Goal: Task Accomplishment & Management: Use online tool/utility

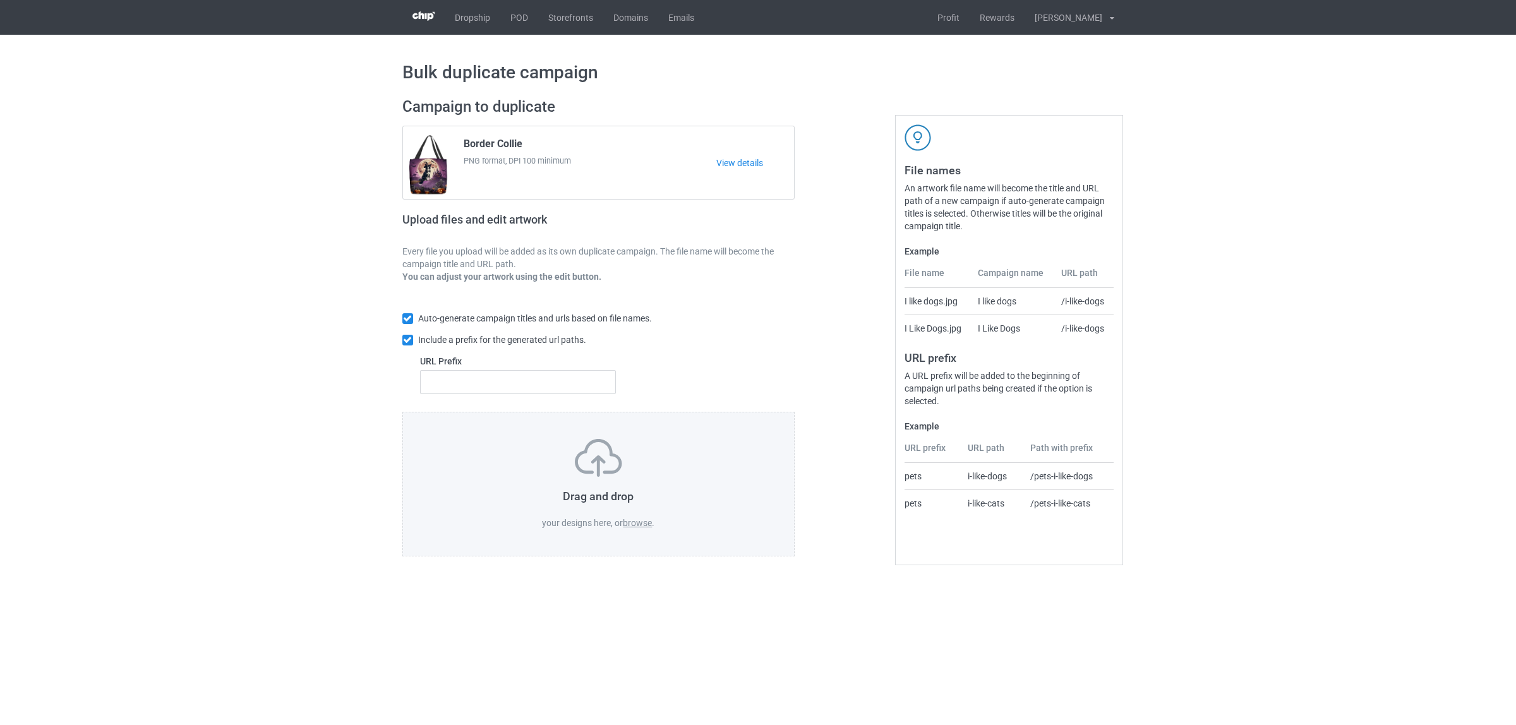
click at [632, 521] on label "browse" at bounding box center [637, 523] width 29 height 10
click at [0, 0] on input "browse" at bounding box center [0, 0] width 0 height 0
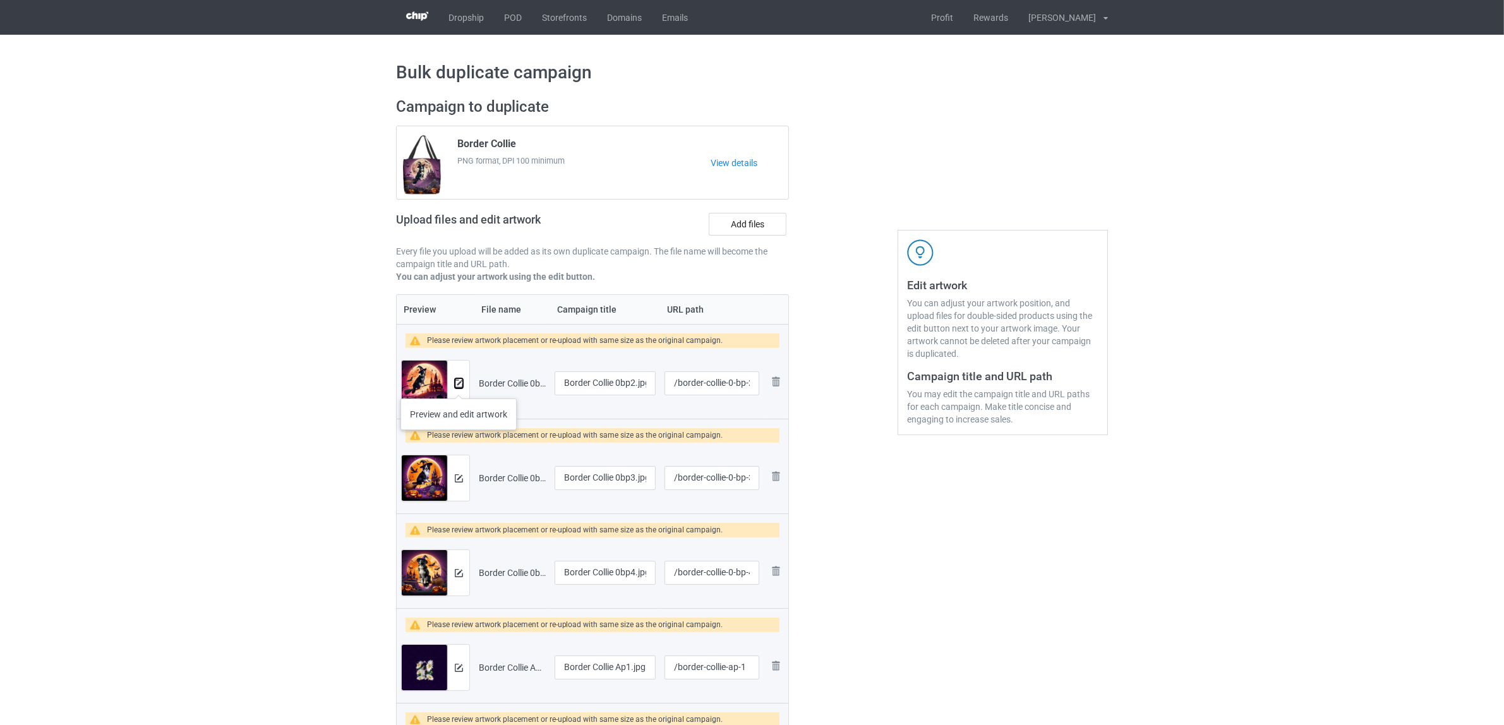
click at [458, 386] on img at bounding box center [459, 384] width 8 height 8
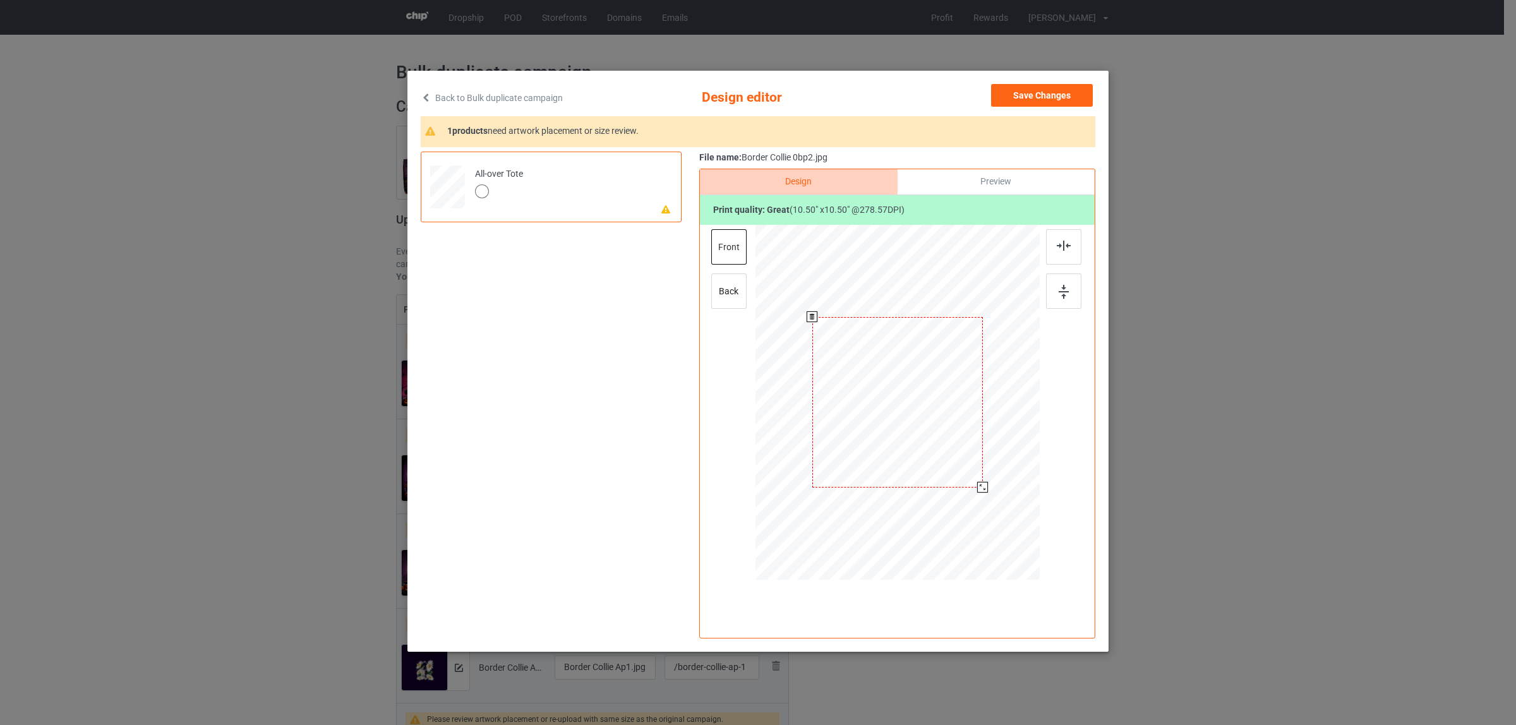
click at [900, 392] on div at bounding box center [897, 402] width 171 height 171
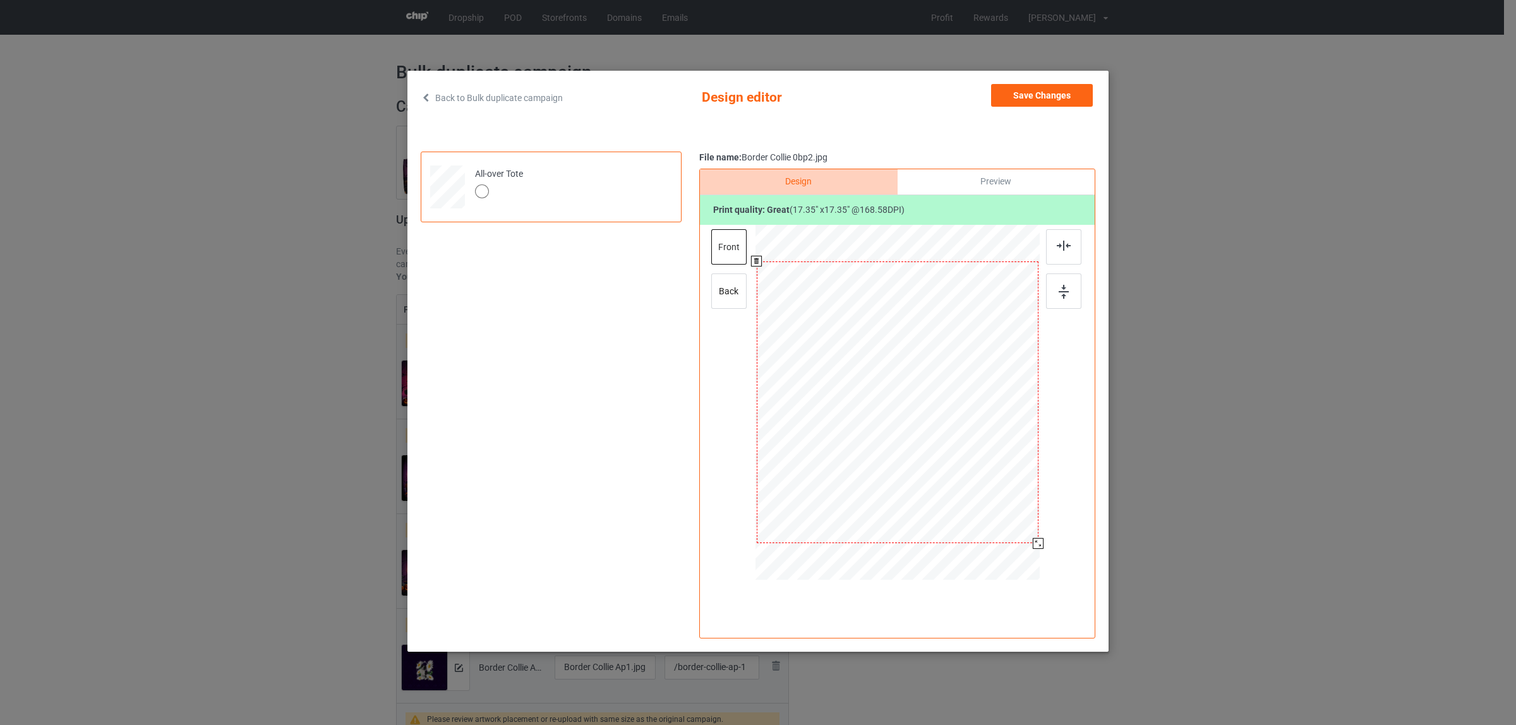
drag, startPoint x: 983, startPoint y: 489, endPoint x: 1043, endPoint y: 542, distance: 79.7
click at [1043, 542] on div at bounding box center [897, 404] width 328 height 358
click at [728, 304] on div "back" at bounding box center [728, 290] width 35 height 35
drag, startPoint x: 982, startPoint y: 484, endPoint x: 1044, endPoint y: 532, distance: 77.9
click at [1044, 532] on div at bounding box center [897, 404] width 328 height 358
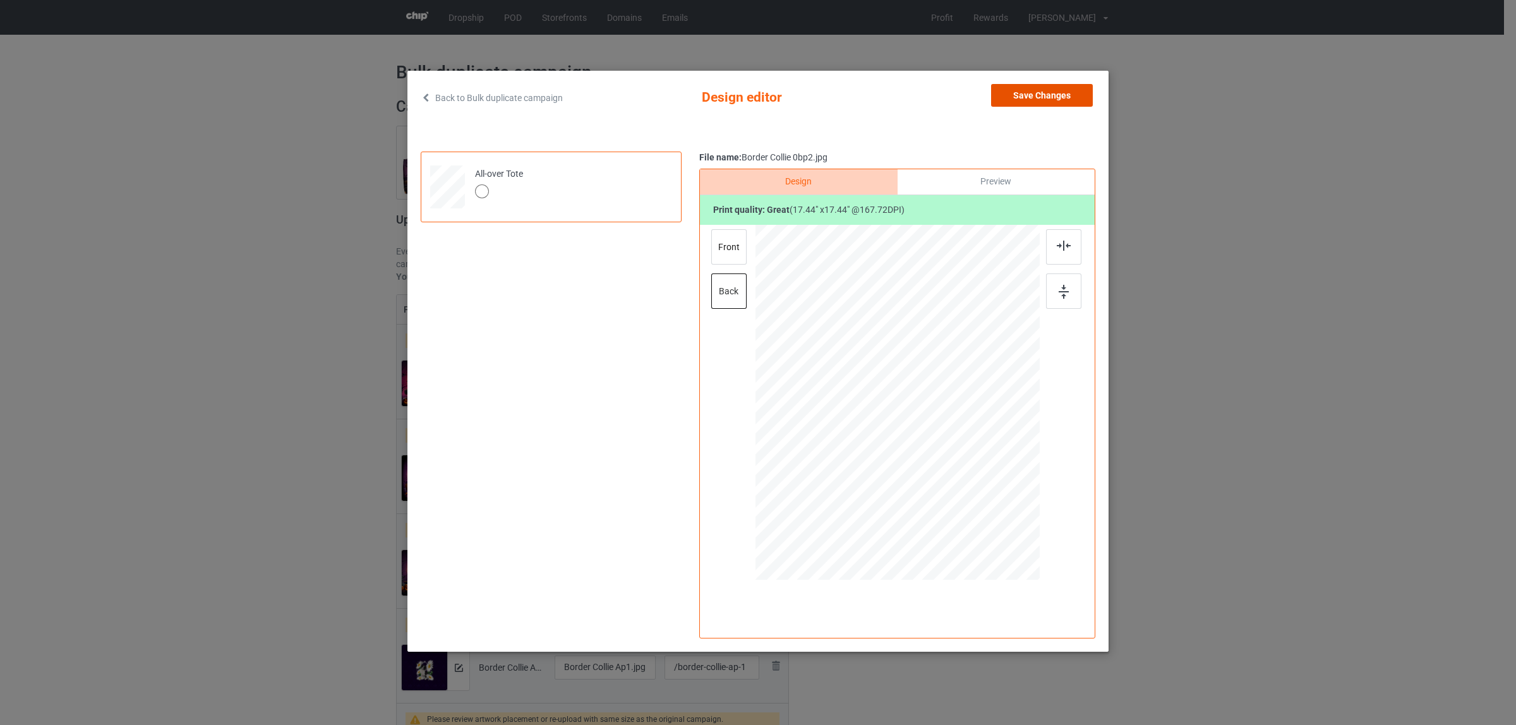
click at [1040, 99] on button "Save Changes" at bounding box center [1042, 95] width 102 height 23
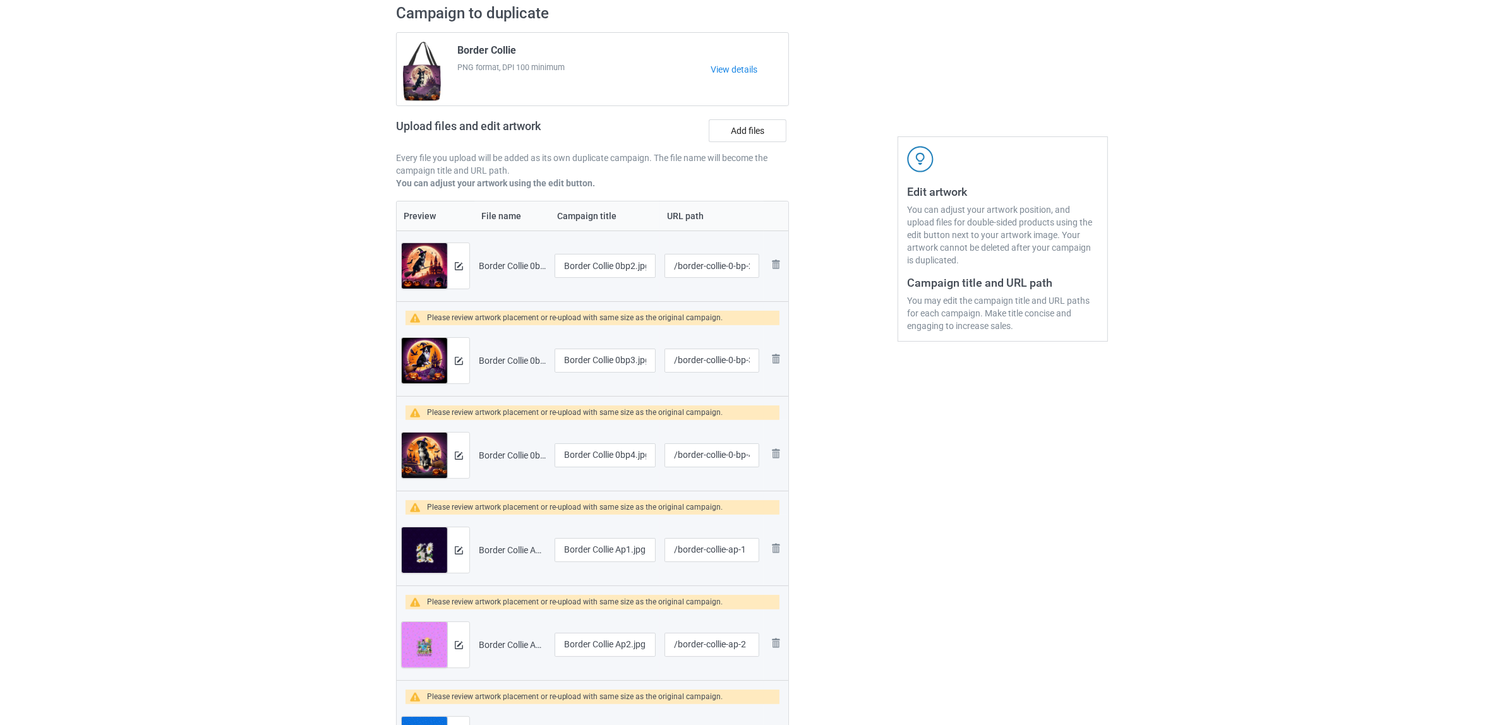
scroll to position [237, 0]
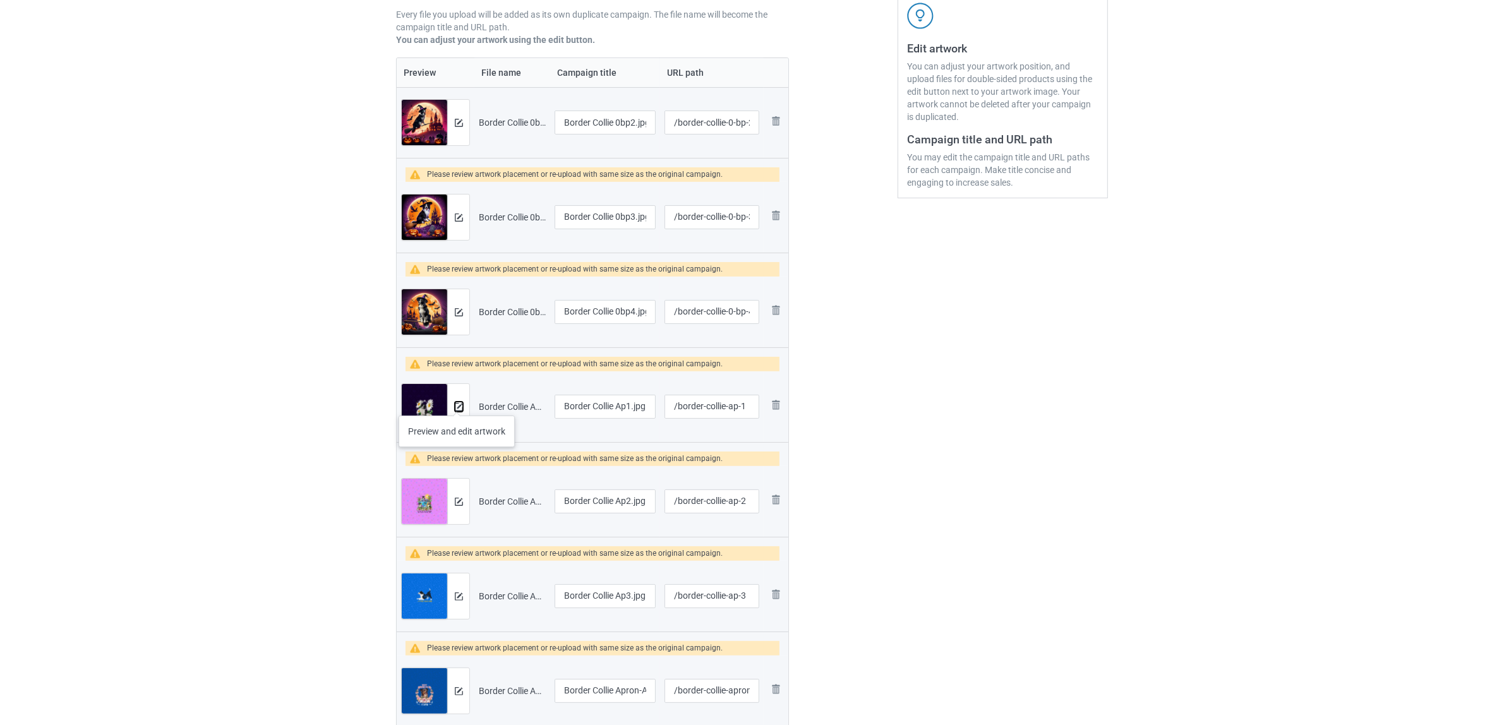
click at [457, 403] on img at bounding box center [459, 407] width 8 height 8
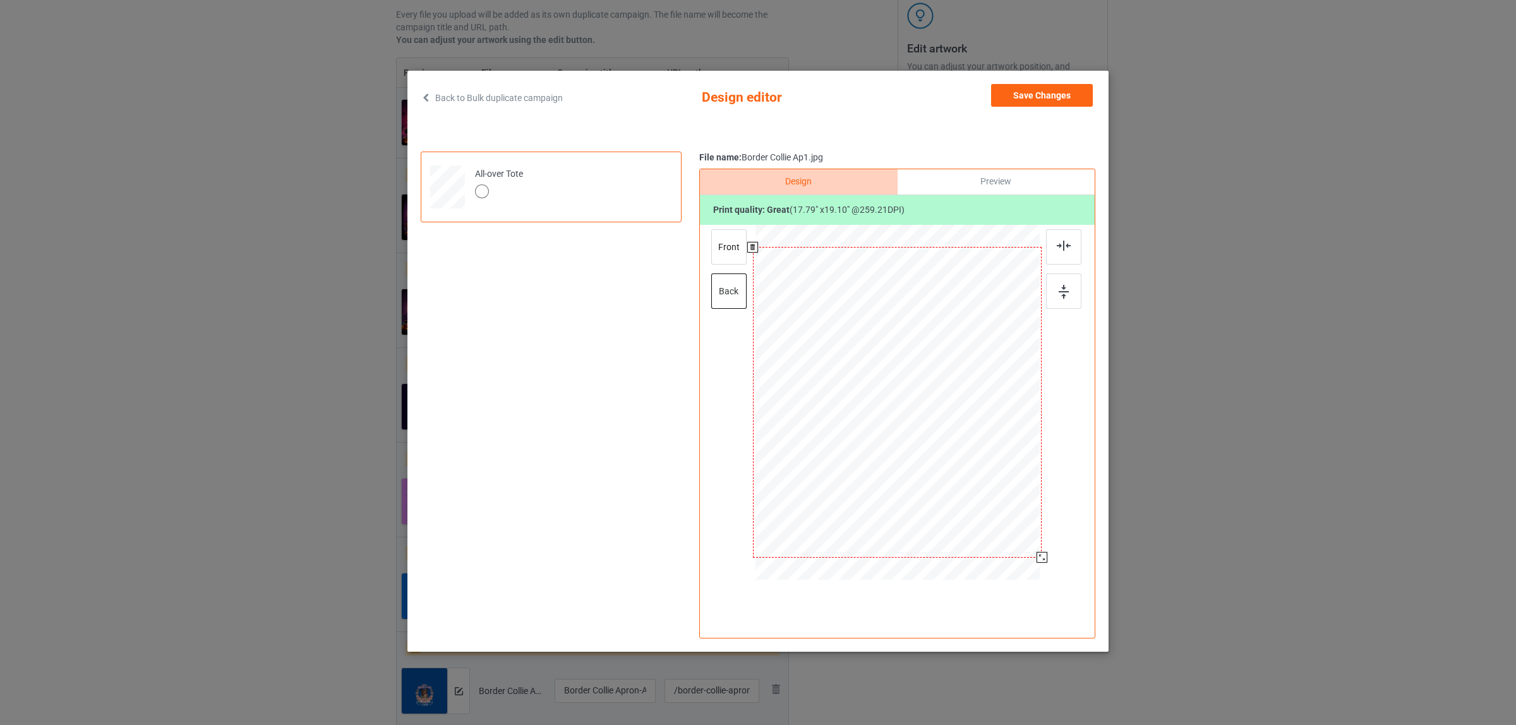
drag, startPoint x: 982, startPoint y: 498, endPoint x: 1048, endPoint y: 556, distance: 88.6
click at [1048, 556] on div at bounding box center [897, 404] width 328 height 358
click at [722, 253] on div "front" at bounding box center [728, 246] width 35 height 35
drag, startPoint x: 980, startPoint y: 488, endPoint x: 1036, endPoint y: 546, distance: 80.4
click at [1036, 546] on div at bounding box center [897, 402] width 286 height 307
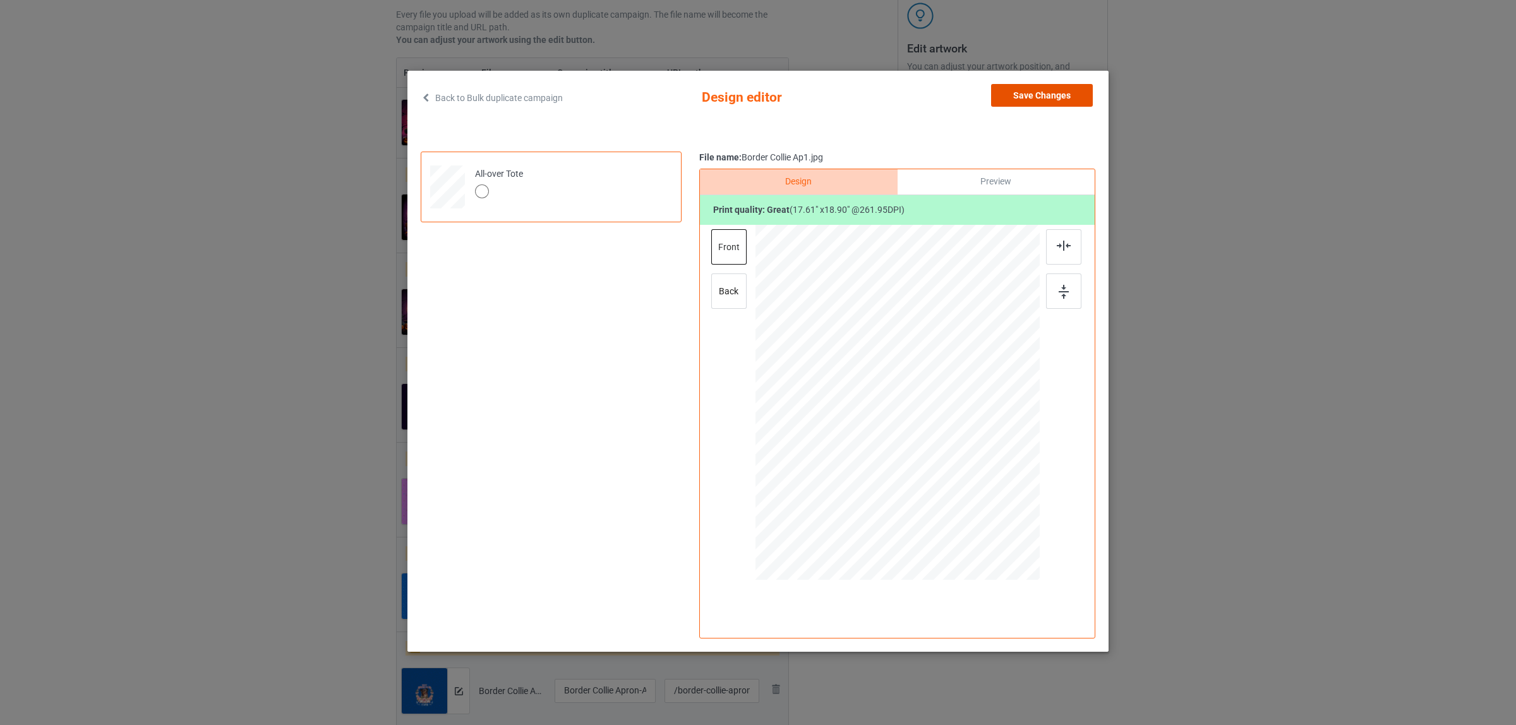
click at [1027, 101] on button "Save Changes" at bounding box center [1042, 95] width 102 height 23
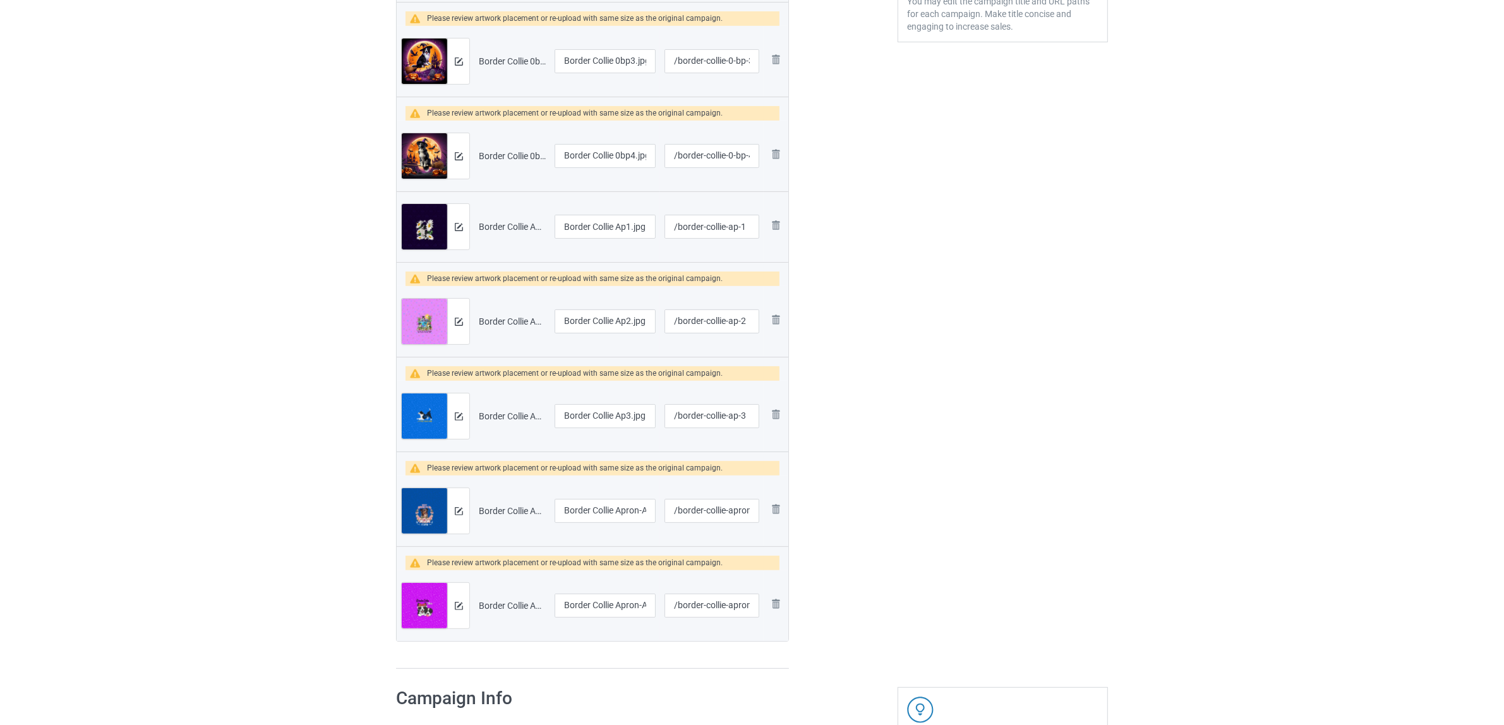
scroll to position [395, 0]
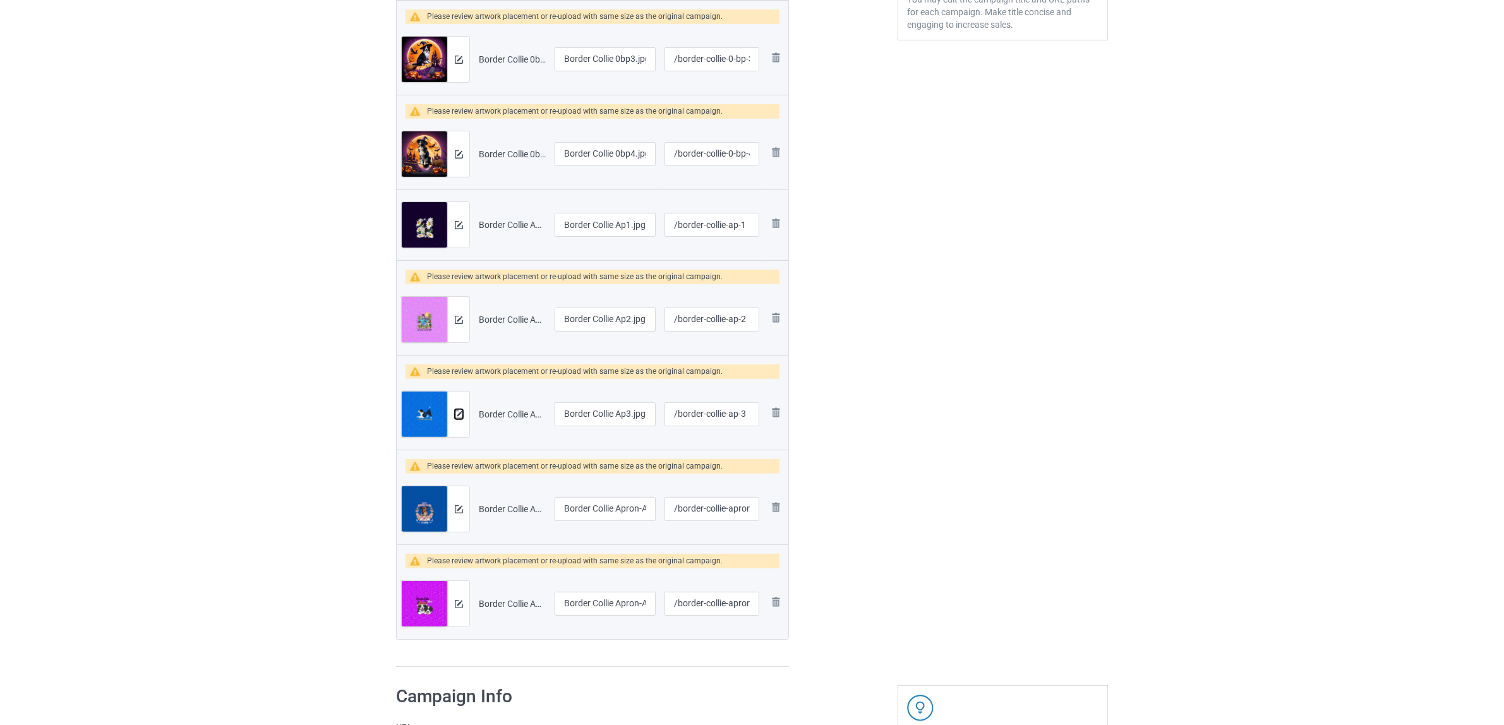
click at [460, 412] on img at bounding box center [459, 414] width 8 height 8
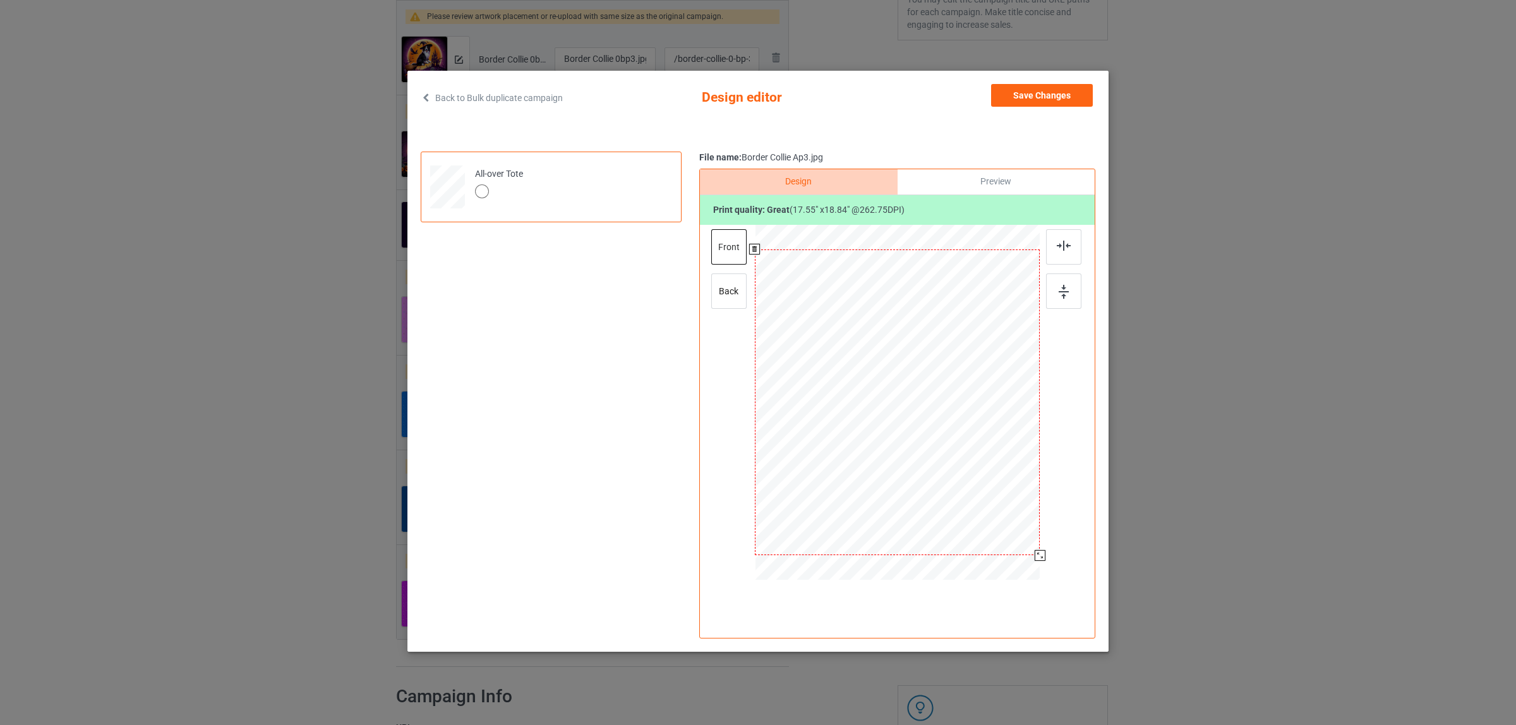
drag, startPoint x: 985, startPoint y: 496, endPoint x: 1050, endPoint y: 553, distance: 86.4
click at [1050, 553] on div at bounding box center [897, 404] width 328 height 358
click at [733, 298] on div "back" at bounding box center [728, 290] width 35 height 35
drag, startPoint x: 981, startPoint y: 493, endPoint x: 1036, endPoint y: 557, distance: 84.6
click at [1036, 557] on div at bounding box center [1041, 556] width 11 height 11
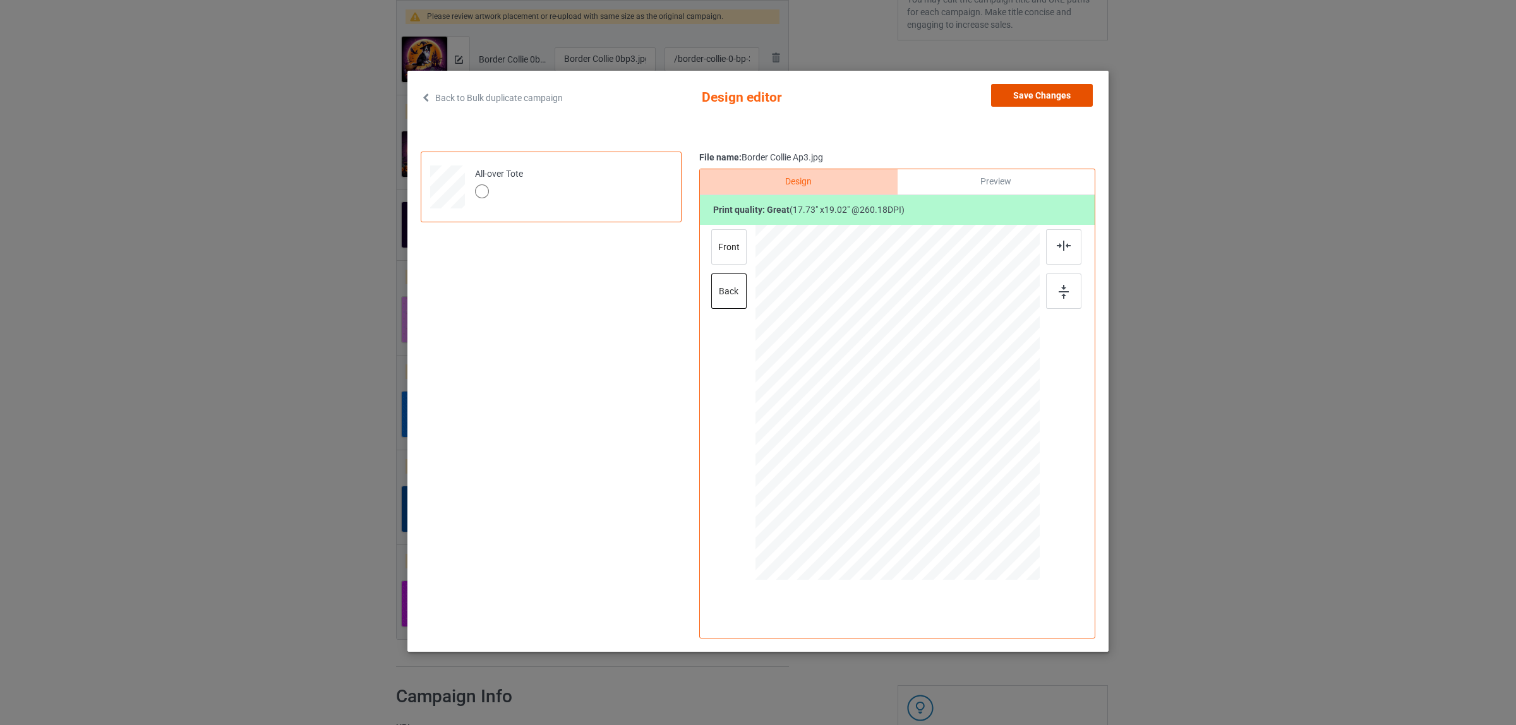
click at [1027, 96] on button "Save Changes" at bounding box center [1042, 95] width 102 height 23
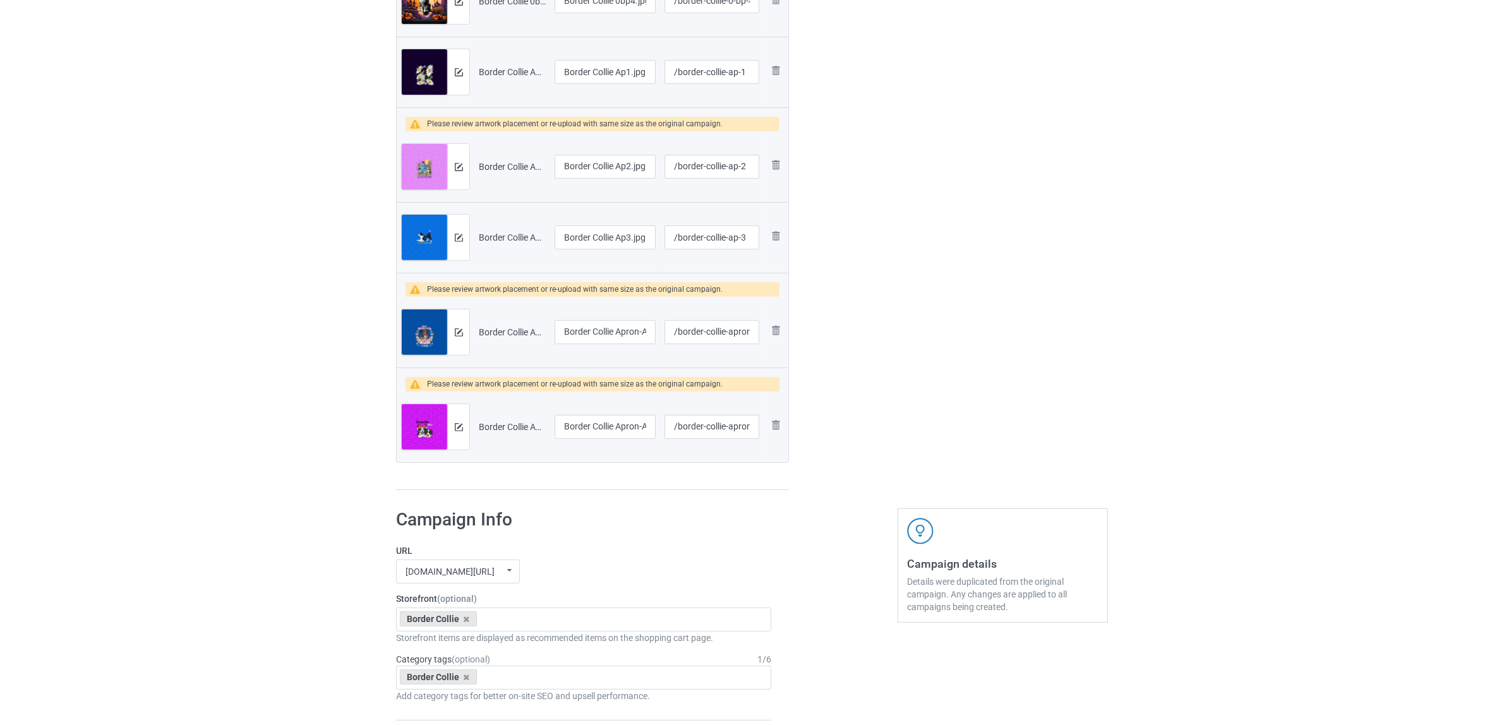
scroll to position [553, 0]
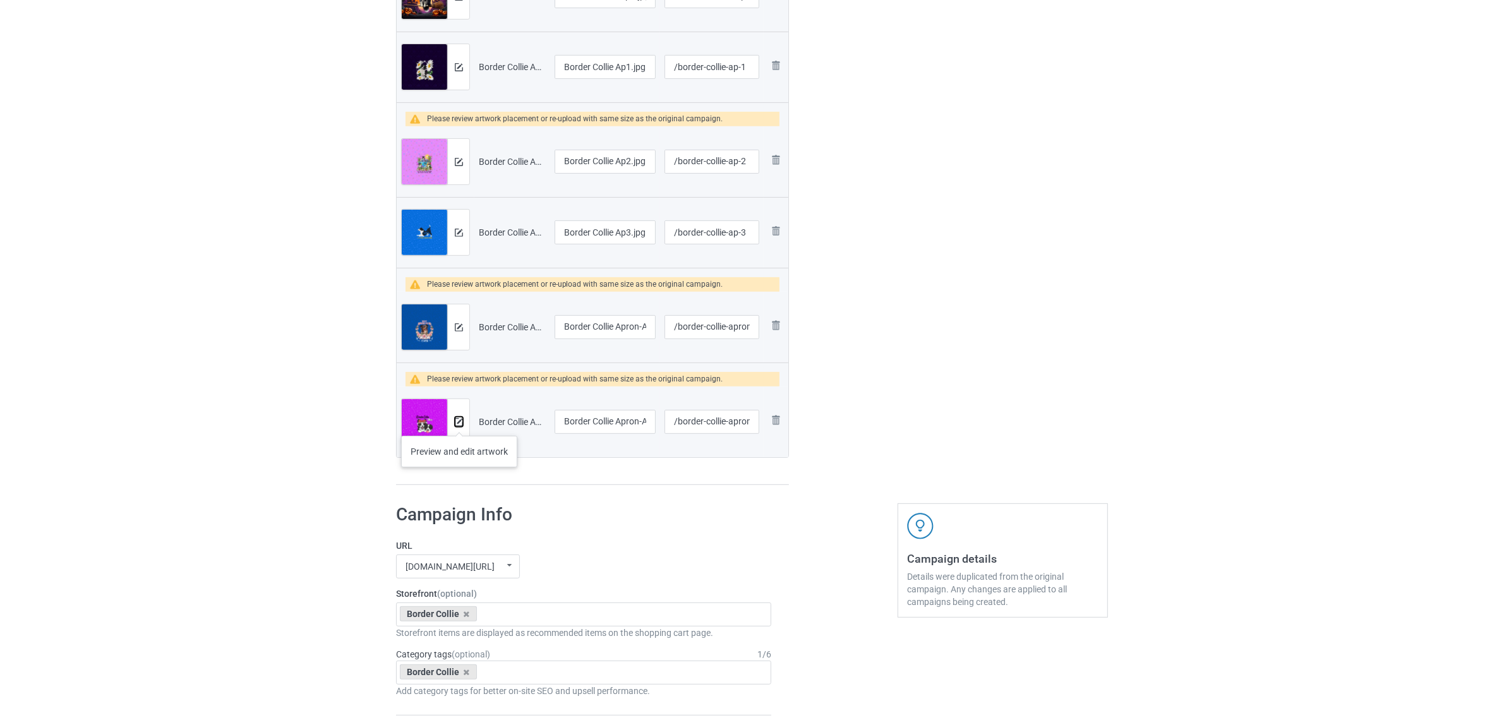
click at [459, 423] on img at bounding box center [459, 422] width 8 height 8
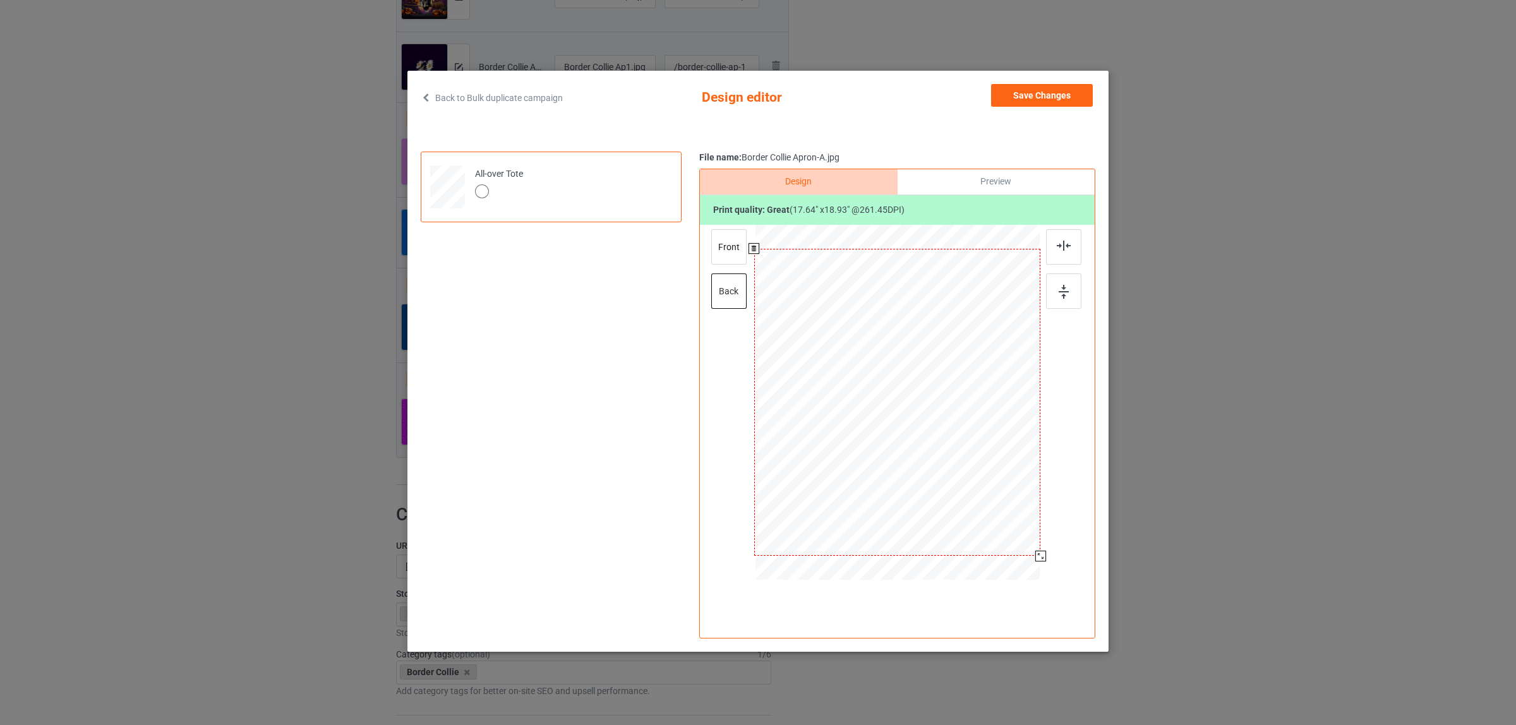
drag, startPoint x: 982, startPoint y: 494, endPoint x: 1043, endPoint y: 554, distance: 84.9
click at [1043, 554] on div at bounding box center [1040, 556] width 11 height 11
click at [725, 254] on div "front" at bounding box center [728, 246] width 35 height 35
drag, startPoint x: 983, startPoint y: 496, endPoint x: 1045, endPoint y: 553, distance: 84.5
click at [1045, 553] on div at bounding box center [897, 404] width 328 height 358
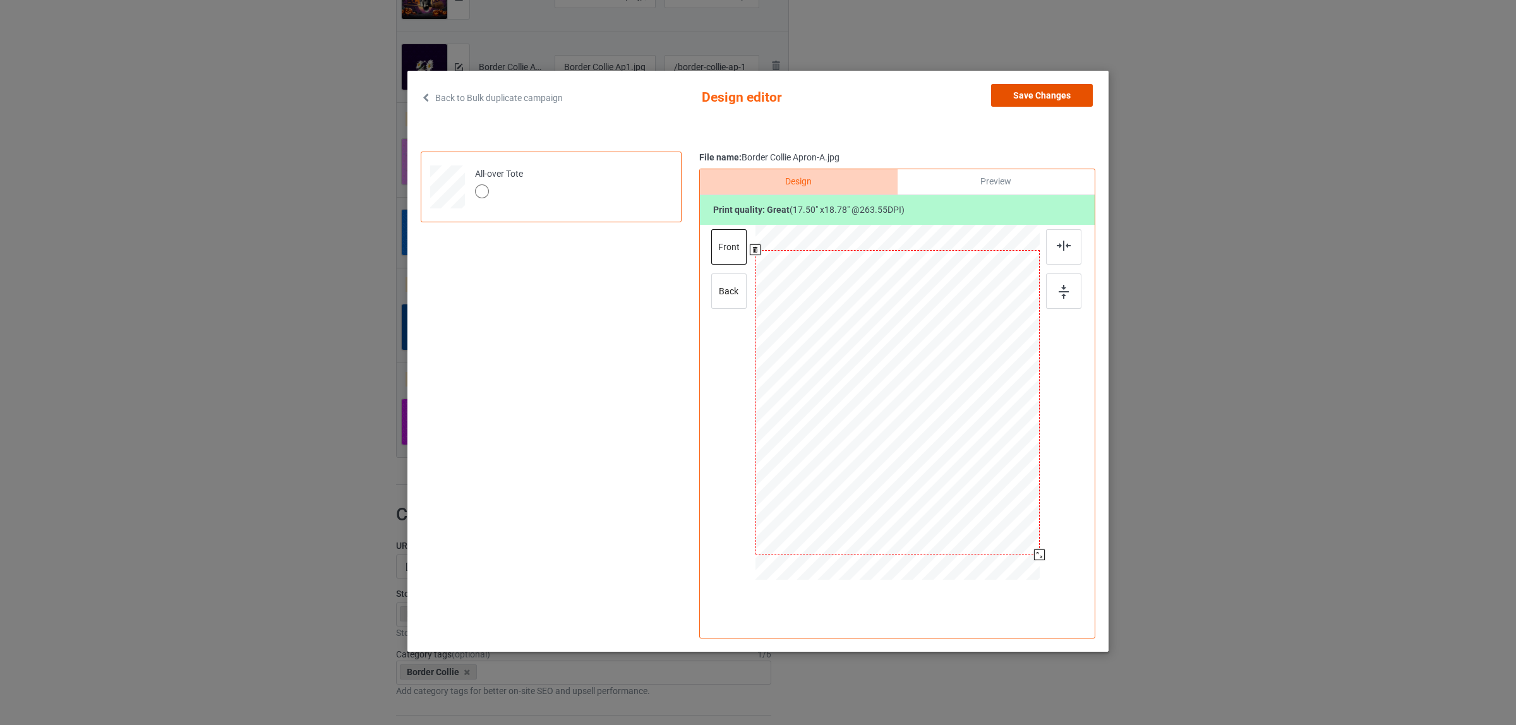
click at [1031, 93] on button "Save Changes" at bounding box center [1042, 95] width 102 height 23
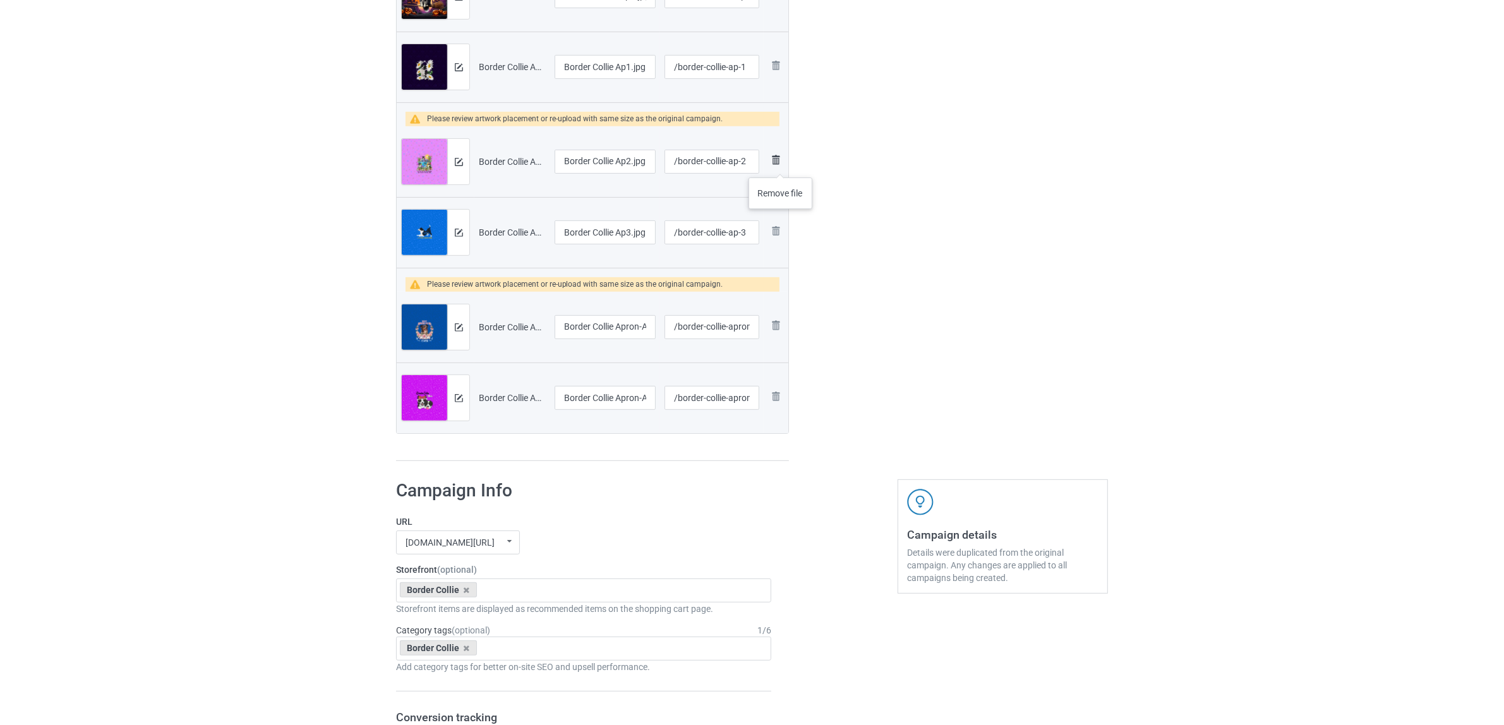
click at [781, 165] on img at bounding box center [775, 159] width 15 height 15
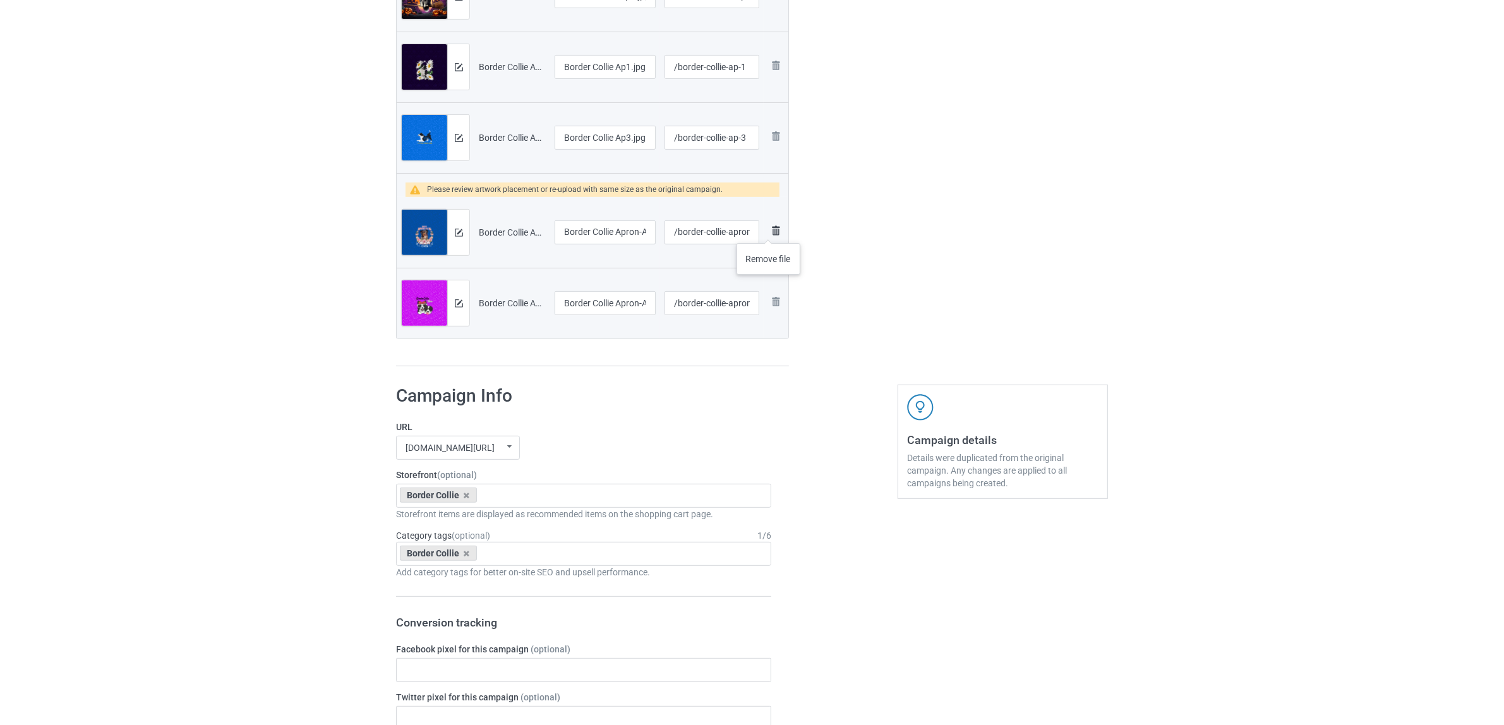
click at [769, 231] on img at bounding box center [775, 230] width 15 height 15
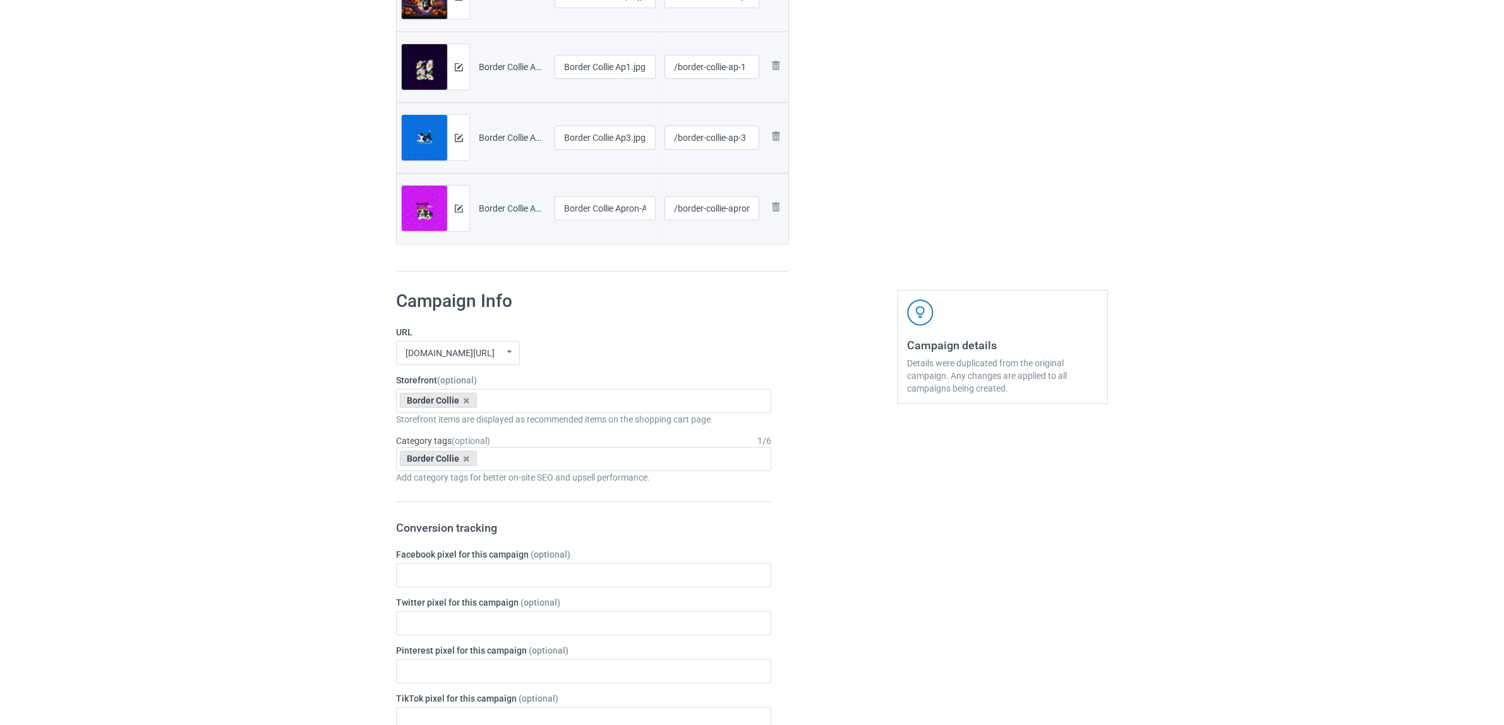
scroll to position [395, 0]
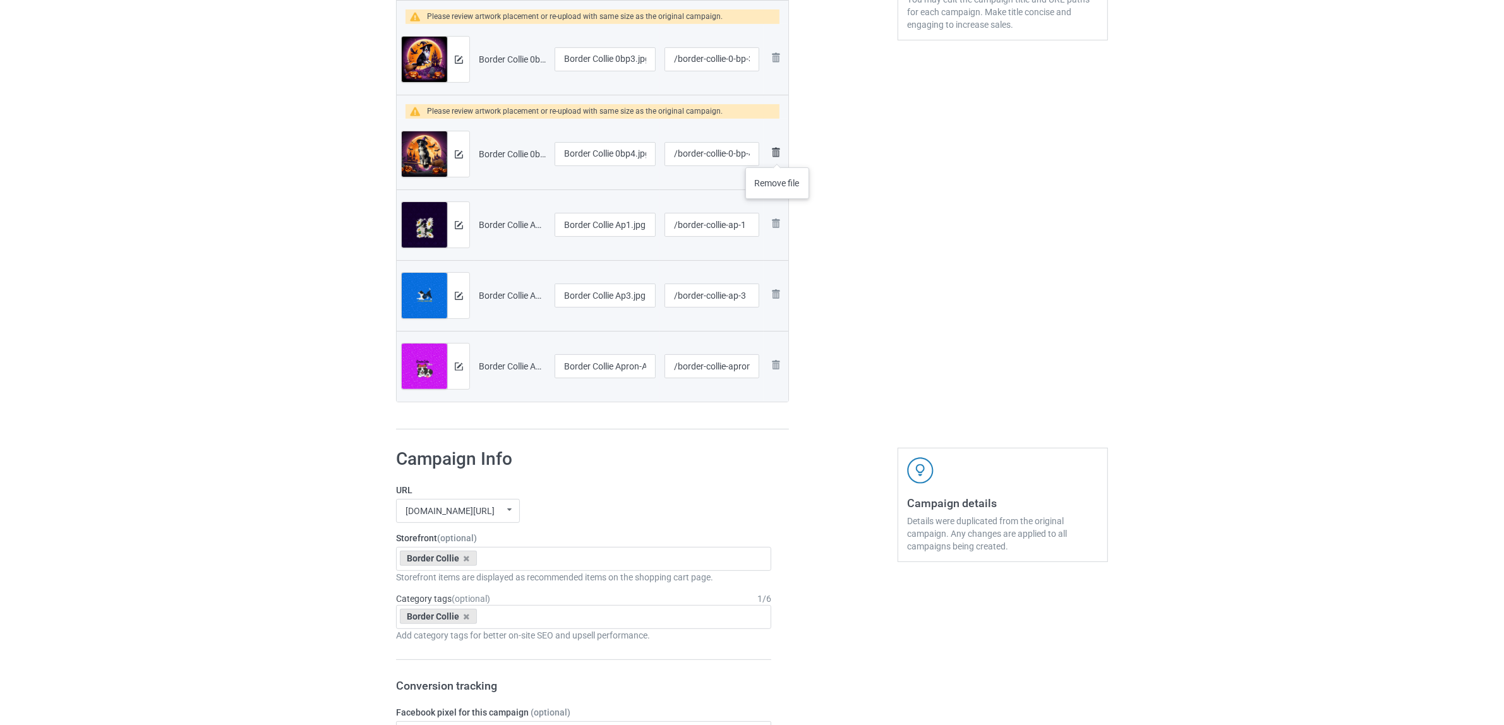
click at [777, 155] on img at bounding box center [775, 152] width 15 height 15
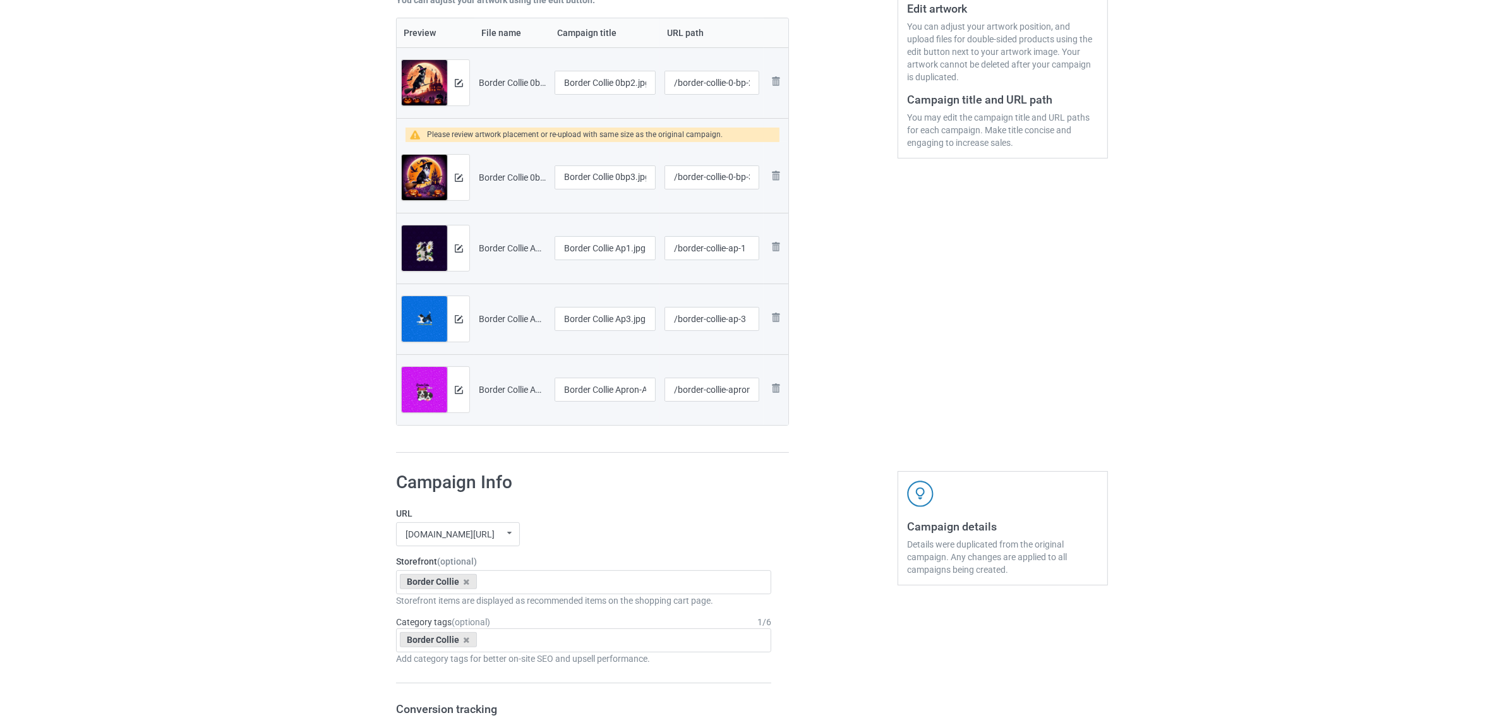
scroll to position [237, 0]
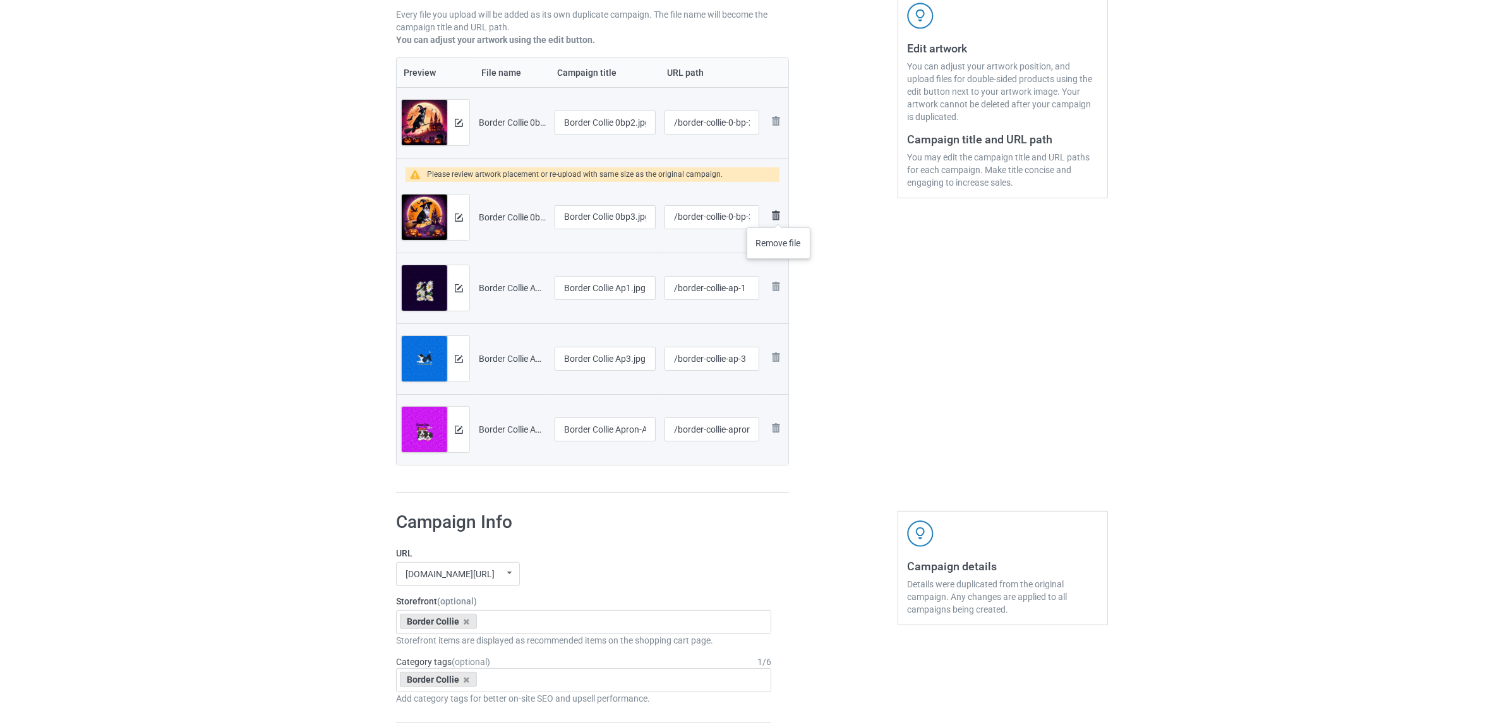
click at [779, 215] on img at bounding box center [775, 215] width 15 height 15
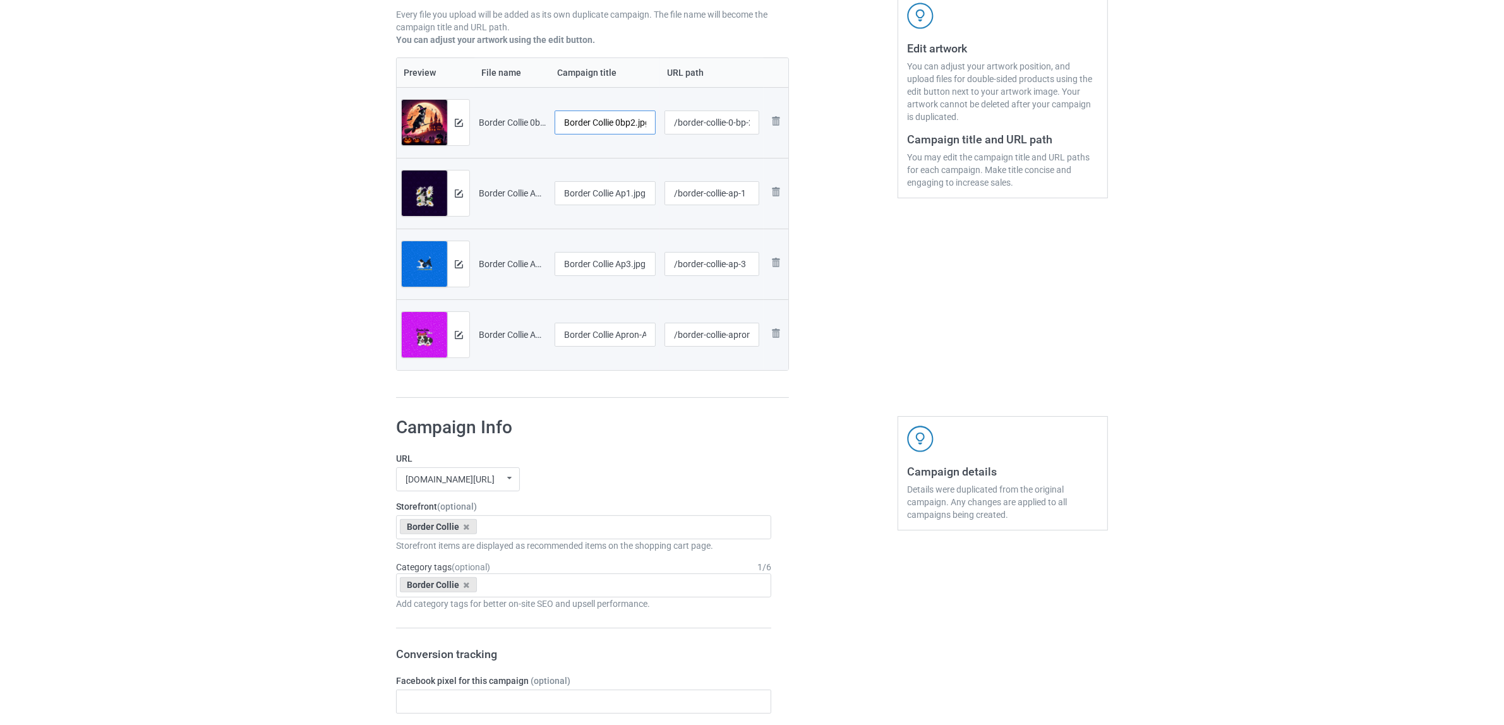
scroll to position [0, 5]
drag, startPoint x: 616, startPoint y: 121, endPoint x: 664, endPoint y: 128, distance: 48.5
click at [664, 128] on tr "Preview and edit artwork Border Collie 0bp2.jpg Border Collie 0bp2.jpg /border-…" at bounding box center [593, 122] width 392 height 71
drag, startPoint x: 589, startPoint y: 114, endPoint x: 510, endPoint y: 92, distance: 82.4
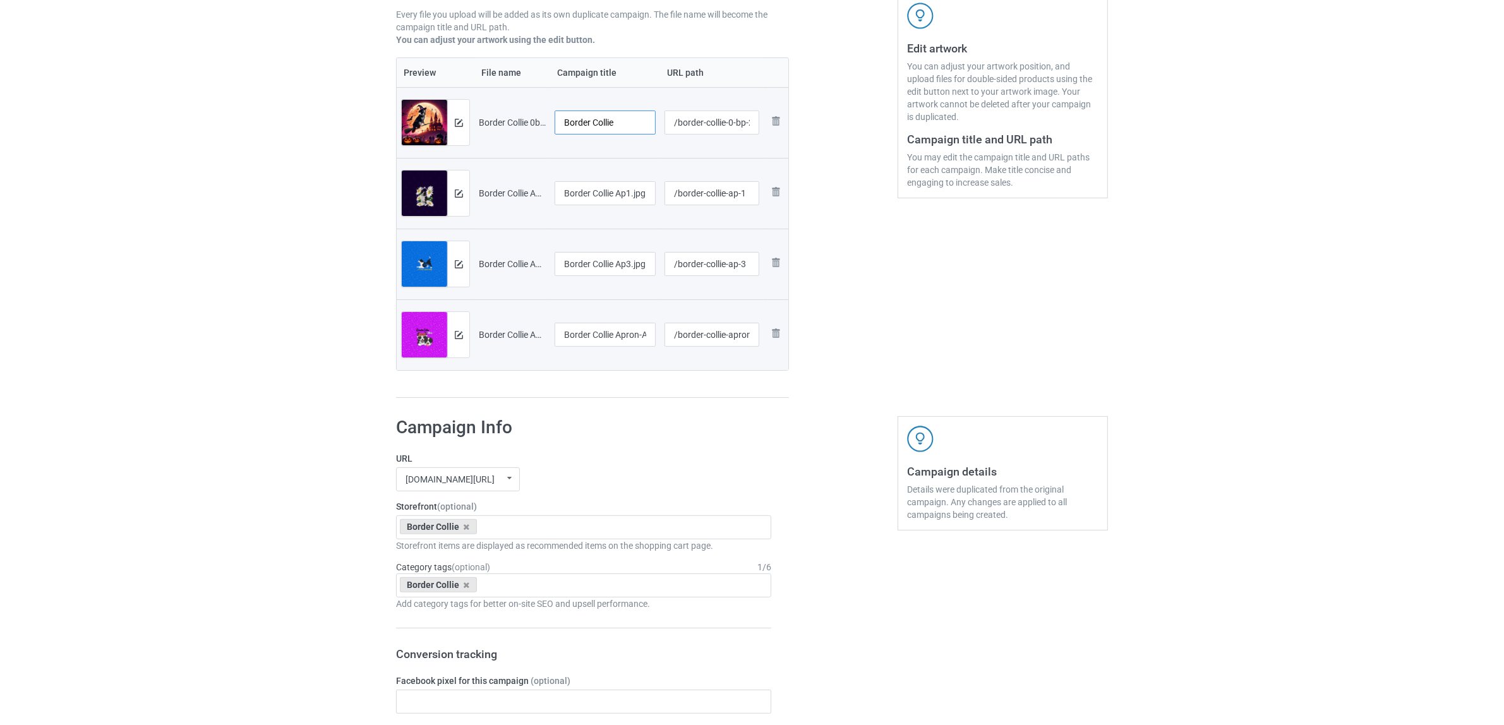
click at [510, 92] on tr "Preview and edit artwork Border Collie 0bp2.jpg Border Collie /border-collie-0-…" at bounding box center [593, 122] width 392 height 71
type input "Border Collie"
click at [591, 188] on input "Border Collie Ap1.jpg" at bounding box center [604, 193] width 101 height 24
paste input "text"
type input "Border Collie"
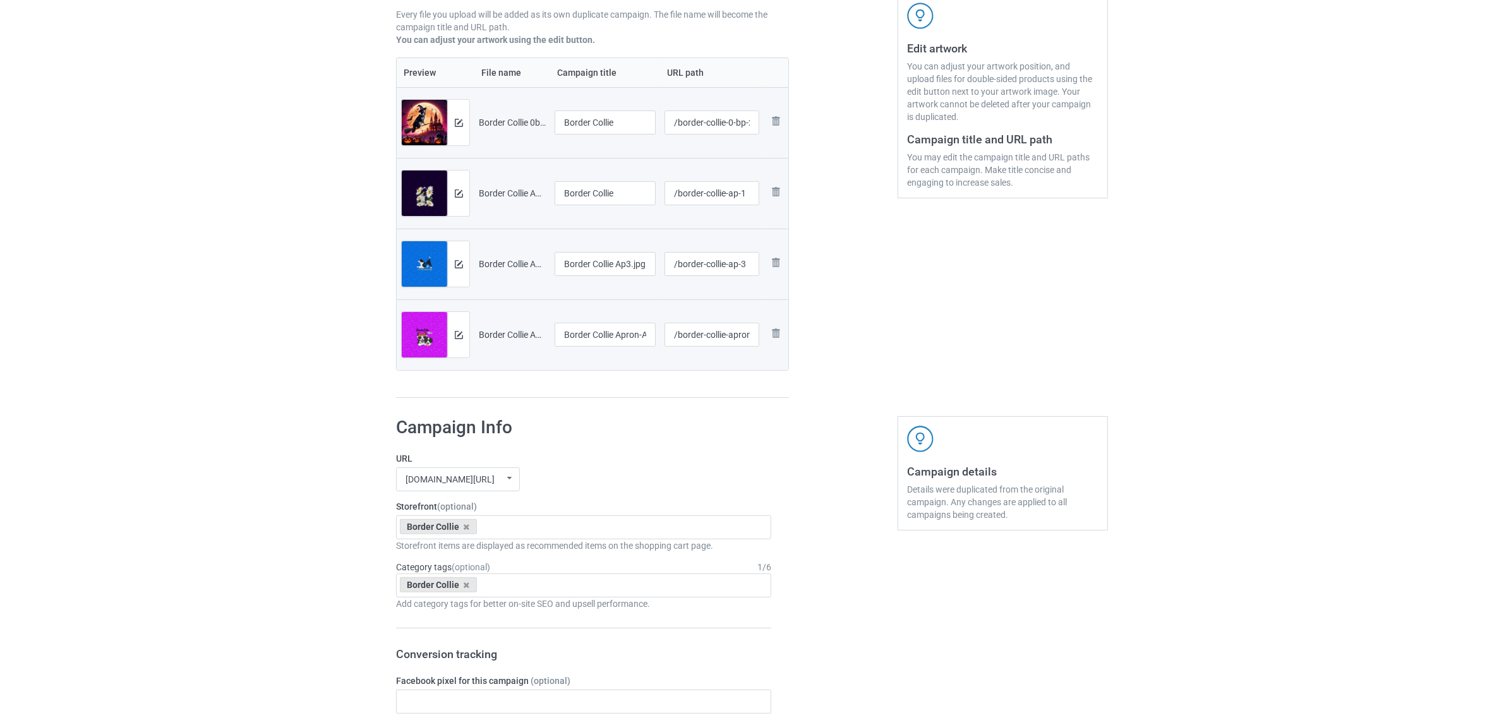
click at [957, 288] on div "Edit artwork You can adjust your artwork position, and upload files for double-…" at bounding box center [1003, 130] width 228 height 556
click at [618, 253] on input "Border Collie Ap3.jpg" at bounding box center [604, 264] width 101 height 24
paste input "text"
type input "Border Collie"
click at [604, 330] on input "Border Collie Apron-A.jpg" at bounding box center [604, 335] width 101 height 24
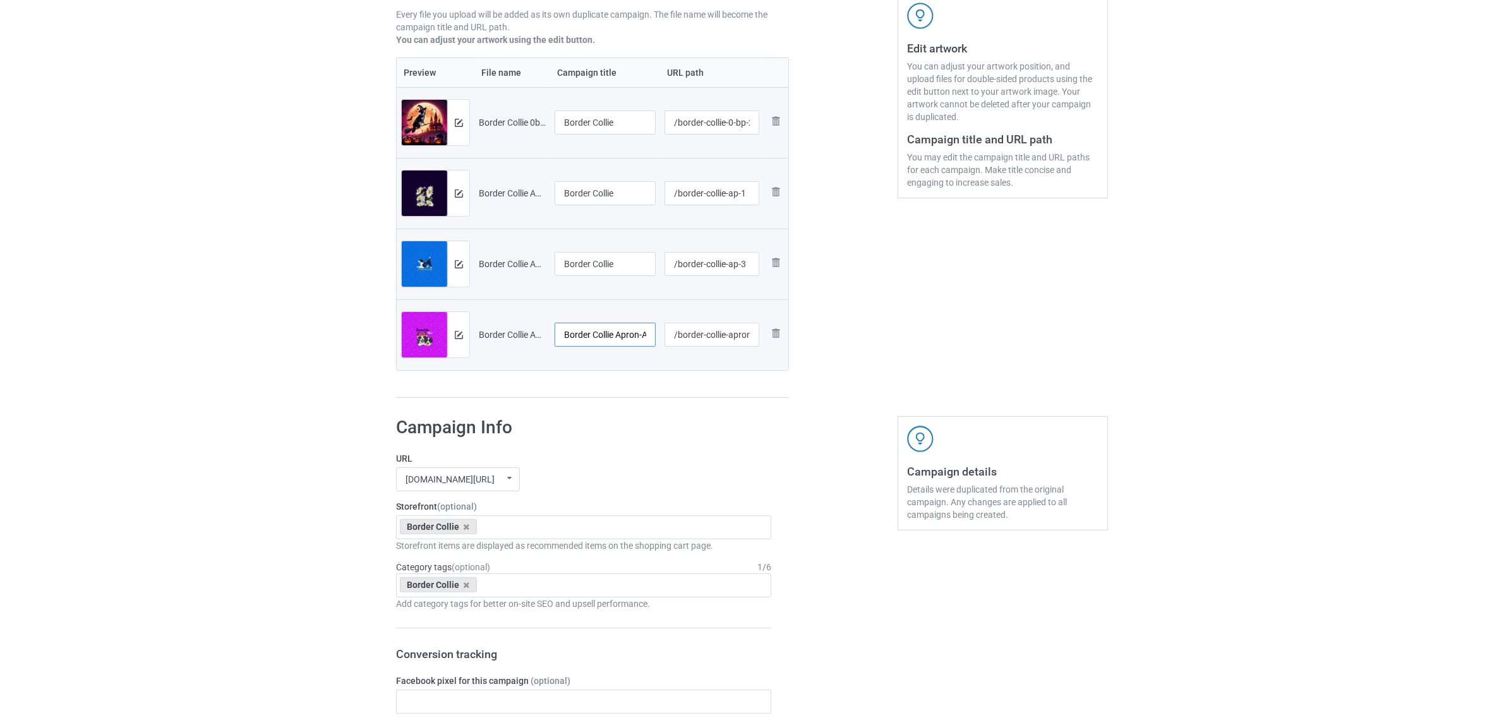
paste input "text"
type input "Border Collie"
click at [627, 452] on label "URL" at bounding box center [583, 458] width 375 height 13
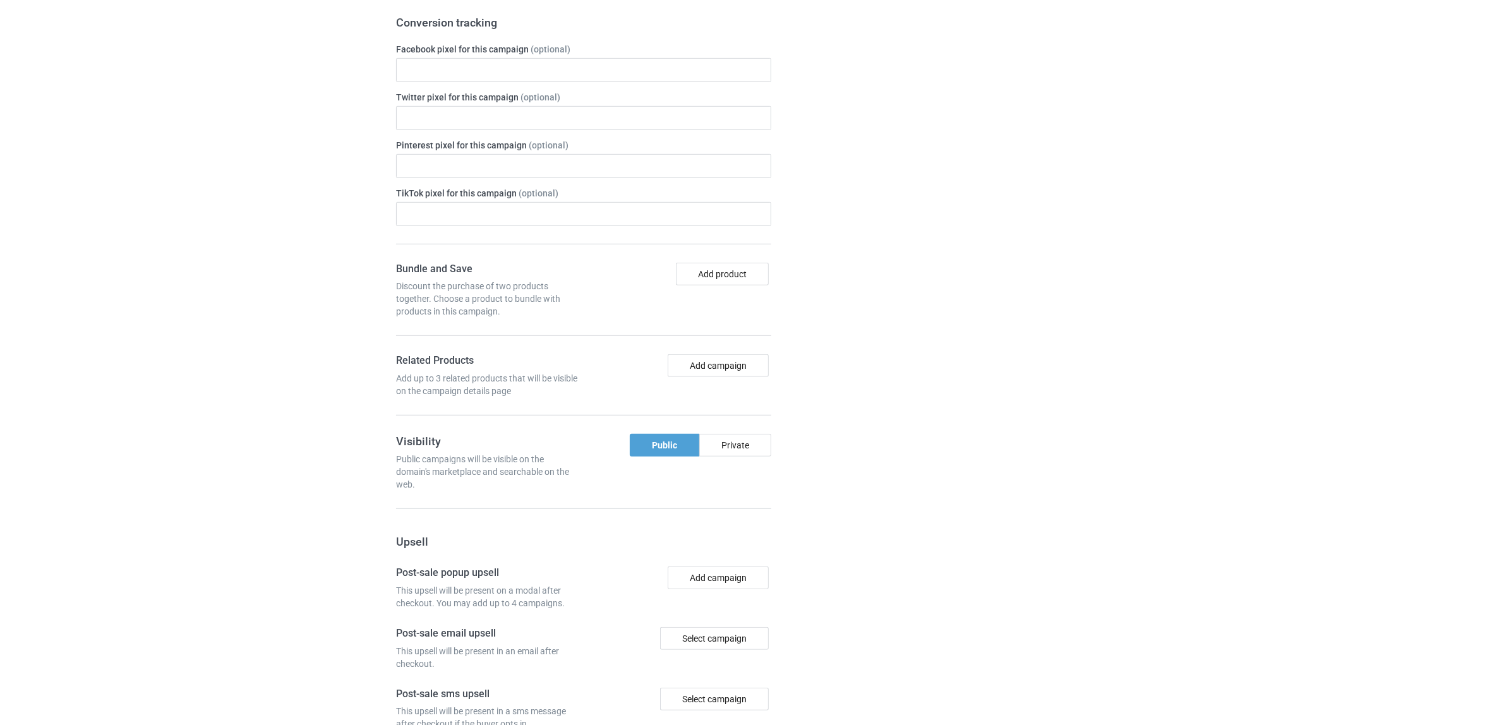
scroll to position [1099, 0]
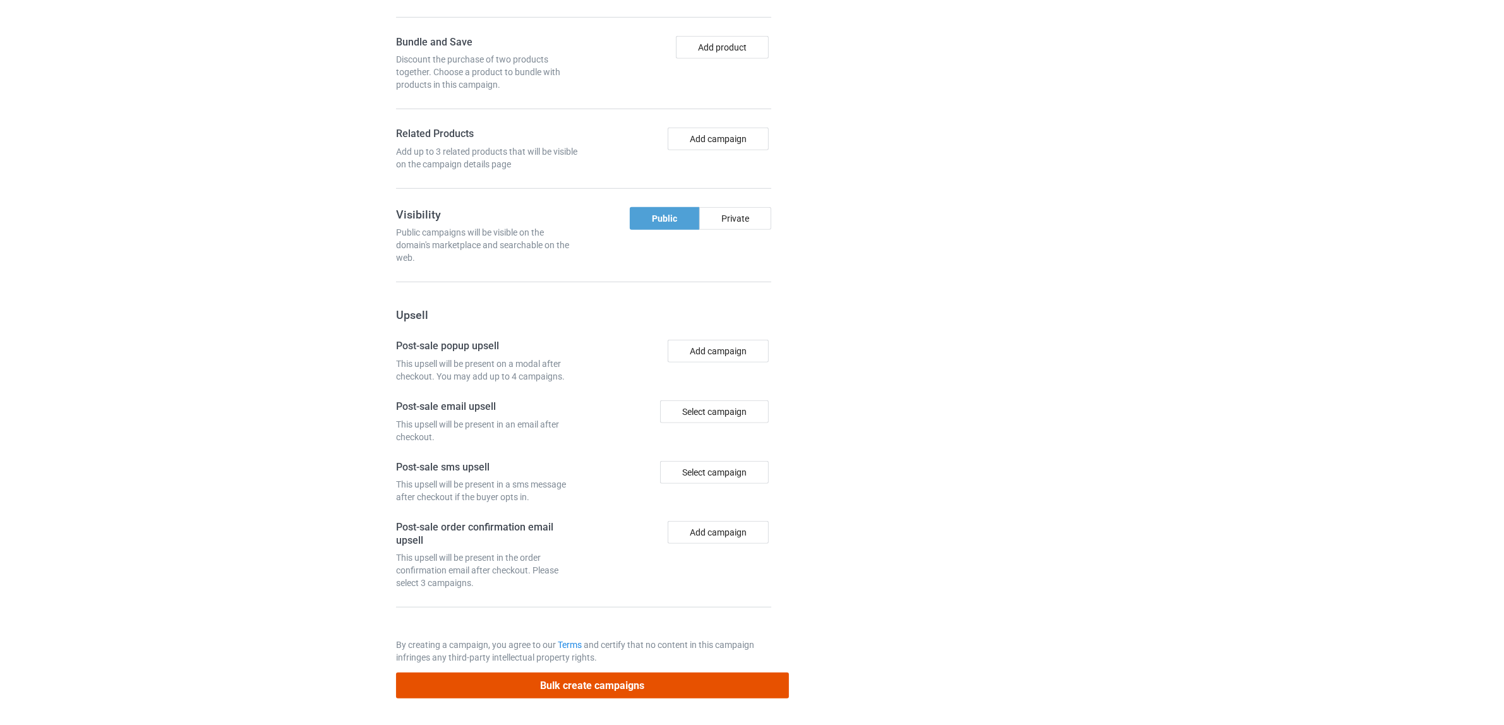
click at [559, 687] on button "Bulk create campaigns" at bounding box center [592, 686] width 393 height 26
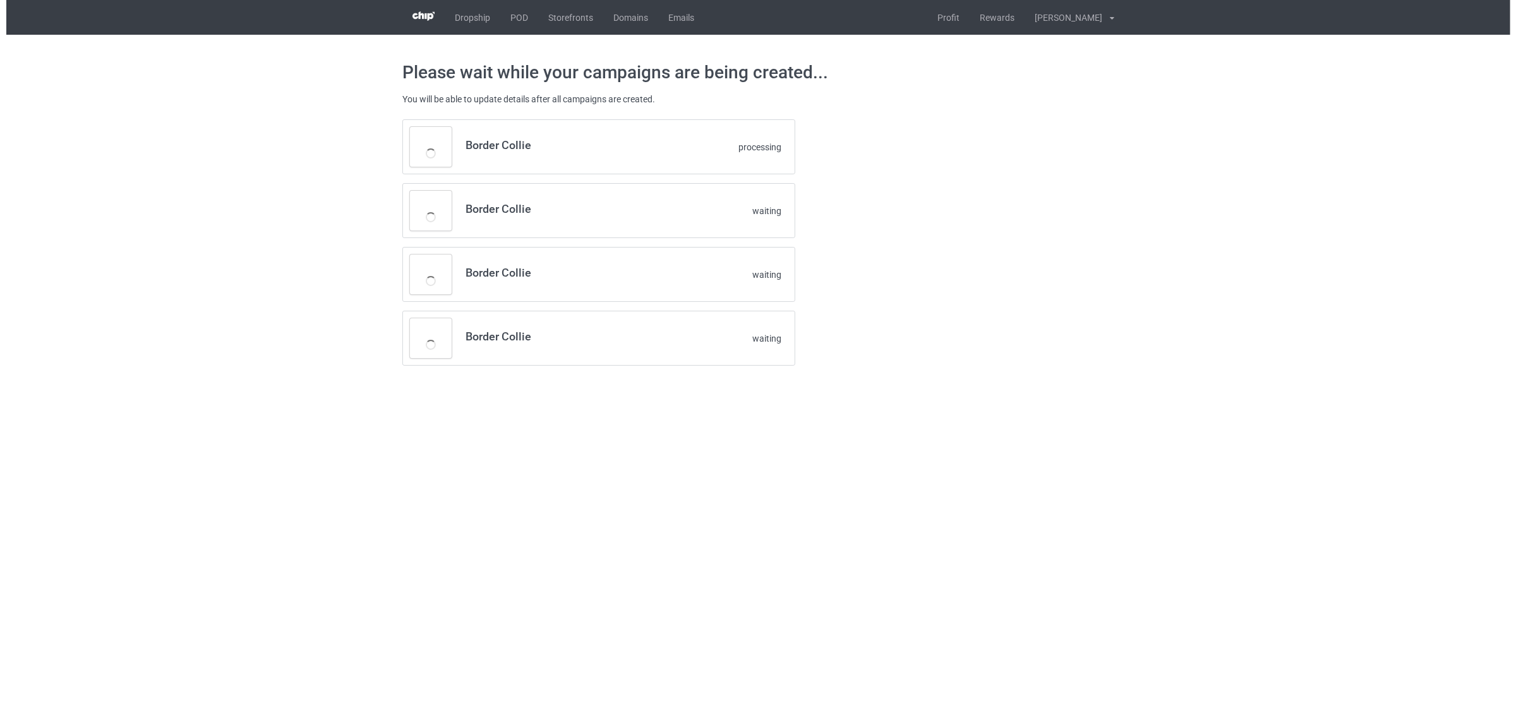
scroll to position [0, 0]
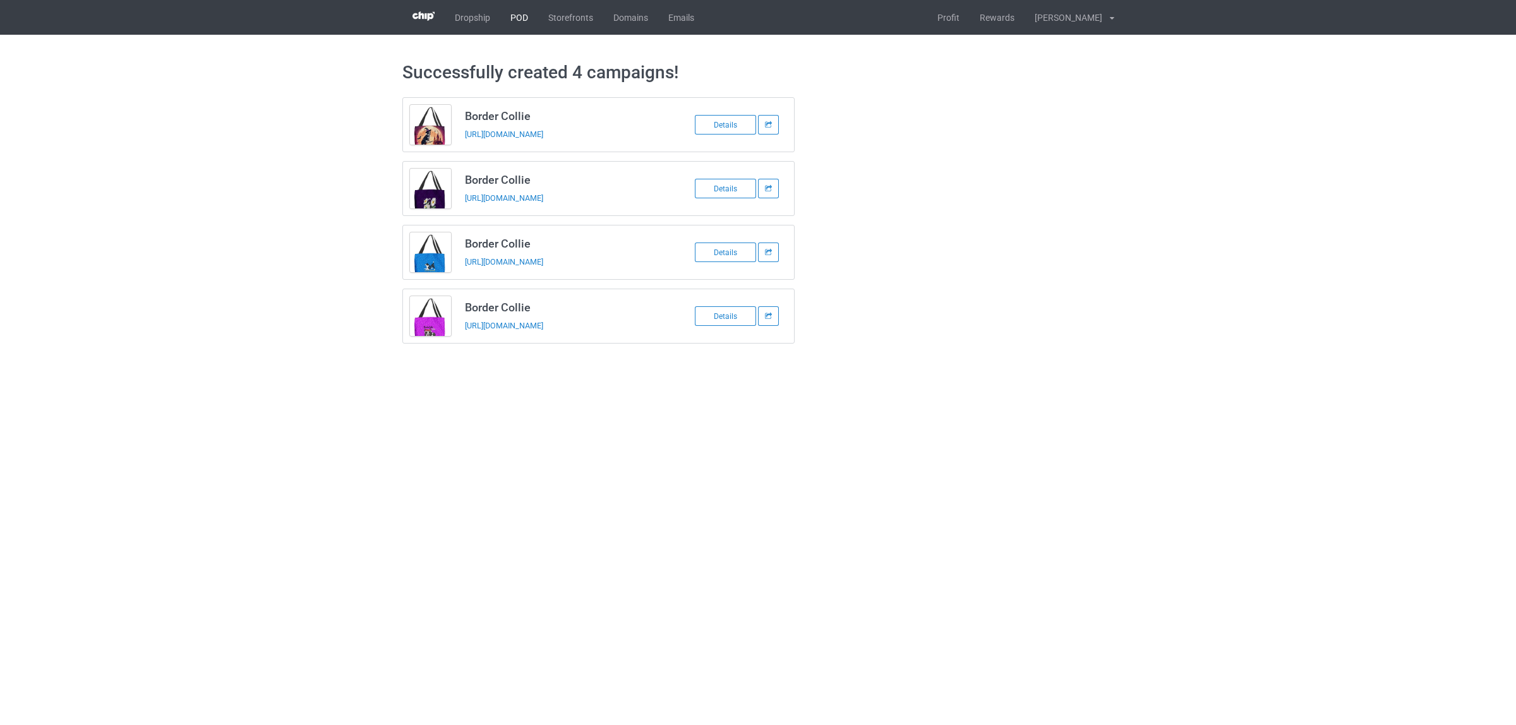
click at [517, 20] on link "POD" at bounding box center [519, 17] width 38 height 35
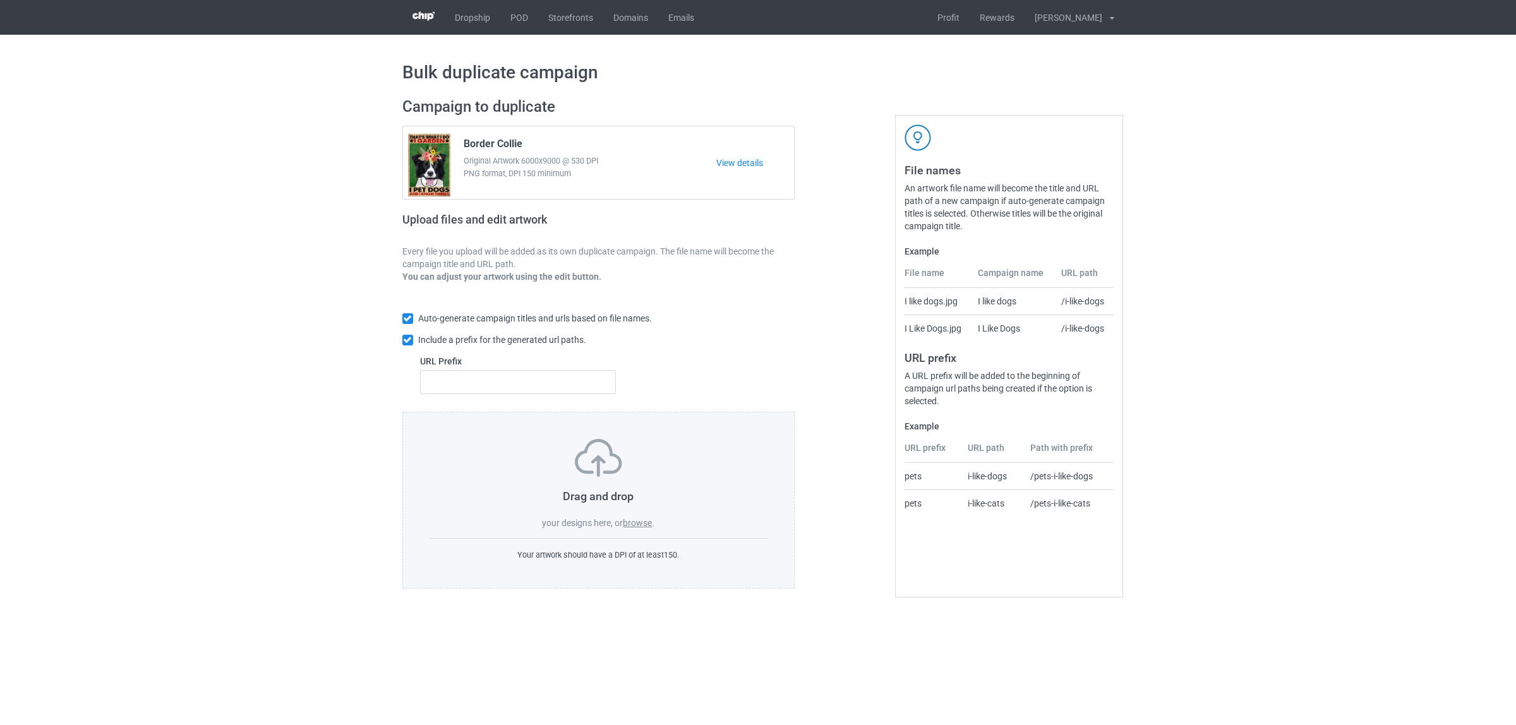
click at [646, 524] on label "browse" at bounding box center [637, 523] width 29 height 10
click at [0, 0] on input "browse" at bounding box center [0, 0] width 0 height 0
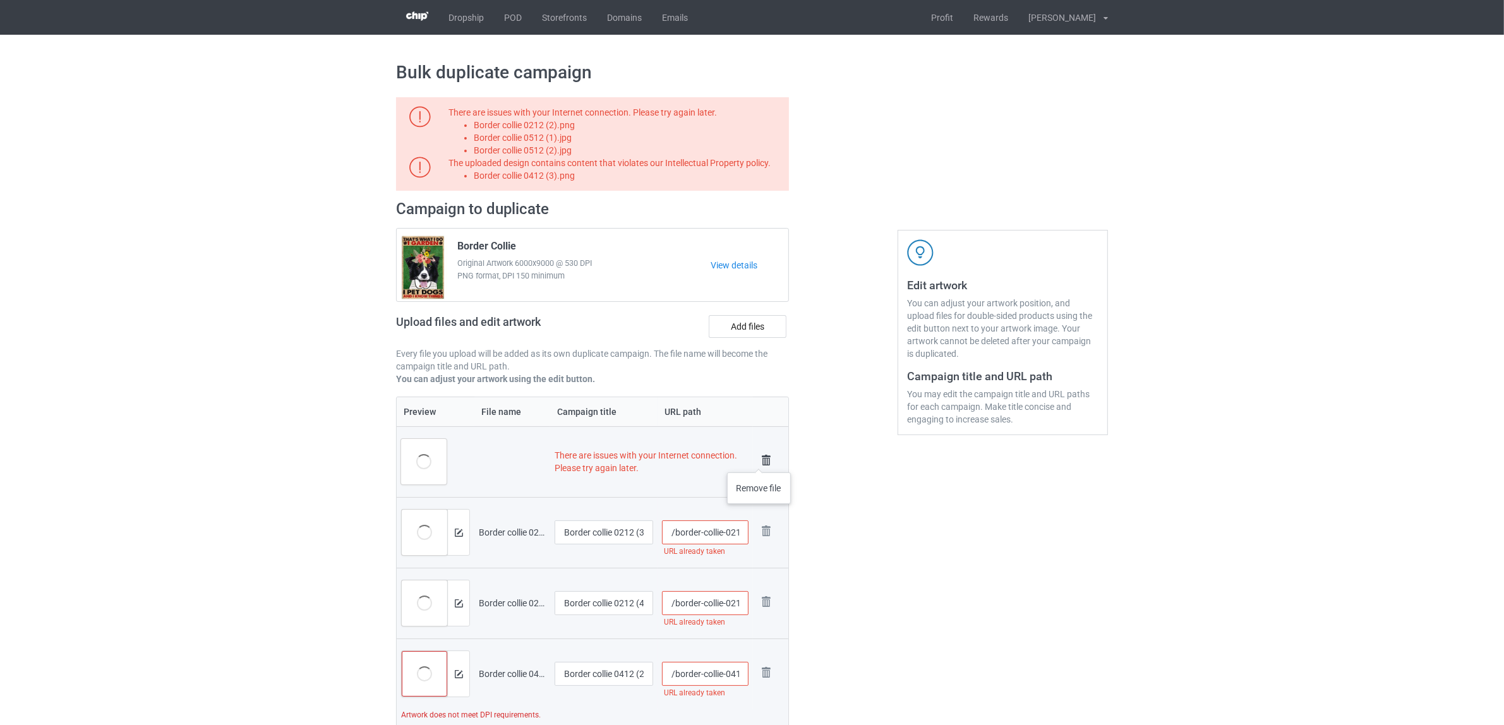
click at [759, 460] on img at bounding box center [766, 461] width 18 height 18
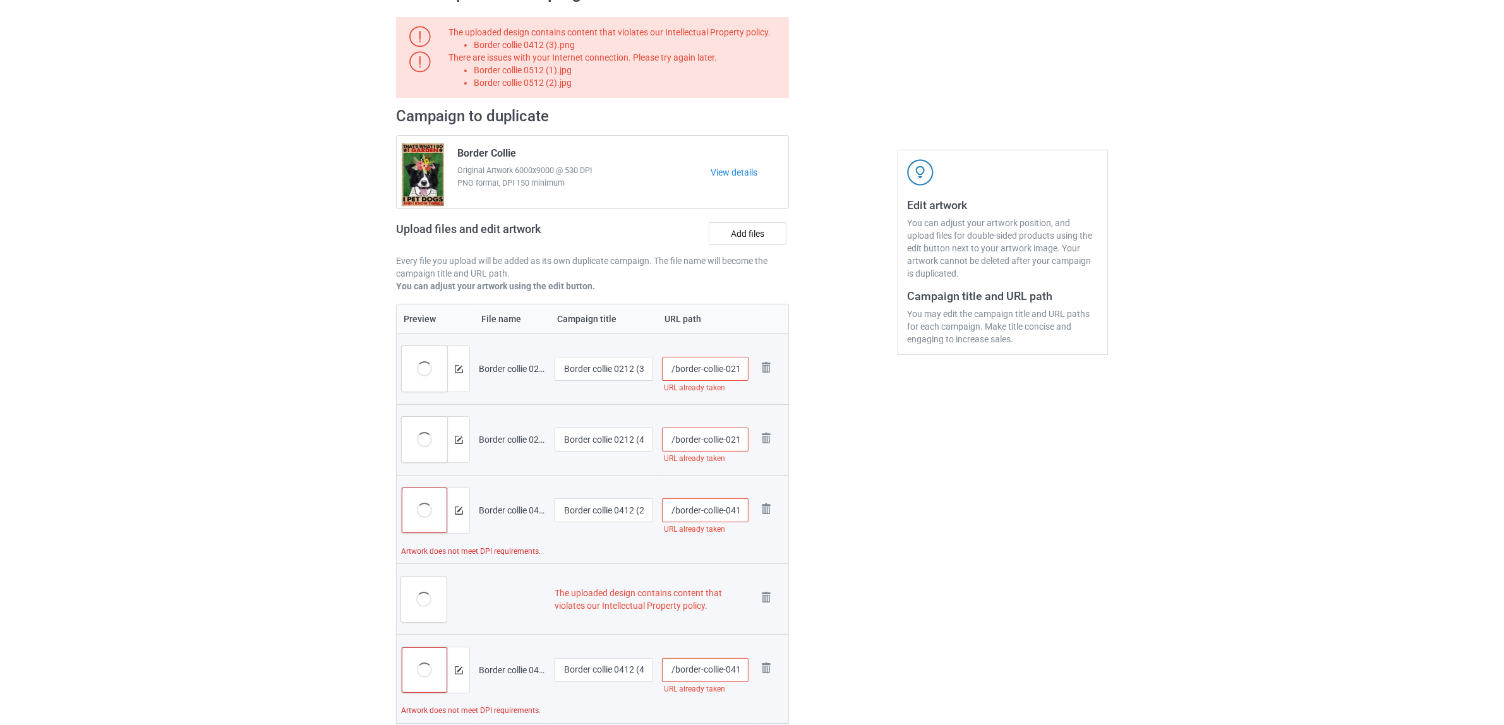
scroll to position [158, 0]
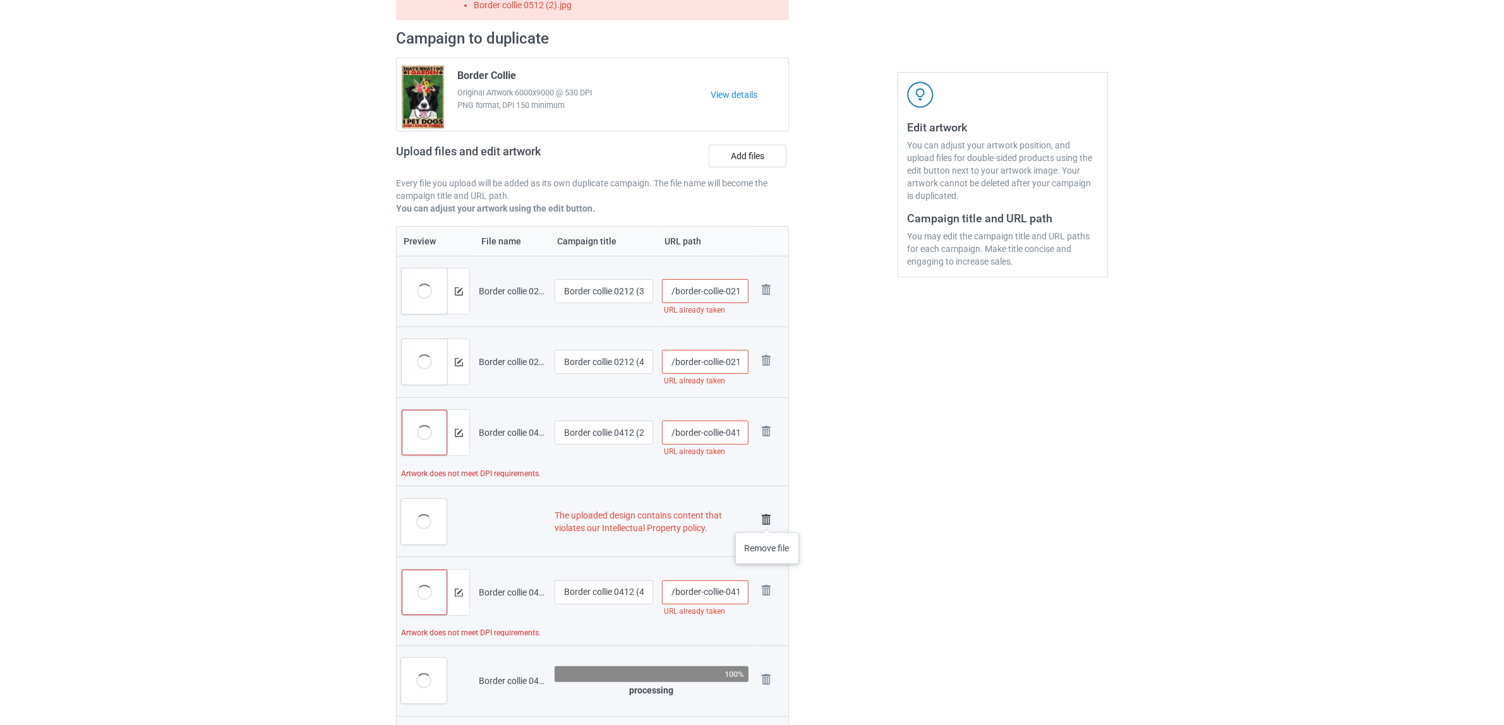
click at [767, 520] on img at bounding box center [766, 520] width 18 height 18
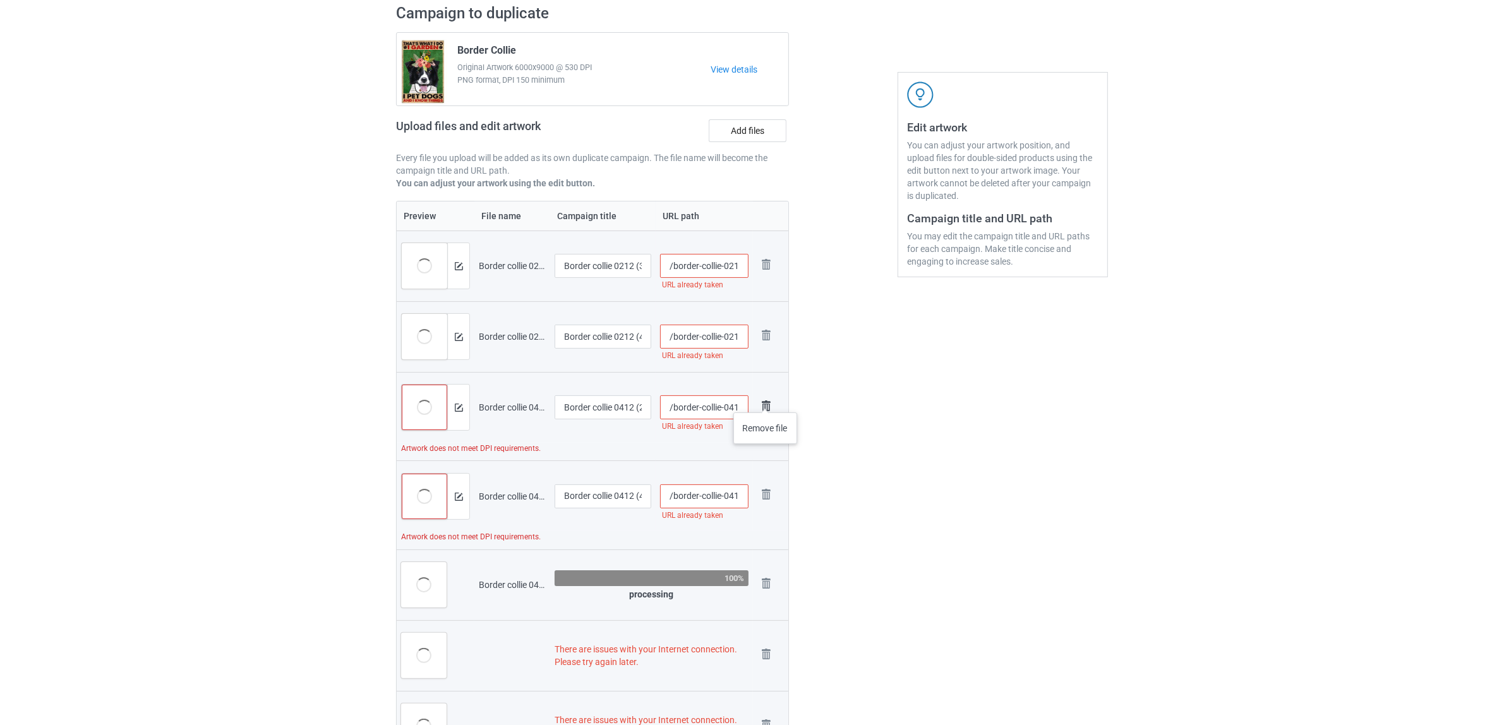
click at [765, 400] on img at bounding box center [766, 406] width 18 height 18
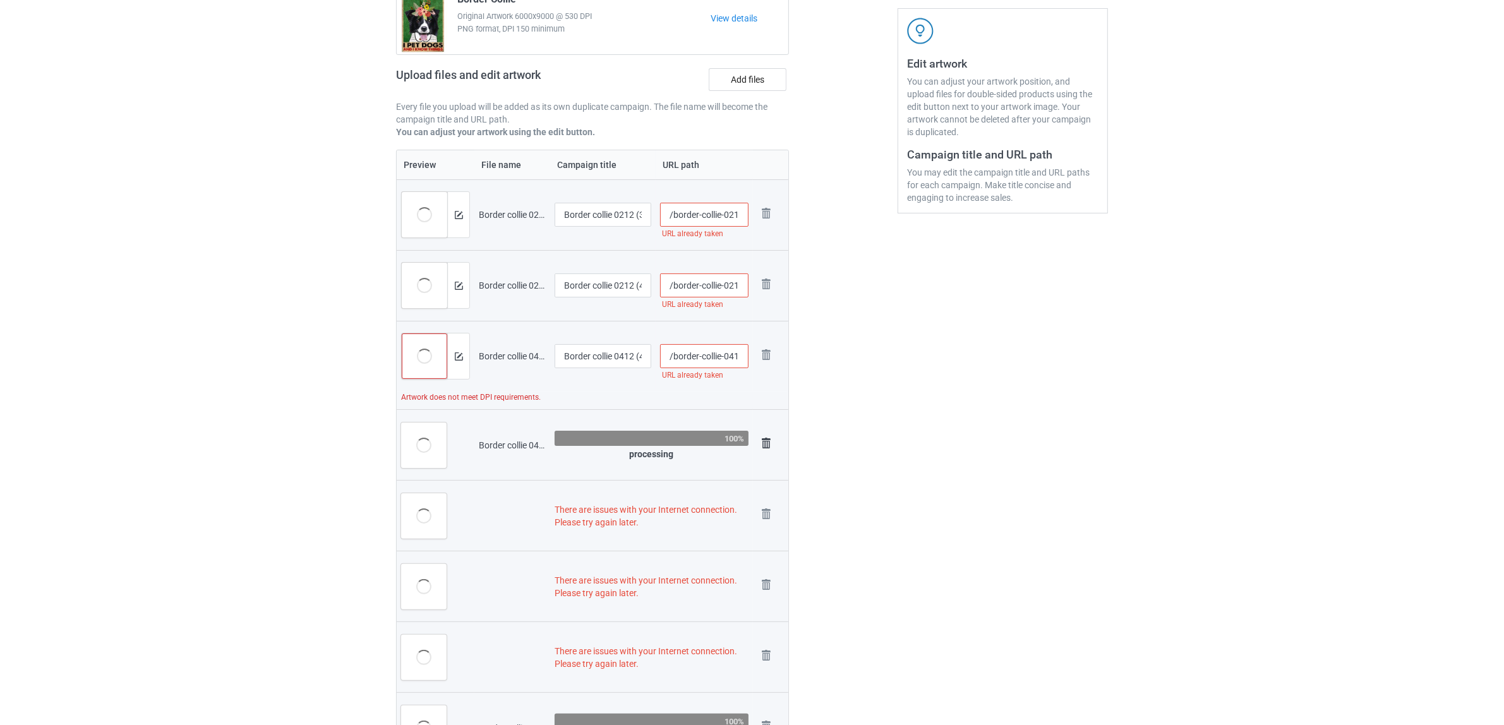
scroll to position [249, 0]
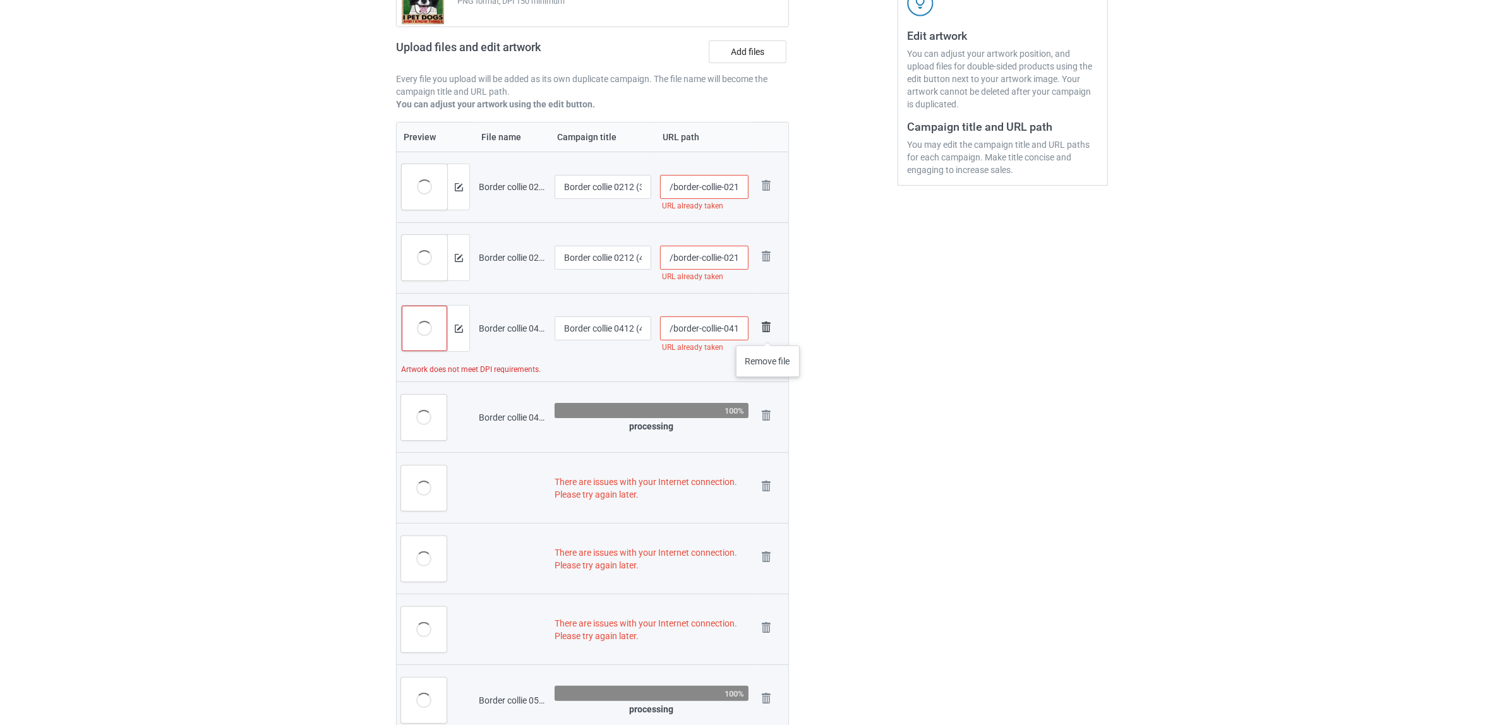
click at [767, 329] on img at bounding box center [766, 327] width 18 height 18
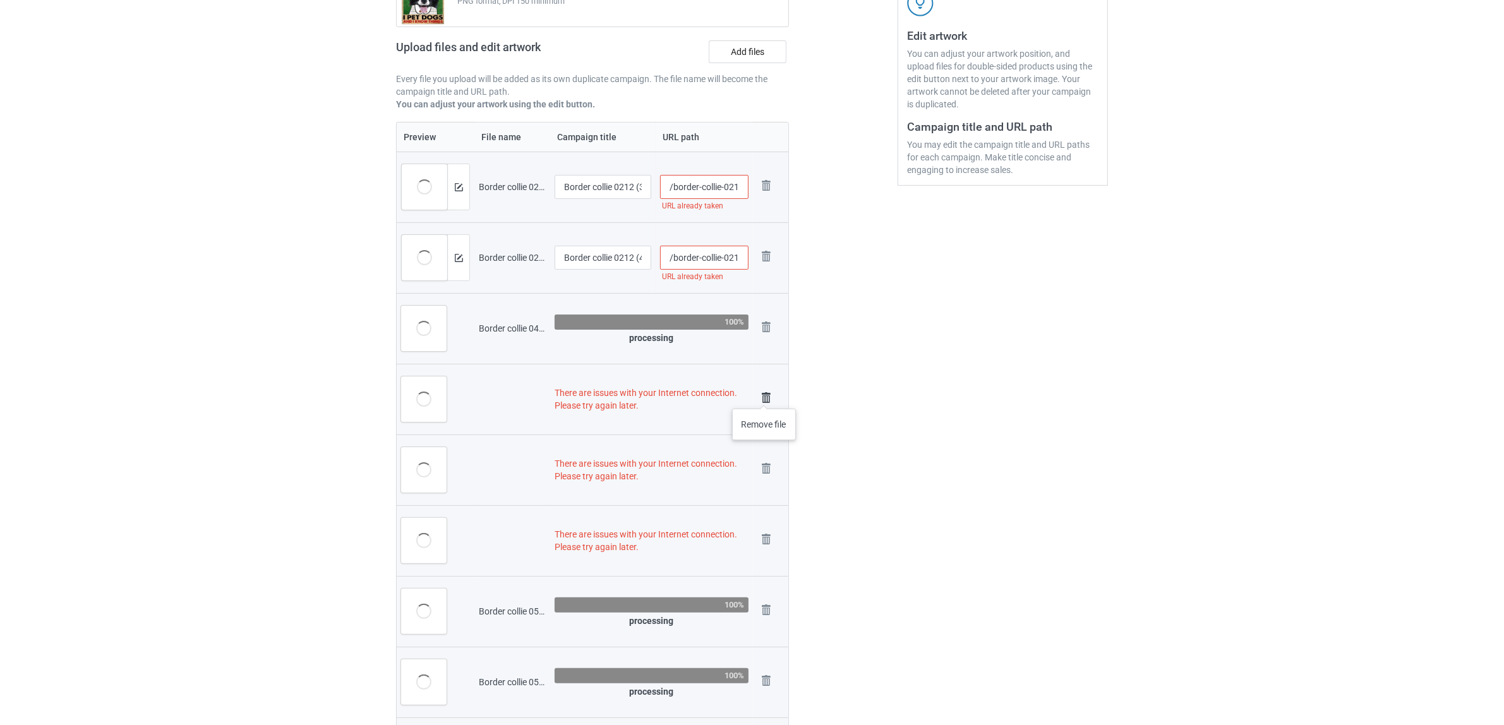
click at [764, 396] on img at bounding box center [766, 398] width 18 height 18
click at [765, 400] on img at bounding box center [766, 398] width 18 height 18
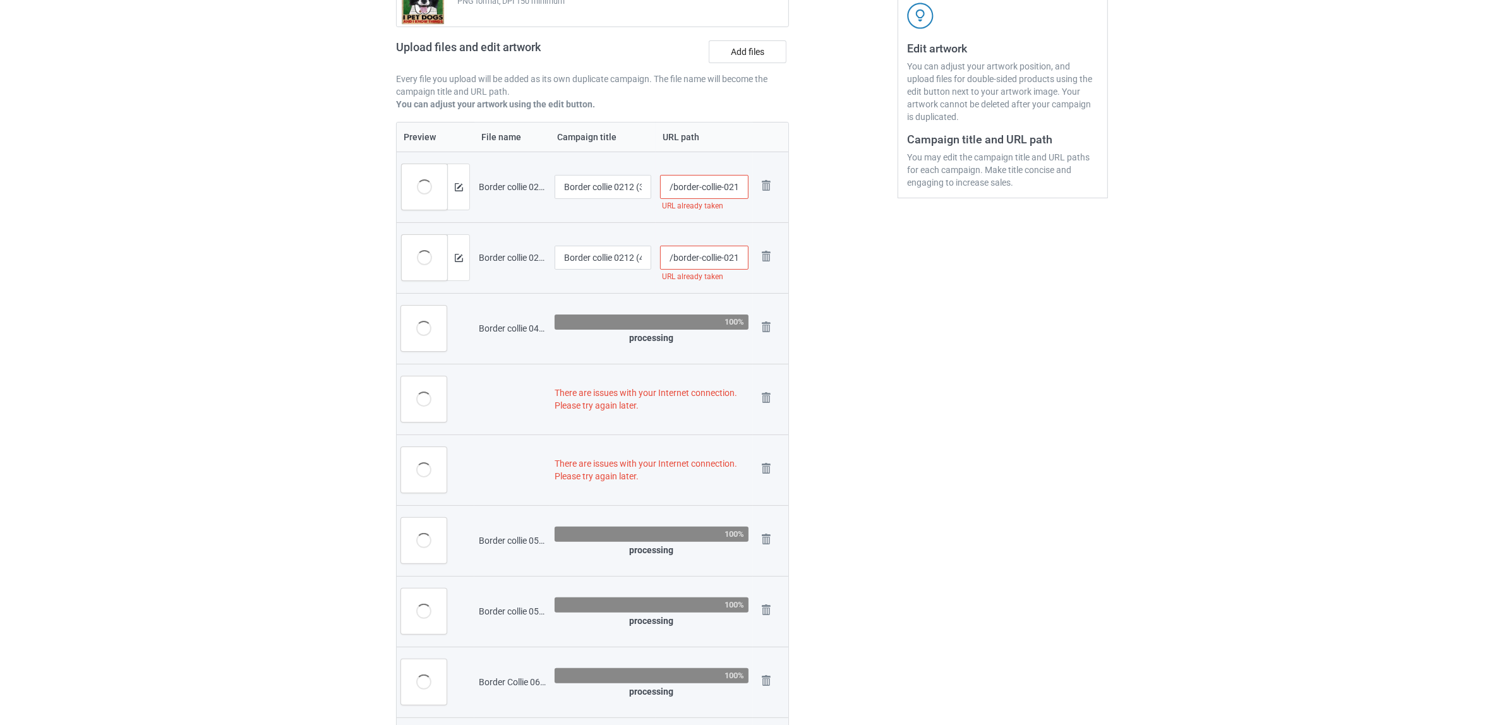
click at [0, 0] on img at bounding box center [0, 0] width 0 height 0
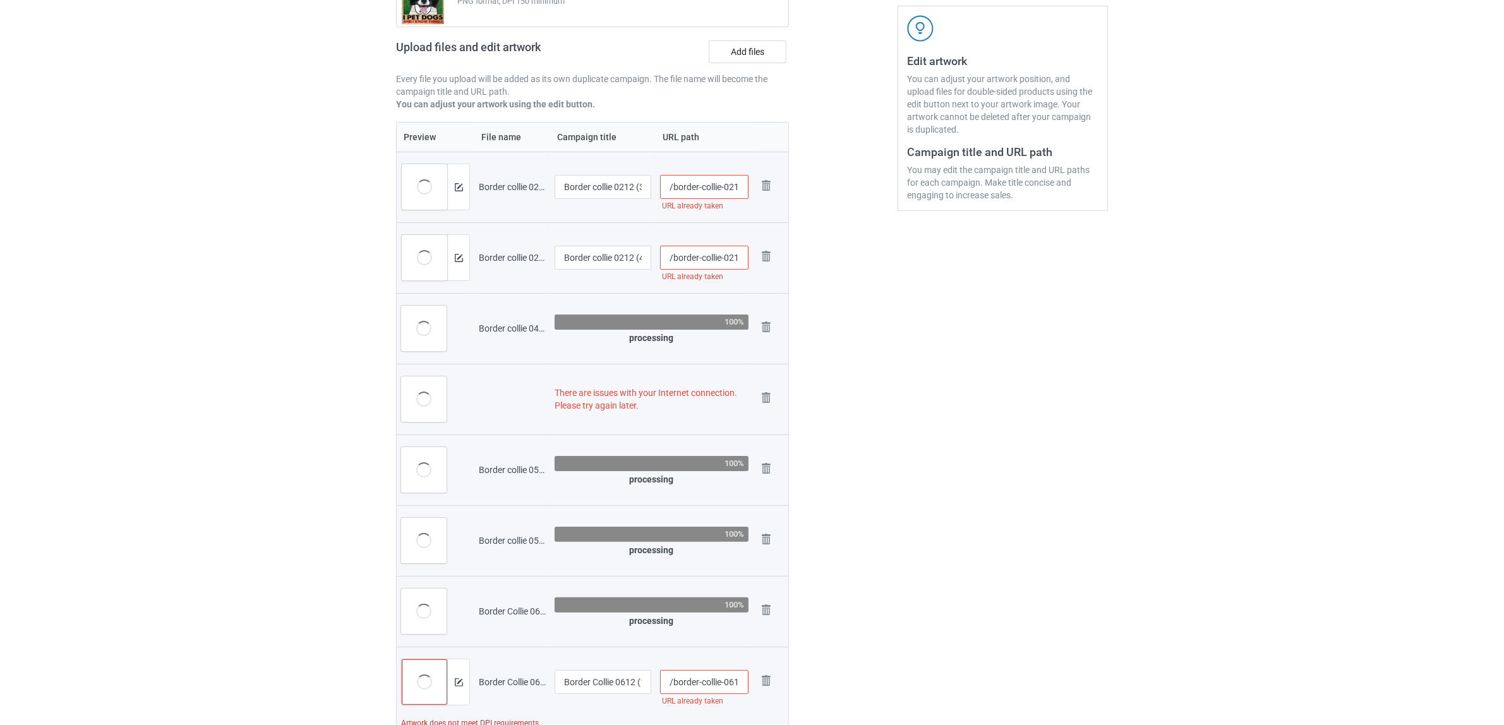
click at [0, 0] on img at bounding box center [0, 0] width 0 height 0
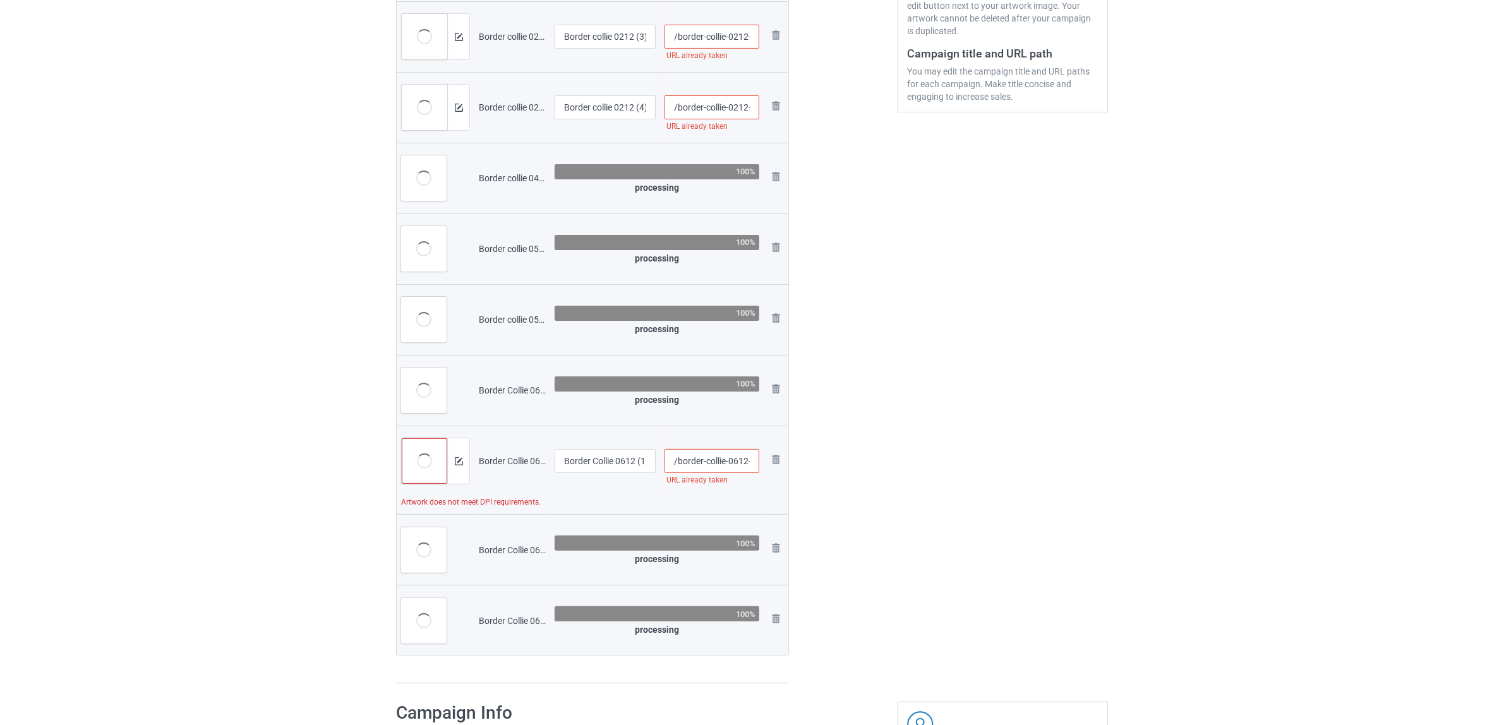
scroll to position [488, 0]
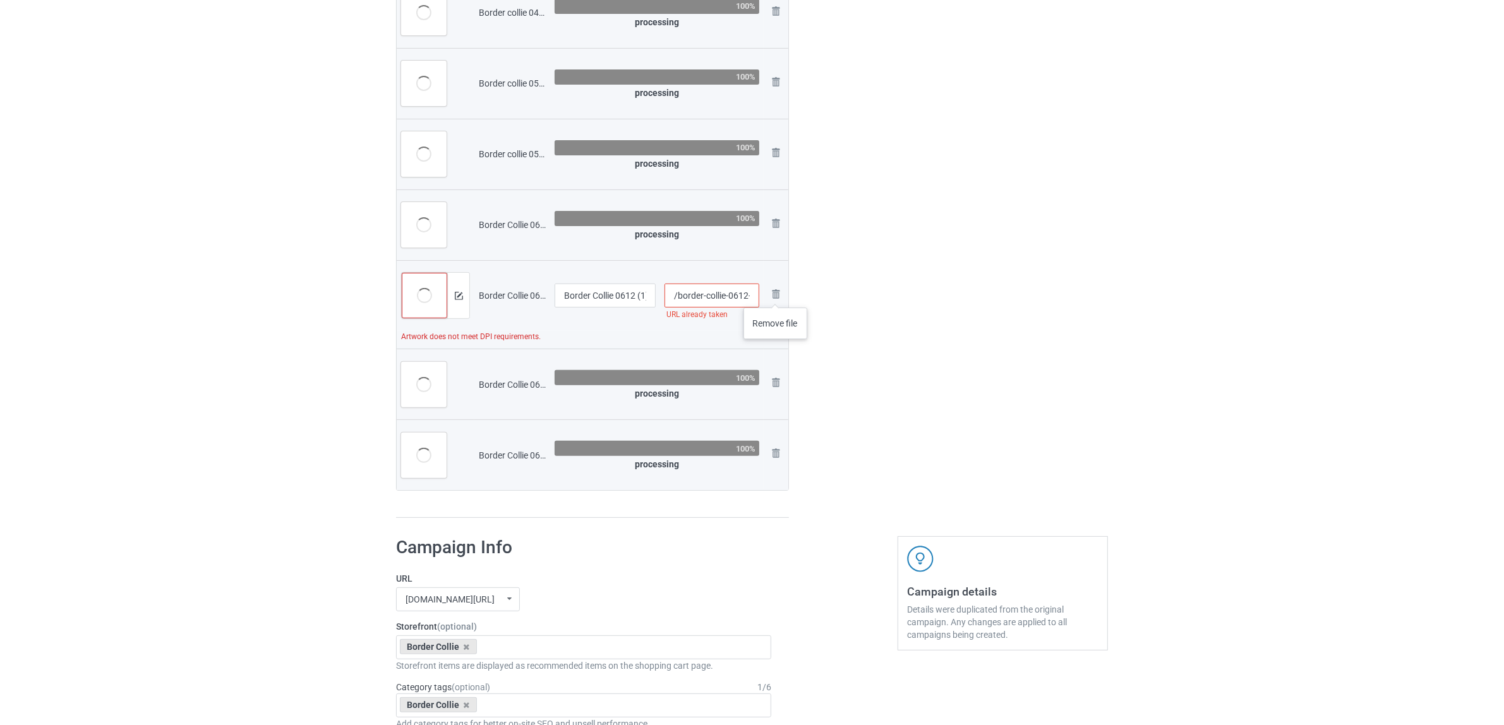
click at [0, 0] on img at bounding box center [0, 0] width 0 height 0
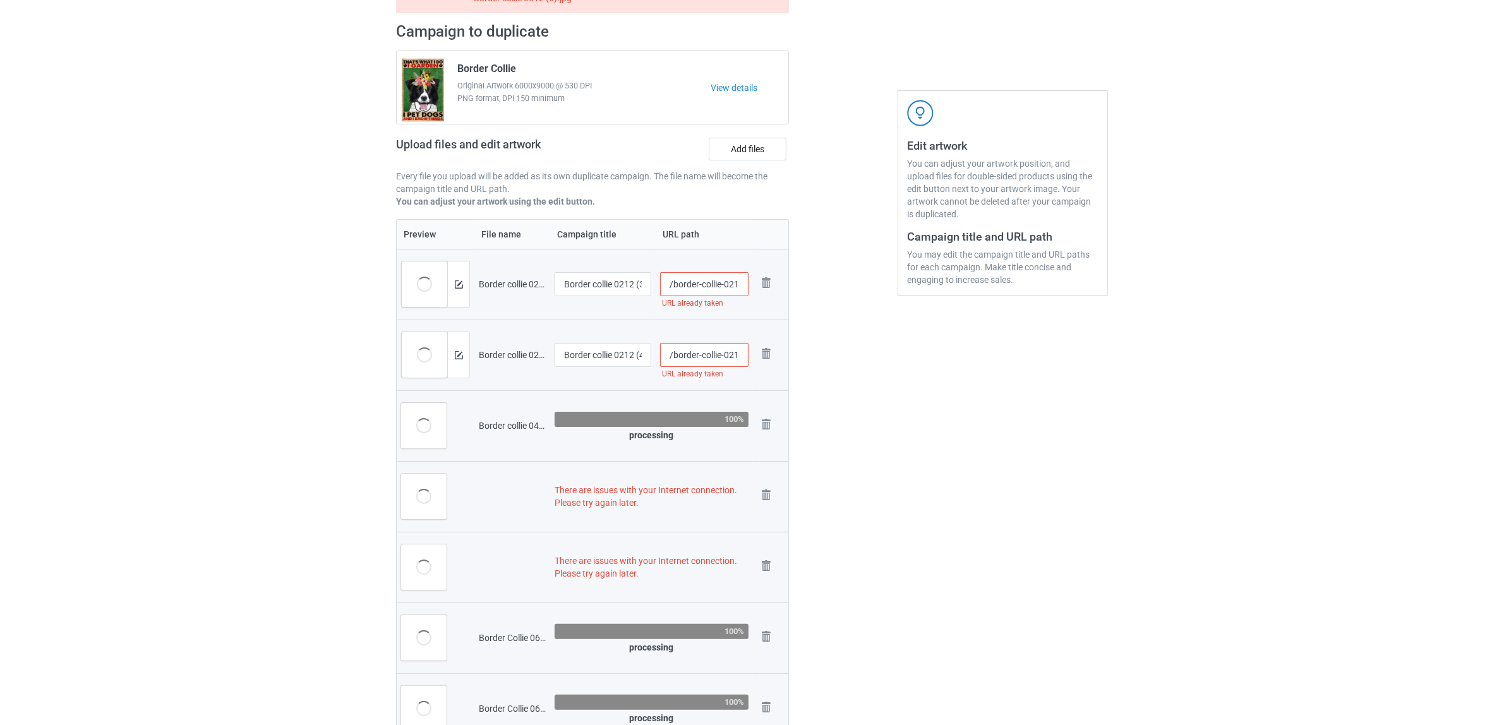
scroll to position [224, 0]
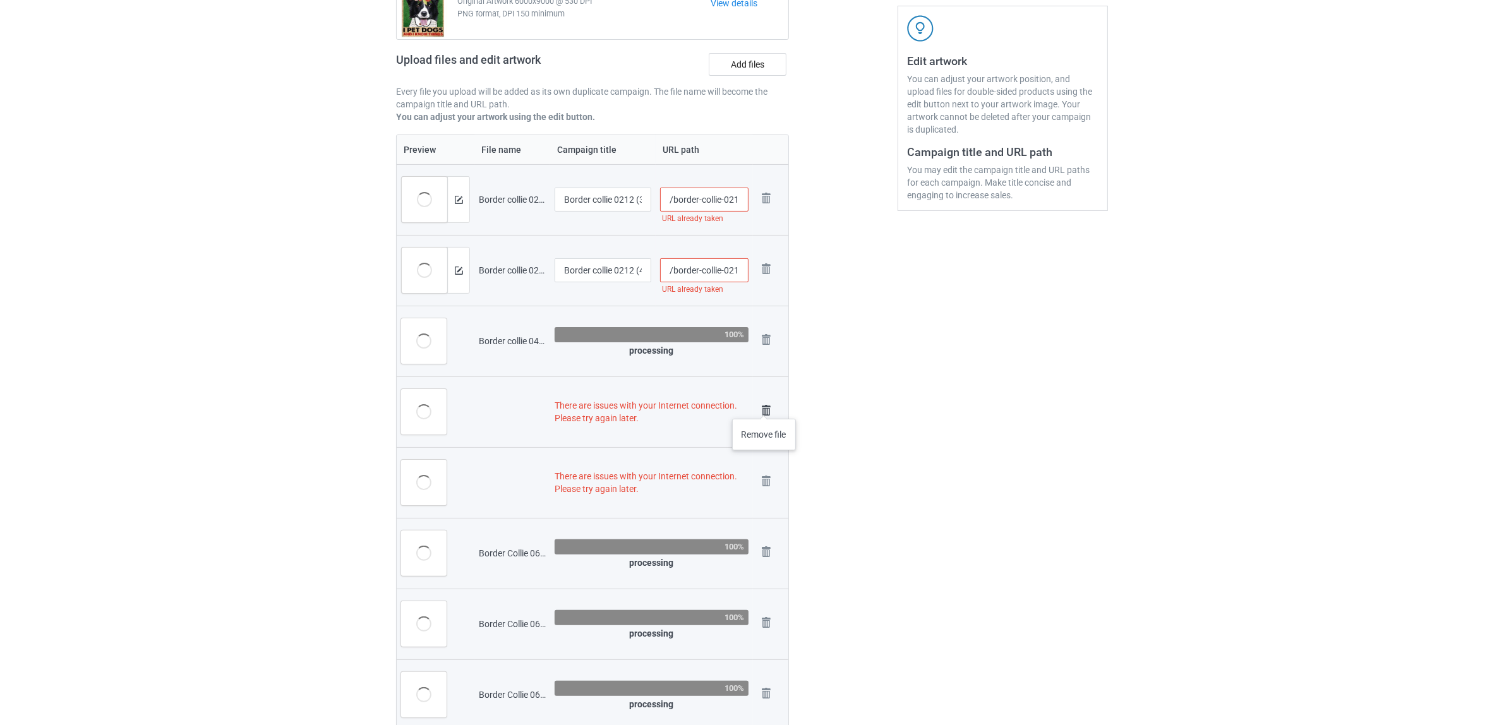
click at [764, 406] on img at bounding box center [766, 411] width 18 height 18
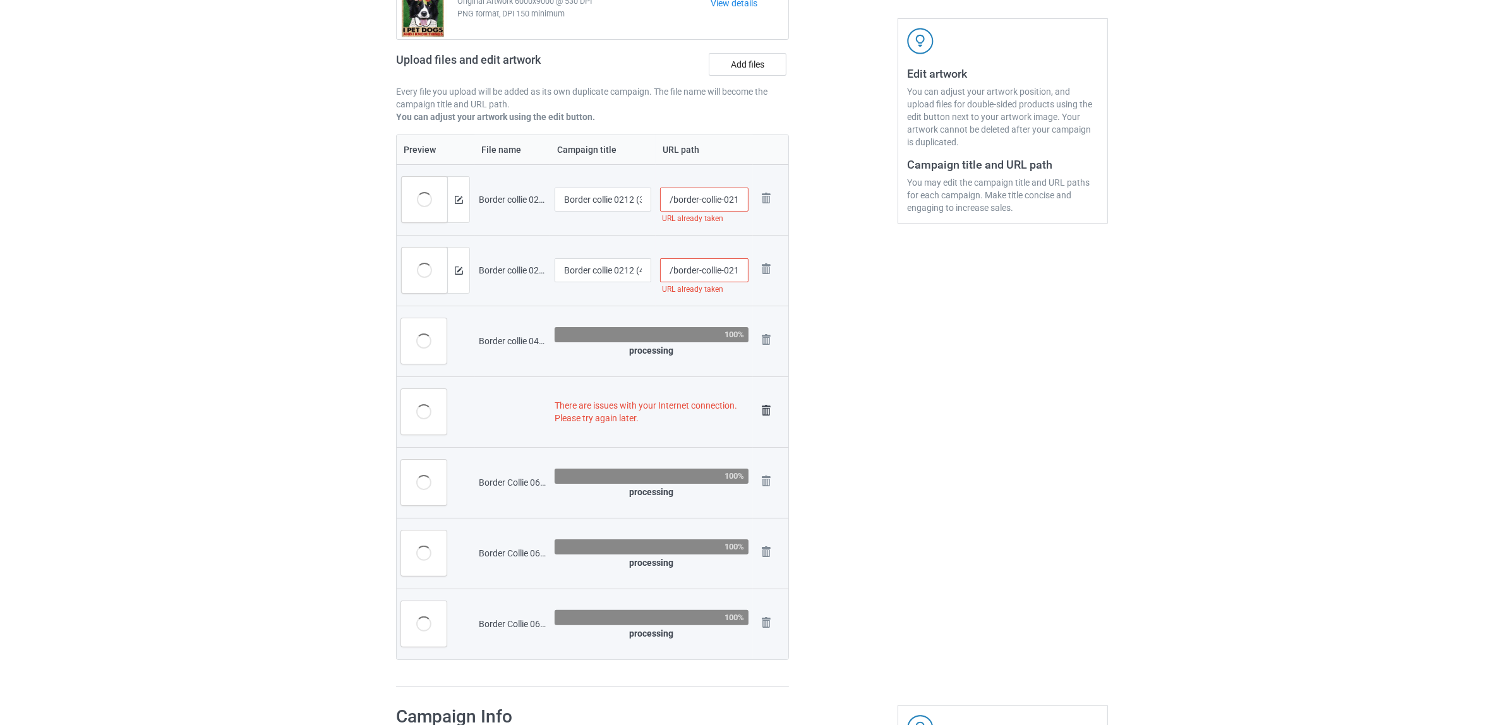
click at [764, 408] on img at bounding box center [766, 411] width 18 height 18
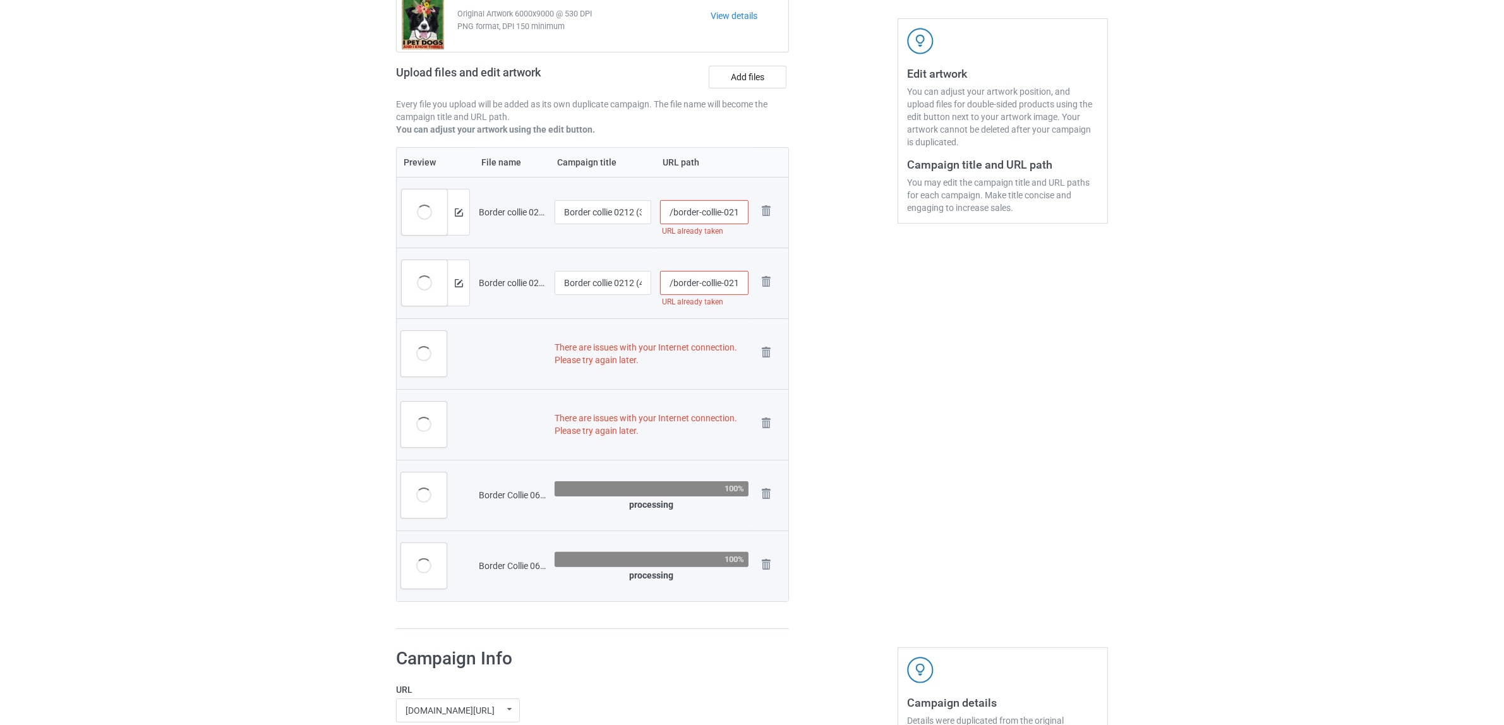
scroll to position [224, 0]
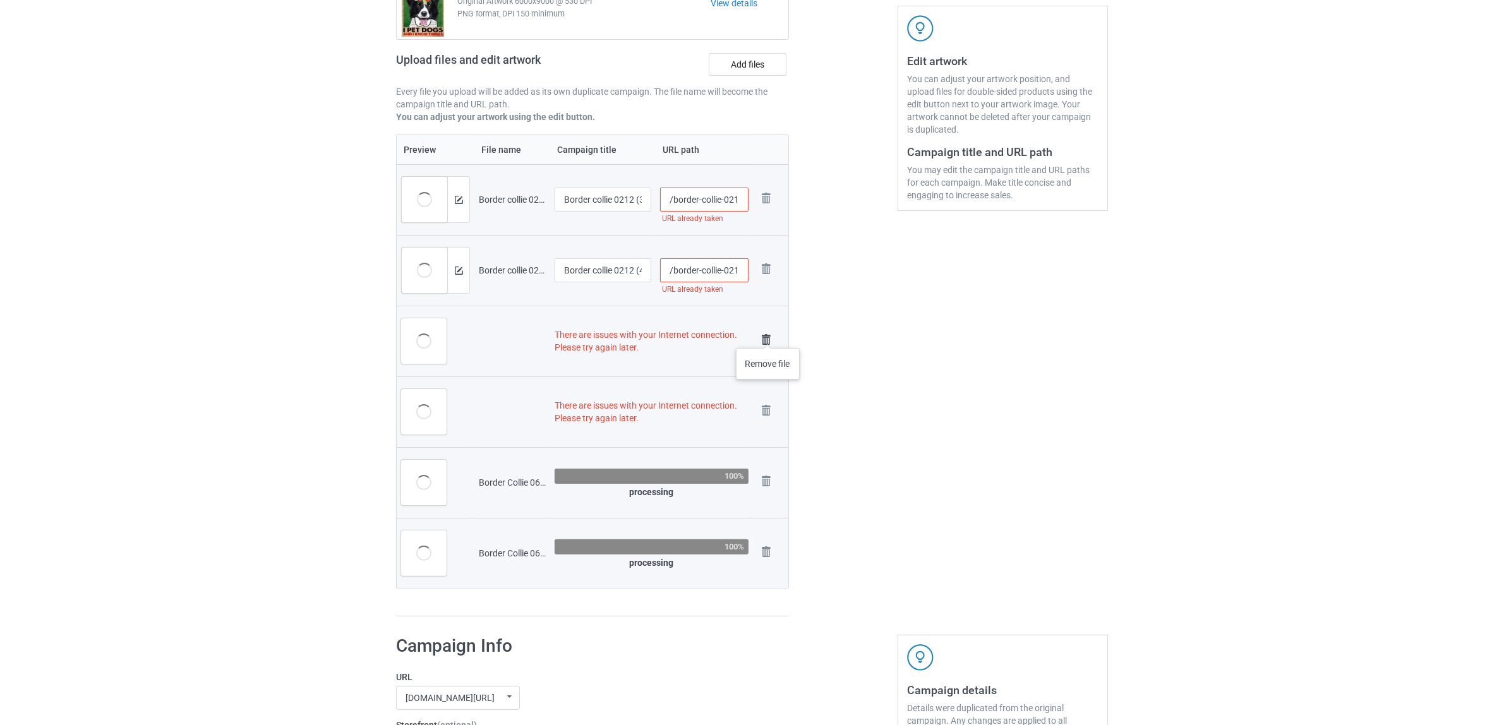
click at [768, 335] on img at bounding box center [766, 340] width 18 height 18
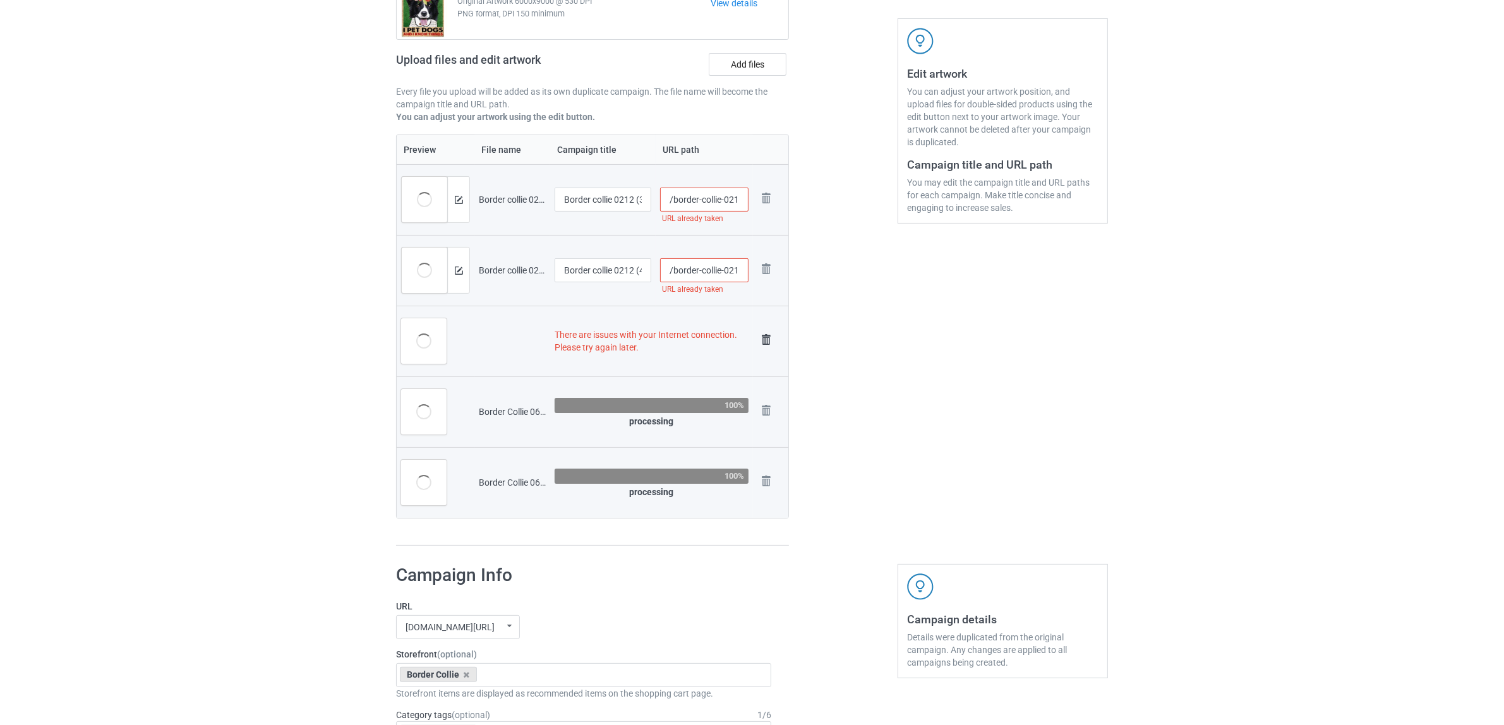
click at [763, 338] on img at bounding box center [766, 340] width 18 height 18
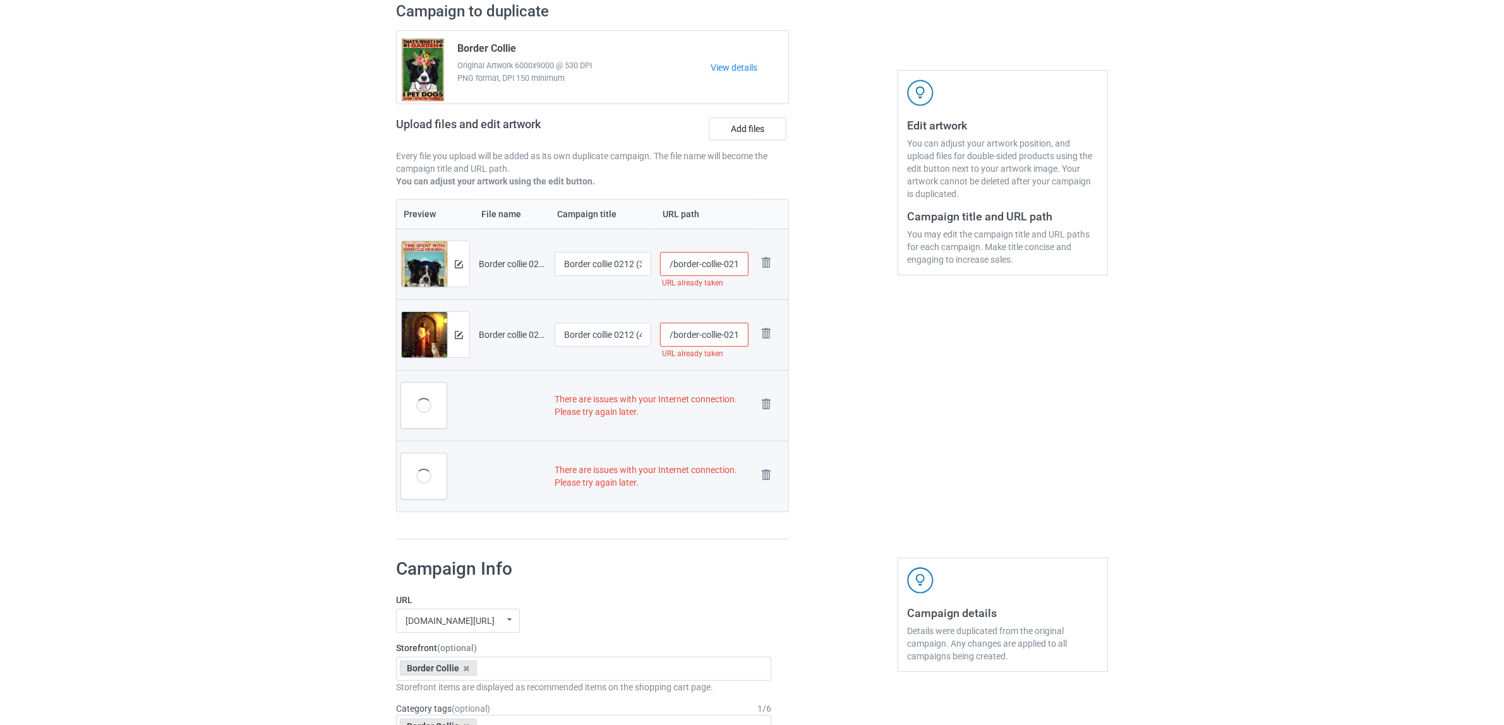
scroll to position [224, 0]
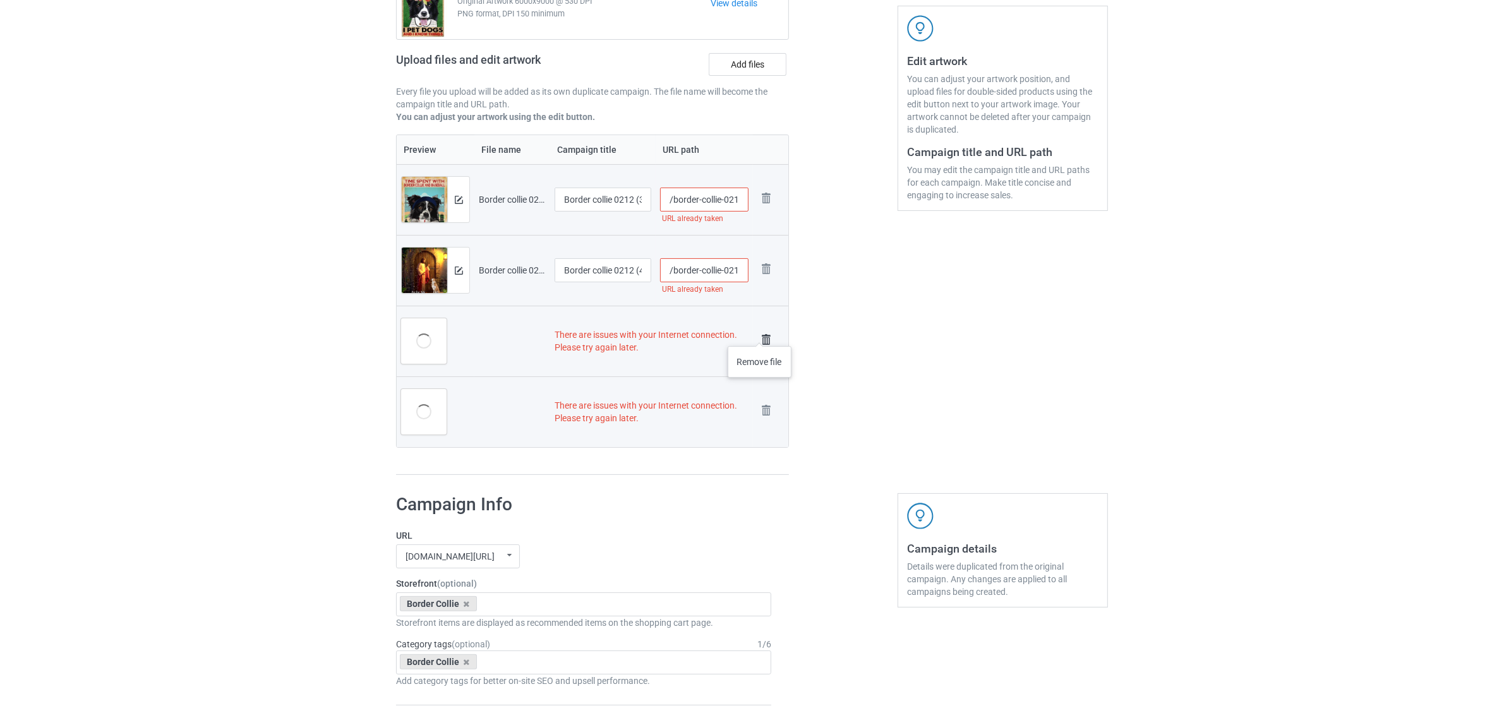
click at [760, 333] on img at bounding box center [766, 340] width 18 height 18
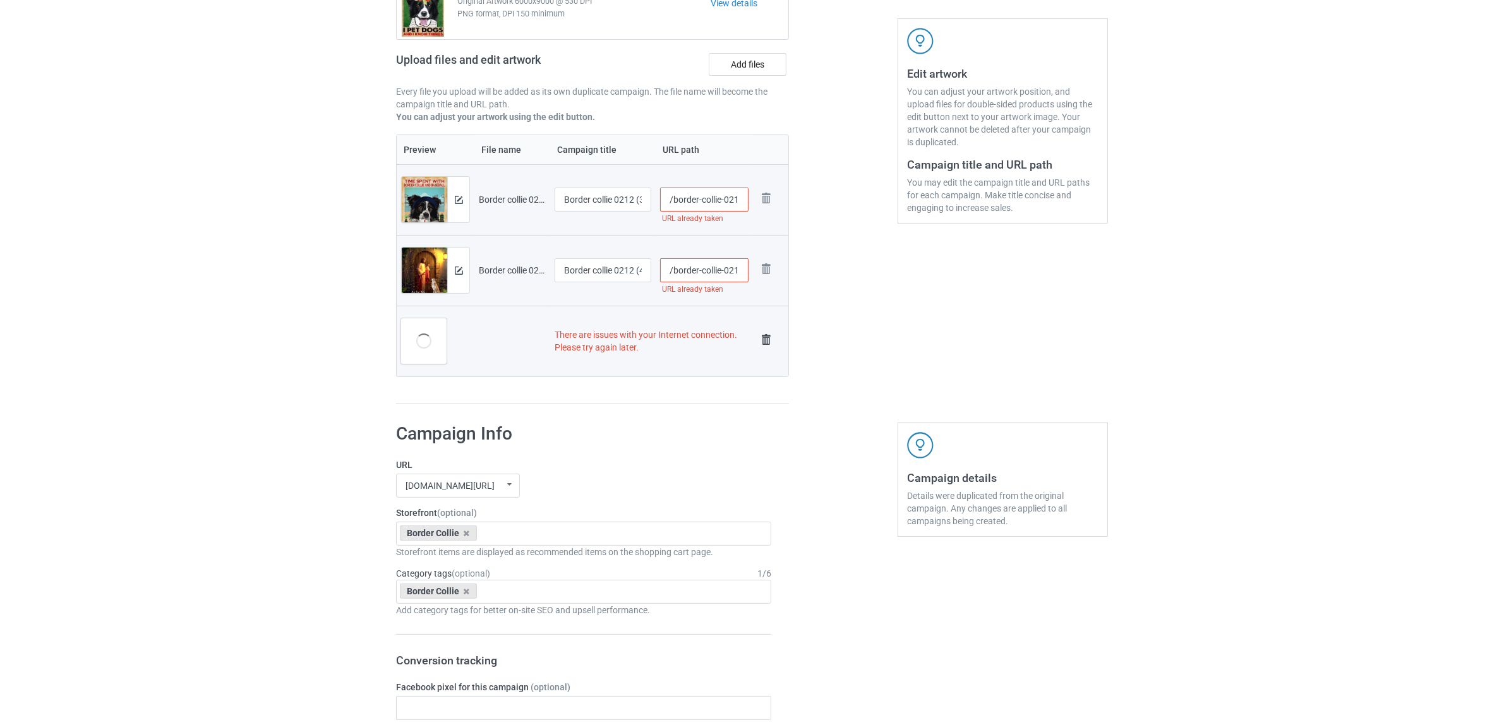
click at [764, 342] on img at bounding box center [766, 340] width 18 height 18
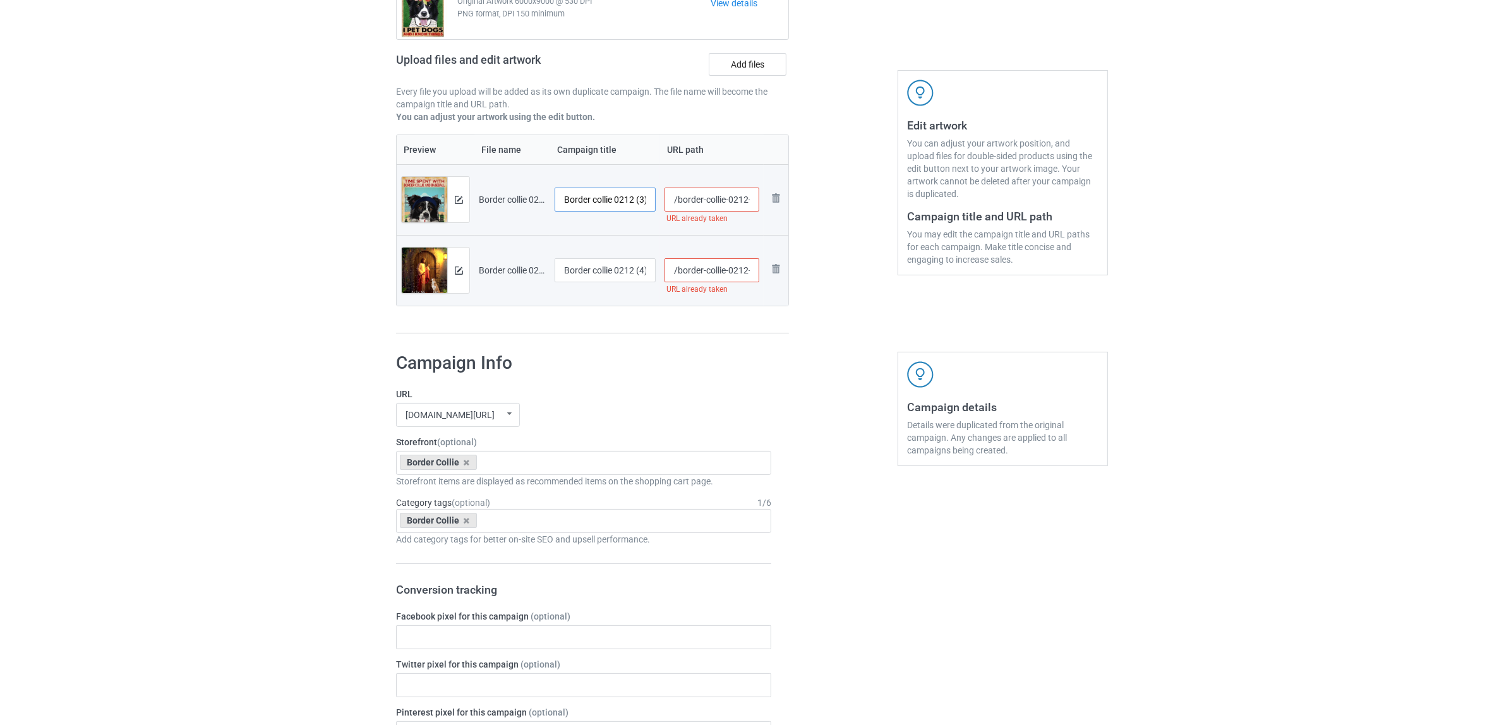
scroll to position [0, 17]
drag, startPoint x: 616, startPoint y: 198, endPoint x: 651, endPoint y: 200, distance: 35.4
click at [651, 200] on input "Border collie 0212 (3).jpg" at bounding box center [604, 200] width 101 height 24
type input "Border collie"
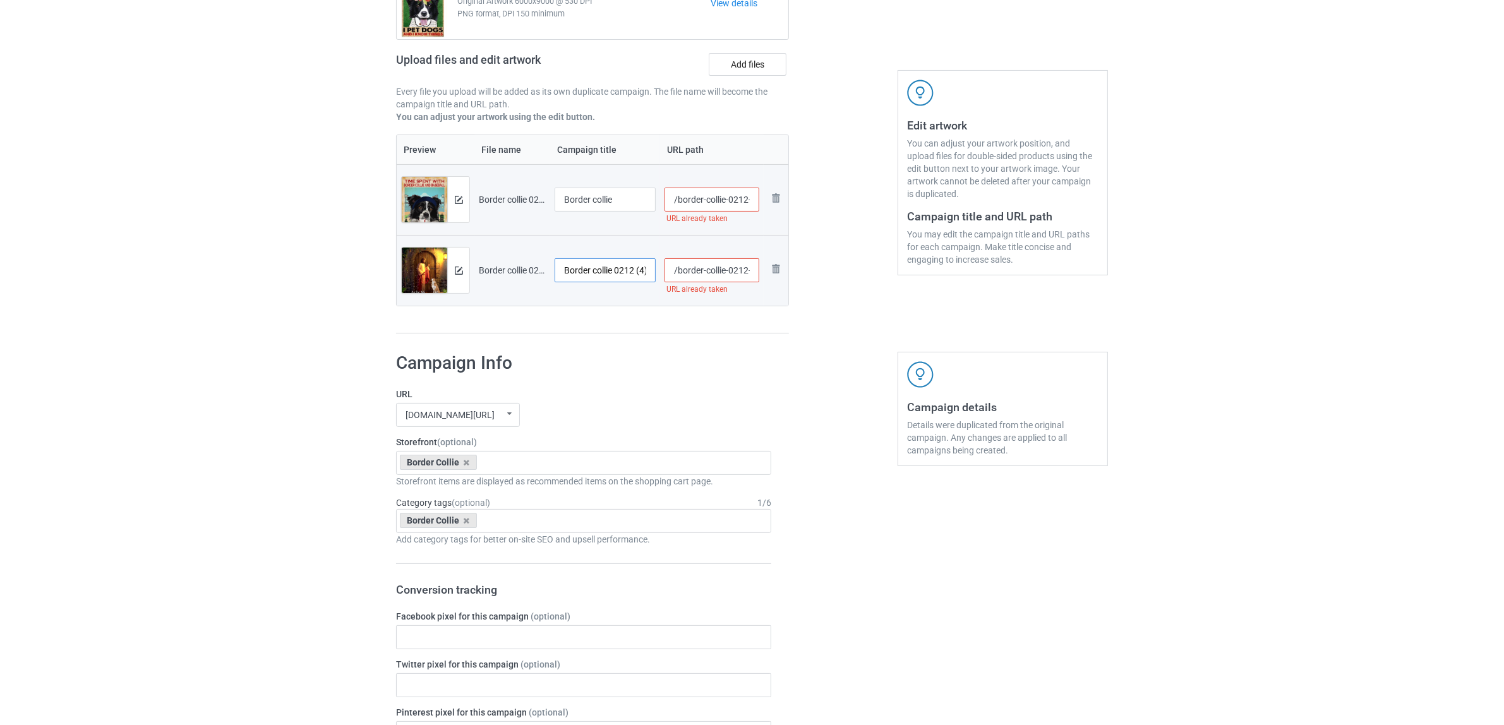
scroll to position [0, 17]
drag, startPoint x: 616, startPoint y: 273, endPoint x: 655, endPoint y: 270, distance: 39.3
click at [655, 270] on input "Border collie 0212 (4).jpg" at bounding box center [604, 270] width 101 height 24
type input "Border collie"
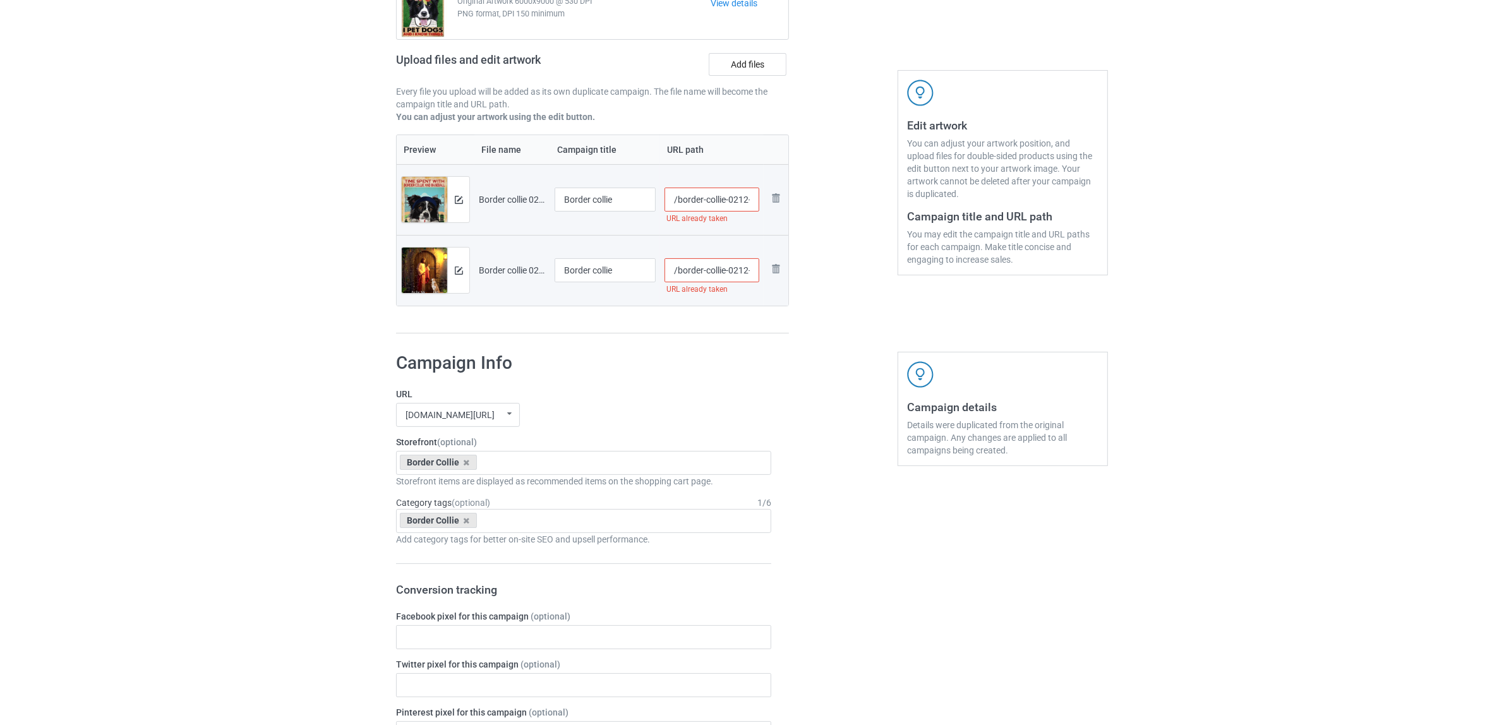
click at [739, 200] on input "/border-collie-0212-3" at bounding box center [711, 200] width 95 height 24
type input "/border-collie-02a12-3"
click at [739, 267] on input "/border-collie-0212-4" at bounding box center [711, 270] width 95 height 24
type input "/border-collie-02p12-4"
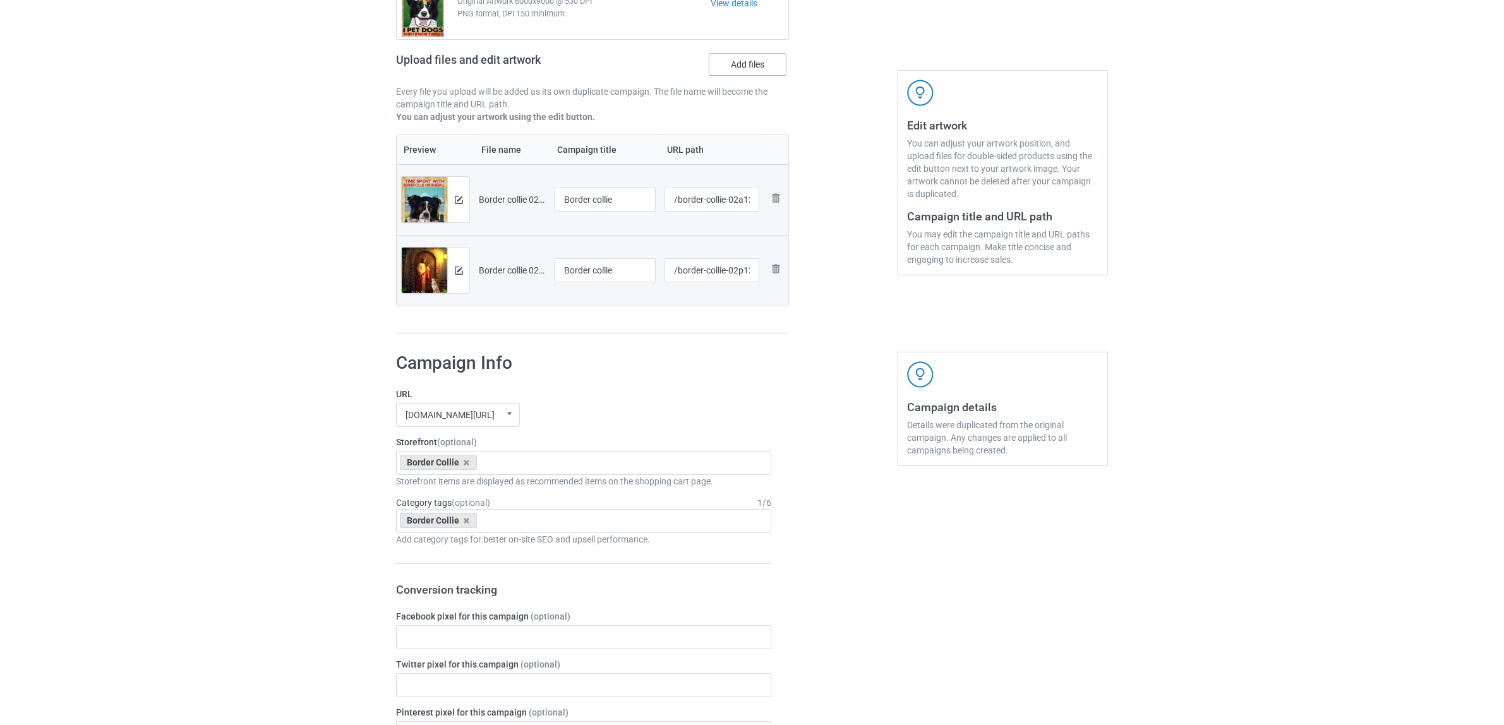
click at [759, 57] on label "Add files" at bounding box center [748, 64] width 78 height 23
click at [0, 0] on input "Add files" at bounding box center [0, 0] width 0 height 0
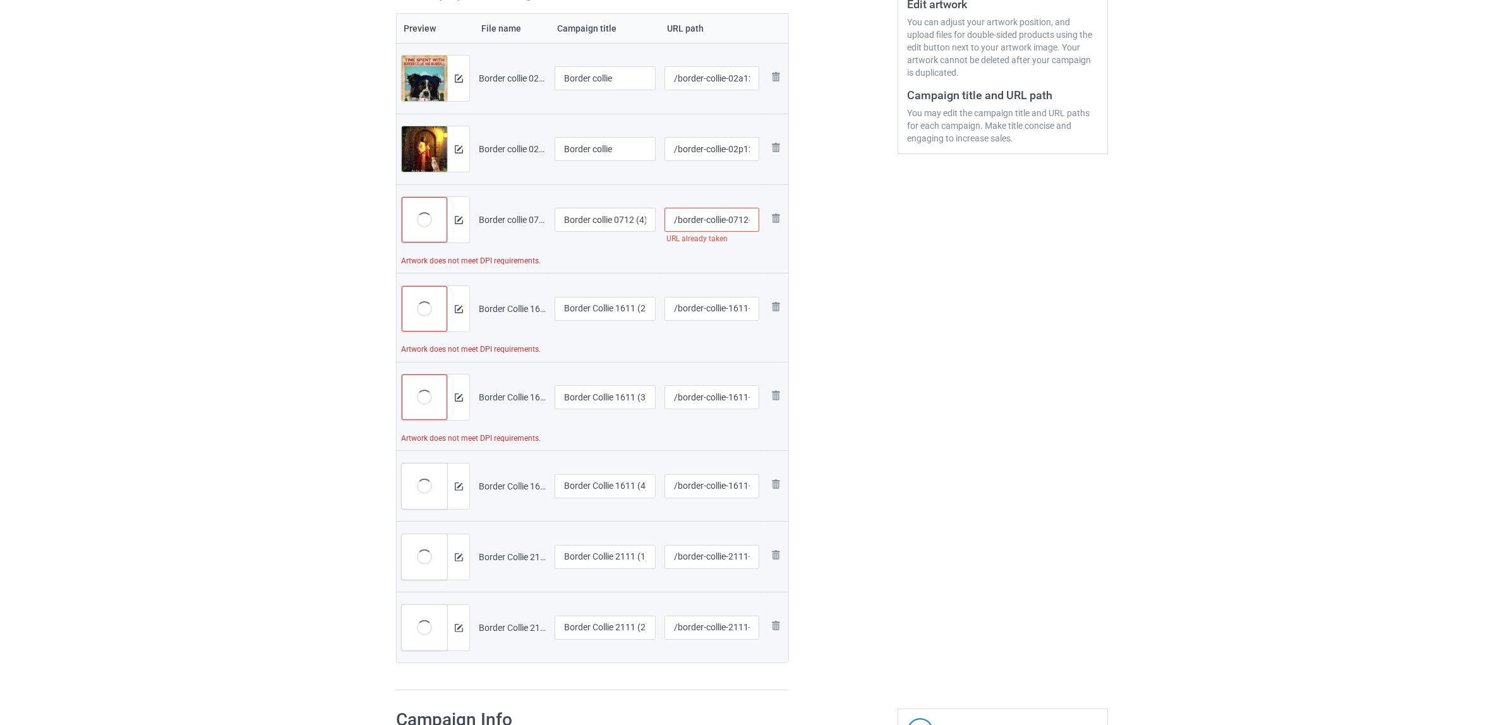
scroll to position [397, 0]
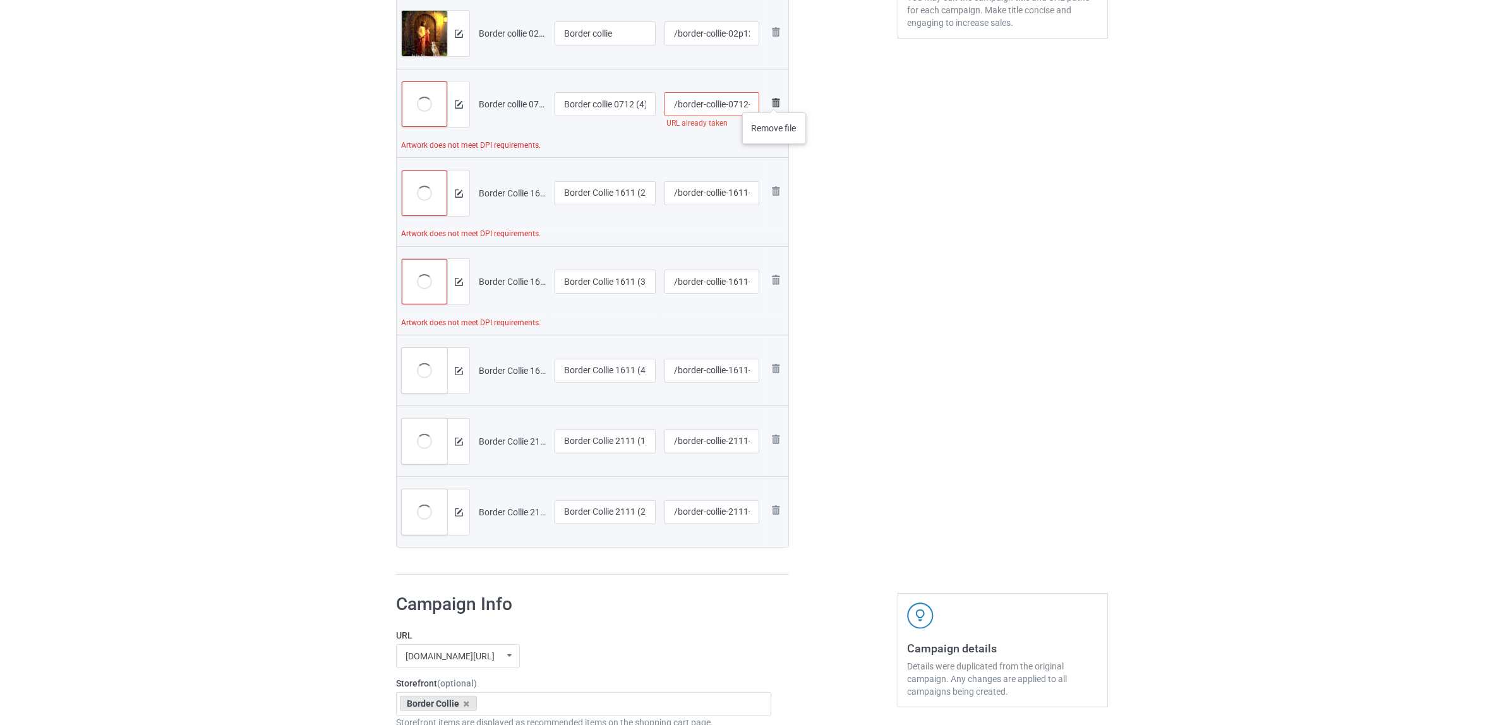
click at [774, 100] on img at bounding box center [775, 102] width 15 height 15
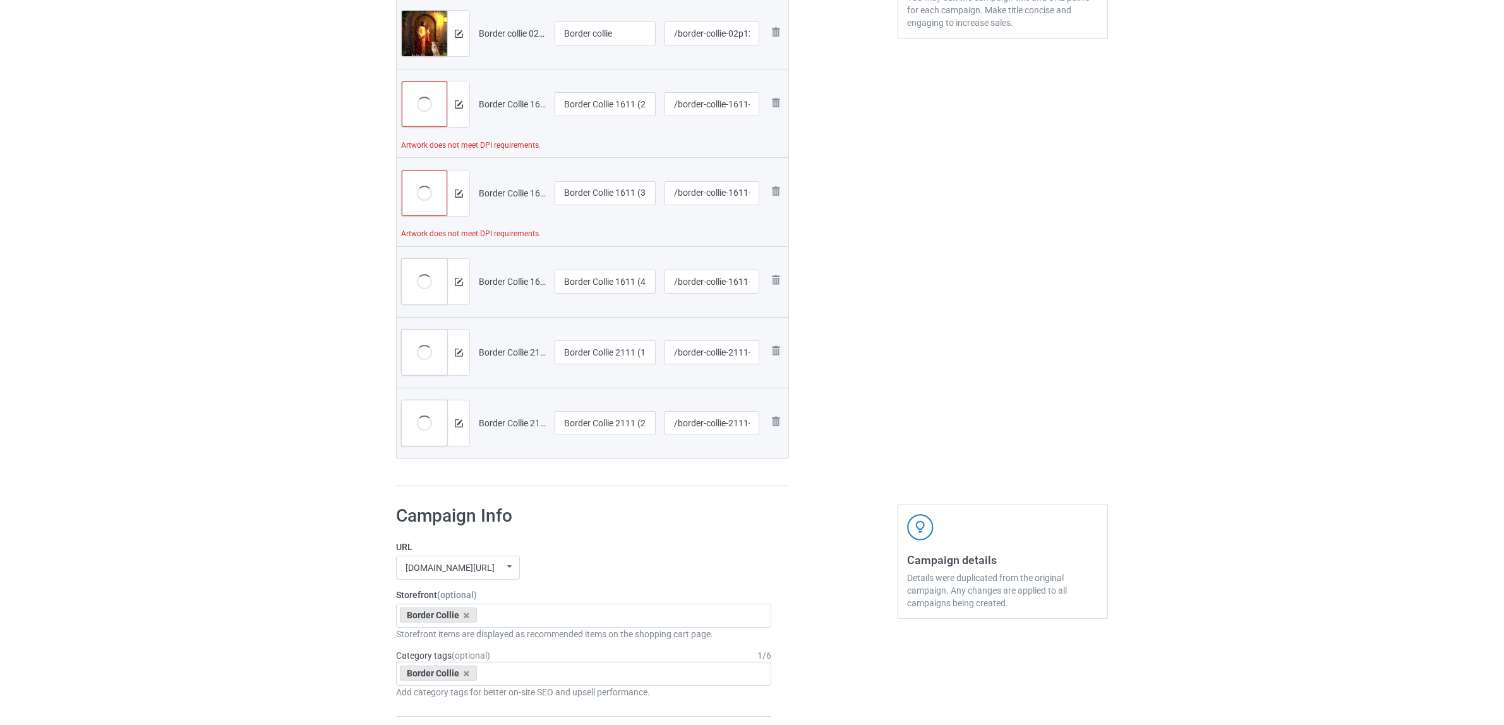
click at [0, 0] on img at bounding box center [0, 0] width 0 height 0
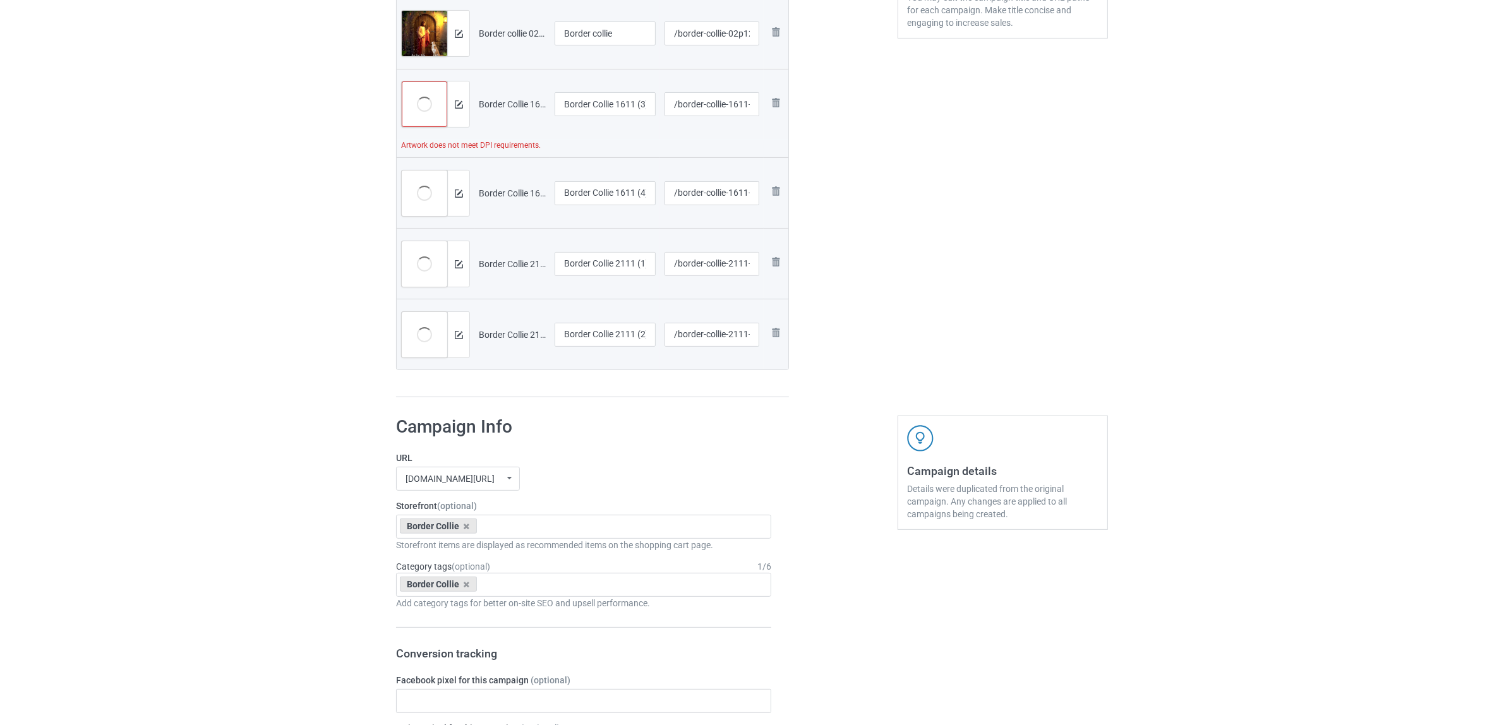
click at [0, 0] on img at bounding box center [0, 0] width 0 height 0
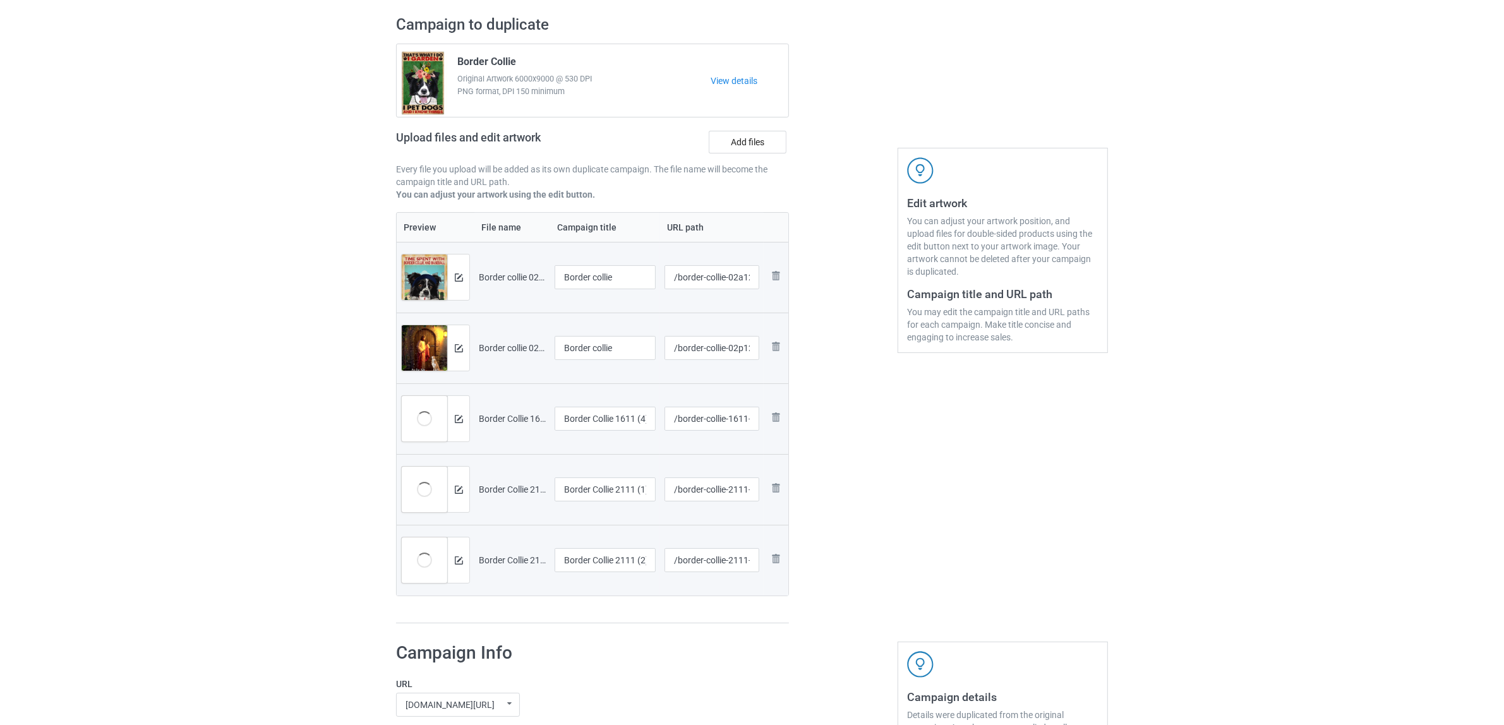
scroll to position [81, 0]
drag, startPoint x: 618, startPoint y: 281, endPoint x: 455, endPoint y: 234, distance: 168.9
click at [455, 234] on table "Preview File name Campaign title URL path Preview and edit artwork Border colli…" at bounding box center [592, 405] width 393 height 384
click at [597, 412] on input "Border Collie 1611 (4)" at bounding box center [604, 420] width 101 height 24
paste input "collie"
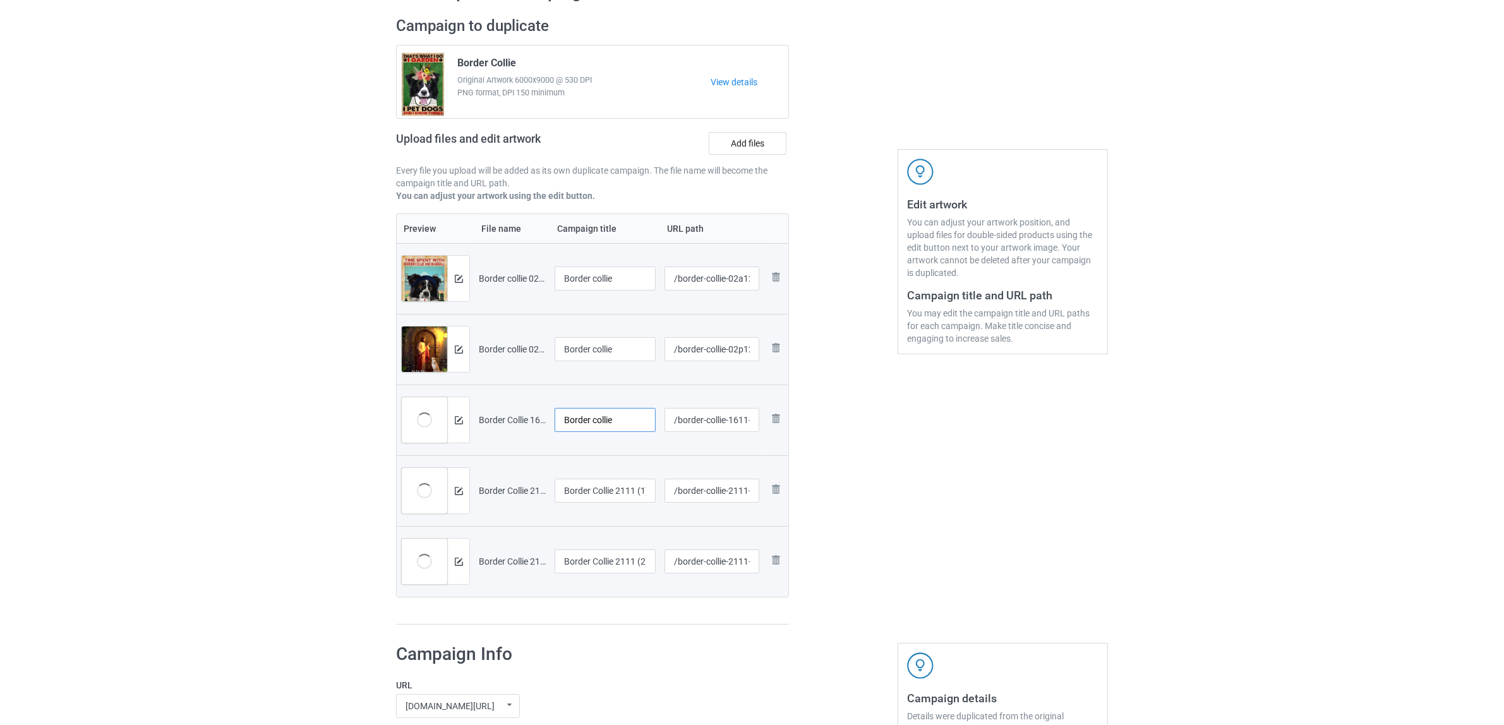
type input "Border collie"
click at [622, 504] on div at bounding box center [604, 507] width 101 height 8
click at [618, 485] on input "Border Collie 2111 (1)" at bounding box center [604, 491] width 101 height 24
paste input "collie"
type input "Border collie"
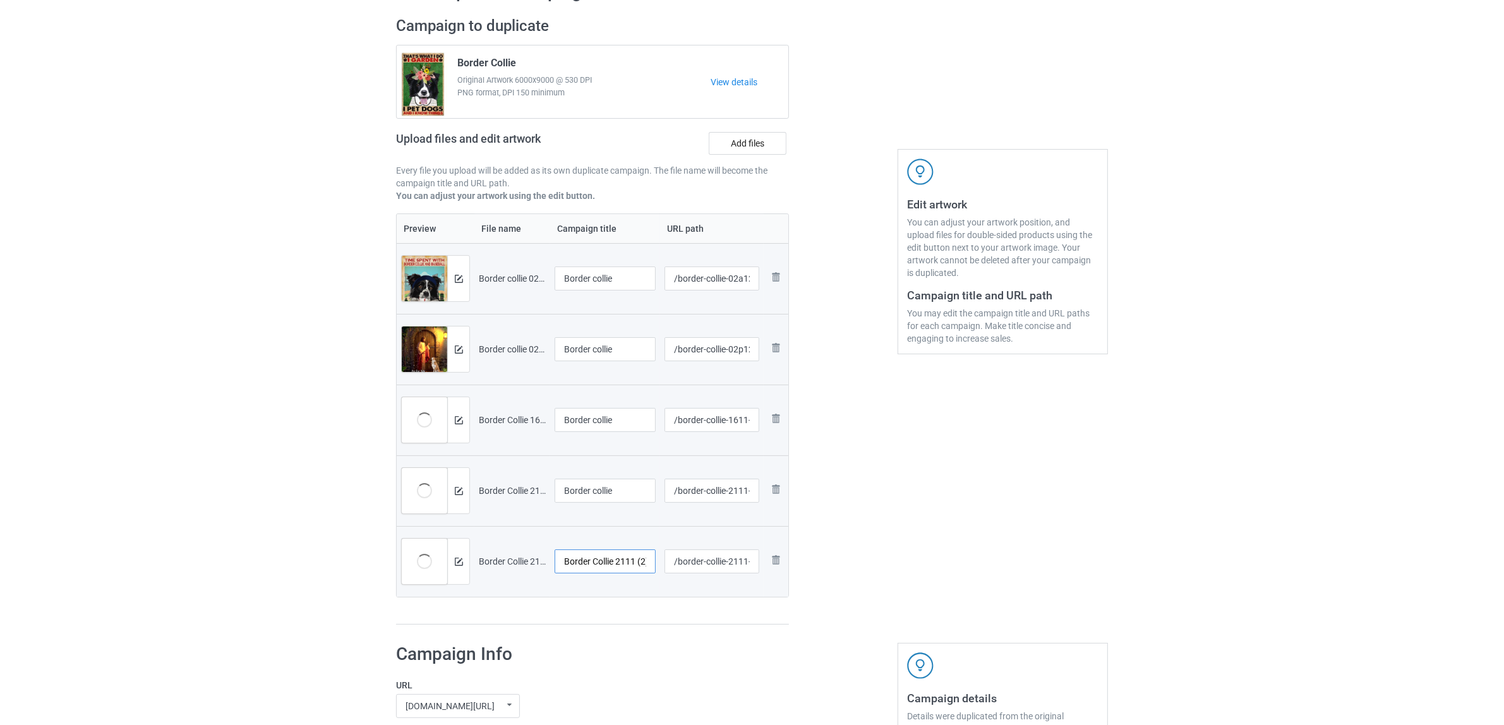
click at [609, 565] on input "Border Collie 2111 (2)" at bounding box center [604, 561] width 101 height 24
paste input "collie"
type input "Border collie"
click at [620, 625] on div at bounding box center [592, 624] width 393 height 1
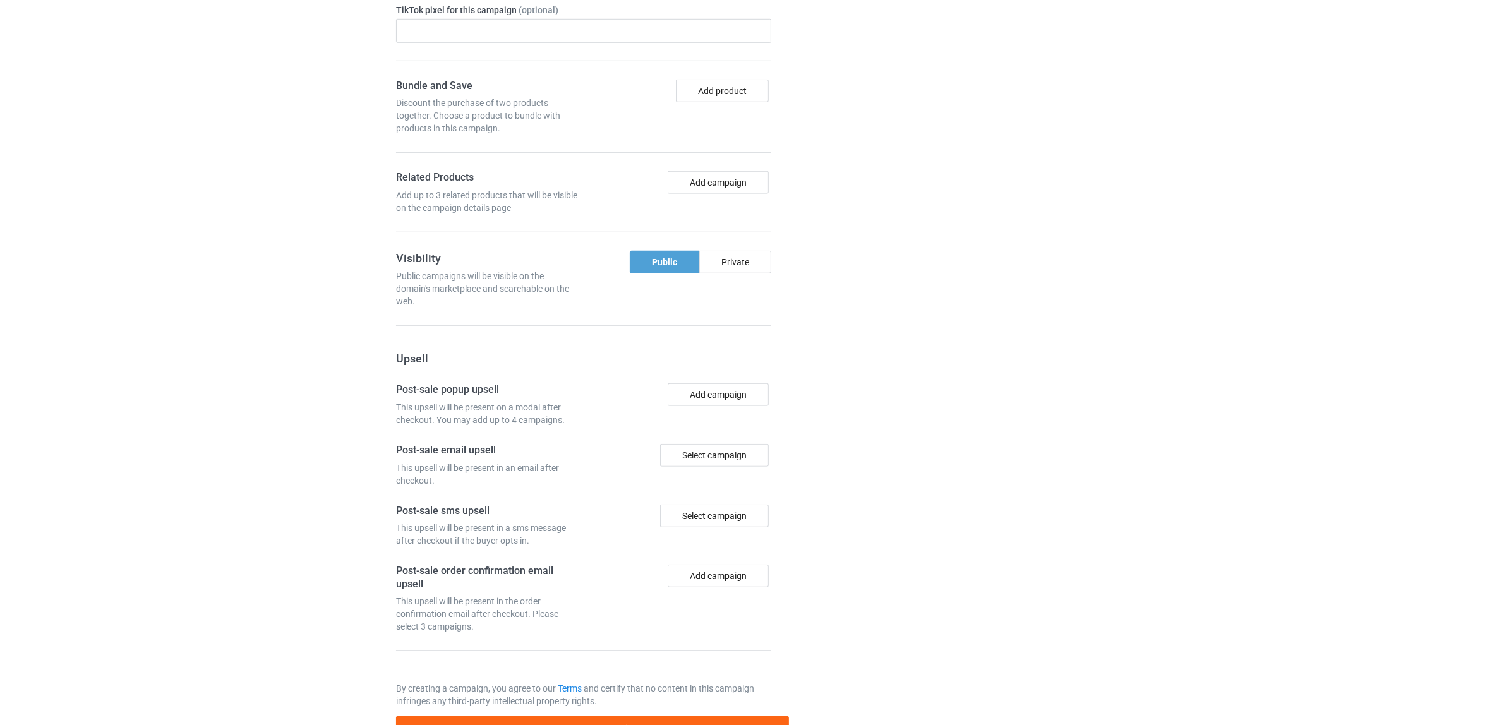
scroll to position [1170, 0]
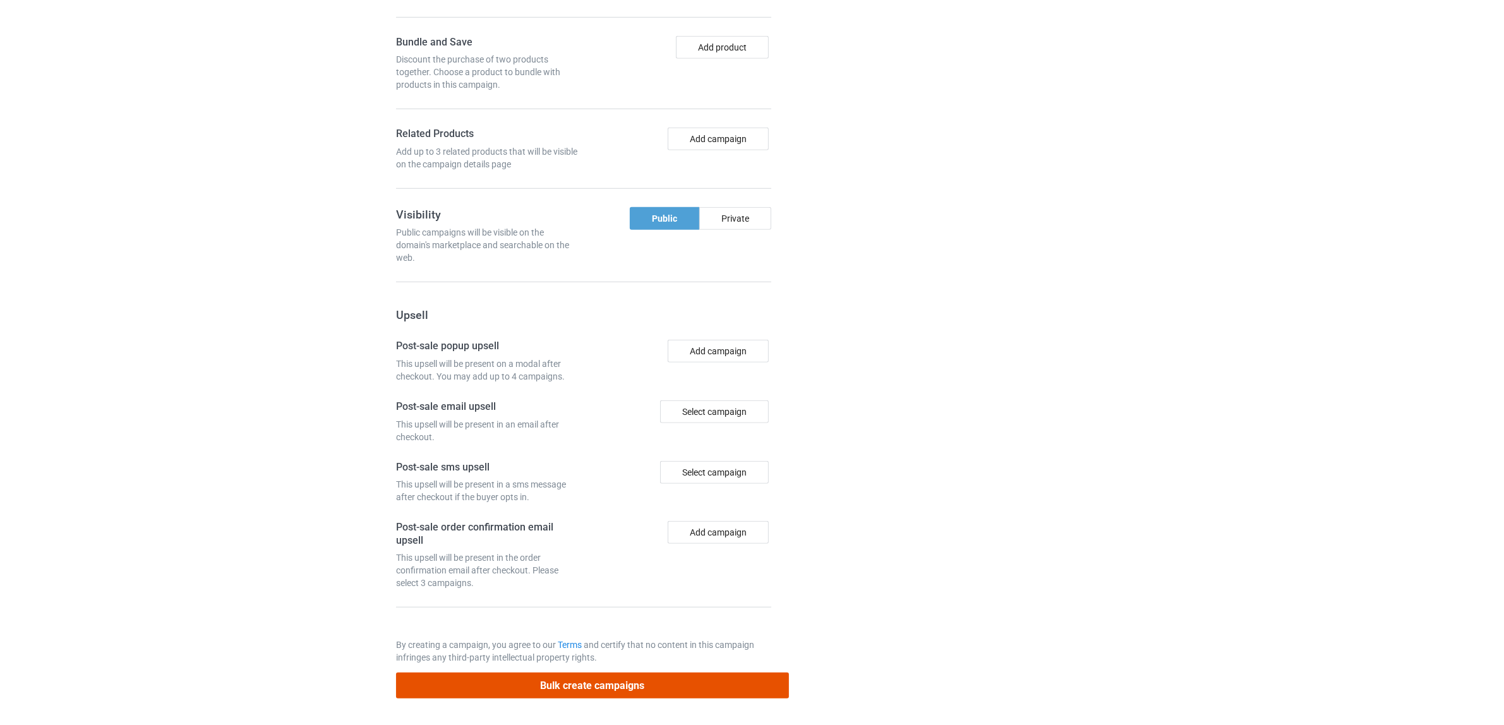
click at [589, 684] on button "Bulk create campaigns" at bounding box center [592, 686] width 393 height 26
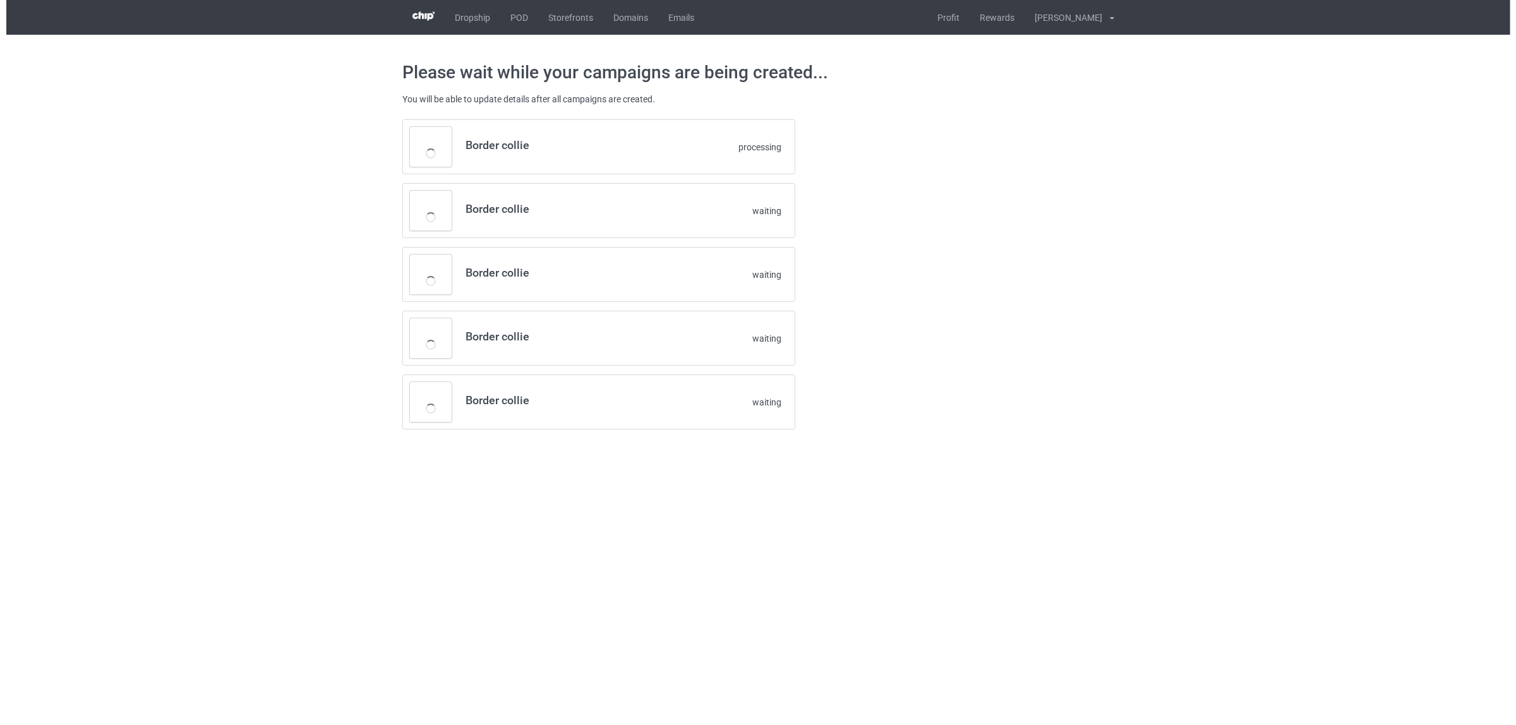
scroll to position [0, 0]
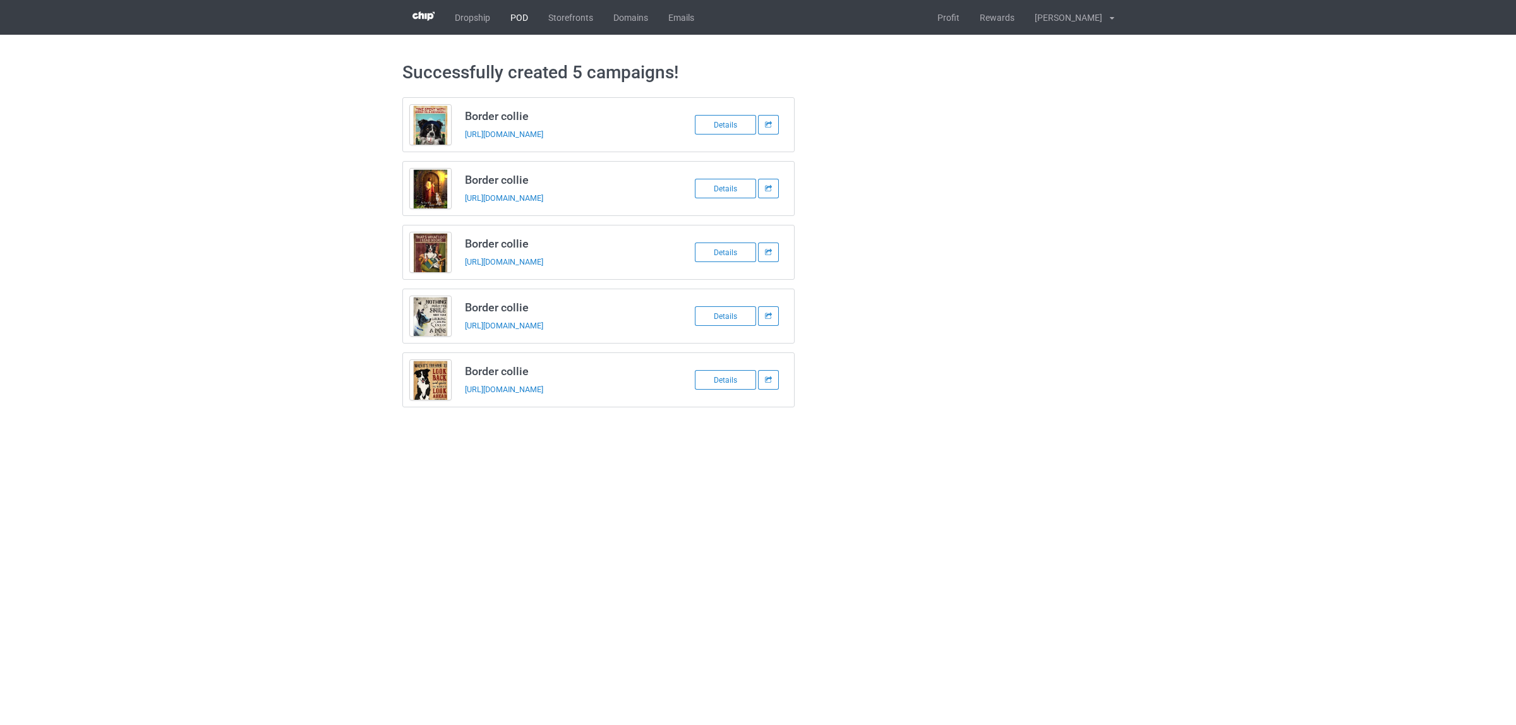
click at [520, 20] on link "POD" at bounding box center [519, 17] width 38 height 35
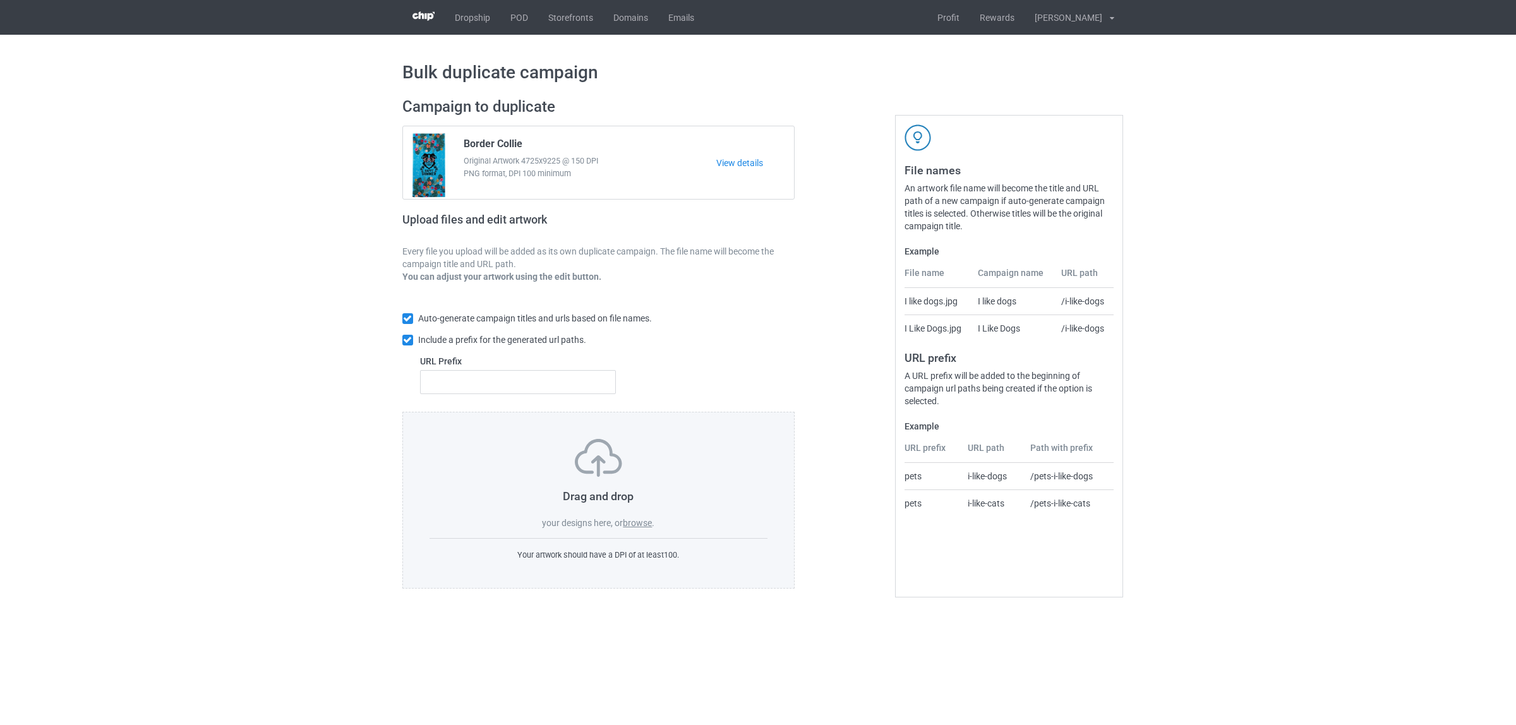
click at [638, 528] on label "browse" at bounding box center [637, 523] width 29 height 10
click at [0, 0] on input "browse" at bounding box center [0, 0] width 0 height 0
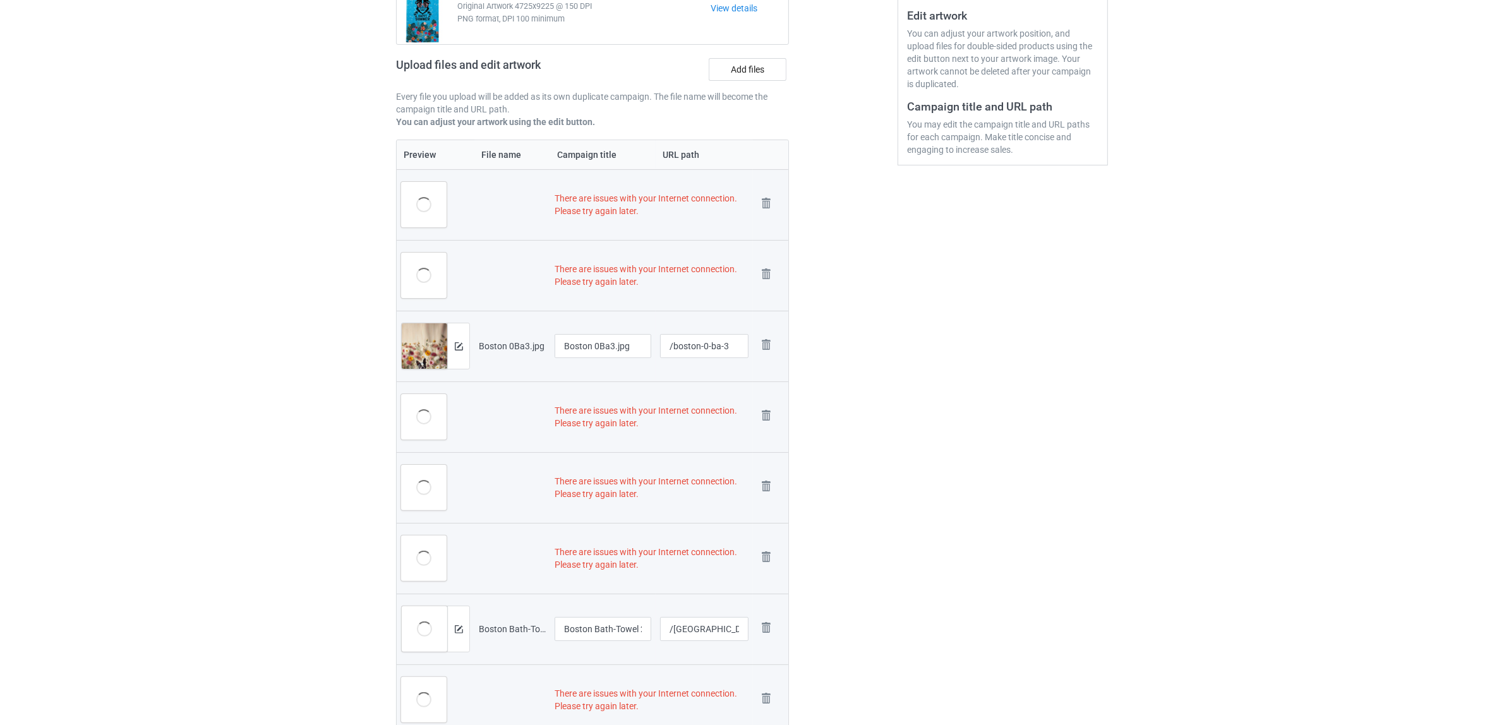
scroll to position [193, 0]
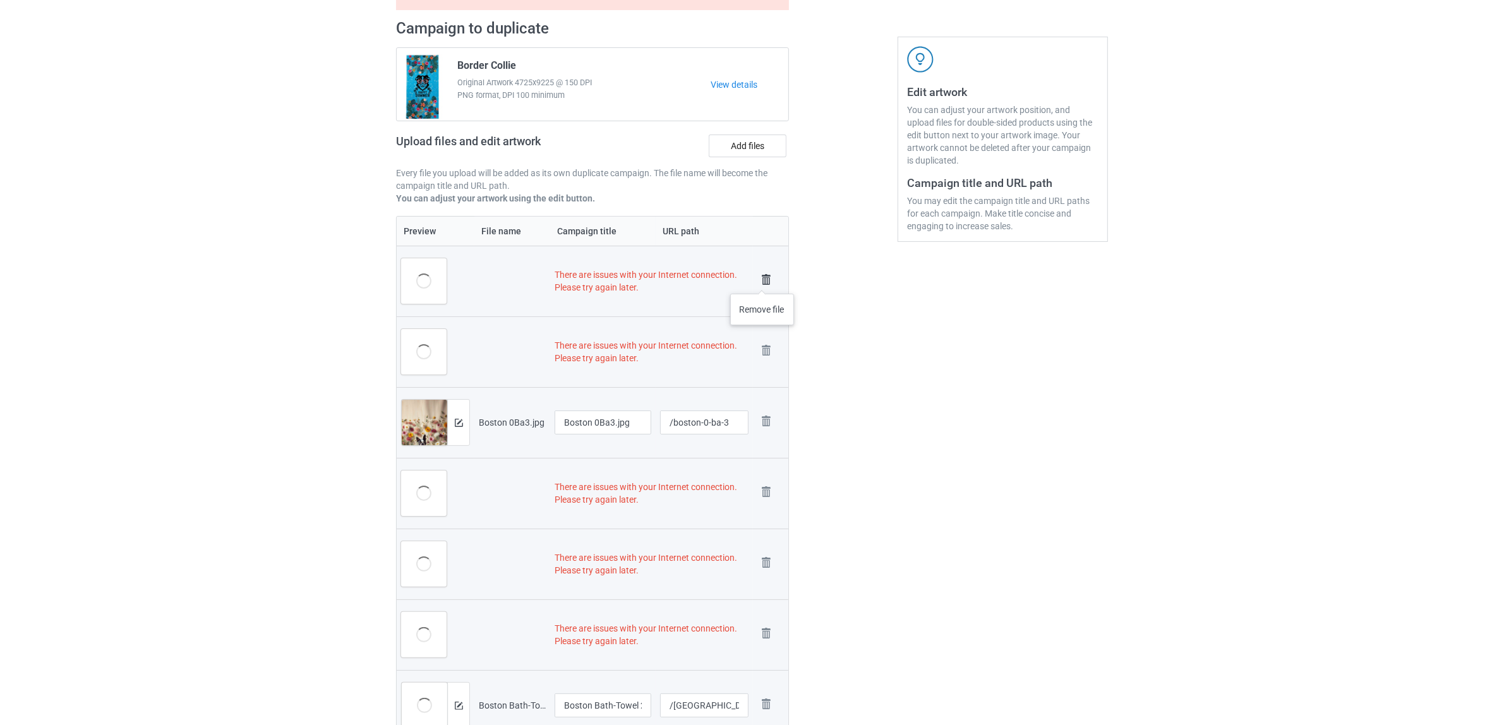
click at [762, 281] on img at bounding box center [766, 280] width 18 height 18
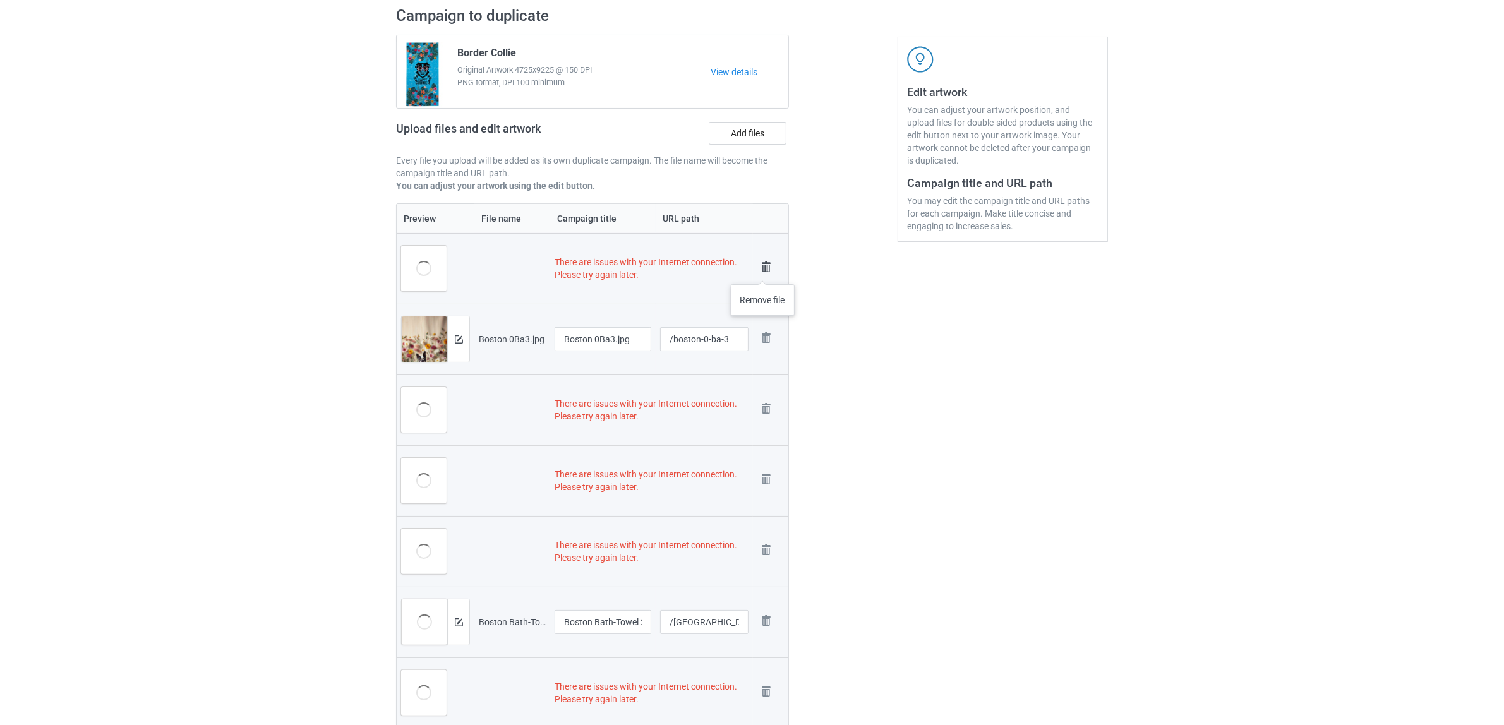
click at [763, 270] on img at bounding box center [766, 267] width 18 height 18
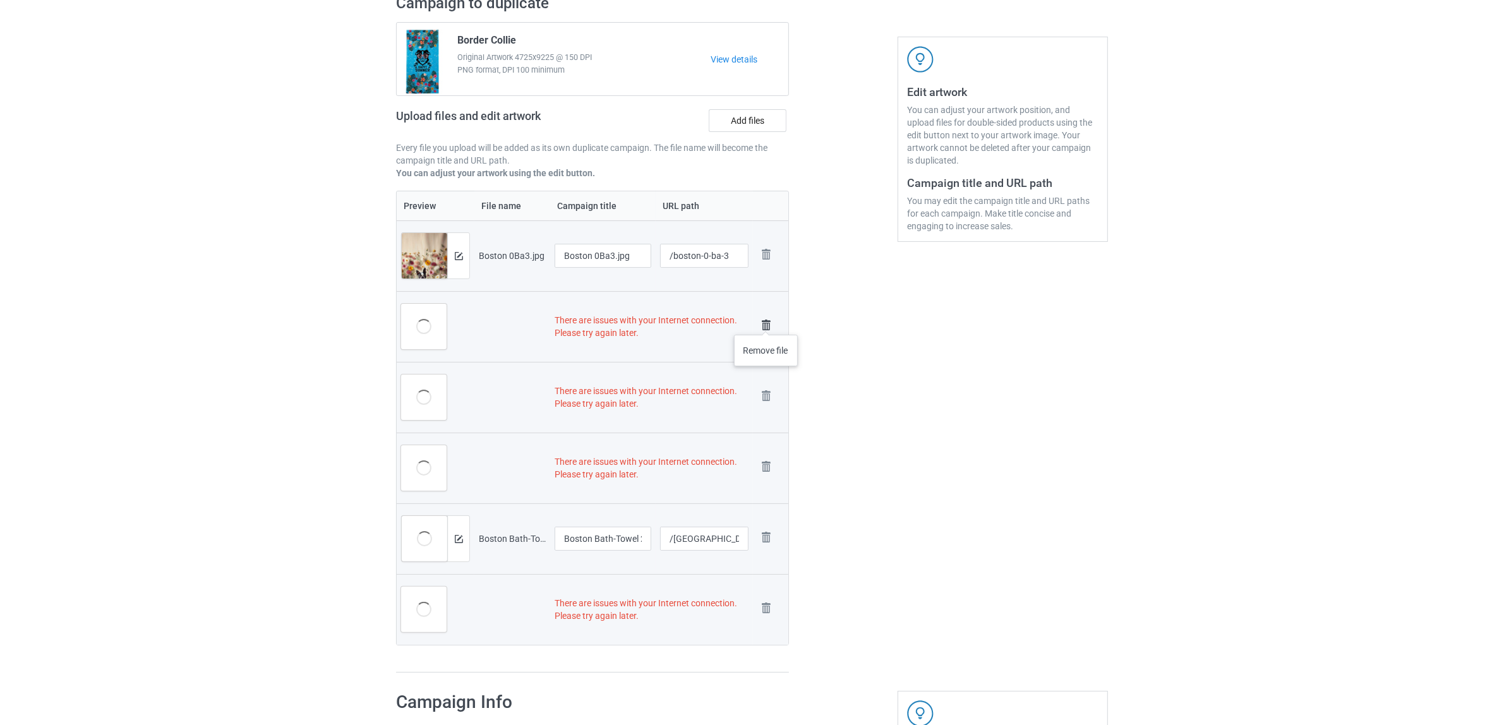
click at [766, 322] on img at bounding box center [766, 325] width 18 height 18
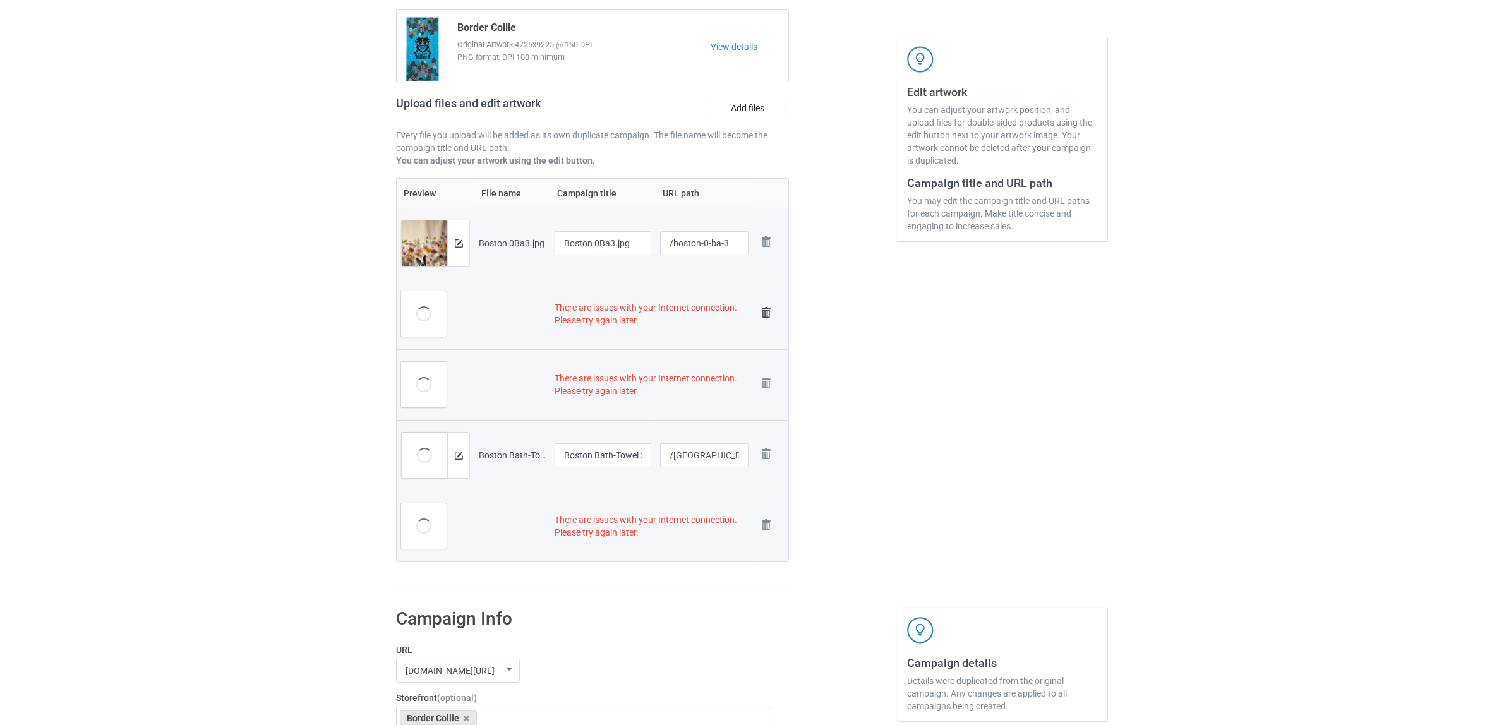
click at [766, 313] on img at bounding box center [766, 313] width 18 height 18
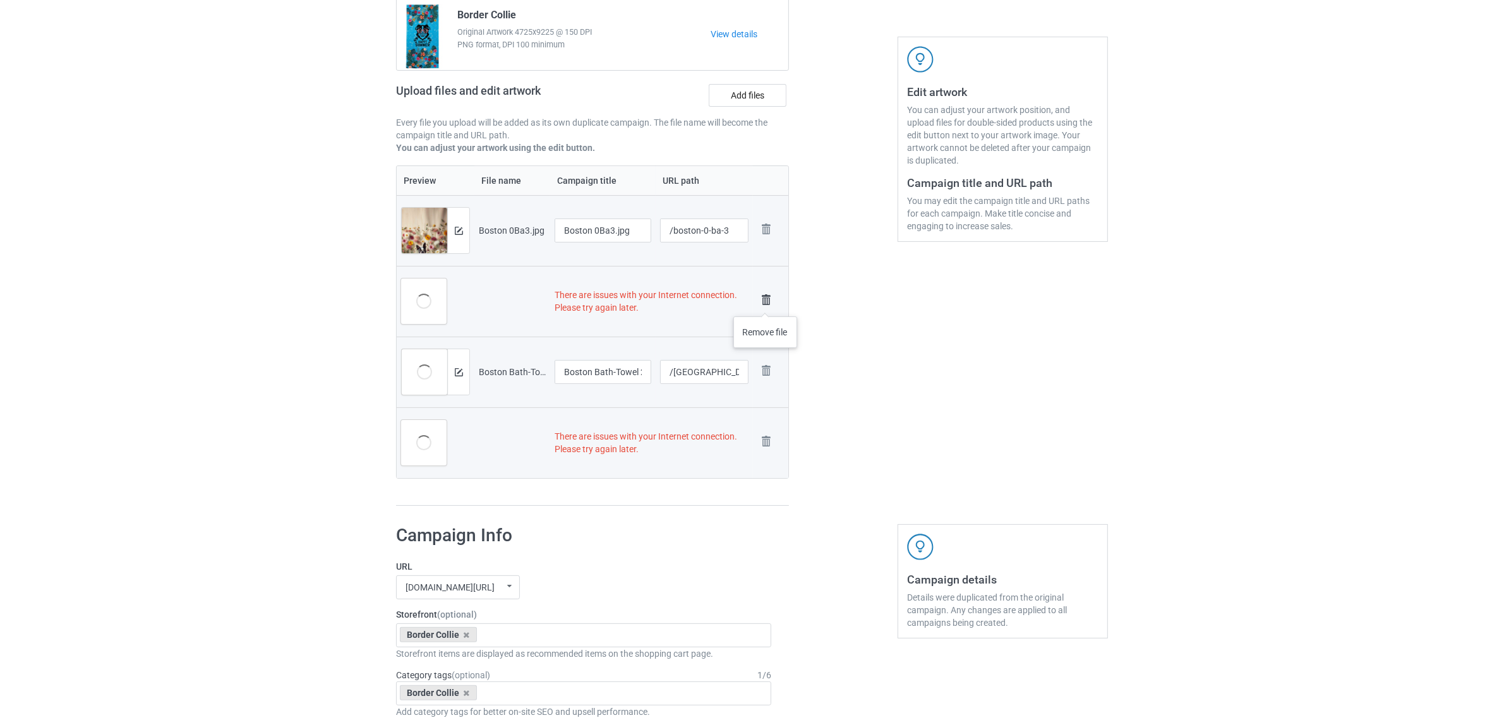
click at [763, 298] on img at bounding box center [766, 300] width 18 height 18
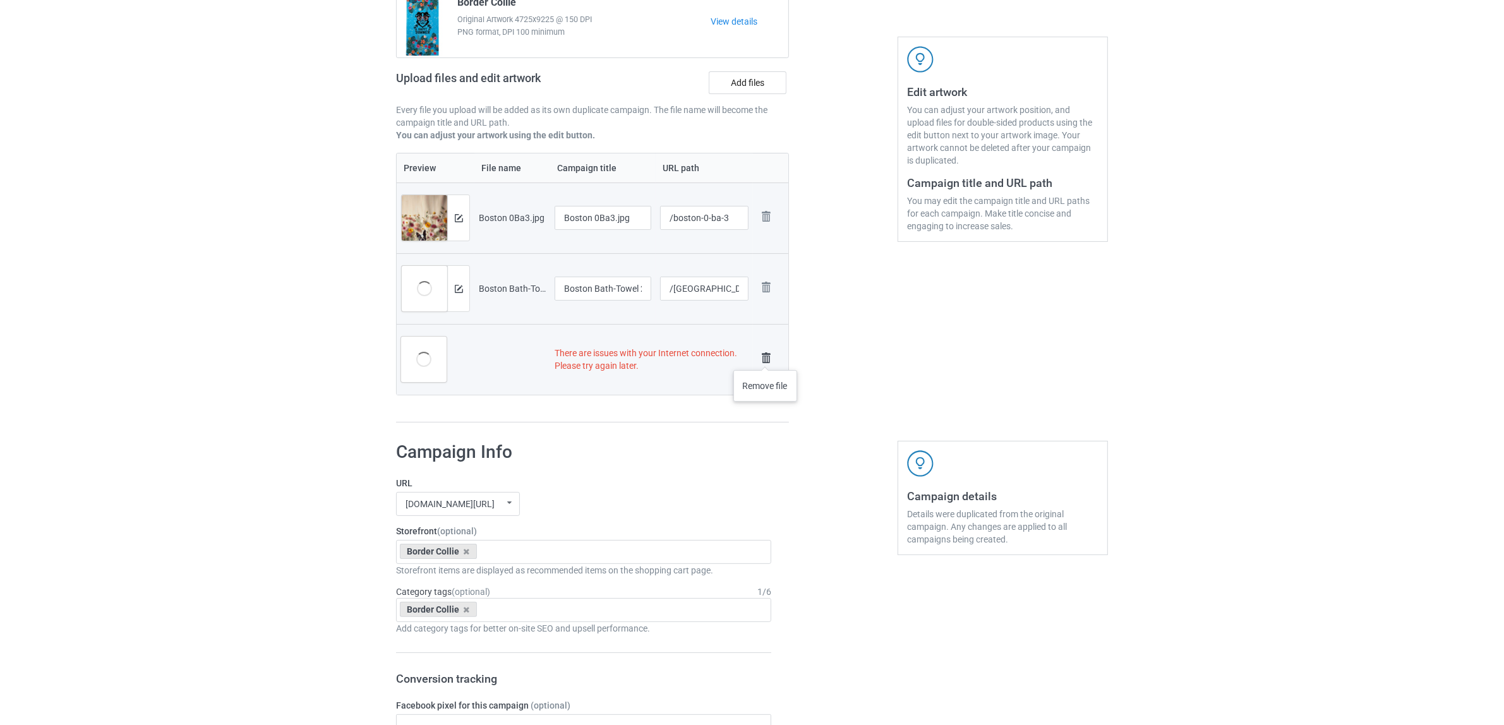
click at [765, 357] on img at bounding box center [766, 358] width 18 height 18
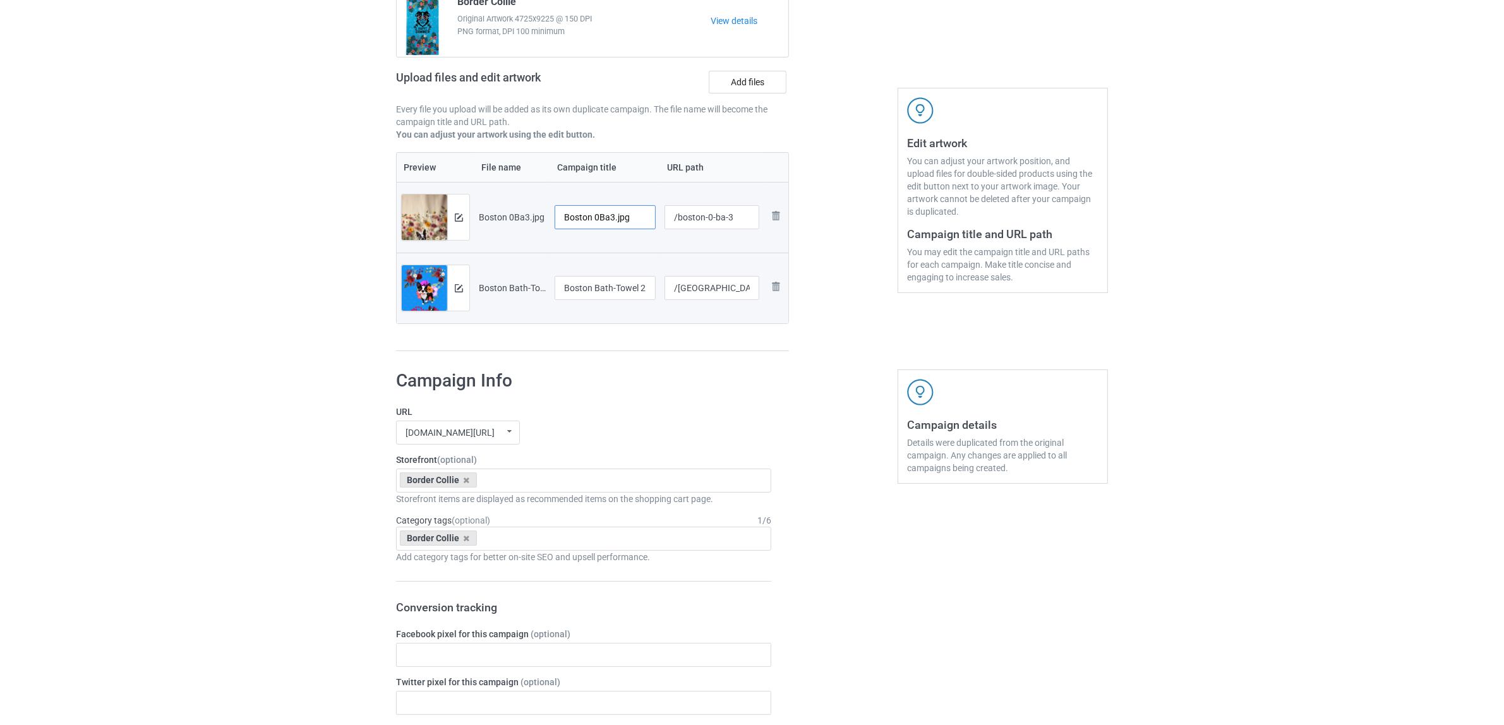
drag, startPoint x: 613, startPoint y: 213, endPoint x: 666, endPoint y: 215, distance: 53.7
click at [666, 215] on tr "Preview and edit artwork Boston 0Ba3.jpg Boston 0Ba3.jpg /boston-0-ba-3 Remove …" at bounding box center [593, 217] width 392 height 71
drag, startPoint x: 622, startPoint y: 218, endPoint x: 496, endPoint y: 191, distance: 128.4
click at [496, 191] on tr "Preview and edit artwork Boston 0Ba3.jpg Boston /boston-0-ba-3 Remove file" at bounding box center [593, 217] width 392 height 71
type input "[GEOGRAPHIC_DATA]"
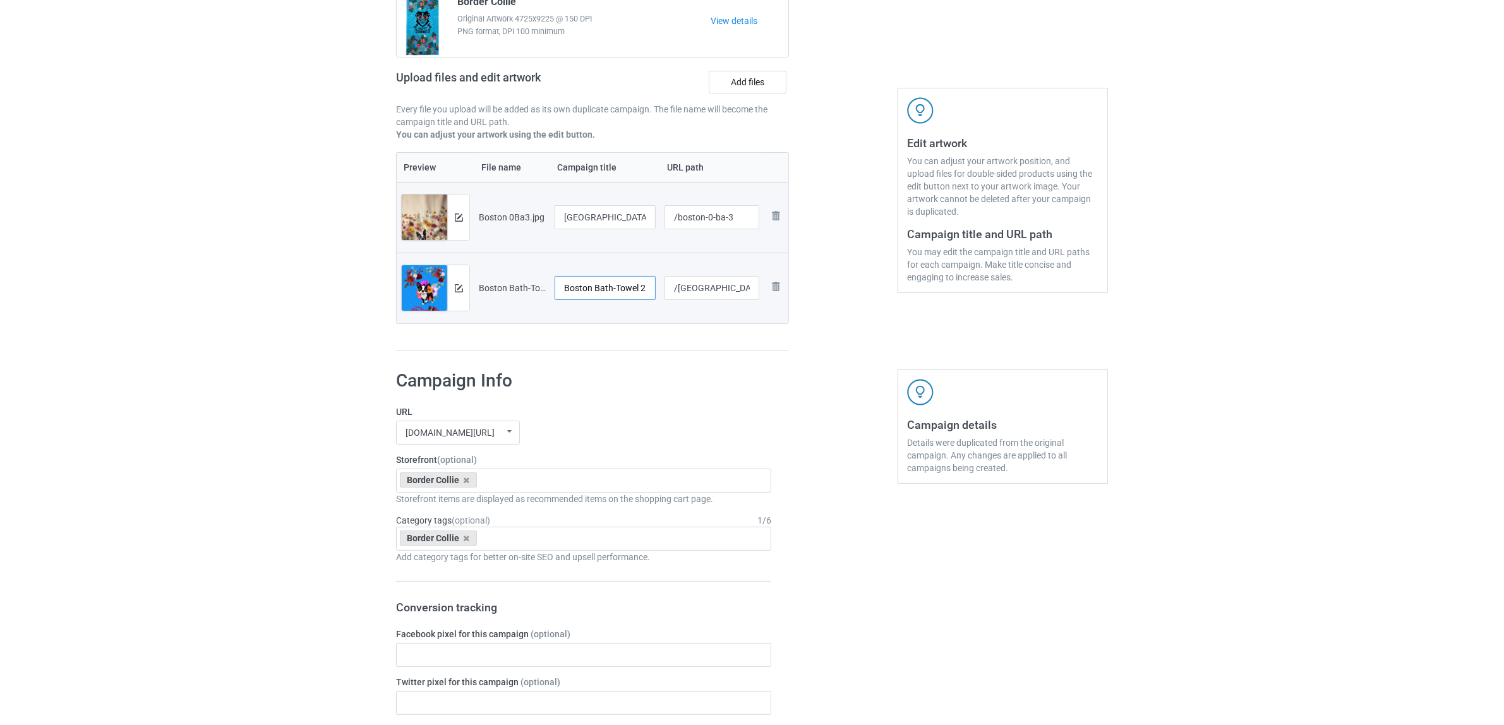
click at [599, 283] on input "Boston Bath-Towel 2.jpg" at bounding box center [604, 288] width 101 height 24
paste input "text"
type input "[GEOGRAPHIC_DATA]"
click at [684, 415] on label "URL" at bounding box center [583, 411] width 375 height 13
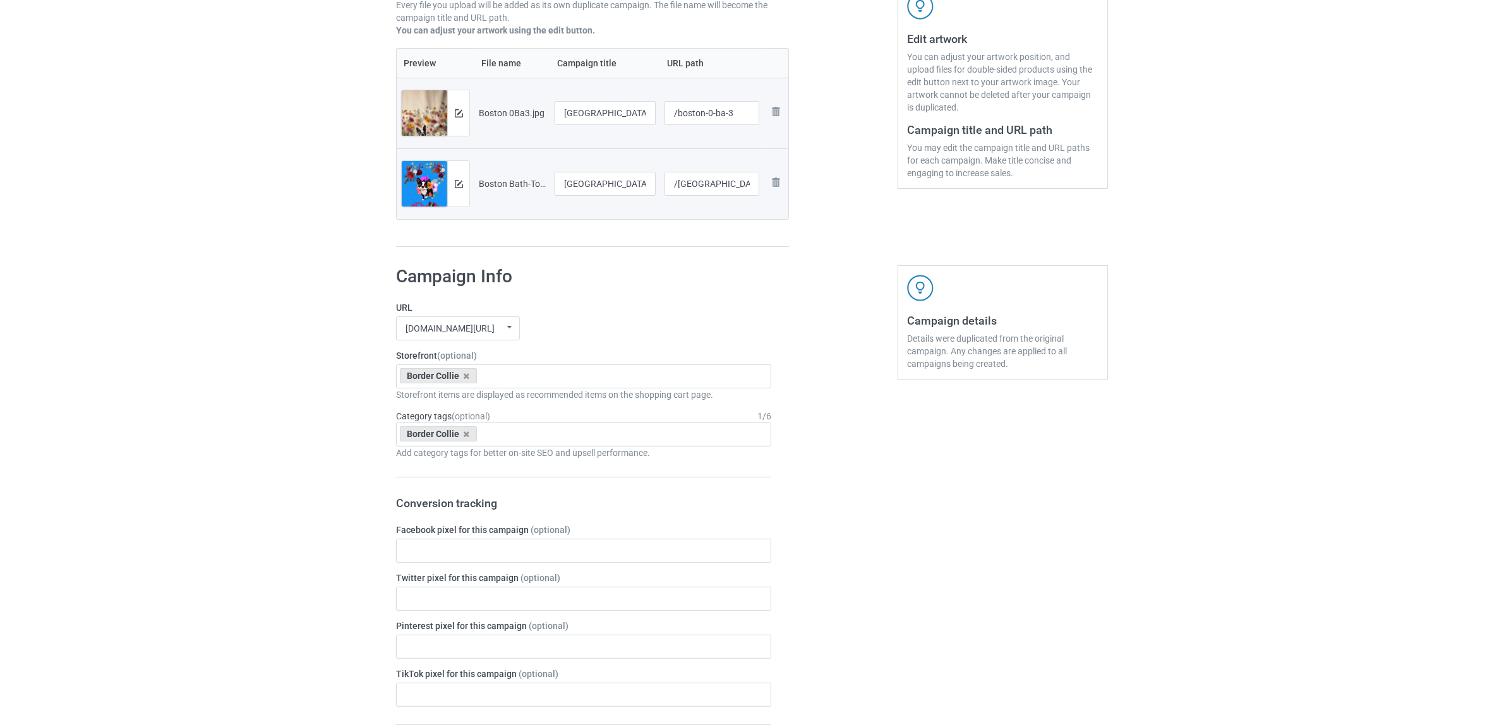
scroll to position [379, 0]
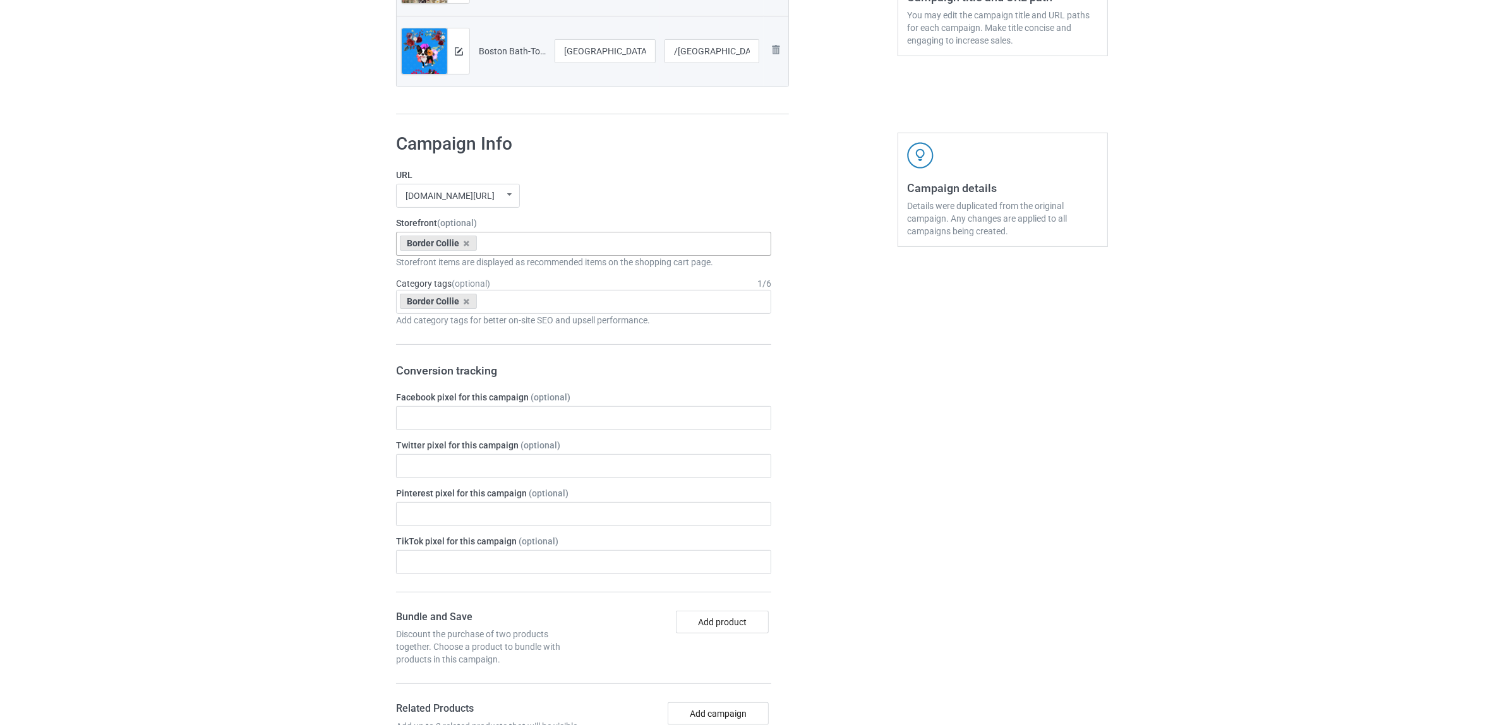
click at [465, 248] on div "Border Collie" at bounding box center [438, 243] width 77 height 15
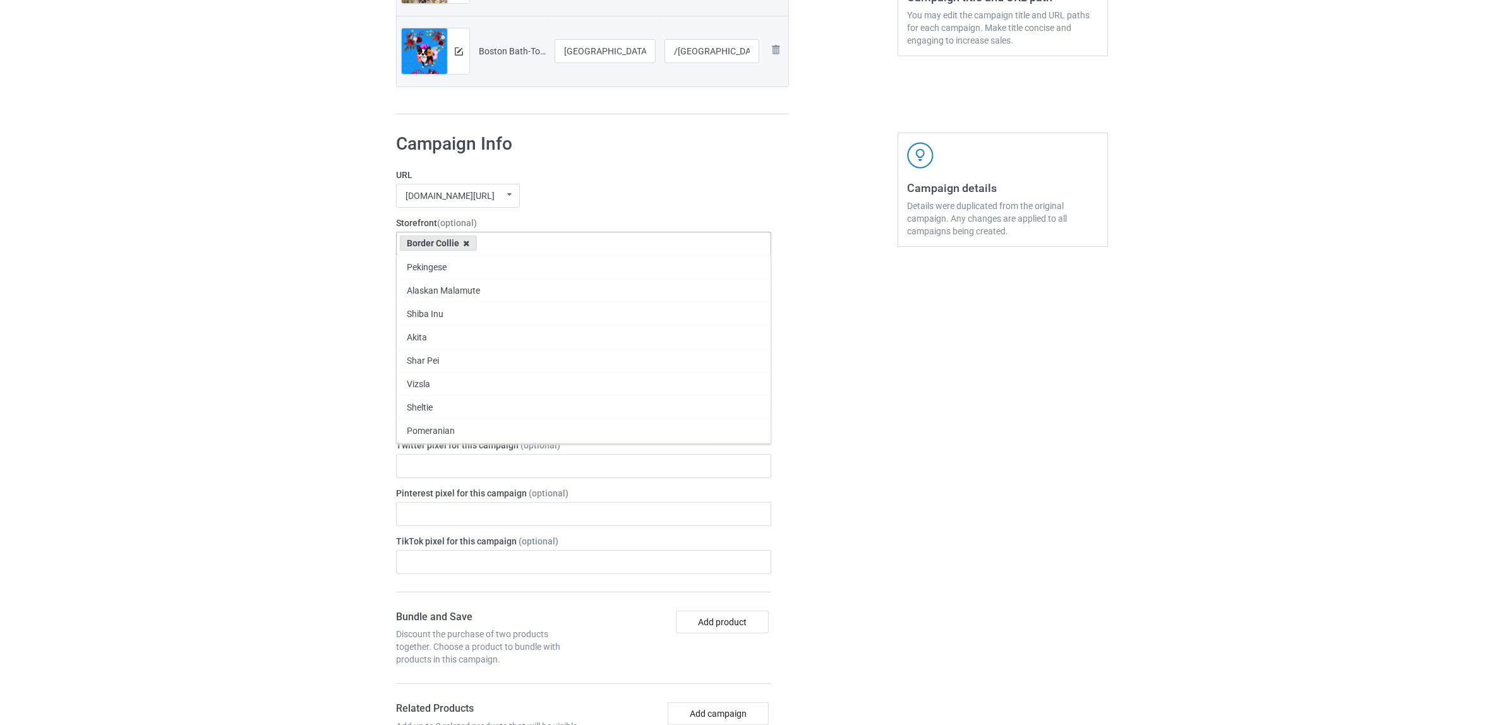
click at [464, 244] on icon at bounding box center [467, 243] width 6 height 8
paste input "[GEOGRAPHIC_DATA]"
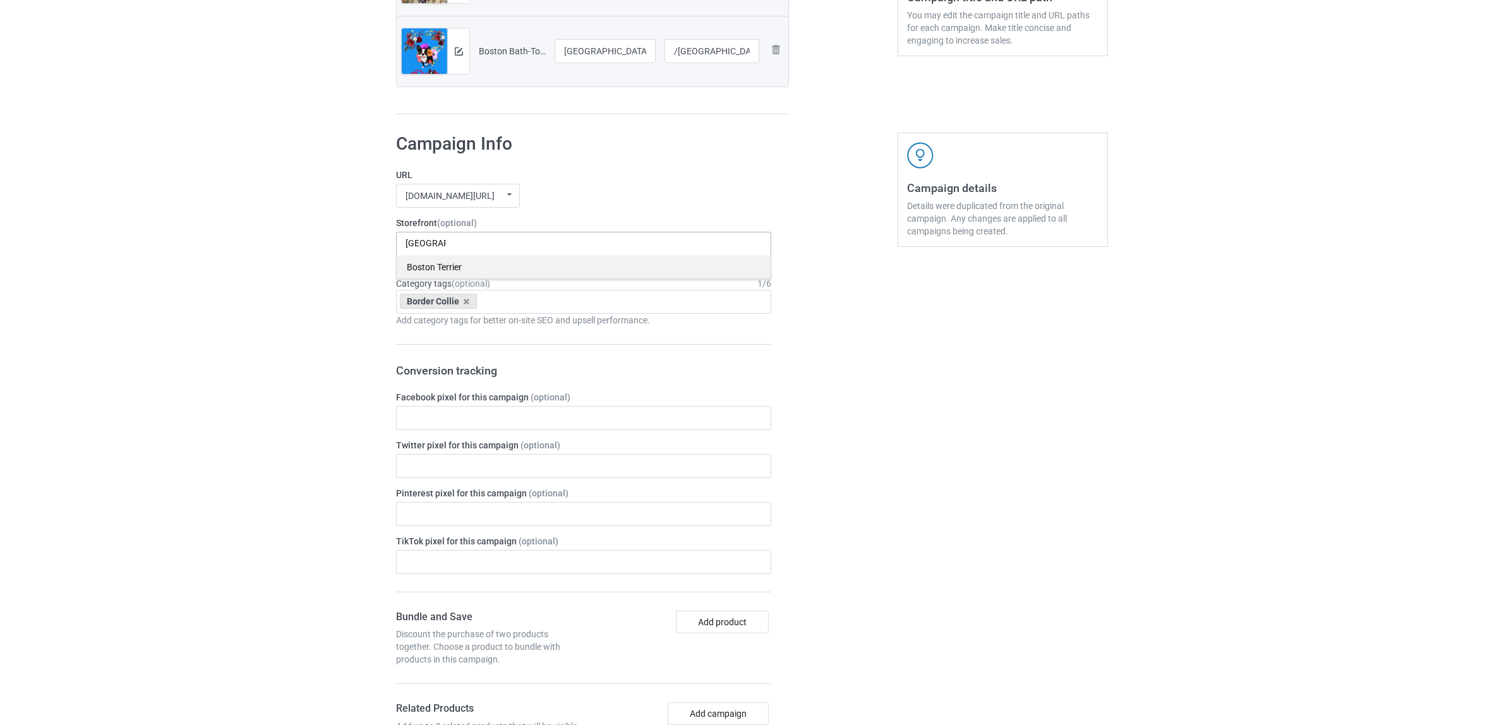
type input "[GEOGRAPHIC_DATA]"
click at [455, 268] on div "Boston Terrier" at bounding box center [584, 266] width 374 height 23
click at [464, 300] on icon at bounding box center [467, 301] width 6 height 8
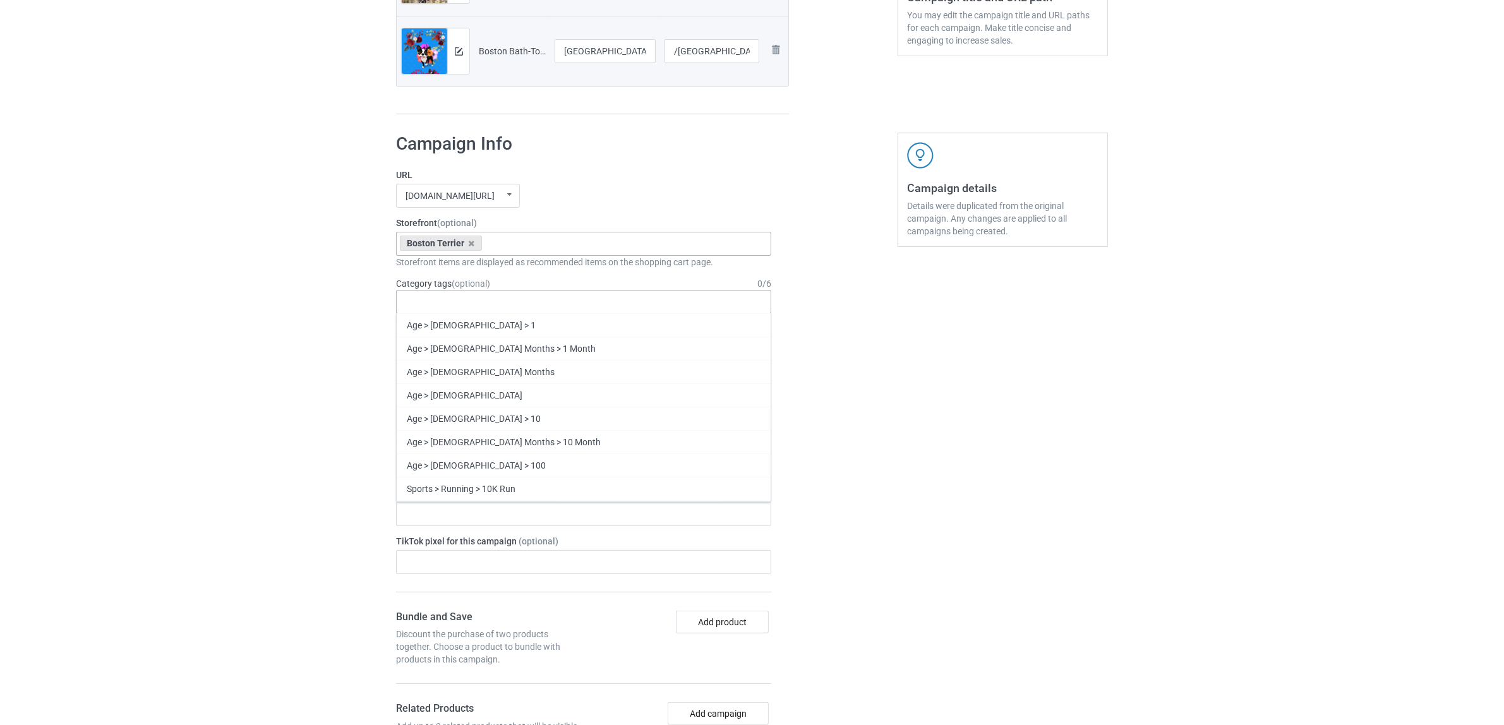
paste input "[GEOGRAPHIC_DATA]"
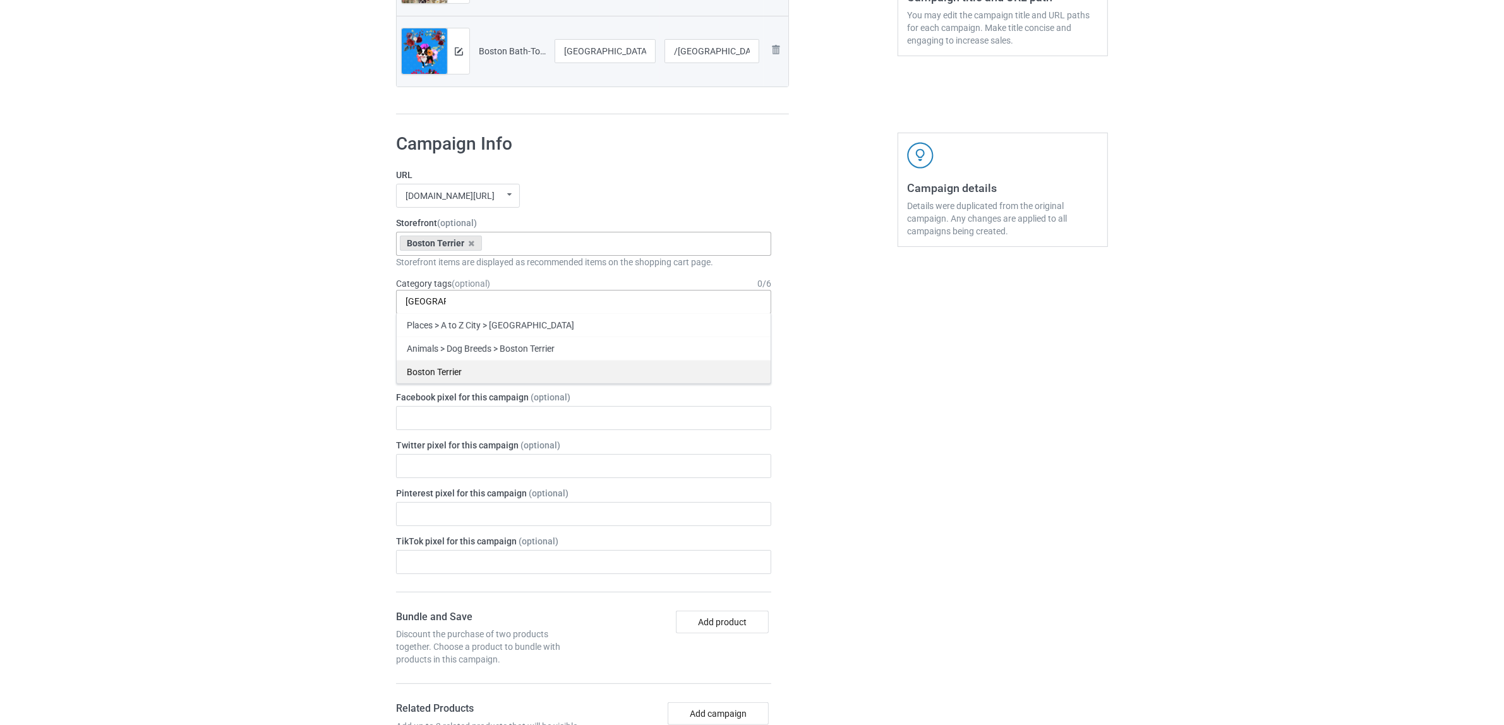
type input "[GEOGRAPHIC_DATA]"
click at [445, 374] on div "Boston Terrier" at bounding box center [584, 371] width 374 height 23
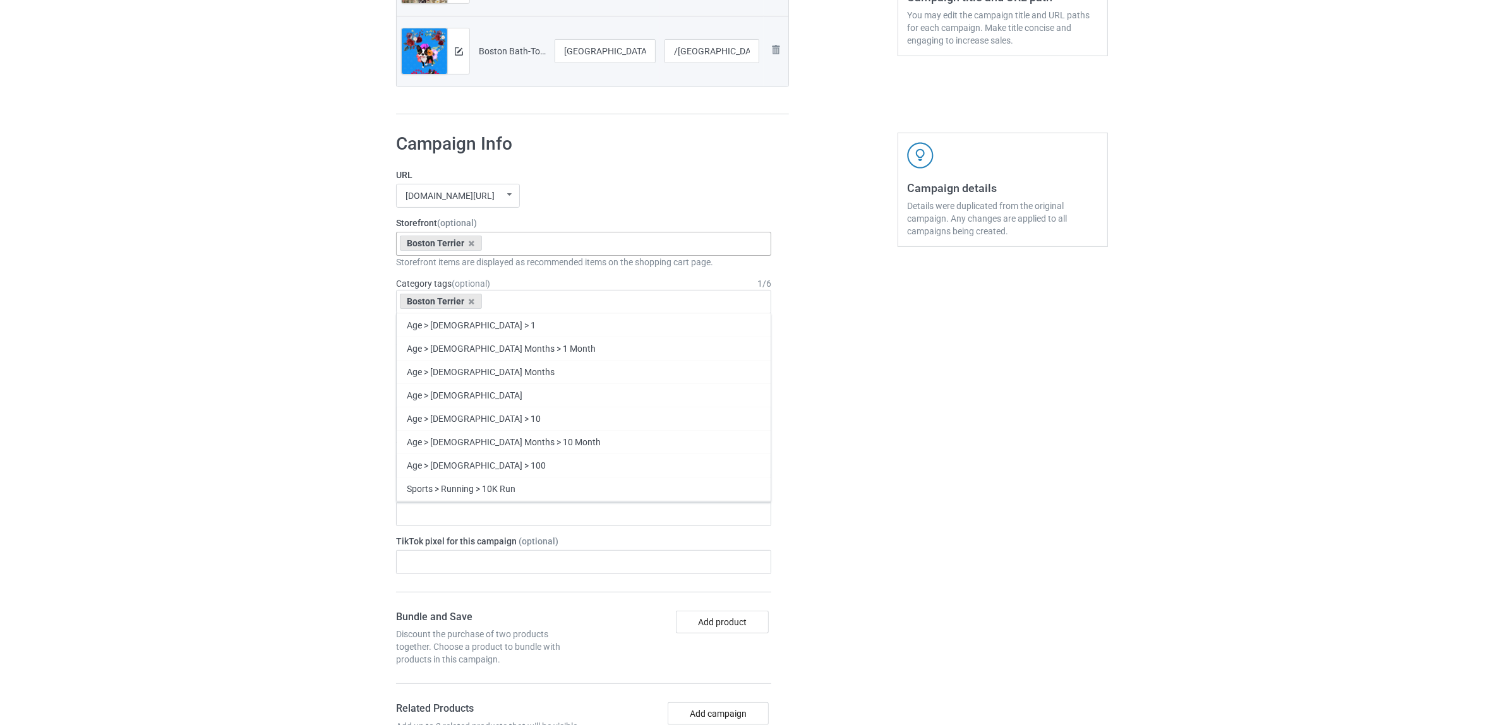
click at [194, 308] on div "Bulk duplicate campaign Campaign to duplicate Border Collie Original Artwork 47…" at bounding box center [752, 478] width 1504 height 1644
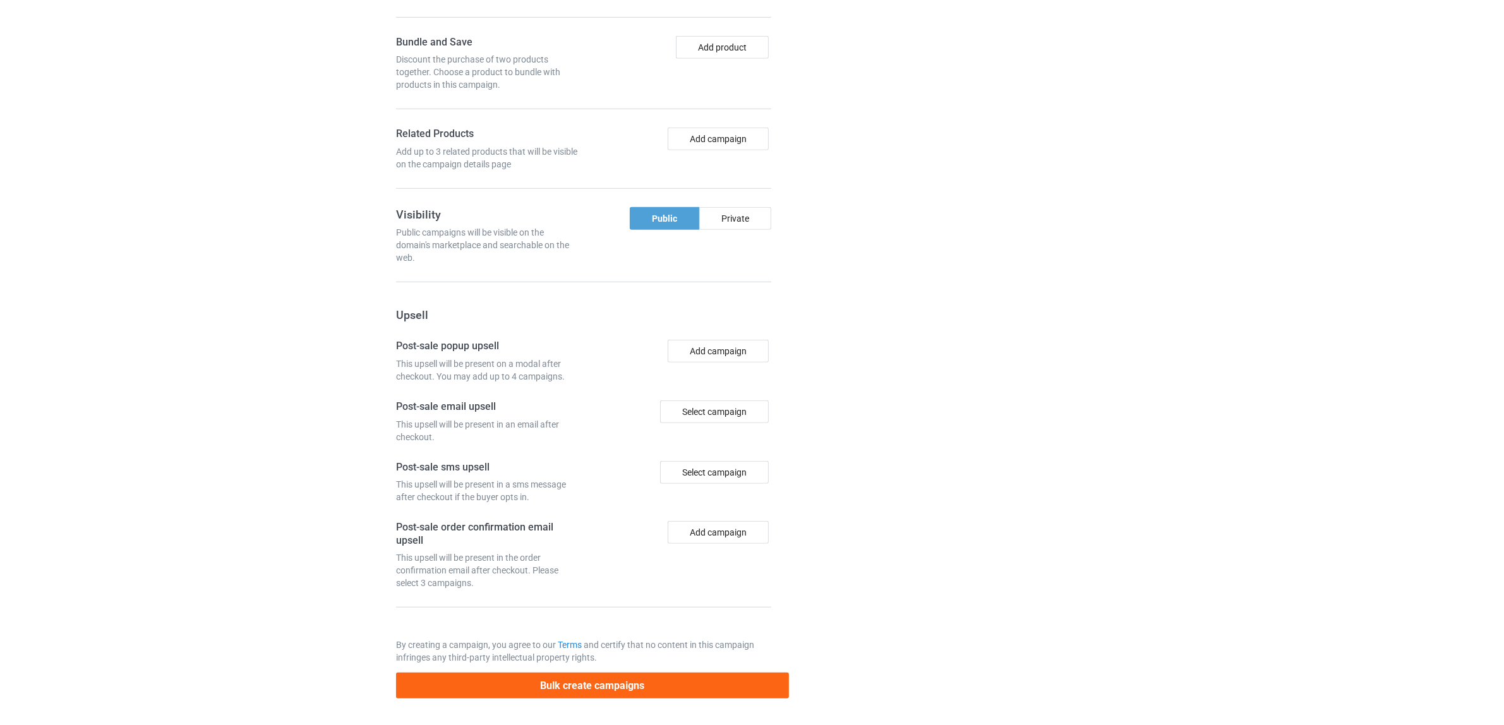
scroll to position [958, 0]
click at [646, 684] on button "Bulk create campaigns" at bounding box center [592, 686] width 393 height 26
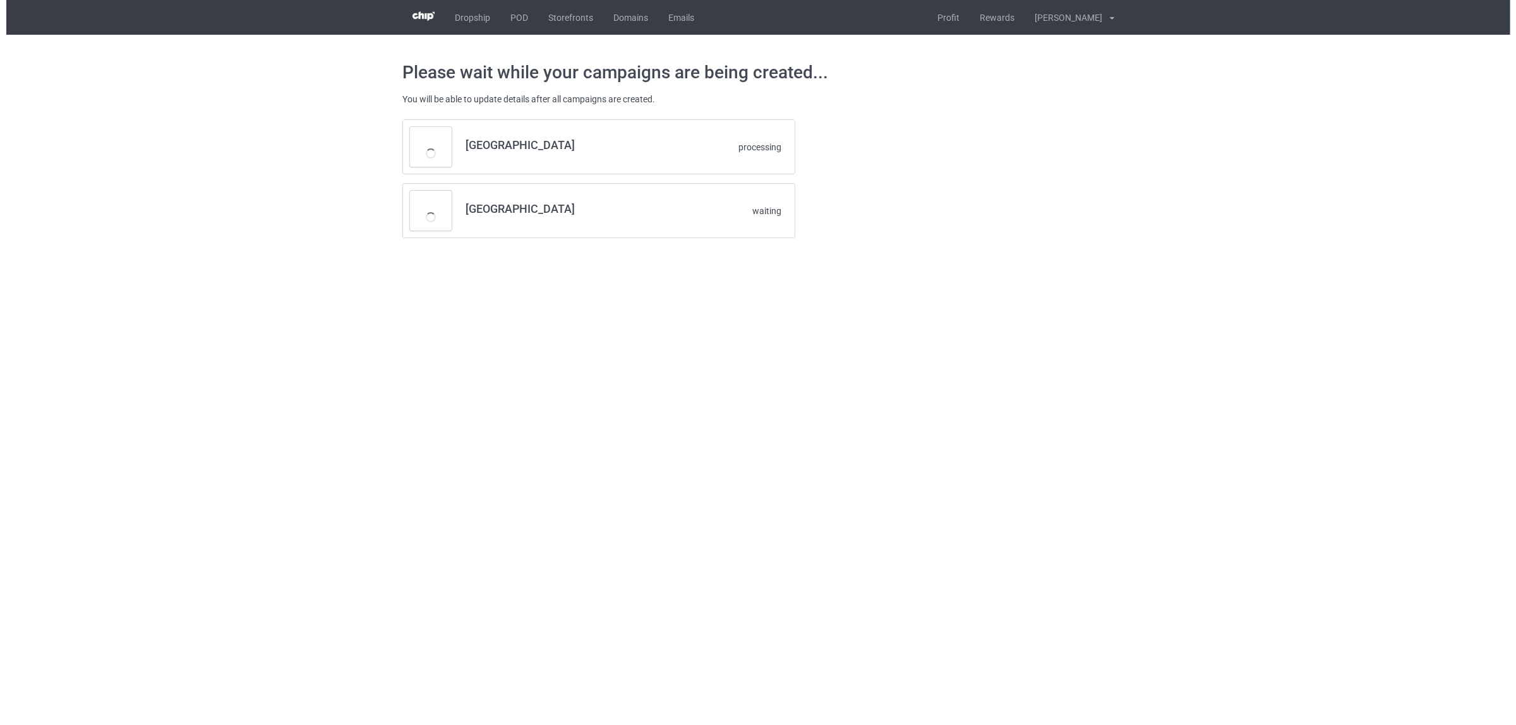
scroll to position [0, 0]
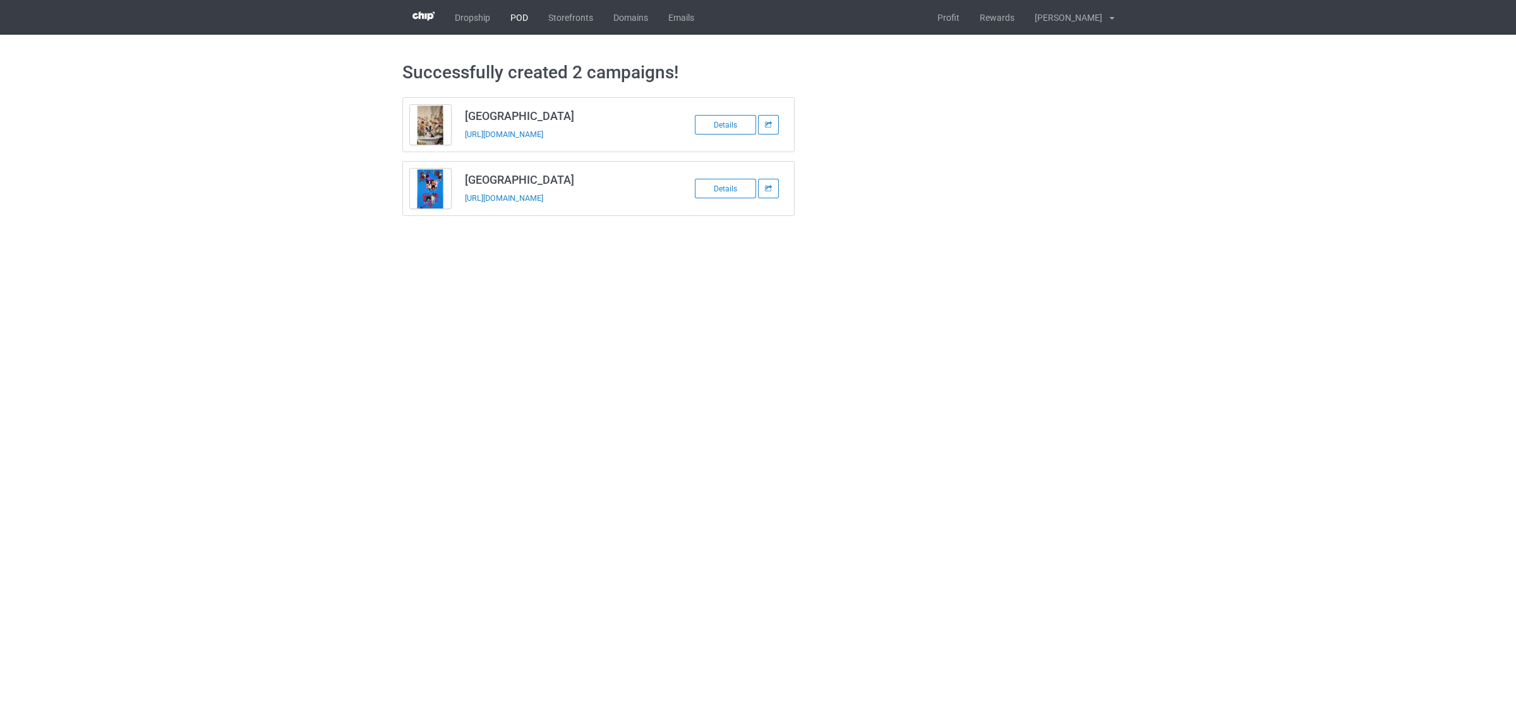
click at [518, 20] on link "POD" at bounding box center [519, 17] width 38 height 35
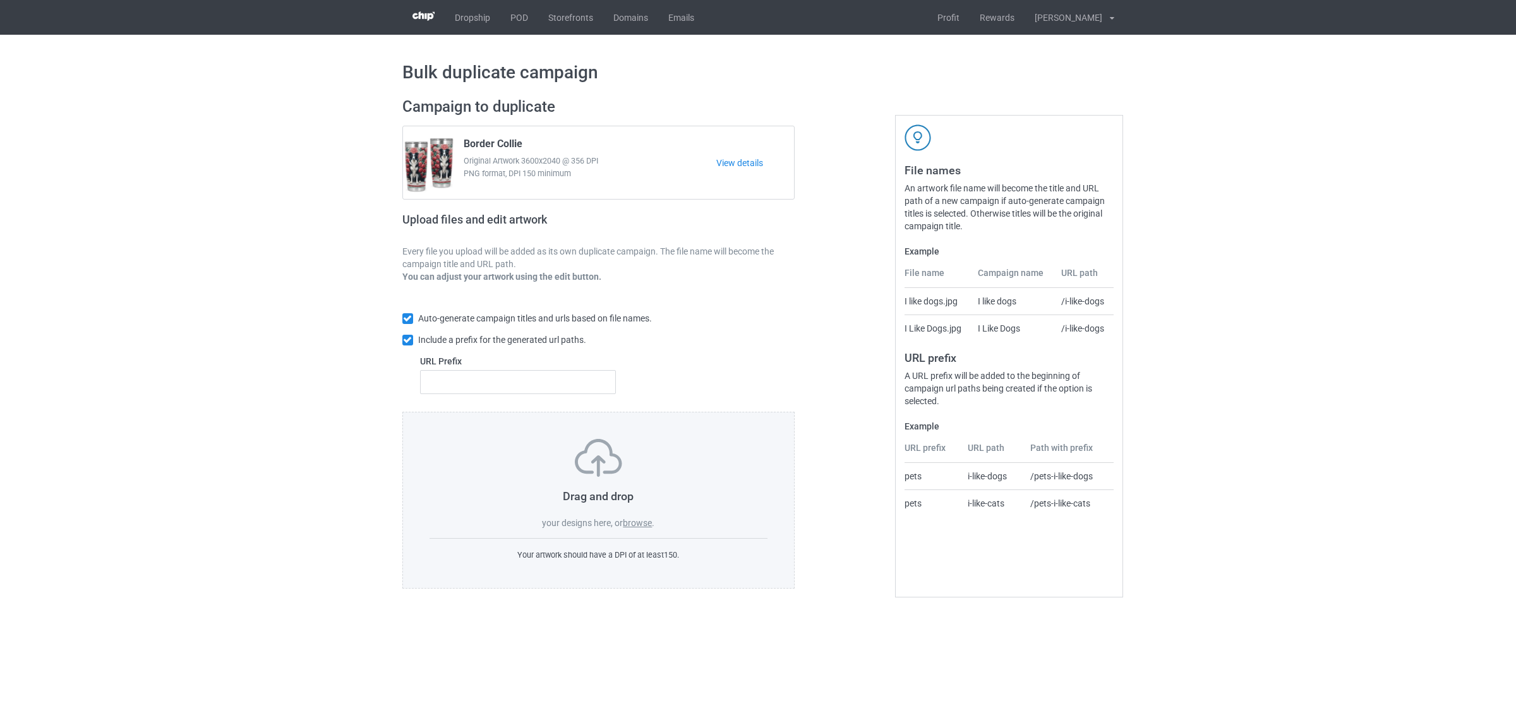
click at [637, 522] on label "browse" at bounding box center [637, 523] width 29 height 10
click at [0, 0] on input "browse" at bounding box center [0, 0] width 0 height 0
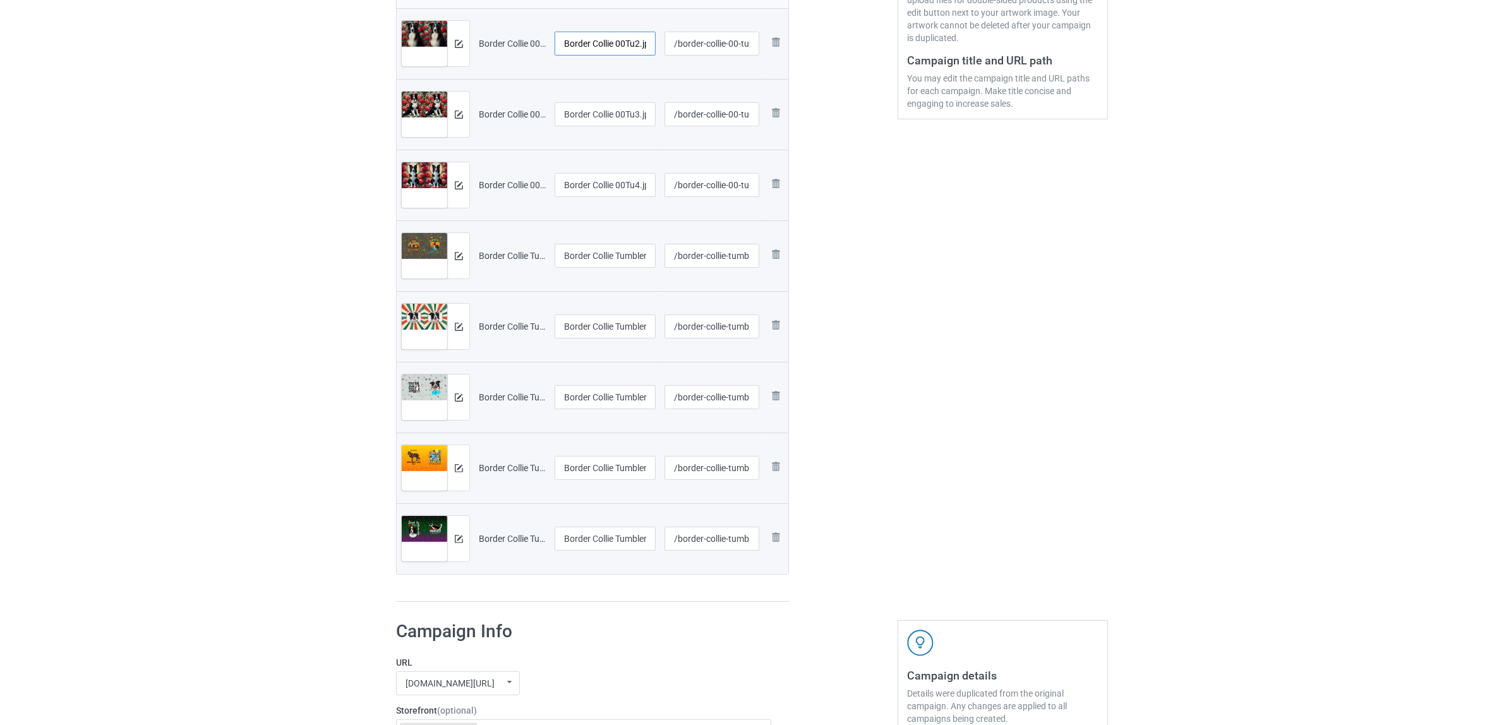
scroll to position [0, 10]
drag, startPoint x: 614, startPoint y: 42, endPoint x: 668, endPoint y: 44, distance: 53.7
click at [668, 44] on tr "Preview and edit artwork Border Collie 00Tu2.jpg Border Collie 00Tu2.jpg /borde…" at bounding box center [593, 43] width 392 height 71
drag, startPoint x: 629, startPoint y: 46, endPoint x: 477, endPoint y: 30, distance: 152.4
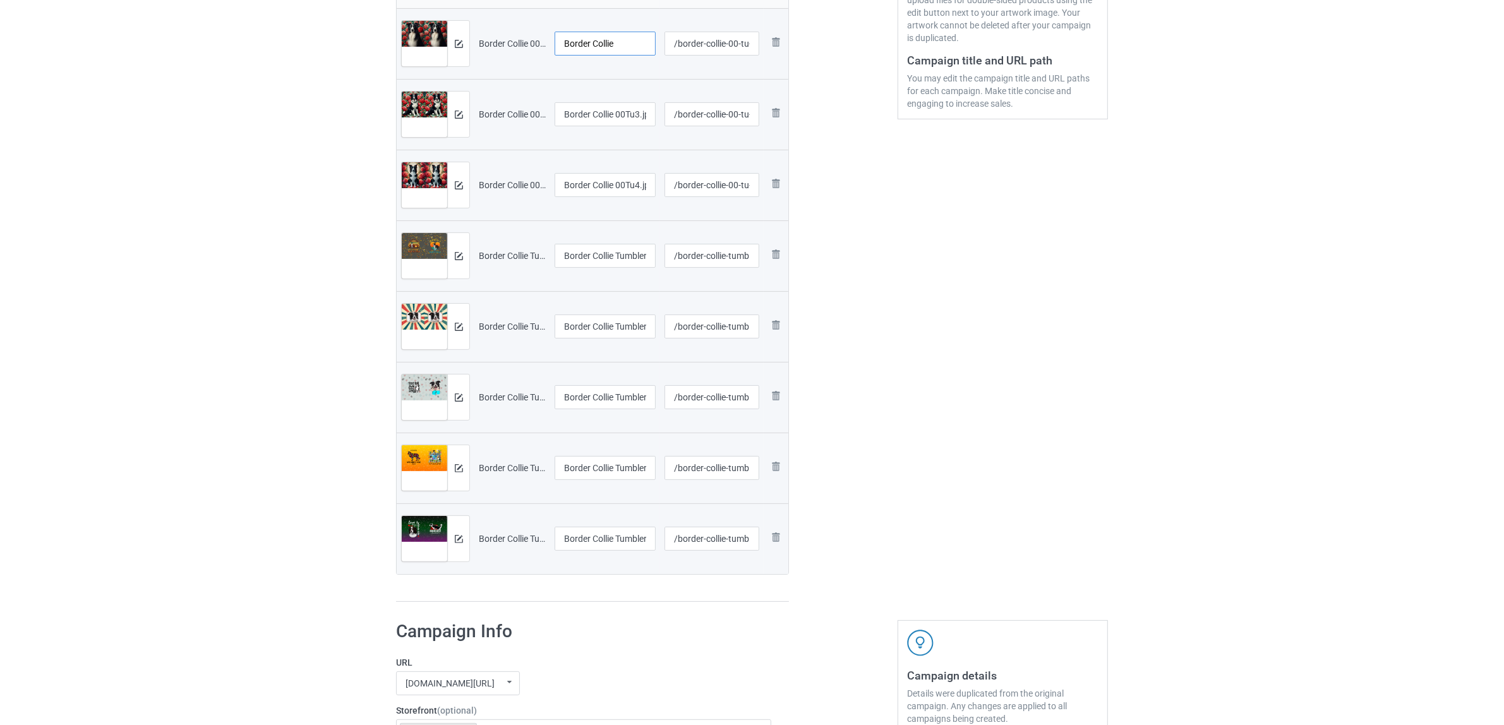
click at [477, 30] on tr "Preview and edit artwork Border Collie 00Tu2.jpg Border Collie /border-collie-0…" at bounding box center [593, 43] width 392 height 71
type input "Border Collie"
click at [598, 109] on input "Border Collie 00Tu3.jpg" at bounding box center [604, 114] width 101 height 24
paste input "text"
type input "Border Collie"
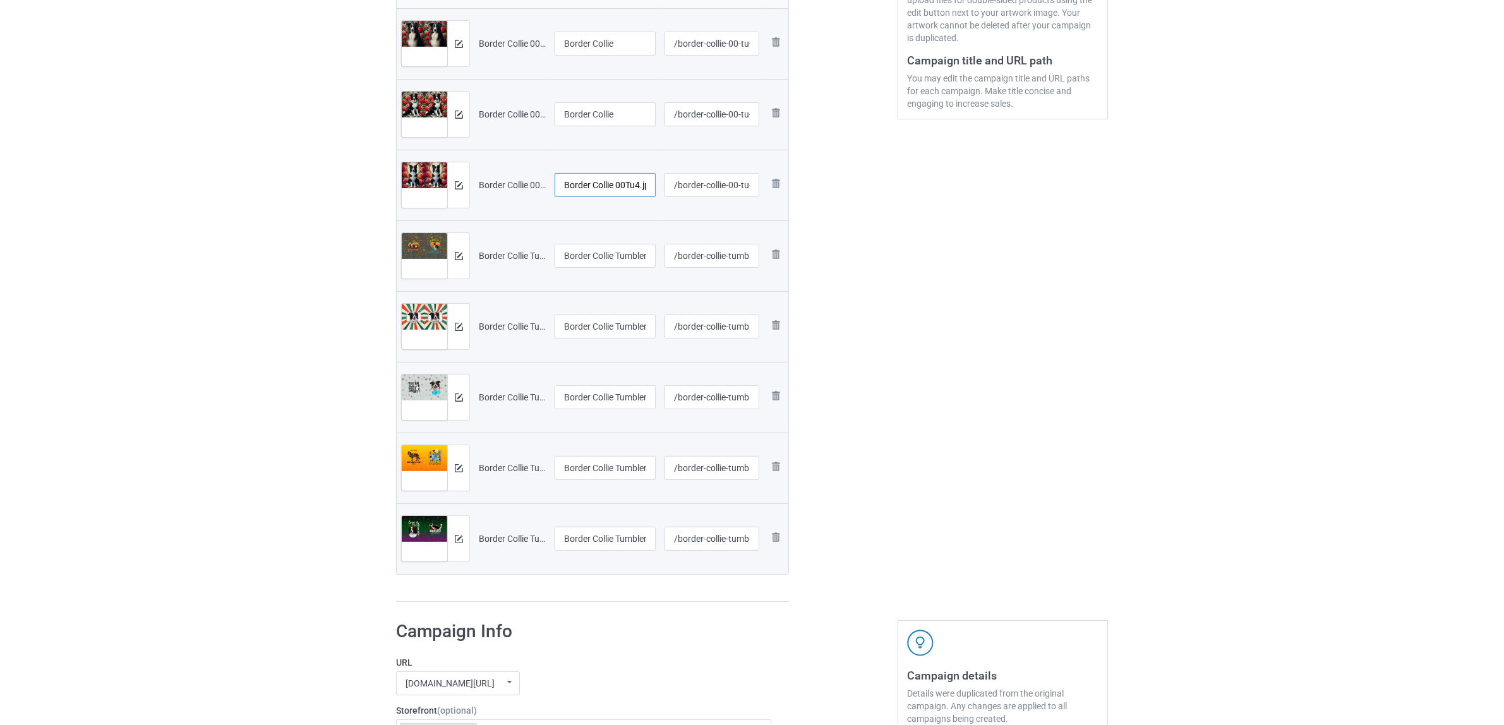
click at [619, 194] on input "Border Collie 00Tu4.jpg" at bounding box center [604, 185] width 101 height 24
paste input "text"
type input "Border Collie"
click at [611, 249] on input "Border Collie Tumbler A2.jpg" at bounding box center [604, 256] width 101 height 24
paste input "text"
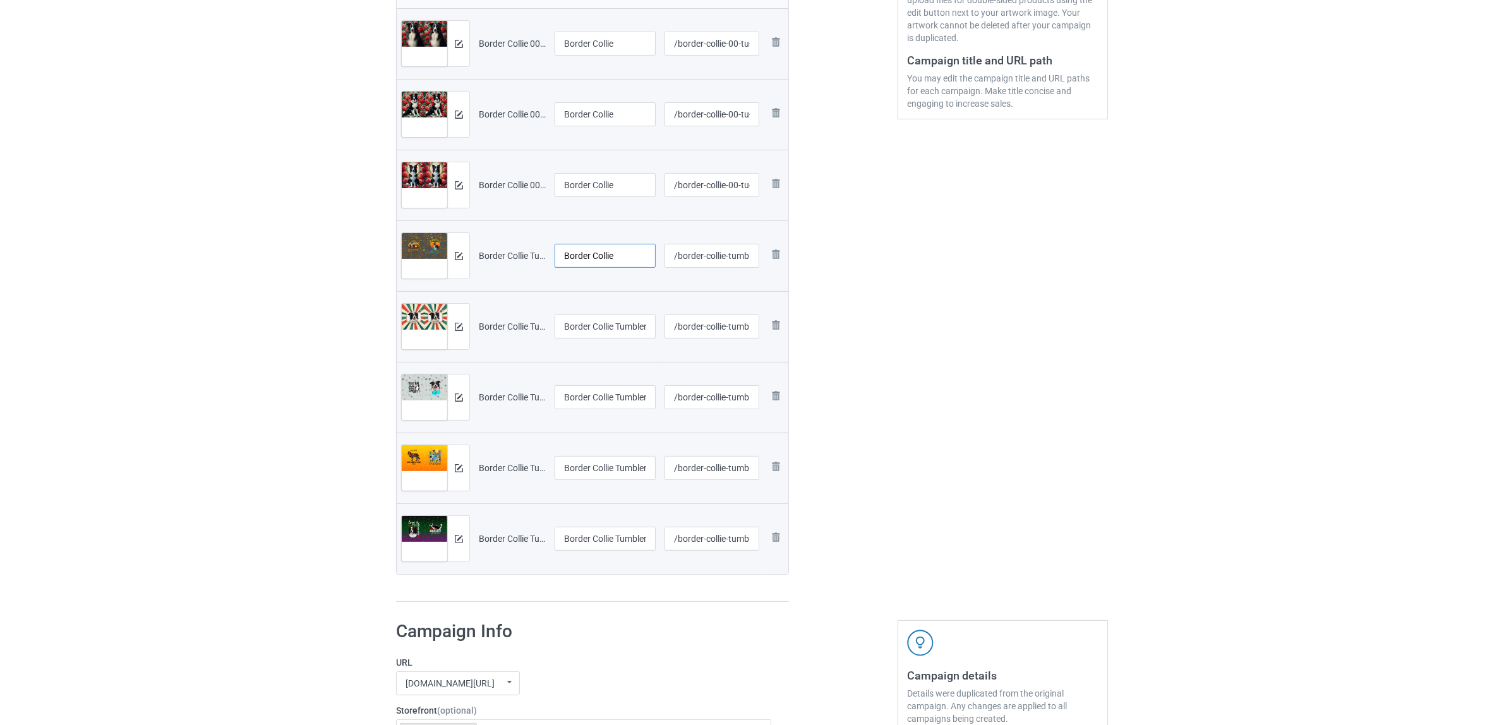
type input "Border Collie"
click at [609, 318] on input "Border Collie Tumbler C1.jpg" at bounding box center [604, 326] width 101 height 24
paste input "text"
type input "Border Collie"
click at [601, 392] on input "Border Collie Tumbler V1 (1).jpg" at bounding box center [604, 397] width 101 height 24
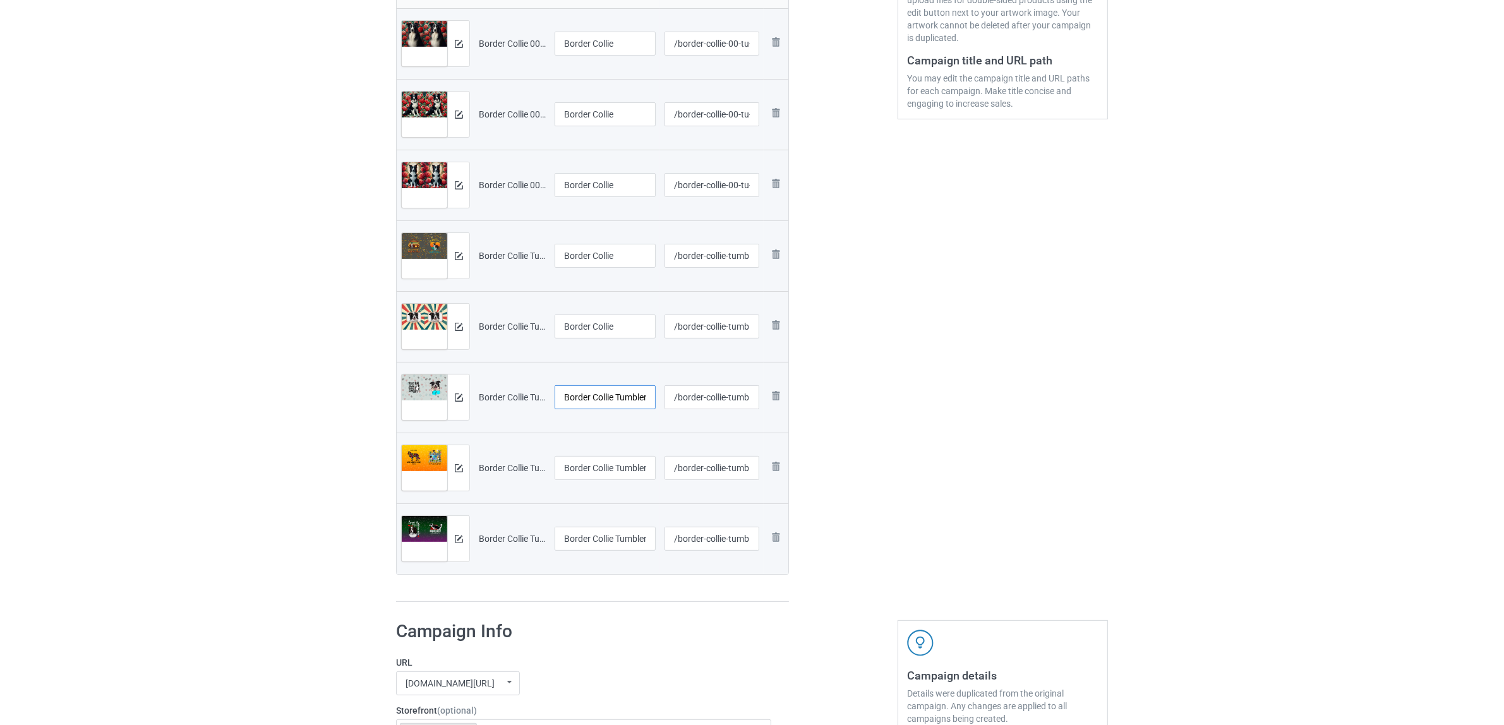
paste input "text"
type input "Border Collie"
click at [620, 477] on input "Border Collie Tumbler V1 (2).jpg" at bounding box center [604, 468] width 101 height 24
paste input "text"
type input "Border Collie"
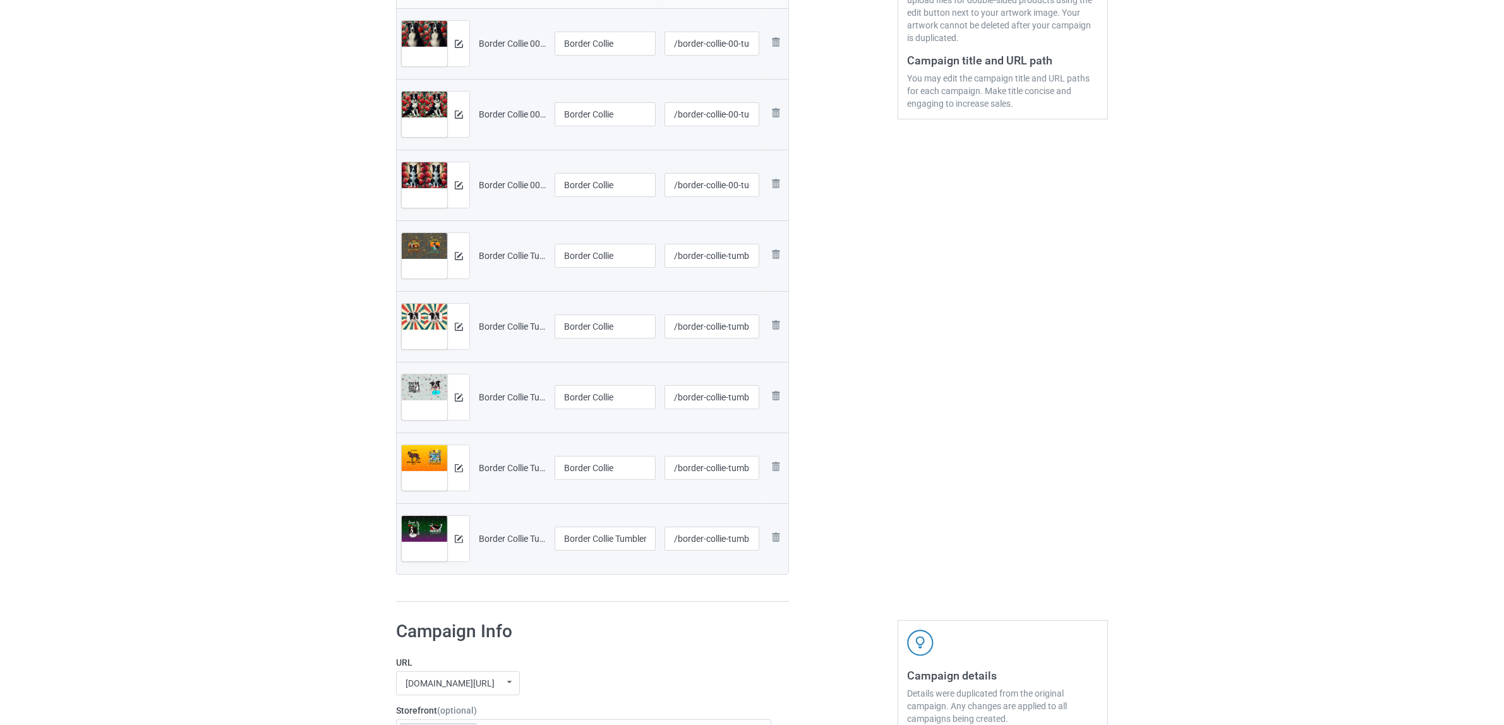
click at [609, 553] on div at bounding box center [604, 555] width 101 height 8
click at [620, 538] on input "Border Collie Tumbler V1 (3).jpg" at bounding box center [604, 539] width 101 height 24
paste input "text"
type input "Border Collie"
click at [623, 606] on div "Campaign to duplicate Border Collie Original Artwork 3600x2040 @ 356 DPI PNG fo…" at bounding box center [592, 192] width 410 height 839
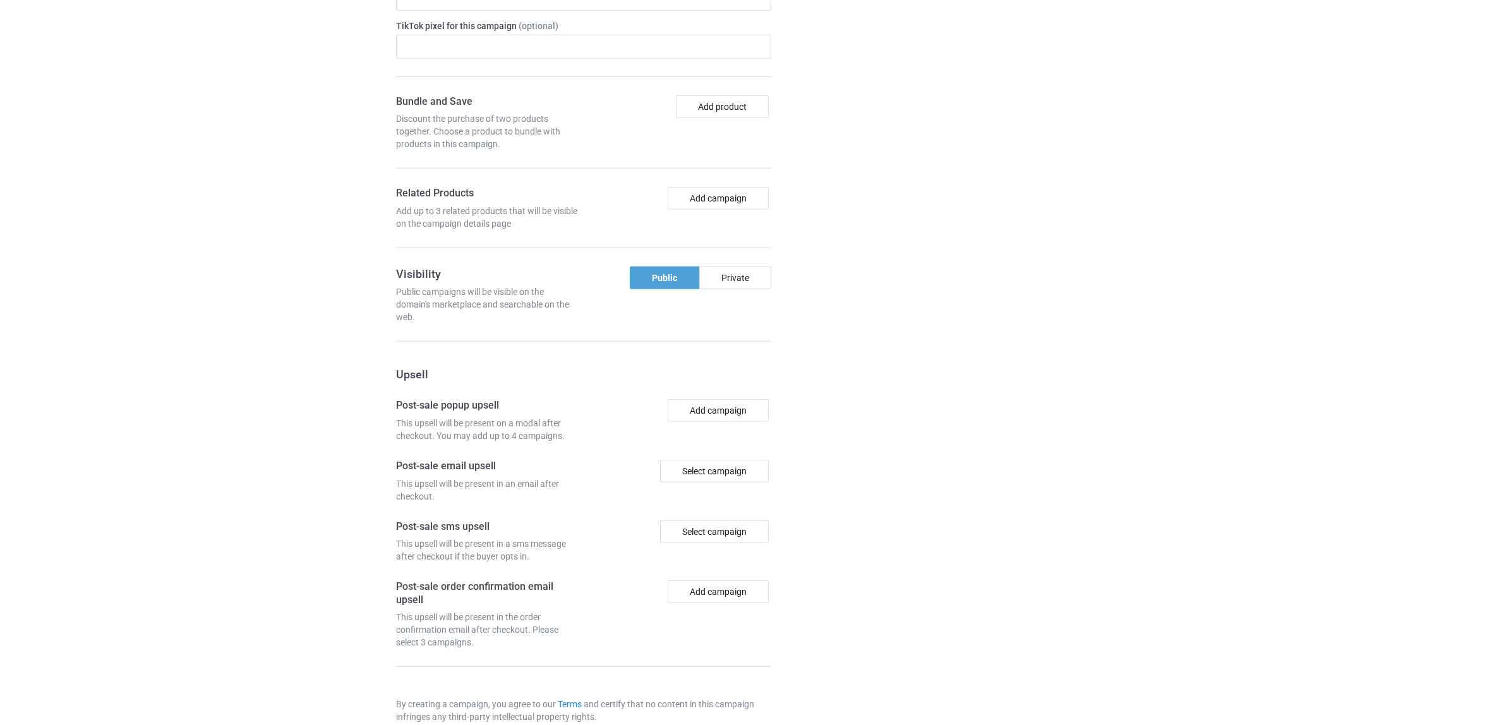
scroll to position [1382, 0]
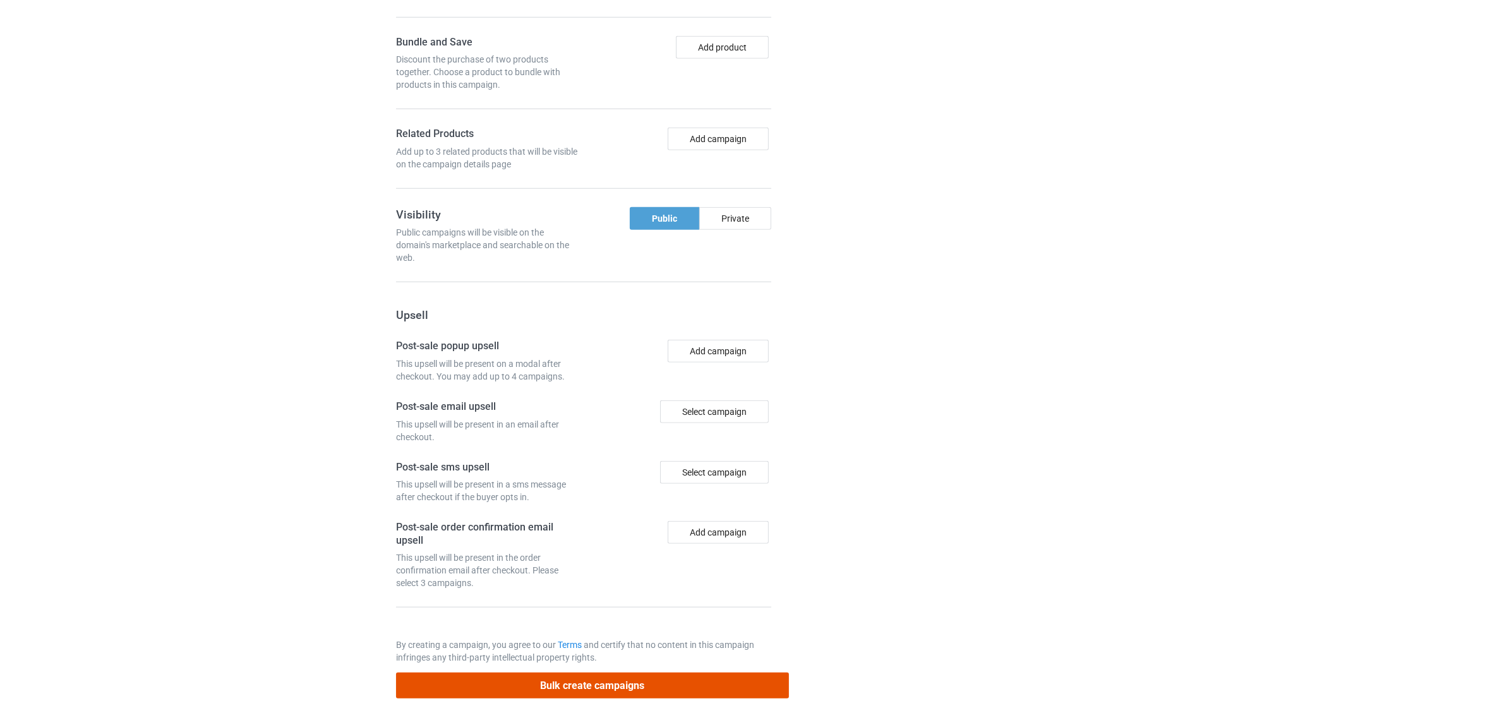
click at [611, 684] on button "Bulk create campaigns" at bounding box center [592, 686] width 393 height 26
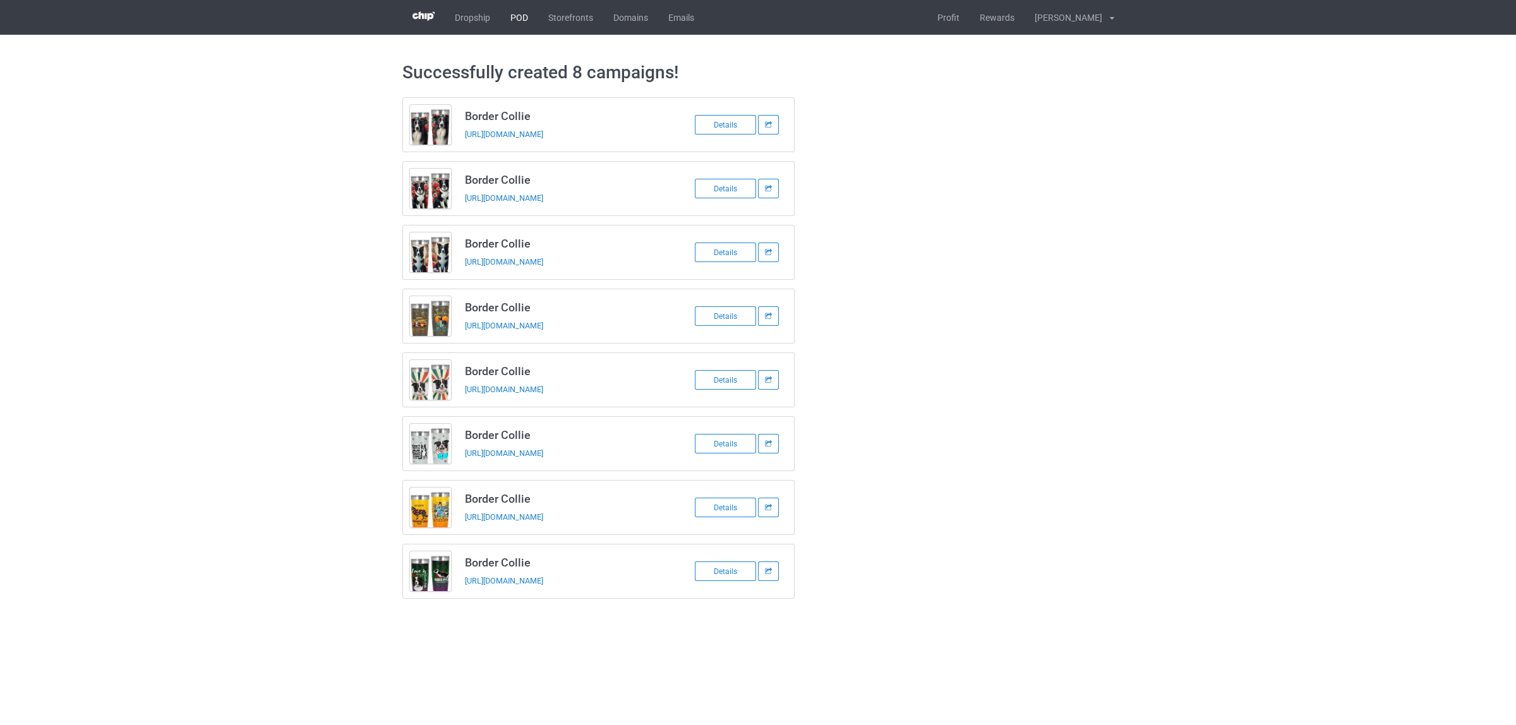
click at [519, 6] on link "POD" at bounding box center [519, 17] width 38 height 35
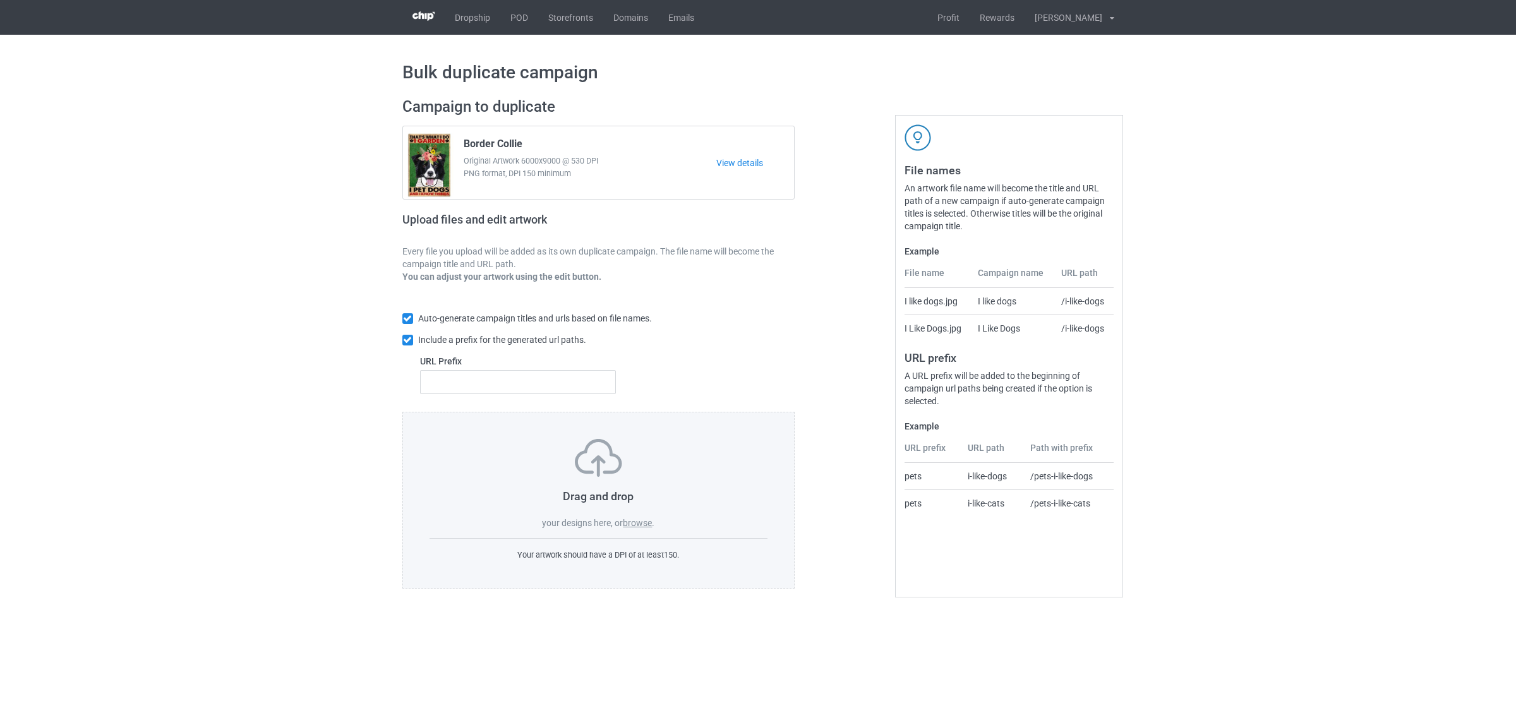
click at [638, 522] on label "browse" at bounding box center [637, 523] width 29 height 10
click at [0, 0] on input "browse" at bounding box center [0, 0] width 0 height 0
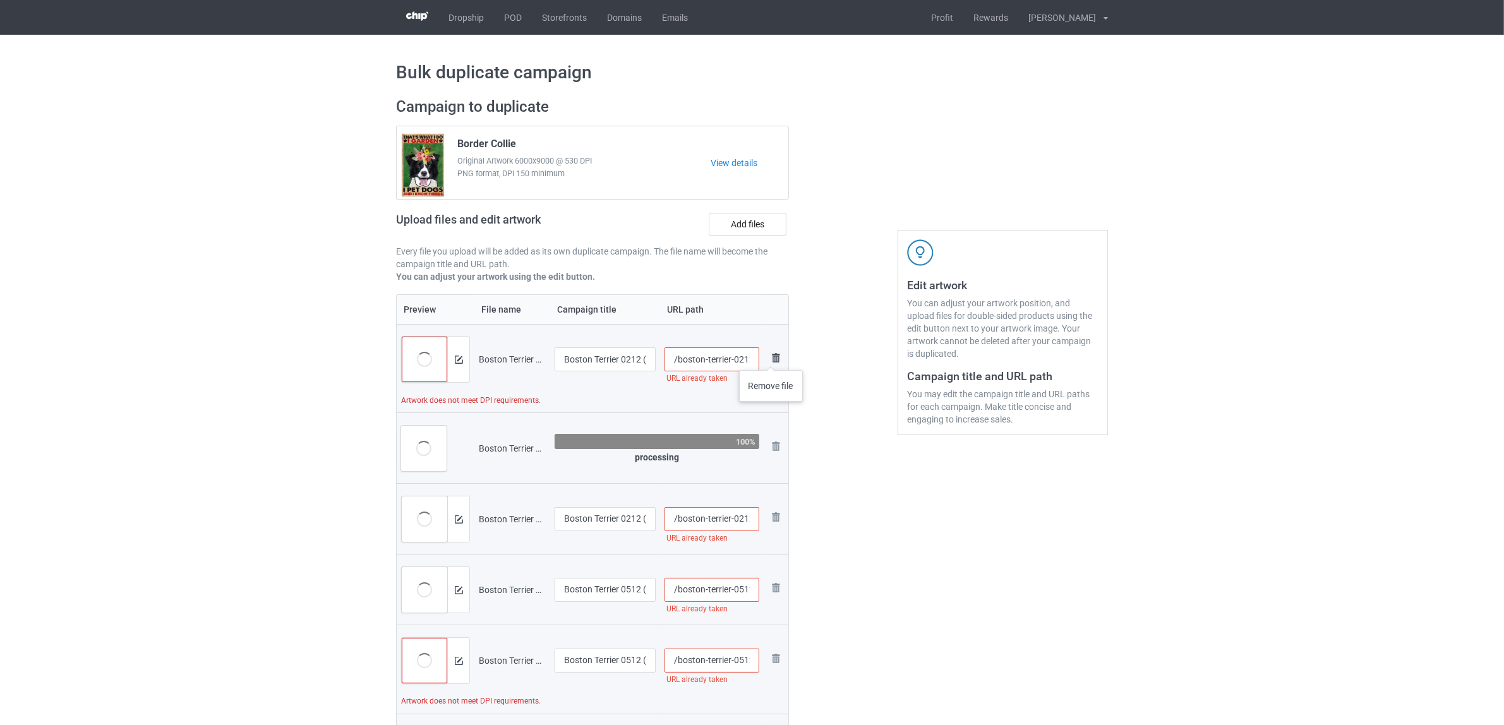
click at [771, 357] on img at bounding box center [775, 357] width 15 height 15
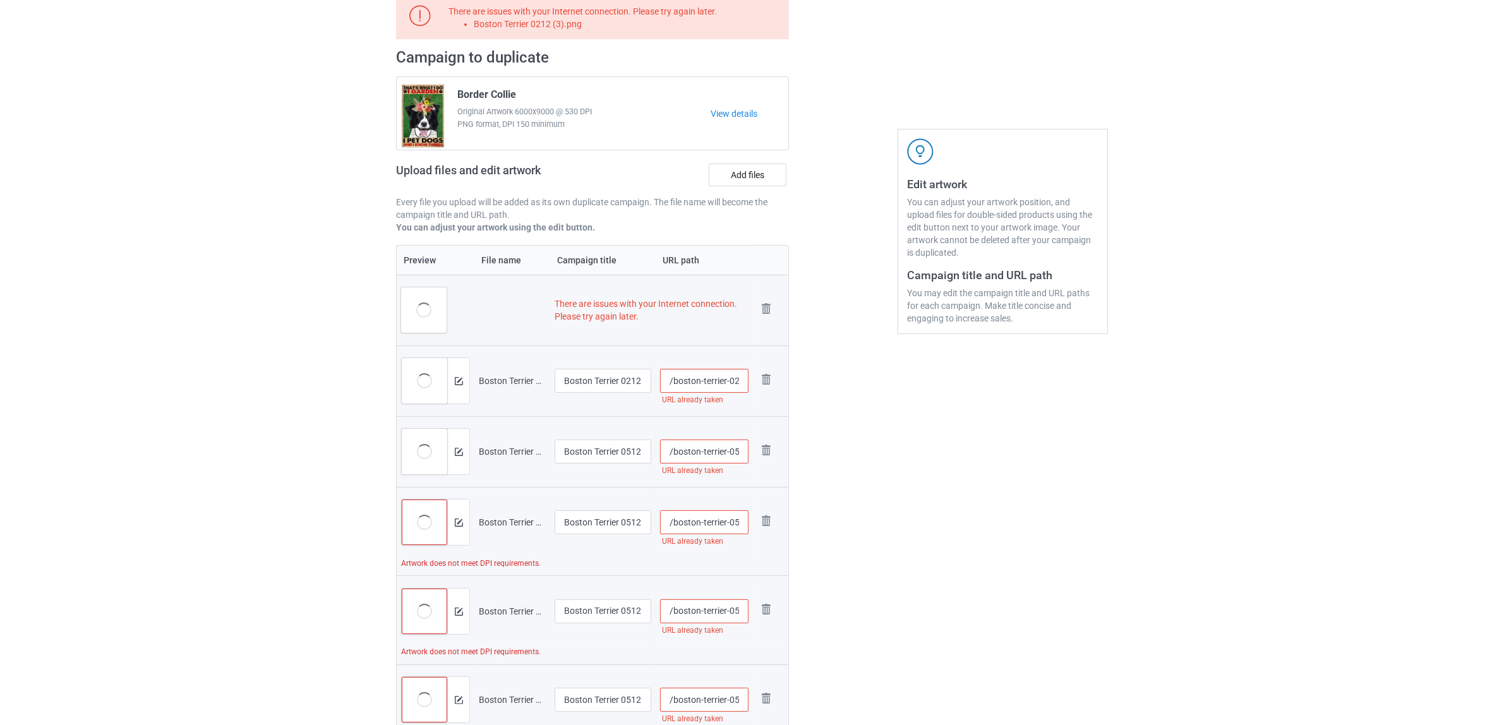
scroll to position [316, 0]
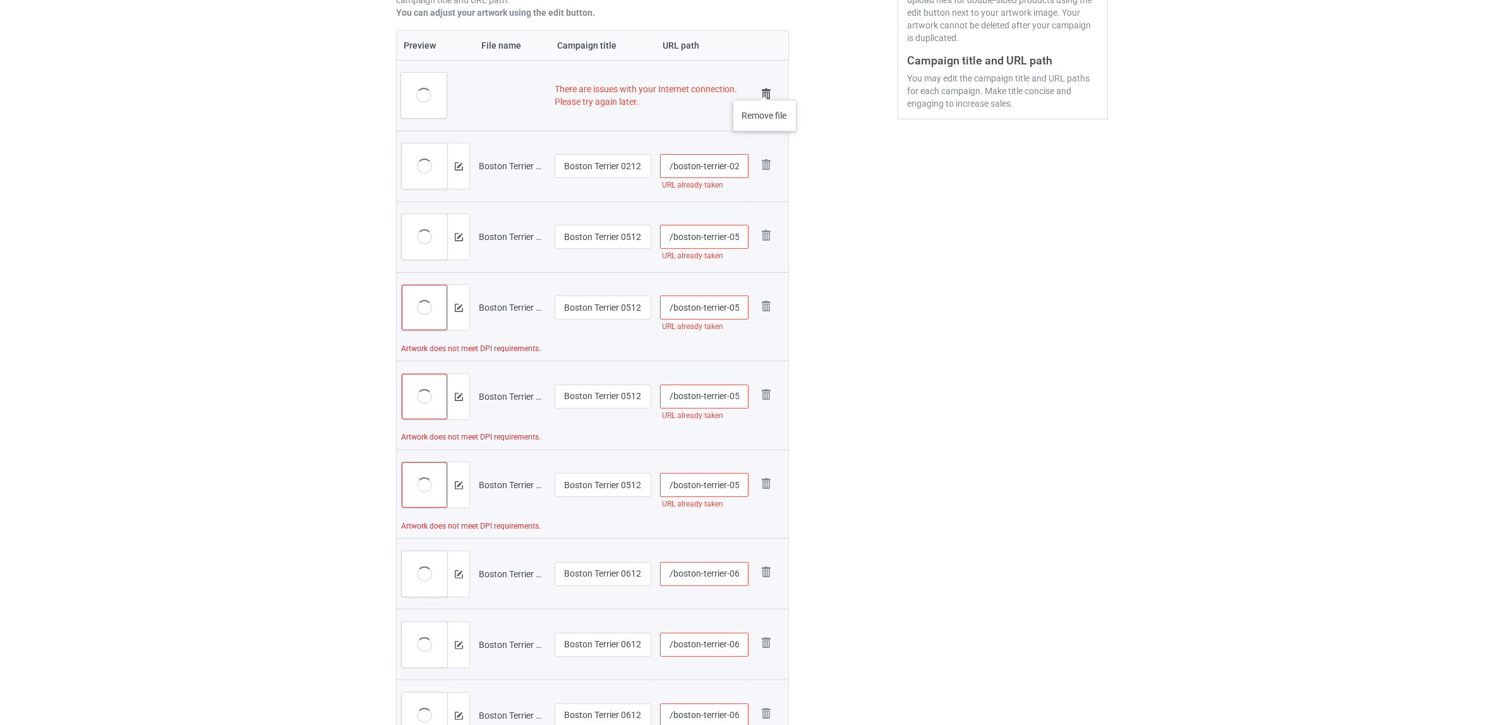
click at [764, 87] on img at bounding box center [766, 94] width 18 height 18
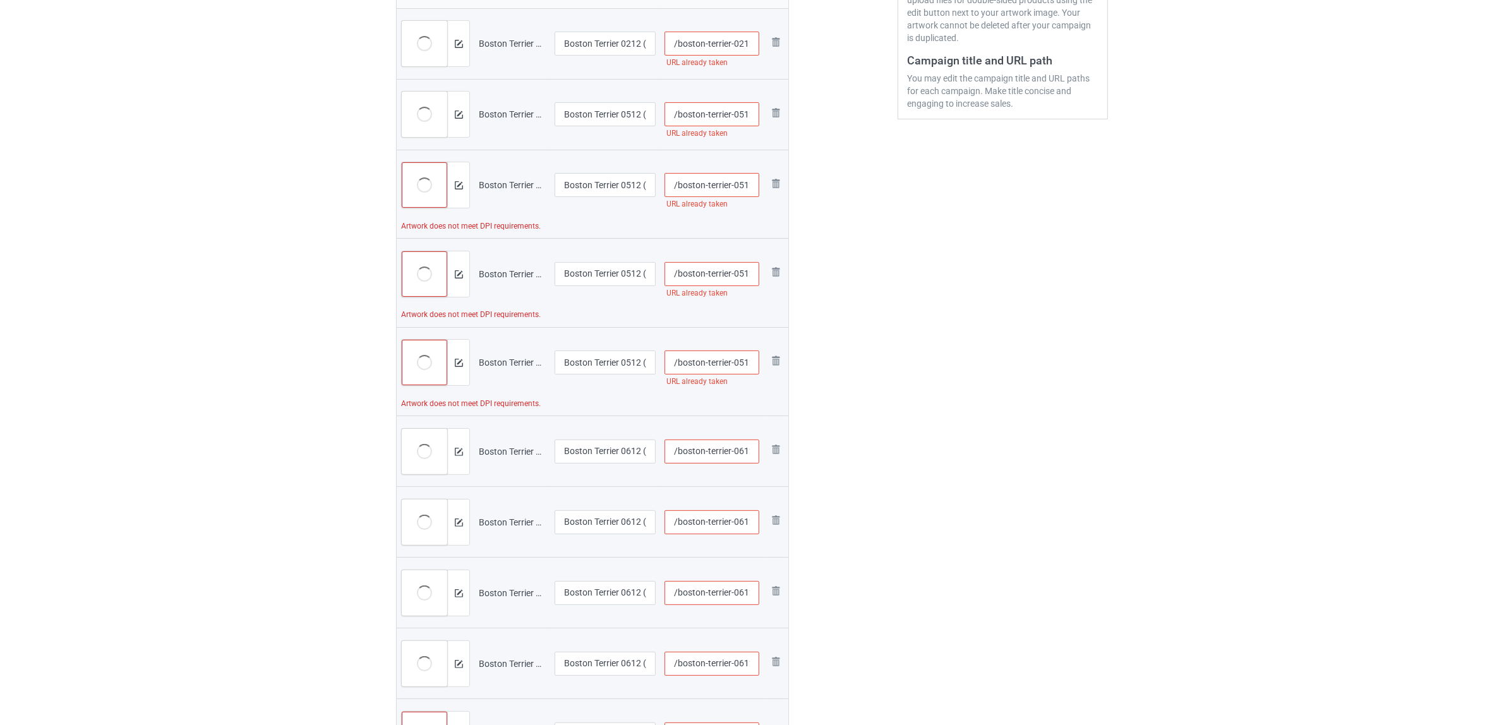
scroll to position [264, 0]
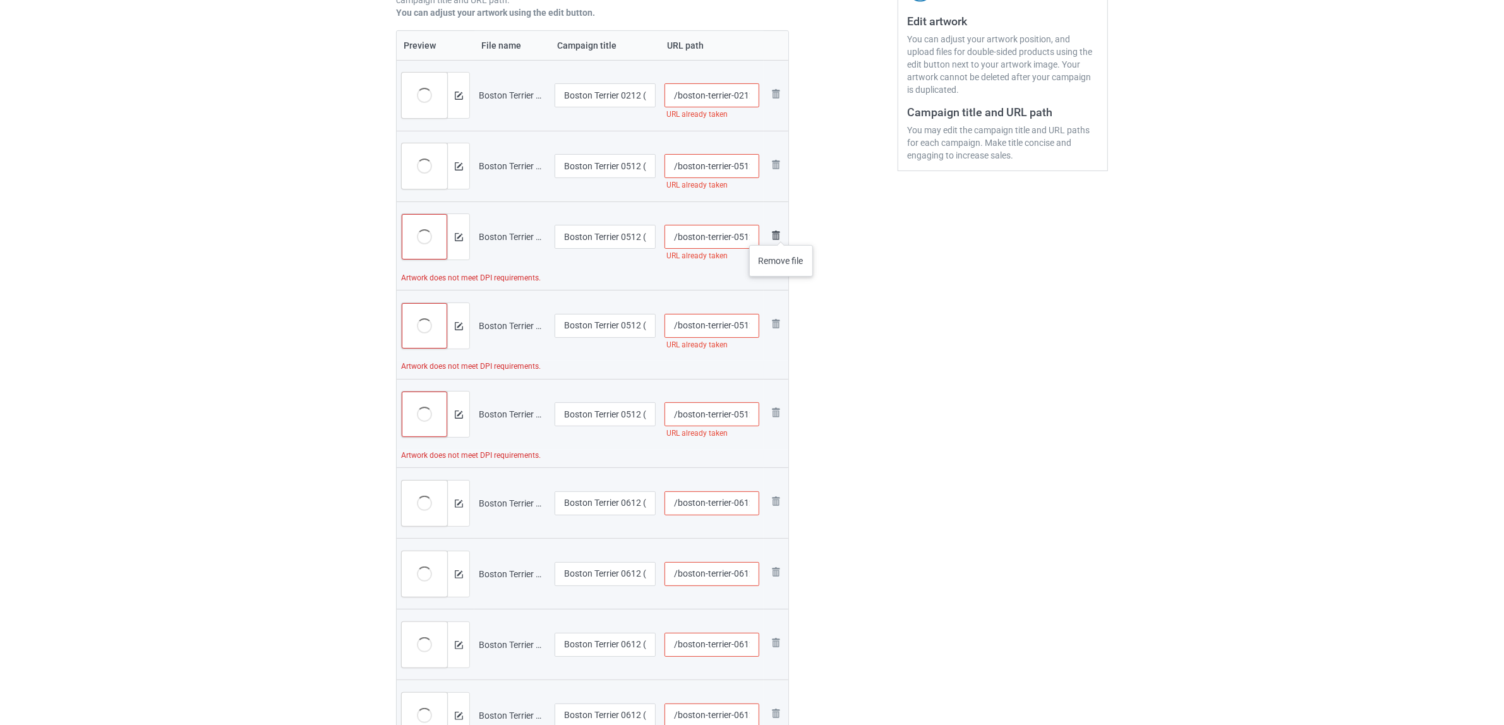
click at [781, 234] on img at bounding box center [775, 235] width 15 height 15
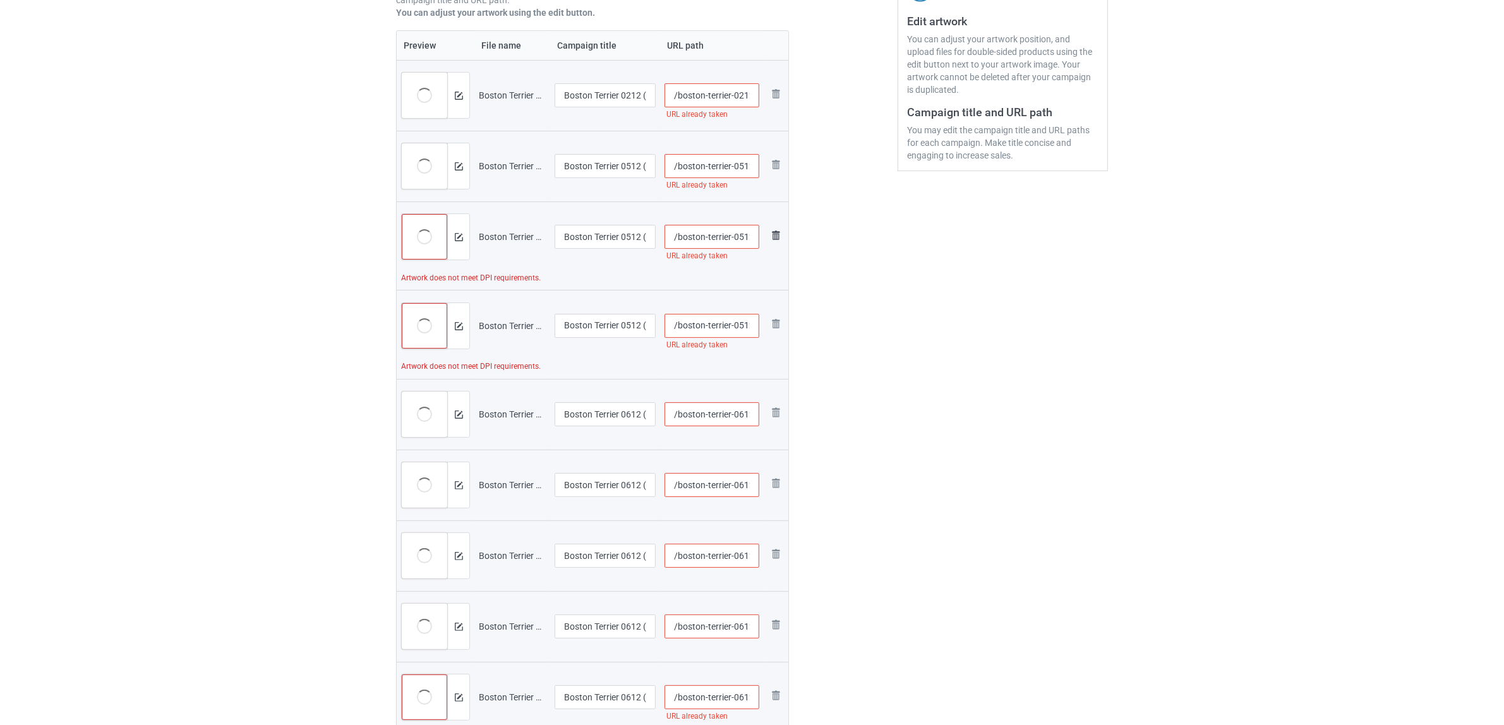
click at [780, 234] on img at bounding box center [775, 235] width 15 height 15
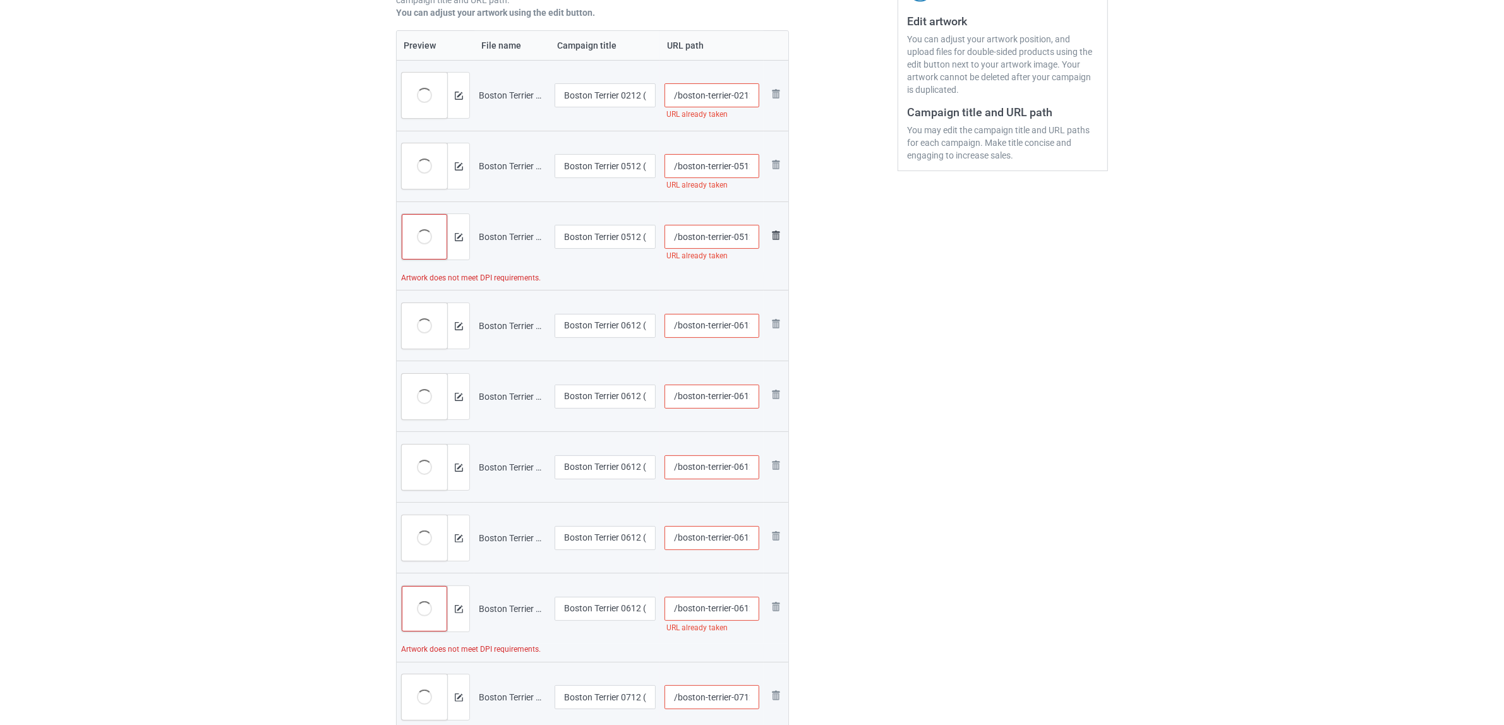
click at [772, 232] on img at bounding box center [775, 235] width 15 height 15
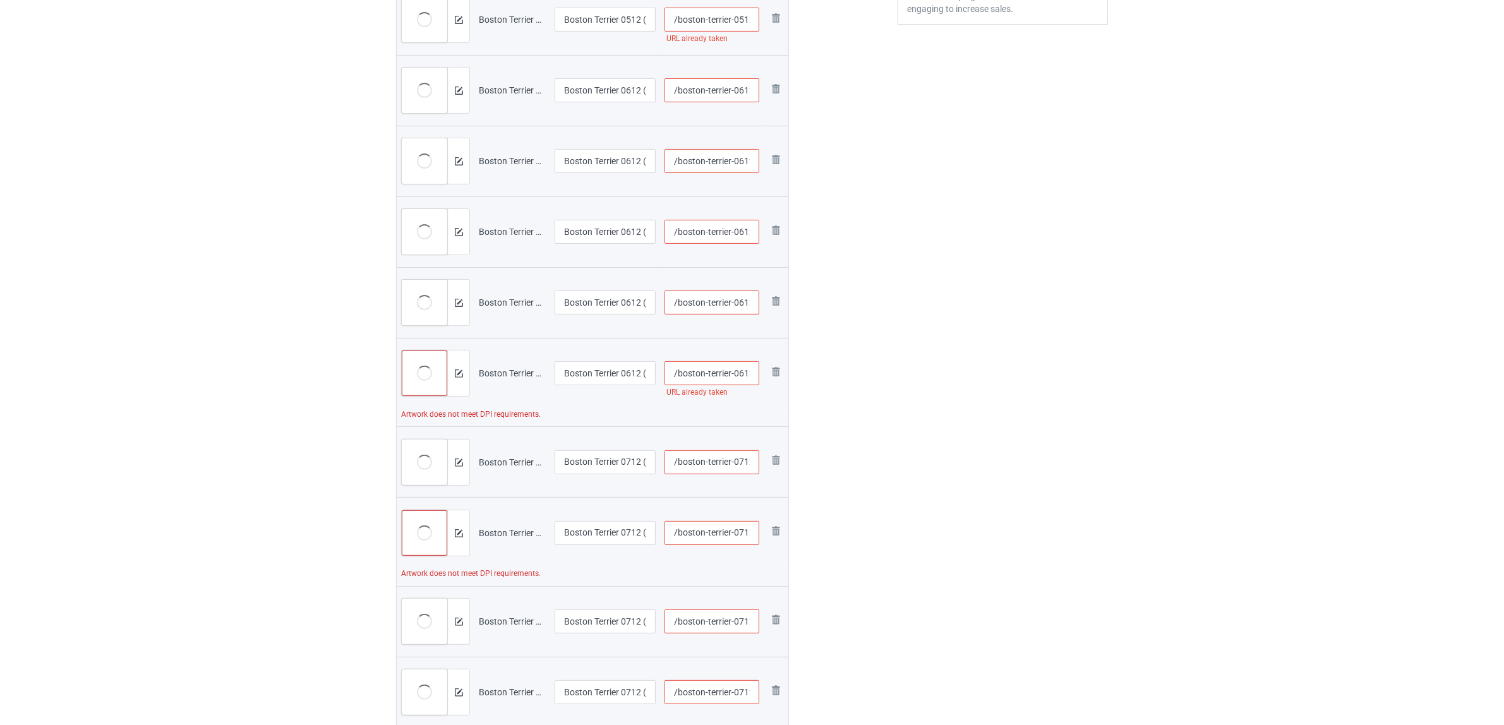
scroll to position [580, 0]
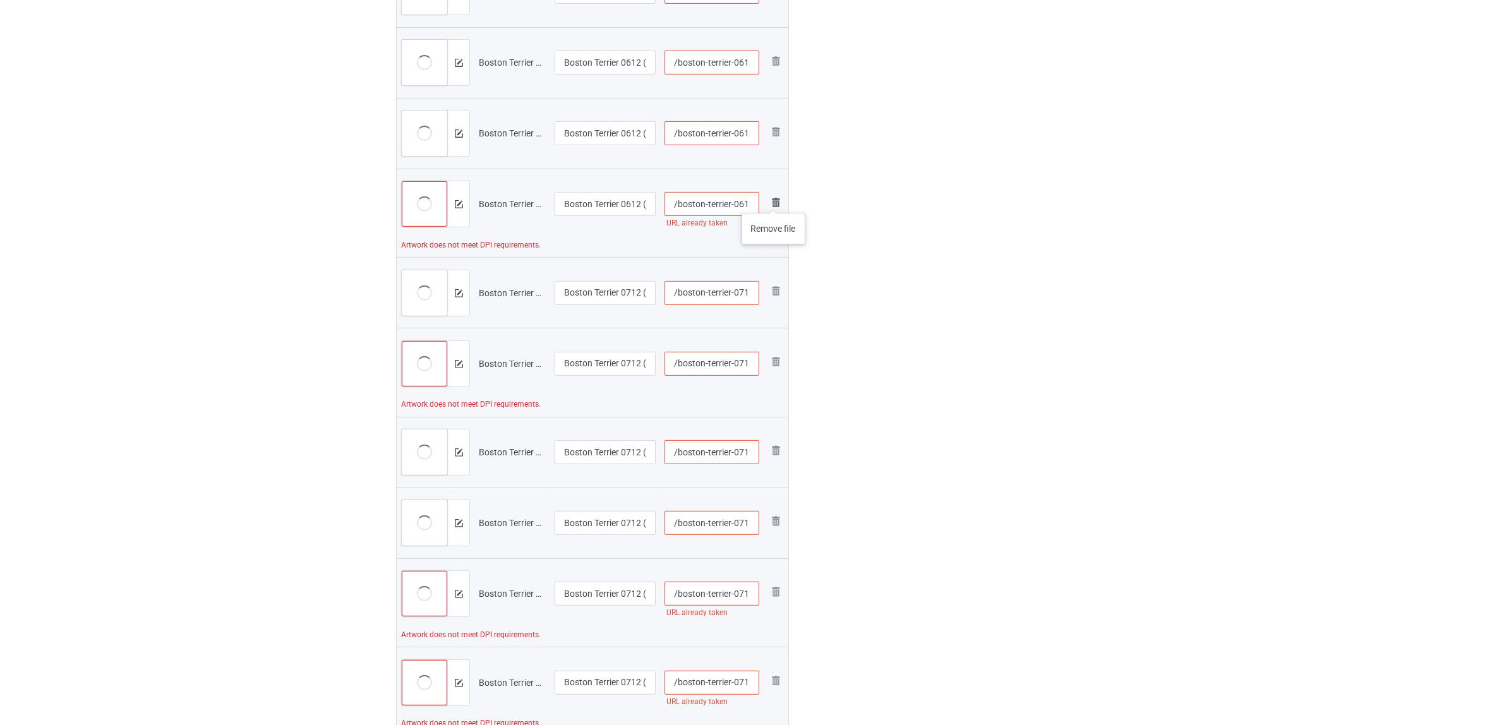
click at [774, 200] on img at bounding box center [775, 202] width 15 height 15
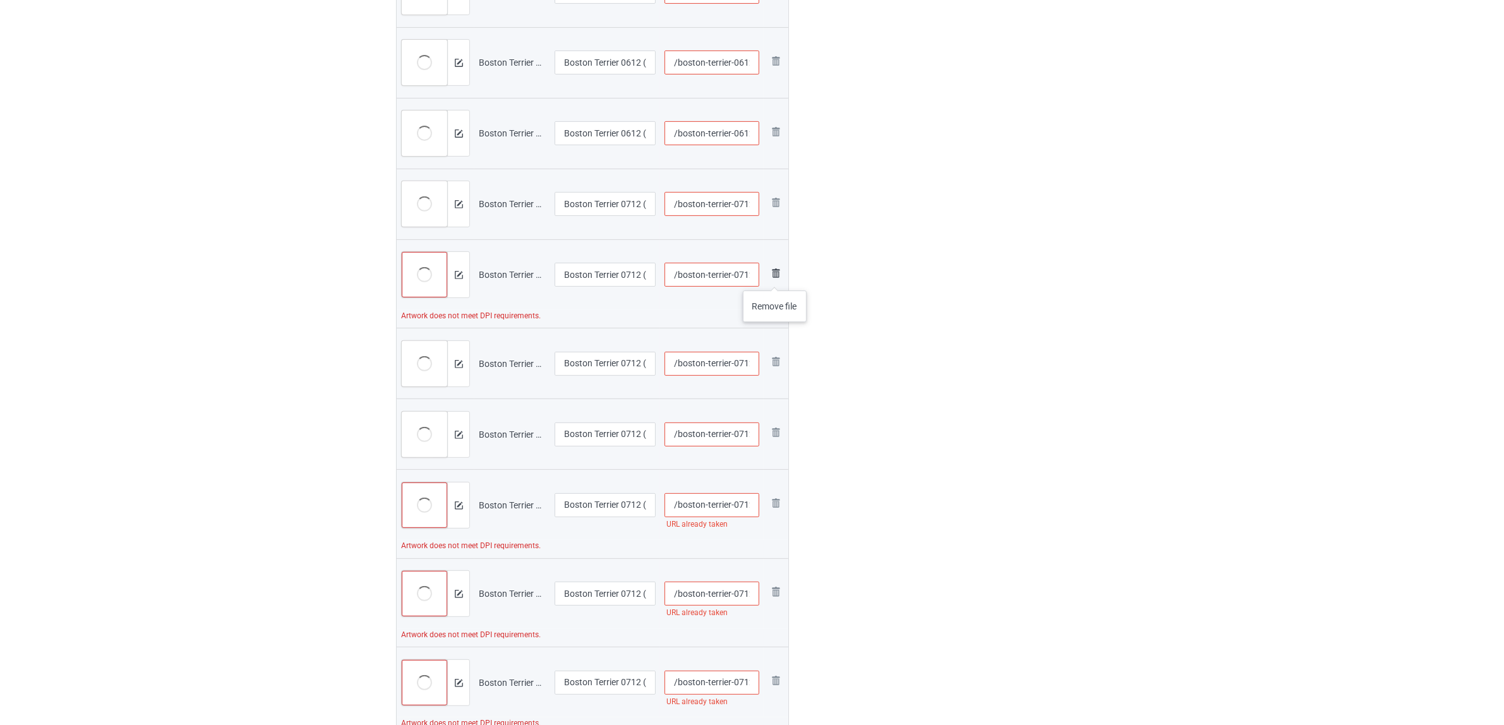
click at [775, 277] on img at bounding box center [775, 273] width 15 height 15
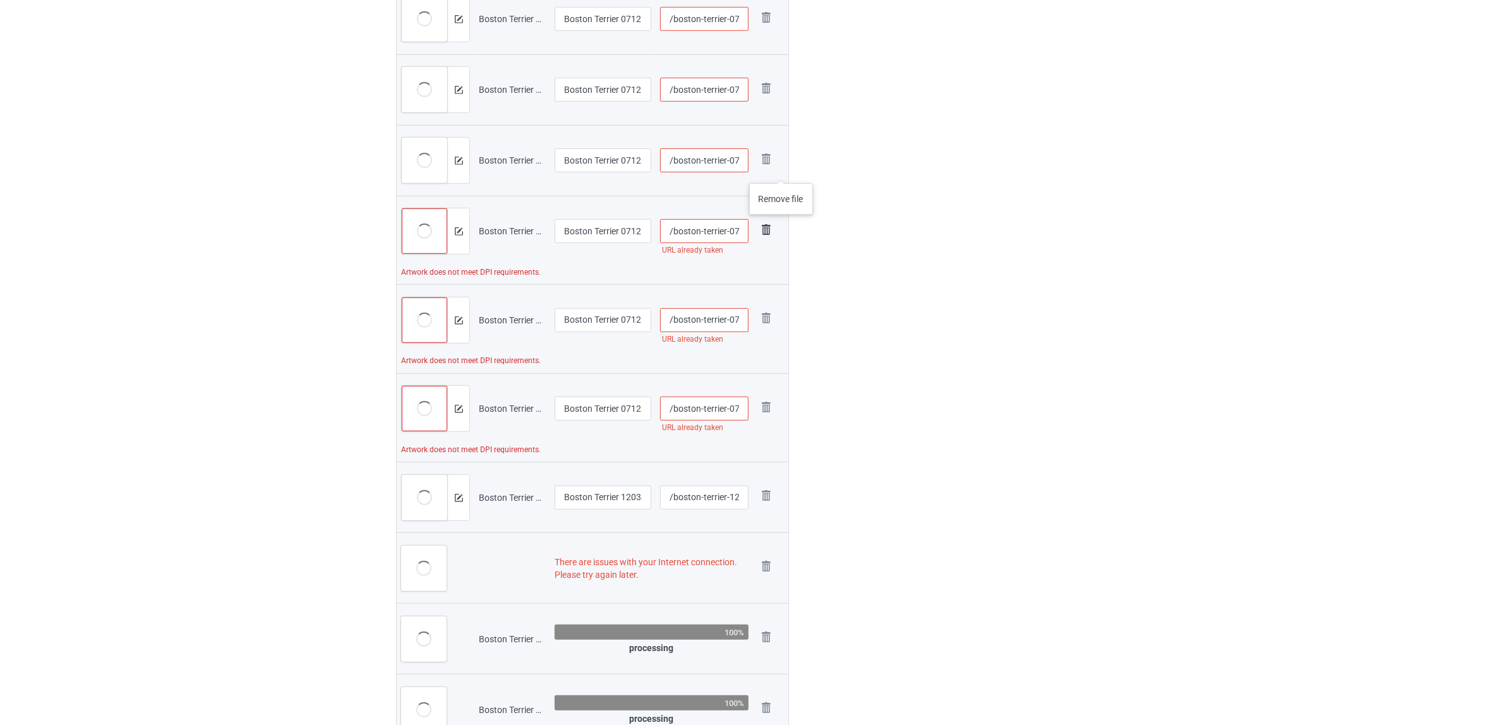
scroll to position [868, 0]
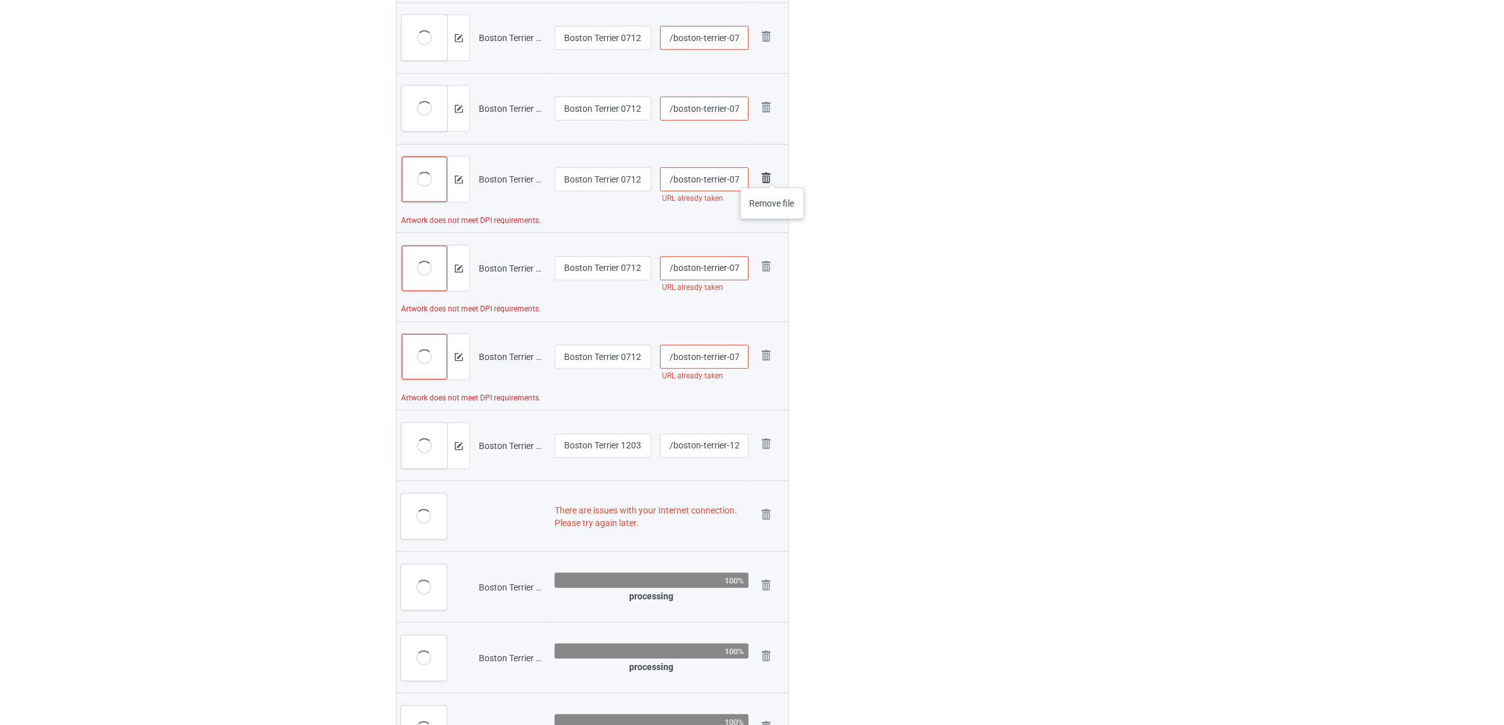
click at [772, 175] on img at bounding box center [766, 178] width 18 height 18
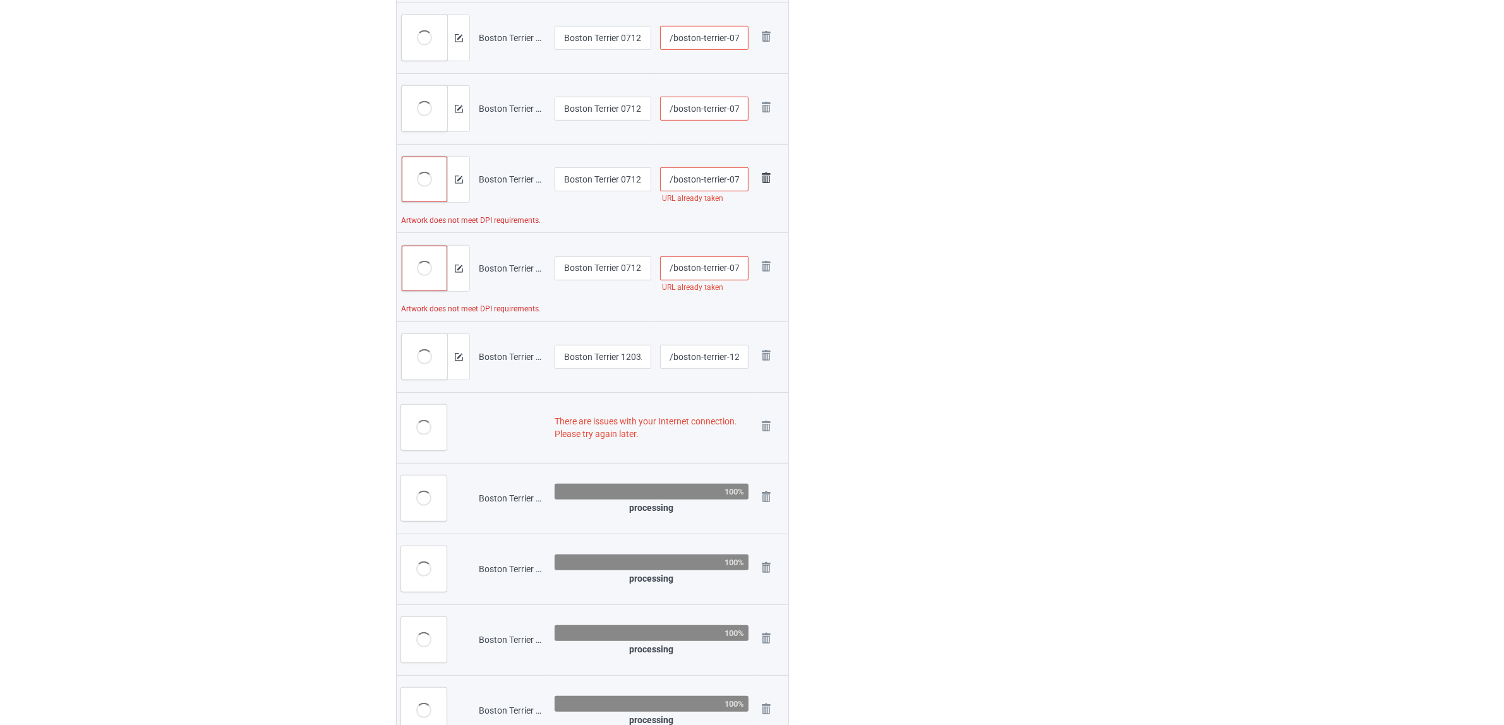
click at [769, 175] on img at bounding box center [766, 178] width 18 height 18
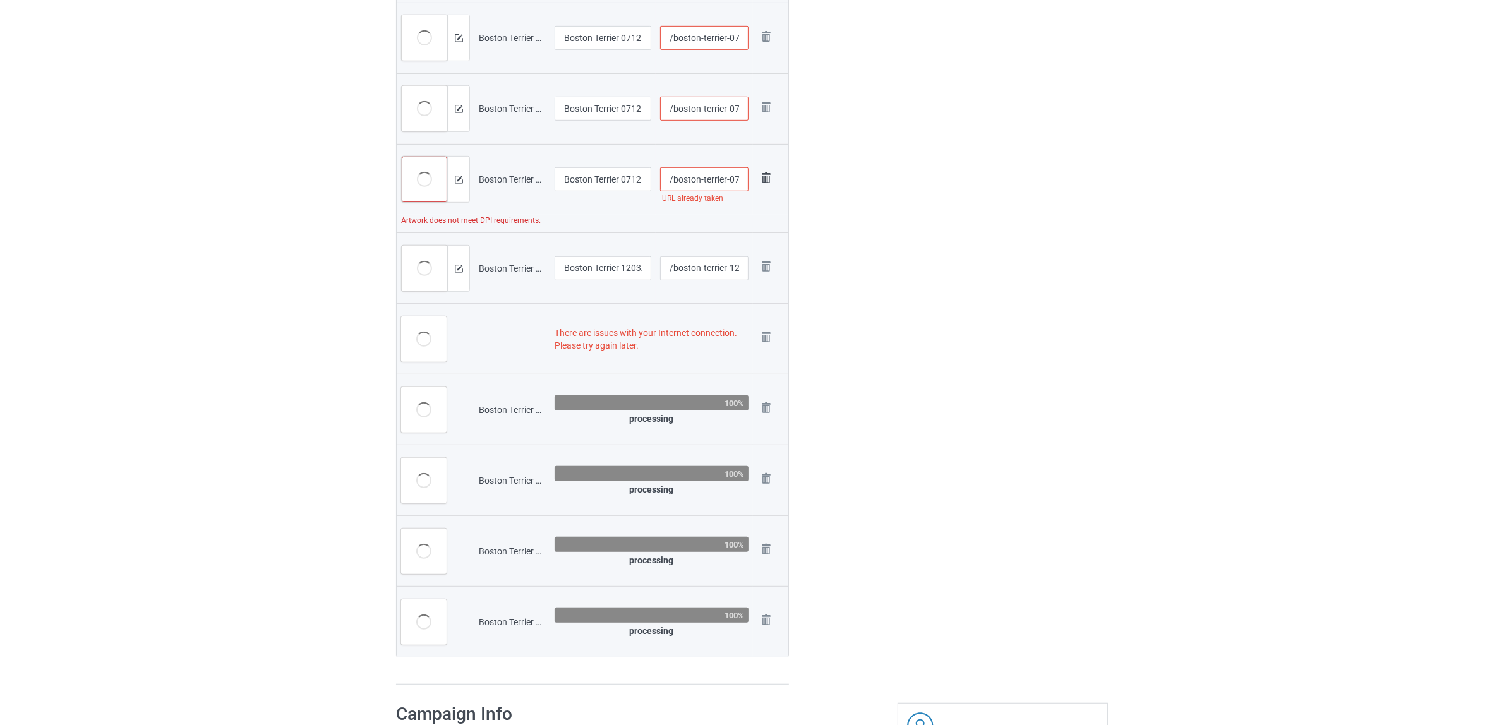
click at [765, 176] on img at bounding box center [766, 178] width 18 height 18
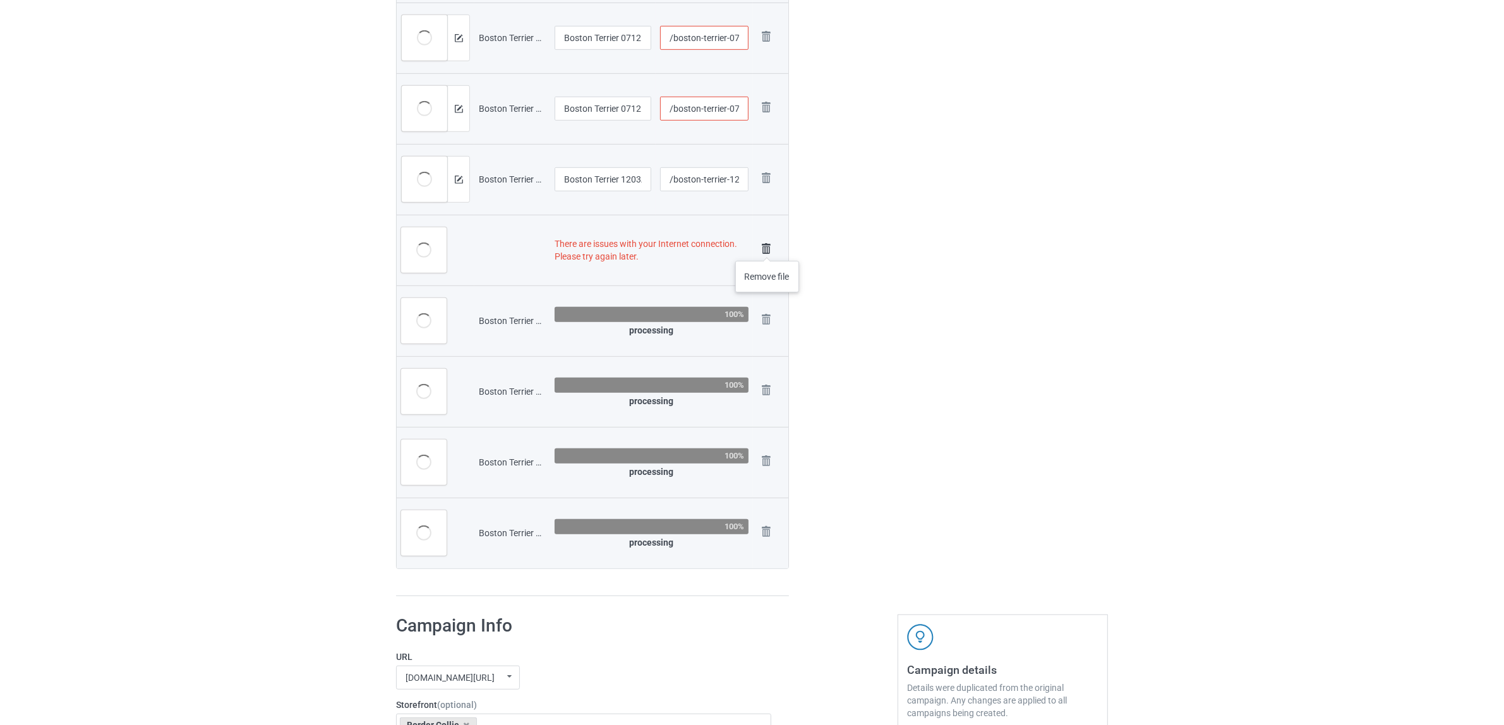
click at [766, 248] on img at bounding box center [766, 249] width 18 height 18
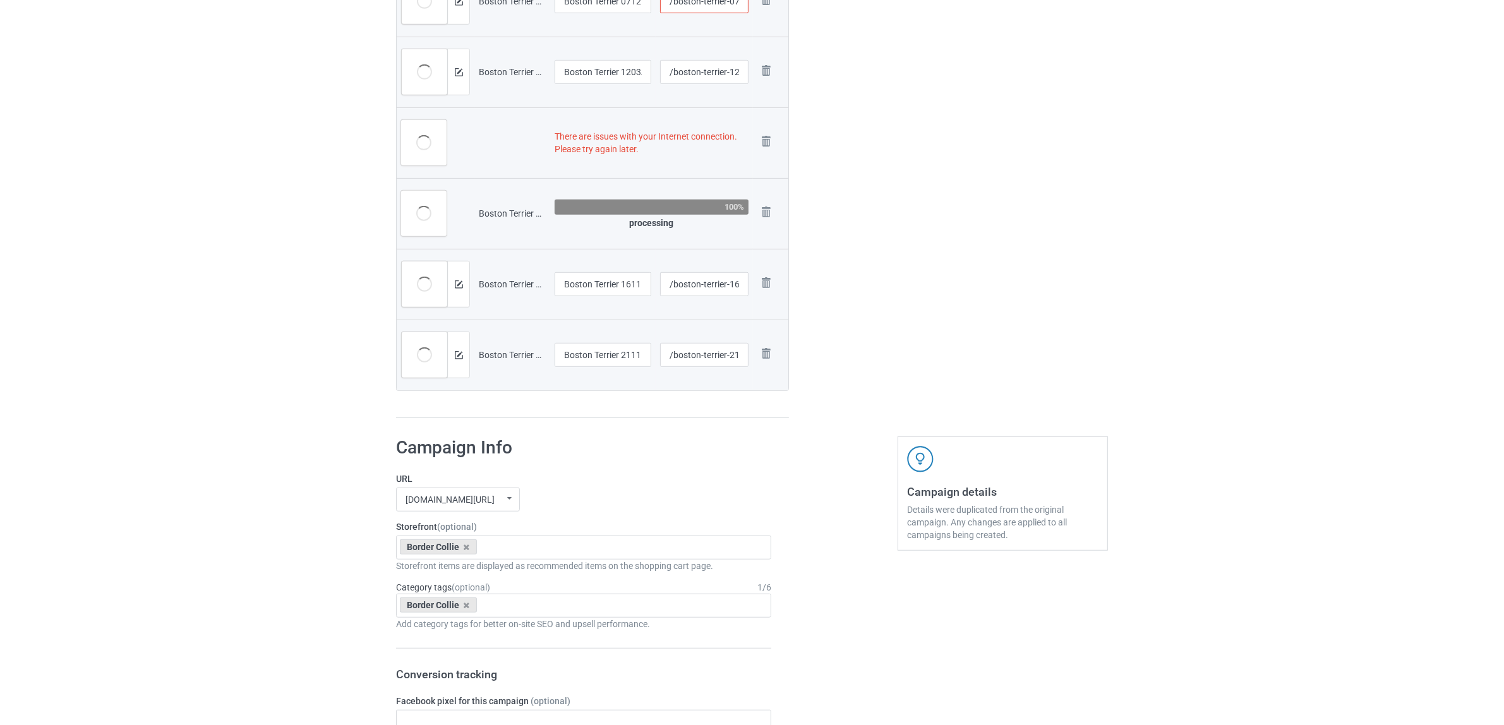
scroll to position [947, 0]
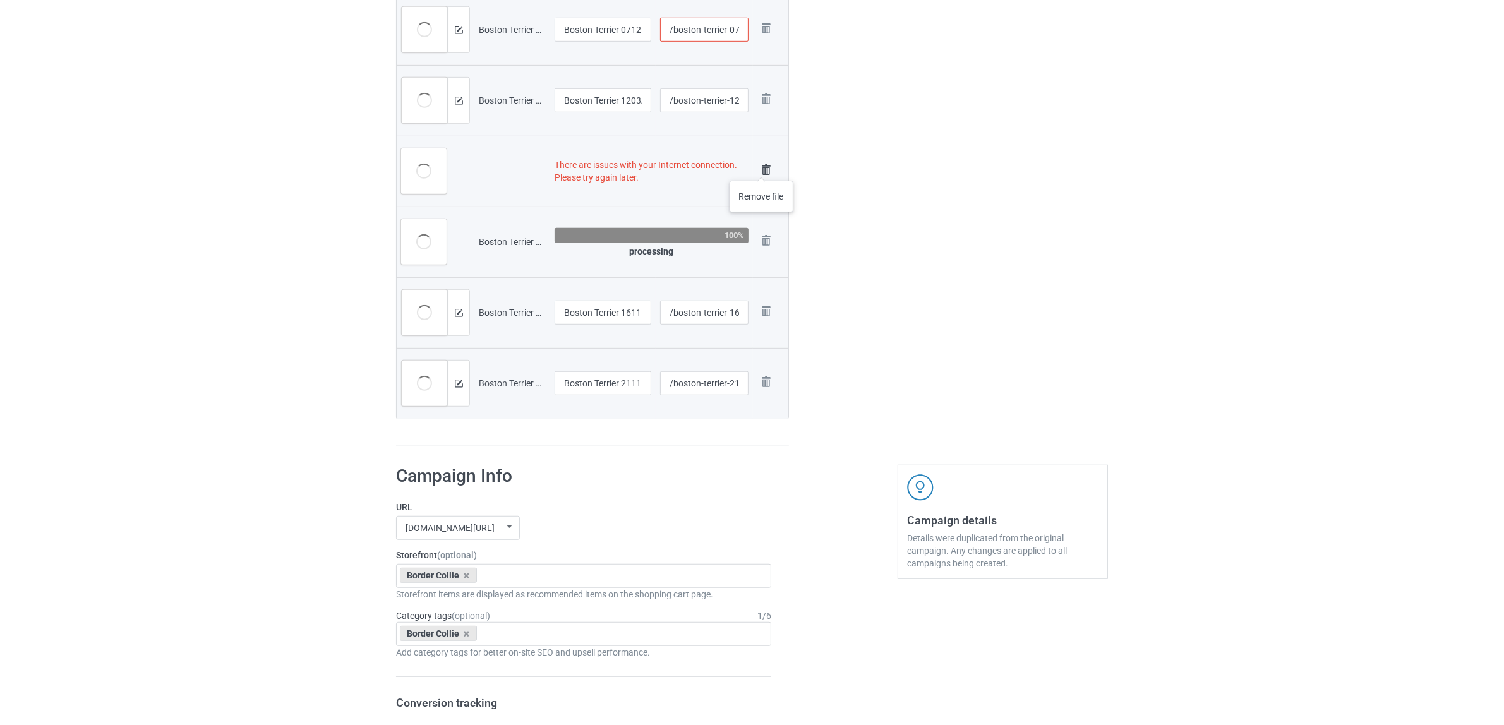
click at [762, 168] on img at bounding box center [766, 170] width 18 height 18
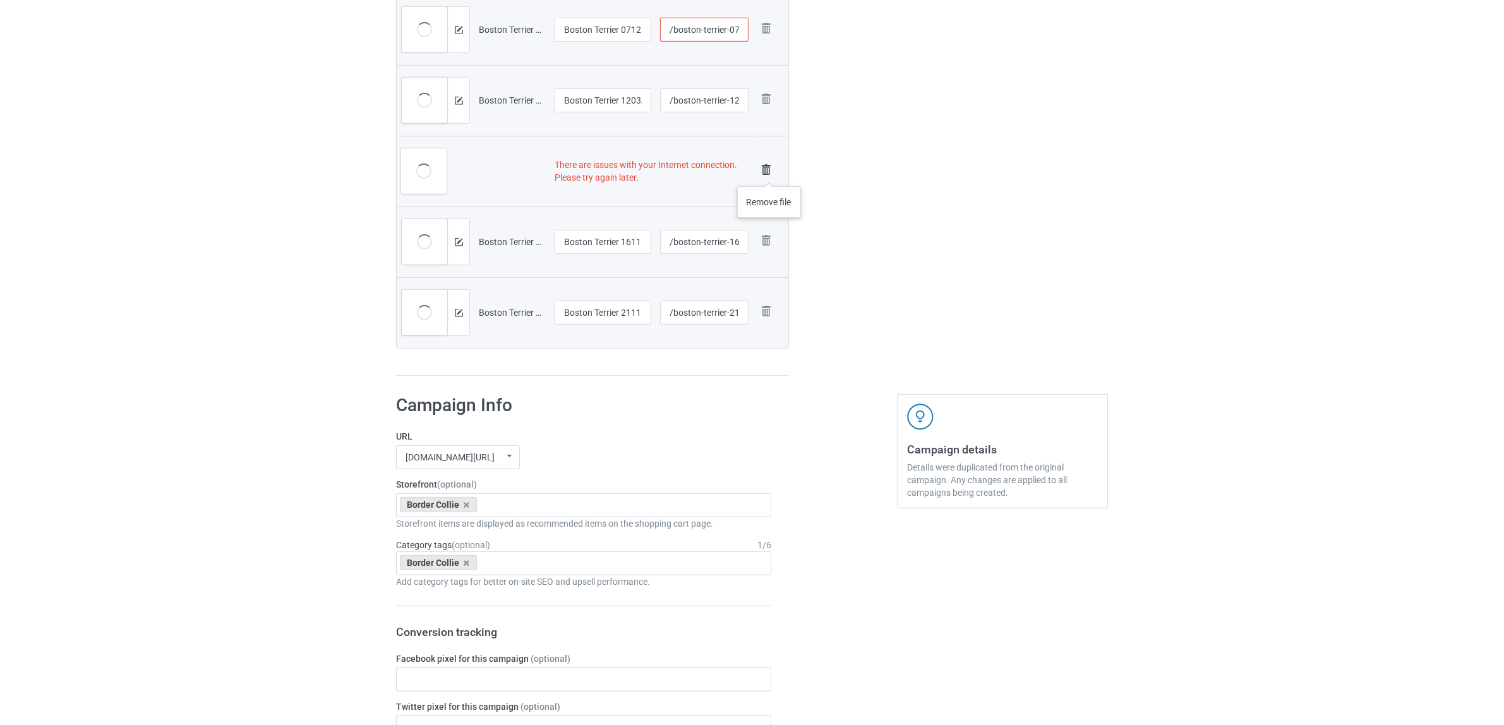
click at [769, 174] on img at bounding box center [766, 170] width 18 height 18
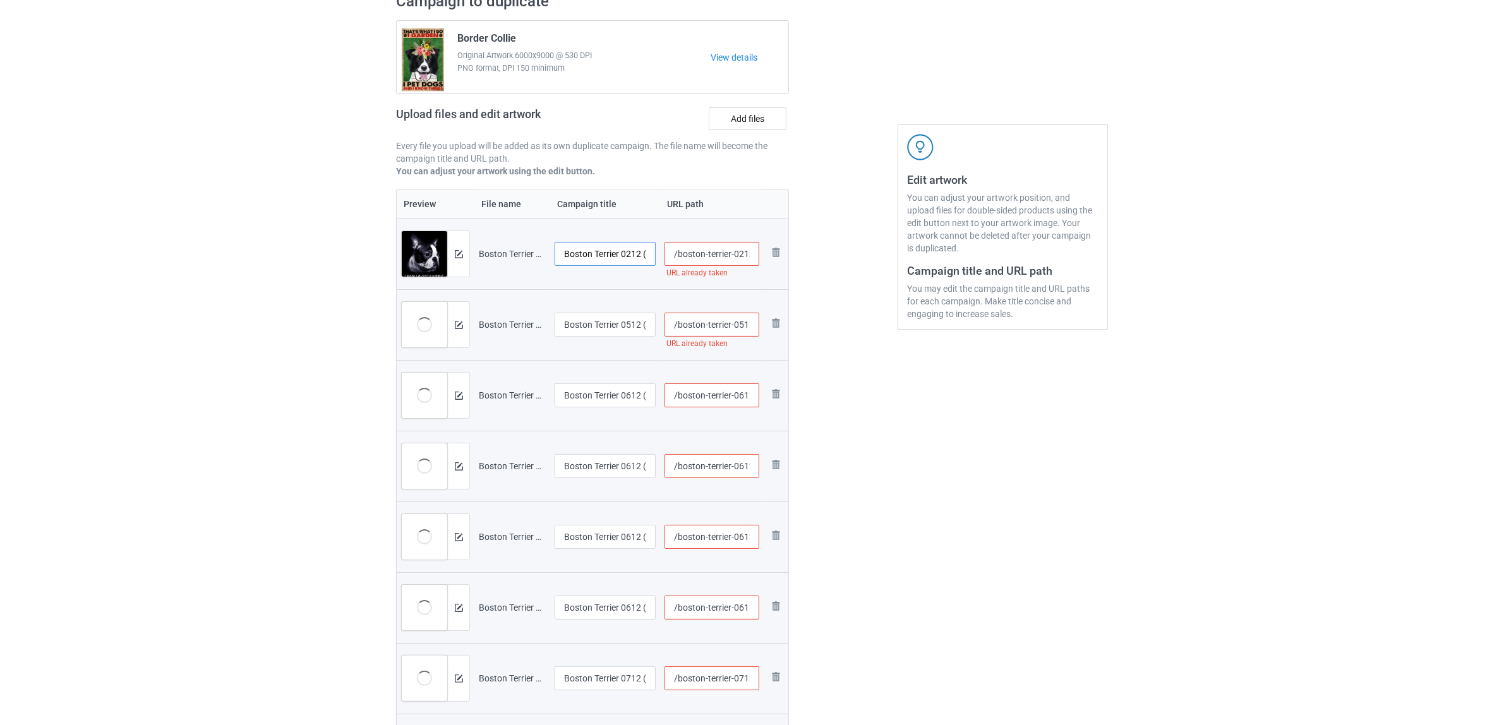
scroll to position [0, 9]
drag, startPoint x: 623, startPoint y: 253, endPoint x: 657, endPoint y: 261, distance: 34.9
click at [657, 261] on td "Boston Terrier 0212 (4)" at bounding box center [605, 254] width 110 height 71
click at [597, 247] on input "Boston Terrier" at bounding box center [604, 254] width 101 height 24
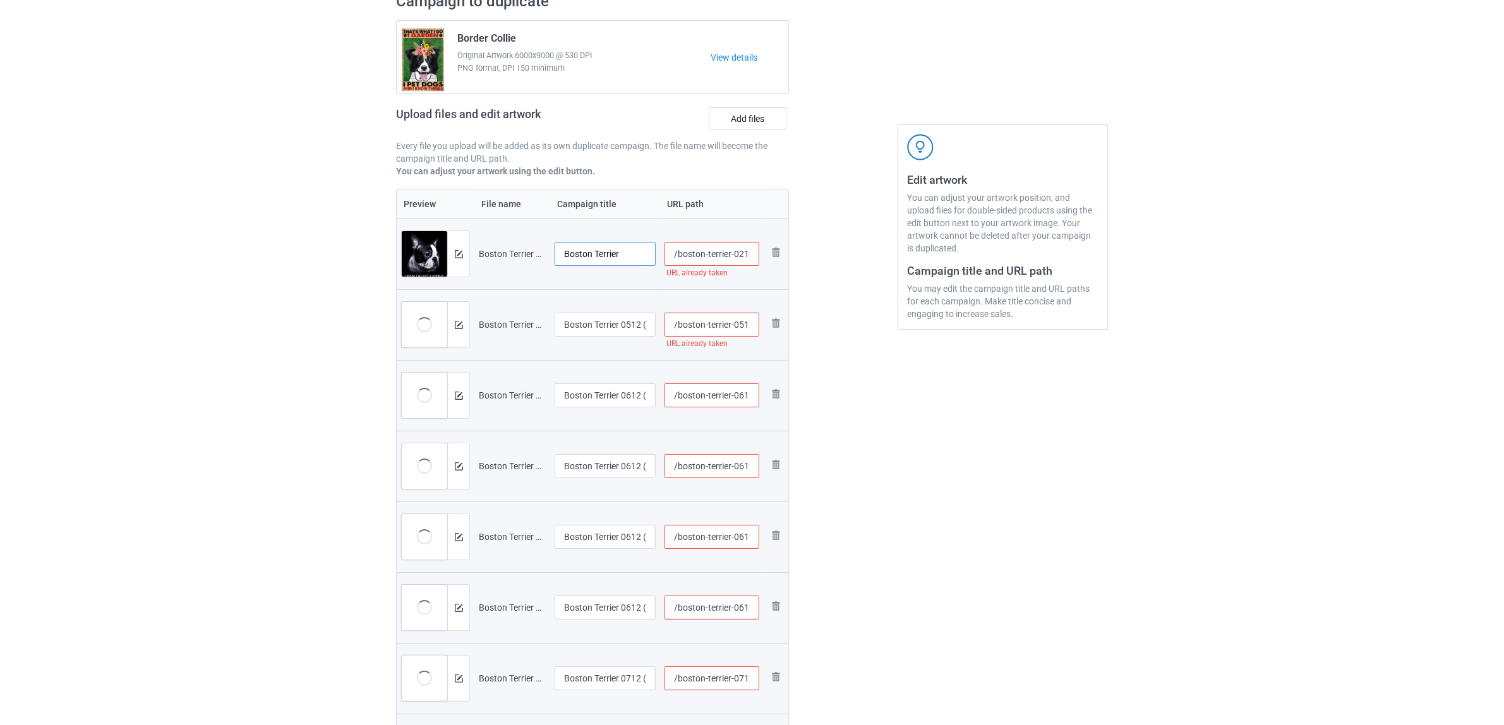
click at [618, 255] on input "Boston Terrier" at bounding box center [604, 254] width 101 height 24
type input "Boston Terrier"
click at [603, 326] on input "Boston Terrier 0512 (1).jpg" at bounding box center [604, 325] width 101 height 24
paste input "text"
type input "Boston Terrier"
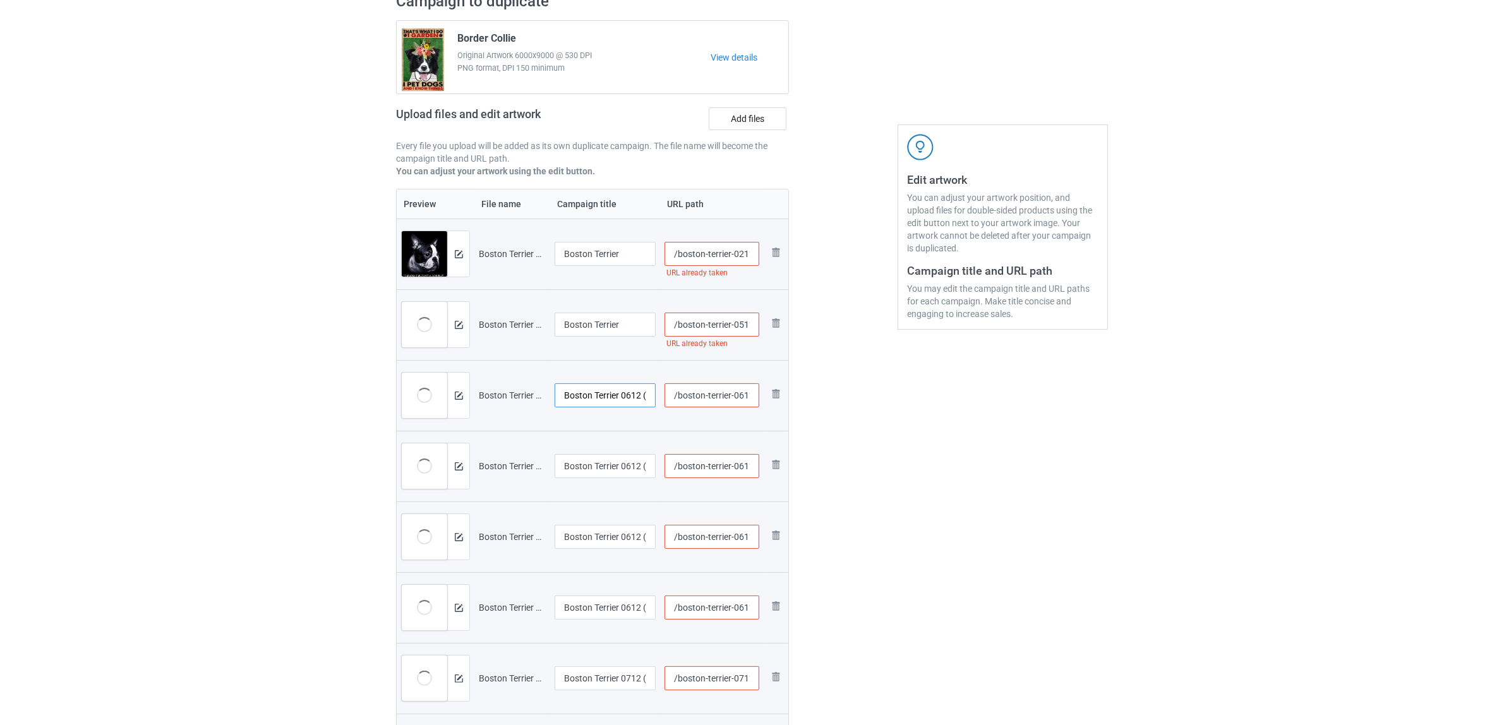
click at [603, 395] on input "Boston Terrier 0612 (1).jpg" at bounding box center [604, 395] width 101 height 24
paste input "text"
type input "Boston Terrier"
click at [620, 475] on input "Boston Terrier 0612 (1)" at bounding box center [604, 466] width 101 height 24
paste input "text"
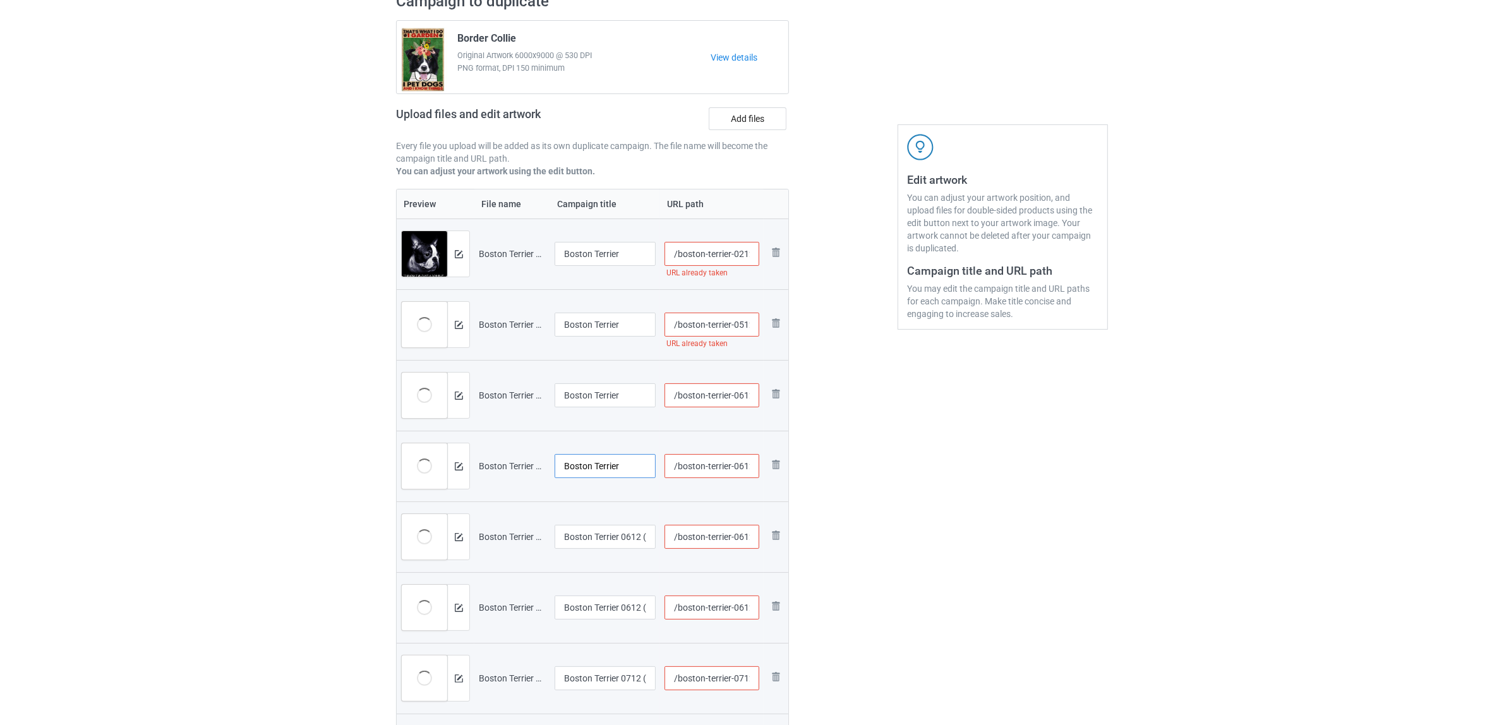
type input "Boston Terrier"
click at [605, 535] on input "Boston Terrier 0612 (2).jpg" at bounding box center [604, 537] width 101 height 24
paste input "text"
type input "Boston Terrier"
click at [607, 609] on input "Boston Terrier 0612 (2)" at bounding box center [604, 608] width 101 height 24
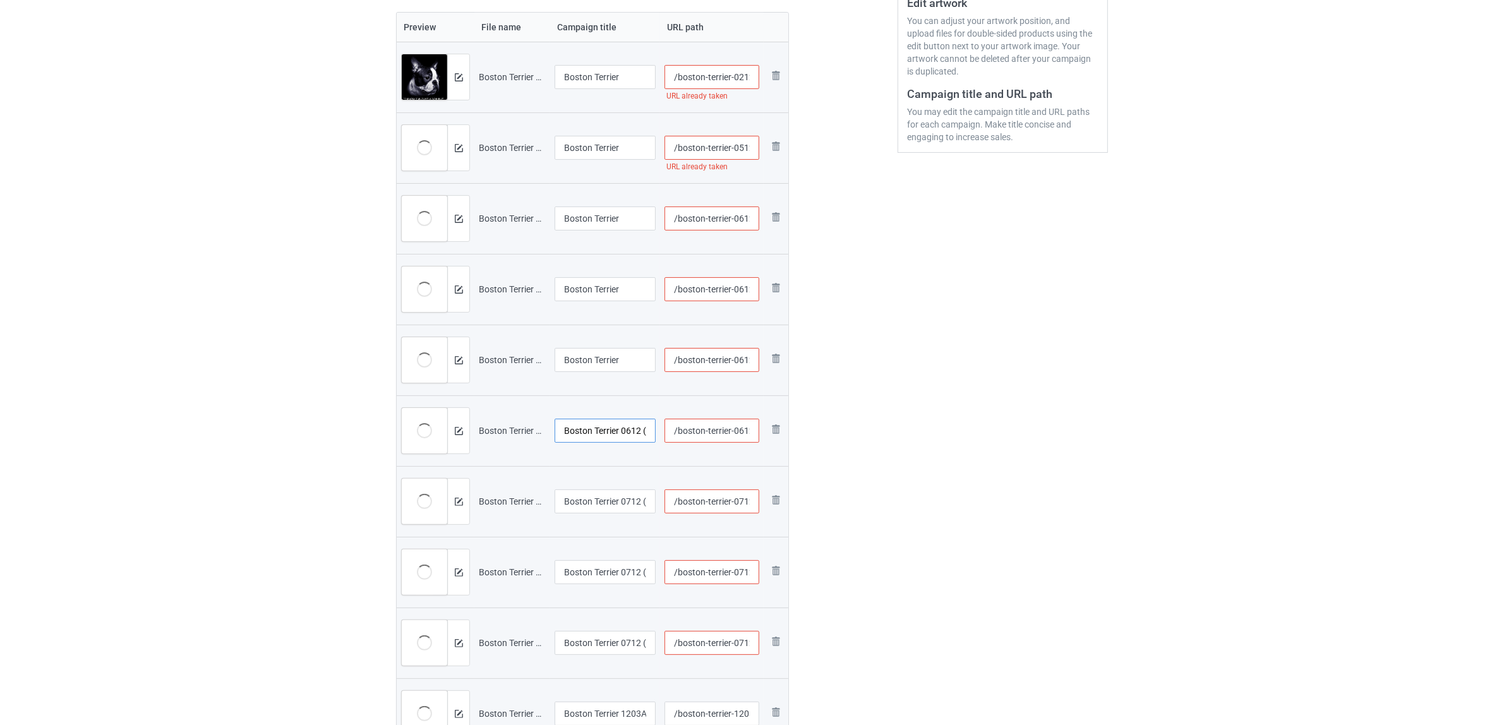
scroll to position [421, 0]
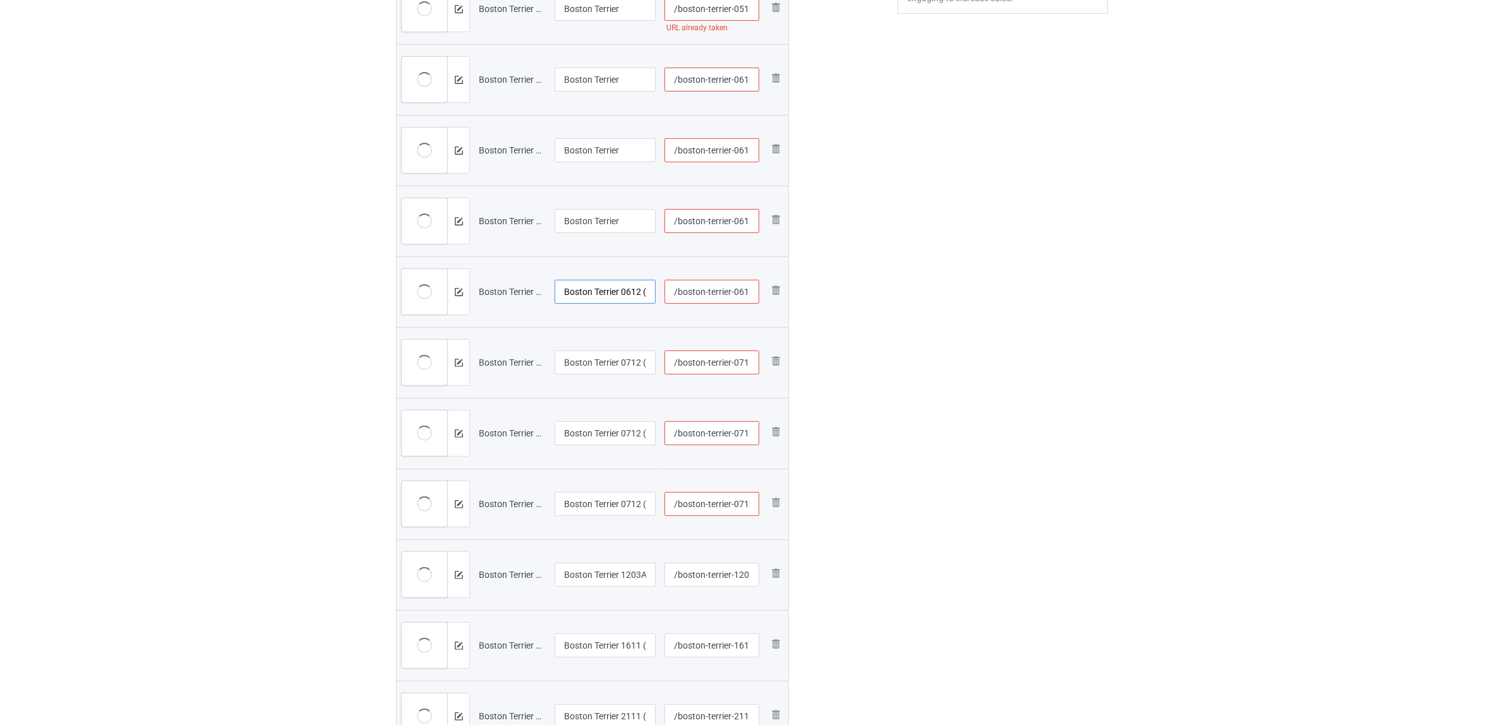
paste input "text"
type input "Boston Terrier"
click at [611, 365] on input "Boston Terrier 0712 (1).jpg" at bounding box center [604, 362] width 101 height 24
paste input "text"
type input "Boston Terrier"
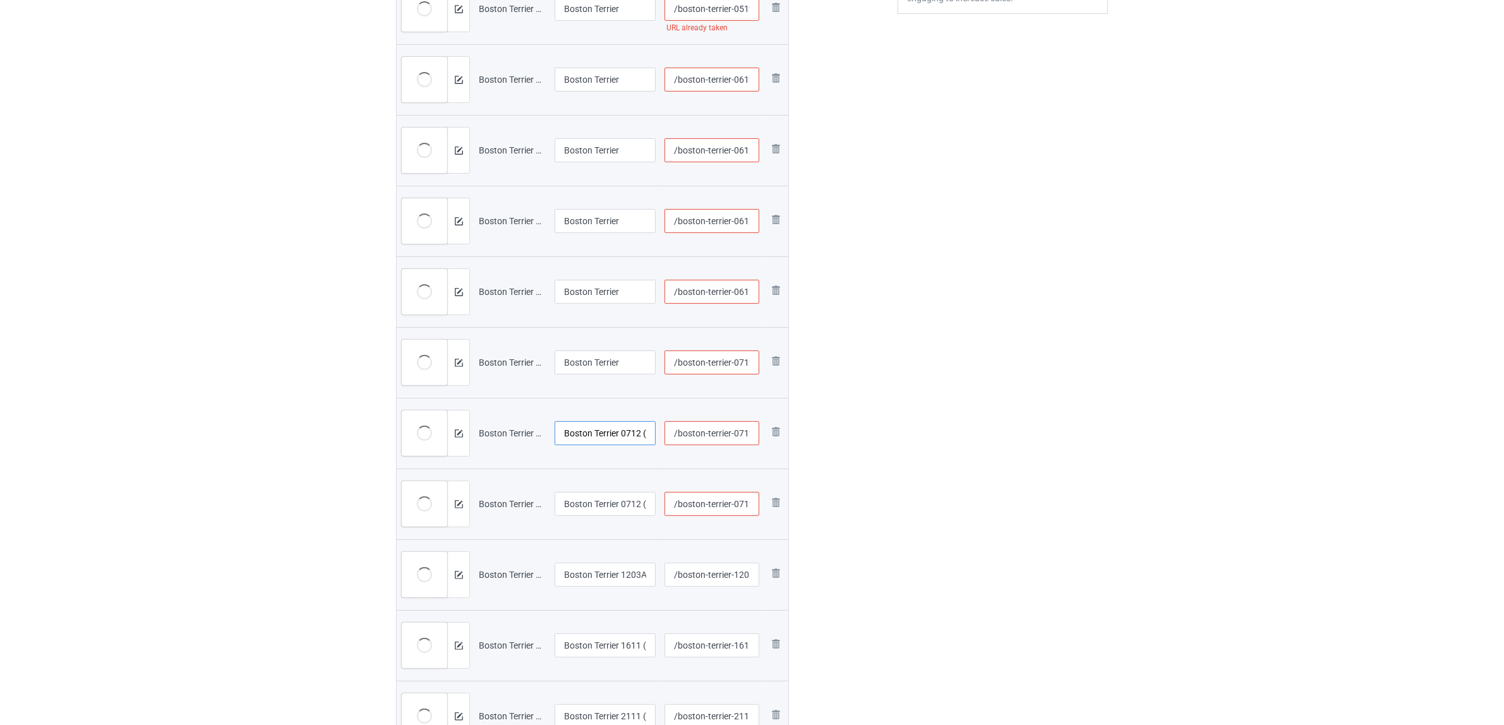
click at [594, 426] on input "Boston Terrier 0712 (2).jpg" at bounding box center [604, 433] width 101 height 24
paste input "text"
type input "Boston Terrier"
click at [611, 500] on input "Boston Terrier 0712 (2)" at bounding box center [604, 504] width 101 height 24
paste input "text"
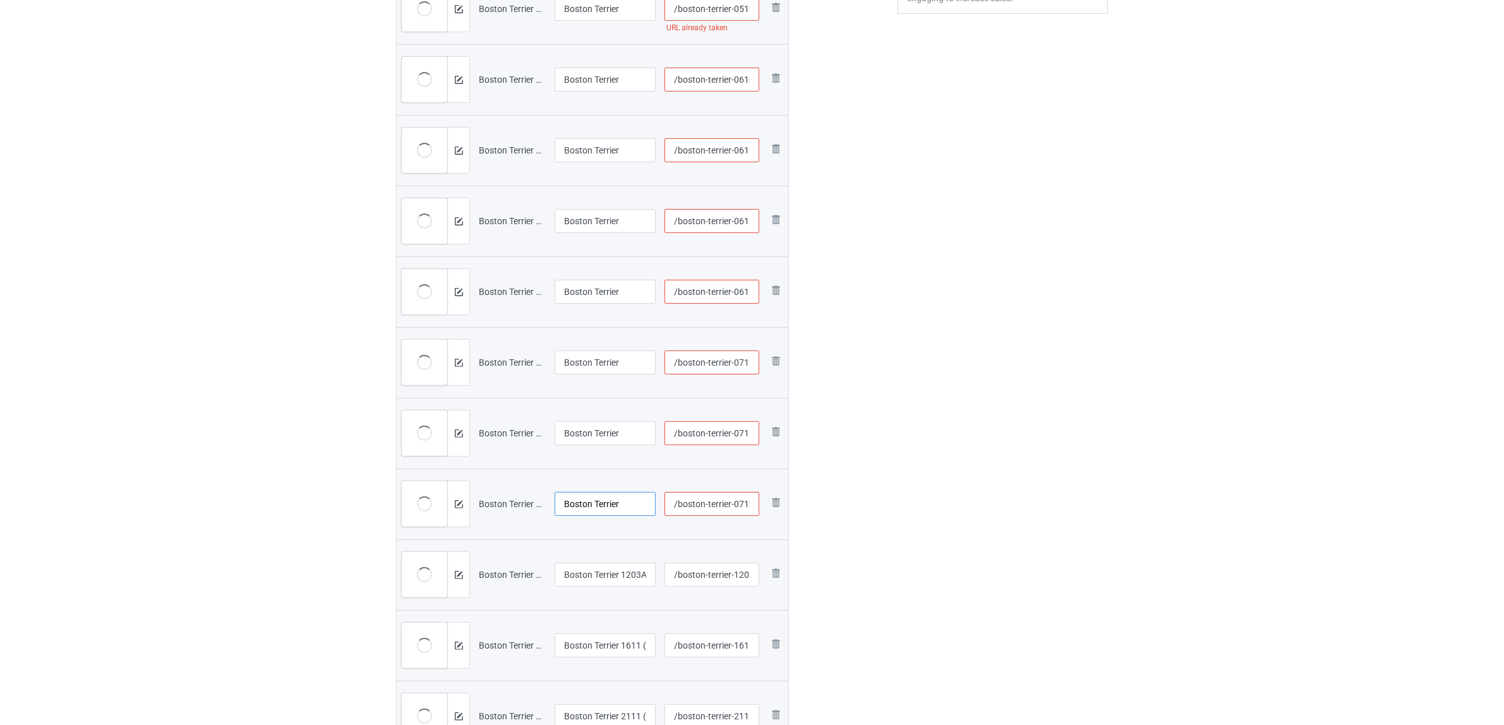
type input "Boston Terrier"
click at [618, 566] on input "Boston Terrier 1203A (1).jpg" at bounding box center [604, 575] width 101 height 24
paste input "text"
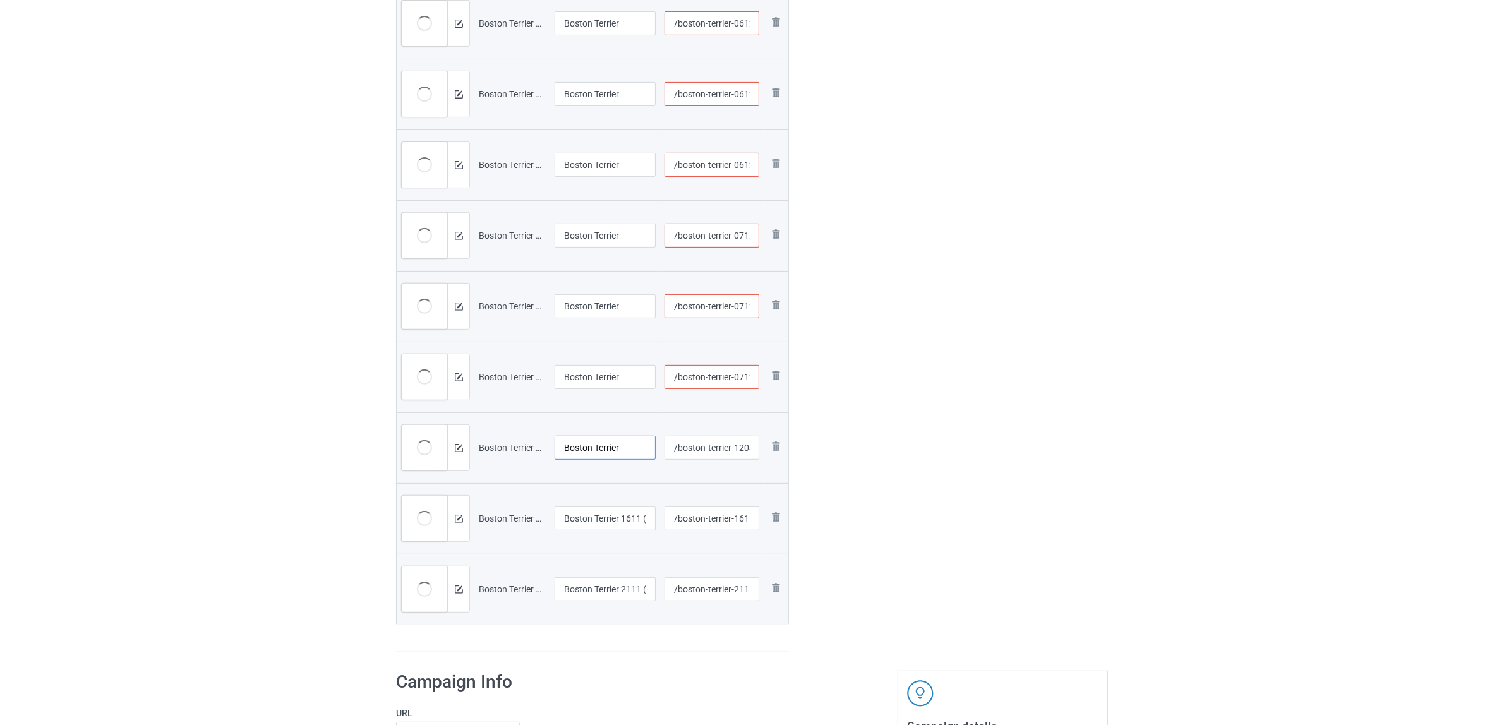
scroll to position [658, 0]
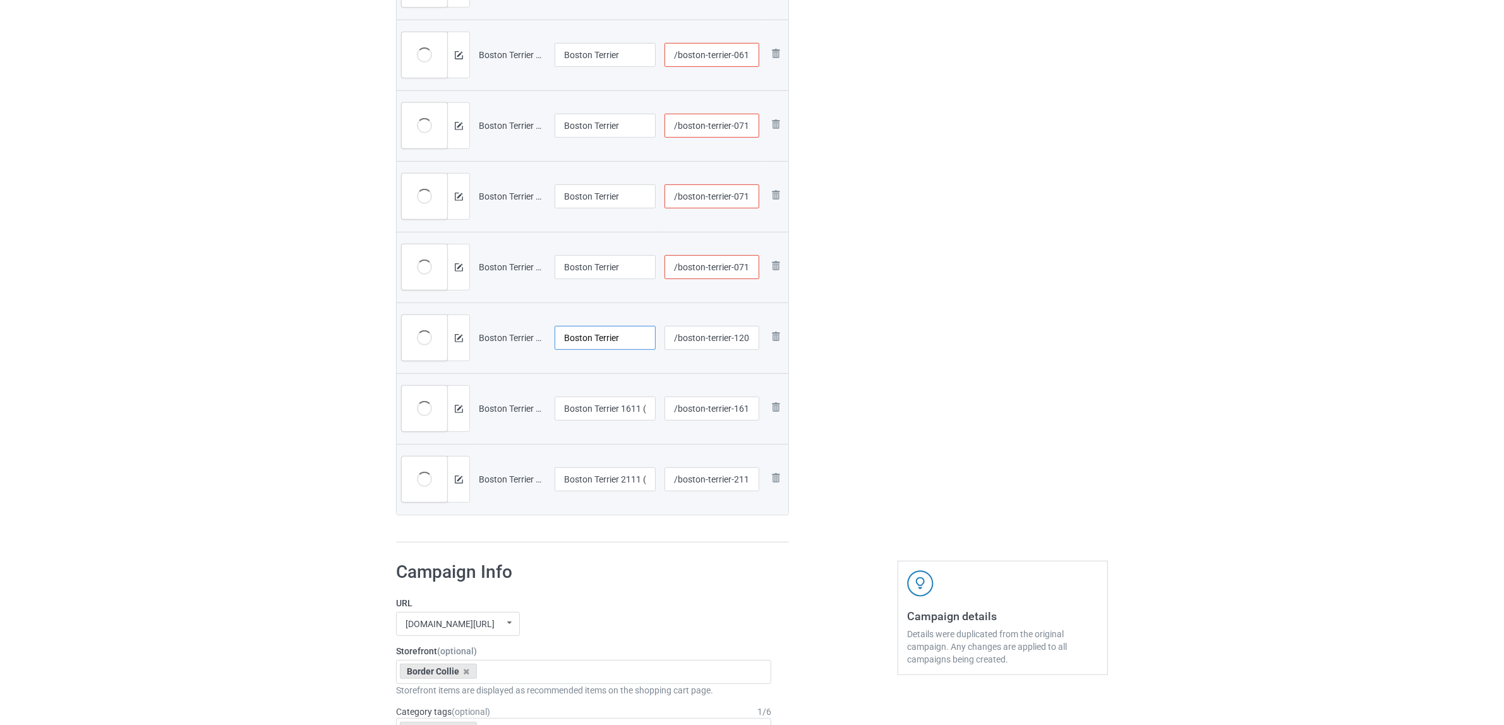
type input "Boston Terrier"
click at [616, 401] on input "Boston Terrier 1611 (4)" at bounding box center [604, 409] width 101 height 24
paste input "text"
type input "Boston Terrier"
click at [605, 489] on input "Boston Terrier 2111 (1)" at bounding box center [604, 479] width 101 height 24
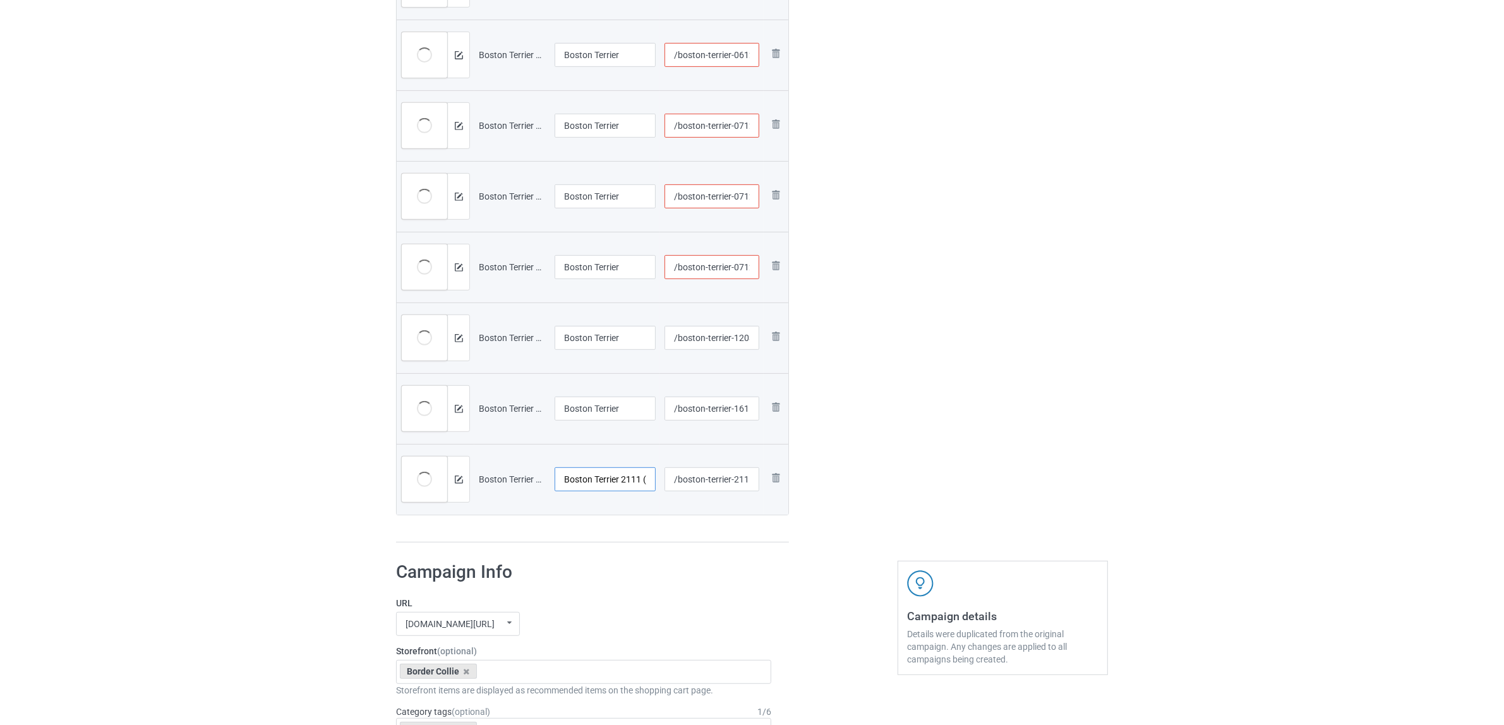
paste input "text"
drag, startPoint x: 589, startPoint y: 477, endPoint x: 542, endPoint y: 466, distance: 48.6
click at [542, 466] on tr "Preview and edit artwork Boston Terrier 2111 (1).png Boston Terrier /boston-ter…" at bounding box center [593, 479] width 392 height 71
click at [578, 477] on input "Boston Terrier" at bounding box center [604, 479] width 101 height 24
click at [594, 477] on input "Boston Terrier" at bounding box center [604, 479] width 101 height 24
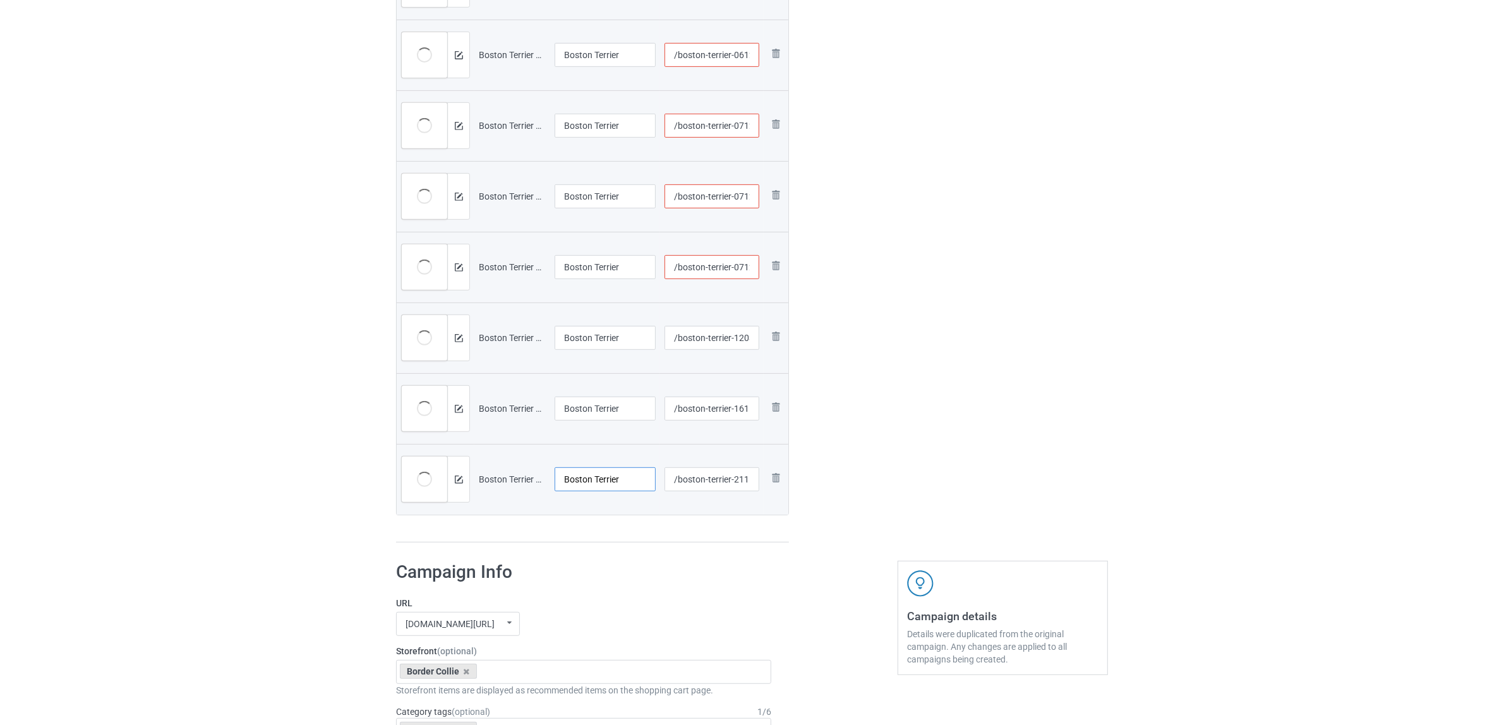
drag, startPoint x: 591, startPoint y: 477, endPoint x: 530, endPoint y: 476, distance: 60.7
click at [528, 472] on tr "Preview and edit artwork Boston Terrier 2111 (1).png Boston Terrier /boston-ter…" at bounding box center [593, 479] width 392 height 71
type input "Boston Terrier"
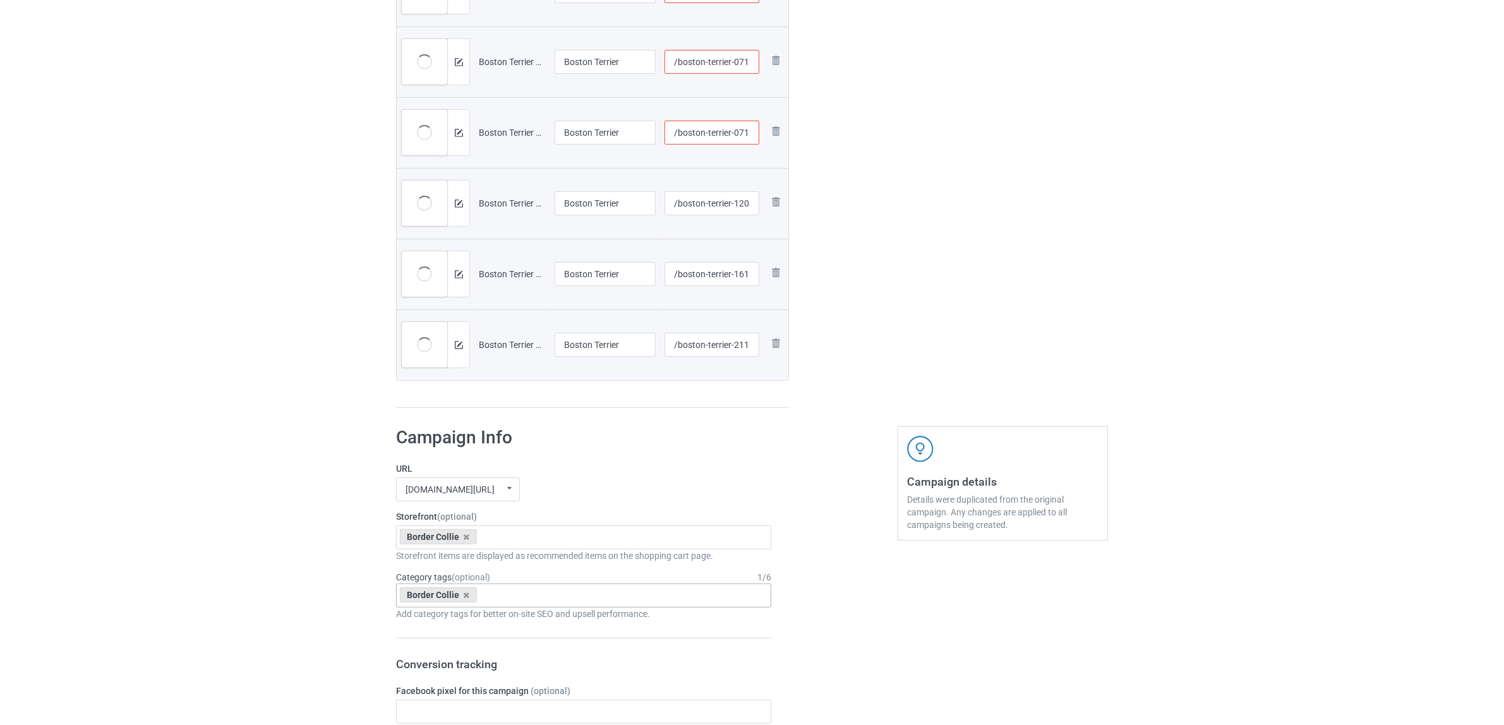
scroll to position [895, 0]
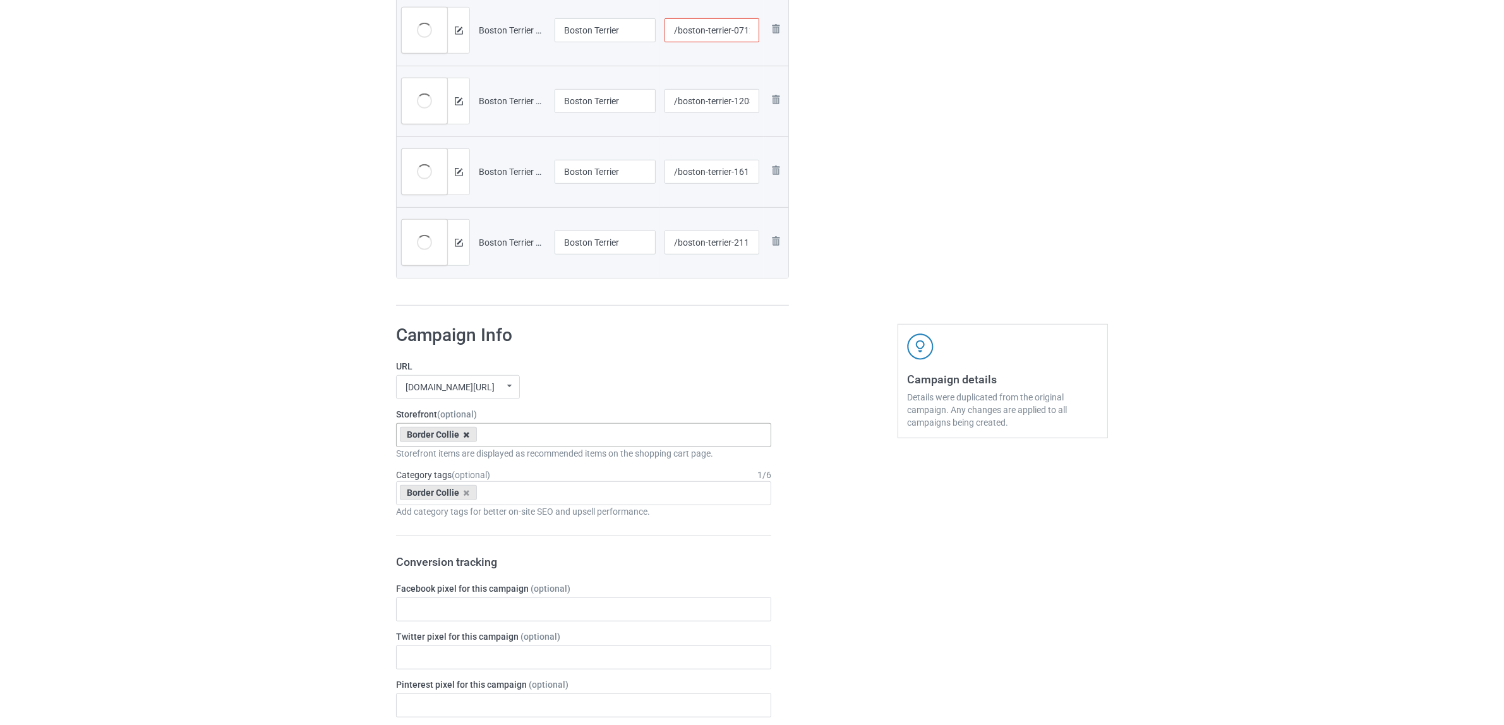
click at [466, 434] on icon at bounding box center [467, 435] width 6 height 8
paste input "[GEOGRAPHIC_DATA]"
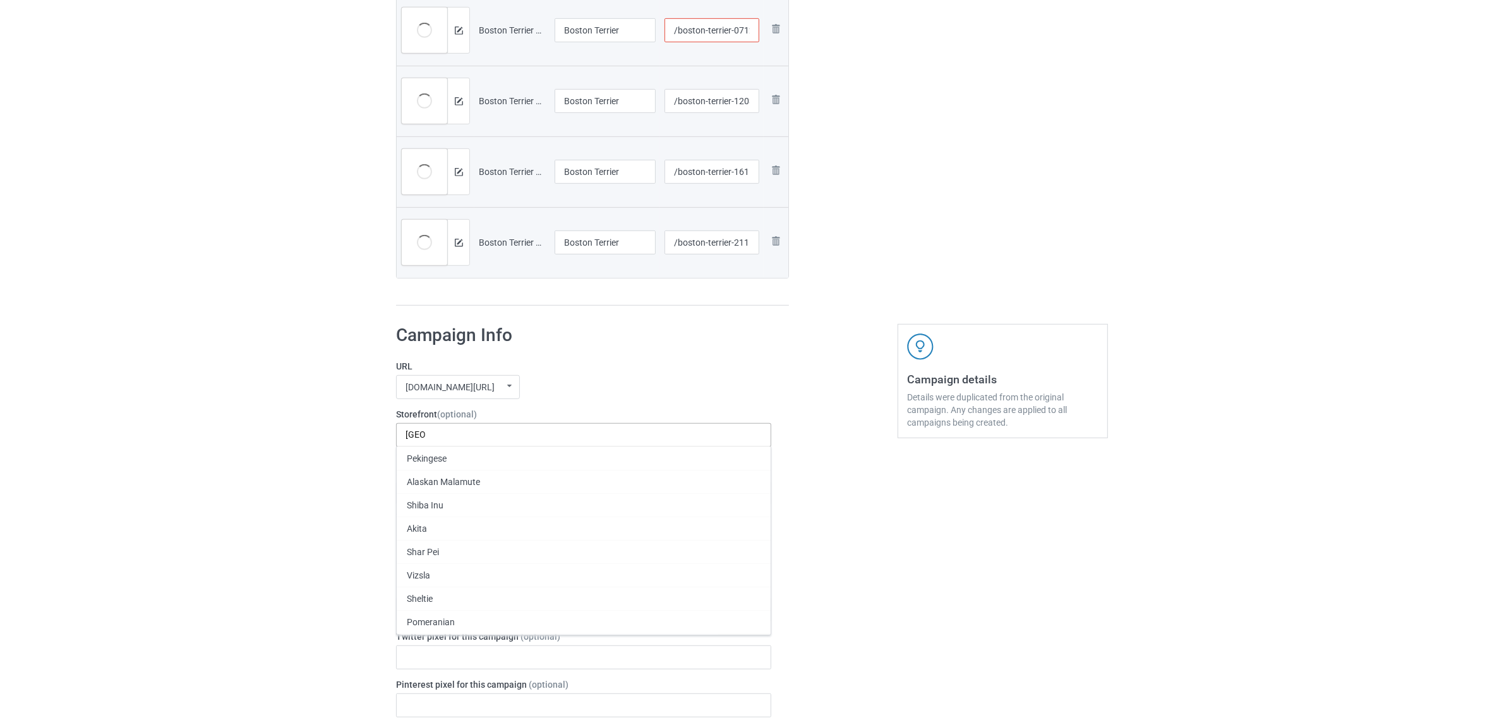
scroll to position [0, 0]
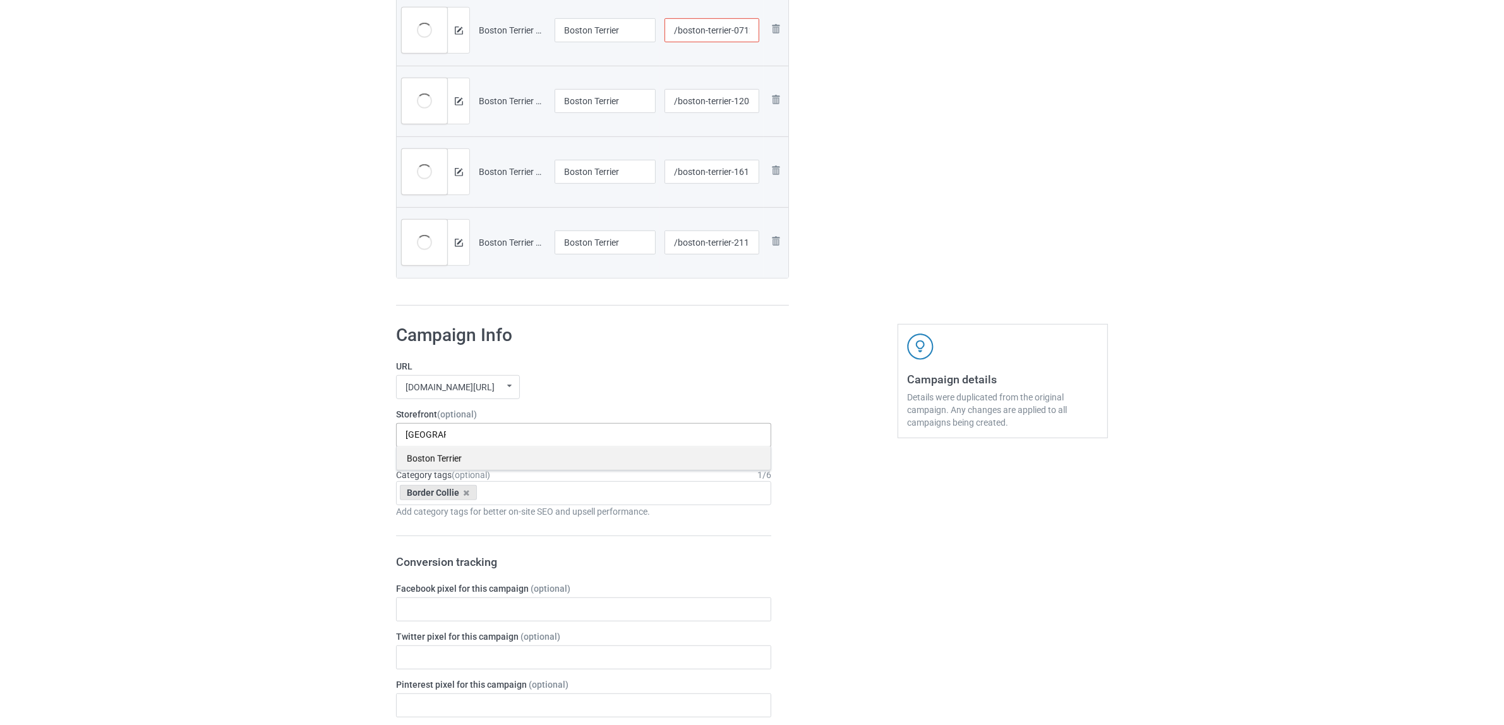
type input "[GEOGRAPHIC_DATA]"
click at [430, 458] on div "Boston Terrier" at bounding box center [584, 457] width 374 height 23
click at [466, 489] on icon at bounding box center [467, 493] width 6 height 8
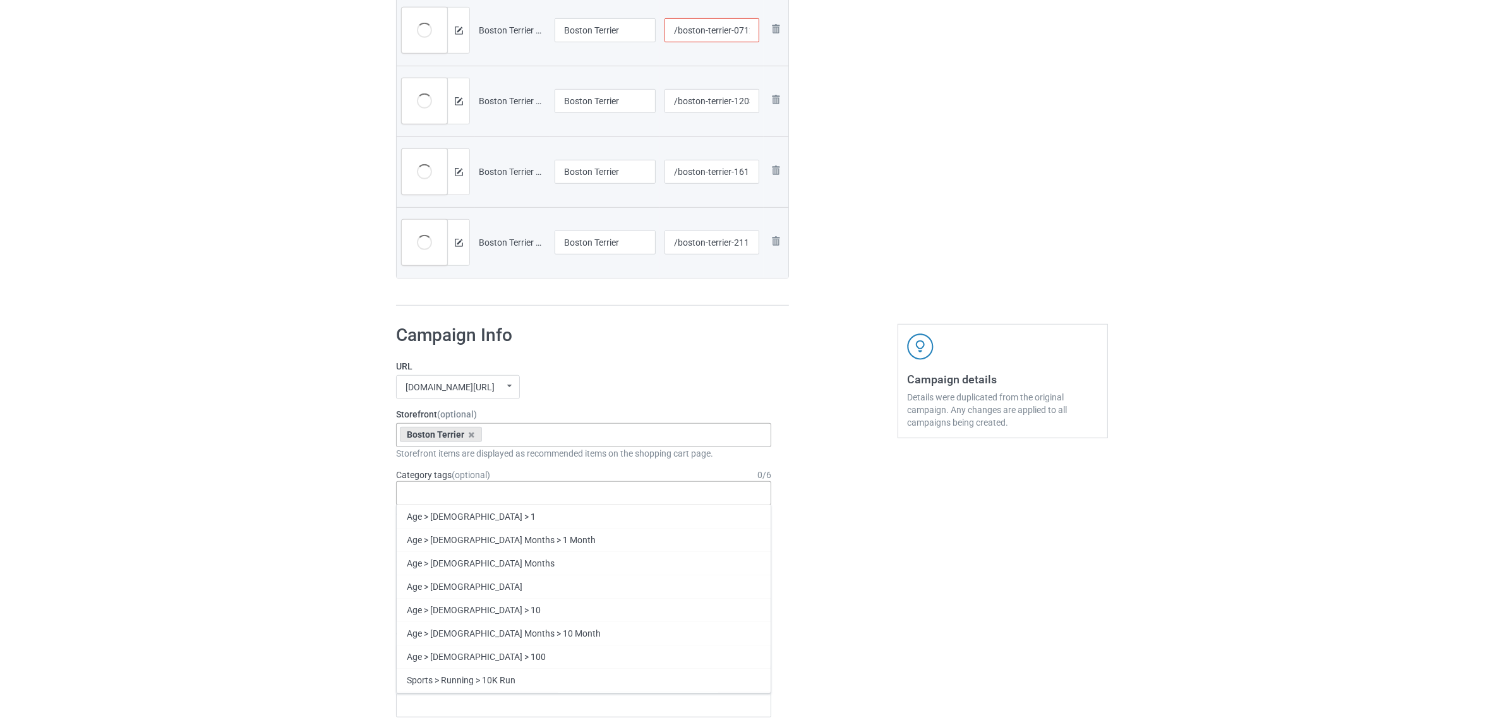
paste input "[GEOGRAPHIC_DATA]"
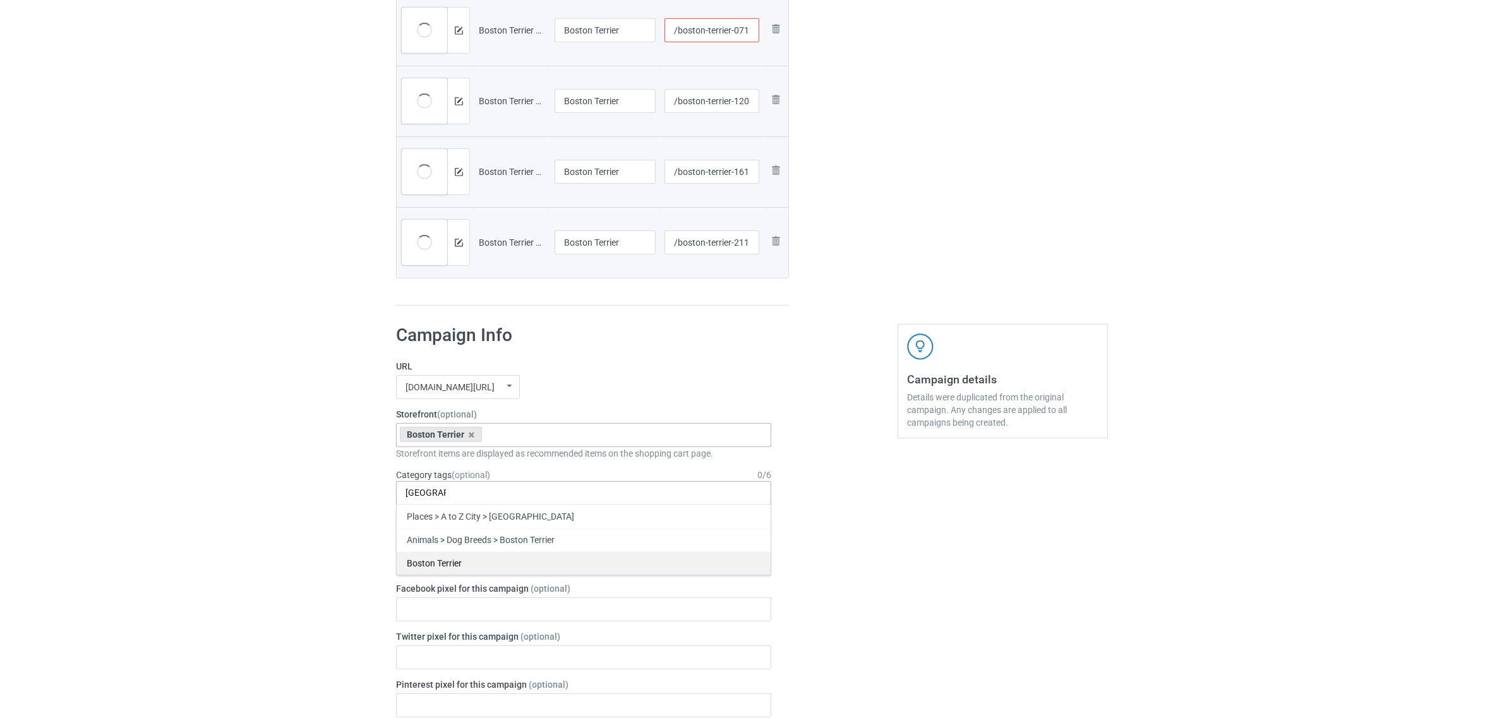
type input "[GEOGRAPHIC_DATA]"
click at [426, 569] on div "Boston Terrier" at bounding box center [584, 562] width 374 height 23
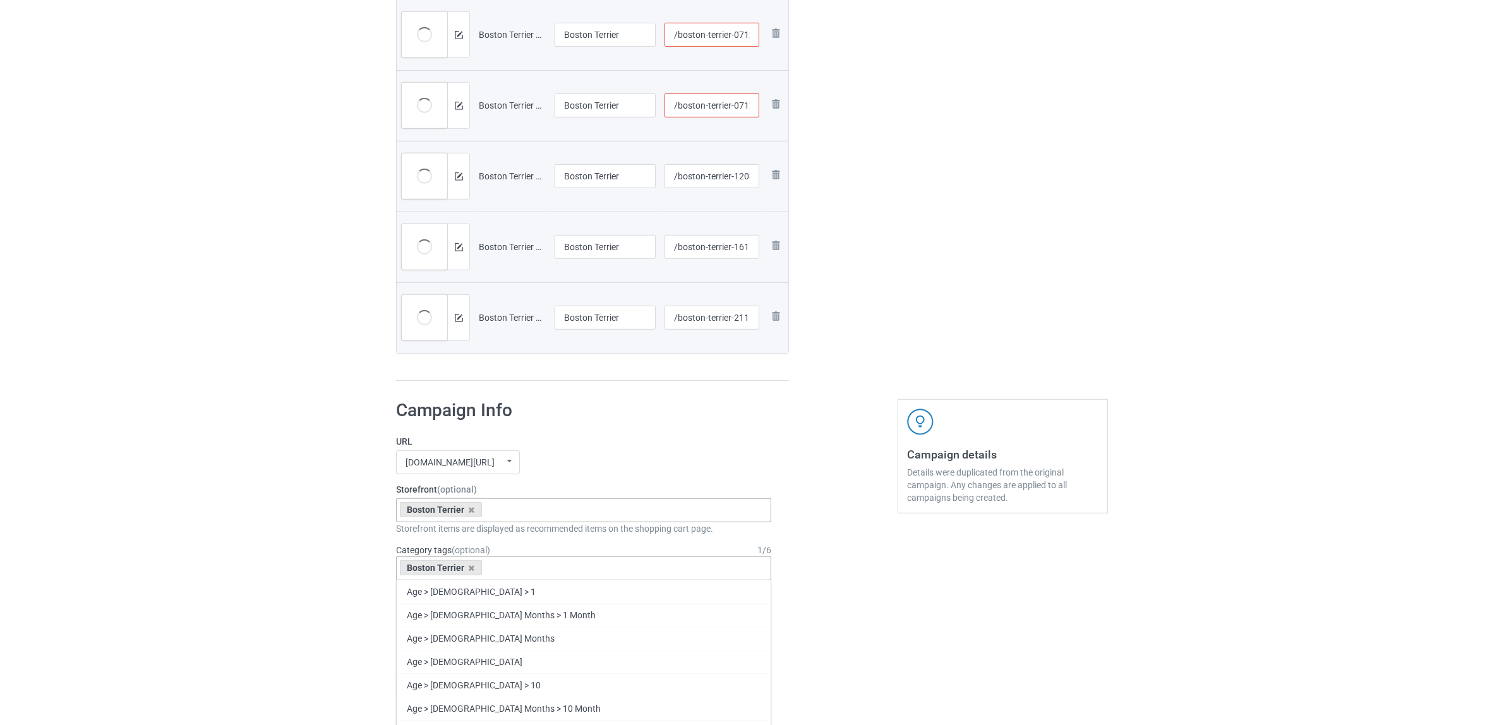
scroll to position [658, 0]
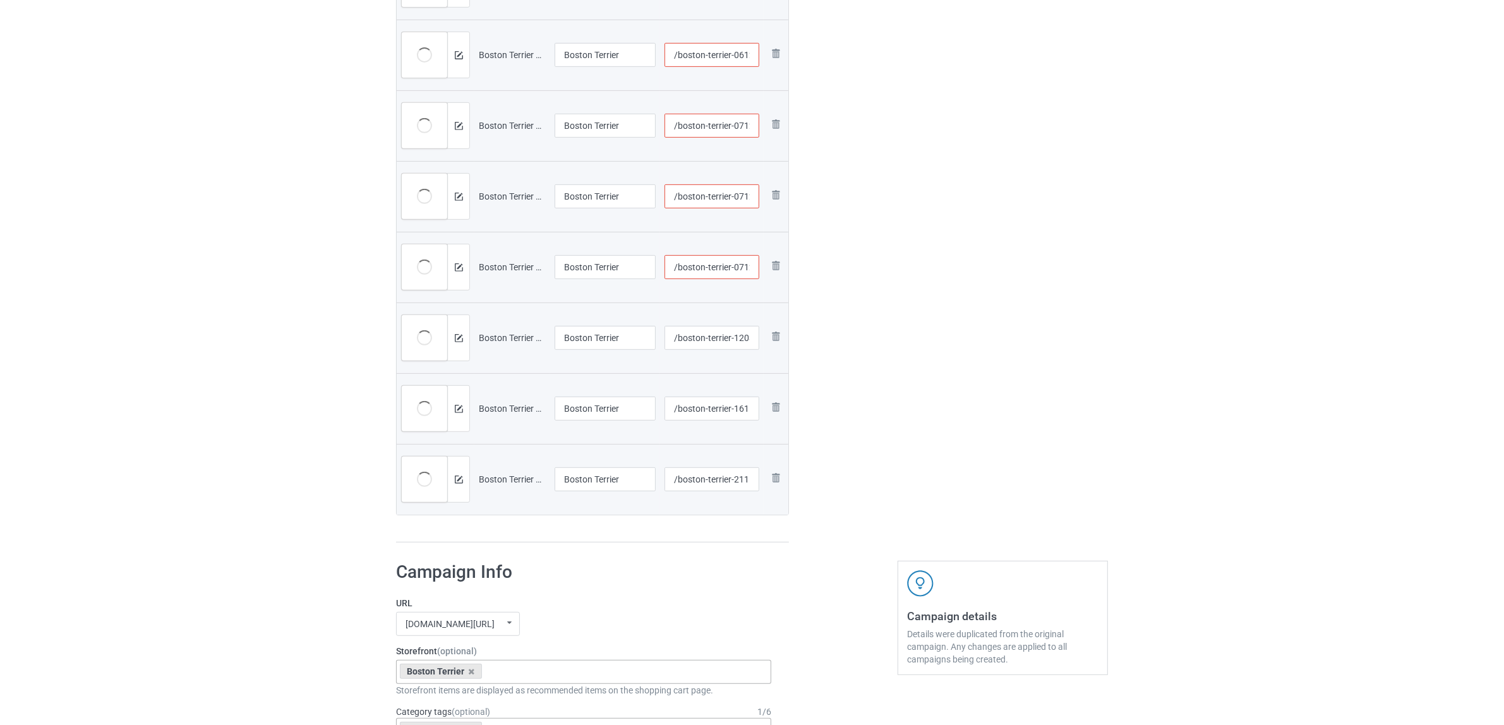
click at [745, 268] on input "/boston-terrier-0712-2" at bounding box center [711, 267] width 95 height 24
type input "/boston-terrier-07p12-2"
click at [745, 130] on input "/boston-terrier-0712-1" at bounding box center [711, 126] width 95 height 24
type input "/boston-terrier-07p12-1"
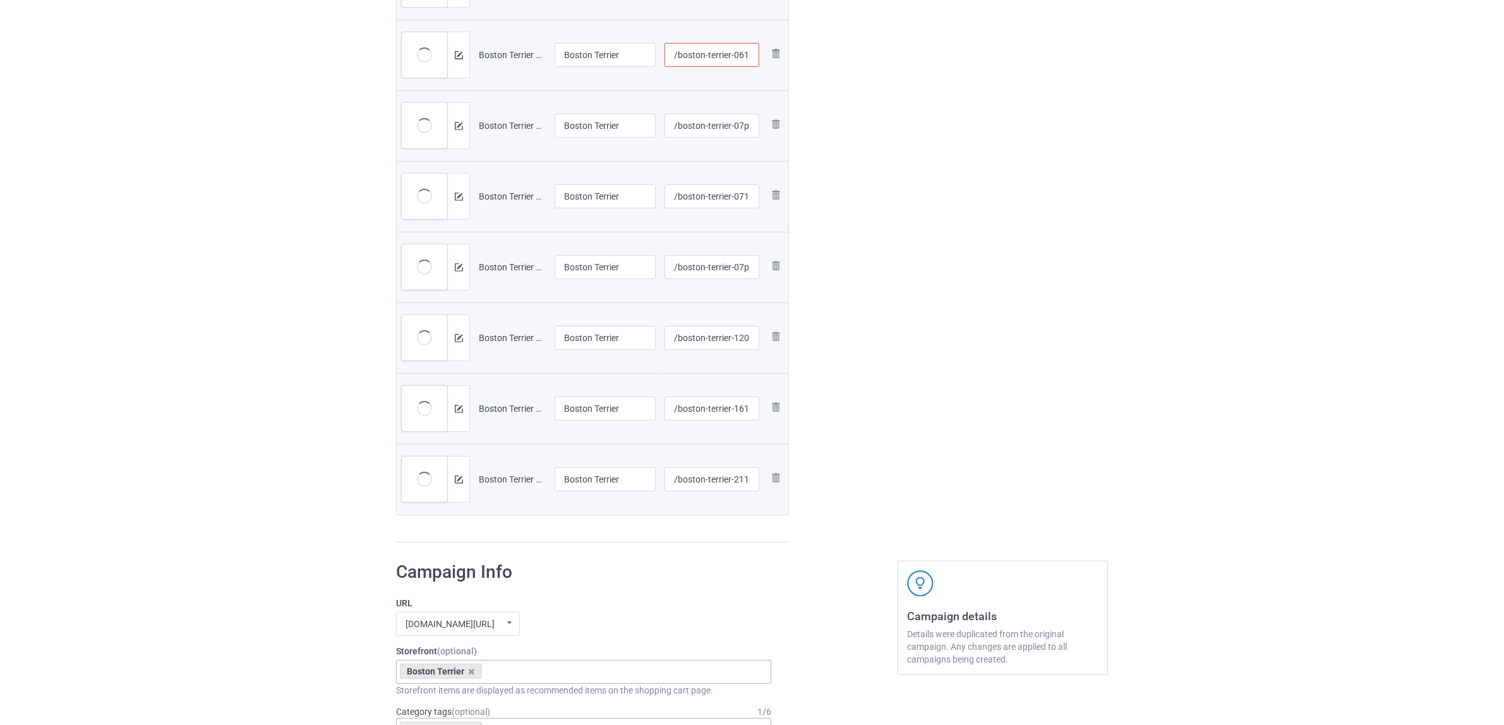
click at [743, 52] on input "/boston-terrier-0612-2" at bounding box center [711, 55] width 95 height 24
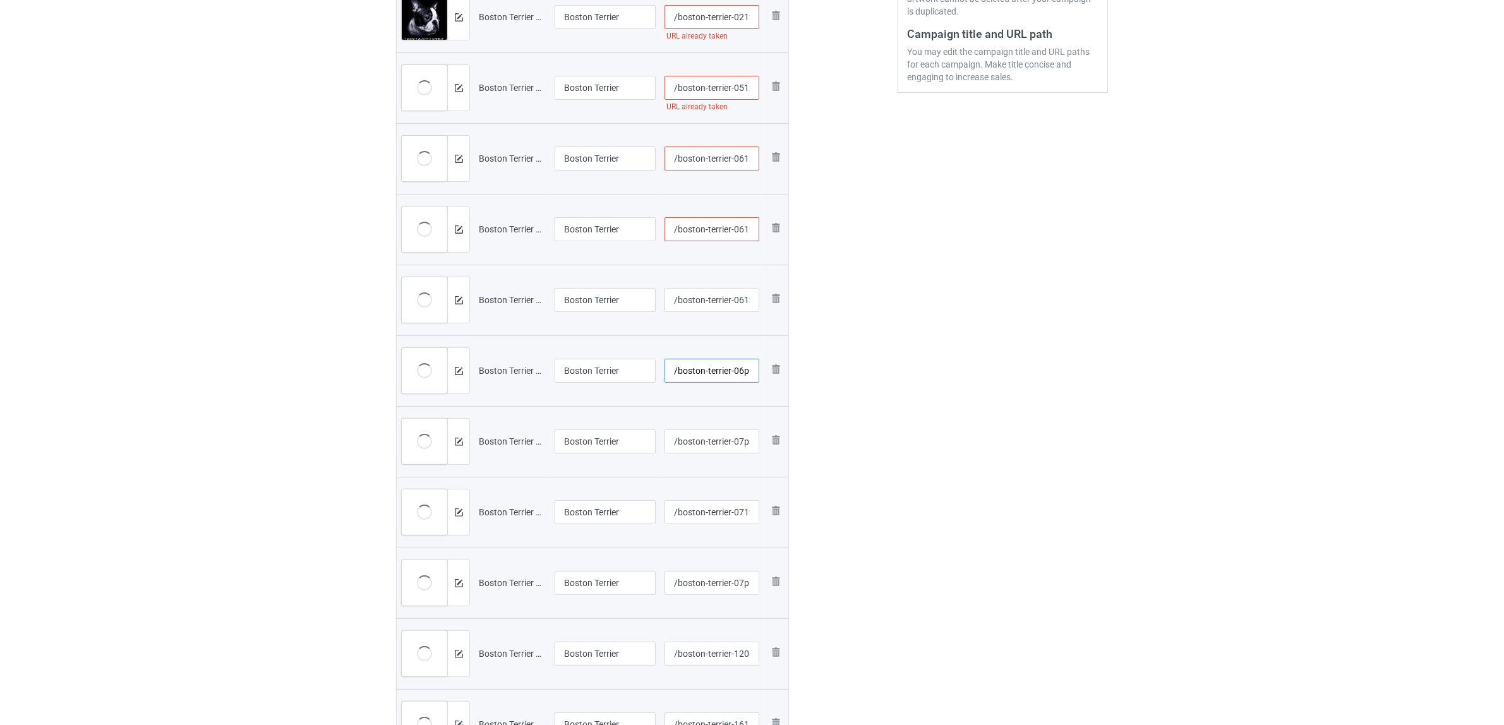
type input "/boston-terrier-06p12-2"
click at [742, 224] on input "/boston-terrier-0612-1" at bounding box center [711, 229] width 95 height 24
type input "/boston-terrier-06p12-1"
click at [740, 155] on input "/boston-terrier-0612-1" at bounding box center [711, 159] width 95 height 24
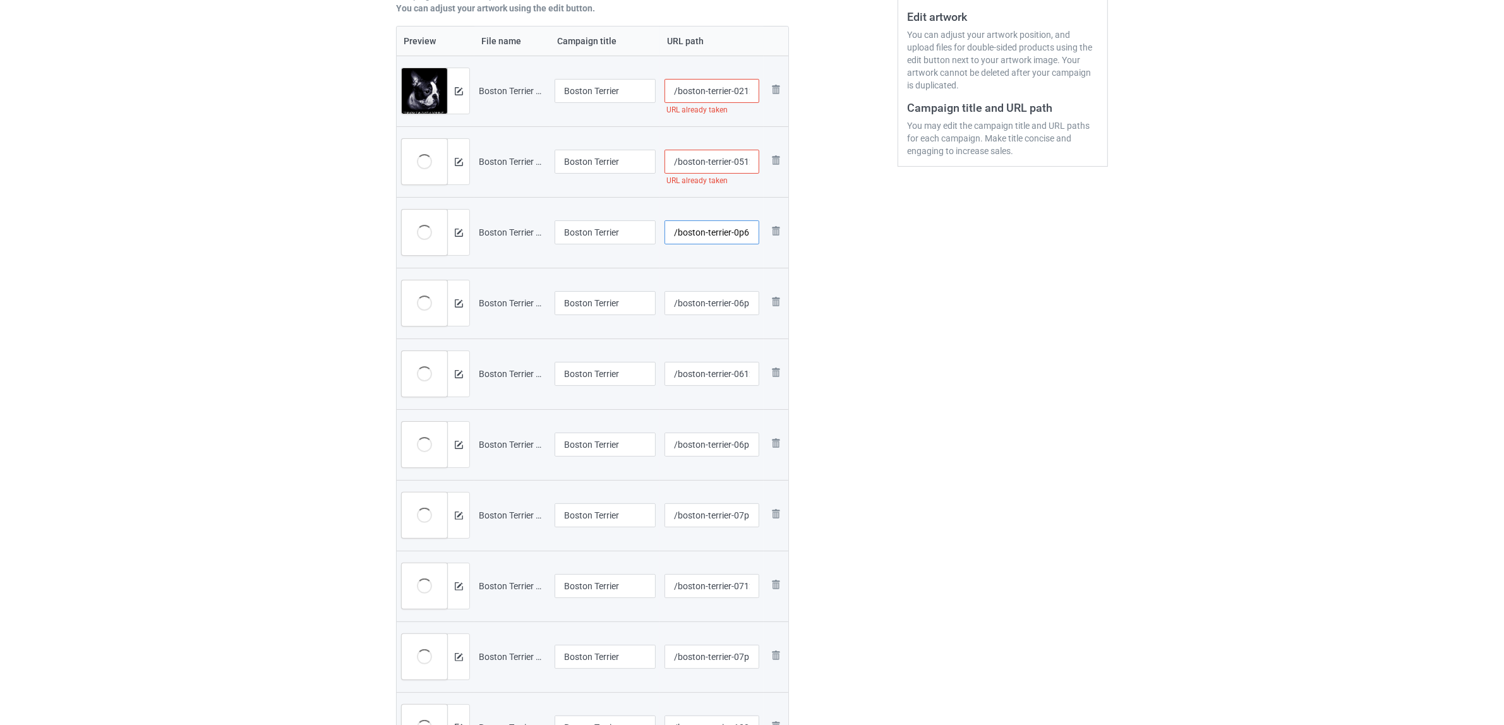
scroll to position [184, 0]
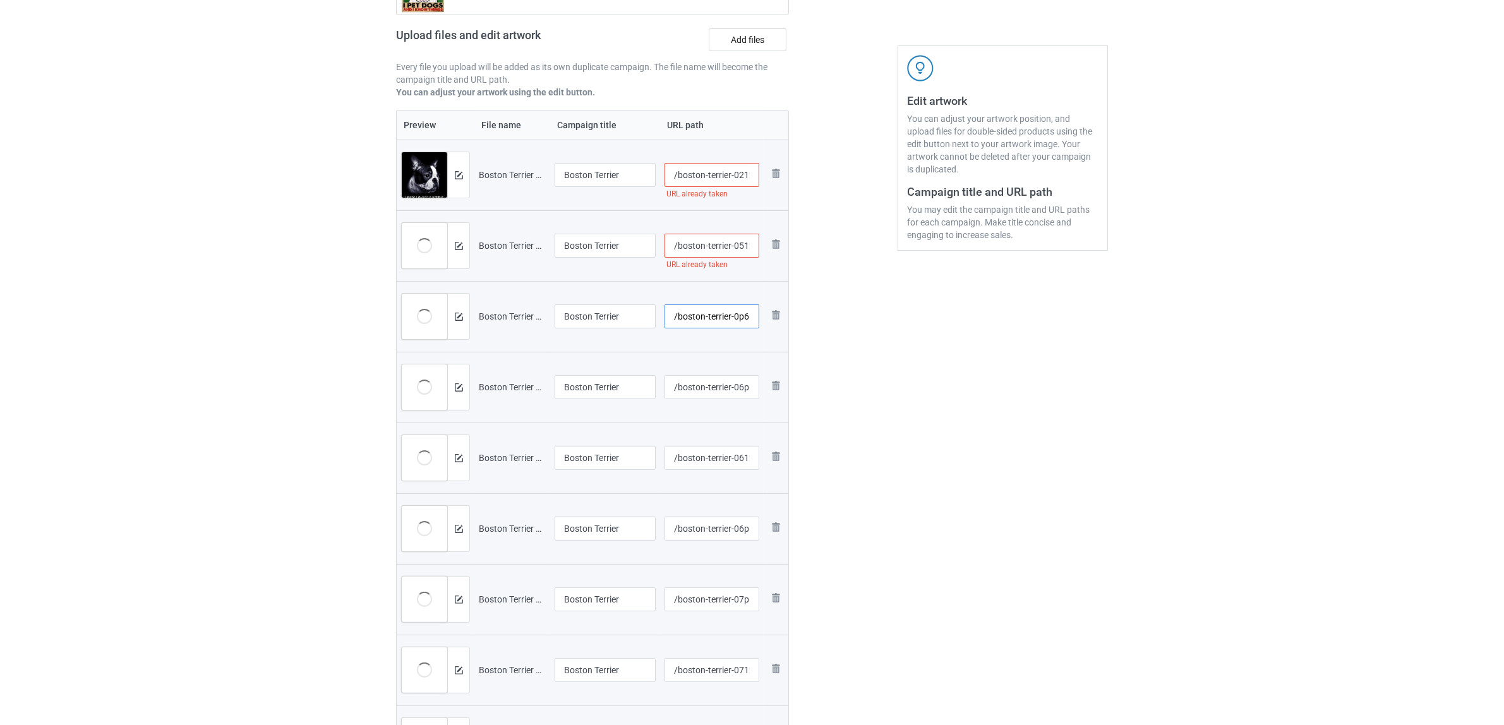
type input "/boston-terrier-0p612-1"
click at [739, 240] on input "/boston-terrier-0512-1" at bounding box center [711, 246] width 95 height 24
type input "/boston-terrier-0p512-1"
click at [737, 169] on input "/boston-terrier-0212-4" at bounding box center [711, 175] width 95 height 24
type input "/boston-terrier-0p212-4"
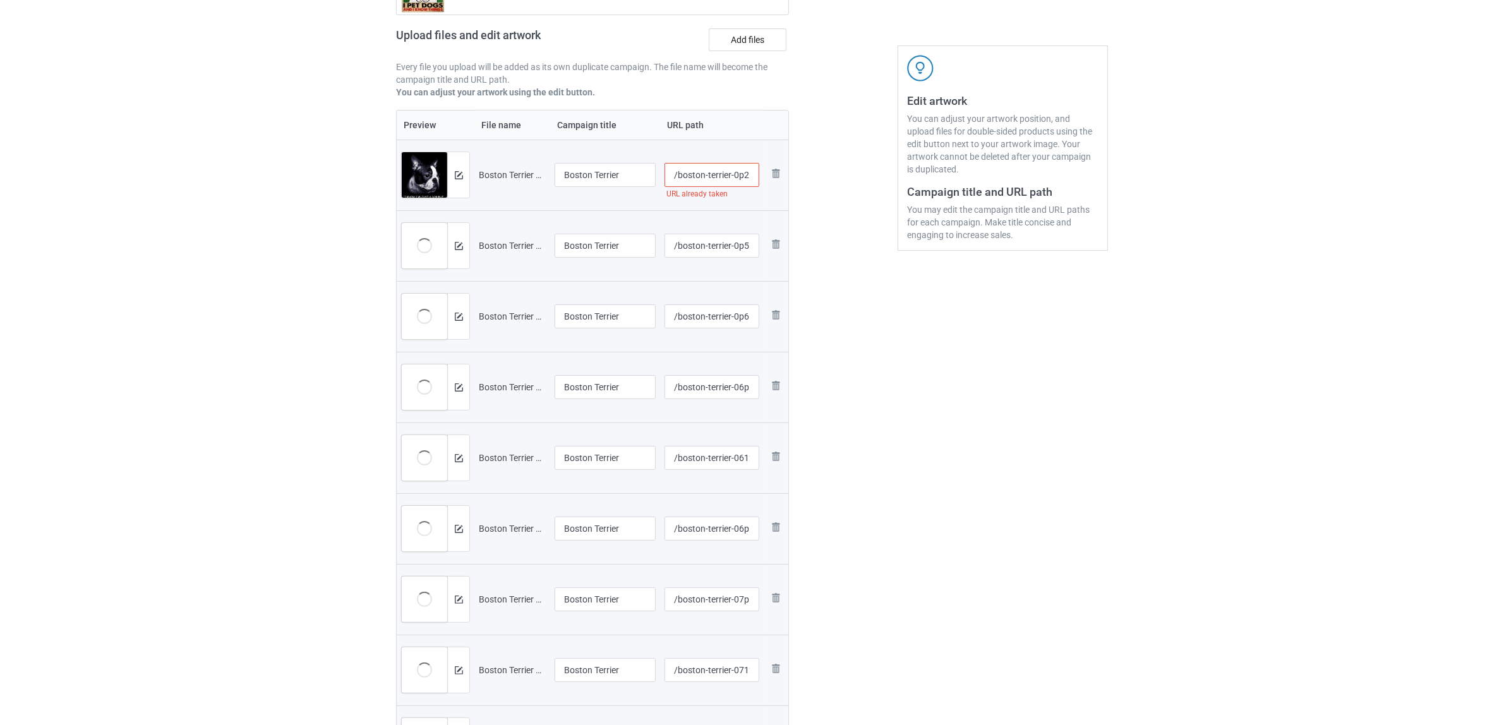
click at [909, 325] on div "Edit artwork You can adjust your artwork position, and upload files for double-…" at bounding box center [1003, 465] width 228 height 1122
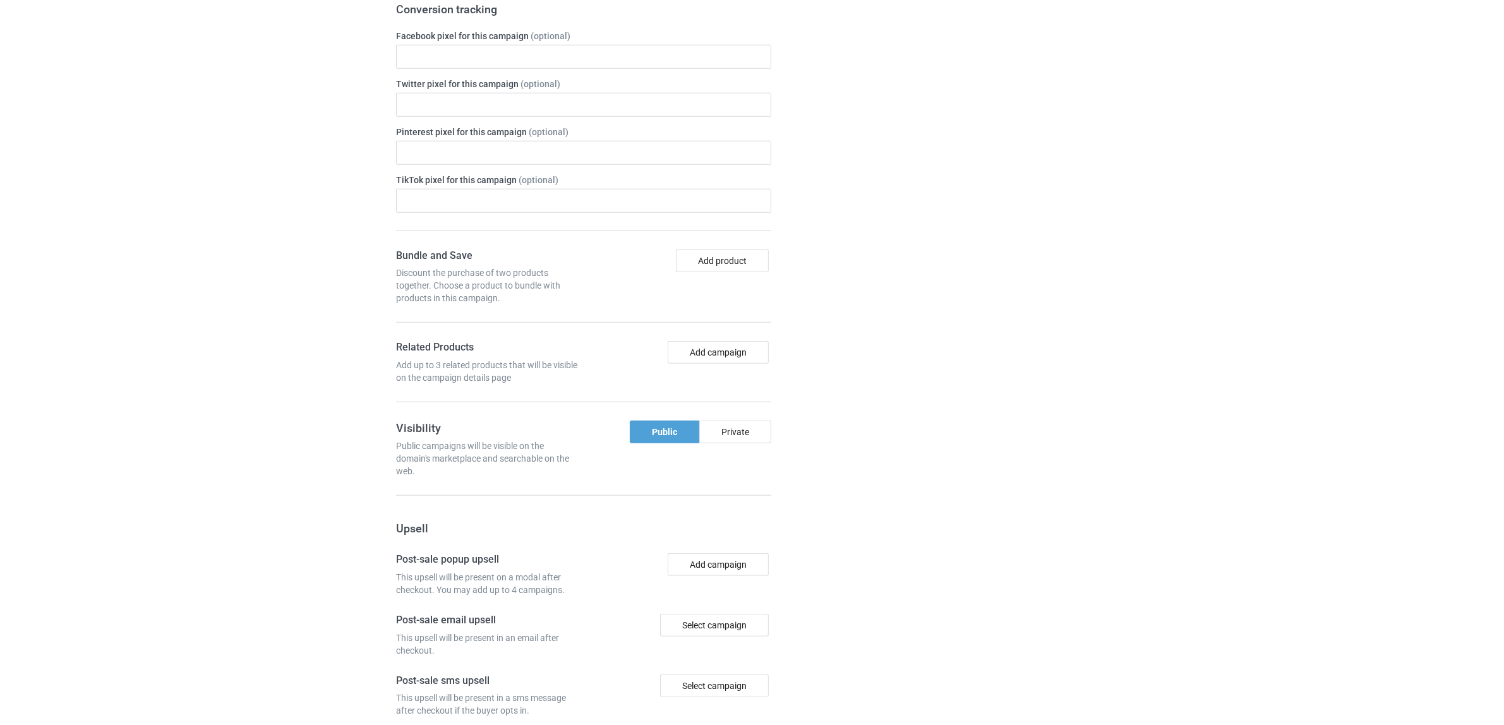
scroll to position [1665, 0]
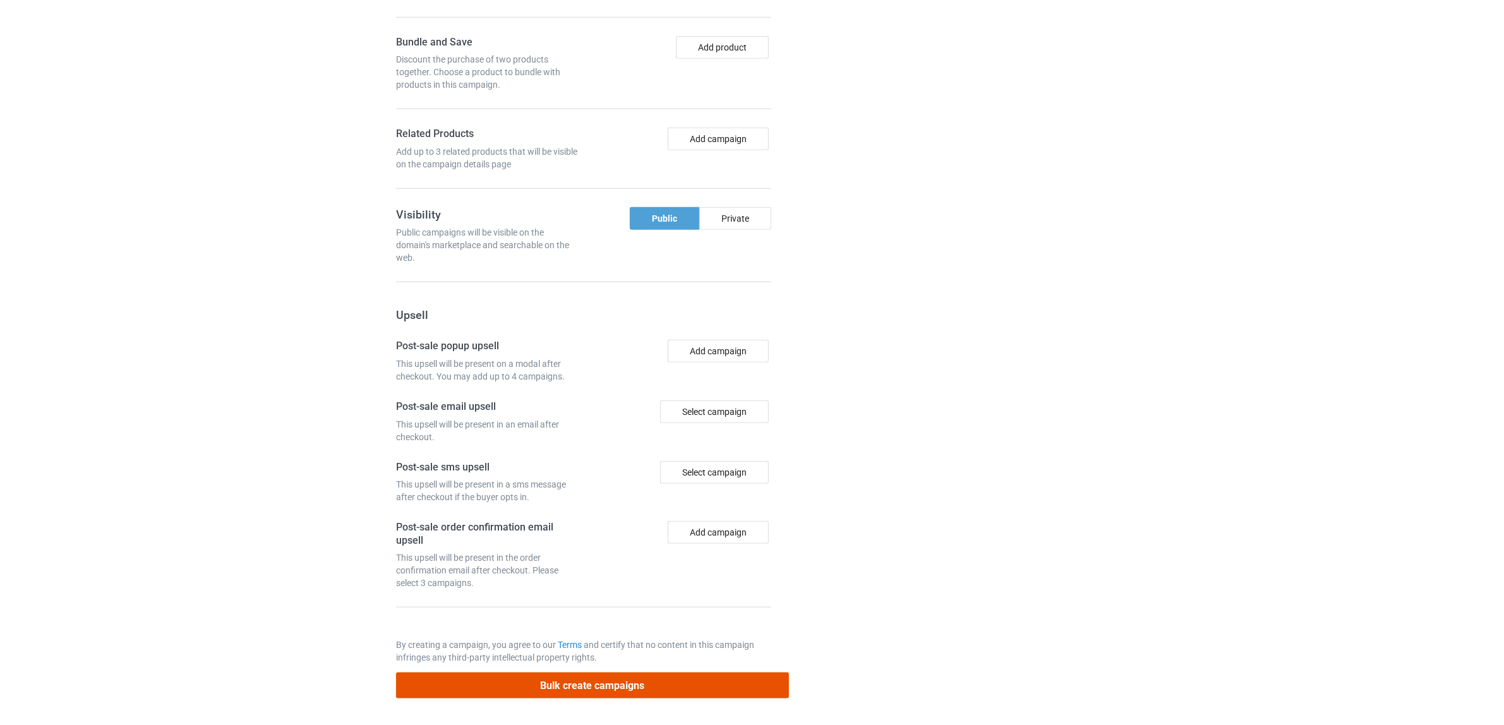
click at [547, 686] on button "Bulk create campaigns" at bounding box center [592, 686] width 393 height 26
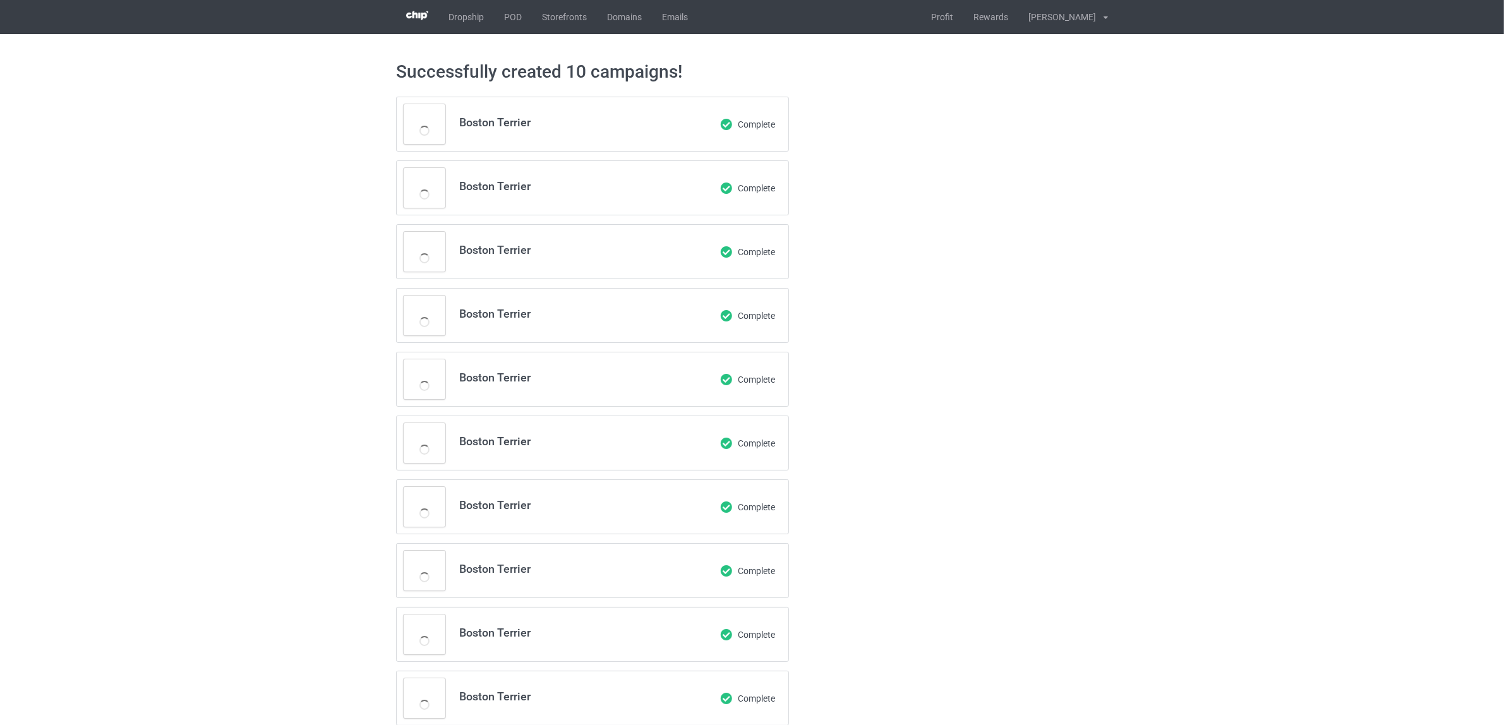
scroll to position [0, 0]
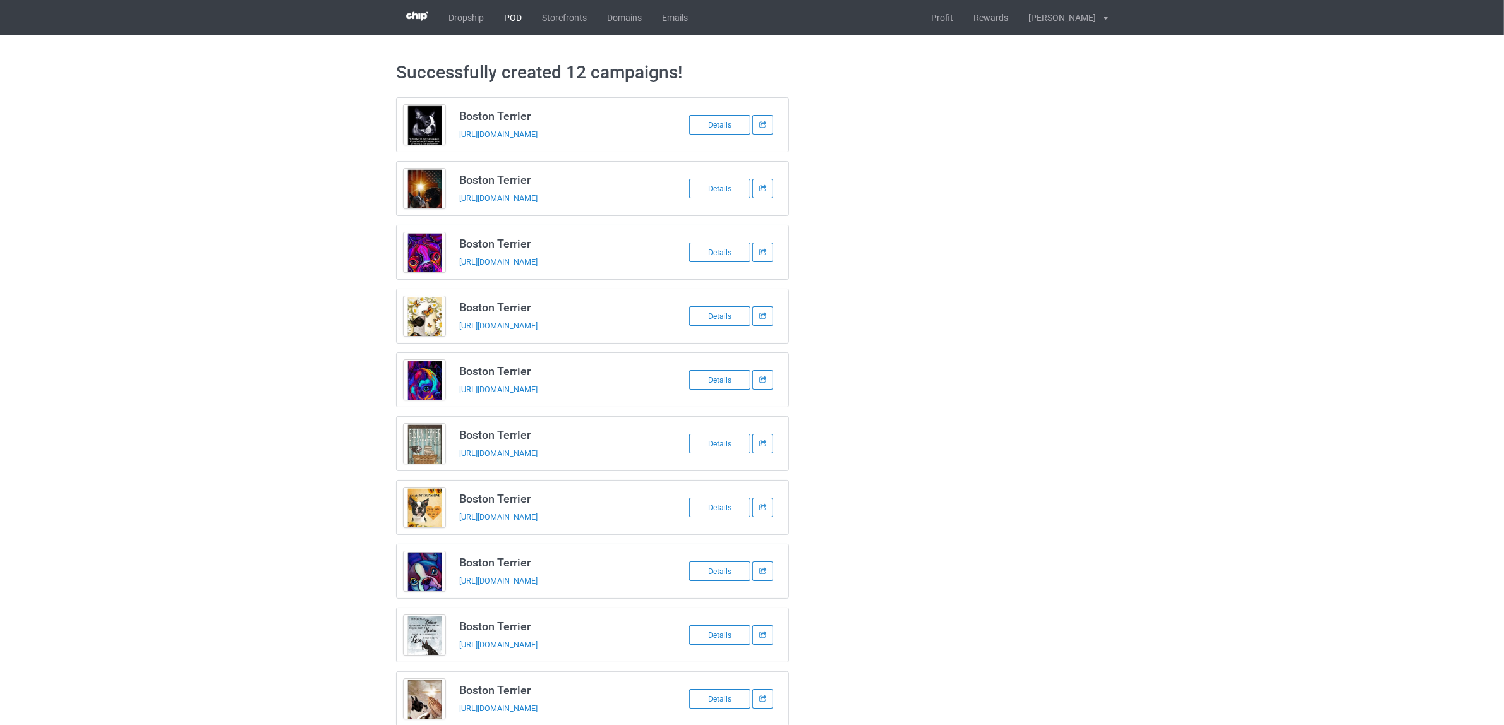
click at [506, 22] on link "POD" at bounding box center [513, 17] width 38 height 35
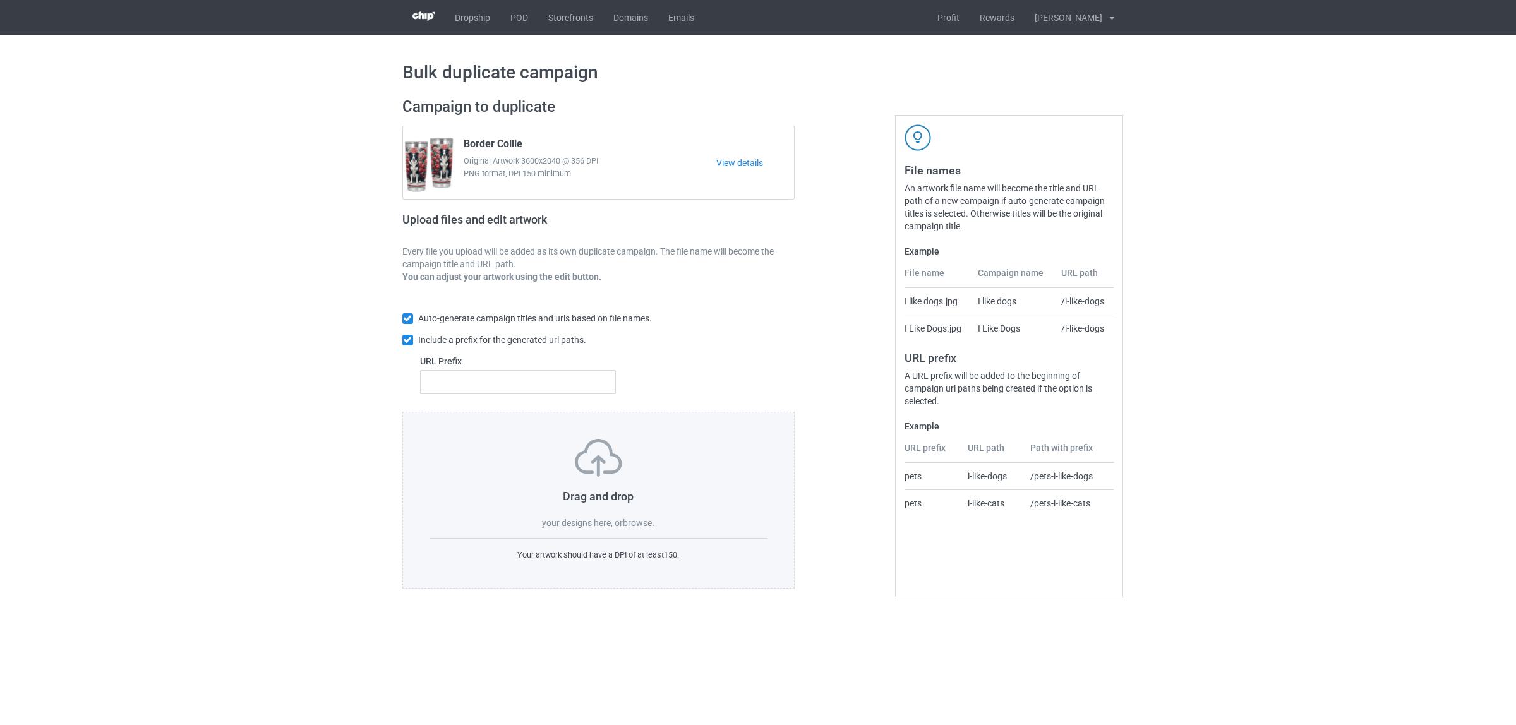
click at [645, 525] on label "browse" at bounding box center [637, 523] width 29 height 10
click at [0, 0] on input "browse" at bounding box center [0, 0] width 0 height 0
click at [642, 524] on label "browse" at bounding box center [637, 523] width 29 height 10
click at [0, 0] on input "browse" at bounding box center [0, 0] width 0 height 0
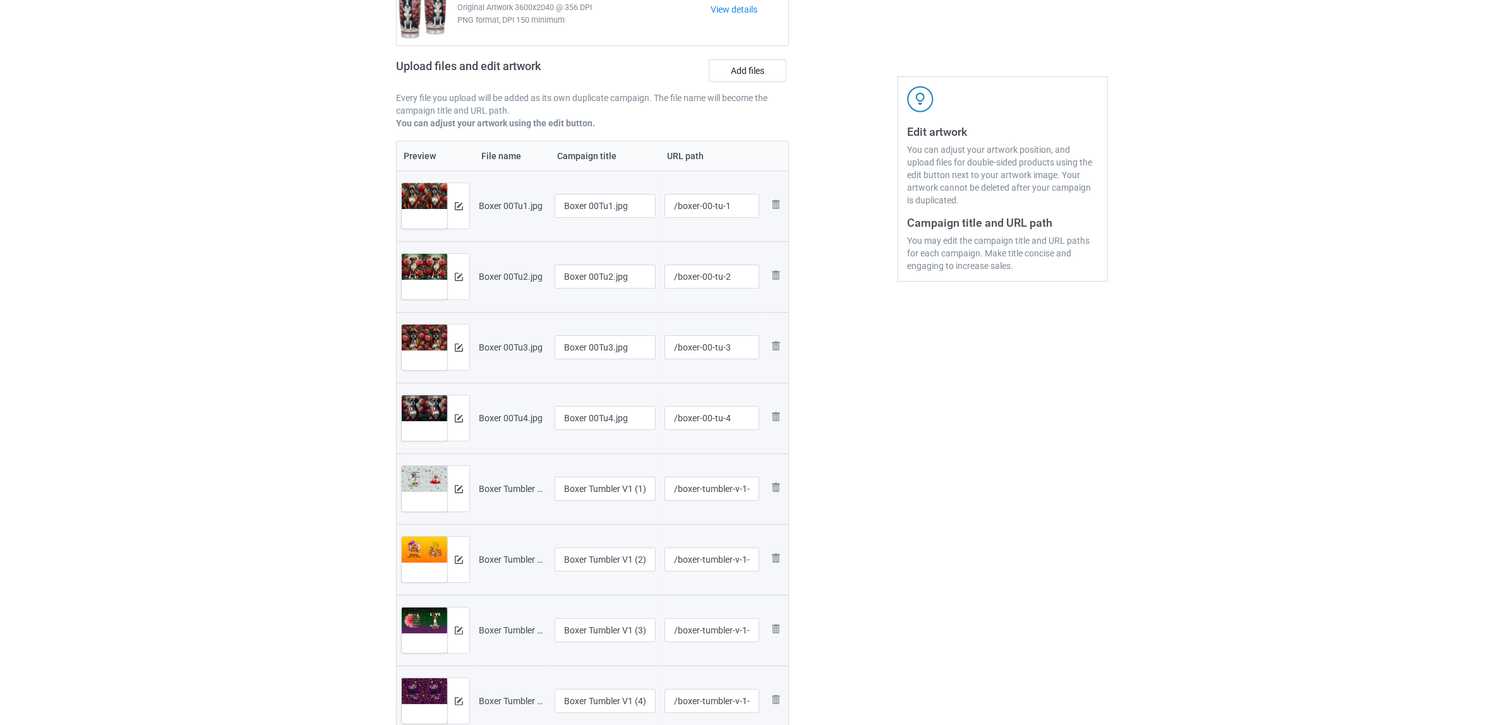
scroll to position [237, 0]
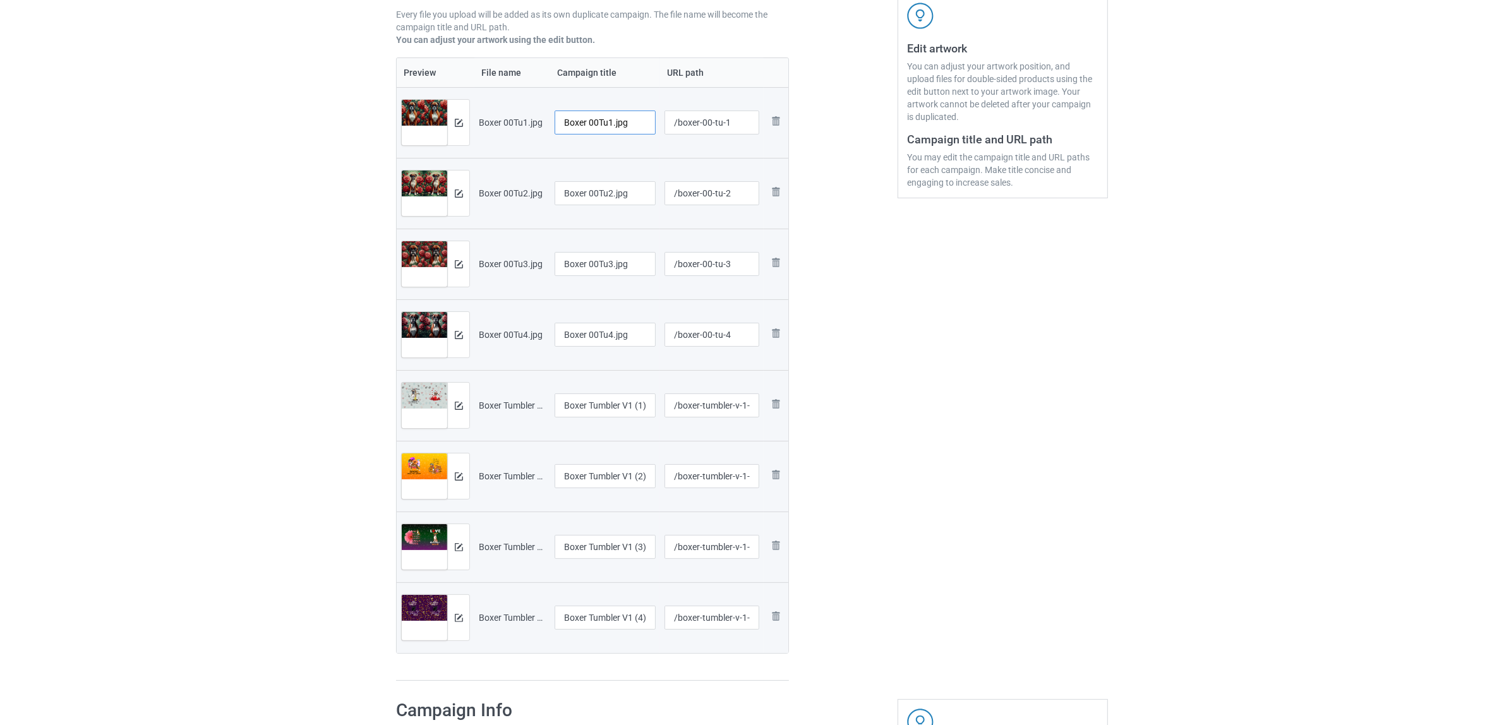
drag, startPoint x: 589, startPoint y: 122, endPoint x: 637, endPoint y: 121, distance: 48.0
click at [637, 121] on input "Boxer 00Tu1.jpg" at bounding box center [604, 123] width 101 height 24
click at [581, 121] on input "Boxer" at bounding box center [604, 123] width 101 height 24
type input "Boxer"
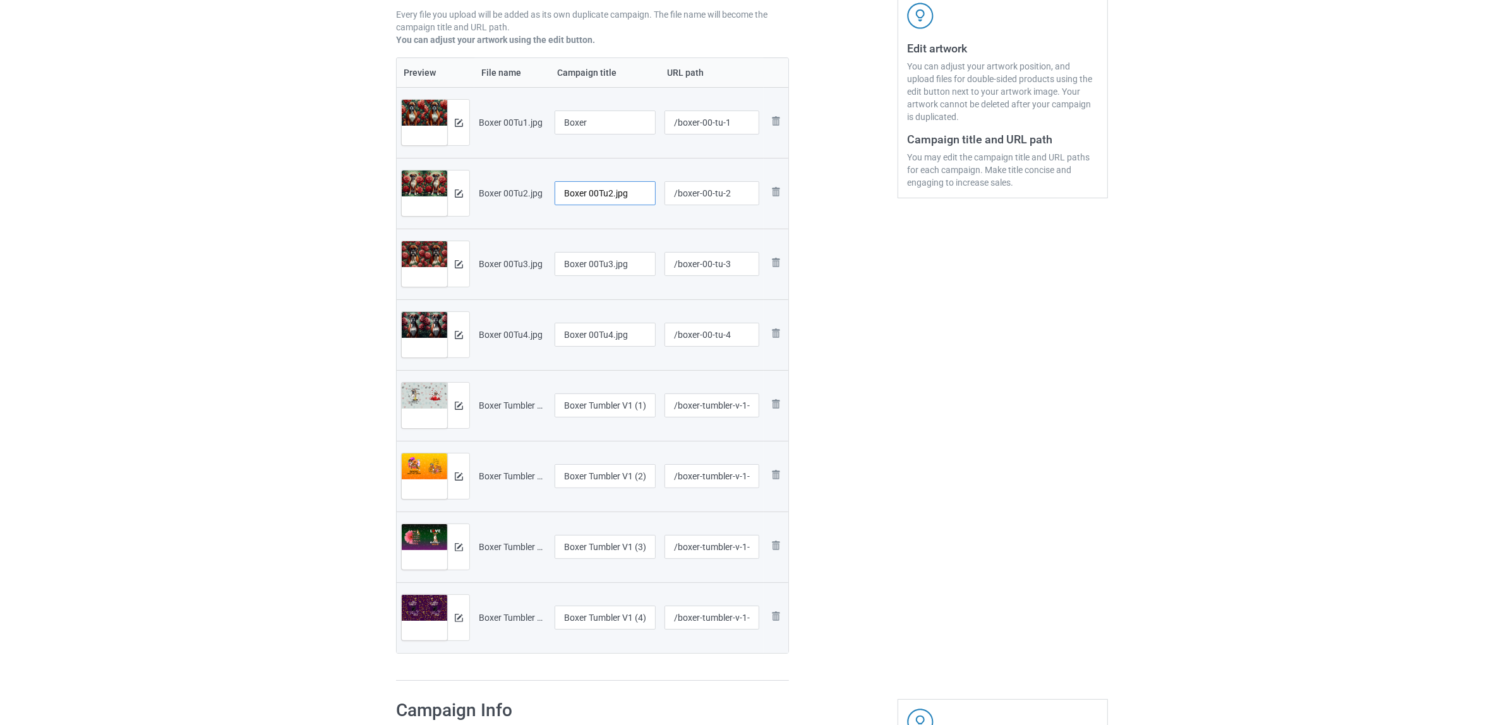
click at [606, 193] on input "Boxer 00Tu2.jpg" at bounding box center [604, 193] width 101 height 24
paste input "text"
type input "Boxer"
click at [587, 275] on input "Boxer 00Tu3.jpg" at bounding box center [604, 264] width 101 height 24
paste input "text"
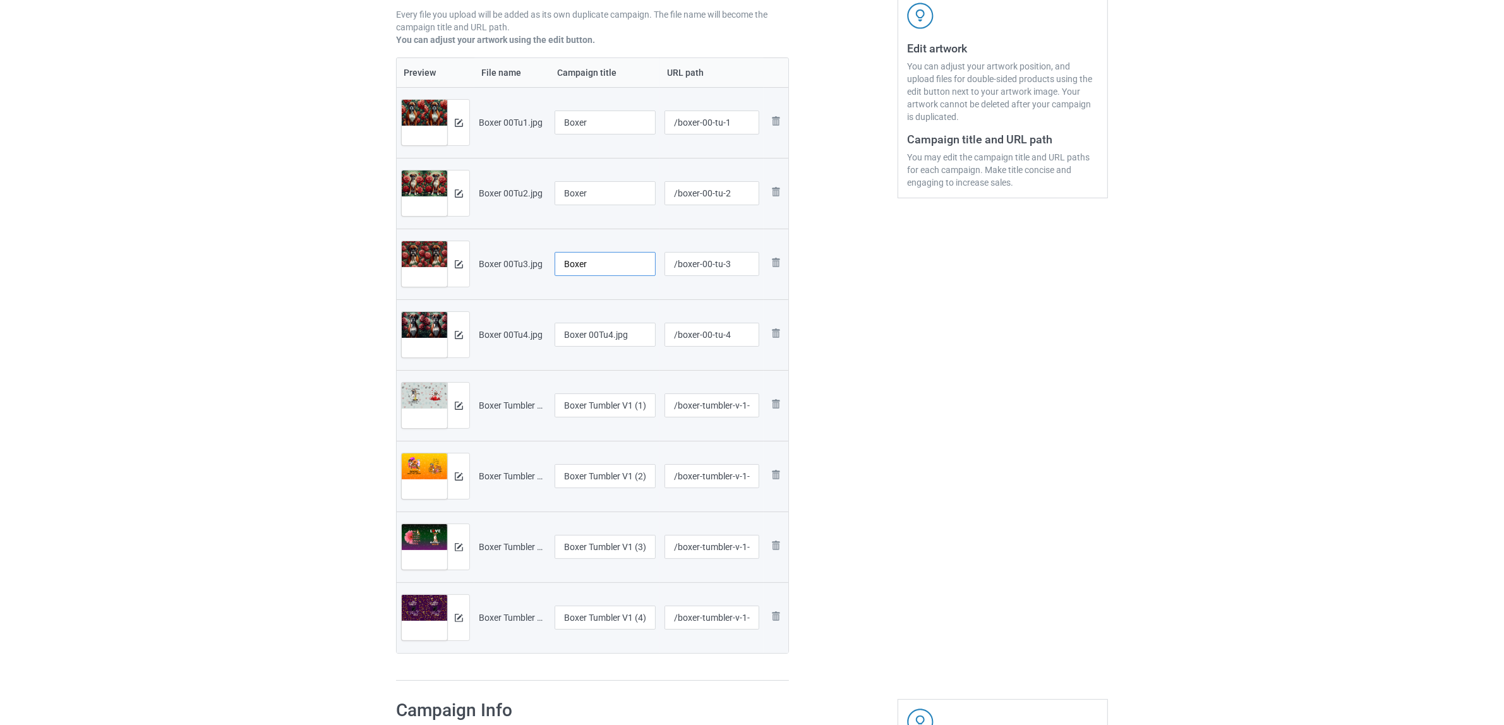
type input "Boxer"
click at [601, 342] on input "Boxer 00Tu4.jpg" at bounding box center [604, 335] width 101 height 24
paste input "text"
type input "Boxer"
click at [604, 409] on input "Boxer Tumbler V1 (1).jpg" at bounding box center [604, 405] width 101 height 24
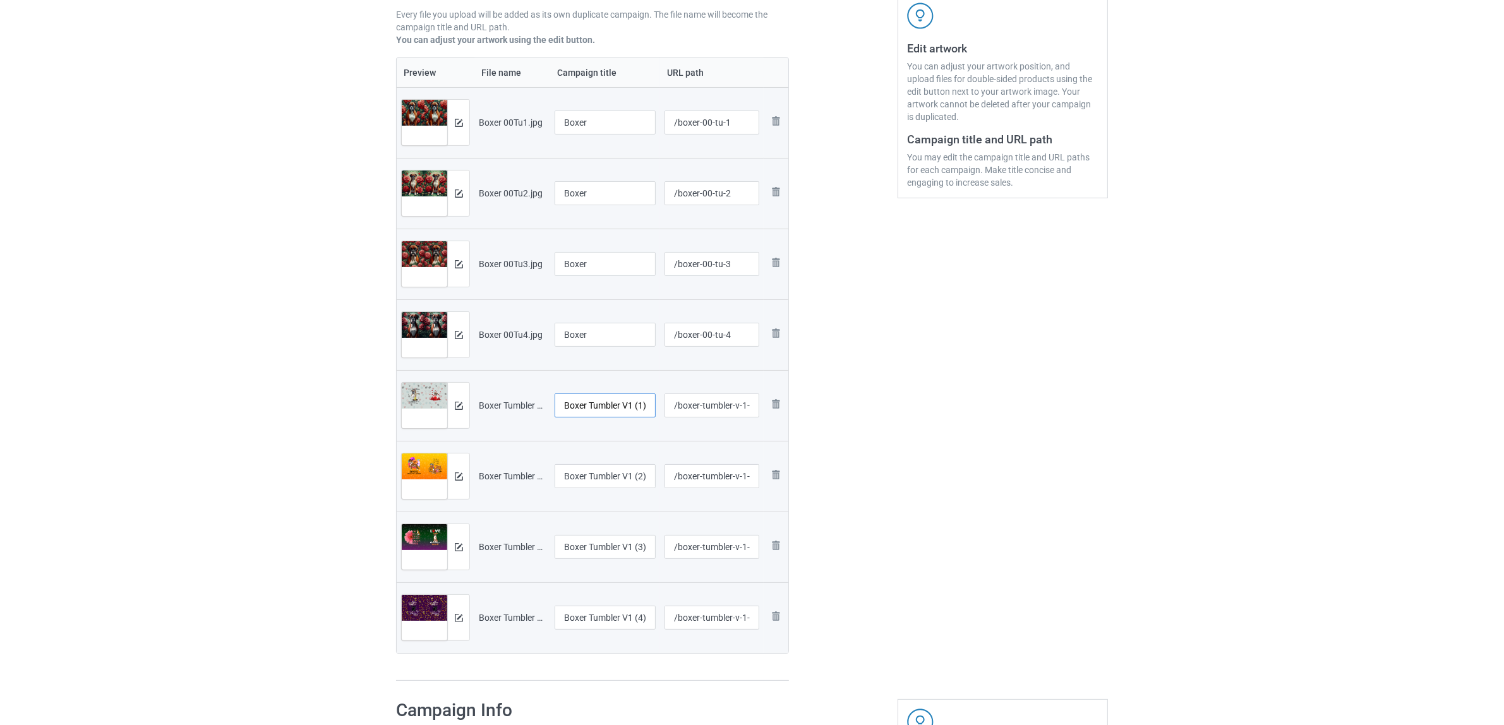
paste input "text"
type input "Boxer"
click at [591, 474] on input "Boxer Tumbler V1 (2).jpg" at bounding box center [604, 476] width 101 height 24
paste input "text"
type input "Boxer"
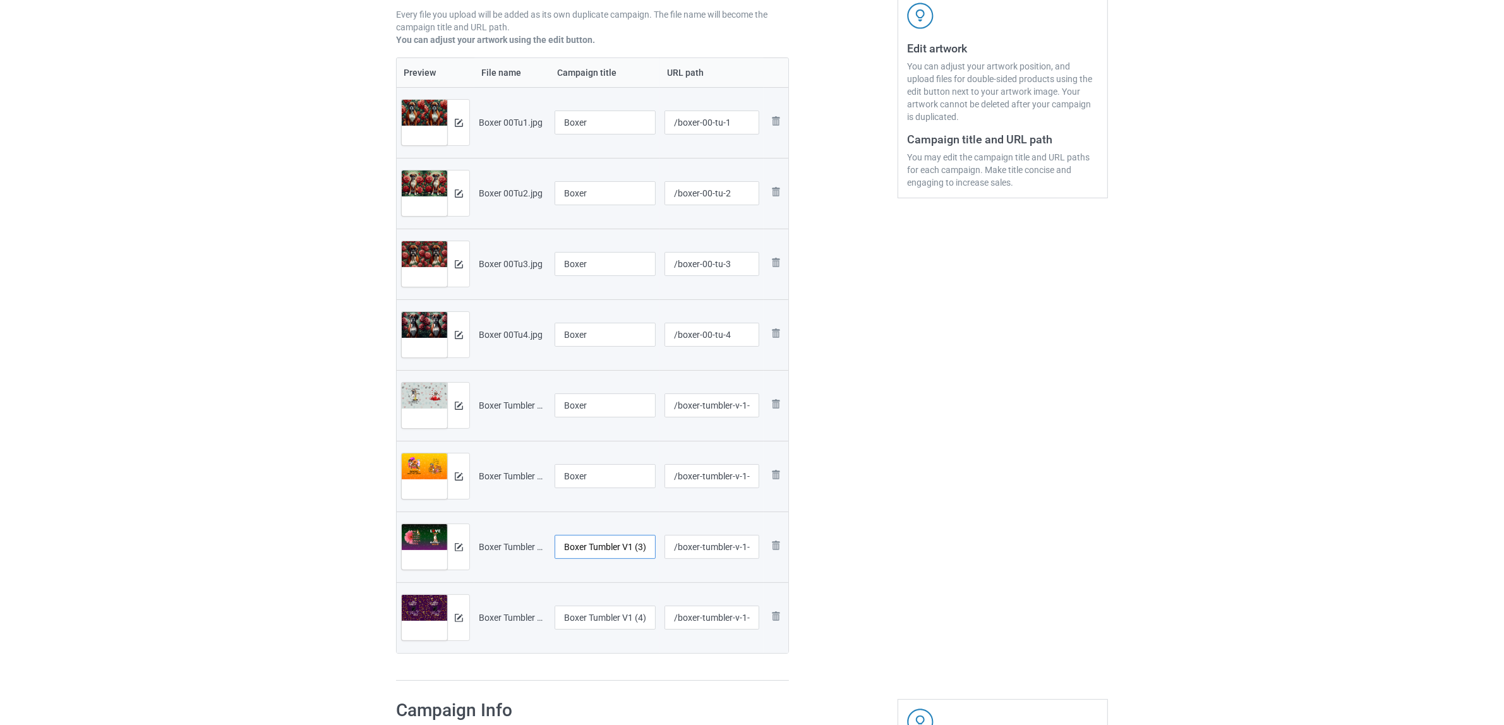
click at [629, 551] on input "Boxer Tumbler V1 (3).jpg" at bounding box center [604, 547] width 101 height 24
paste input "text"
type input "Boxer"
click at [607, 626] on input "Boxer Tumbler V1 (4).jpg" at bounding box center [604, 618] width 101 height 24
paste input "text"
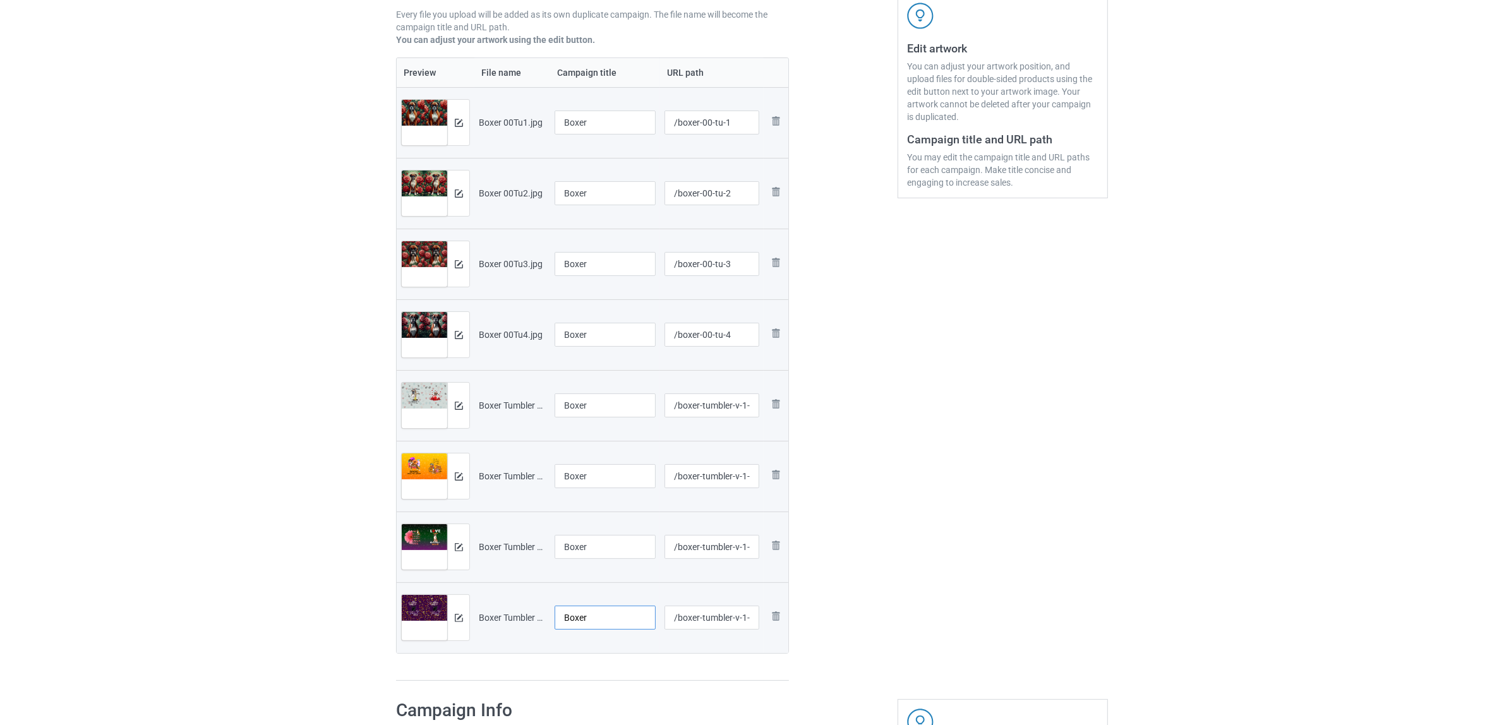
type input "Boxer"
click at [1003, 545] on div "Edit artwork You can adjust your artwork position, and upload files for double-…" at bounding box center [1003, 271] width 228 height 839
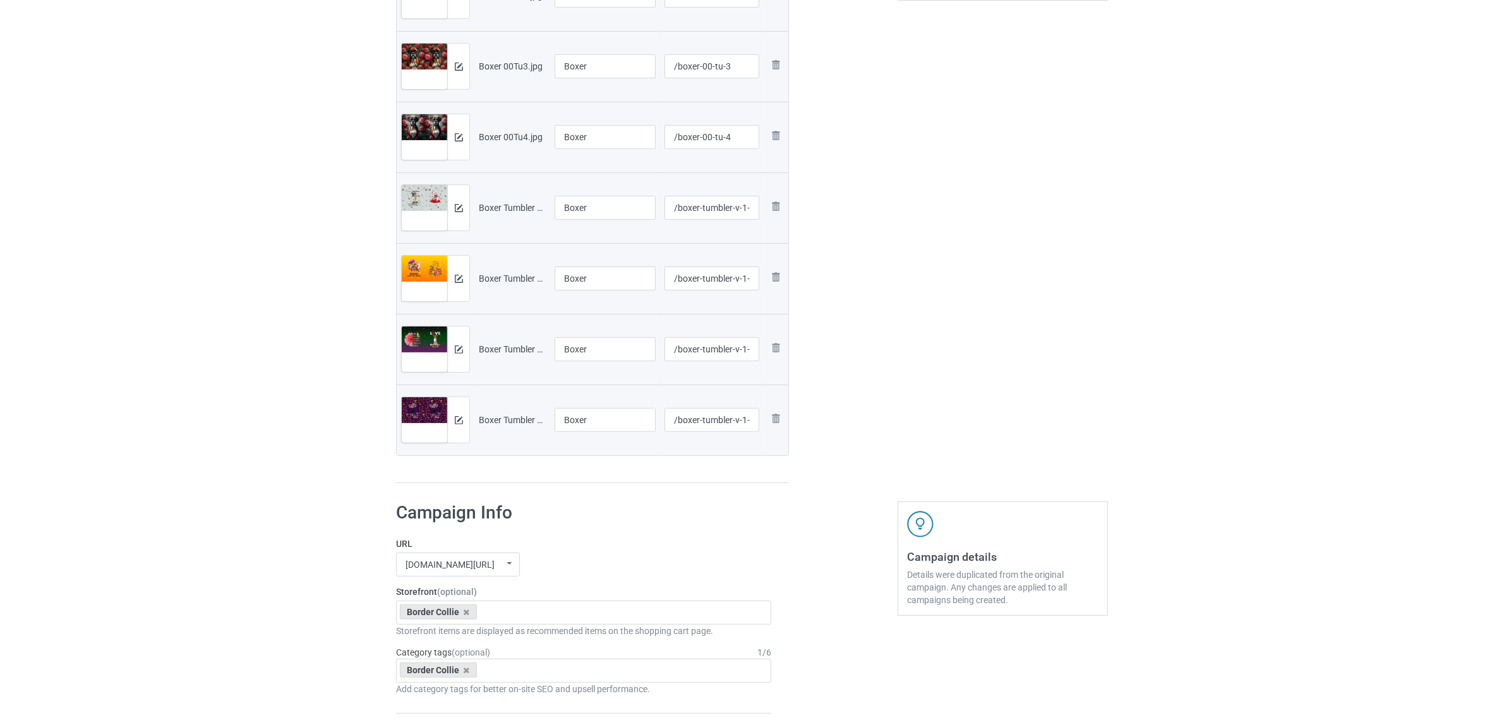
scroll to position [553, 0]
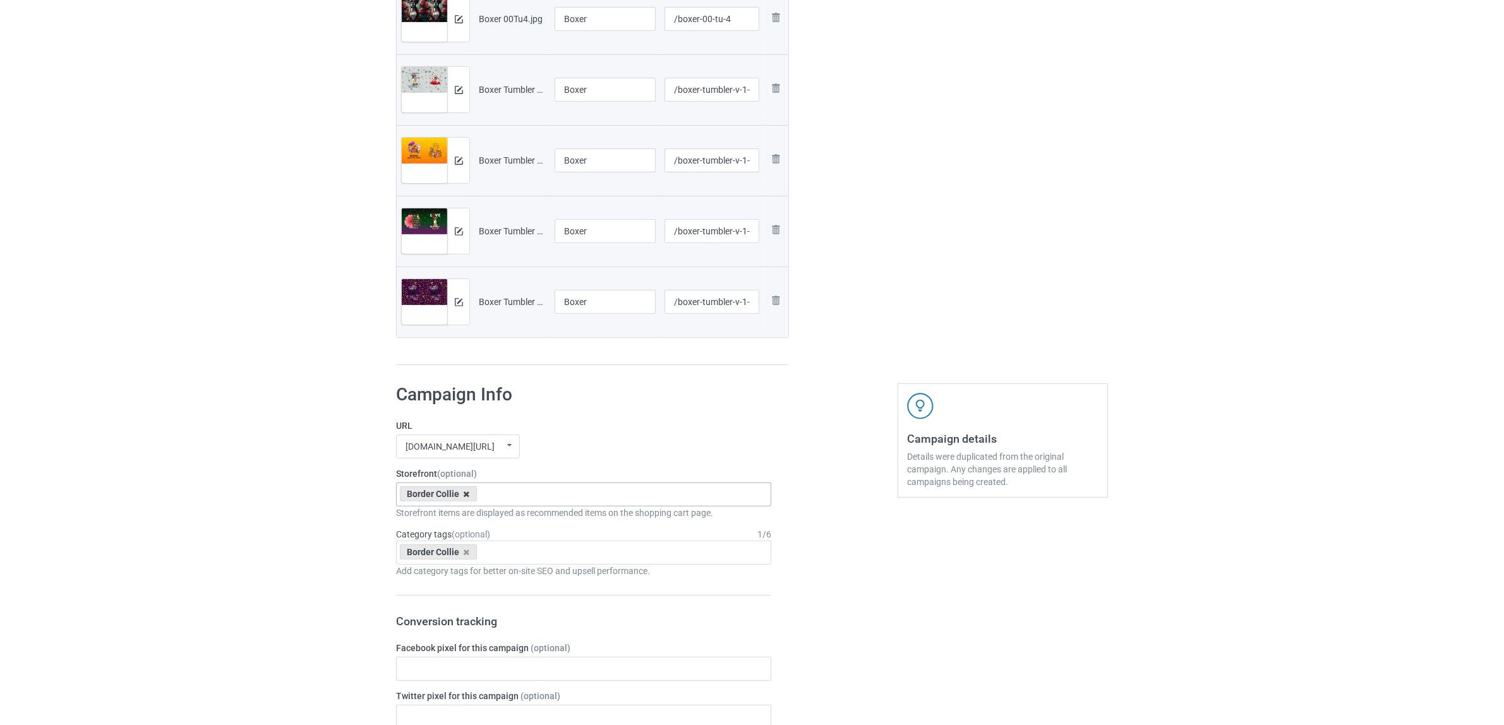
click at [464, 496] on icon at bounding box center [467, 494] width 6 height 8
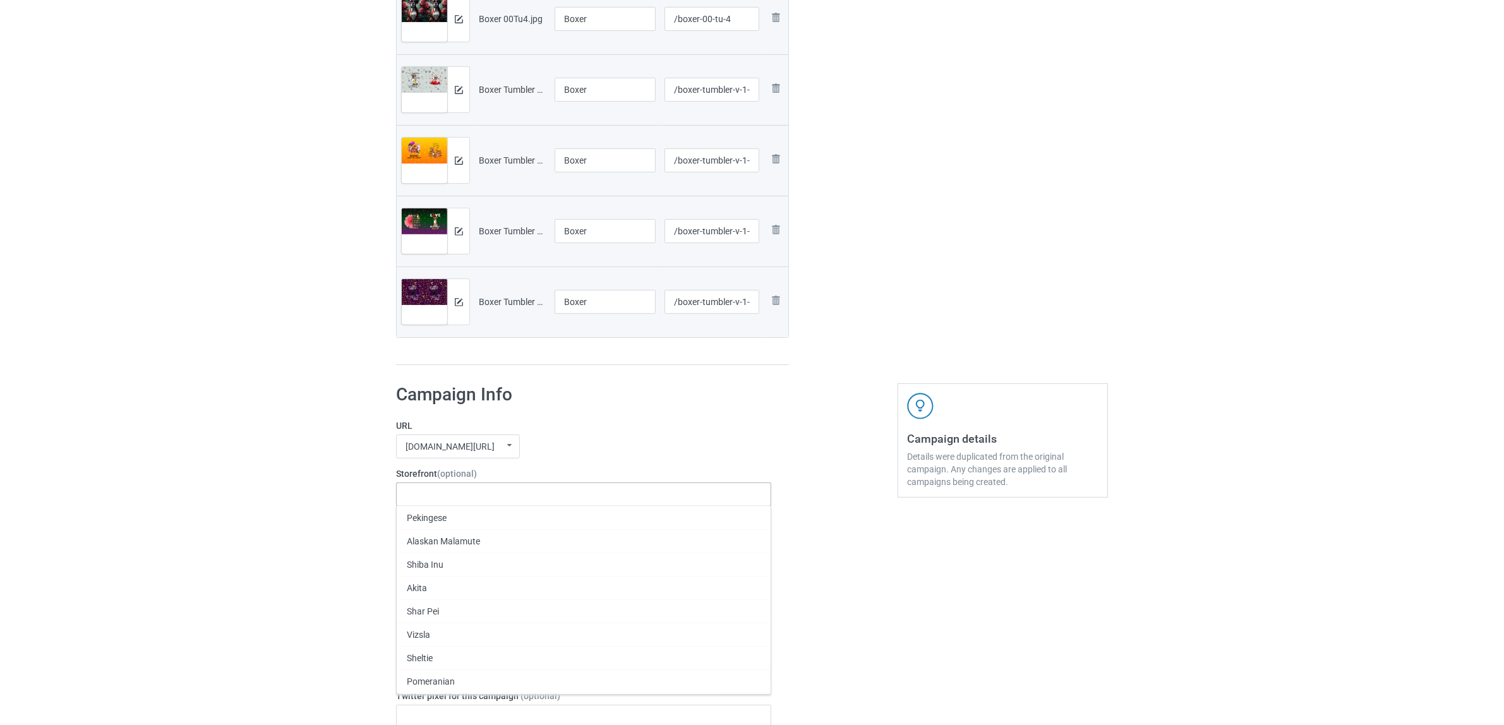
paste input "Boxer"
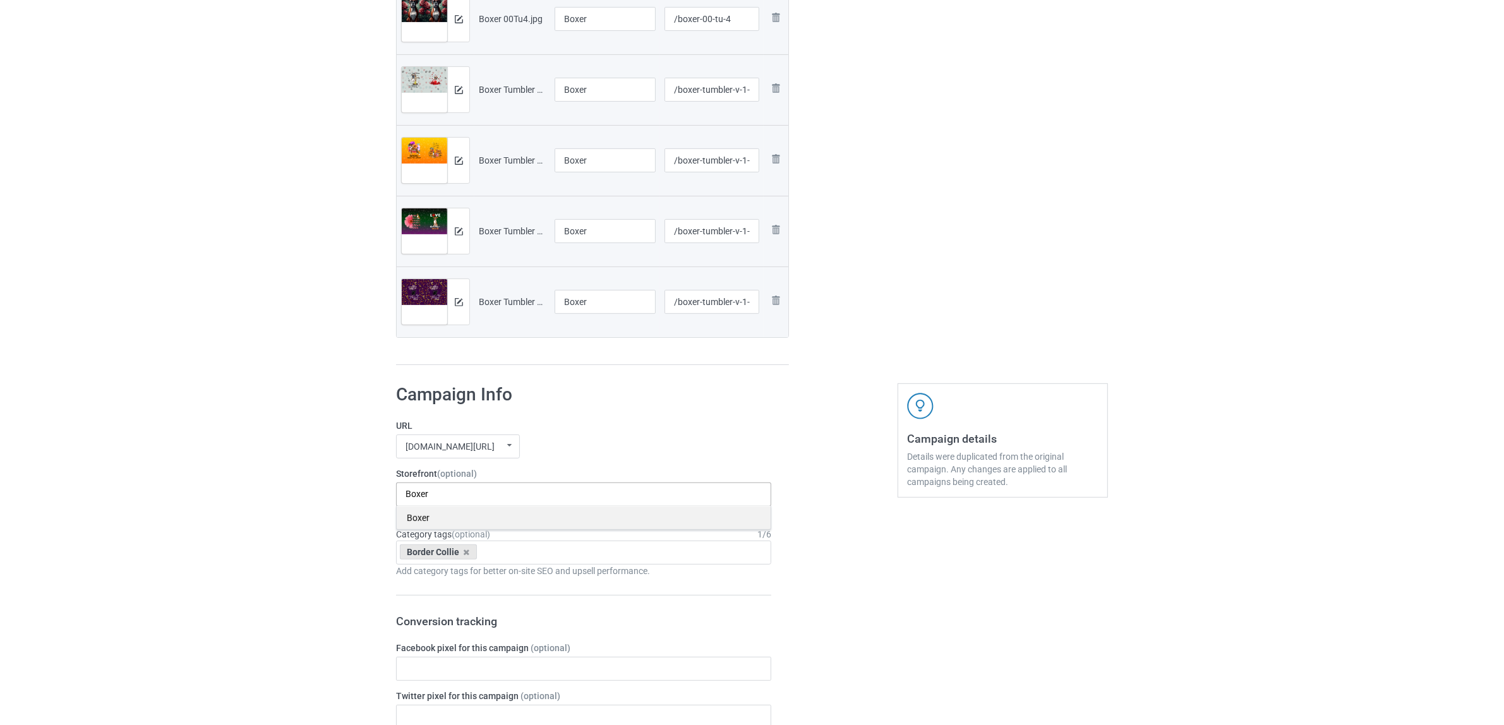
type input "Boxer"
click at [423, 521] on div "Boxer" at bounding box center [584, 517] width 374 height 23
click at [469, 556] on icon at bounding box center [467, 552] width 6 height 8
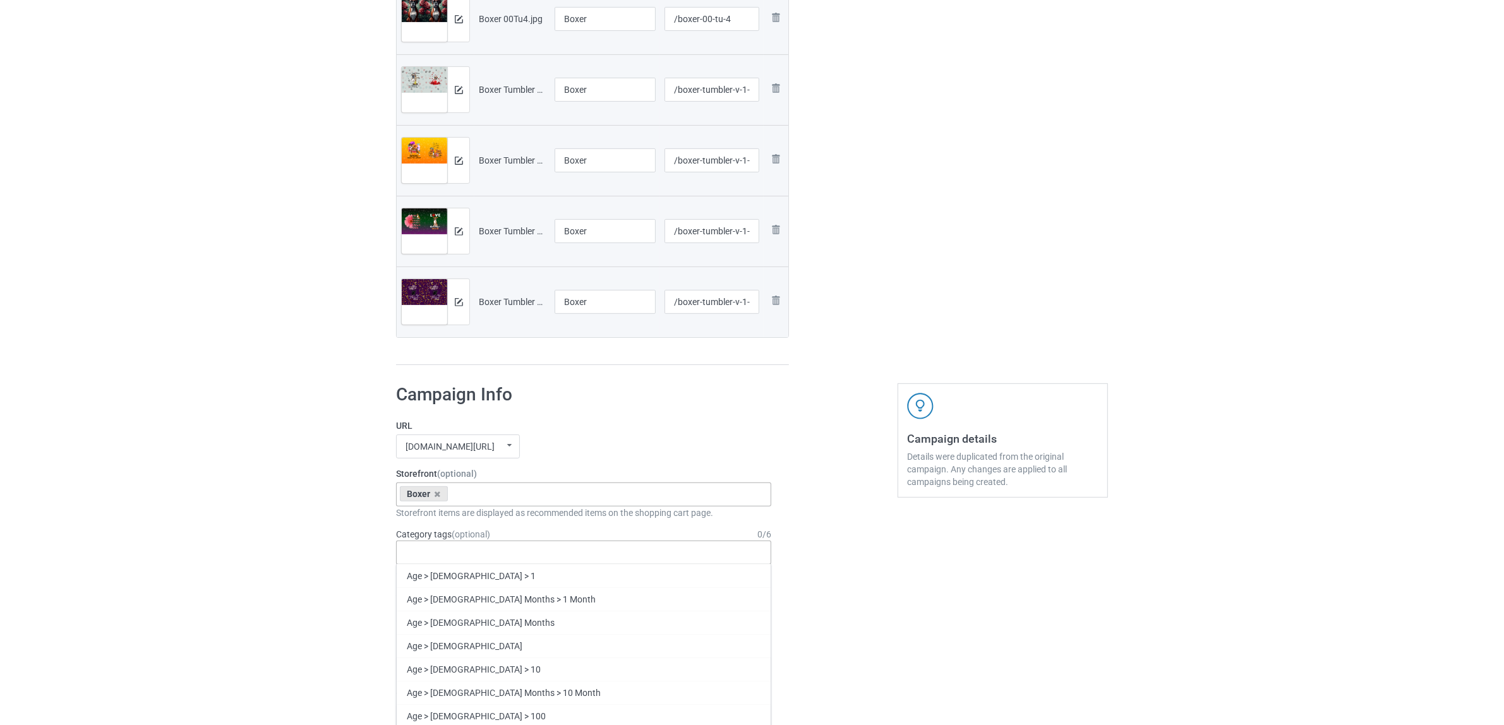
paste input "Boxer"
type input "Boxer"
click at [427, 596] on div "Boxer" at bounding box center [584, 598] width 374 height 23
click at [310, 541] on div "Bulk duplicate campaign Campaign to duplicate Border Collie Original Artwork 36…" at bounding box center [752, 516] width 1504 height 2068
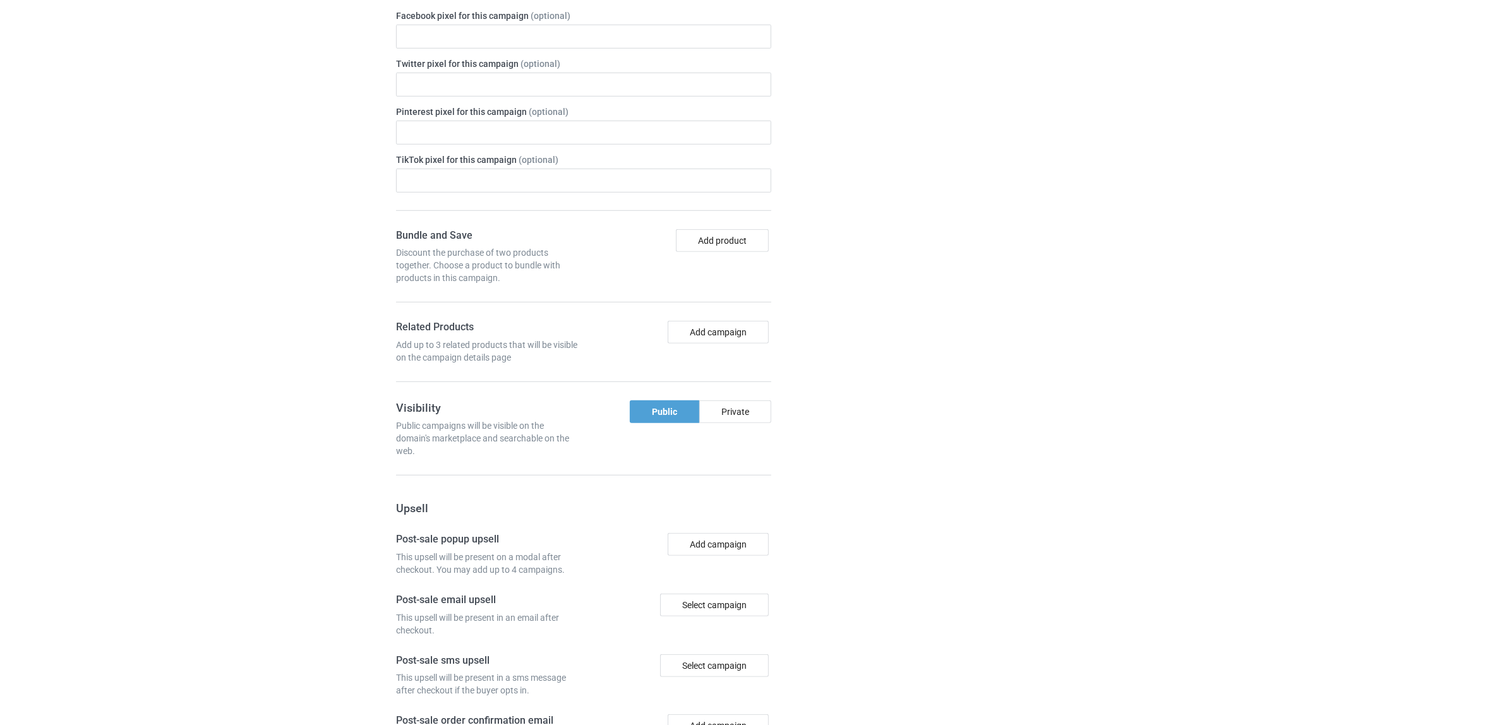
scroll to position [1382, 0]
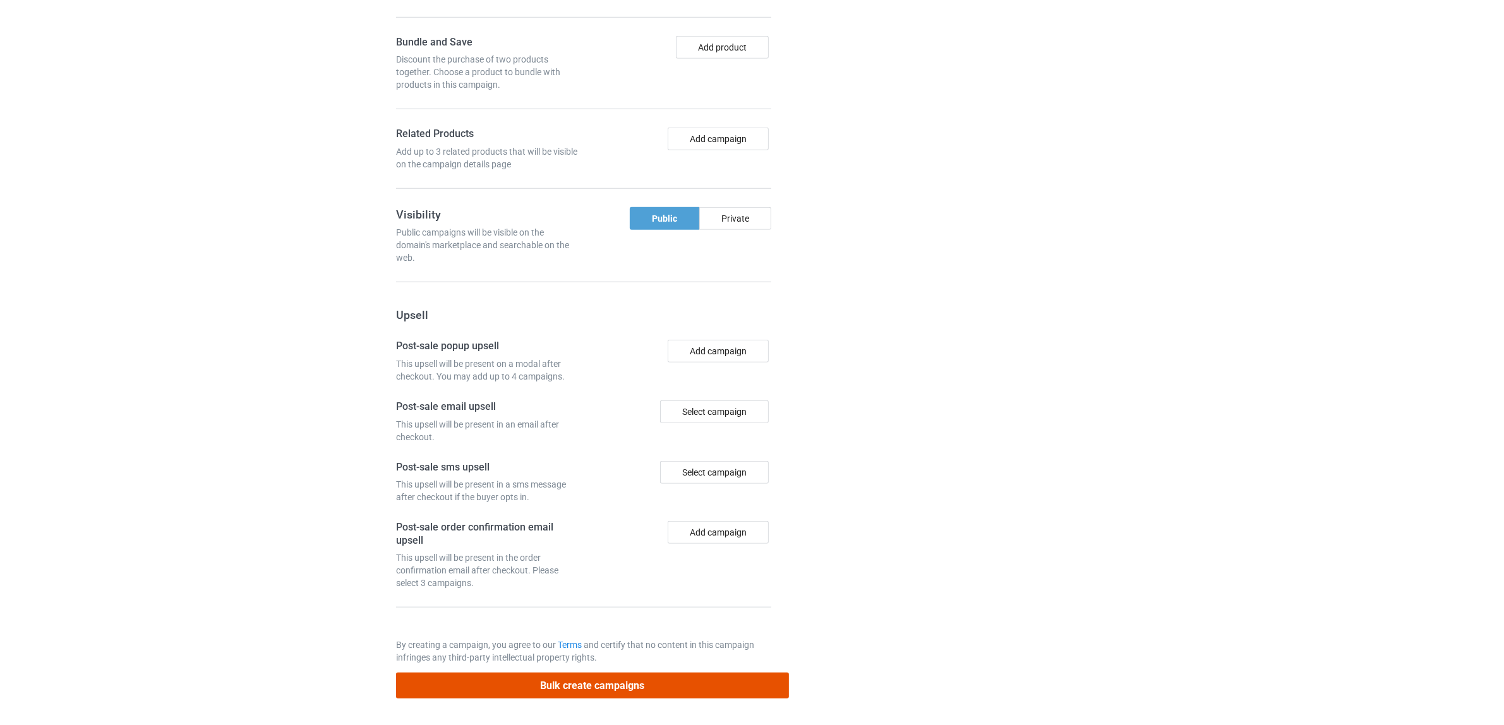
drag, startPoint x: 637, startPoint y: 683, endPoint x: 654, endPoint y: 650, distance: 36.4
click at [636, 683] on button "Bulk create campaigns" at bounding box center [592, 686] width 393 height 26
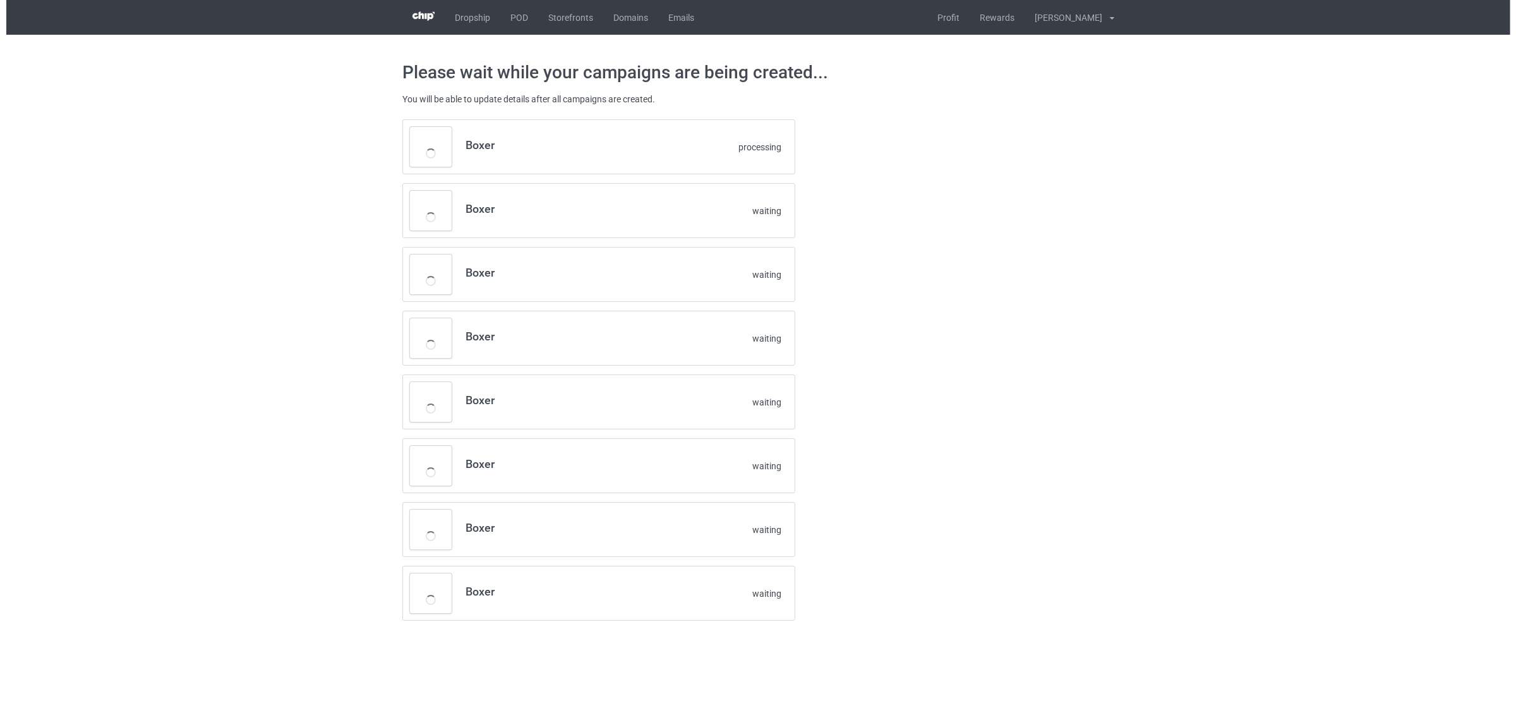
scroll to position [0, 0]
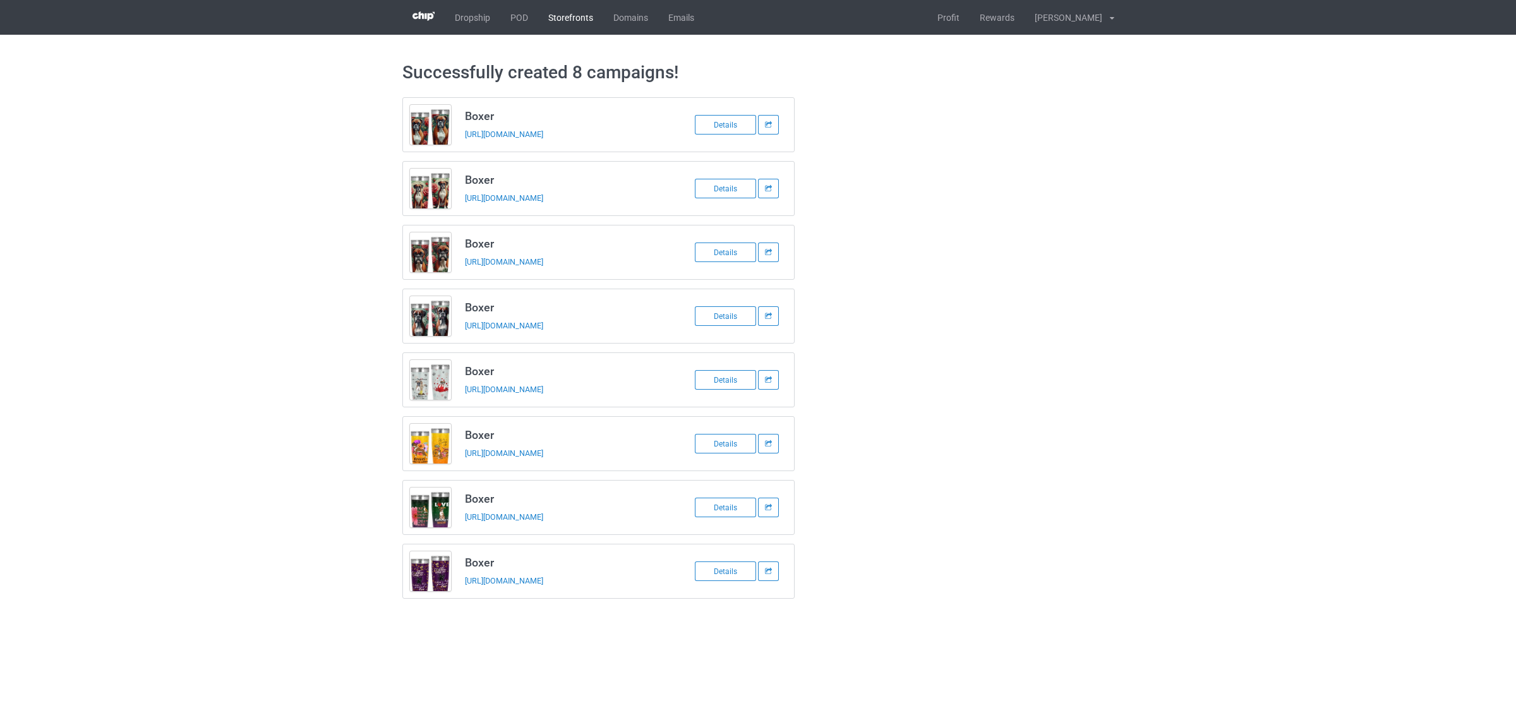
drag, startPoint x: 518, startPoint y: 21, endPoint x: 566, endPoint y: 4, distance: 50.3
click at [518, 21] on link "POD" at bounding box center [519, 17] width 38 height 35
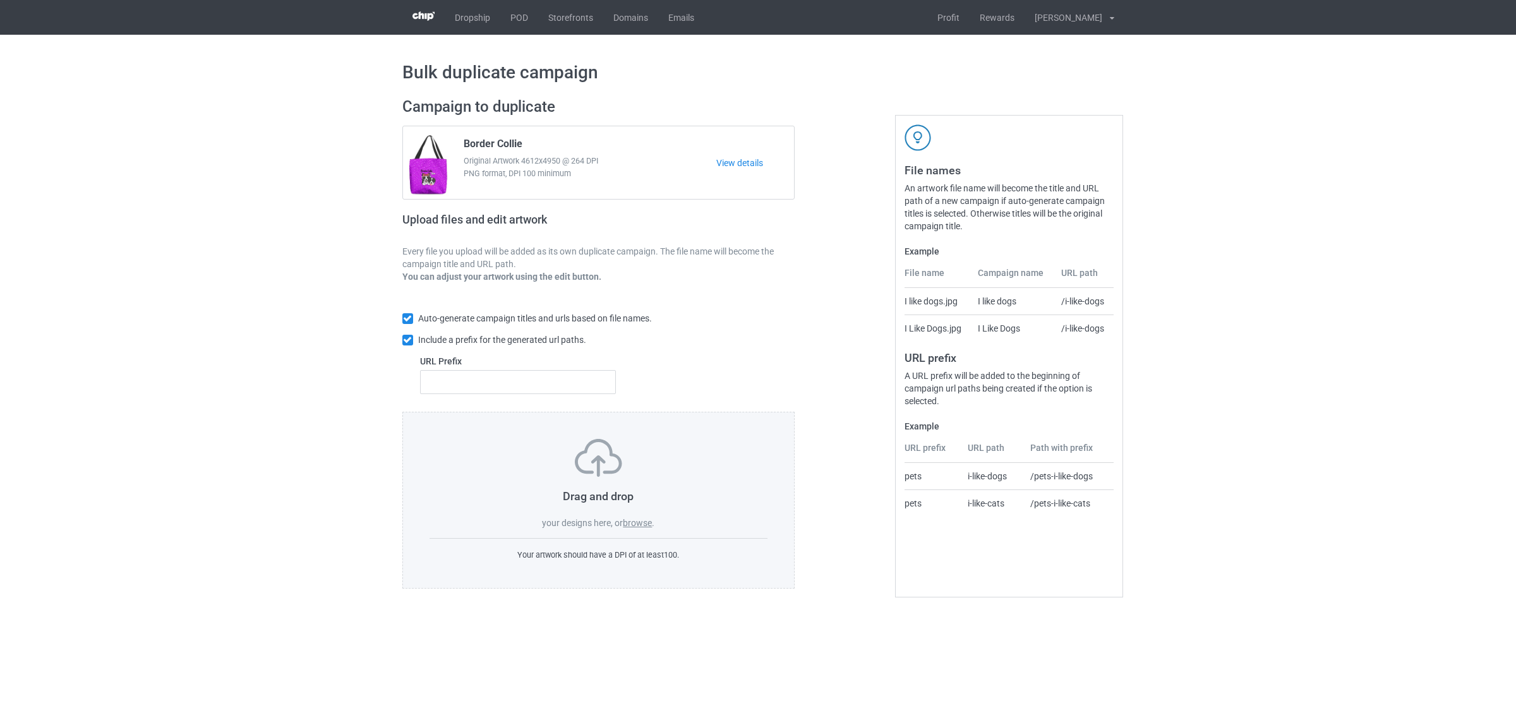
click at [638, 522] on label "browse" at bounding box center [637, 523] width 29 height 10
click at [0, 0] on input "browse" at bounding box center [0, 0] width 0 height 0
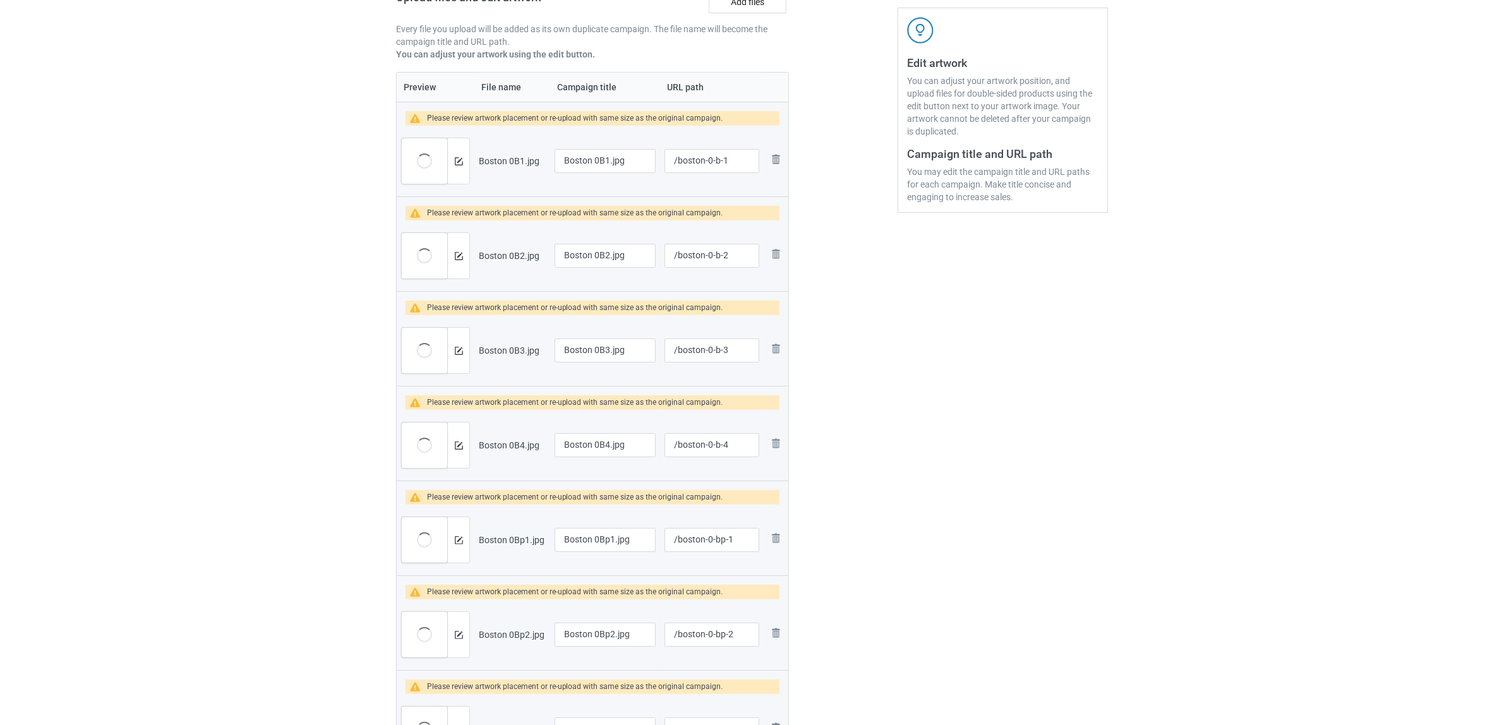
scroll to position [79, 0]
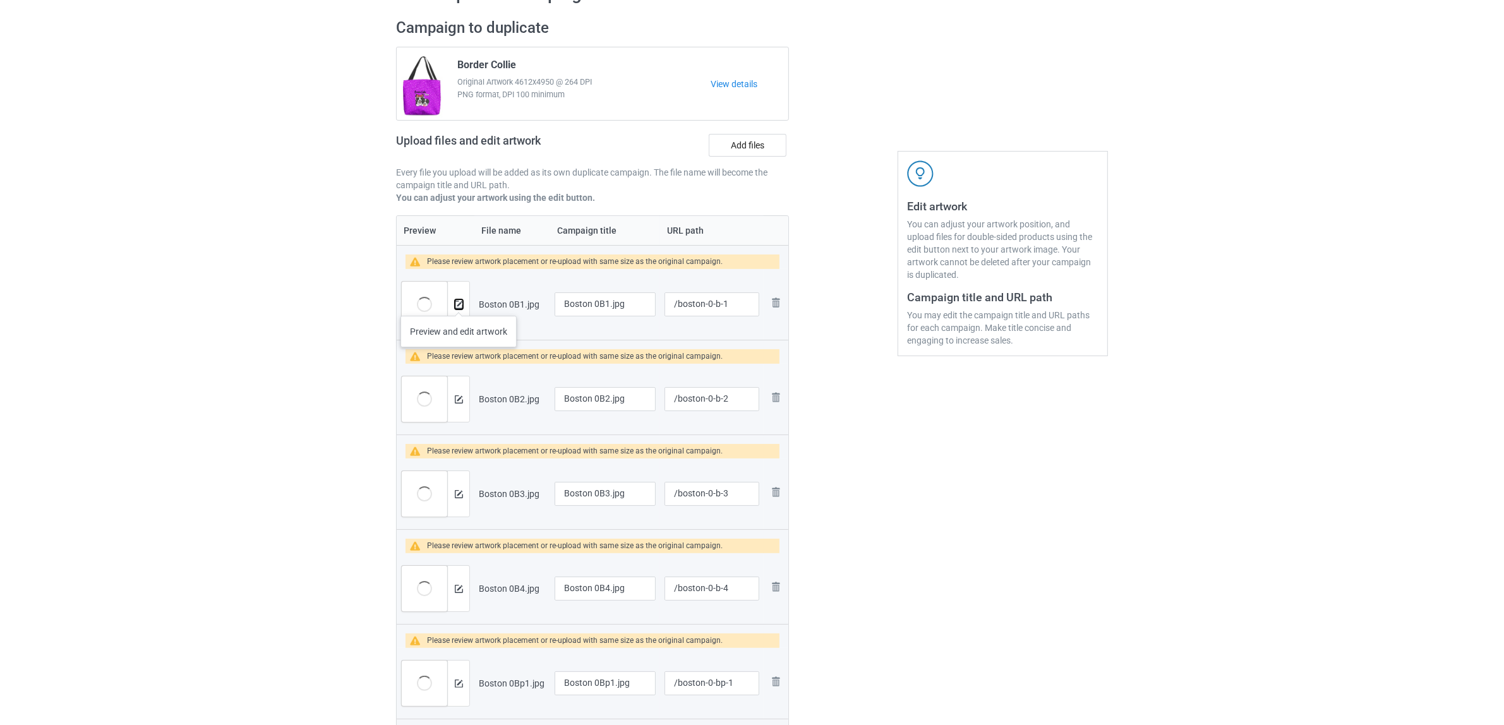
click at [458, 303] on img at bounding box center [459, 305] width 8 height 8
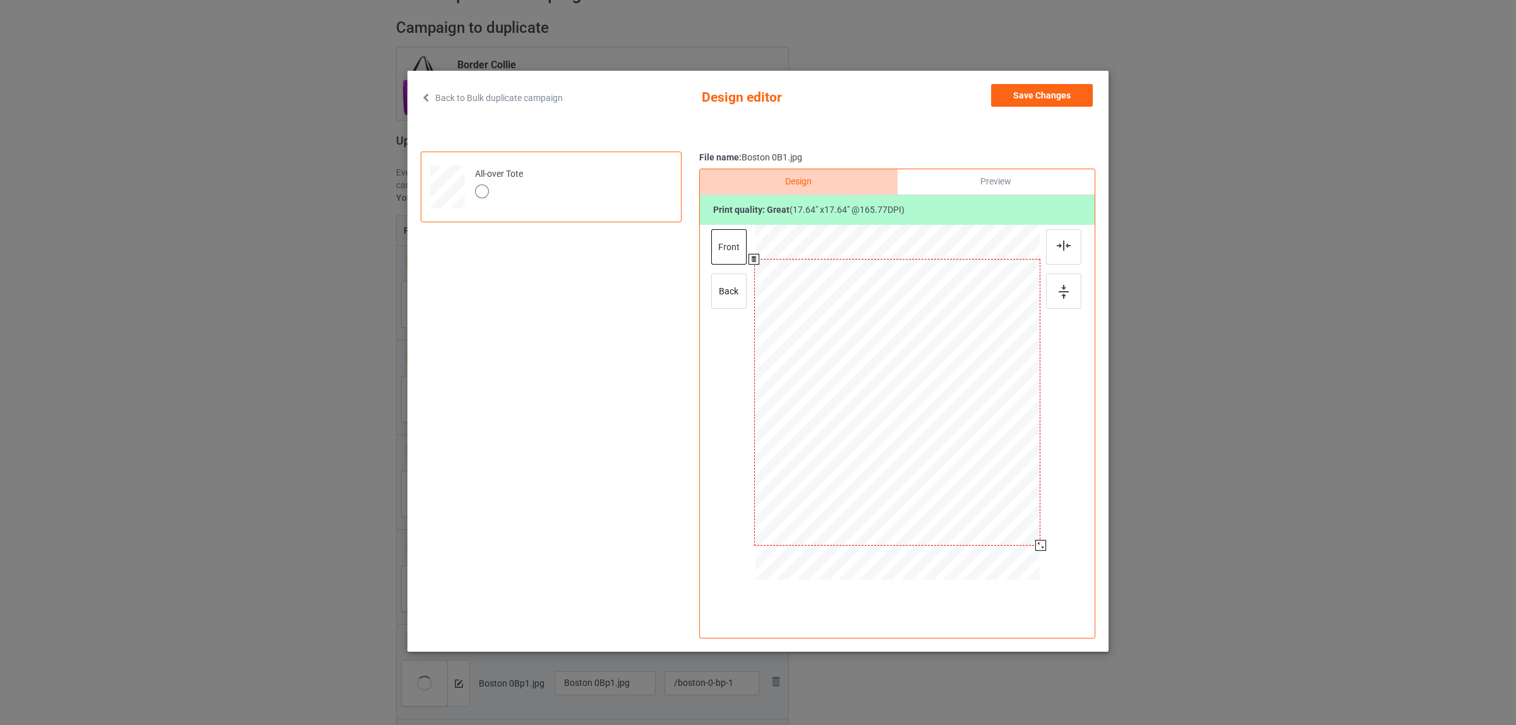
drag, startPoint x: 982, startPoint y: 488, endPoint x: 1042, endPoint y: 544, distance: 81.8
click at [1042, 544] on div at bounding box center [1040, 545] width 11 height 11
click at [717, 295] on div "back" at bounding box center [728, 290] width 35 height 35
drag, startPoint x: 983, startPoint y: 487, endPoint x: 1045, endPoint y: 540, distance: 82.0
click at [1045, 540] on div at bounding box center [897, 404] width 328 height 358
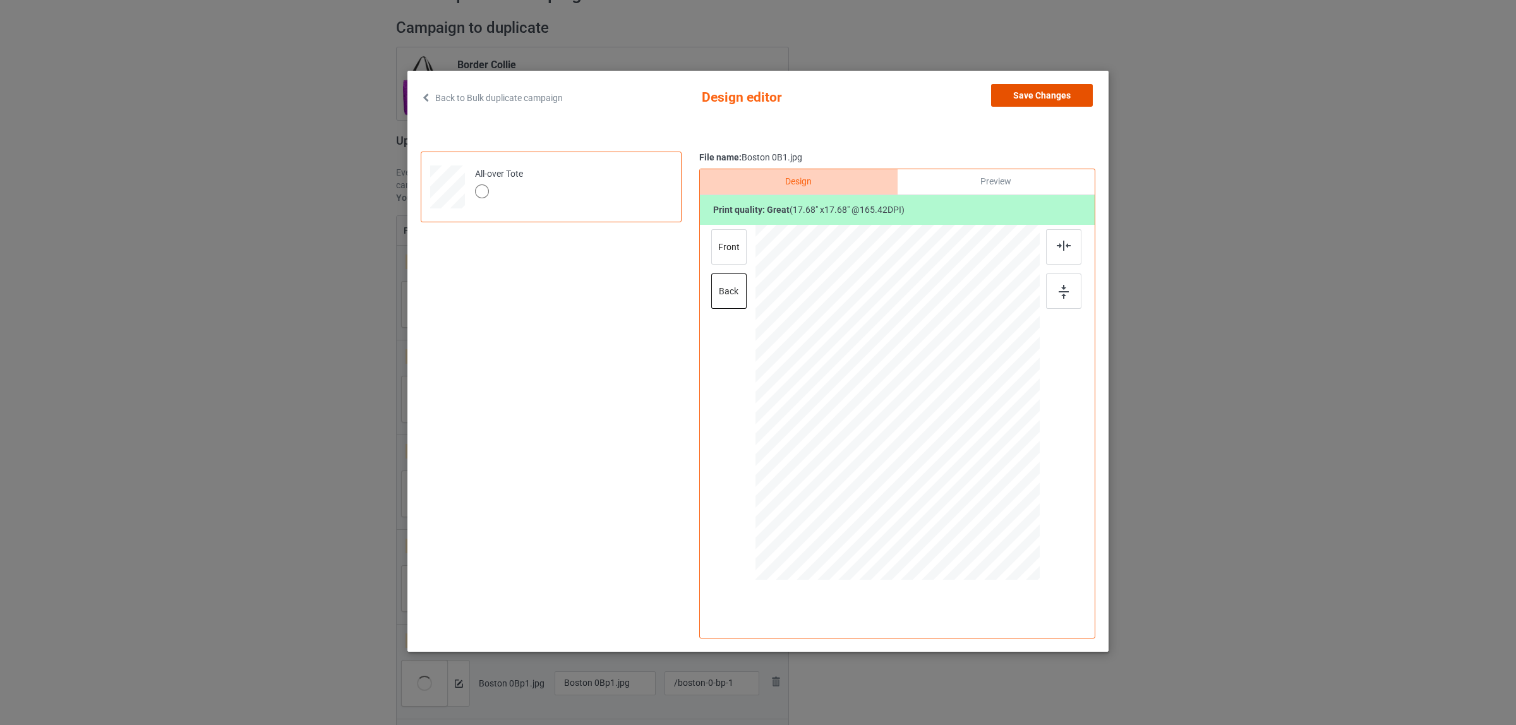
click at [1040, 101] on button "Save Changes" at bounding box center [1042, 95] width 102 height 23
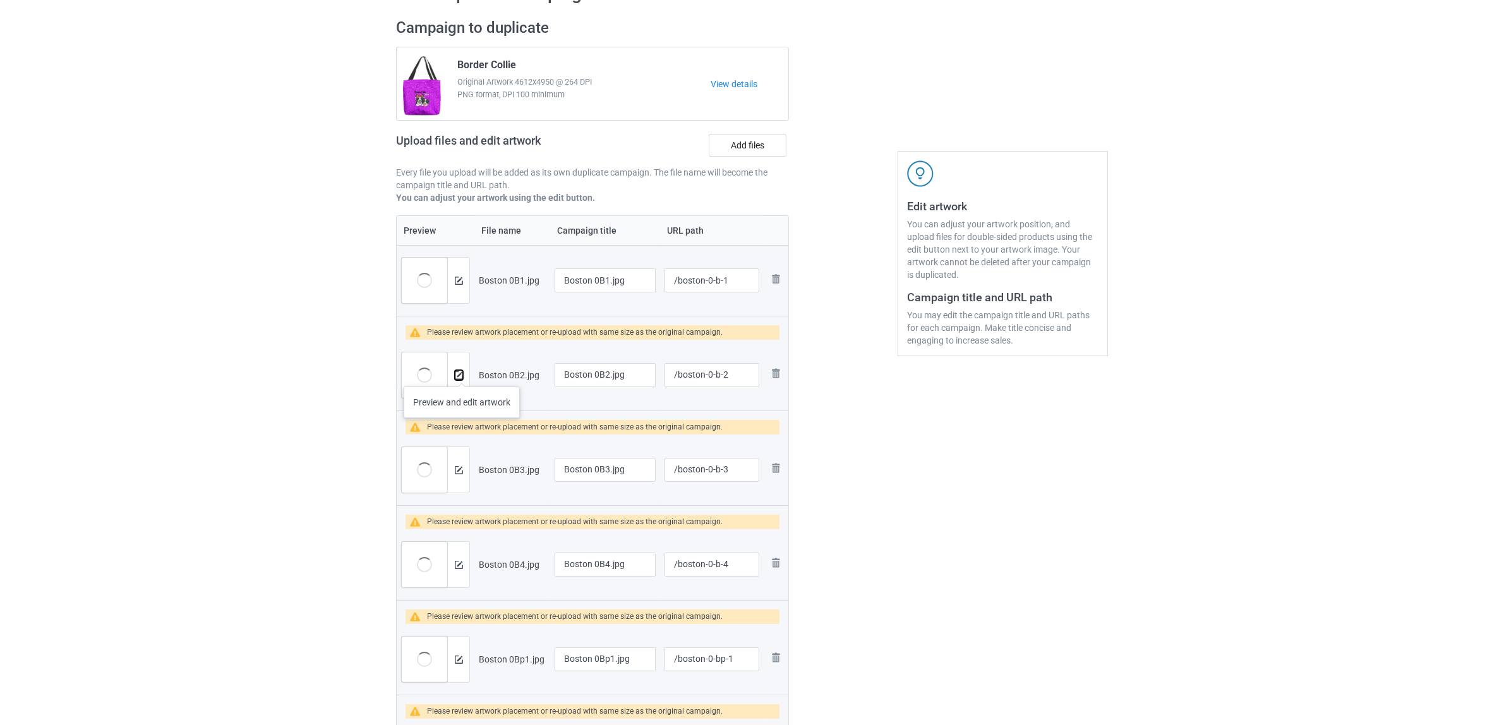
click at [462, 374] on img at bounding box center [459, 375] width 8 height 8
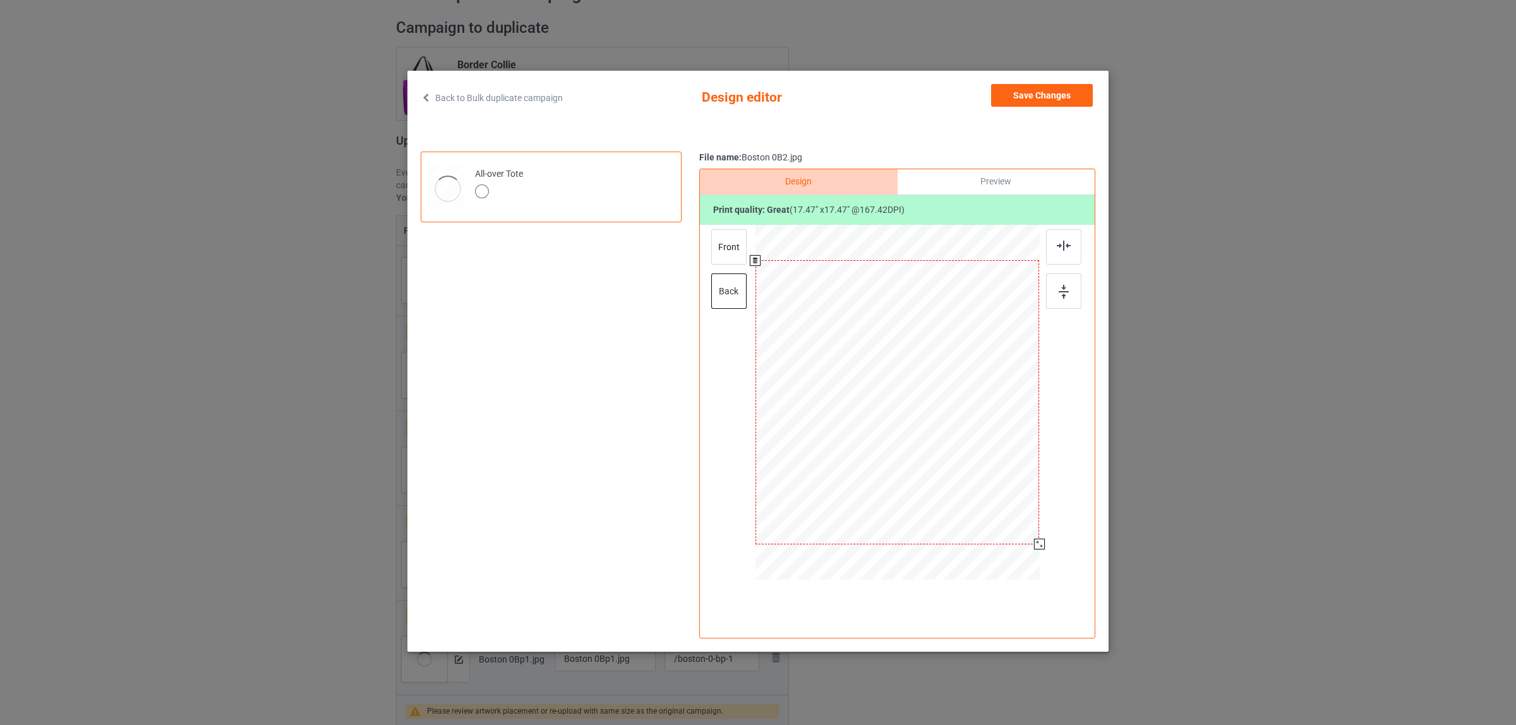
drag, startPoint x: 983, startPoint y: 487, endPoint x: 1047, endPoint y: 534, distance: 80.0
click at [1047, 534] on div at bounding box center [897, 404] width 328 height 358
click at [724, 247] on div "front" at bounding box center [728, 246] width 35 height 35
drag, startPoint x: 985, startPoint y: 490, endPoint x: 1047, endPoint y: 544, distance: 81.9
click at [1047, 544] on div at bounding box center [897, 404] width 328 height 358
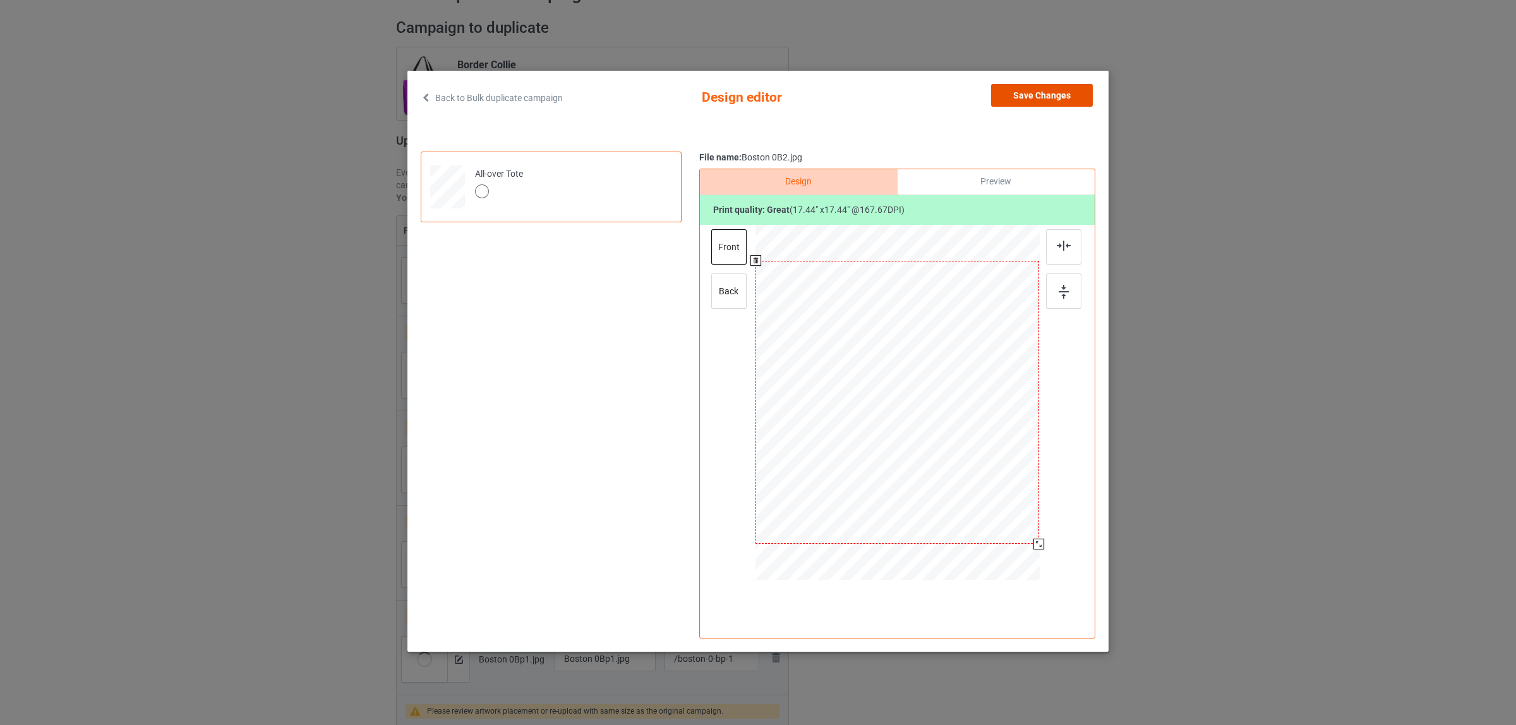
click at [1036, 98] on button "Save Changes" at bounding box center [1042, 95] width 102 height 23
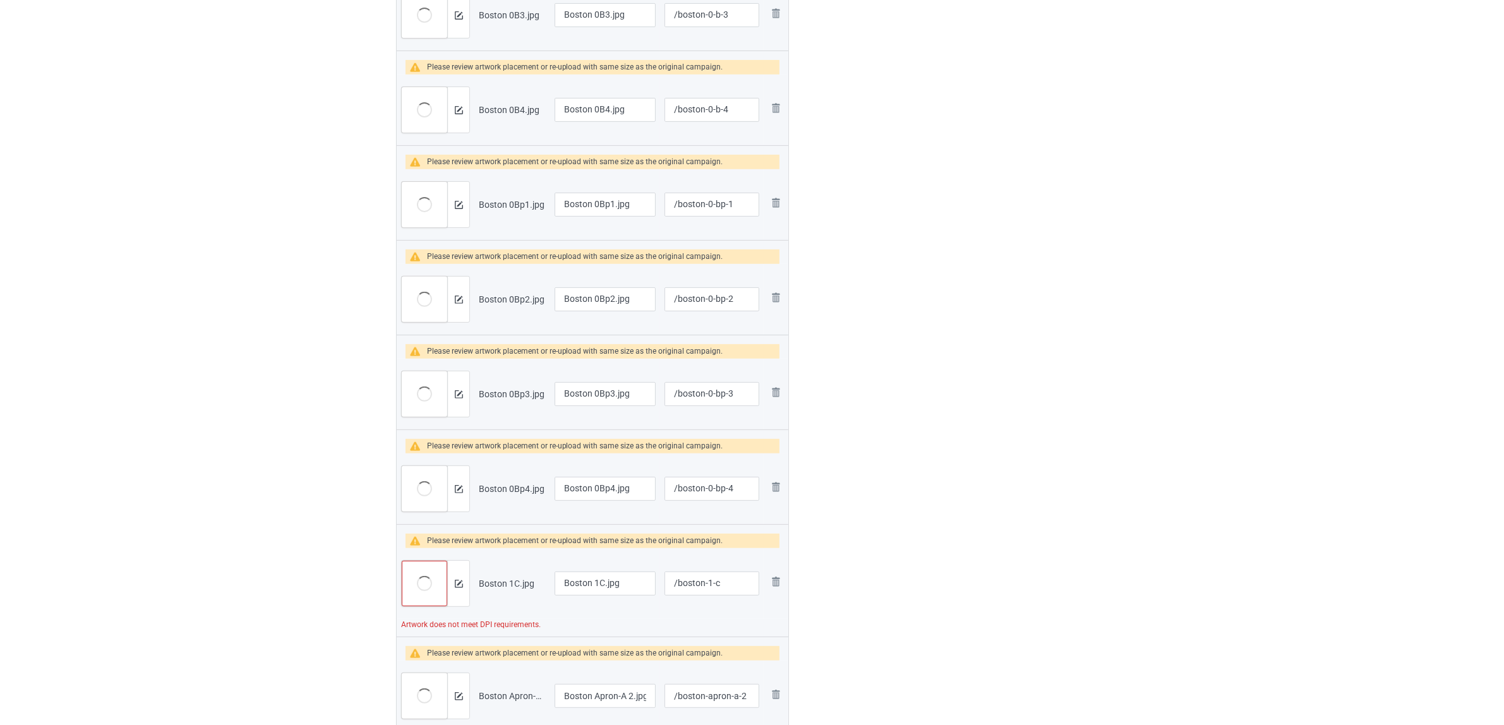
scroll to position [710, 0]
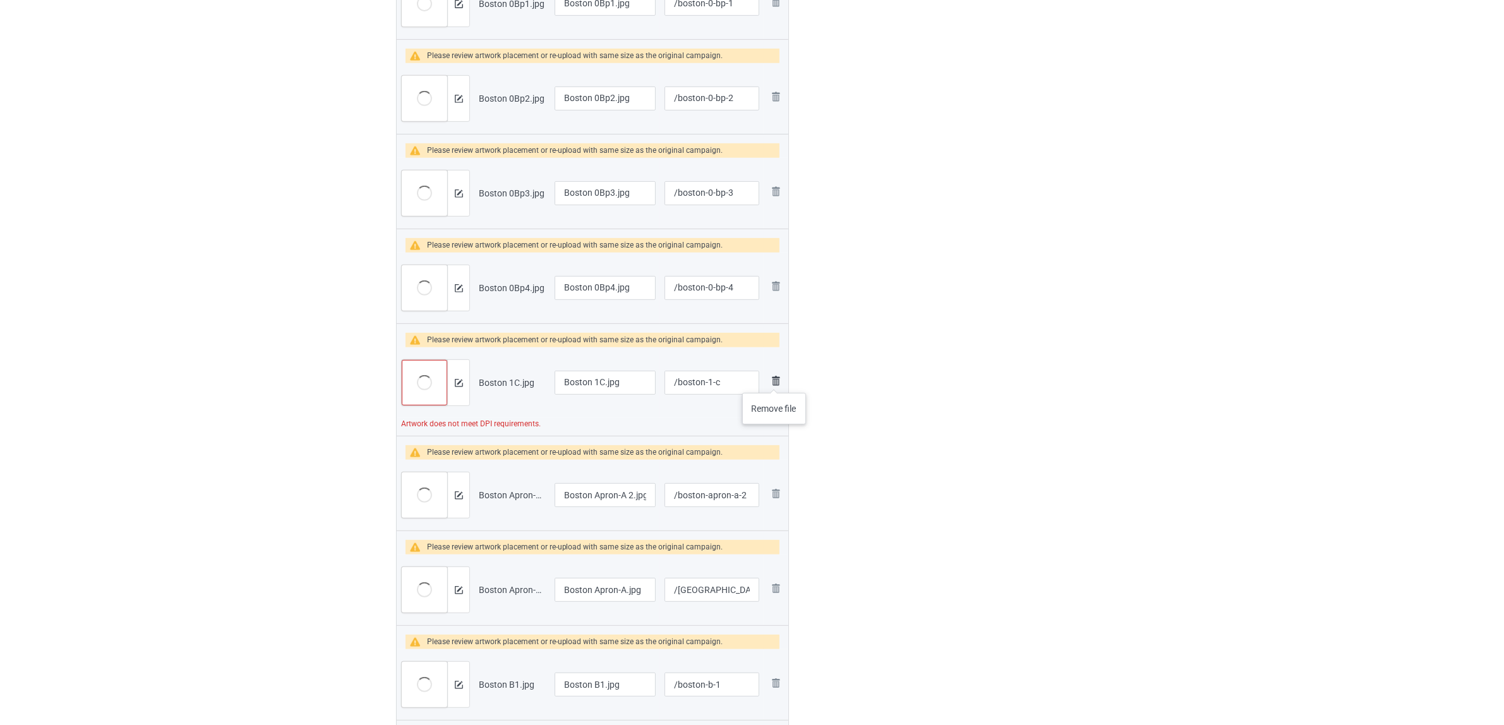
click at [774, 380] on img at bounding box center [775, 380] width 15 height 15
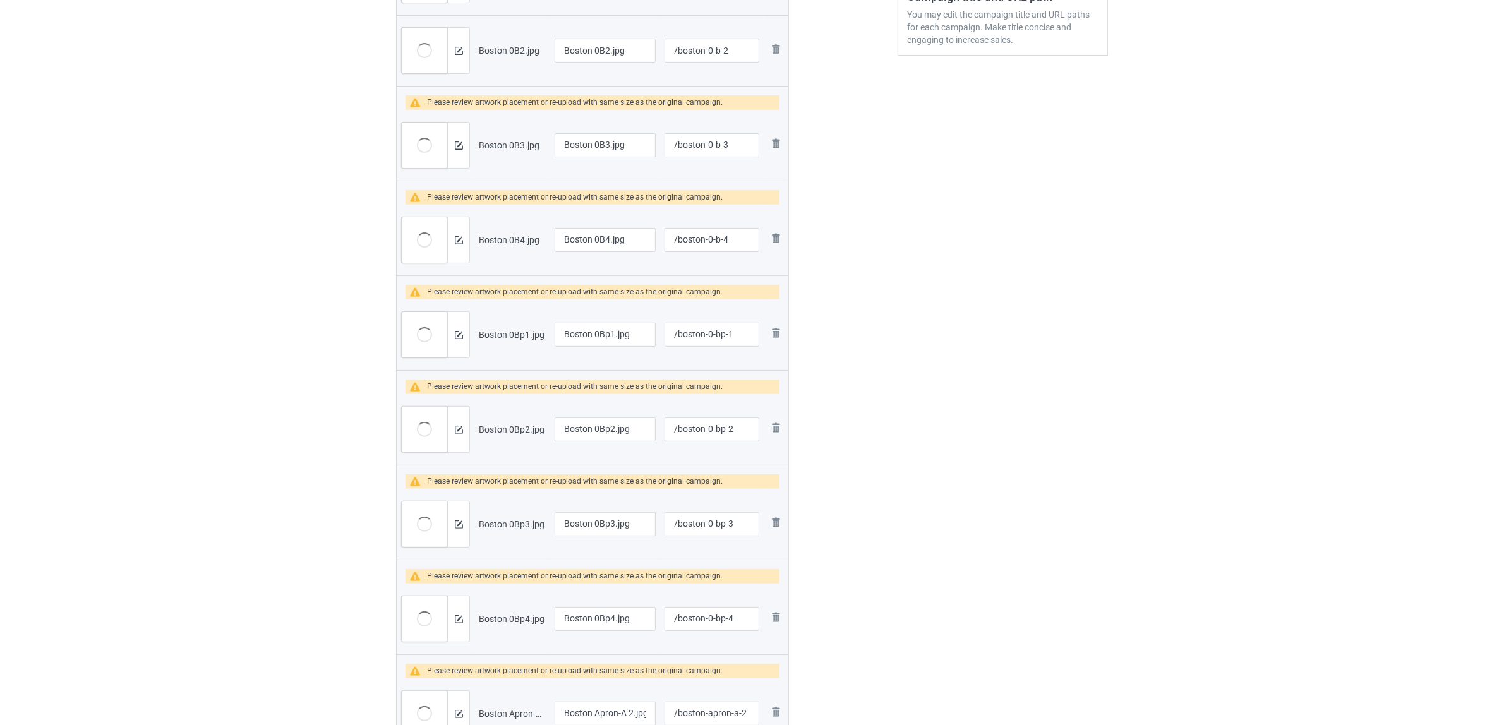
scroll to position [158, 0]
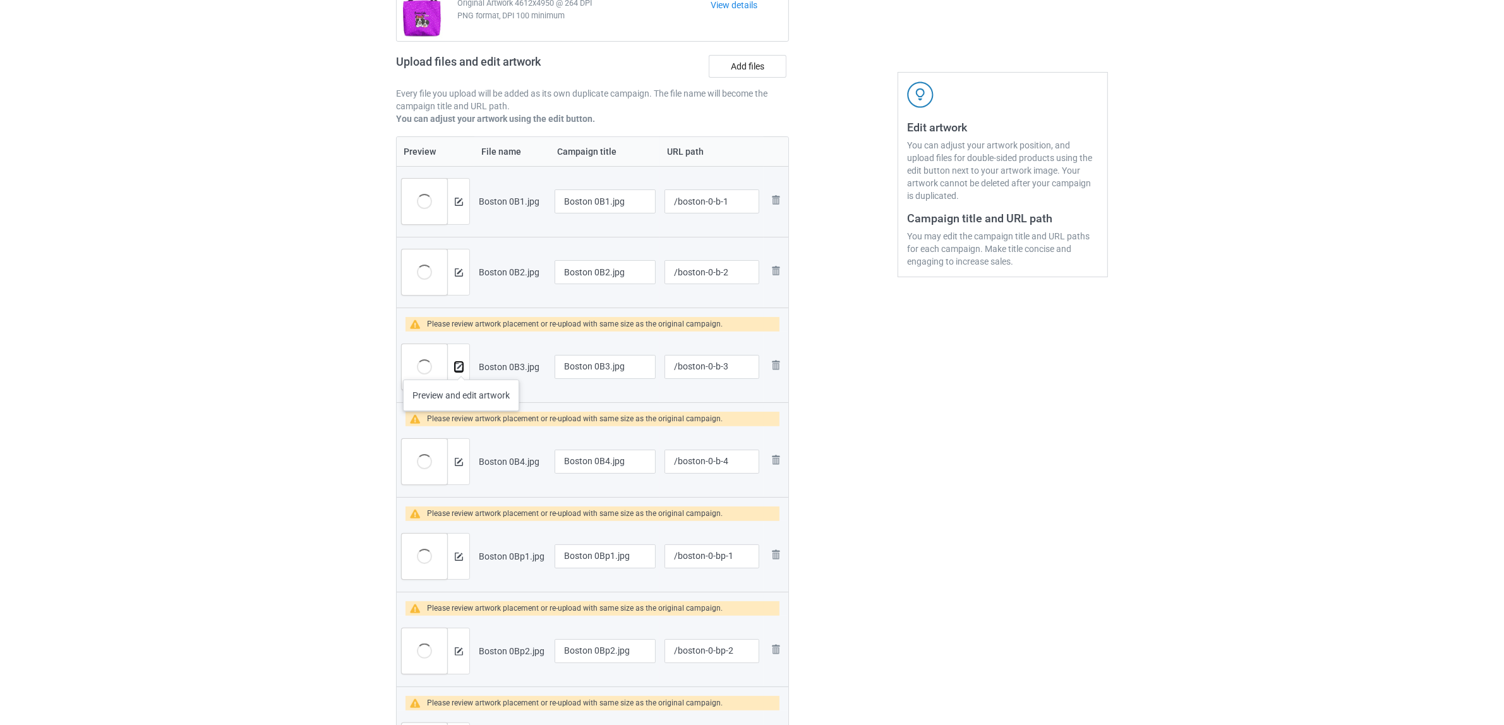
click at [461, 367] on img at bounding box center [459, 367] width 8 height 8
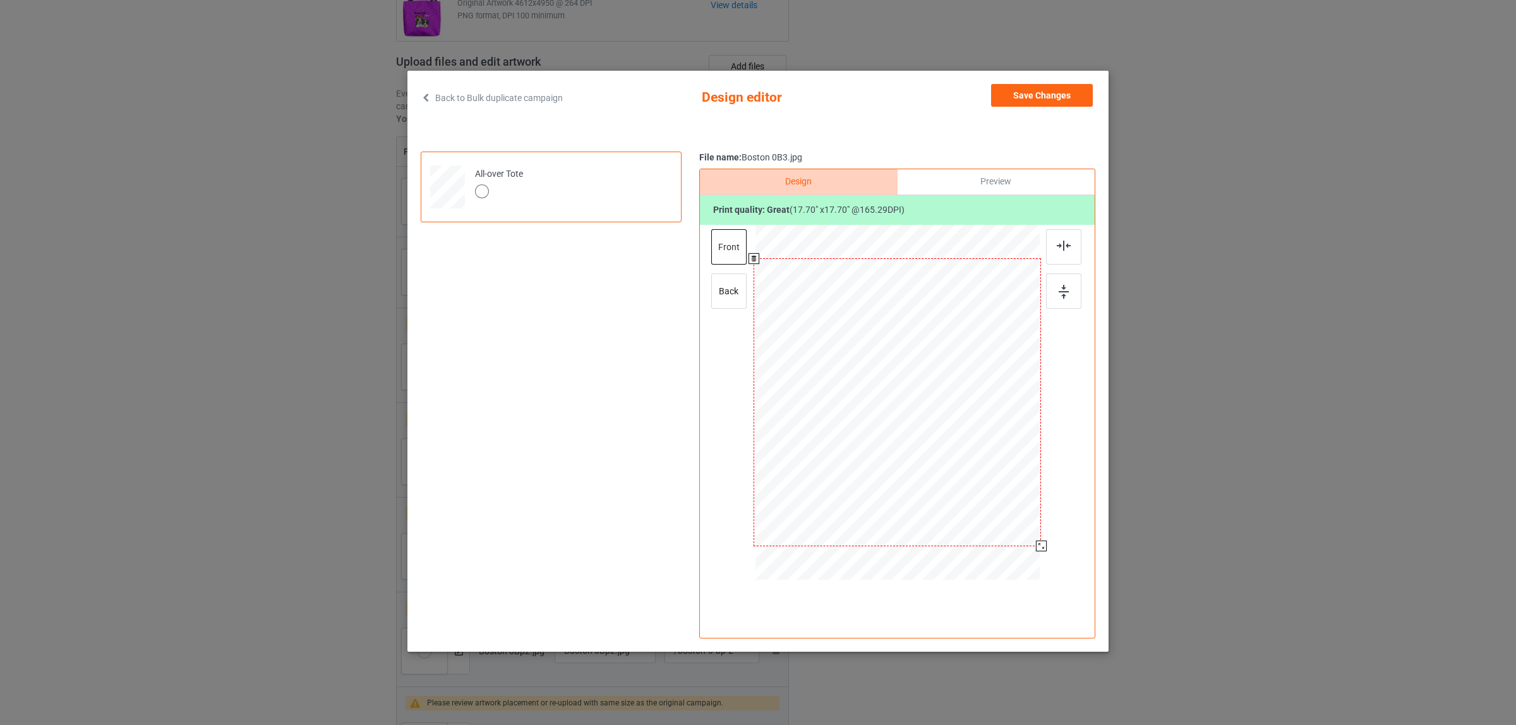
drag, startPoint x: 983, startPoint y: 488, endPoint x: 1043, endPoint y: 544, distance: 82.7
click at [1043, 544] on div at bounding box center [1041, 546] width 11 height 11
click at [728, 297] on div "back" at bounding box center [728, 290] width 35 height 35
drag, startPoint x: 983, startPoint y: 488, endPoint x: 1046, endPoint y: 541, distance: 82.5
click at [1046, 541] on div at bounding box center [897, 404] width 328 height 358
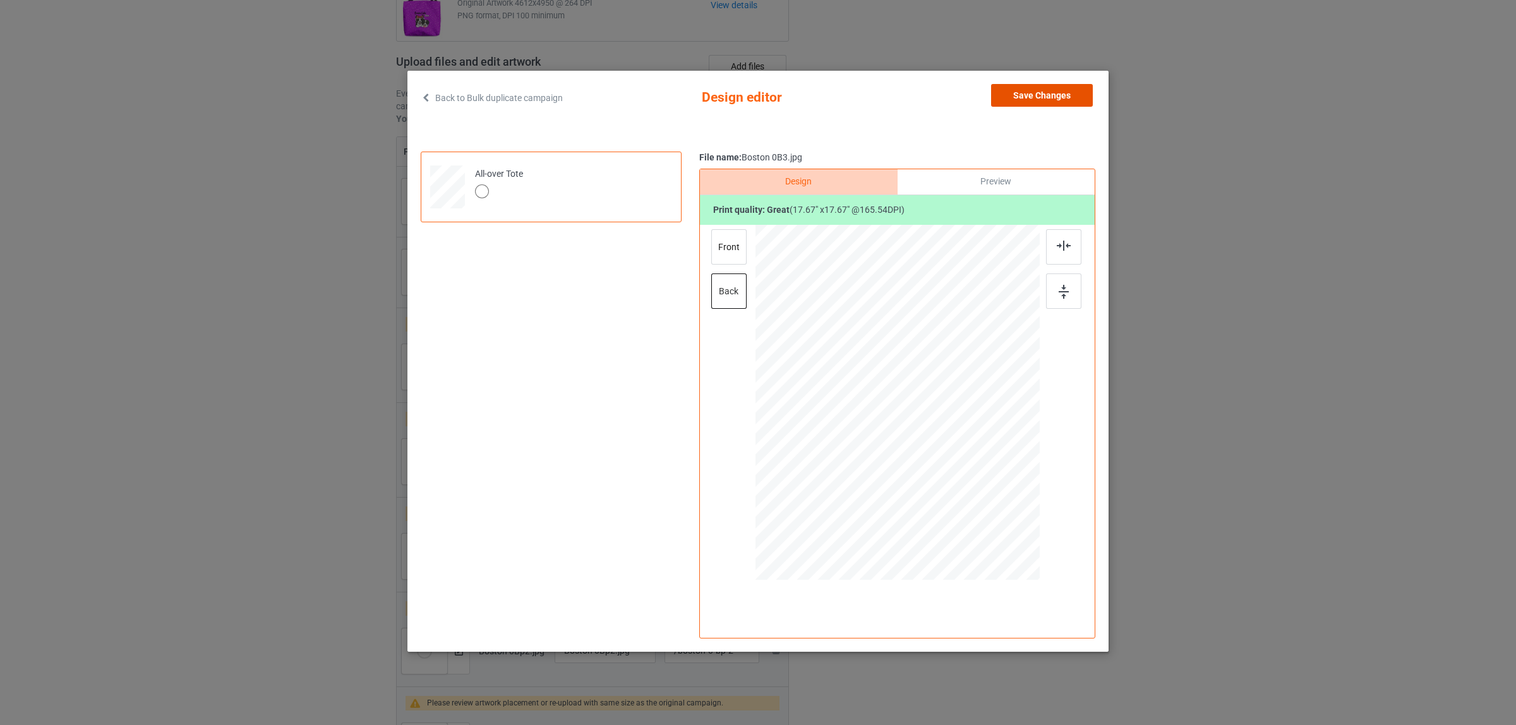
click at [1033, 98] on button "Save Changes" at bounding box center [1042, 95] width 102 height 23
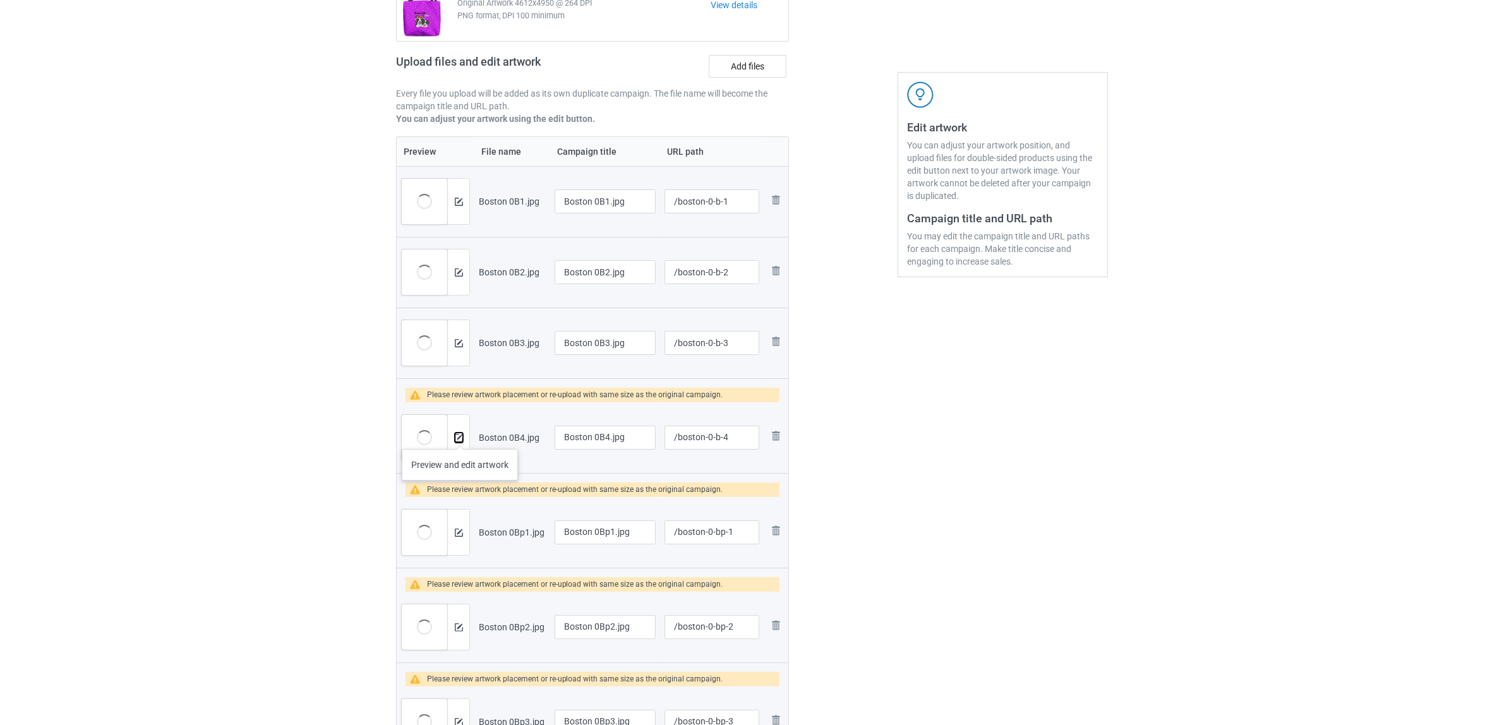
click at [460, 436] on img at bounding box center [459, 438] width 8 height 8
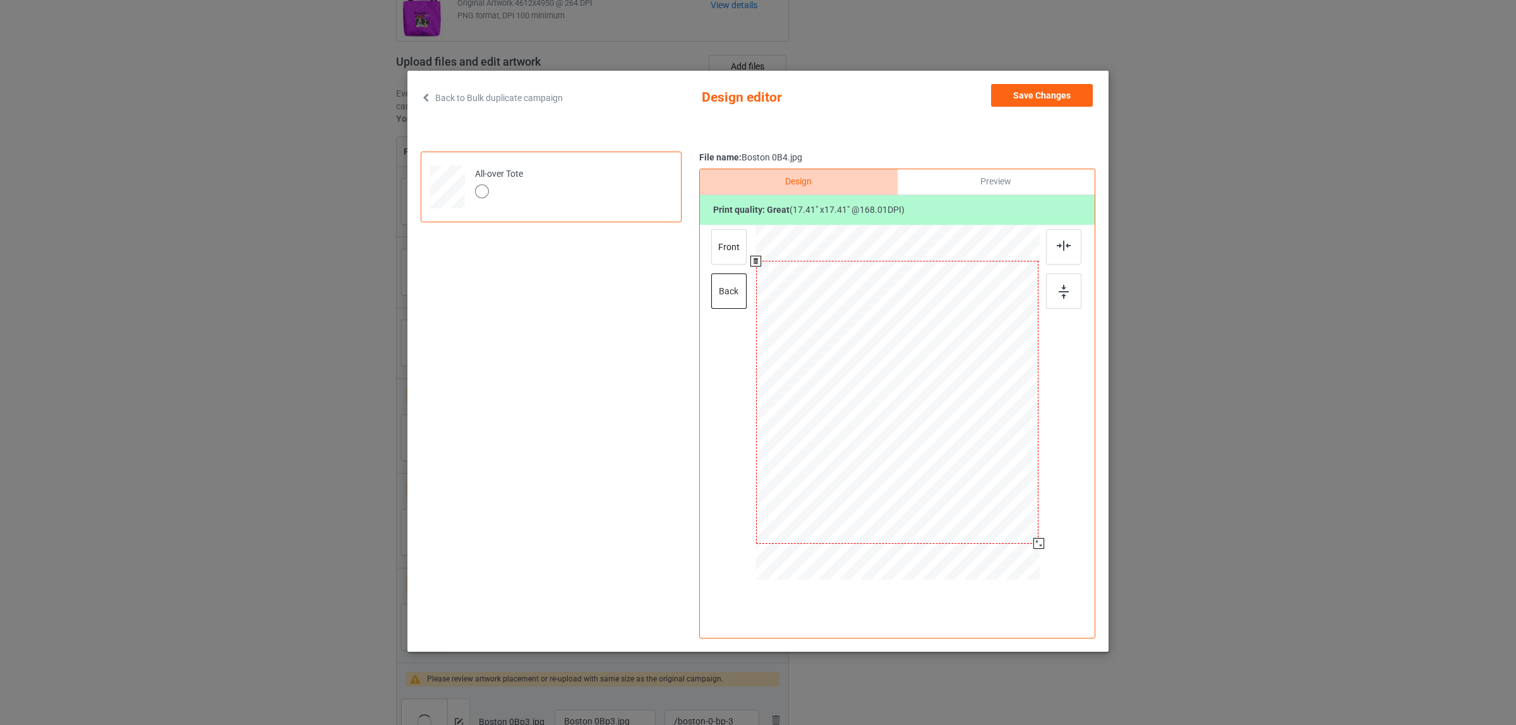
drag, startPoint x: 981, startPoint y: 488, endPoint x: 1039, endPoint y: 540, distance: 78.3
click at [1039, 540] on div at bounding box center [1038, 543] width 11 height 11
click at [740, 254] on div "front" at bounding box center [728, 246] width 35 height 35
drag, startPoint x: 986, startPoint y: 489, endPoint x: 1049, endPoint y: 543, distance: 82.9
click at [1049, 543] on div at bounding box center [897, 404] width 328 height 358
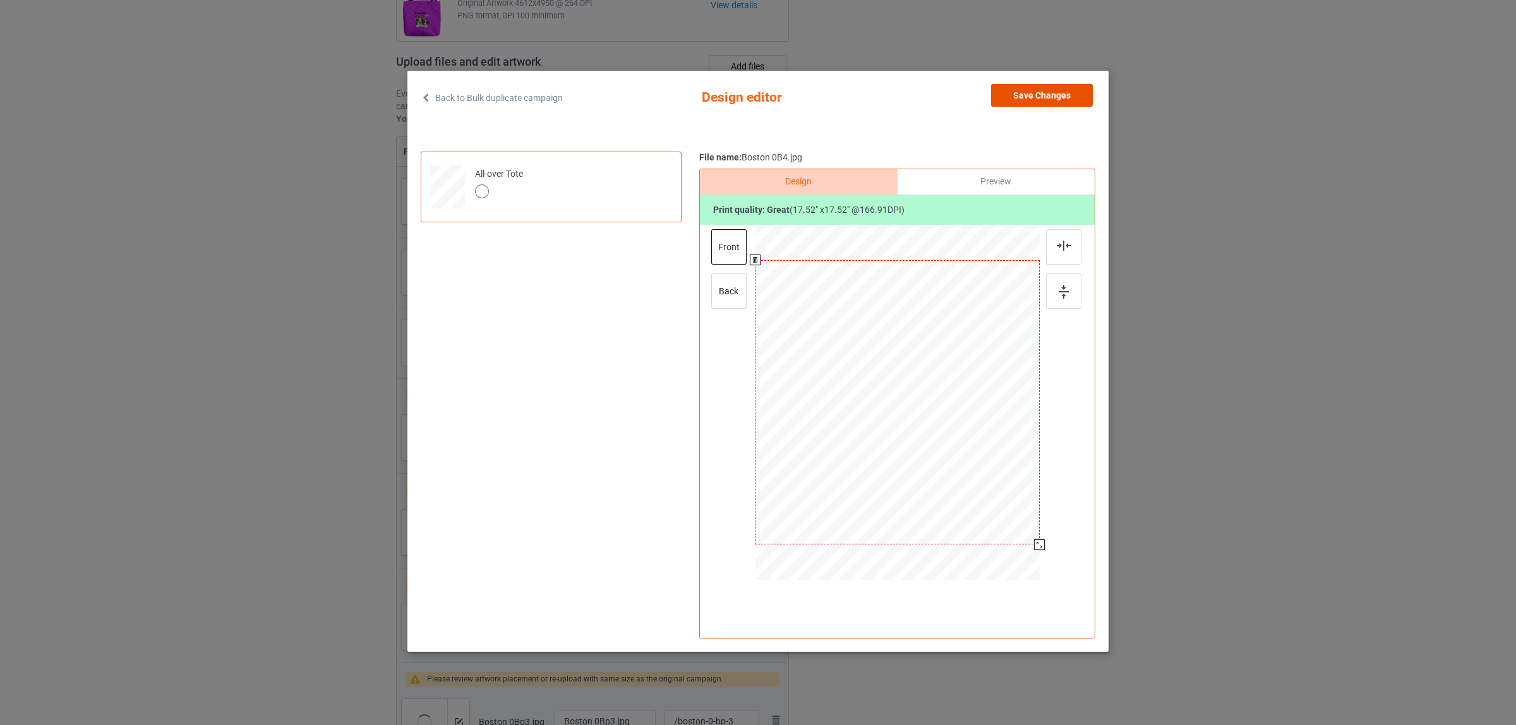
click at [1027, 101] on button "Save Changes" at bounding box center [1042, 95] width 102 height 23
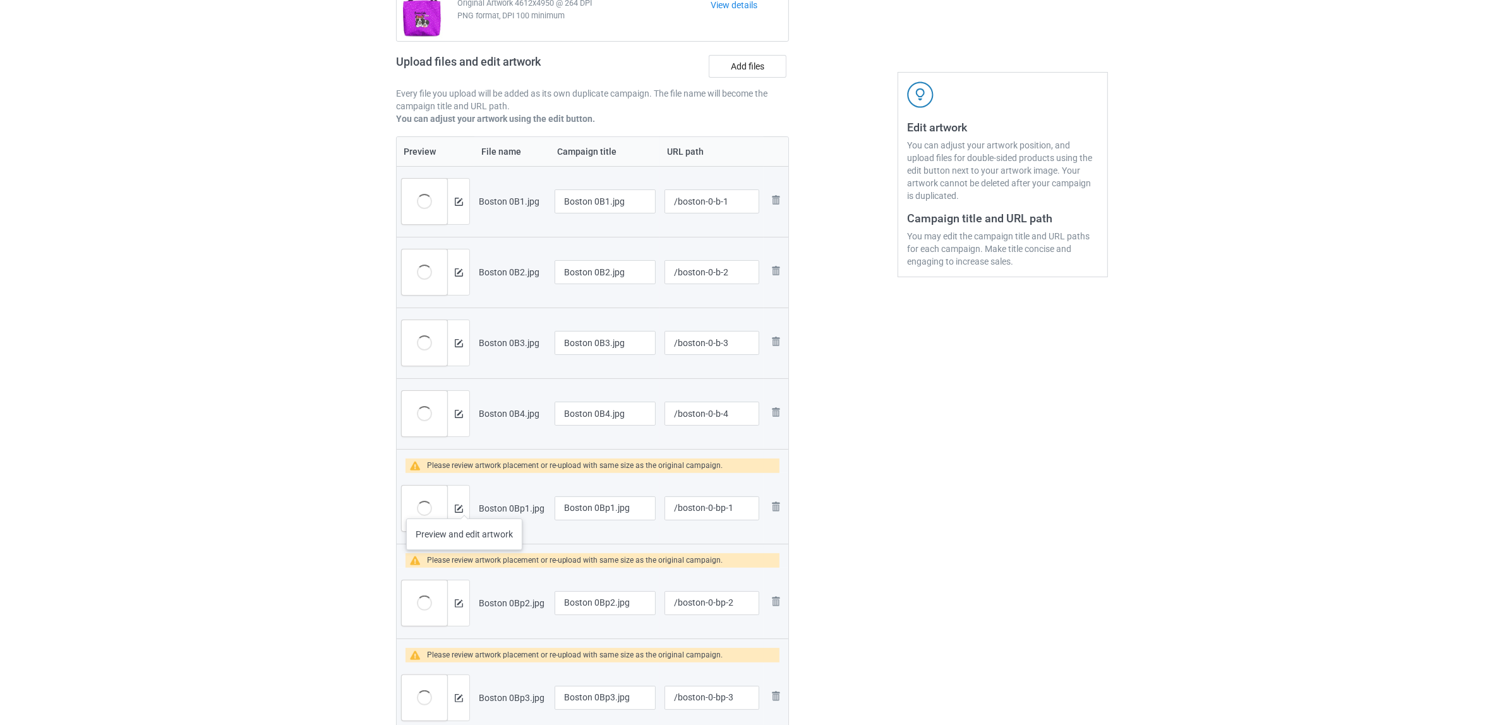
click at [464, 506] on div at bounding box center [458, 508] width 22 height 45
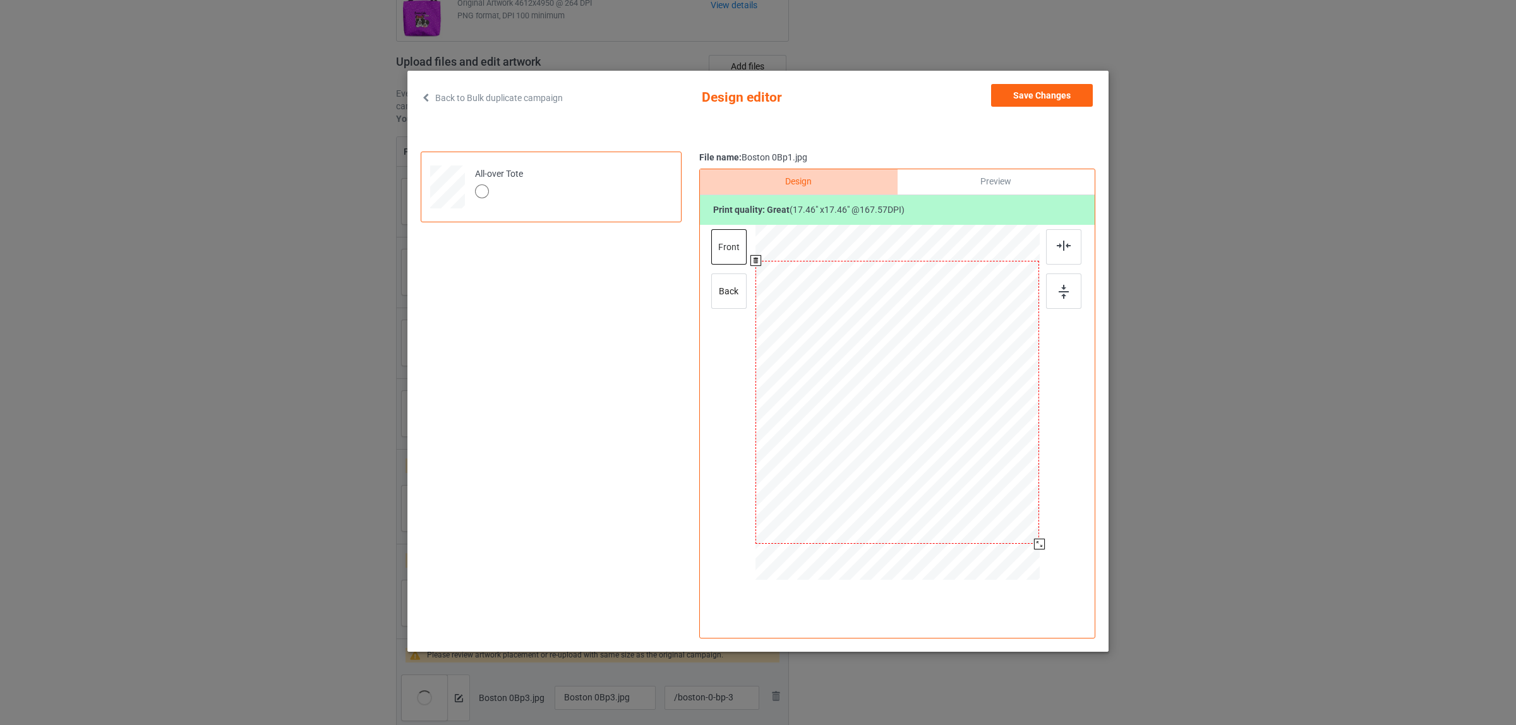
drag, startPoint x: 982, startPoint y: 488, endPoint x: 1043, endPoint y: 540, distance: 79.7
click at [1043, 540] on div at bounding box center [1039, 544] width 11 height 11
click at [734, 286] on div "back" at bounding box center [728, 290] width 35 height 35
drag, startPoint x: 983, startPoint y: 487, endPoint x: 1050, endPoint y: 532, distance: 80.9
click at [1050, 532] on div at bounding box center [897, 404] width 328 height 358
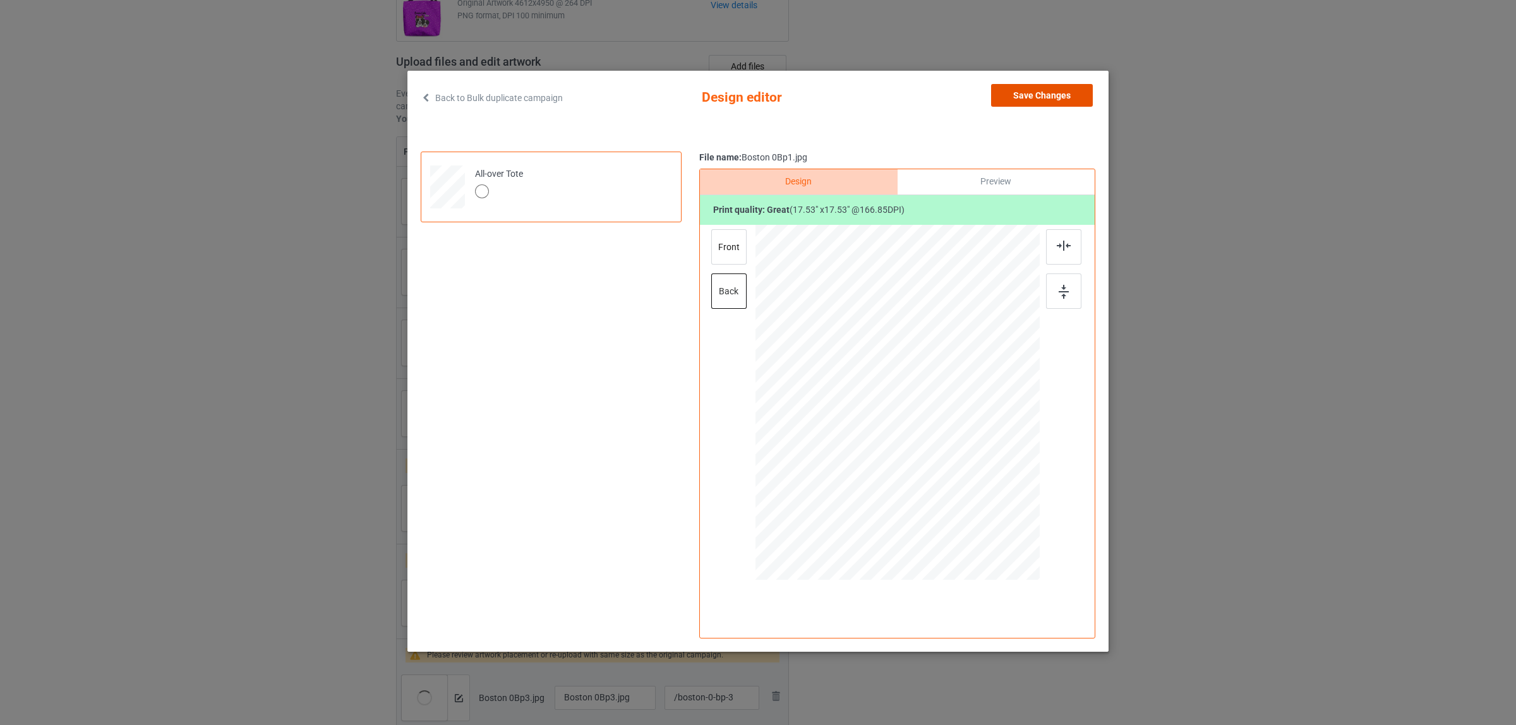
click at [1037, 98] on button "Save Changes" at bounding box center [1042, 95] width 102 height 23
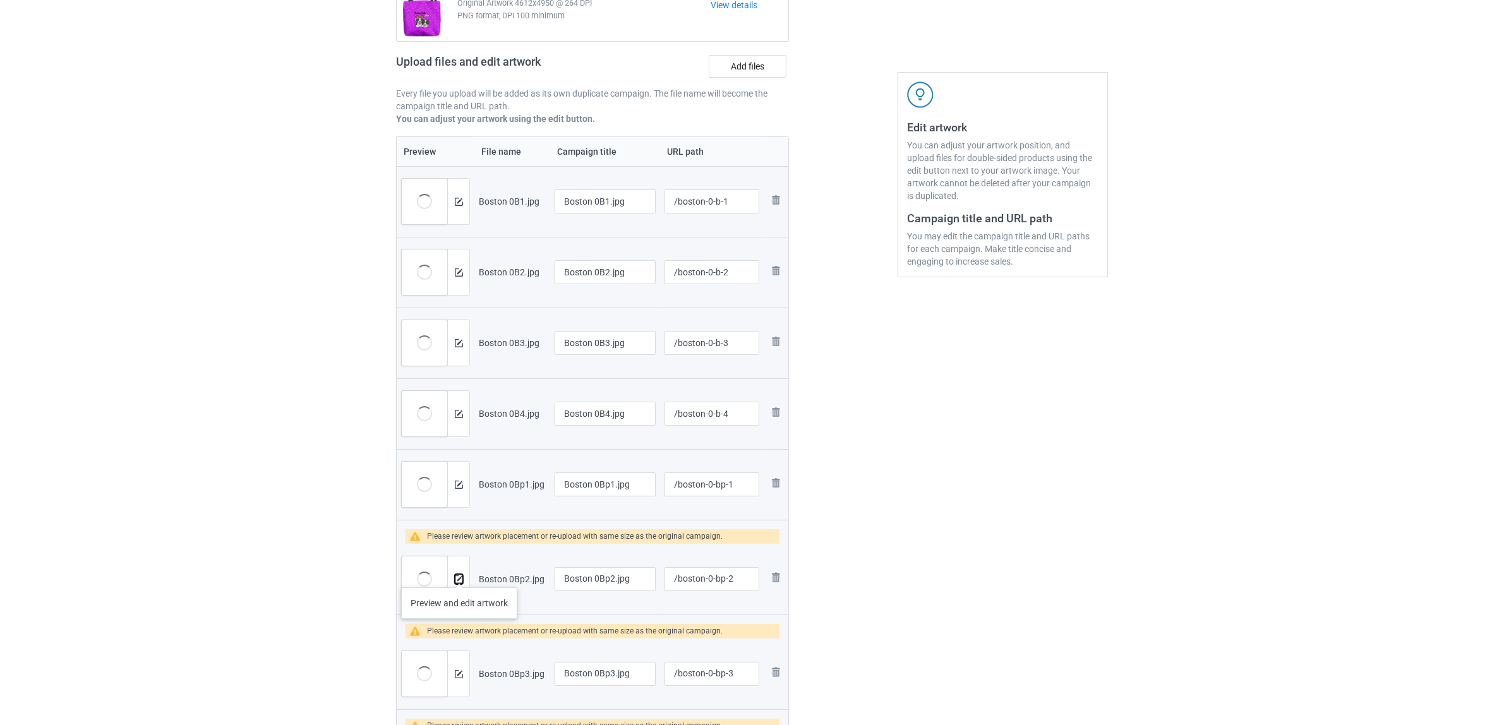
click at [459, 575] on button at bounding box center [459, 579] width 8 height 10
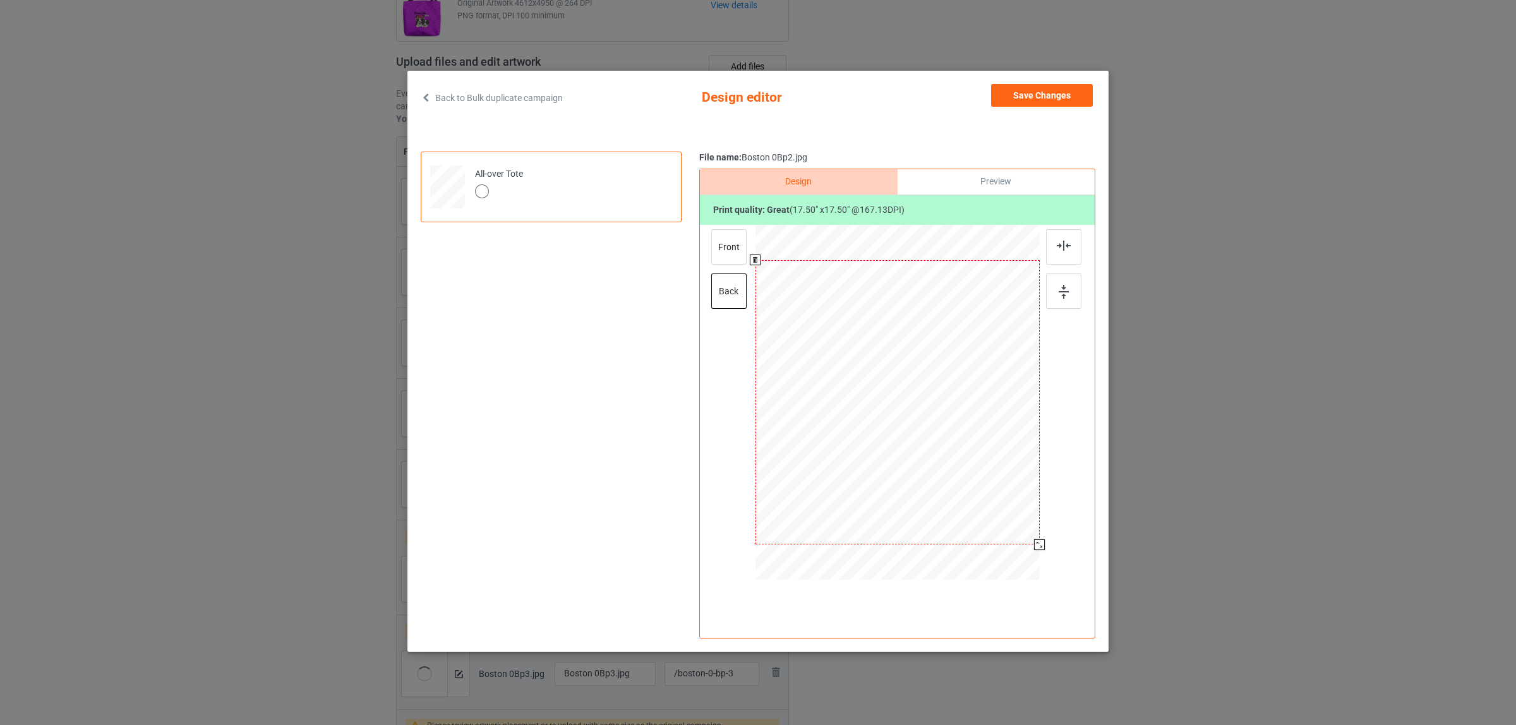
drag, startPoint x: 983, startPoint y: 486, endPoint x: 1040, endPoint y: 541, distance: 79.5
click at [1040, 541] on div at bounding box center [1039, 544] width 11 height 11
click at [728, 249] on div "front" at bounding box center [728, 246] width 35 height 35
drag, startPoint x: 986, startPoint y: 490, endPoint x: 1053, endPoint y: 539, distance: 83.3
click at [1053, 539] on div at bounding box center [897, 404] width 328 height 358
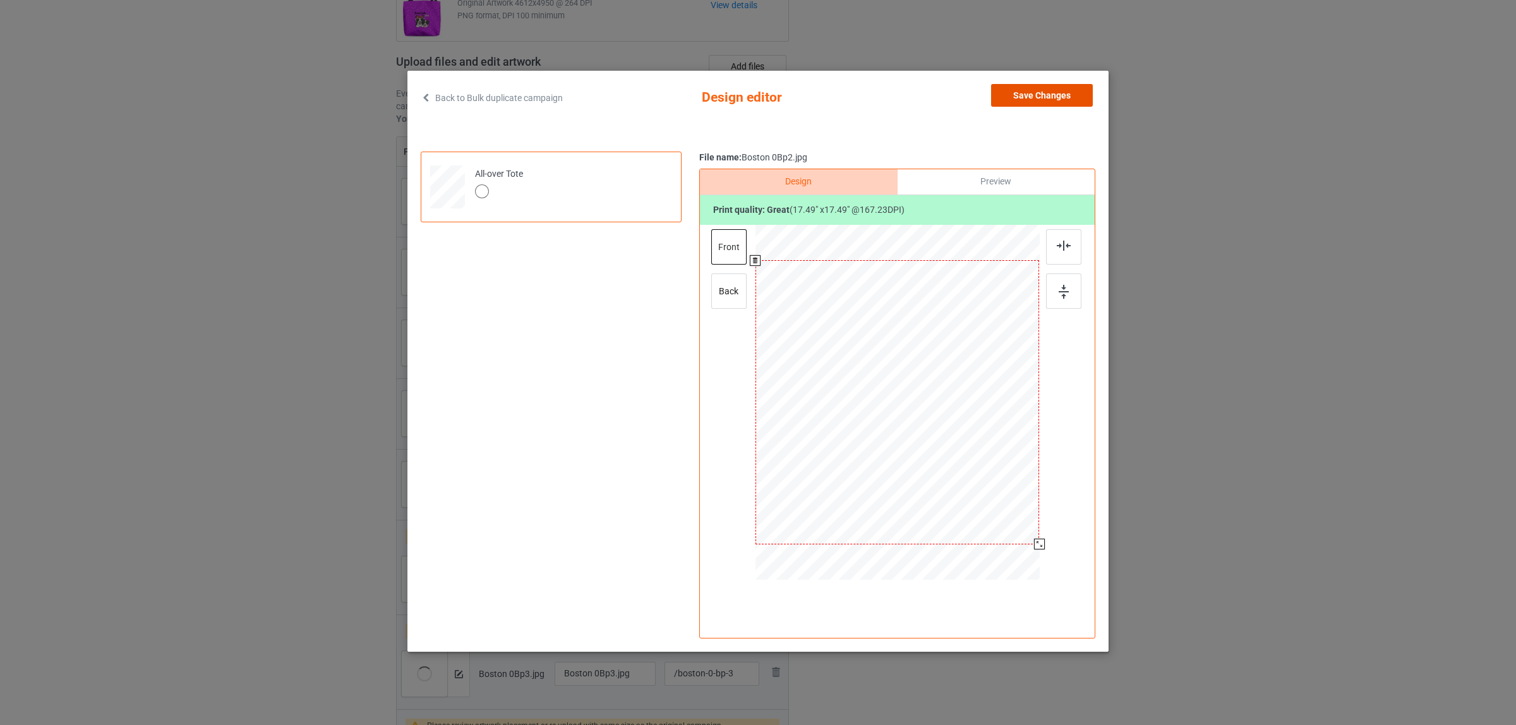
click at [1063, 99] on button "Save Changes" at bounding box center [1042, 95] width 102 height 23
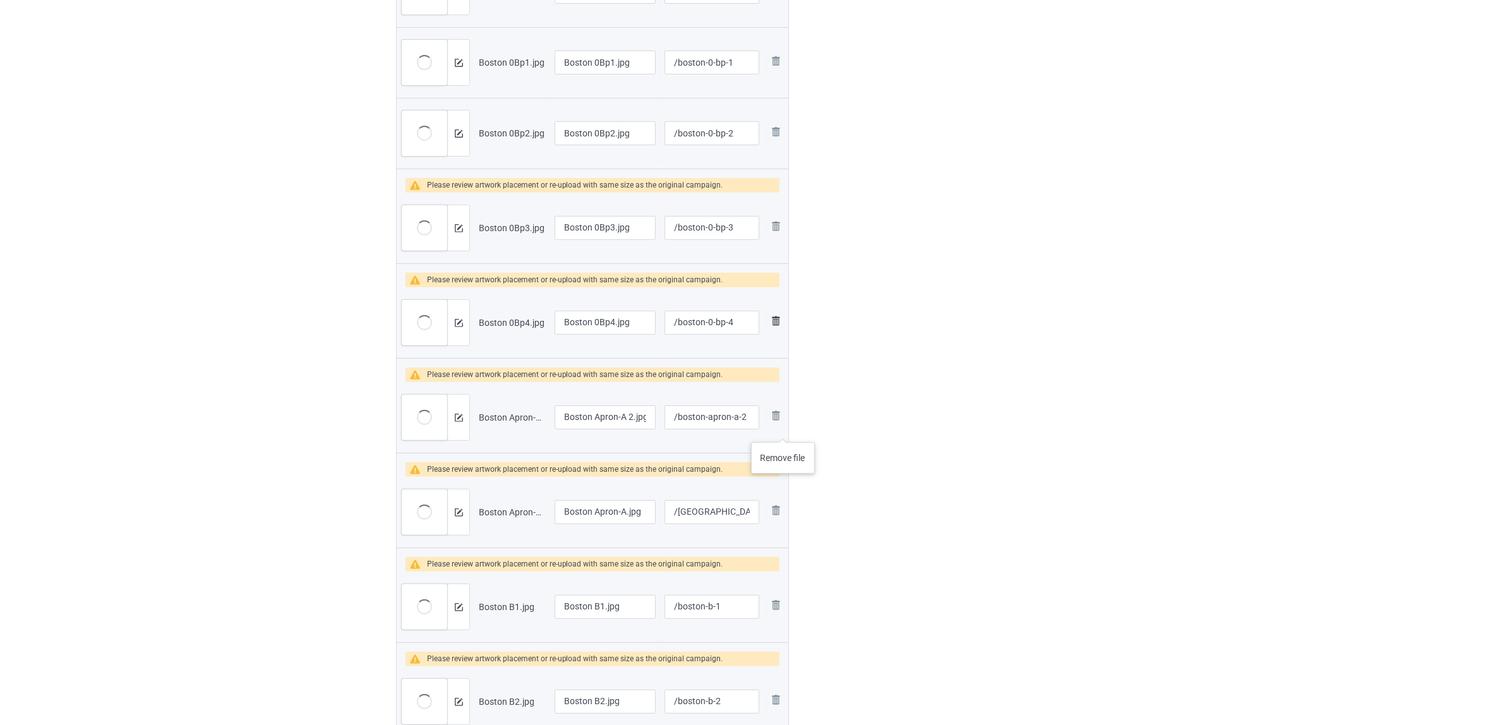
scroll to position [710, 0]
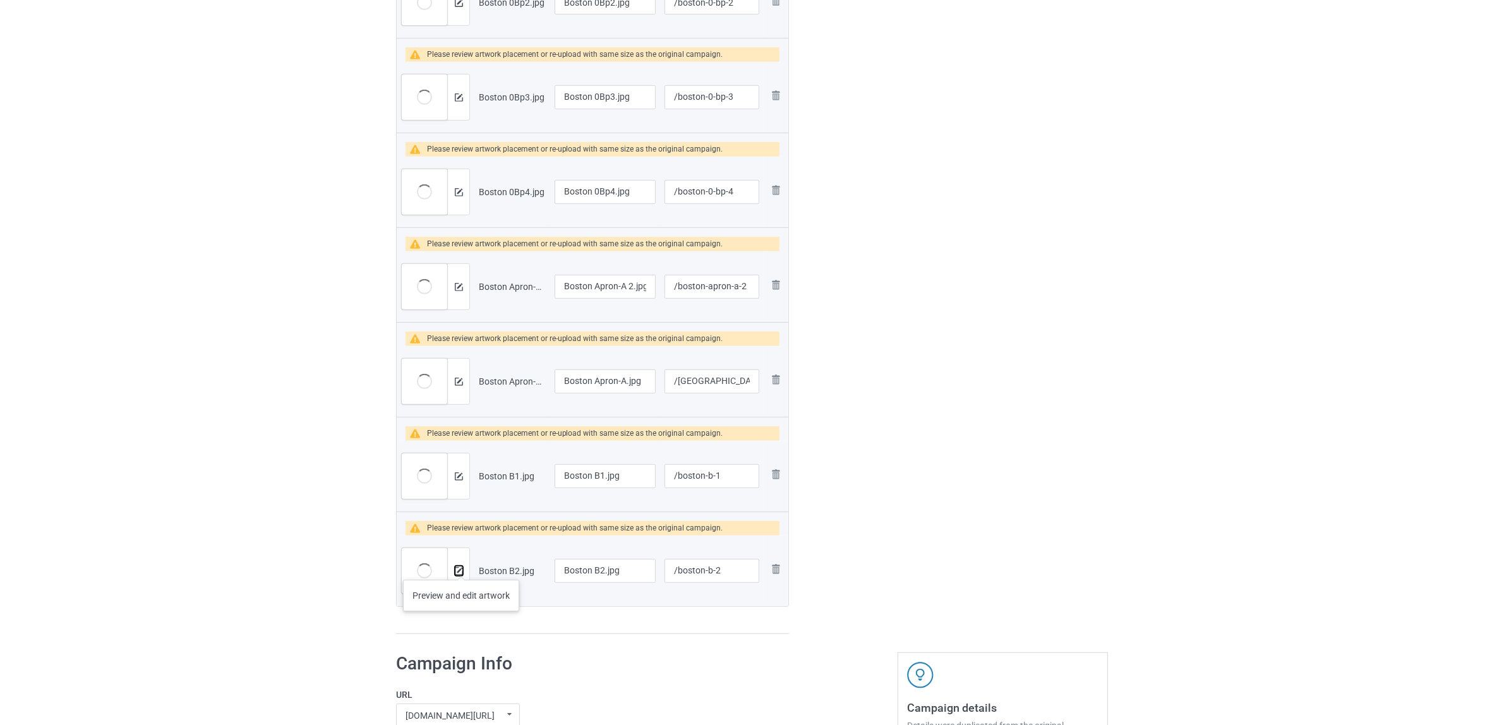
click at [461, 567] on img at bounding box center [459, 571] width 8 height 8
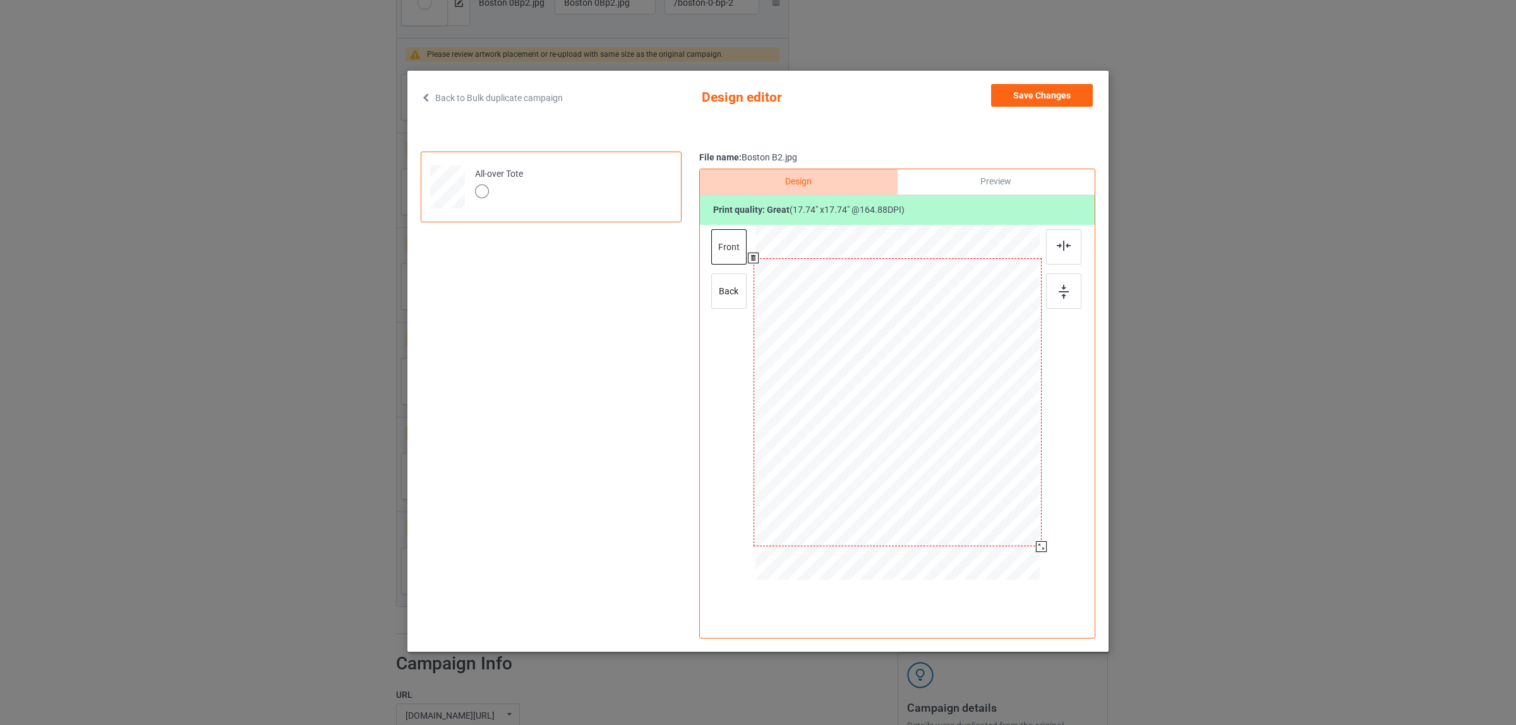
drag, startPoint x: 981, startPoint y: 490, endPoint x: 1046, endPoint y: 542, distance: 83.6
click at [1046, 542] on div at bounding box center [897, 404] width 328 height 358
click at [733, 299] on div "back" at bounding box center [728, 290] width 35 height 35
click at [1027, 554] on div at bounding box center [897, 404] width 284 height 358
click at [1014, 95] on button "Save Changes" at bounding box center [1042, 95] width 102 height 23
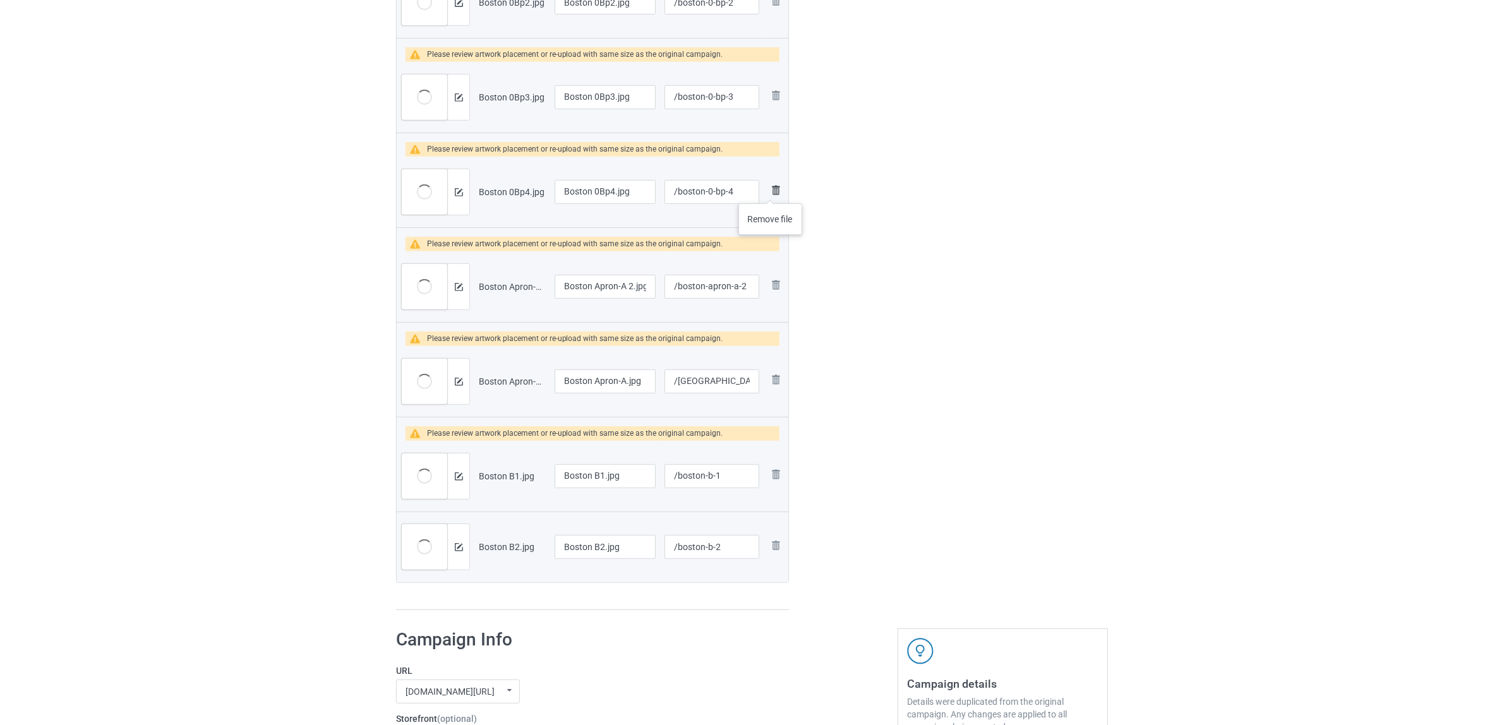
click at [770, 191] on img at bounding box center [775, 190] width 15 height 15
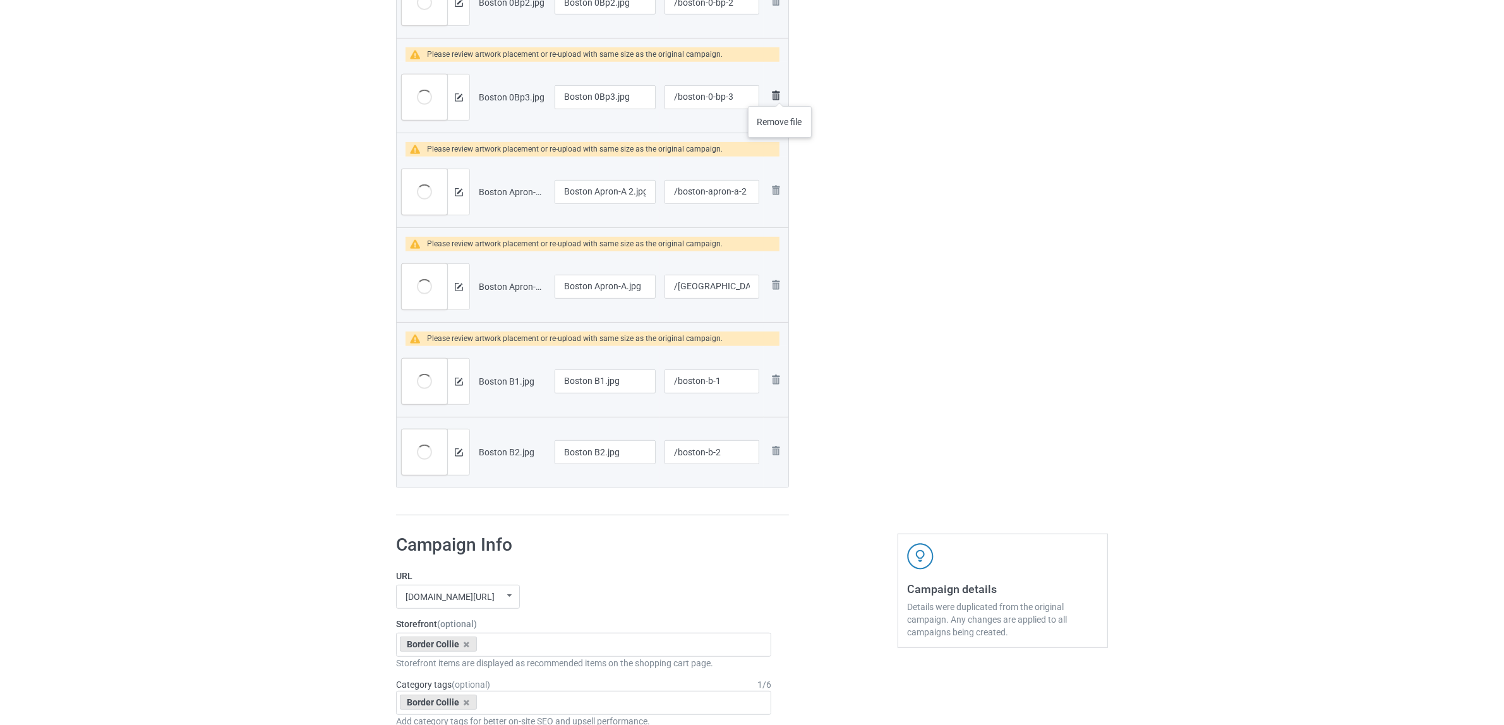
click at [780, 93] on img at bounding box center [775, 95] width 15 height 15
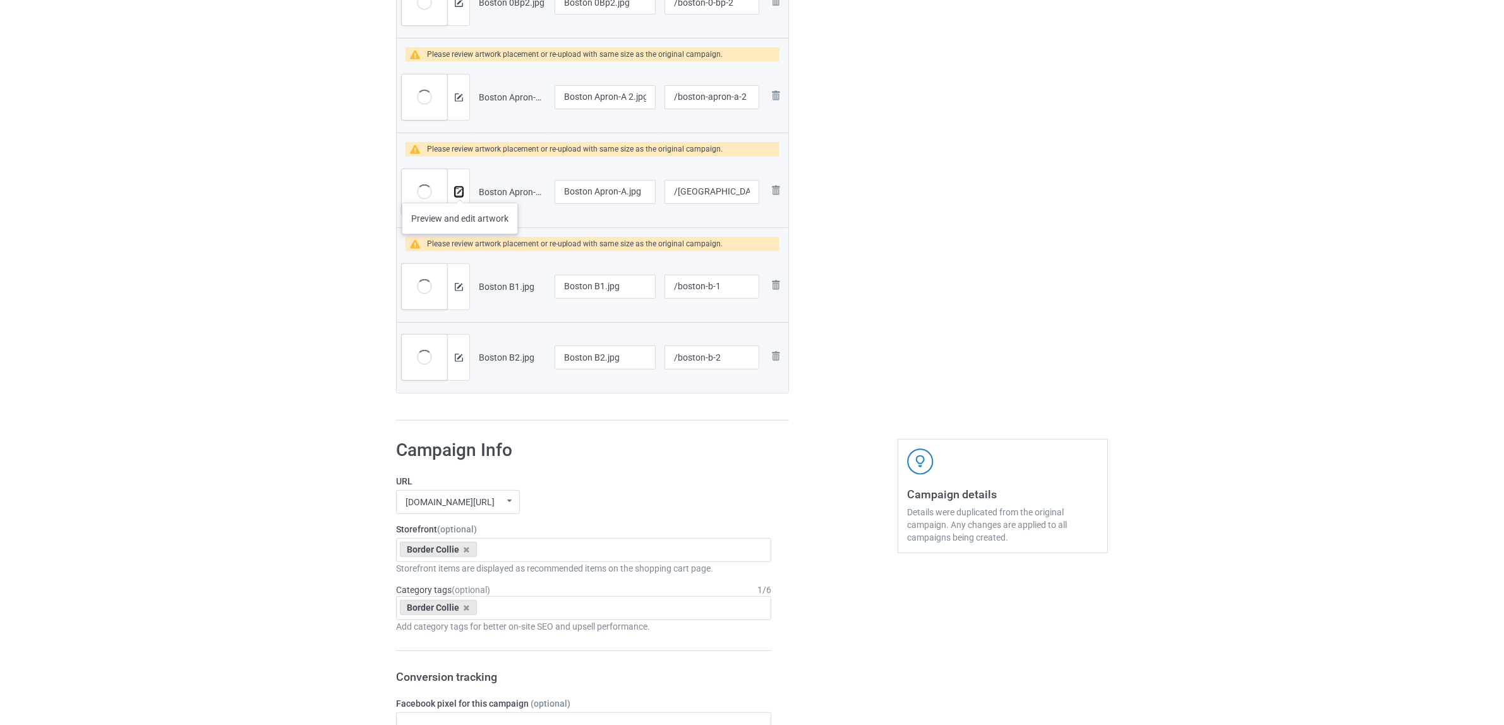
click at [460, 190] on img at bounding box center [459, 192] width 8 height 8
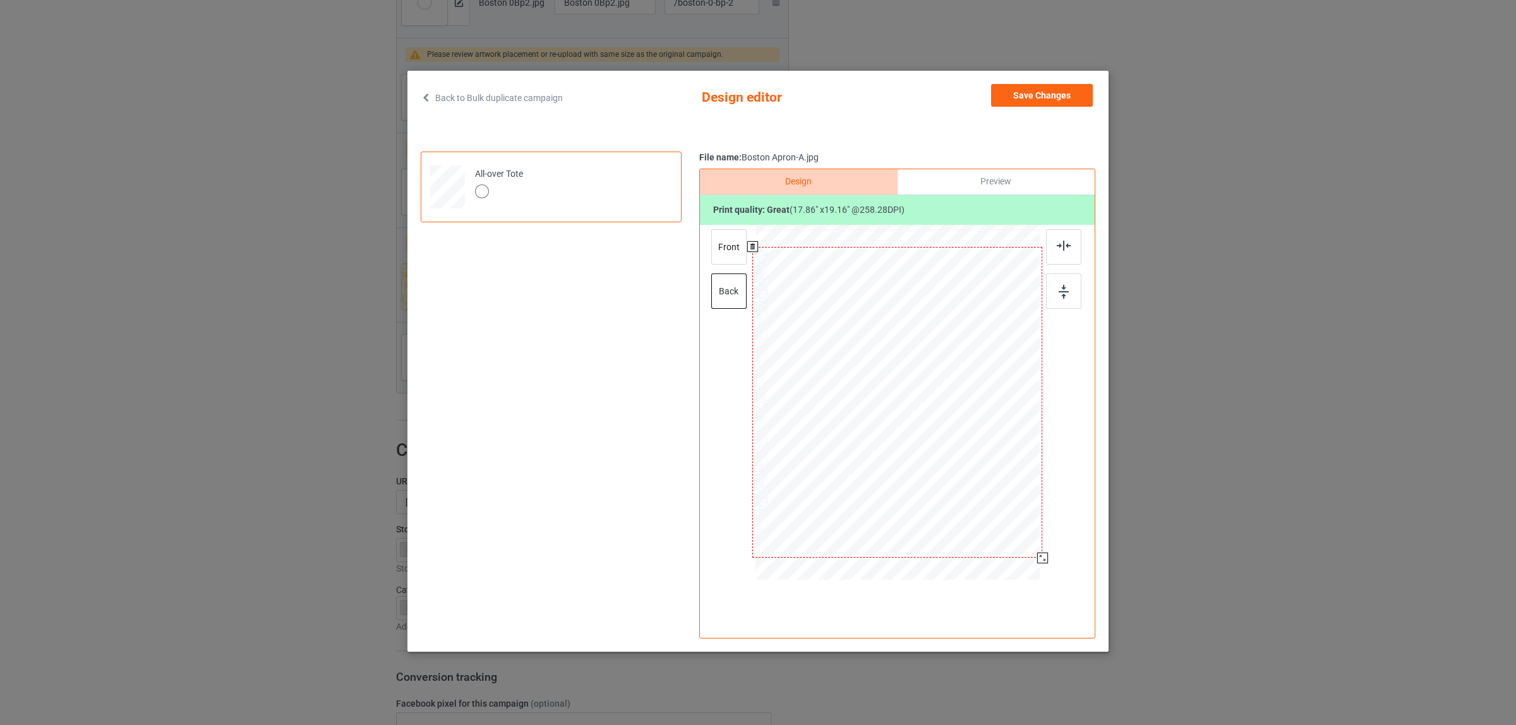
drag, startPoint x: 983, startPoint y: 496, endPoint x: 1050, endPoint y: 554, distance: 88.6
click at [1050, 554] on div at bounding box center [897, 404] width 328 height 358
click at [728, 244] on div "front" at bounding box center [728, 246] width 35 height 35
drag, startPoint x: 984, startPoint y: 493, endPoint x: 1061, endPoint y: 534, distance: 87.3
click at [1061, 534] on div at bounding box center [897, 404] width 328 height 358
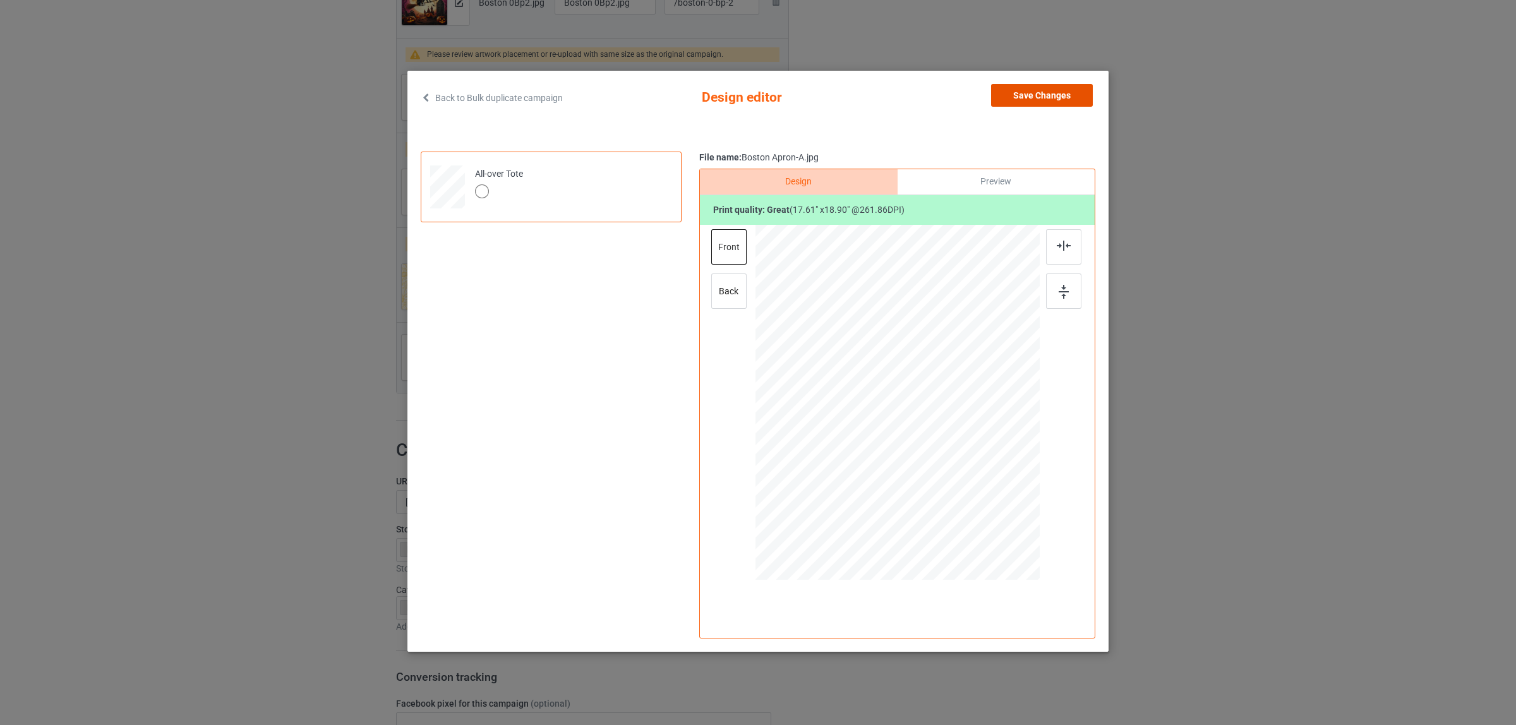
click at [1011, 90] on button "Save Changes" at bounding box center [1042, 95] width 102 height 23
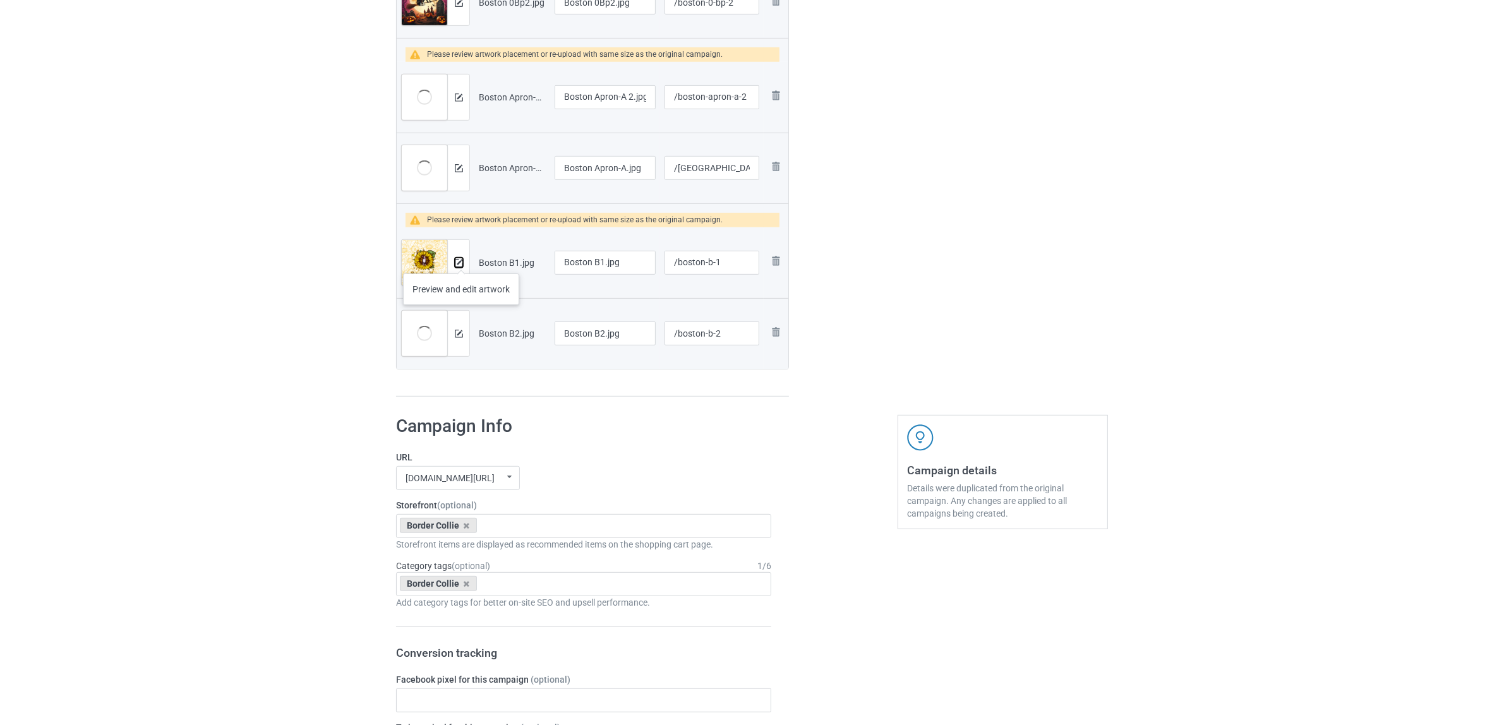
click at [461, 261] on img at bounding box center [459, 263] width 8 height 8
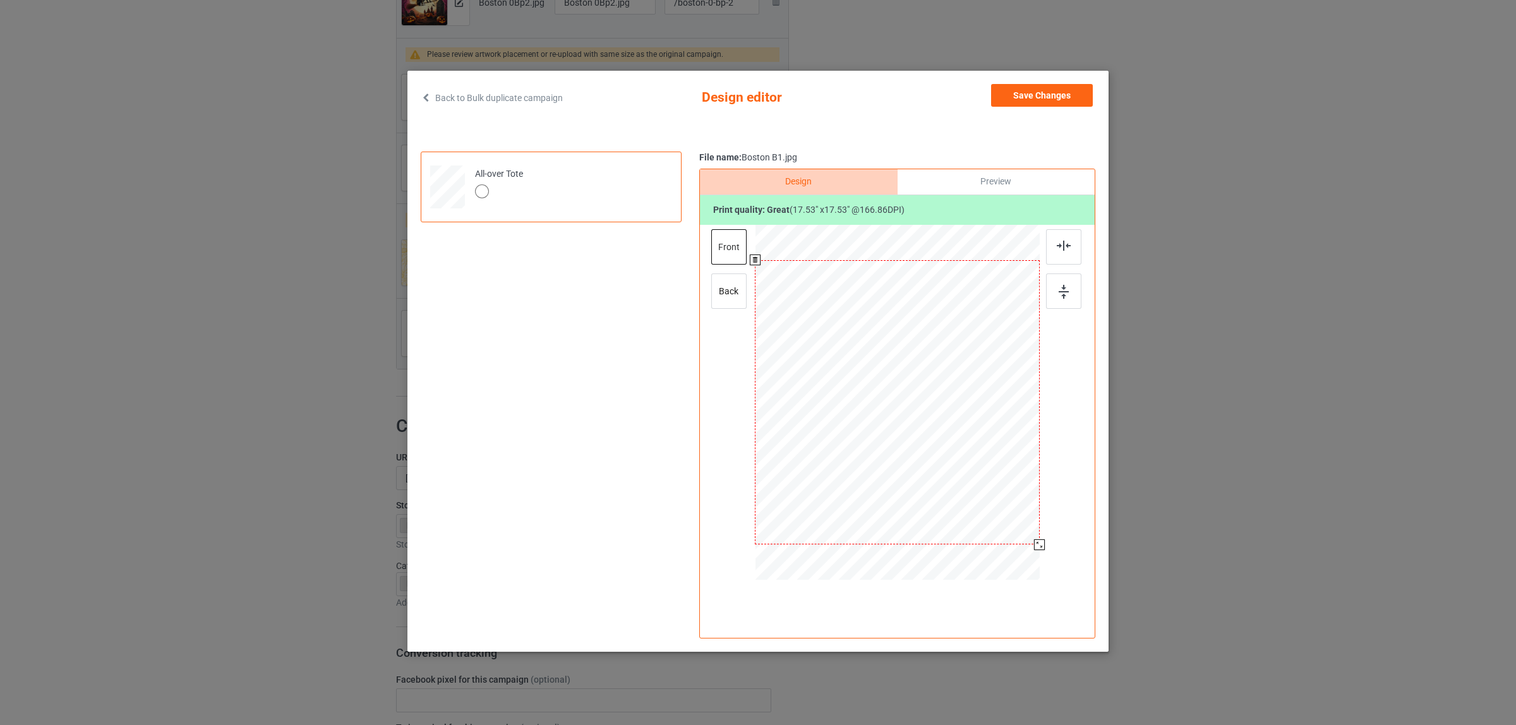
drag, startPoint x: 983, startPoint y: 488, endPoint x: 1042, endPoint y: 542, distance: 80.5
click at [1042, 542] on div at bounding box center [1039, 544] width 11 height 11
click at [731, 297] on div "back" at bounding box center [728, 290] width 35 height 35
drag, startPoint x: 986, startPoint y: 488, endPoint x: 1048, endPoint y: 537, distance: 80.0
click at [1048, 537] on div at bounding box center [897, 404] width 328 height 358
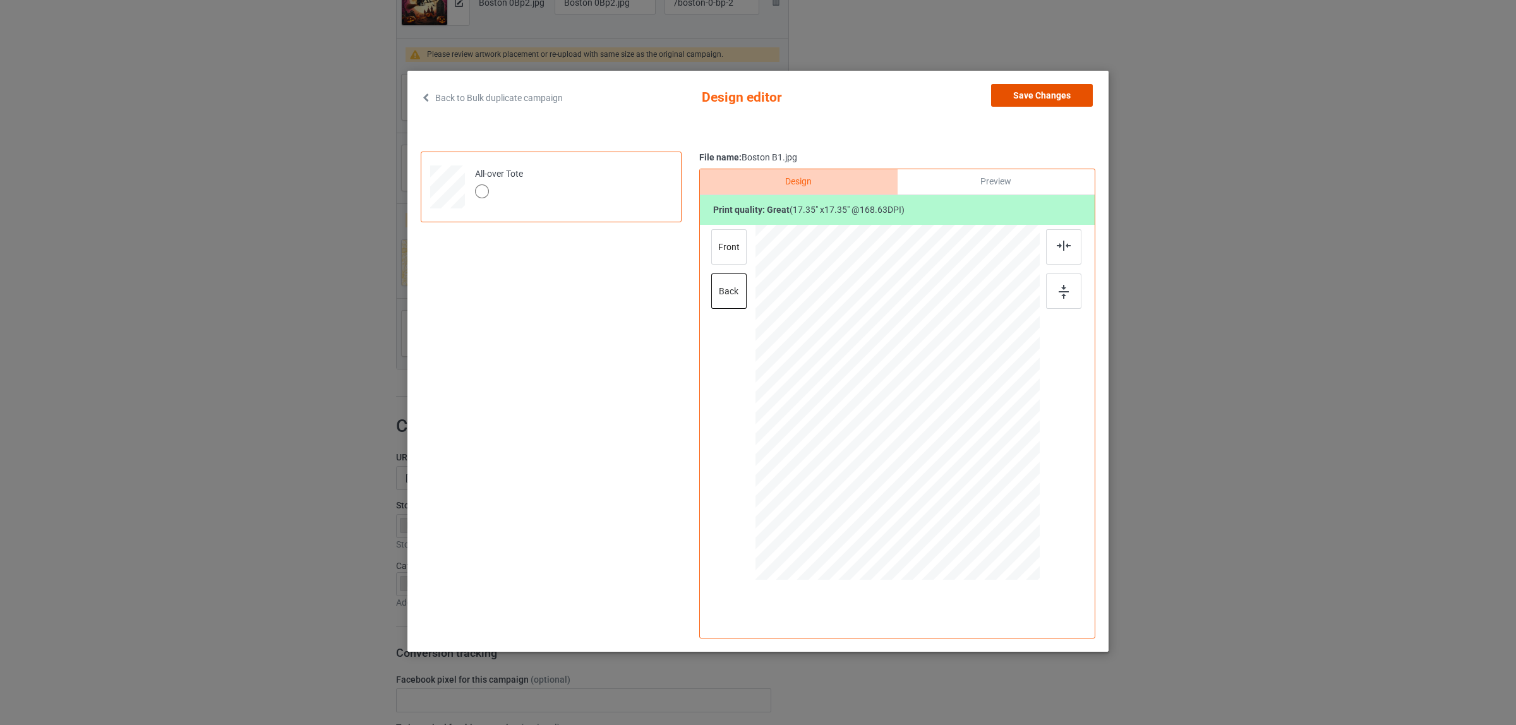
click at [1018, 95] on button "Save Changes" at bounding box center [1042, 95] width 102 height 23
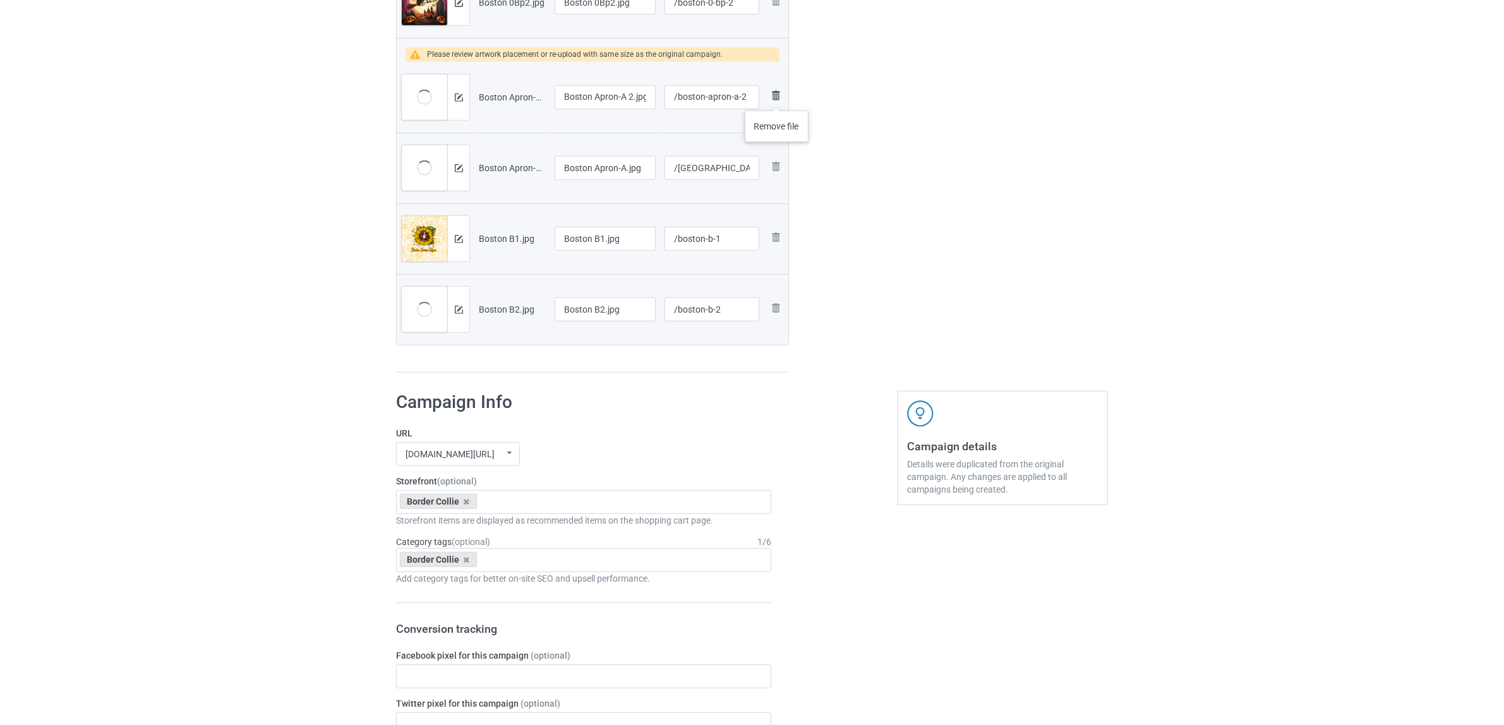
click at [777, 98] on img at bounding box center [775, 95] width 15 height 15
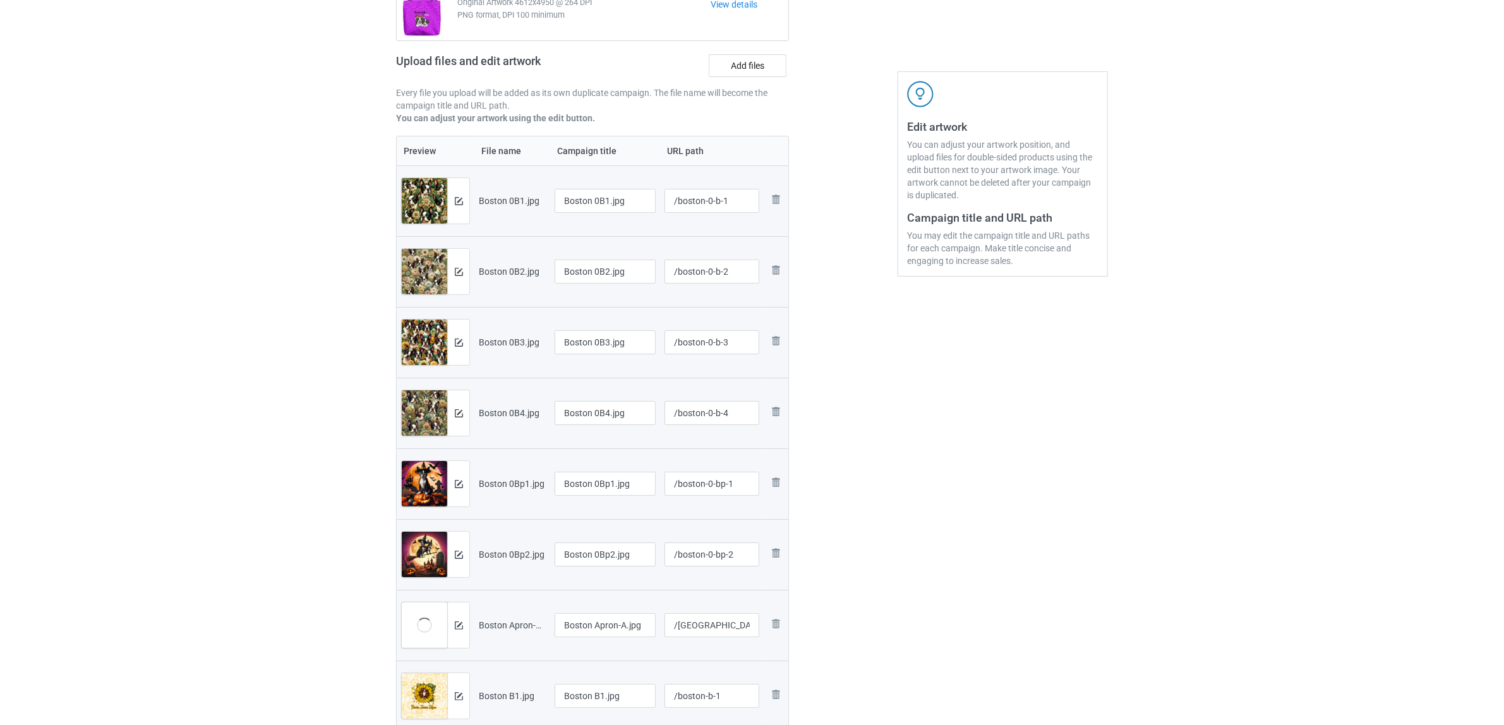
scroll to position [158, 0]
drag, startPoint x: 592, startPoint y: 198, endPoint x: 654, endPoint y: 209, distance: 63.5
click at [654, 209] on input "Boston 0B1.jpg" at bounding box center [604, 201] width 101 height 24
click at [570, 196] on input "[GEOGRAPHIC_DATA]" at bounding box center [604, 201] width 101 height 24
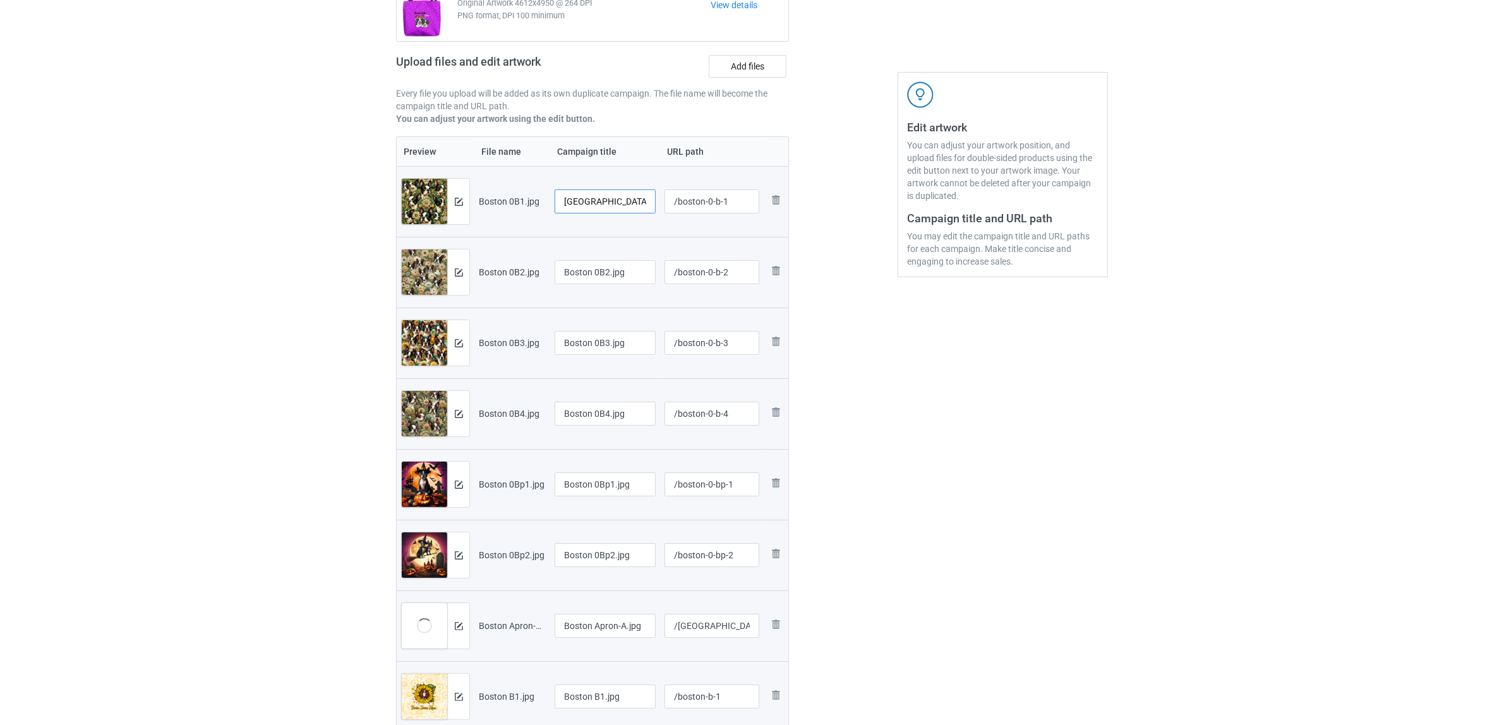
type input "[GEOGRAPHIC_DATA]"
click at [604, 275] on input "Boston 0B2.jpg" at bounding box center [604, 272] width 101 height 24
paste input "text"
type input "[GEOGRAPHIC_DATA]"
click at [594, 354] on input "Boston 0B3.jpg" at bounding box center [604, 343] width 101 height 24
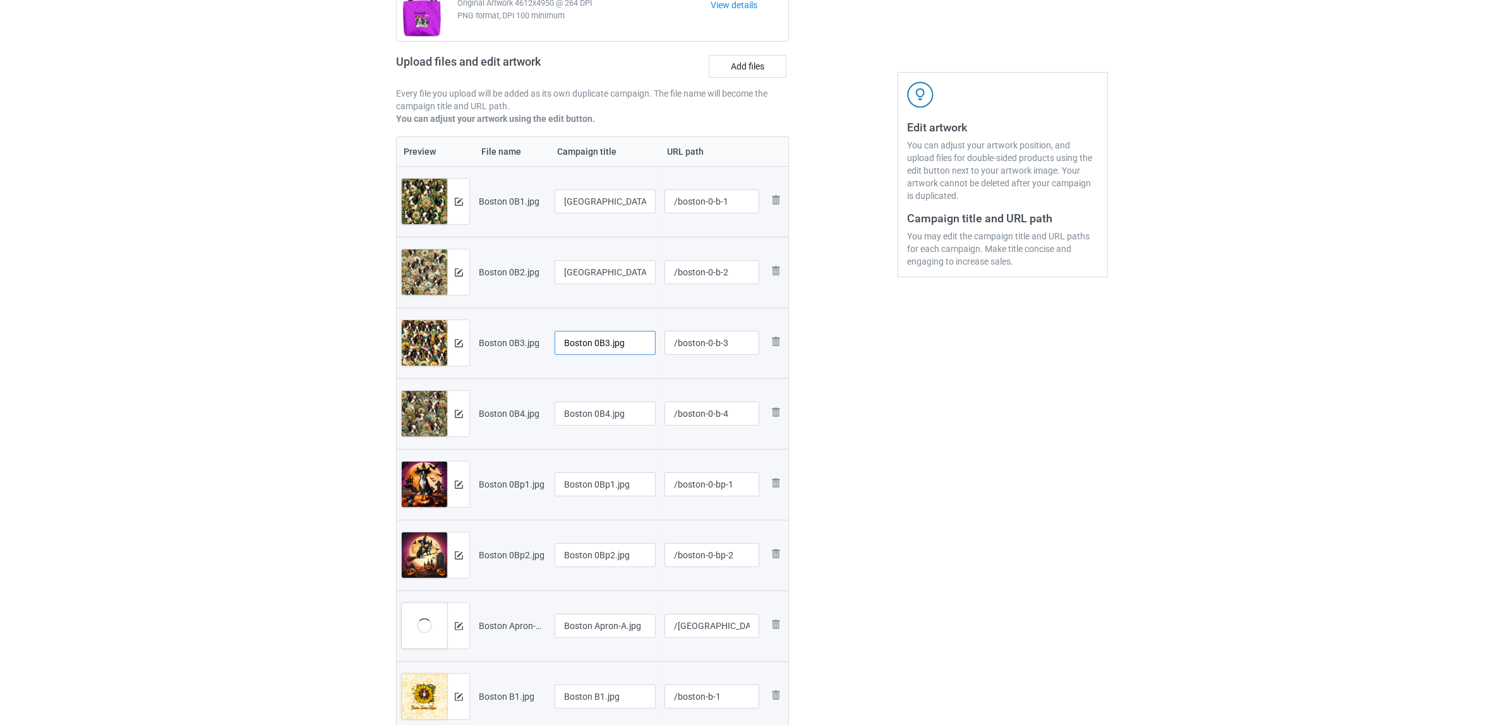
paste input "text"
type input "[GEOGRAPHIC_DATA]"
click at [602, 421] on input "Boston 0B4.jpg" at bounding box center [604, 414] width 101 height 24
paste input "text"
type input "[GEOGRAPHIC_DATA]"
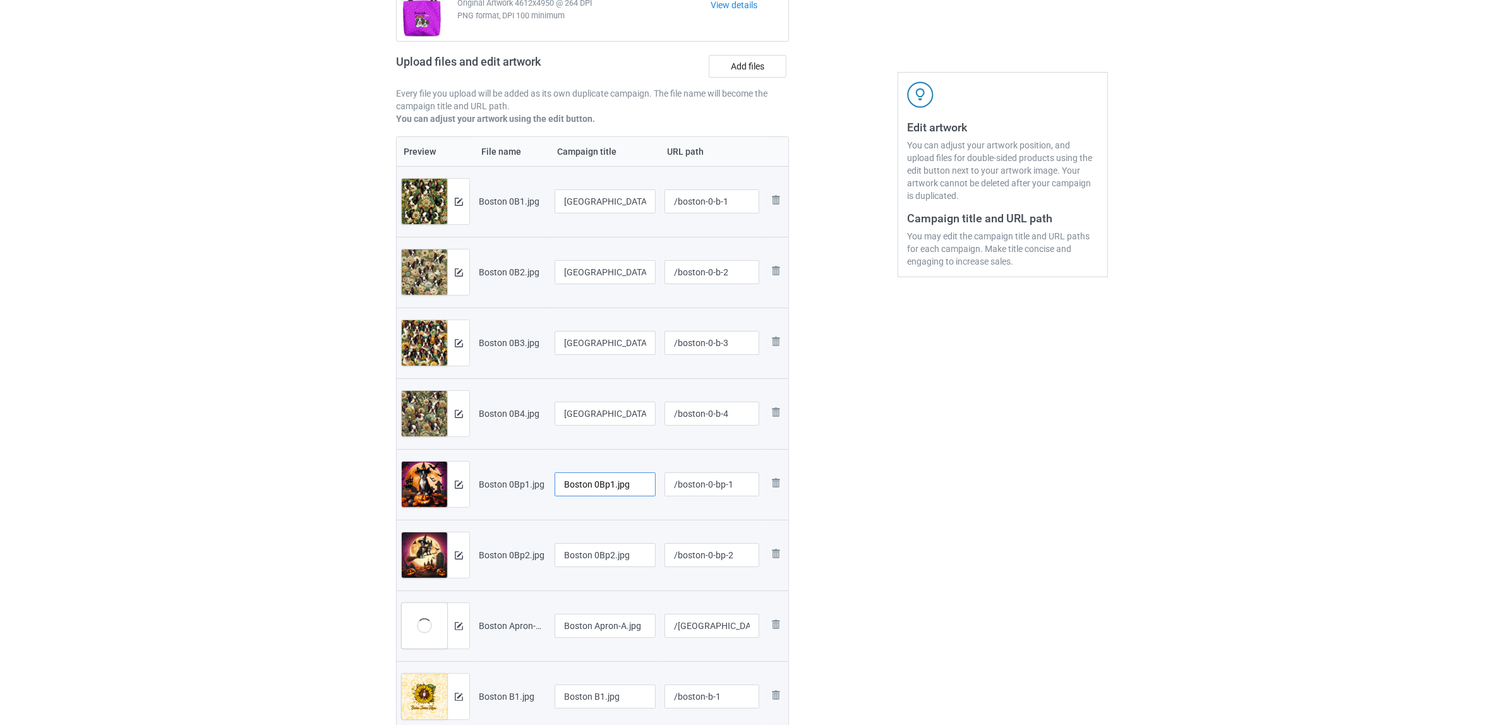
click at [603, 484] on input "Boston 0Bp1.jpg" at bounding box center [604, 484] width 101 height 24
paste input "text"
type input "[GEOGRAPHIC_DATA]"
click at [604, 557] on input "Boston 0Bp2.jpg" at bounding box center [604, 555] width 101 height 24
paste input "text"
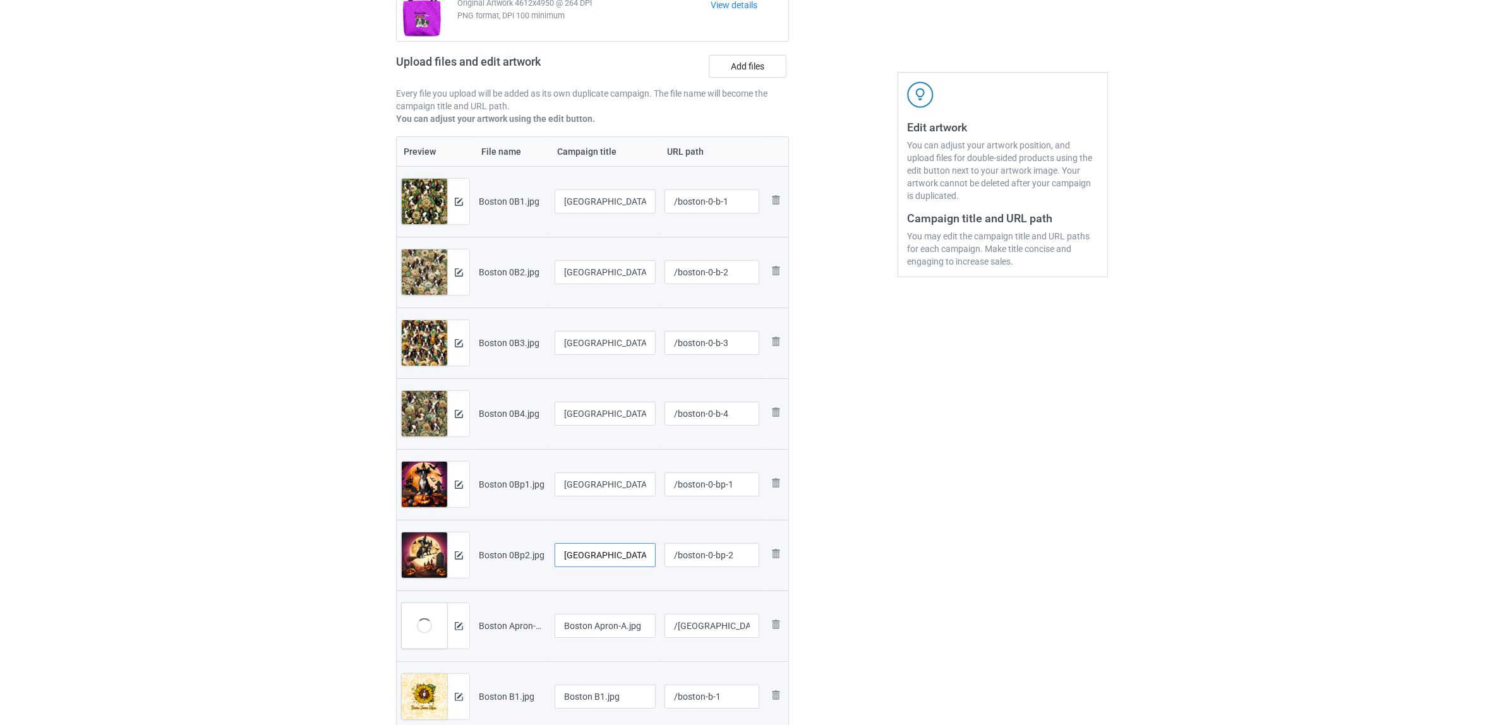
type input "[GEOGRAPHIC_DATA]"
click at [611, 633] on input "Boston Apron-A.jpg" at bounding box center [604, 626] width 101 height 24
paste input "text"
type input "[GEOGRAPHIC_DATA]"
click at [590, 695] on input "Boston B1.jpg" at bounding box center [604, 697] width 101 height 24
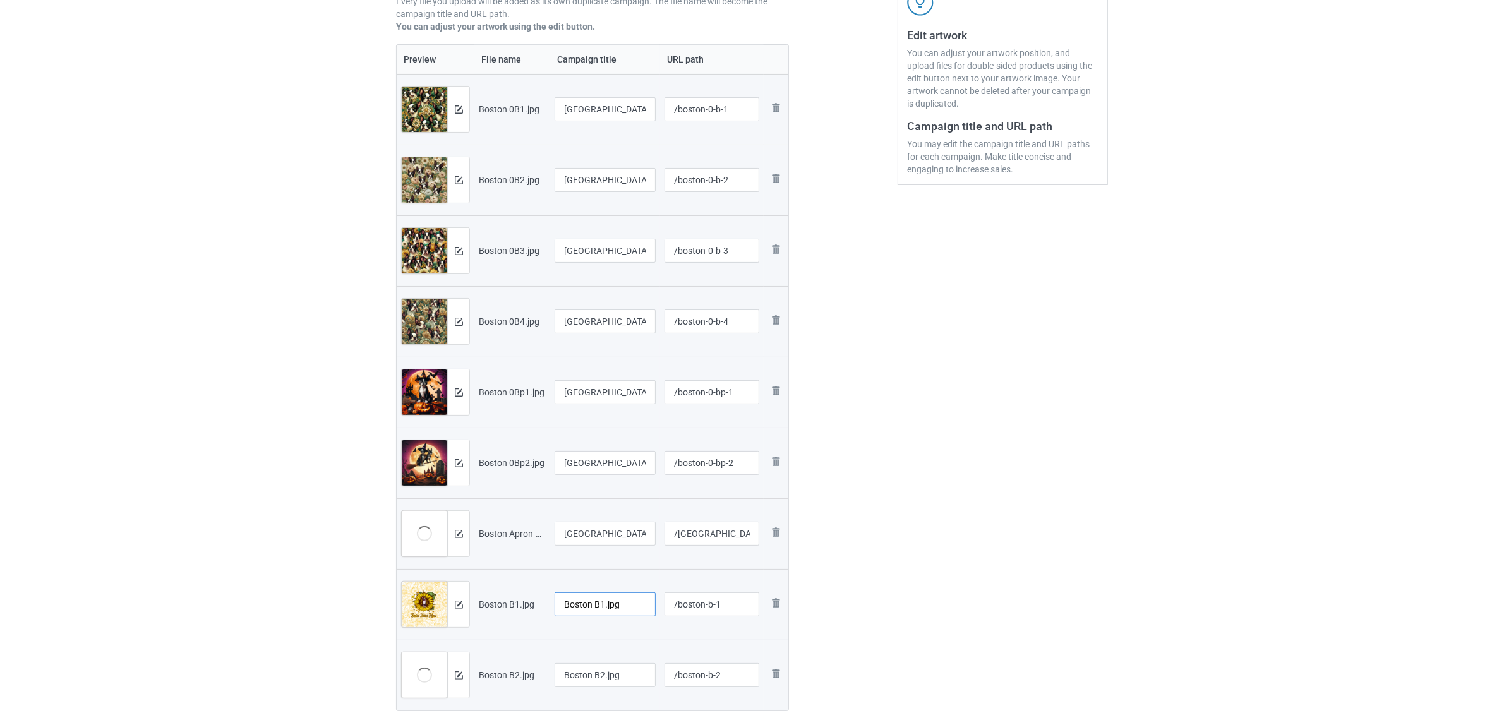
scroll to position [395, 0]
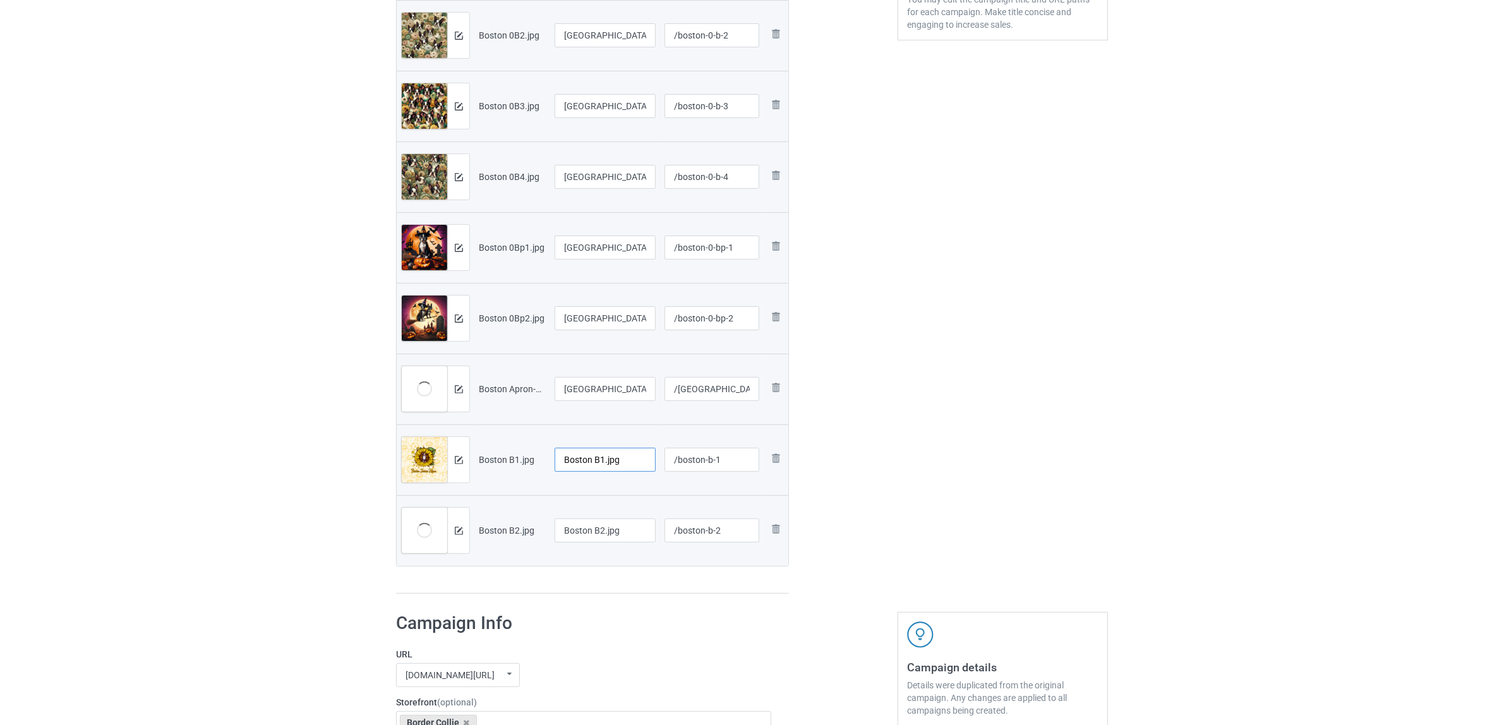
paste input "text"
type input "[GEOGRAPHIC_DATA]"
click at [592, 510] on td "Boston B2.jpg" at bounding box center [605, 530] width 110 height 71
click at [588, 522] on input "Boston B2.jpg" at bounding box center [604, 530] width 101 height 24
paste input "text"
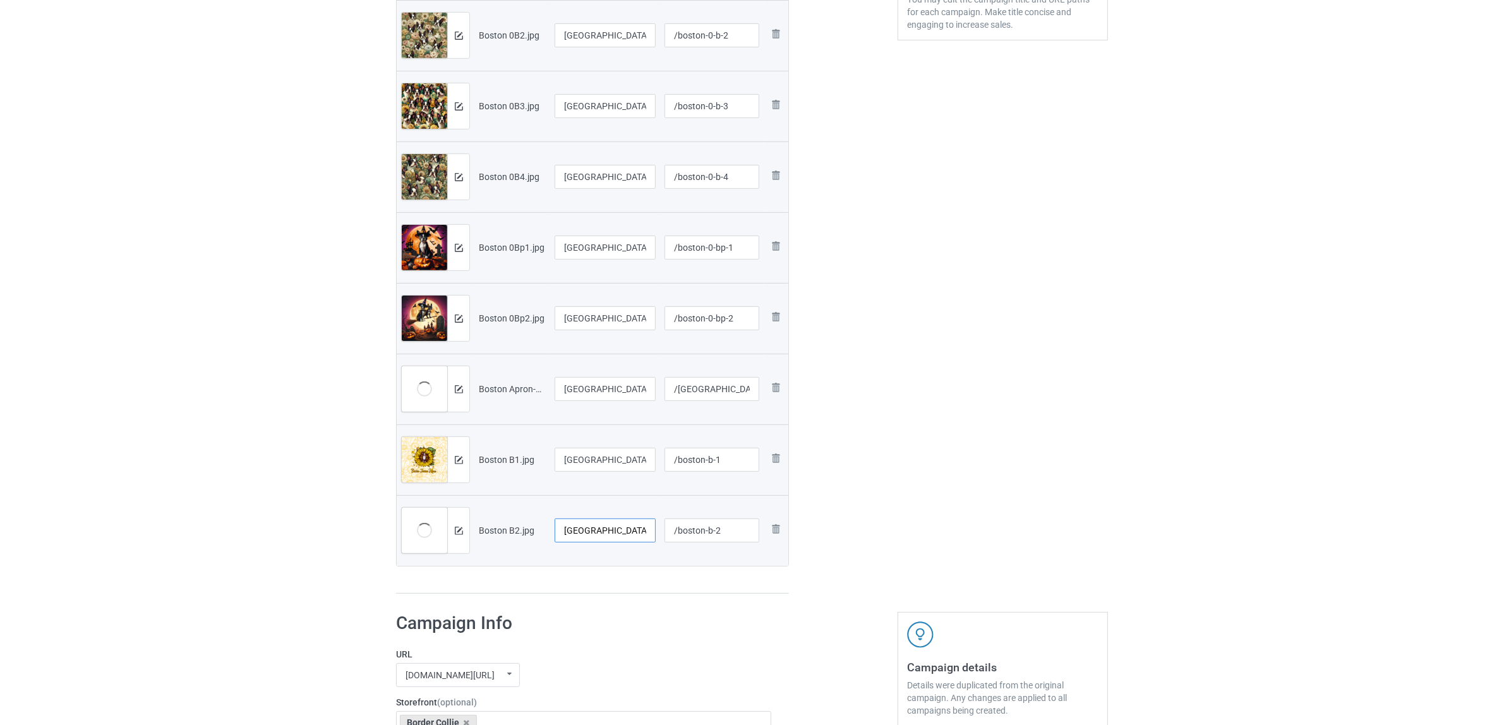
type input "[GEOGRAPHIC_DATA]"
click at [626, 628] on h1 "Campaign Info" at bounding box center [583, 623] width 375 height 23
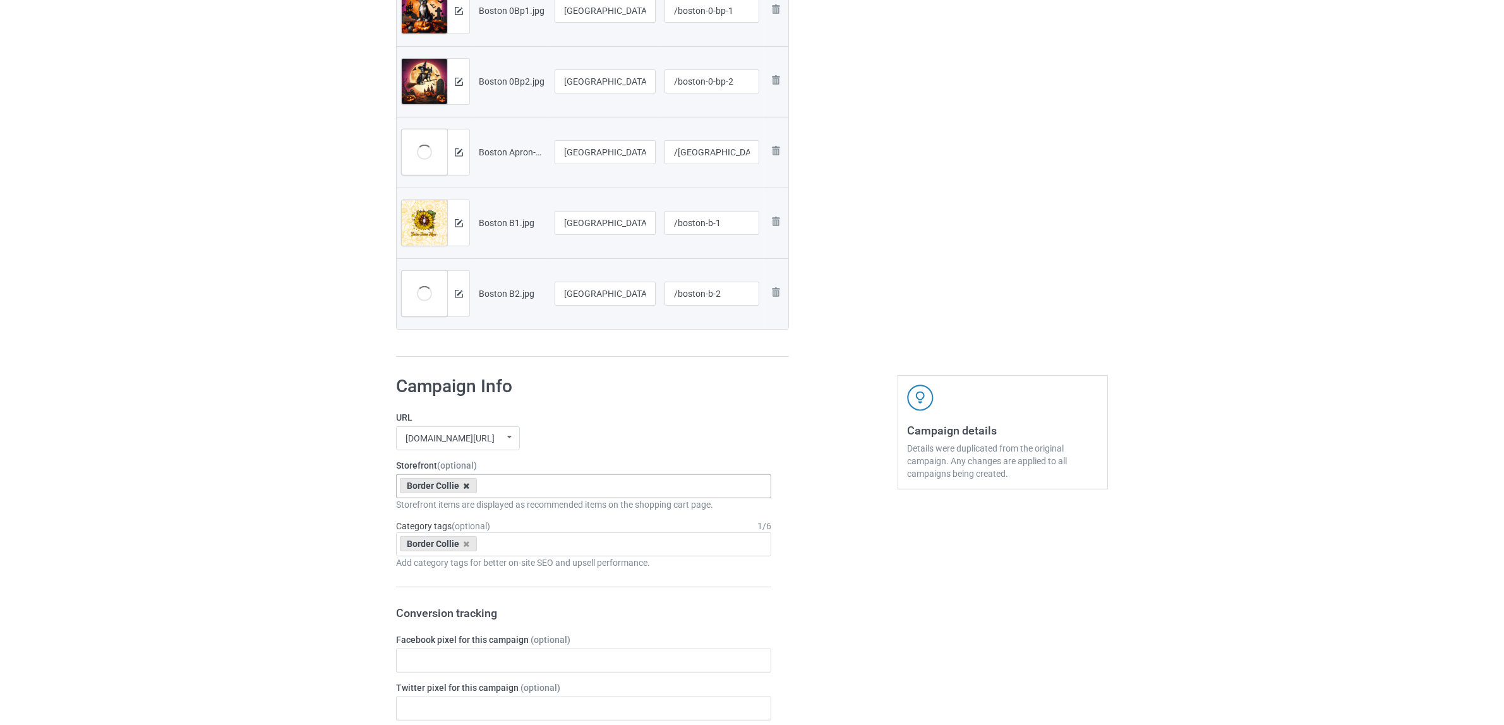
click at [465, 487] on icon at bounding box center [467, 486] width 6 height 8
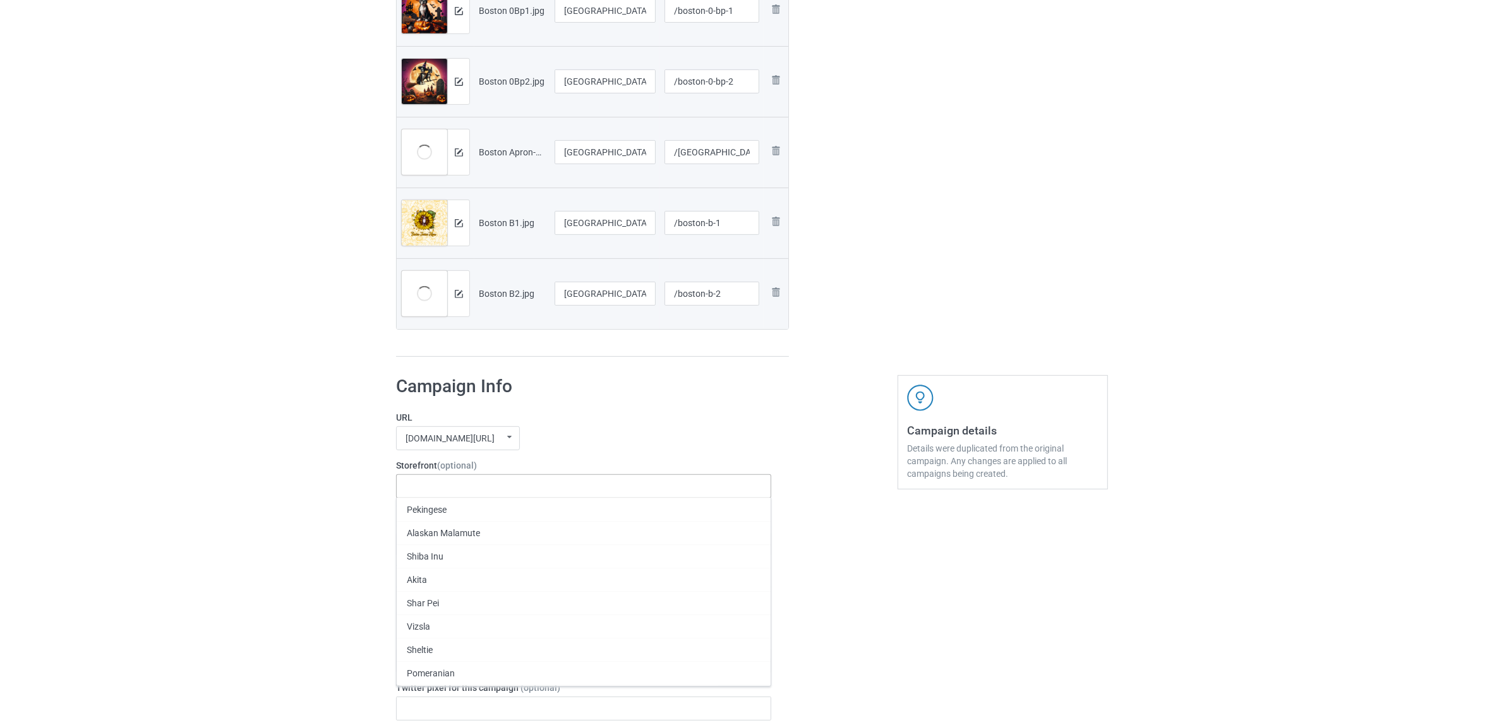
paste input "[GEOGRAPHIC_DATA]"
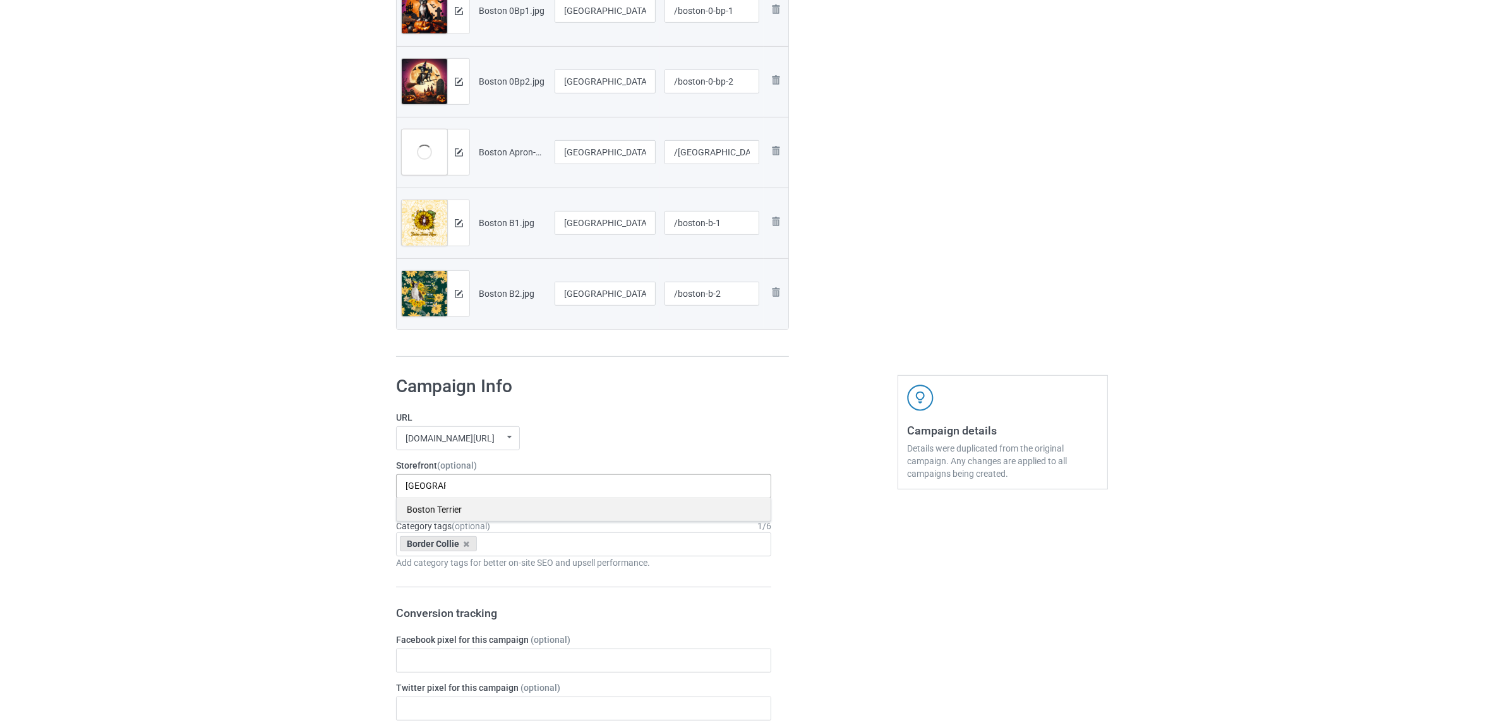
type input "[GEOGRAPHIC_DATA]"
click at [436, 507] on div "Boston Terrier" at bounding box center [584, 509] width 374 height 23
click at [467, 542] on icon at bounding box center [467, 544] width 6 height 8
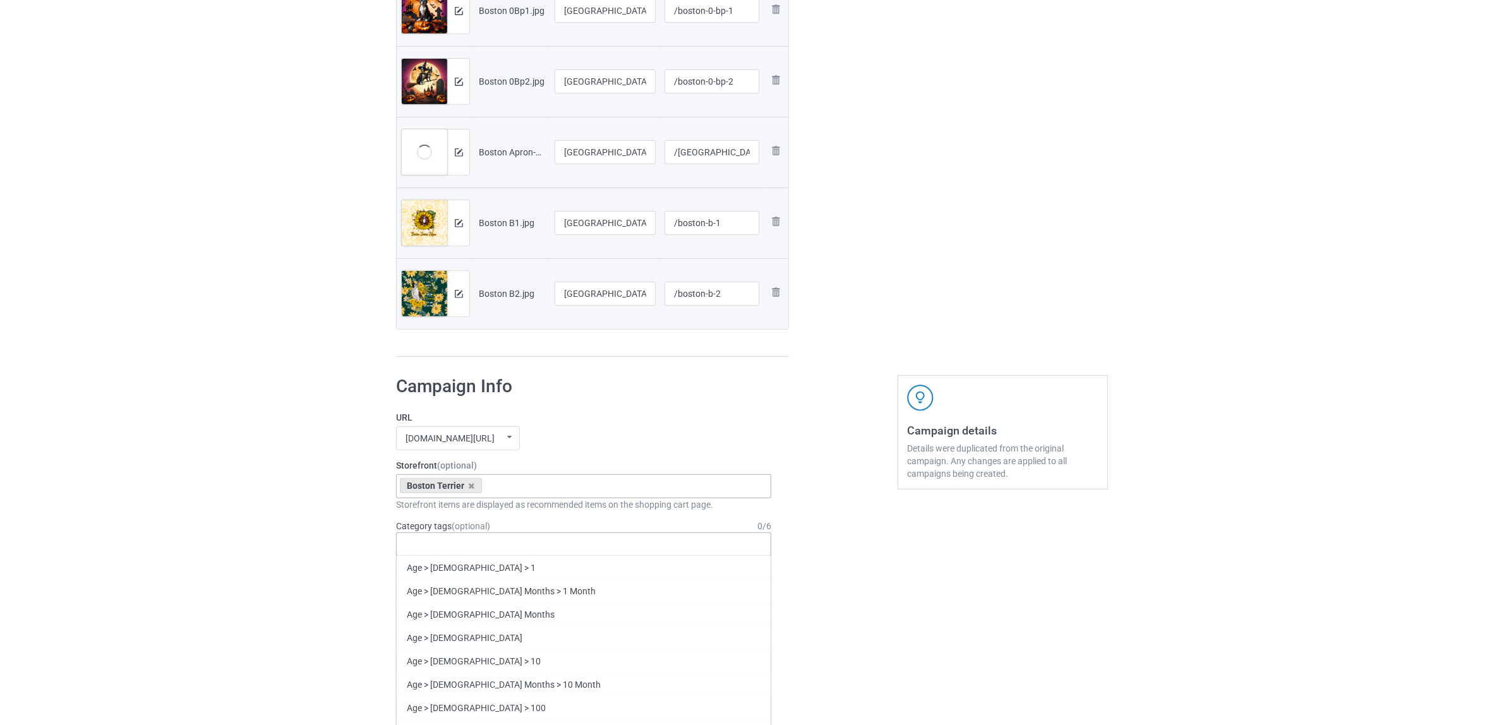
paste input "[GEOGRAPHIC_DATA]"
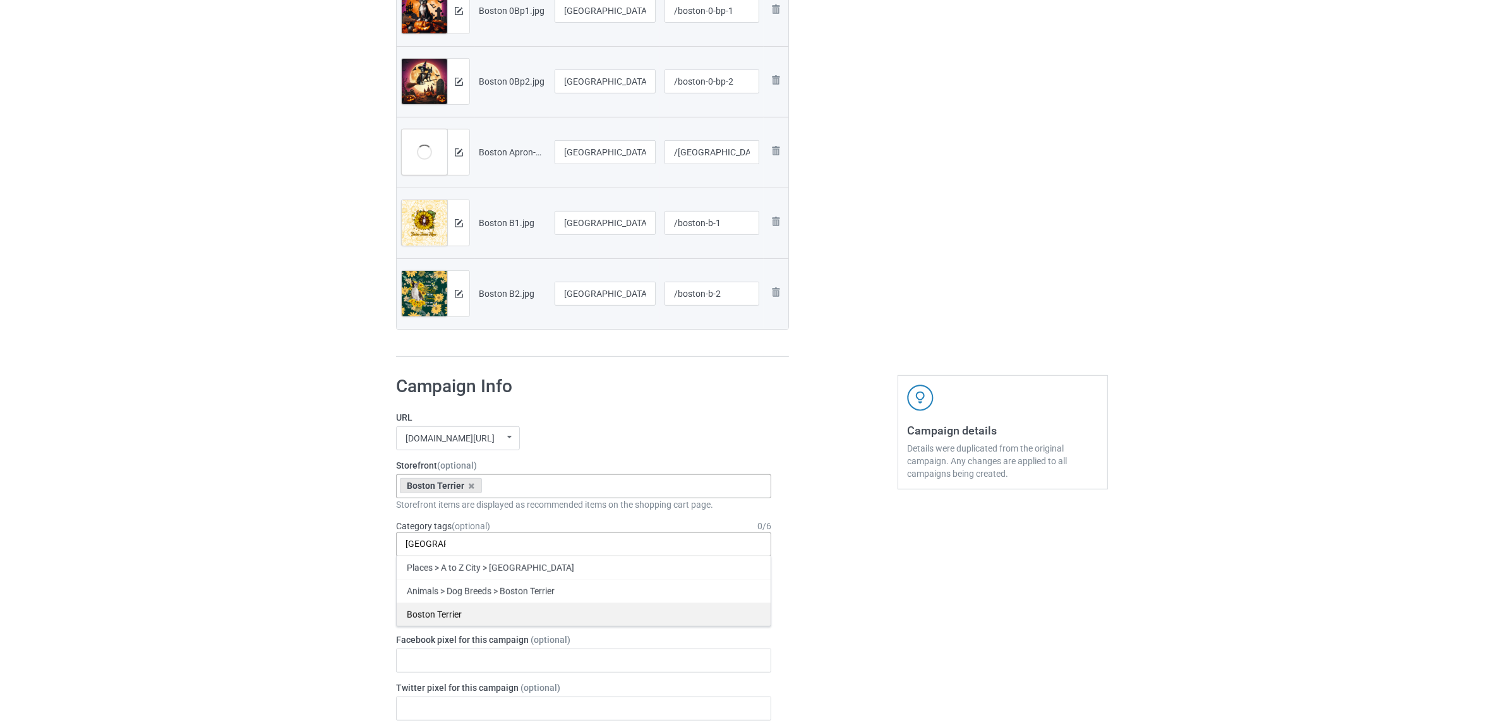
type input "[GEOGRAPHIC_DATA]"
click at [443, 610] on div "Boston Terrier" at bounding box center [584, 613] width 374 height 23
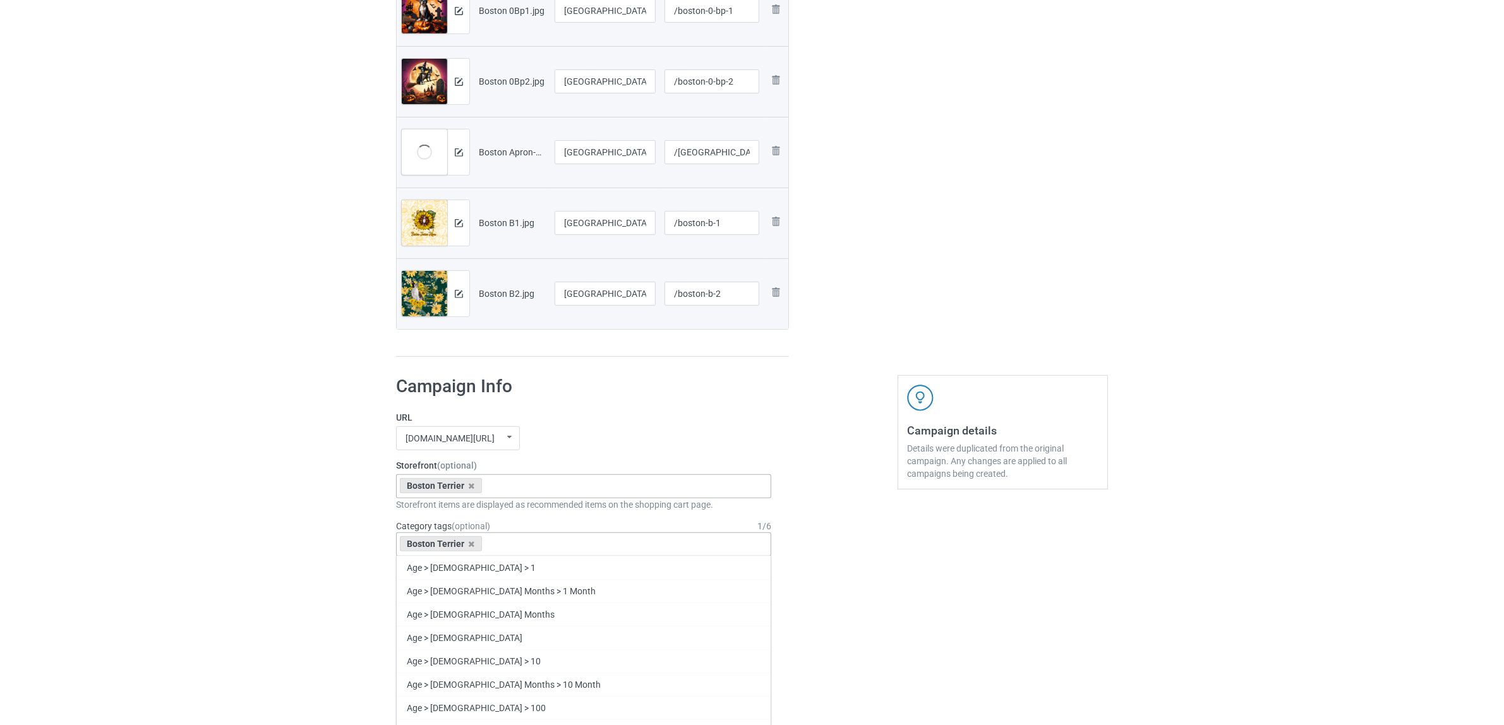
click at [177, 407] on div "Bulk duplicate campaign Campaign to duplicate Border Collie Original Artwork 46…" at bounding box center [752, 472] width 1504 height 2139
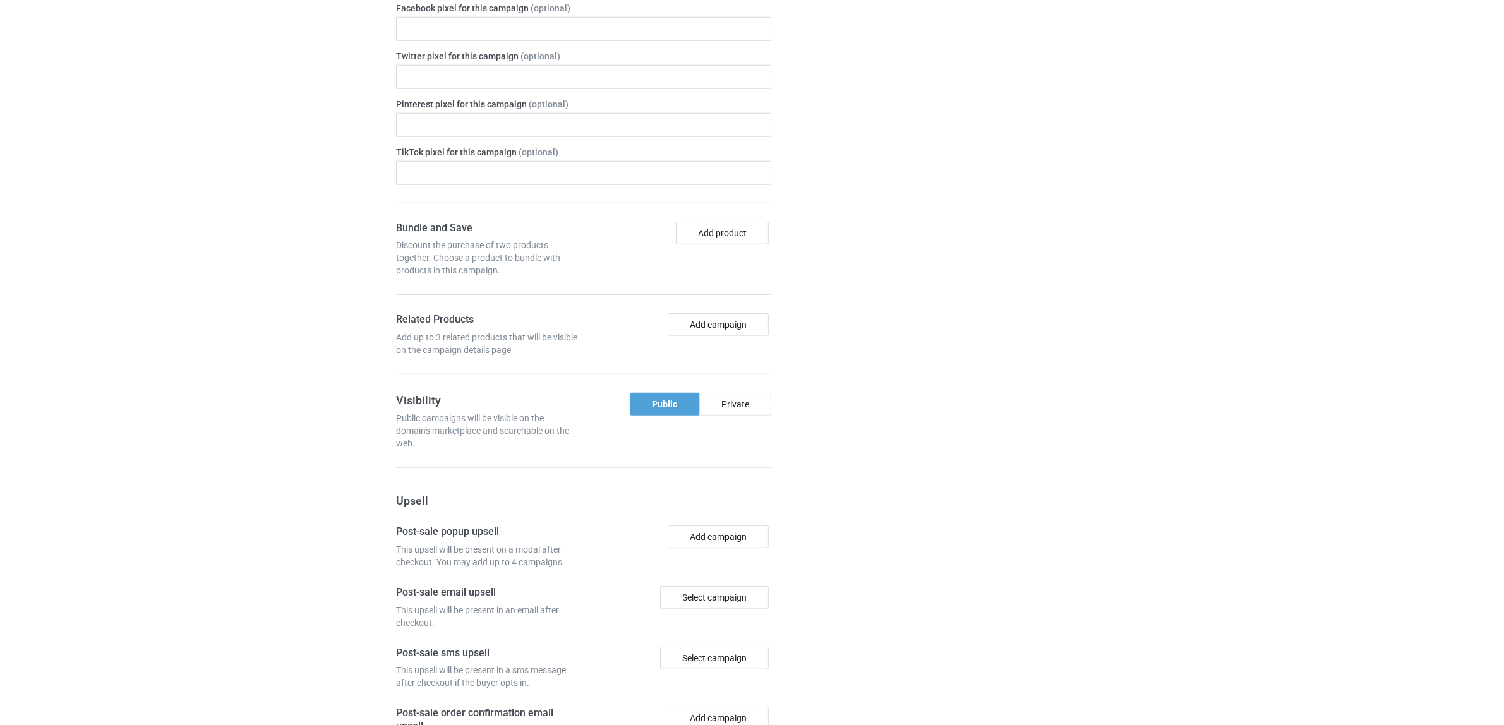
scroll to position [1453, 0]
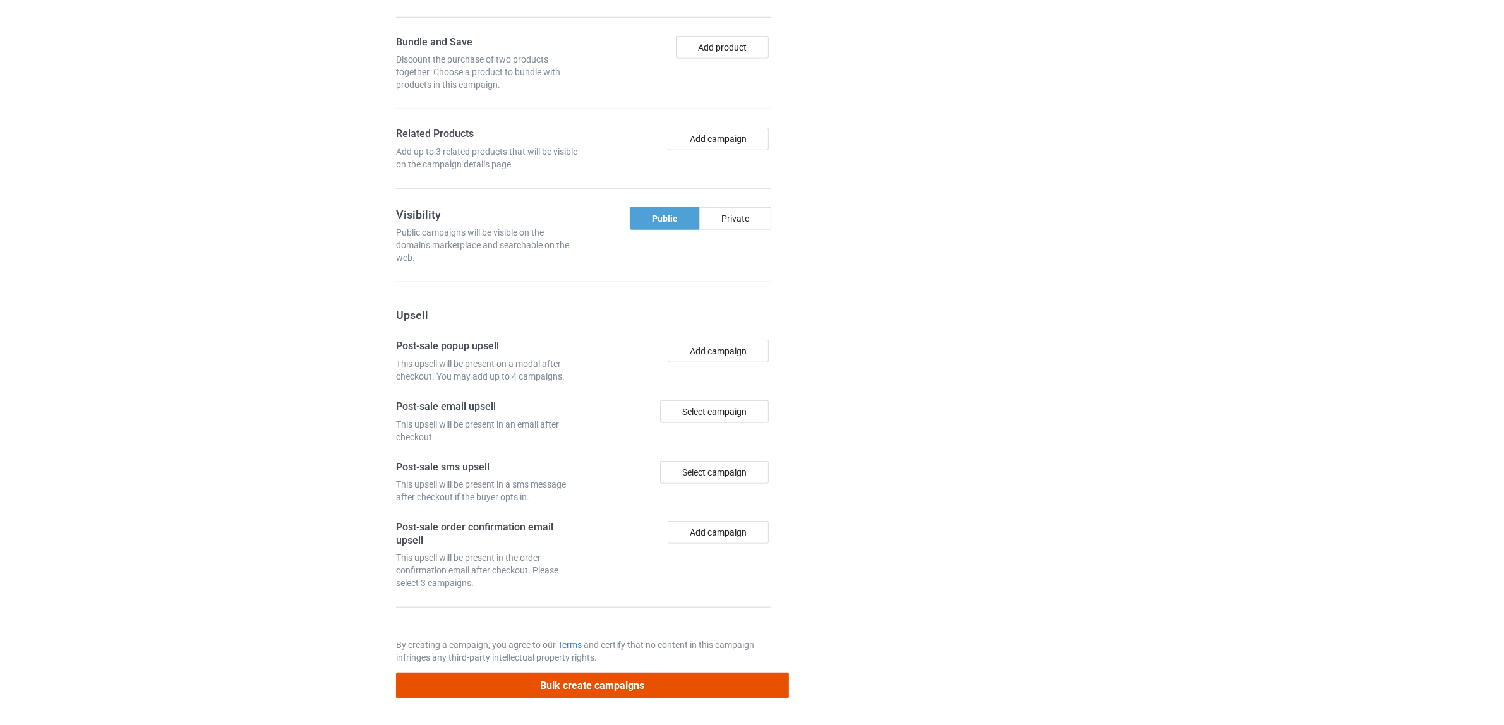
click at [559, 676] on button "Bulk create campaigns" at bounding box center [592, 686] width 393 height 26
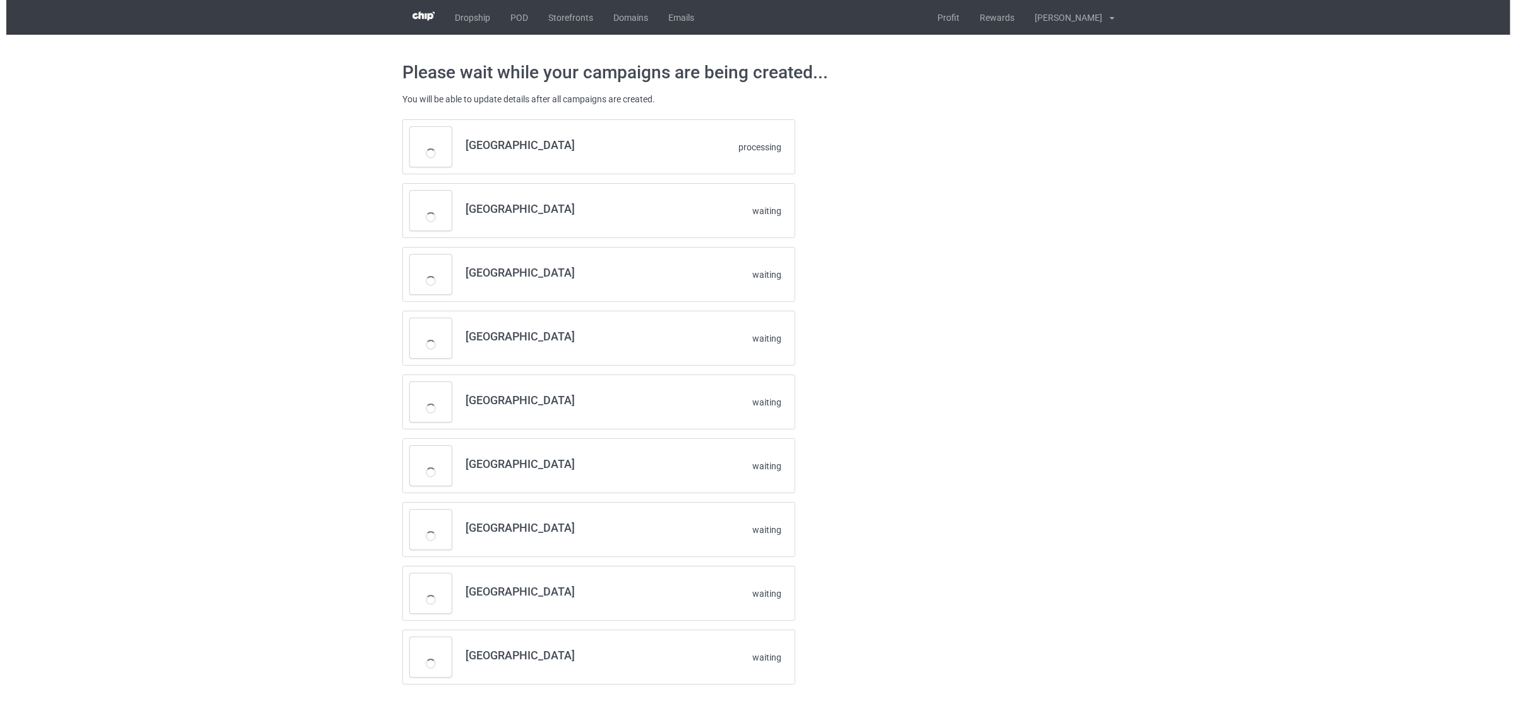
scroll to position [0, 0]
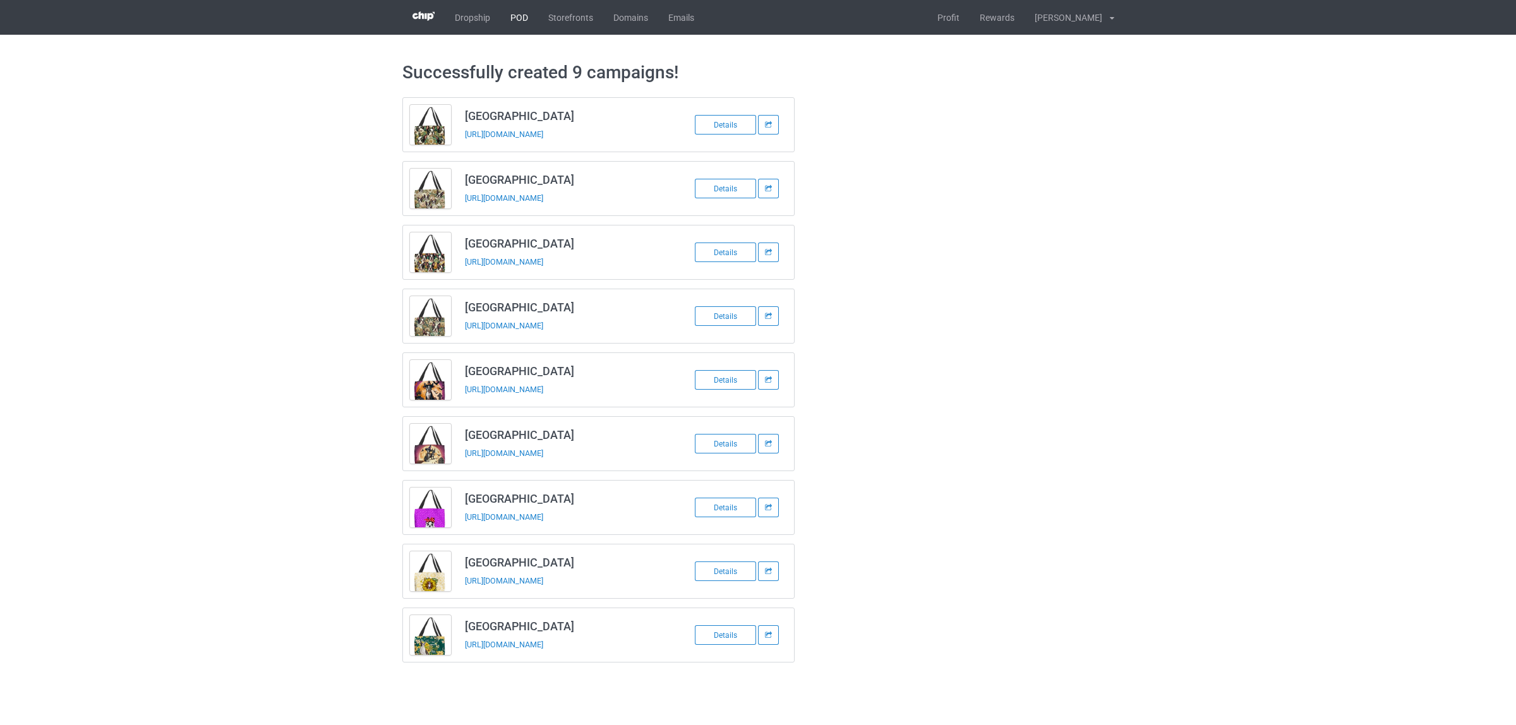
click at [512, 20] on link "POD" at bounding box center [519, 17] width 38 height 35
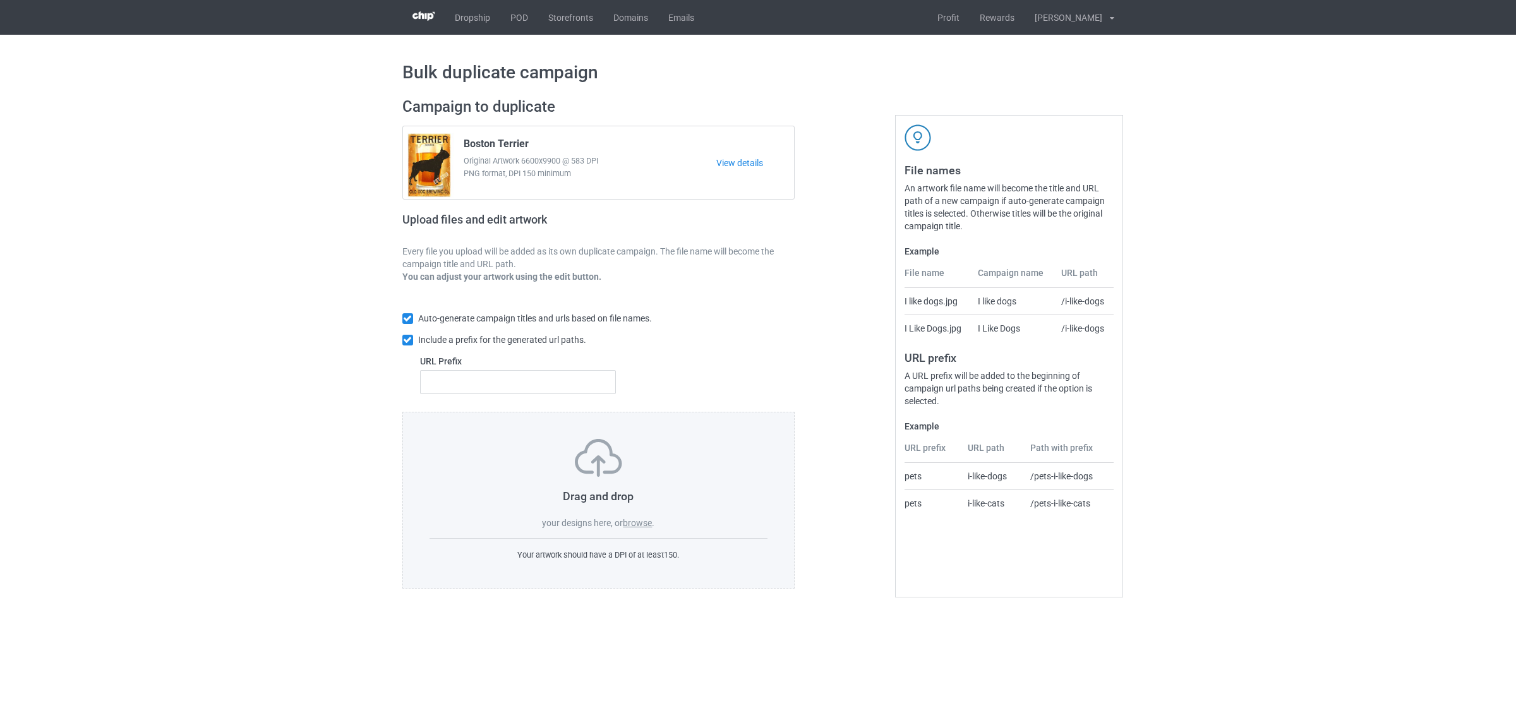
click at [638, 519] on label "browse" at bounding box center [637, 523] width 29 height 10
click at [0, 0] on input "browse" at bounding box center [0, 0] width 0 height 0
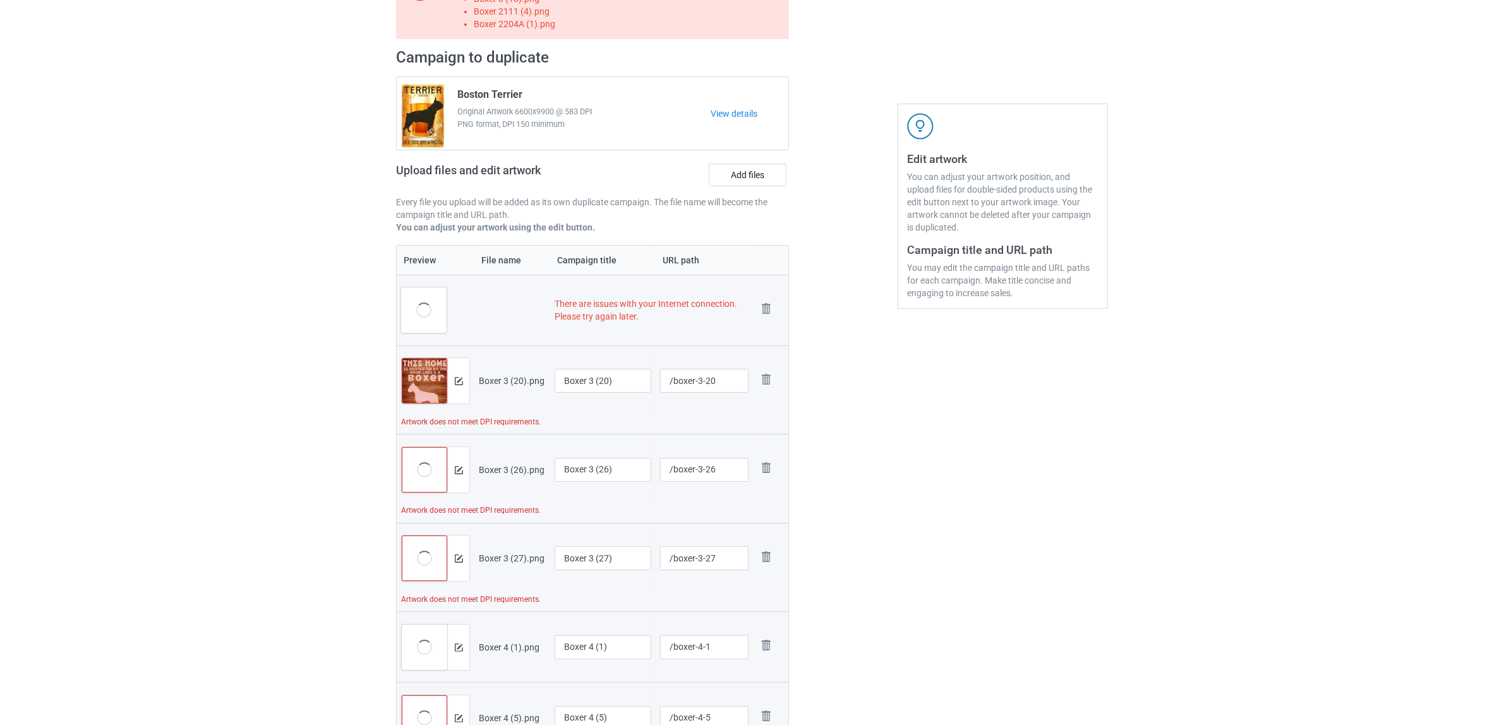
scroll to position [237, 0]
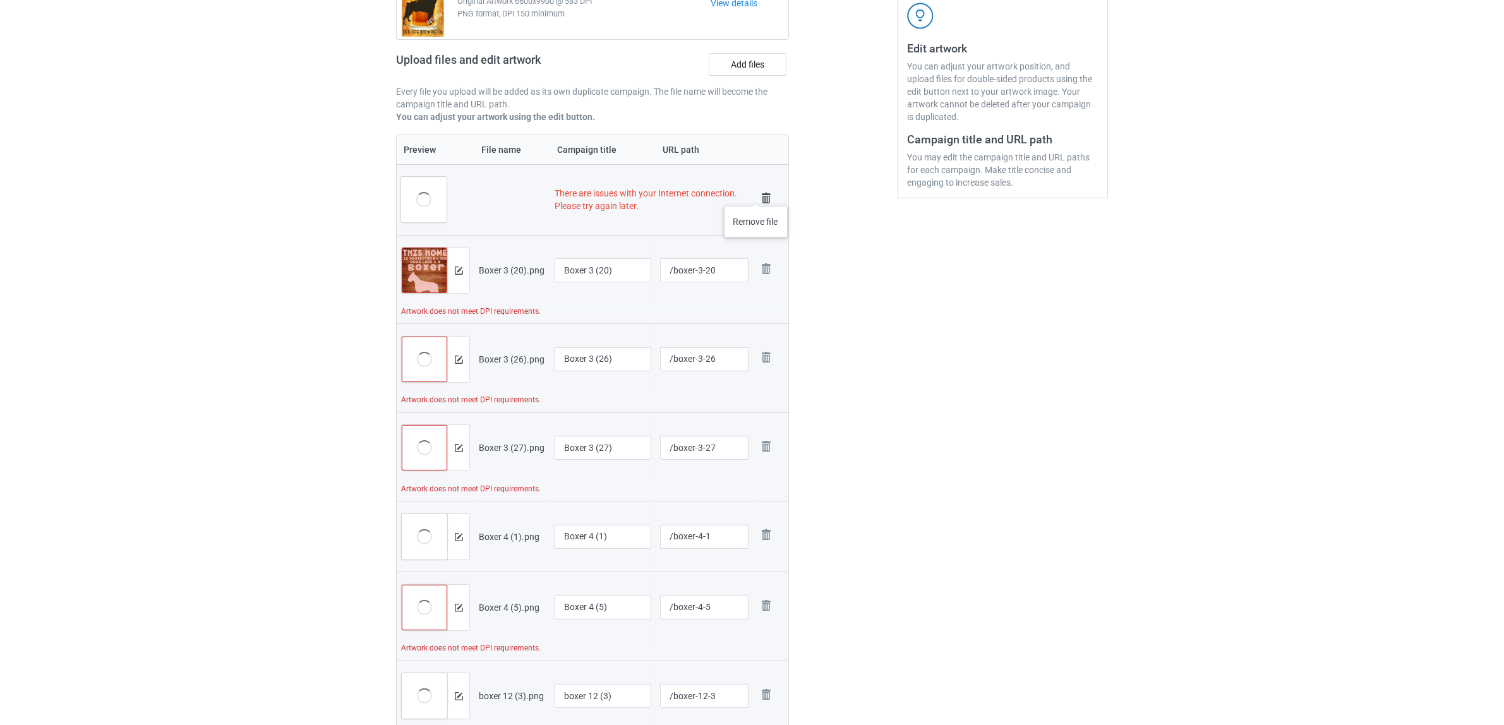
click at [758, 193] on img at bounding box center [766, 198] width 18 height 18
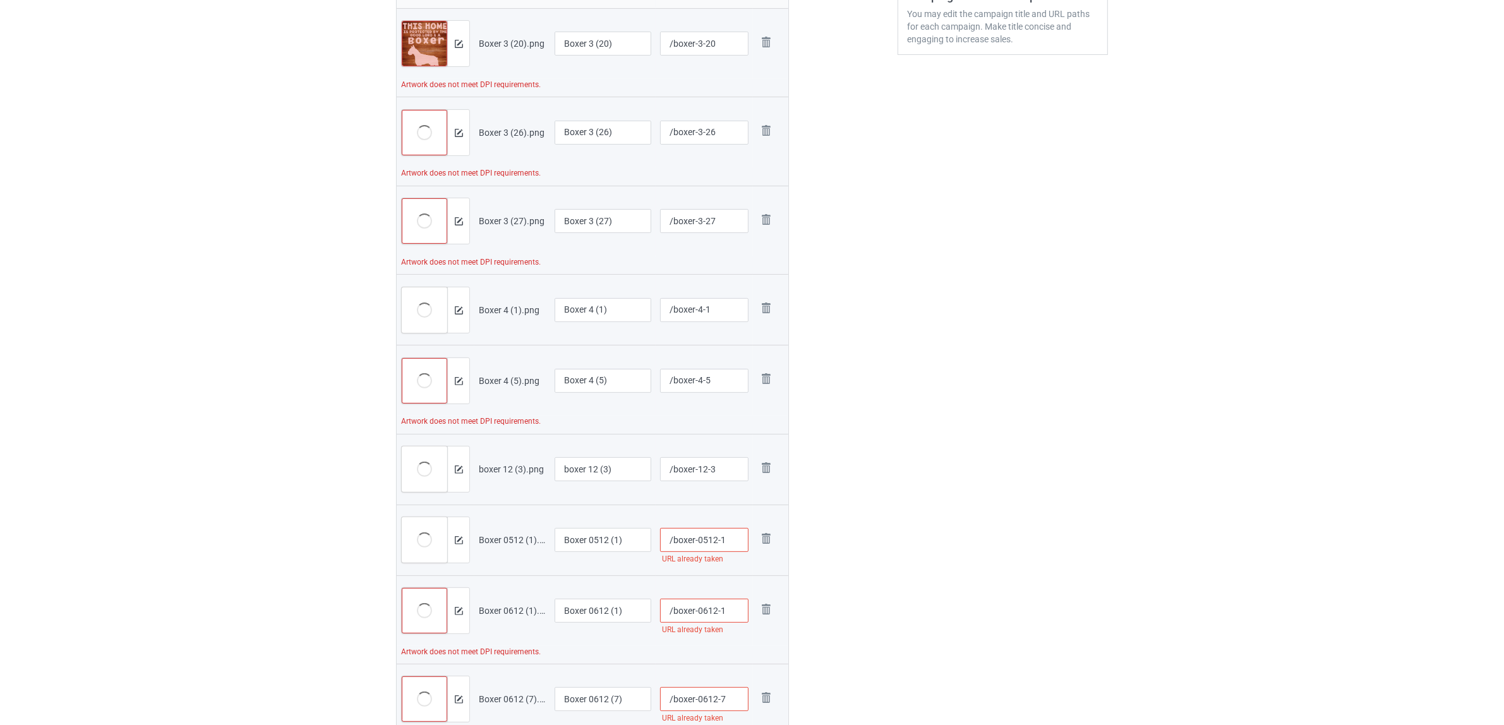
scroll to position [382, 0]
click at [760, 121] on img at bounding box center [766, 129] width 18 height 18
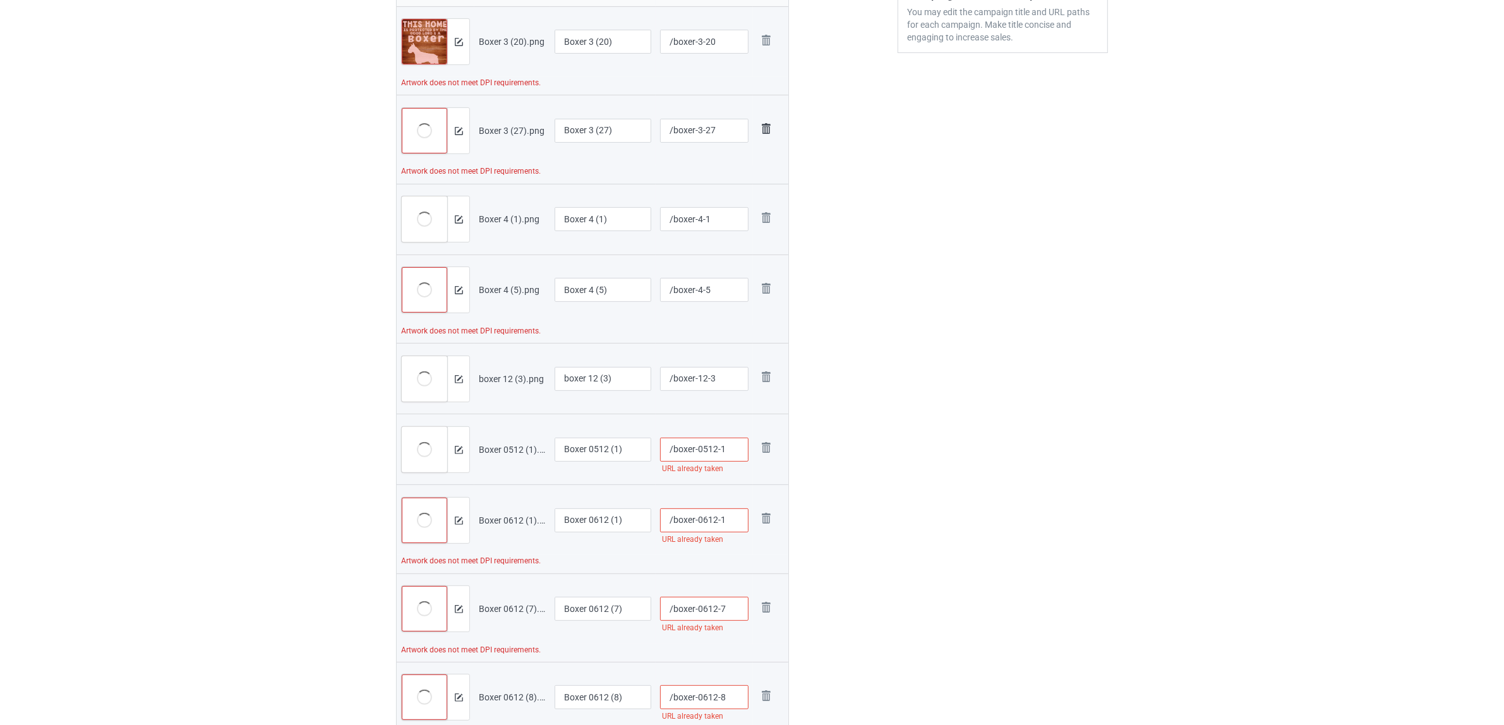
click at [763, 121] on img at bounding box center [766, 129] width 18 height 18
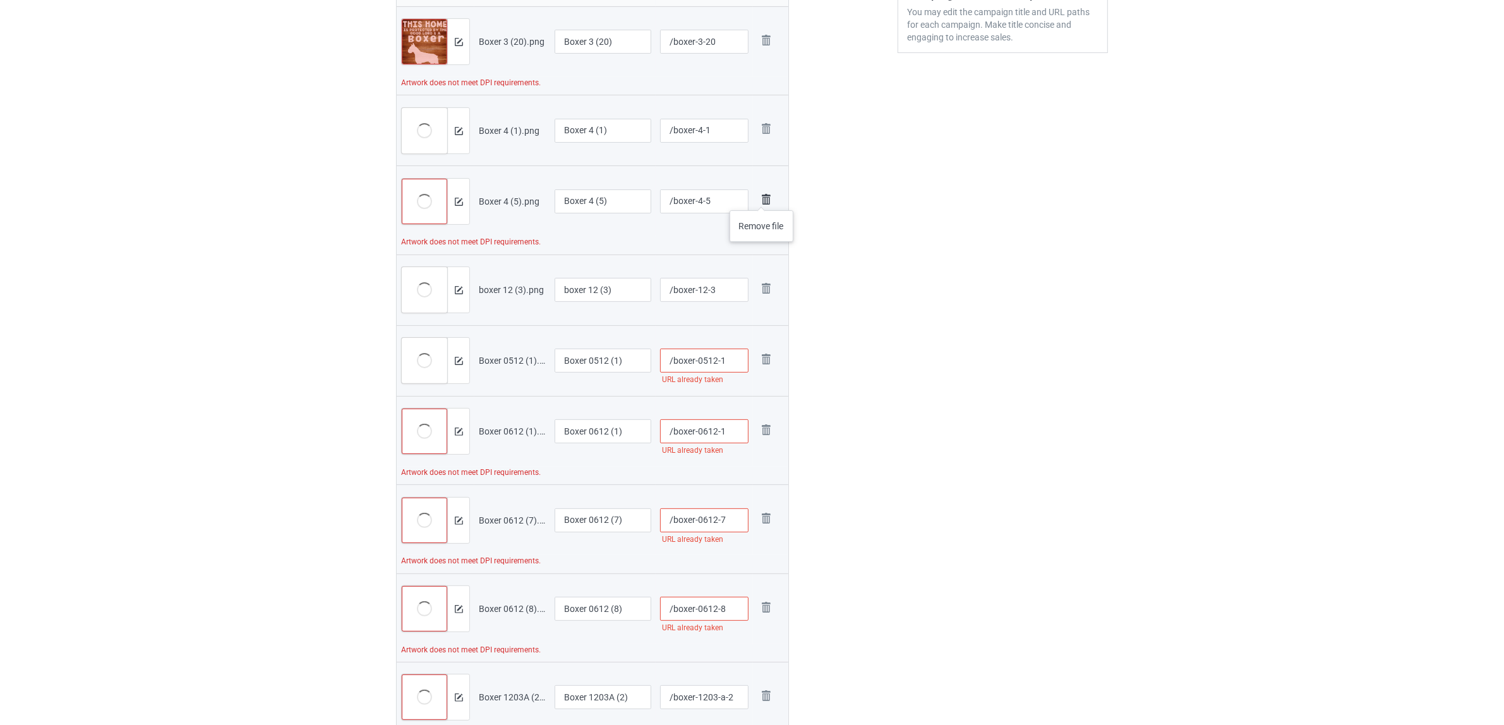
click at [762, 198] on img at bounding box center [766, 200] width 18 height 18
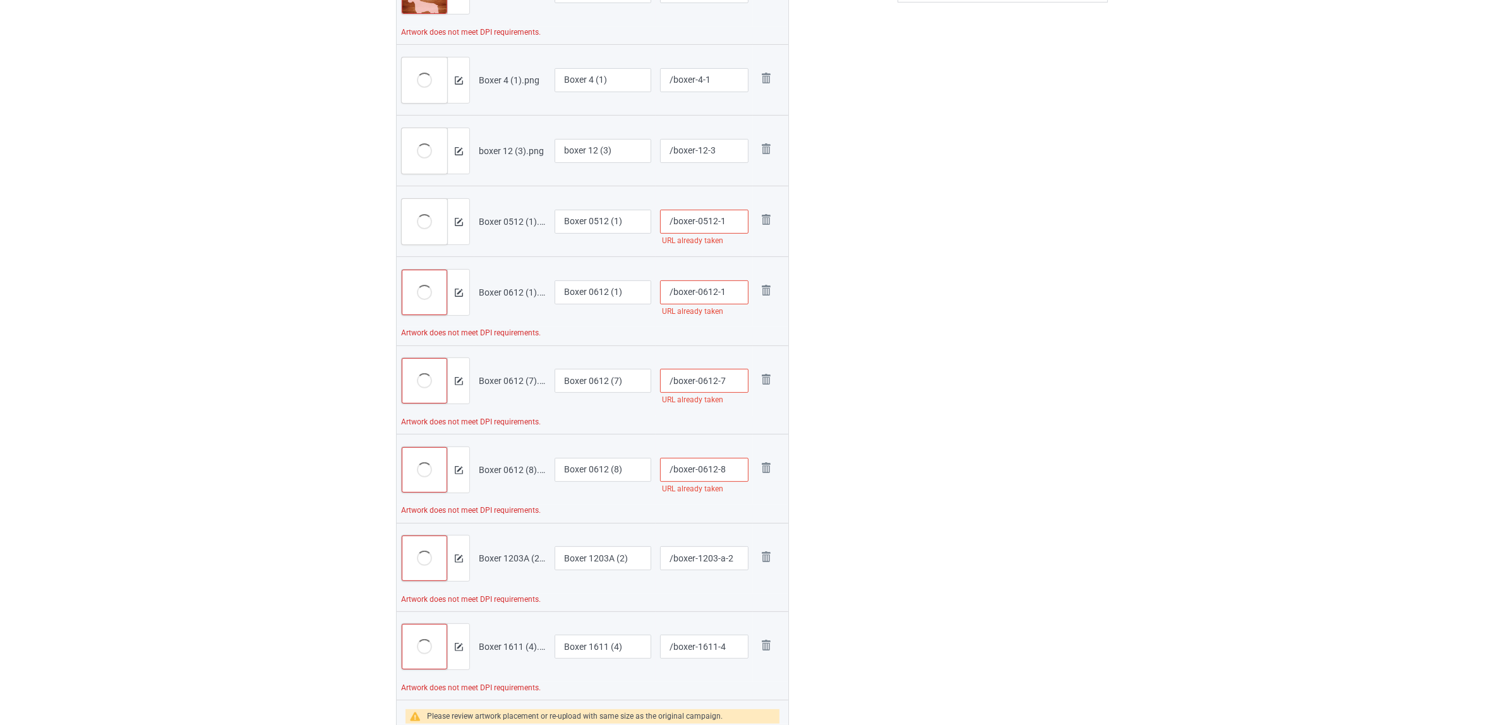
scroll to position [461, 0]
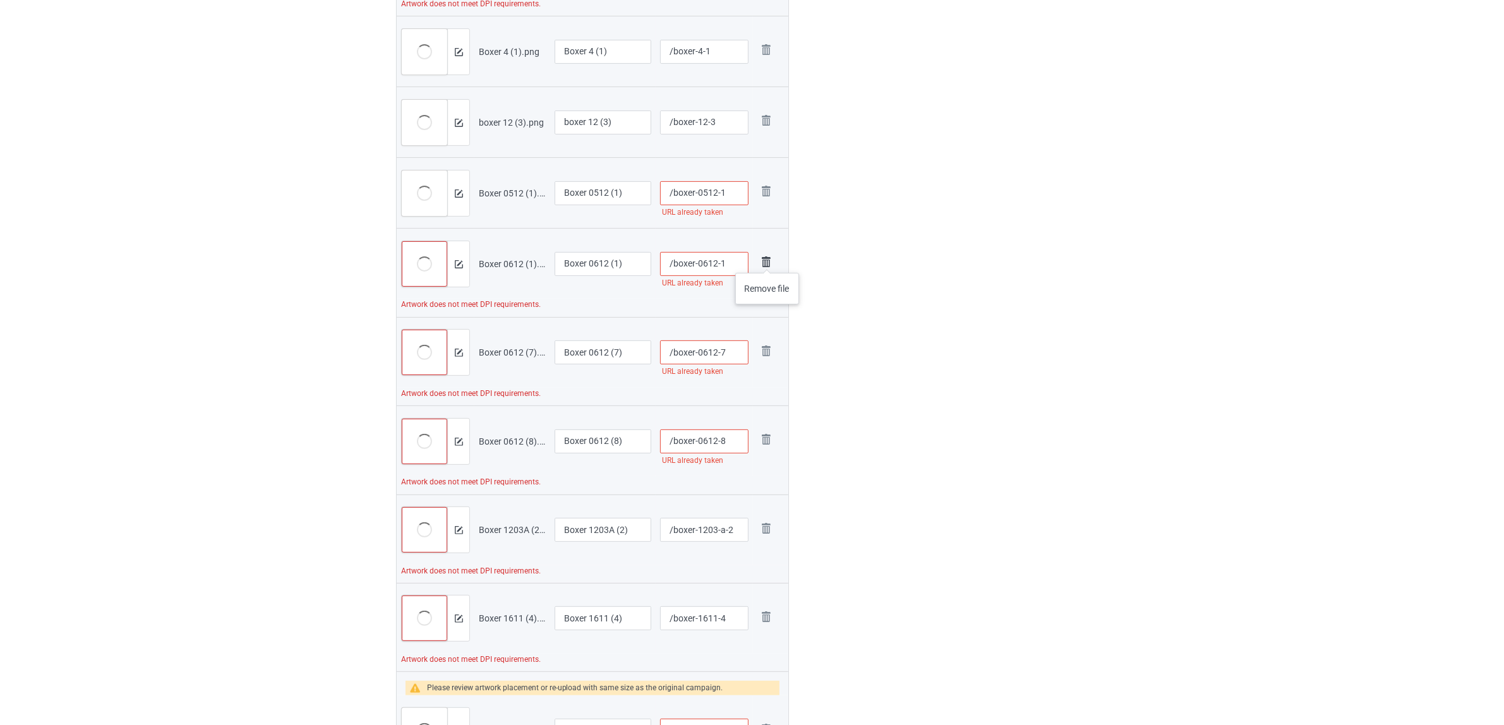
click at [767, 260] on img at bounding box center [766, 262] width 18 height 18
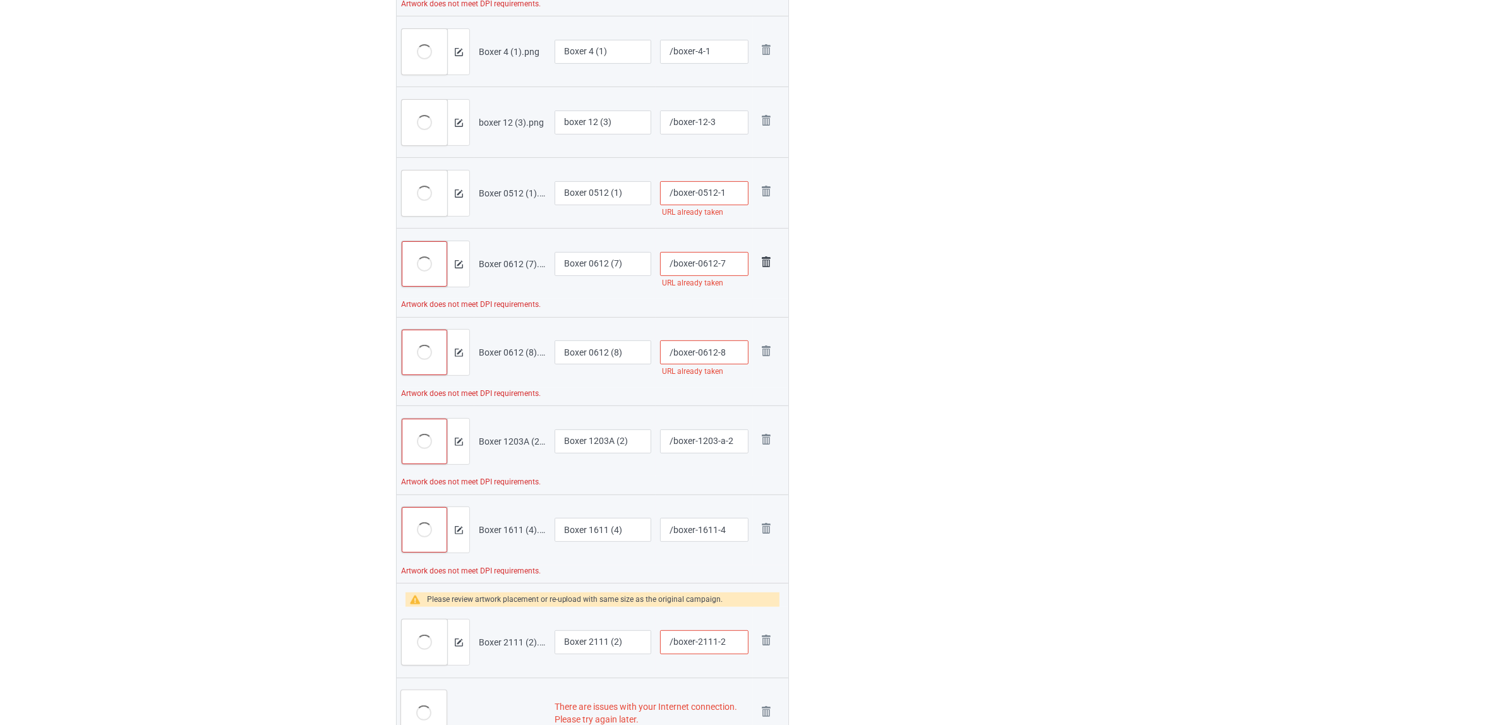
click at [762, 255] on img at bounding box center [766, 262] width 18 height 18
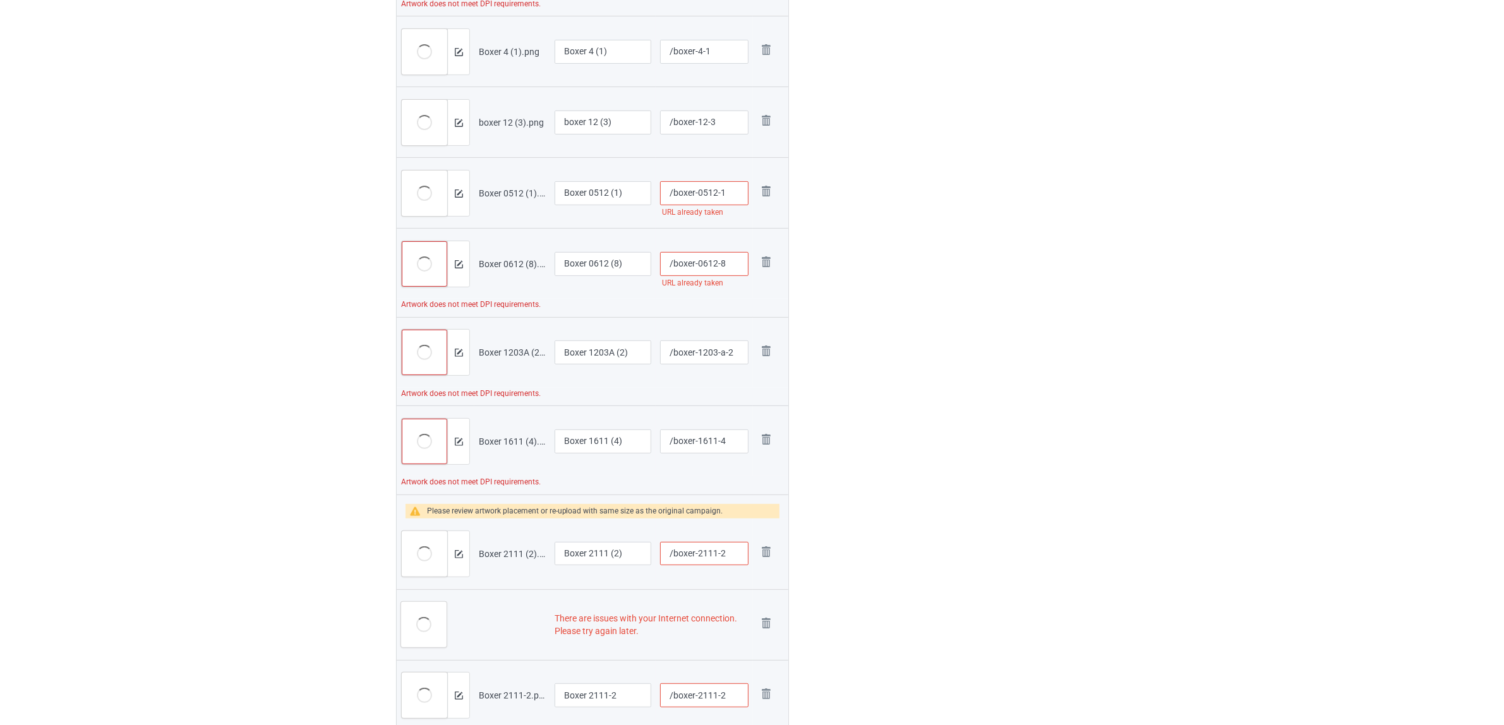
click at [0, 0] on img at bounding box center [0, 0] width 0 height 0
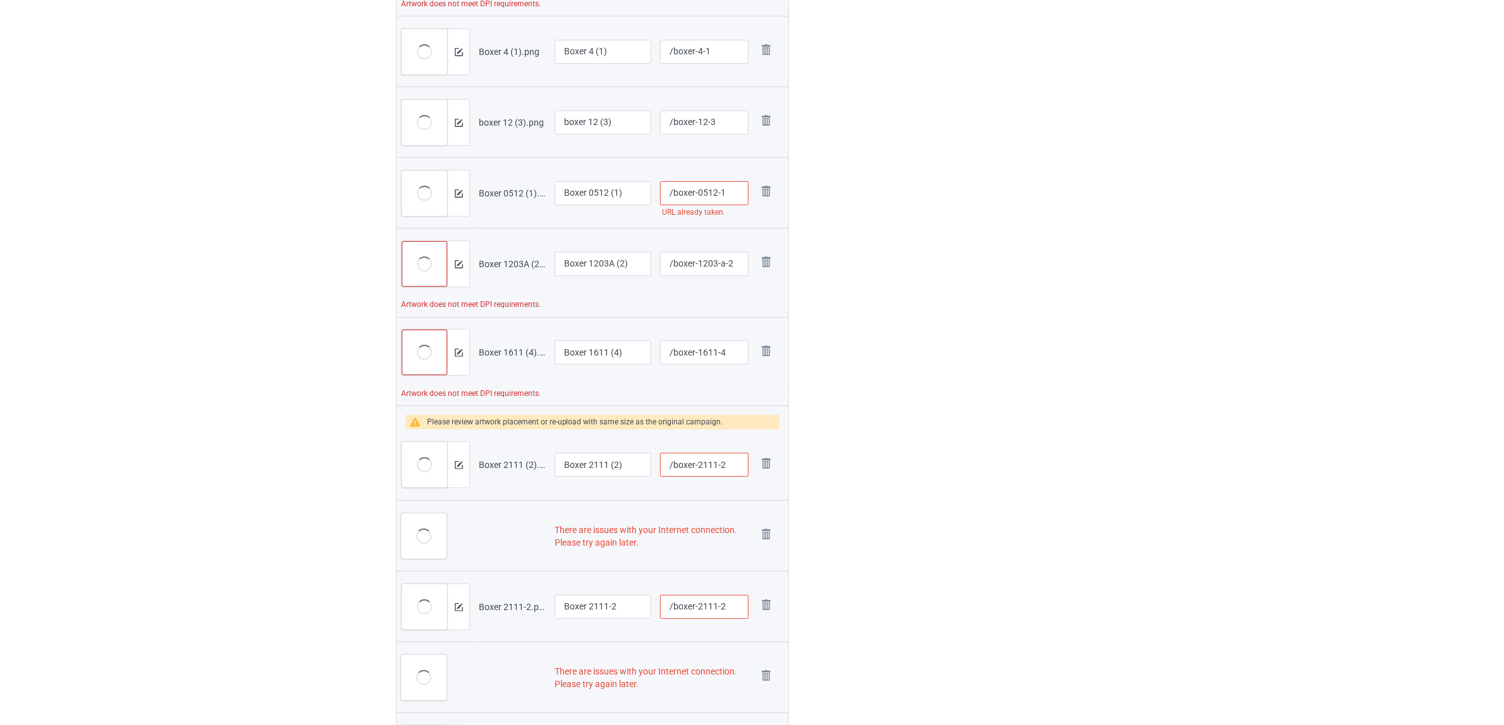
click at [0, 0] on img at bounding box center [0, 0] width 0 height 0
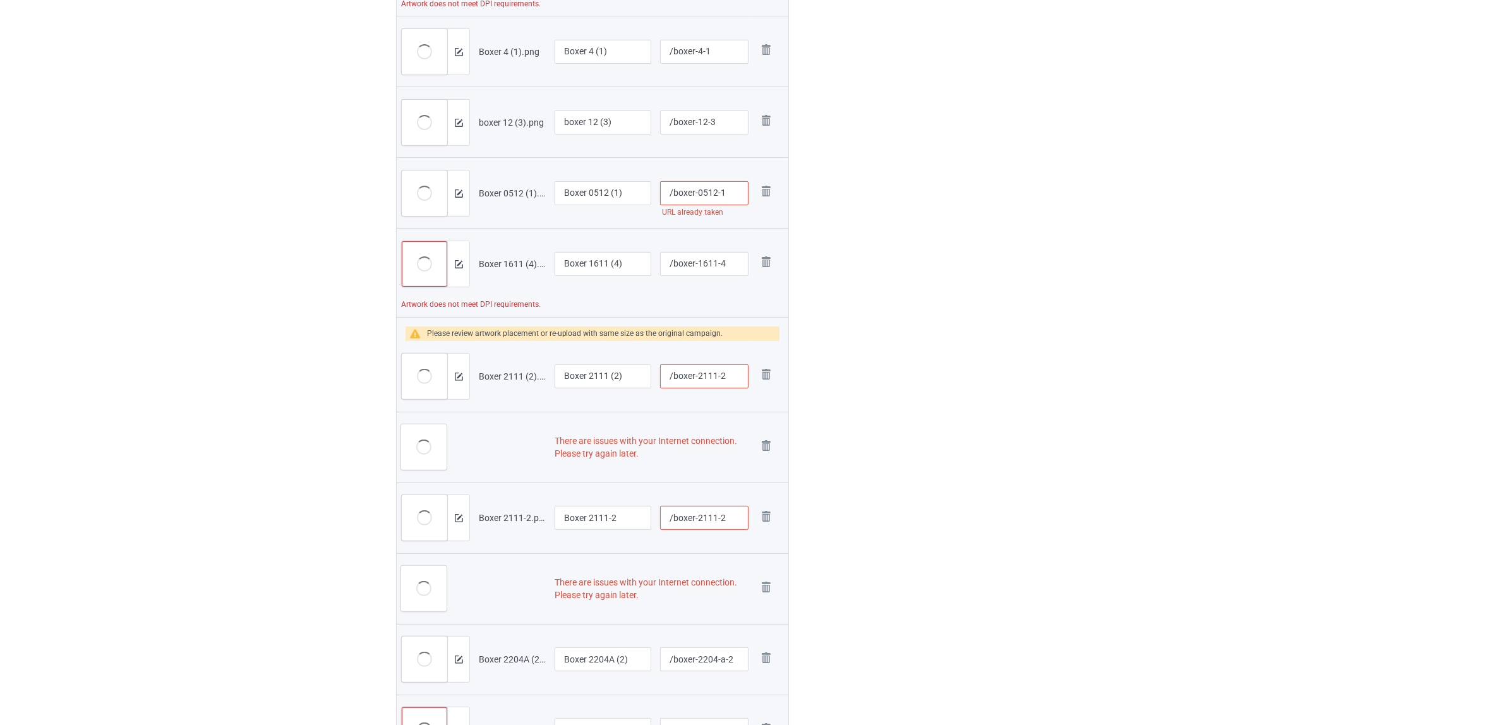
click at [0, 0] on img at bounding box center [0, 0] width 0 height 0
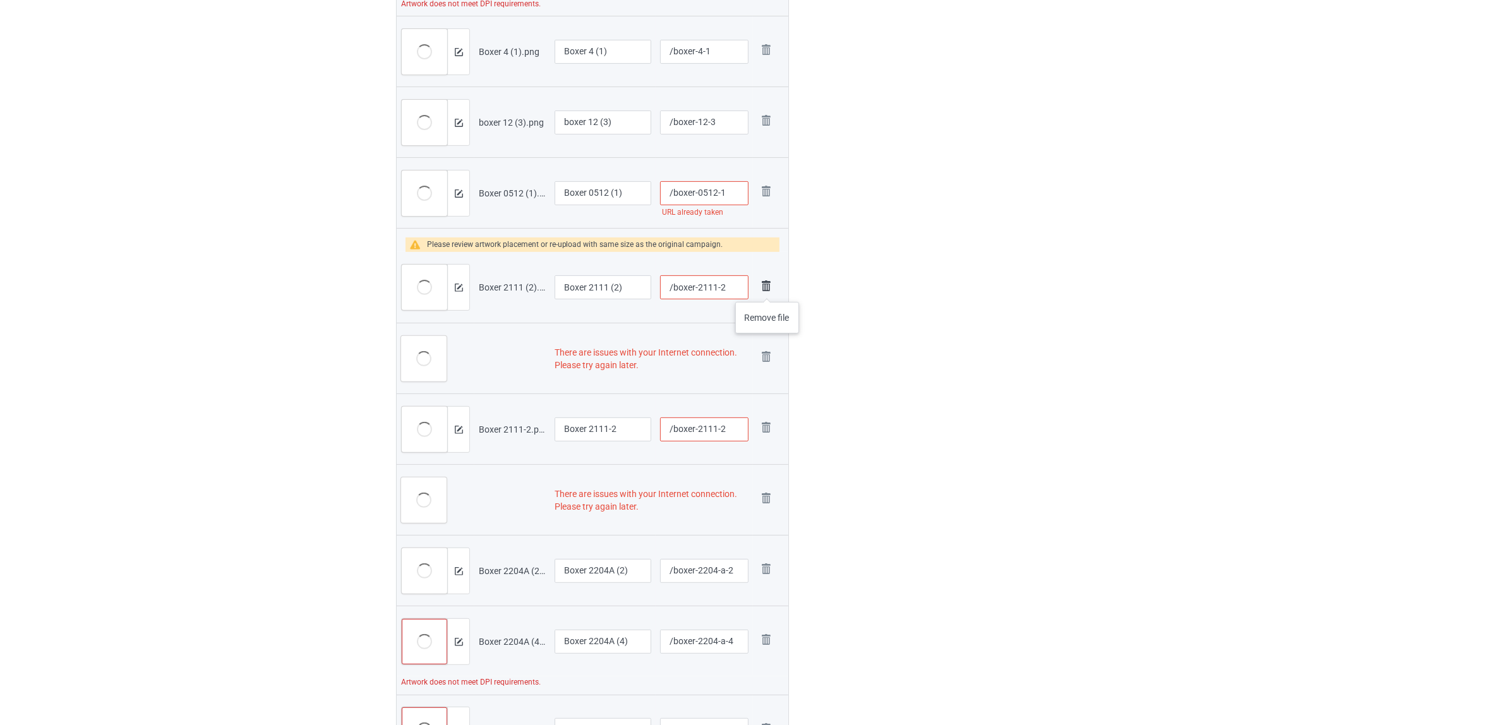
click at [767, 289] on img at bounding box center [766, 286] width 18 height 18
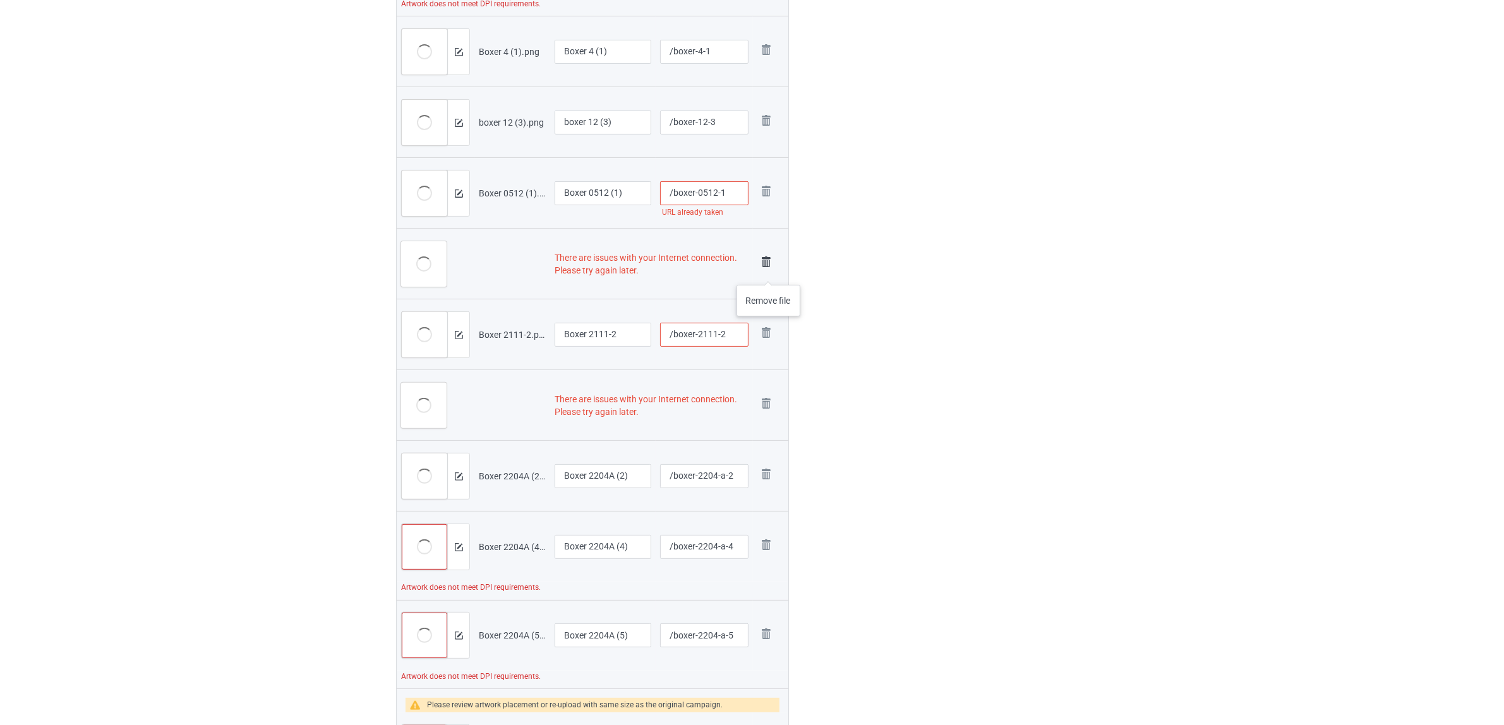
click at [768, 267] on img at bounding box center [766, 262] width 18 height 18
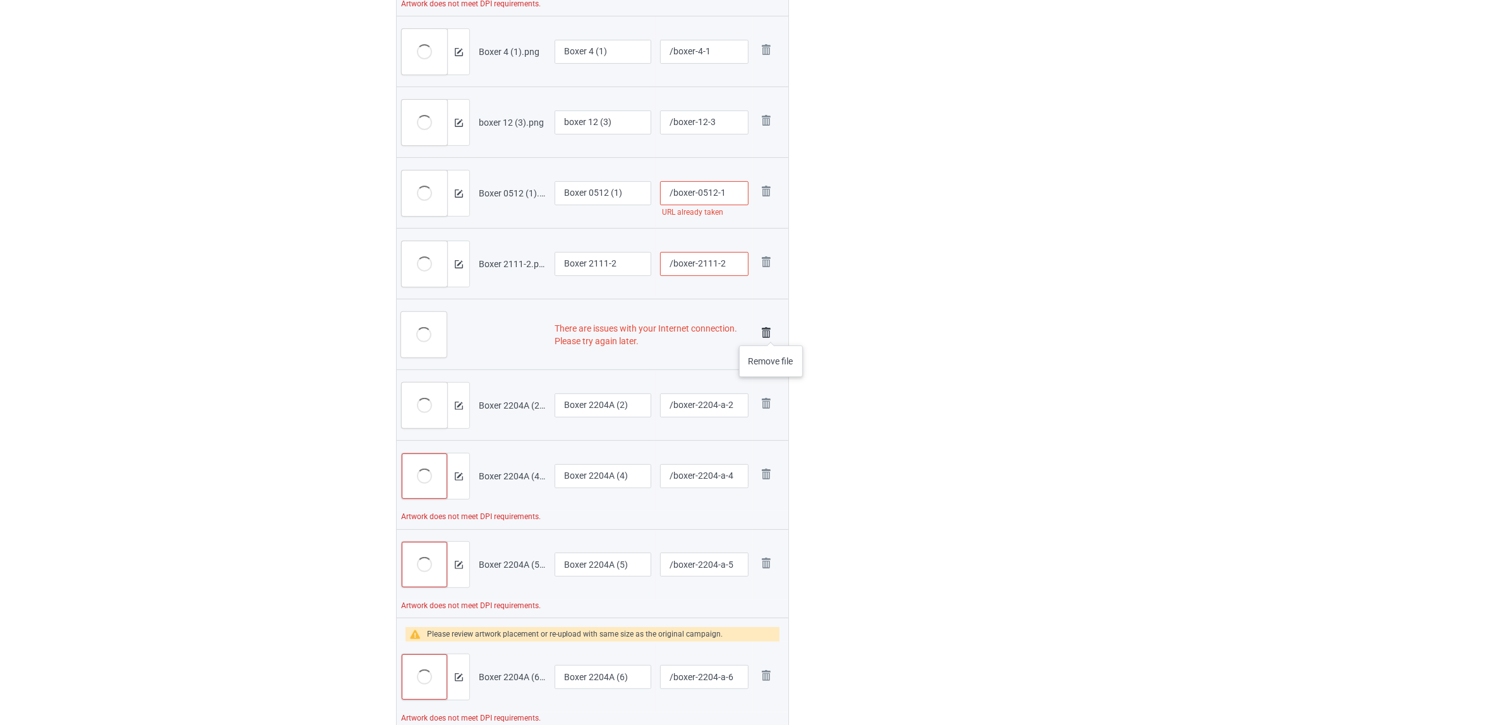
click at [771, 333] on img at bounding box center [766, 333] width 18 height 18
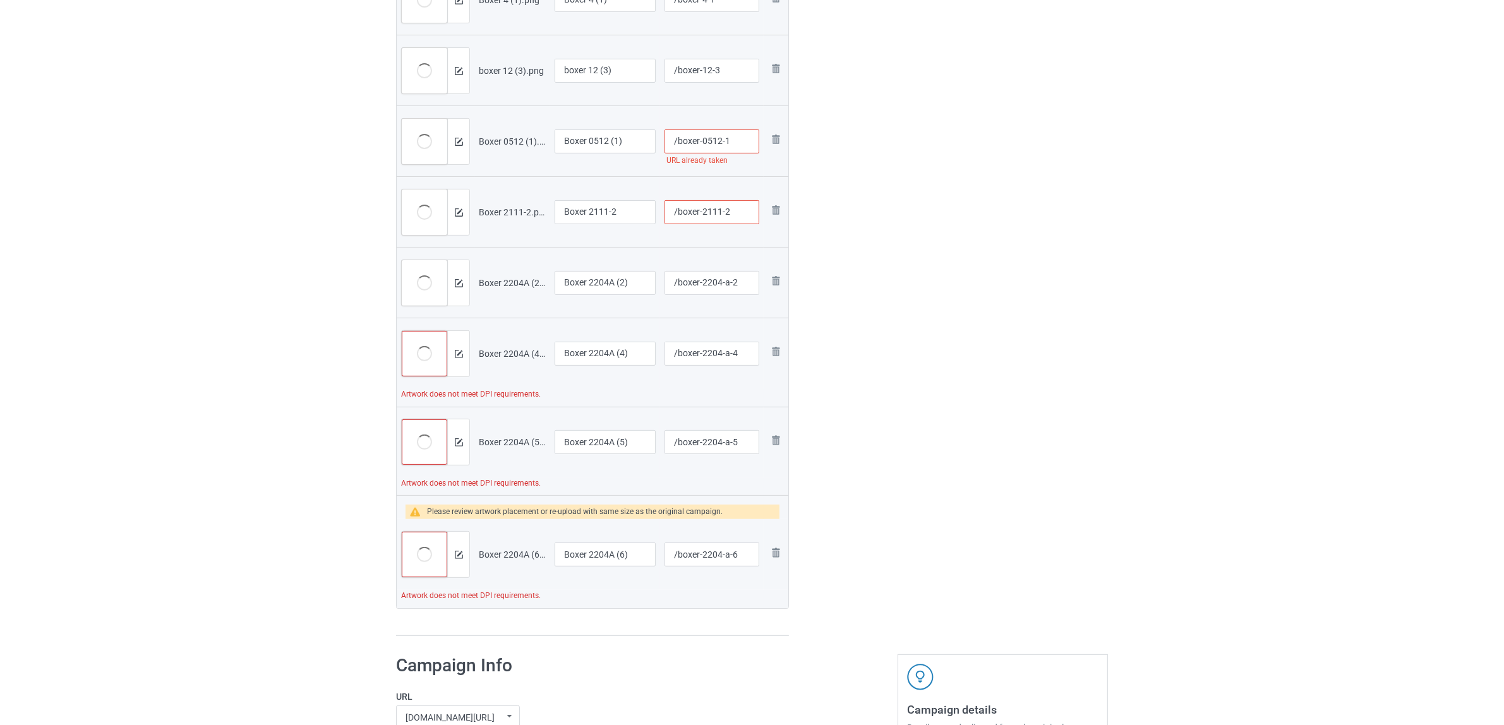
scroll to position [397, 0]
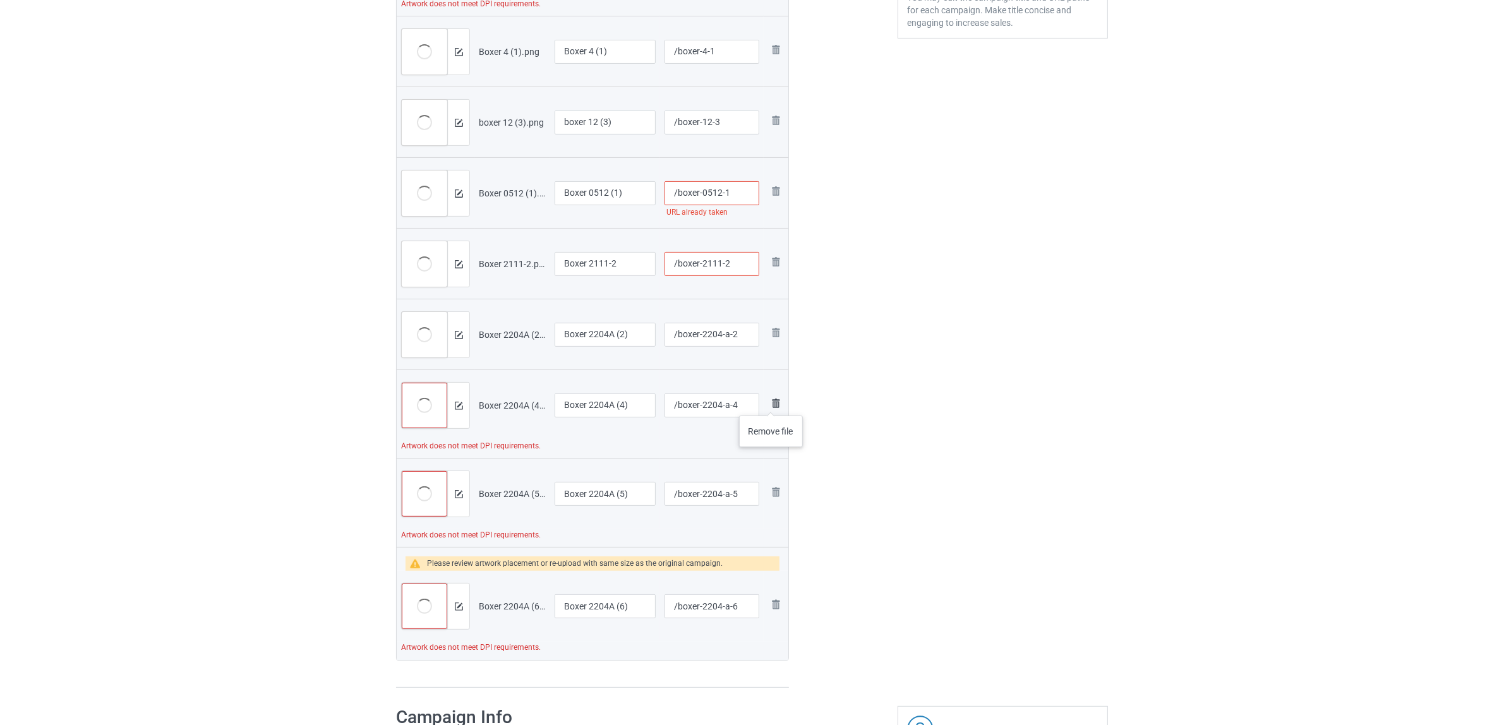
click at [771, 403] on img at bounding box center [775, 403] width 15 height 15
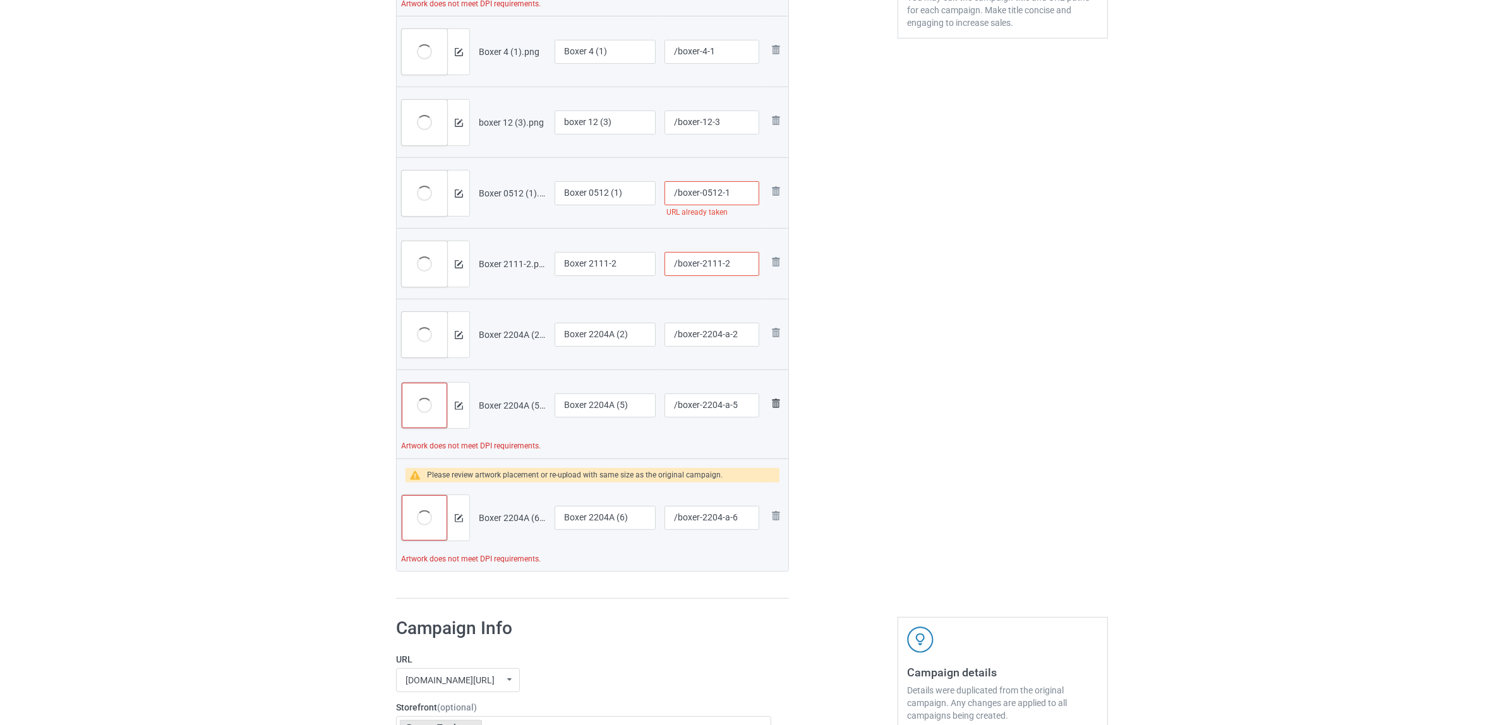
click at [775, 401] on img at bounding box center [775, 403] width 15 height 15
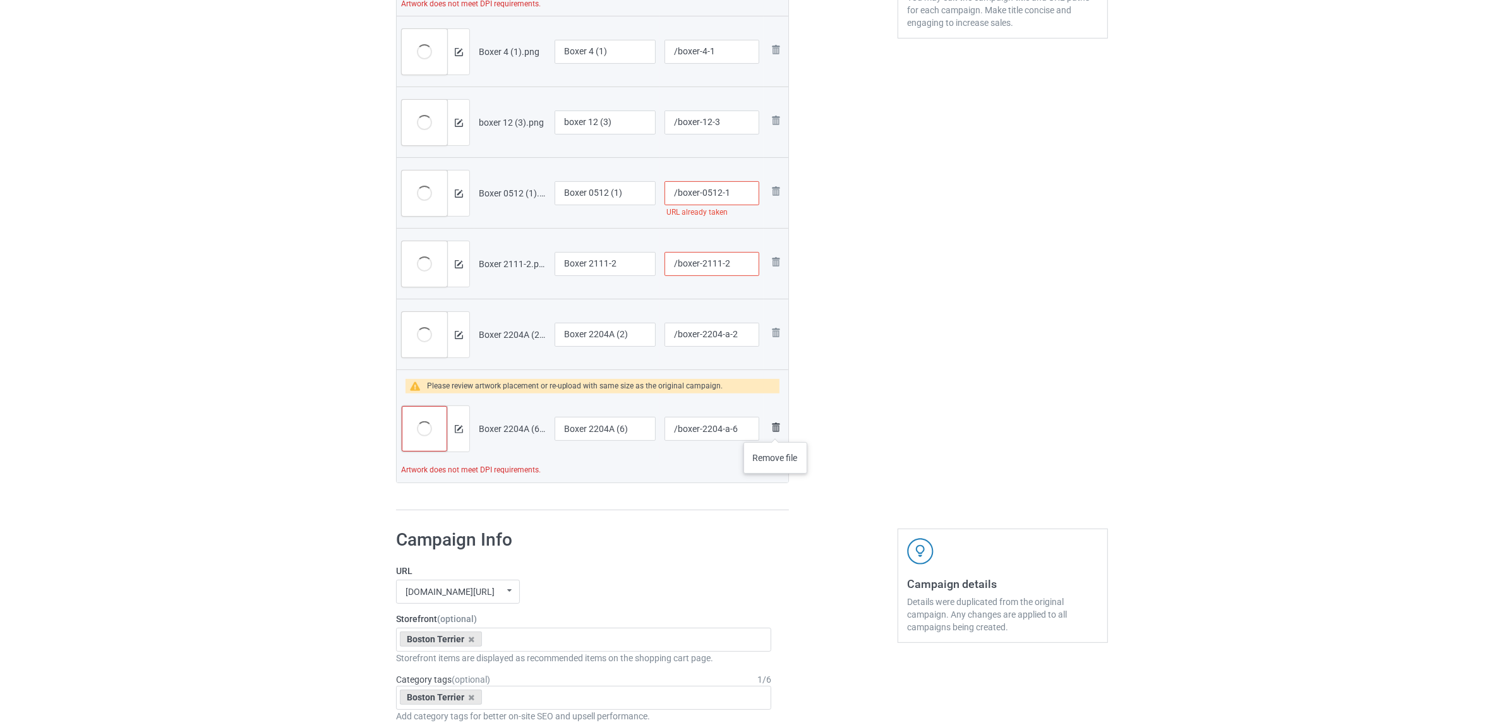
click at [776, 429] on img at bounding box center [775, 427] width 15 height 15
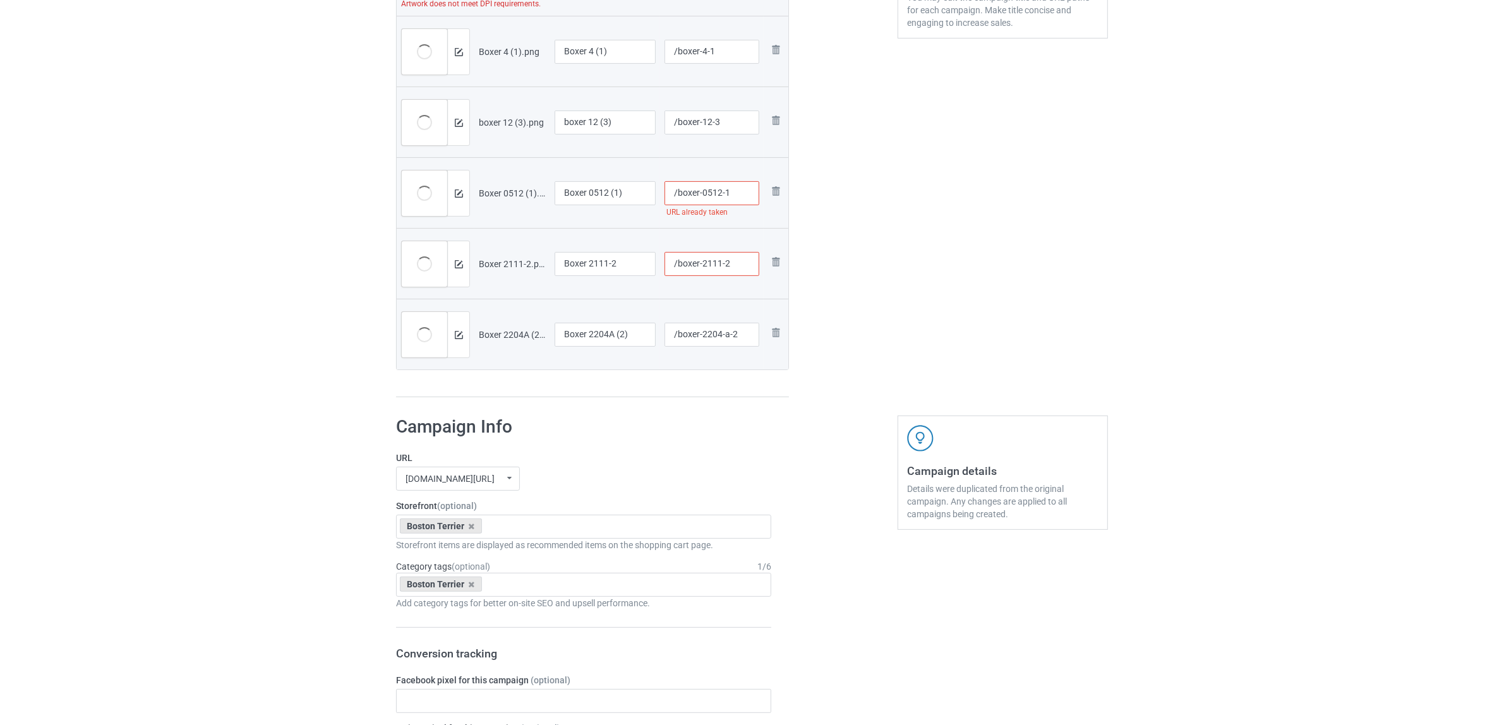
click at [711, 190] on input "/boxer-0512-1" at bounding box center [711, 193] width 95 height 24
type input "/boxer-05p12-1"
click at [720, 265] on input "/boxer-2111-2" at bounding box center [711, 264] width 95 height 24
type input "/boxer-2111p-2"
click at [872, 291] on div at bounding box center [843, 49] width 91 height 715
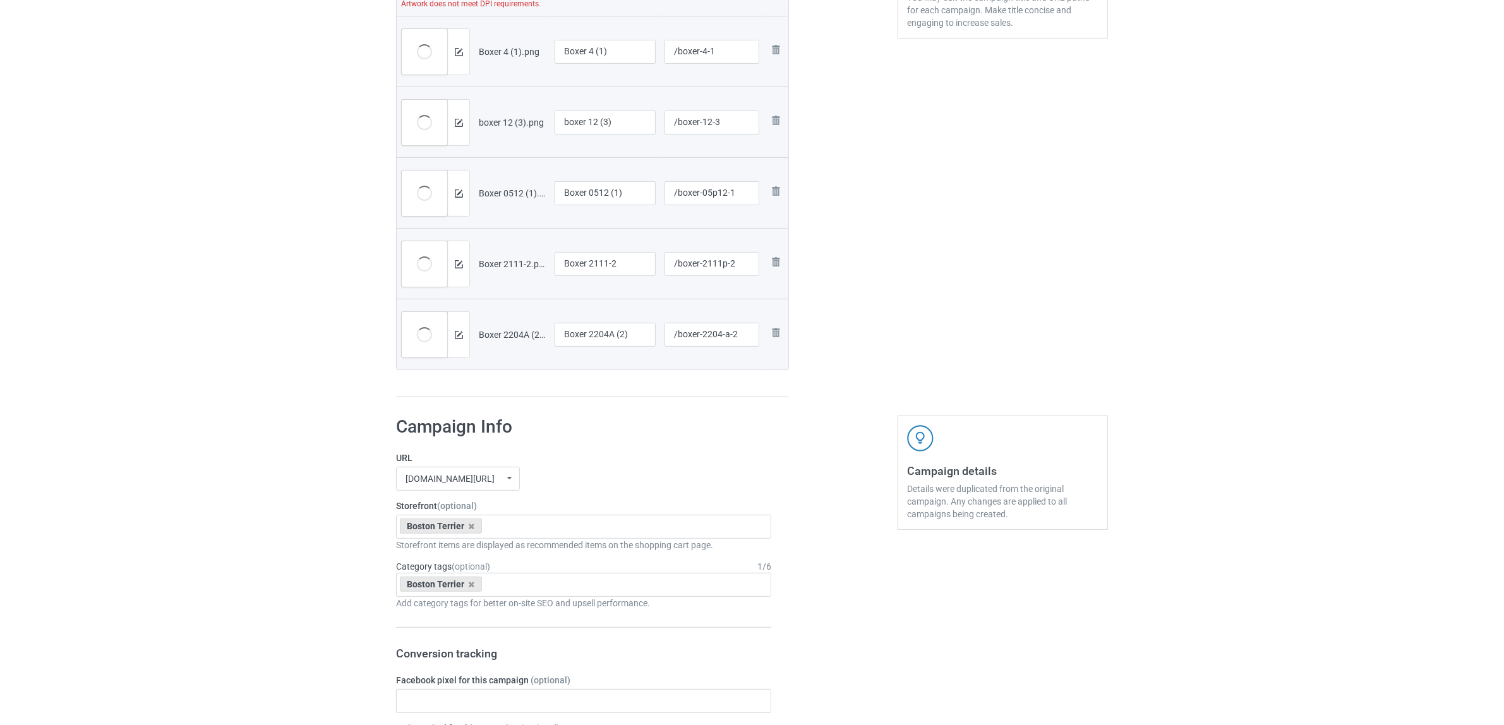
scroll to position [160, 0]
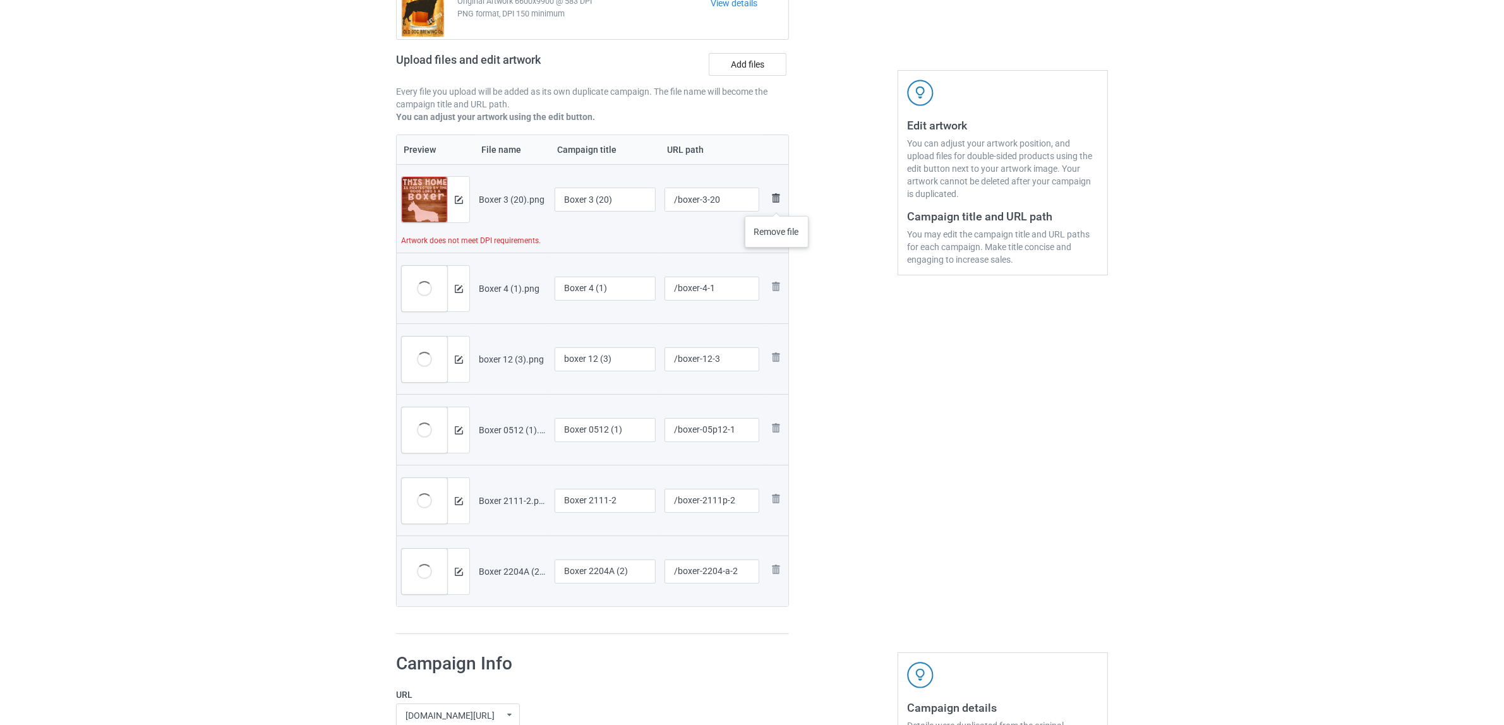
click at [777, 203] on img at bounding box center [775, 198] width 15 height 15
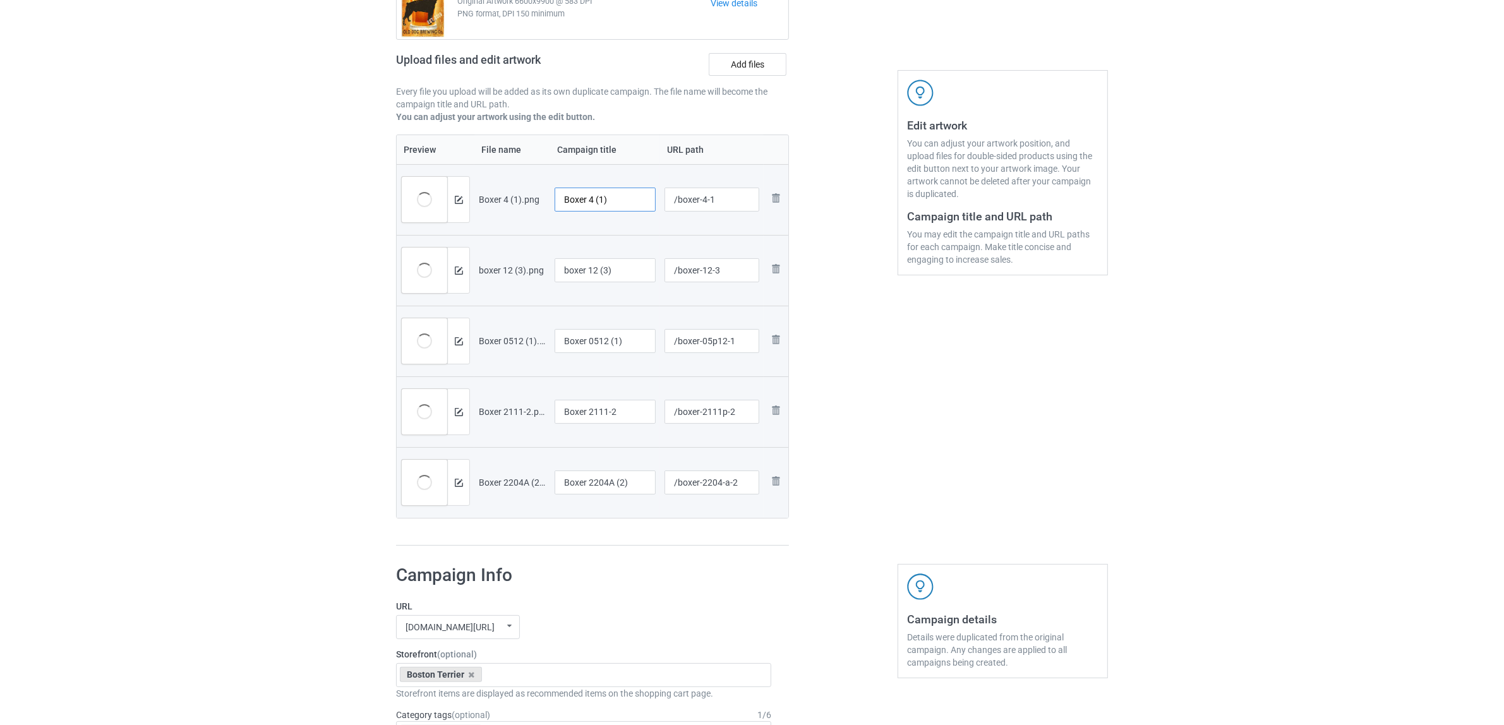
drag, startPoint x: 589, startPoint y: 193, endPoint x: 652, endPoint y: 208, distance: 64.9
click at [652, 208] on input "Boxer 4 (1)" at bounding box center [604, 200] width 101 height 24
click at [573, 194] on input "Boxer" at bounding box center [604, 200] width 101 height 24
type input "Boxer"
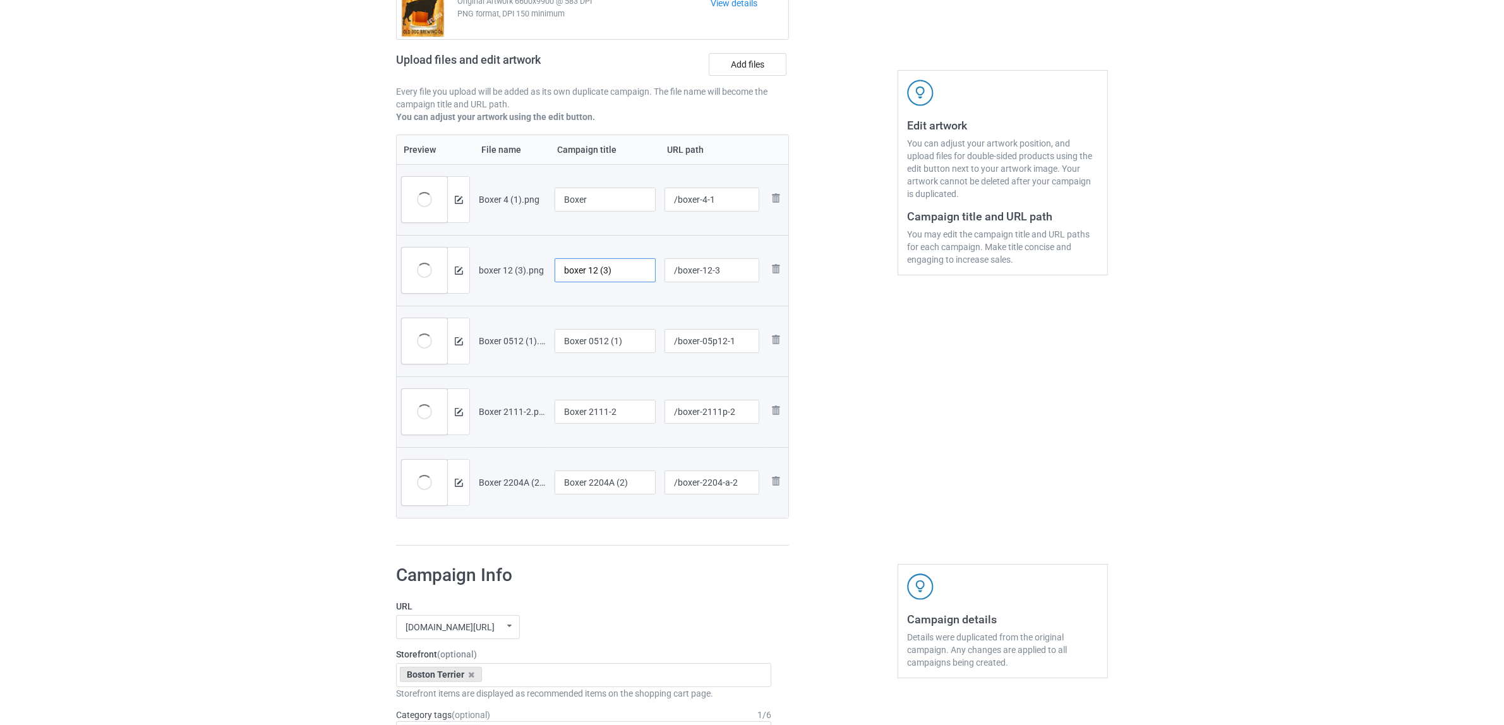
drag, startPoint x: 621, startPoint y: 262, endPoint x: 617, endPoint y: 297, distance: 34.9
click at [485, 249] on tr "Preview and edit artwork boxer 12 (3).png boxer 12 (3) /boxer-12-3 Remove file" at bounding box center [593, 270] width 392 height 71
paste input "Boxer"
type input "Boxer"
drag, startPoint x: 613, startPoint y: 337, endPoint x: 500, endPoint y: 335, distance: 113.1
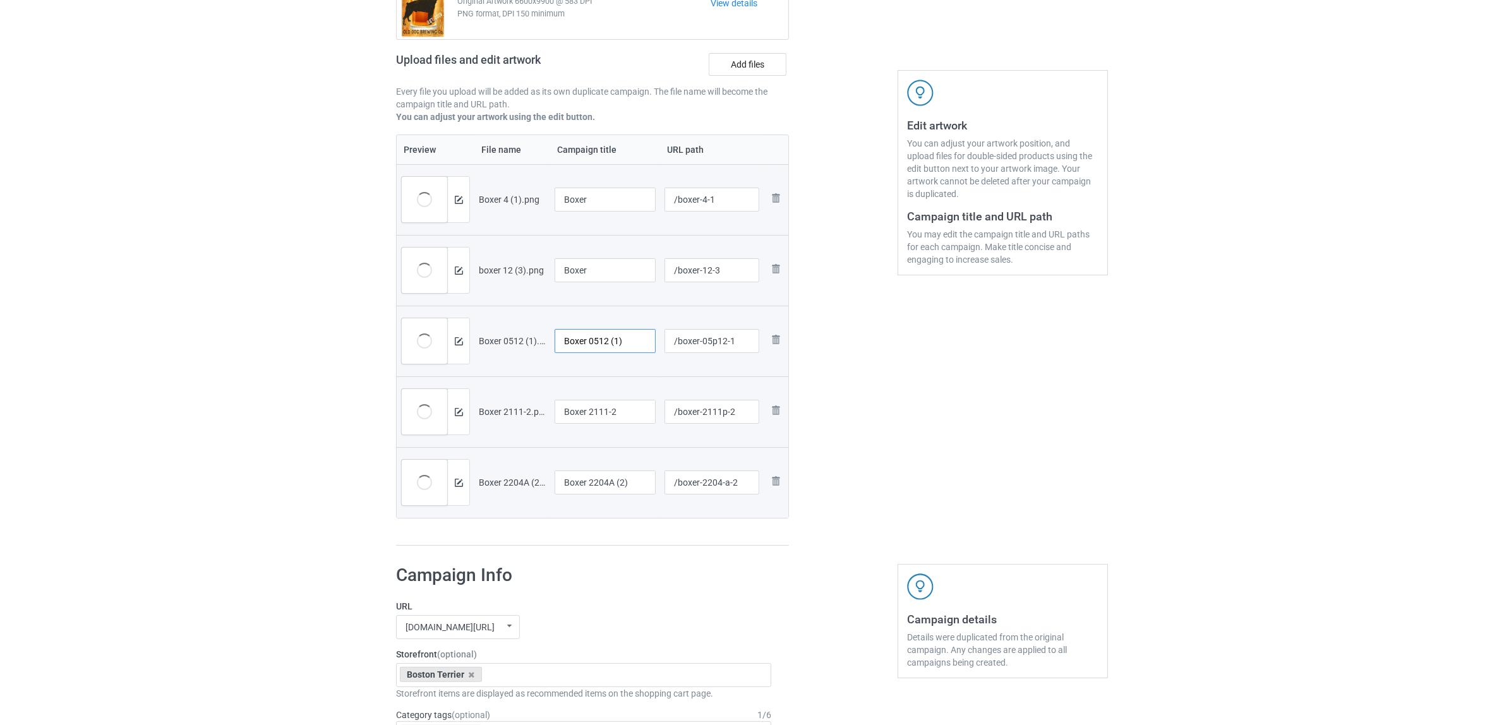
click at [500, 335] on tr "Preview and edit artwork Boxer 0512 (1).png Boxer 0512 (1) /boxer-05p12-1 Remov…" at bounding box center [593, 341] width 392 height 71
paste input "text"
type input "Boxer"
drag, startPoint x: 632, startPoint y: 414, endPoint x: 578, endPoint y: 436, distance: 58.1
click at [433, 402] on tr "Preview and edit artwork Boxer 2111-2.png Boxer 2111-2 /boxer-2111p-2 Remove fi…" at bounding box center [593, 411] width 392 height 71
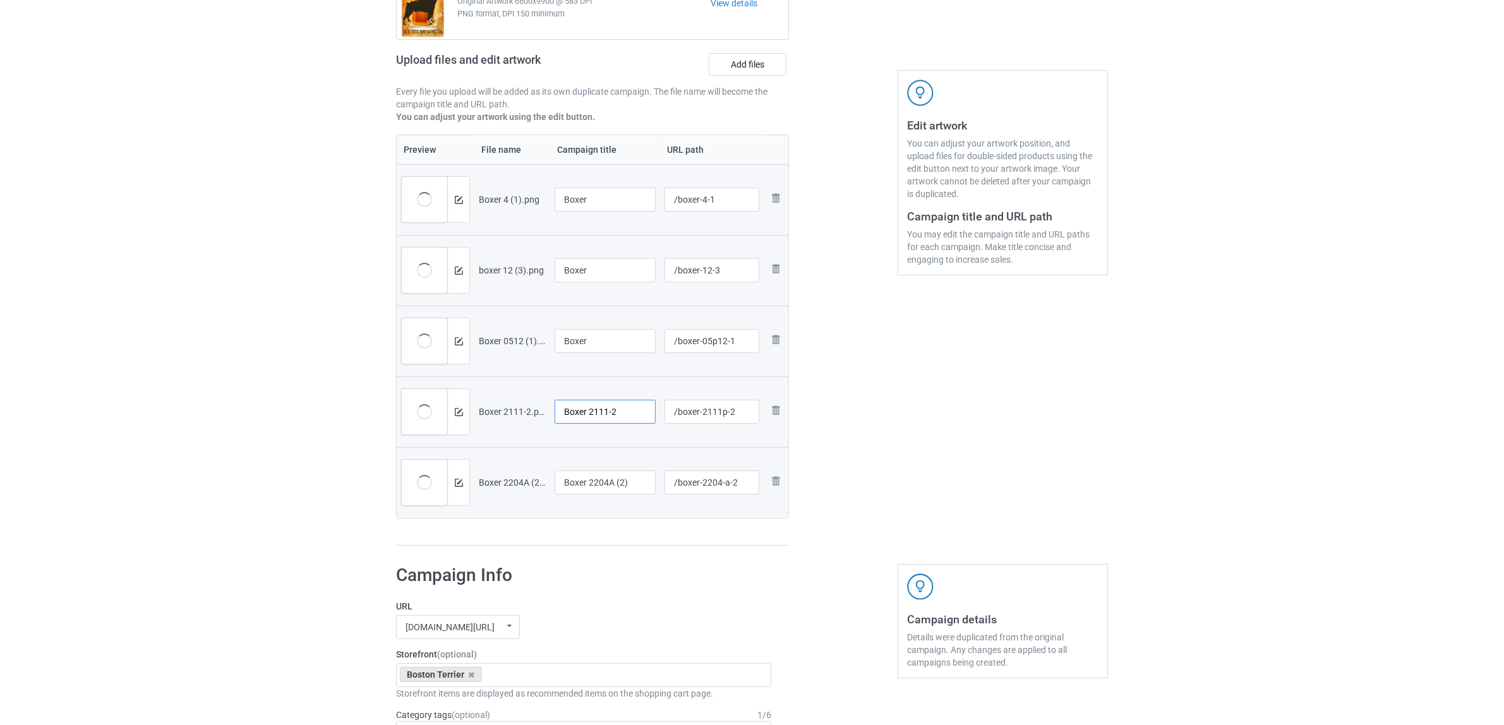
paste input "text"
type input "Boxer"
drag, startPoint x: 556, startPoint y: 481, endPoint x: 462, endPoint y: 484, distance: 93.5
click at [462, 484] on tr "Preview and edit artwork Boxer 2204A (2).png Boxer 2204A (2) /boxer-2204-a-2 Re…" at bounding box center [593, 482] width 392 height 71
paste input "text"
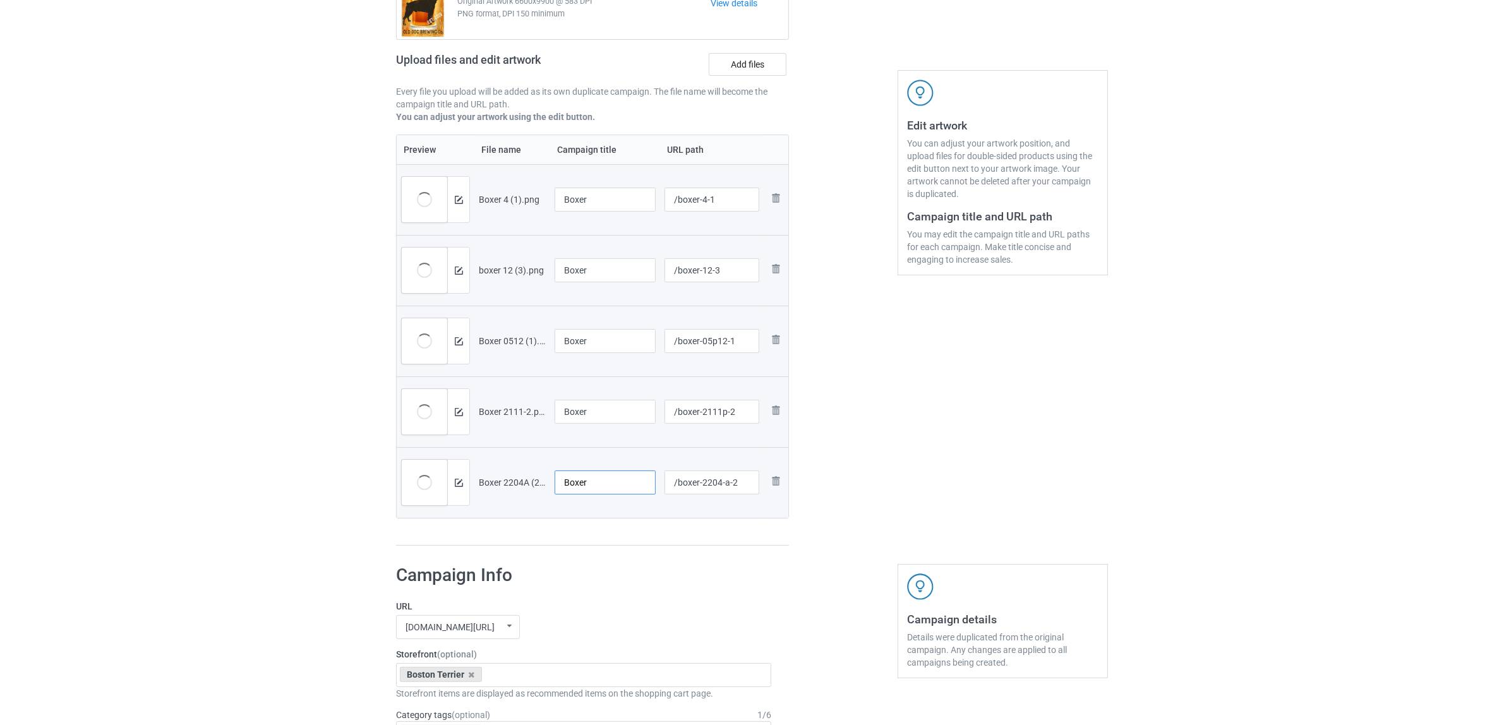
type input "Boxer"
click at [674, 564] on h1 "Campaign Info" at bounding box center [583, 575] width 375 height 23
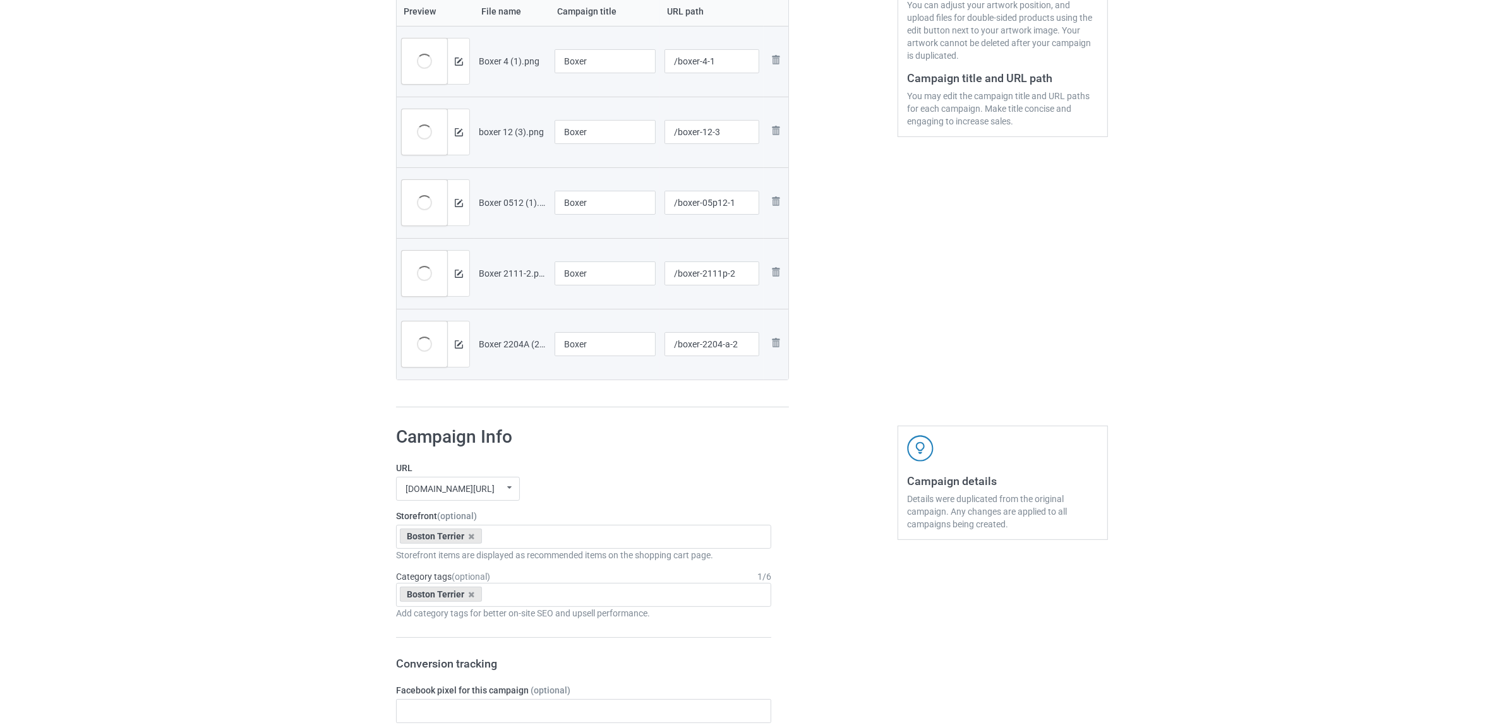
scroll to position [397, 0]
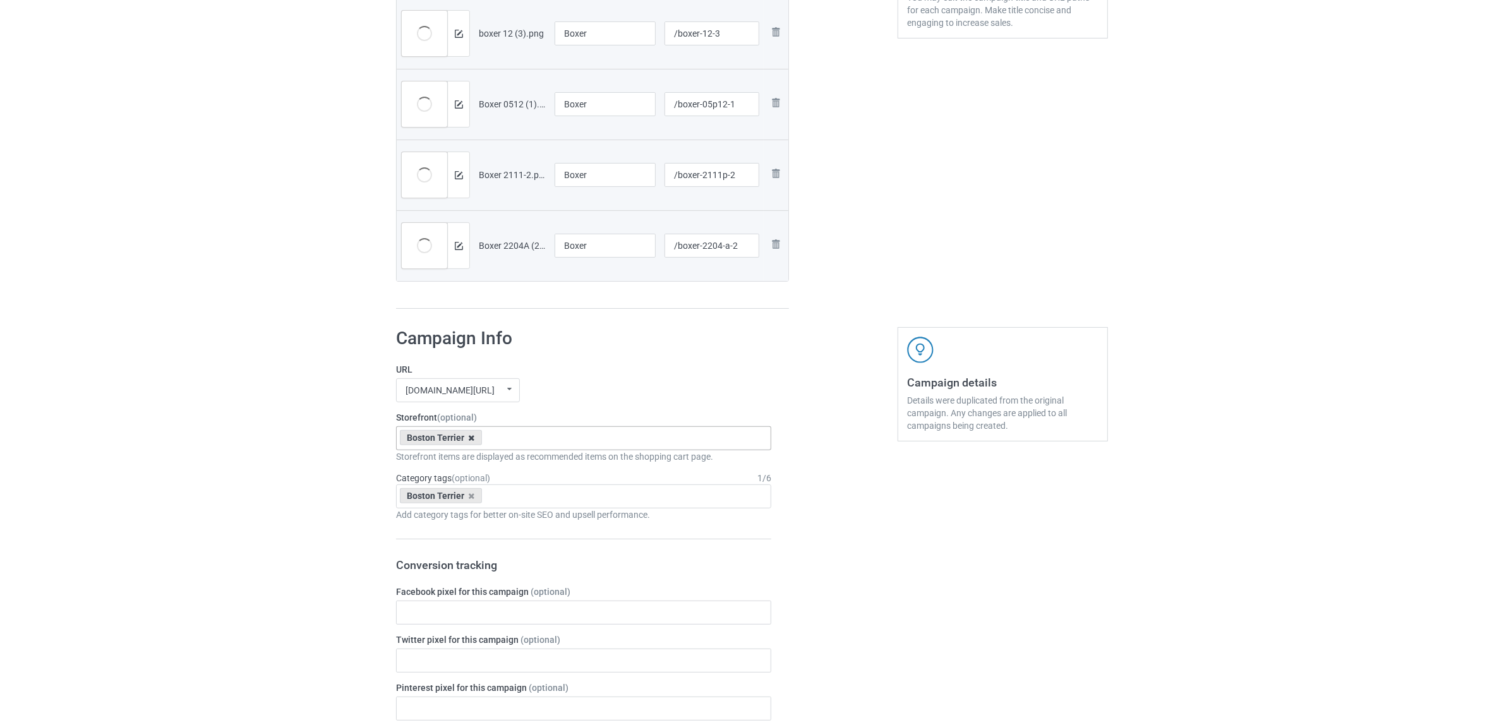
click at [470, 437] on icon at bounding box center [472, 438] width 6 height 8
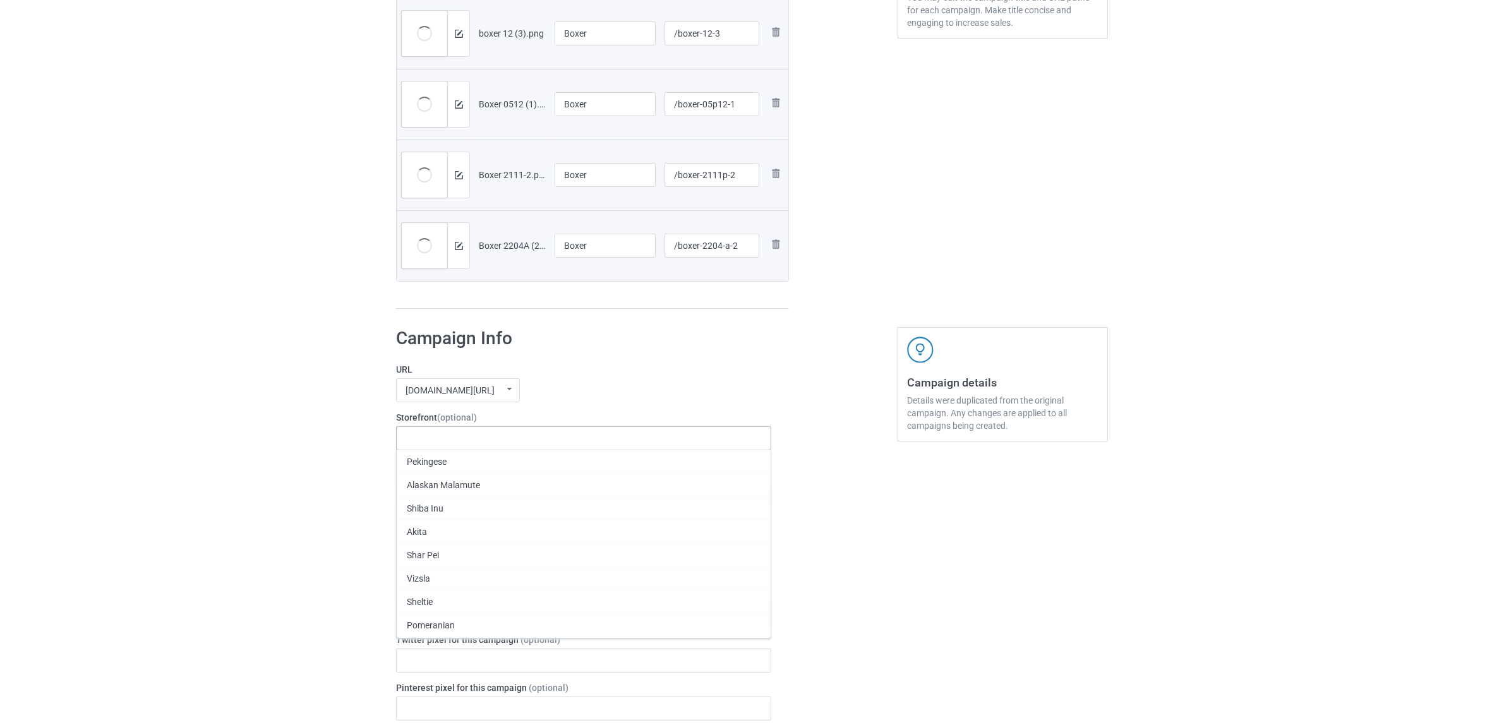
paste input "Boxer"
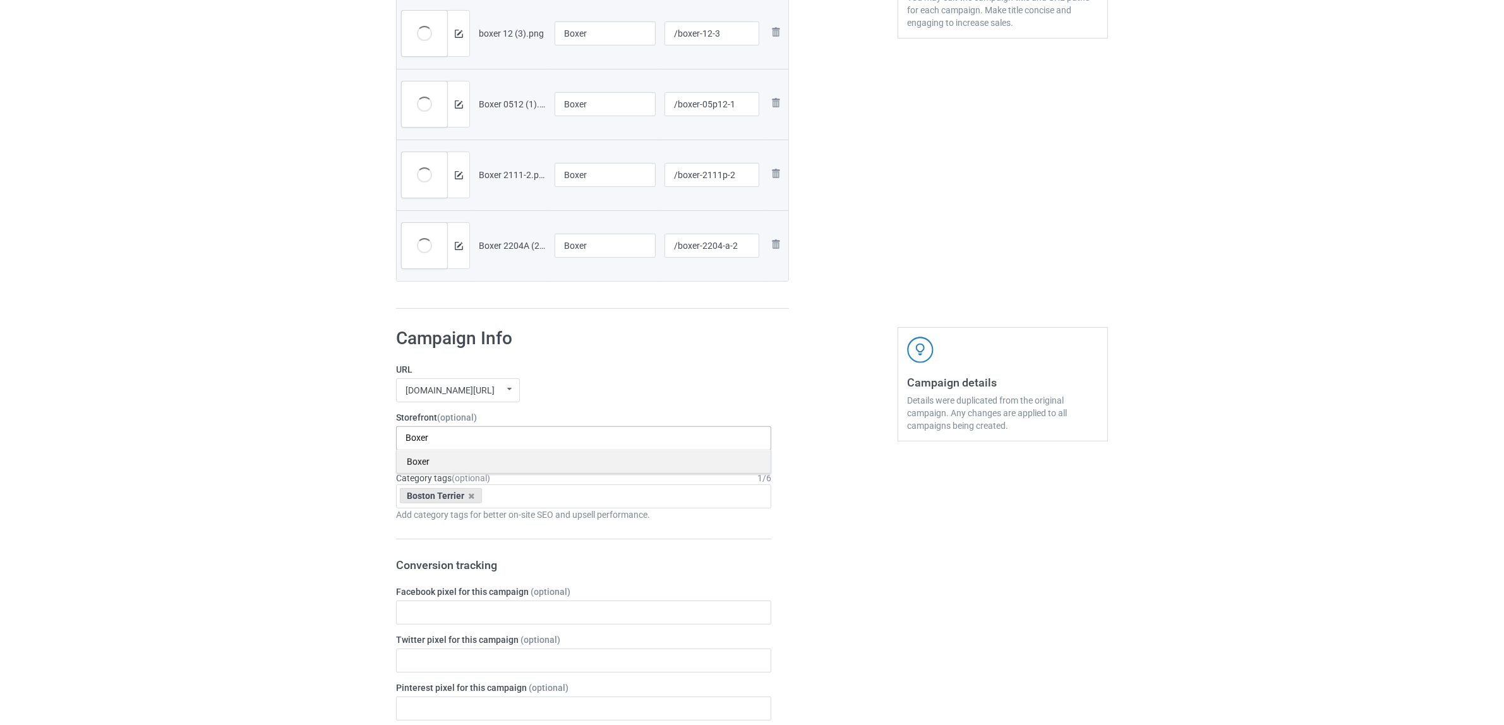
type input "Boxer"
click at [429, 463] on div "Boxer" at bounding box center [584, 461] width 374 height 23
click at [474, 496] on icon at bounding box center [472, 496] width 6 height 8
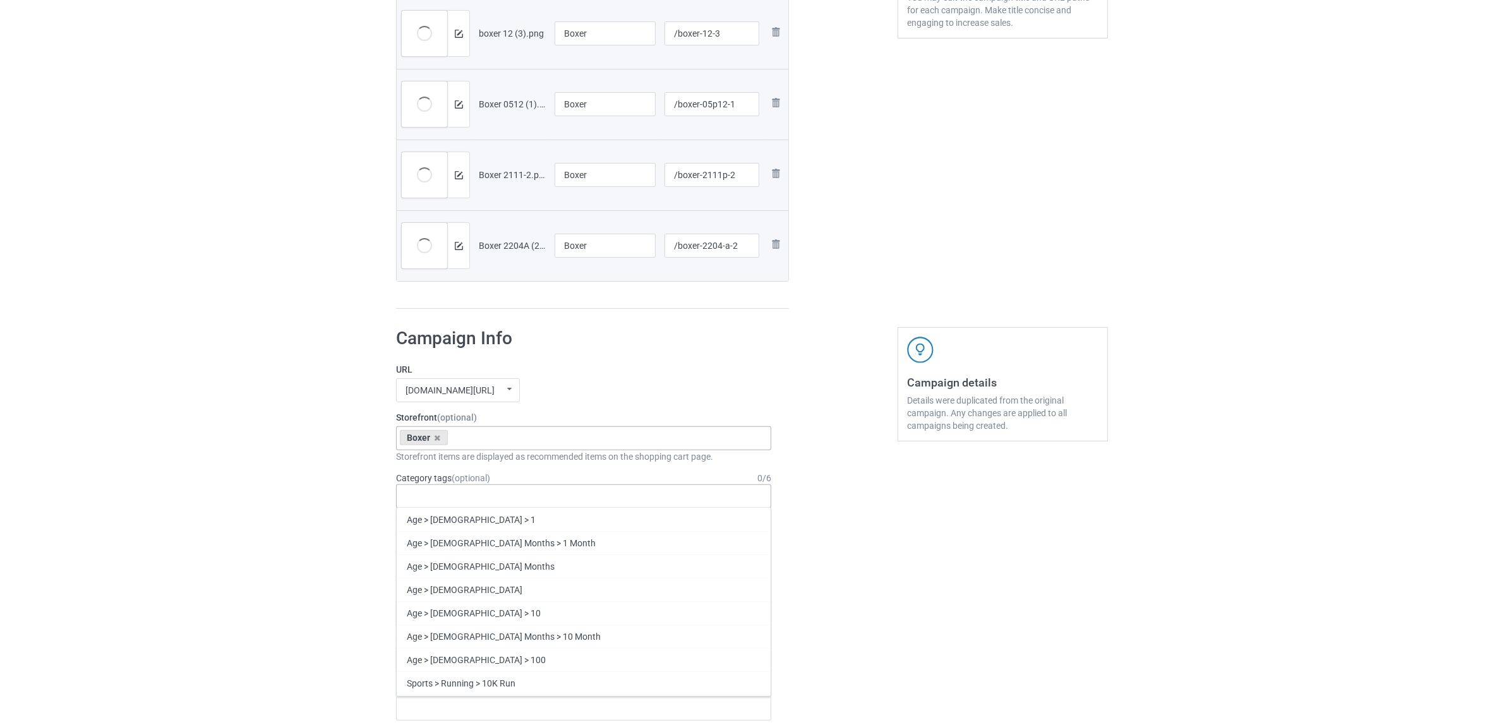
paste input "Boxer"
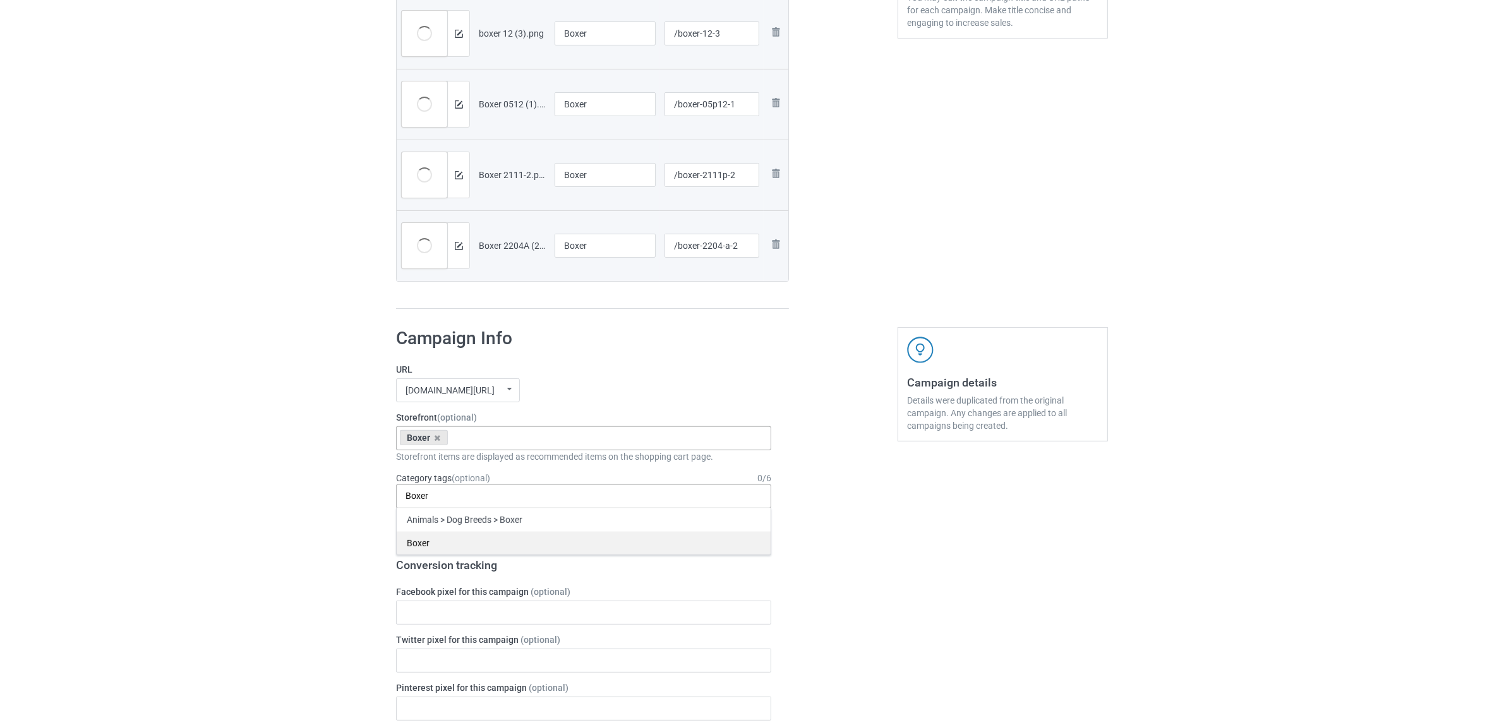
type input "Boxer"
click at [424, 541] on div "Boxer" at bounding box center [584, 542] width 374 height 23
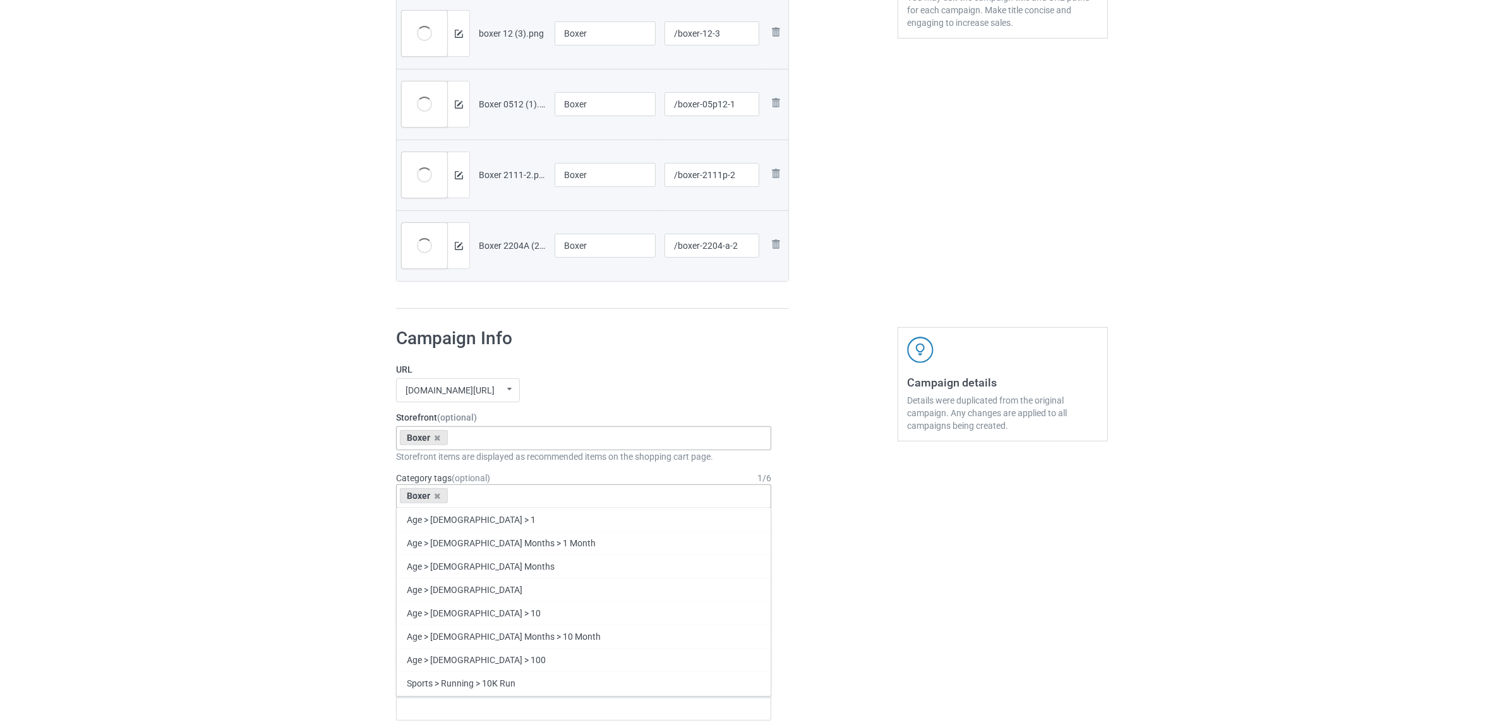
click at [177, 430] on div "Bulk duplicate campaign Campaign to duplicate Boston Terrier Original Artwork 6…" at bounding box center [752, 566] width 1504 height 1856
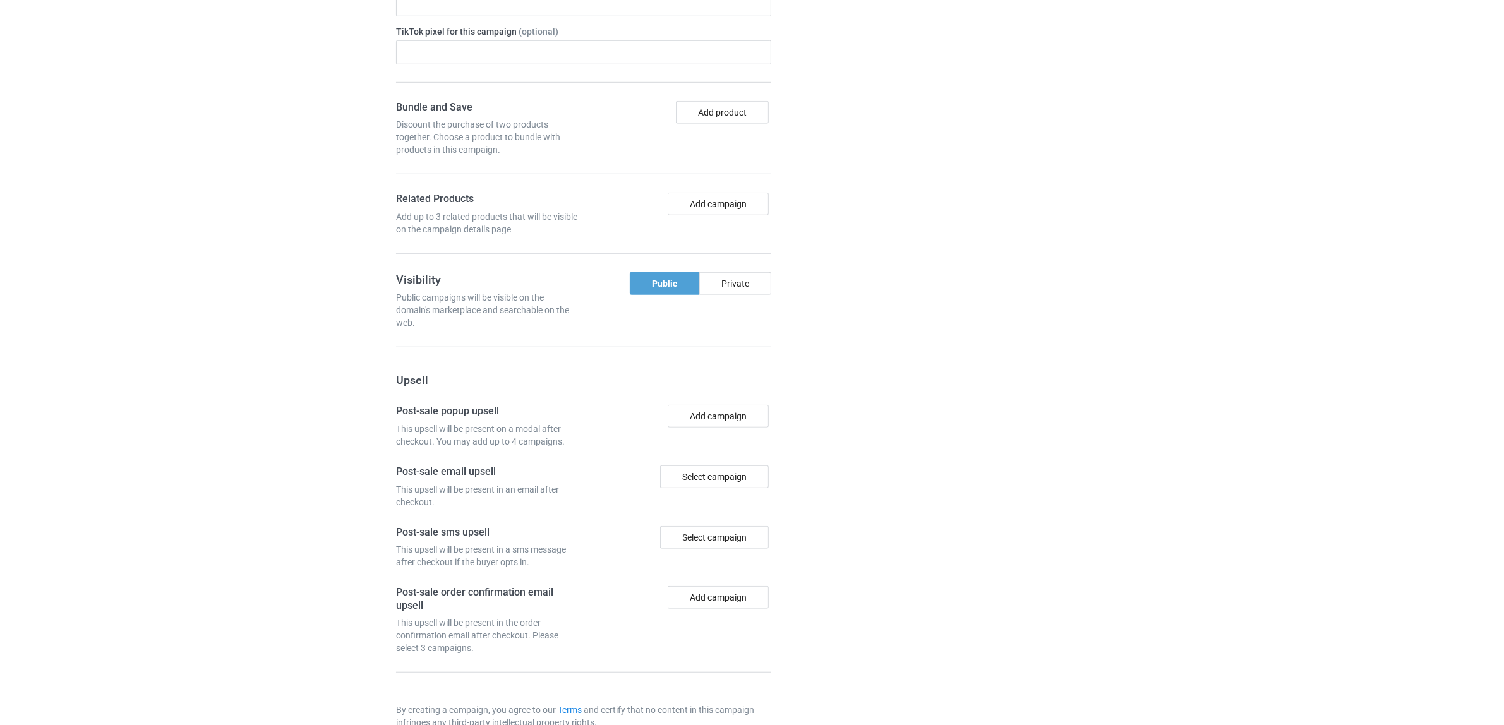
scroll to position [1170, 0]
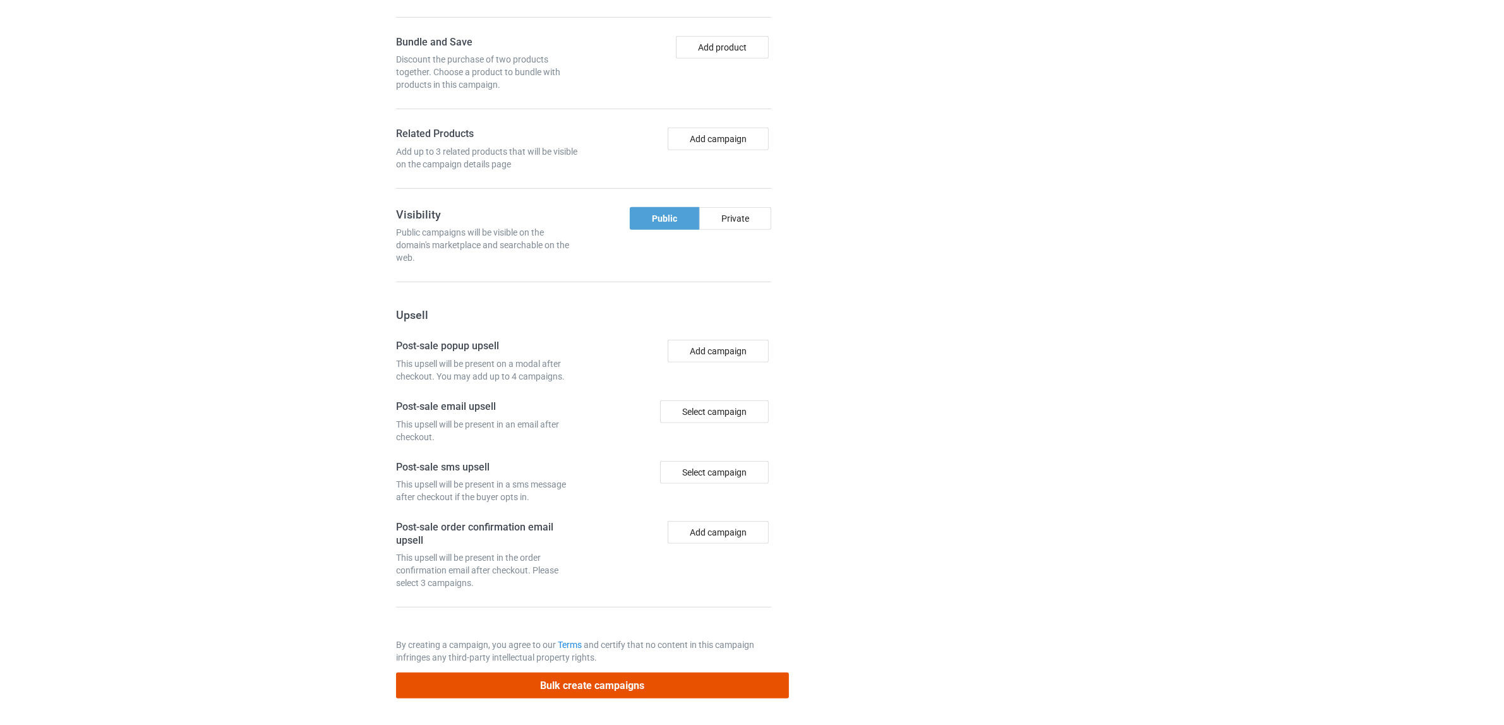
click at [527, 677] on button "Bulk create campaigns" at bounding box center [592, 686] width 393 height 26
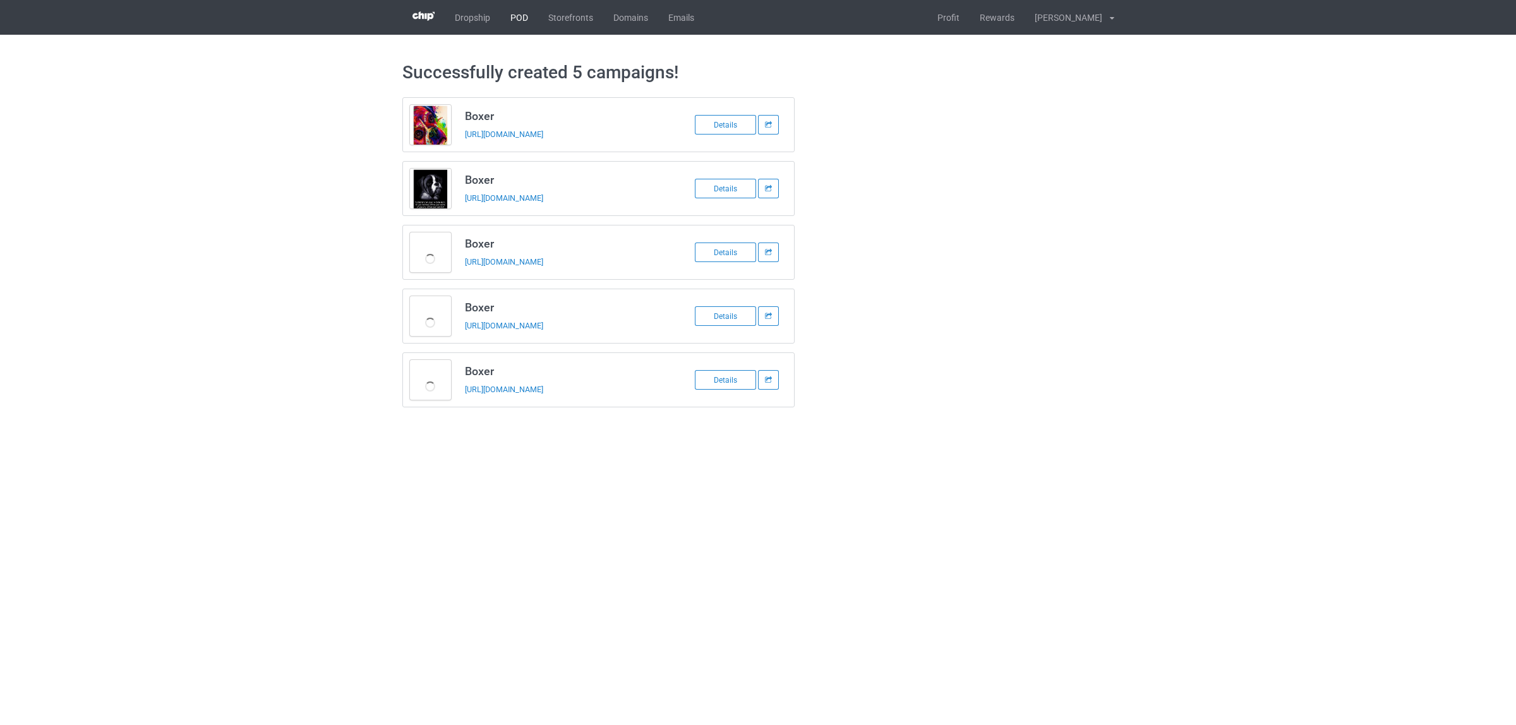
click at [521, 19] on link "POD" at bounding box center [519, 17] width 38 height 35
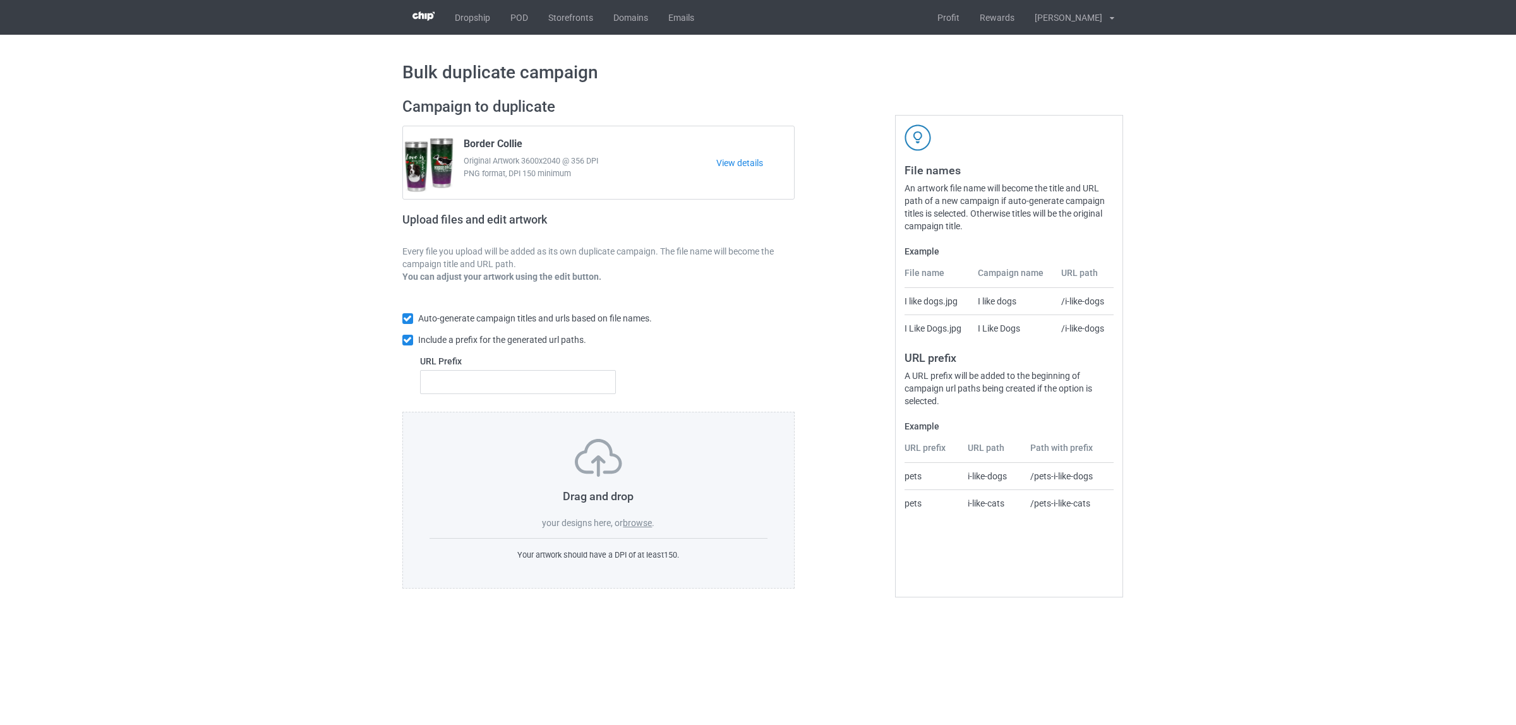
click at [640, 525] on label "browse" at bounding box center [637, 523] width 29 height 10
click at [0, 0] on input "browse" at bounding box center [0, 0] width 0 height 0
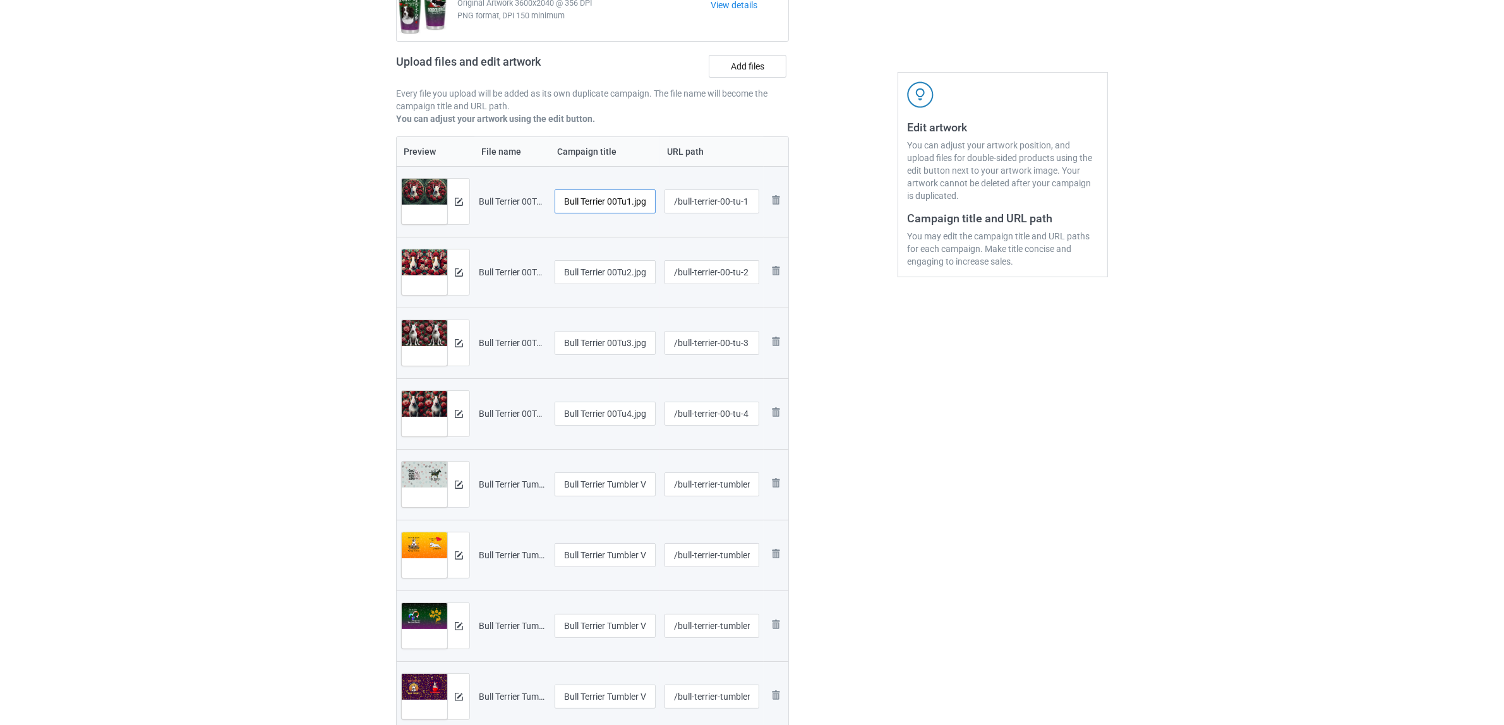
scroll to position [0, 2]
drag, startPoint x: 609, startPoint y: 202, endPoint x: 656, endPoint y: 205, distance: 46.2
click at [655, 202] on input "Bull Terrier 00Tu1.jpg" at bounding box center [604, 201] width 101 height 24
drag, startPoint x: 617, startPoint y: 196, endPoint x: 460, endPoint y: 172, distance: 159.0
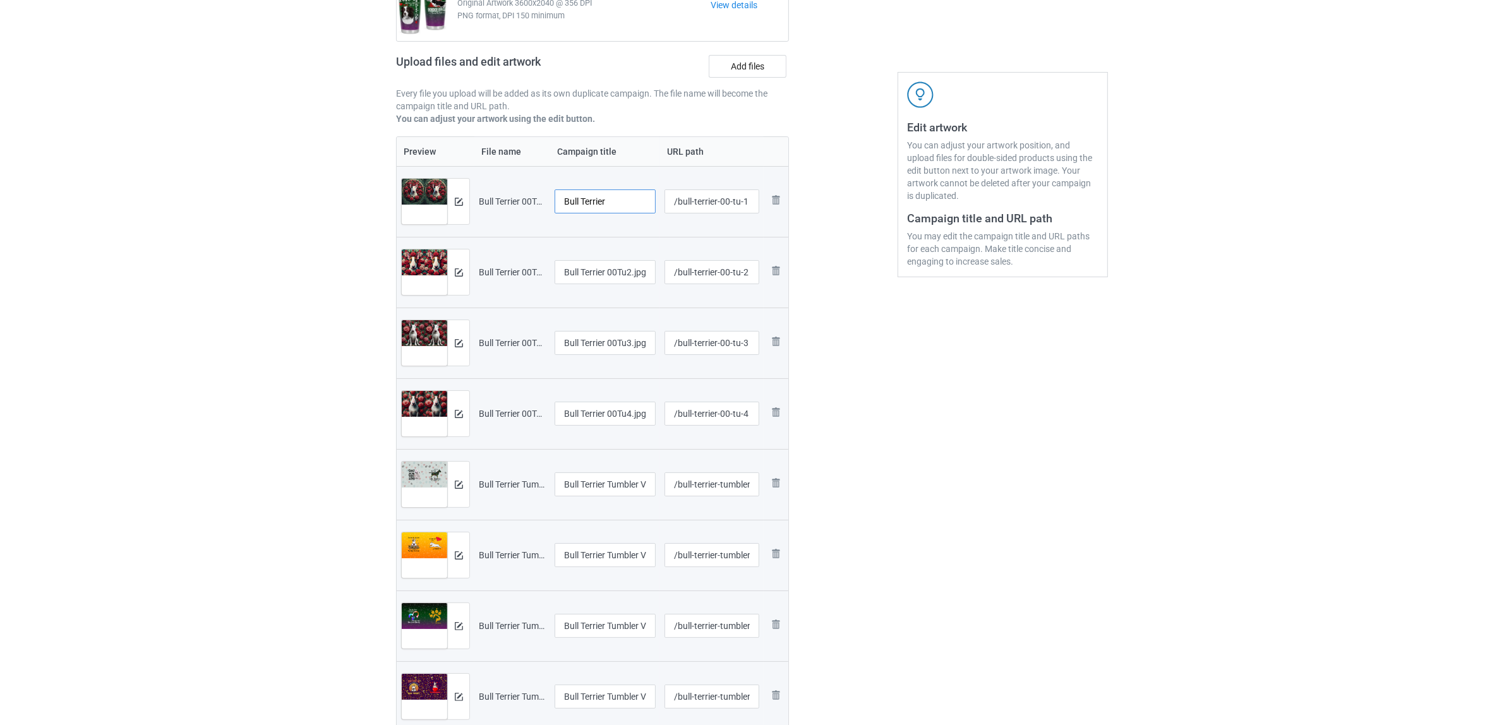
click at [460, 172] on tr "Preview and edit artwork Bull Terrier 00Tu1.jpg Bull Terrier /bull-terrier-00-t…" at bounding box center [593, 201] width 392 height 71
type input "Bull Terrier"
click at [614, 276] on input "Bull Terrier 00Tu2.jpg" at bounding box center [604, 272] width 101 height 24
paste input "text"
type input "Bull Terrier"
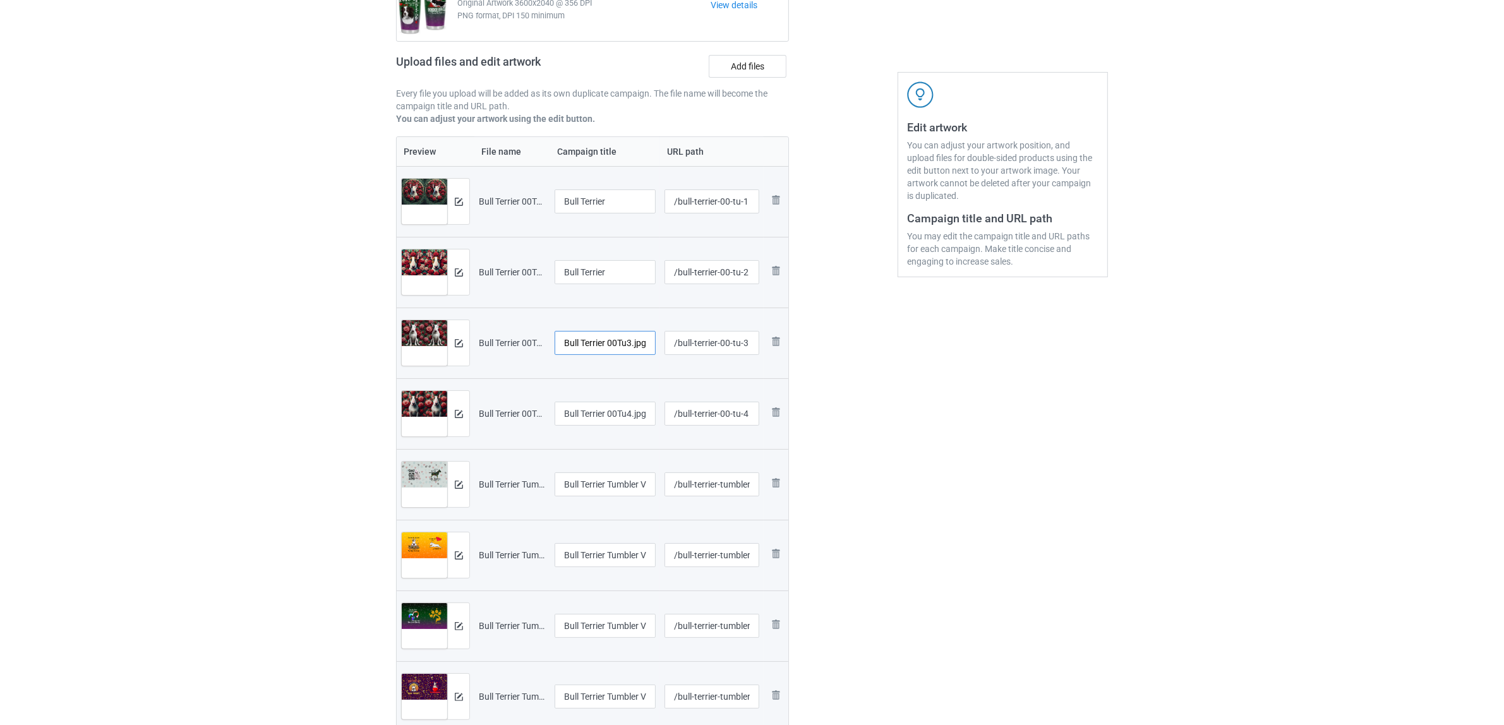
click at [616, 342] on input "Bull Terrier 00Tu3.jpg" at bounding box center [604, 343] width 101 height 24
paste input "text"
type input "Bull Terrier"
click at [611, 423] on input "Bull Terrier 00Tu4.jpg" at bounding box center [604, 414] width 101 height 24
paste input "text"
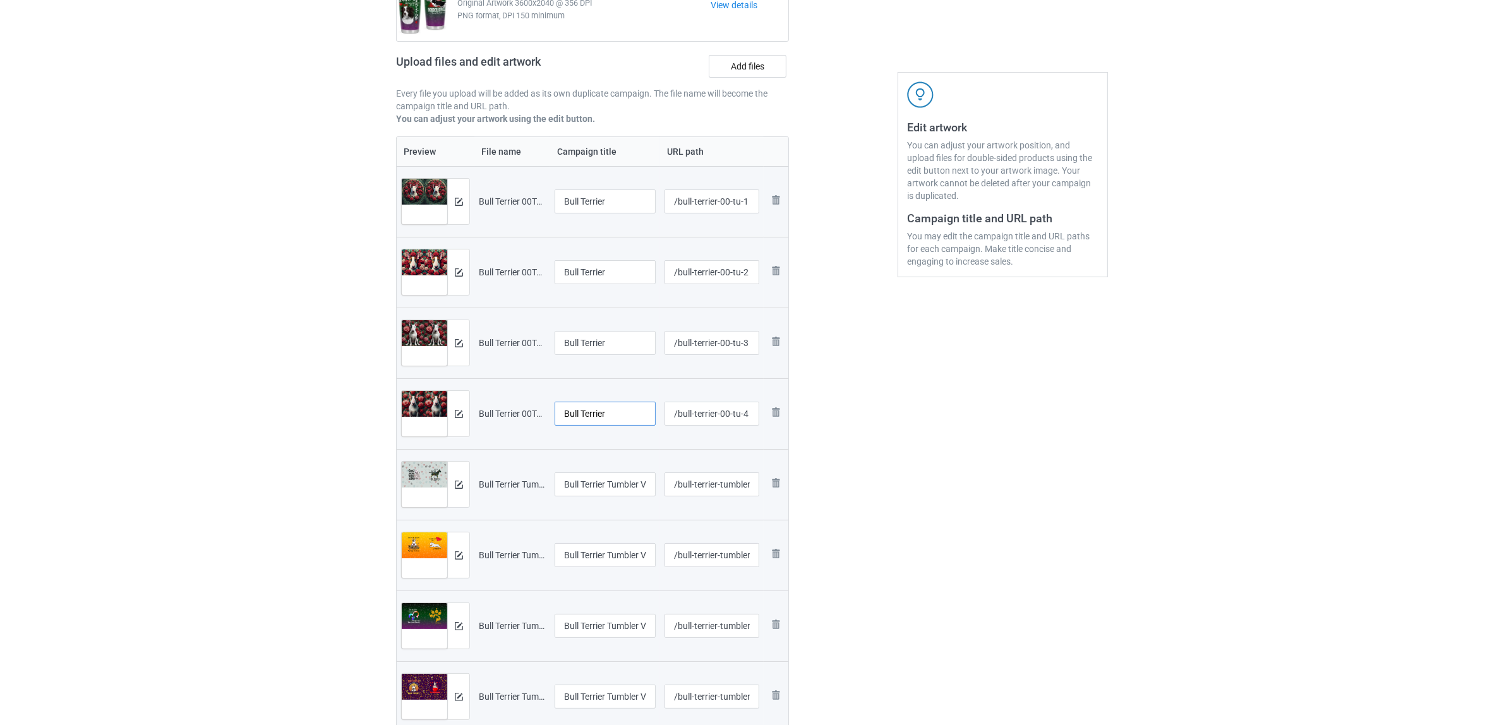
type input "Bull Terrier"
click at [610, 490] on input "Bull Terrier Tumbler V1 (1).jpg" at bounding box center [604, 484] width 101 height 24
paste input "text"
type input "Bull Terrier"
click at [613, 553] on input "Bull Terrier Tumbler V1 (2).jpg" at bounding box center [604, 555] width 101 height 24
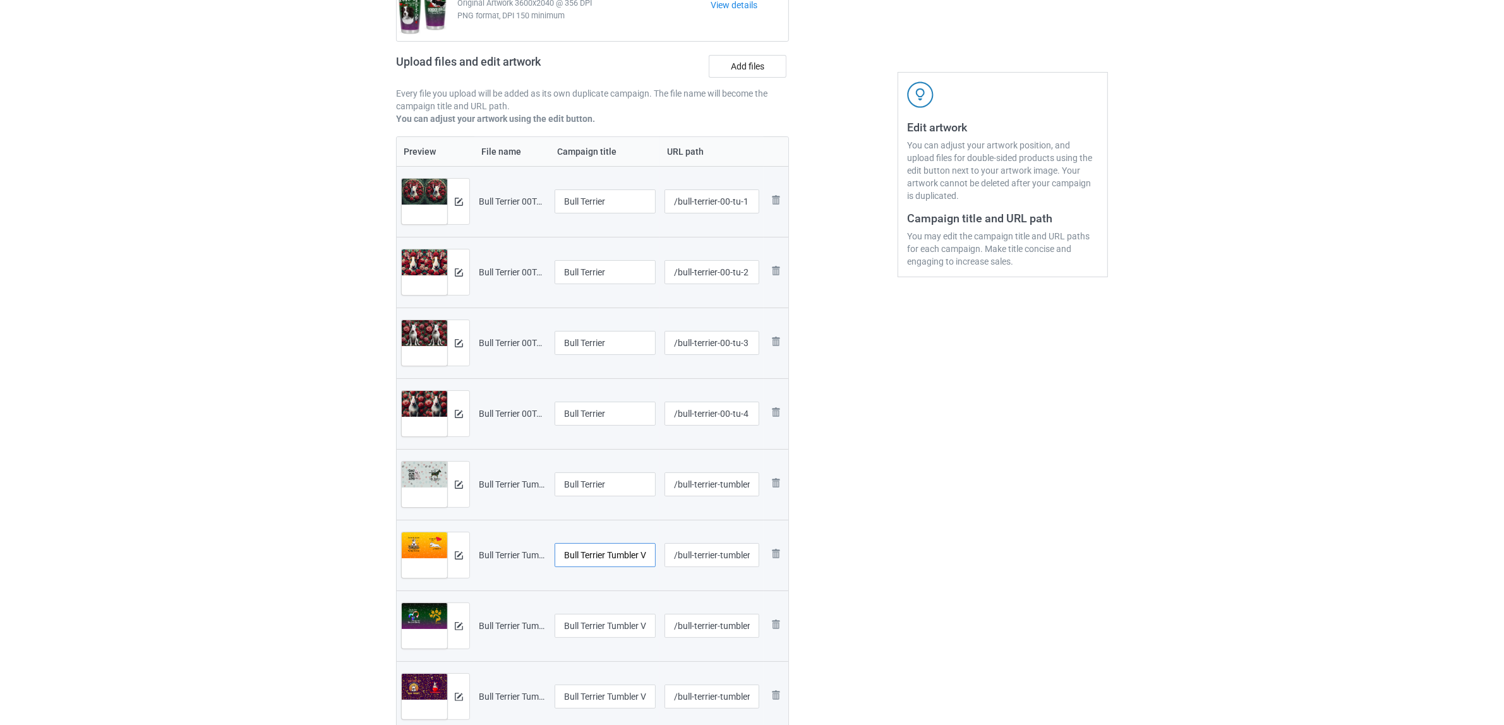
paste input "text"
type input "Bull Terrier"
click at [616, 619] on input "Bull Terrier Tumbler V1 (3).jpg" at bounding box center [604, 626] width 101 height 24
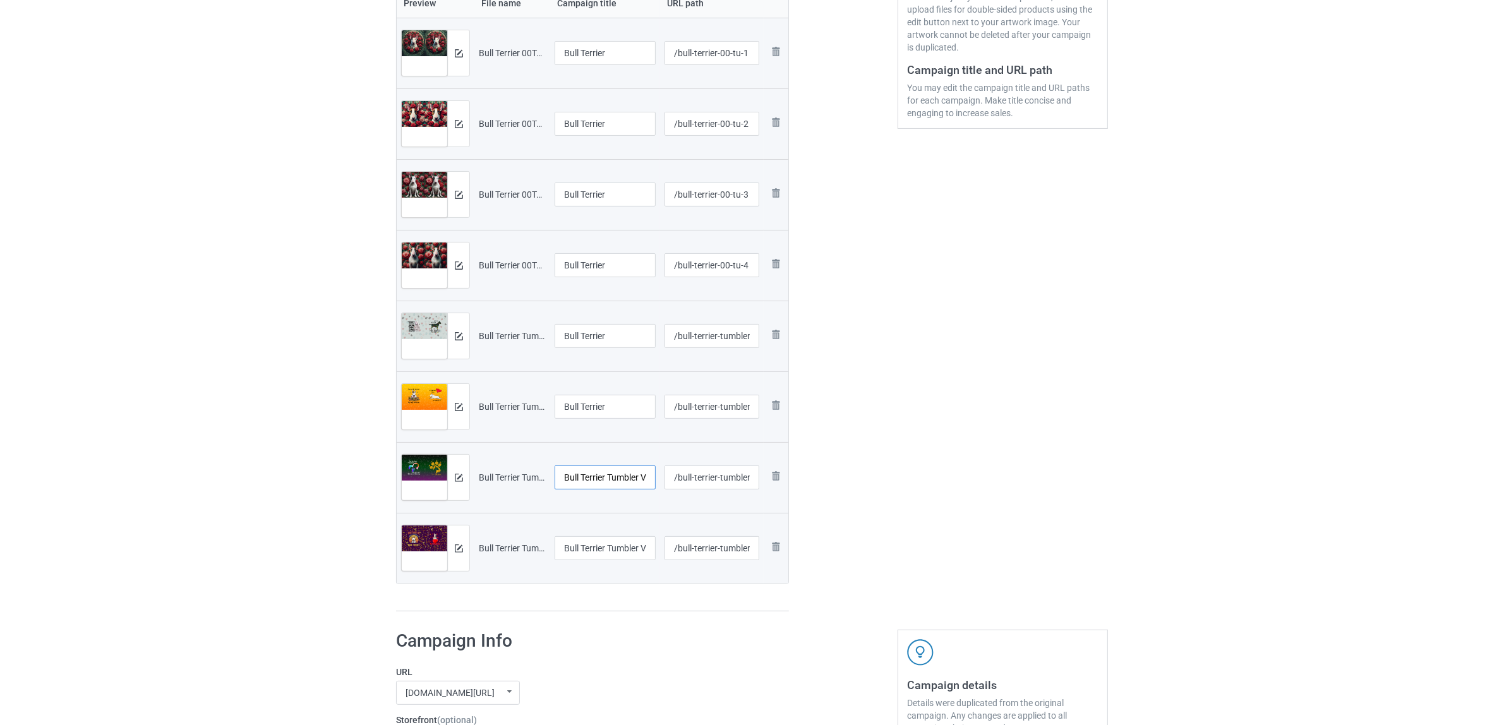
scroll to position [395, 0]
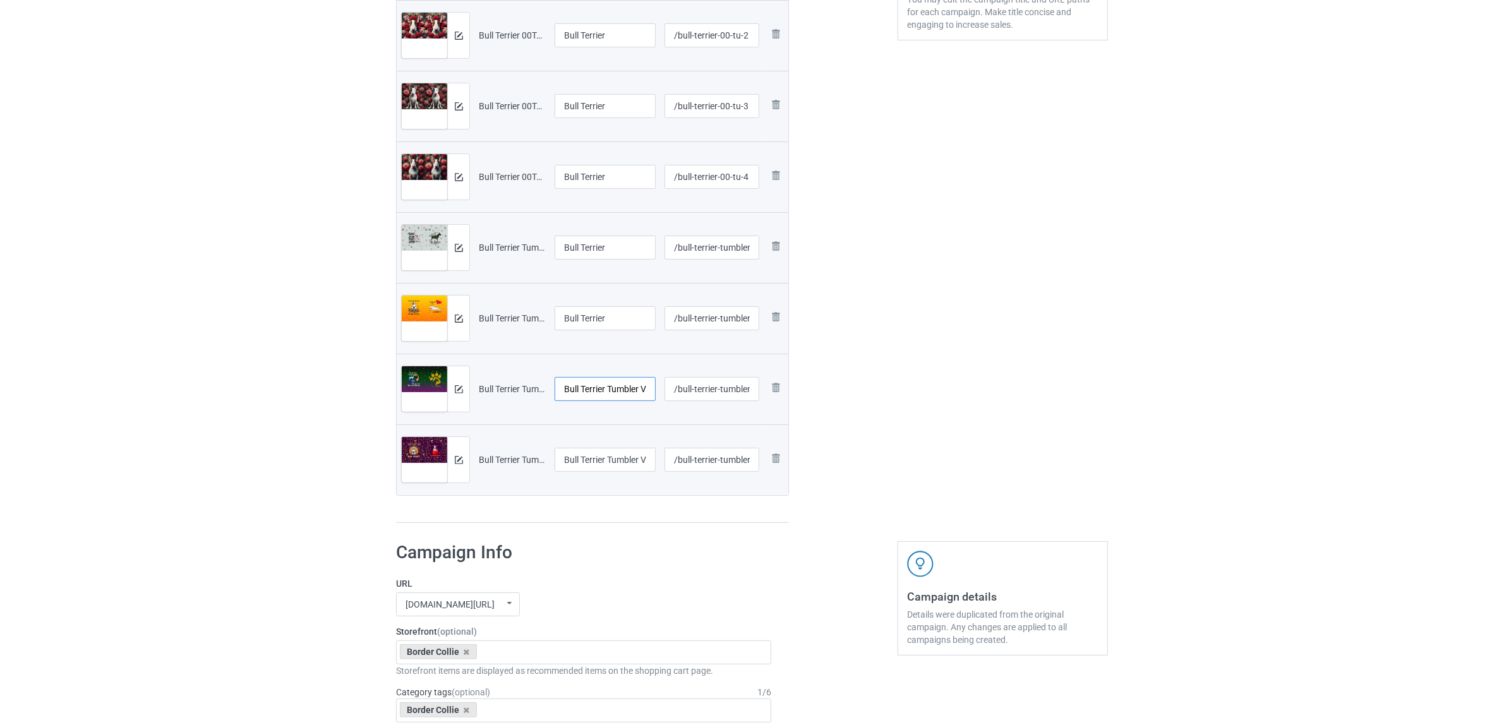
paste input "text"
type input "Bull Terrier"
click at [596, 458] on input "Bull Terrier Tumbler V1 (4).jpg" at bounding box center [604, 460] width 101 height 24
paste input "text"
type input "Bull Terrier"
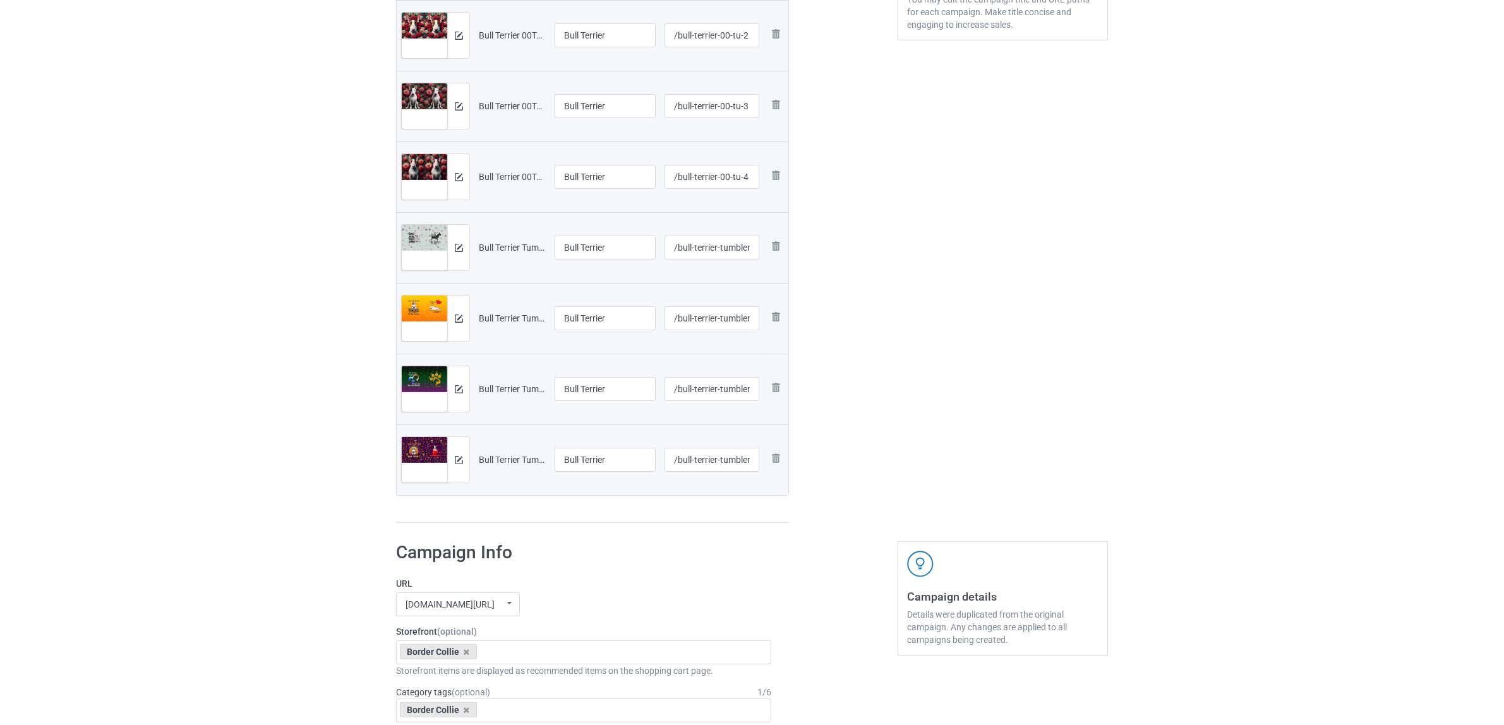
click at [630, 530] on div "Campaign to duplicate Border Collie Original Artwork 3600x2040 @ 356 DPI PNG fo…" at bounding box center [592, 113] width 410 height 839
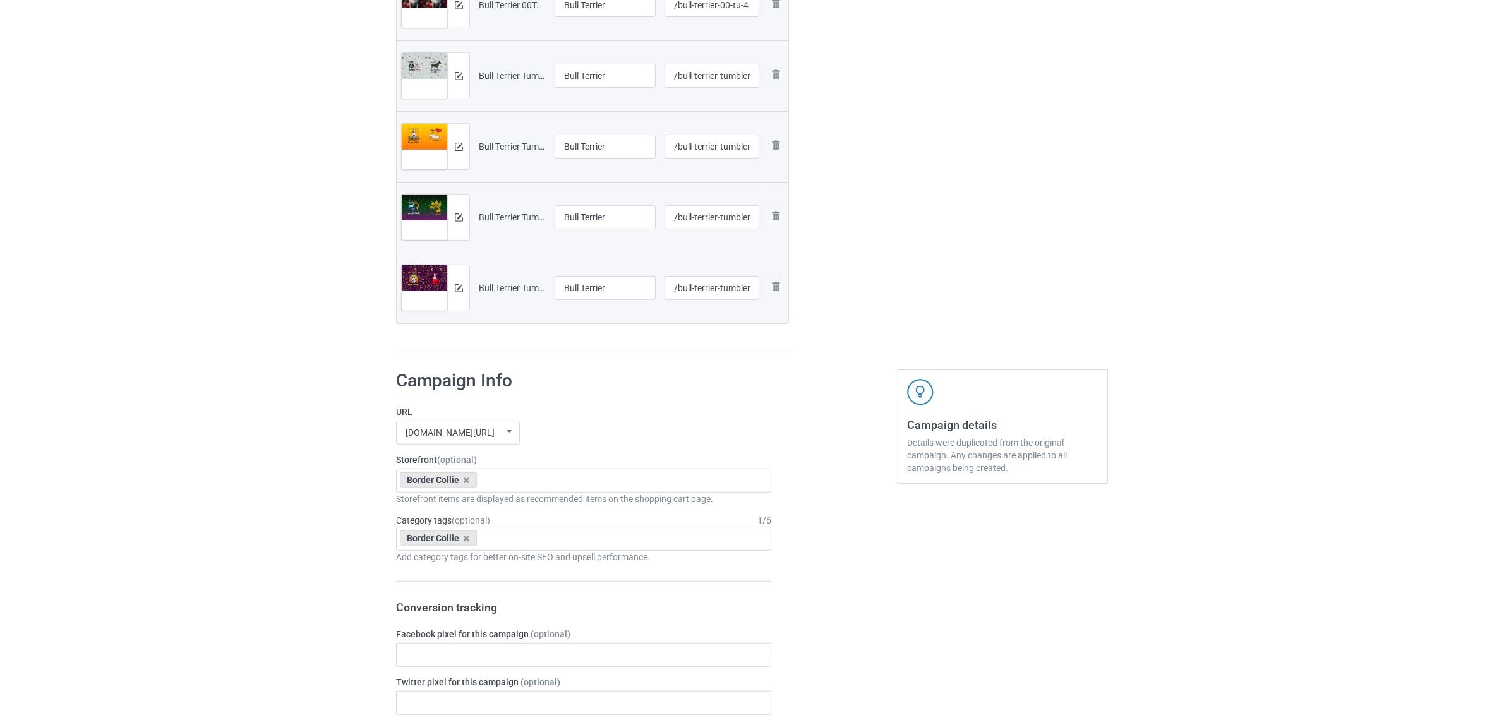
scroll to position [710, 0]
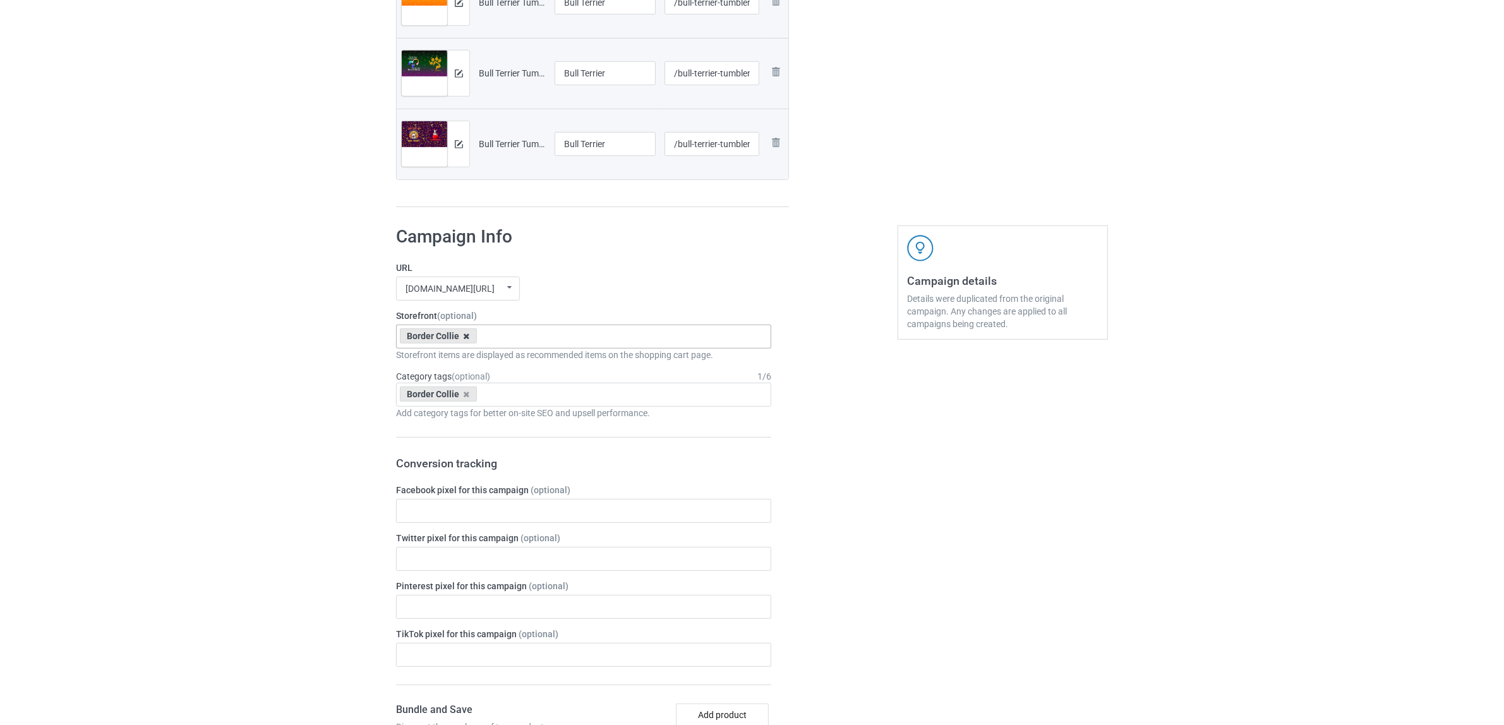
click at [467, 336] on icon at bounding box center [467, 336] width 6 height 8
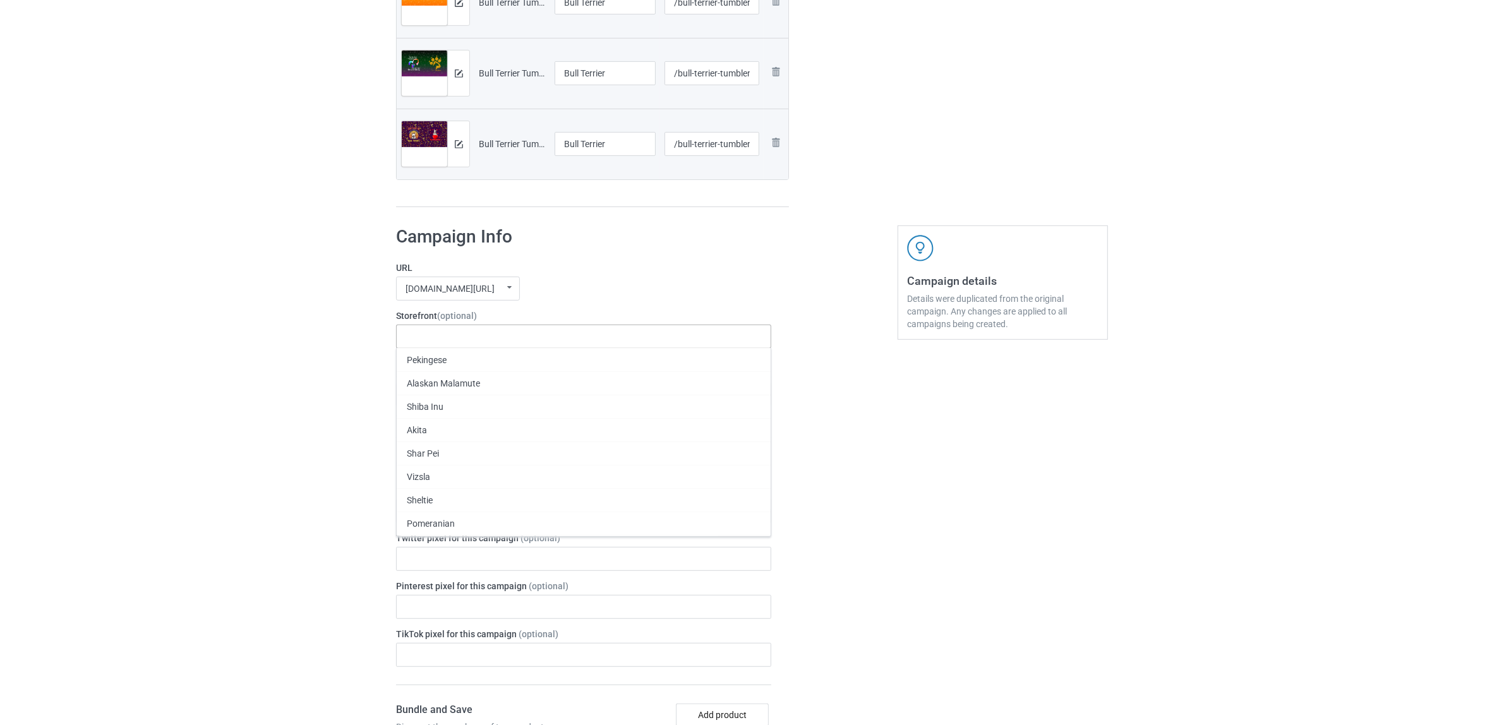
paste input "Bull Terrier"
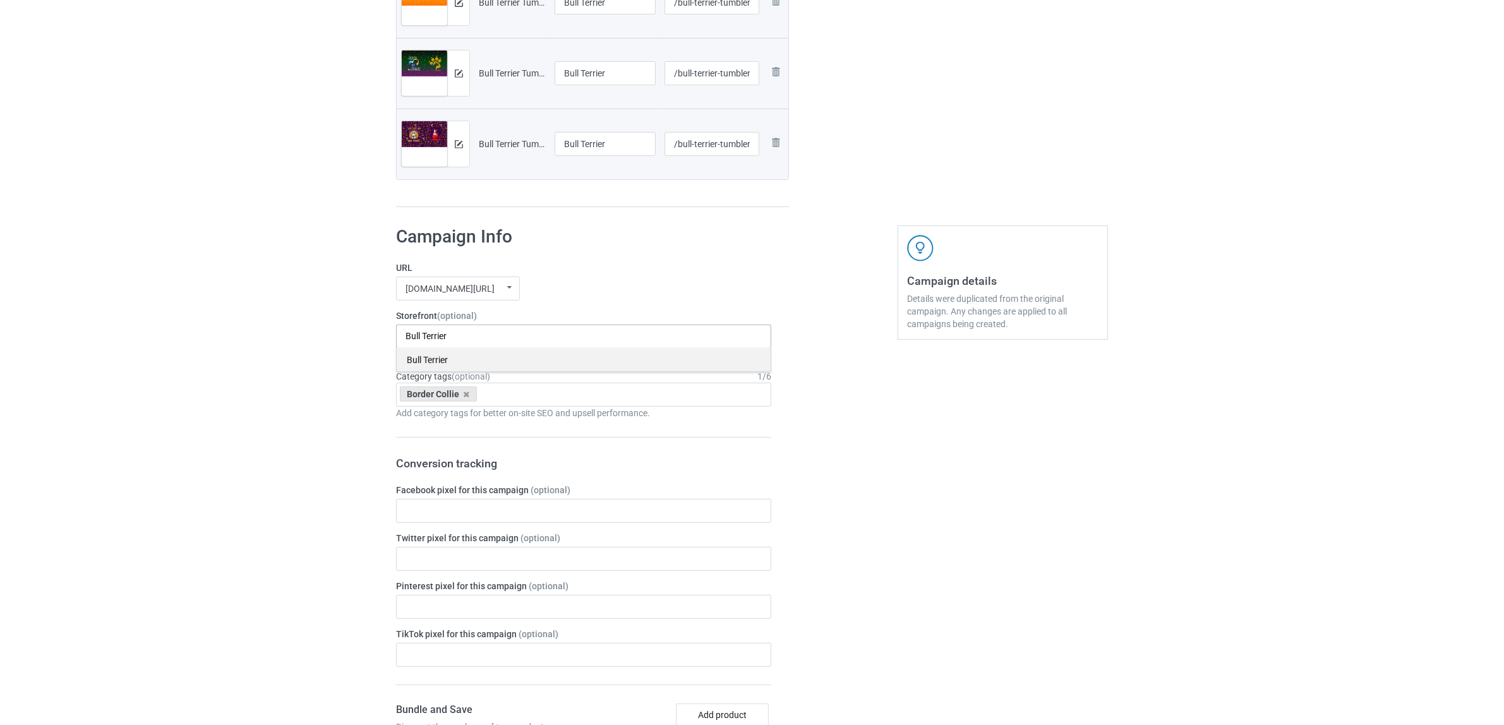
type input "Bull Terrier"
click at [448, 365] on div "Bull Terrier" at bounding box center [584, 359] width 374 height 23
click at [468, 397] on icon at bounding box center [467, 394] width 6 height 8
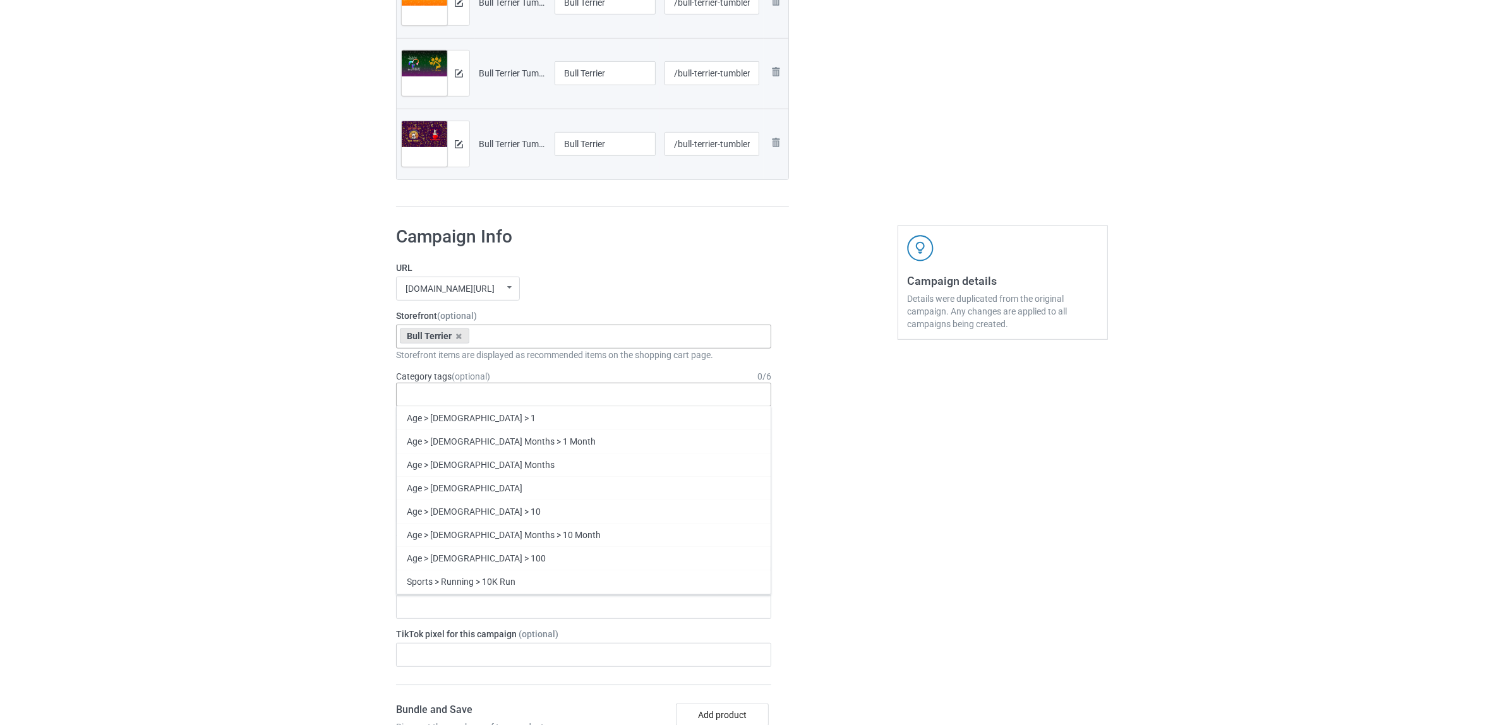
paste input "Bull Terrier"
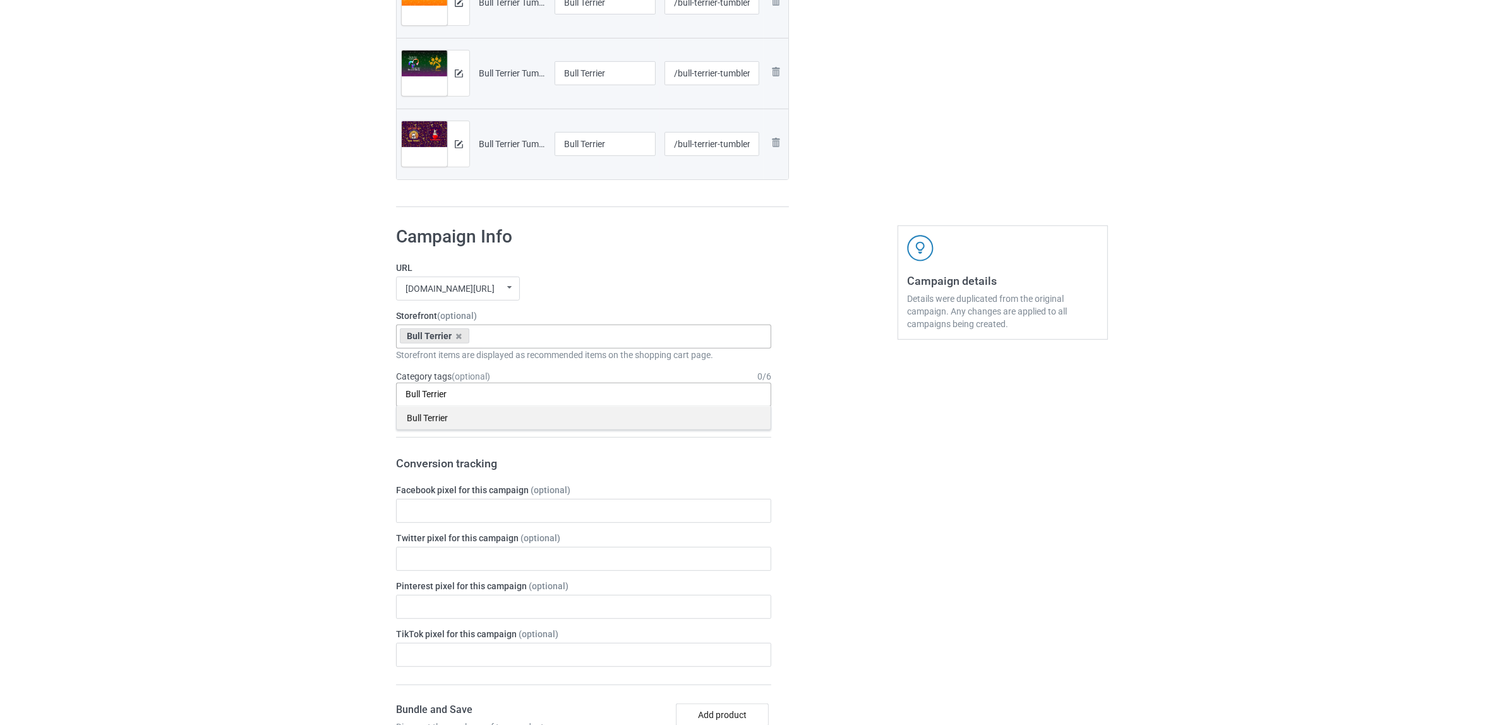
type input "Bull Terrier"
click at [452, 414] on div "Bull Terrier" at bounding box center [584, 417] width 374 height 23
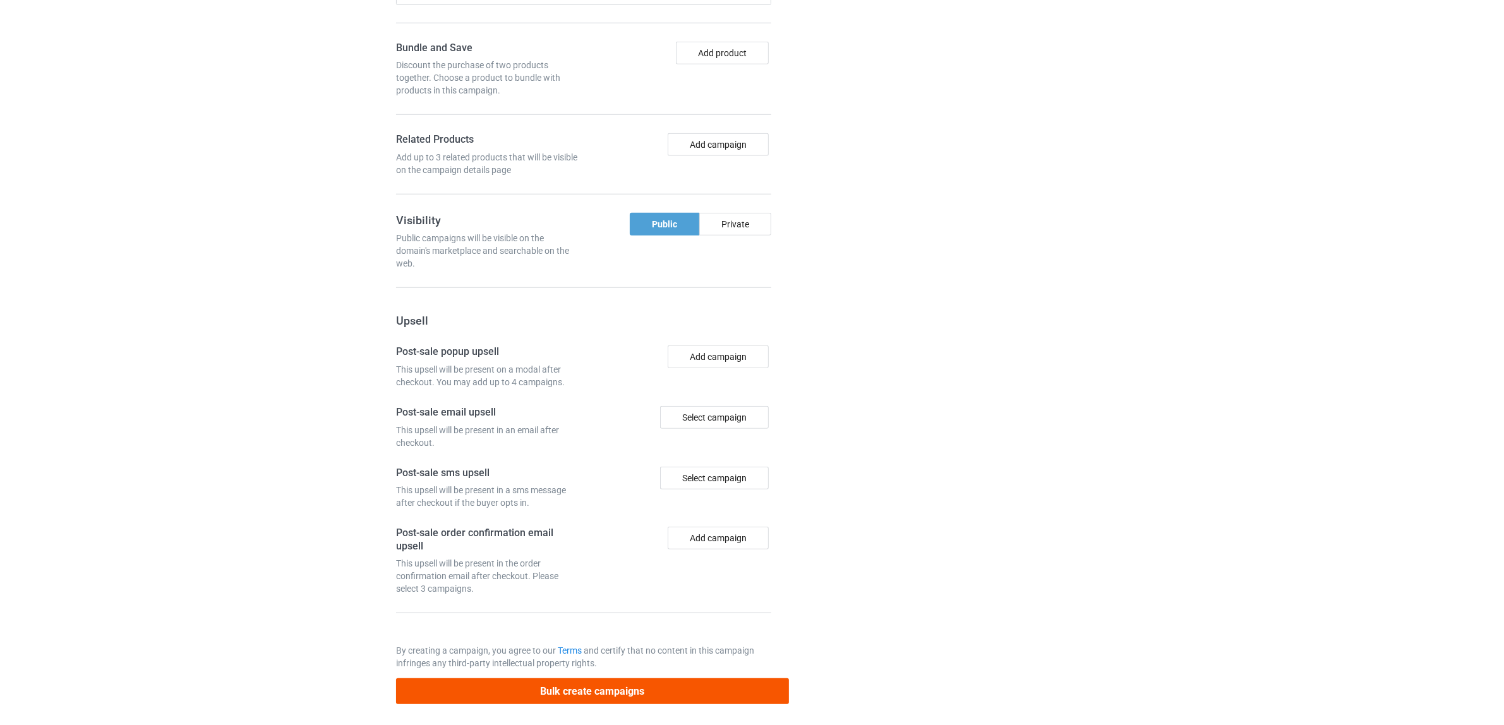
scroll to position [1382, 0]
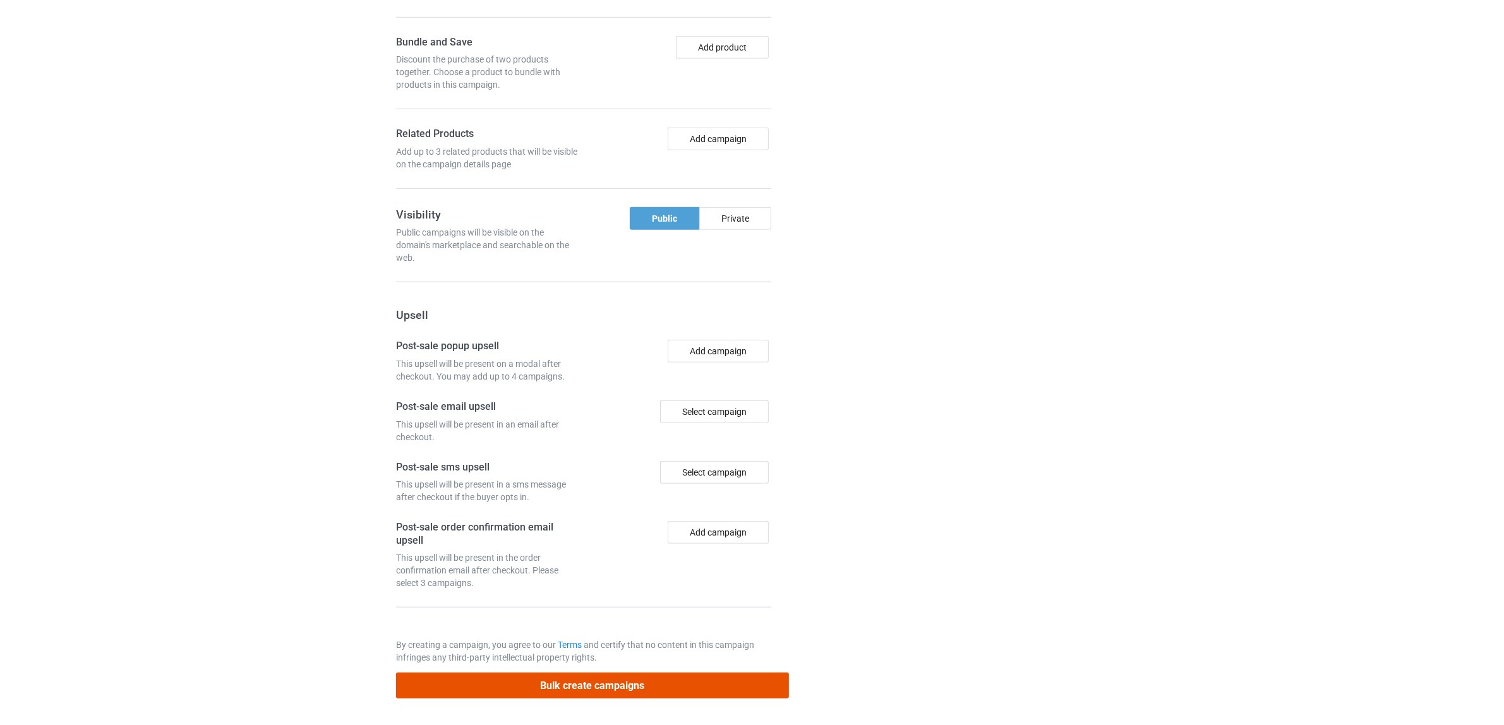
click at [693, 695] on button "Bulk create campaigns" at bounding box center [592, 686] width 393 height 26
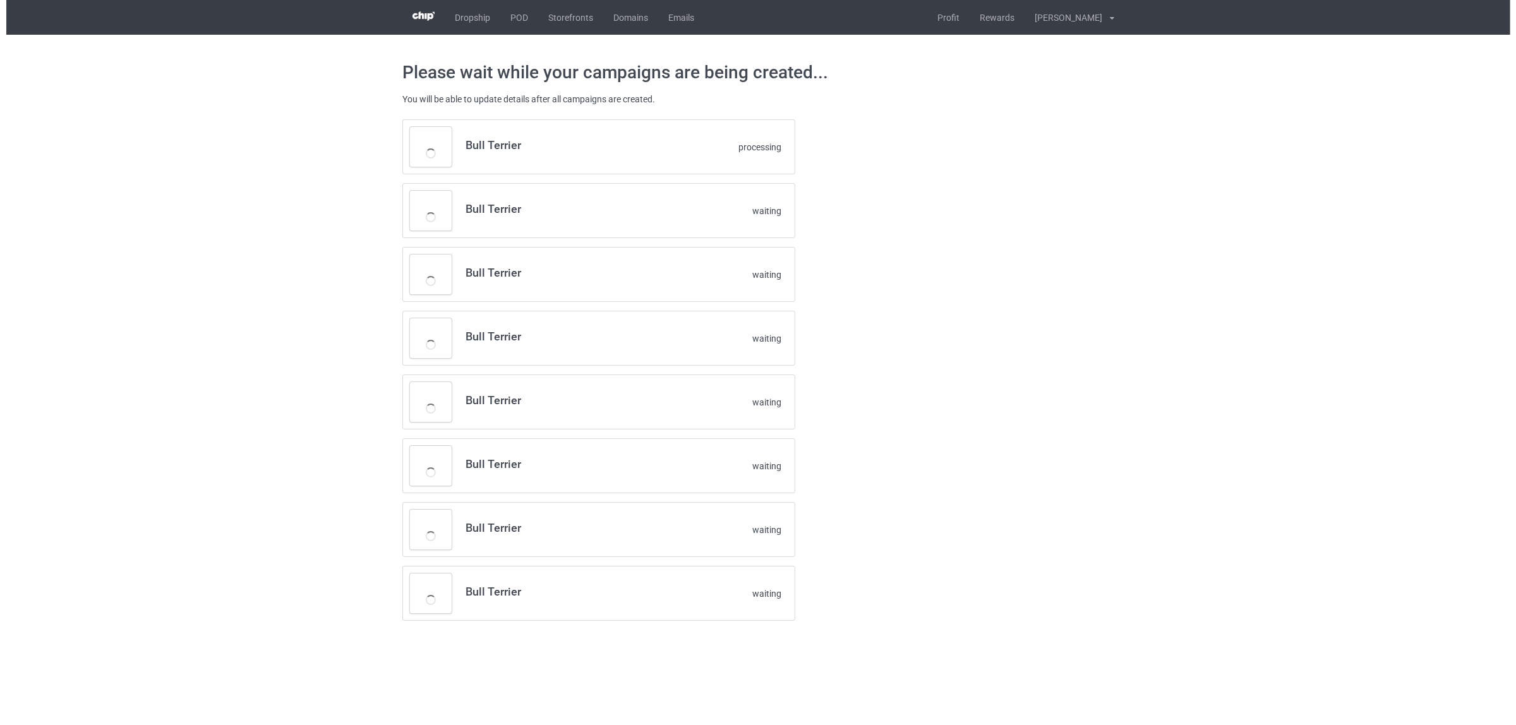
scroll to position [0, 0]
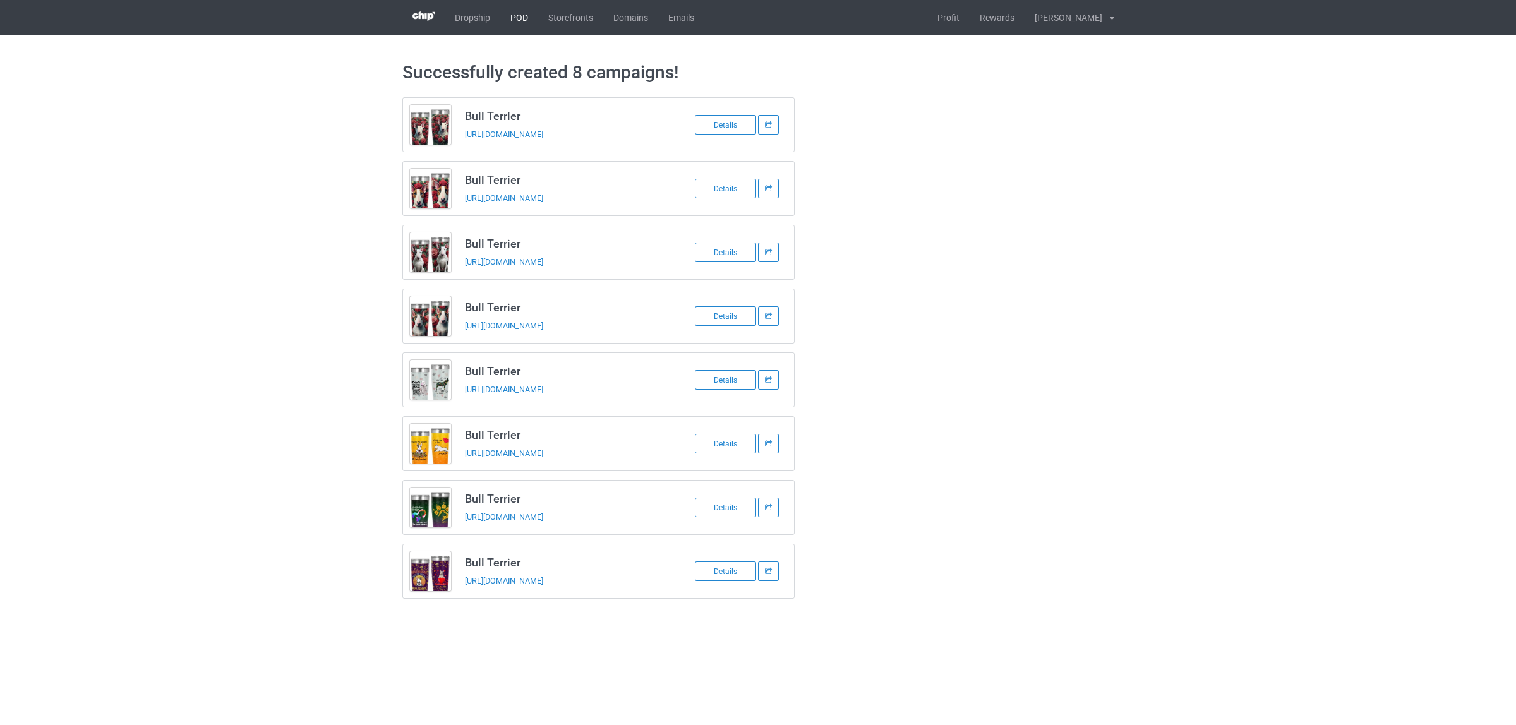
click at [520, 19] on link "POD" at bounding box center [519, 17] width 38 height 35
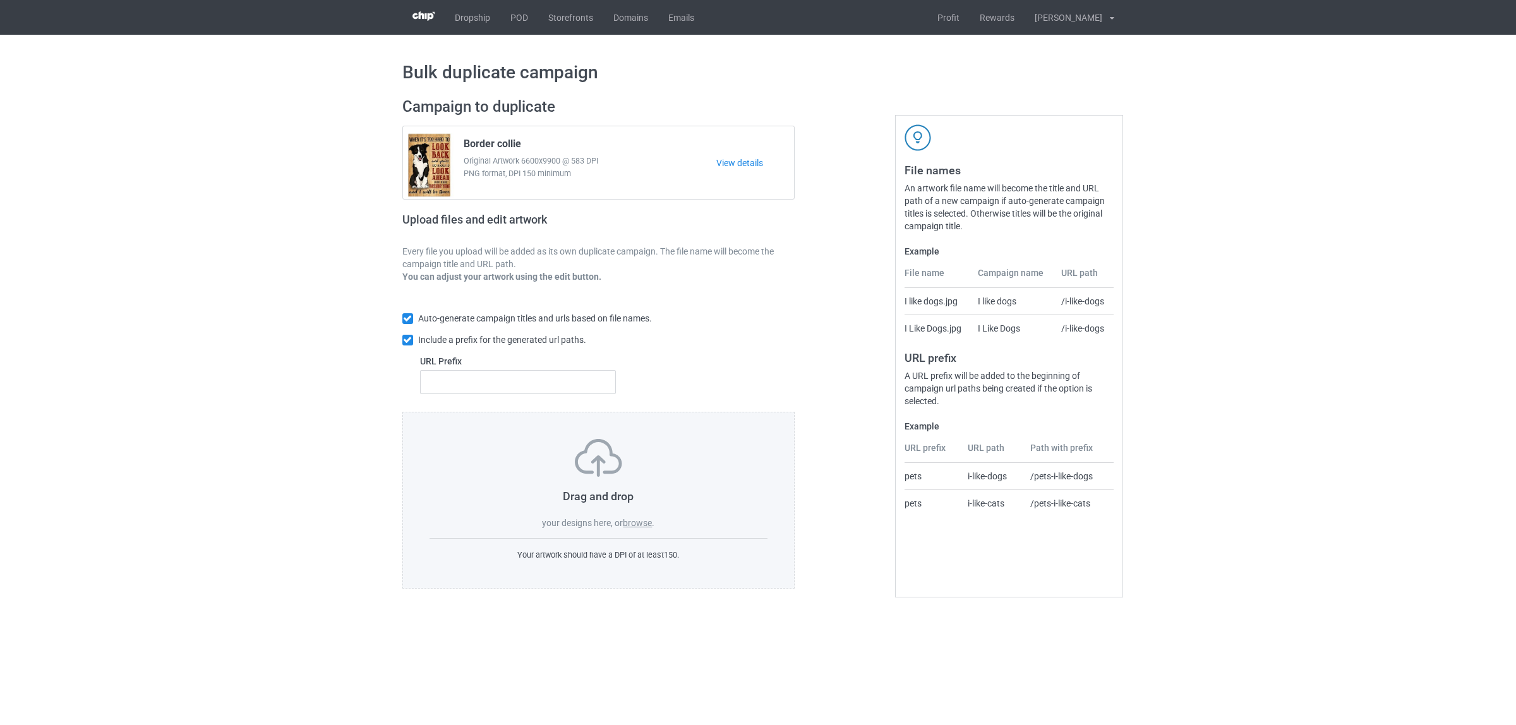
click at [635, 523] on label "browse" at bounding box center [637, 523] width 29 height 10
click at [0, 0] on input "browse" at bounding box center [0, 0] width 0 height 0
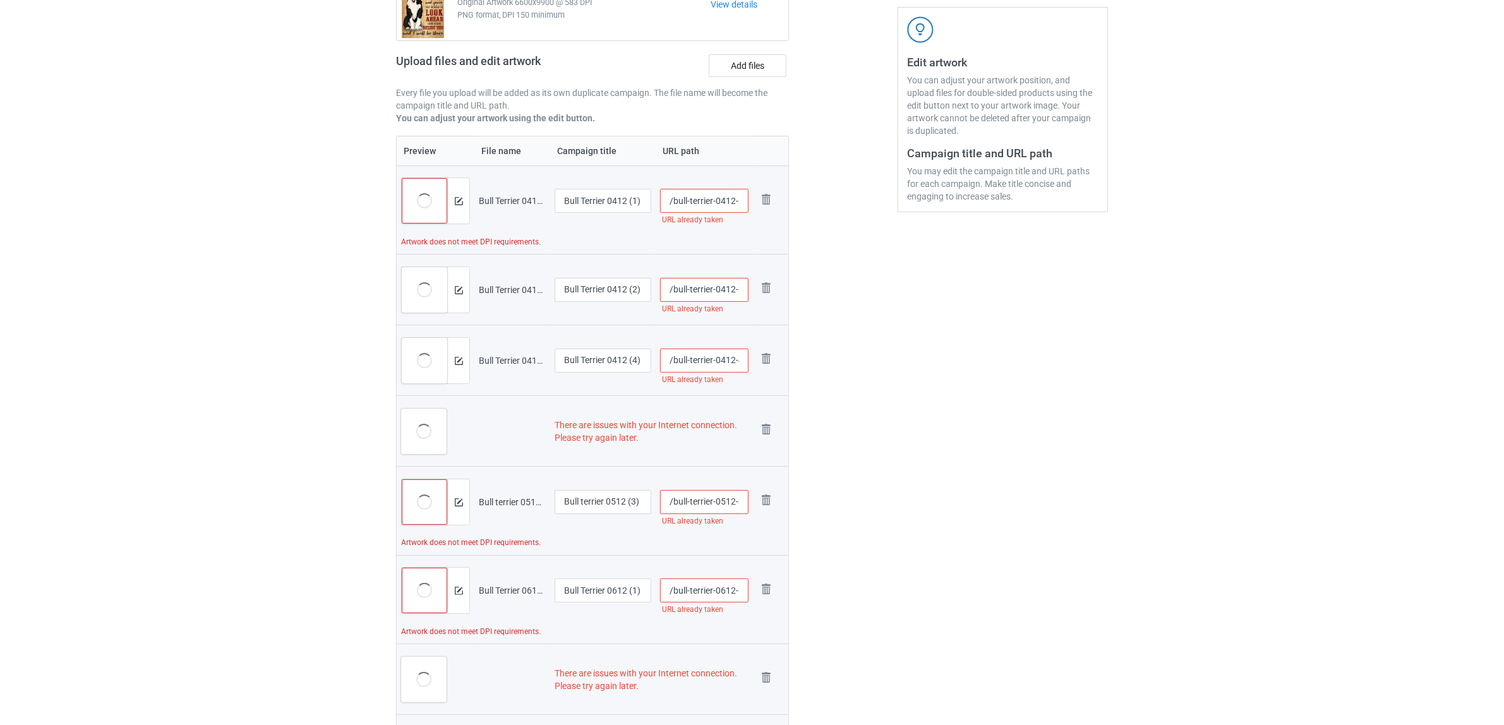
scroll to position [222, 0]
click at [769, 194] on img at bounding box center [766, 201] width 18 height 18
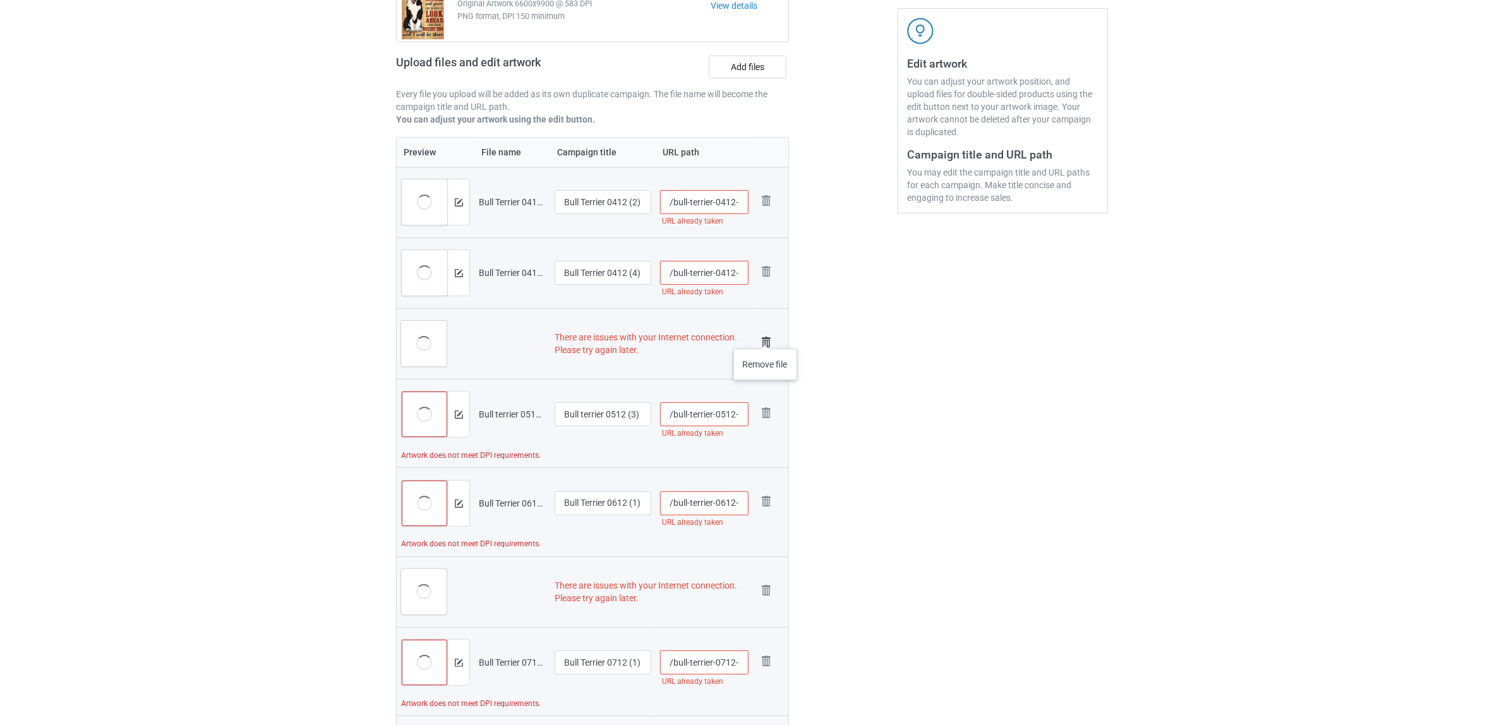
click at [765, 336] on img at bounding box center [766, 342] width 18 height 18
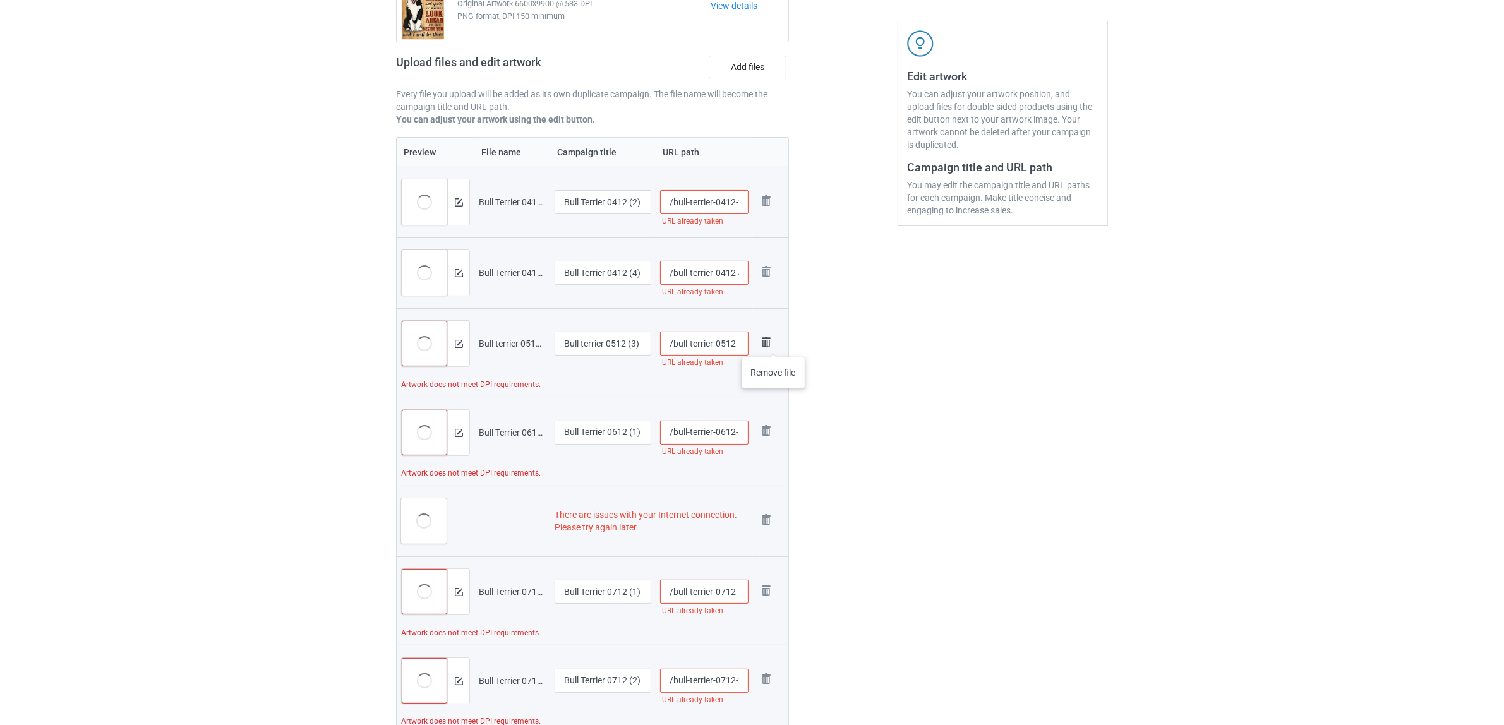
click at [774, 344] on img at bounding box center [766, 342] width 18 height 18
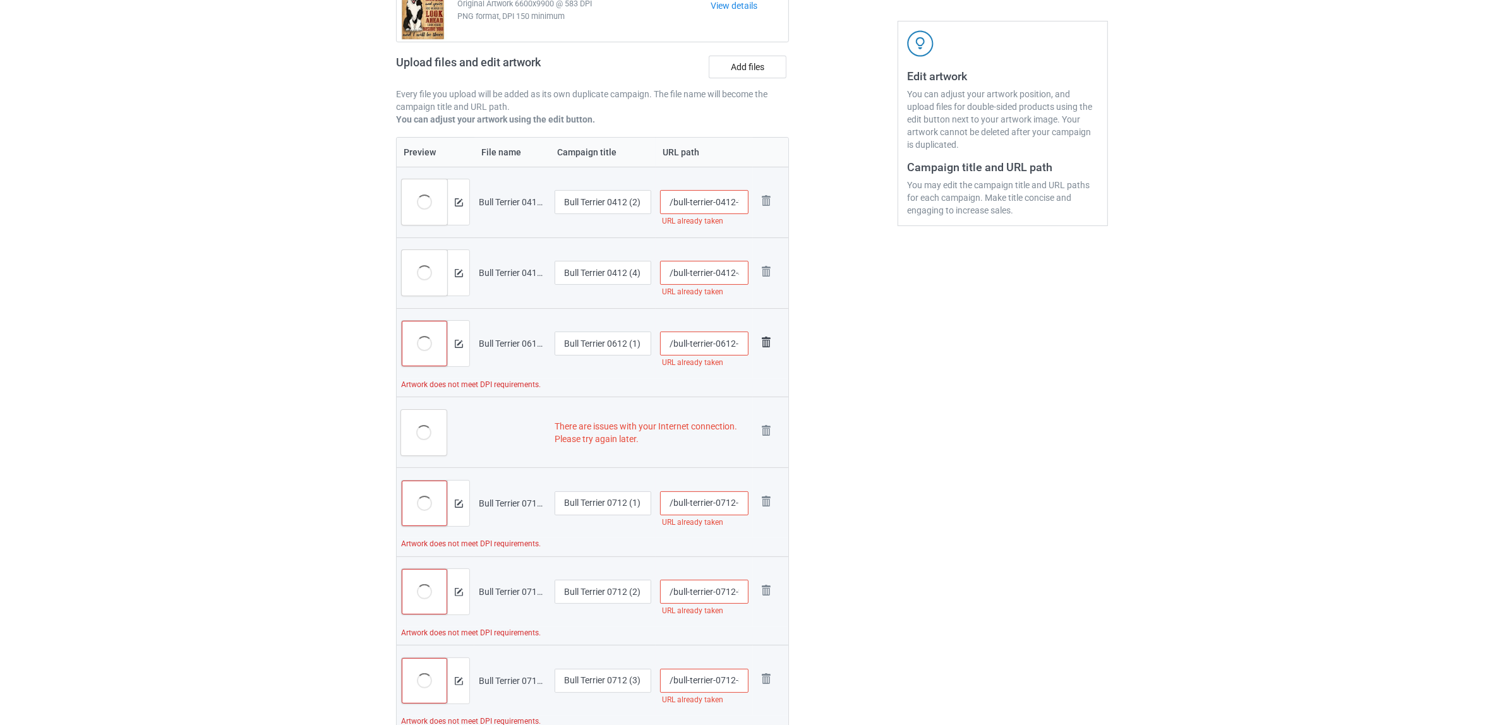
click at [765, 340] on img at bounding box center [766, 342] width 18 height 18
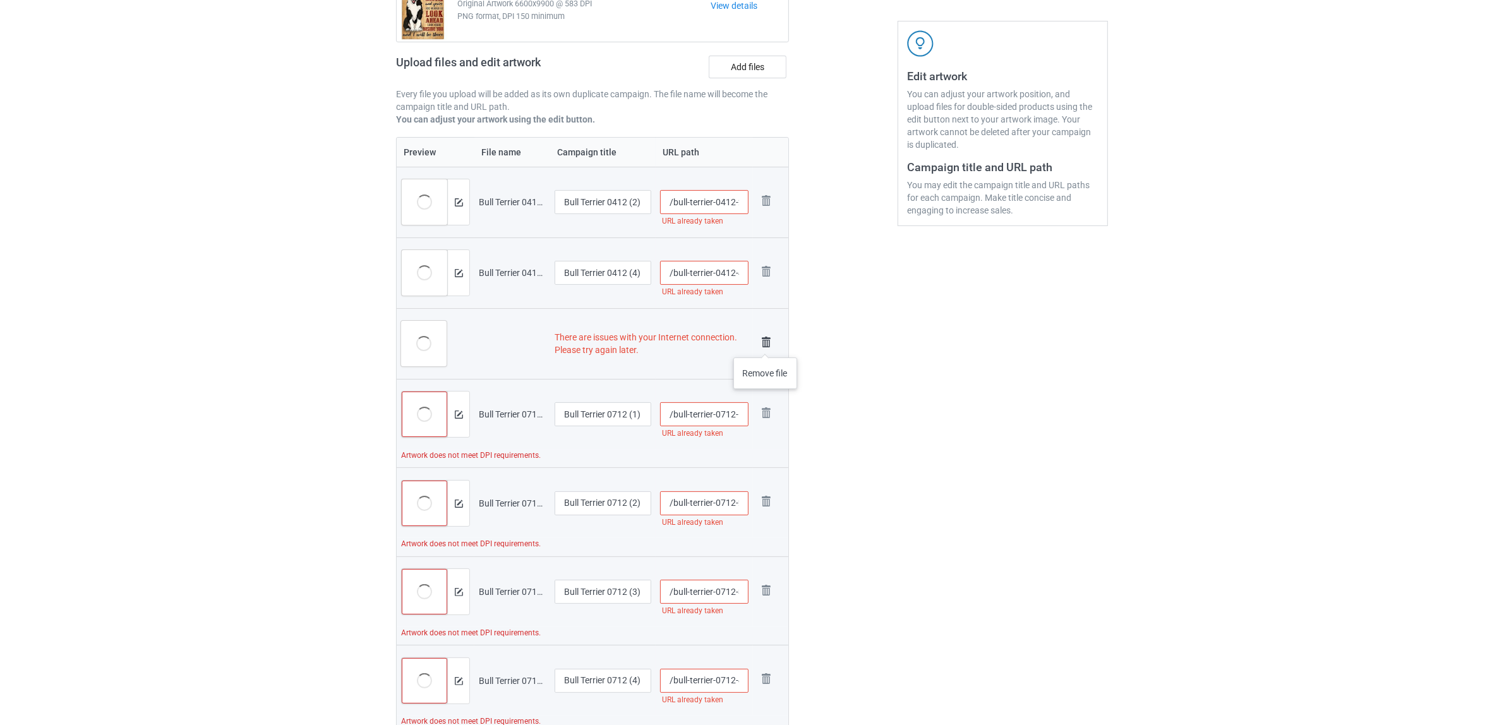
click at [765, 345] on img at bounding box center [766, 342] width 18 height 18
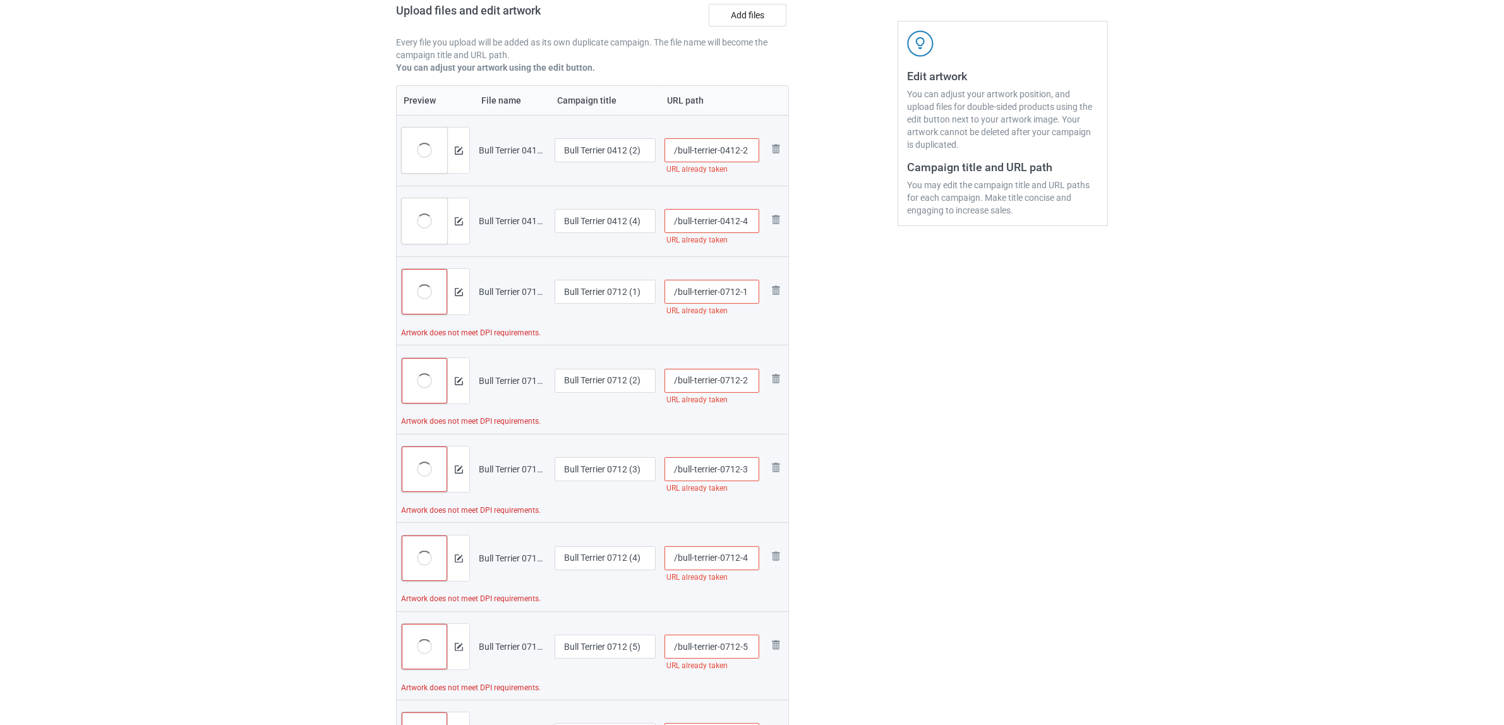
scroll to position [158, 0]
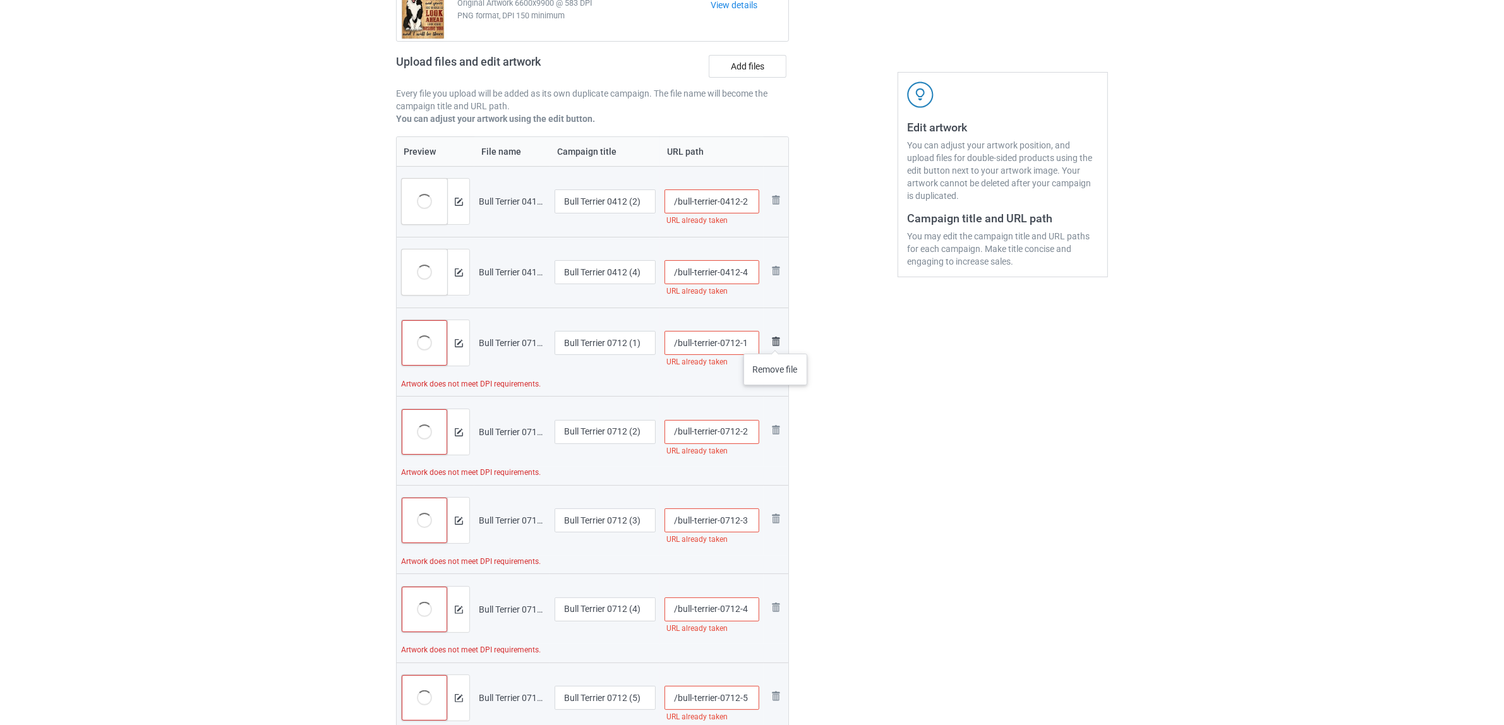
click at [776, 341] on img at bounding box center [775, 341] width 15 height 15
click at [0, 0] on img at bounding box center [0, 0] width 0 height 0
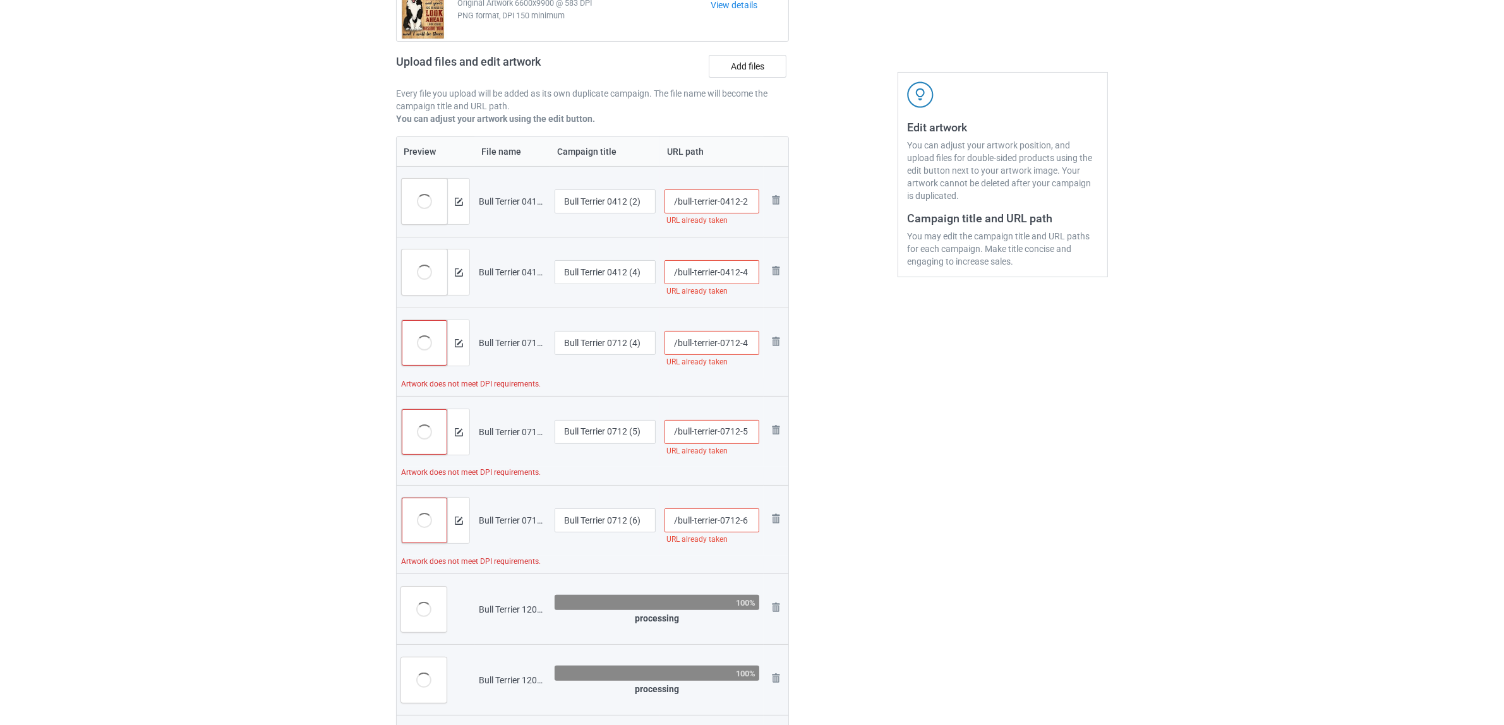
click at [0, 0] on img at bounding box center [0, 0] width 0 height 0
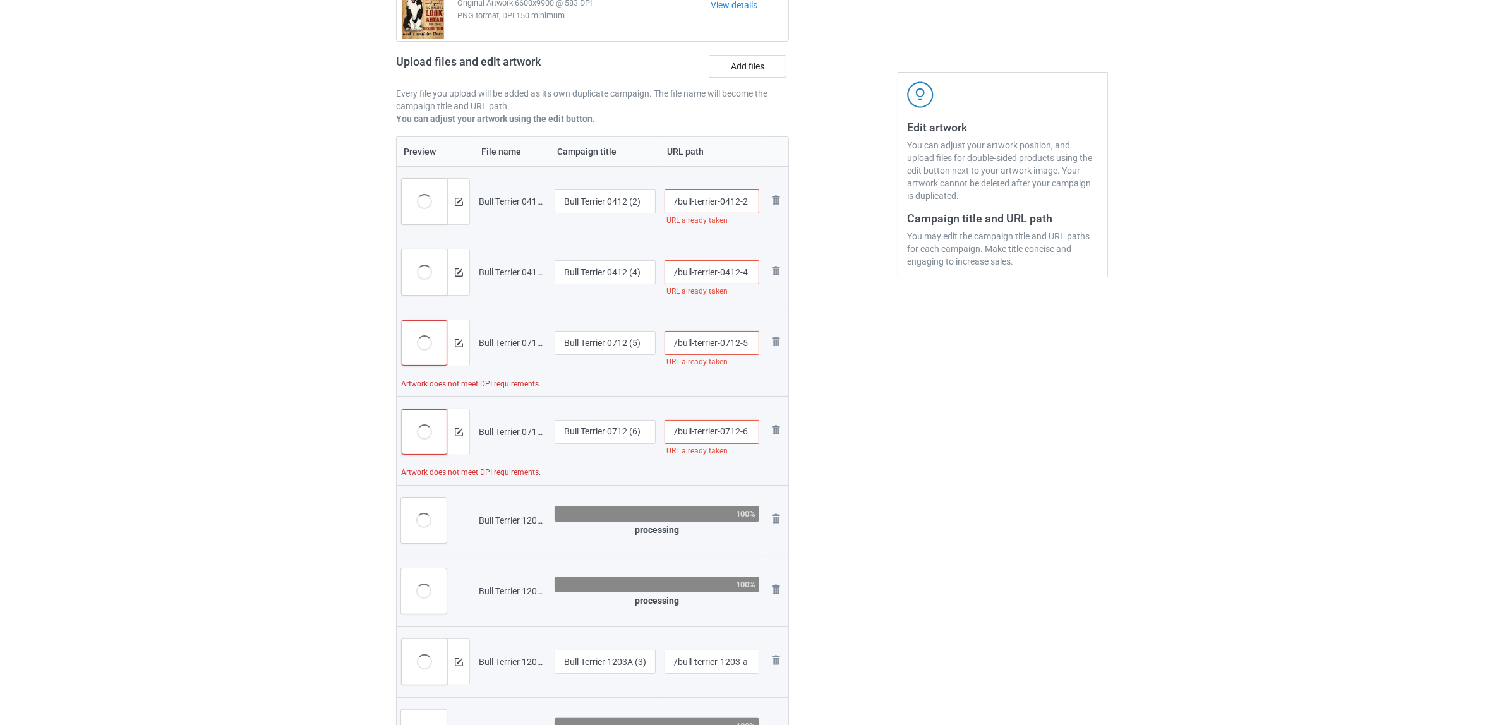
click at [0, 0] on img at bounding box center [0, 0] width 0 height 0
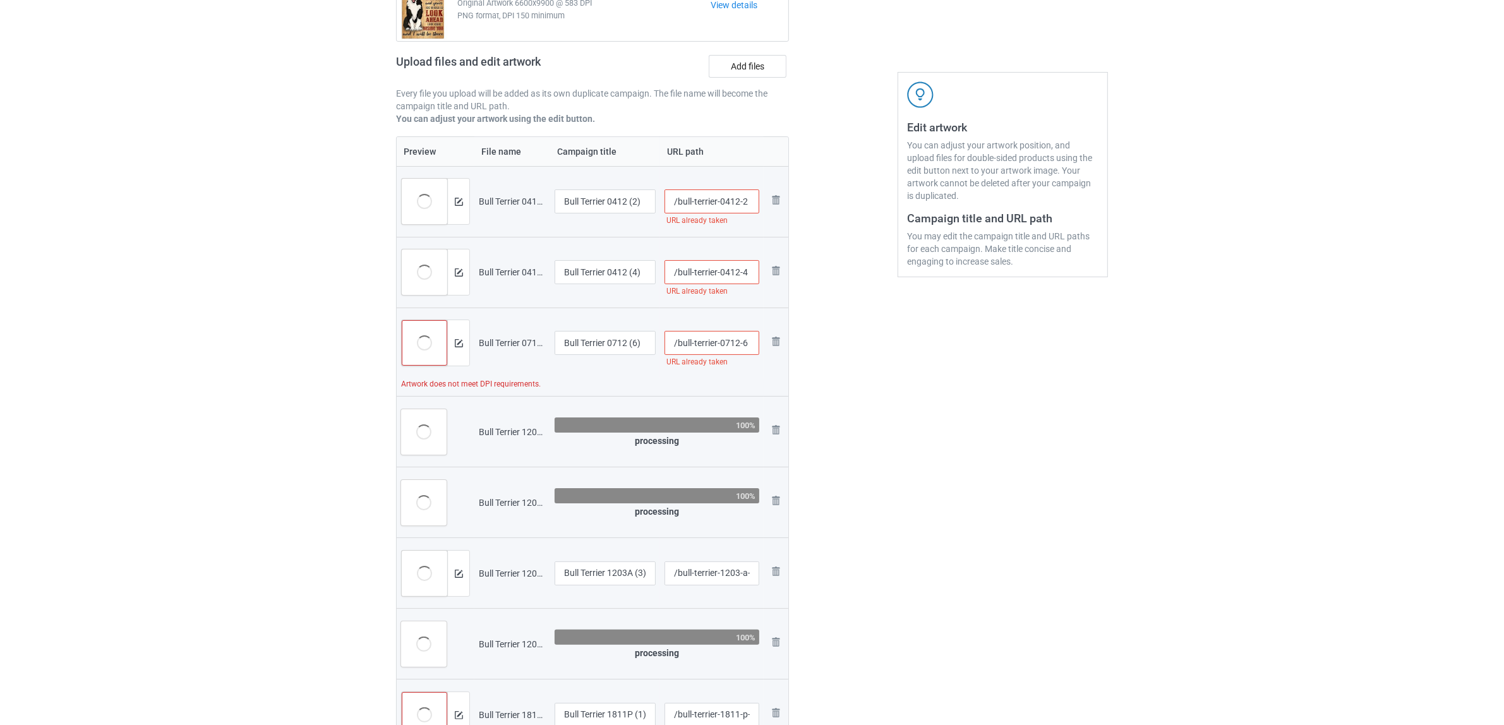
click at [0, 0] on img at bounding box center [0, 0] width 0 height 0
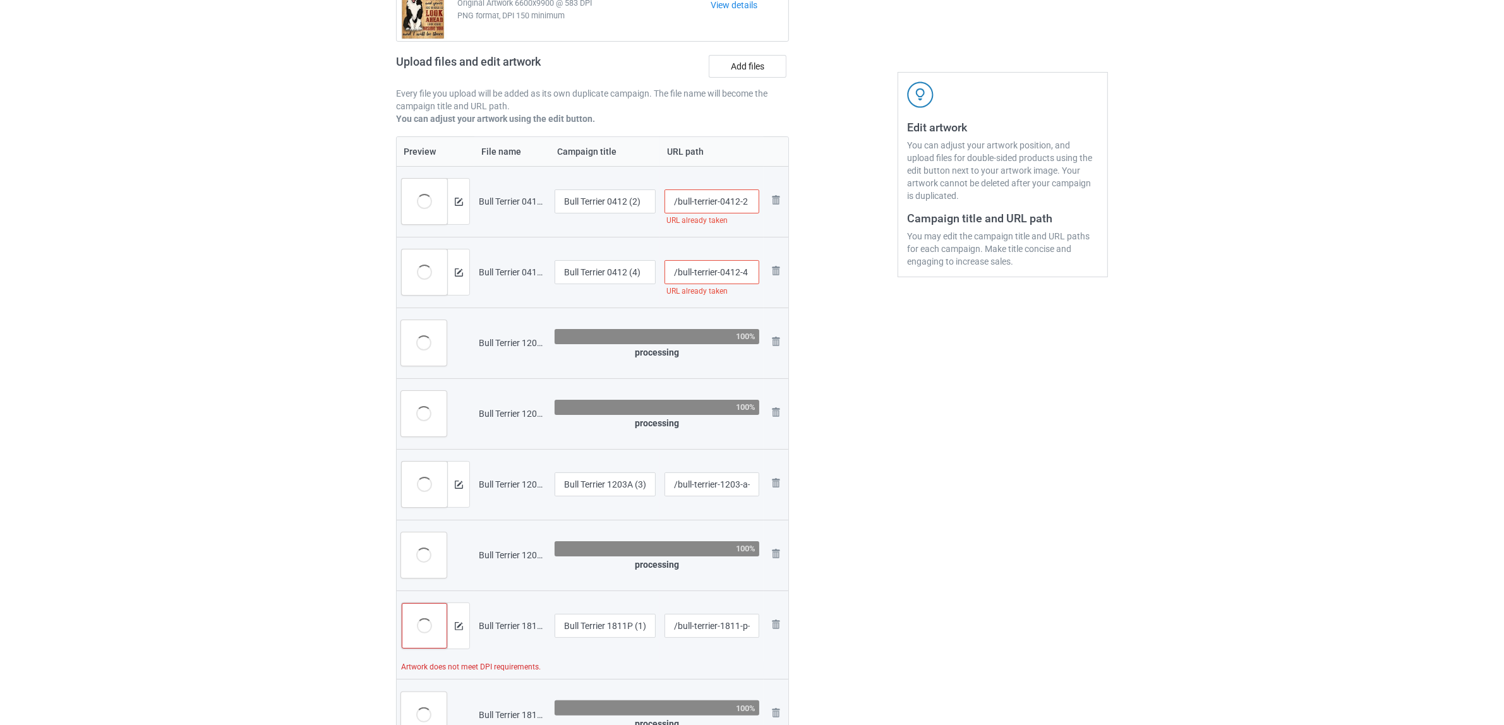
scroll to position [316, 0]
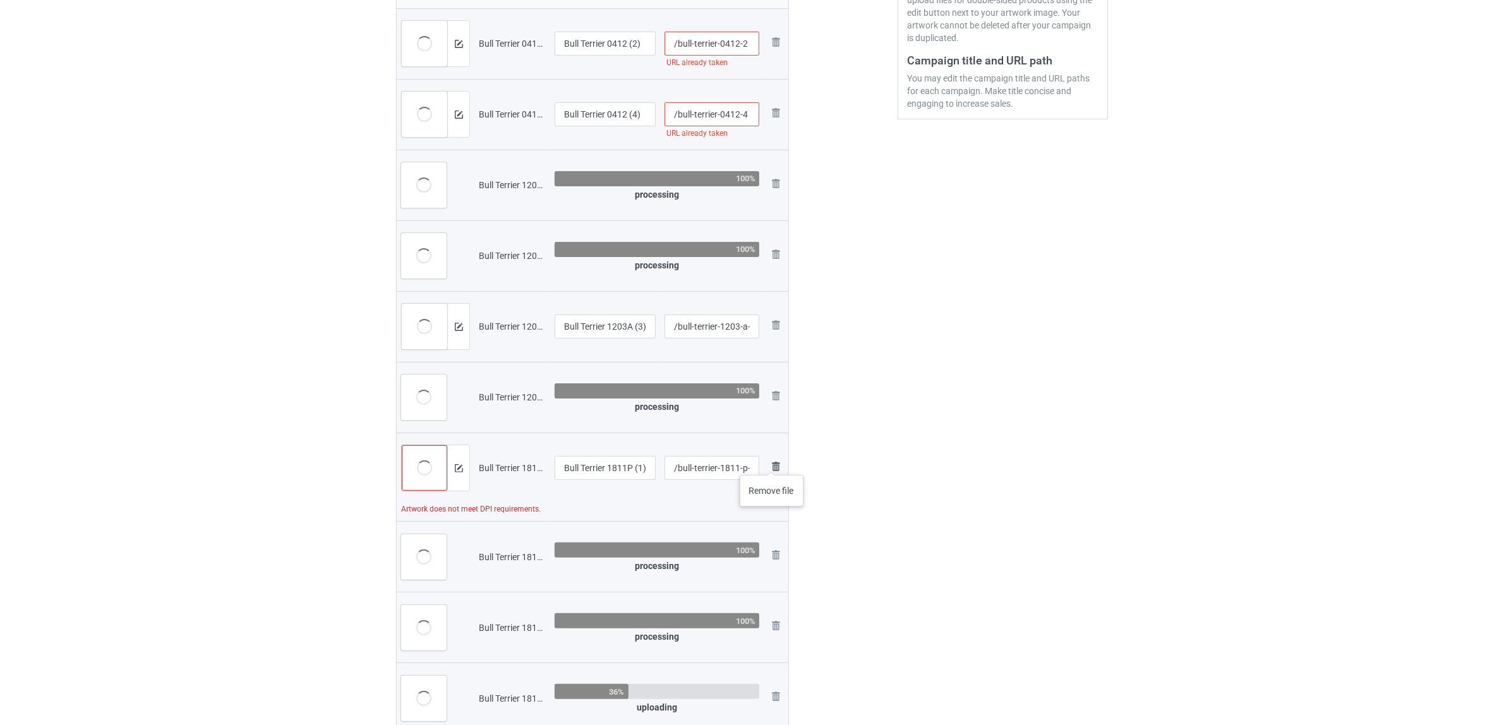
click at [772, 462] on img at bounding box center [775, 466] width 15 height 15
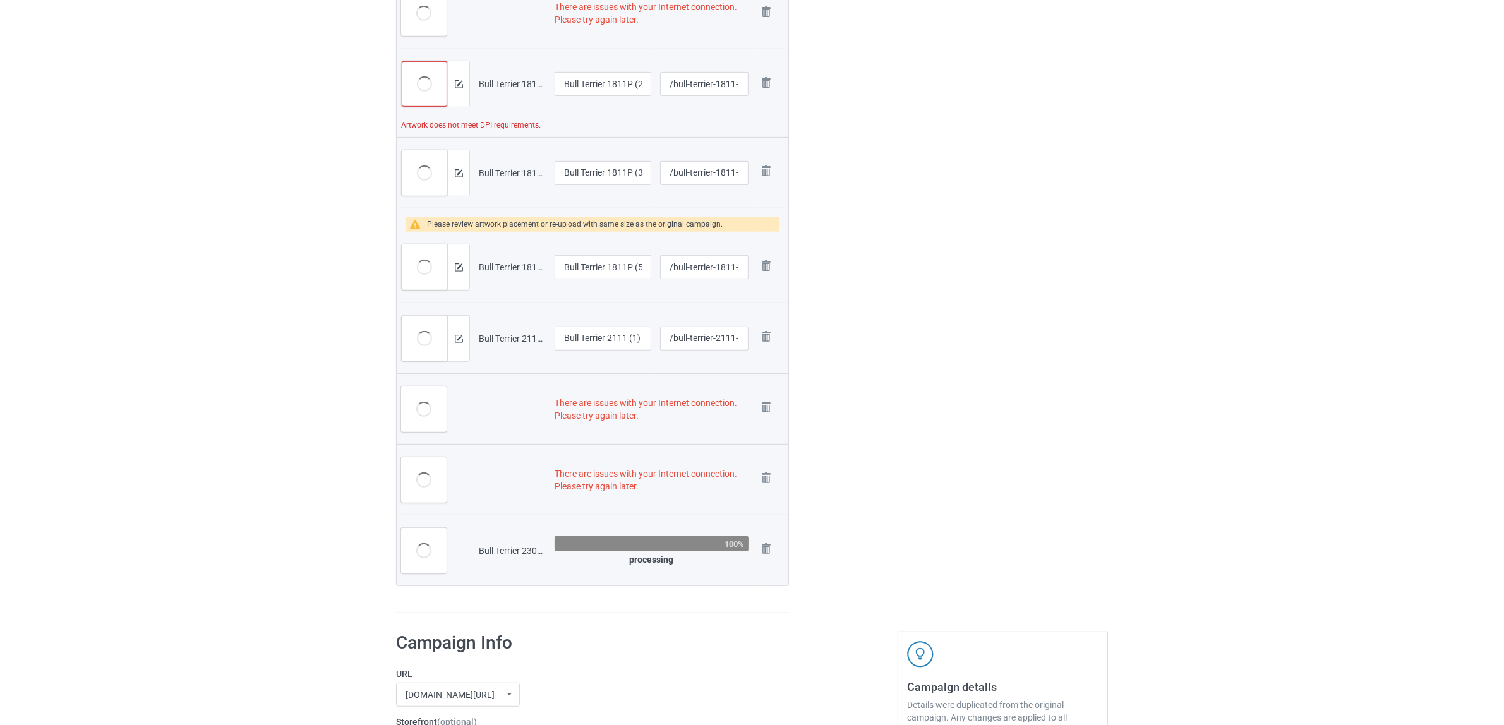
scroll to position [878, 0]
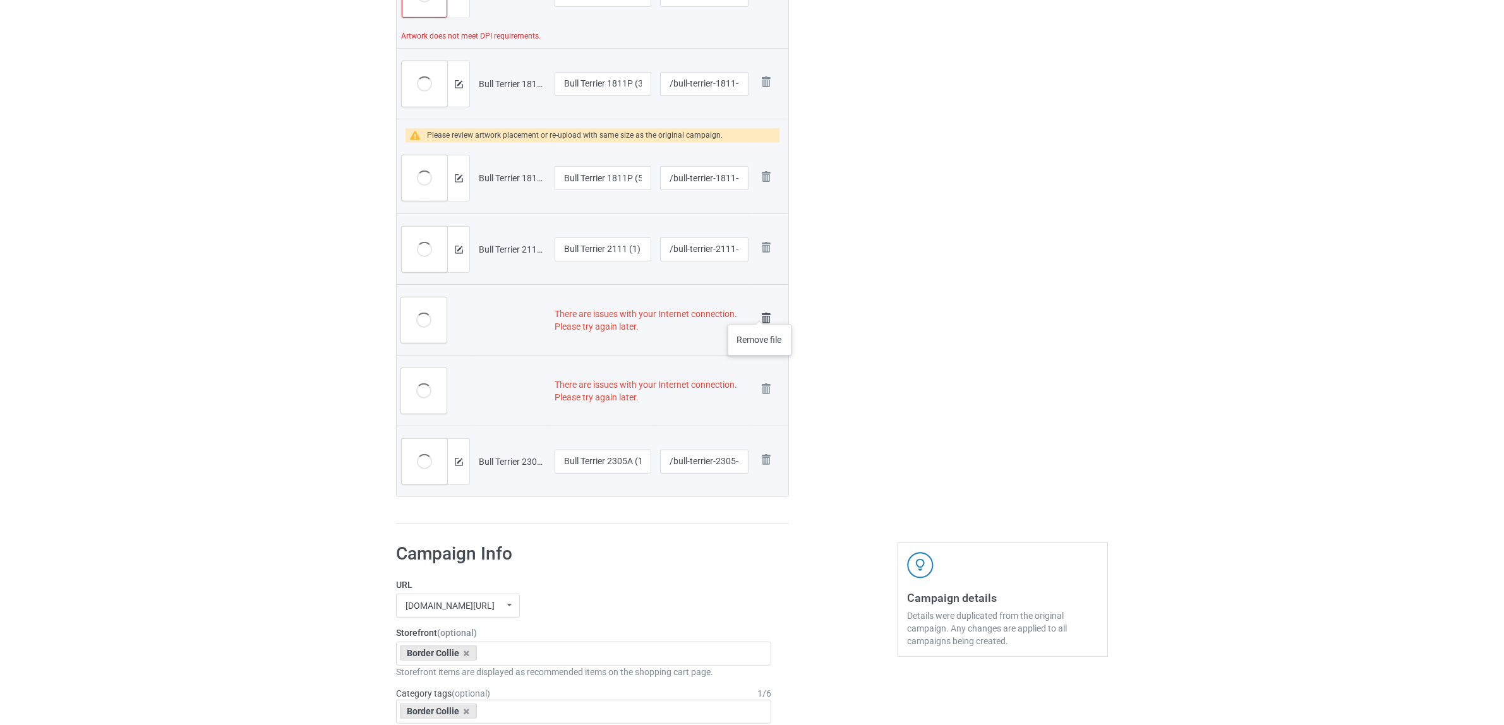
click at [760, 311] on img at bounding box center [766, 318] width 18 height 18
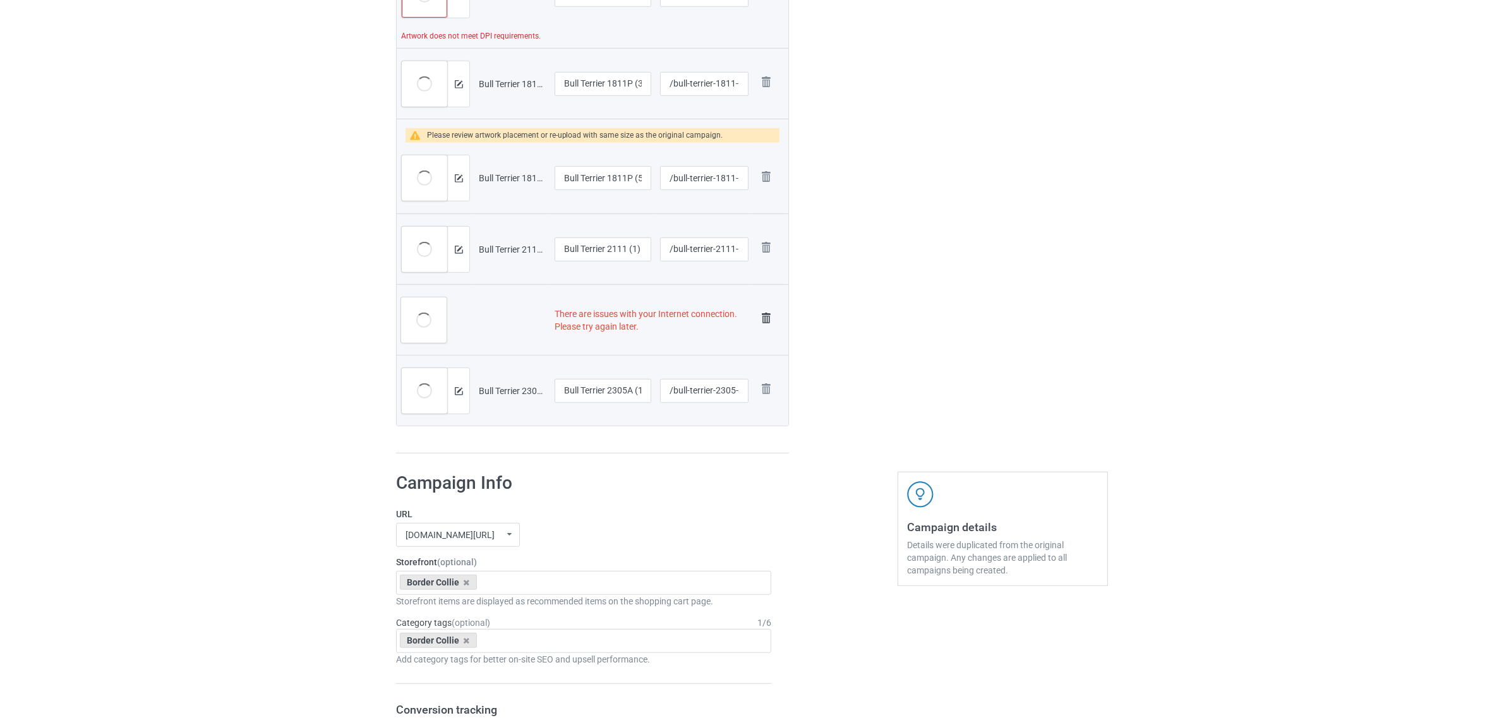
click at [760, 314] on img at bounding box center [766, 318] width 18 height 18
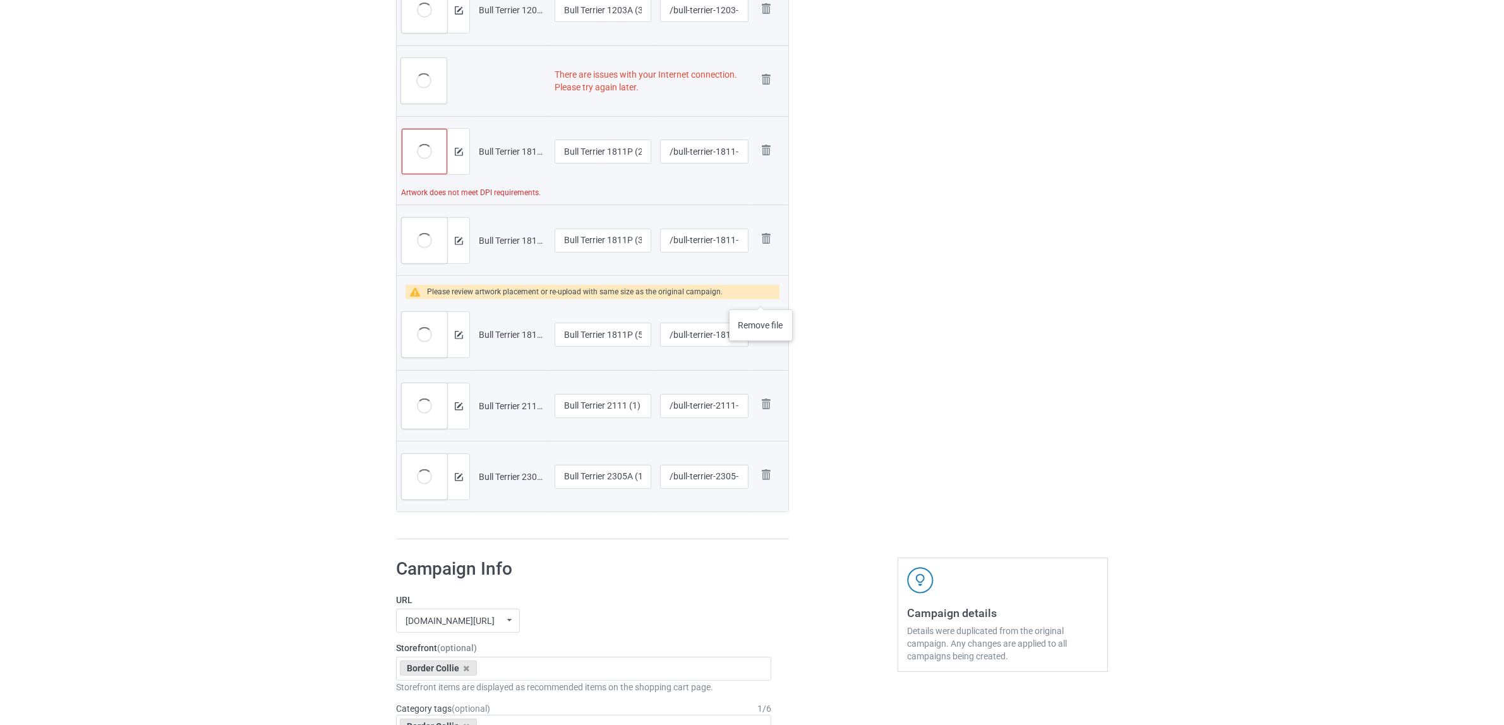
scroll to position [695, 0]
click at [771, 147] on img at bounding box center [766, 152] width 18 height 18
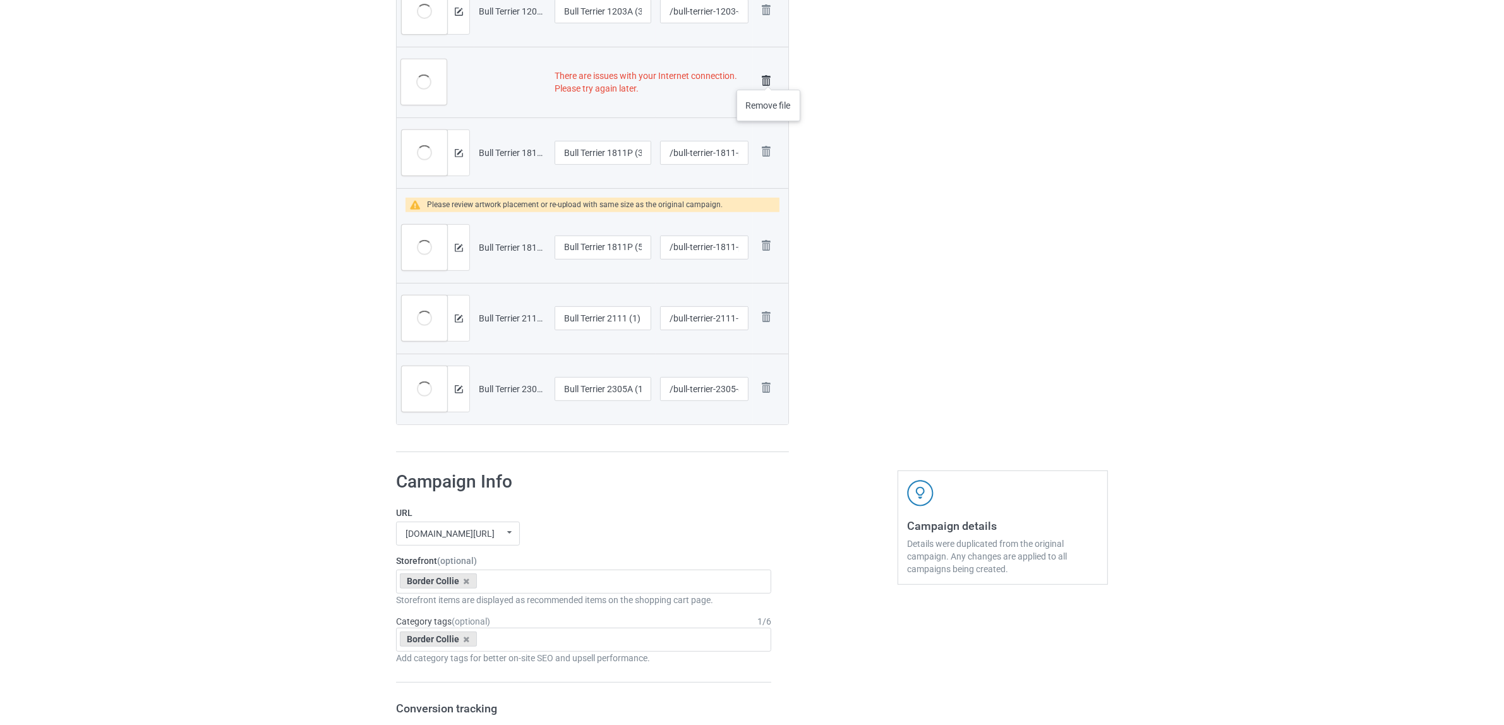
click at [769, 77] on img at bounding box center [766, 81] width 18 height 18
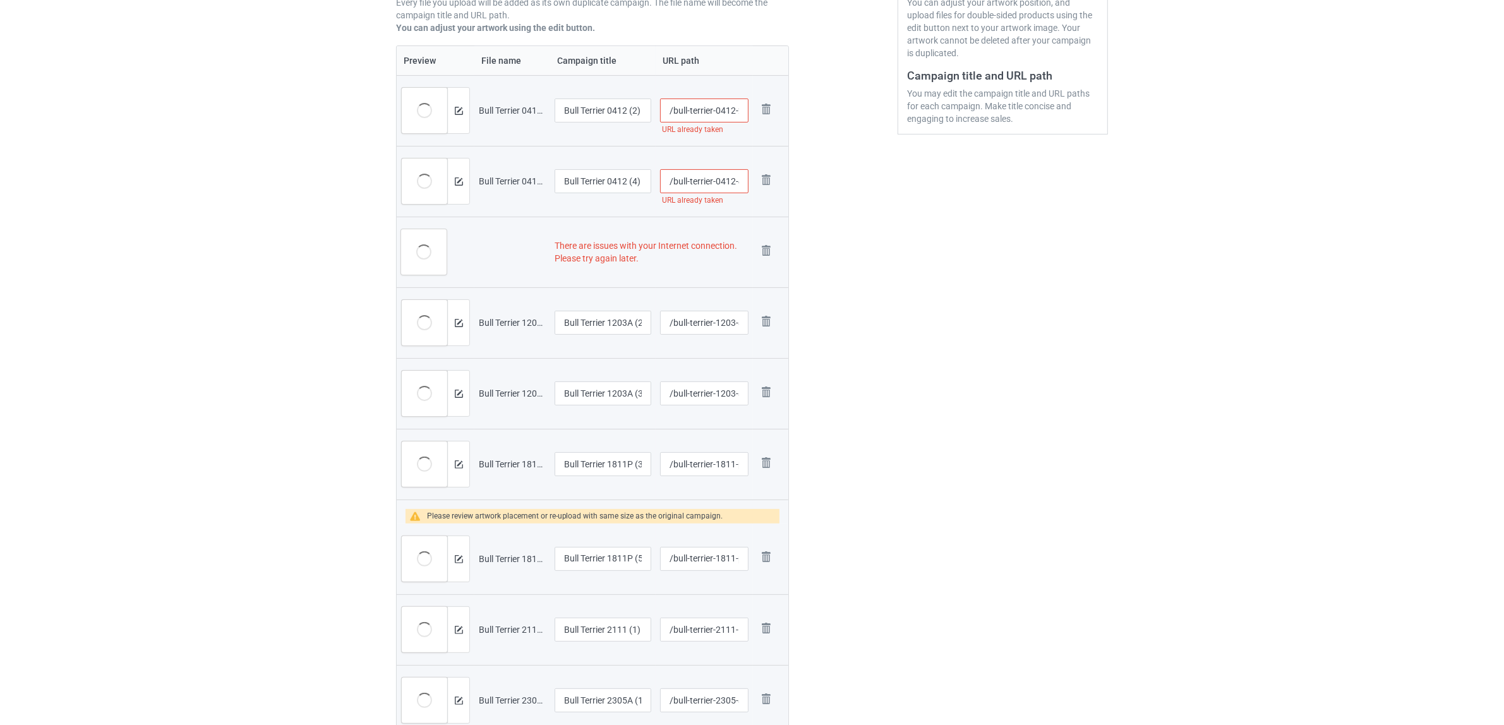
scroll to position [130, 0]
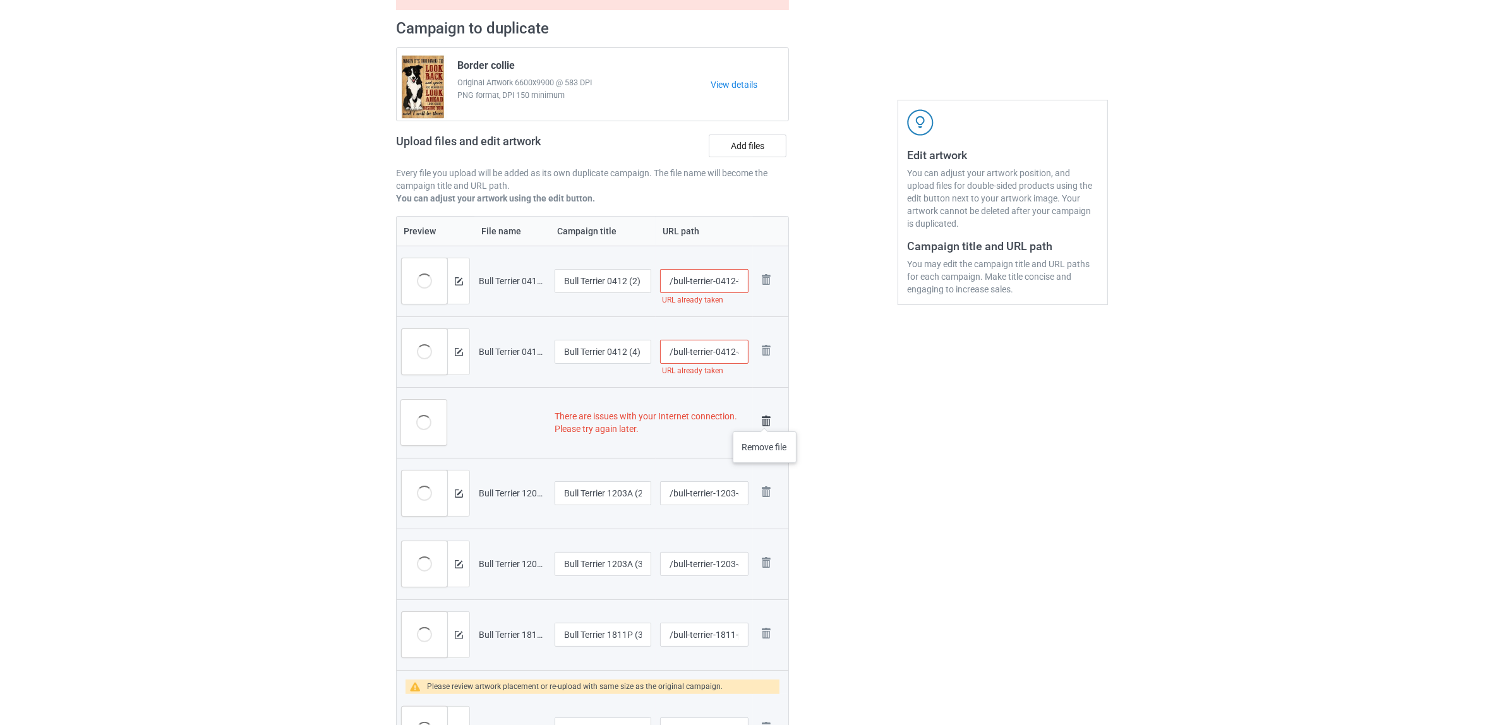
click at [765, 419] on img at bounding box center [766, 421] width 18 height 18
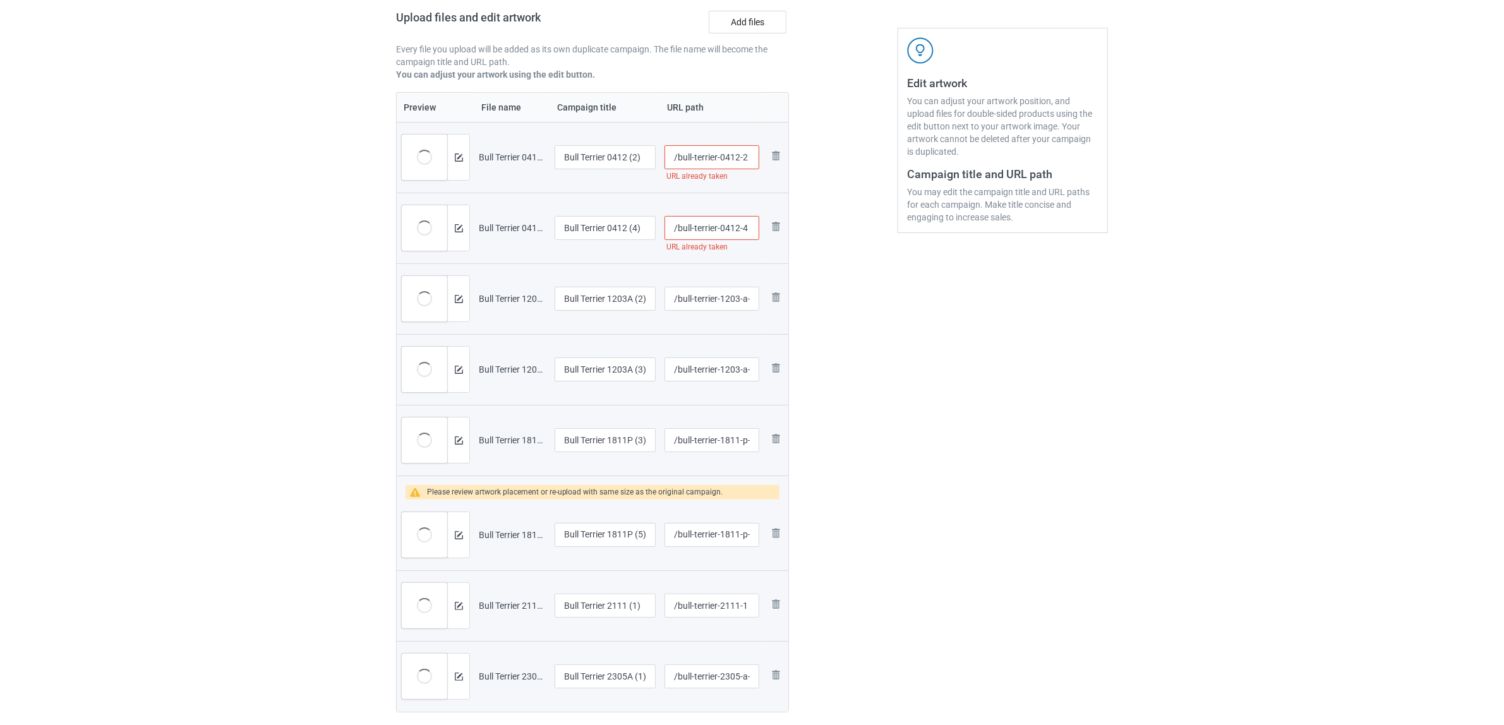
scroll to position [316, 0]
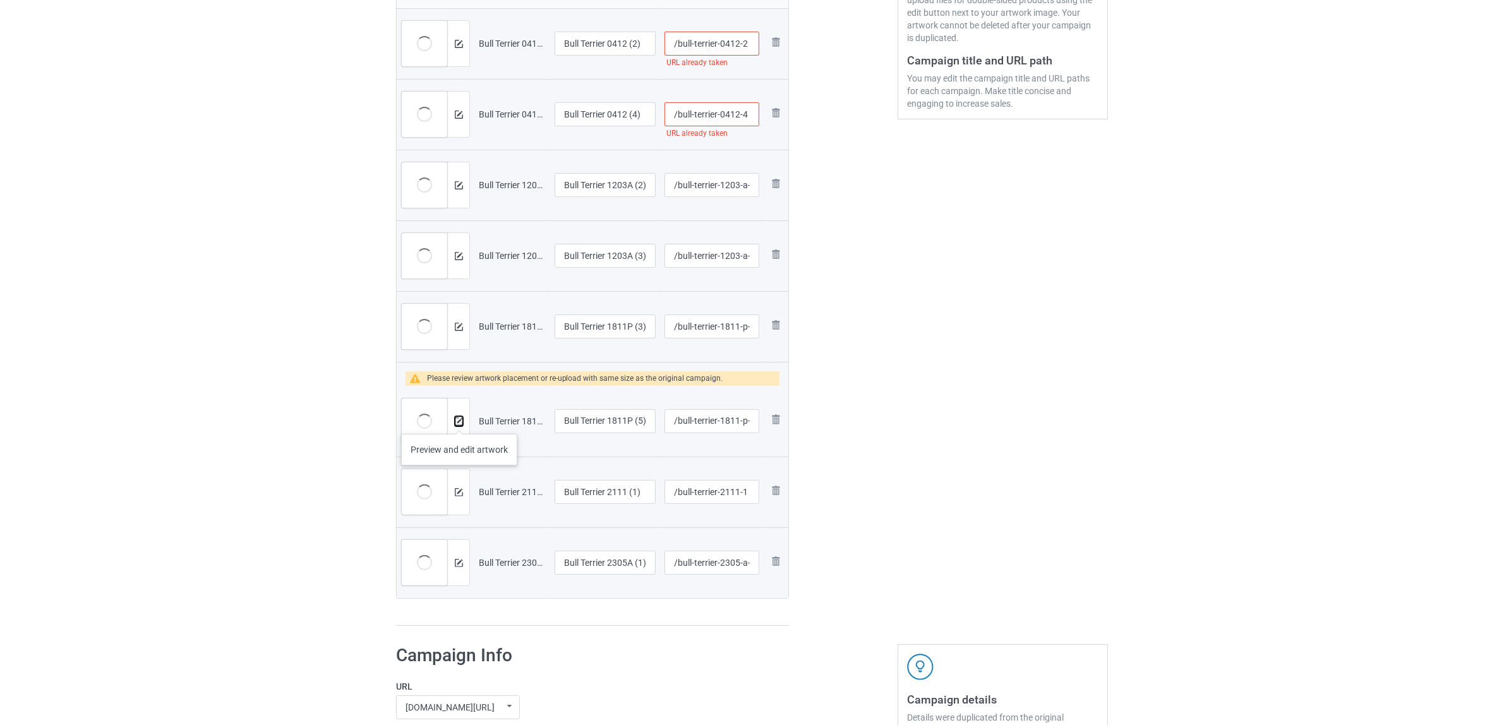
click at [459, 421] on img at bounding box center [459, 421] width 8 height 8
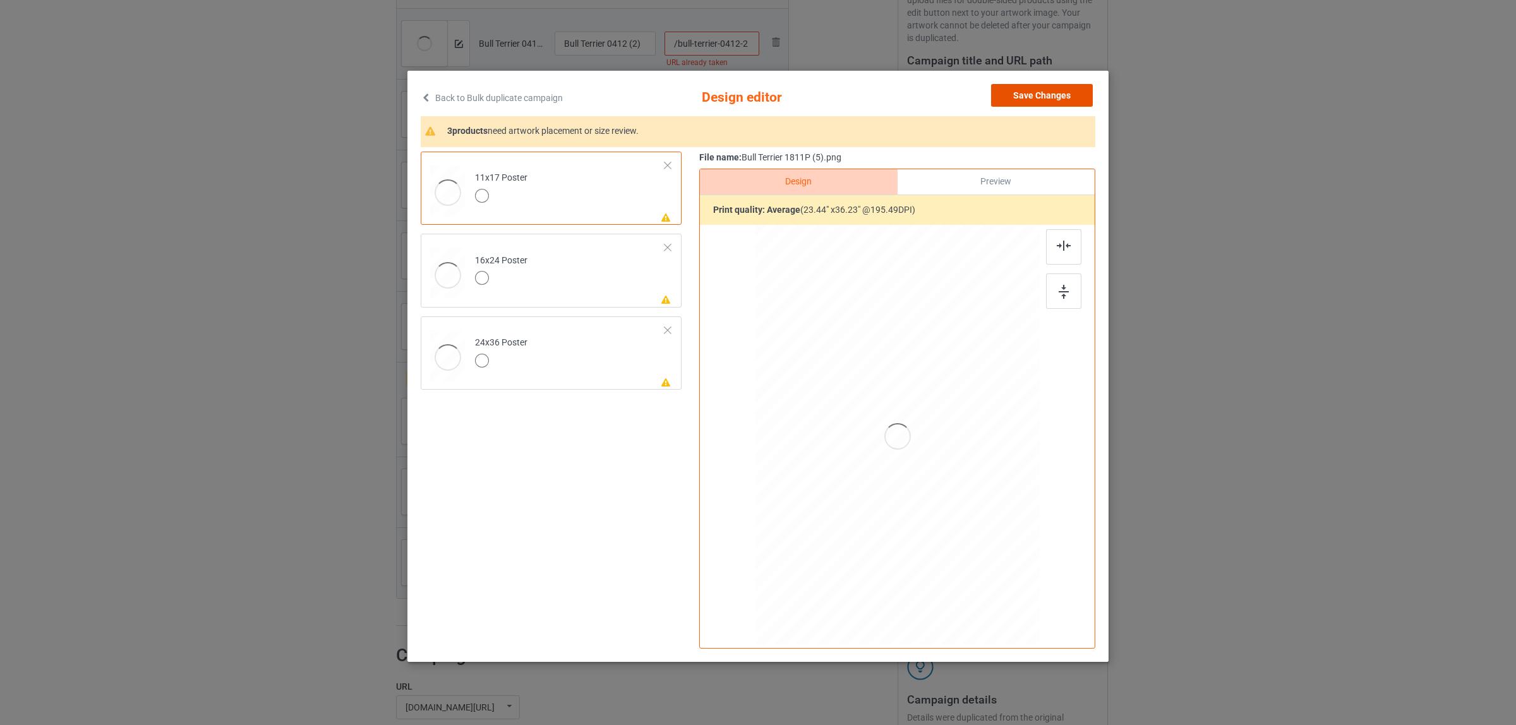
click at [1027, 93] on button "Save Changes" at bounding box center [1042, 95] width 102 height 23
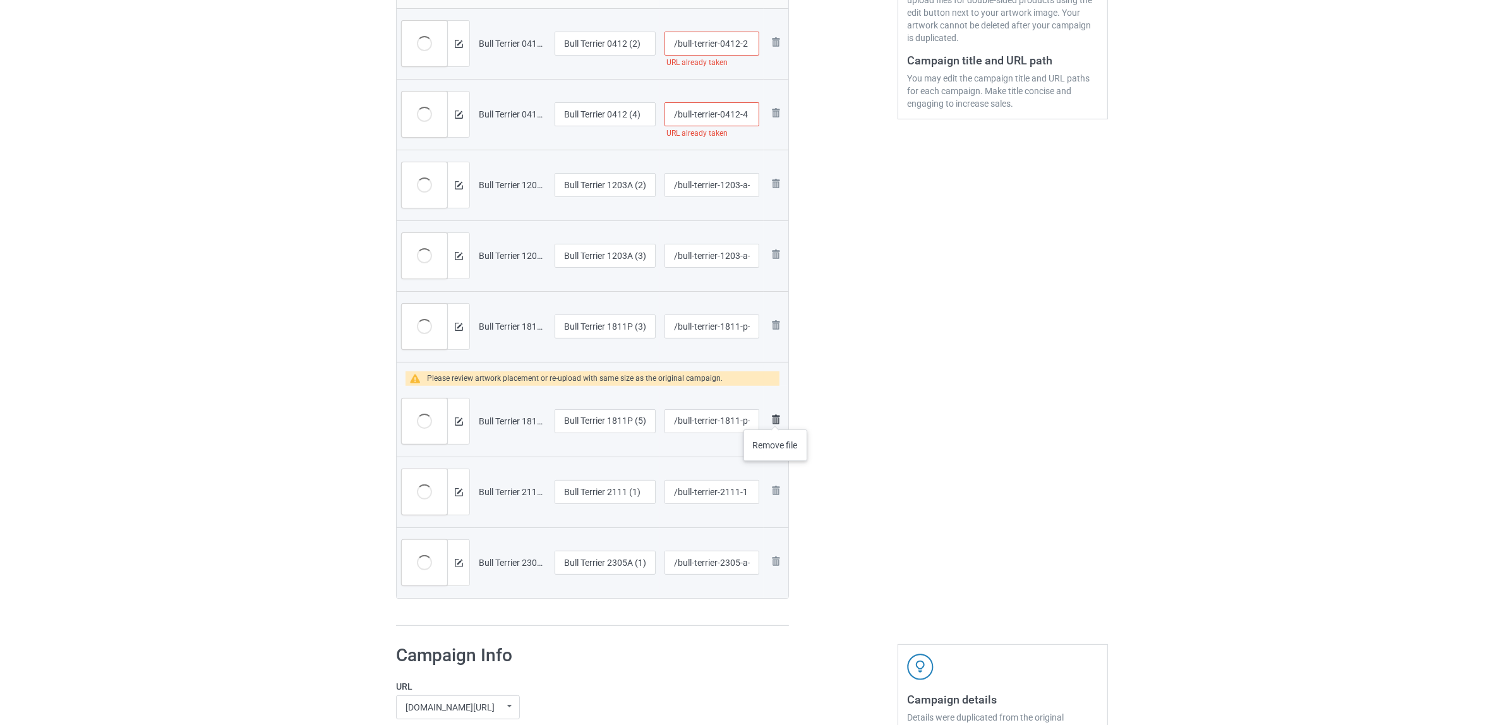
click at [776, 417] on img at bounding box center [775, 419] width 15 height 15
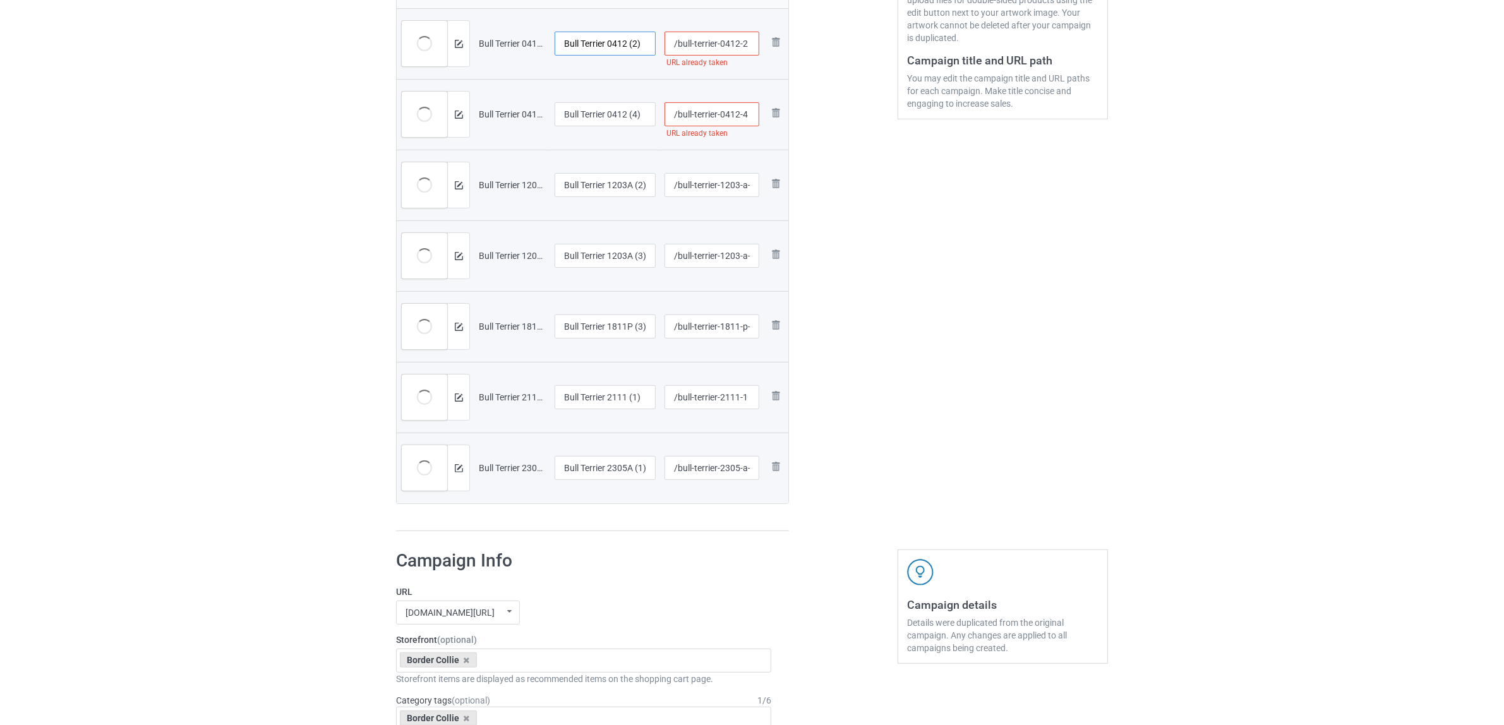
drag, startPoint x: 628, startPoint y: 42, endPoint x: 655, endPoint y: 42, distance: 26.5
click at [655, 42] on input "Bull Terrier 0412 (2)" at bounding box center [604, 44] width 101 height 24
drag, startPoint x: 622, startPoint y: 40, endPoint x: 330, endPoint y: 17, distance: 292.6
click at [330, 17] on div "Bulk duplicate campaign Campaign to duplicate Border collie Original Artwork 66…" at bounding box center [752, 718] width 1504 height 1998
type input "Bull Terrier"
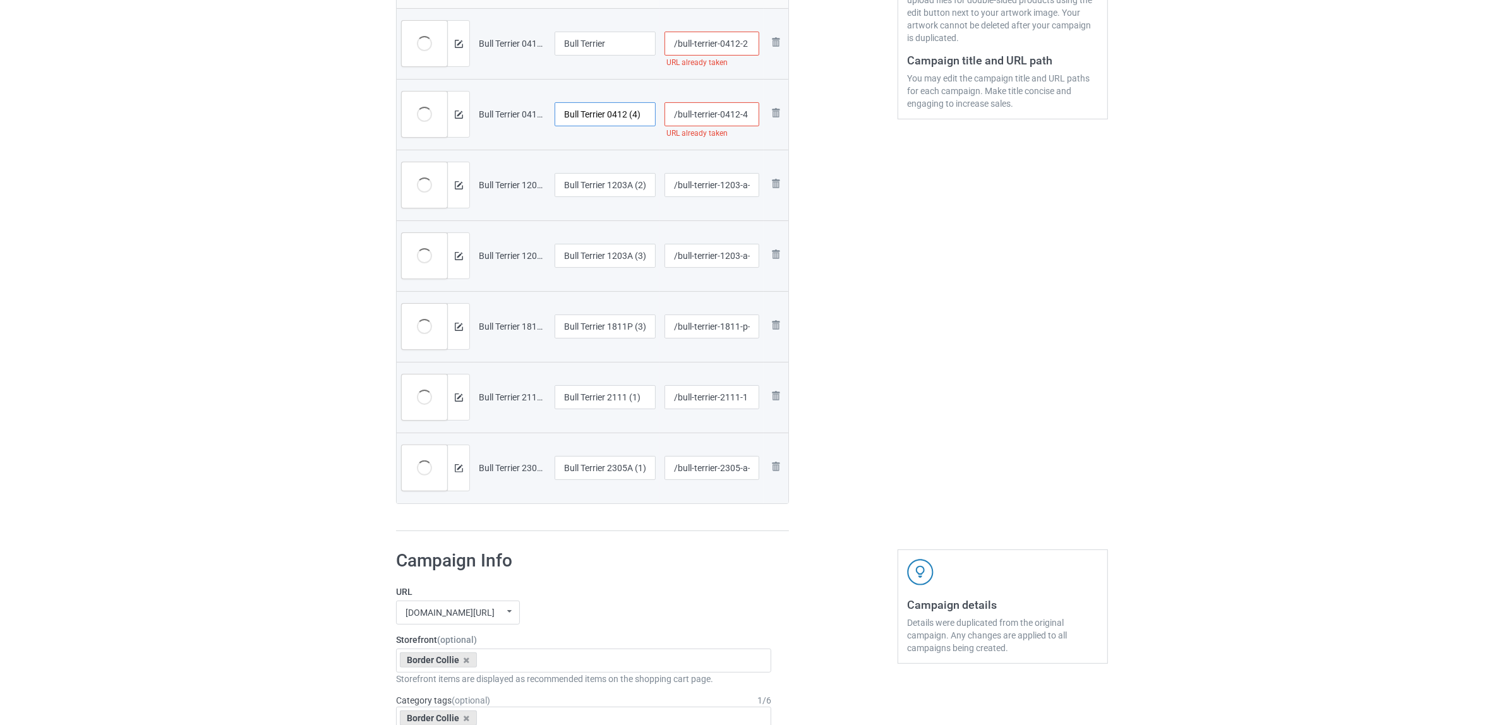
click at [605, 117] on input "Bull Terrier 0412 (4)" at bounding box center [604, 114] width 101 height 24
paste input "text"
type input "Bull Terrier"
click at [608, 188] on input "Bull Terrier 1203A (2)" at bounding box center [604, 185] width 101 height 24
paste input "text"
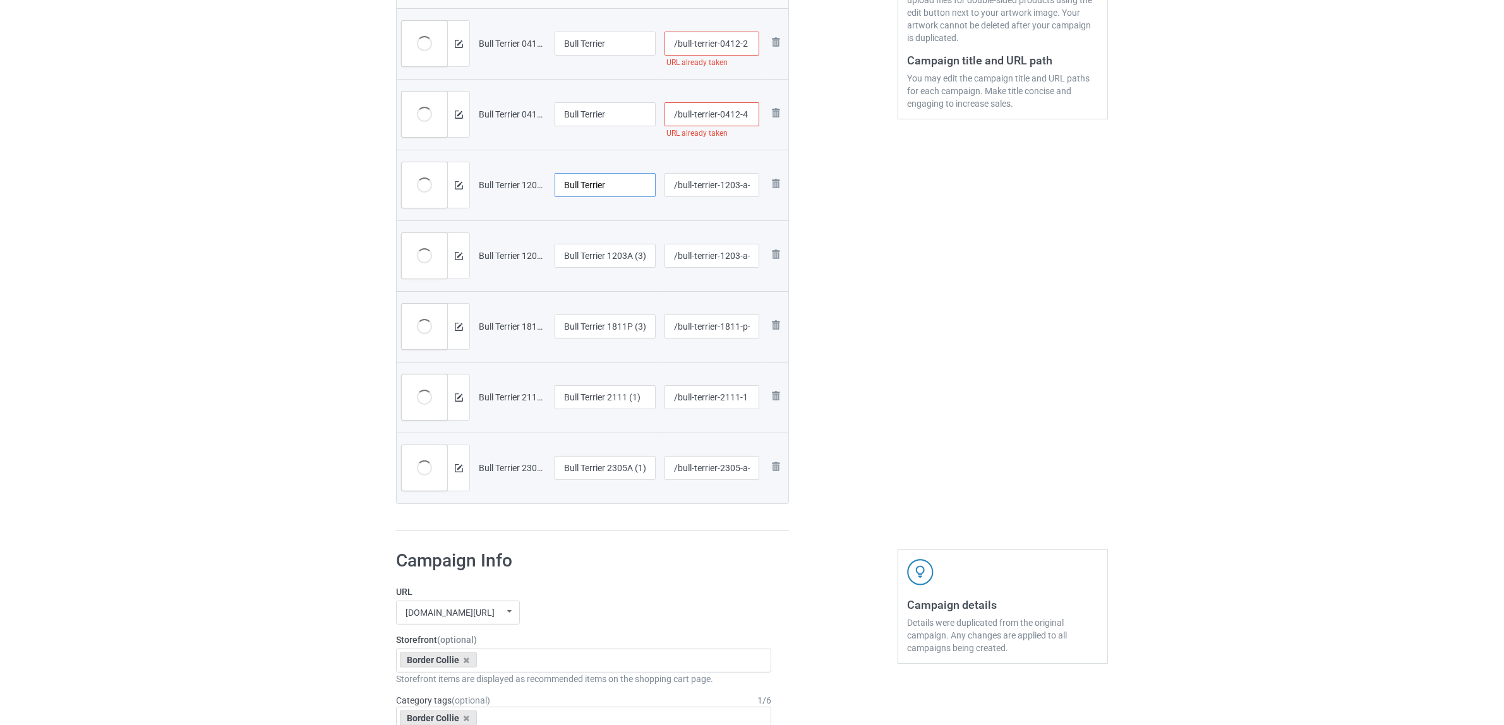
type input "Bull Terrier"
click at [609, 256] on input "Bull Terrier 1203A (3)" at bounding box center [604, 256] width 101 height 24
paste input "text"
type input "Bull Terrier"
click at [614, 333] on input "Bull Terrier 1811P (3)" at bounding box center [604, 326] width 101 height 24
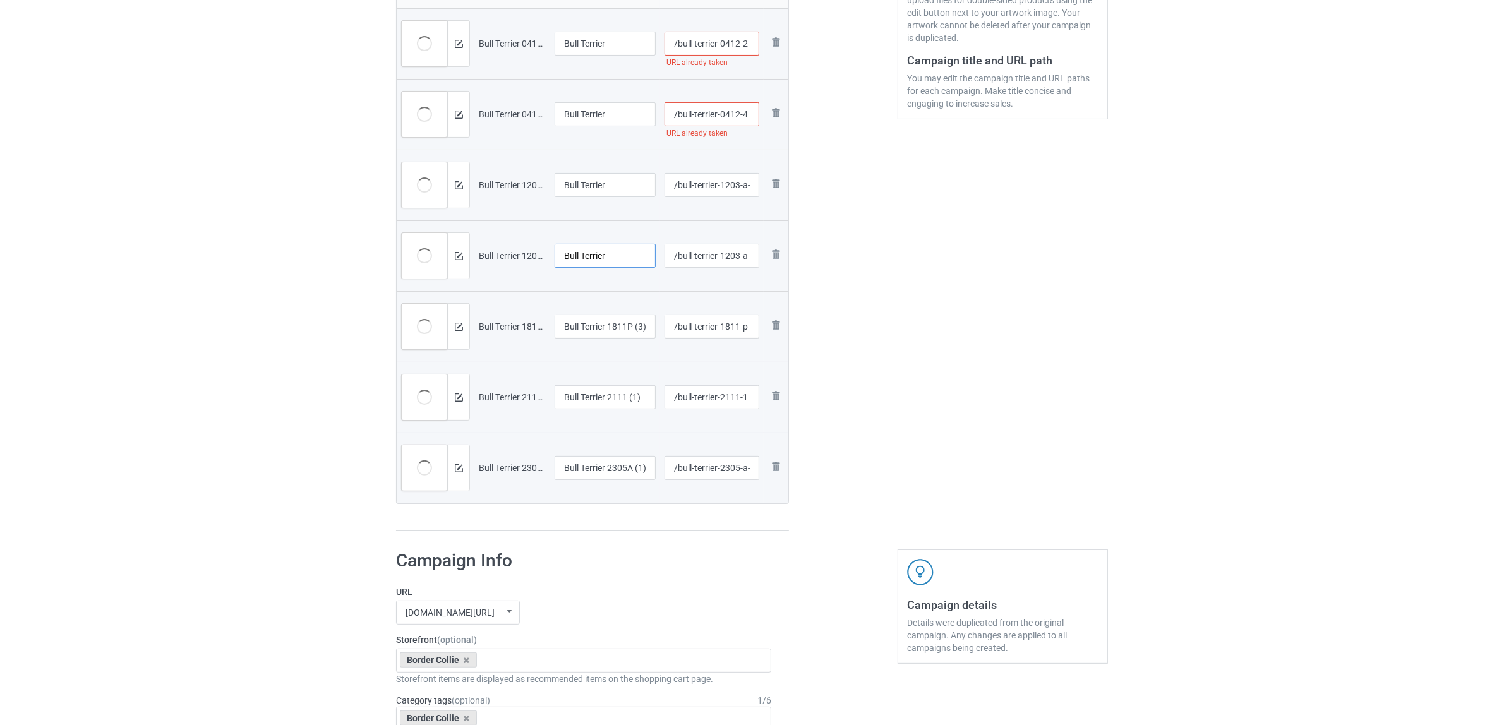
click at [611, 261] on input "Bull Terrier" at bounding box center [604, 256] width 101 height 24
drag, startPoint x: 626, startPoint y: 261, endPoint x: 532, endPoint y: 261, distance: 94.1
click at [457, 232] on tr "Preview and edit artwork Bull Terrier 1203A (3).png Bull Terrier /bull-terrier-…" at bounding box center [593, 255] width 392 height 71
click at [614, 325] on input "Bull Terrier 1811P (3)" at bounding box center [604, 326] width 101 height 24
paste input "text"
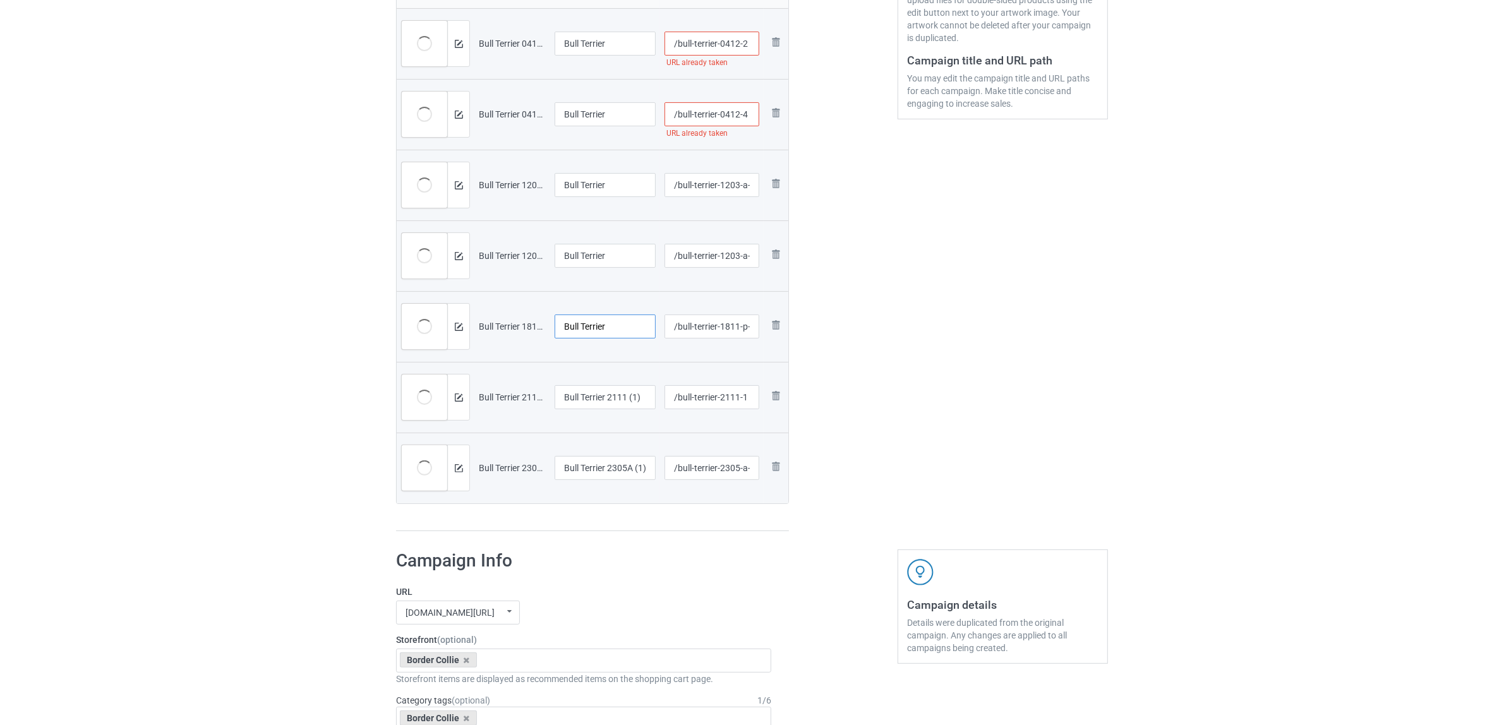
type input "Bull Terrier"
click at [604, 406] on input "Bull Terrier 2111 (1)" at bounding box center [604, 397] width 101 height 24
paste input "text"
type input "Bull Terrier"
click at [600, 469] on input "Bull Terrier 2305A (1)" at bounding box center [604, 468] width 101 height 24
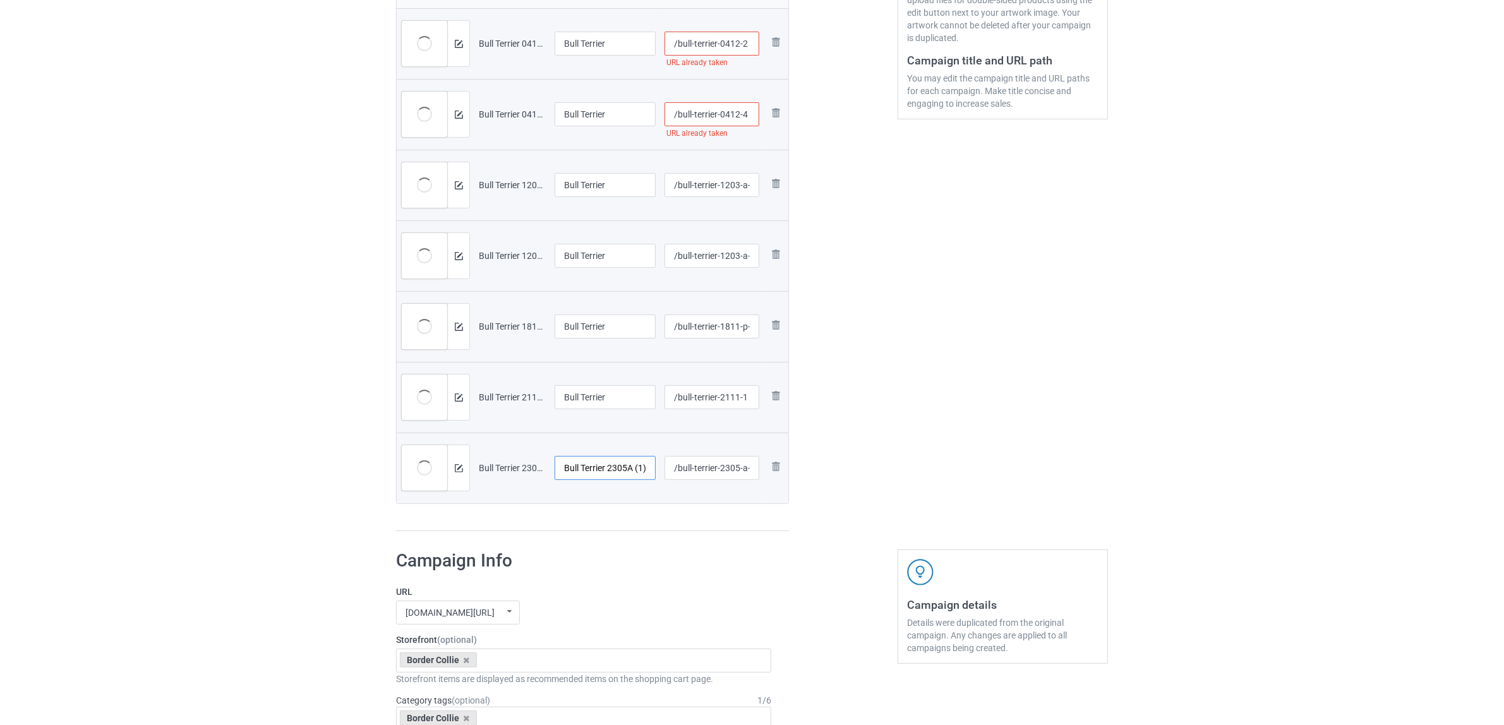
paste input "text"
type input "Bull Terrier"
click at [621, 556] on h1 "Campaign Info" at bounding box center [583, 560] width 375 height 23
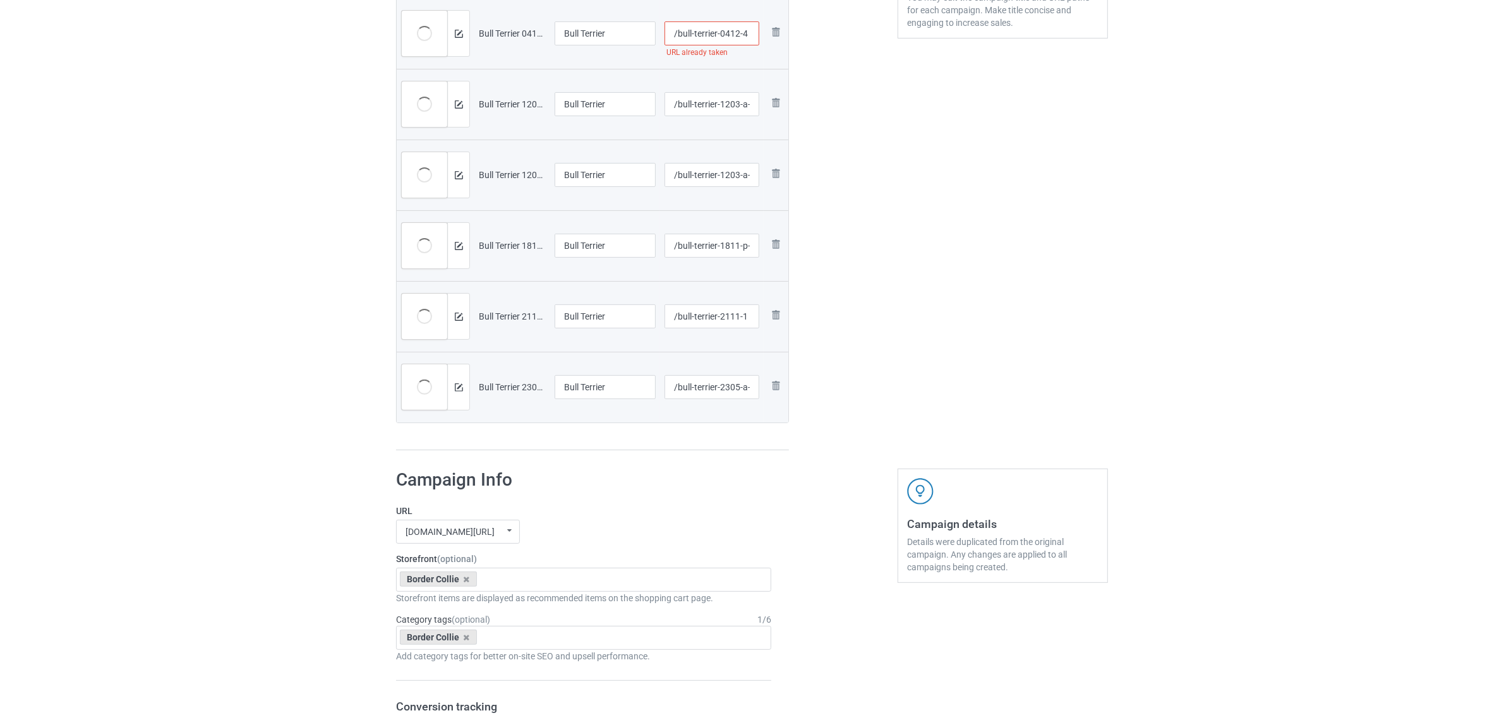
scroll to position [474, 0]
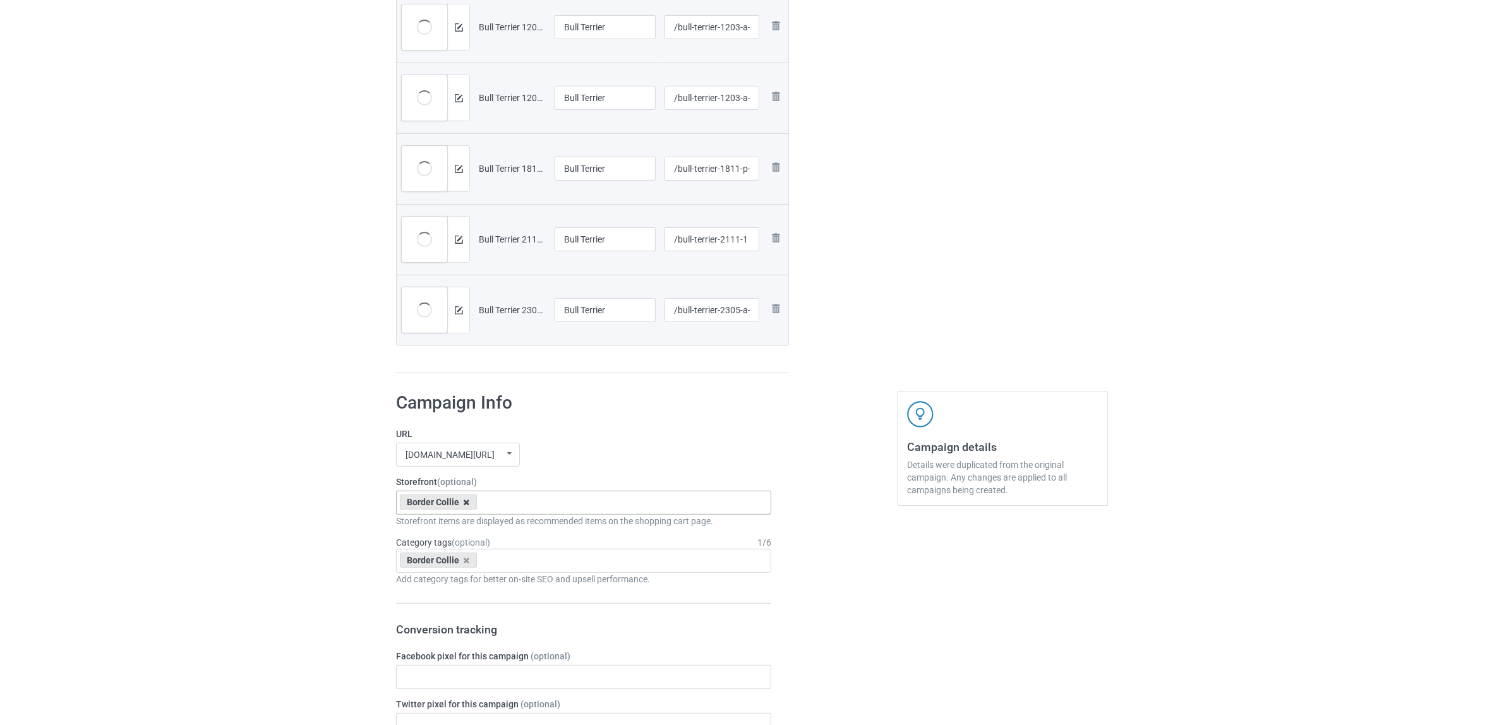
click at [465, 500] on icon at bounding box center [467, 502] width 6 height 8
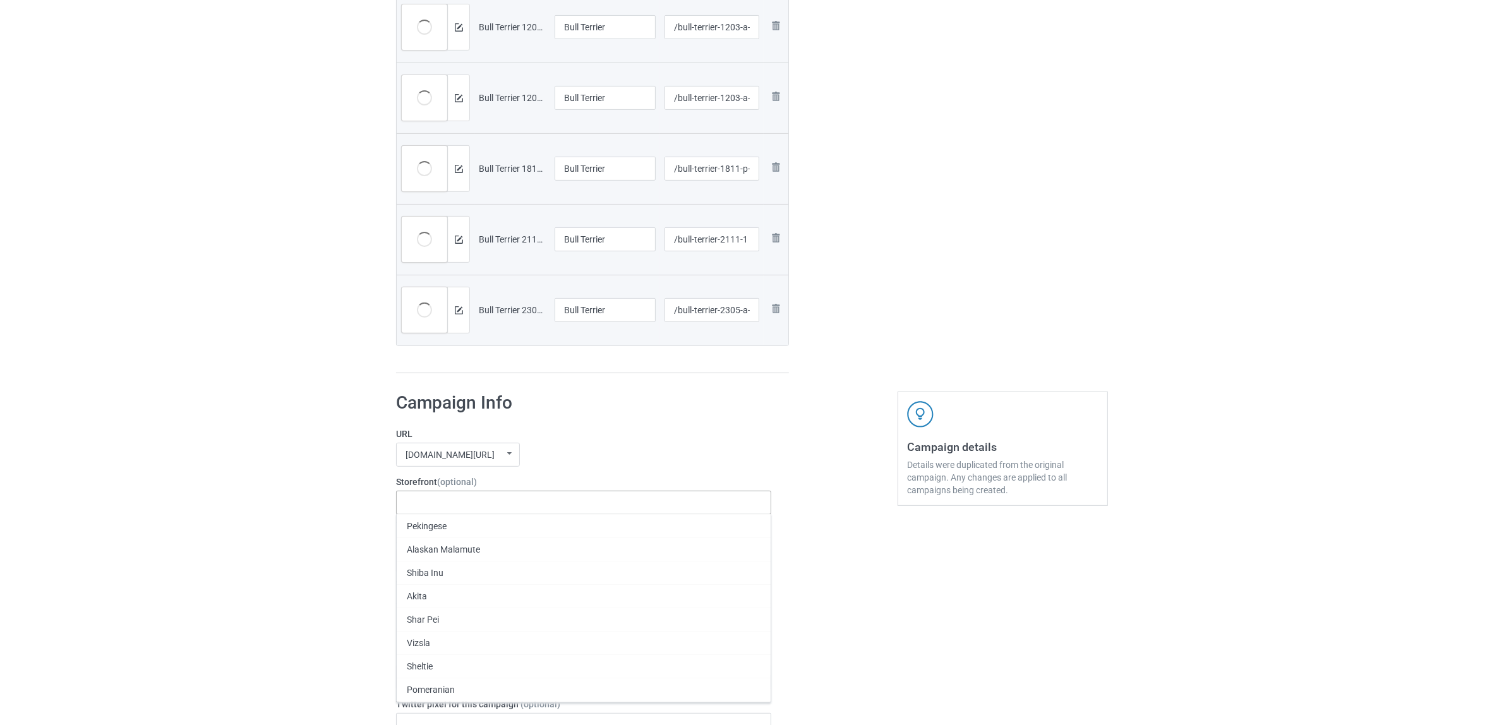
paste input "Bull Terrier"
type input "Bull Terrier"
click at [431, 528] on div "Bull Terrier" at bounding box center [584, 525] width 374 height 23
click at [465, 561] on icon at bounding box center [467, 560] width 6 height 8
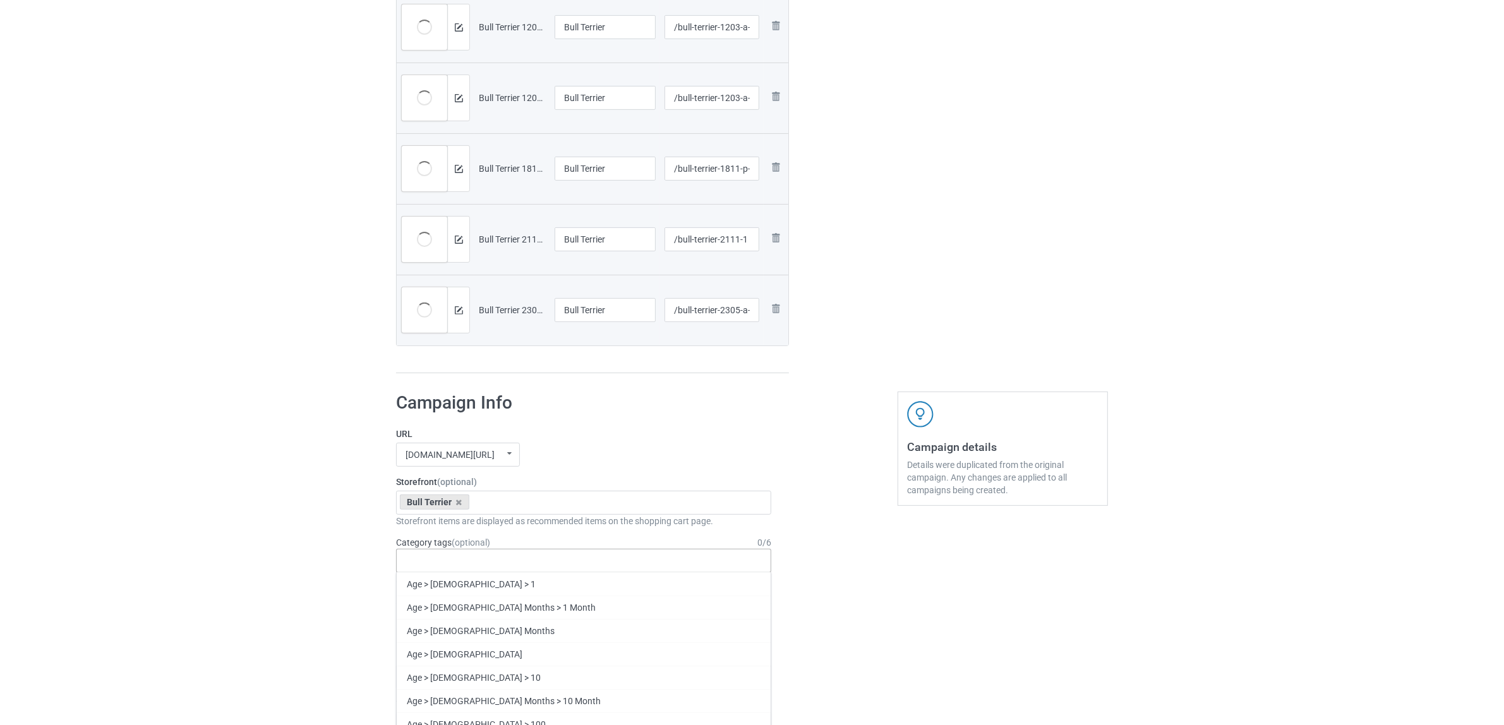
paste input "Bull Terrier"
type input "Bull Terrier"
click at [433, 585] on div "Bull Terrier" at bounding box center [584, 583] width 374 height 23
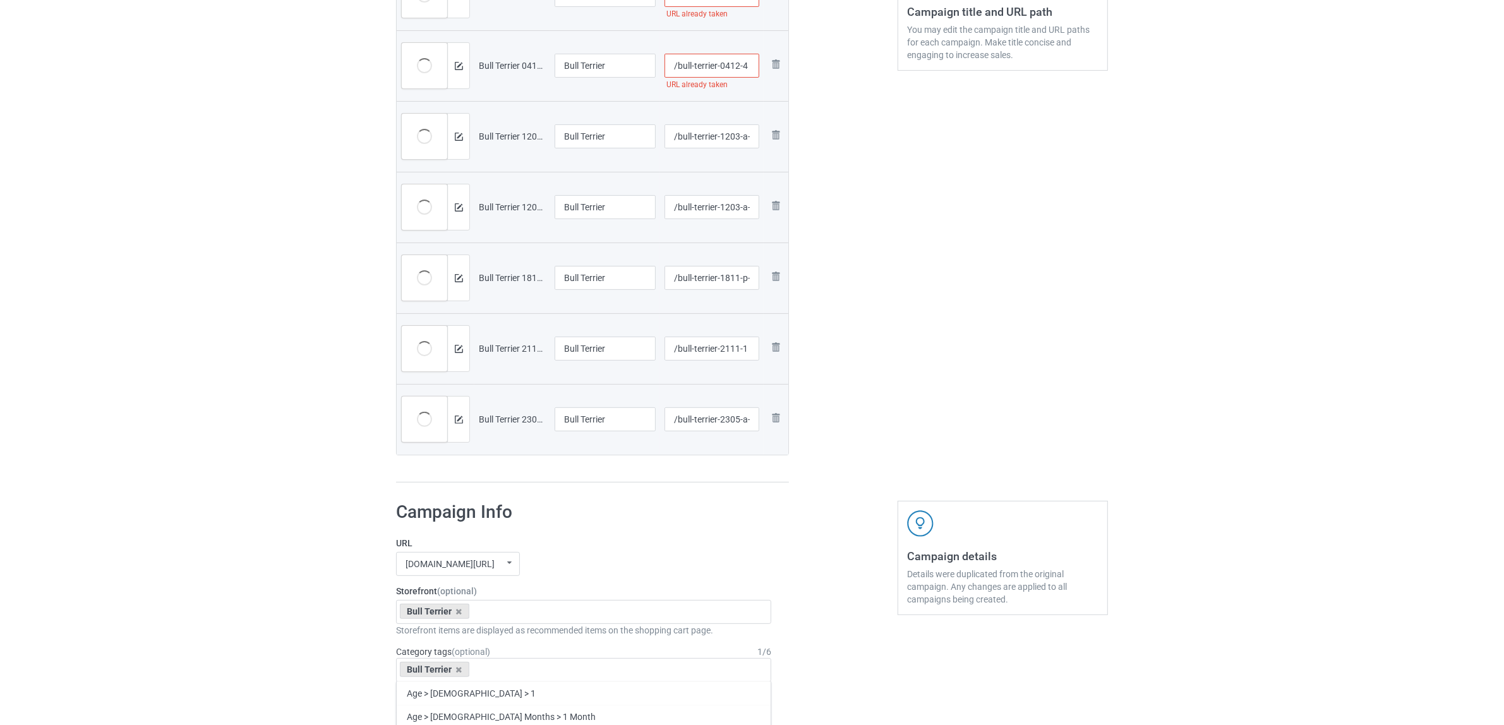
scroll to position [237, 0]
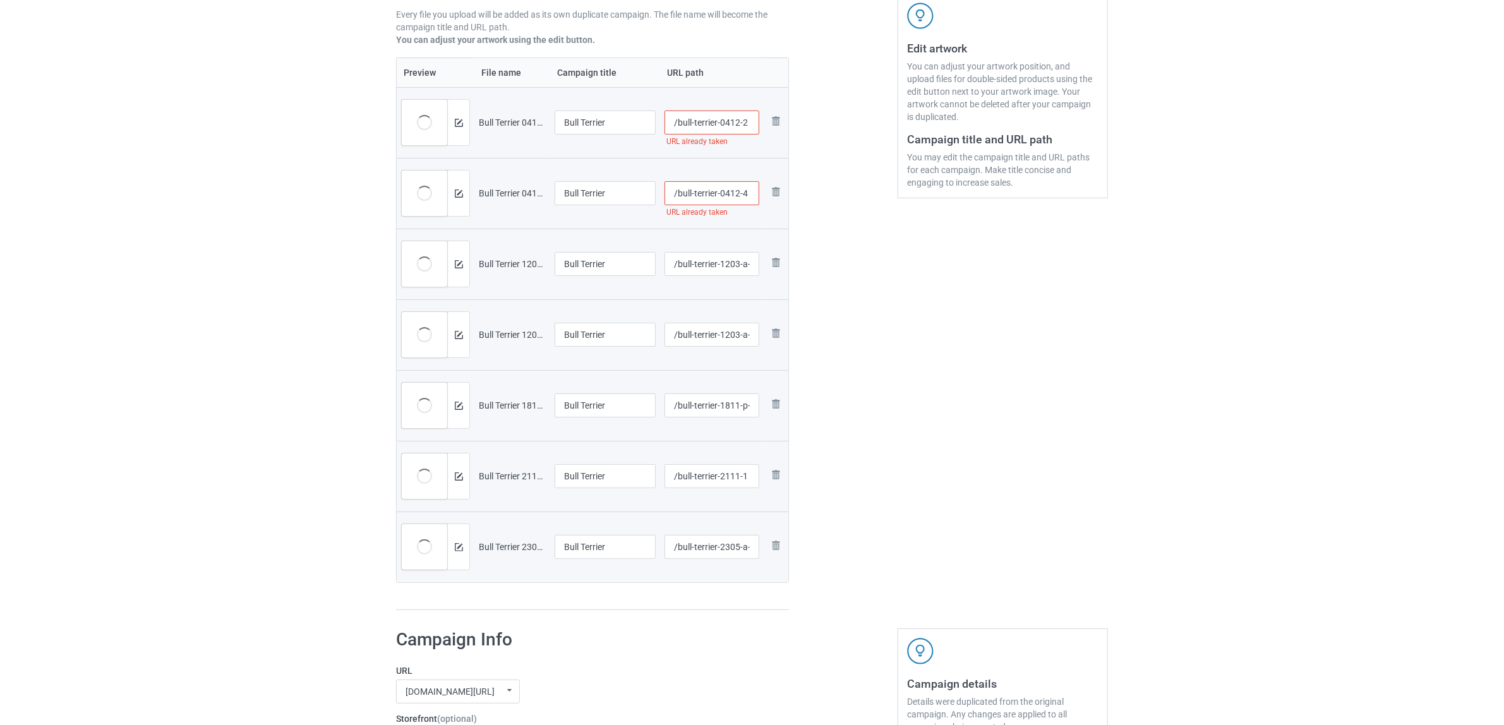
click at [733, 186] on input "/bull-terrier-0412-4" at bounding box center [711, 193] width 95 height 24
type input "/bull-terrier-041p2-4"
click at [726, 118] on input "/bull-terrier-0412-2" at bounding box center [711, 123] width 95 height 24
type input "/bull-terrier-0p412-2"
click at [938, 339] on div "Edit artwork You can adjust your artwork position, and upload files for double-…" at bounding box center [1003, 236] width 228 height 768
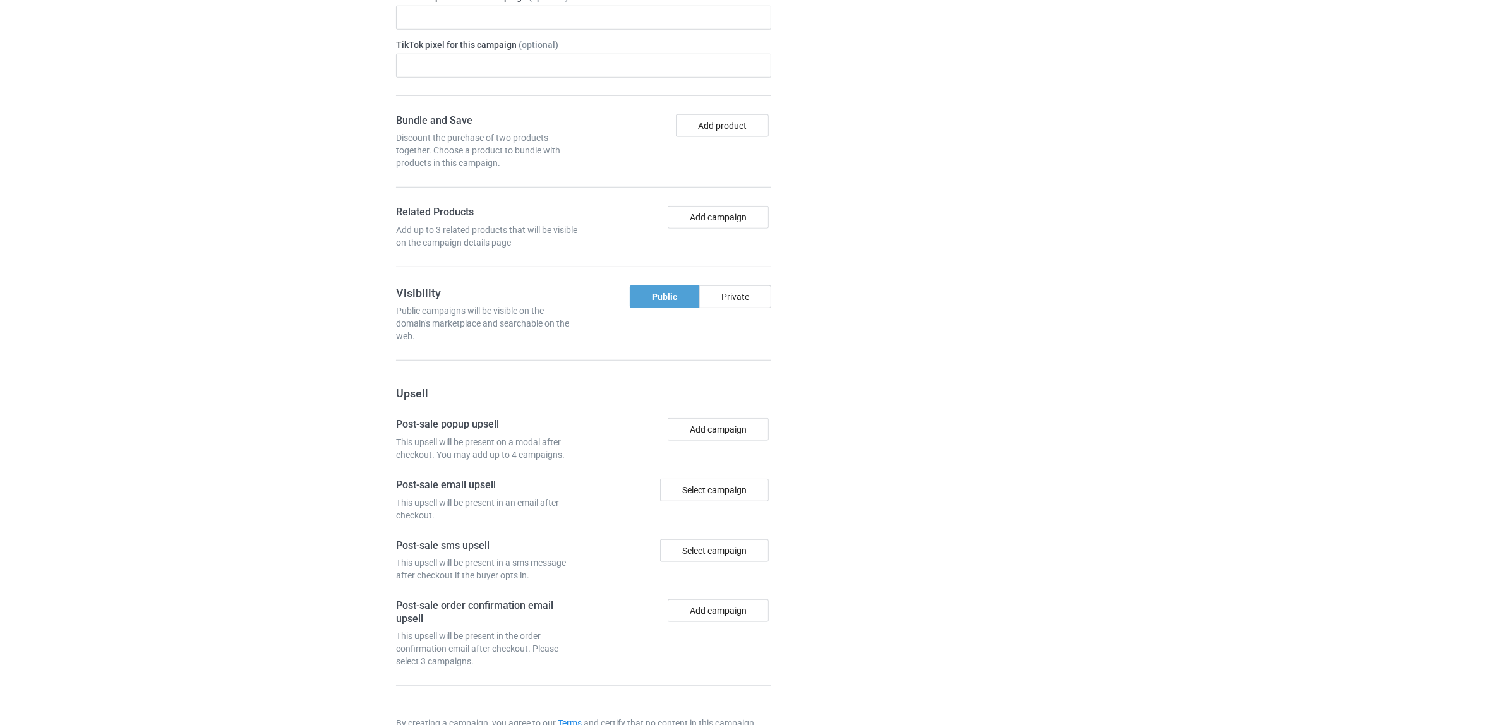
scroll to position [1312, 0]
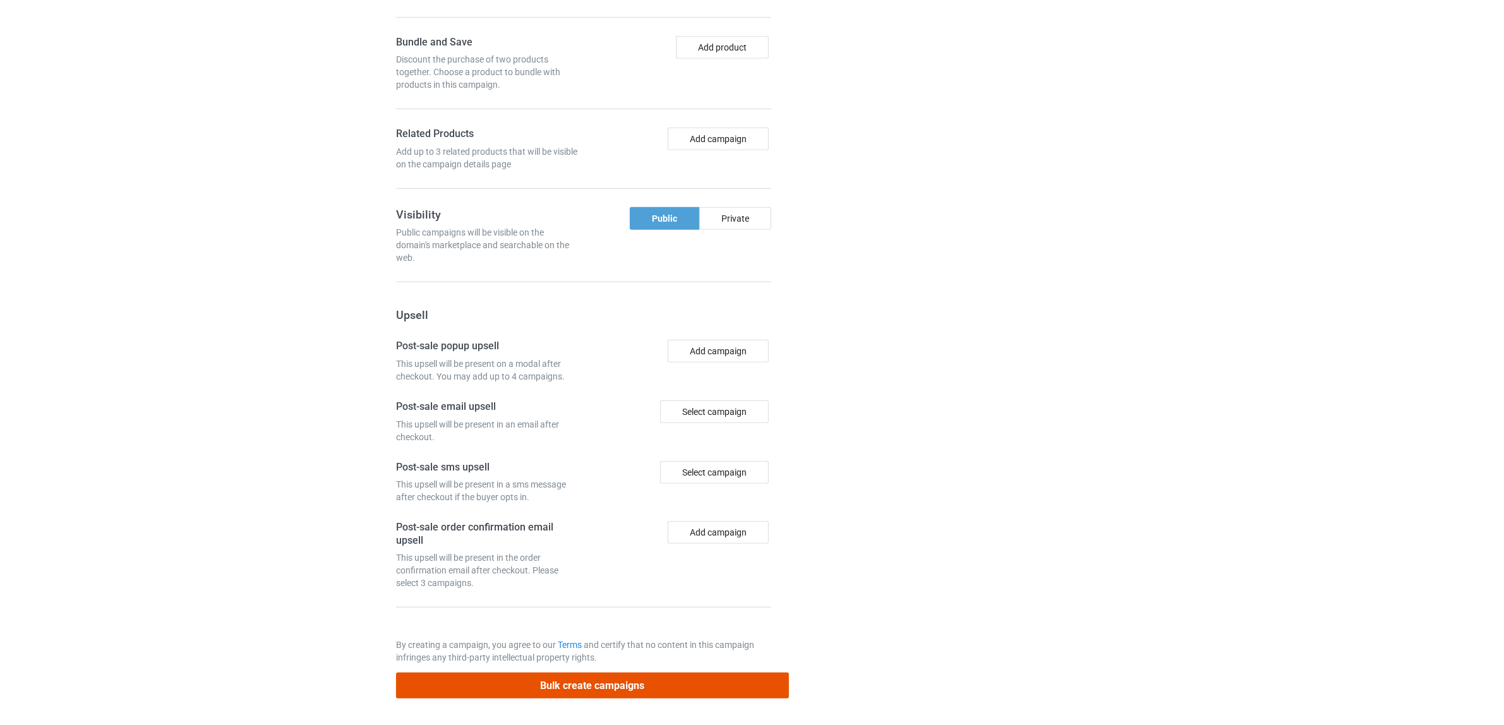
click at [594, 682] on button "Bulk create campaigns" at bounding box center [592, 686] width 393 height 26
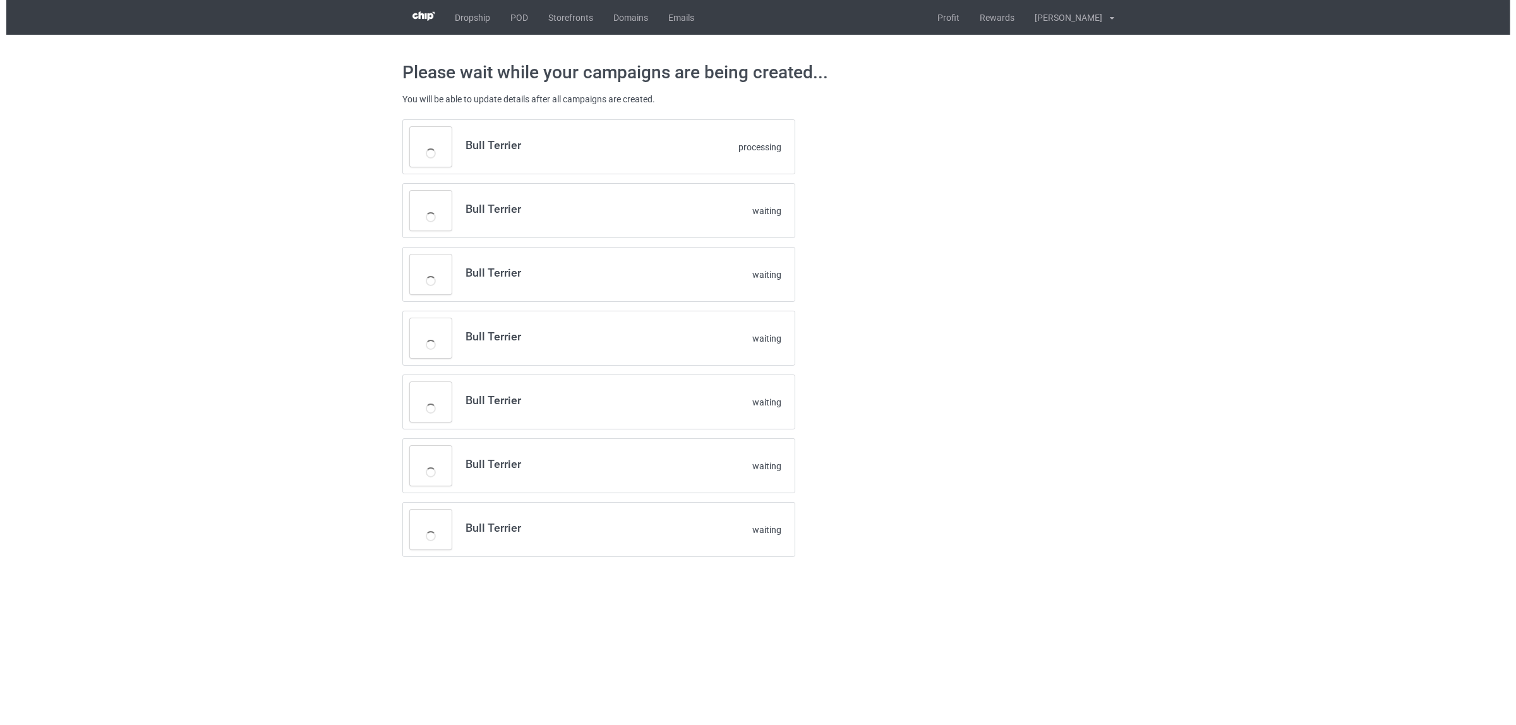
scroll to position [0, 0]
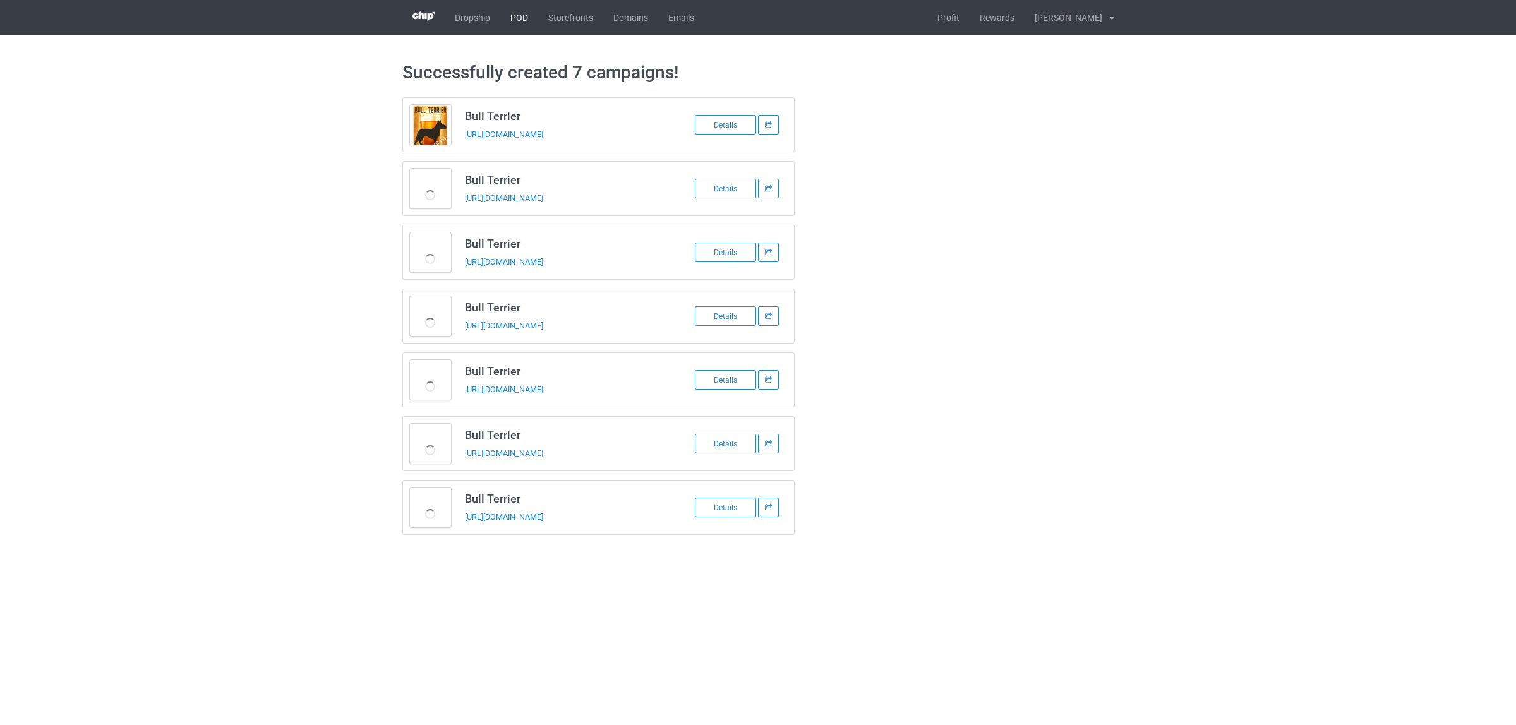
click at [513, 20] on link "POD" at bounding box center [519, 17] width 38 height 35
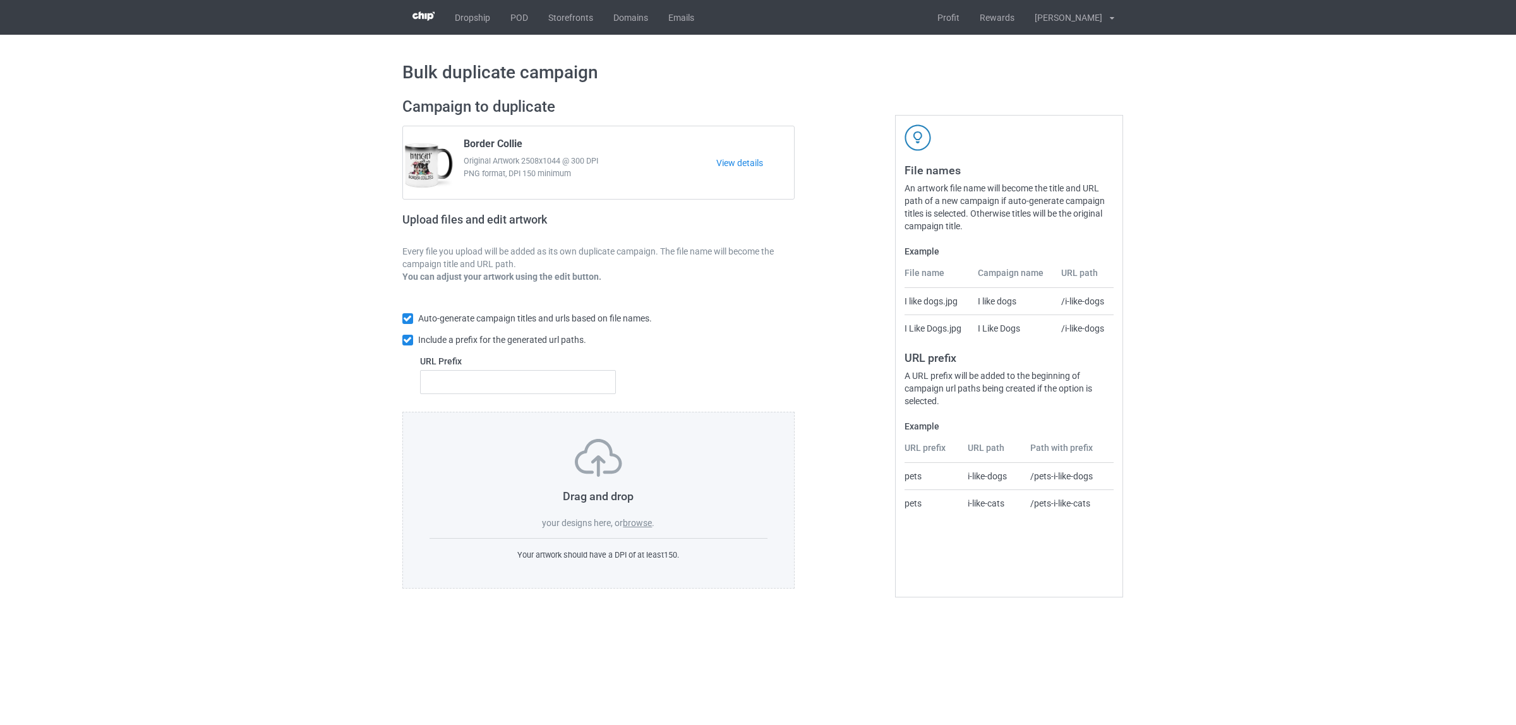
click at [633, 524] on label "browse" at bounding box center [637, 523] width 29 height 10
click at [0, 0] on input "browse" at bounding box center [0, 0] width 0 height 0
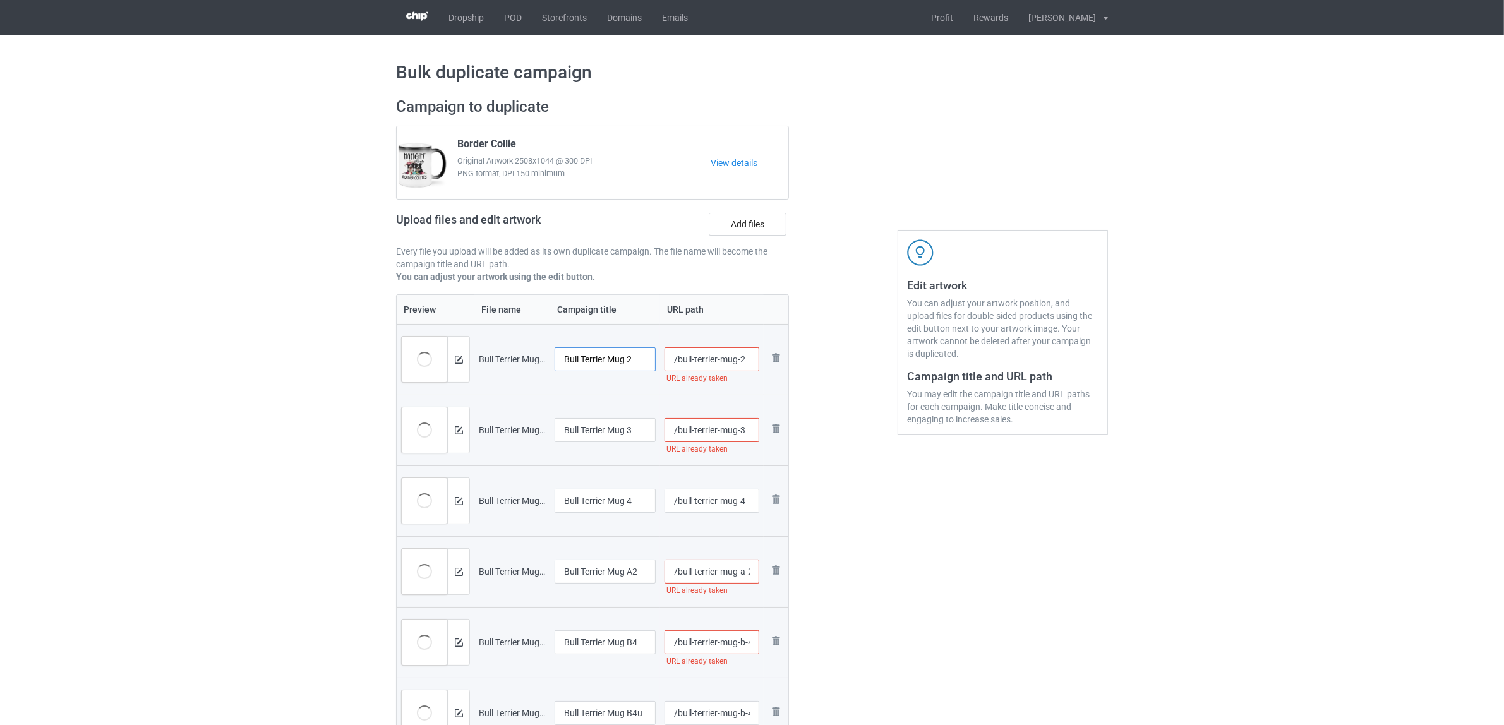
drag, startPoint x: 610, startPoint y: 361, endPoint x: 654, endPoint y: 361, distance: 44.2
click at [654, 361] on input "Bull Terrier Mug 2" at bounding box center [604, 359] width 101 height 24
drag, startPoint x: 624, startPoint y: 358, endPoint x: 503, endPoint y: 342, distance: 122.4
click at [503, 342] on tr "Preview and edit artwork Bull Terrier Mug 2.png Bull Terrier /bull-terrier-mug-…" at bounding box center [593, 359] width 392 height 71
type input "Bull Terrier"
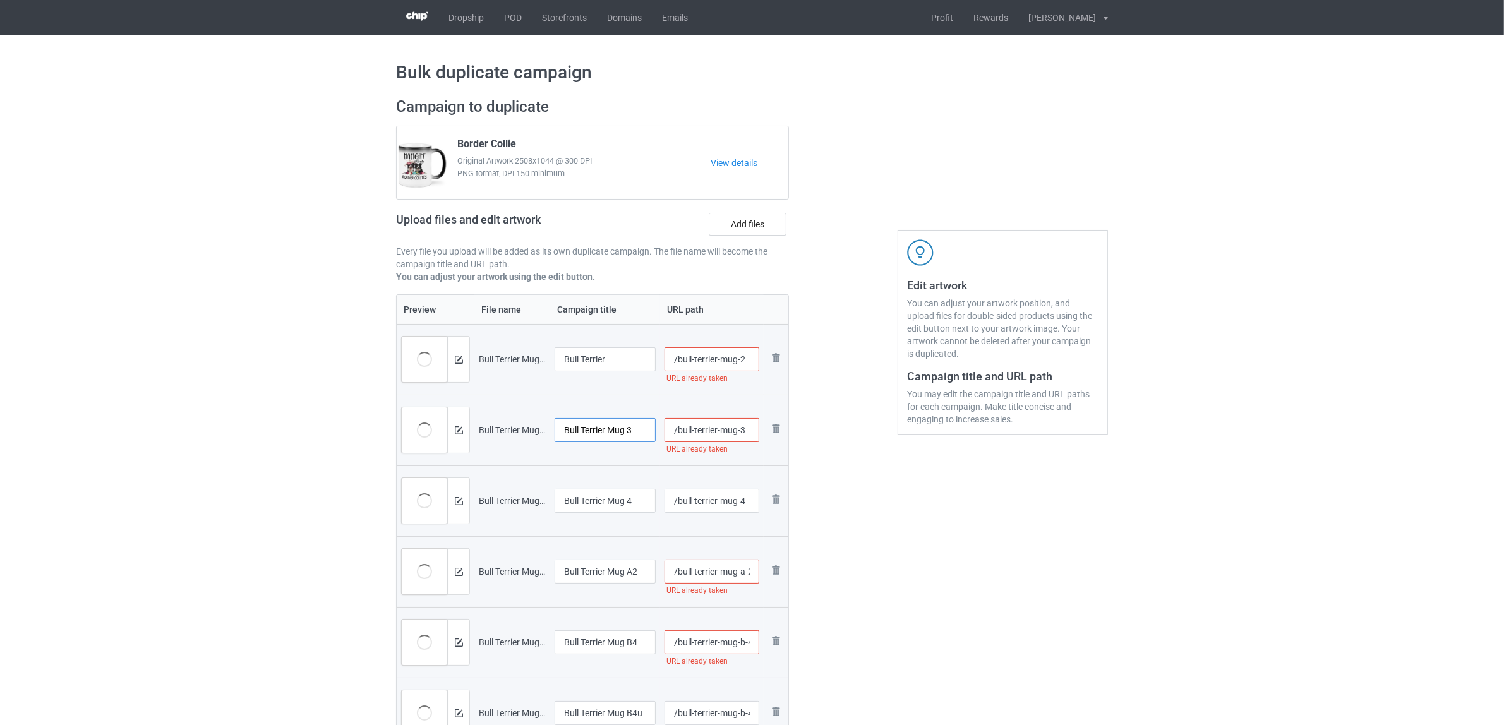
click at [614, 424] on input "Bull Terrier Mug 3" at bounding box center [604, 430] width 101 height 24
paste input "text"
type input "Bull Terrier"
click at [589, 505] on input "Bull Terrier Mug 4" at bounding box center [604, 501] width 101 height 24
paste input "text"
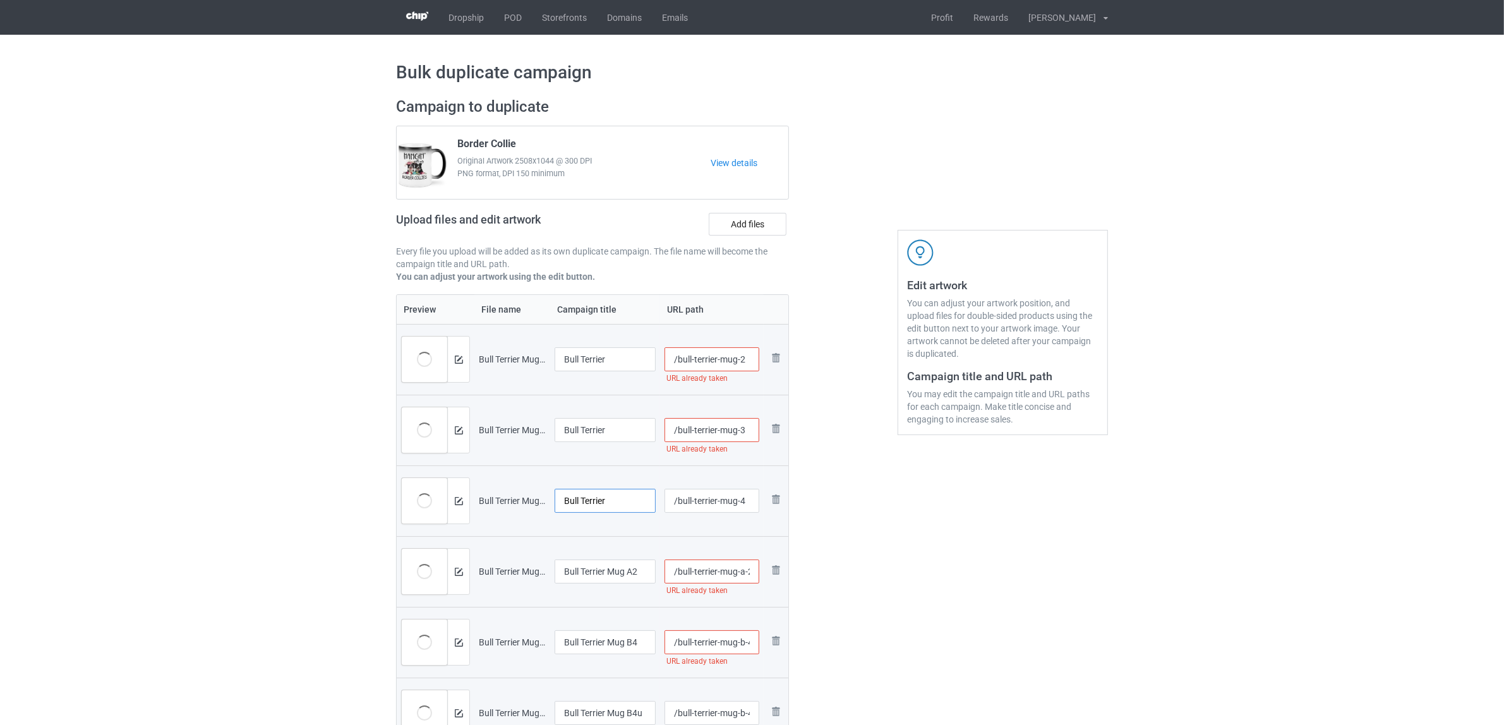
type input "Bull Terrier"
click at [597, 580] on input "Bull Terrier Mug A2" at bounding box center [604, 572] width 101 height 24
paste input "text"
type input "Bull Terrier"
click at [595, 638] on input "Bull Terrier Mug B4" at bounding box center [604, 642] width 101 height 24
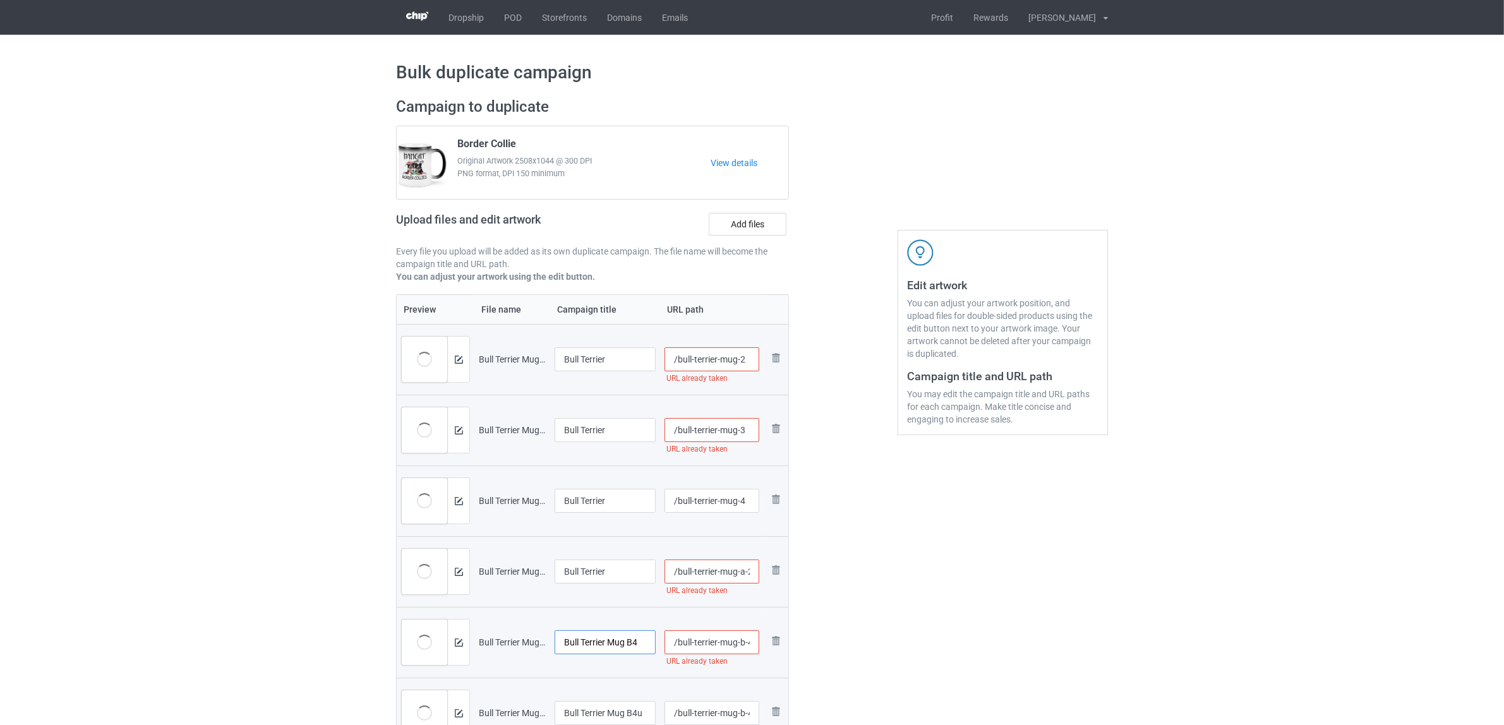
paste input "text"
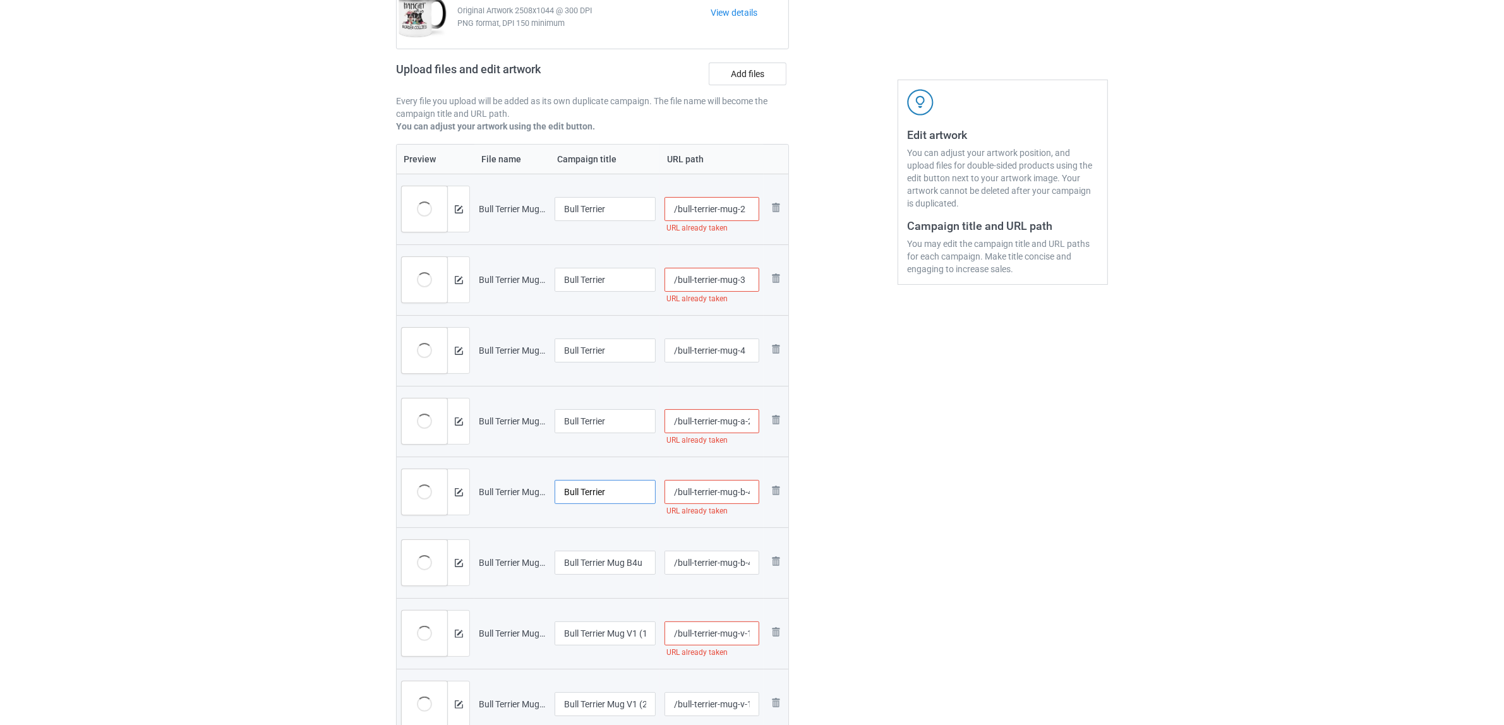
scroll to position [237, 0]
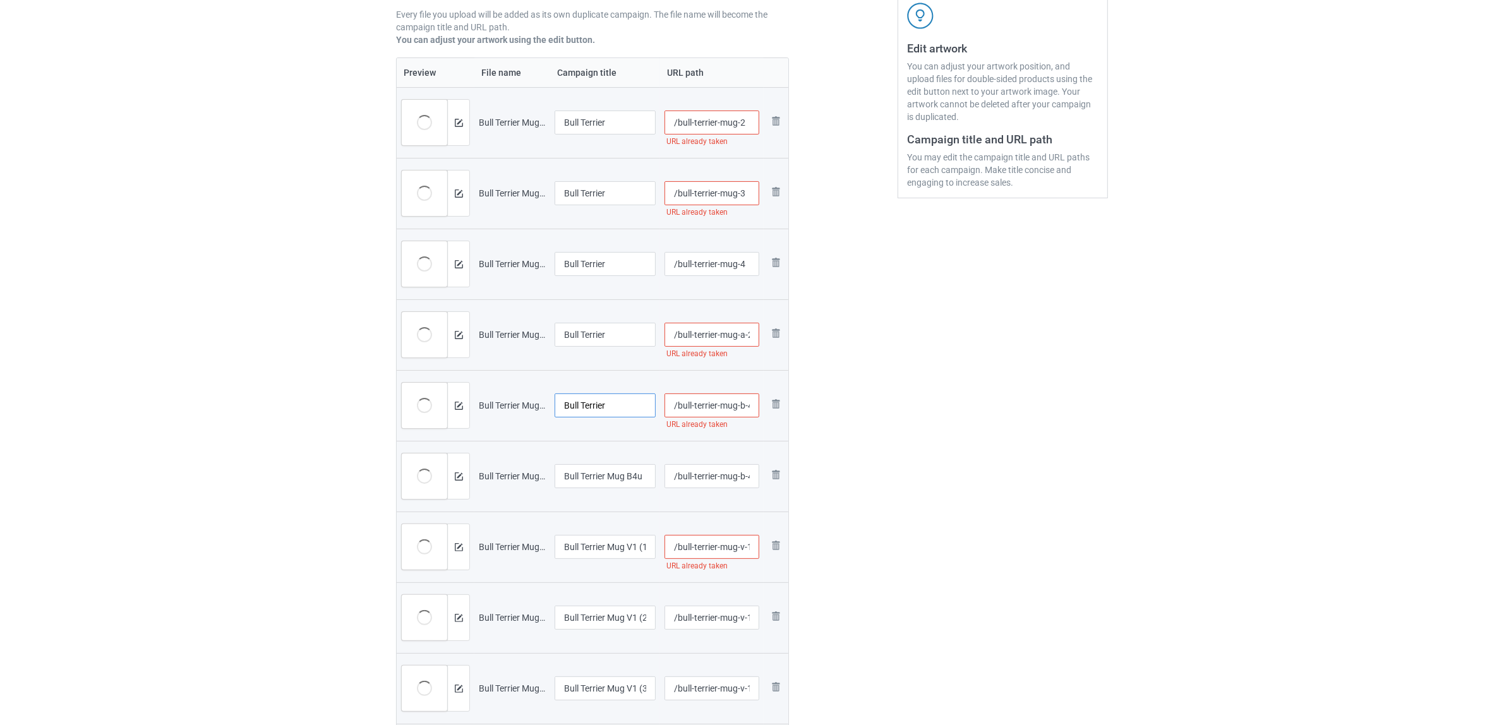
type input "Bull Terrier"
click at [600, 463] on td "Bull Terrier Mug B4u" at bounding box center [605, 476] width 110 height 71
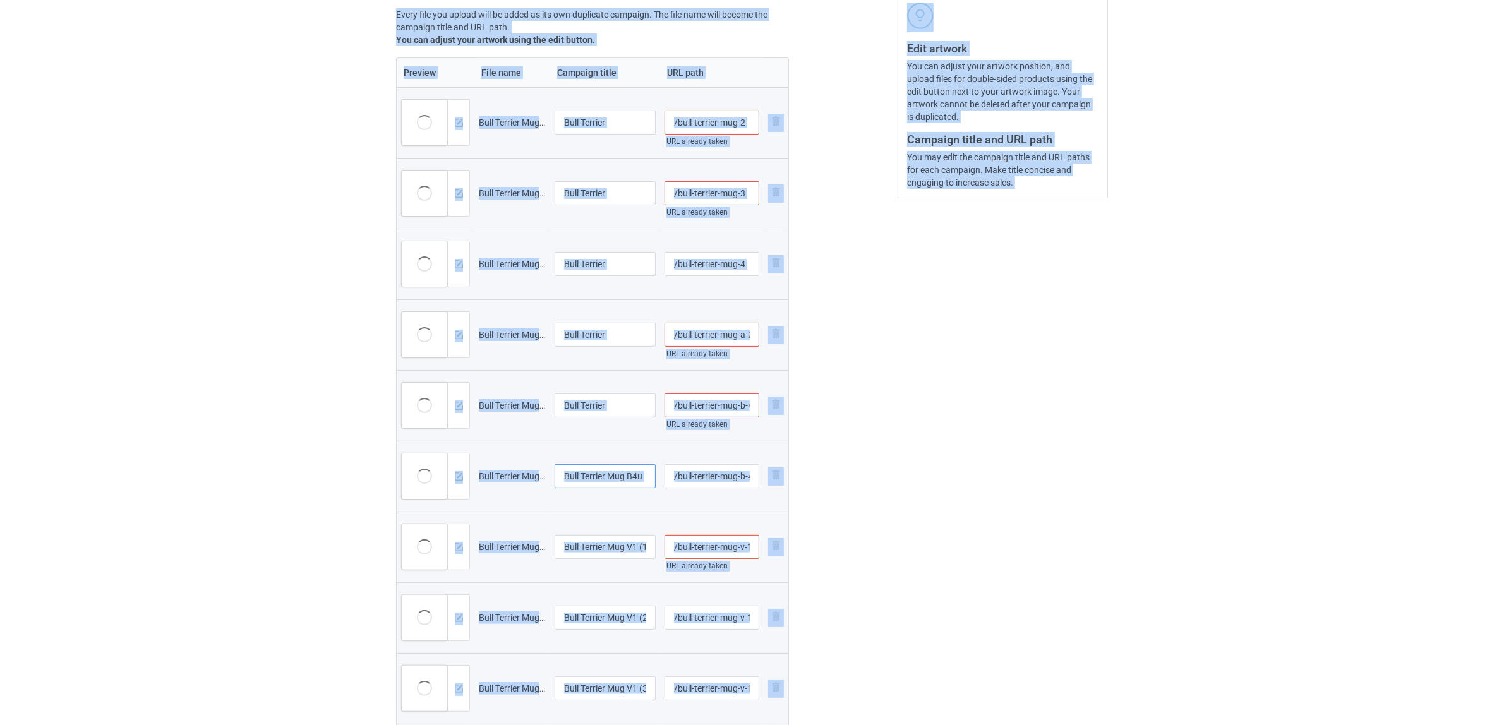
click at [608, 472] on input "Bull Terrier Mug B4u" at bounding box center [604, 476] width 101 height 24
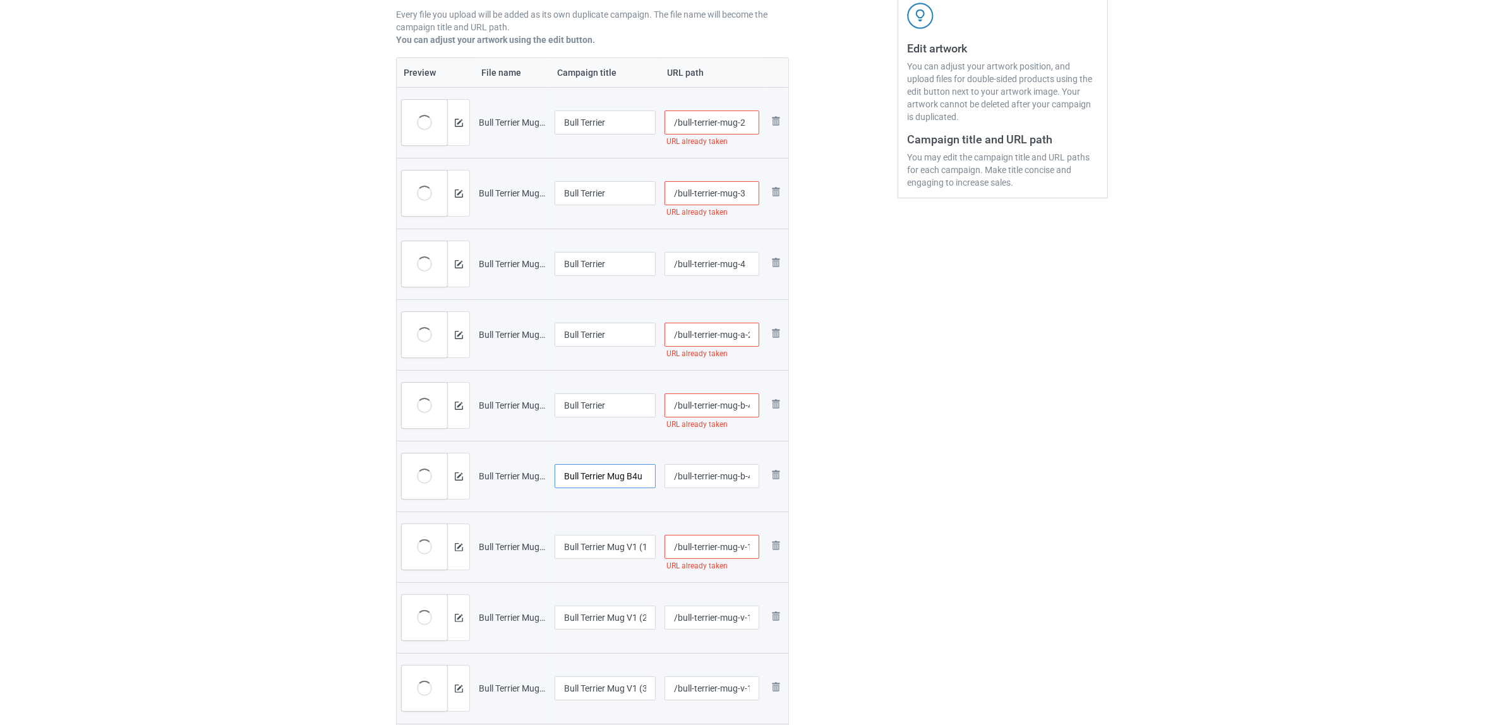
paste input "text"
type input "Bull Terrier"
click at [609, 548] on input "Bull Terrier Mug V1 (1)" at bounding box center [604, 547] width 101 height 24
paste input "text"
type input "Bull Terrier"
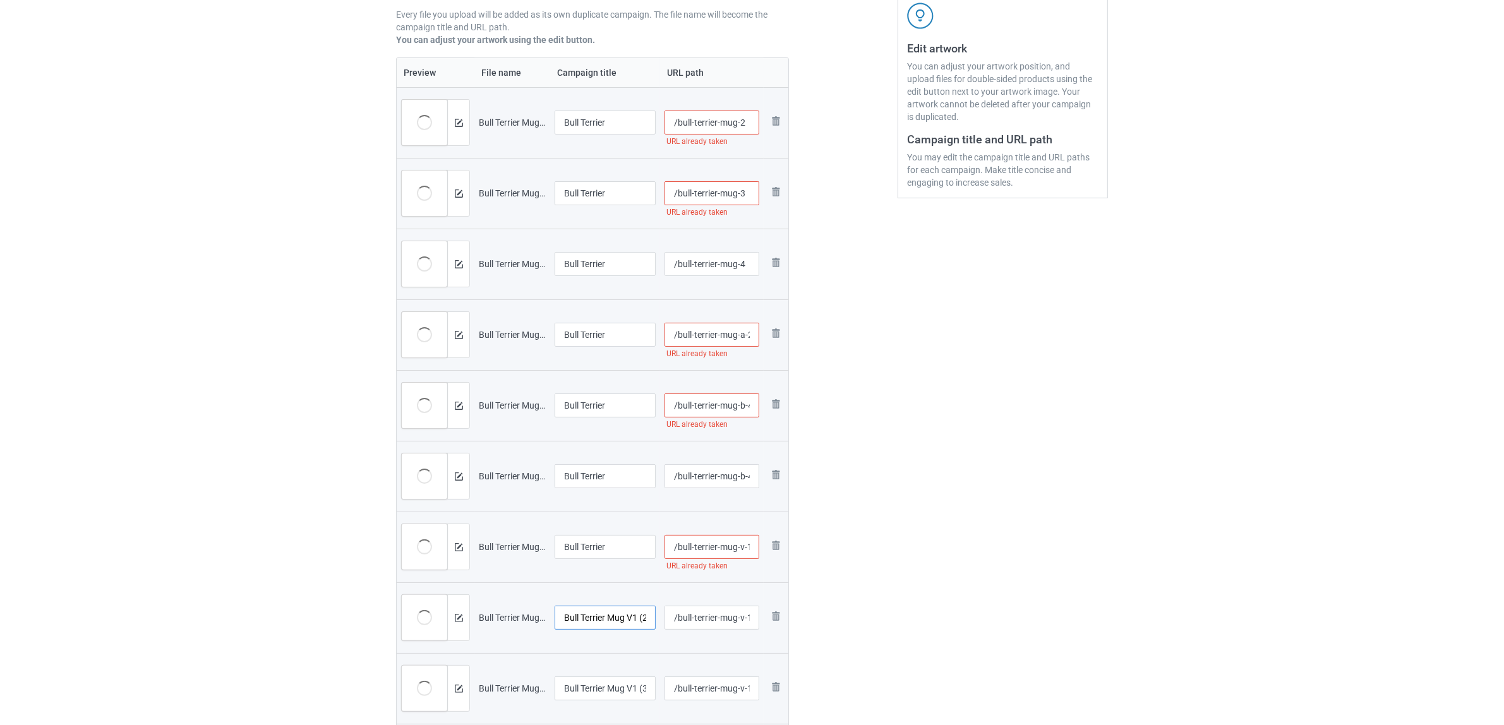
click at [598, 621] on input "Bull Terrier Mug V1 (2)" at bounding box center [604, 618] width 101 height 24
paste input "text"
type input "Bull Terrier"
click at [613, 680] on input "Bull Terrier Mug V1 (3)" at bounding box center [604, 688] width 101 height 24
paste input "text"
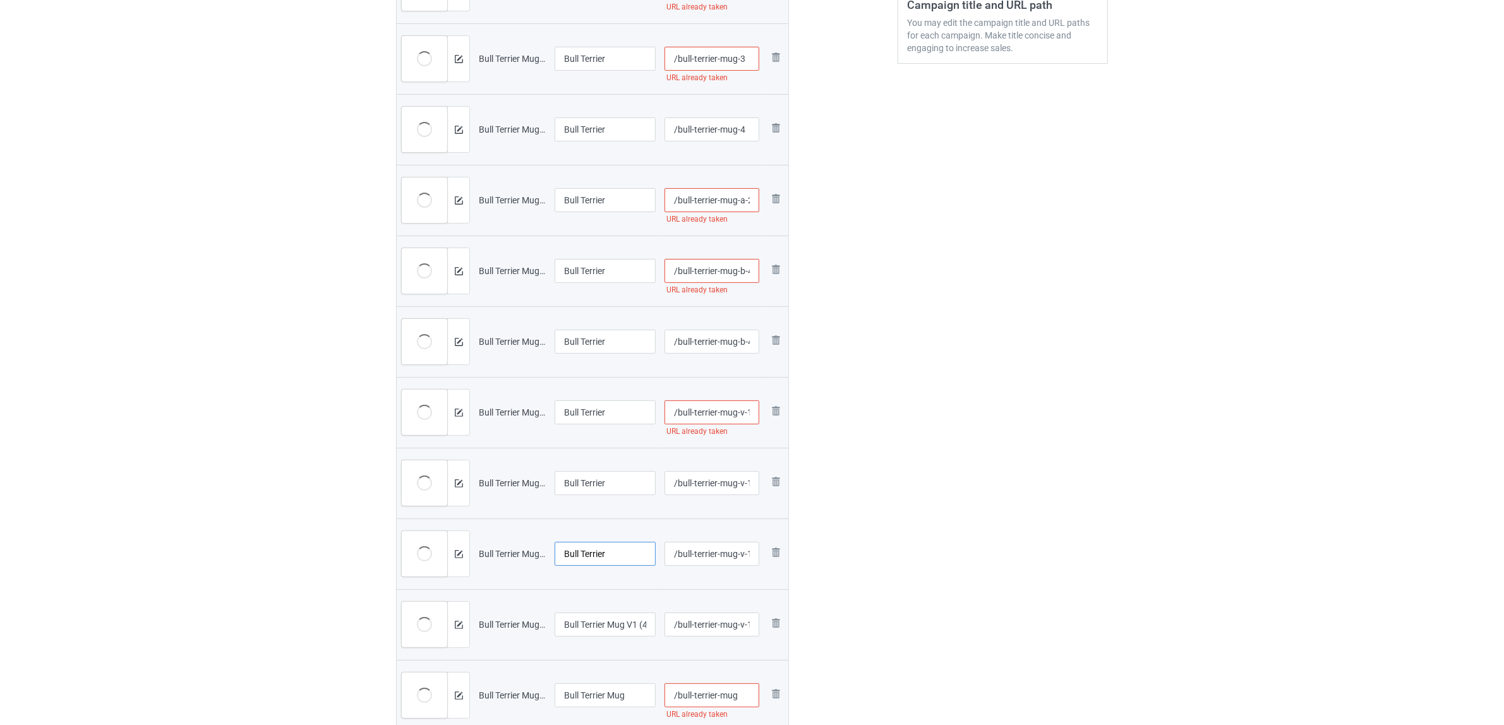
scroll to position [553, 0]
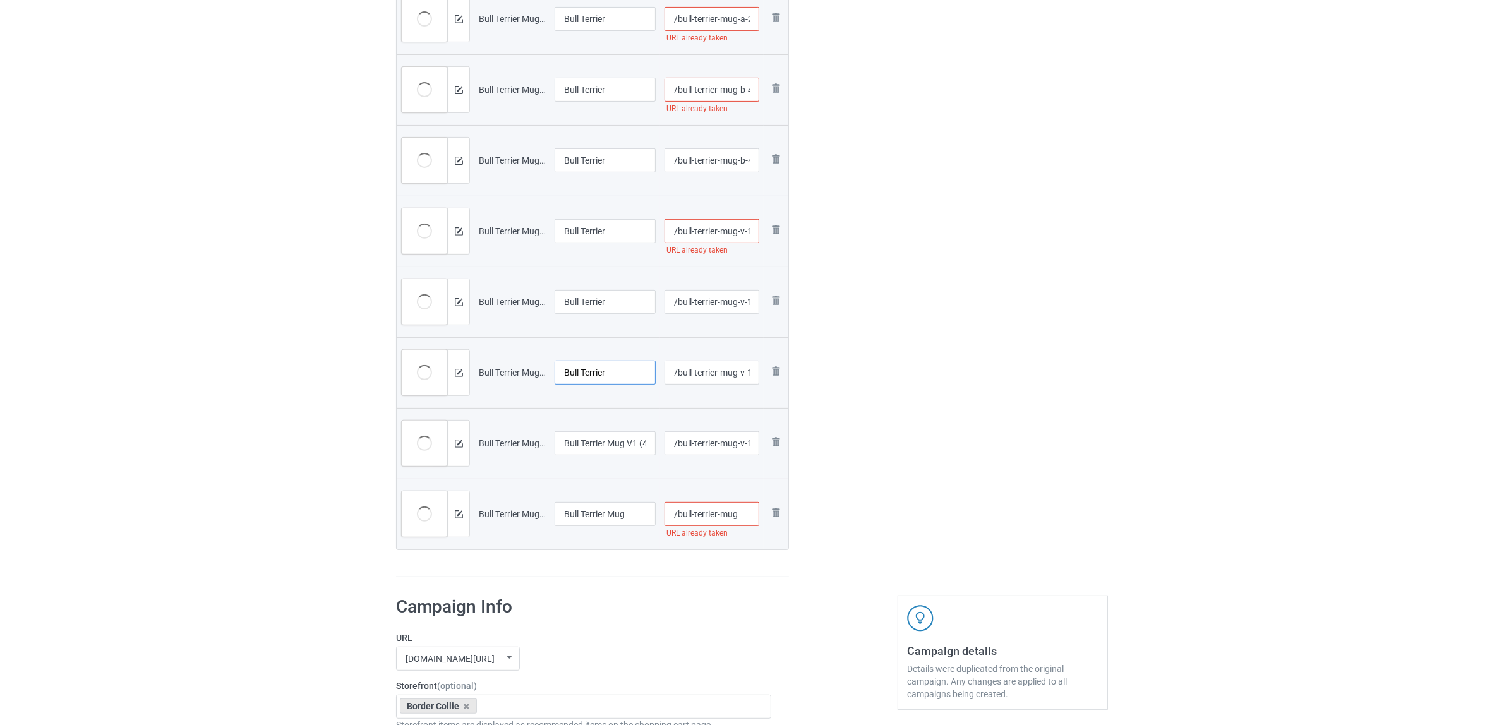
type input "Bull Terrier"
click at [618, 443] on input "Bull Terrier Mug V1 (4)" at bounding box center [604, 443] width 101 height 24
paste input "text"
type input "Bull Terrier"
click at [608, 524] on input "Bull Terrier Mug" at bounding box center [604, 514] width 101 height 24
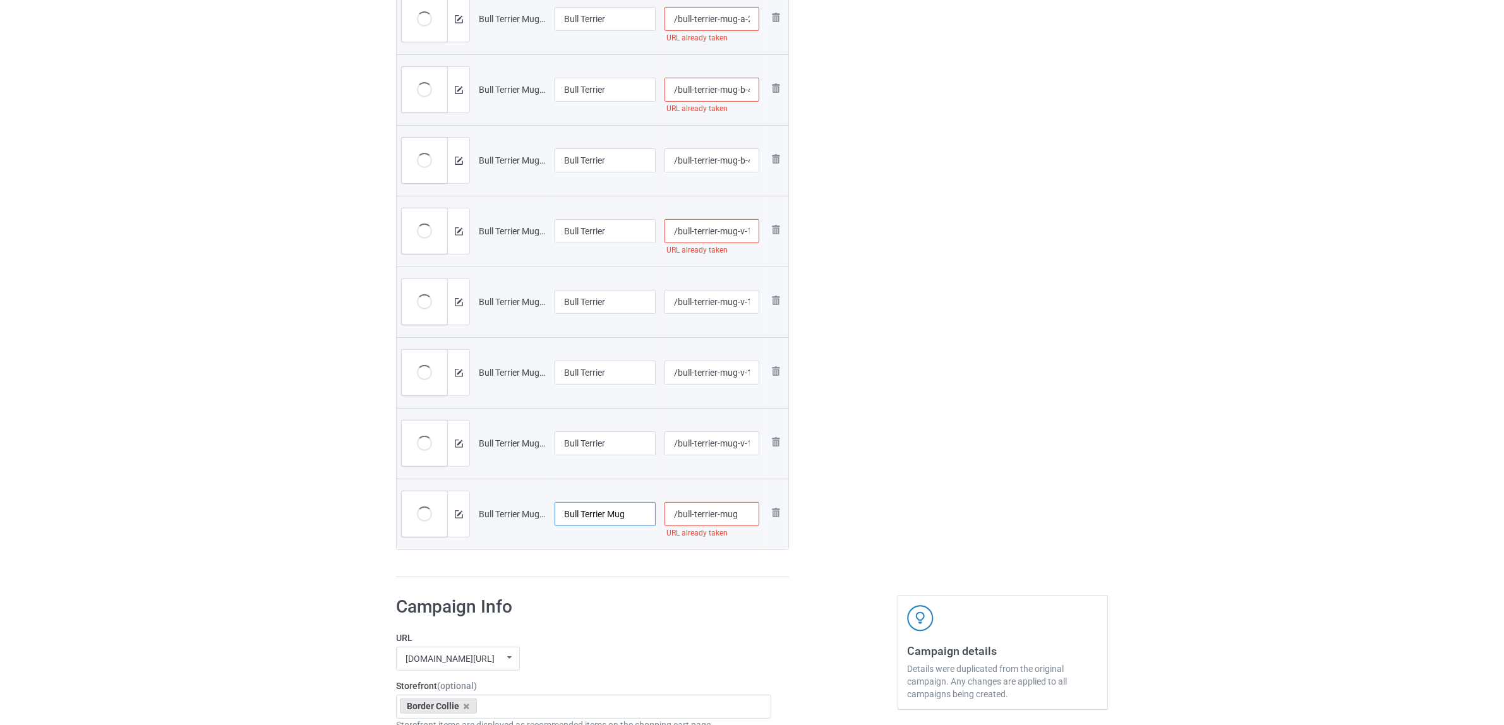
paste input "text"
type input "Bull Terrier"
click at [606, 580] on div "Campaign to duplicate Border Collie Original Artwork 2508x1044 @ 300 DPI PNG fo…" at bounding box center [592, 61] width 410 height 1051
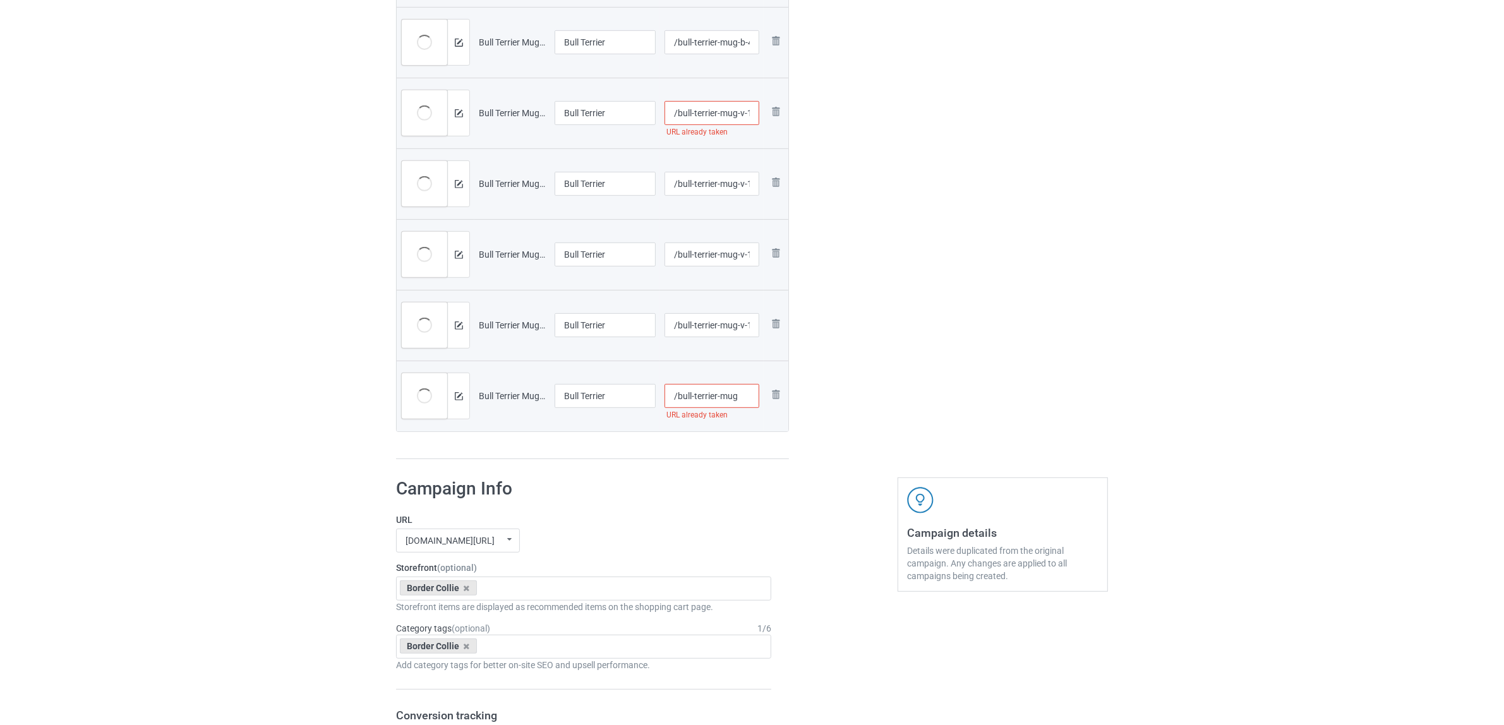
scroll to position [868, 0]
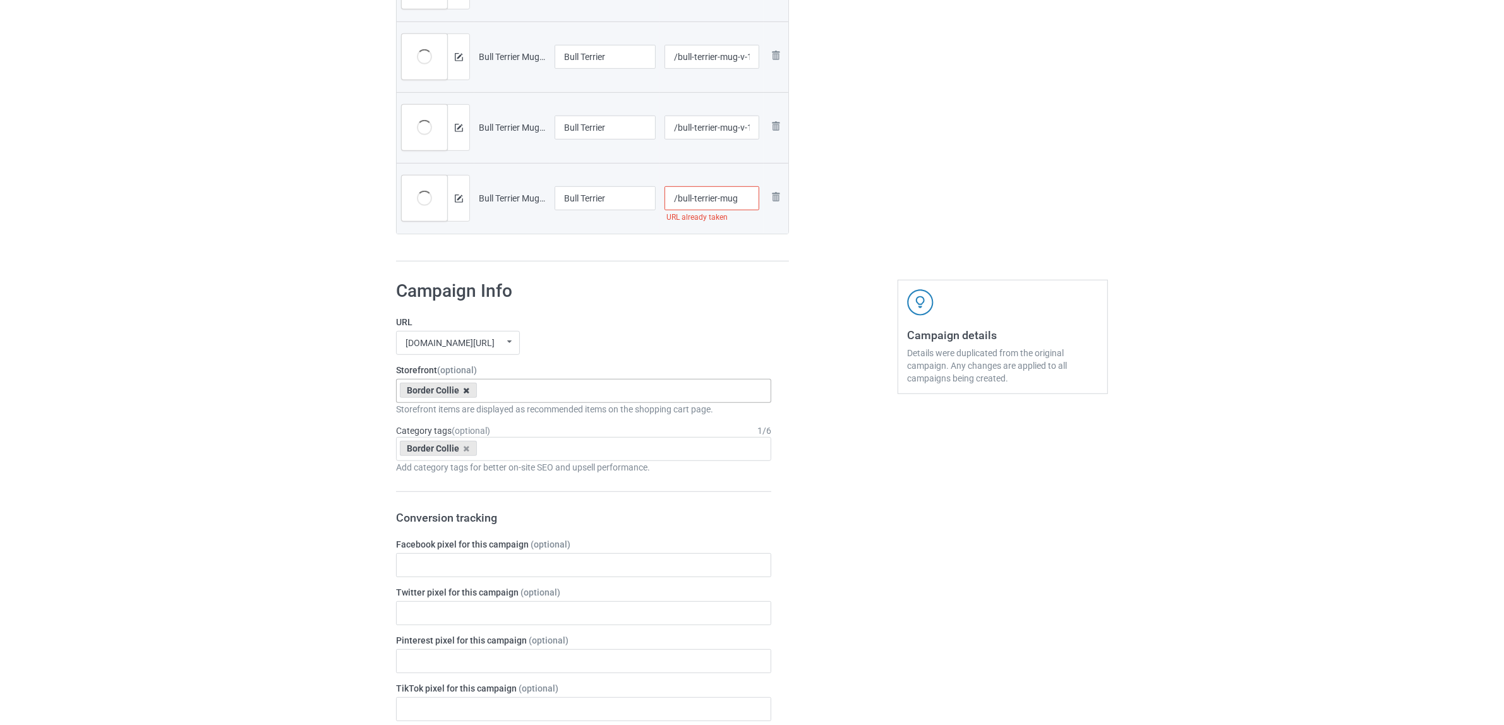
click at [466, 393] on icon at bounding box center [467, 390] width 6 height 8
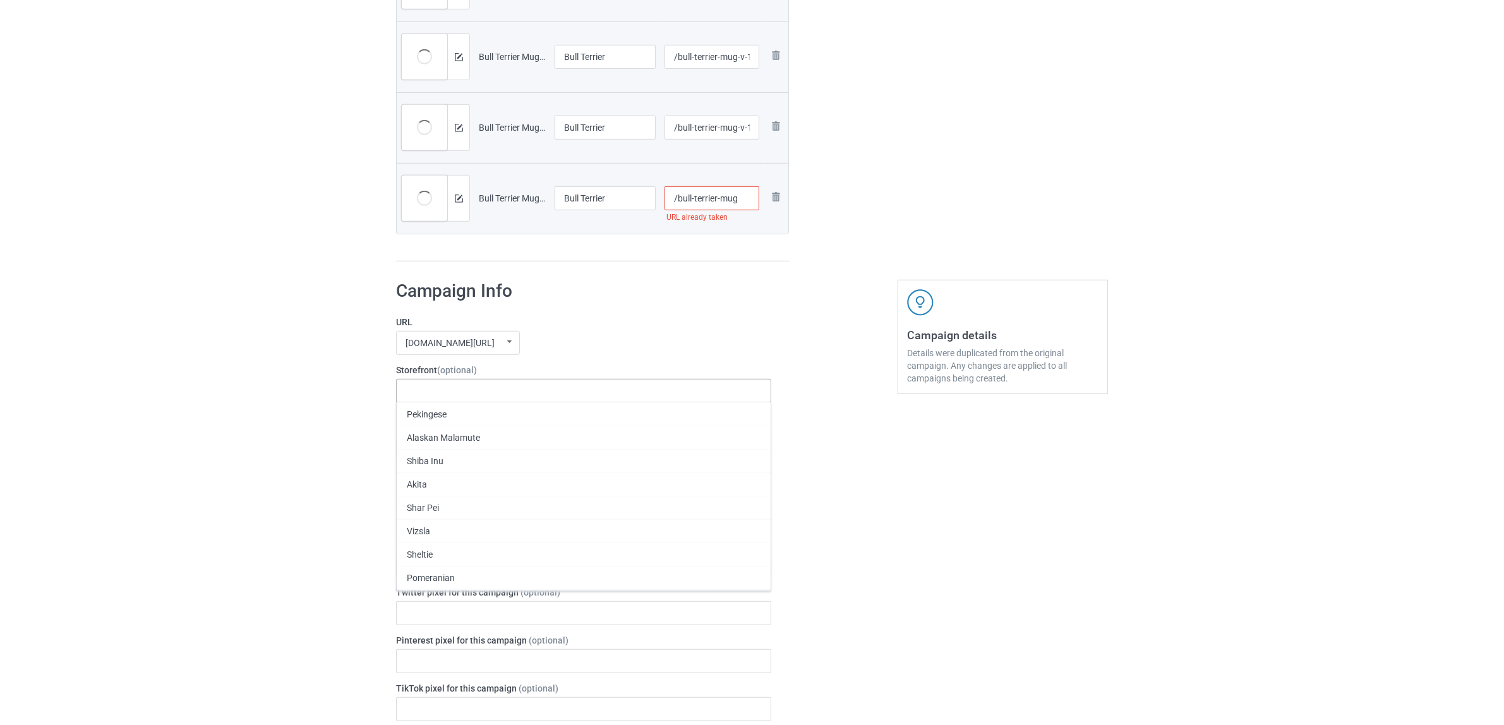
paste input "Bull Terrier"
type input "Bull Terrier"
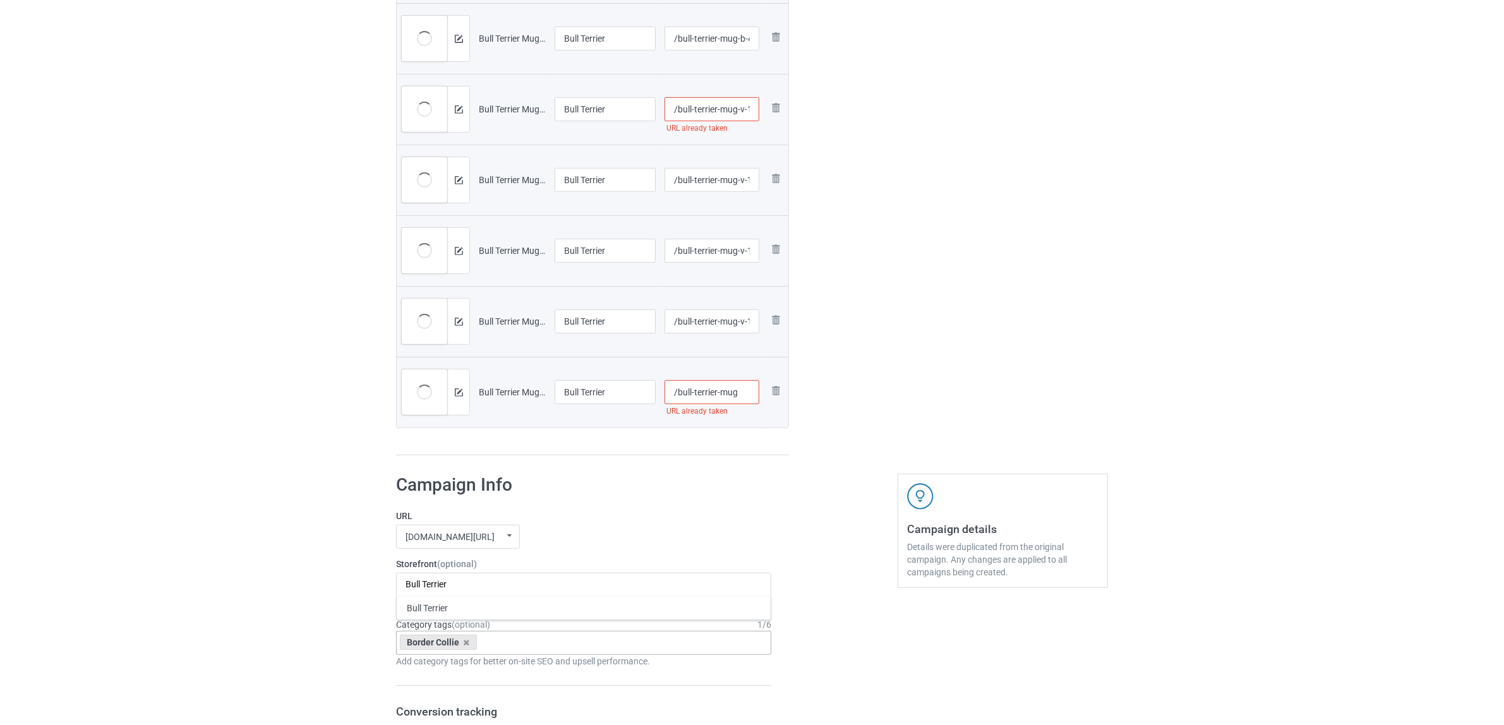
scroll to position [789, 0]
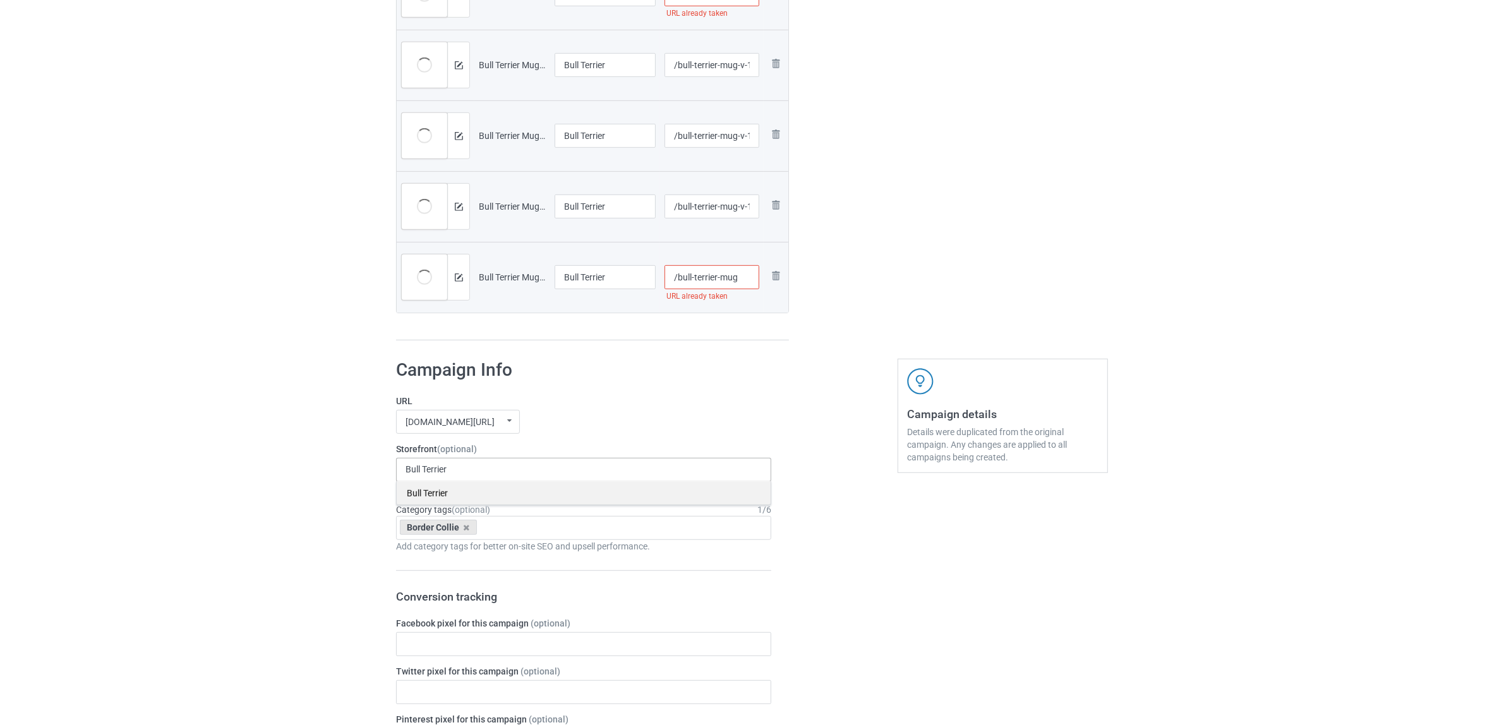
click at [434, 494] on div "Bull Terrier" at bounding box center [584, 492] width 374 height 23
click at [466, 532] on icon at bounding box center [467, 528] width 6 height 8
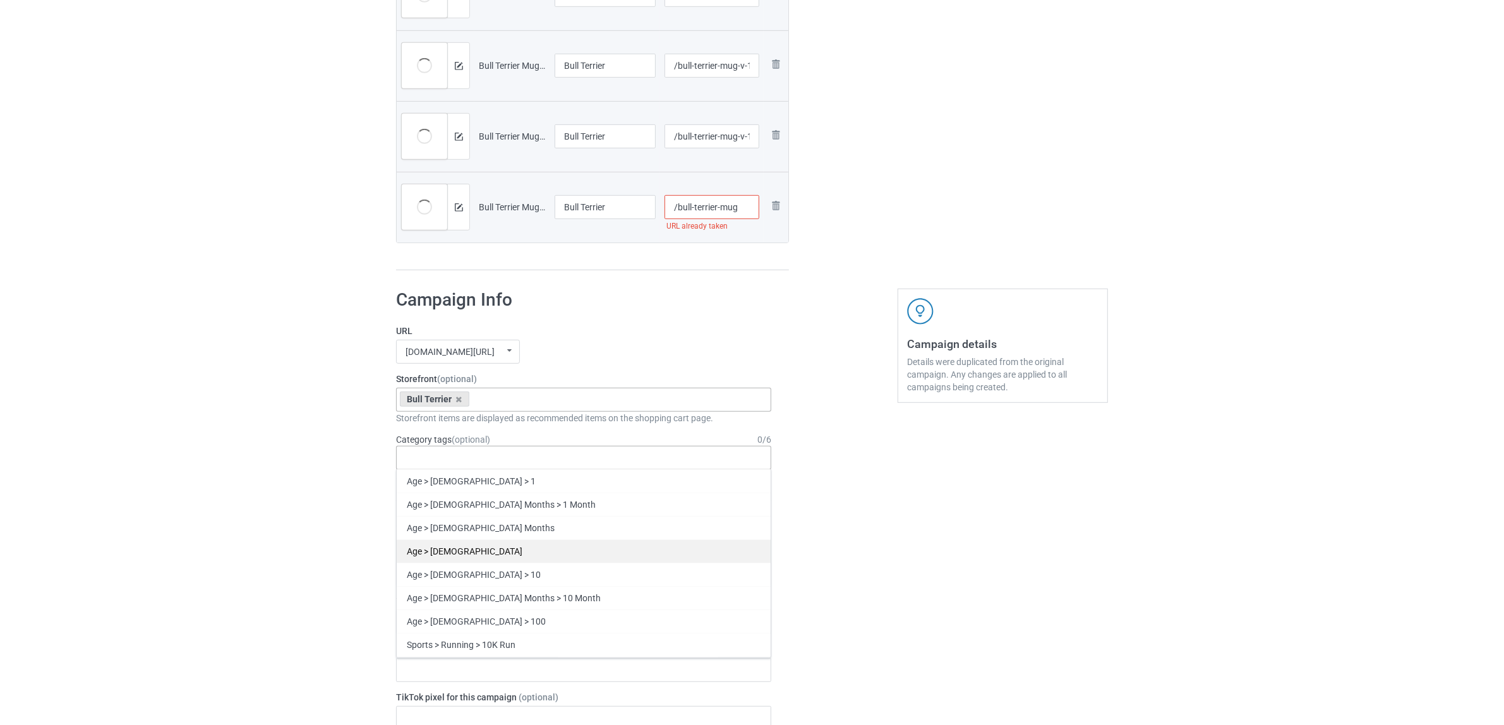
scroll to position [868, 0]
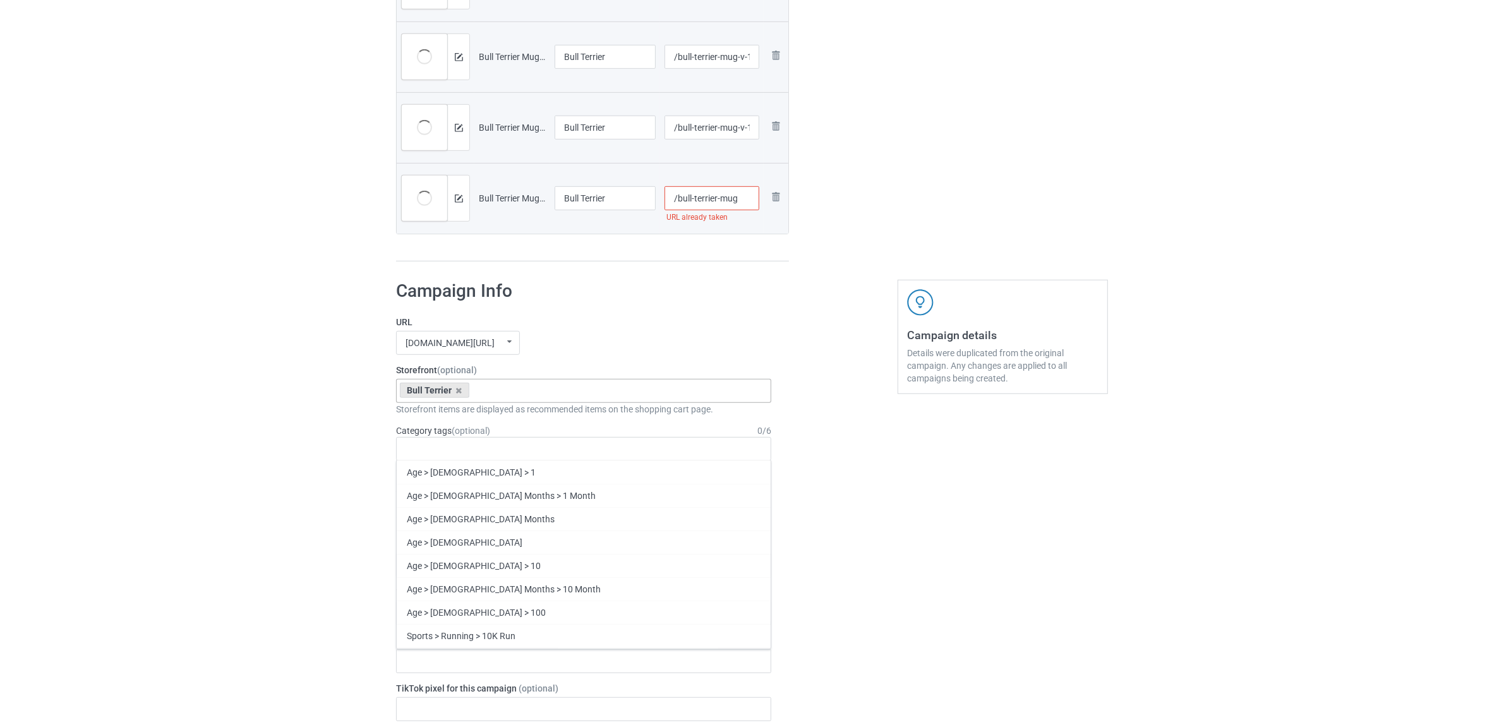
paste input "Bull Terrier"
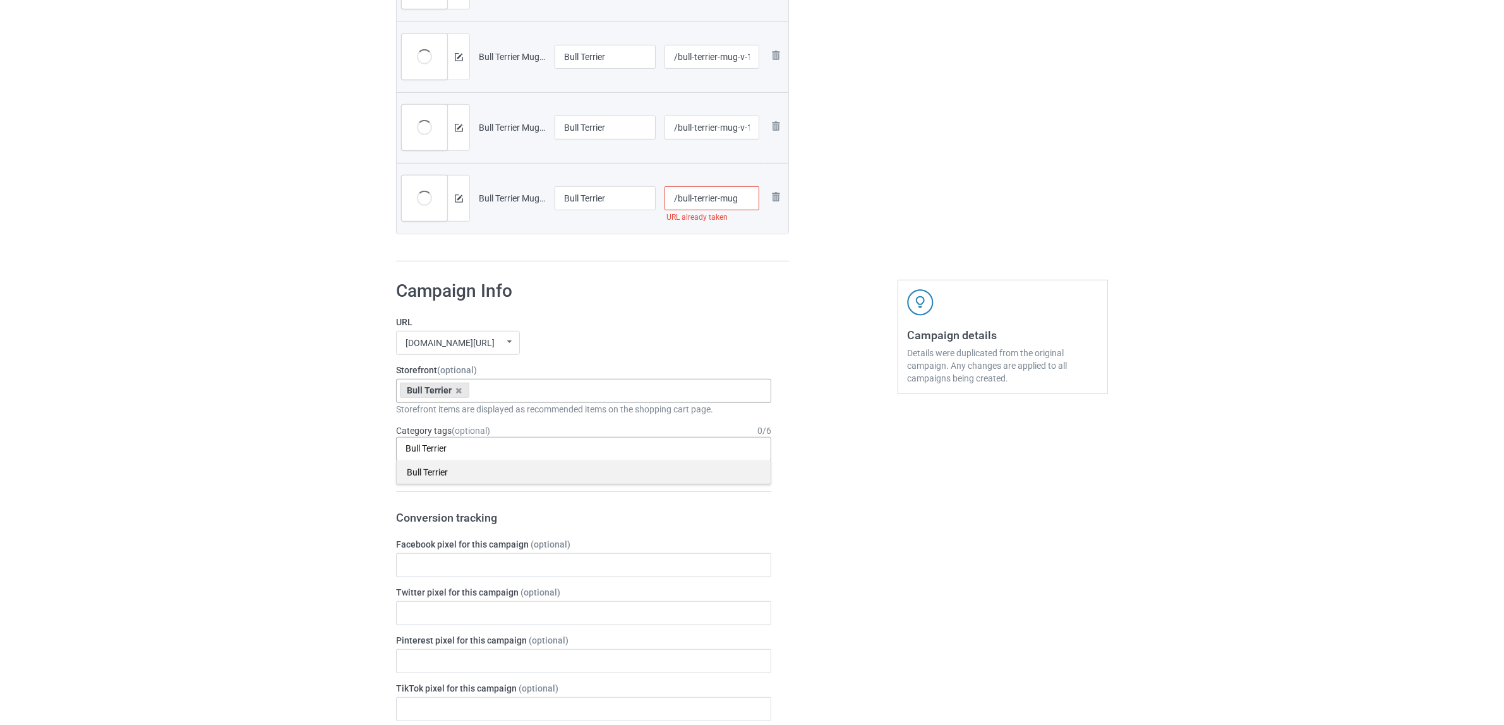
type input "Bull Terrier"
click at [440, 477] on div "Bull Terrier" at bounding box center [584, 471] width 374 height 23
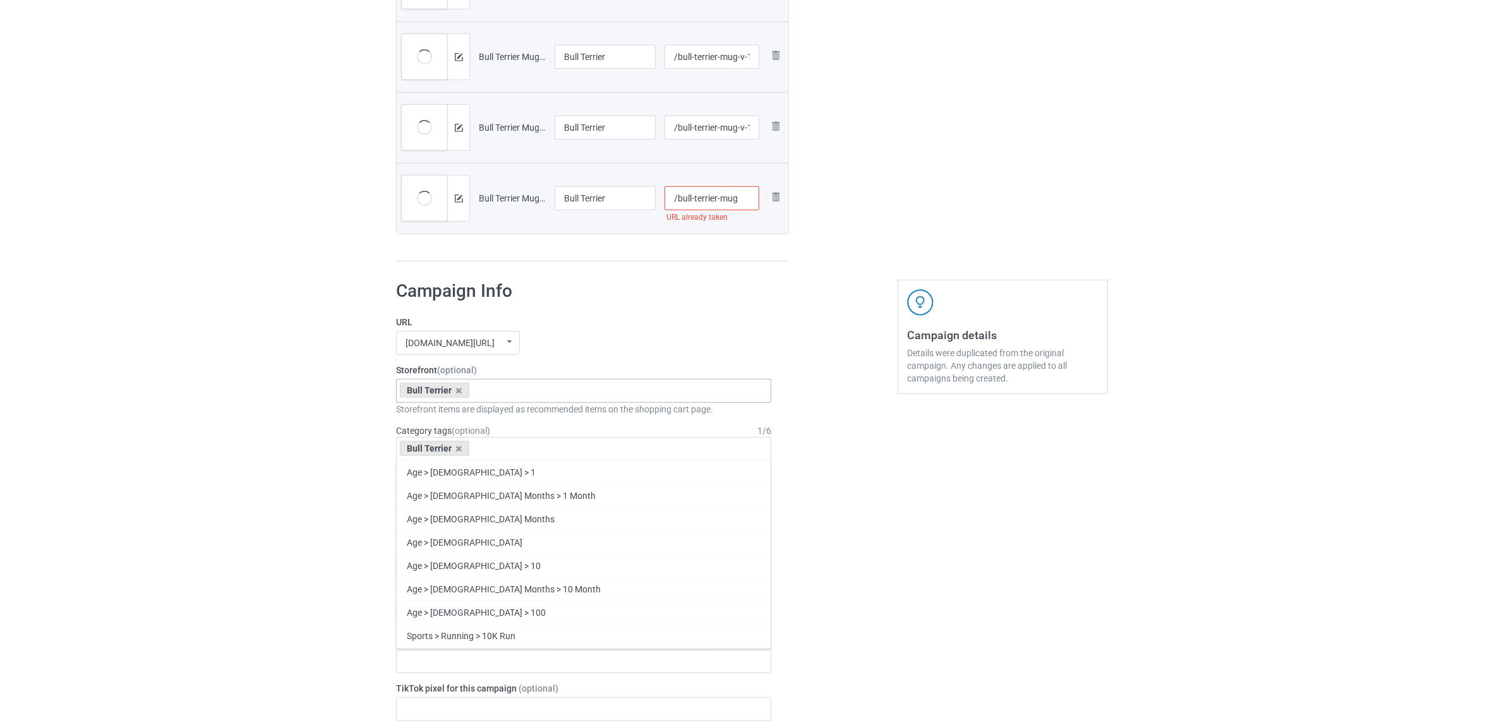
click at [738, 200] on input "/bull-terrier-mug" at bounding box center [711, 198] width 95 height 24
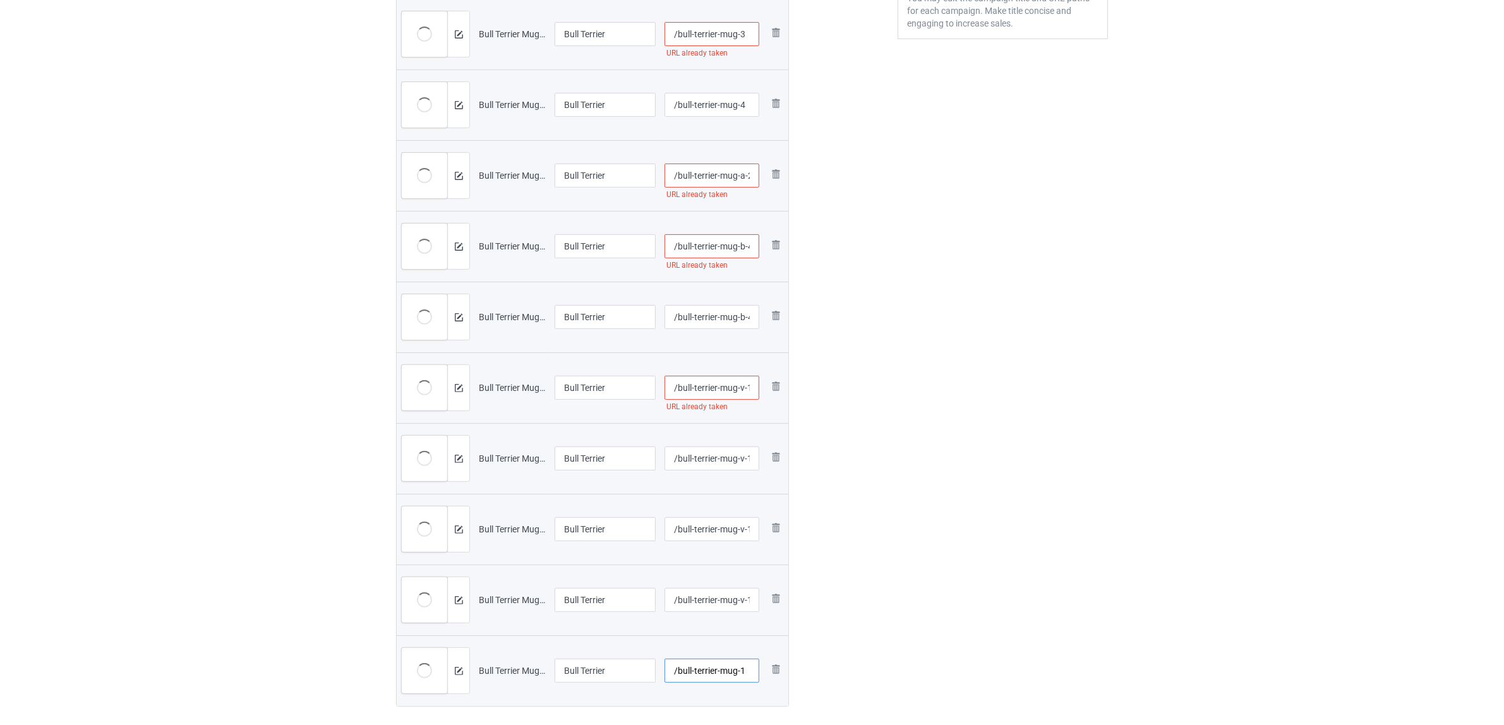
scroll to position [395, 0]
type input "/bull-terrier-mug-1"
click at [738, 383] on input "/bull-terrier-mug-v-1-1" at bounding box center [711, 389] width 95 height 24
click at [742, 384] on input "/bull-terrier-mug-v-1-1" at bounding box center [711, 389] width 95 height 24
type input "/bull-terrier-mug-1v-1-1"
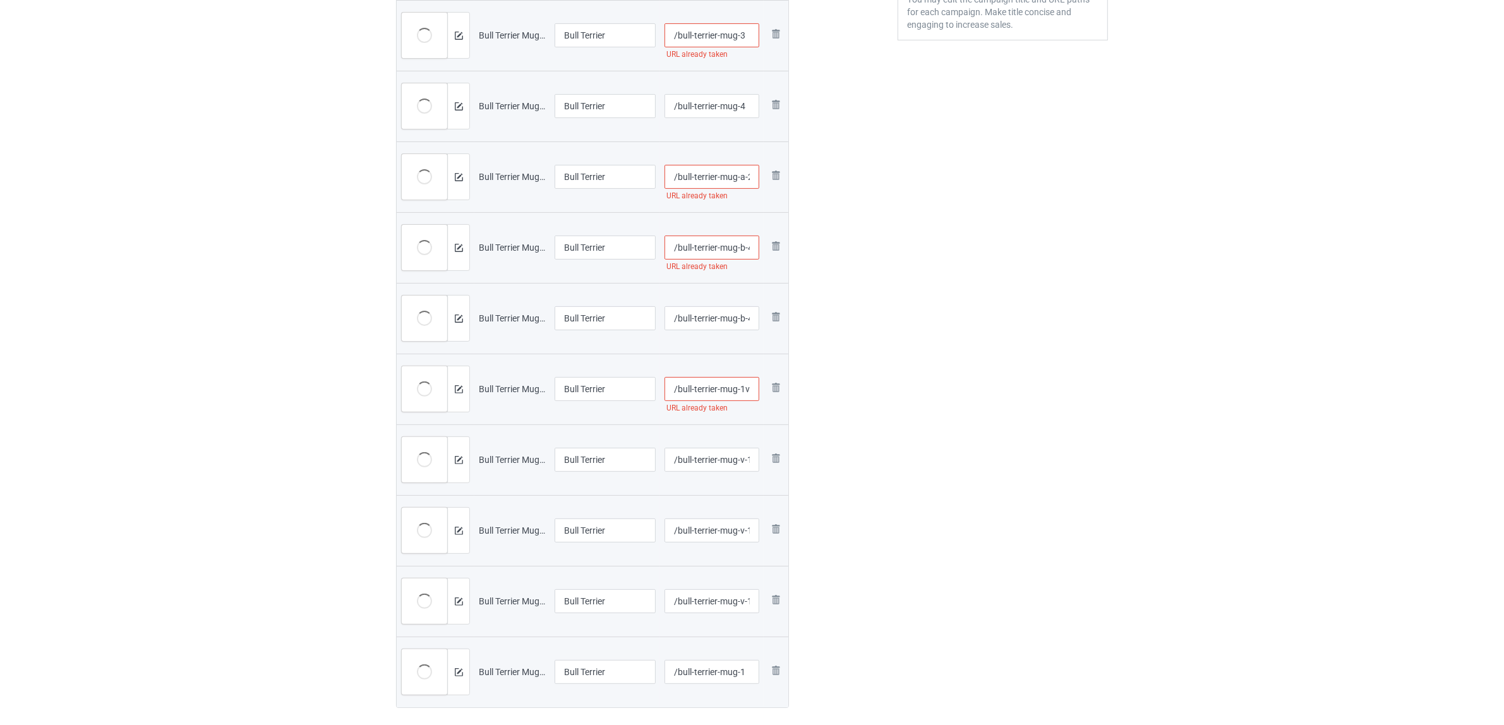
click at [743, 245] on input "/bull-terrier-mug-b-4" at bounding box center [711, 248] width 95 height 24
type input "/bull-terrier-mug-b1-4"
click at [743, 174] on input "/bull-terrier-mug-a-2" at bounding box center [711, 177] width 95 height 24
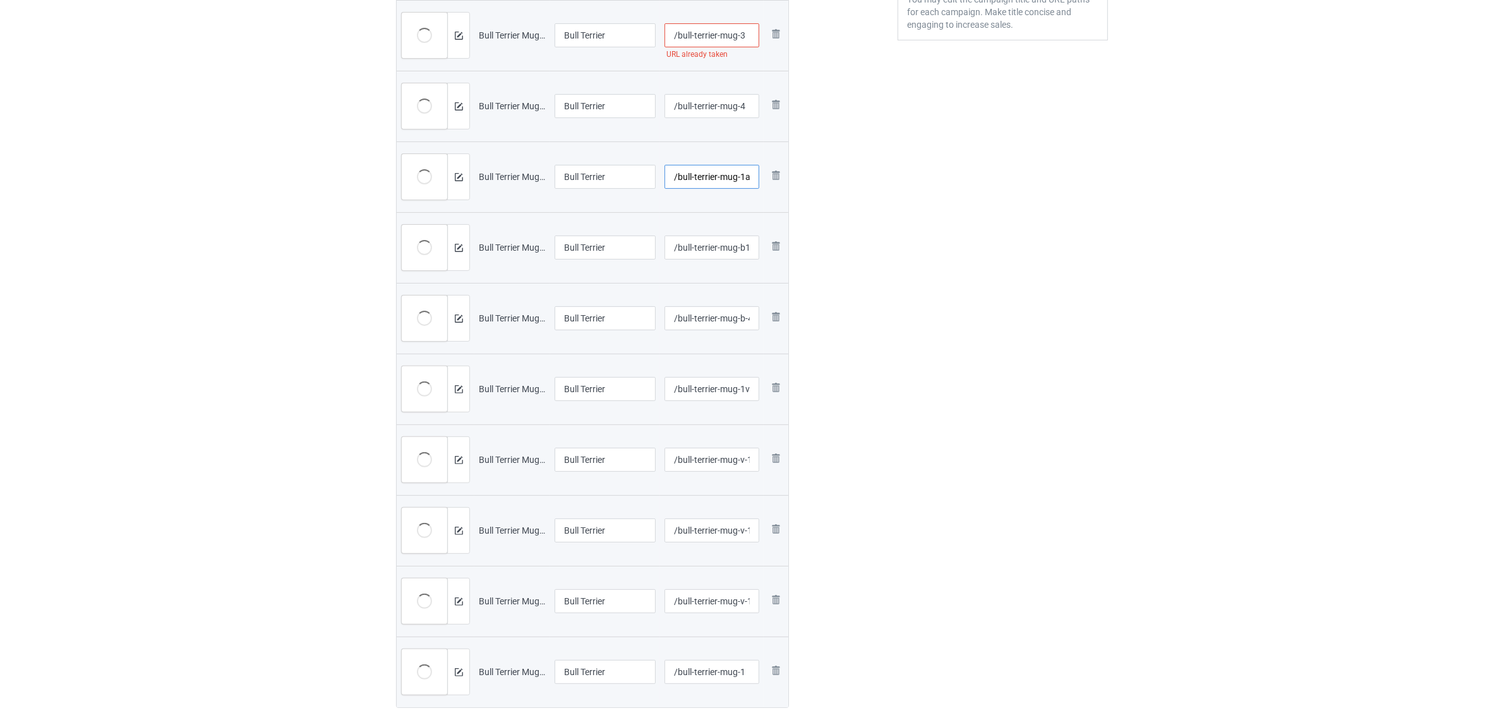
type input "/bull-terrier-mug-1a-2"
click at [741, 38] on input "/bull-terrier-mug-3" at bounding box center [711, 35] width 95 height 24
type input "/bull-terrier-mug-13"
click at [927, 149] on div "Edit artwork You can adjust your artwork position, and upload files for double-…" at bounding box center [1003, 219] width 228 height 1051
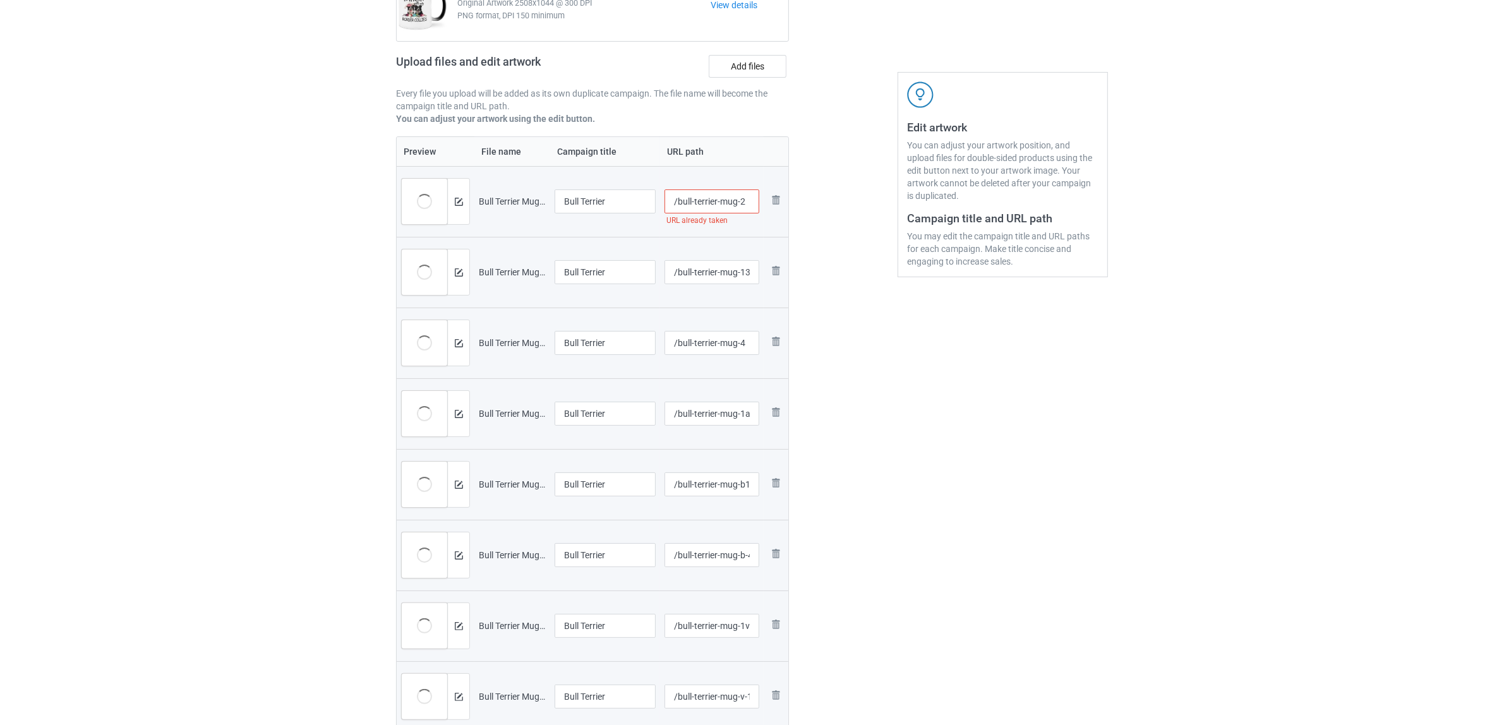
click at [745, 199] on input "/bull-terrier-mug-2" at bounding box center [711, 201] width 95 height 24
type input "/bull-terrier-mug-21"
click at [971, 416] on div "Edit artwork You can adjust your artwork position, and upload files for double-…" at bounding box center [1003, 456] width 228 height 1051
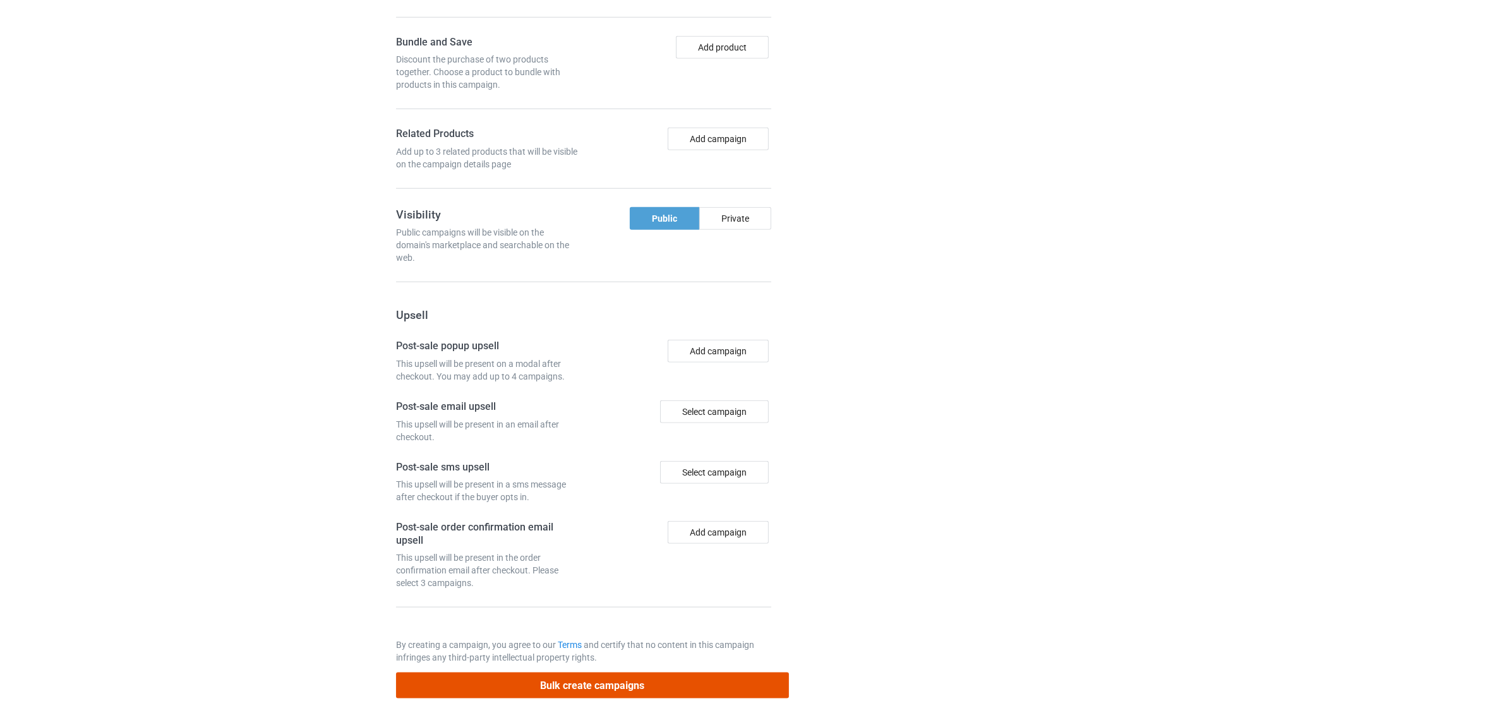
click at [625, 680] on button "Bulk create campaigns" at bounding box center [592, 686] width 393 height 26
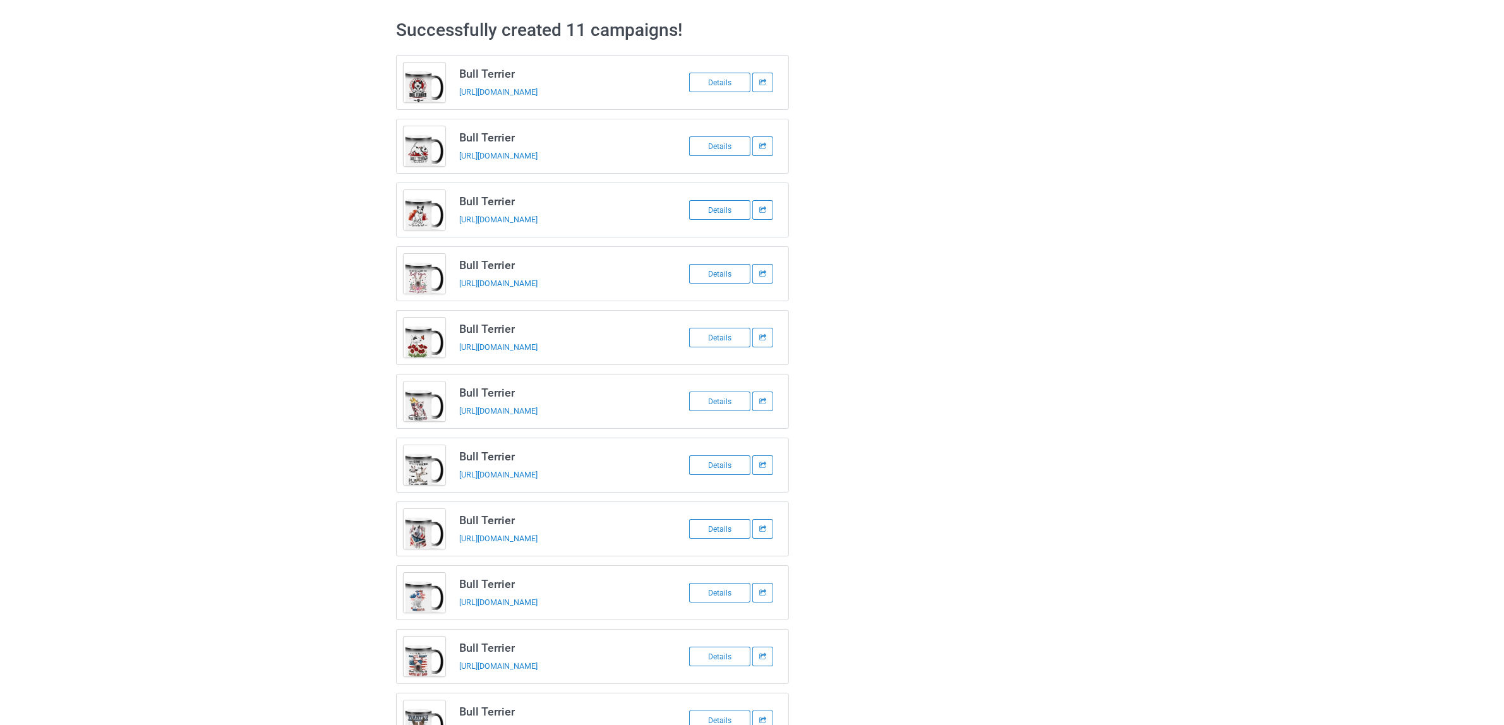
scroll to position [0, 0]
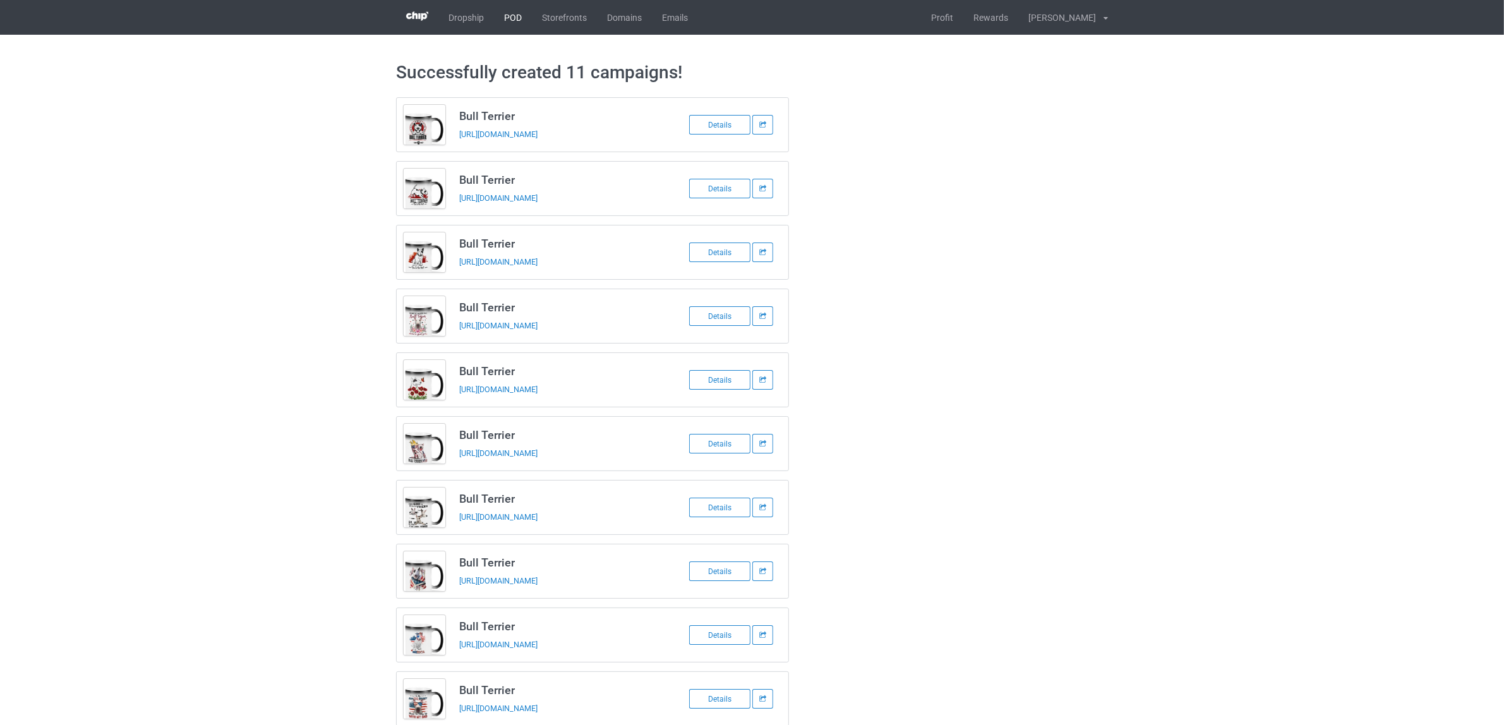
click at [513, 17] on link "POD" at bounding box center [513, 17] width 38 height 35
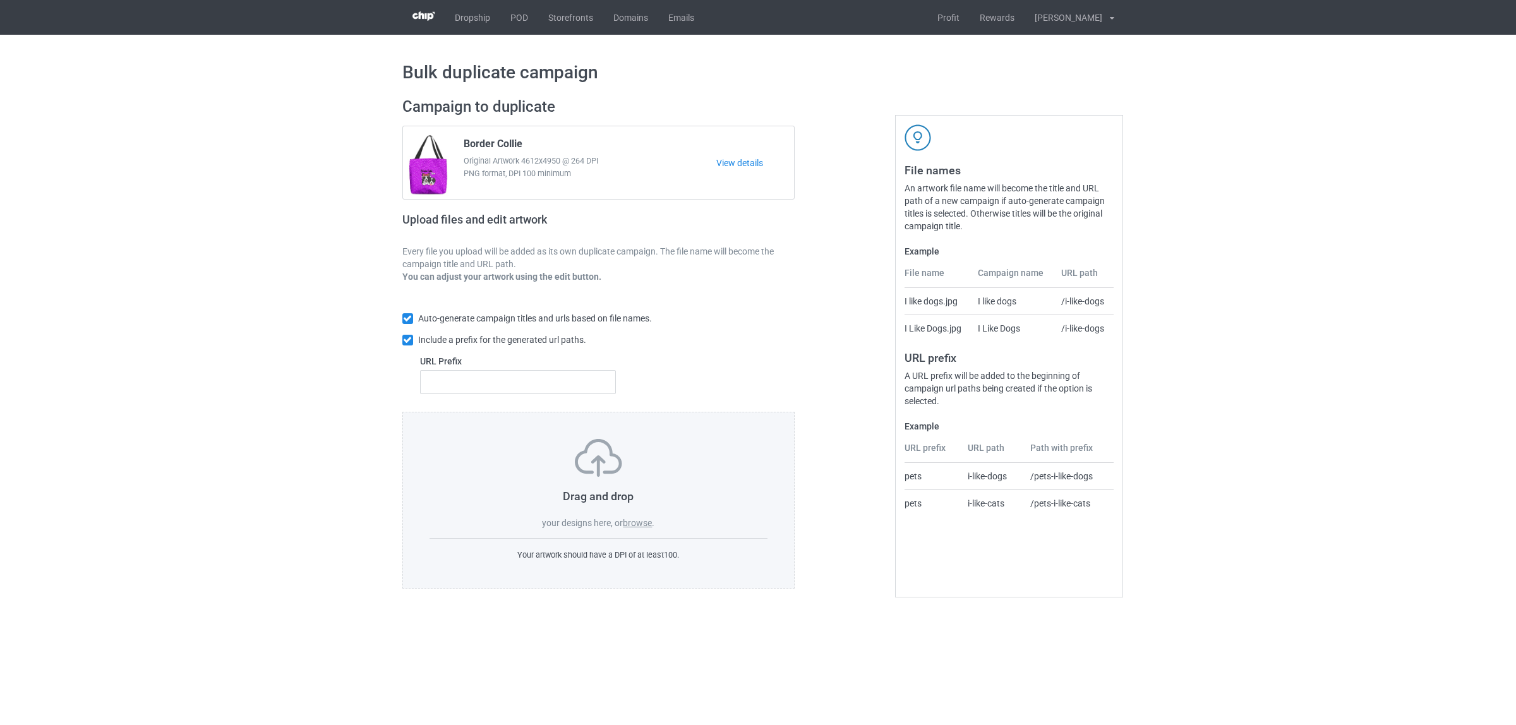
click at [638, 522] on label "browse" at bounding box center [637, 523] width 29 height 10
click at [0, 0] on input "browse" at bounding box center [0, 0] width 0 height 0
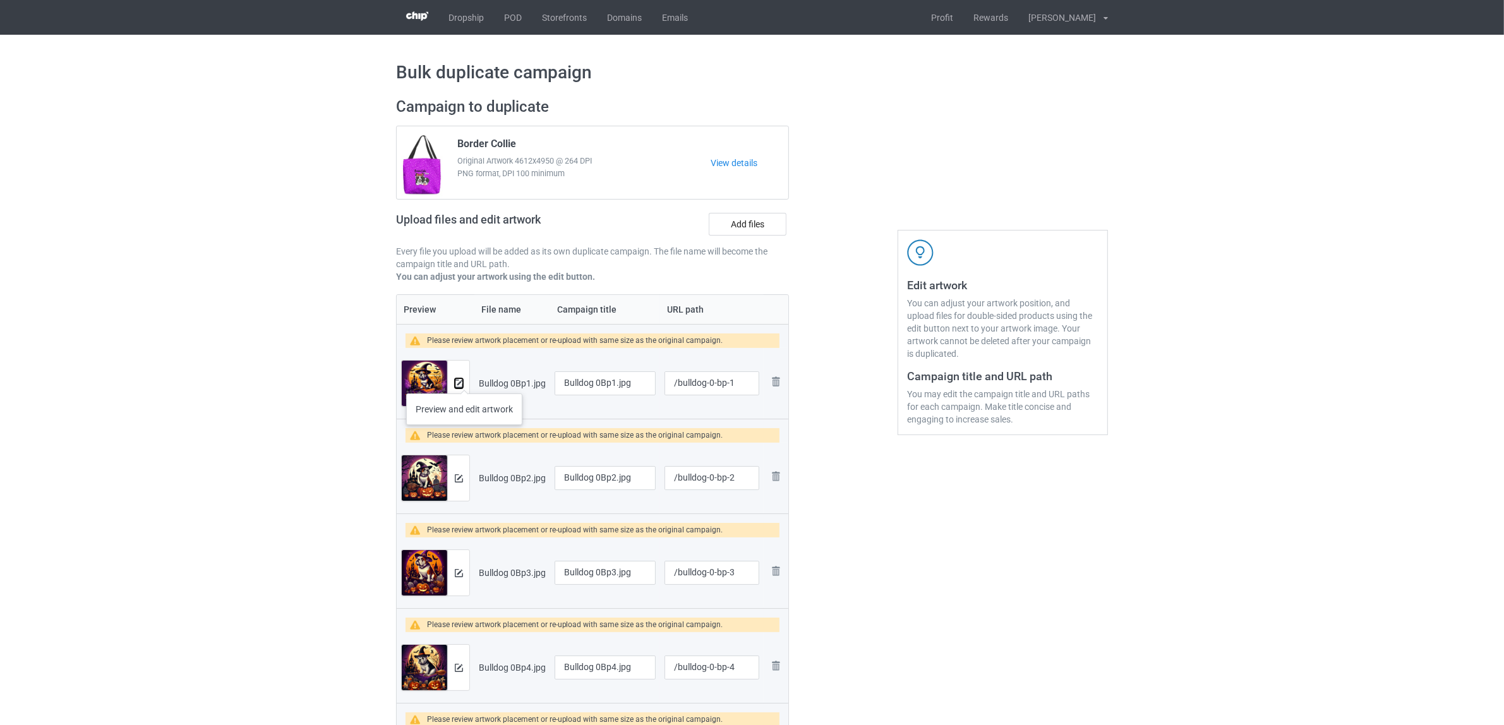
click at [462, 381] on img at bounding box center [459, 384] width 8 height 8
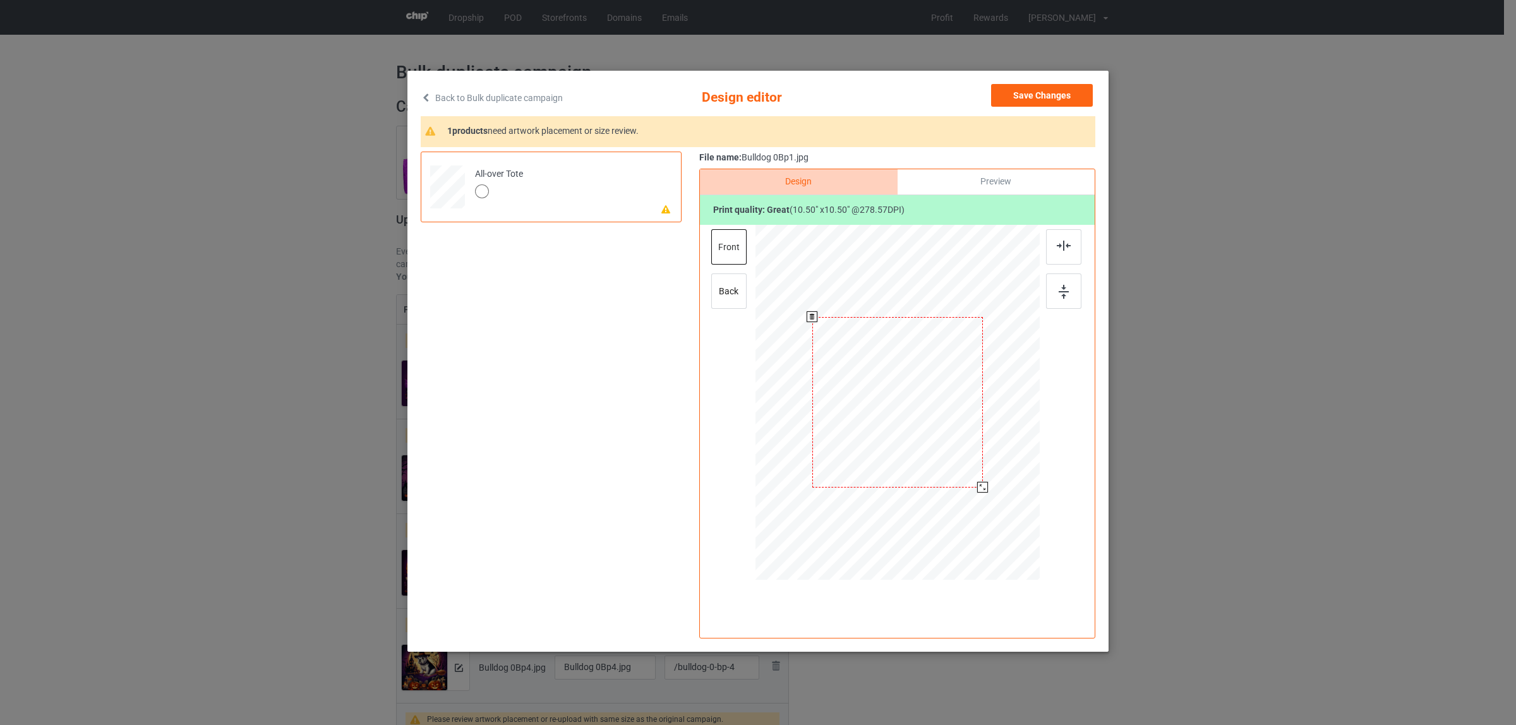
click at [920, 396] on div at bounding box center [897, 402] width 171 height 171
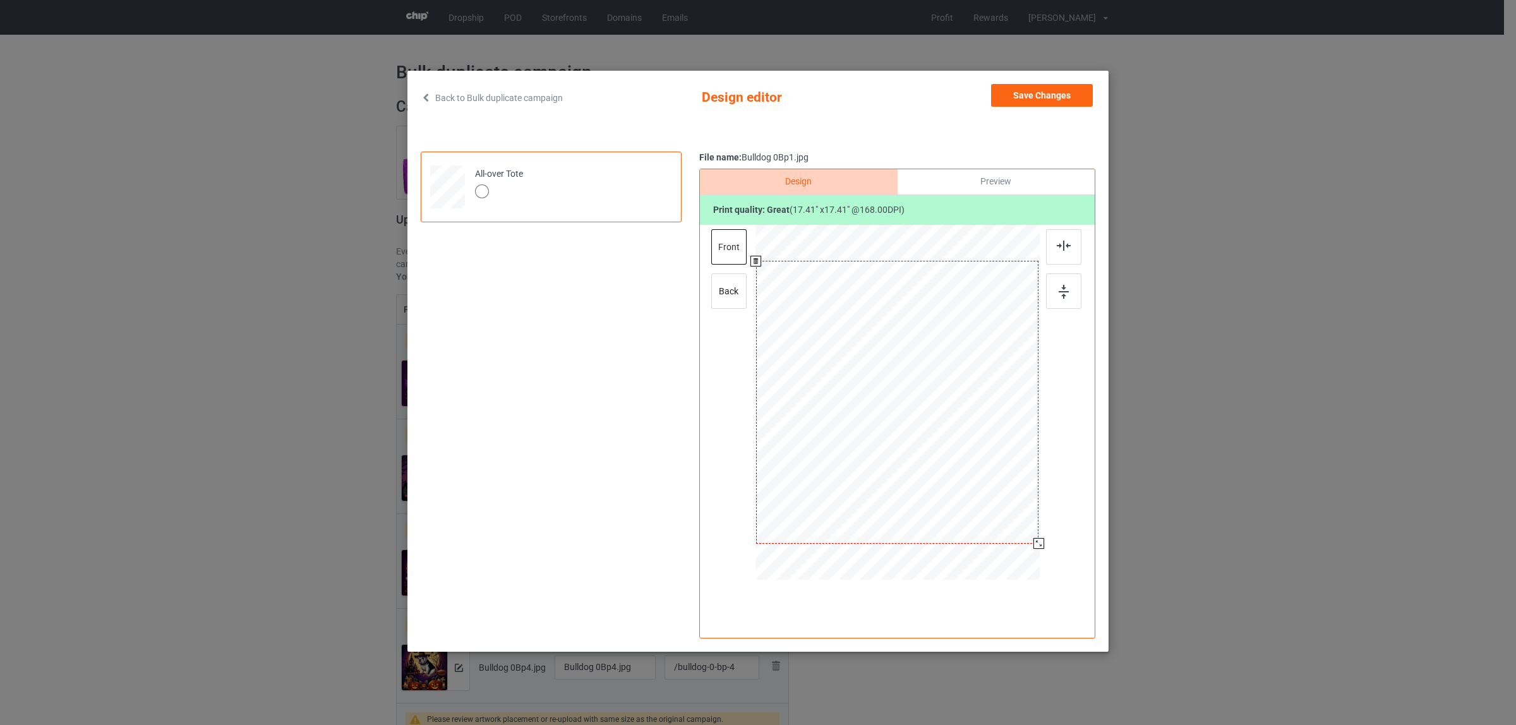
drag, startPoint x: 982, startPoint y: 489, endPoint x: 1045, endPoint y: 539, distance: 80.1
click at [1045, 539] on div at bounding box center [897, 404] width 328 height 358
click at [733, 297] on div "back" at bounding box center [728, 290] width 35 height 35
drag, startPoint x: 983, startPoint y: 489, endPoint x: 1044, endPoint y: 544, distance: 81.8
click at [1044, 544] on div at bounding box center [1039, 544] width 11 height 11
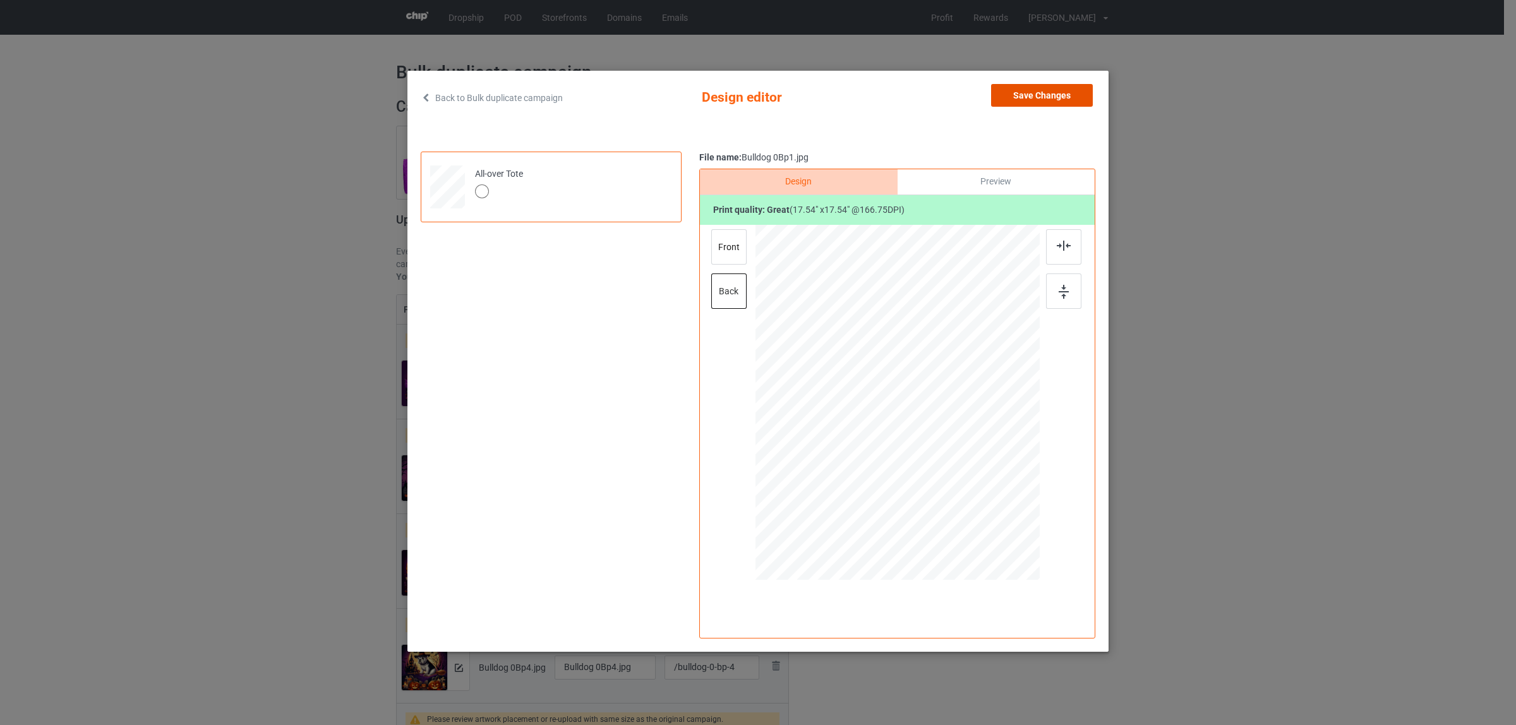
click at [1045, 105] on button "Save Changes" at bounding box center [1042, 95] width 102 height 23
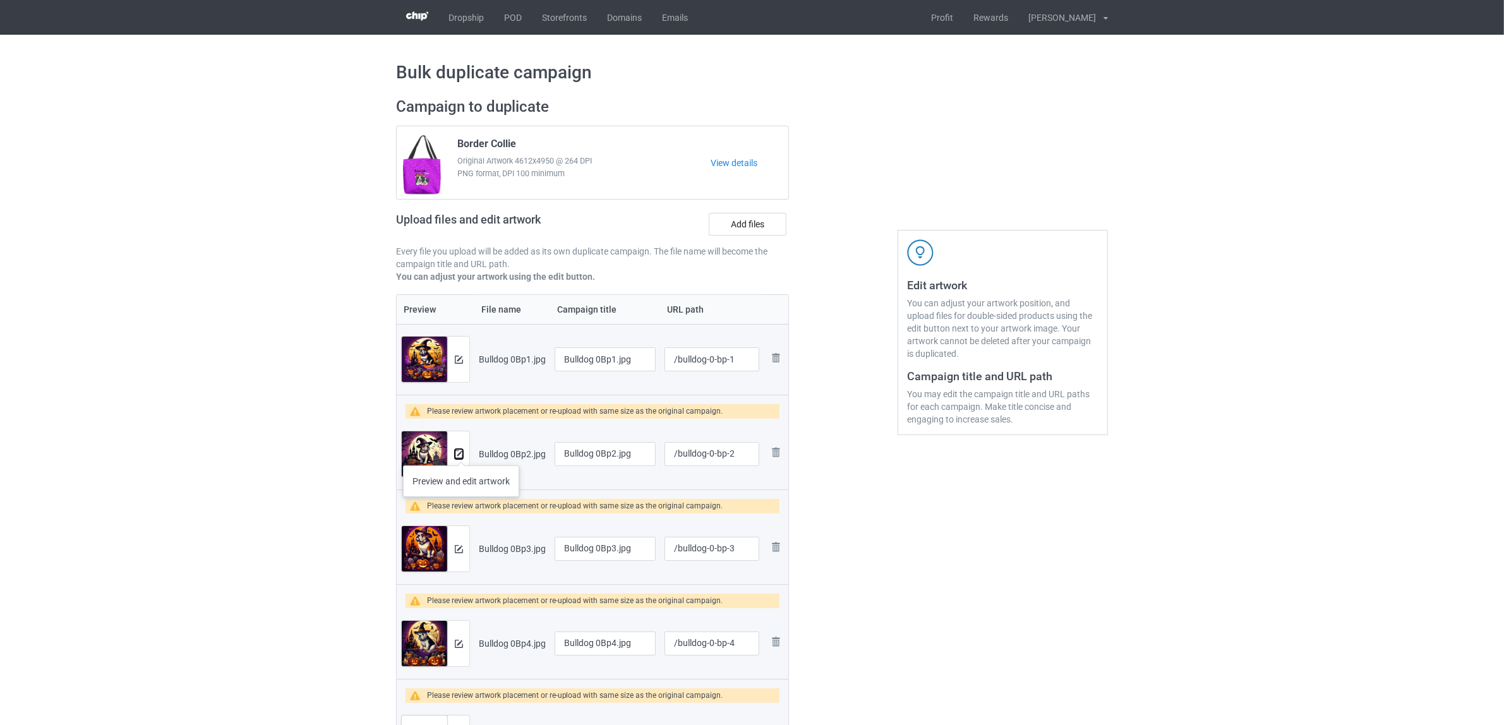
click at [461, 453] on img at bounding box center [459, 454] width 8 height 8
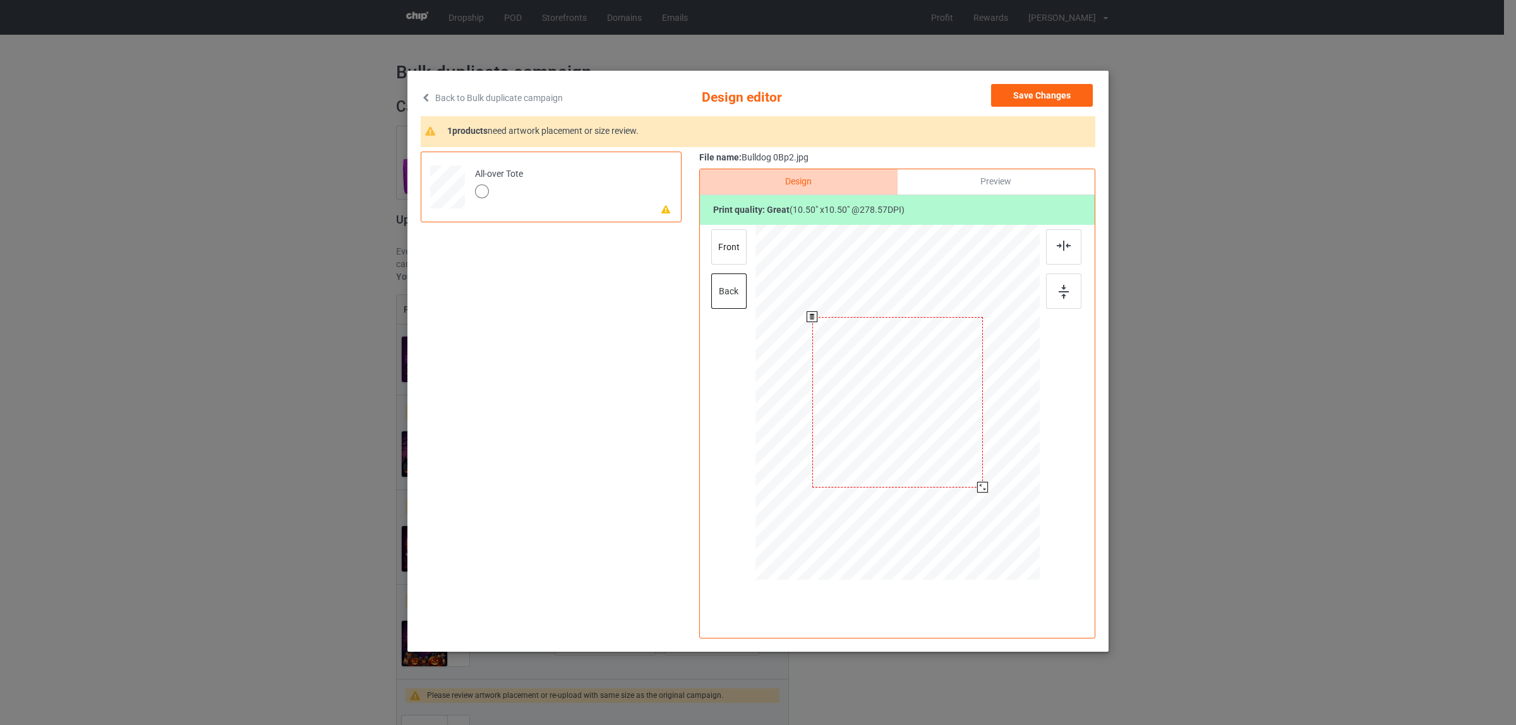
drag, startPoint x: 993, startPoint y: 494, endPoint x: 1036, endPoint y: 537, distance: 60.3
click at [1036, 537] on div at bounding box center [897, 402] width 284 height 284
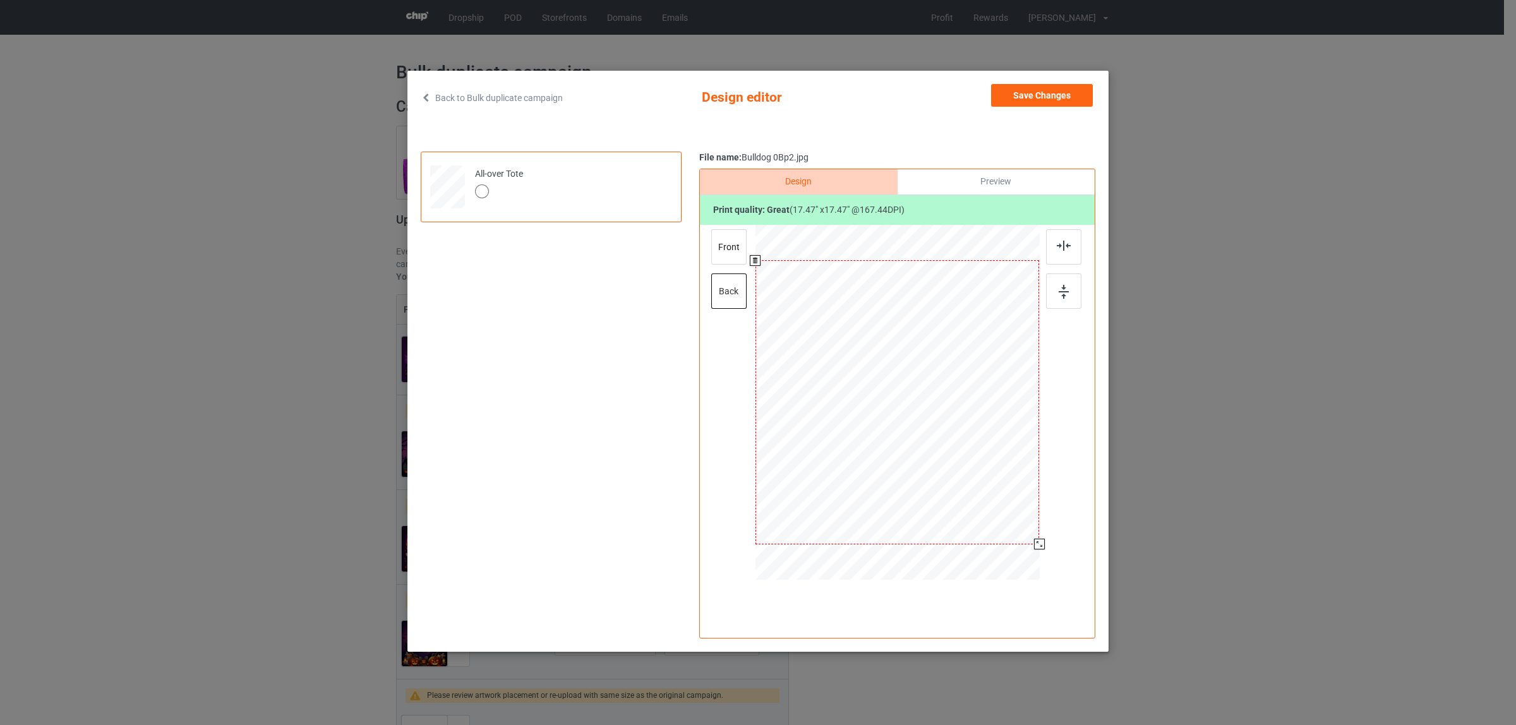
drag, startPoint x: 984, startPoint y: 487, endPoint x: 1044, endPoint y: 540, distance: 80.1
click at [1044, 540] on div at bounding box center [897, 404] width 328 height 358
click at [736, 248] on div "front" at bounding box center [728, 246] width 35 height 35
drag, startPoint x: 980, startPoint y: 483, endPoint x: 1040, endPoint y: 529, distance: 75.3
click at [1040, 529] on div at bounding box center [897, 404] width 328 height 358
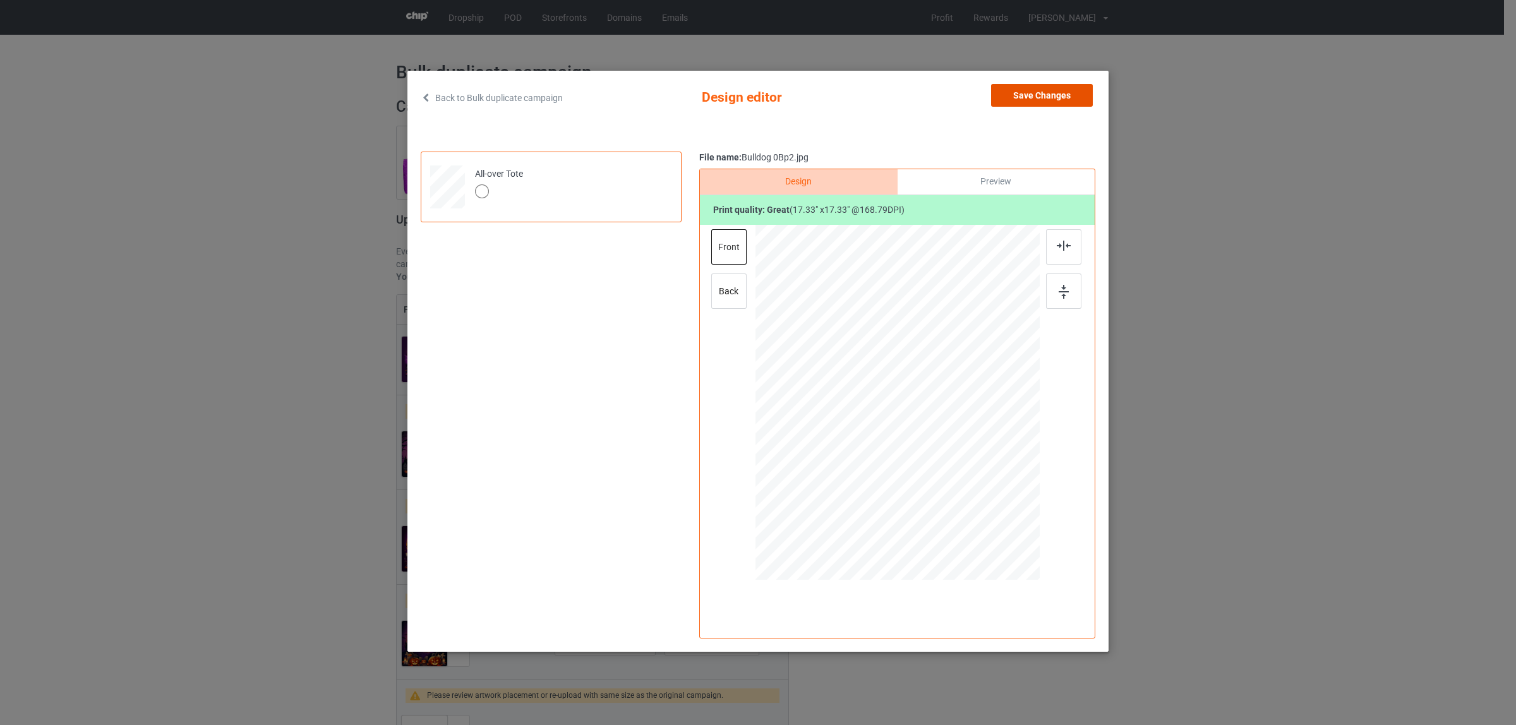
click at [1031, 95] on button "Save Changes" at bounding box center [1042, 95] width 102 height 23
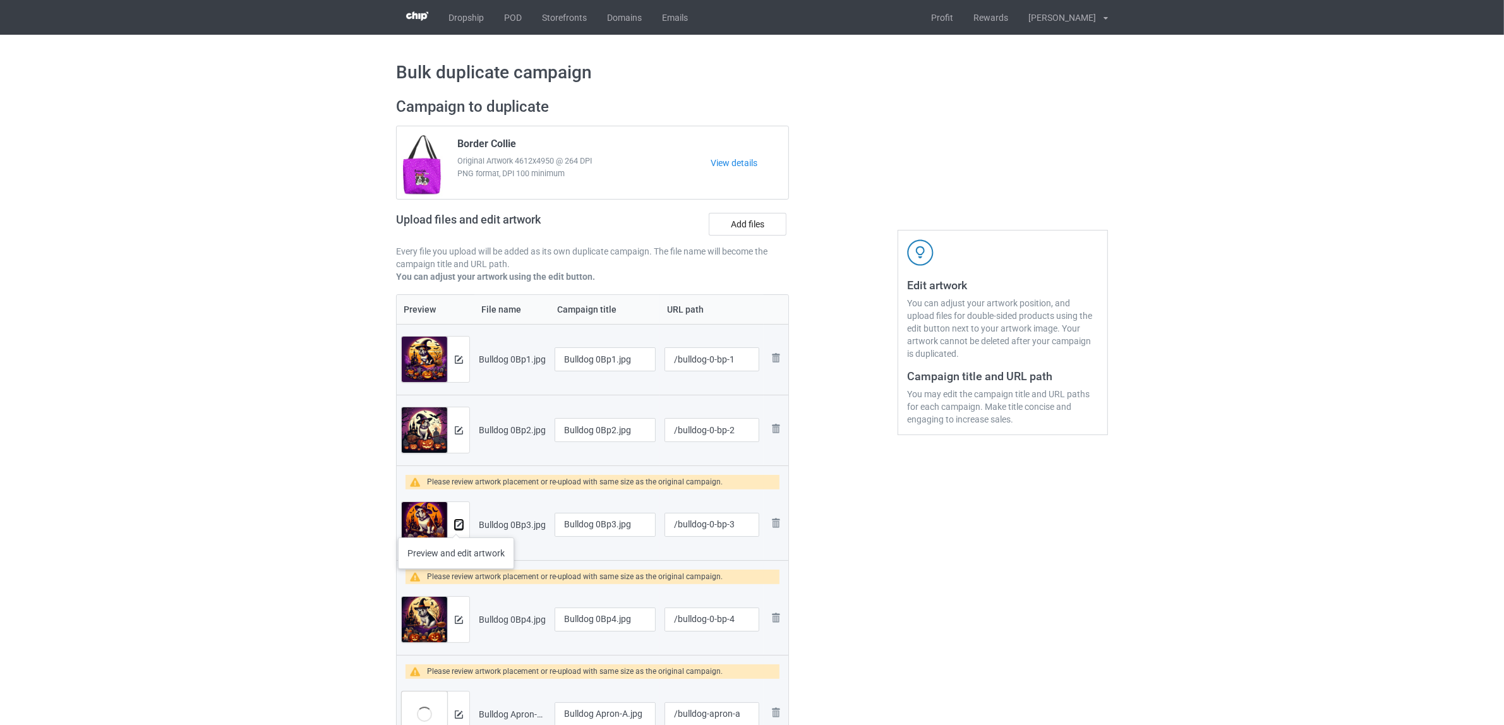
click at [456, 525] on img at bounding box center [459, 525] width 8 height 8
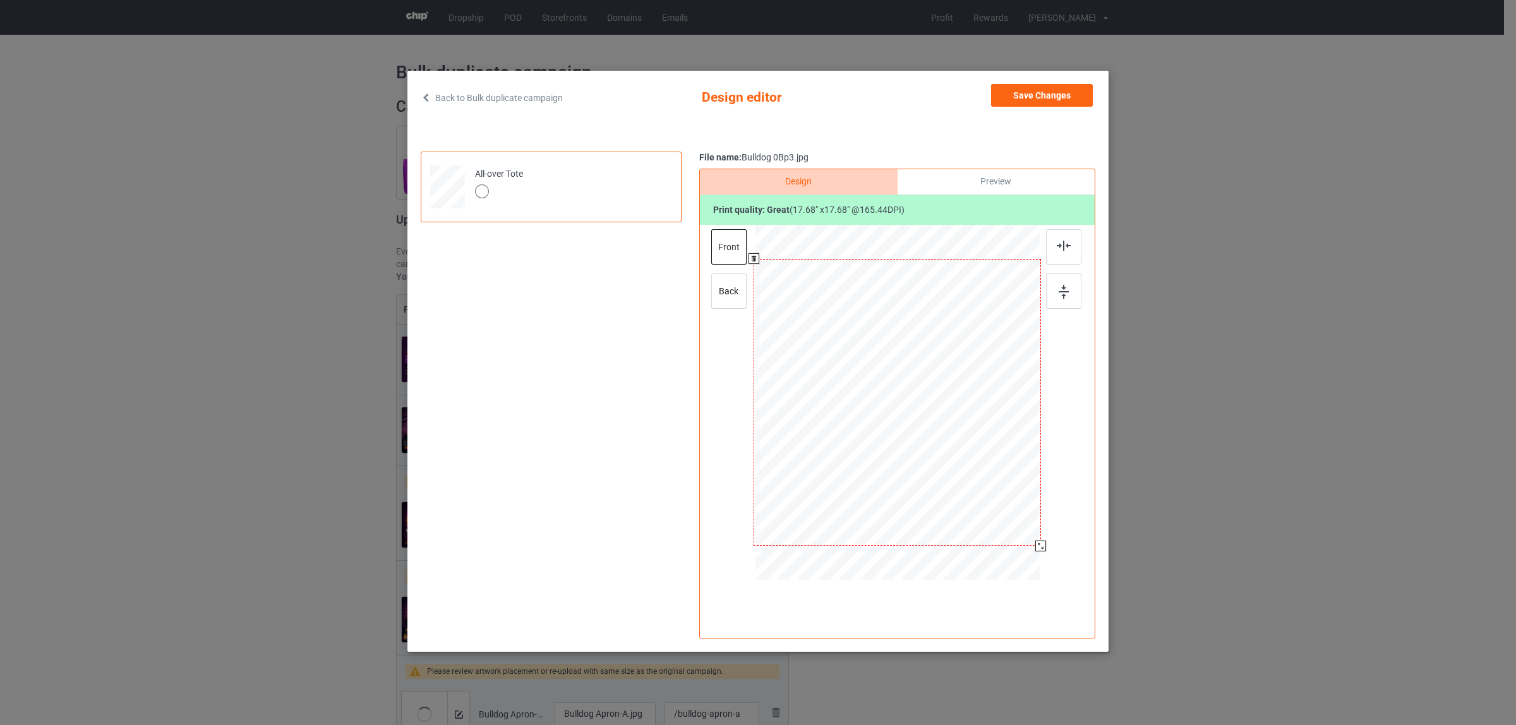
drag, startPoint x: 981, startPoint y: 489, endPoint x: 1042, endPoint y: 544, distance: 82.3
click at [1042, 544] on div at bounding box center [1040, 546] width 11 height 11
click at [715, 294] on div "back" at bounding box center [728, 290] width 35 height 35
drag, startPoint x: 981, startPoint y: 488, endPoint x: 1042, endPoint y: 539, distance: 79.8
click at [1042, 539] on div at bounding box center [1039, 544] width 11 height 11
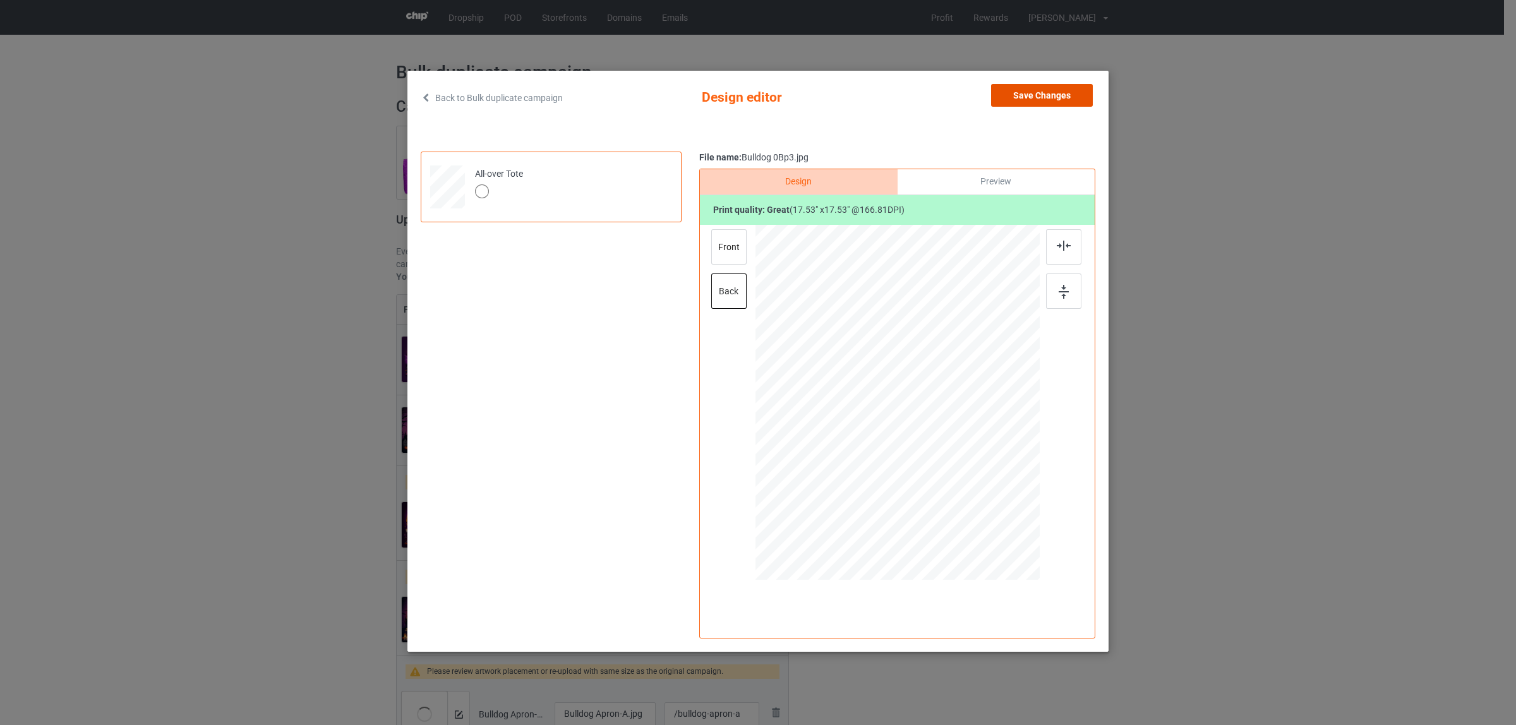
click at [1025, 97] on button "Save Changes" at bounding box center [1042, 95] width 102 height 23
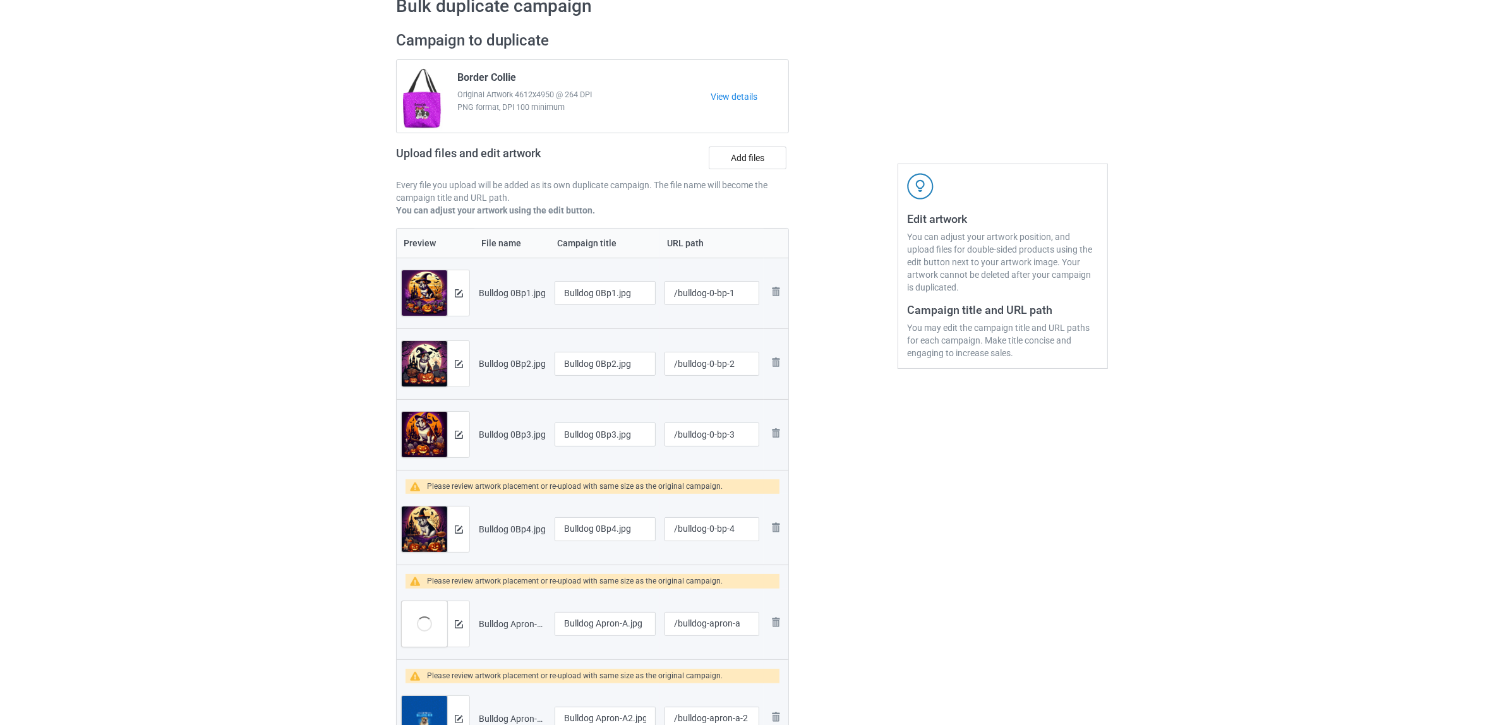
scroll to position [158, 0]
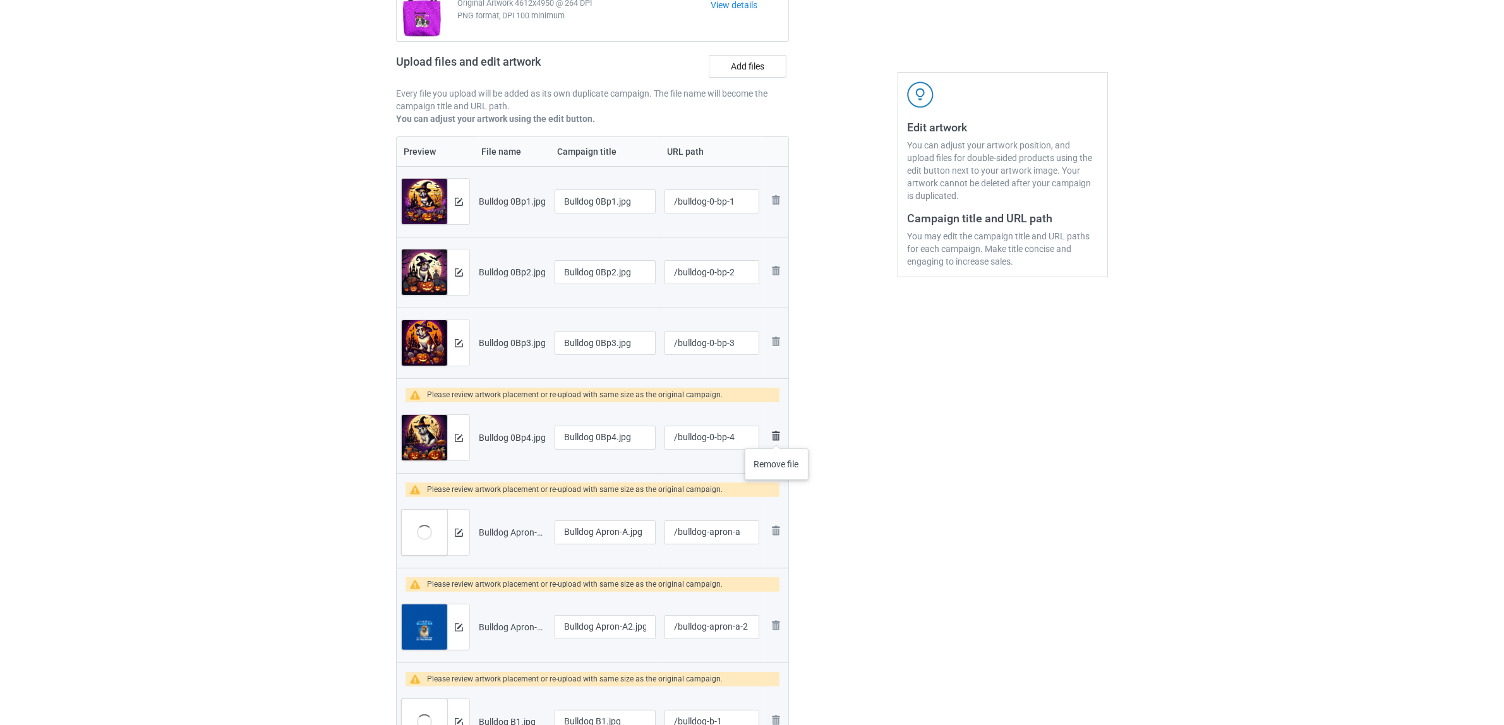
click at [777, 436] on img at bounding box center [775, 435] width 15 height 15
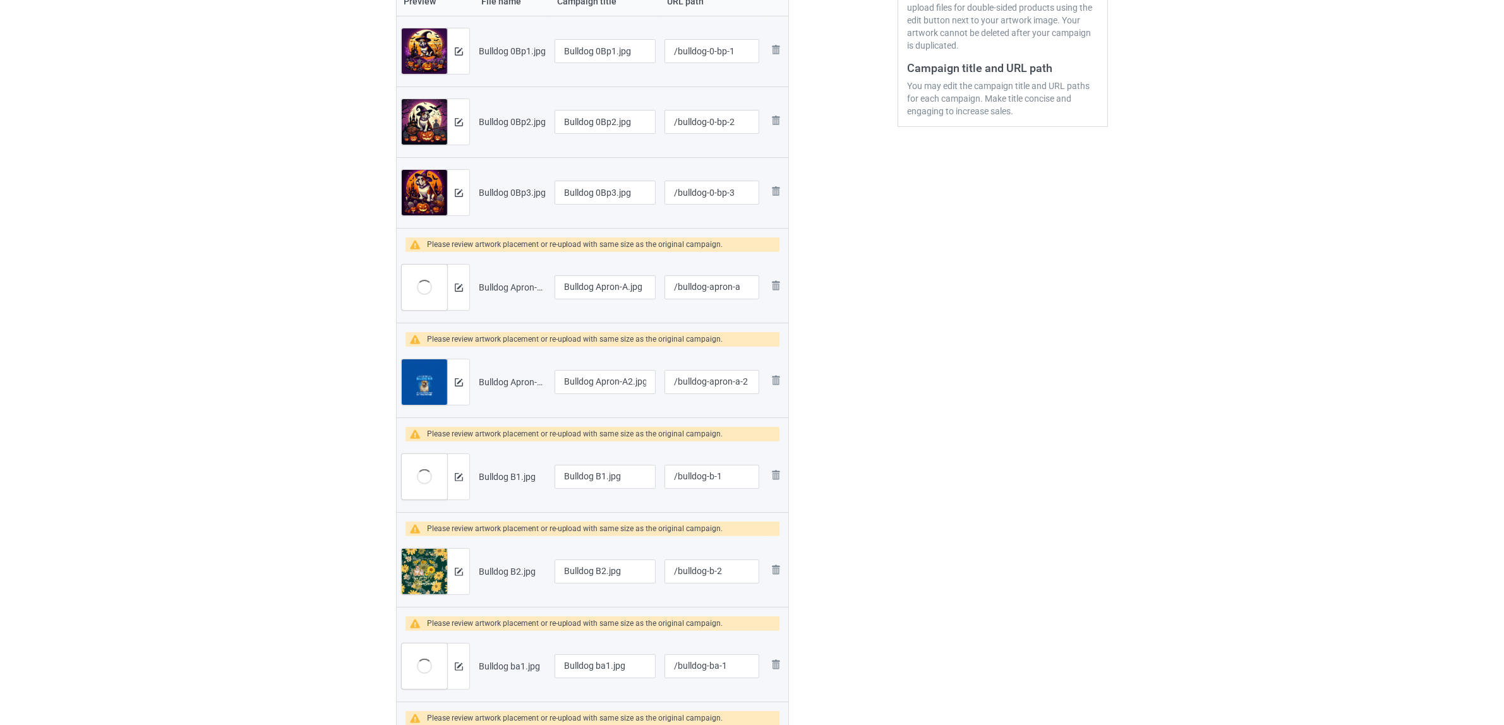
scroll to position [316, 0]
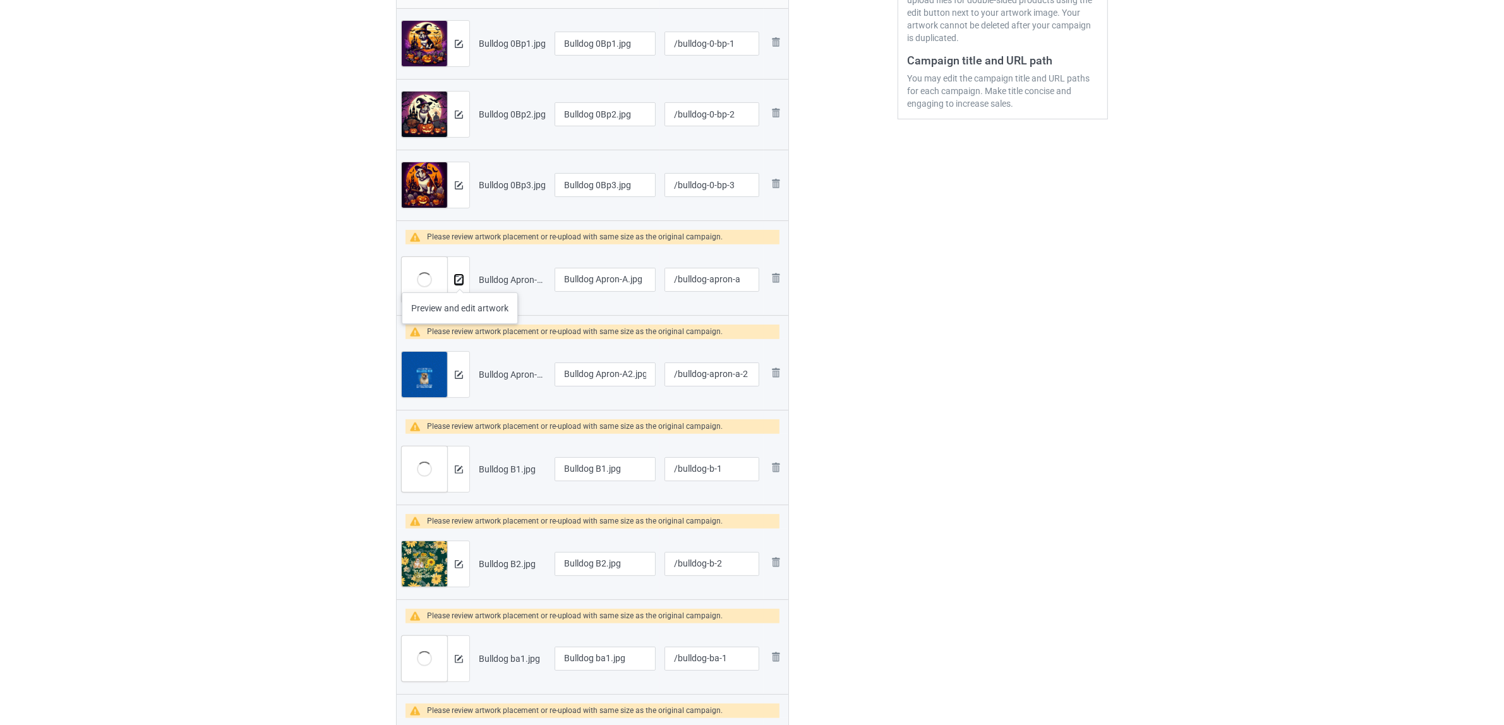
click at [460, 280] on img at bounding box center [459, 280] width 8 height 8
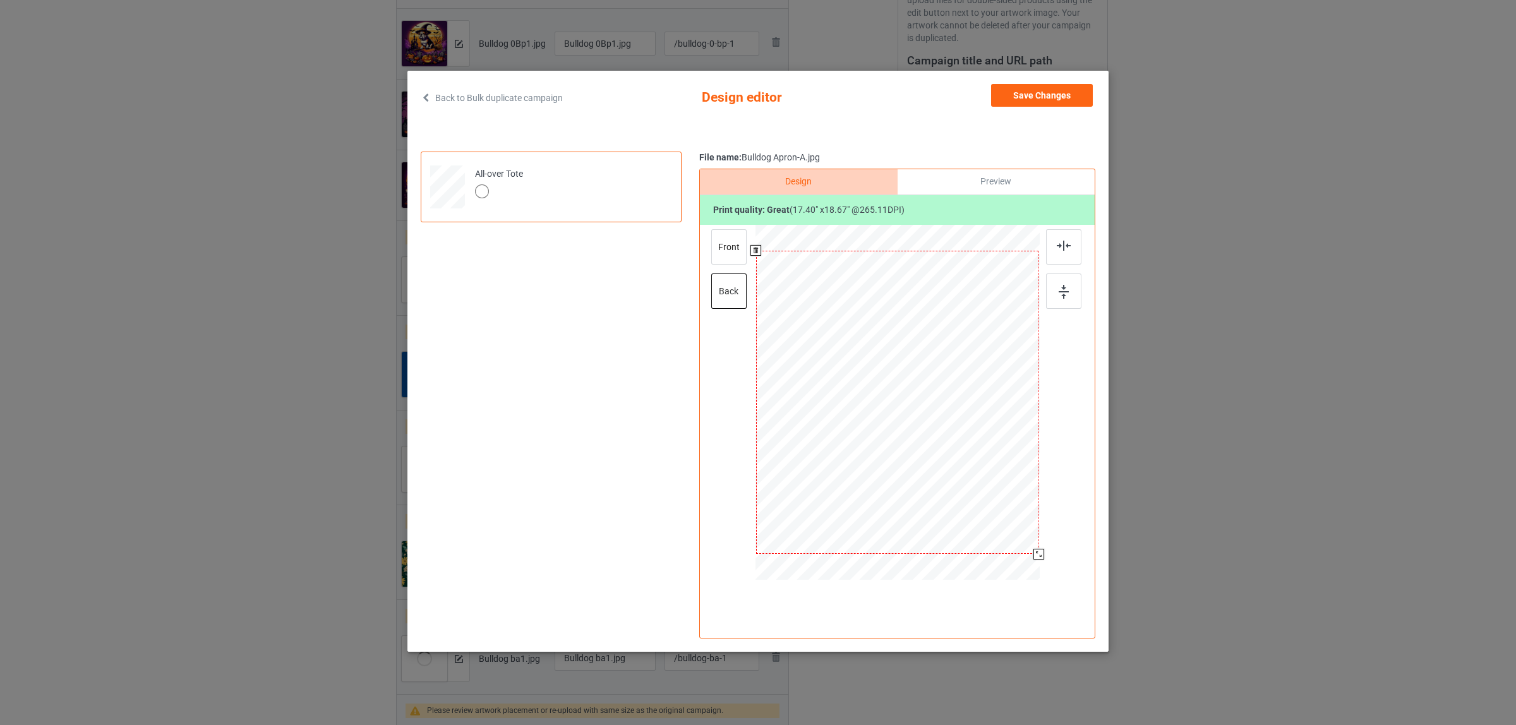
drag, startPoint x: 982, startPoint y: 493, endPoint x: 1046, endPoint y: 544, distance: 81.9
click at [1046, 544] on div at bounding box center [897, 404] width 328 height 358
click at [1039, 556] on div at bounding box center [1039, 555] width 11 height 11
click at [727, 248] on div "front" at bounding box center [728, 246] width 35 height 35
drag, startPoint x: 983, startPoint y: 496, endPoint x: 1047, endPoint y: 553, distance: 85.5
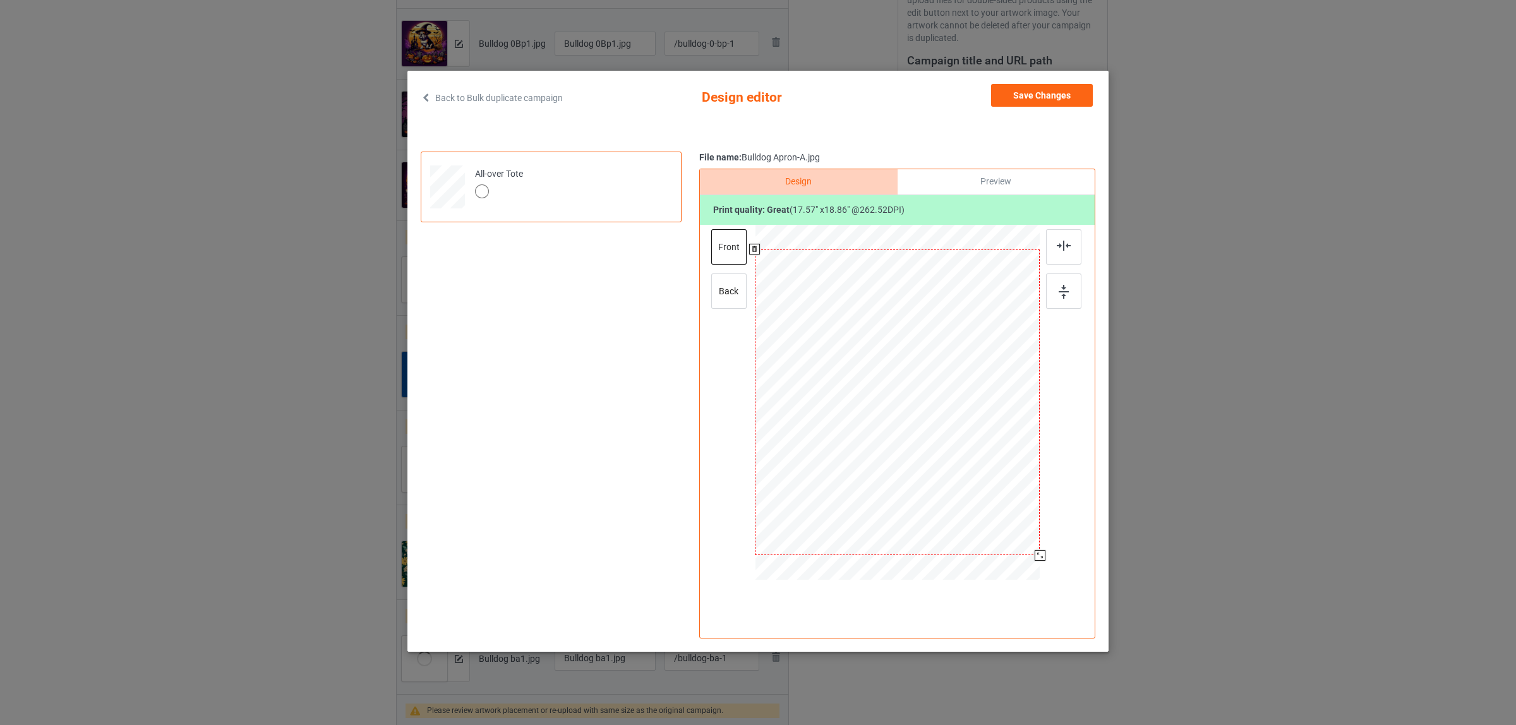
click at [1047, 553] on div at bounding box center [897, 404] width 328 height 358
click at [1010, 93] on button "Save Changes" at bounding box center [1042, 95] width 102 height 23
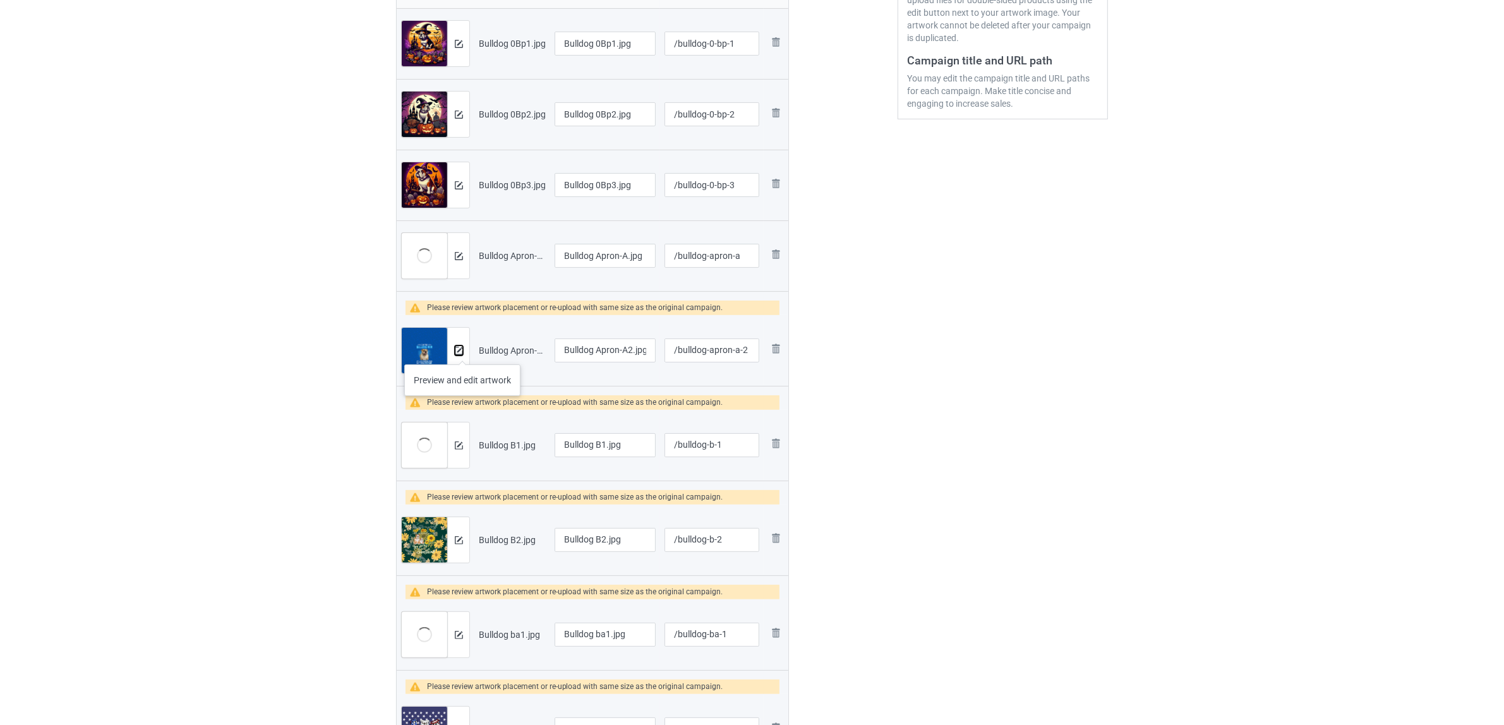
click at [462, 349] on img at bounding box center [459, 351] width 8 height 8
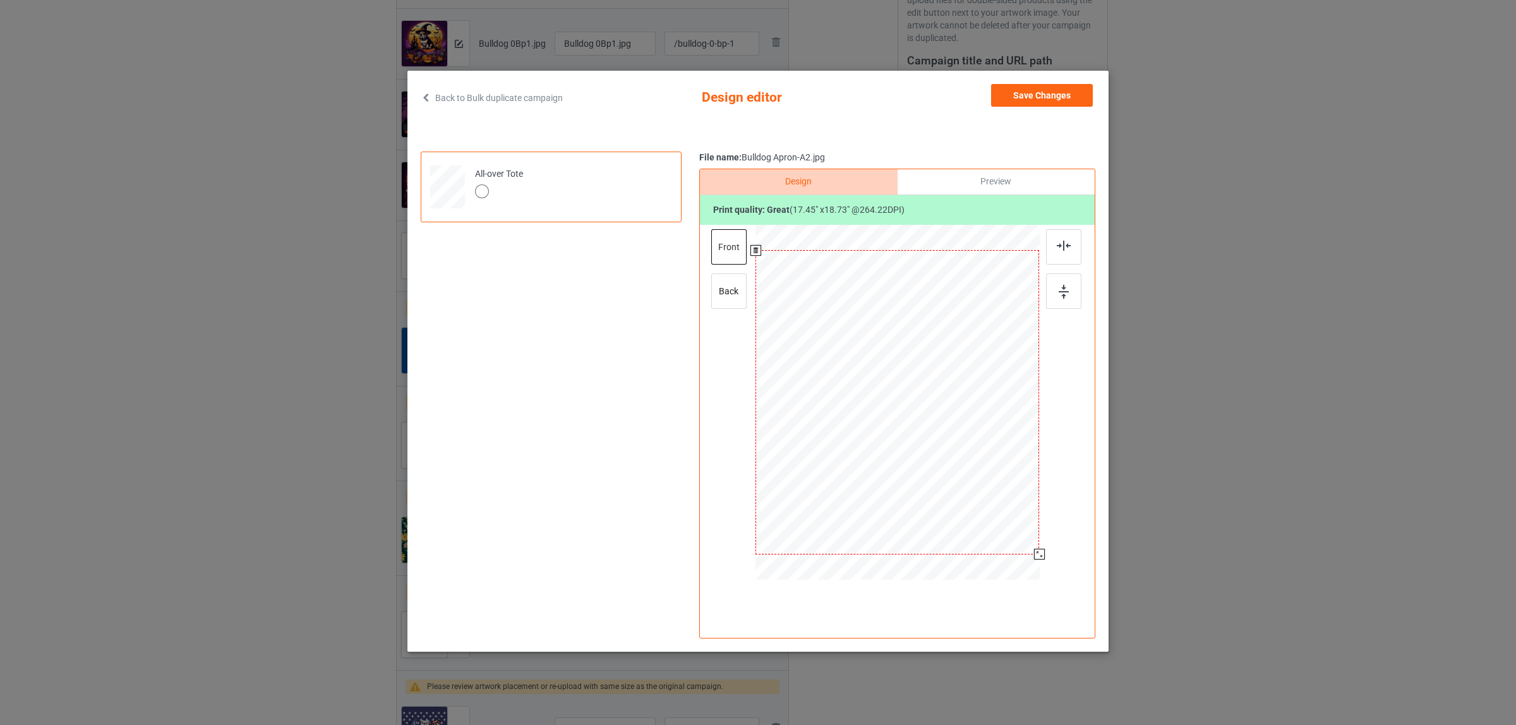
drag, startPoint x: 983, startPoint y: 497, endPoint x: 1052, endPoint y: 548, distance: 85.4
click at [1052, 548] on div at bounding box center [897, 404] width 328 height 358
click at [730, 297] on div "back" at bounding box center [728, 290] width 35 height 35
drag, startPoint x: 983, startPoint y: 491, endPoint x: 1051, endPoint y: 542, distance: 85.4
click at [1051, 542] on div at bounding box center [897, 404] width 328 height 358
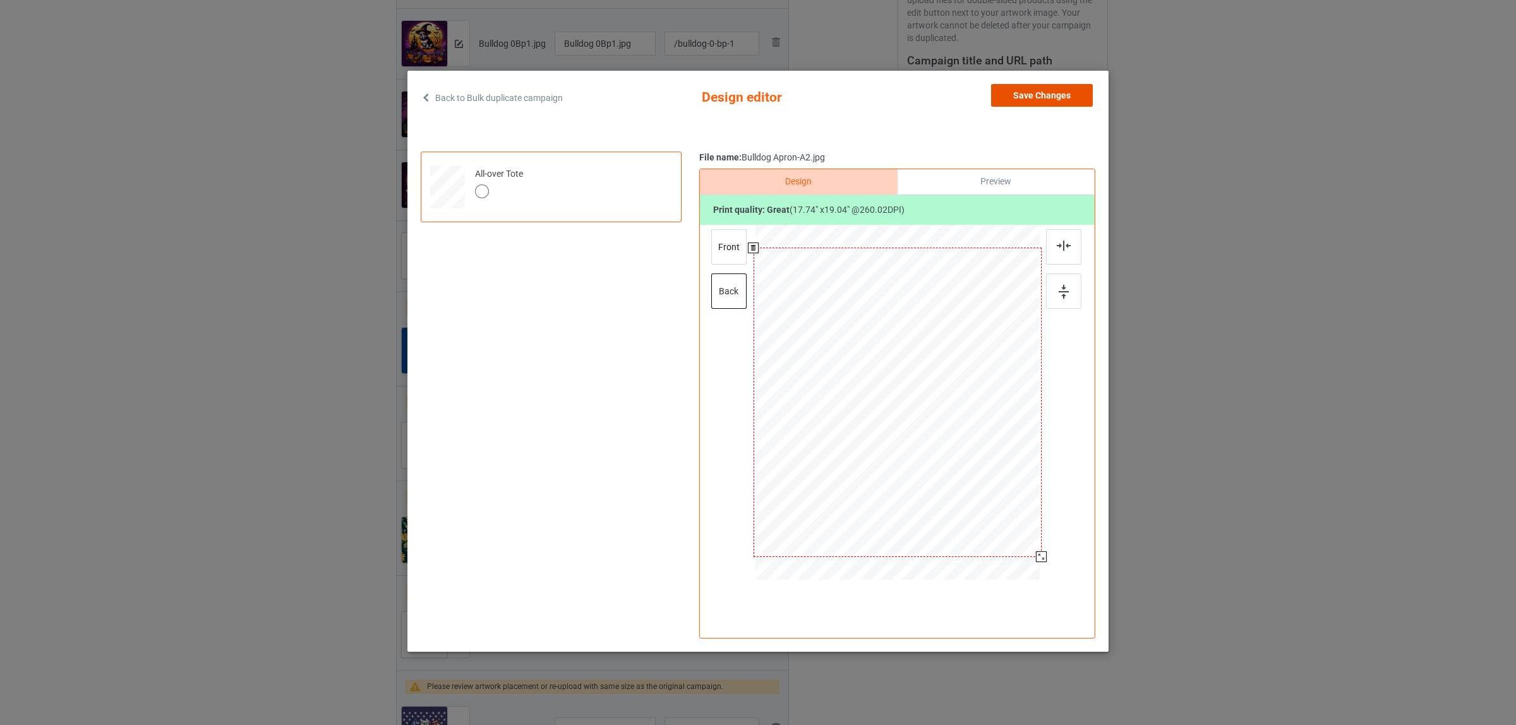
click at [1046, 89] on button "Save Changes" at bounding box center [1042, 95] width 102 height 23
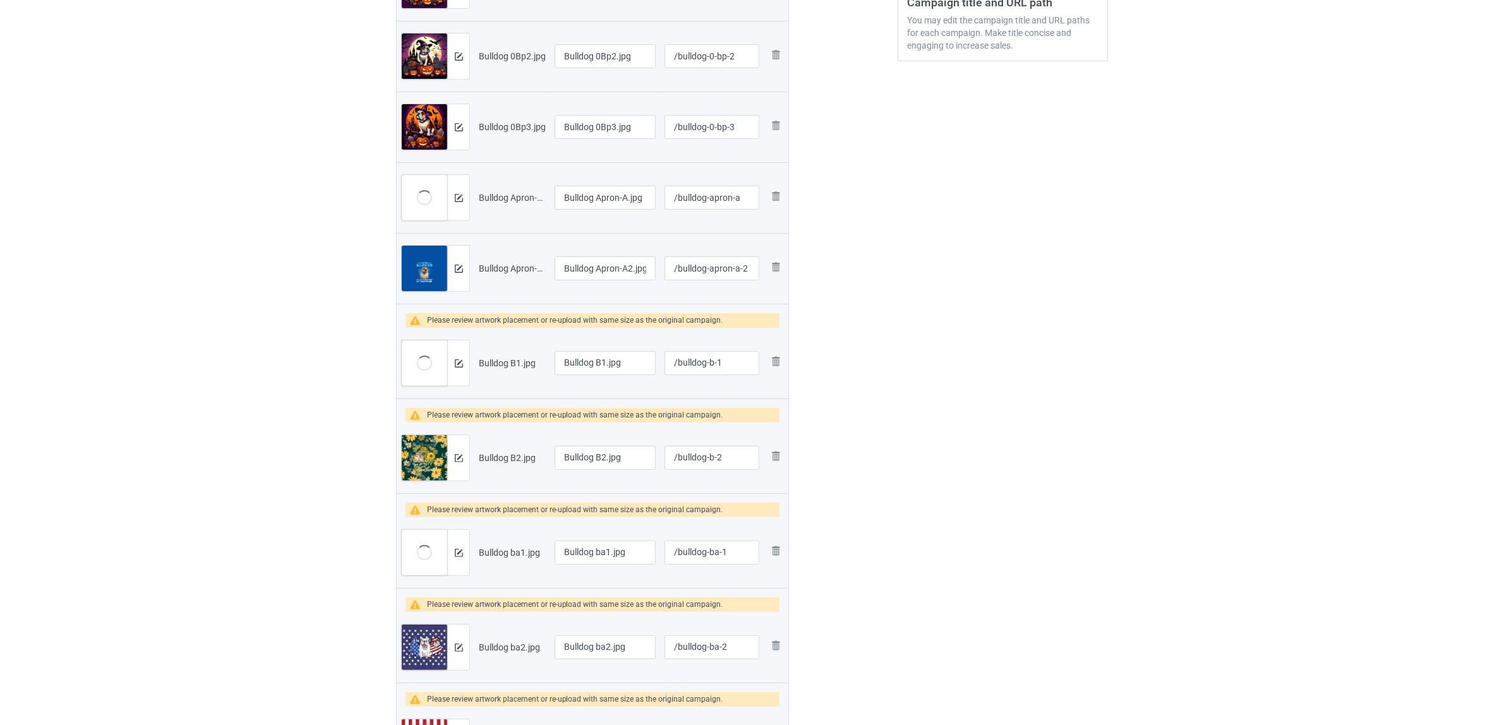
scroll to position [474, 0]
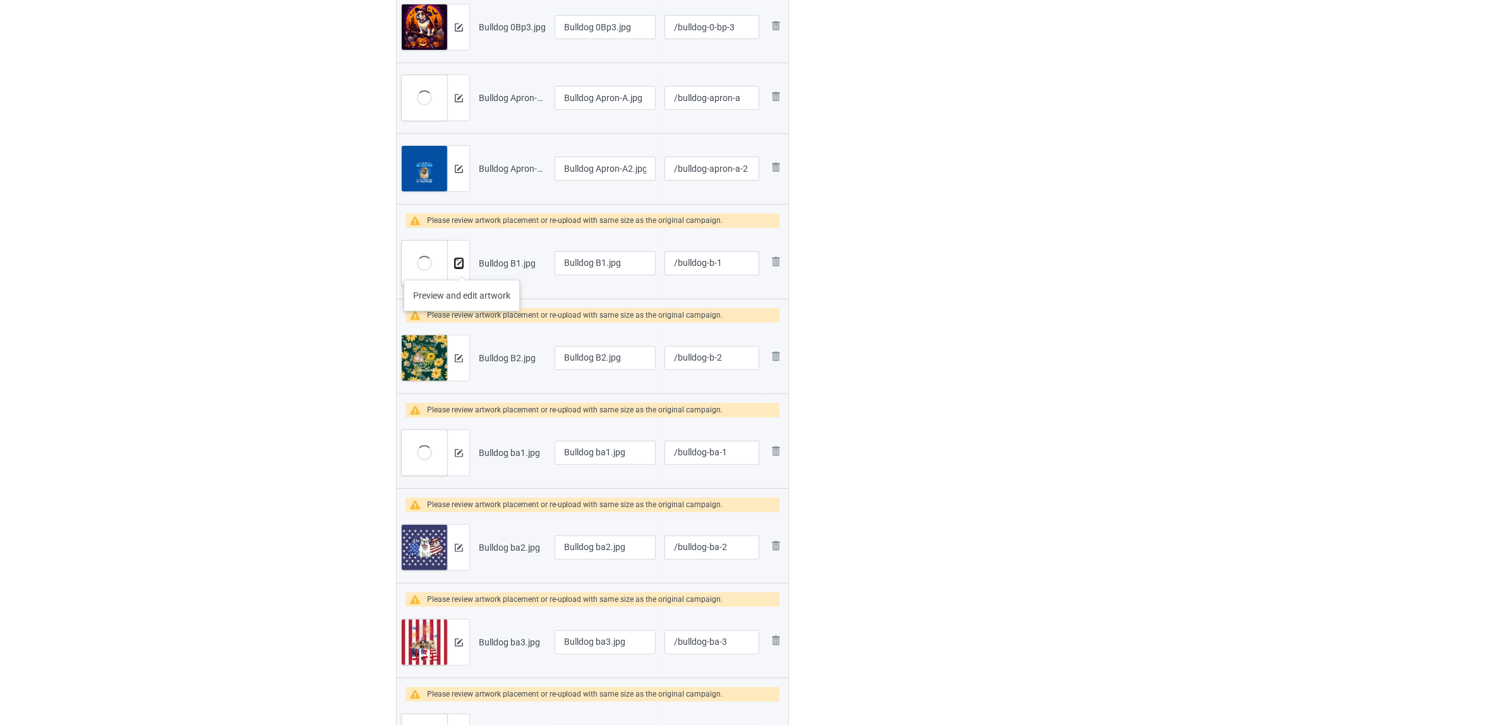
click at [462, 267] on img at bounding box center [459, 264] width 8 height 8
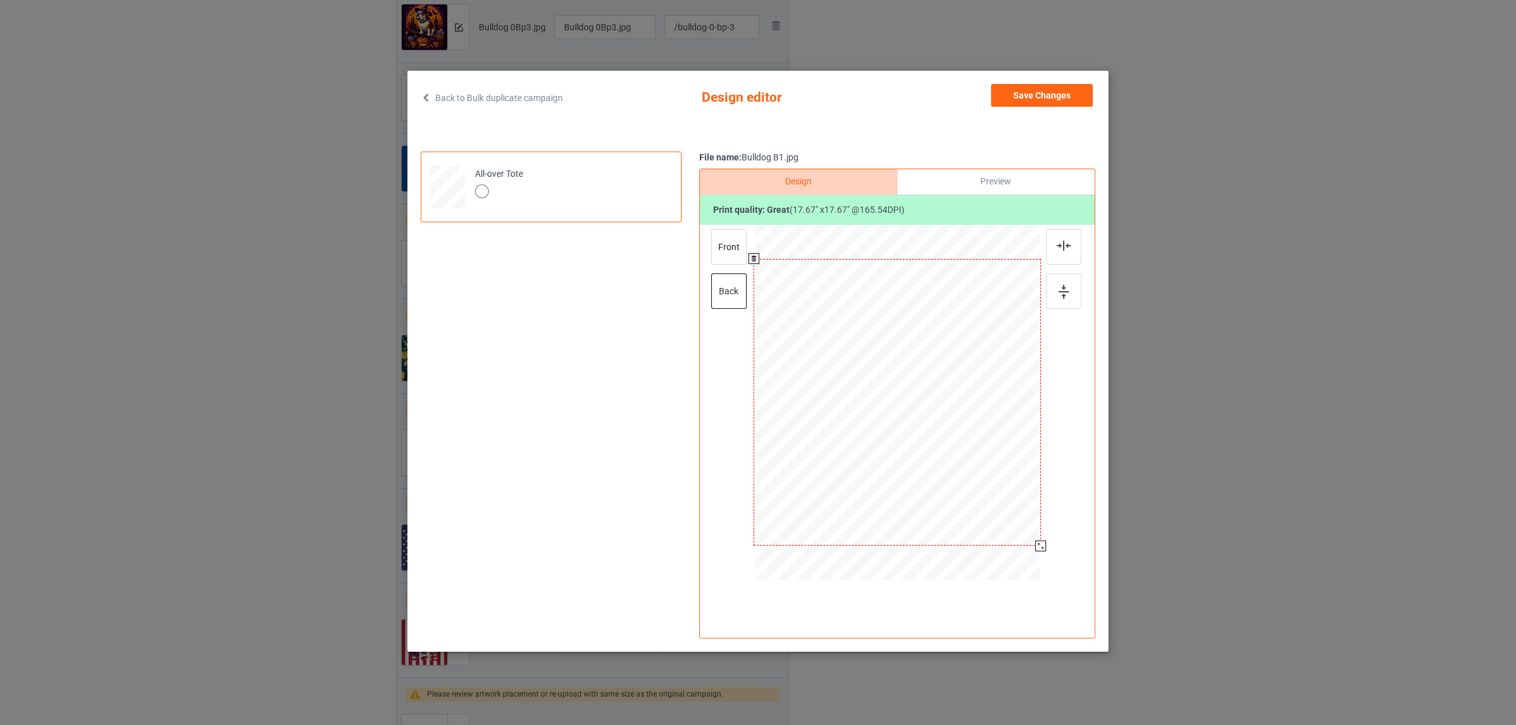
drag, startPoint x: 983, startPoint y: 487, endPoint x: 1041, endPoint y: 544, distance: 81.7
click at [1041, 544] on div at bounding box center [1040, 546] width 11 height 11
click at [728, 247] on div "front" at bounding box center [728, 246] width 35 height 35
drag, startPoint x: 983, startPoint y: 489, endPoint x: 1043, endPoint y: 546, distance: 82.6
click at [1043, 546] on div at bounding box center [1040, 545] width 11 height 11
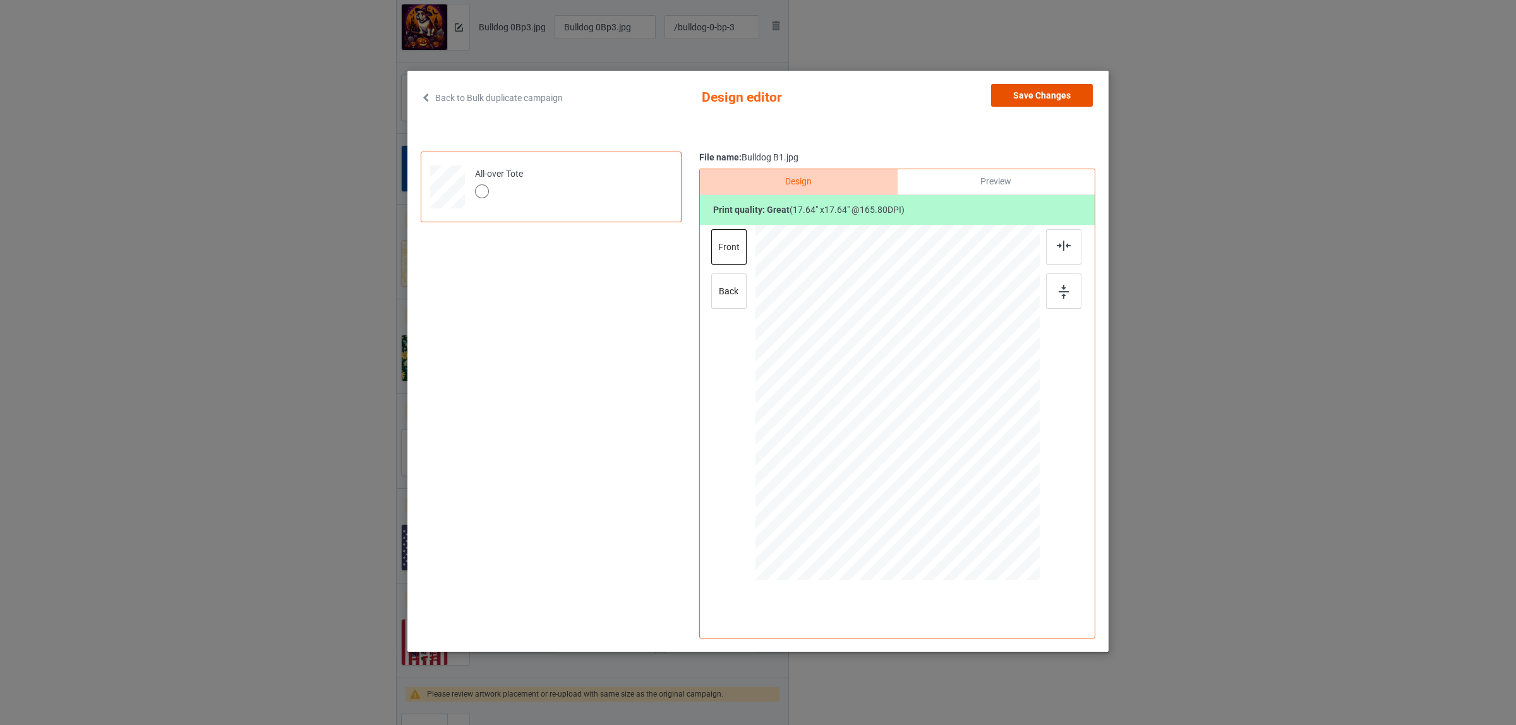
click at [1007, 97] on button "Save Changes" at bounding box center [1042, 95] width 102 height 23
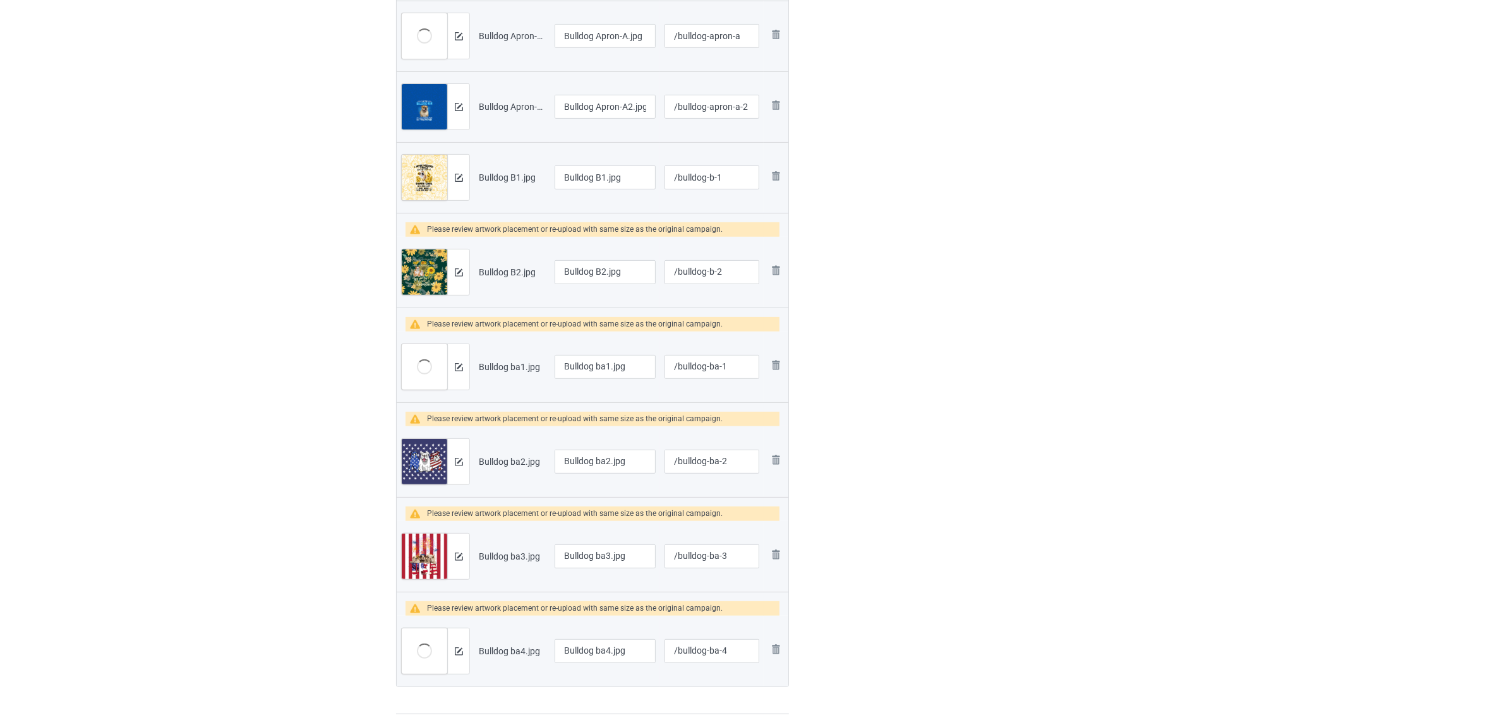
scroll to position [632, 0]
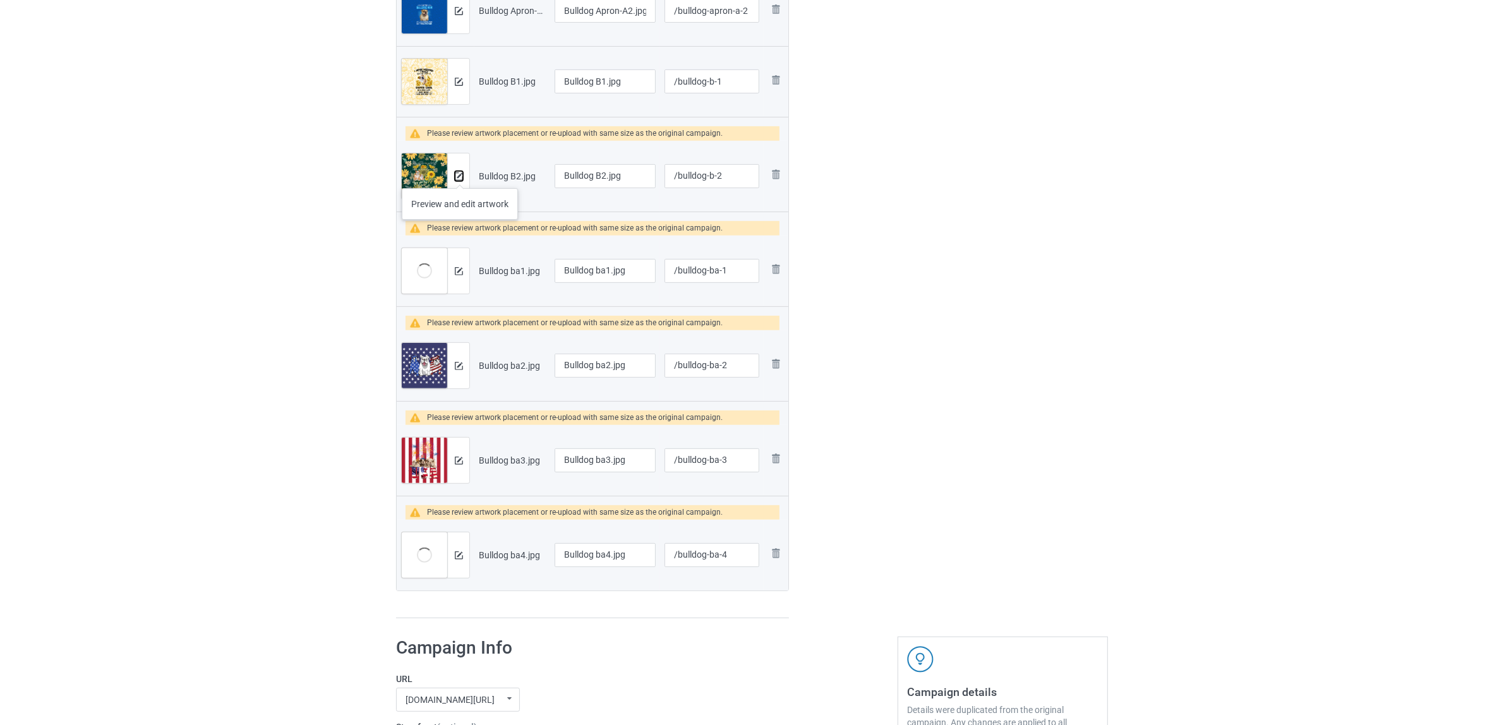
click at [459, 176] on img at bounding box center [459, 176] width 8 height 8
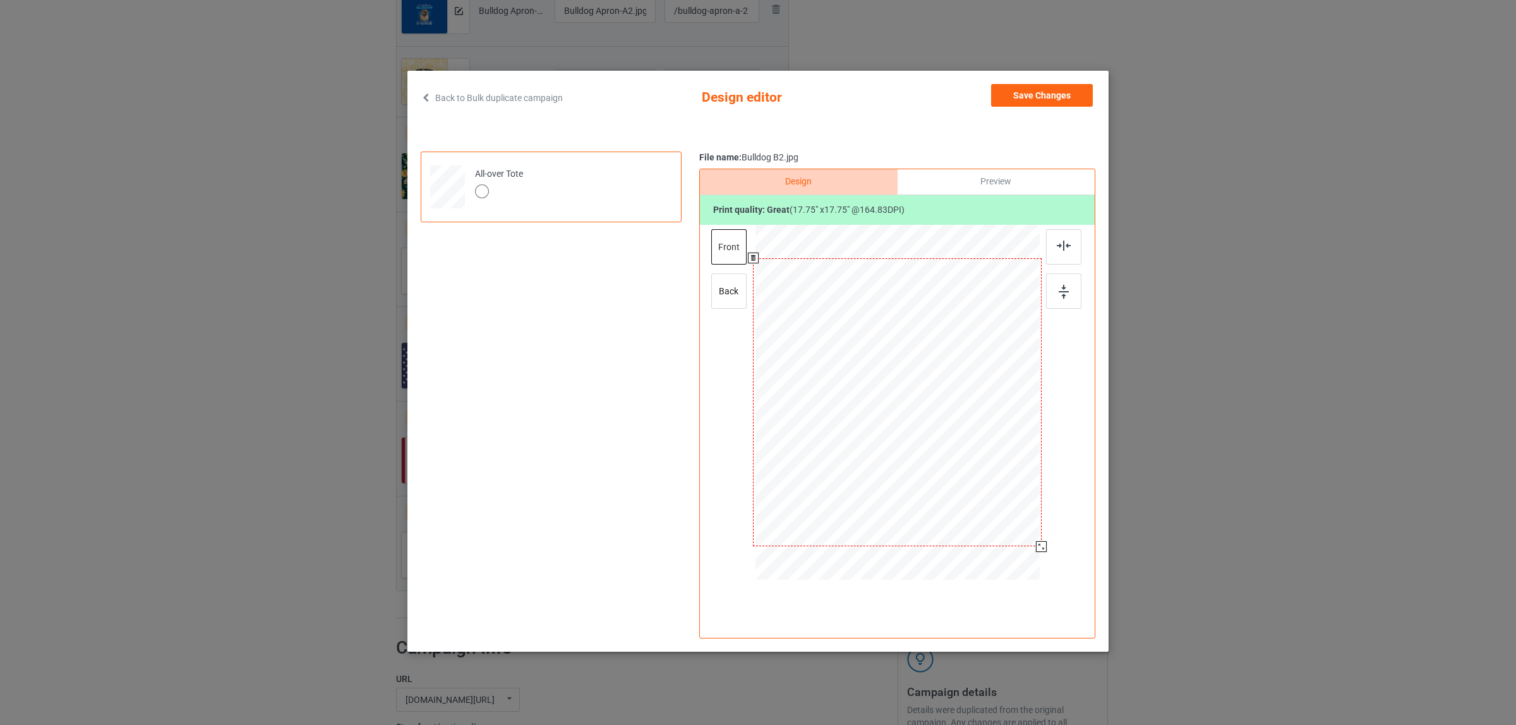
drag, startPoint x: 984, startPoint y: 487, endPoint x: 1047, endPoint y: 541, distance: 83.3
click at [1047, 541] on div at bounding box center [897, 404] width 328 height 358
click at [731, 285] on div "back" at bounding box center [728, 290] width 35 height 35
drag, startPoint x: 983, startPoint y: 485, endPoint x: 1046, endPoint y: 534, distance: 80.1
click at [1046, 534] on div at bounding box center [897, 404] width 328 height 358
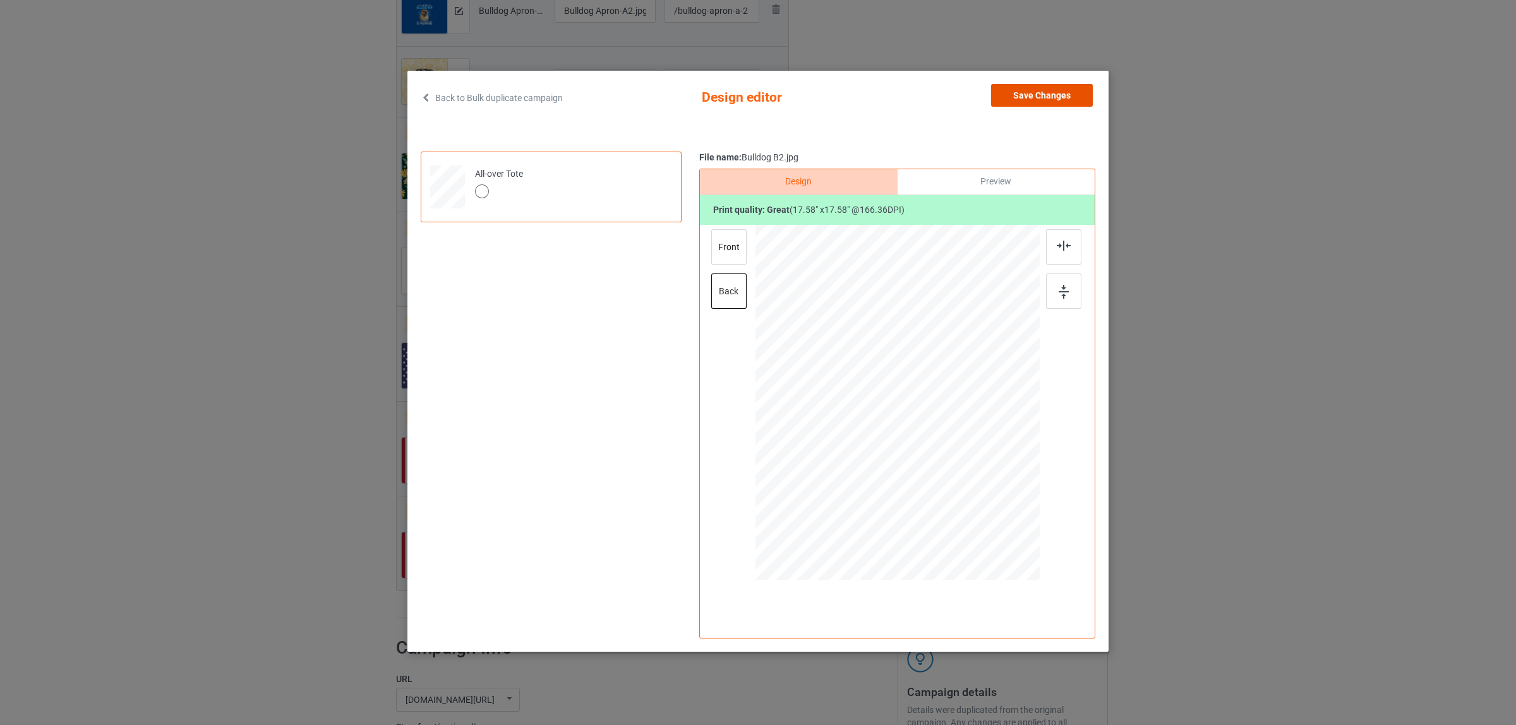
click at [1010, 87] on button "Save Changes" at bounding box center [1042, 95] width 102 height 23
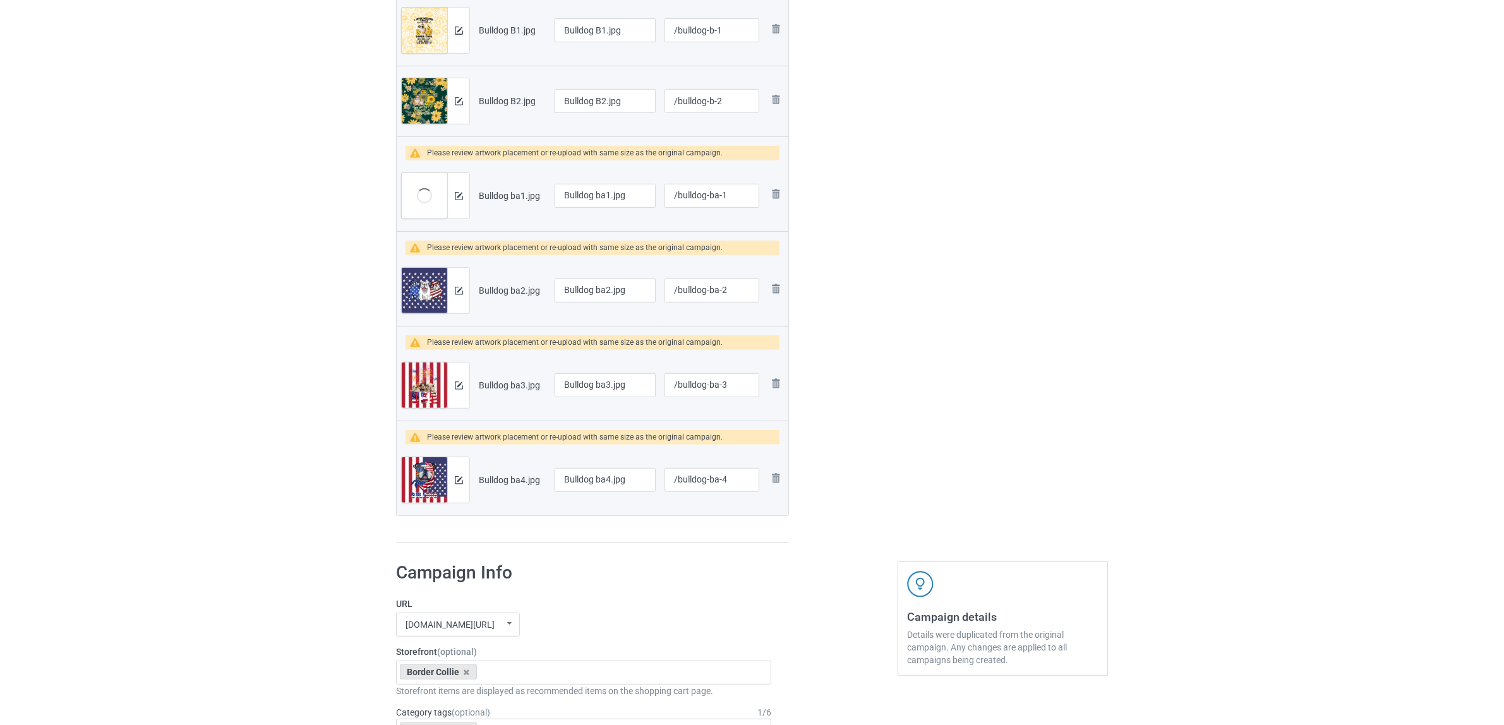
scroll to position [710, 0]
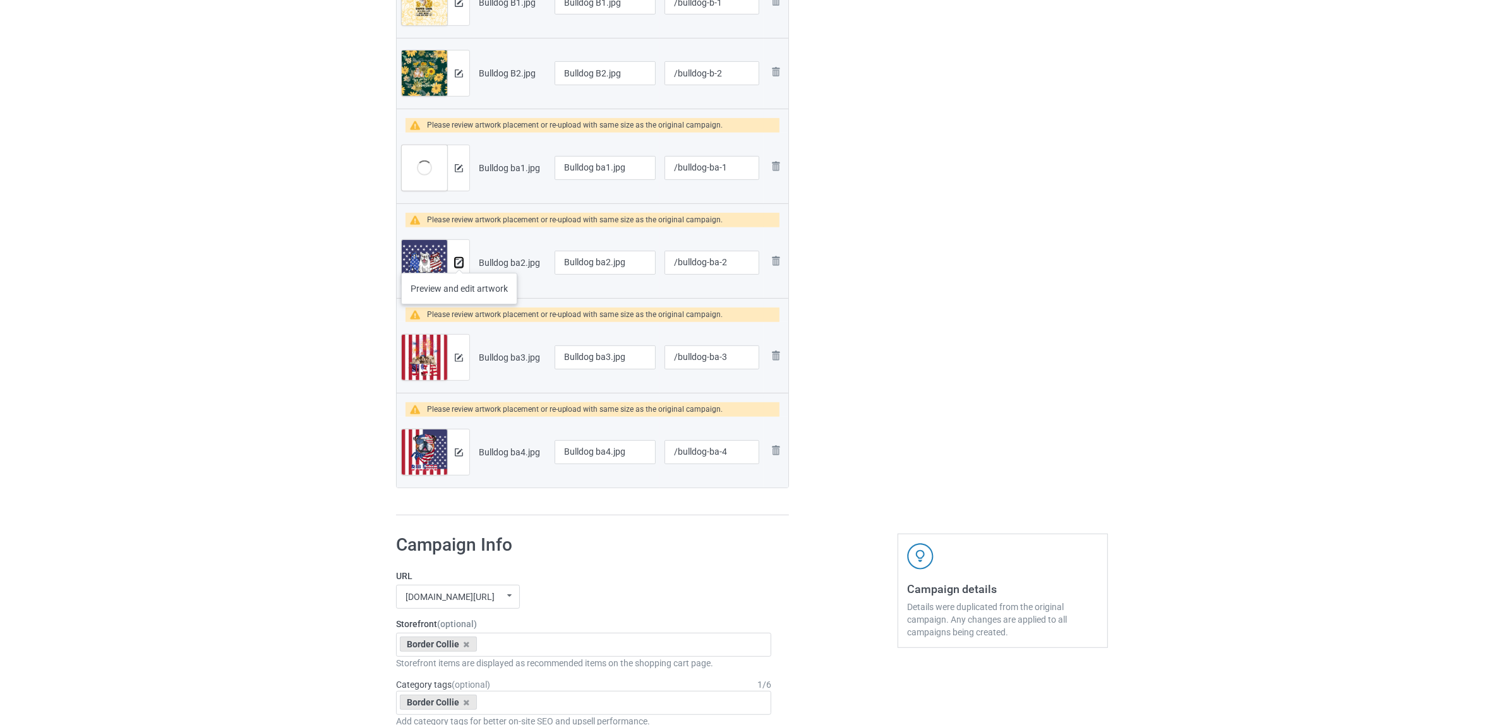
click at [459, 260] on img at bounding box center [459, 263] width 8 height 8
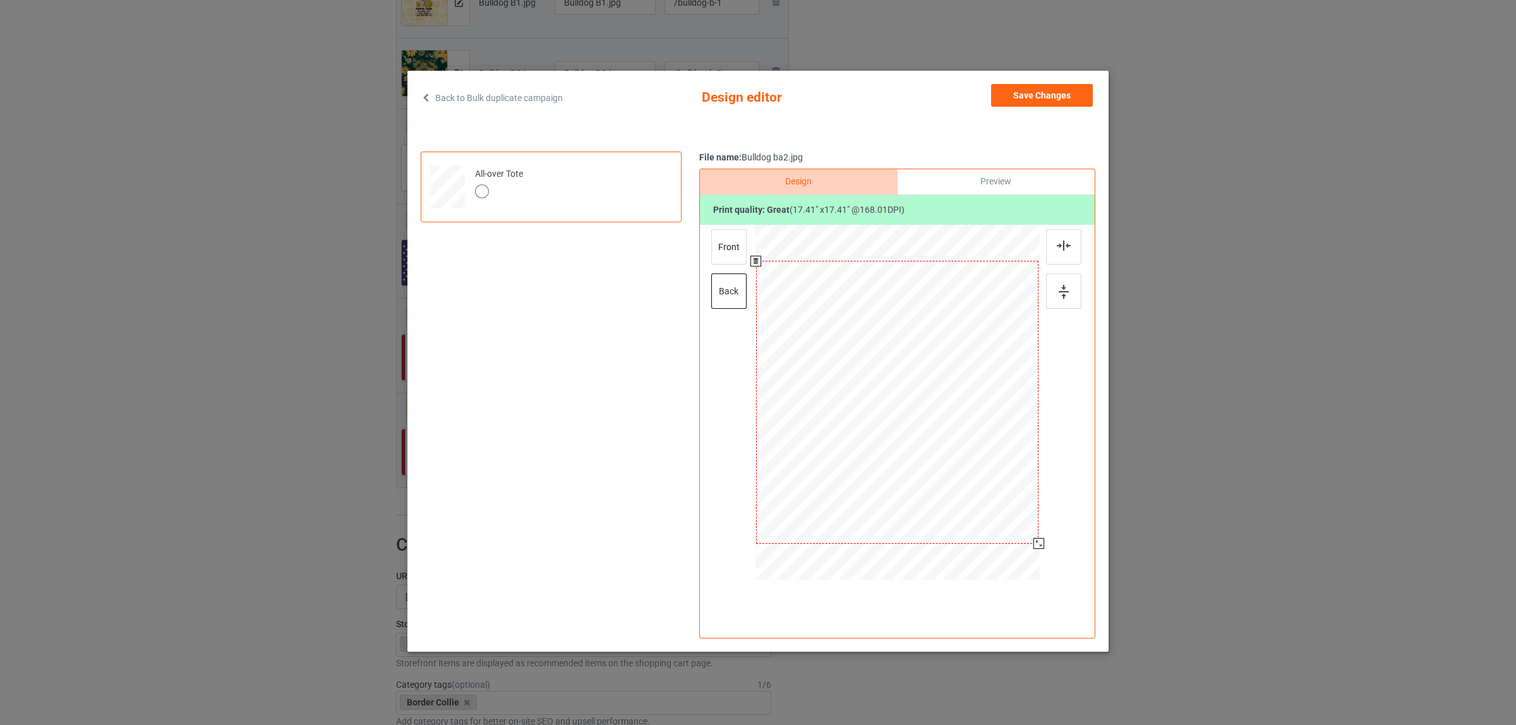
drag, startPoint x: 984, startPoint y: 488, endPoint x: 1049, endPoint y: 536, distance: 80.5
click at [1049, 536] on div at bounding box center [897, 404] width 328 height 358
click at [724, 246] on div "front" at bounding box center [728, 246] width 35 height 35
drag, startPoint x: 984, startPoint y: 485, endPoint x: 1047, endPoint y: 532, distance: 78.9
click at [1047, 532] on div at bounding box center [897, 404] width 328 height 358
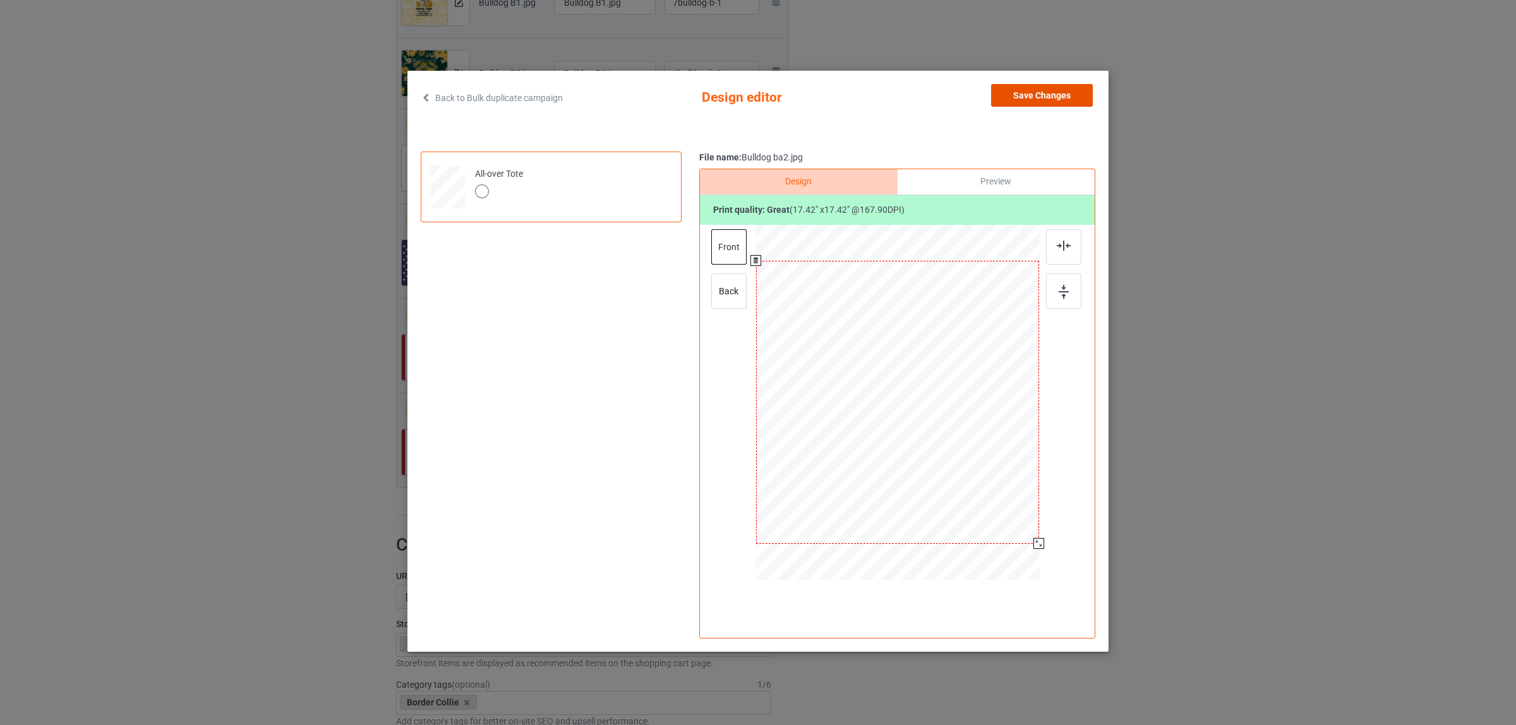
click at [1034, 99] on button "Save Changes" at bounding box center [1042, 95] width 102 height 23
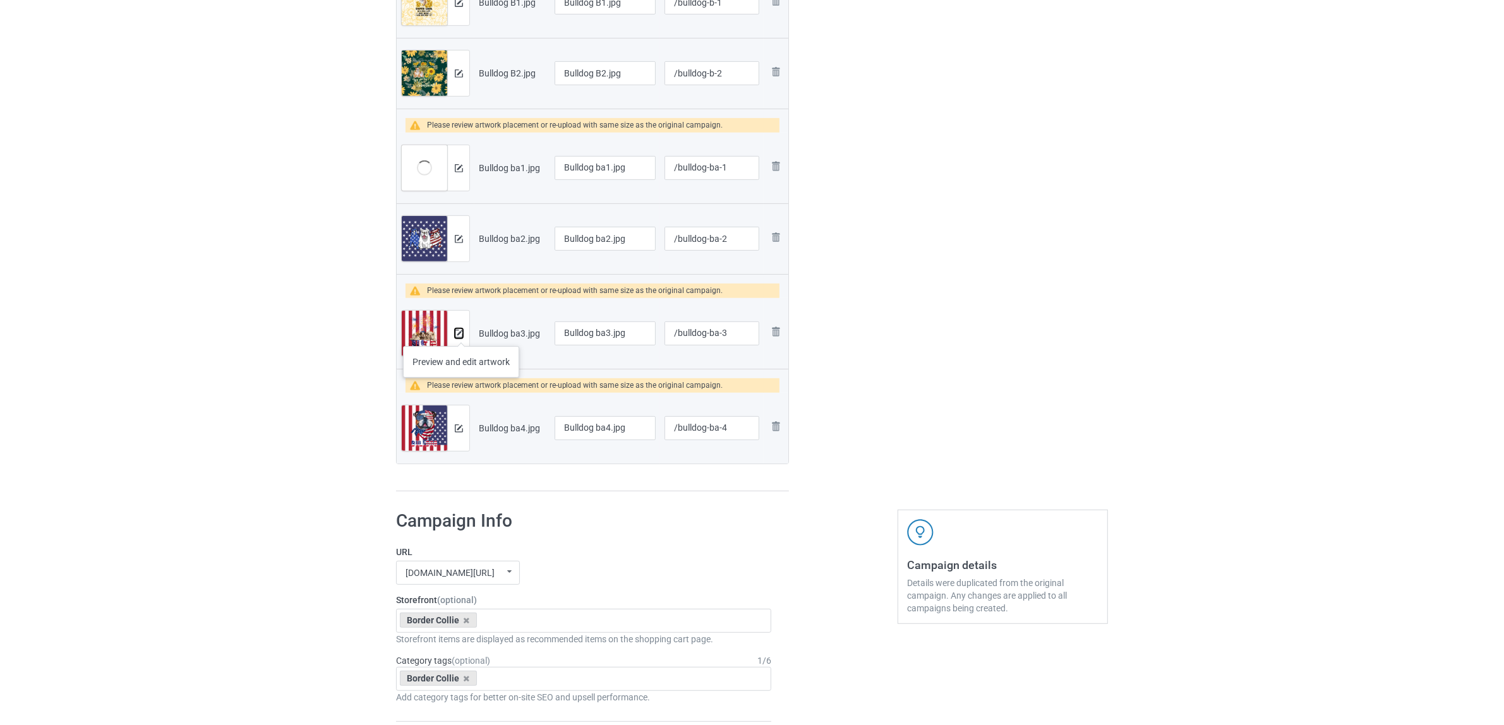
click at [461, 333] on img at bounding box center [459, 334] width 8 height 8
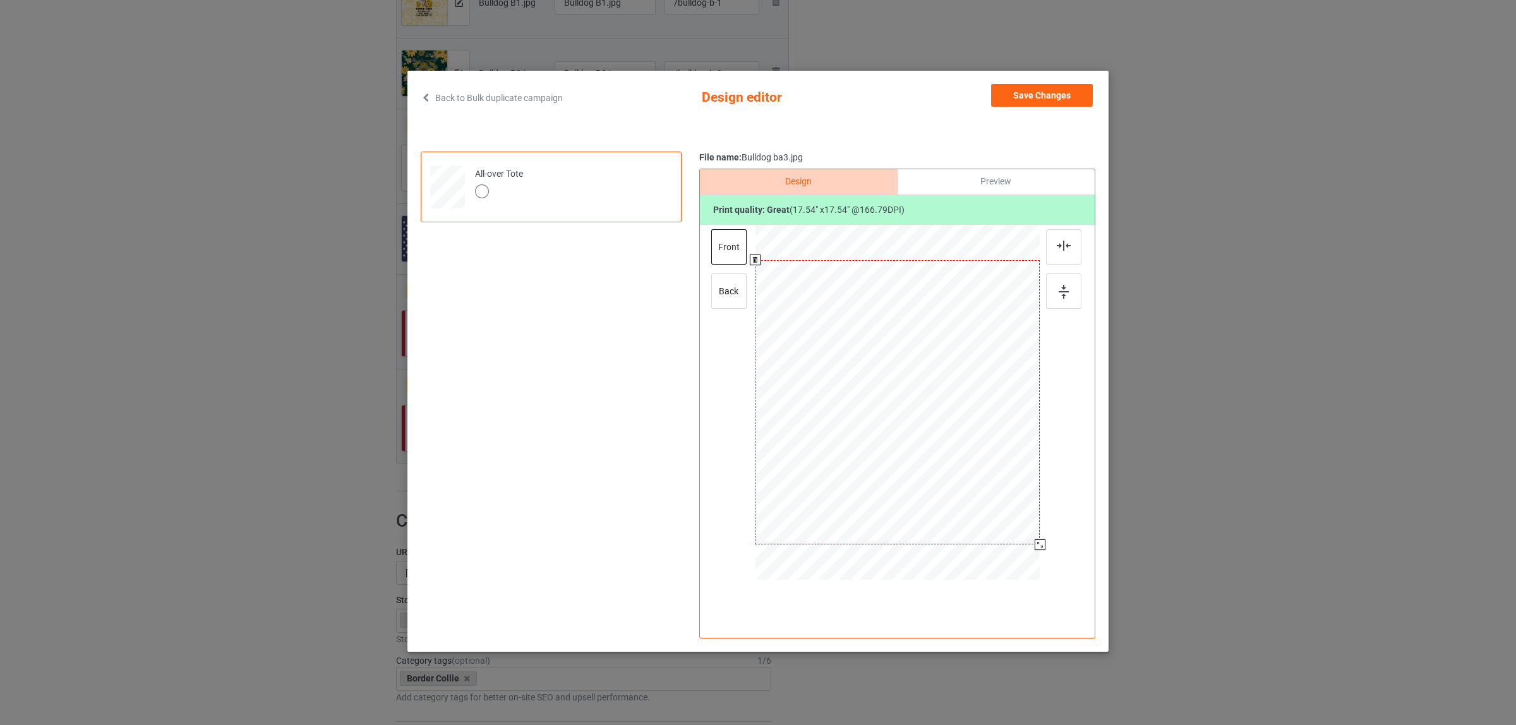
drag, startPoint x: 980, startPoint y: 486, endPoint x: 1041, endPoint y: 537, distance: 78.9
click at [1041, 537] on div at bounding box center [897, 404] width 328 height 358
click at [721, 297] on div "back" at bounding box center [728, 290] width 35 height 35
drag, startPoint x: 981, startPoint y: 487, endPoint x: 1049, endPoint y: 534, distance: 82.7
click at [1049, 534] on div at bounding box center [897, 404] width 328 height 358
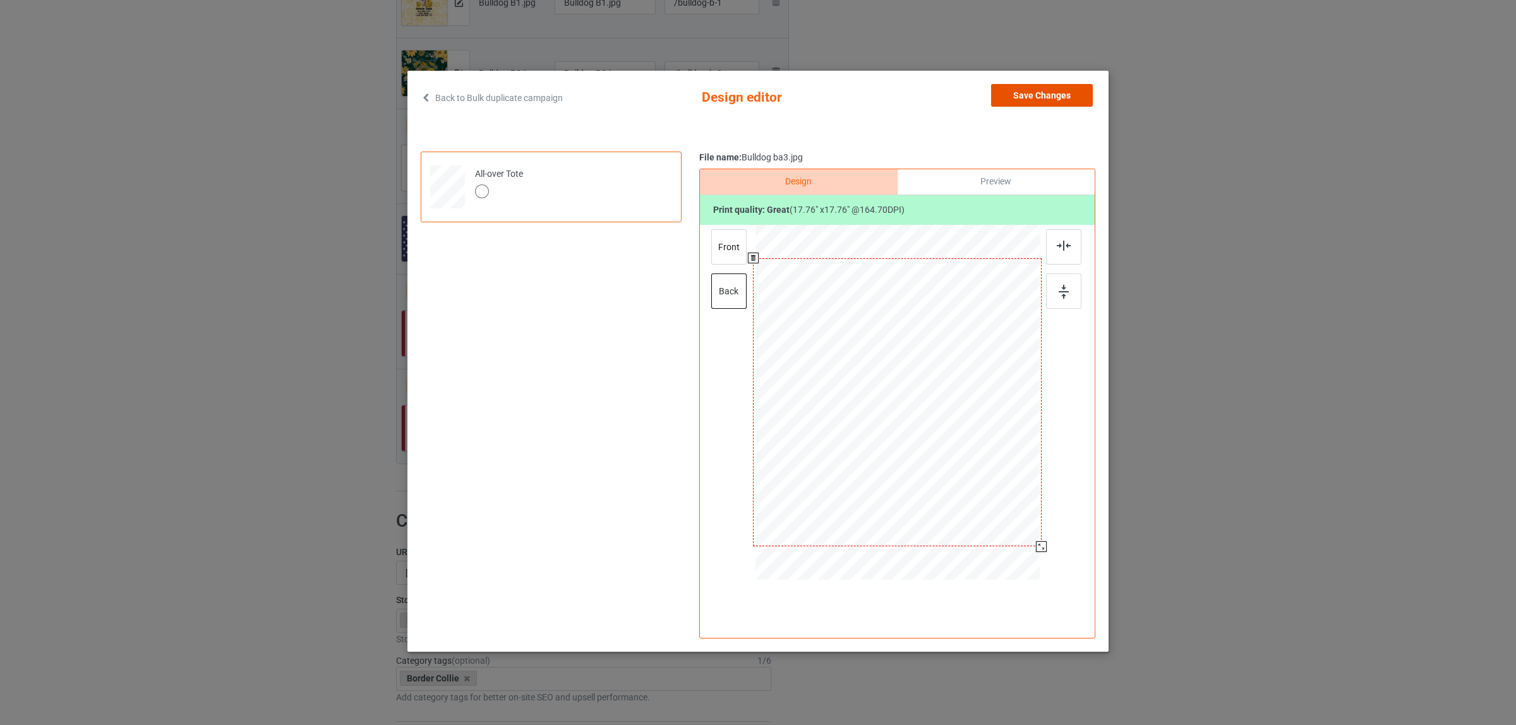
click at [1022, 98] on button "Save Changes" at bounding box center [1042, 95] width 102 height 23
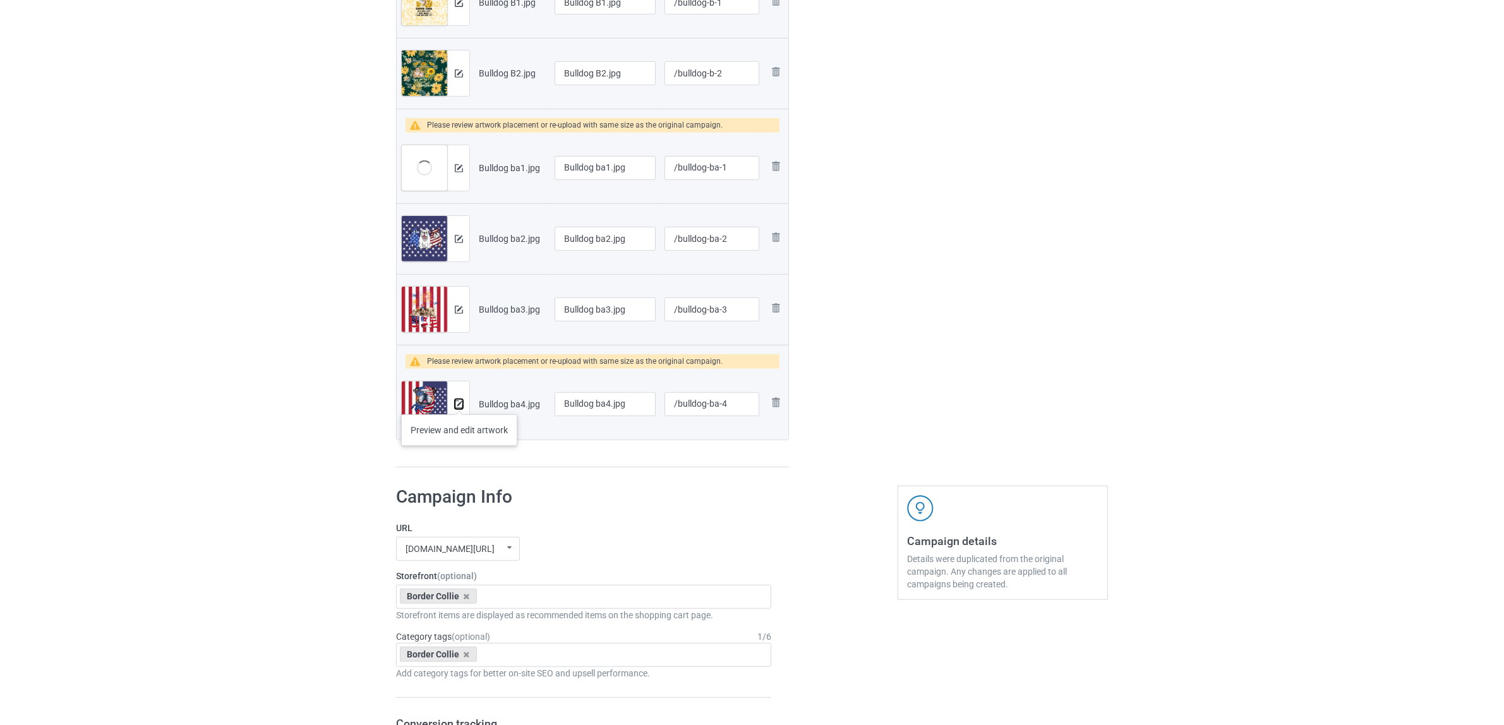
click at [459, 402] on img at bounding box center [459, 404] width 8 height 8
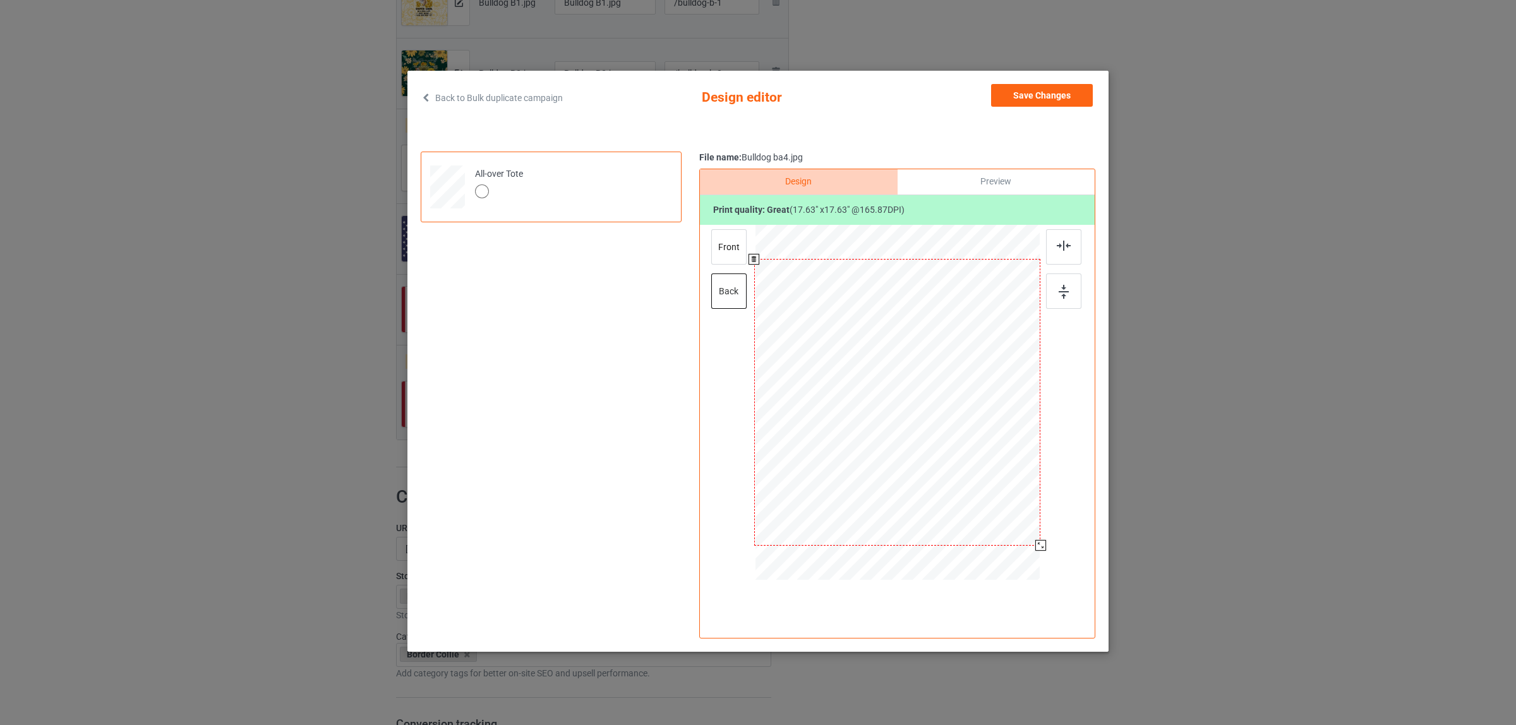
drag, startPoint x: 982, startPoint y: 486, endPoint x: 1046, endPoint y: 536, distance: 81.1
click at [1046, 536] on div at bounding box center [897, 404] width 328 height 358
click at [725, 241] on div "front" at bounding box center [728, 246] width 35 height 35
drag, startPoint x: 983, startPoint y: 486, endPoint x: 1041, endPoint y: 543, distance: 81.3
click at [1041, 543] on div at bounding box center [1040, 546] width 11 height 11
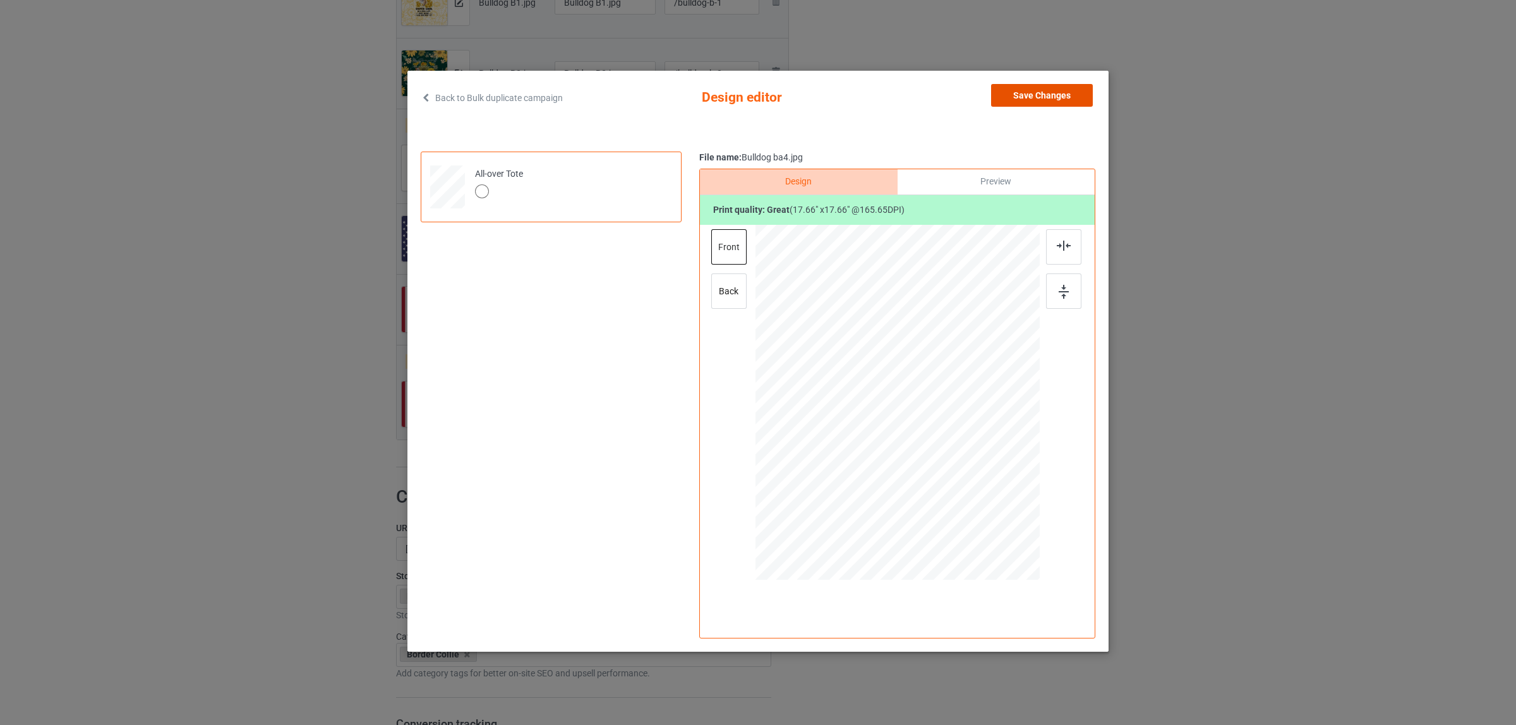
click at [1002, 98] on button "Save Changes" at bounding box center [1042, 95] width 102 height 23
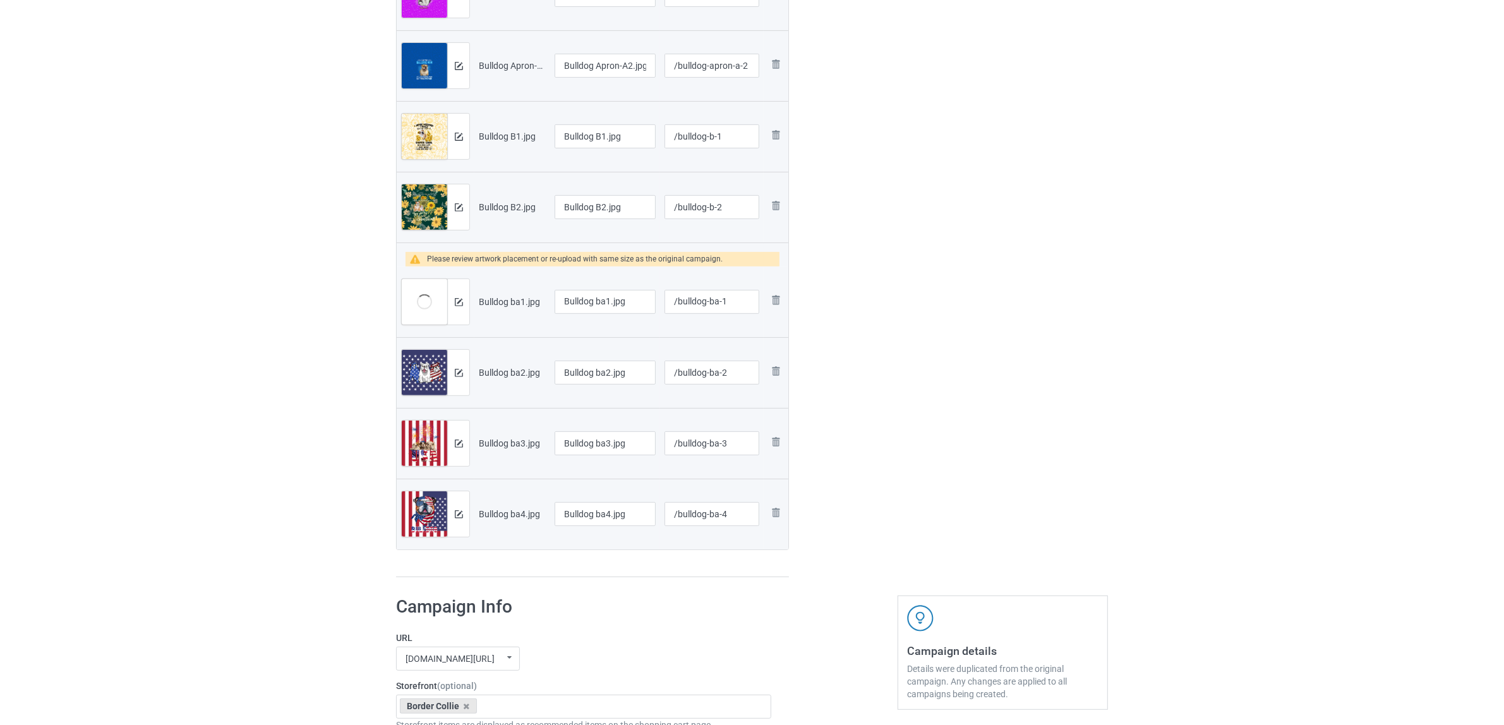
scroll to position [395, 0]
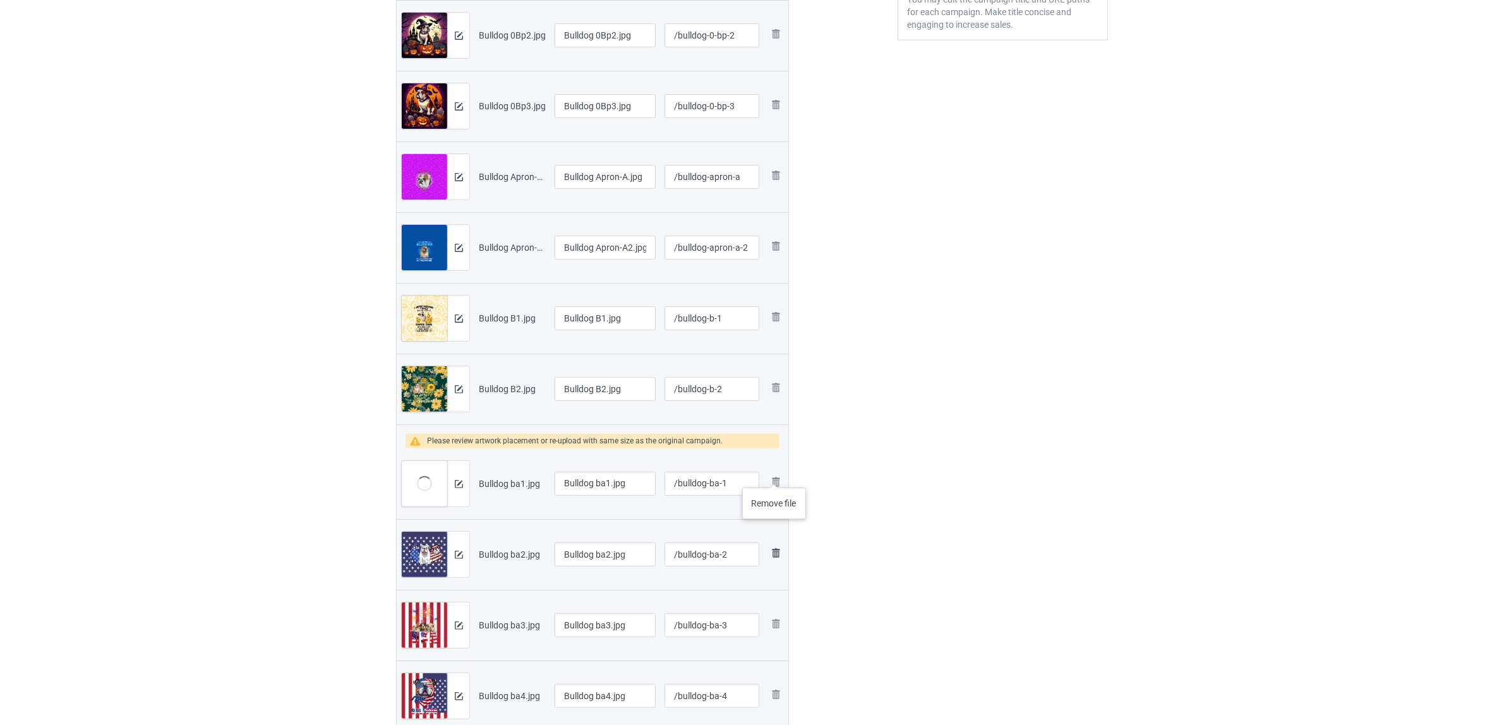
drag, startPoint x: 774, startPoint y: 475, endPoint x: 776, endPoint y: 458, distance: 16.5
click at [0, 0] on img at bounding box center [0, 0] width 0 height 0
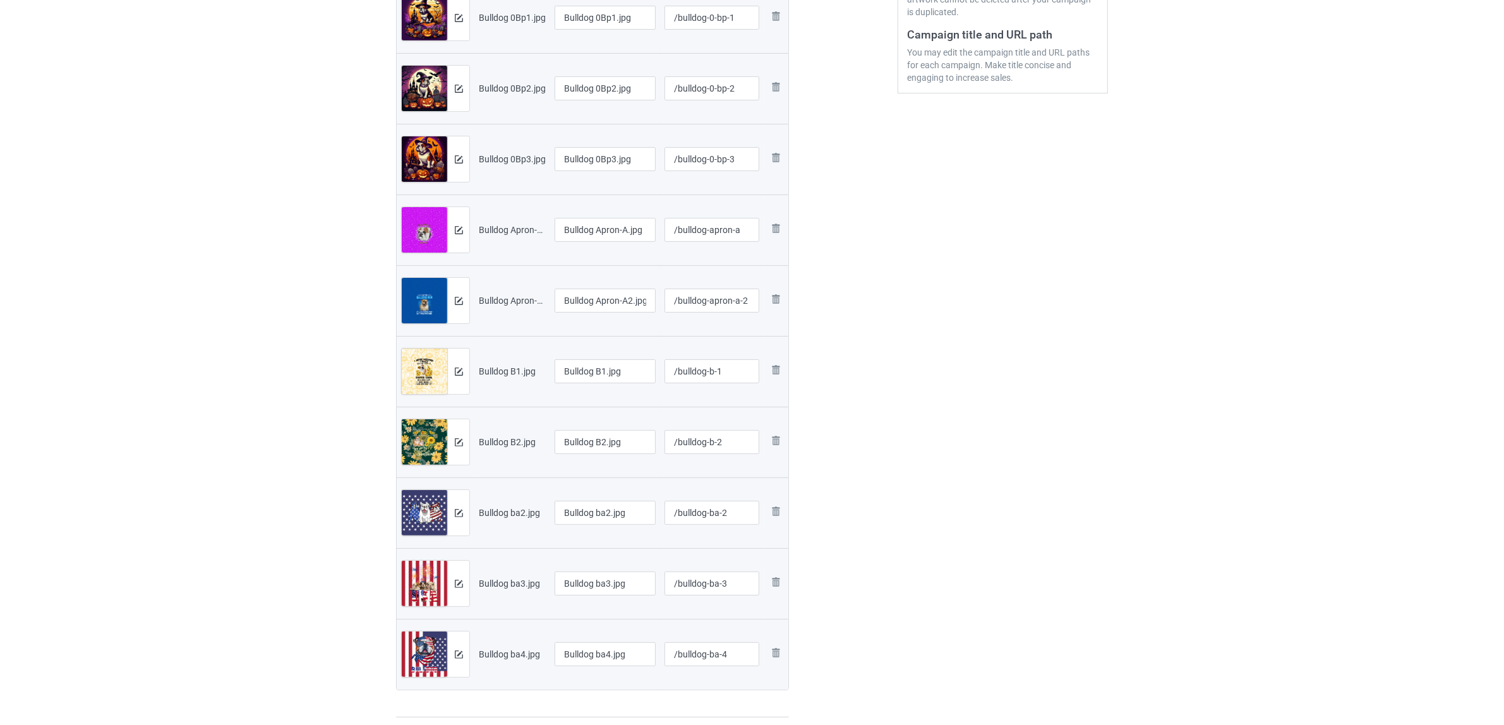
scroll to position [237, 0]
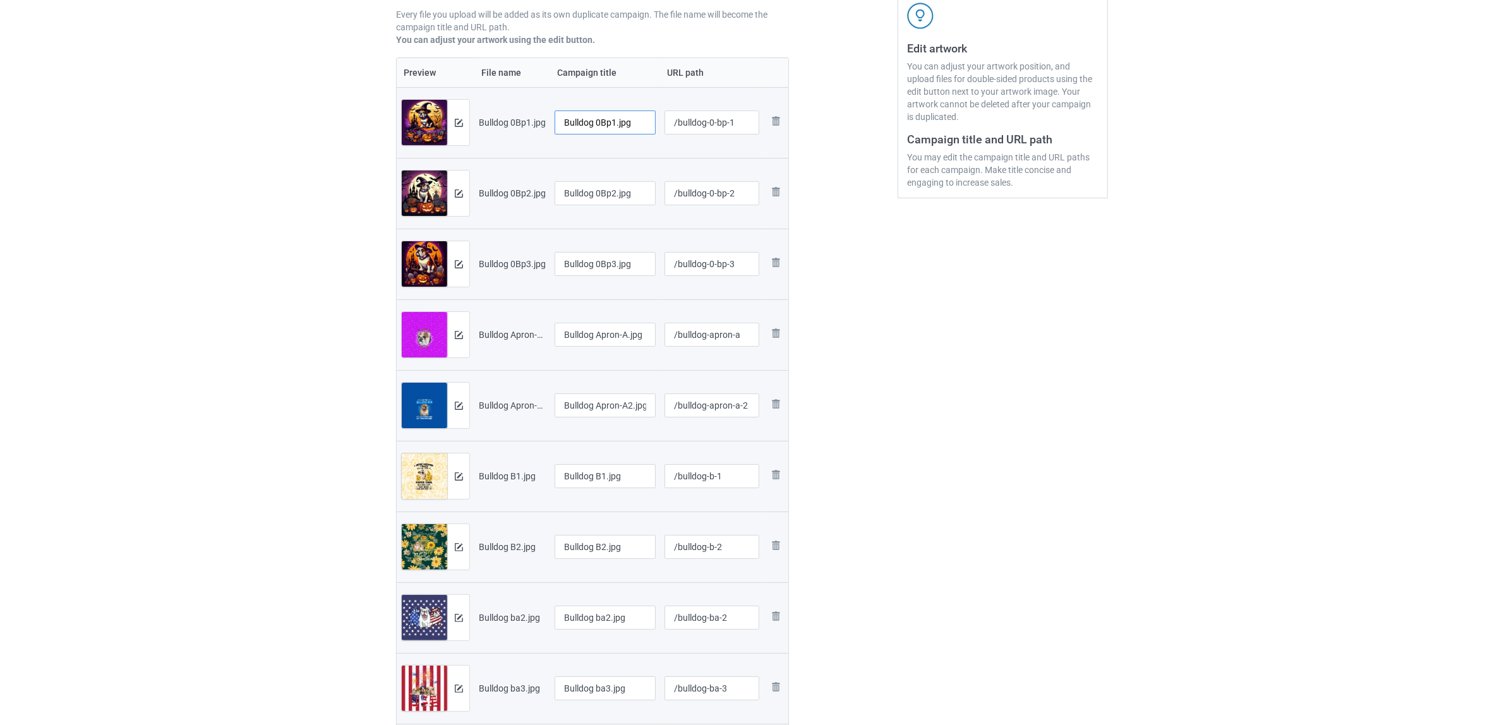
drag, startPoint x: 597, startPoint y: 119, endPoint x: 668, endPoint y: 129, distance: 72.2
click at [668, 129] on tr "Preview and edit artwork Bulldog 0Bp1.jpg Bulldog 0Bp1.jpg /bulldog-0-bp-1 Remo…" at bounding box center [593, 122] width 392 height 71
drag, startPoint x: 624, startPoint y: 129, endPoint x: 572, endPoint y: 124, distance: 52.0
click at [519, 114] on tr "Preview and edit artwork Bulldog 0Bp1.jpg Bulldog /bulldog-0-bp-1 Remove file" at bounding box center [593, 122] width 392 height 71
type input "Bulldog"
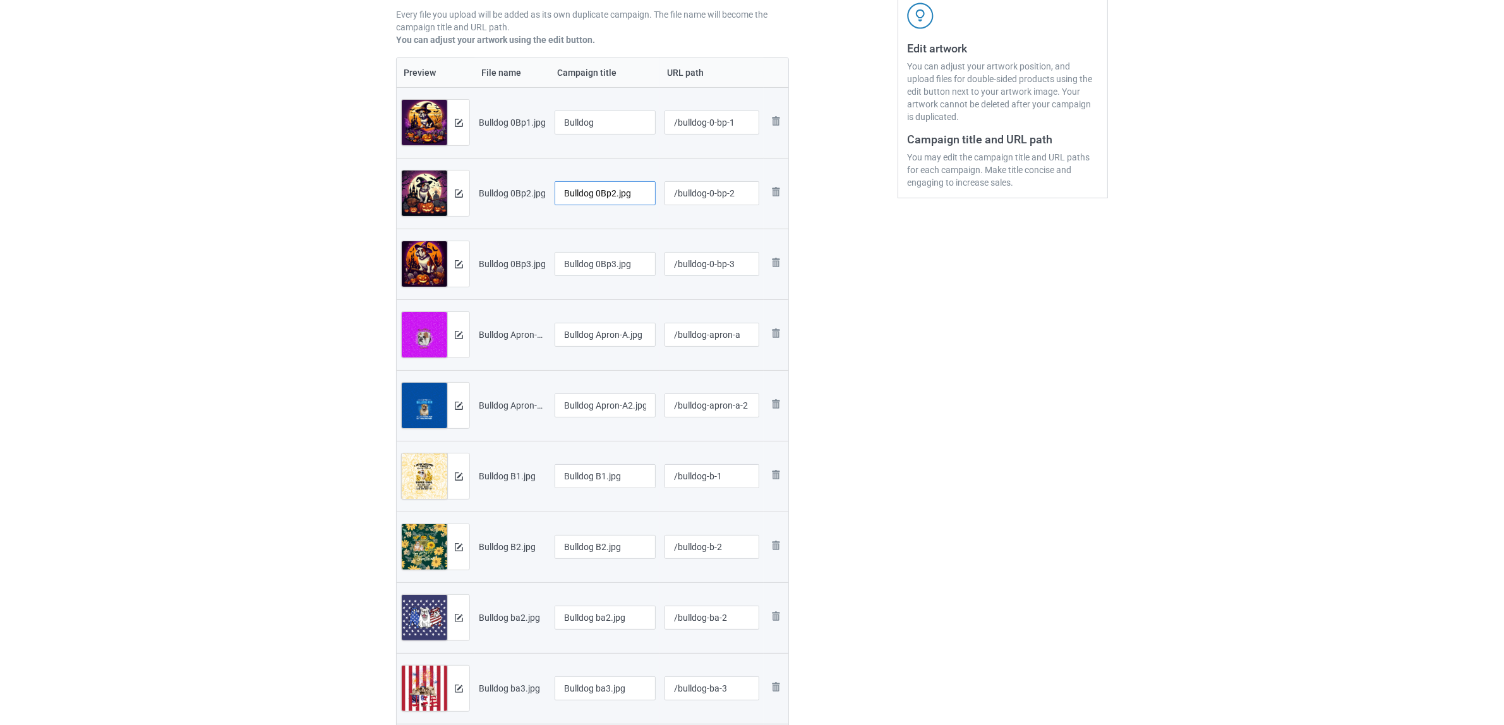
click at [592, 191] on input "Bulldog 0Bp2.jpg" at bounding box center [604, 193] width 101 height 24
paste input "text"
type input "Bulldog"
click at [597, 253] on input "Bulldog 0Bp3.jpg" at bounding box center [604, 264] width 101 height 24
paste input "text"
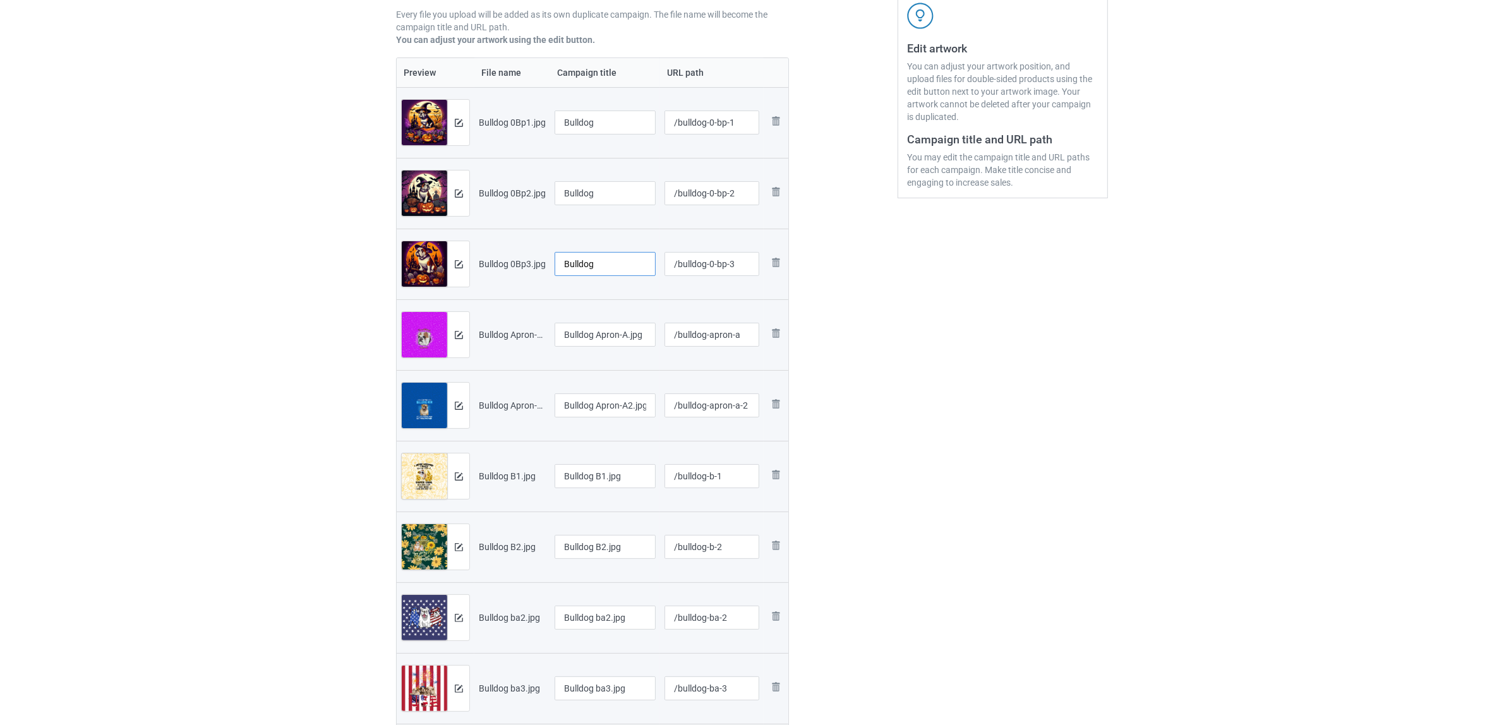
type input "Bulldog"
click at [614, 340] on input "Bulldog Apron-A.jpg" at bounding box center [604, 335] width 101 height 24
paste input "text"
type input "Bulldog"
click at [610, 409] on input "Bulldog Apron-A2.jpg" at bounding box center [604, 405] width 101 height 24
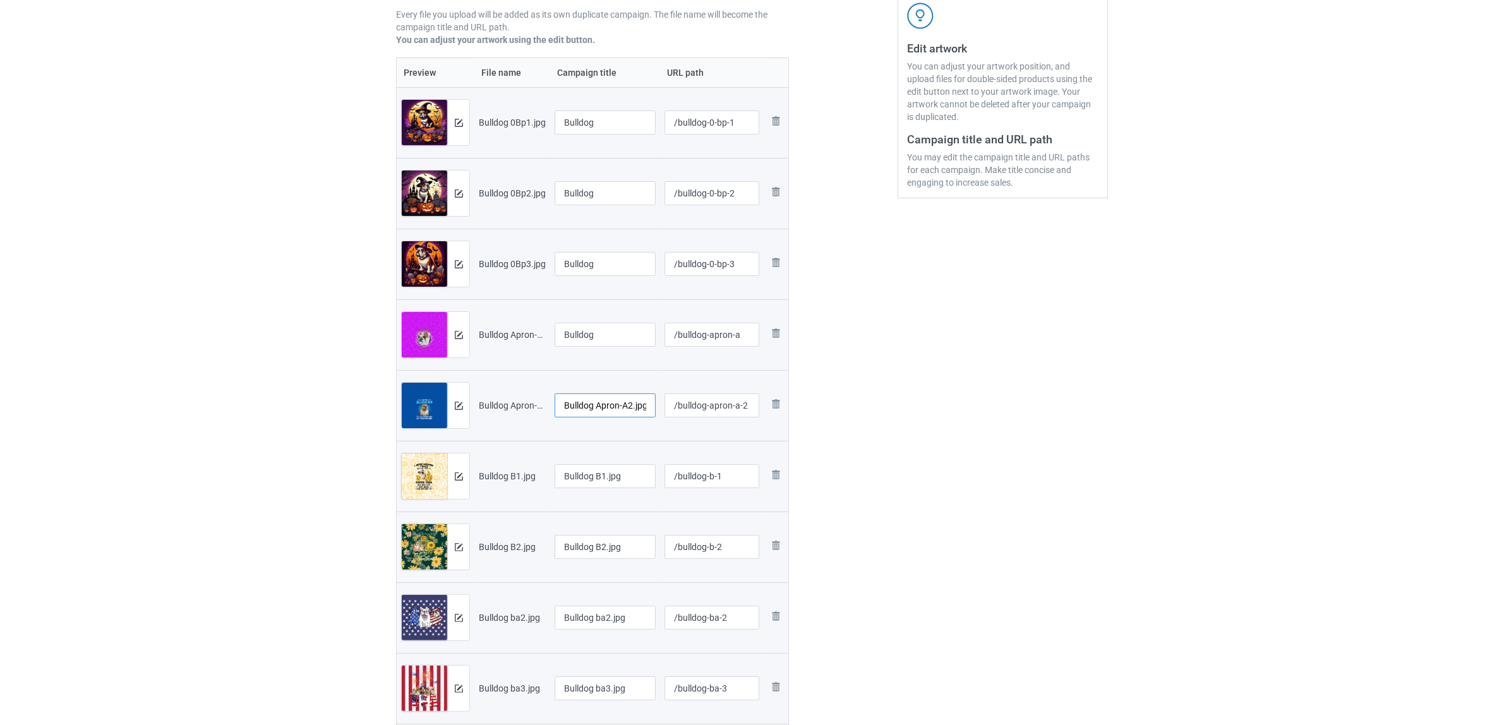
paste input "text"
type input "Bulldog"
click at [626, 480] on input "Bulldog B1.jpg" at bounding box center [604, 476] width 101 height 24
paste input "text"
type input "Bulldog"
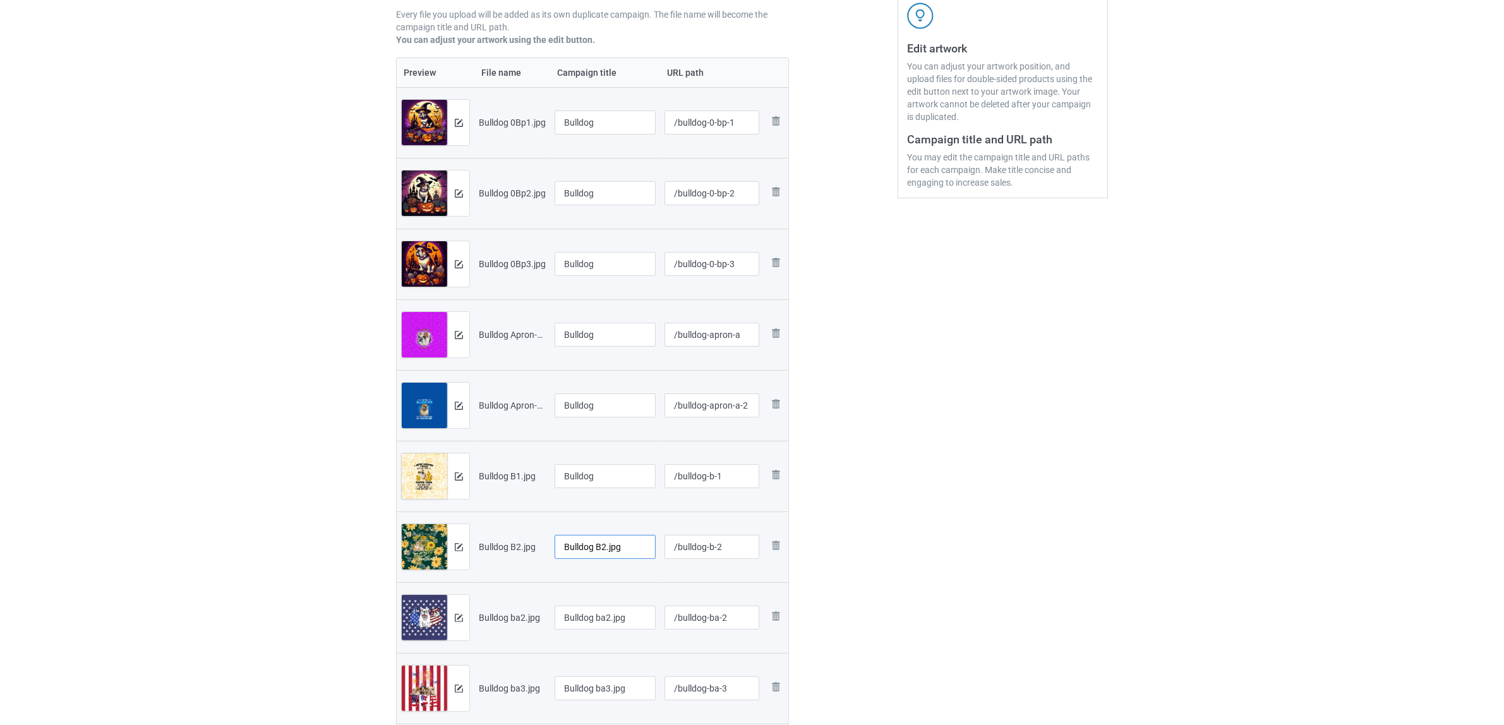
click at [613, 548] on input "Bulldog B2.jpg" at bounding box center [604, 547] width 101 height 24
paste input "text"
type input "Bulldog"
click at [594, 620] on input "Bulldog ba2.jpg" at bounding box center [604, 618] width 101 height 24
paste input "text"
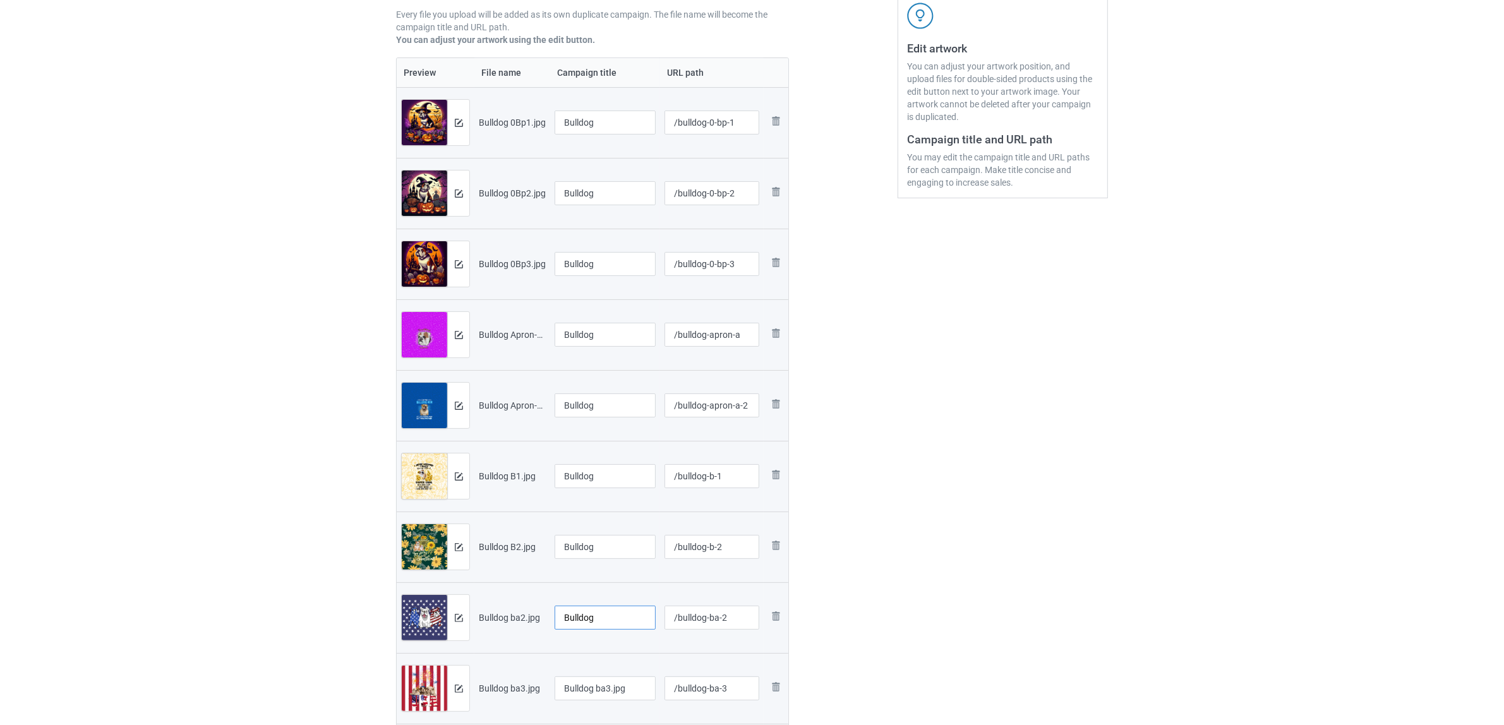
type input "Bulldog"
click at [611, 683] on input "Bulldog ba3.jpg" at bounding box center [604, 688] width 101 height 24
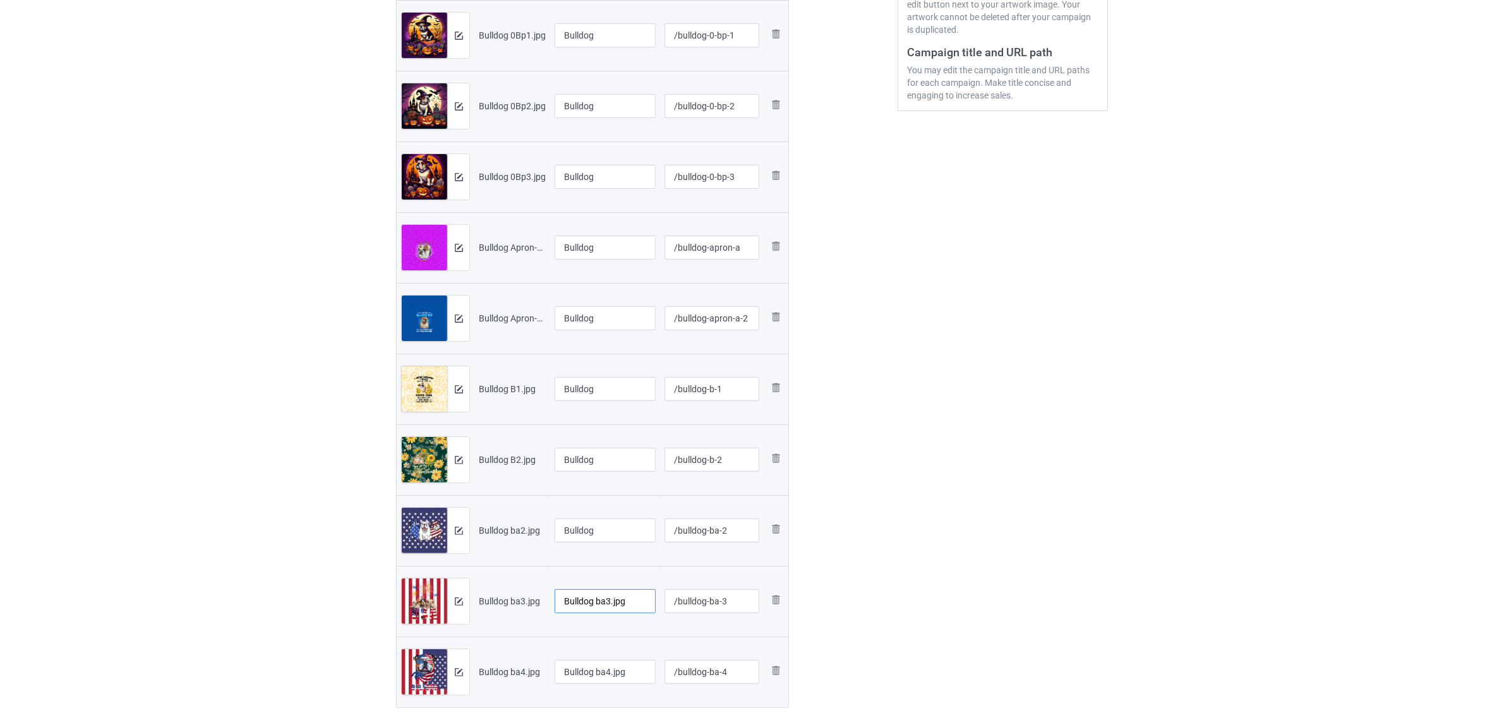
scroll to position [474, 0]
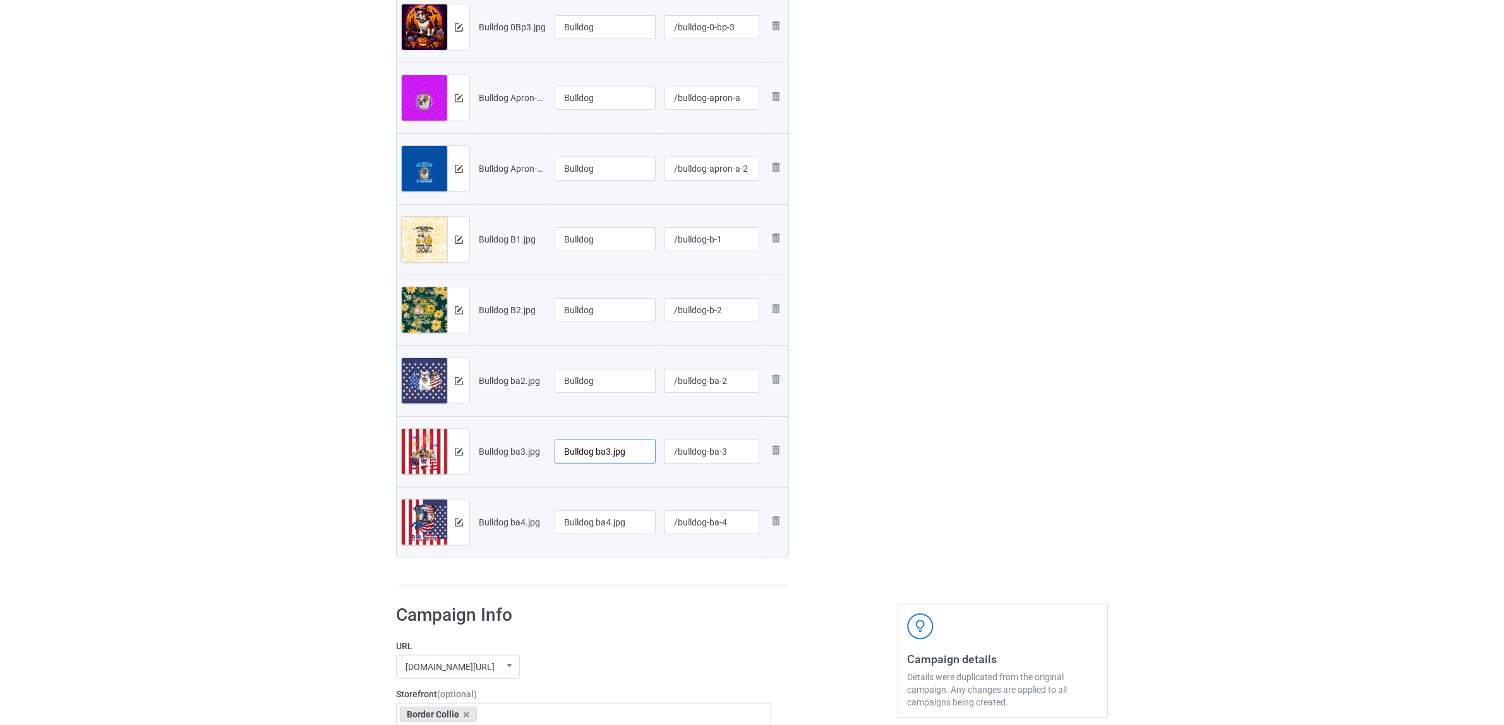
paste input "text"
type input "Bulldog"
click at [570, 515] on input "Bulldog ba4.jpg" at bounding box center [604, 522] width 101 height 24
paste input "text"
type input "Bulldog"
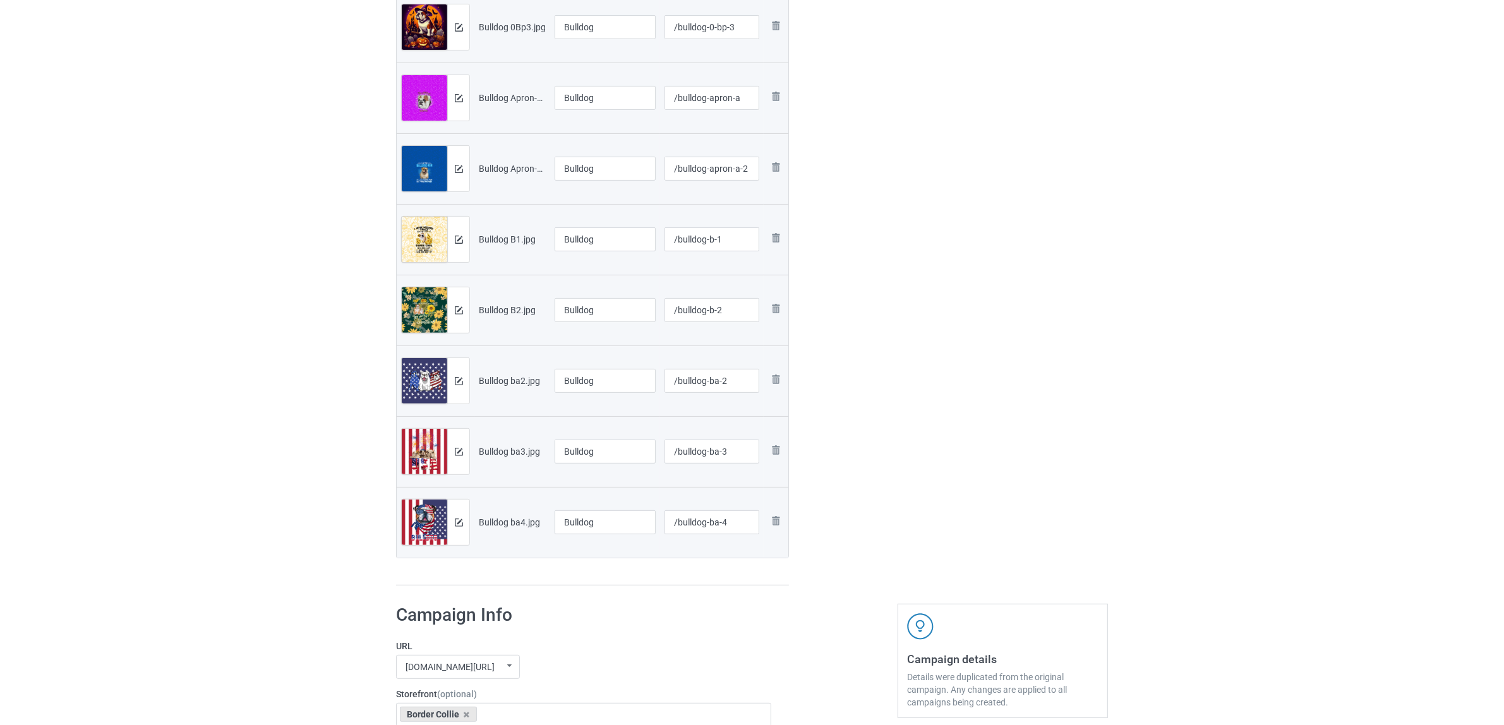
click at [589, 591] on div "Campaign to duplicate Border Collie Original Artwork 4612x4950 @ 264 DPI PNG fo…" at bounding box center [592, 105] width 410 height 980
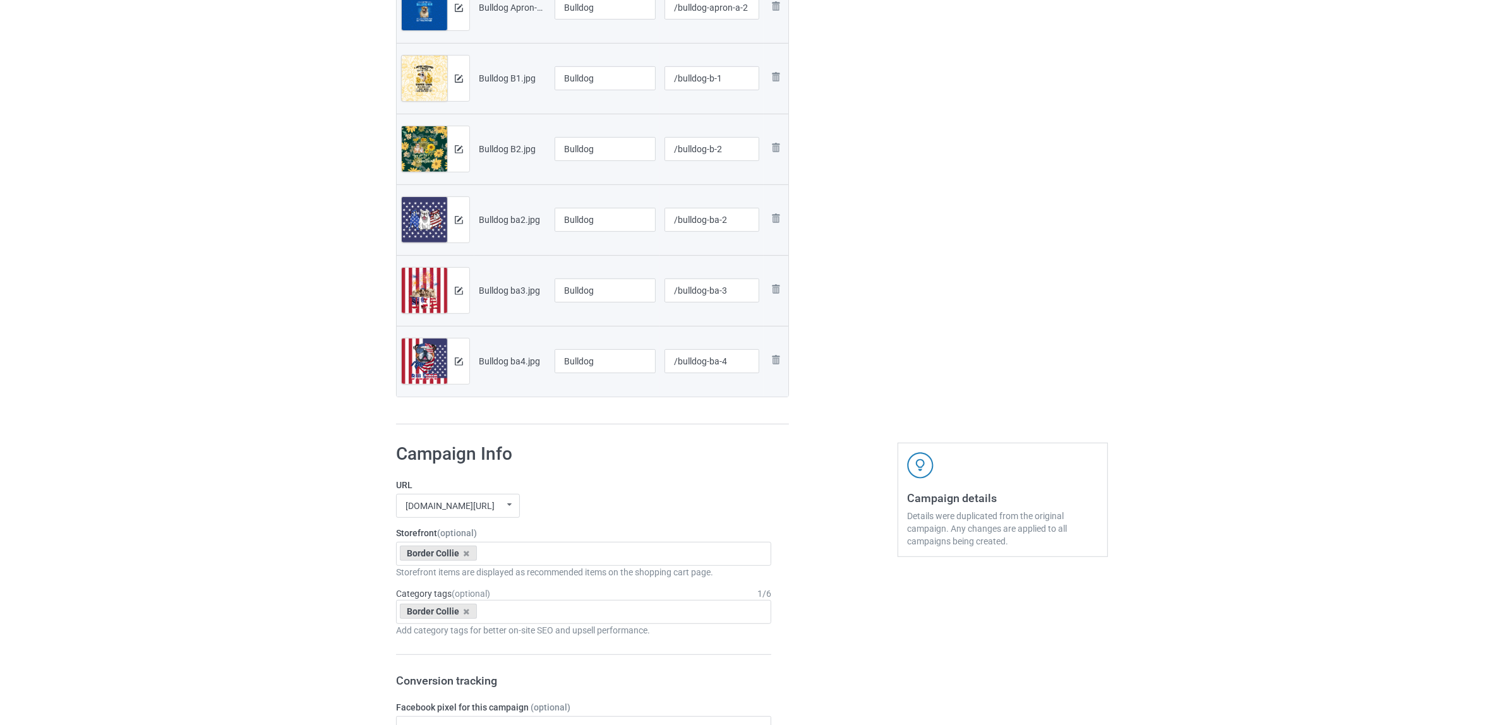
scroll to position [710, 0]
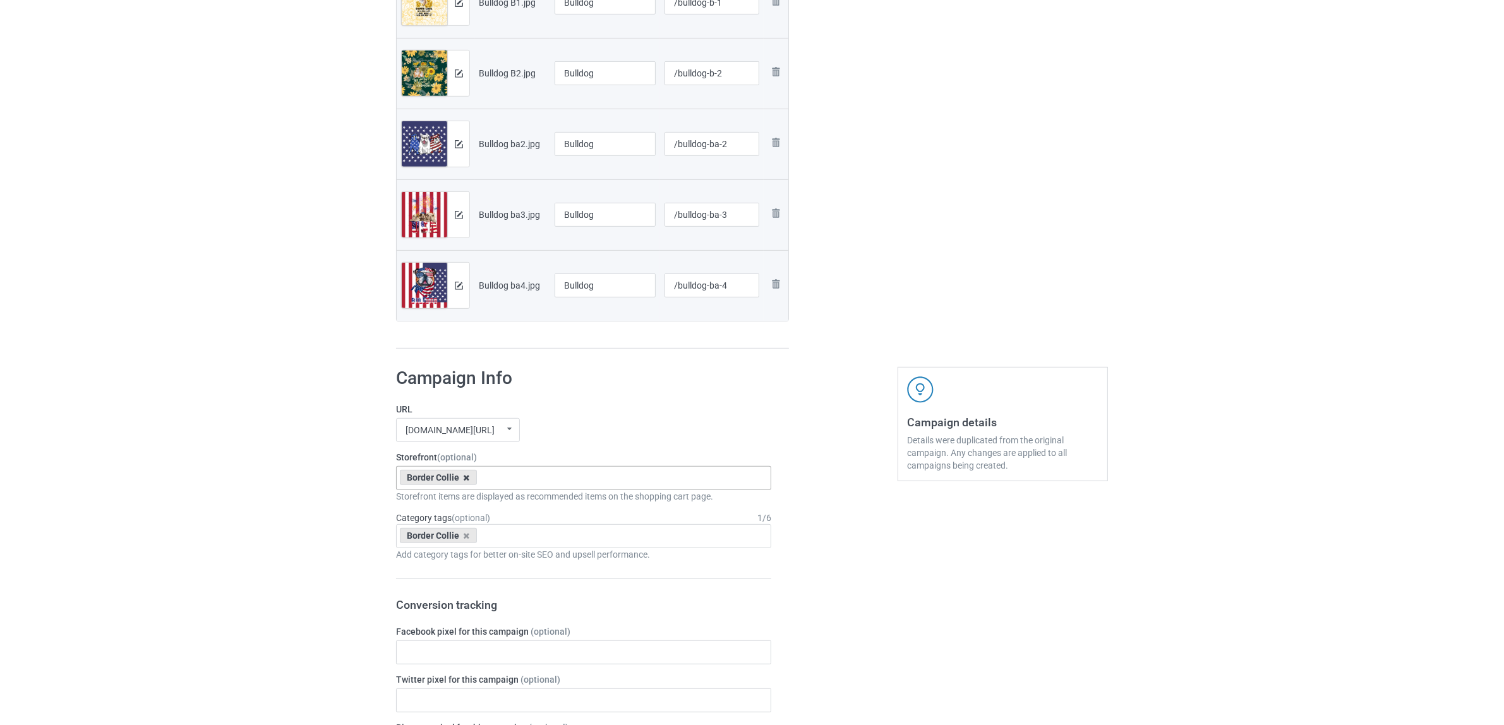
click at [464, 479] on icon at bounding box center [467, 478] width 6 height 8
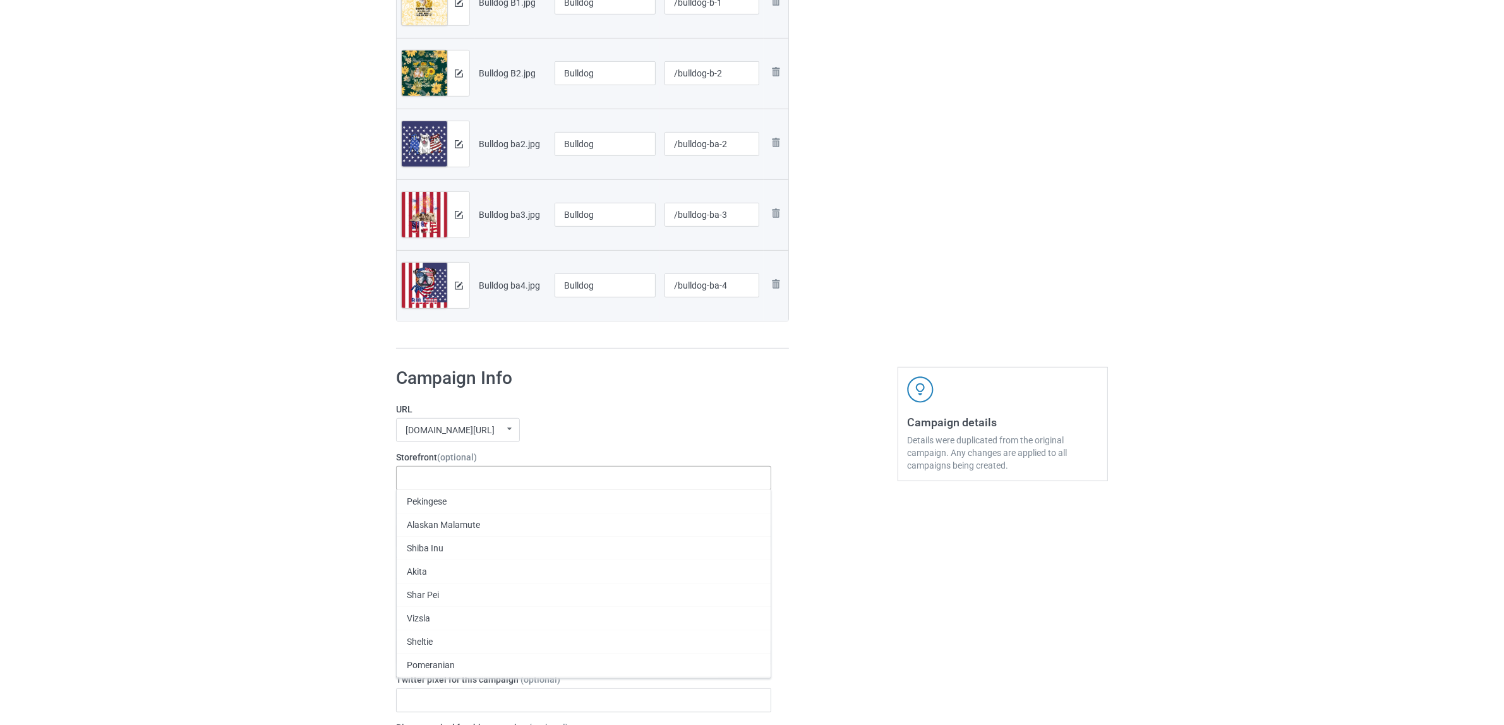
paste input "Bulldog"
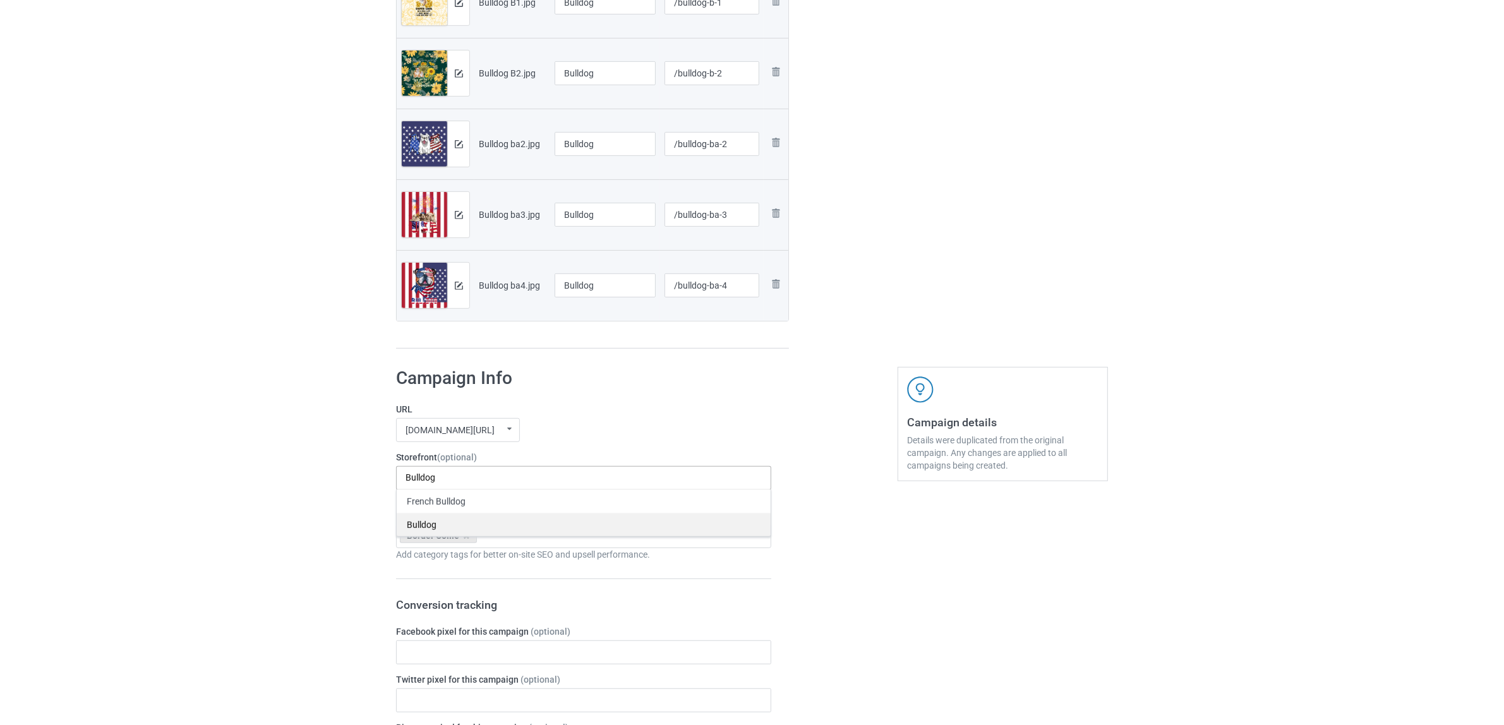
type input "Bulldog"
click at [421, 522] on div "Bulldog" at bounding box center [584, 524] width 374 height 23
click at [464, 536] on icon at bounding box center [467, 536] width 6 height 8
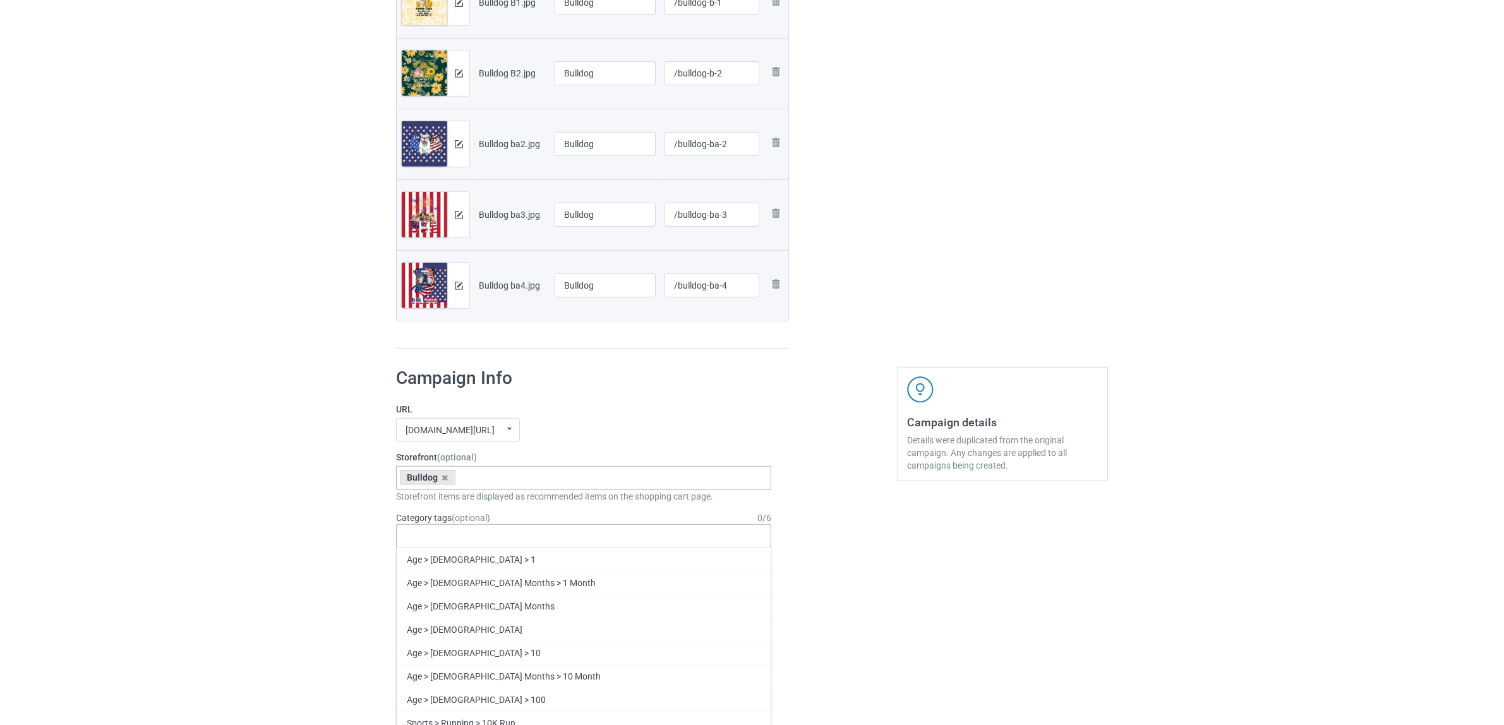
paste input "Bulldog"
type input "Bulldog"
click at [434, 604] on div "Bulldog" at bounding box center [584, 605] width 374 height 23
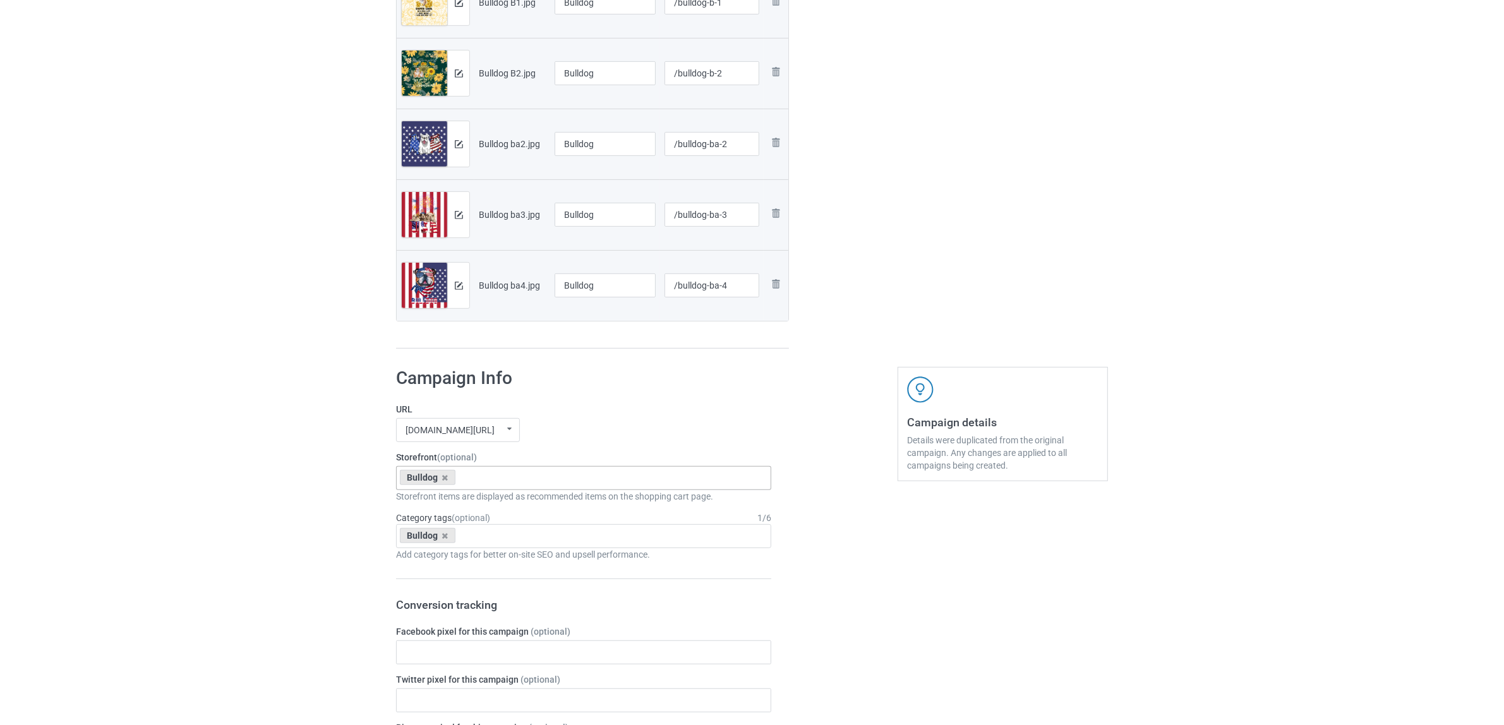
click at [227, 524] on div "Bulk duplicate campaign Campaign to duplicate Border Collie Original Artwork 46…" at bounding box center [752, 429] width 1504 height 2210
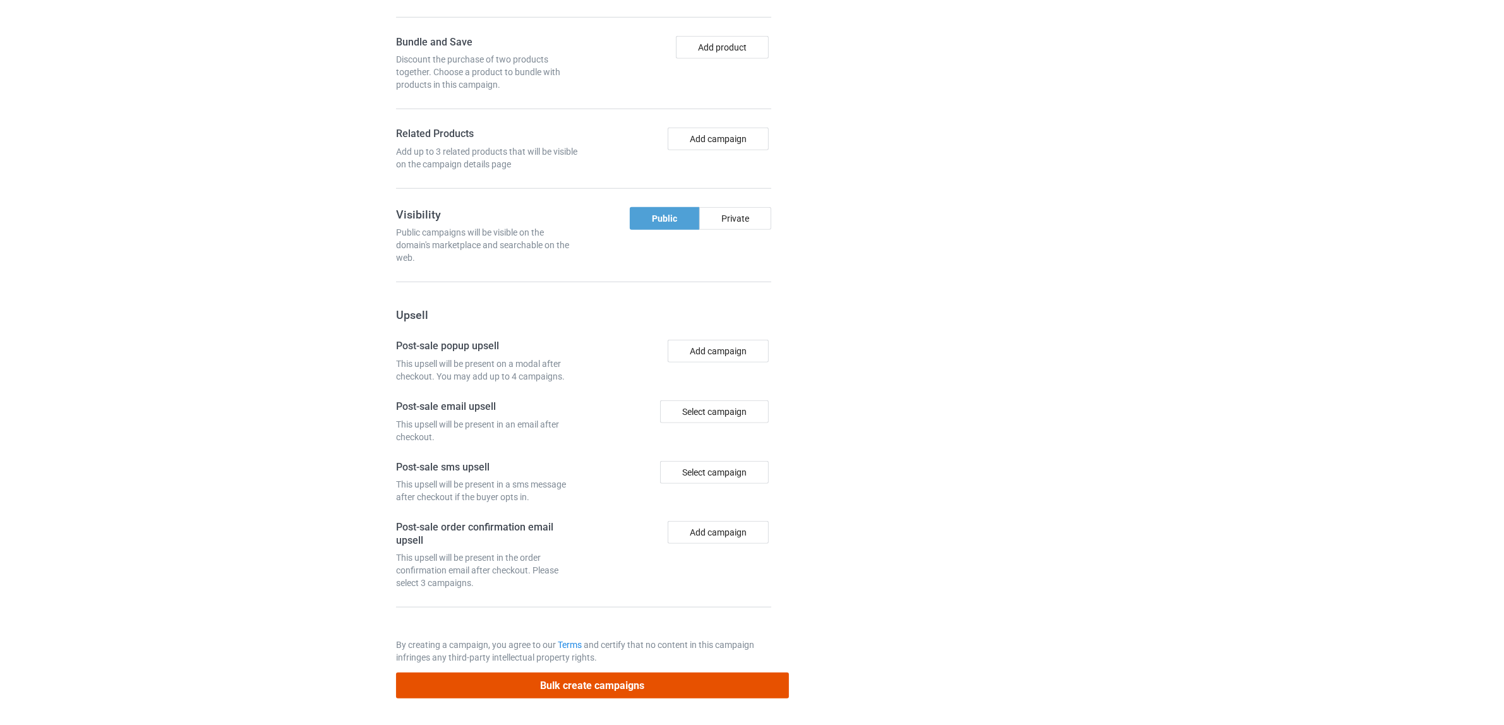
click at [619, 680] on button "Bulk create campaigns" at bounding box center [592, 686] width 393 height 26
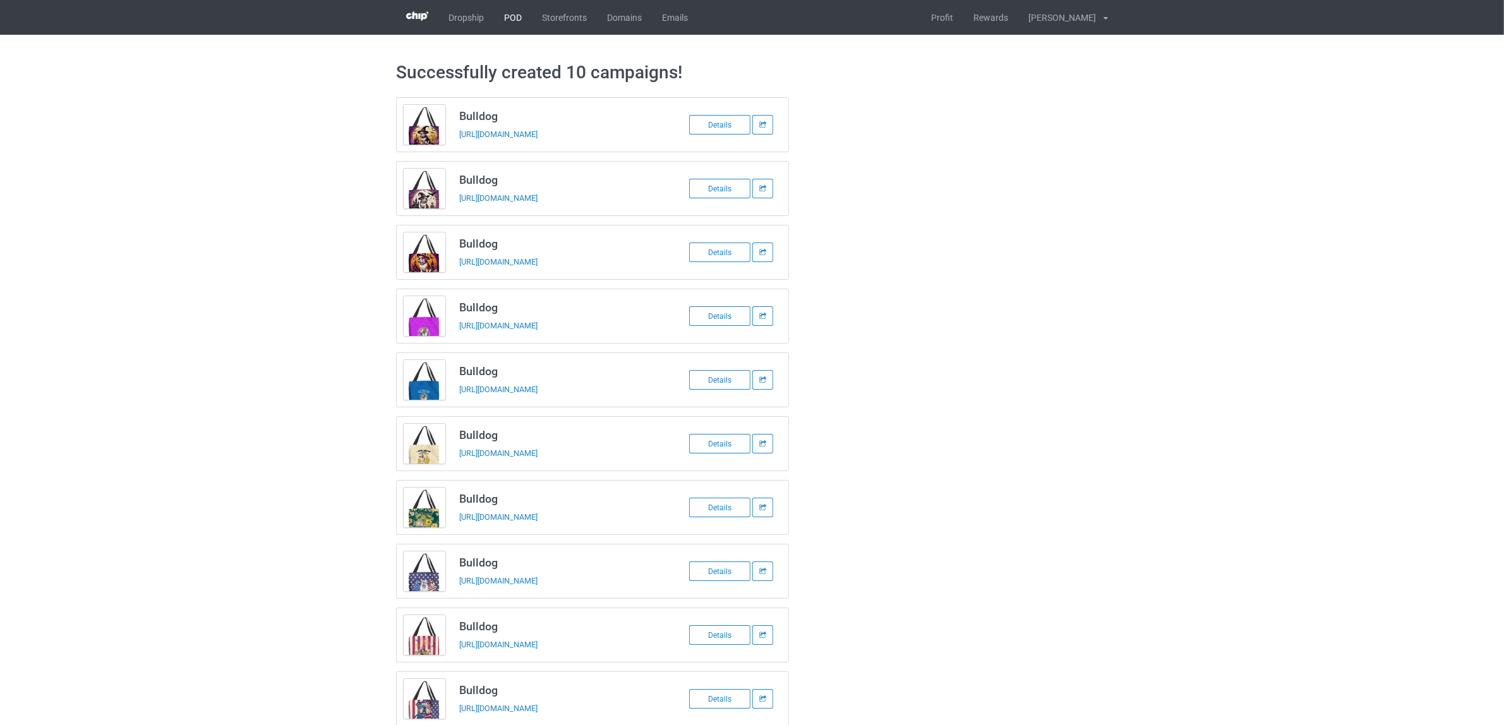
click at [509, 20] on link "POD" at bounding box center [513, 17] width 38 height 35
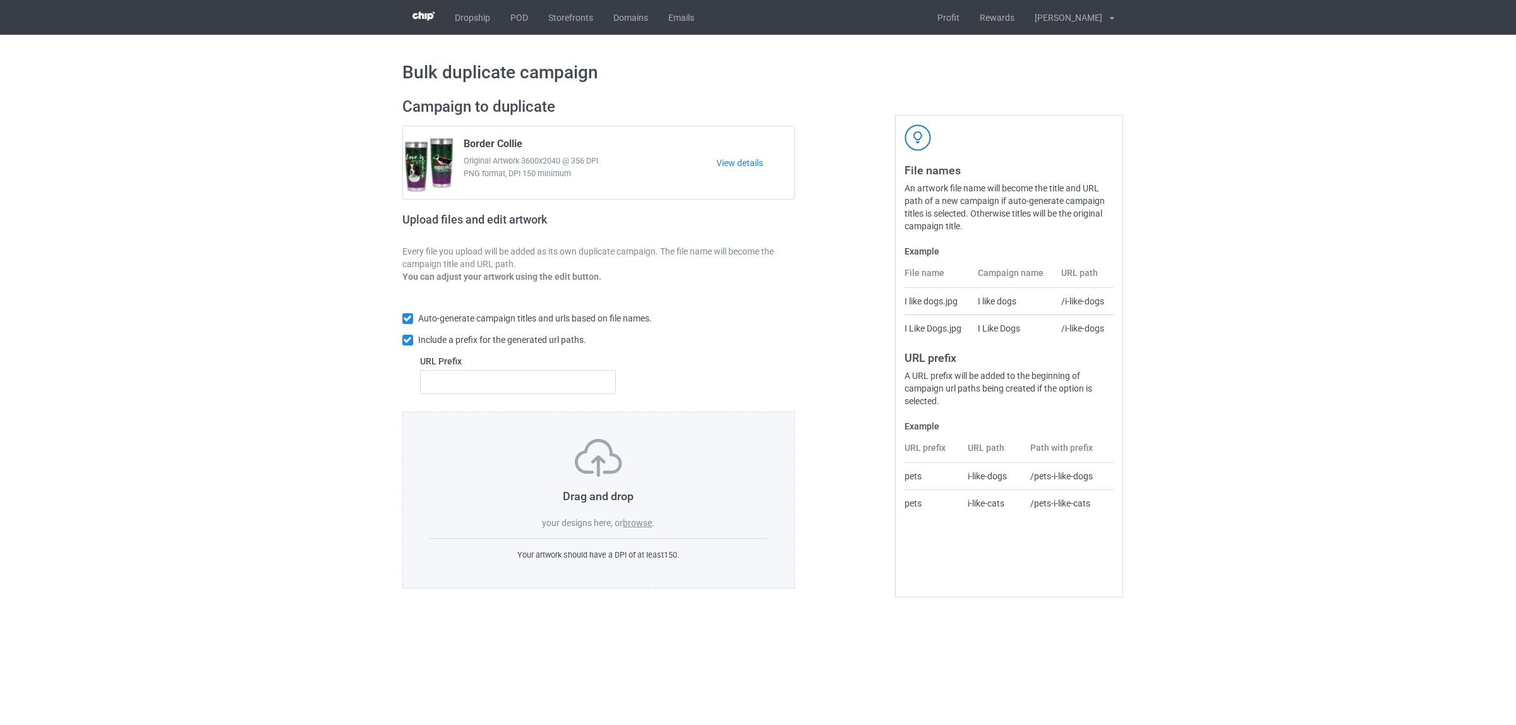
click at [637, 527] on label "browse" at bounding box center [637, 523] width 29 height 10
click at [0, 0] on input "browse" at bounding box center [0, 0] width 0 height 0
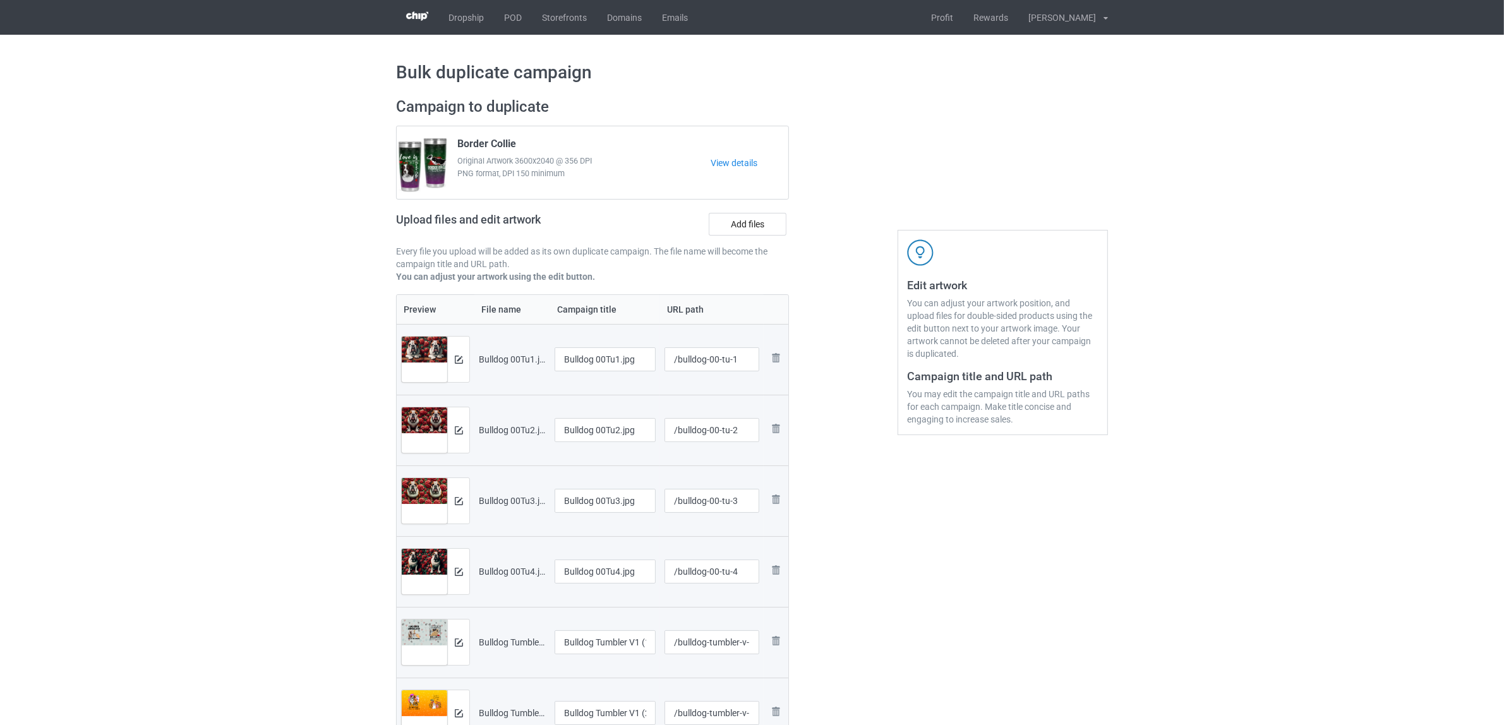
scroll to position [237, 0]
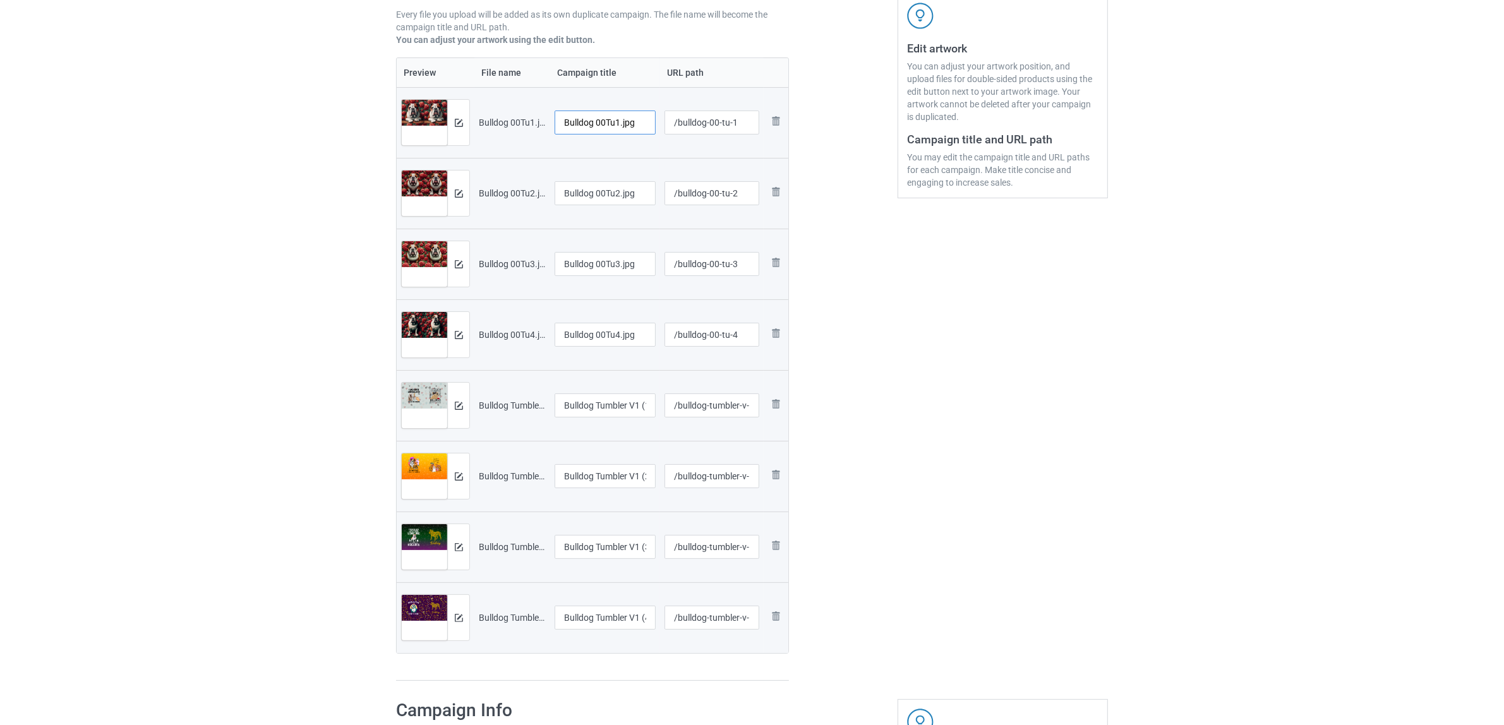
drag, startPoint x: 596, startPoint y: 123, endPoint x: 661, endPoint y: 128, distance: 65.2
click at [661, 128] on tr "Preview and edit artwork Bulldog 00Tu1.jpg Bulldog 00Tu1.jpg /bulldog-00-tu-1 R…" at bounding box center [593, 122] width 392 height 71
drag, startPoint x: 609, startPoint y: 119, endPoint x: 525, endPoint y: 116, distance: 84.7
click at [525, 116] on tr "Preview and edit artwork Bulldog 00Tu1.jpg Bulldog /bulldog-00-tu-1 Remove file" at bounding box center [593, 122] width 392 height 71
type input "Bulldog"
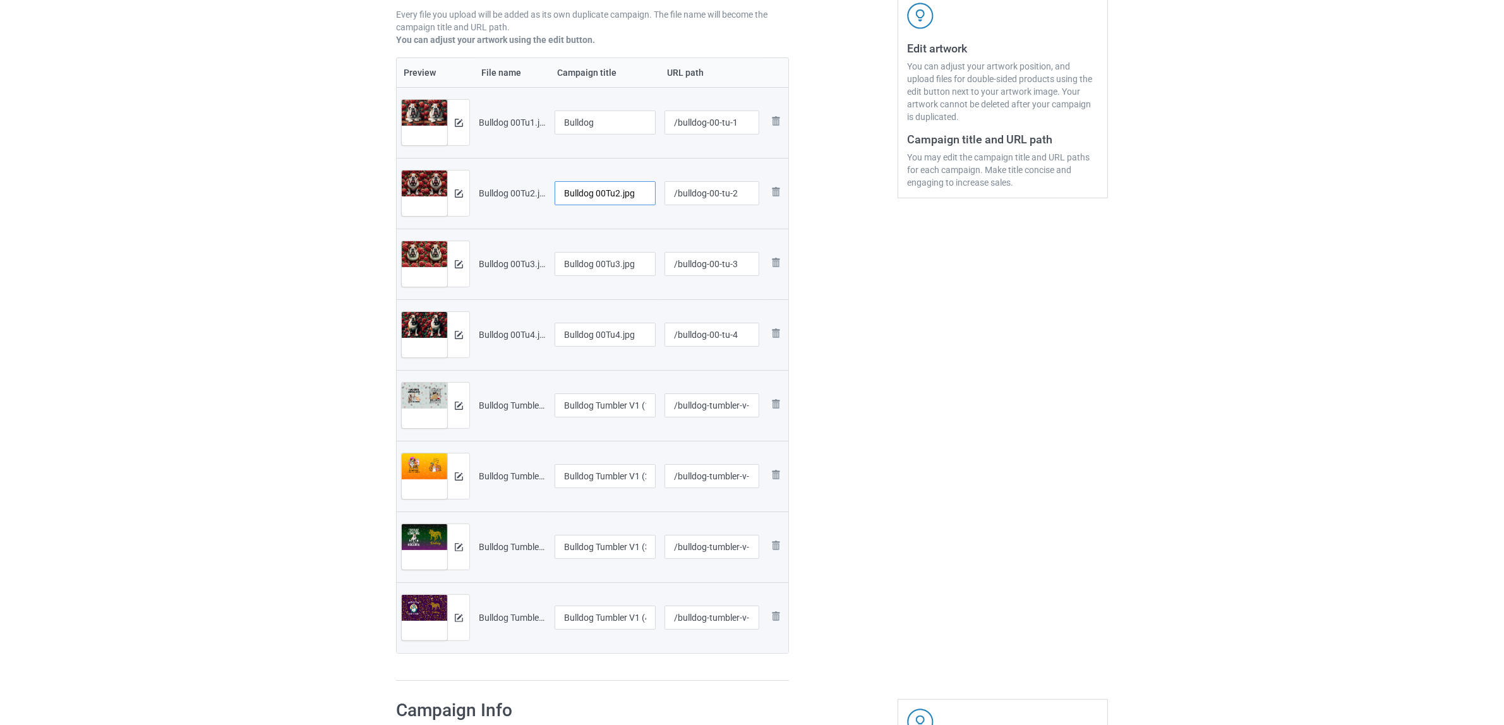
click at [592, 187] on input "Bulldog 00Tu2.jpg" at bounding box center [604, 193] width 101 height 24
paste input "text"
type input "Bulldog"
click at [621, 267] on input "Bulldog 00Tu3.jpg" at bounding box center [604, 264] width 101 height 24
paste input "text"
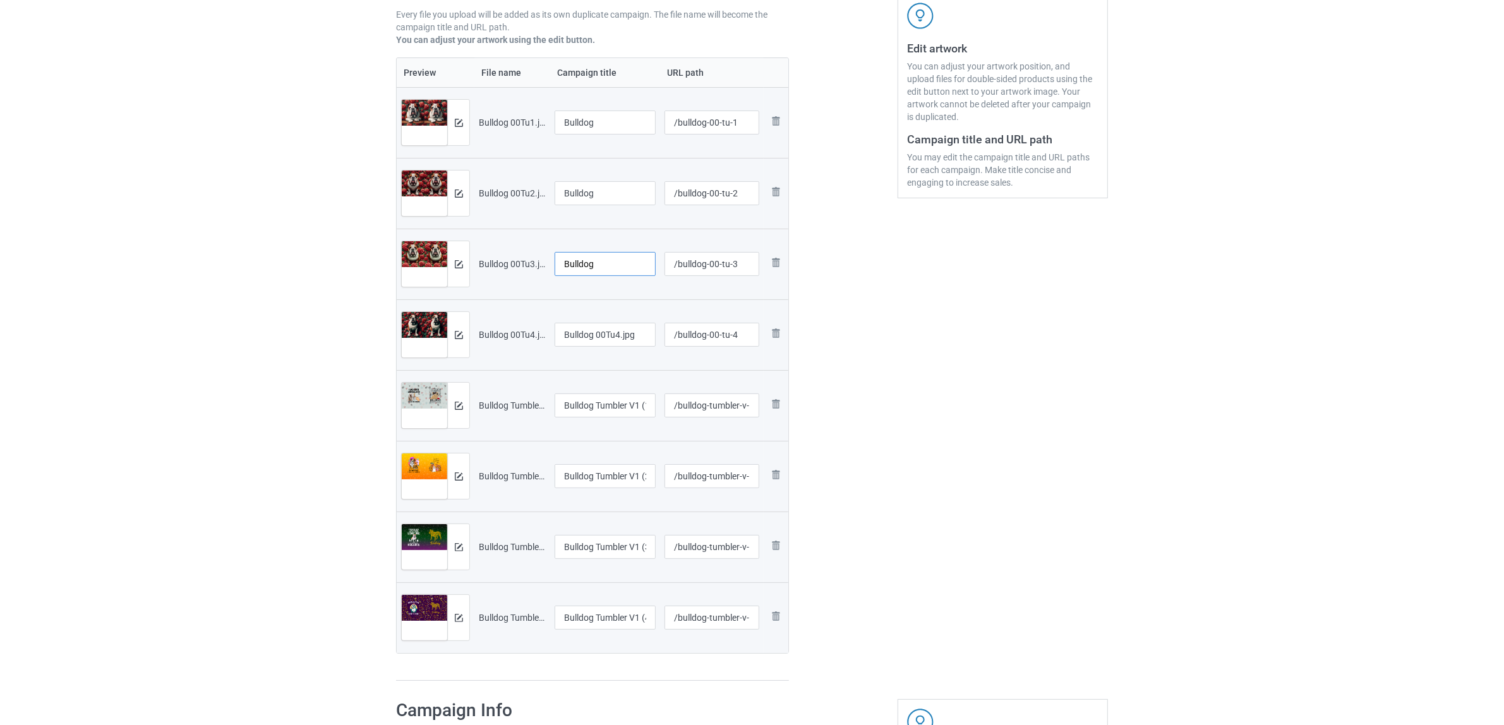
type input "Bulldog"
click at [592, 330] on input "Bulldog 00Tu4.jpg" at bounding box center [604, 335] width 101 height 24
paste input "text"
type input "Bulldog"
click at [620, 405] on input "Bulldog Tumbler V1 (1).jpg" at bounding box center [604, 405] width 101 height 24
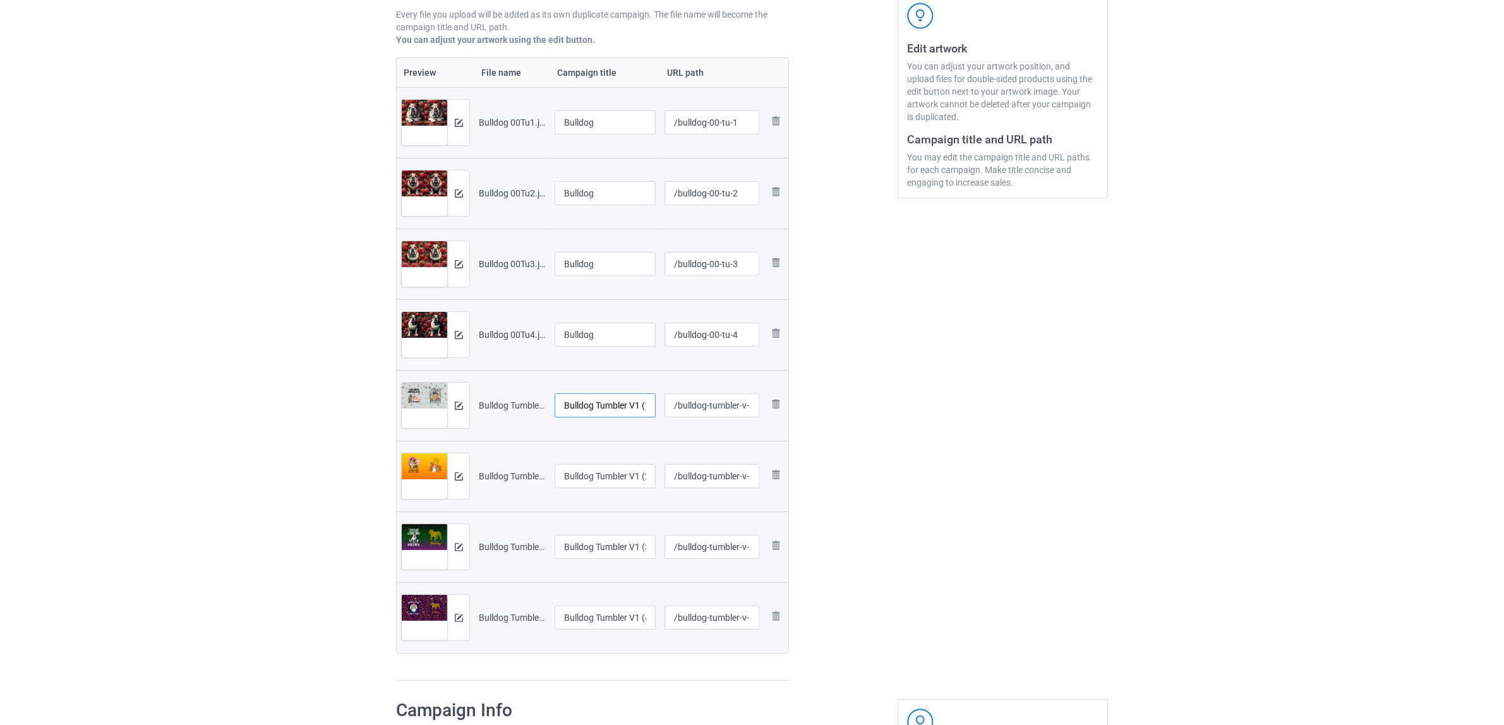
paste input "text"
type input "Bulldog"
click at [601, 471] on input "Bulldog Tumbler V1 (2).jpg" at bounding box center [604, 476] width 101 height 24
paste input "text"
type input "Bulldog"
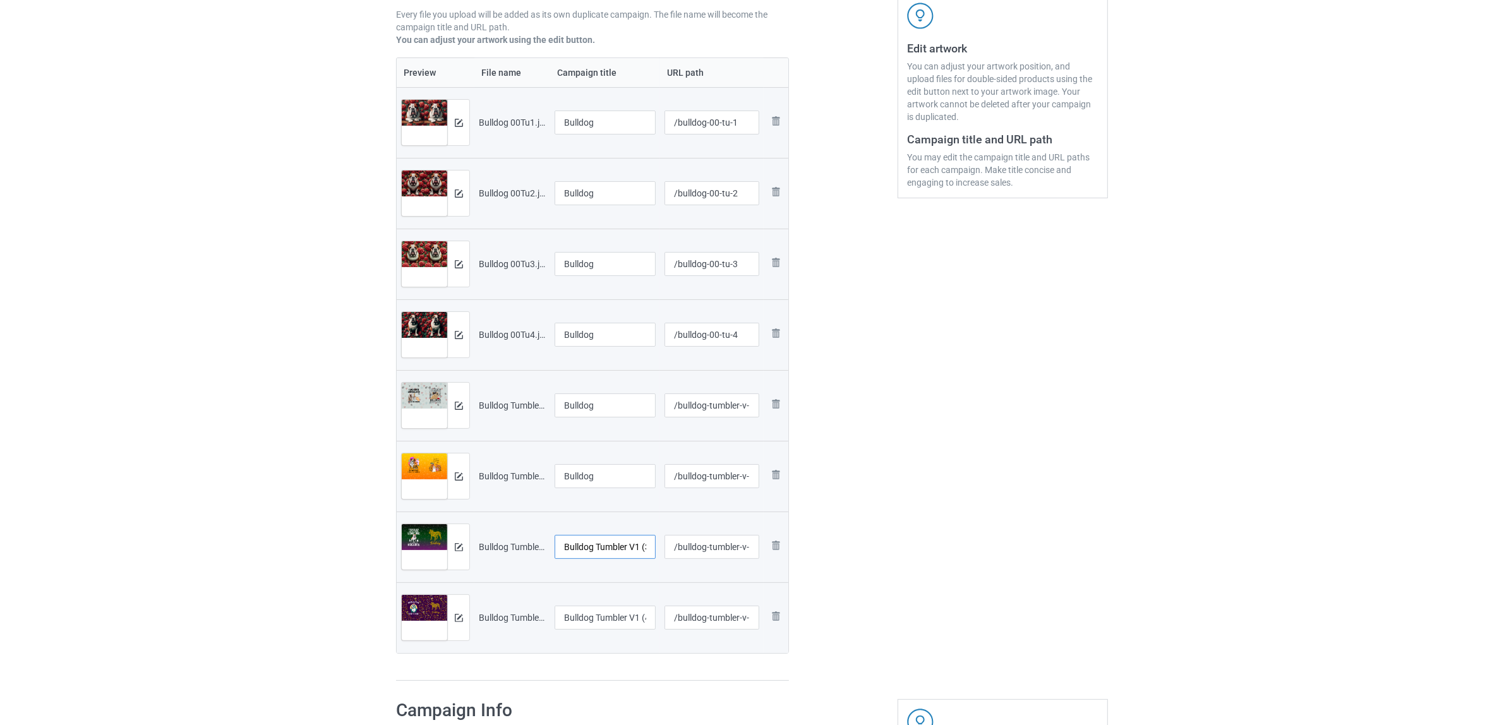
click at [610, 548] on input "Bulldog Tumbler V1 (3).jpg" at bounding box center [604, 547] width 101 height 24
paste input "text"
type input "Bulldog"
click at [587, 614] on input "Bulldog Tumbler V1 (4).jpg" at bounding box center [604, 618] width 101 height 24
paste input "text"
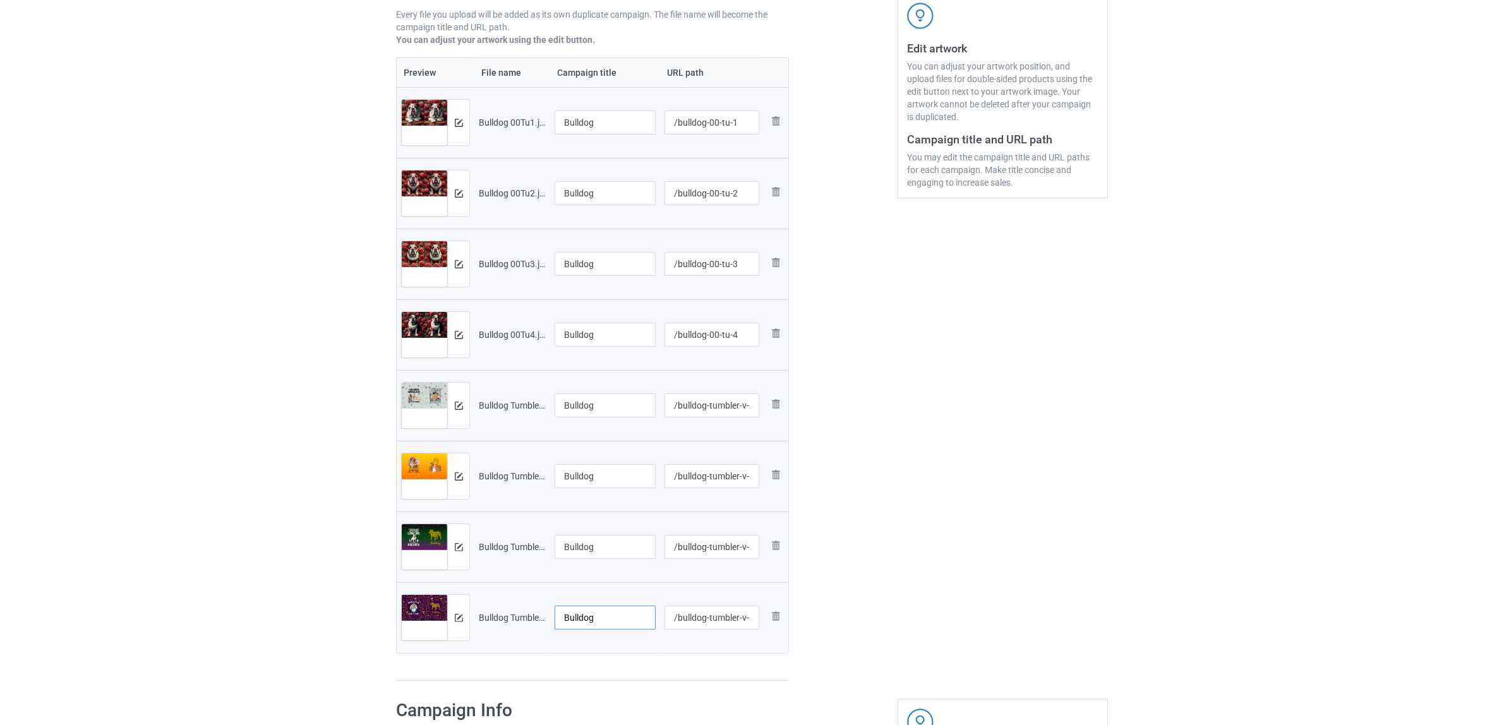
type input "Bulldog"
click at [596, 659] on div "Preview File name Campaign title URL path Preview and edit artwork Bulldog 00Tu…" at bounding box center [592, 369] width 393 height 624
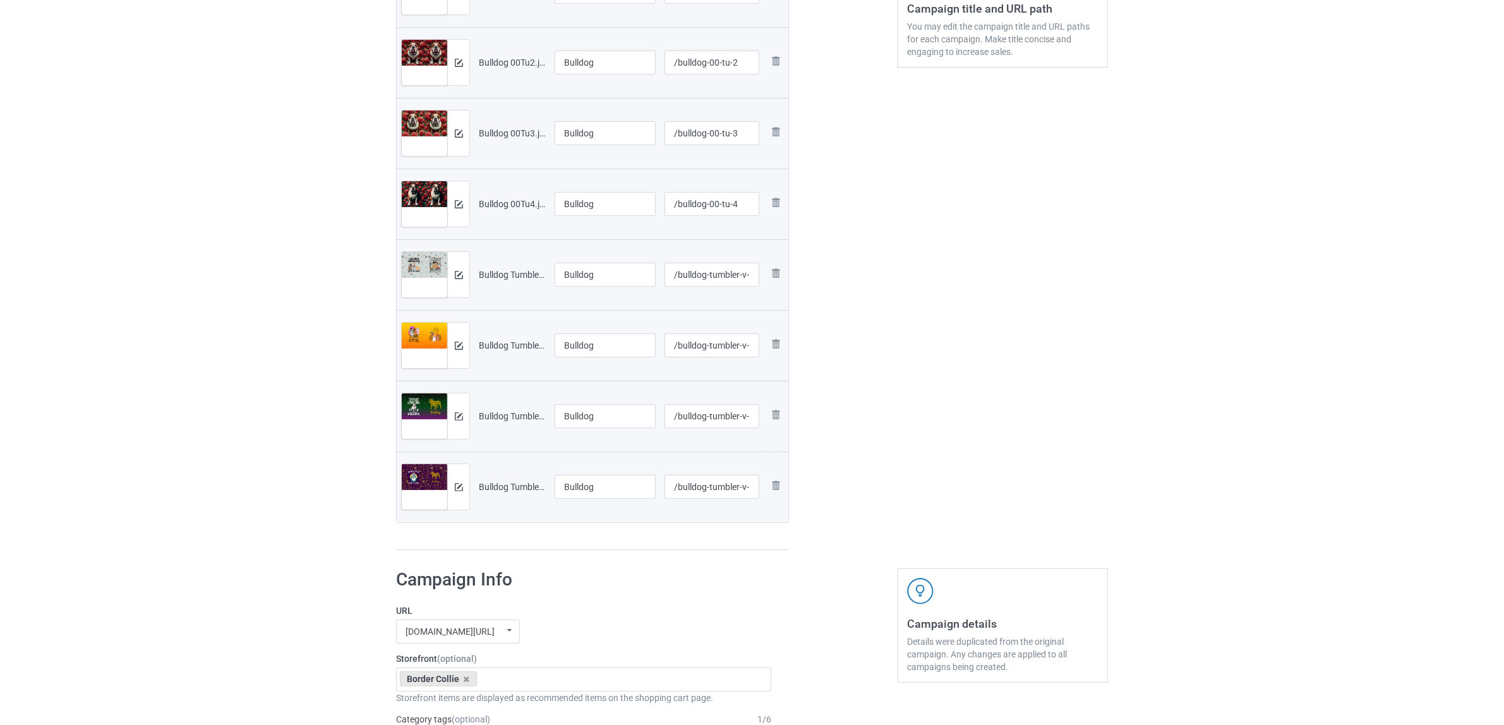
scroll to position [474, 0]
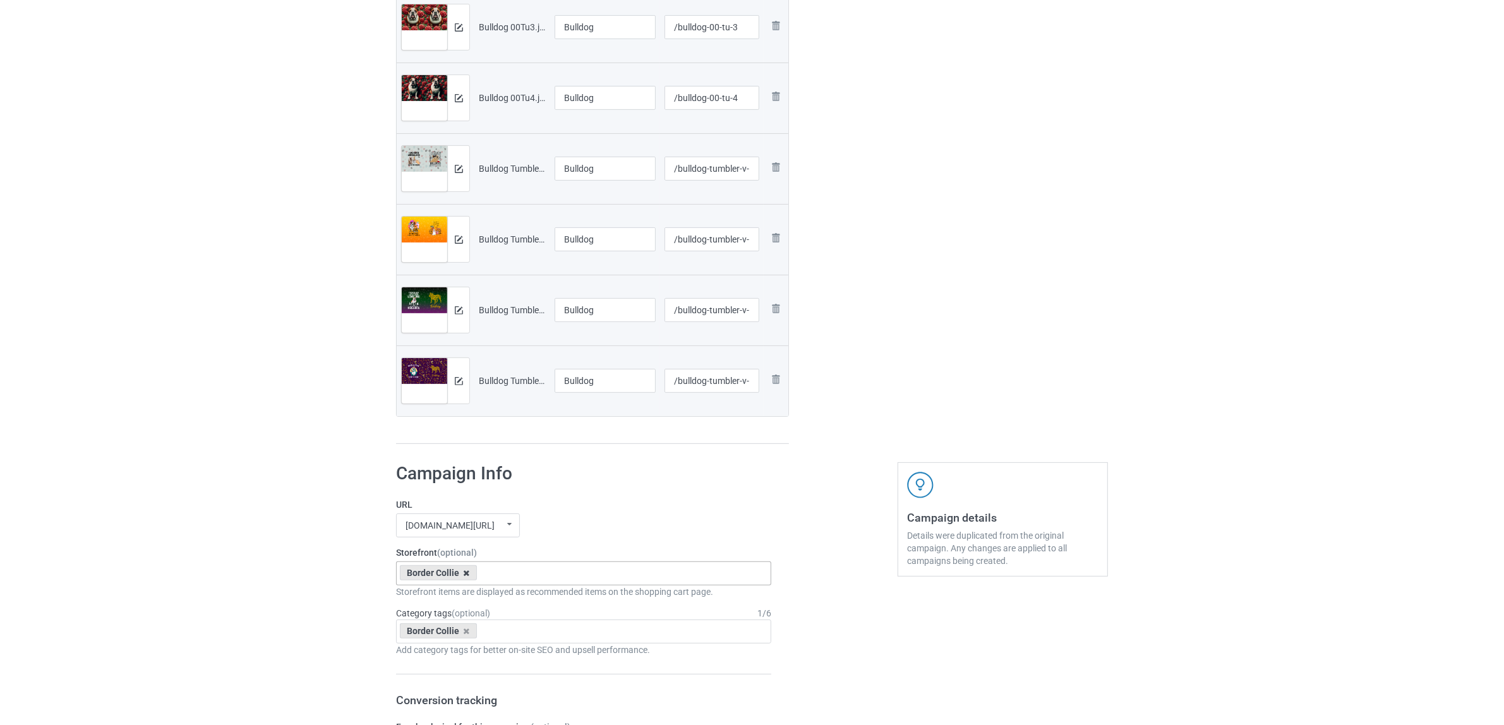
click at [467, 573] on icon at bounding box center [467, 573] width 6 height 8
paste input "Bulldog"
type input "Bulldog"
click at [430, 618] on div "Bulldog" at bounding box center [584, 619] width 374 height 23
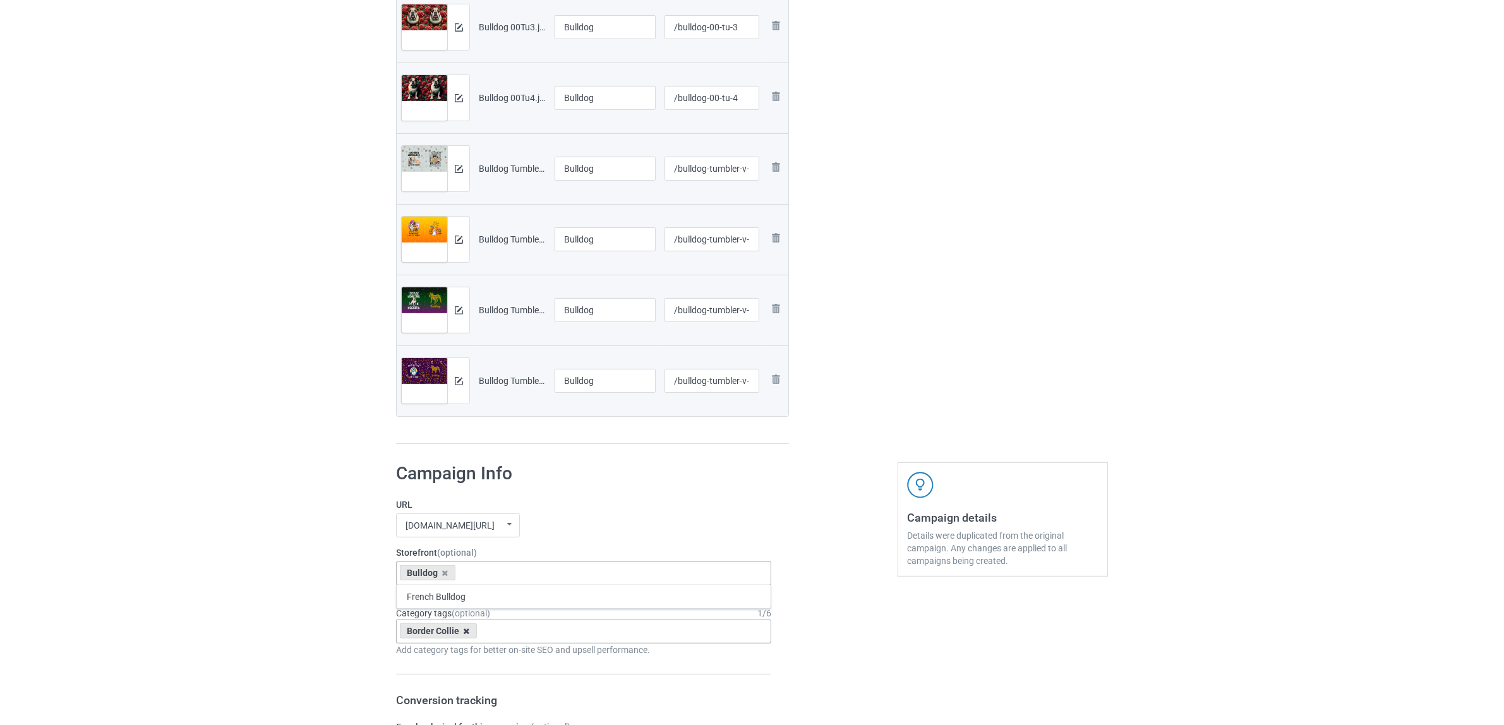
click at [467, 630] on icon at bounding box center [467, 631] width 6 height 8
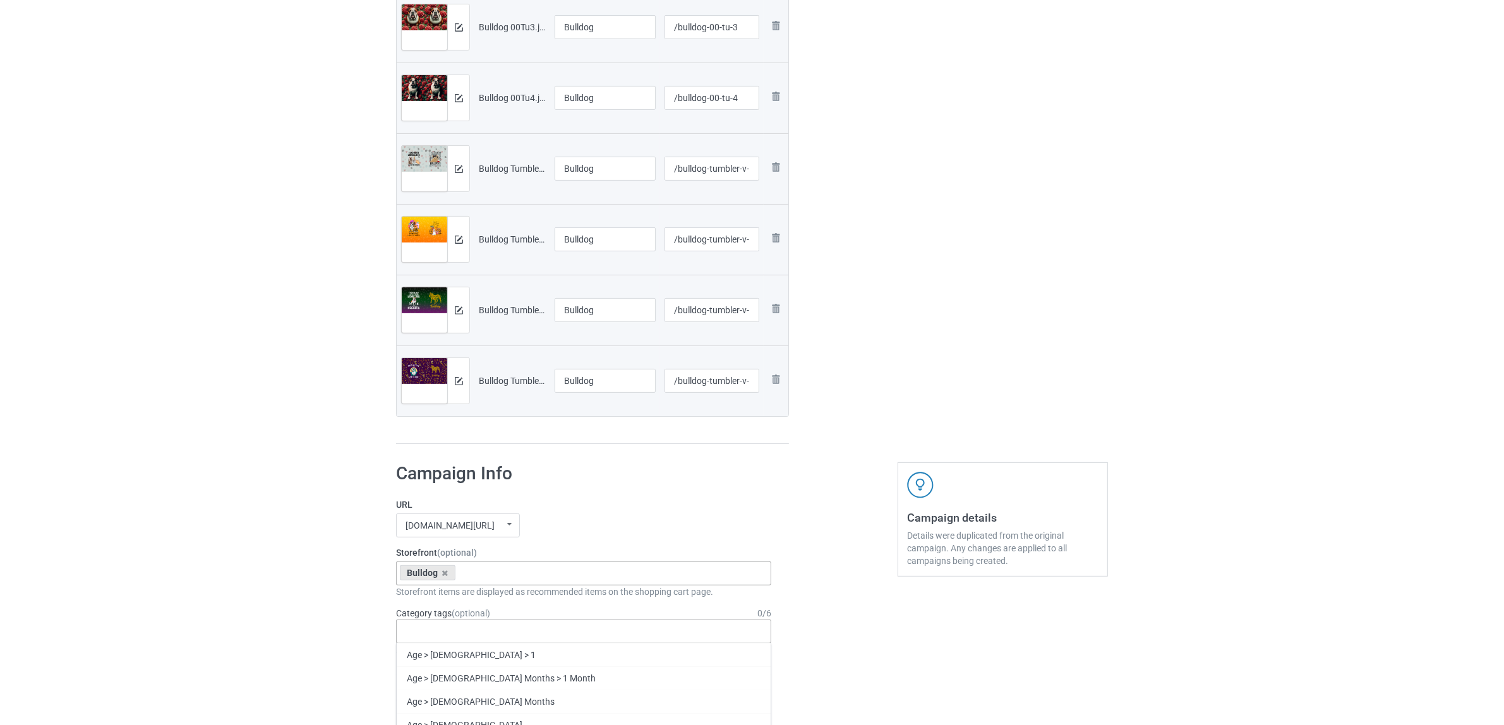
paste input "Bulldog"
type input "Bulldog"
click at [420, 702] on div "Bulldog" at bounding box center [584, 701] width 374 height 23
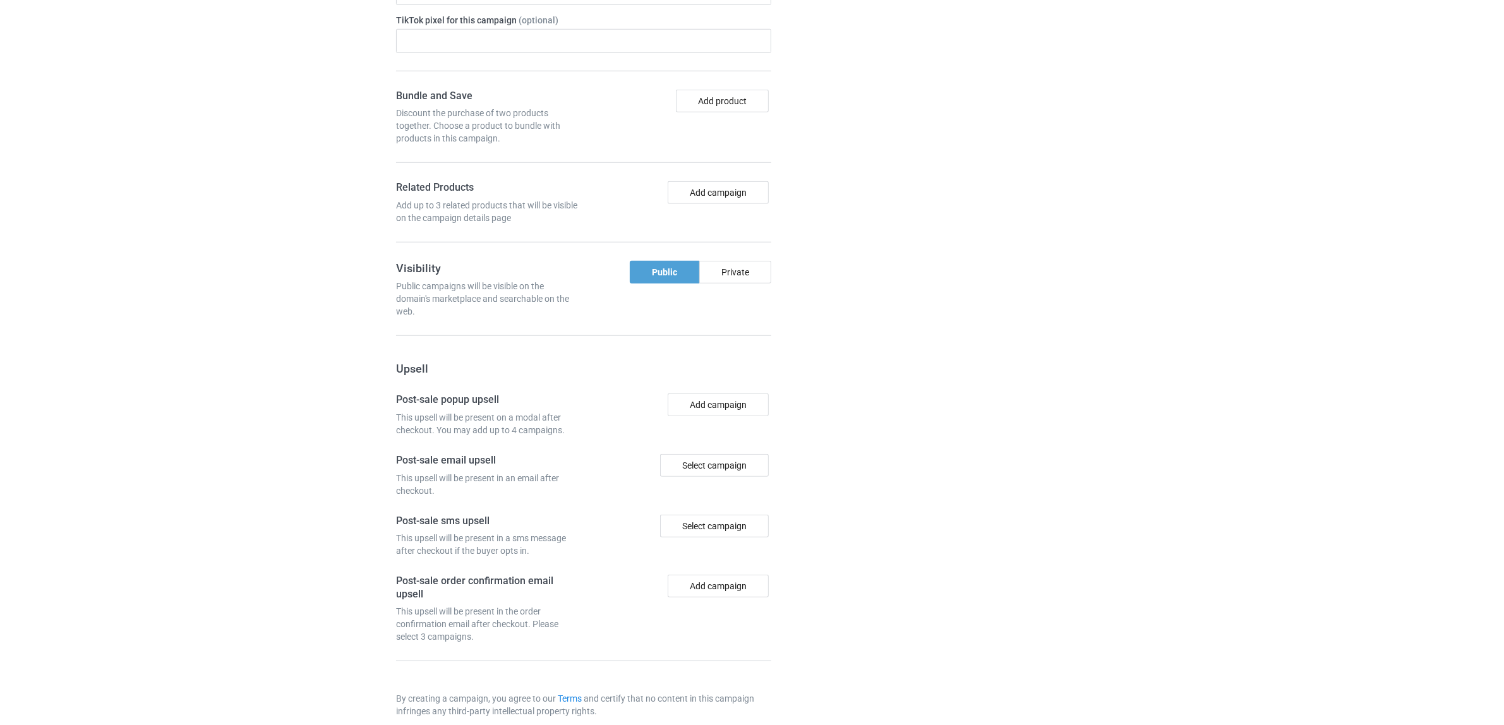
scroll to position [1382, 0]
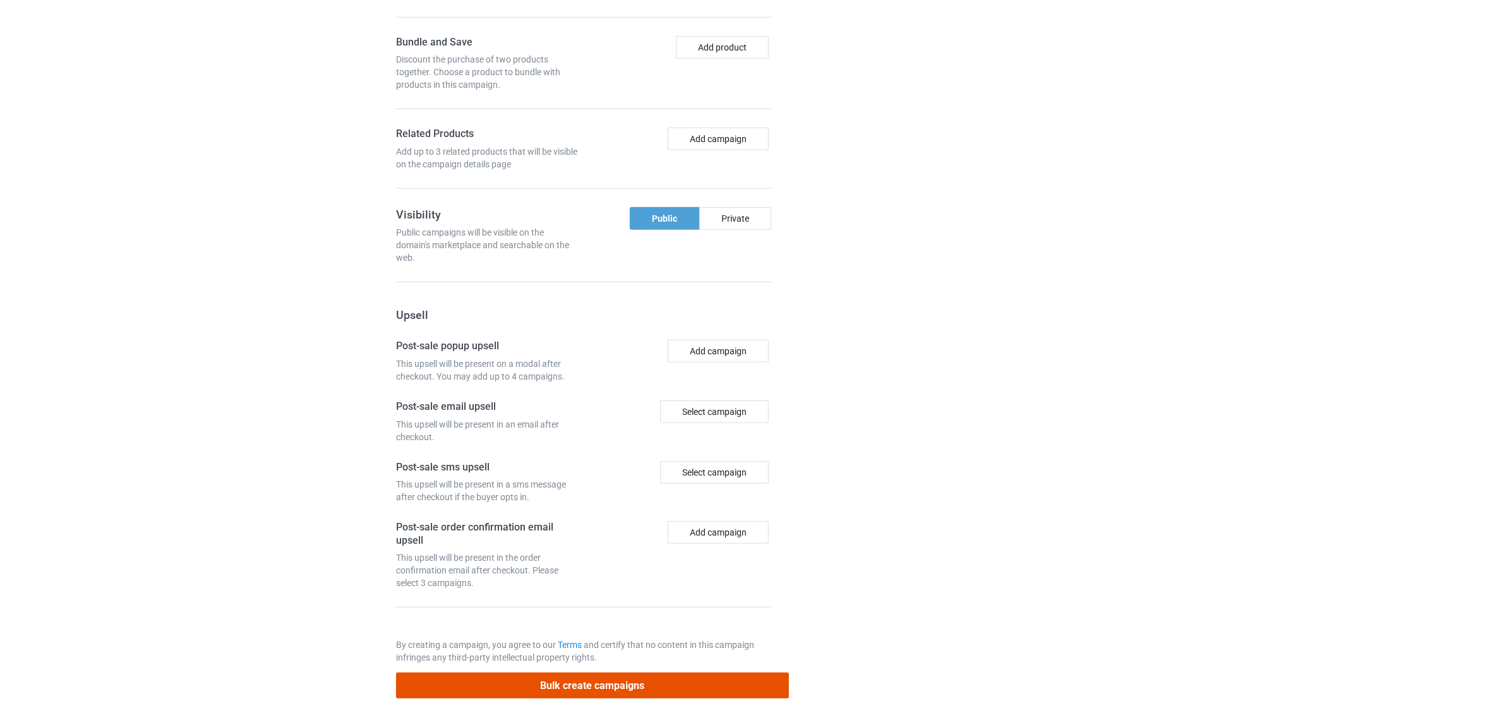
click at [598, 689] on button "Bulk create campaigns" at bounding box center [592, 686] width 393 height 26
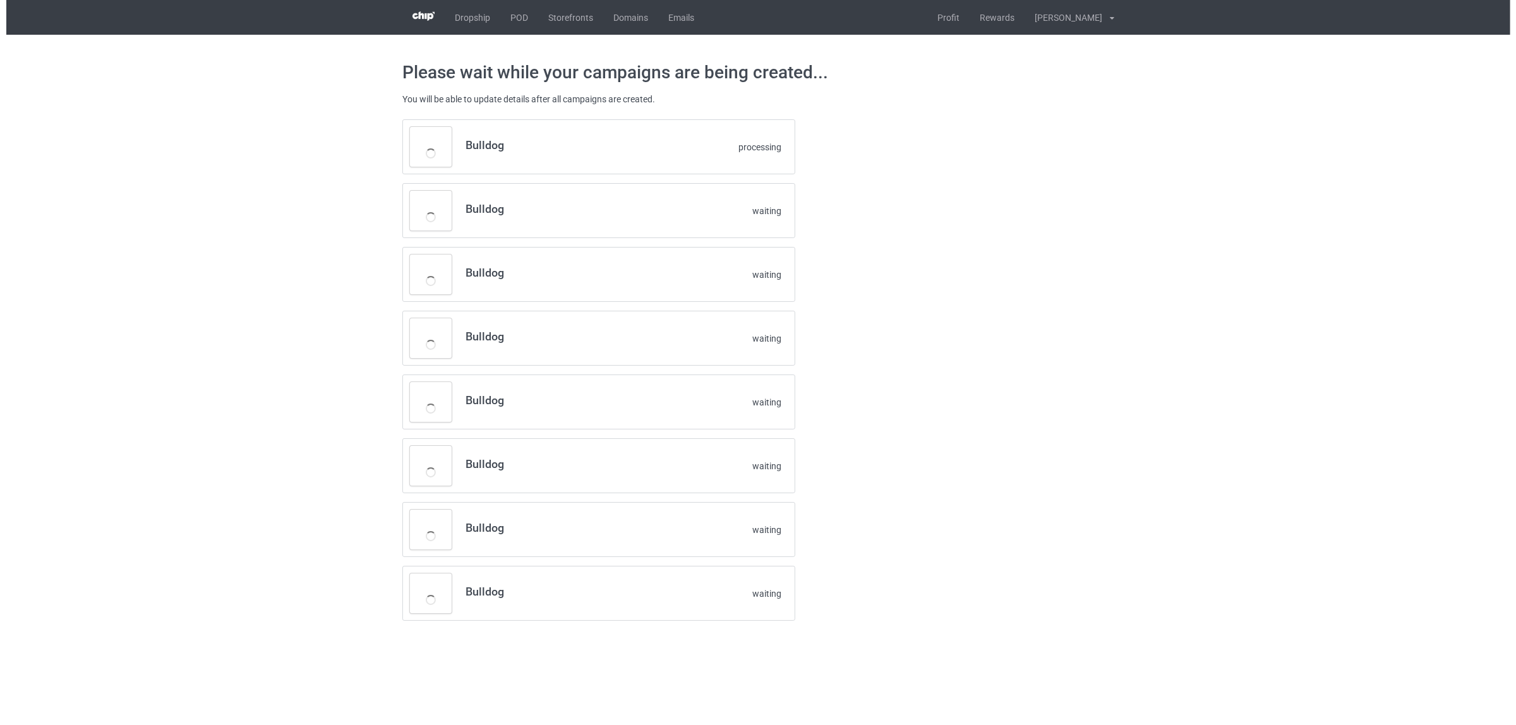
scroll to position [0, 0]
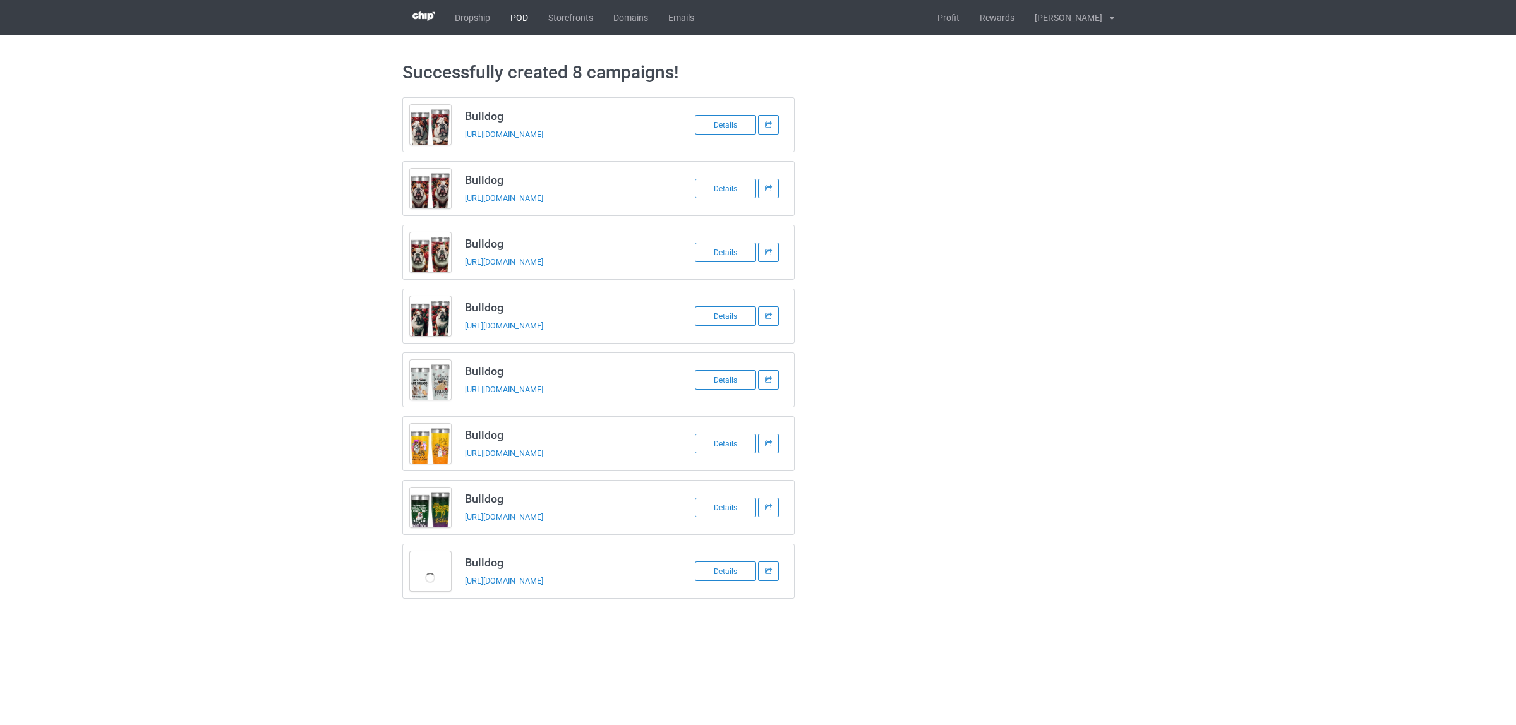
click at [521, 13] on link "POD" at bounding box center [519, 17] width 38 height 35
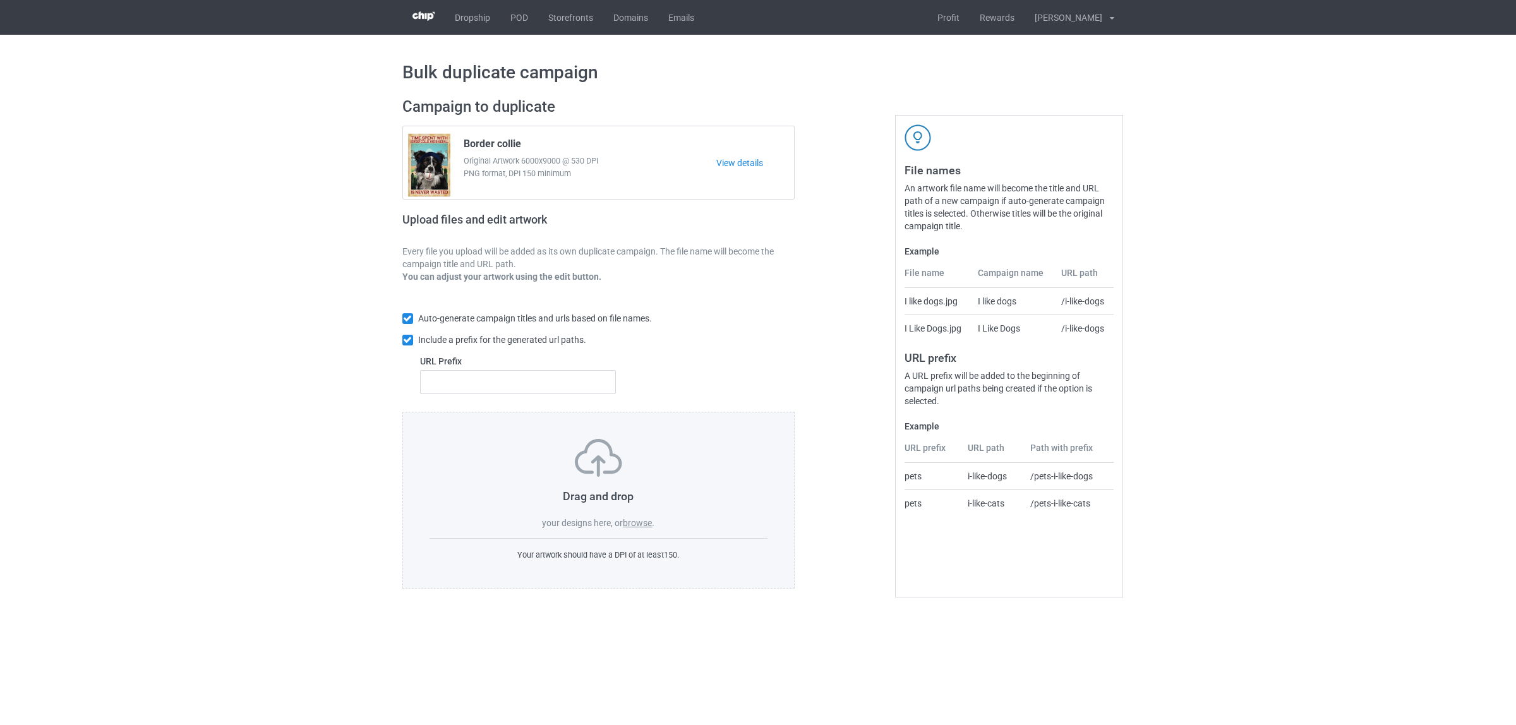
click at [644, 522] on label "browse" at bounding box center [637, 523] width 29 height 10
click at [0, 0] on input "browse" at bounding box center [0, 0] width 0 height 0
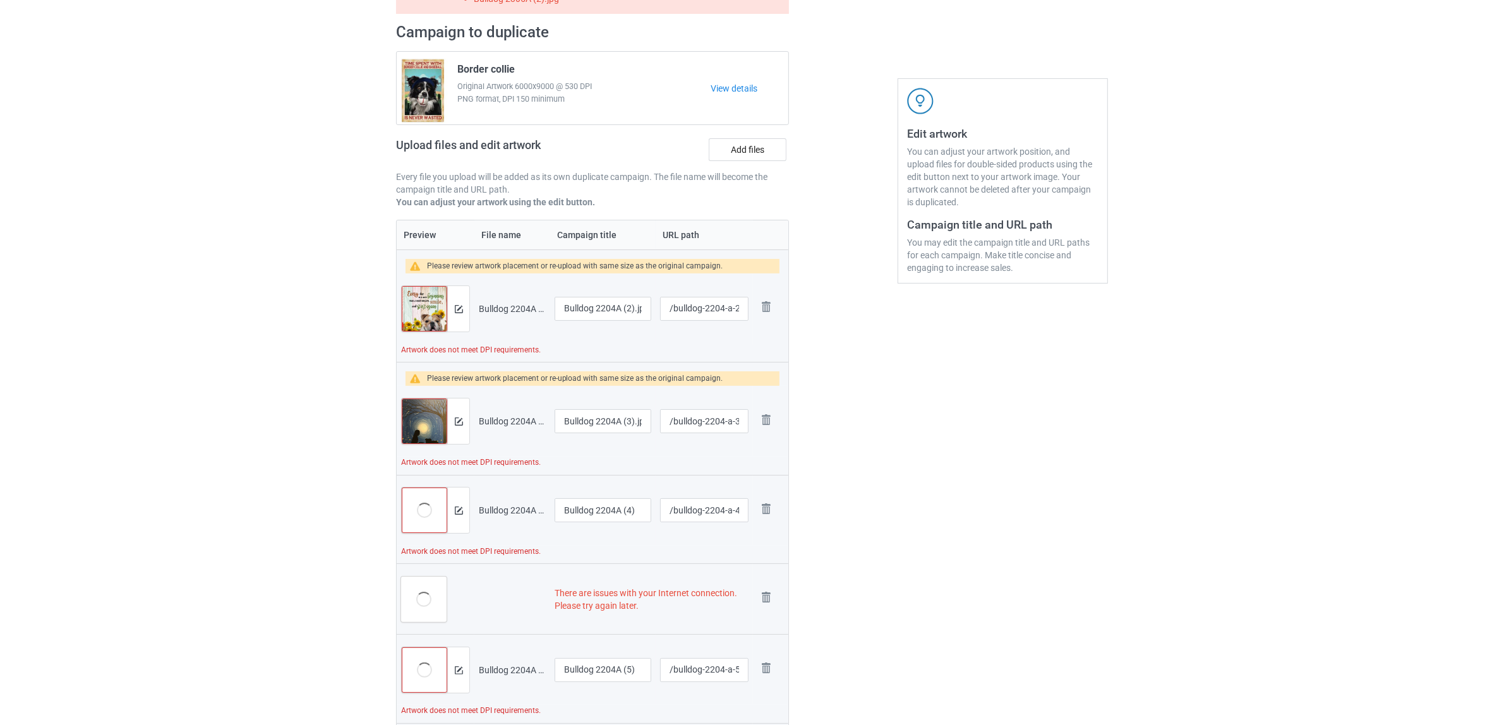
scroll to position [158, 0]
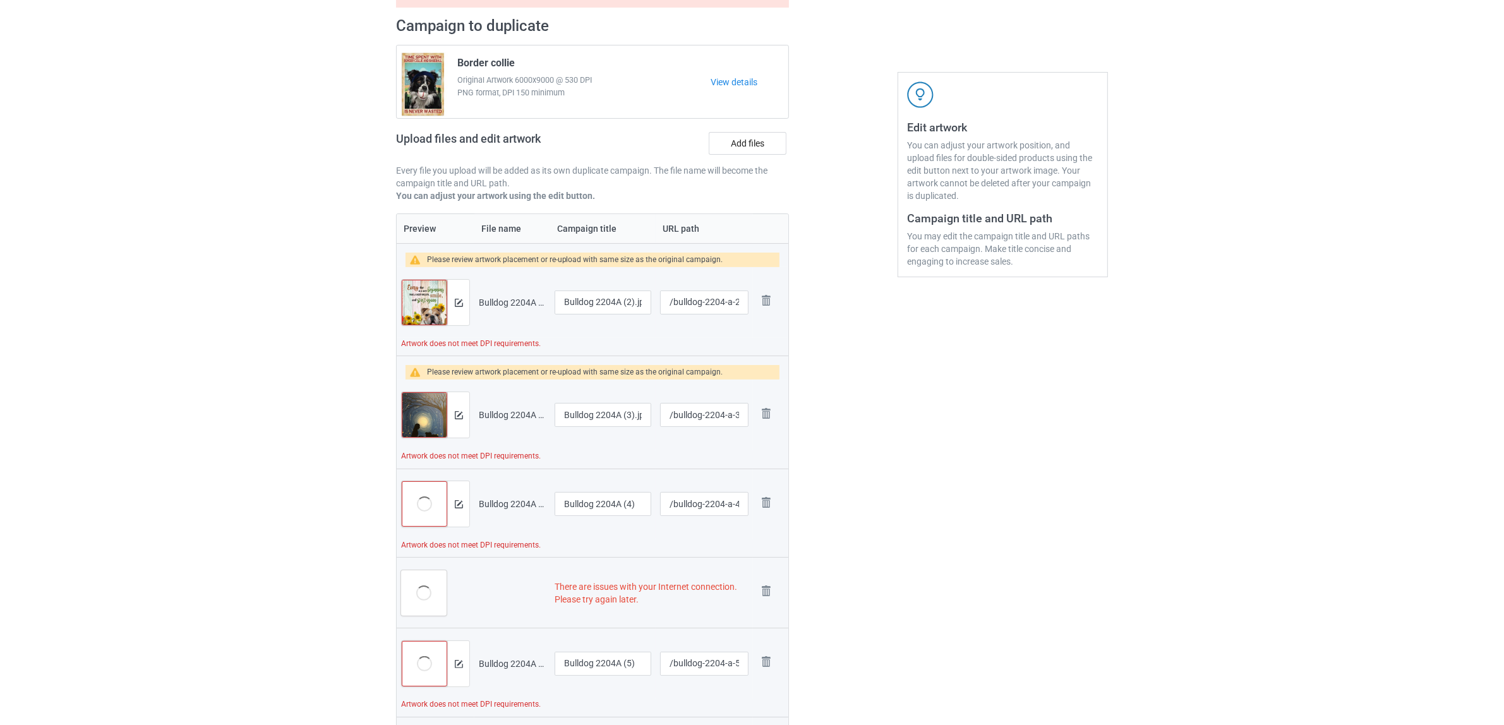
click at [759, 297] on img at bounding box center [766, 301] width 18 height 18
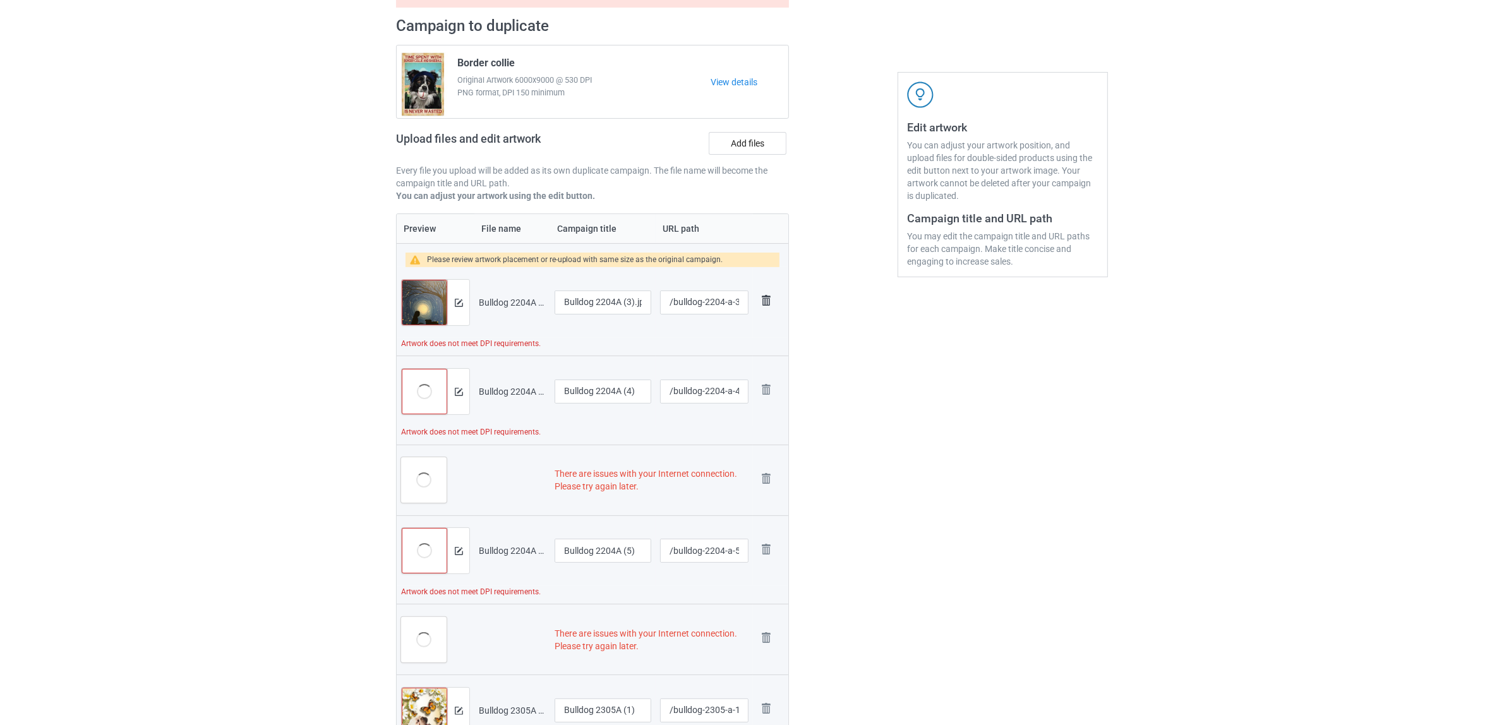
click at [764, 297] on img at bounding box center [766, 301] width 18 height 18
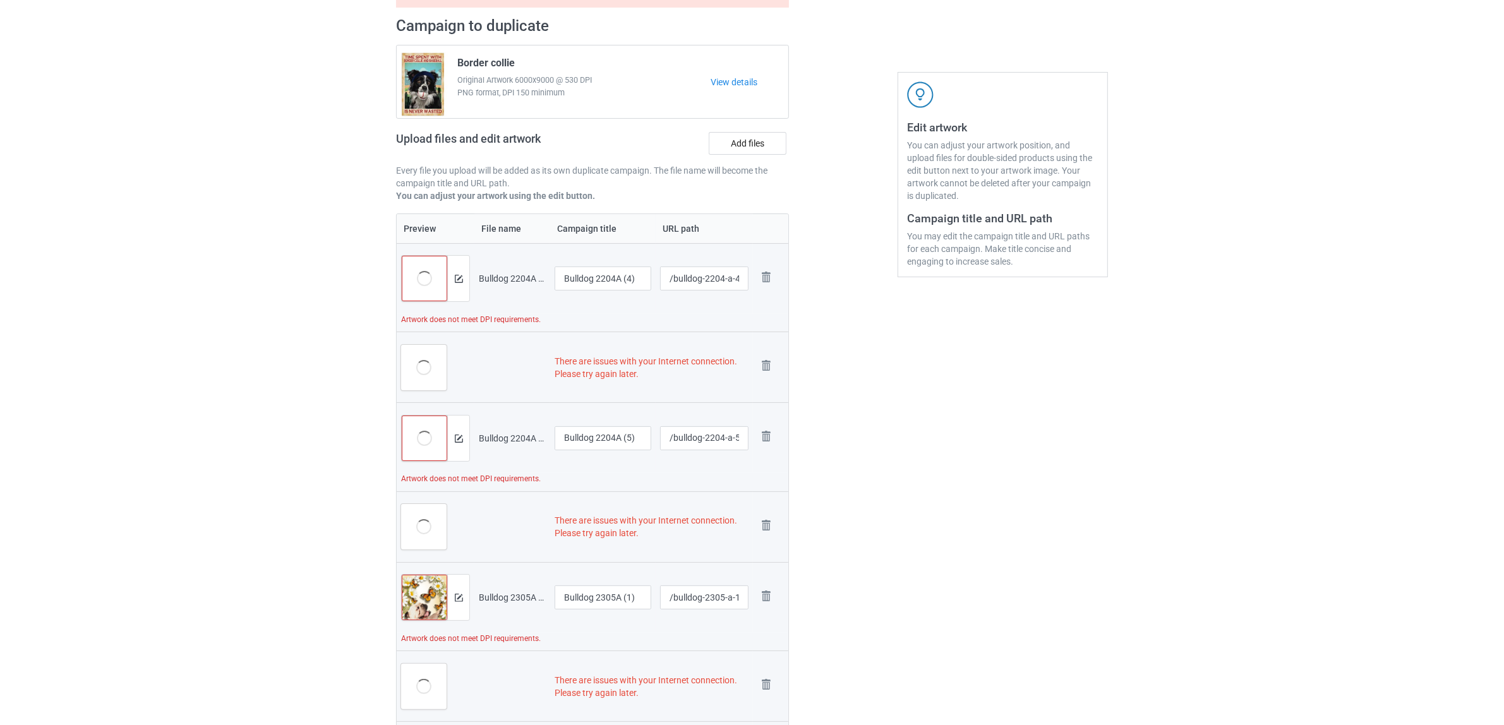
click at [764, 297] on td "Remove file" at bounding box center [770, 278] width 35 height 71
click at [770, 284] on img at bounding box center [766, 277] width 18 height 18
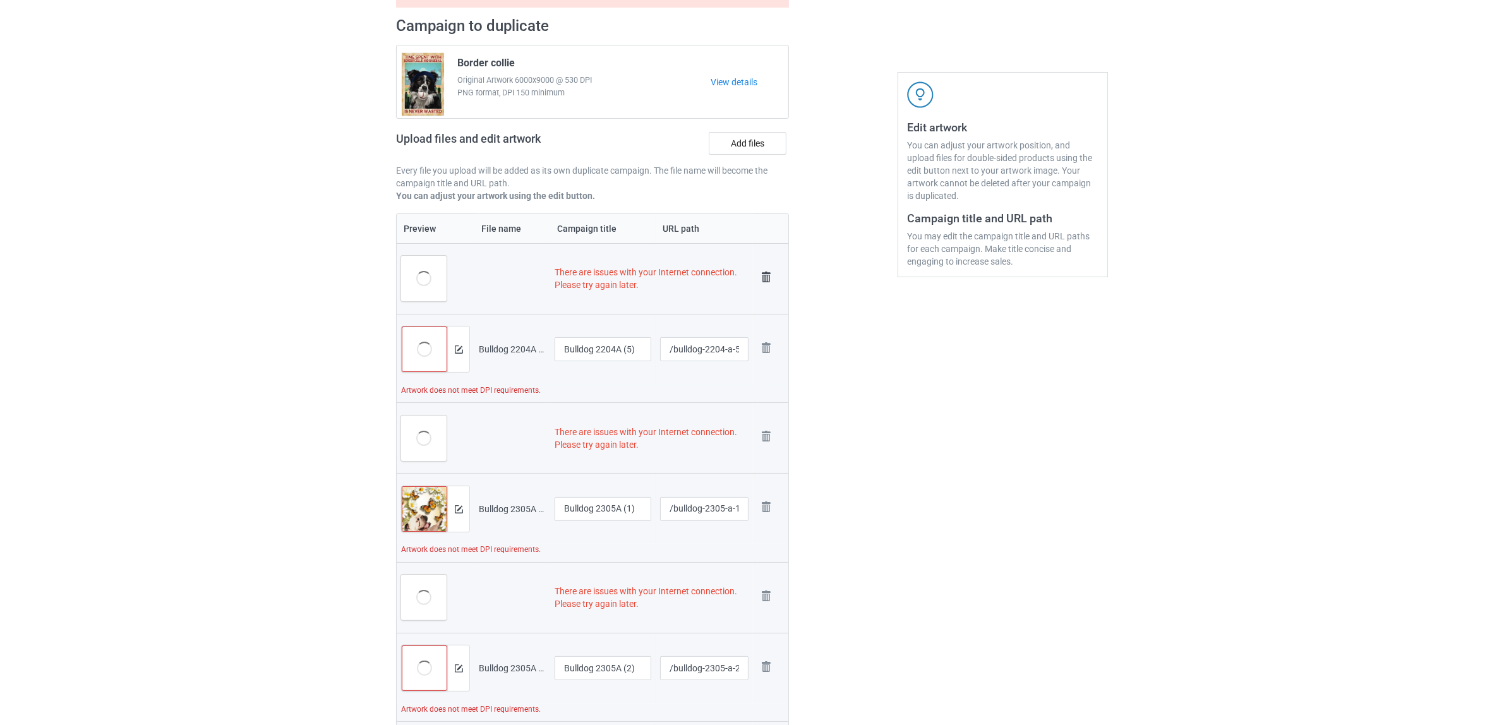
click at [765, 284] on img at bounding box center [766, 277] width 18 height 18
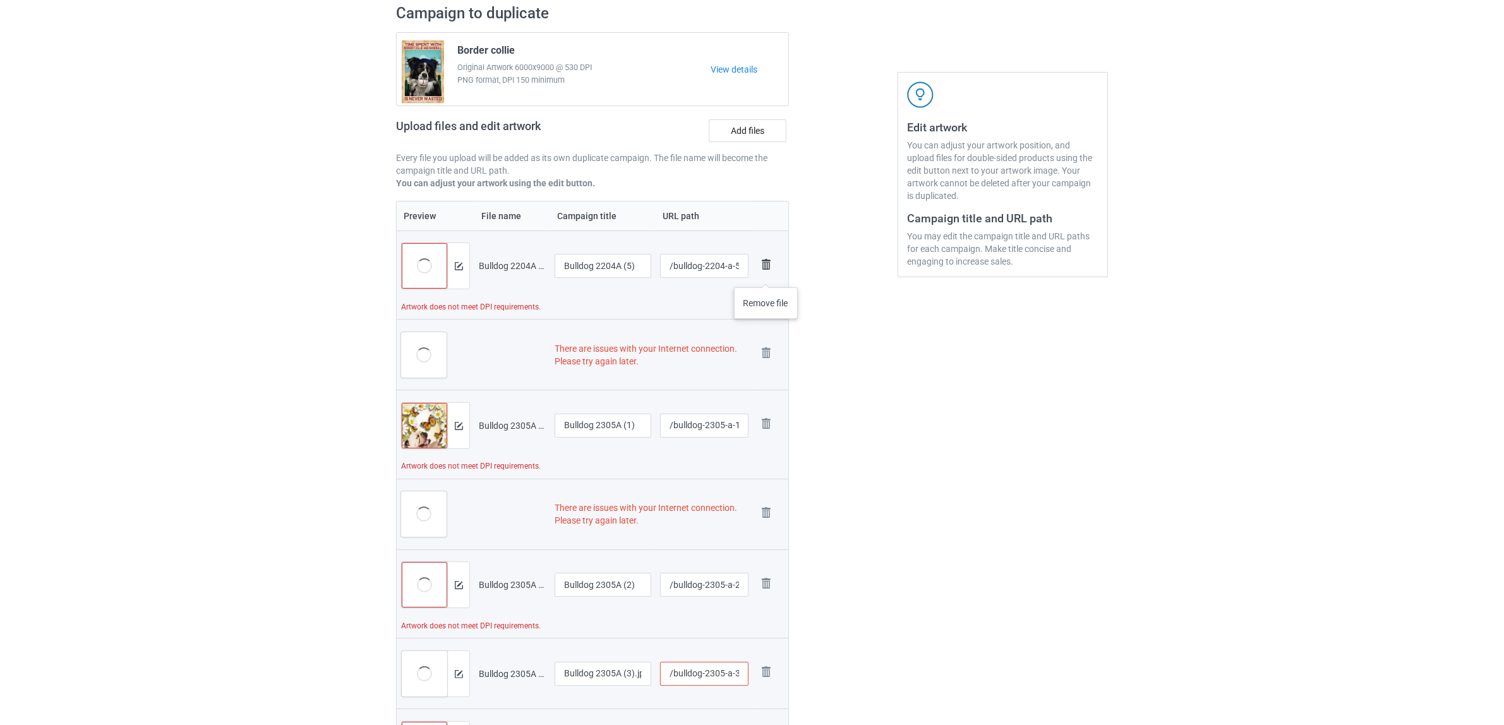
click at [766, 275] on link at bounding box center [766, 266] width 18 height 21
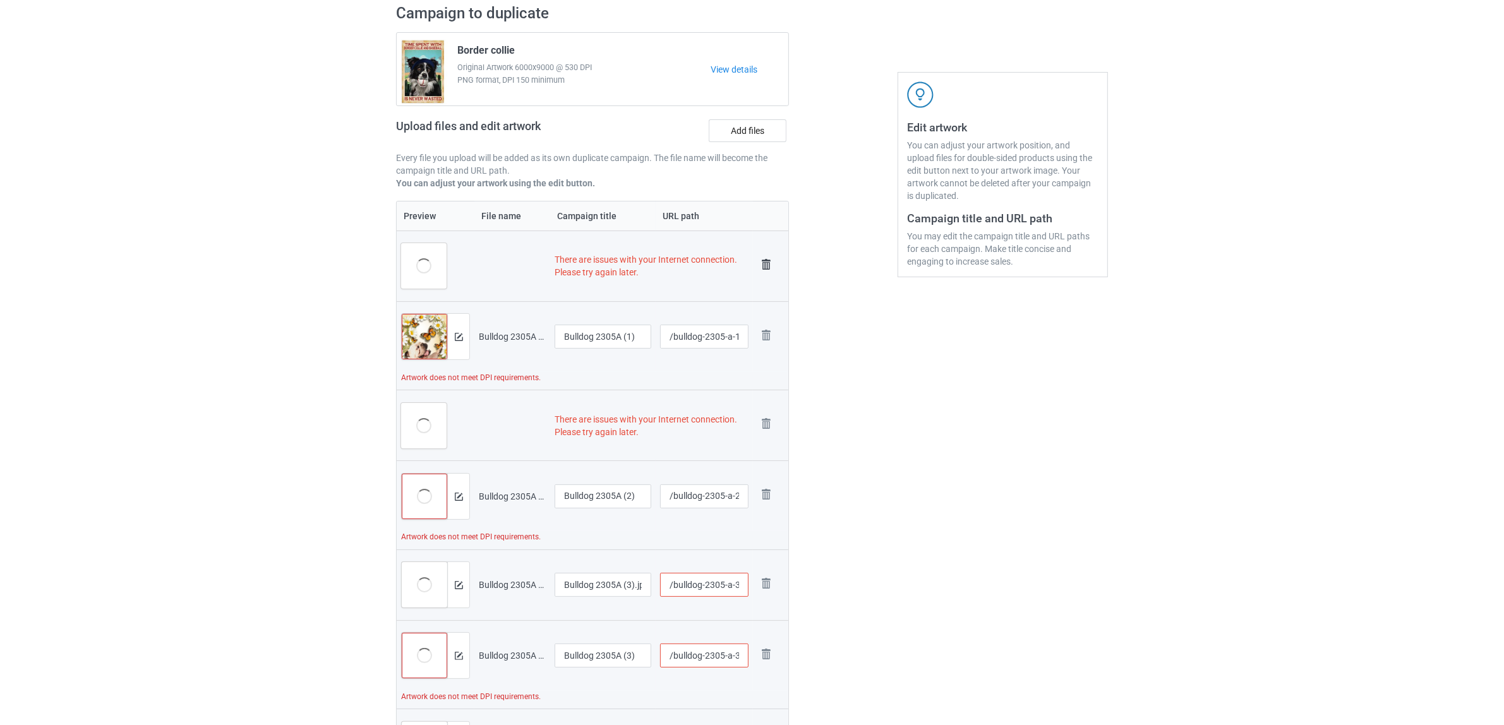
click at [769, 275] on link at bounding box center [766, 266] width 18 height 21
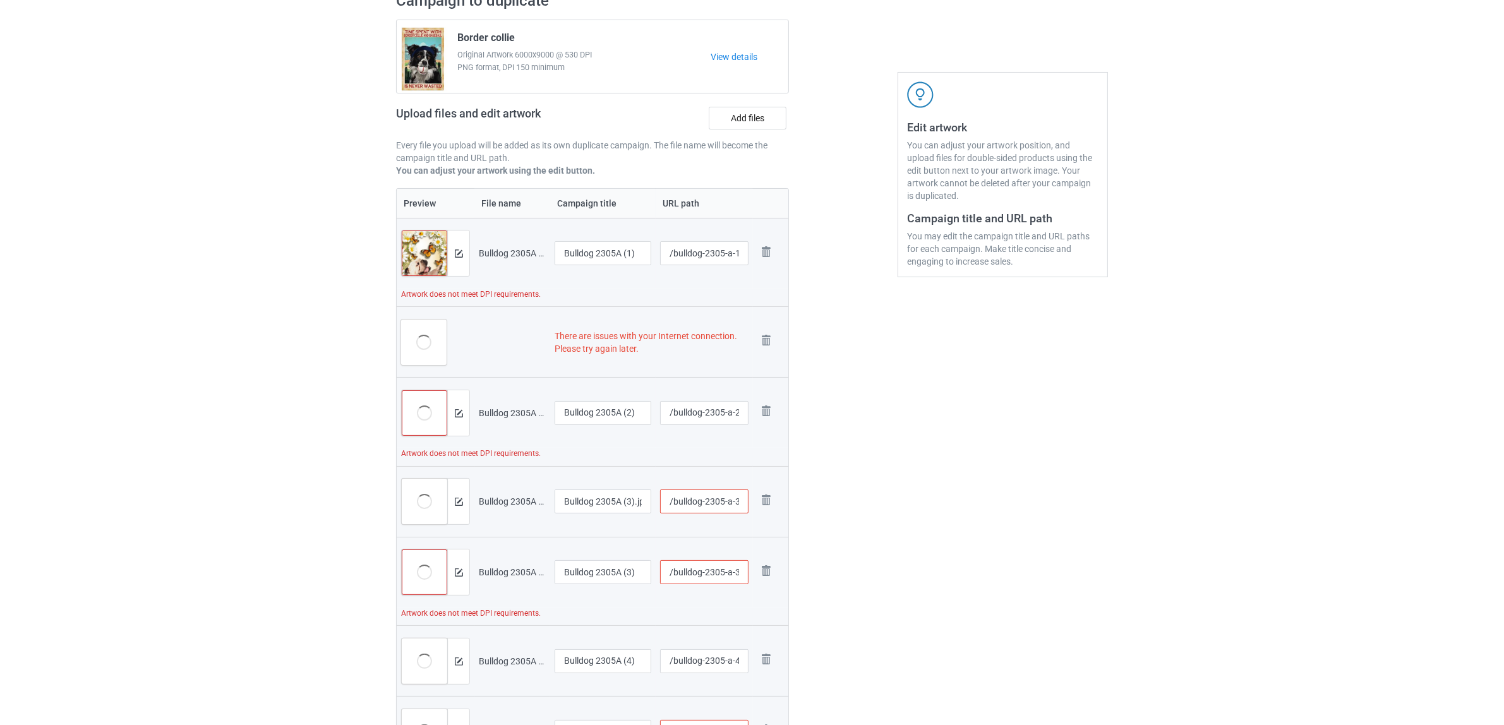
click at [769, 266] on td "Remove file" at bounding box center [770, 253] width 35 height 71
click at [766, 256] on img at bounding box center [766, 252] width 18 height 18
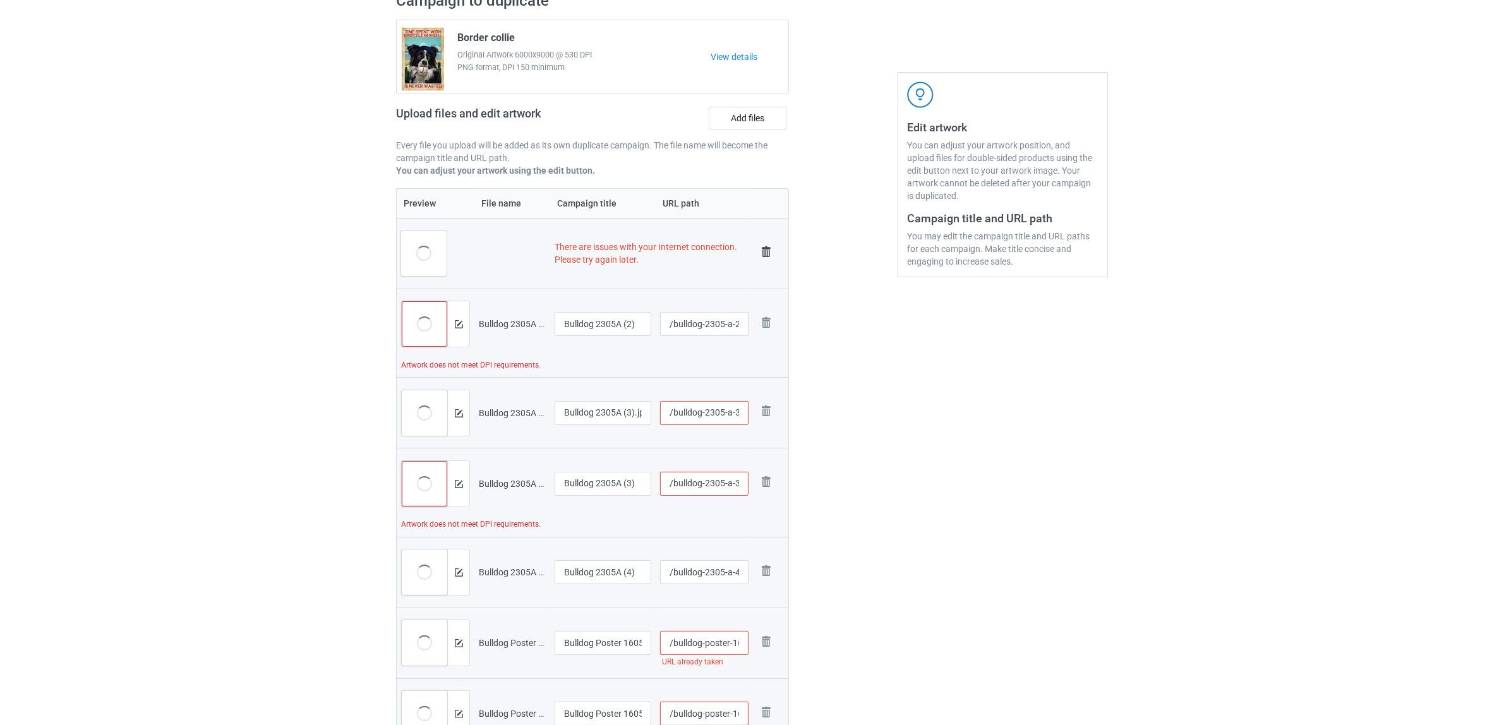
click at [766, 245] on img at bounding box center [766, 252] width 18 height 18
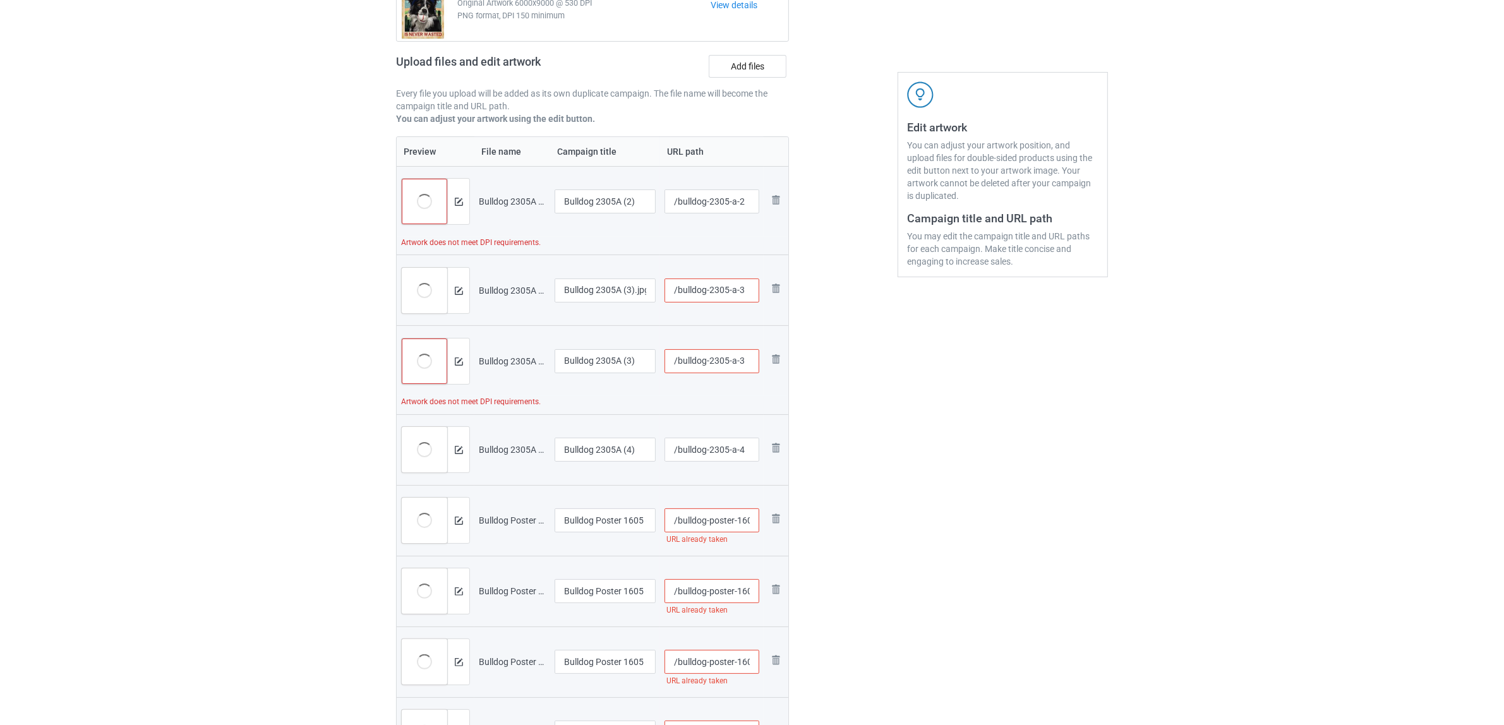
scroll to position [106, 0]
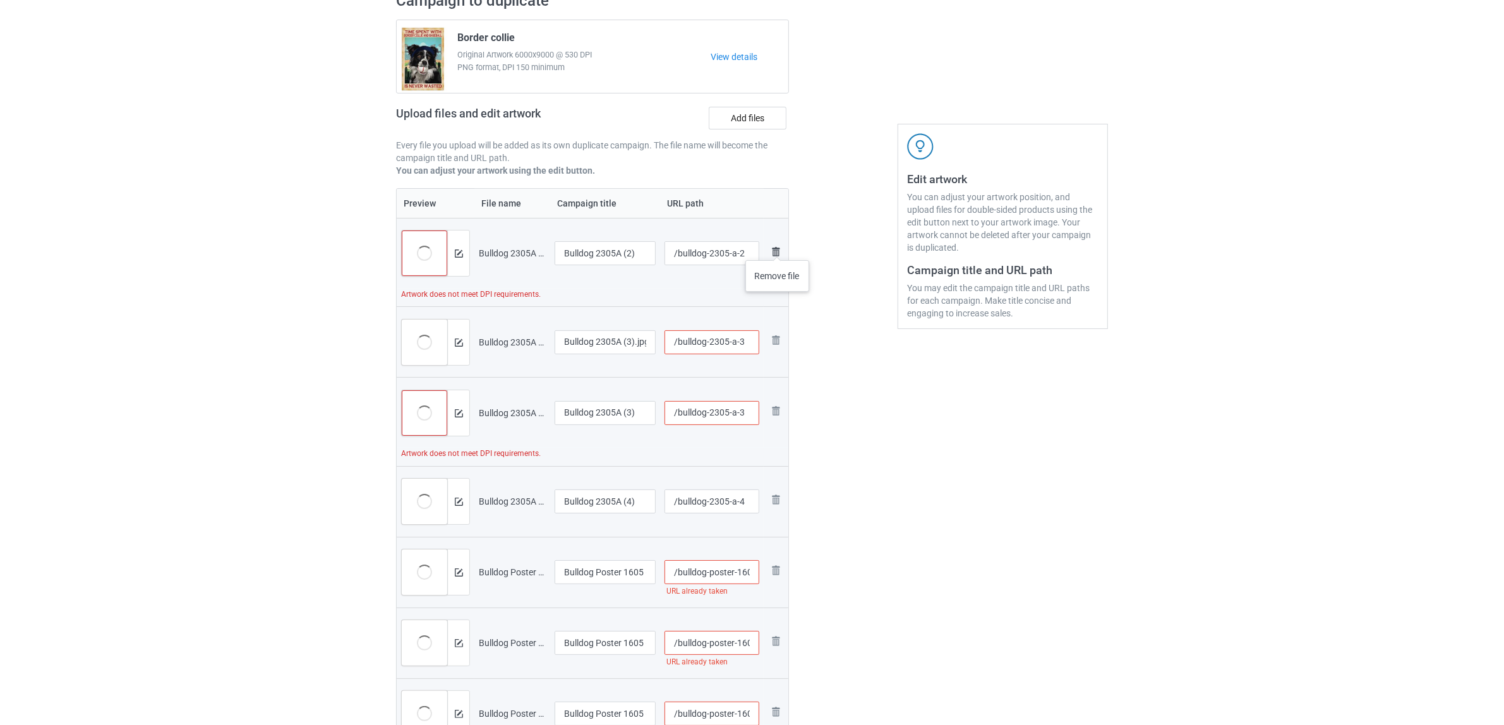
click at [777, 248] on img at bounding box center [775, 251] width 15 height 15
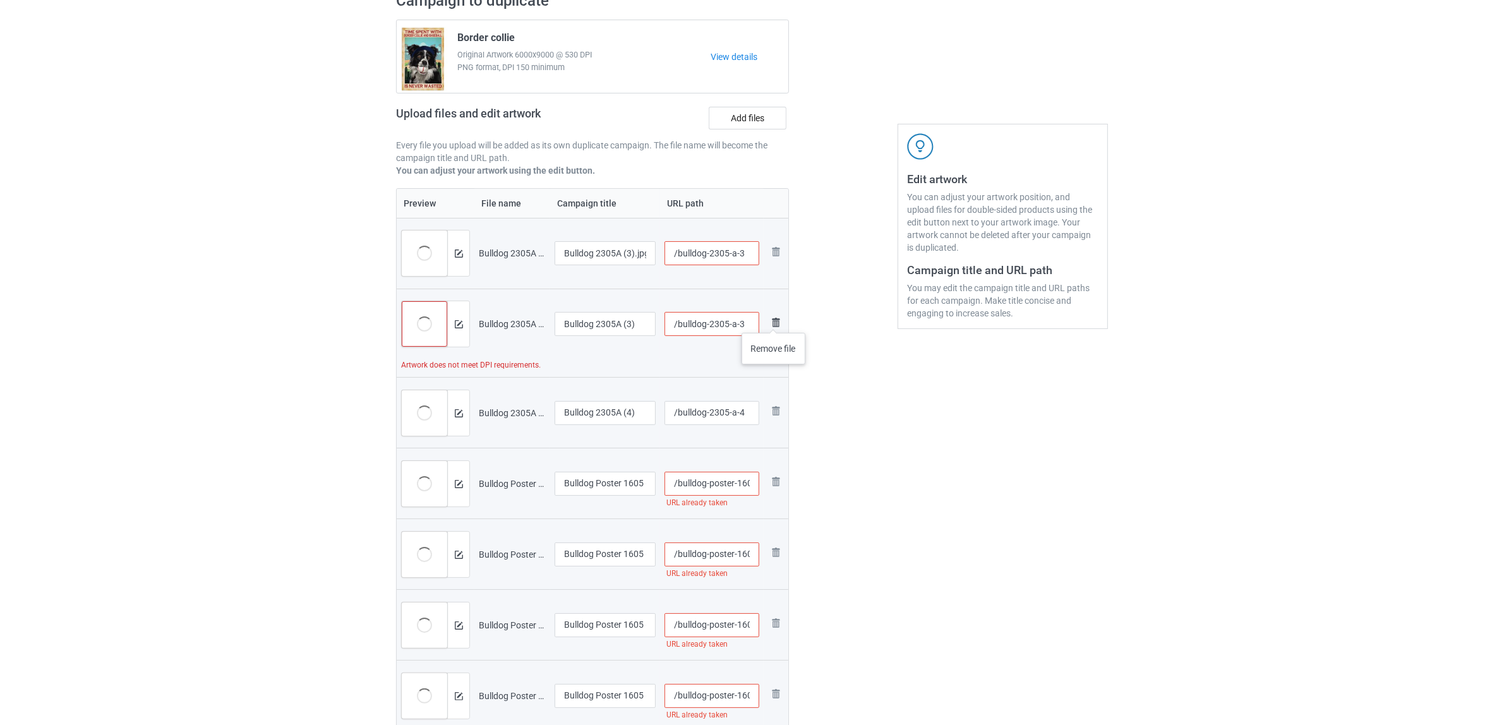
click at [774, 320] on img at bounding box center [775, 322] width 15 height 15
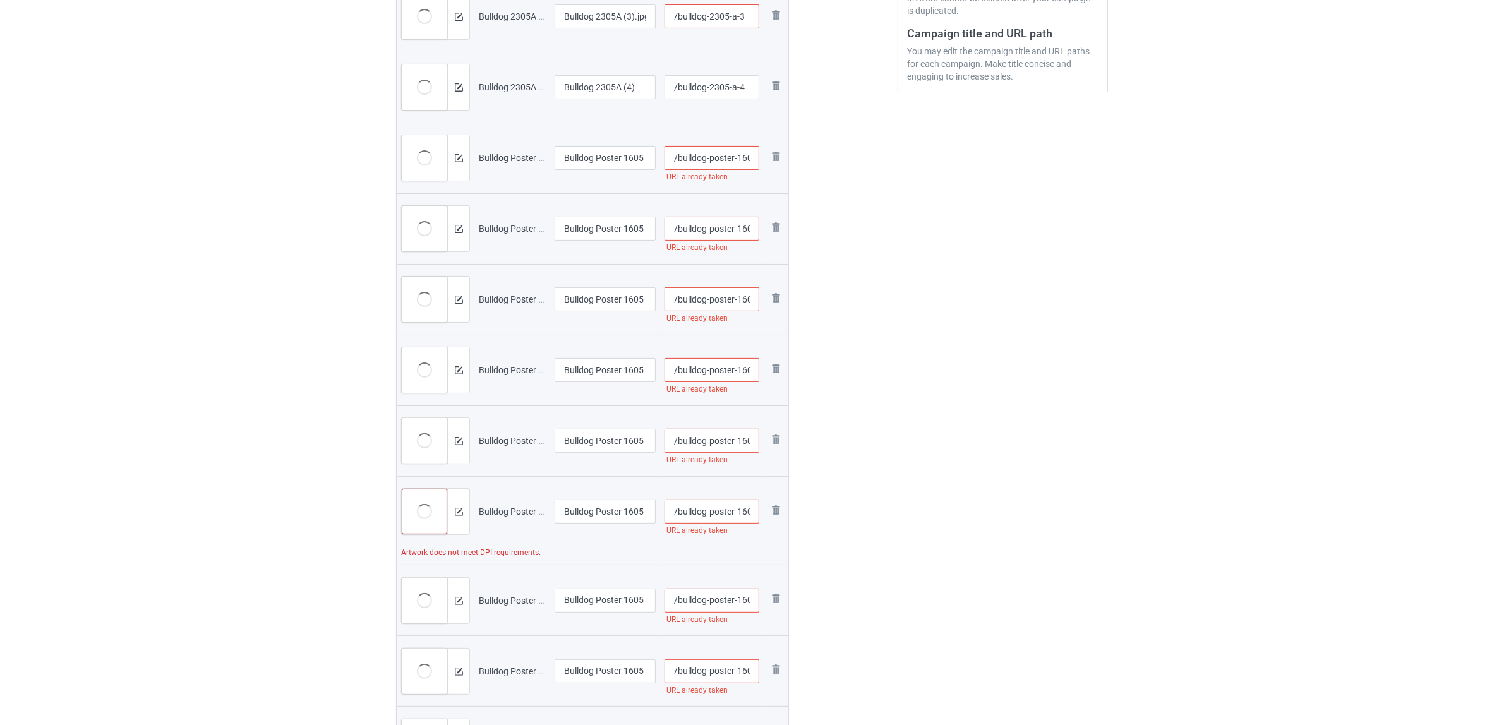
scroll to position [580, 0]
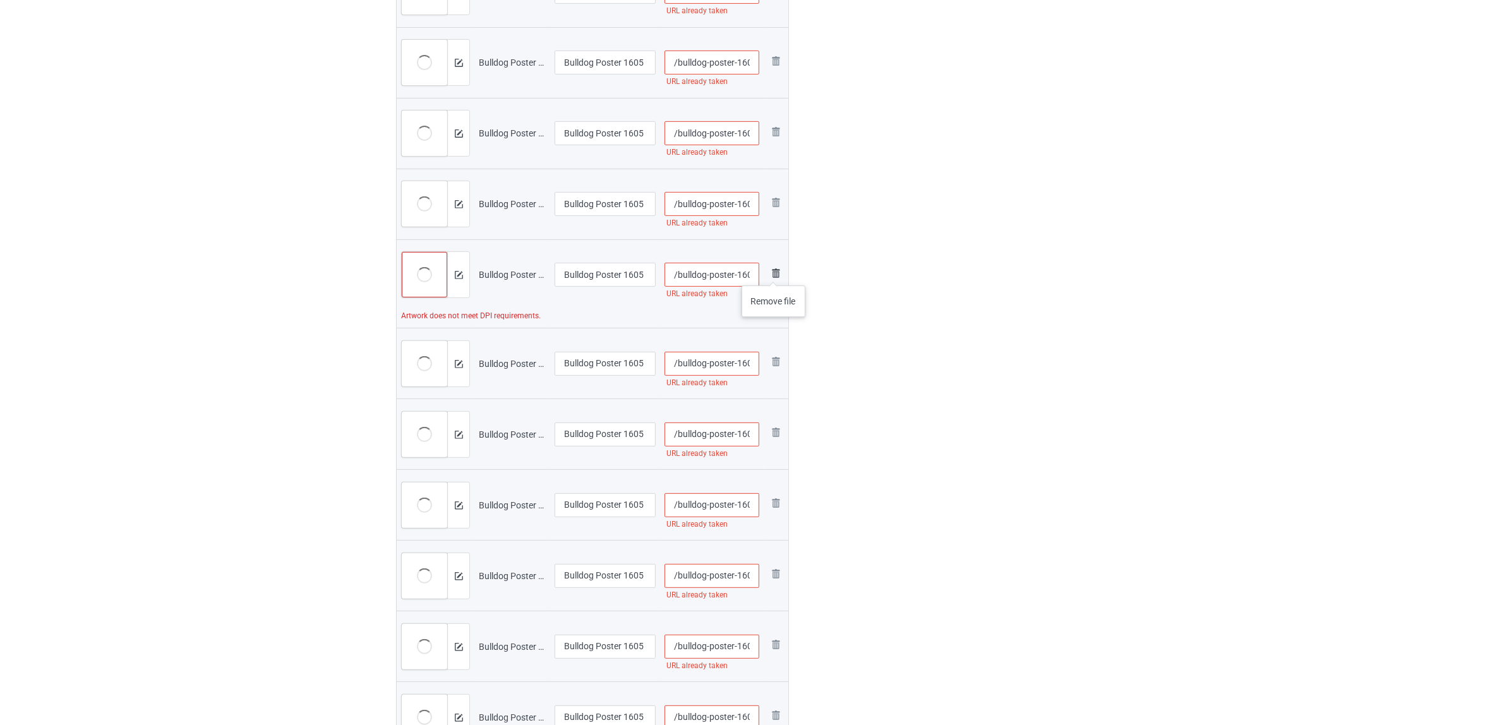
click at [774, 273] on img at bounding box center [775, 273] width 15 height 15
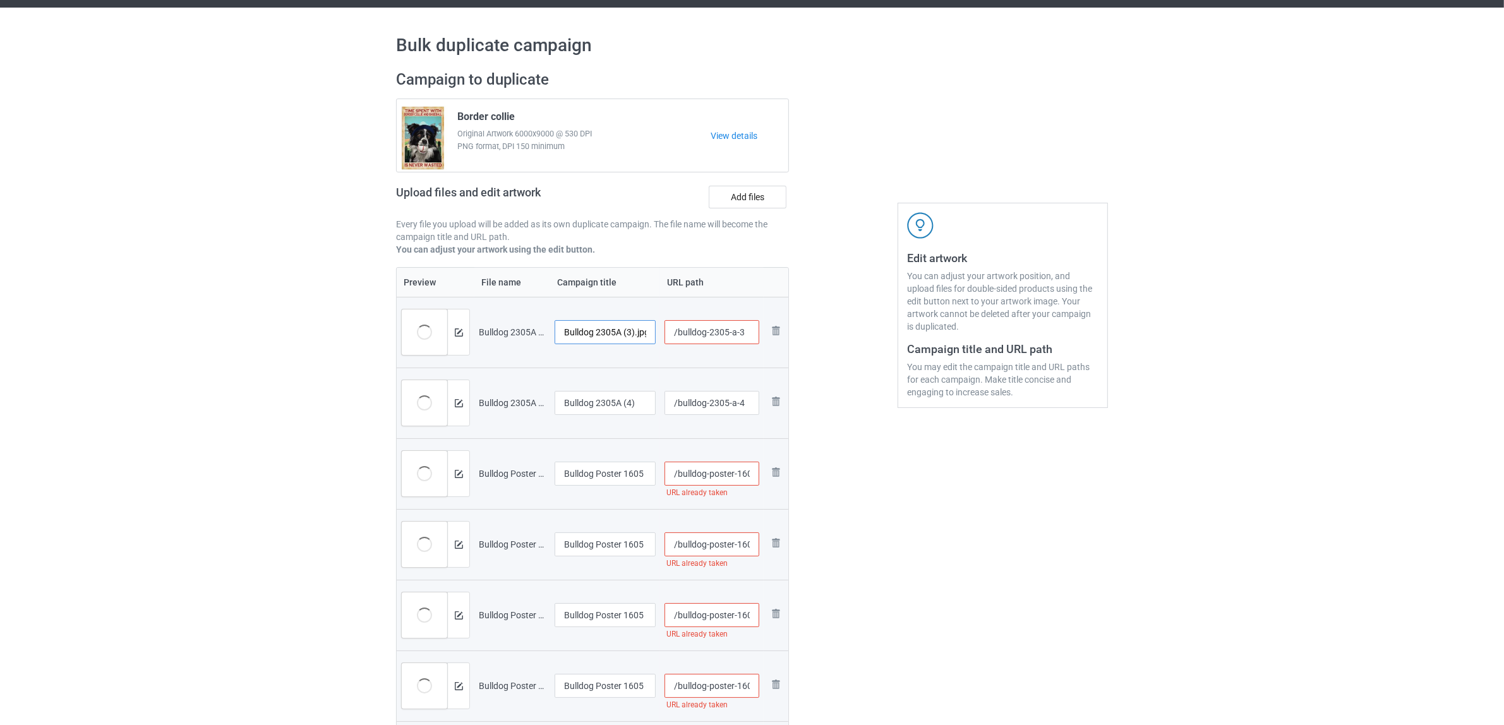
scroll to position [0, 4]
drag, startPoint x: 594, startPoint y: 335, endPoint x: 649, endPoint y: 333, distance: 55.0
click at [649, 333] on input "Bulldog 2305A (3).jpg" at bounding box center [604, 332] width 101 height 24
click at [578, 326] on input "Bulldog" at bounding box center [604, 332] width 101 height 24
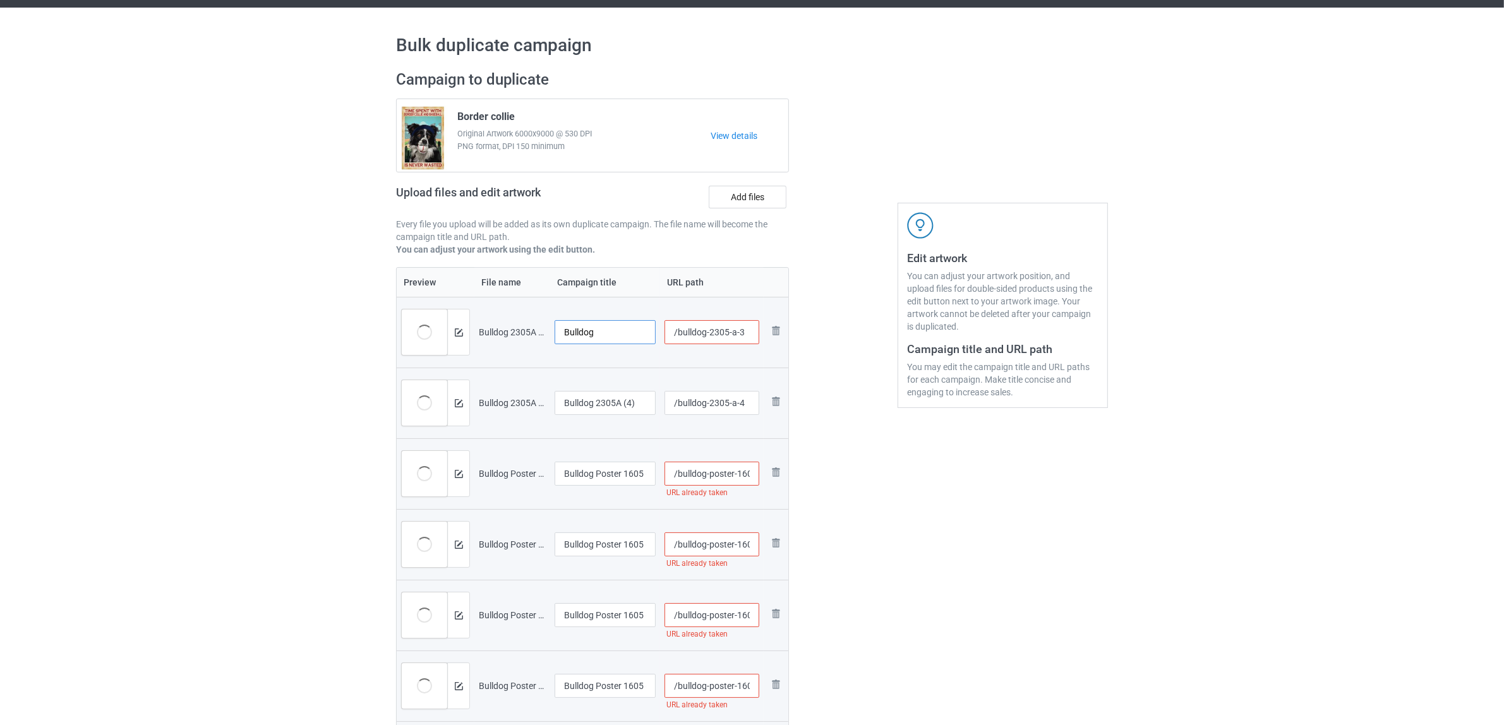
click at [578, 326] on input "Bulldog" at bounding box center [604, 332] width 101 height 24
paste input "text"
type input "Bulldog"
click at [608, 398] on input "Bulldog 2305A (4)" at bounding box center [604, 403] width 101 height 24
paste input "text"
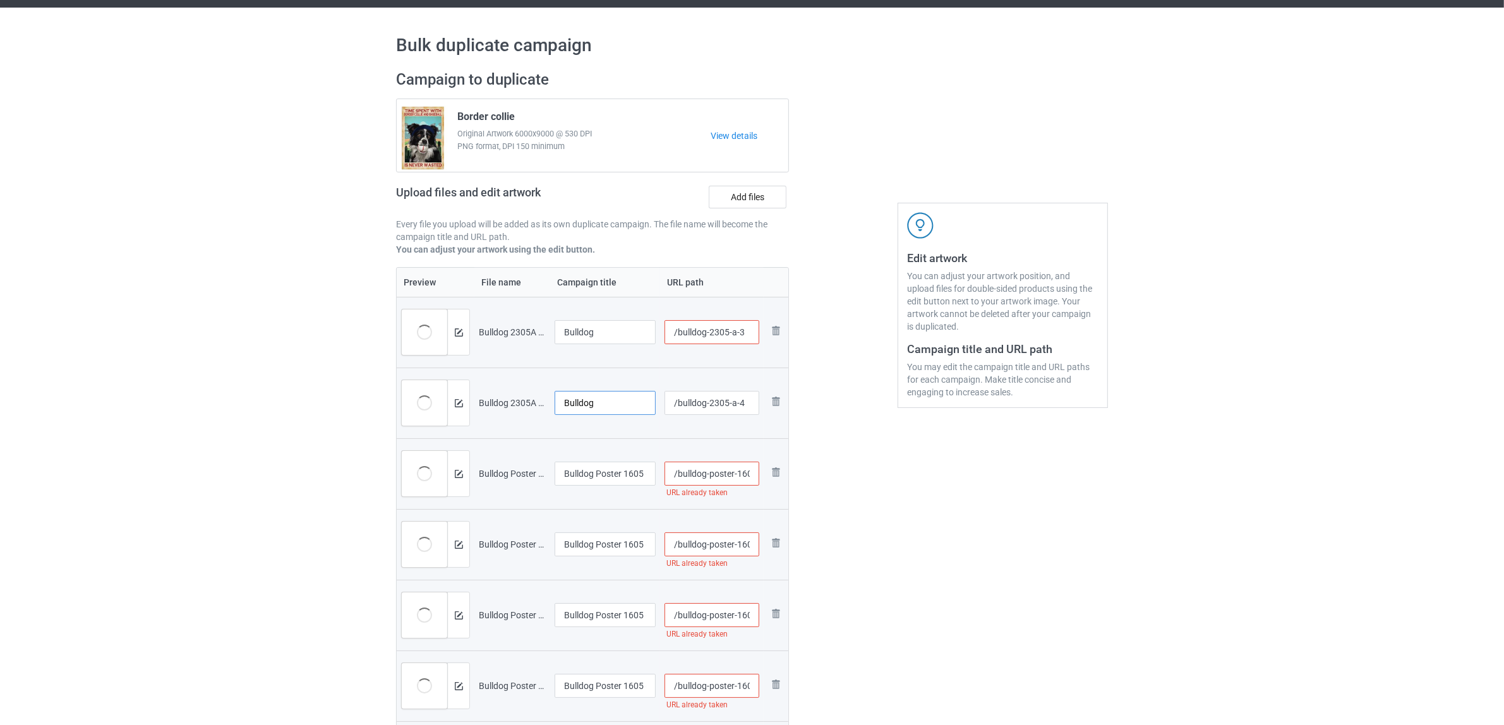
type input "Bulldog"
click at [603, 483] on input "Bulldog Poster 1605 (1).jpg" at bounding box center [604, 474] width 101 height 24
paste input "text"
type input "Bulldog"
click at [605, 544] on input "Bulldog Poster 1605 (1)" at bounding box center [604, 544] width 101 height 24
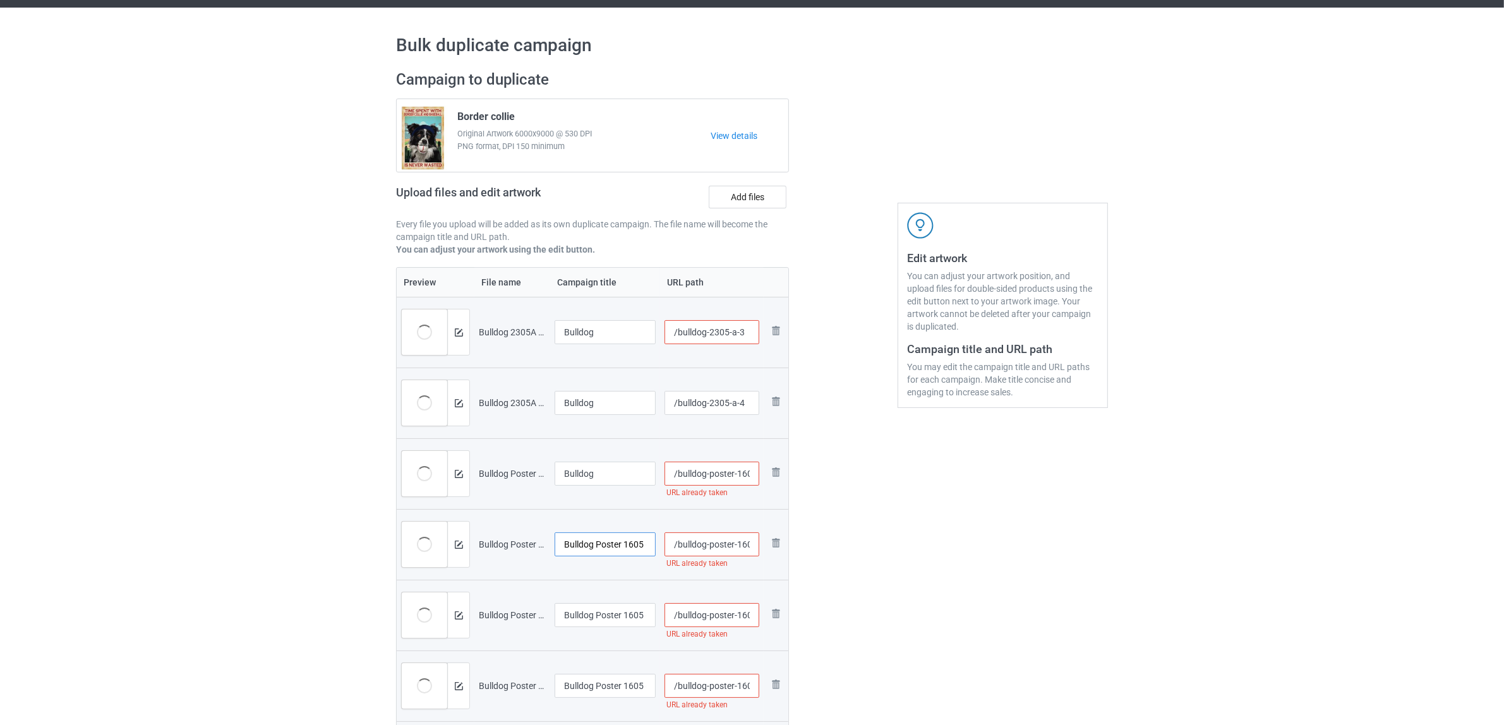
paste input "text"
type input "Bulldog"
click at [609, 622] on input "Bulldog Poster 1605 (2).jpg" at bounding box center [604, 615] width 101 height 24
paste input "text"
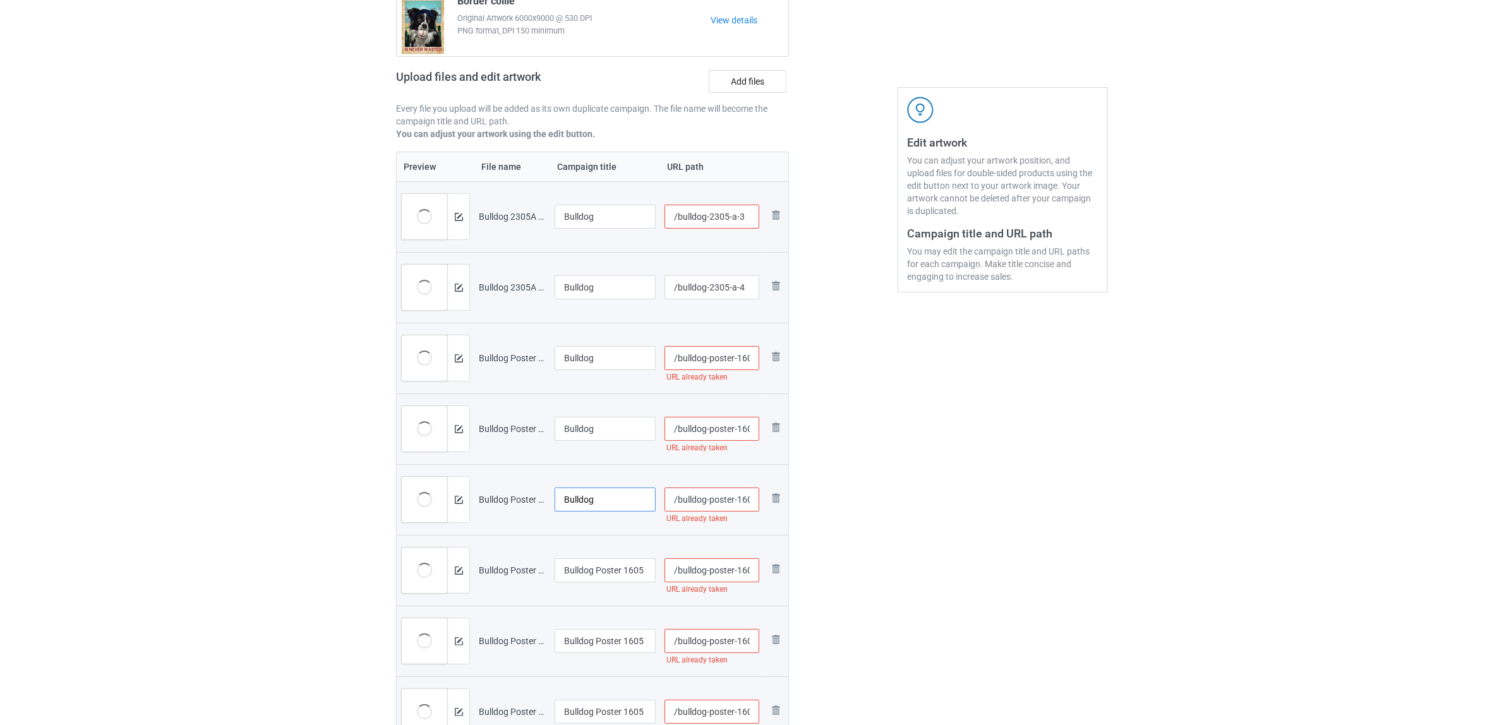
scroll to position [264, 0]
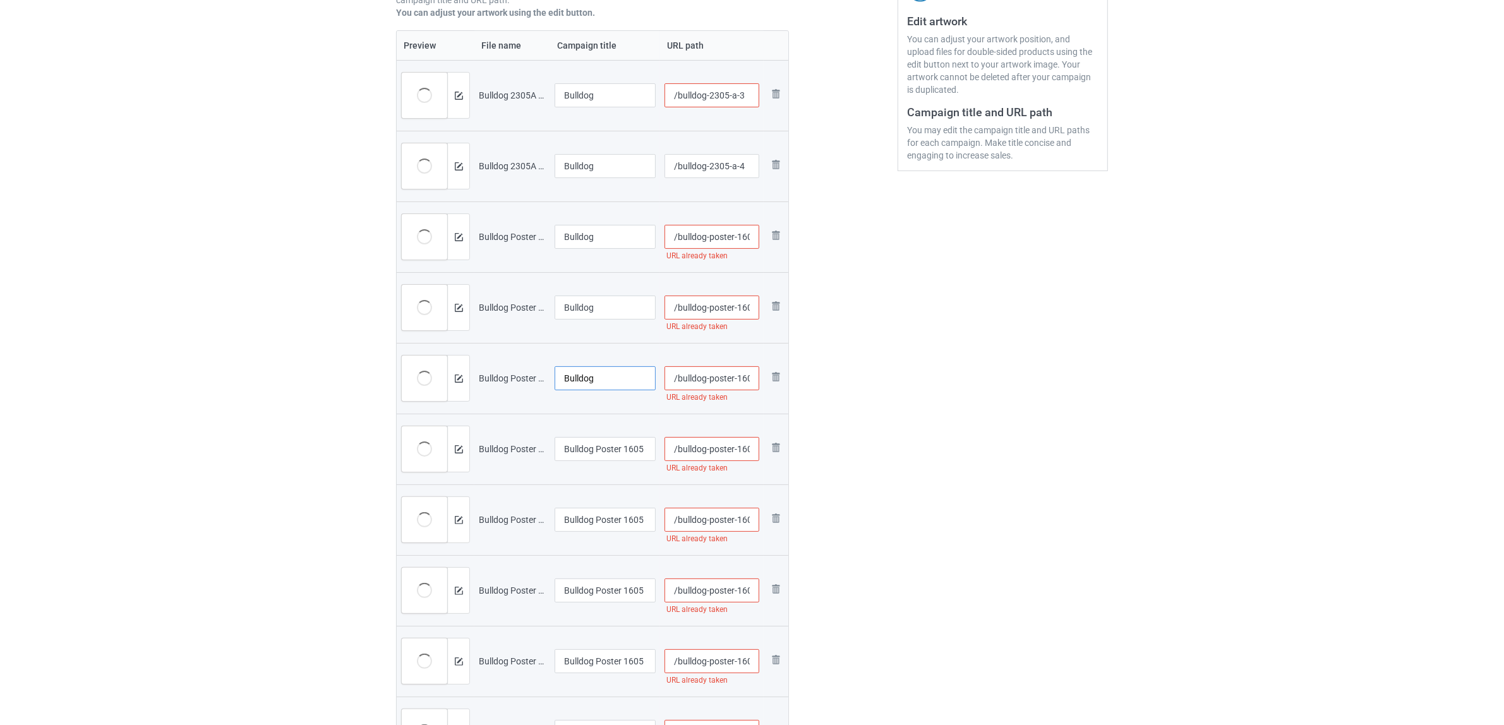
type input "Bulldog"
click at [592, 450] on input "Bulldog Poster 1605 (2)" at bounding box center [604, 449] width 101 height 24
paste input "text"
type input "Bulldog"
click at [597, 523] on input "Bulldog Poster 1605 (3).jpg" at bounding box center [604, 520] width 101 height 24
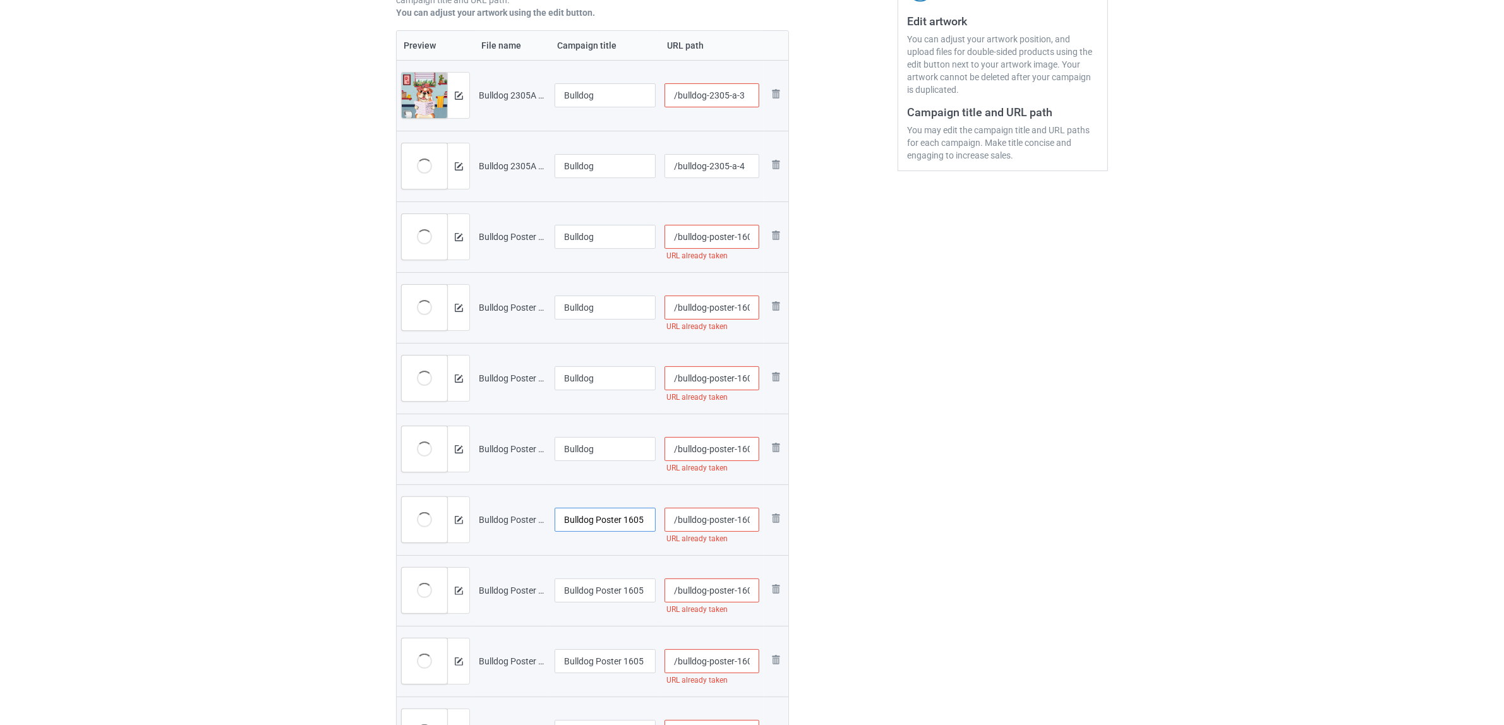
paste input "text"
type input "Bulldog"
click at [599, 585] on input "Bulldog Poster 1605 (4).jpg" at bounding box center [604, 590] width 101 height 24
paste input "text"
type input "Bulldog"
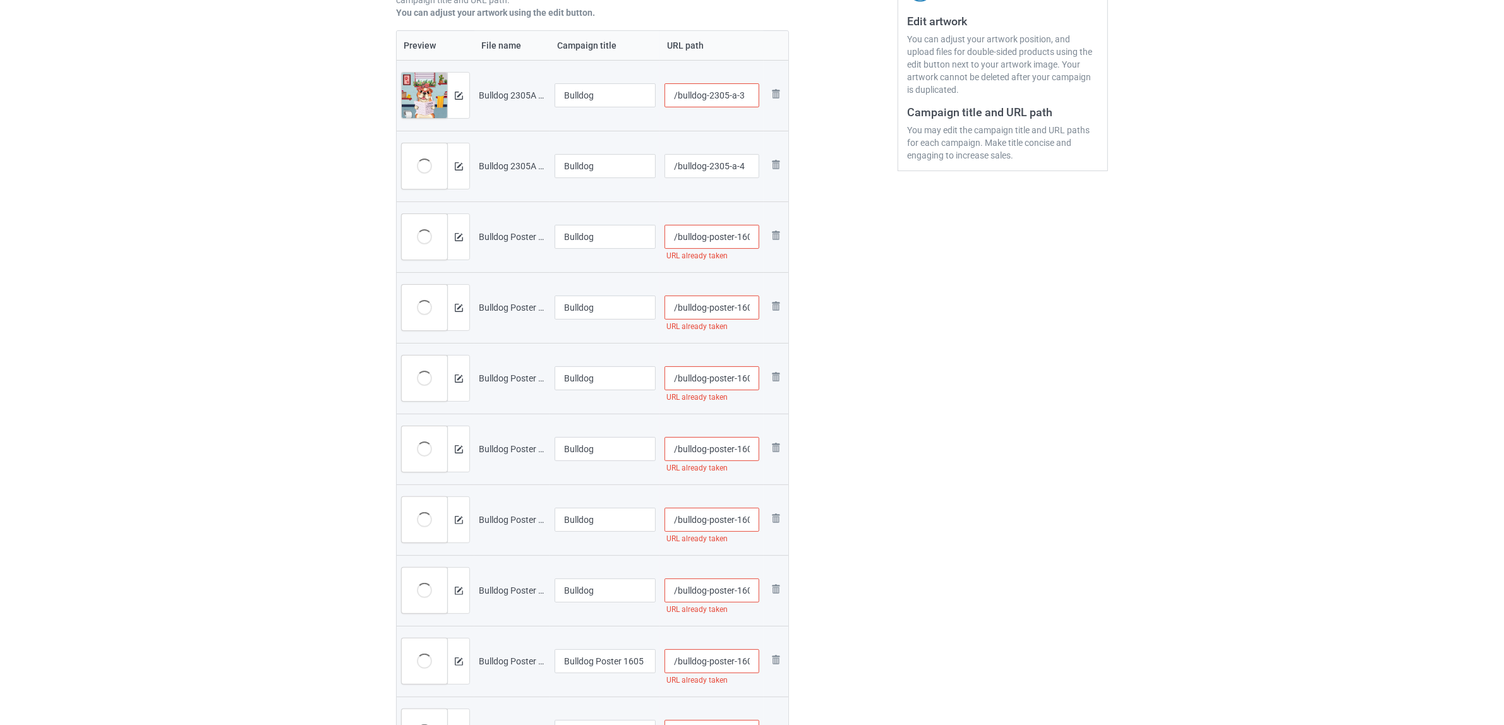
click at [597, 628] on td "Bulldog Poster 1605 (4)" at bounding box center [605, 661] width 110 height 71
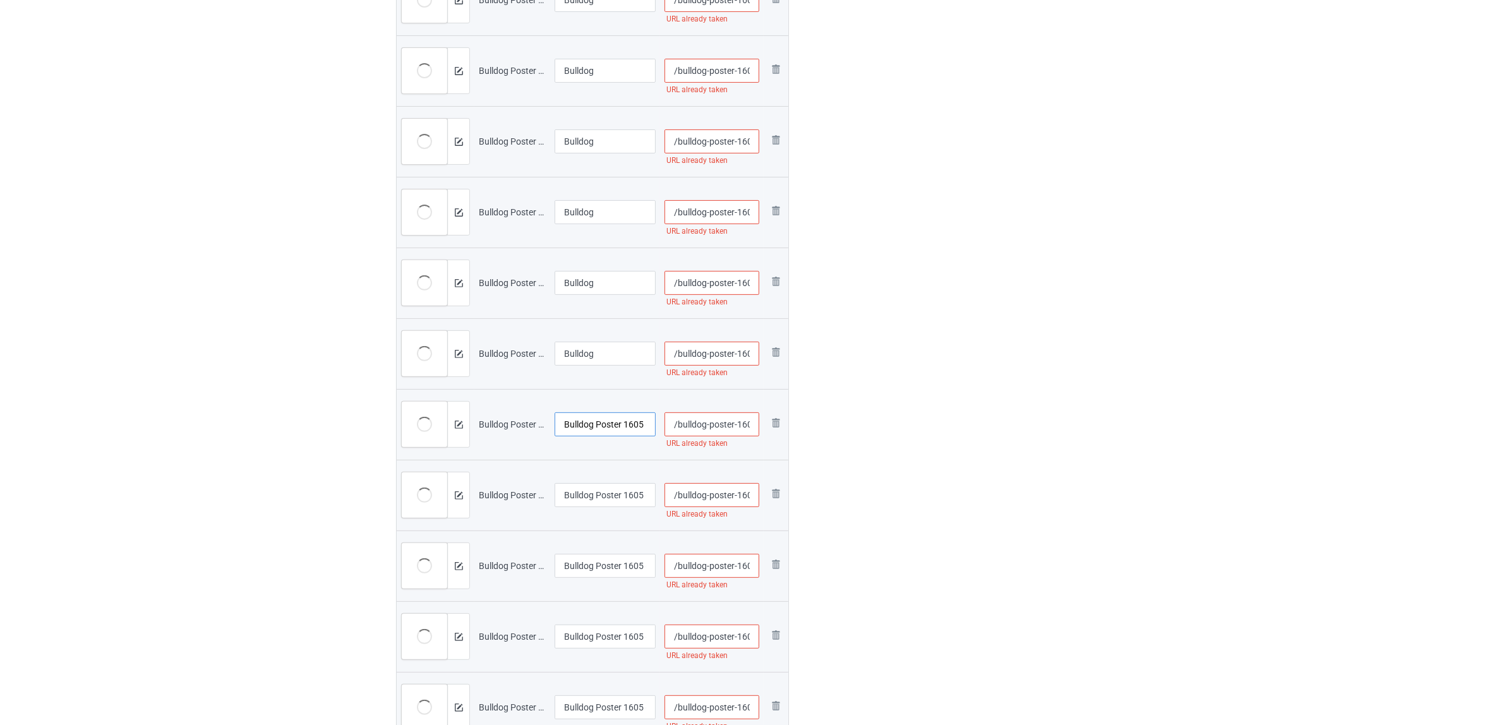
click at [591, 420] on input "Bulldog Poster 1605 (4)" at bounding box center [604, 424] width 101 height 24
paste input "text"
type input "Bulldog"
click at [591, 503] on input "Bulldog Poster 1605 (5).jpg" at bounding box center [604, 495] width 101 height 24
paste input "text"
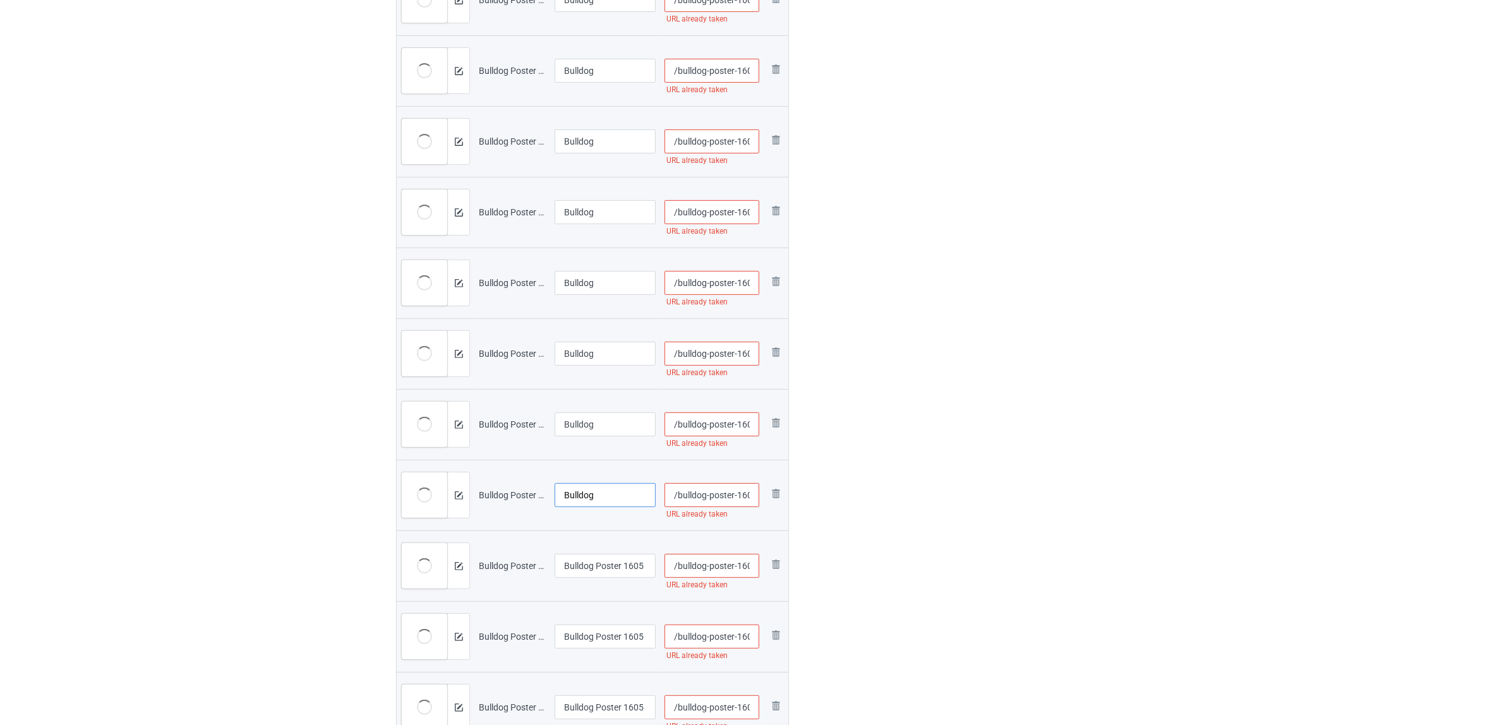
type input "Bulldog"
click at [591, 561] on input "Bulldog Poster 1605 (6).jpg" at bounding box center [604, 566] width 101 height 24
paste input "text"
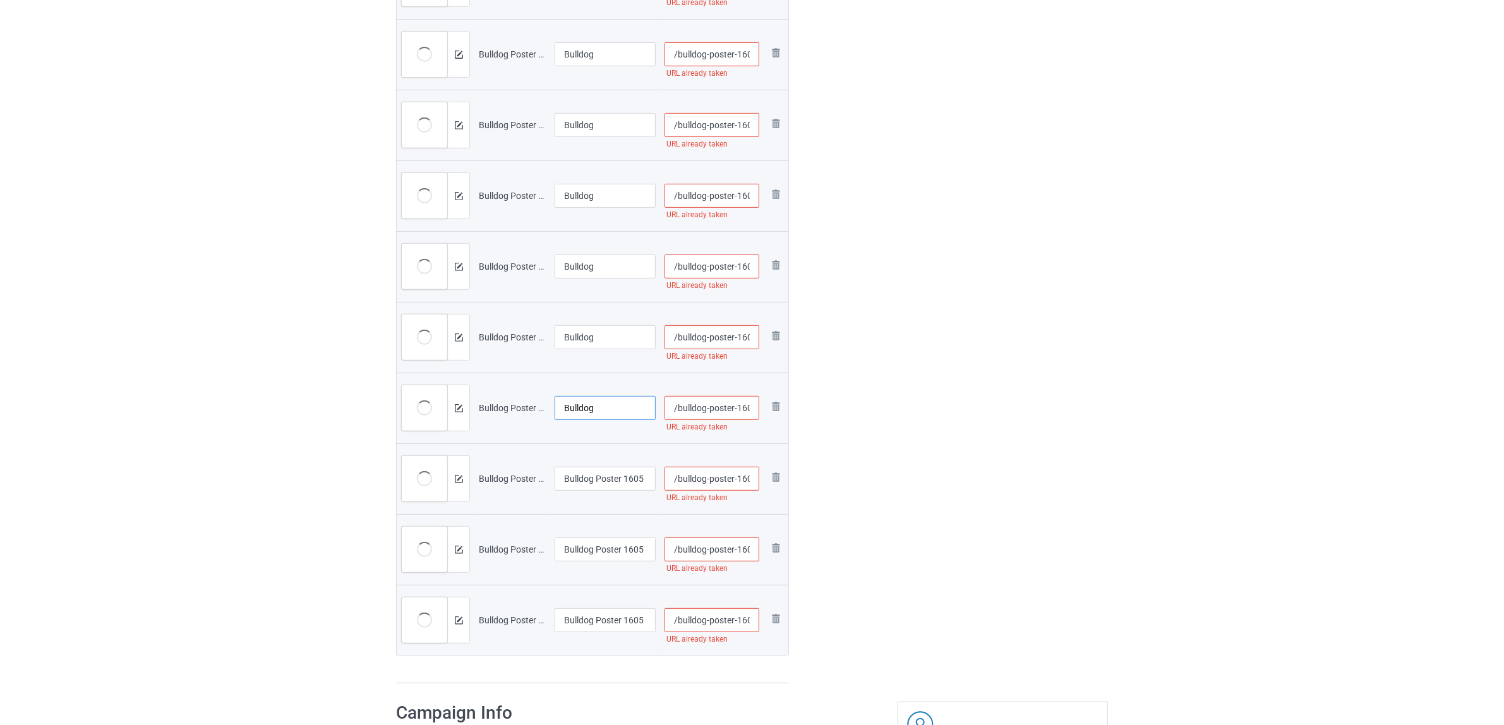
type input "Bulldog"
click at [602, 488] on input "Bulldog Poster 1605 (6)" at bounding box center [604, 479] width 101 height 24
paste input "text"
type input "Bulldog"
click at [598, 561] on div at bounding box center [604, 565] width 101 height 8
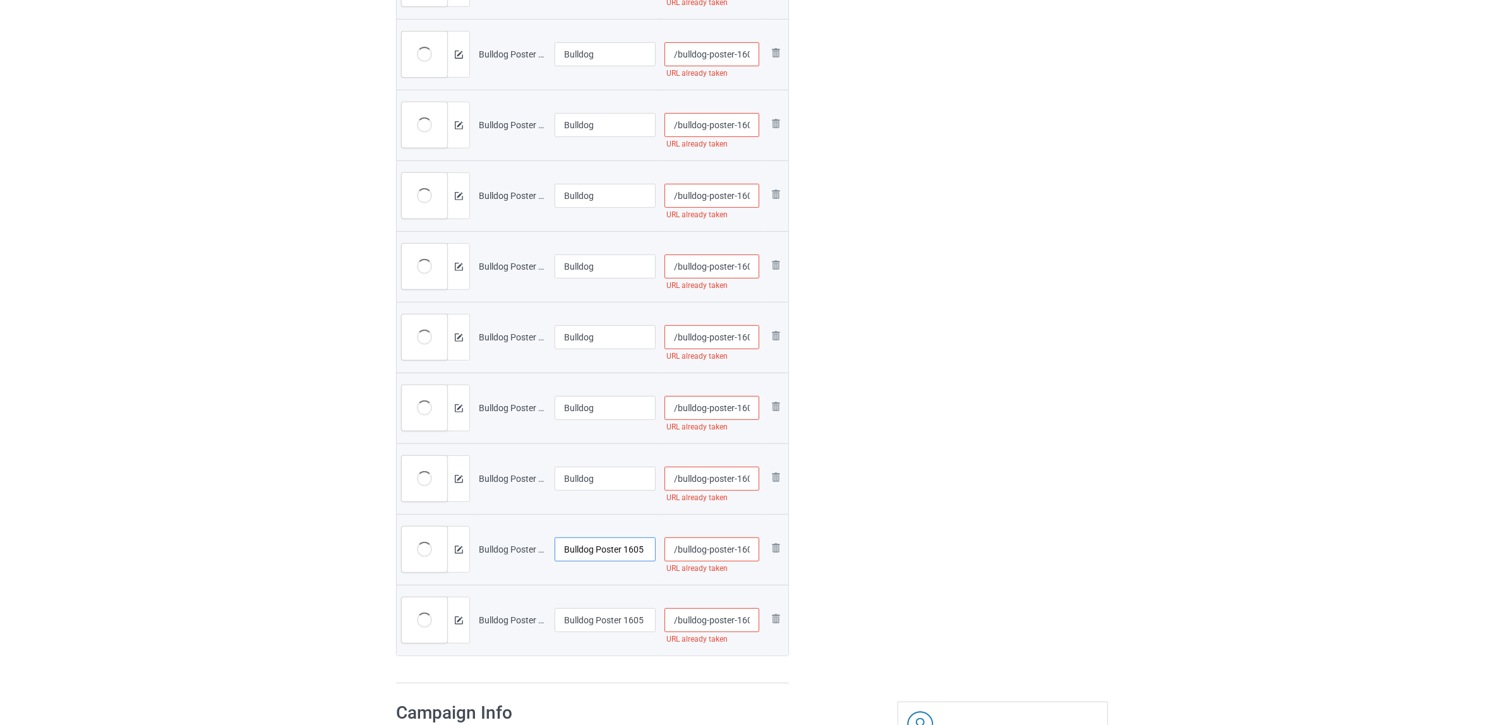
click at [607, 543] on input "Bulldog Poster 1605 (7).jpg" at bounding box center [604, 549] width 101 height 24
paste input "text"
type input "Bulldog"
click at [600, 623] on input "Bulldog Poster 1605 (7)" at bounding box center [604, 620] width 101 height 24
paste input "text"
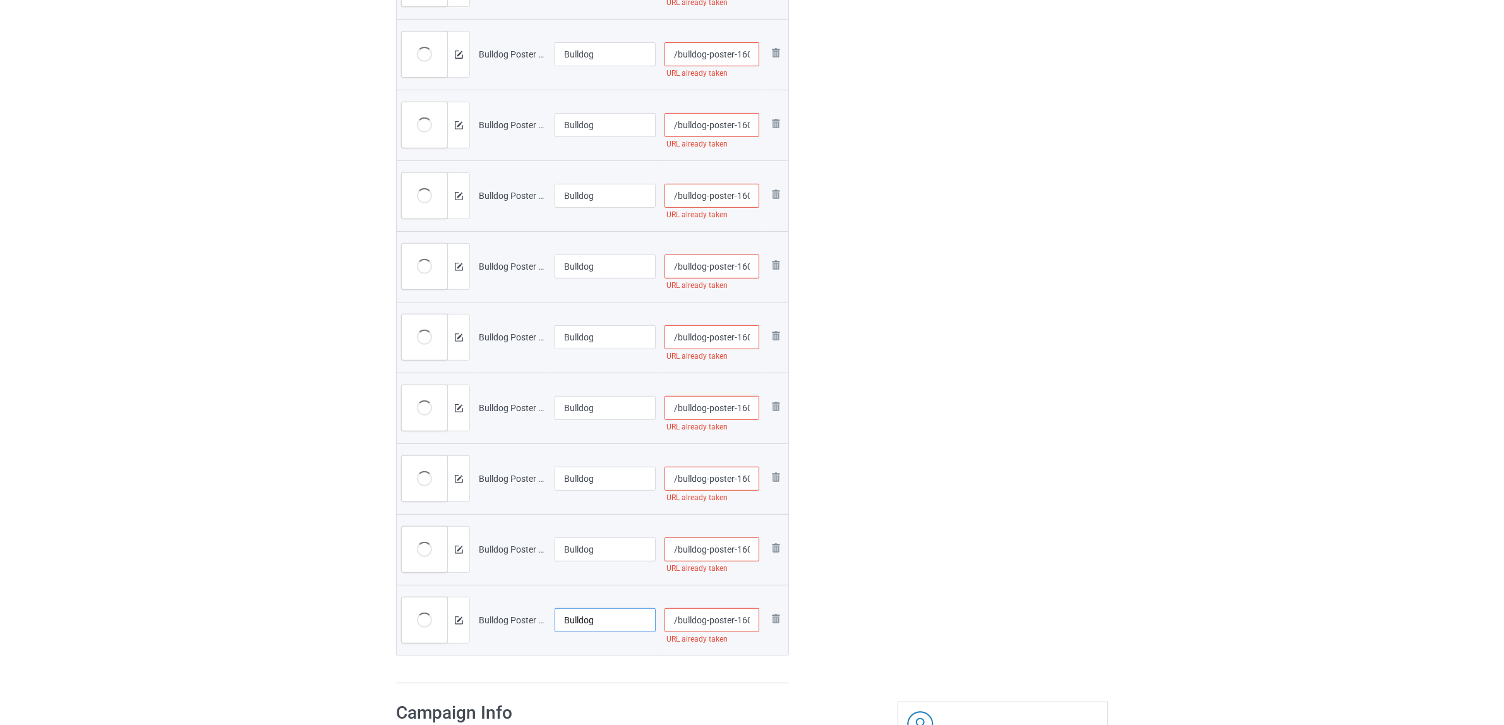
type input "Bulldog"
click at [589, 660] on div "Preview File name Campaign title URL path Preview and edit artwork Bulldog 2305…" at bounding box center [592, 160] width 393 height 1048
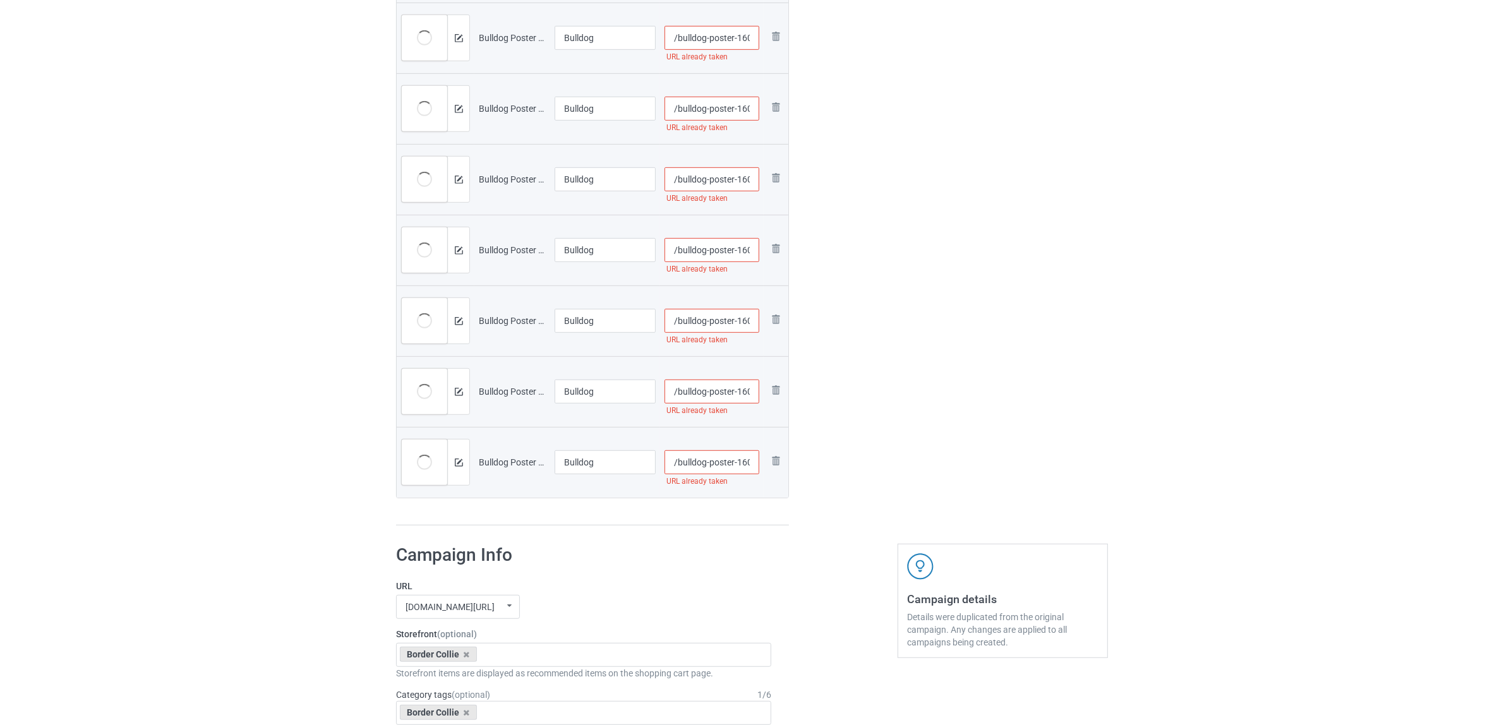
scroll to position [974, 0]
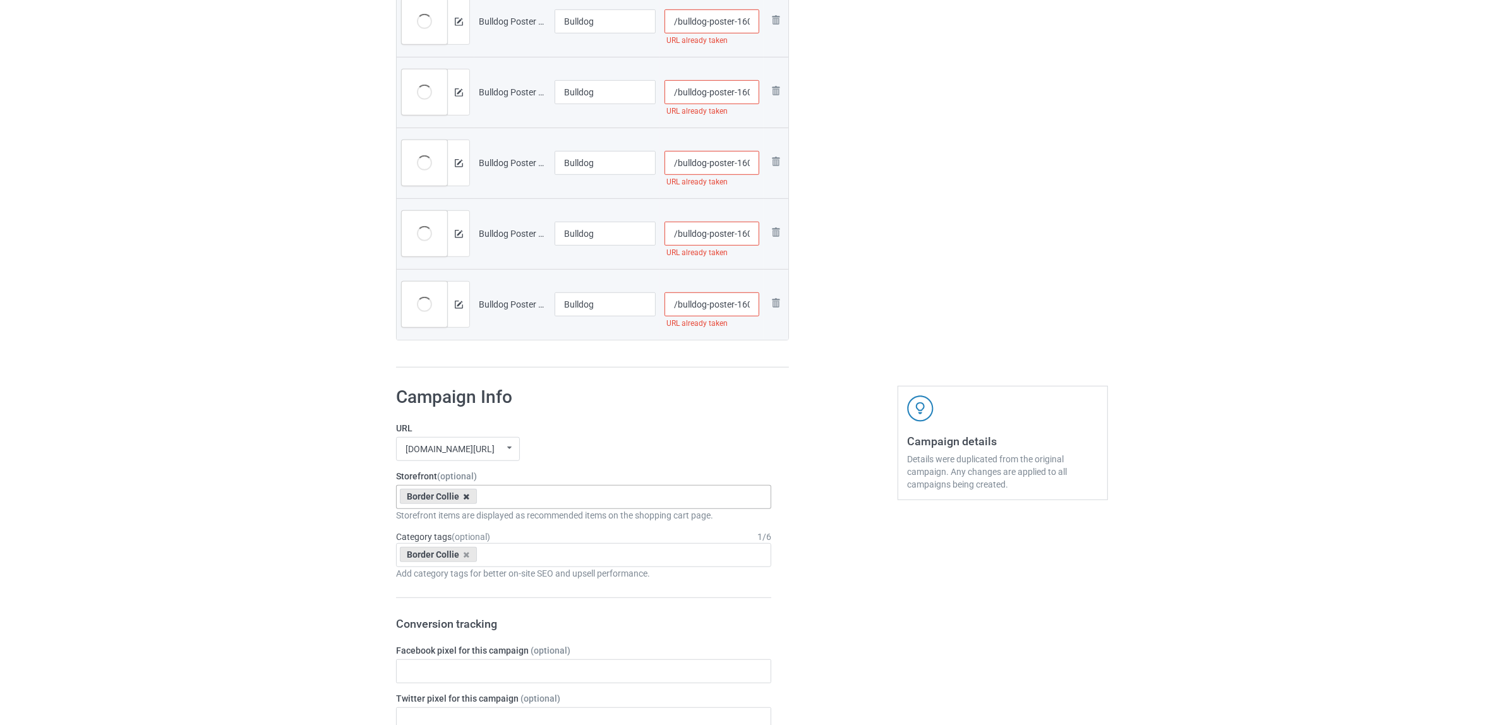
click at [465, 493] on icon at bounding box center [467, 497] width 6 height 8
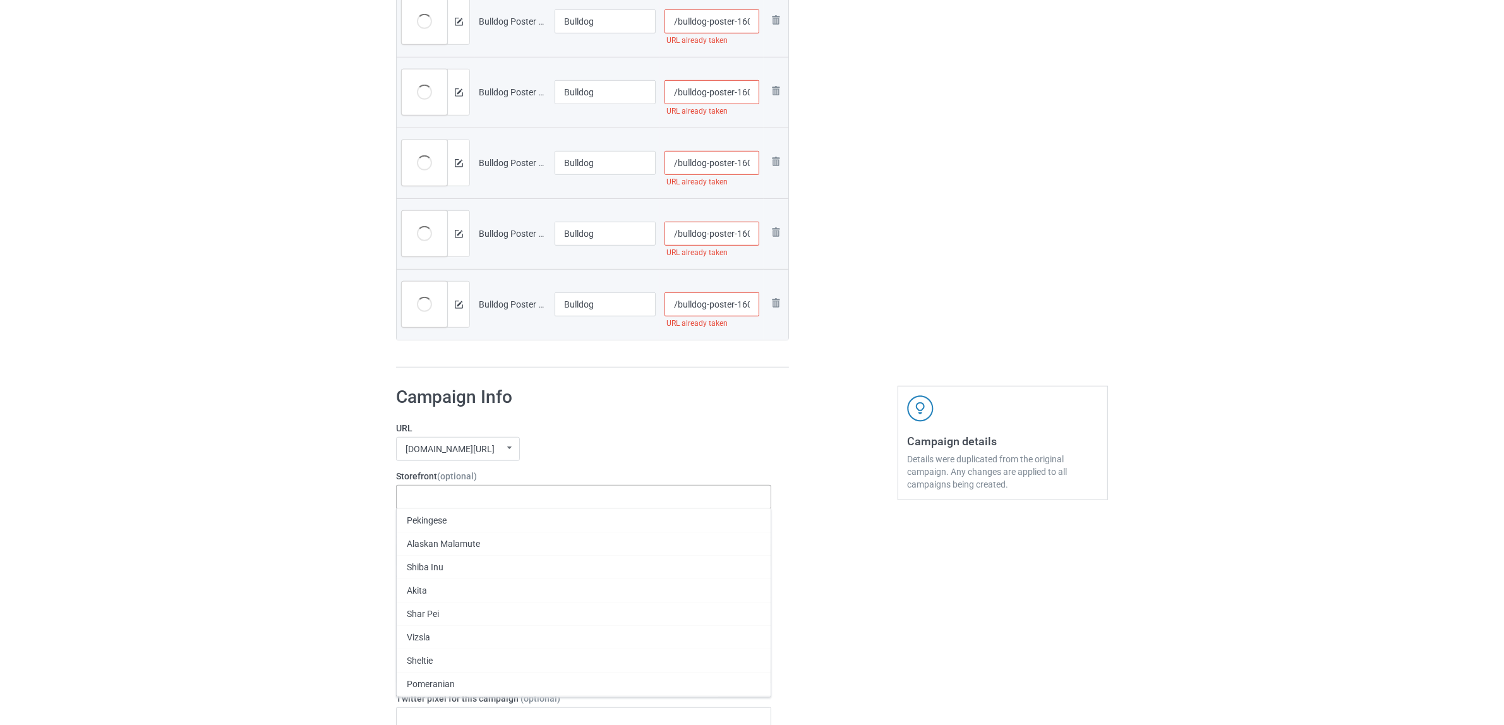
paste input "Bulldog"
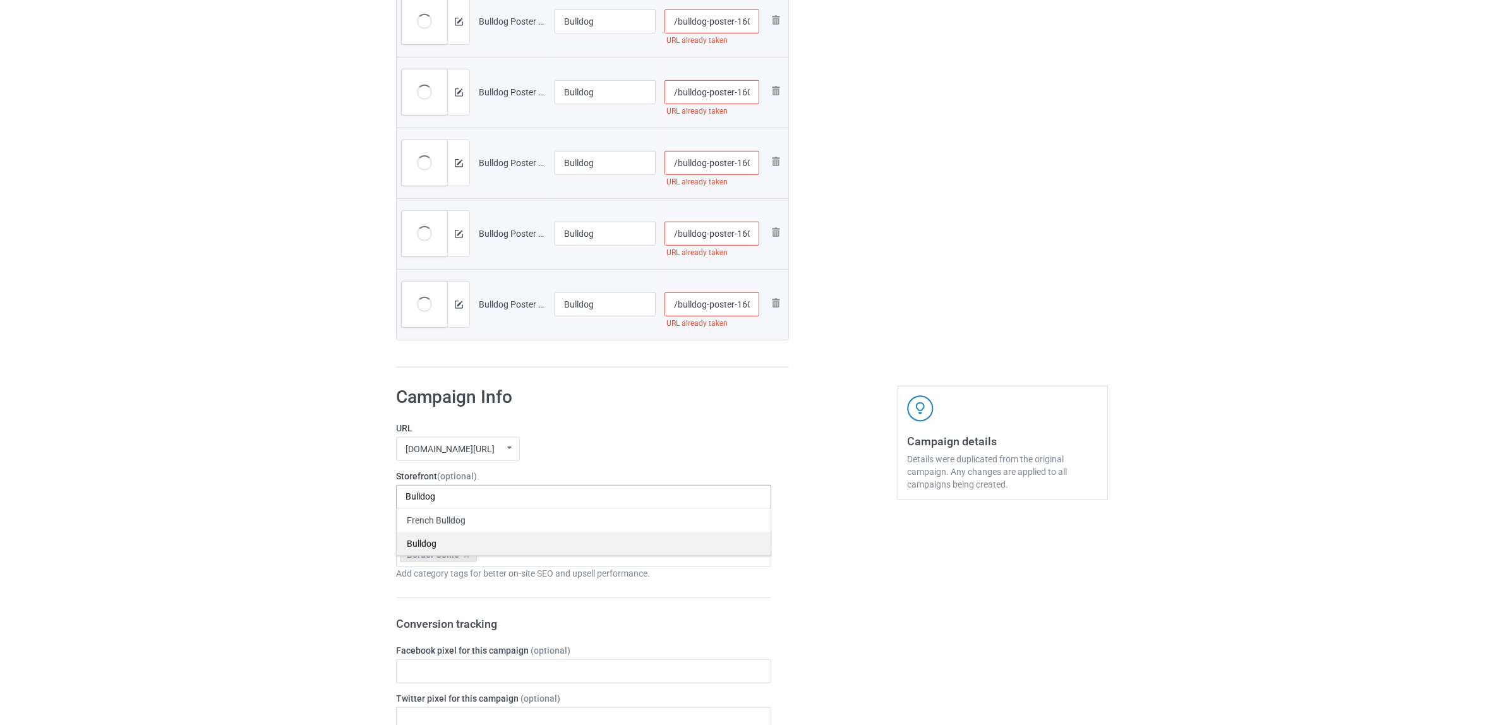
type input "Bulldog"
click at [423, 546] on div "Bulldog" at bounding box center [584, 543] width 374 height 23
click at [465, 557] on icon at bounding box center [467, 555] width 6 height 8
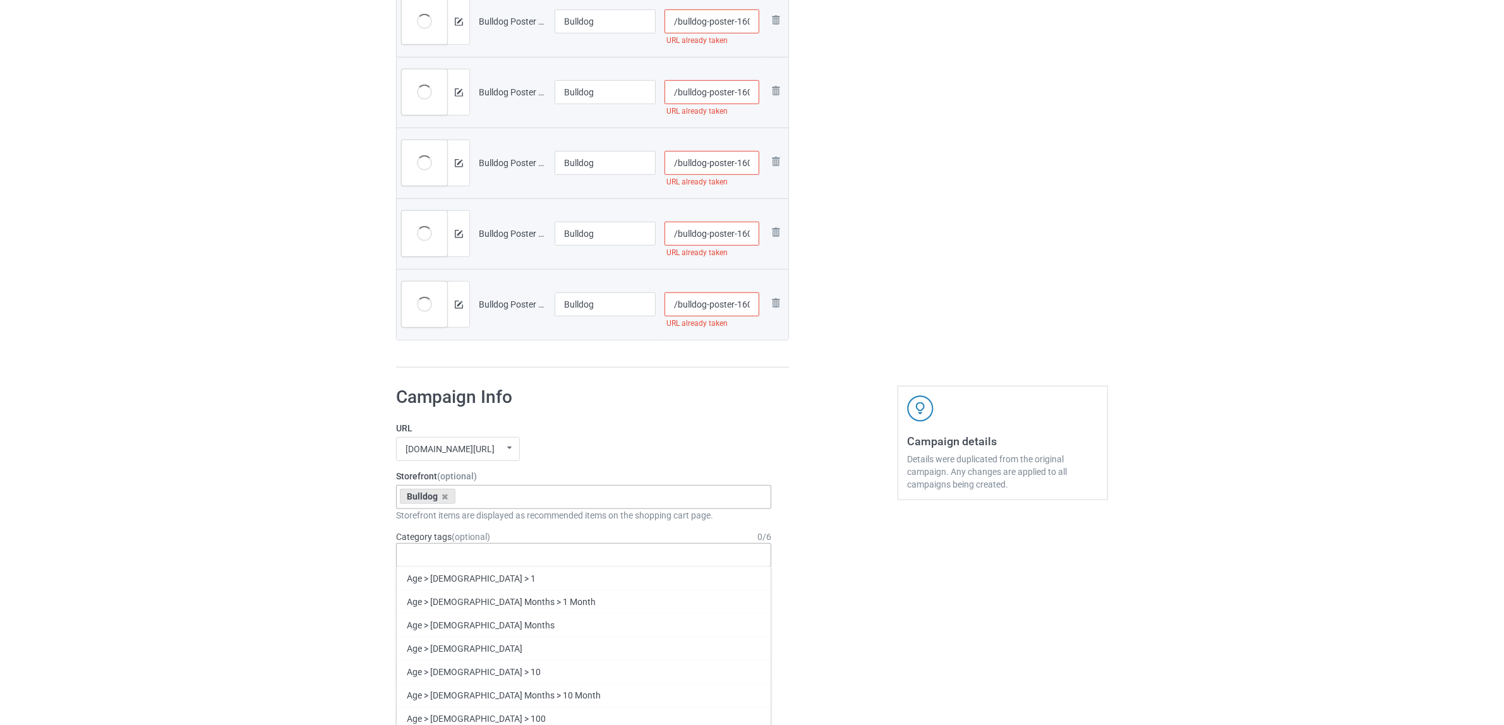
paste input "Bulldog"
type input "Bulldog"
click at [438, 620] on div "Bulldog" at bounding box center [584, 624] width 374 height 23
click at [743, 307] on input "/bulldog-poster-1605-7" at bounding box center [711, 304] width 95 height 24
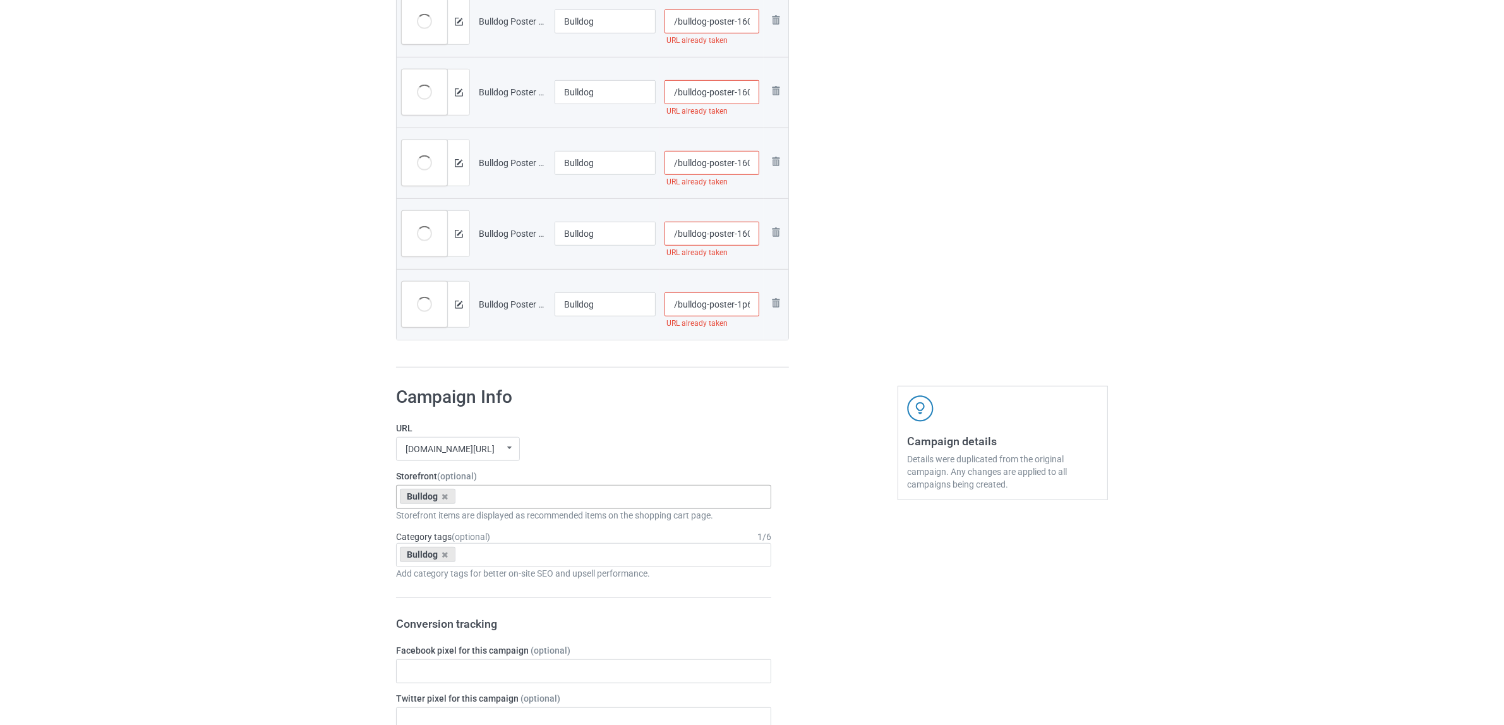
type input "/bulldog-poster-1p605-7"
click at [747, 231] on input "/bulldog-poster-1605-7" at bounding box center [711, 234] width 95 height 24
type input "/bulldog-poster-16p05-7"
click at [745, 155] on input "/bulldog-poster-1605-6" at bounding box center [711, 163] width 95 height 24
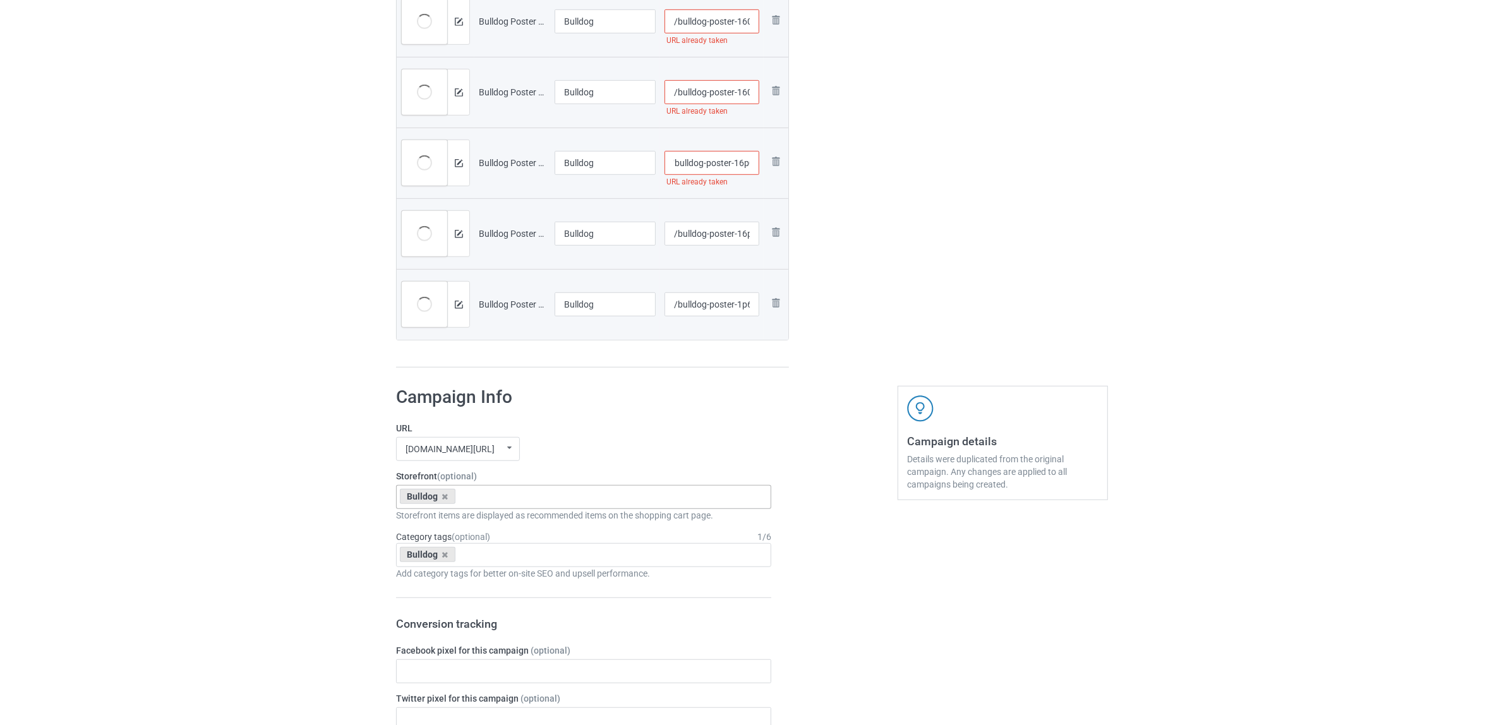
type input "/bulldog-poster-16p05-6"
click at [746, 87] on input "/bulldog-poster-1605-6" at bounding box center [711, 92] width 95 height 24
type input "/bulldog-poster-16p105-6"
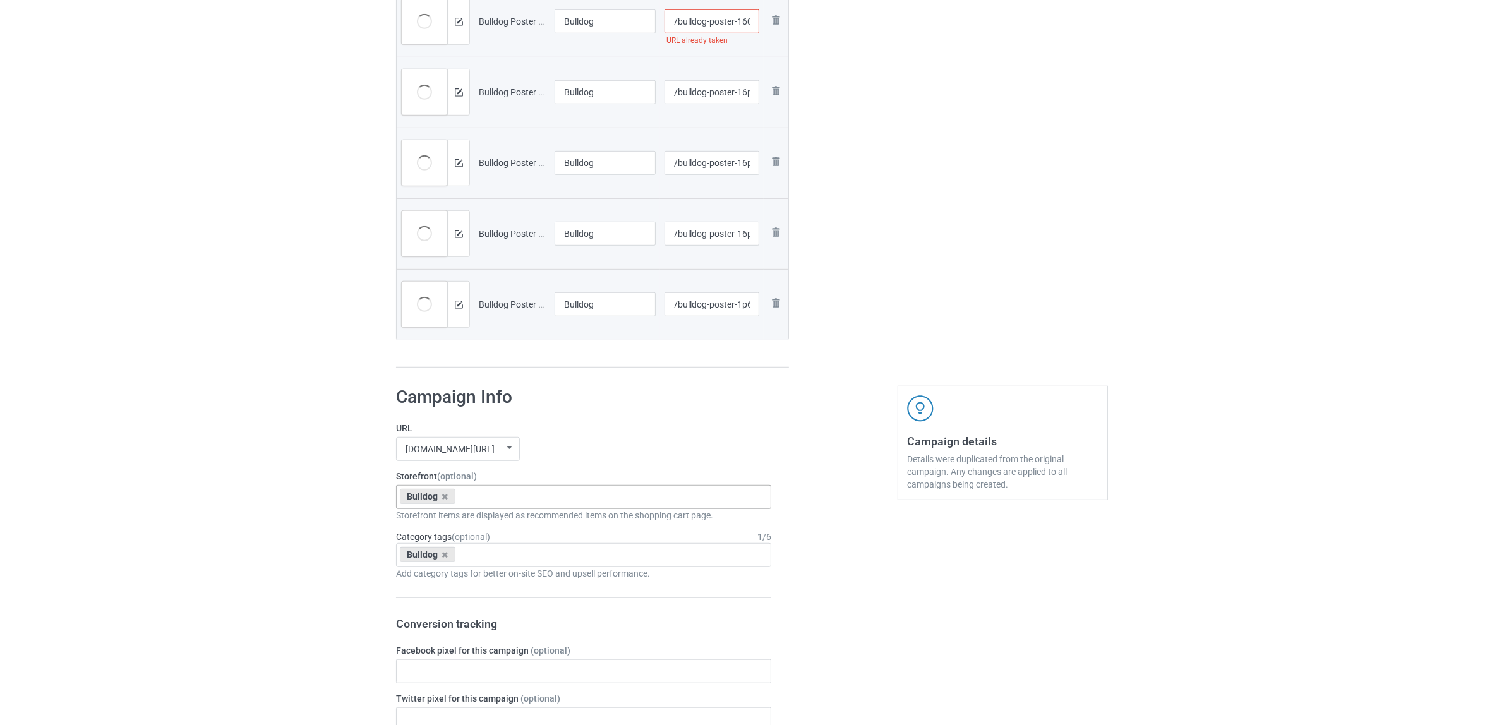
click at [744, 13] on input "/bulldog-poster-1605-5" at bounding box center [711, 21] width 95 height 24
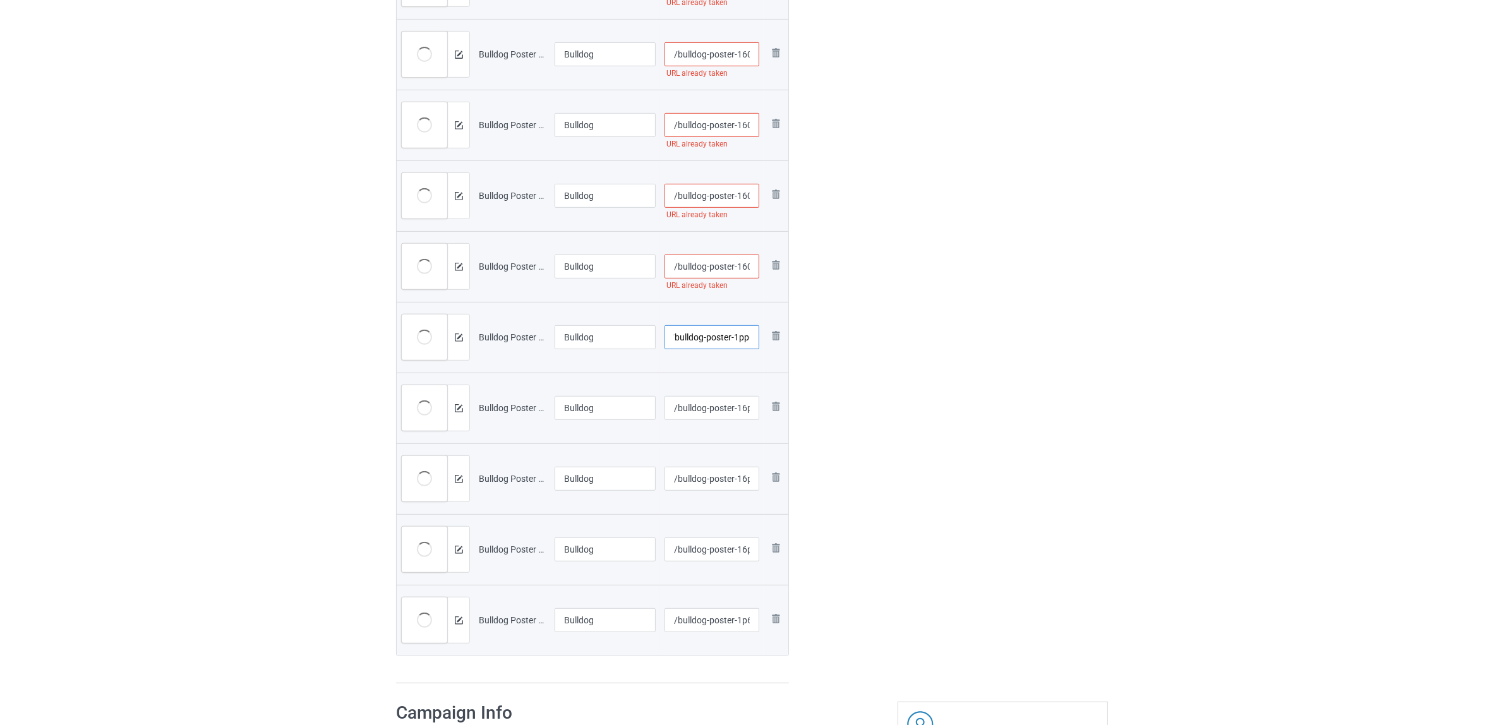
type input "/bulldog-poster-1pp605-5"
click at [740, 263] on input "/bulldog-poster-1605-4" at bounding box center [711, 267] width 95 height 24
type input "/bulldog-poster-1p9605-4"
click at [971, 373] on div "Edit artwork You can adjust your artwork position, and upload files for double-…" at bounding box center [1003, 61] width 228 height 1263
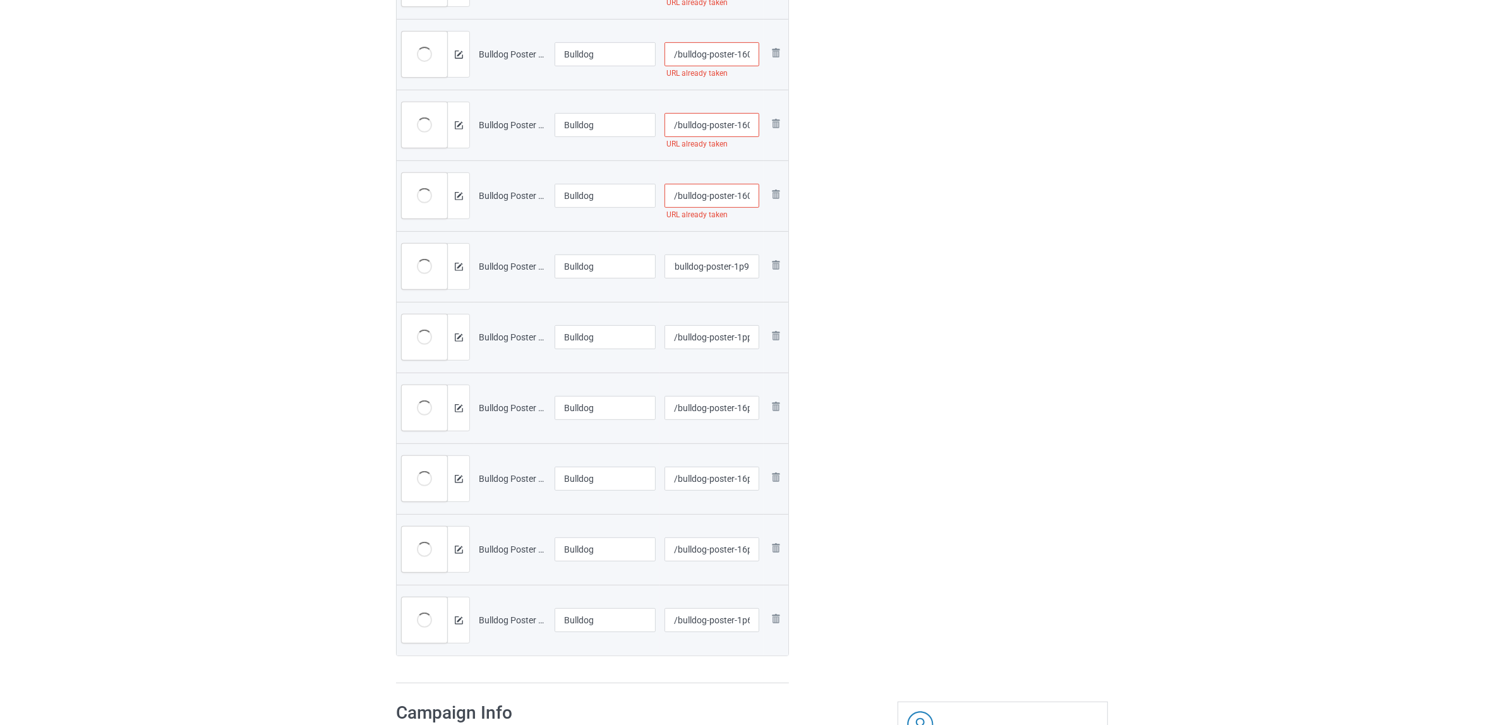
scroll to position [0, 0]
click at [742, 118] on input "/bulldog-poster-1605-3" at bounding box center [711, 125] width 95 height 24
type input "/bulldog-poster-1p9605-3"
click at [898, 232] on div "Edit artwork You can adjust your artwork position, and upload files for double-…" at bounding box center [1003, 61] width 228 height 1263
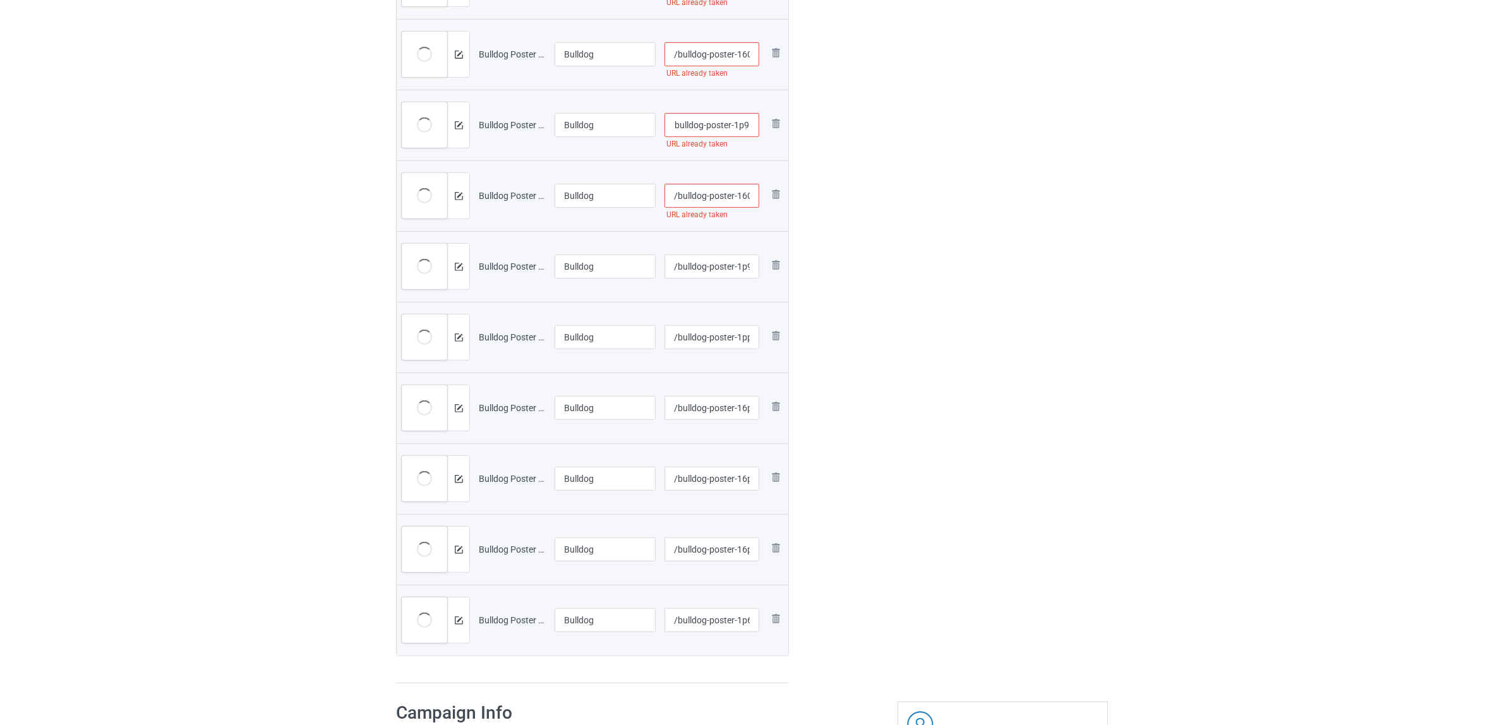
scroll to position [0, 0]
click at [746, 191] on input "/bulldog-poster-1605-4" at bounding box center [711, 196] width 95 height 24
type input "/bulldog-poster-16p05-4"
click at [930, 231] on div "Edit artwork You can adjust your artwork position, and upload files for double-…" at bounding box center [1003, 61] width 228 height 1263
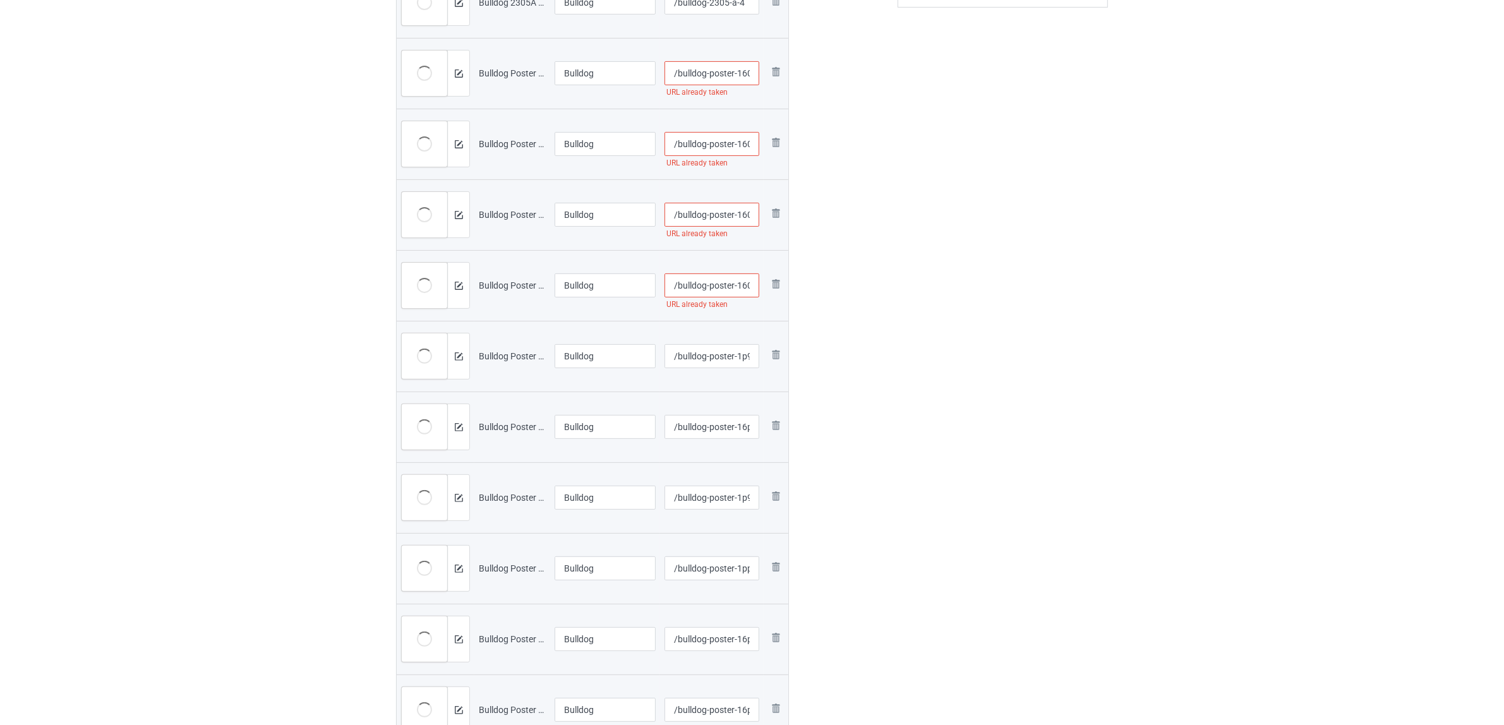
scroll to position [422, 0]
click at [742, 291] on input "/bulldog-poster-1605-2" at bounding box center [711, 291] width 95 height 24
type input "/bulldog-poster-1p605-2"
click at [999, 371] on div "Edit artwork You can adjust your artwork position, and upload files for double-…" at bounding box center [1003, 298] width 228 height 1263
click at [743, 218] on input "/bulldog-poster-1605-2" at bounding box center [711, 220] width 95 height 24
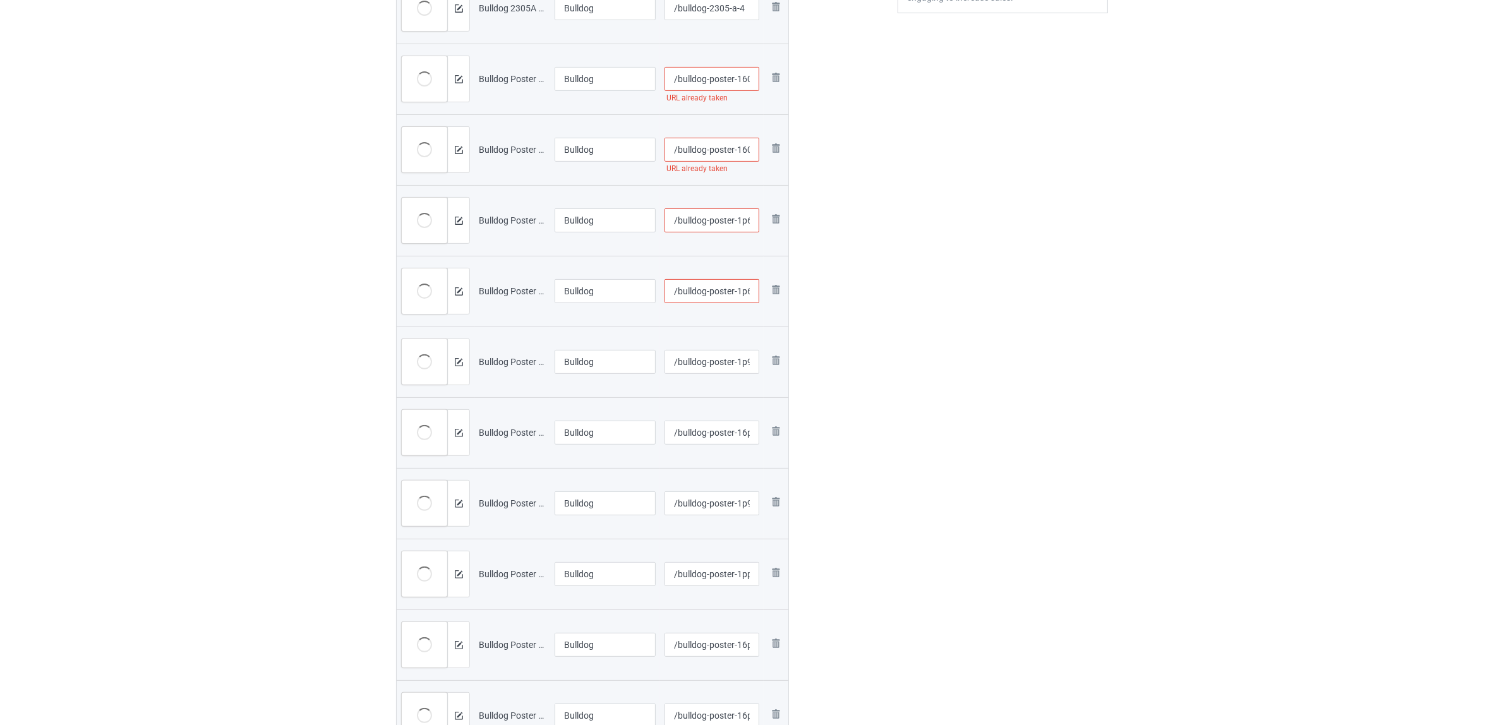
type input "/bulldog-poster-1p605-2"
click at [744, 285] on input "/bulldog-poster-1p605-2" at bounding box center [711, 291] width 95 height 24
type input "/bulldog-poster-12p605-2"
click at [746, 150] on input "/bulldog-poster-1605-1" at bounding box center [711, 150] width 95 height 24
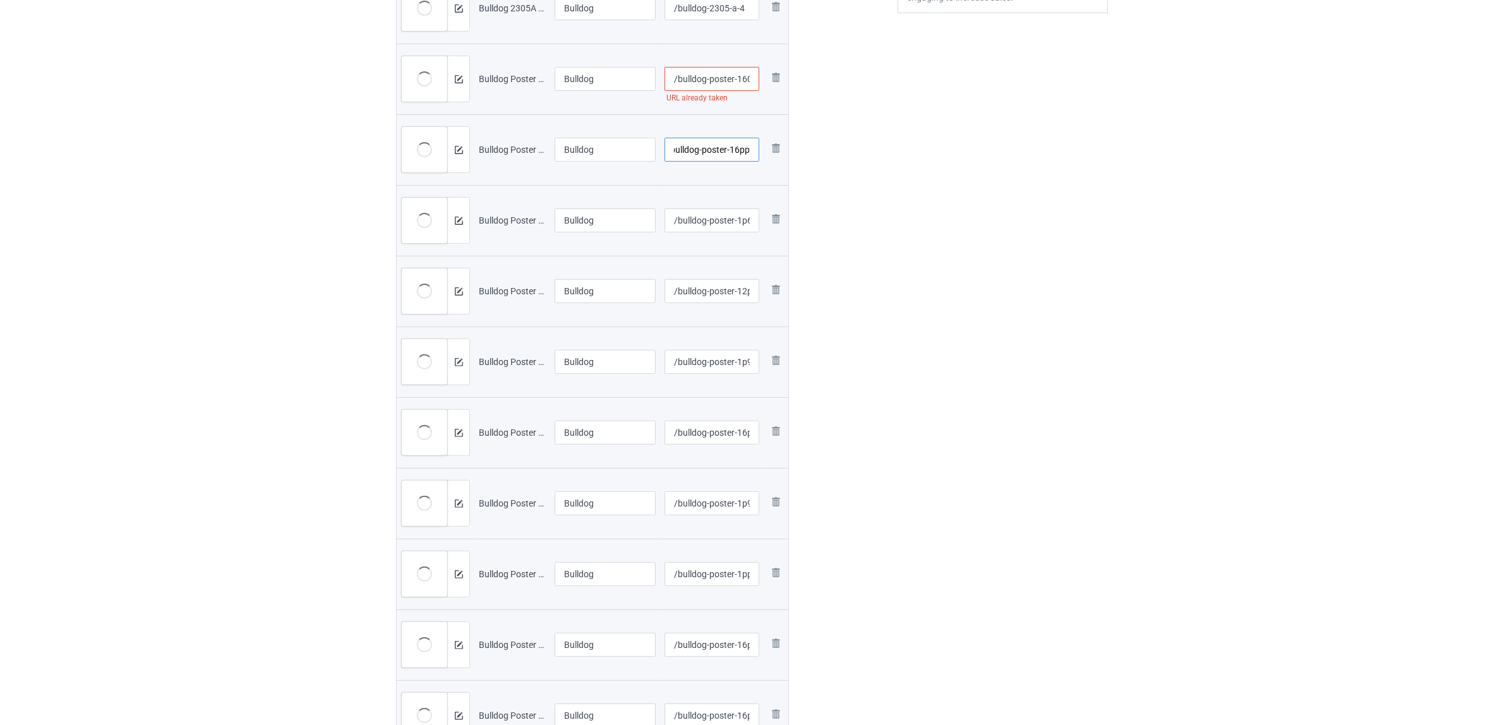
type input "/bulldog-poster-16pp05-1"
click at [745, 76] on input "/bulldog-poster-1605-1" at bounding box center [711, 79] width 95 height 24
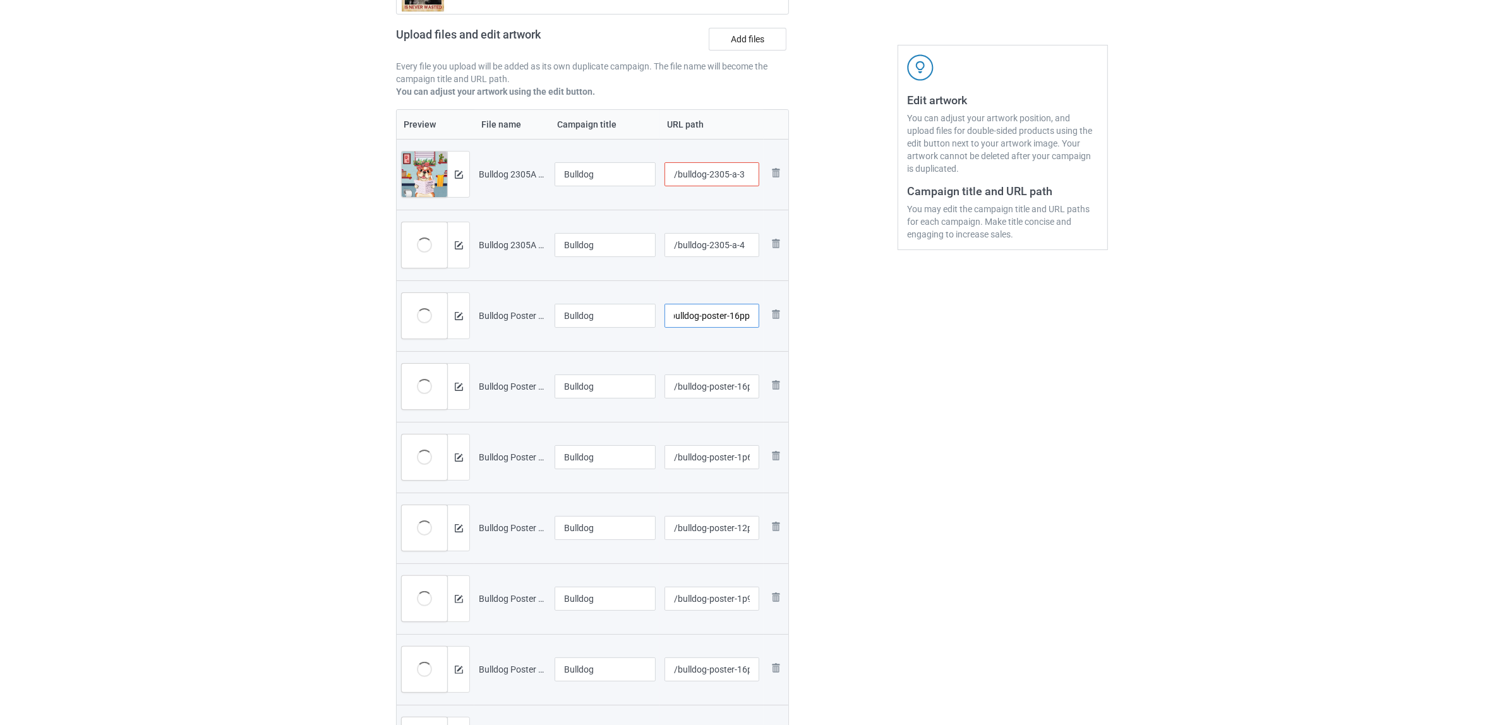
scroll to position [0, 13]
type input "/bulldog-poster-16pp205-1"
click at [717, 184] on input "/bulldog-2305-a-3" at bounding box center [711, 174] width 95 height 24
type input "/bulldog-23pp05-a-3"
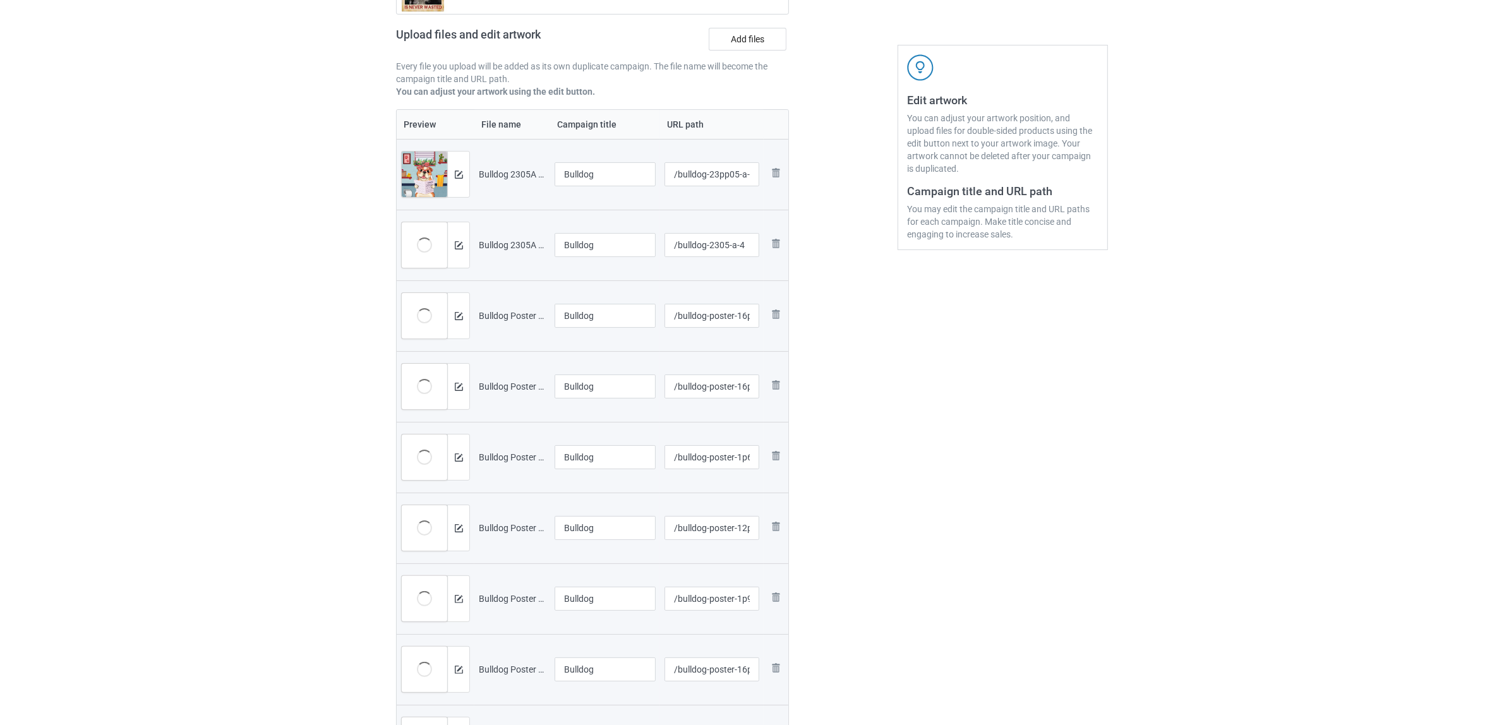
click at [927, 354] on div "Edit artwork You can adjust your artwork position, and upload files for double-…" at bounding box center [1003, 534] width 228 height 1263
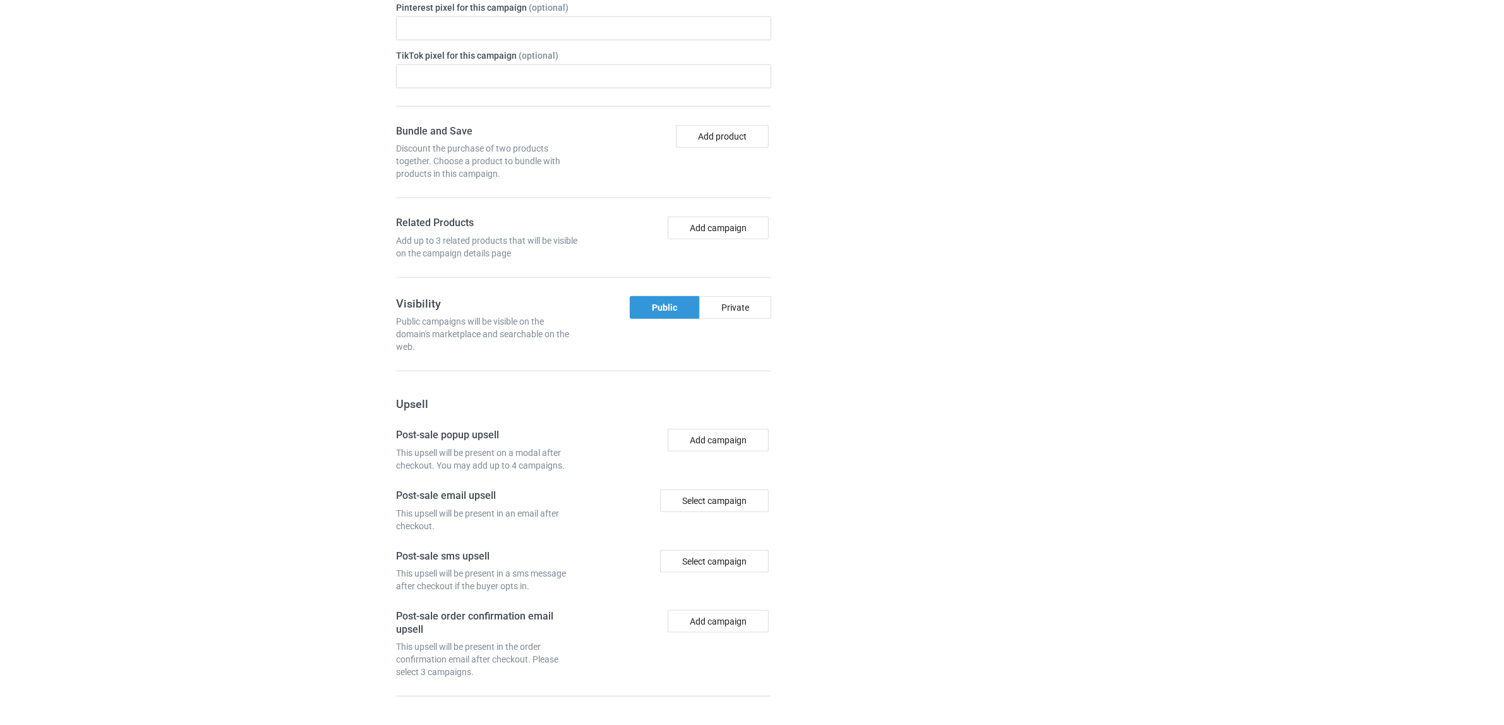
scroll to position [1807, 0]
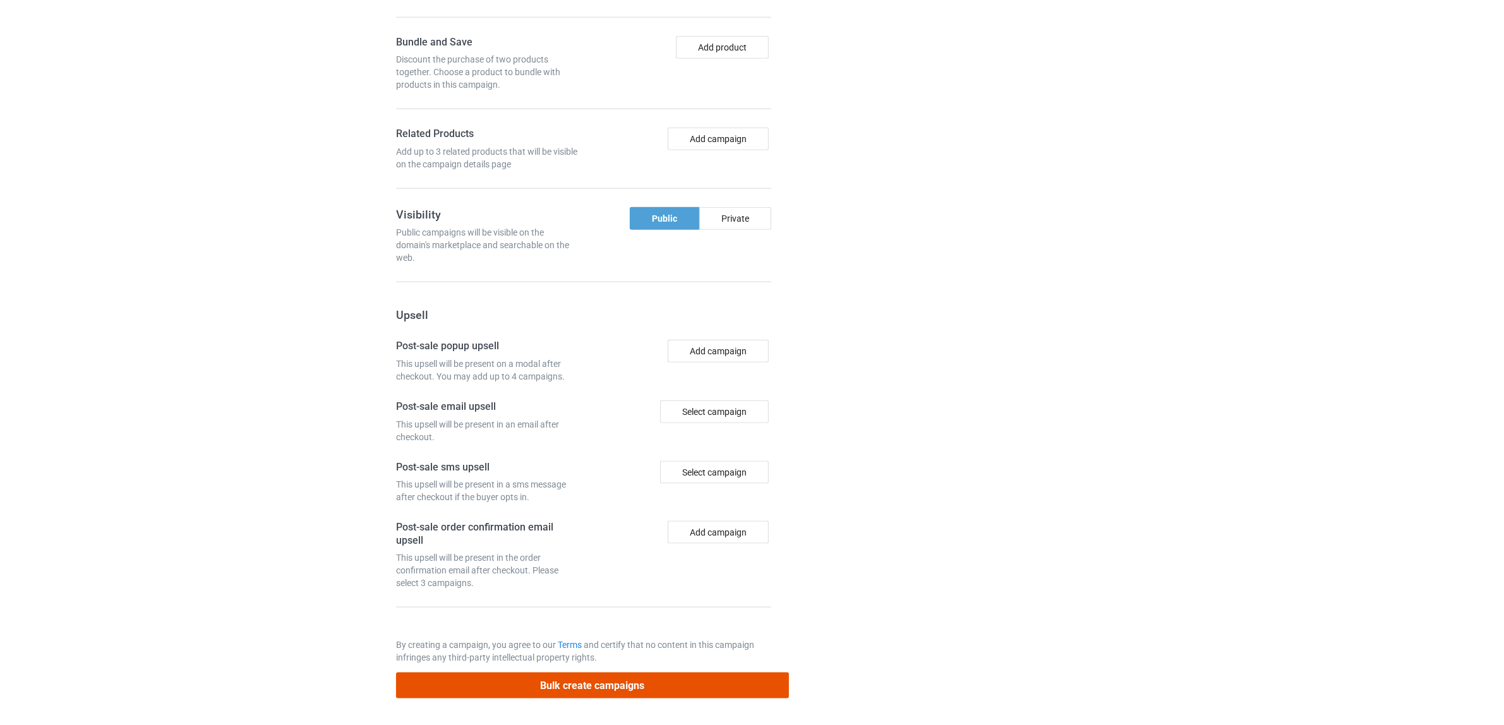
click at [616, 685] on button "Bulk create campaigns" at bounding box center [592, 686] width 393 height 26
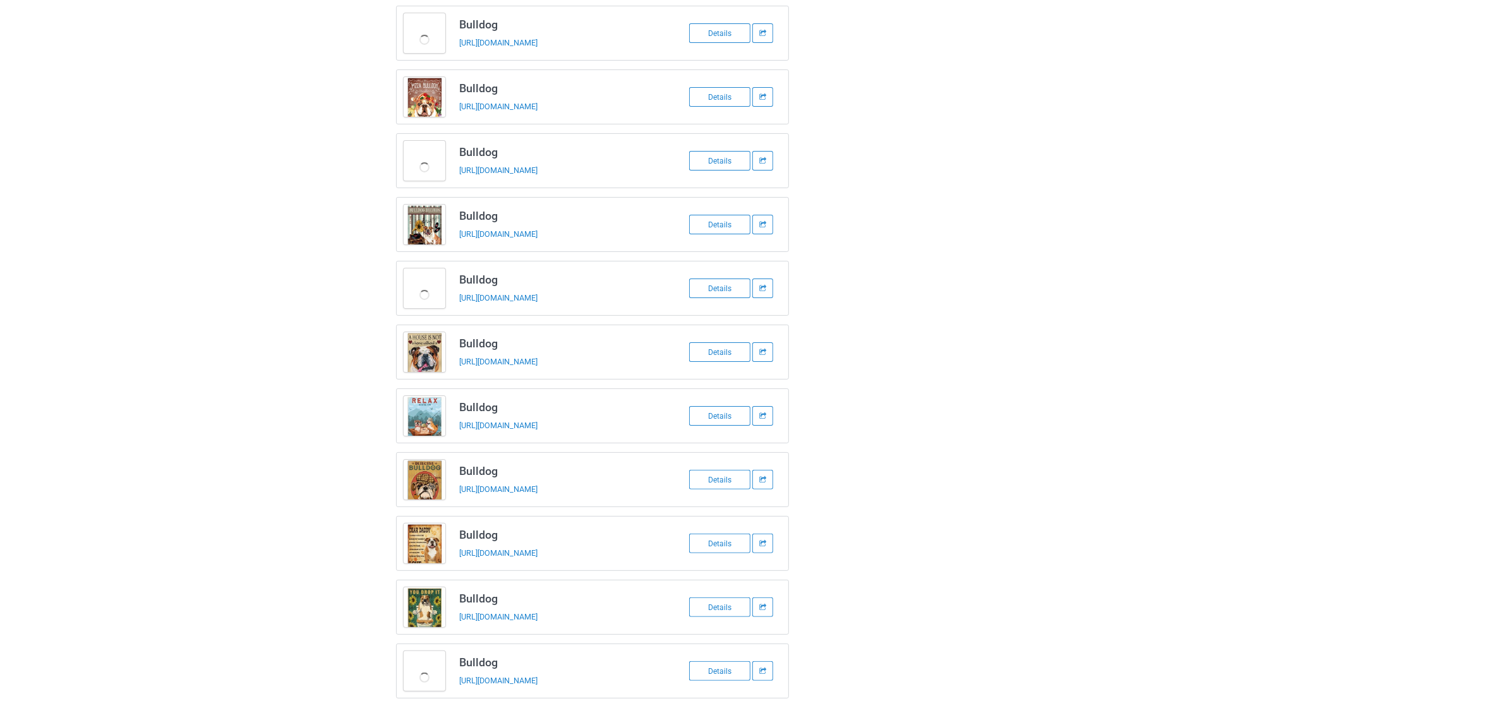
scroll to position [0, 0]
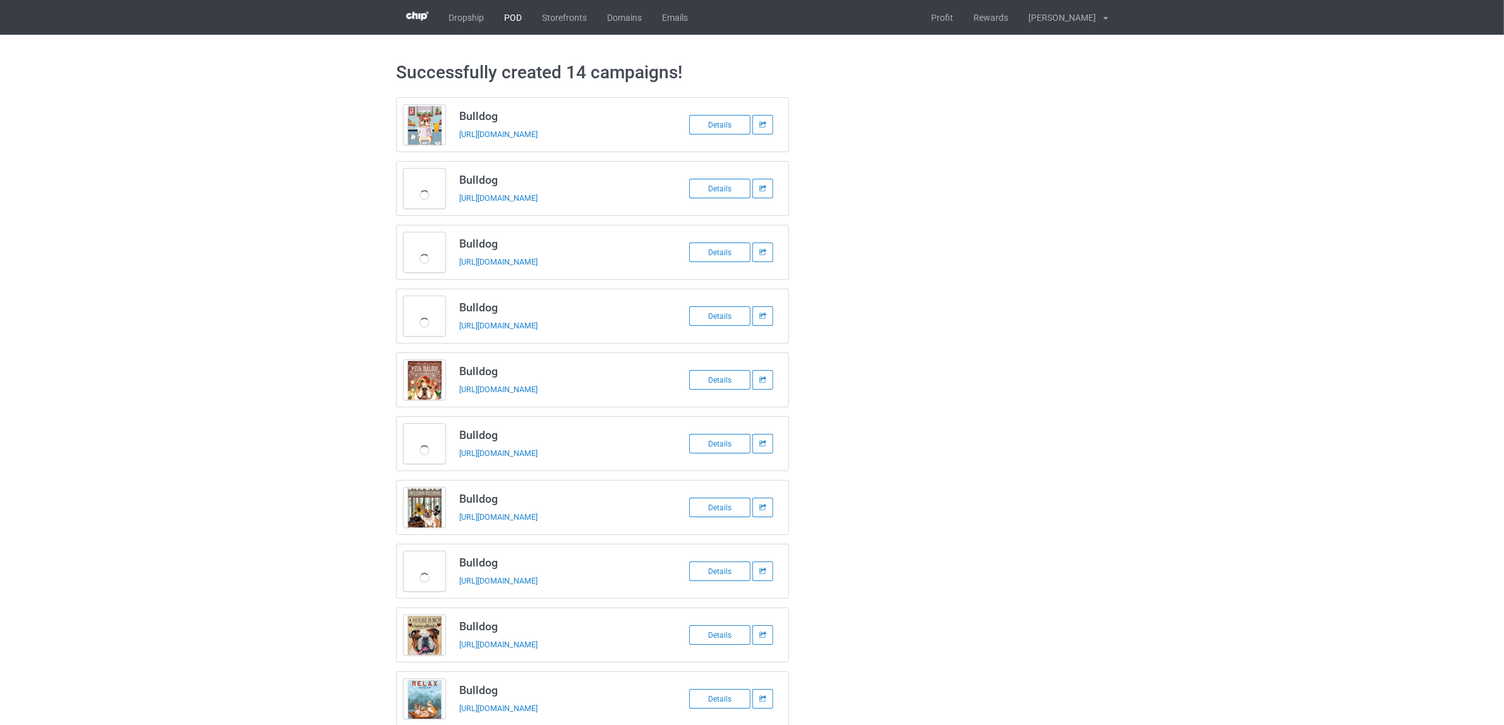
click at [515, 17] on link "POD" at bounding box center [513, 17] width 38 height 35
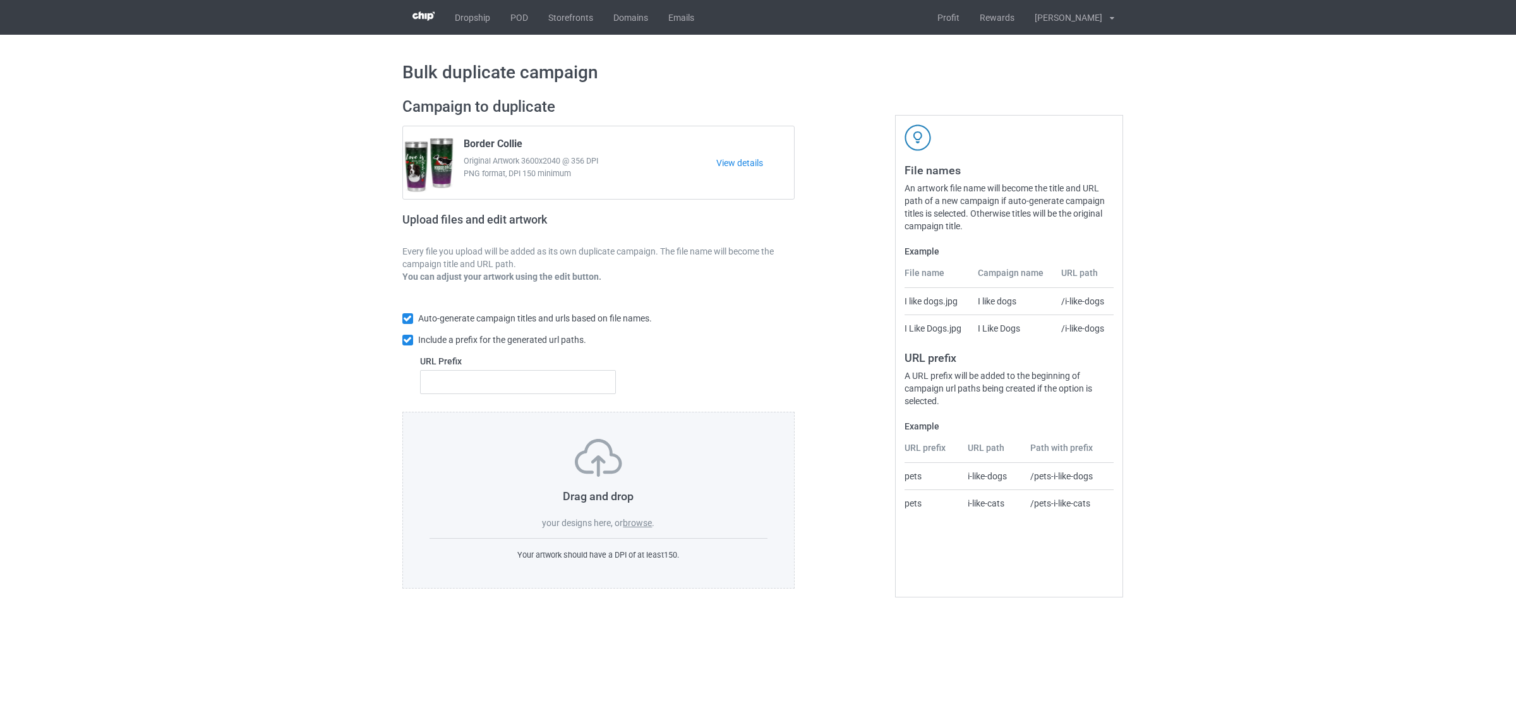
click at [628, 521] on label "browse" at bounding box center [637, 523] width 29 height 10
click at [0, 0] on input "browse" at bounding box center [0, 0] width 0 height 0
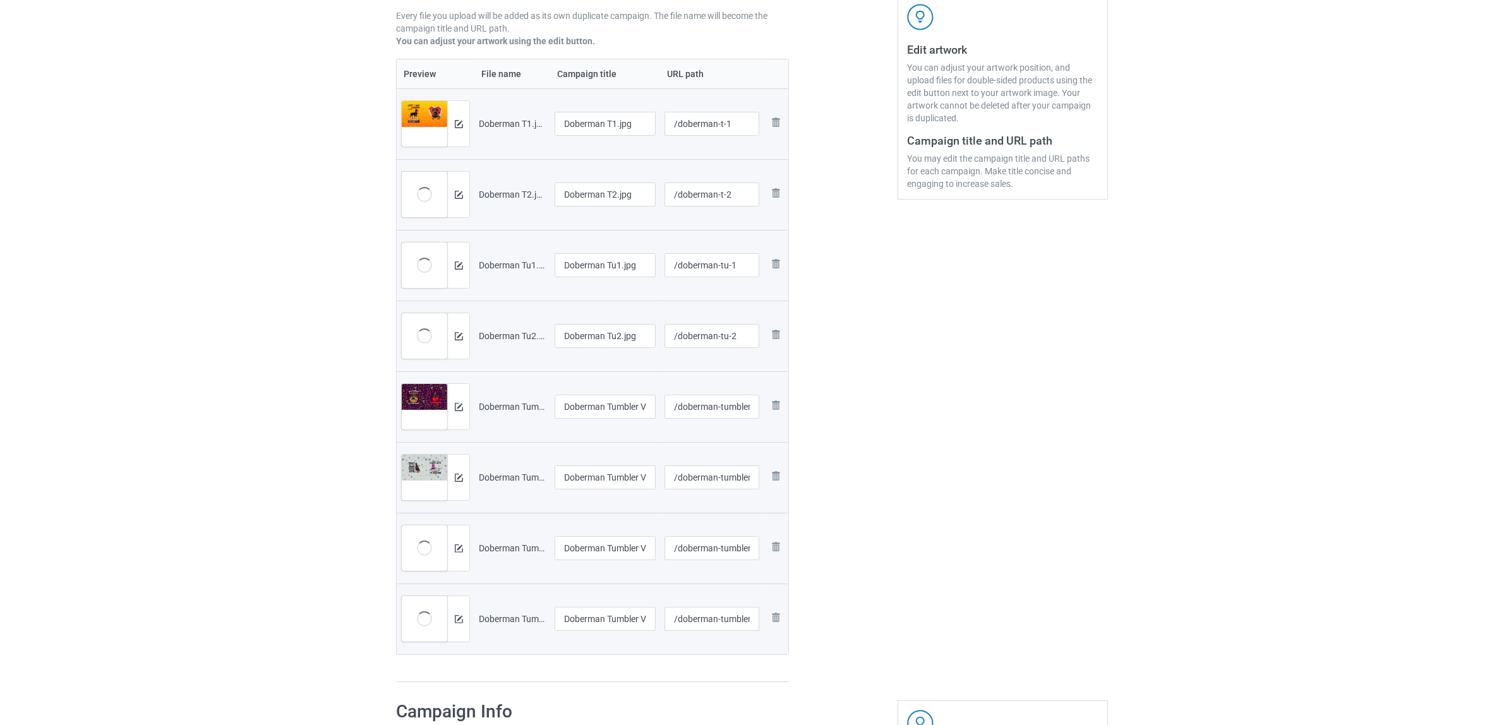
scroll to position [237, 0]
drag, startPoint x: 606, startPoint y: 123, endPoint x: 654, endPoint y: 124, distance: 47.4
click at [654, 124] on input "Doberman T1.jpg" at bounding box center [604, 123] width 101 height 24
click at [585, 126] on input "Doberman" at bounding box center [604, 123] width 101 height 24
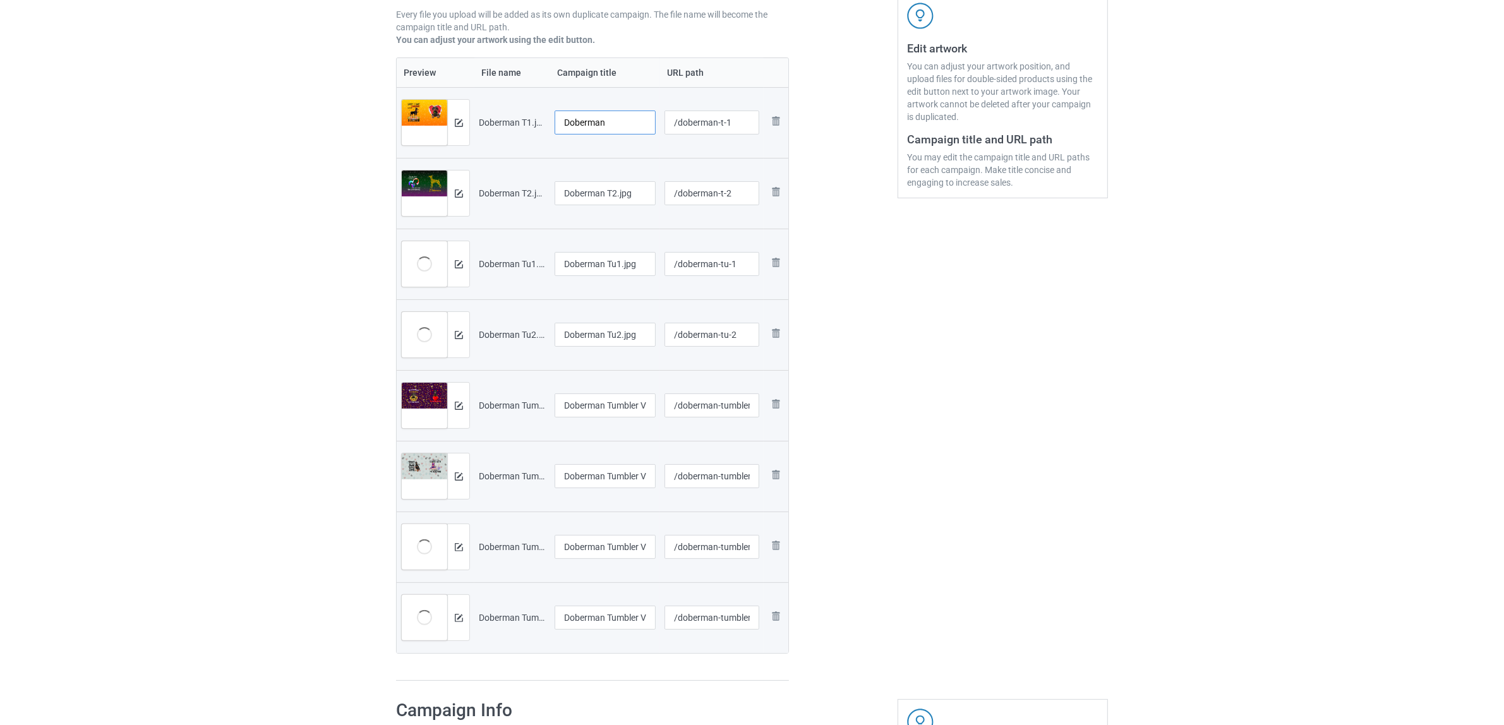
type input "Doberman"
click at [608, 196] on input "Doberman T2.jpg" at bounding box center [604, 193] width 101 height 24
paste input "text"
type input "Doberman"
click at [592, 272] on input "Doberman Tu1.jpg" at bounding box center [604, 264] width 101 height 24
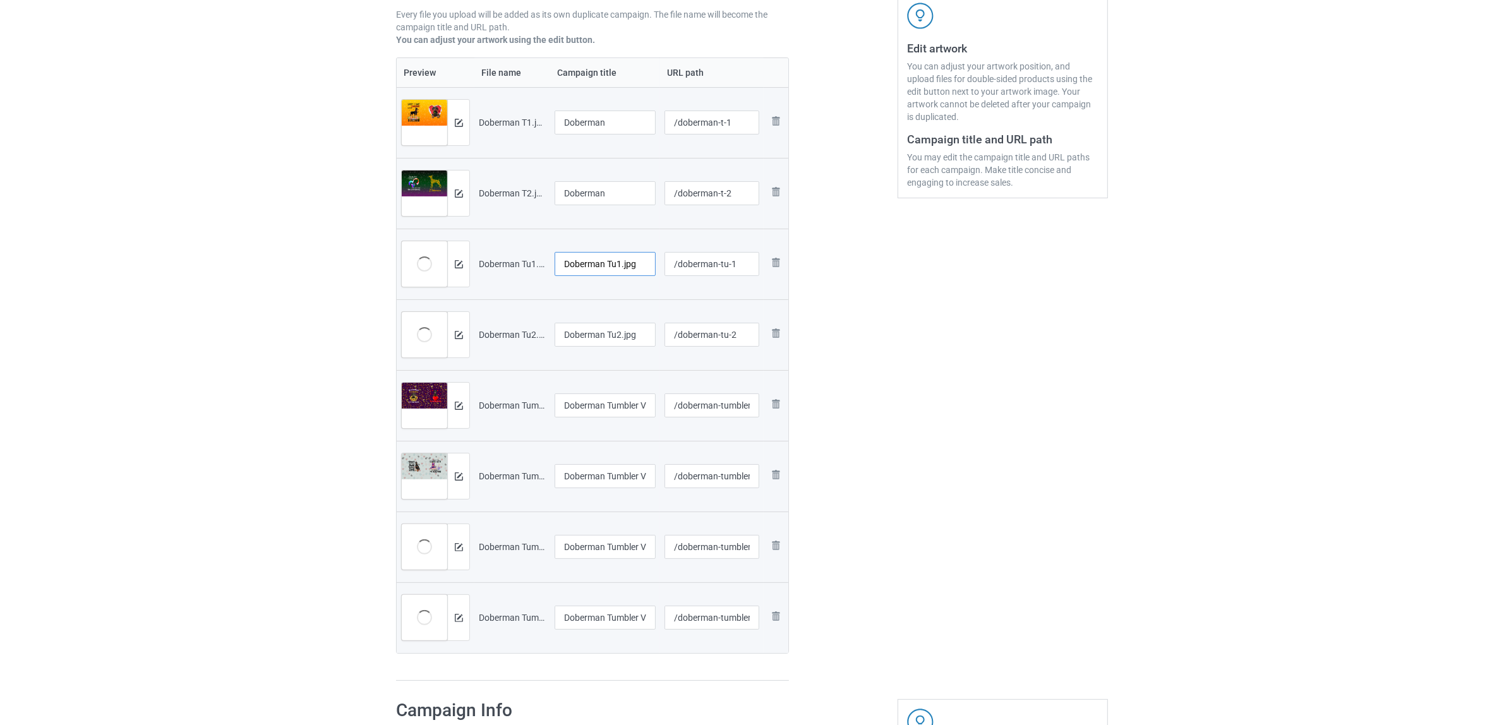
paste input "text"
type input "Doberman"
click at [596, 342] on input "Doberman Tu2.jpg" at bounding box center [604, 335] width 101 height 24
paste input "text"
type input "Doberman"
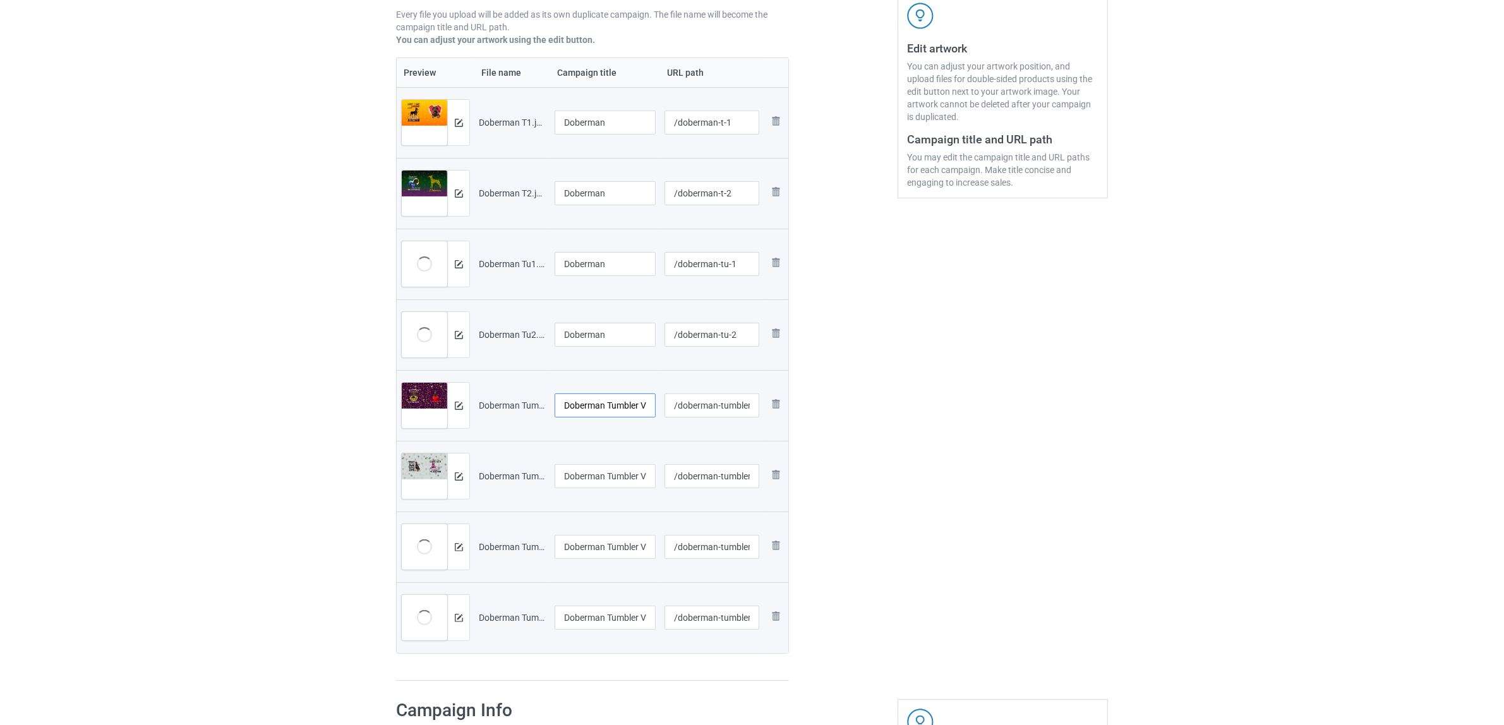
click at [597, 405] on input "Doberman Tumbler V1 (1).jpg" at bounding box center [604, 405] width 101 height 24
paste input "text"
type input "Doberman"
click at [604, 484] on input "Doberman Tumbler V1 (2).jpg" at bounding box center [604, 476] width 101 height 24
paste input "text"
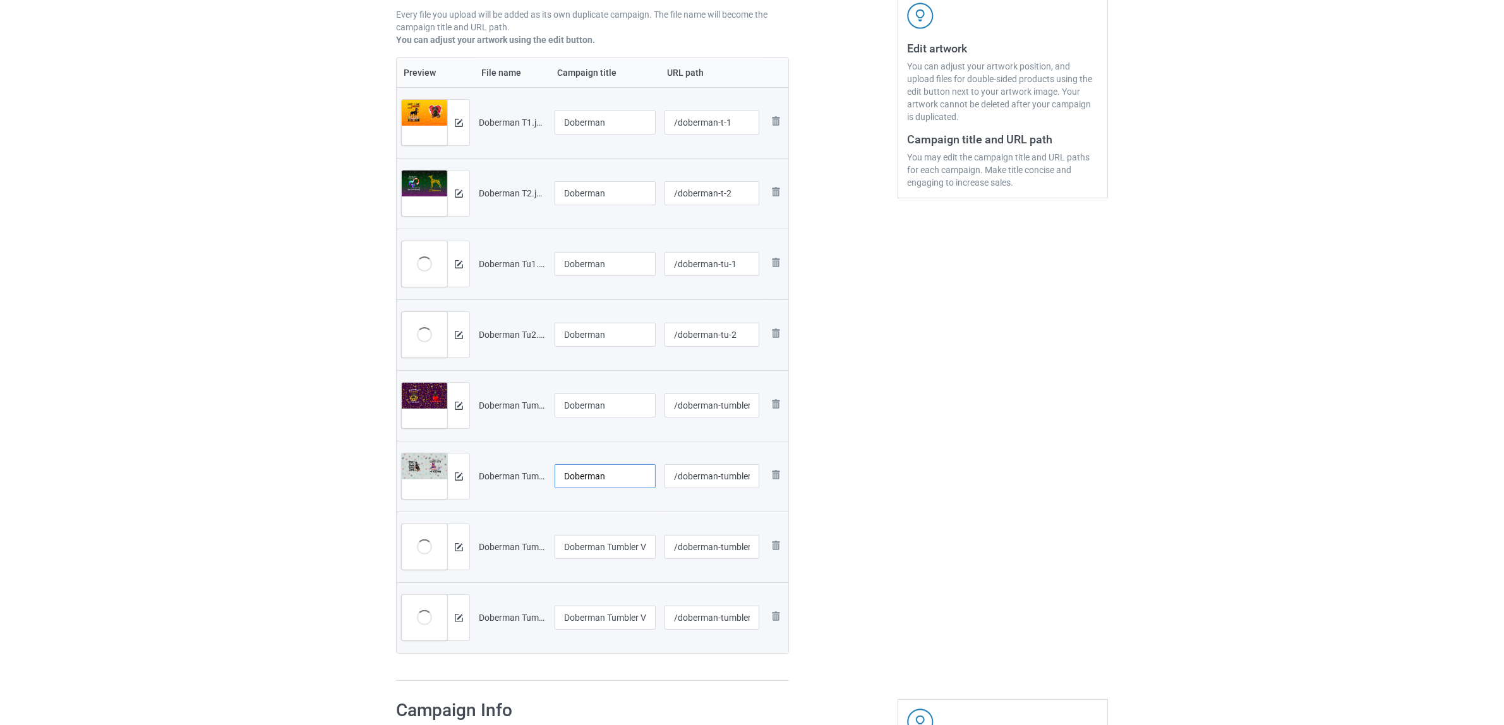
type input "Doberman"
click at [616, 556] on input "Doberman Tumbler V1 (3).jpg" at bounding box center [604, 547] width 101 height 24
paste input "text"
type input "Doberman"
click at [613, 617] on input "Doberman Tumbler V1 (4).jpg" at bounding box center [604, 618] width 101 height 24
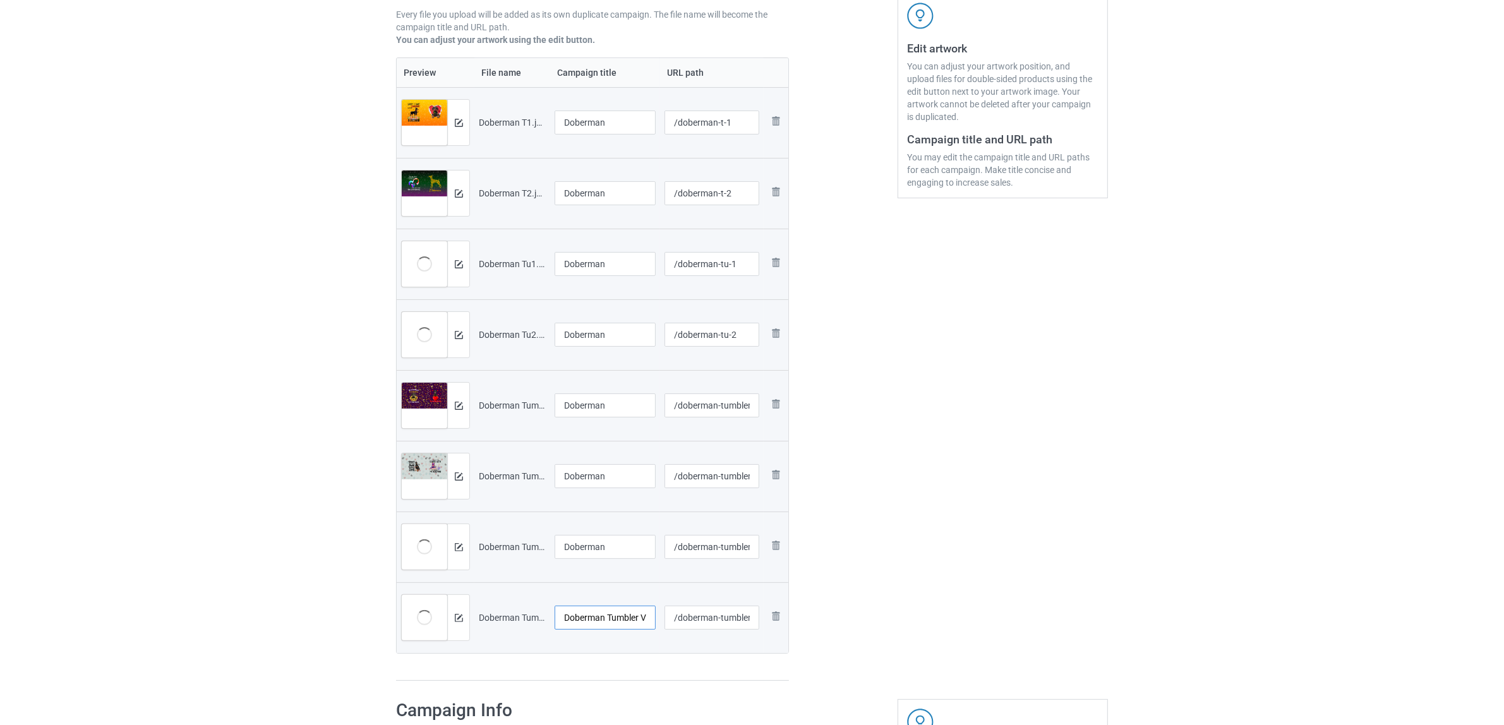
paste input "text"
type input "Doberman"
click at [988, 543] on div "Edit artwork You can adjust your artwork position, and upload files for double-…" at bounding box center [1003, 271] width 228 height 839
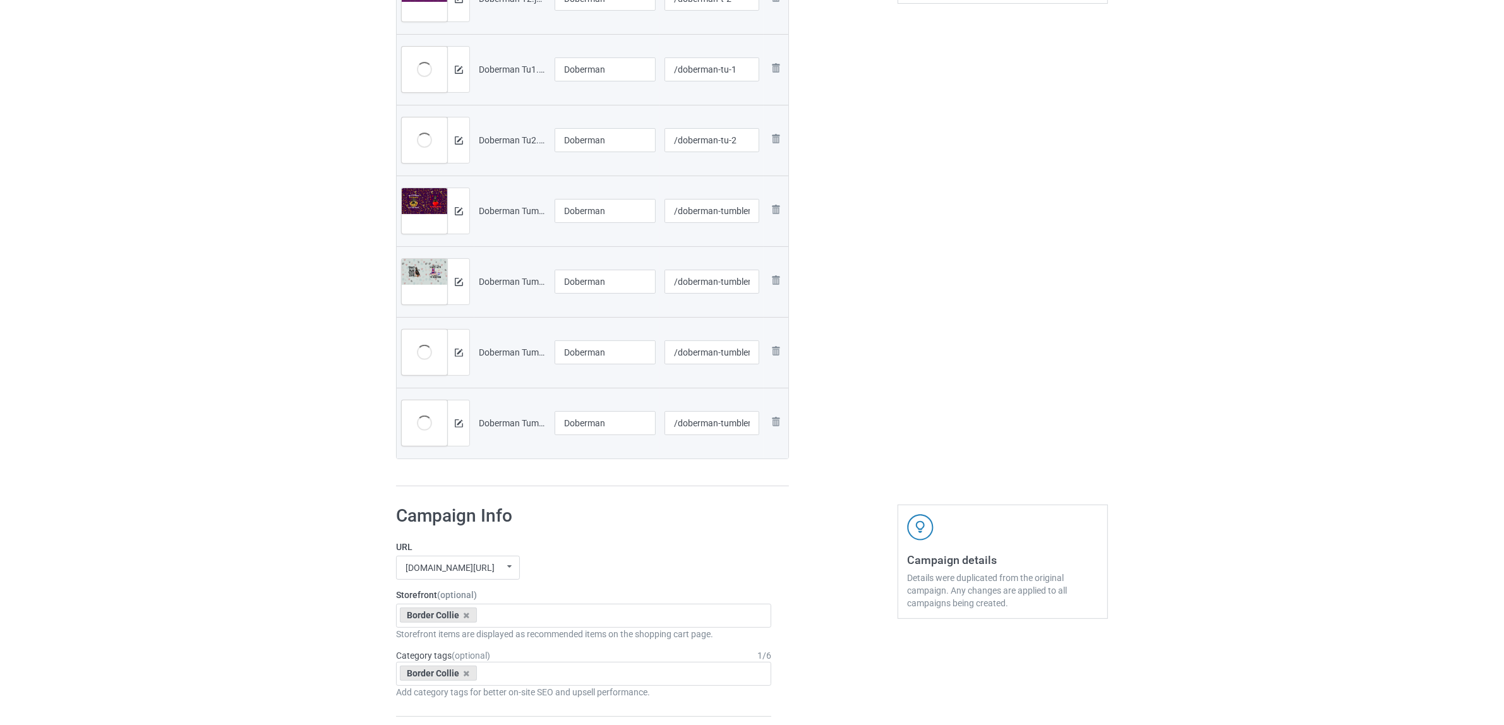
scroll to position [553, 0]
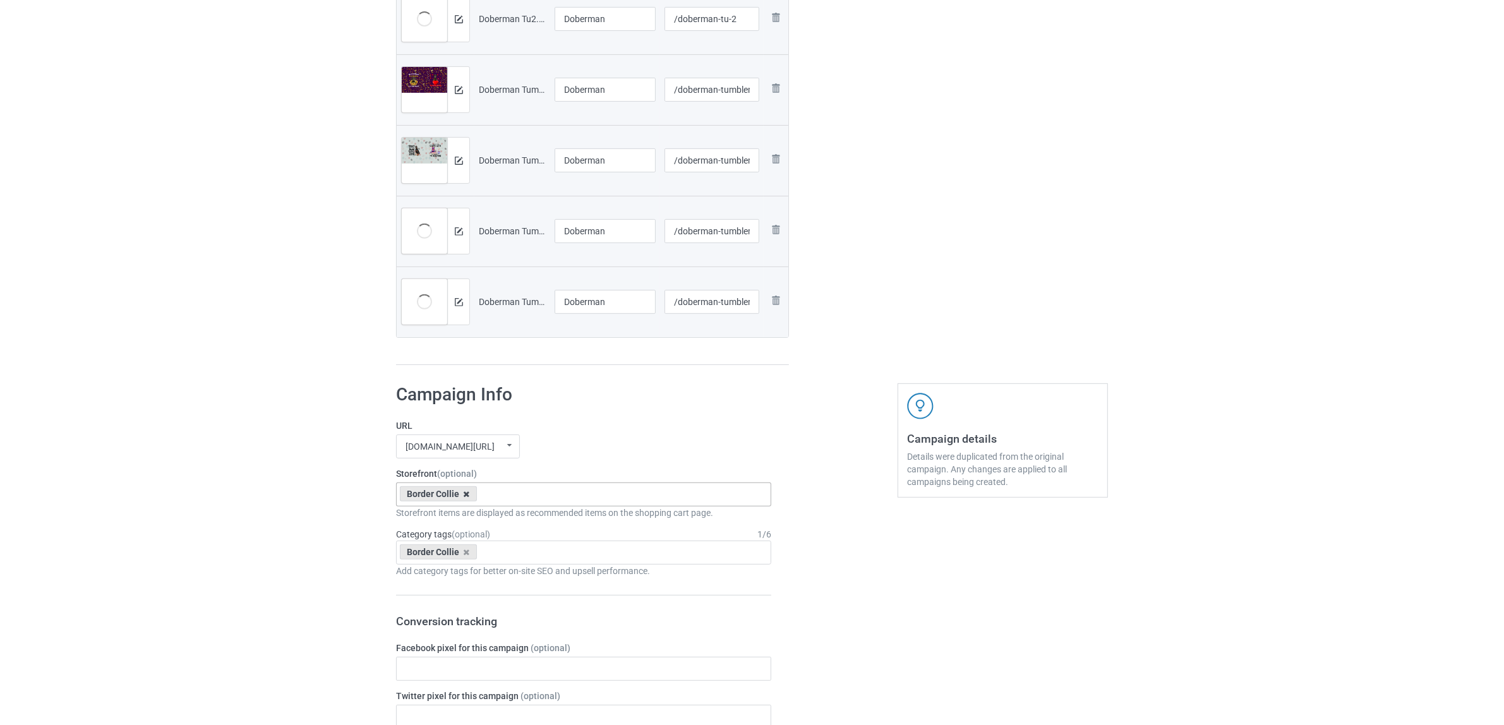
click at [465, 493] on icon at bounding box center [467, 494] width 6 height 8
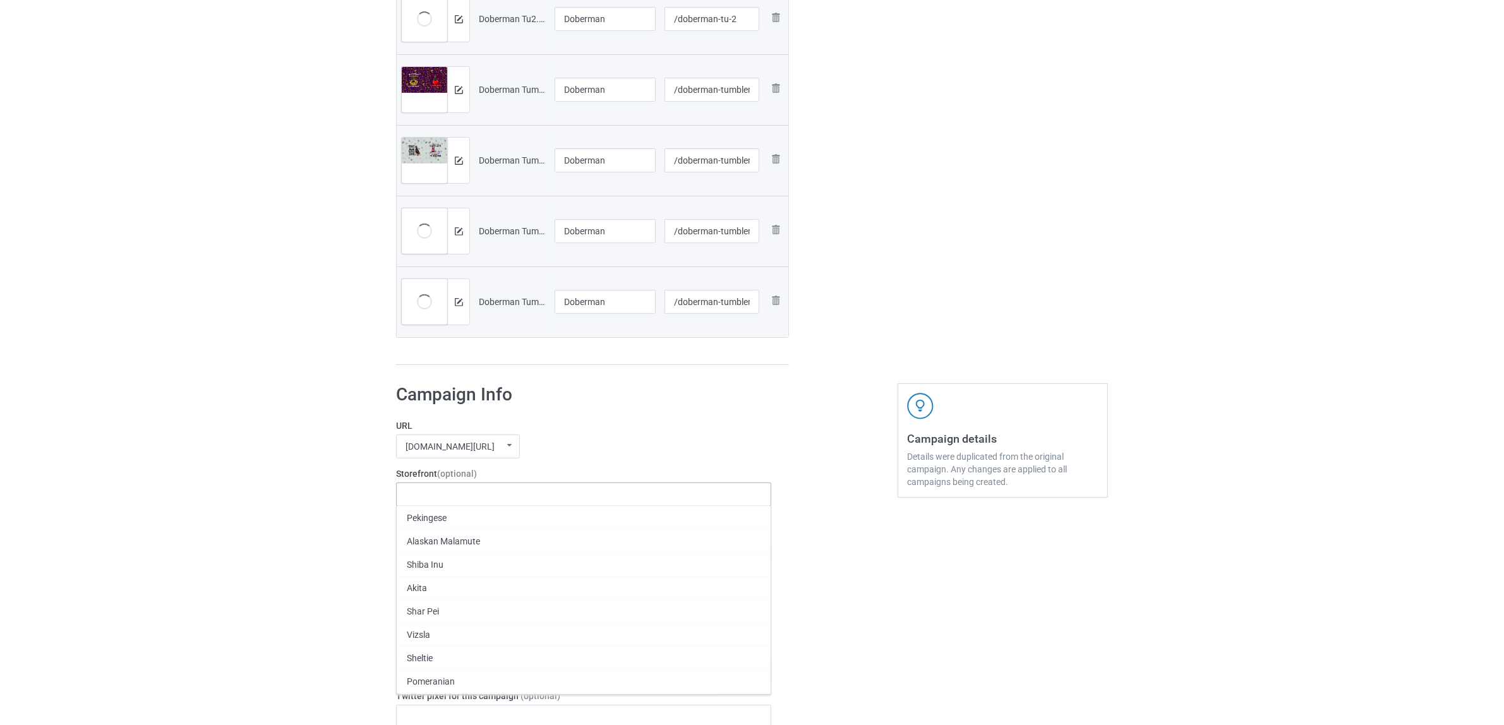
paste input "Doberman"
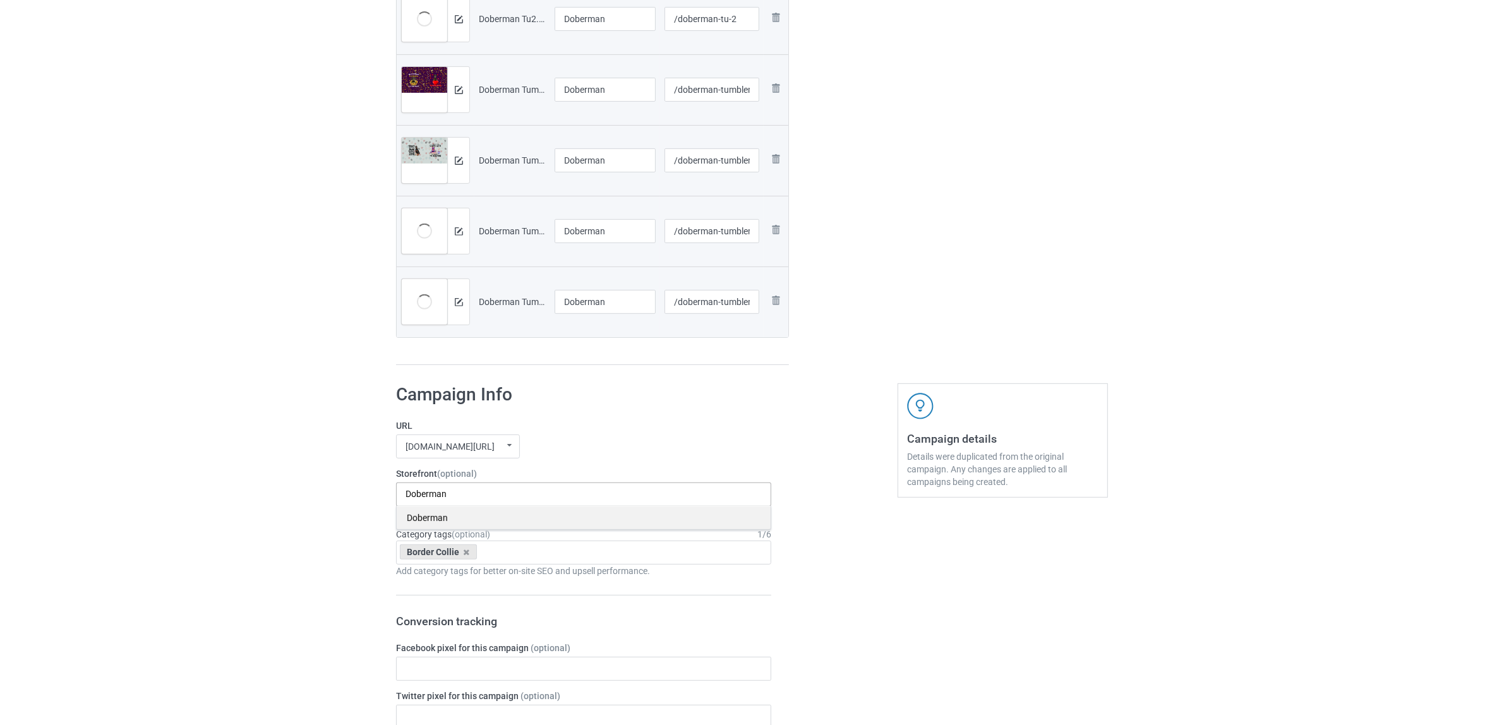
type input "Doberman"
click at [443, 523] on div "Doberman" at bounding box center [584, 517] width 374 height 23
click at [464, 553] on icon at bounding box center [467, 552] width 6 height 8
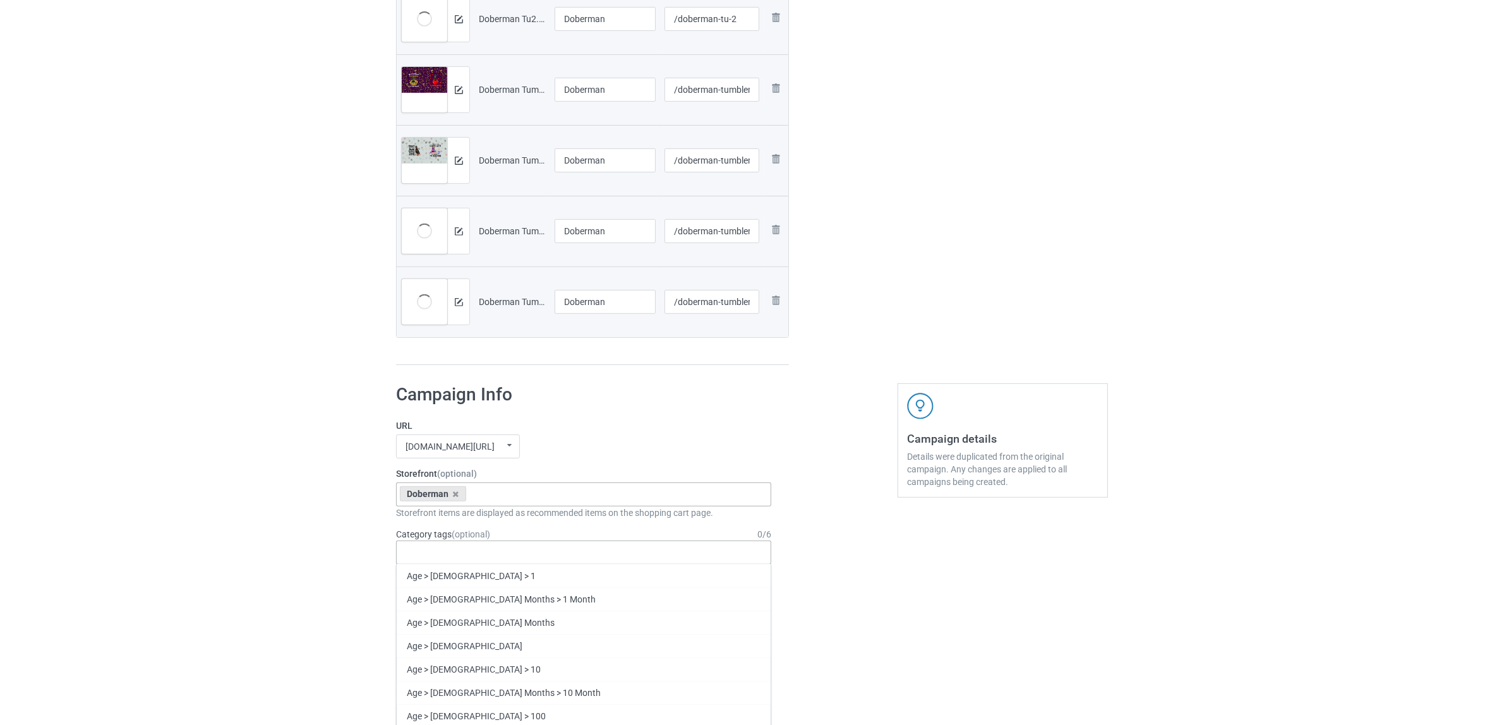
paste input "Doberman"
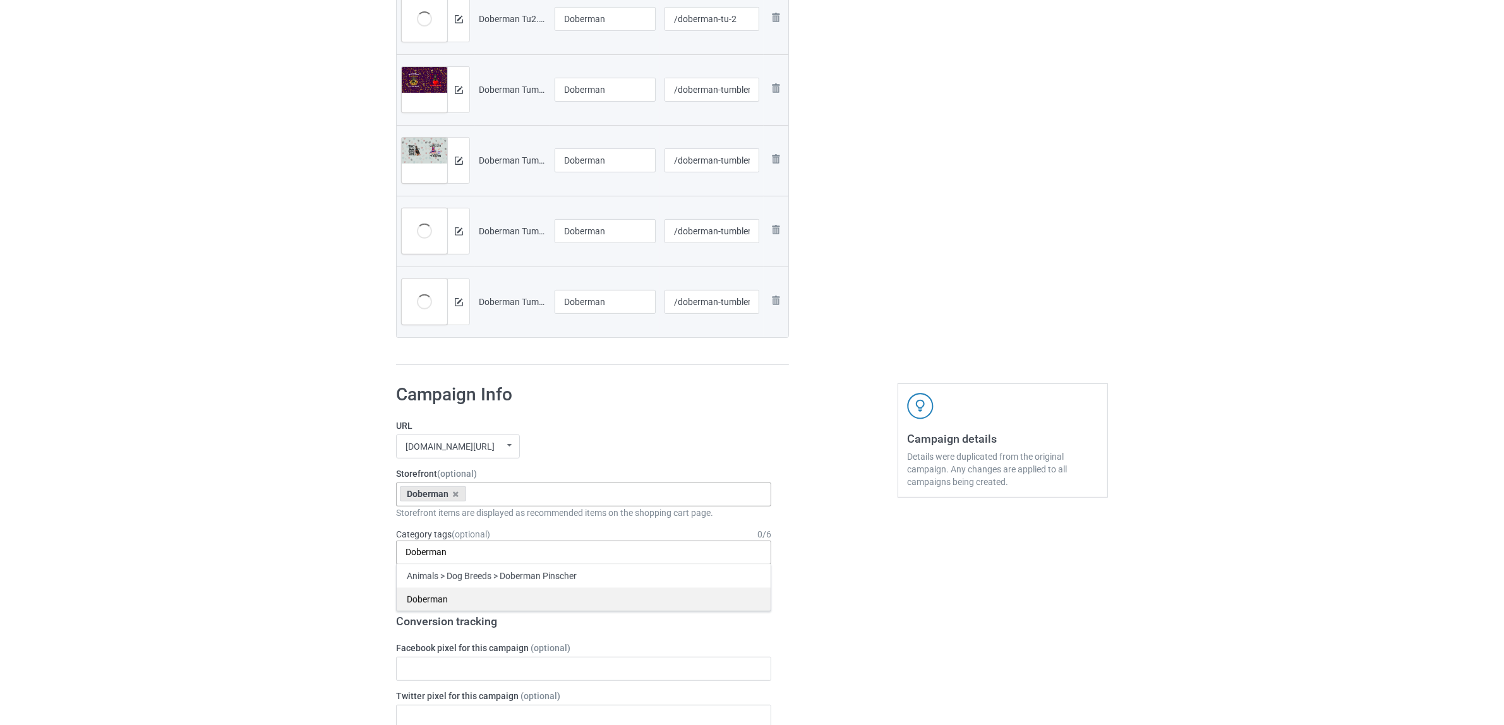
type input "Doberman"
click at [433, 601] on div "Doberman" at bounding box center [584, 598] width 374 height 23
click at [251, 537] on div "Bulk duplicate campaign Campaign to duplicate Border Collie Original Artwork 36…" at bounding box center [752, 516] width 1504 height 2068
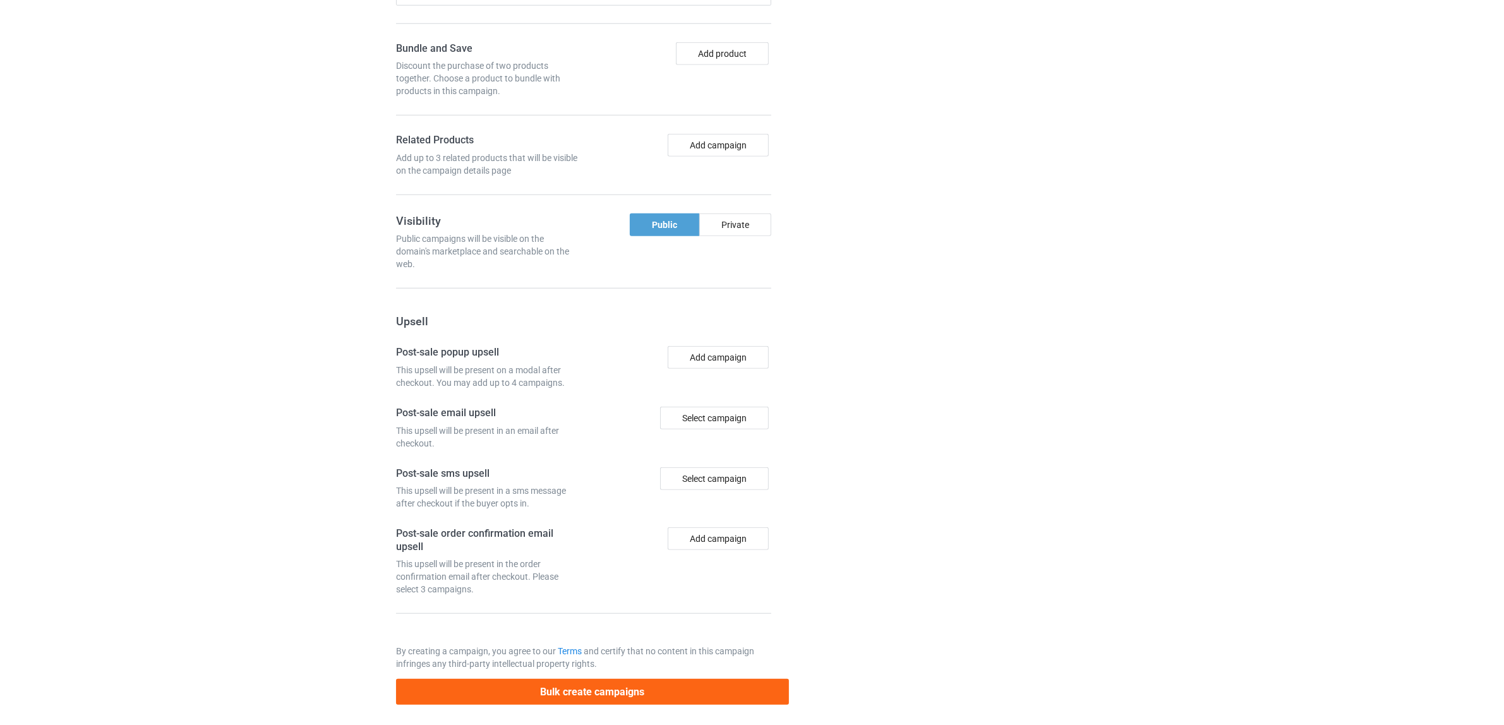
scroll to position [1382, 0]
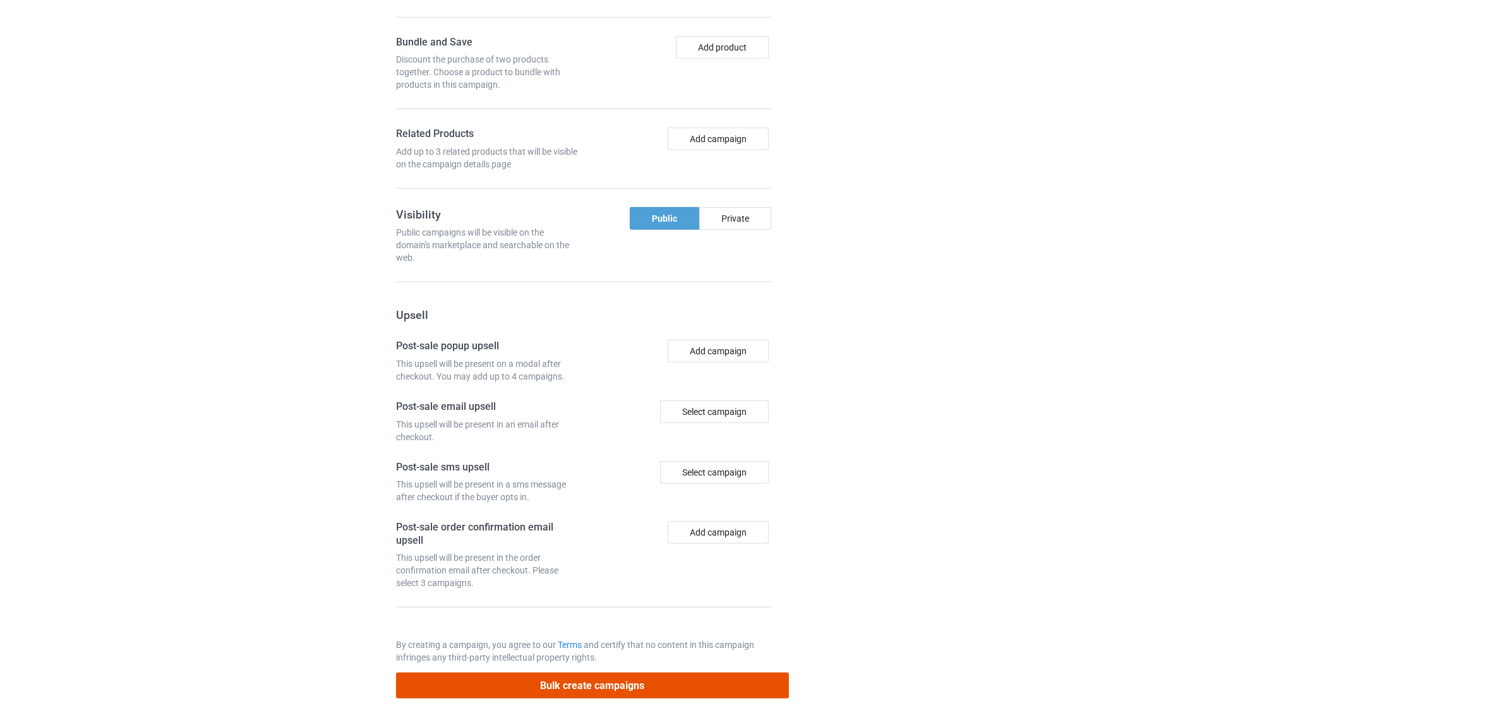
click at [553, 678] on button "Bulk create campaigns" at bounding box center [592, 686] width 393 height 26
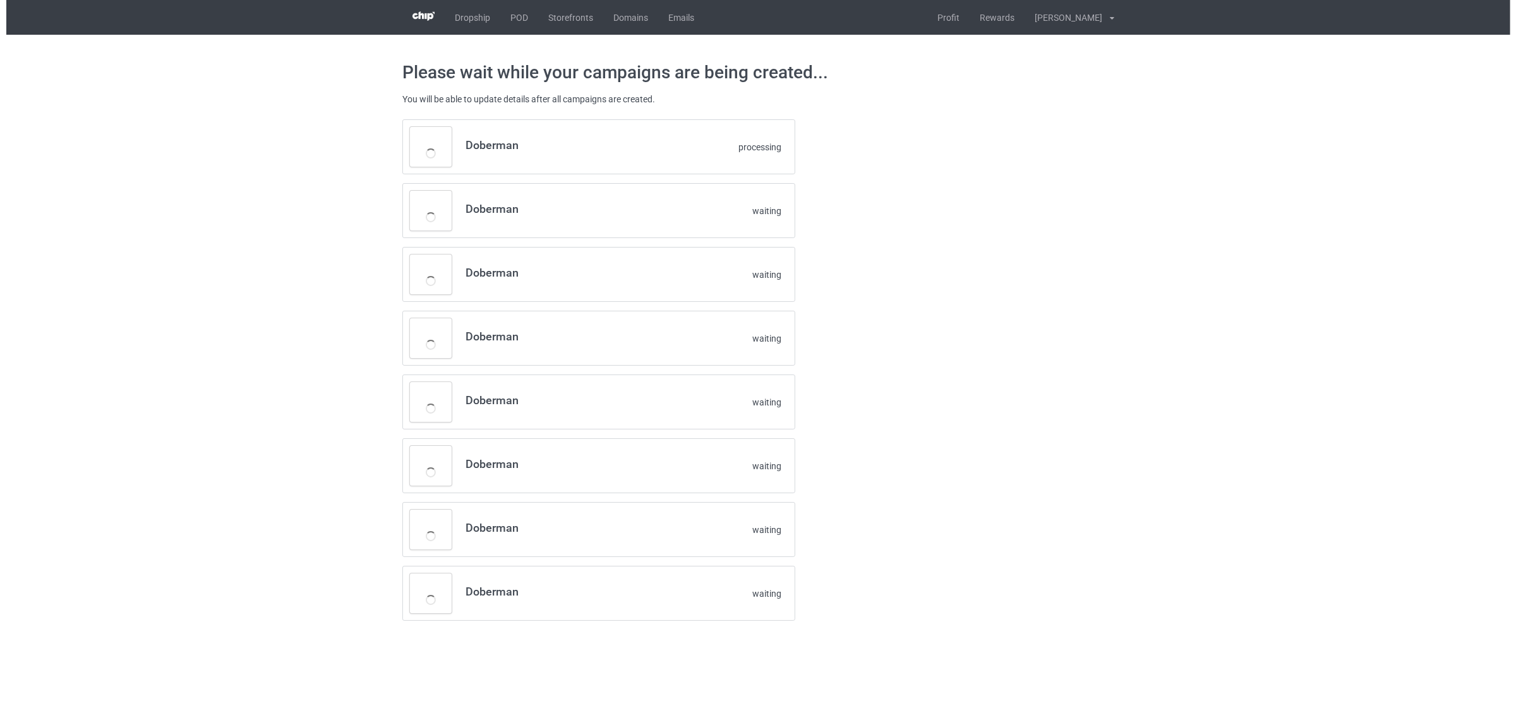
scroll to position [0, 0]
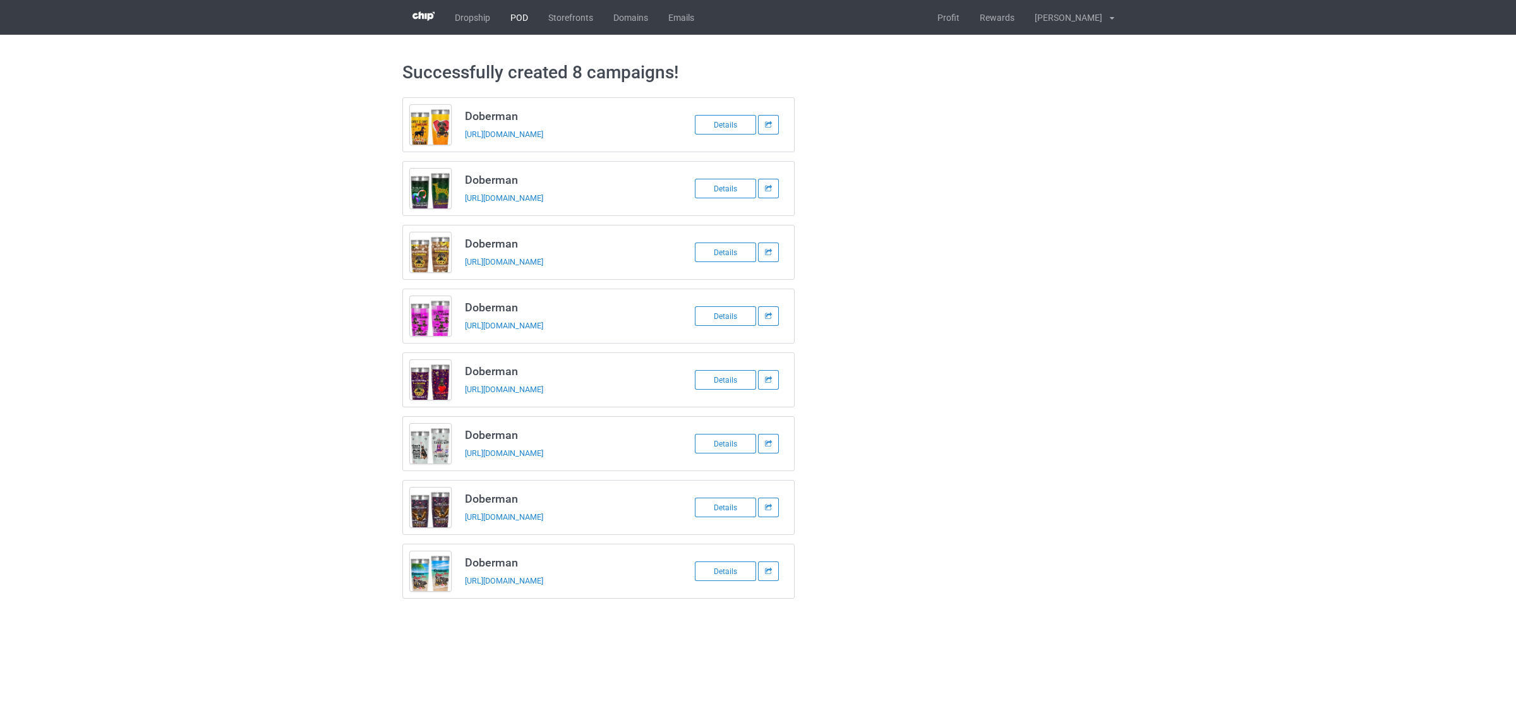
click at [512, 15] on link "POD" at bounding box center [519, 17] width 38 height 35
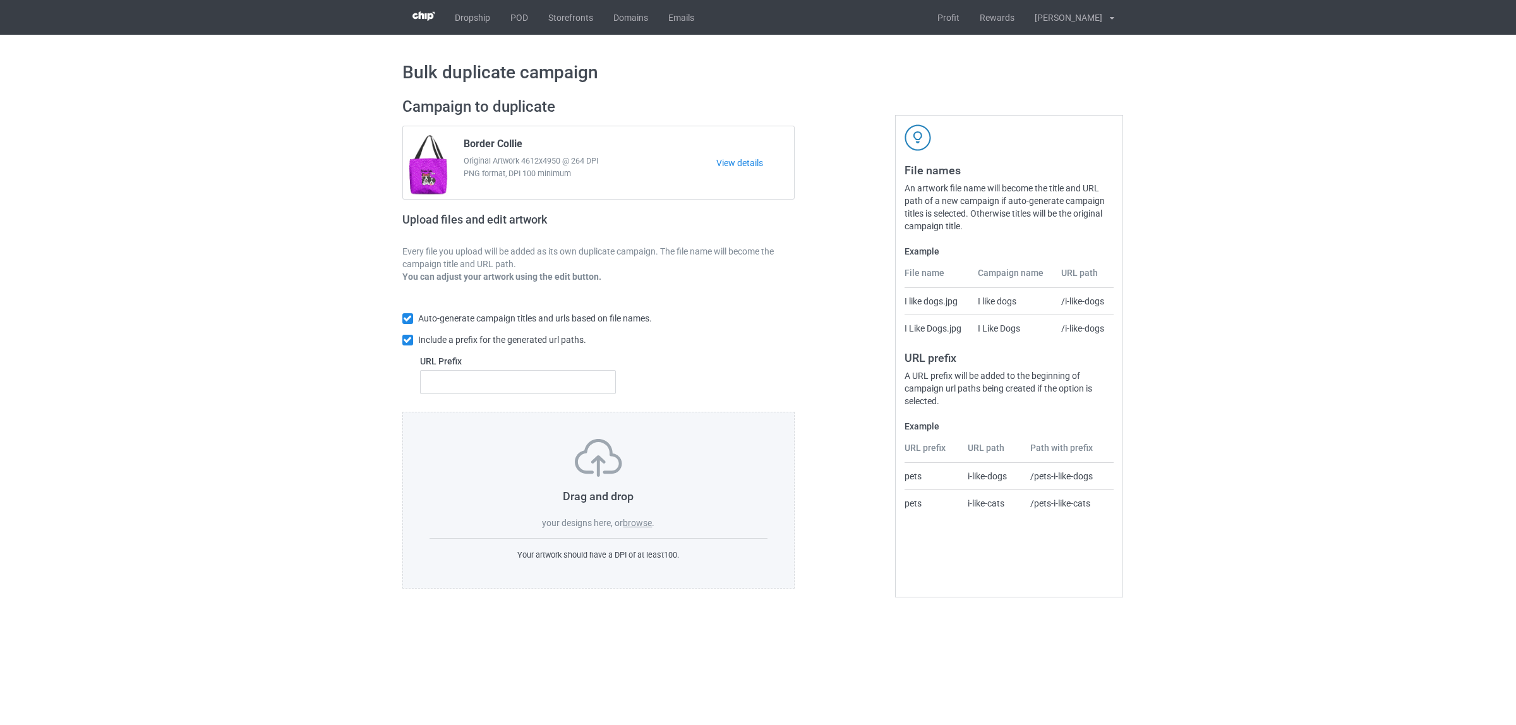
click at [645, 523] on label "browse" at bounding box center [637, 523] width 29 height 10
click at [0, 0] on input "browse" at bounding box center [0, 0] width 0 height 0
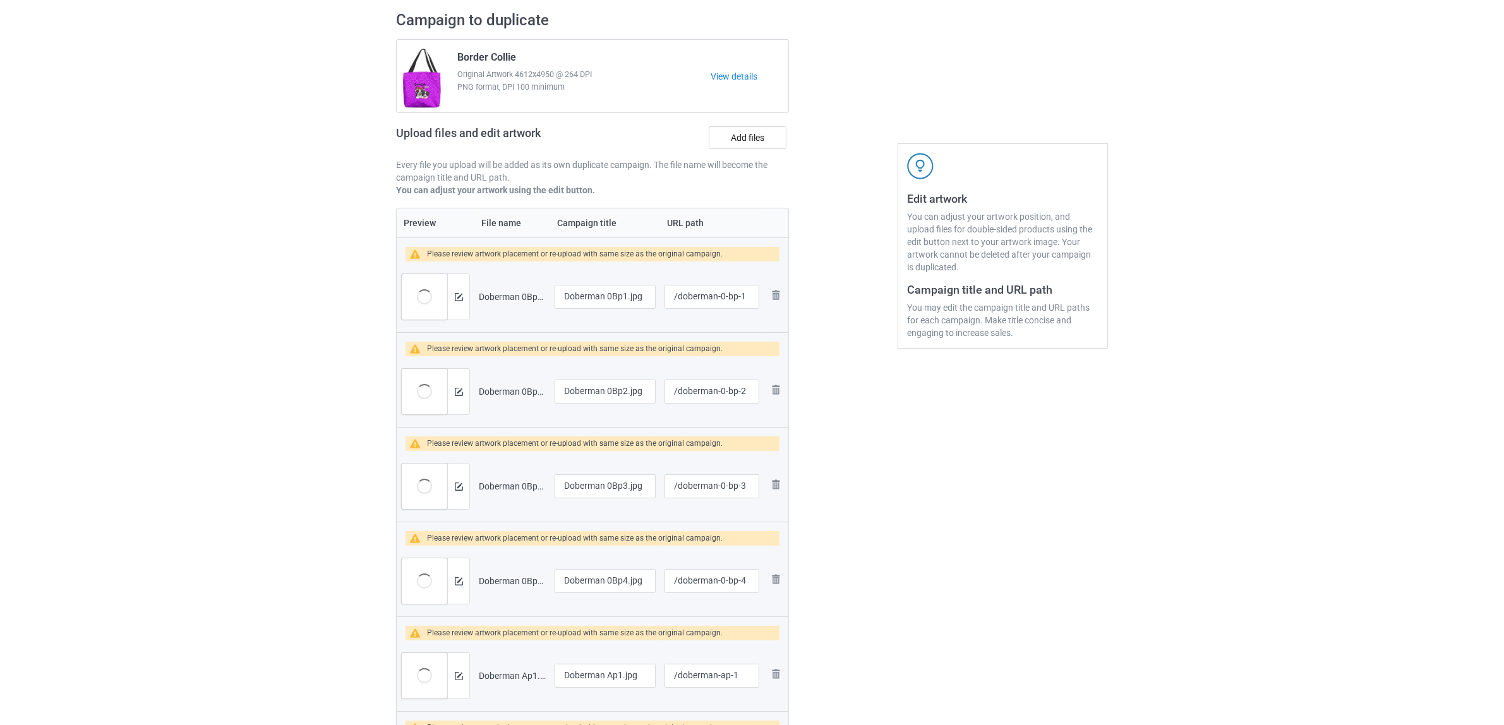
scroll to position [237, 0]
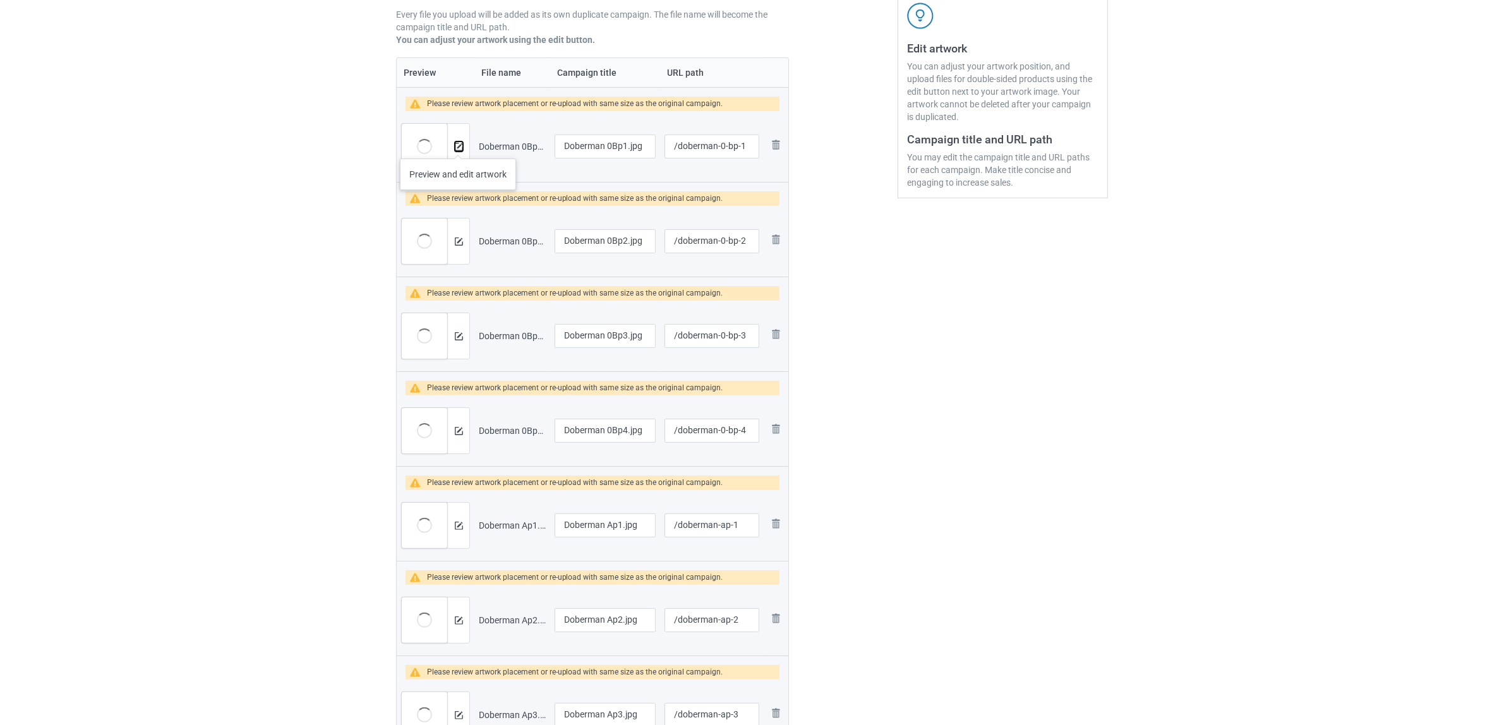
click at [458, 146] on img at bounding box center [459, 147] width 8 height 8
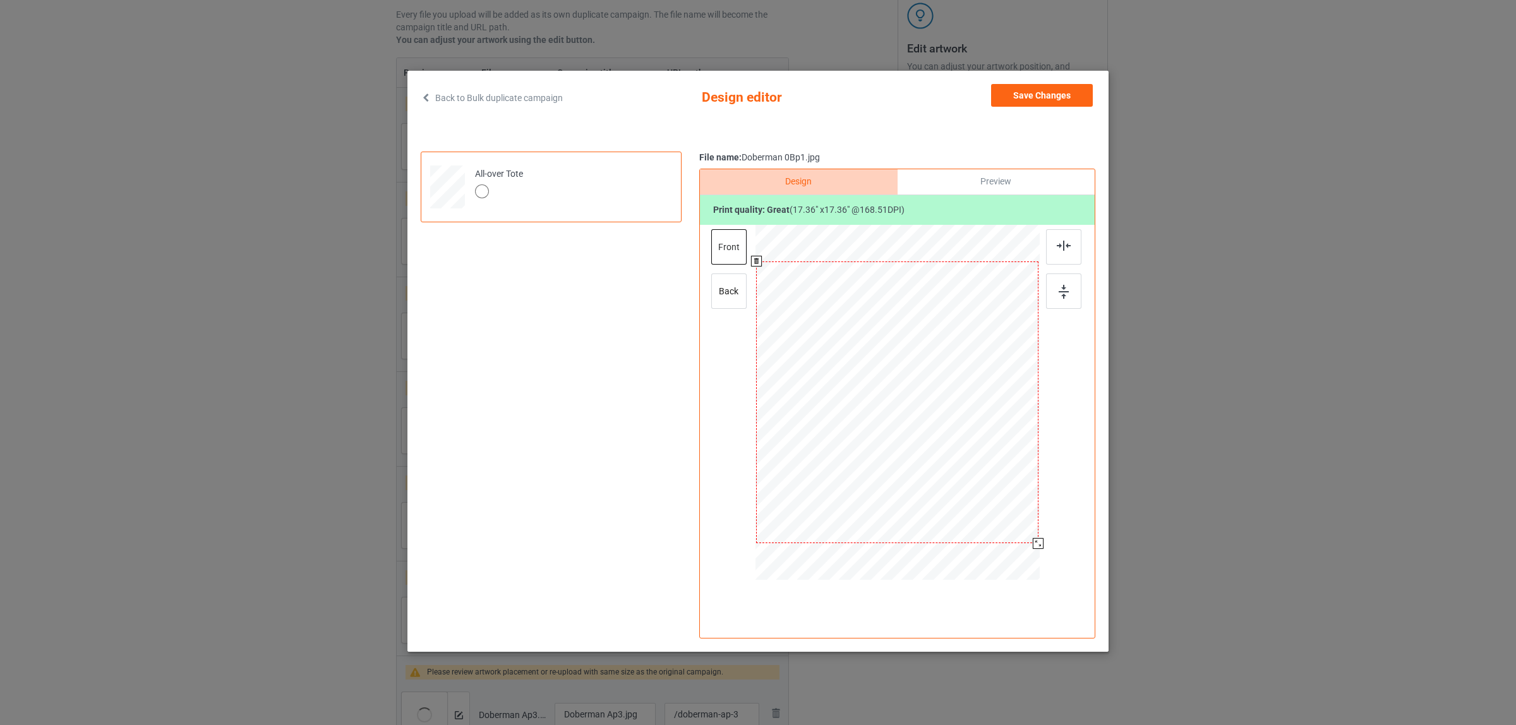
drag, startPoint x: 983, startPoint y: 488, endPoint x: 1039, endPoint y: 544, distance: 79.0
click at [1039, 544] on div at bounding box center [1038, 543] width 11 height 11
click at [721, 289] on div "back" at bounding box center [728, 290] width 35 height 35
drag, startPoint x: 985, startPoint y: 493, endPoint x: 1043, endPoint y: 554, distance: 84.0
click at [1043, 554] on div at bounding box center [897, 404] width 328 height 358
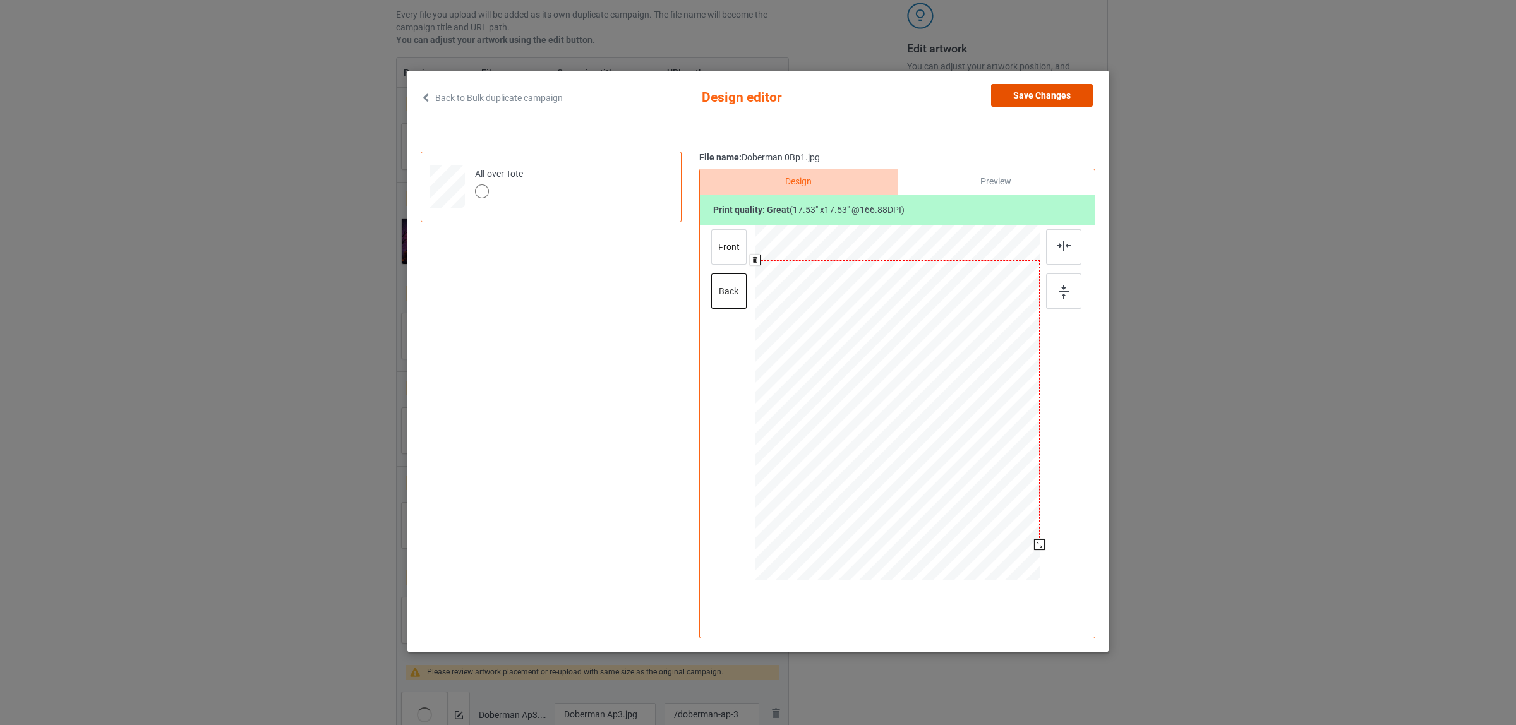
click at [1023, 99] on button "Save Changes" at bounding box center [1042, 95] width 102 height 23
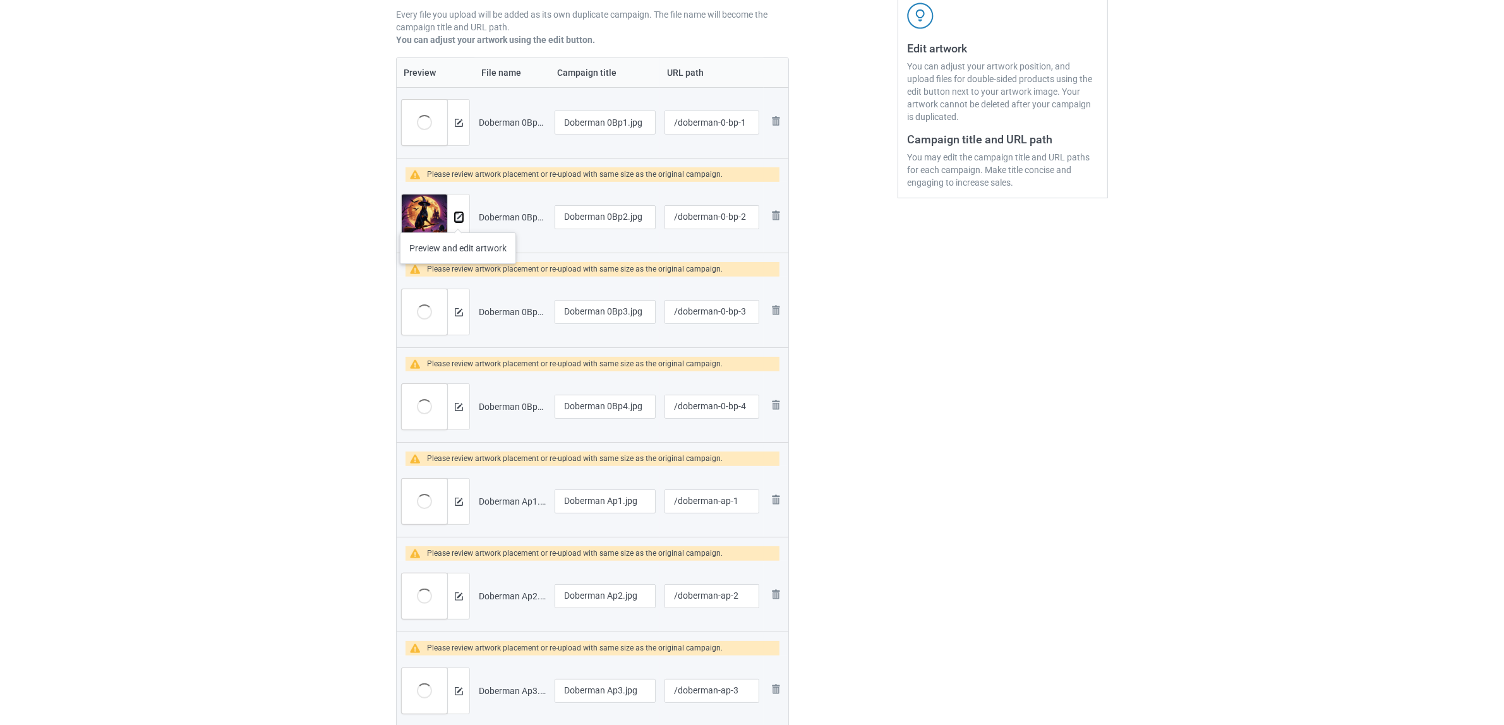
click at [458, 220] on img at bounding box center [459, 217] width 8 height 8
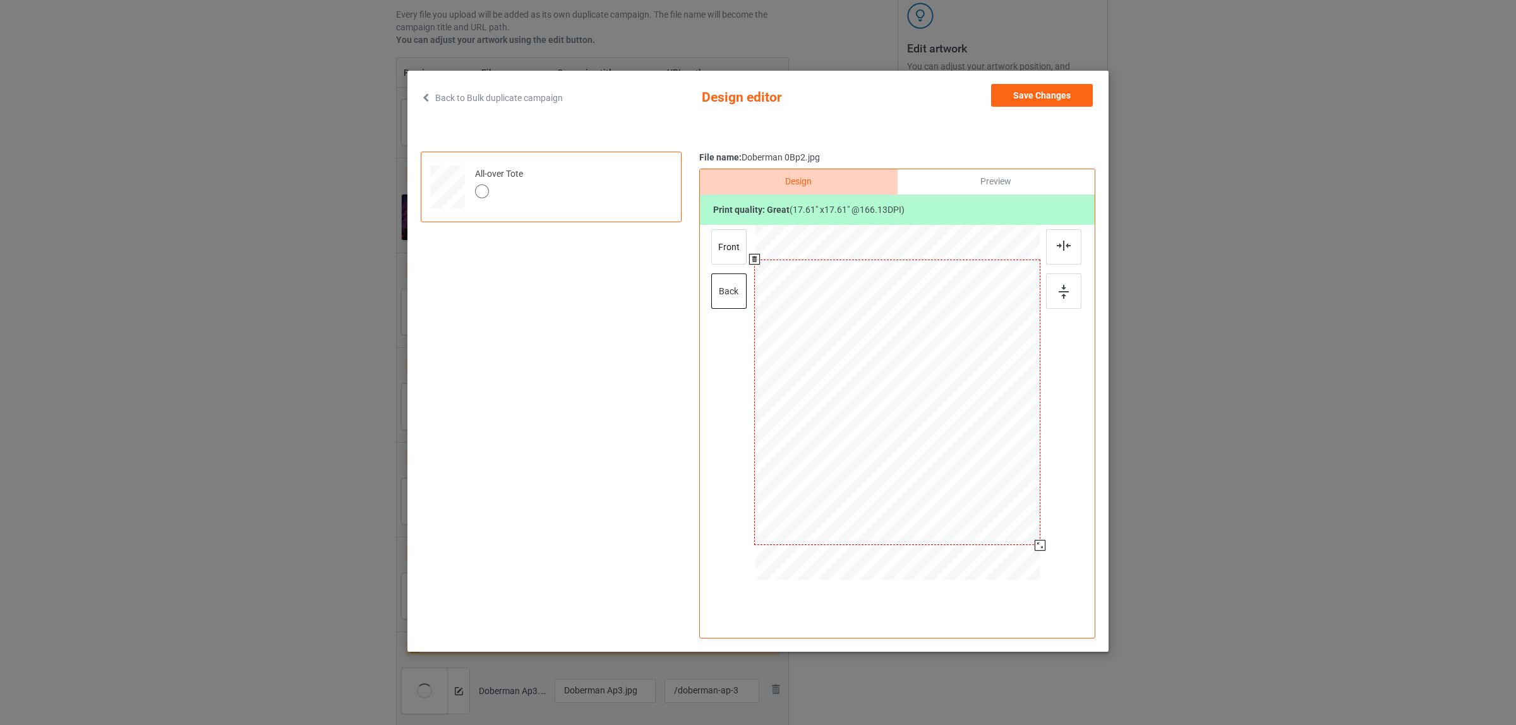
drag, startPoint x: 983, startPoint y: 488, endPoint x: 1048, endPoint y: 537, distance: 82.1
click at [1048, 537] on div at bounding box center [897, 404] width 328 height 358
click at [723, 247] on div "front" at bounding box center [728, 246] width 35 height 35
drag, startPoint x: 982, startPoint y: 487, endPoint x: 1049, endPoint y: 531, distance: 80.2
click at [1049, 531] on div at bounding box center [897, 404] width 328 height 358
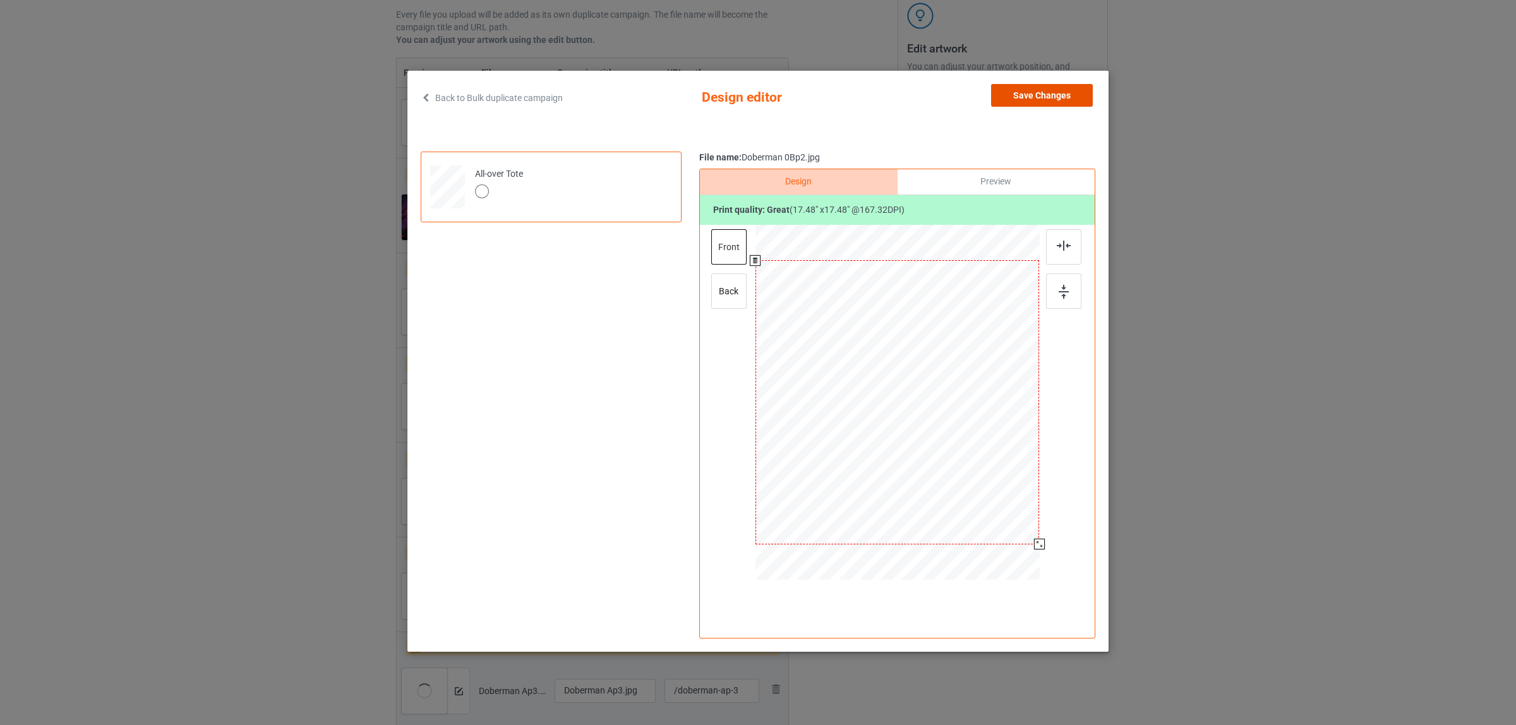
click at [1027, 90] on button "Save Changes" at bounding box center [1042, 95] width 102 height 23
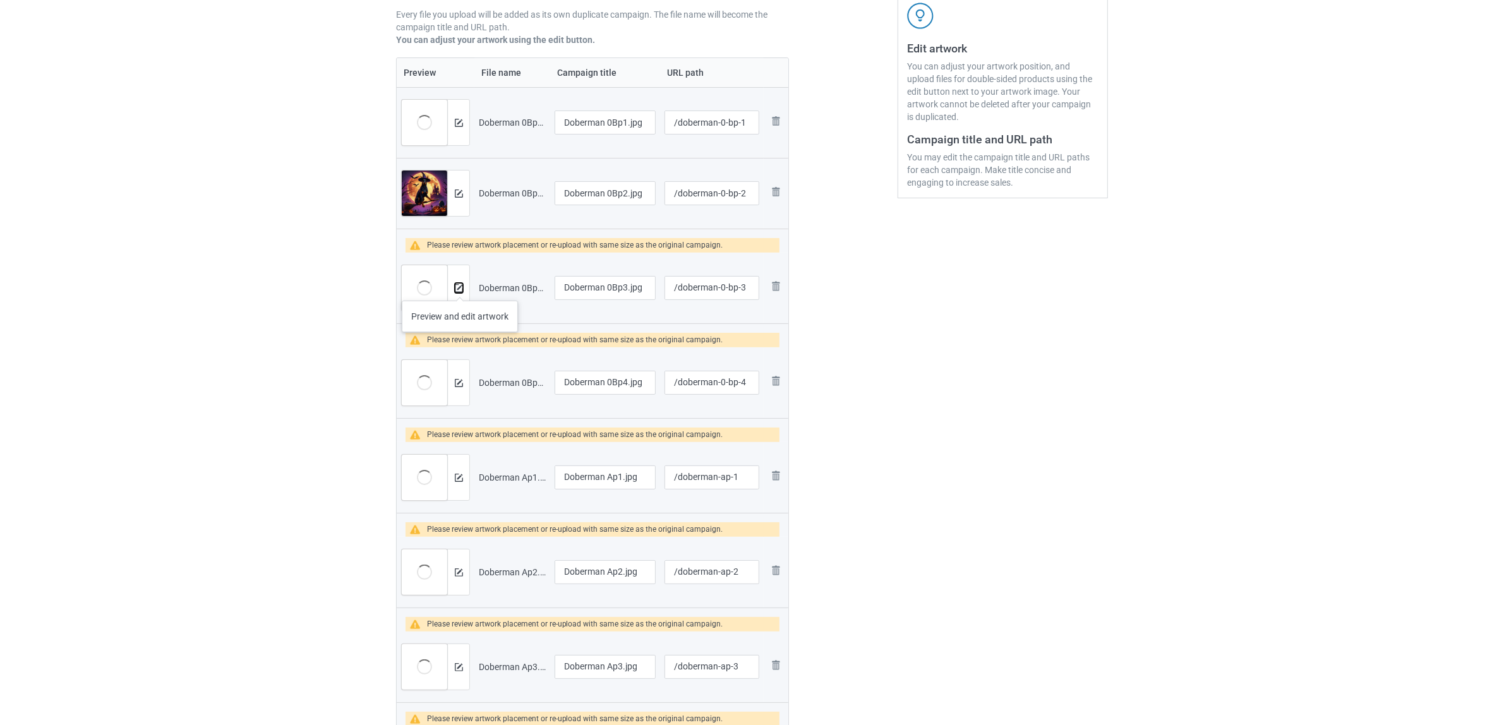
click at [460, 288] on img at bounding box center [459, 288] width 8 height 8
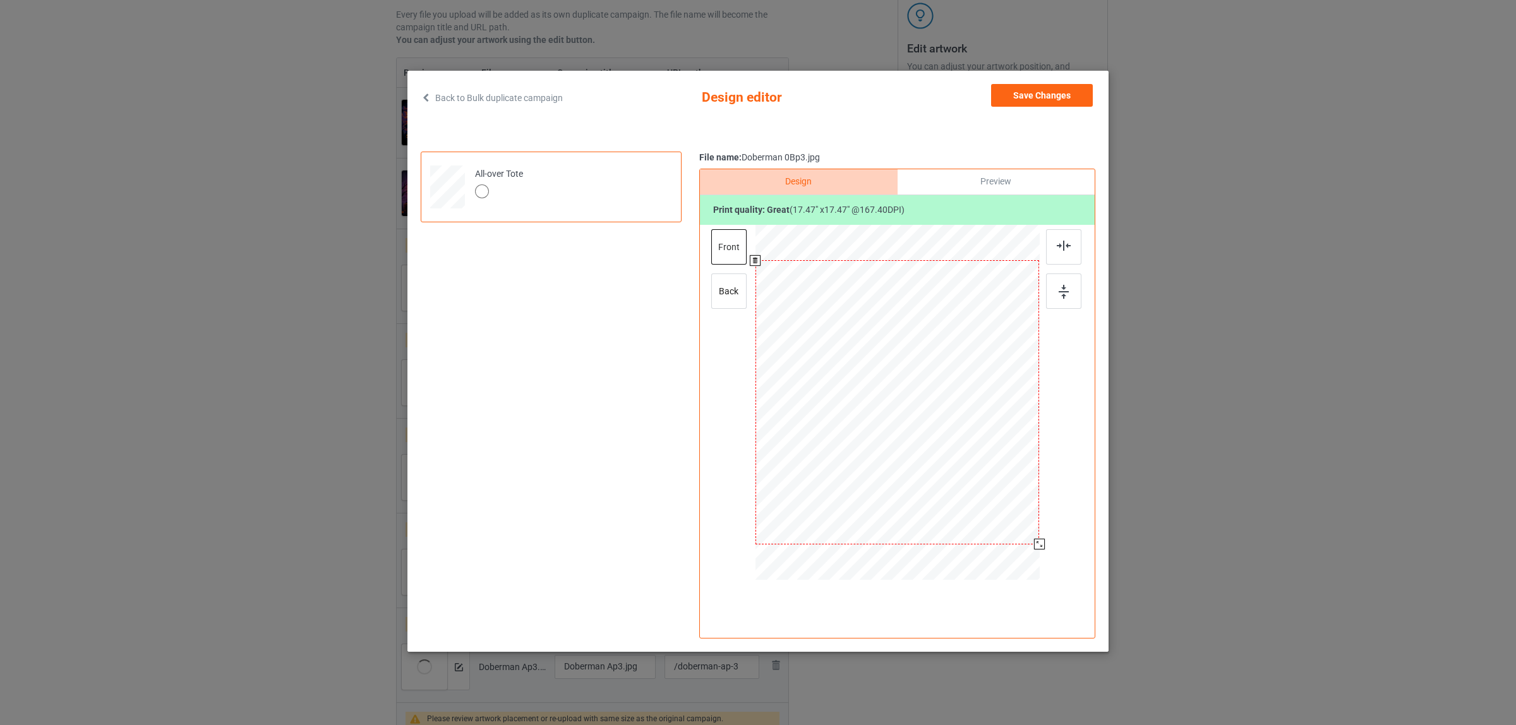
drag, startPoint x: 983, startPoint y: 491, endPoint x: 1042, endPoint y: 546, distance: 81.3
click at [1042, 546] on div at bounding box center [1039, 544] width 11 height 11
click at [720, 288] on div "back" at bounding box center [728, 290] width 35 height 35
drag, startPoint x: 983, startPoint y: 488, endPoint x: 1036, endPoint y: 544, distance: 78.2
click at [1036, 544] on div at bounding box center [1038, 542] width 11 height 11
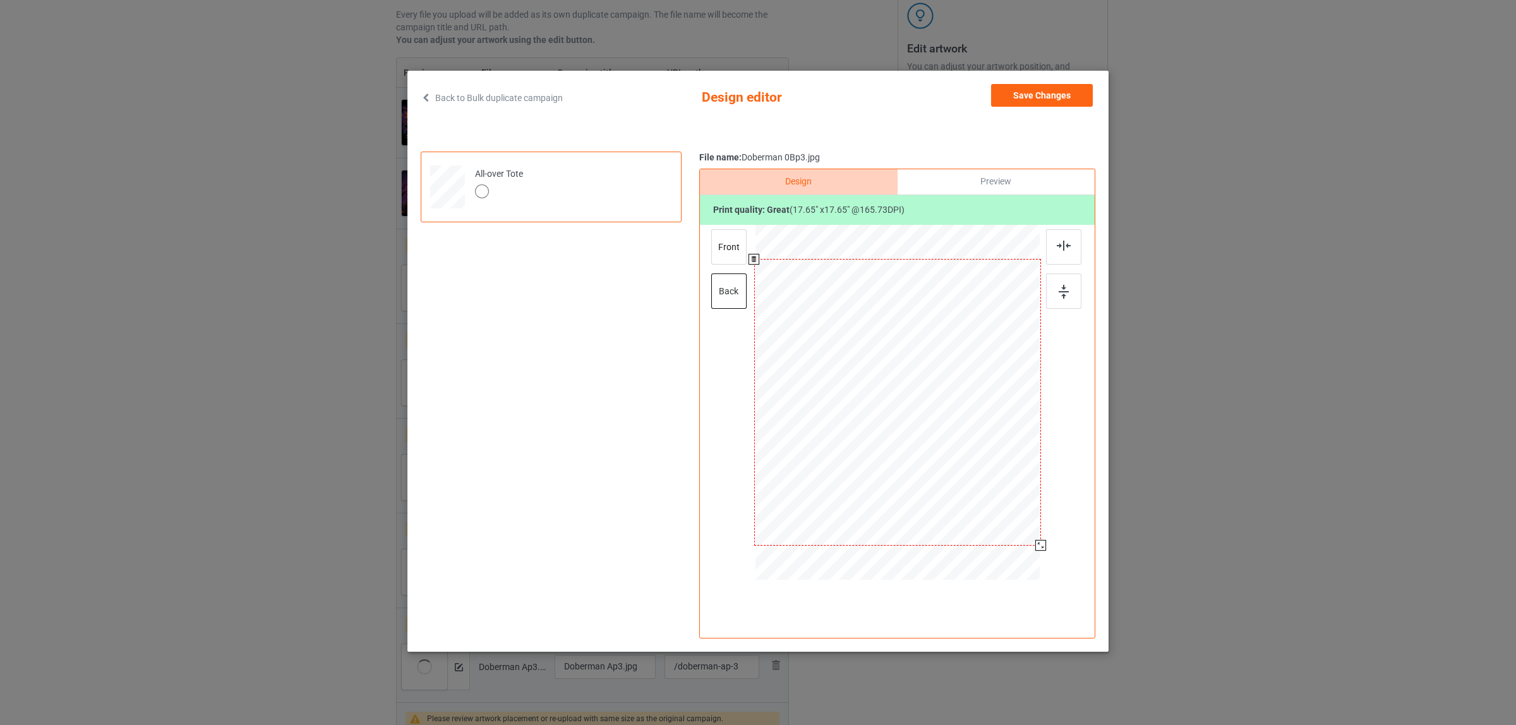
click at [1037, 545] on div at bounding box center [1040, 545] width 11 height 11
click at [1018, 96] on button "Save Changes" at bounding box center [1042, 95] width 102 height 23
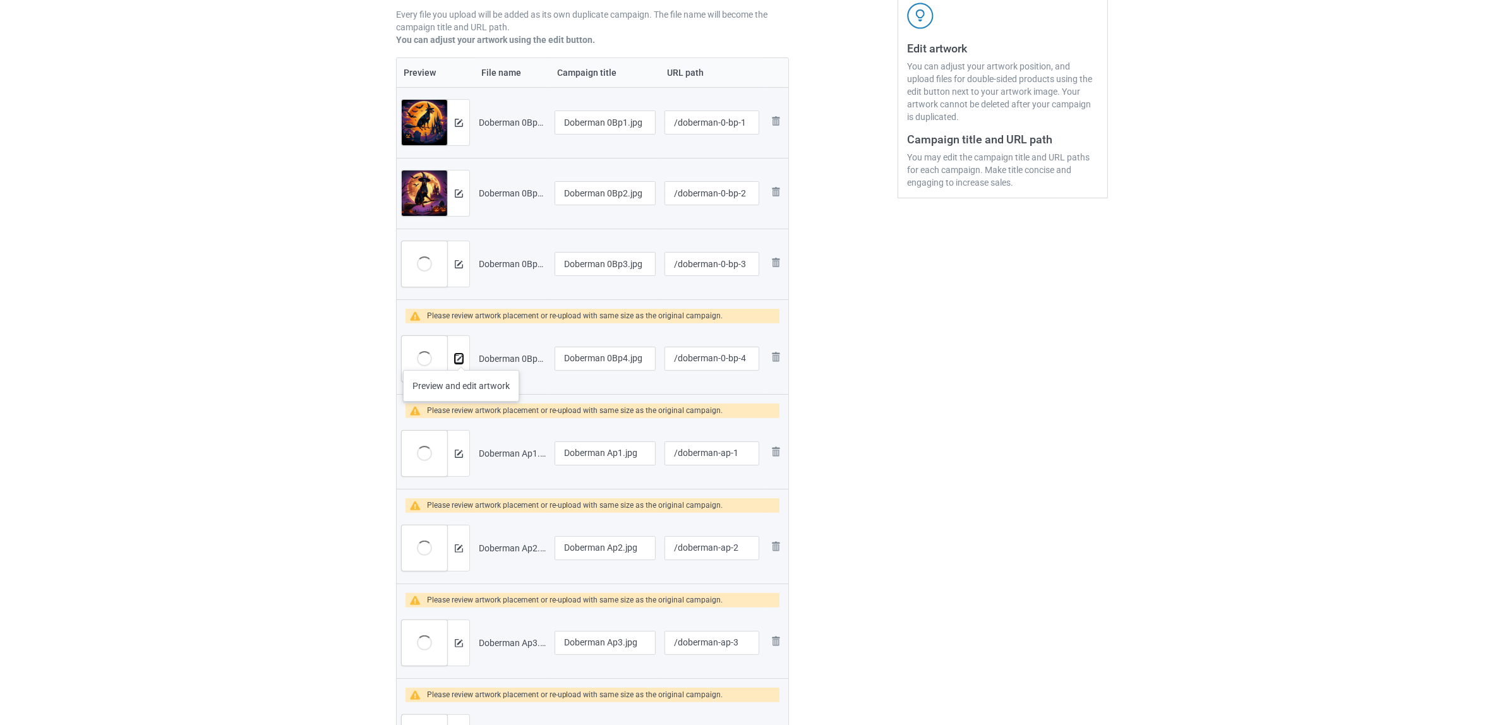
click at [461, 357] on img at bounding box center [459, 359] width 8 height 8
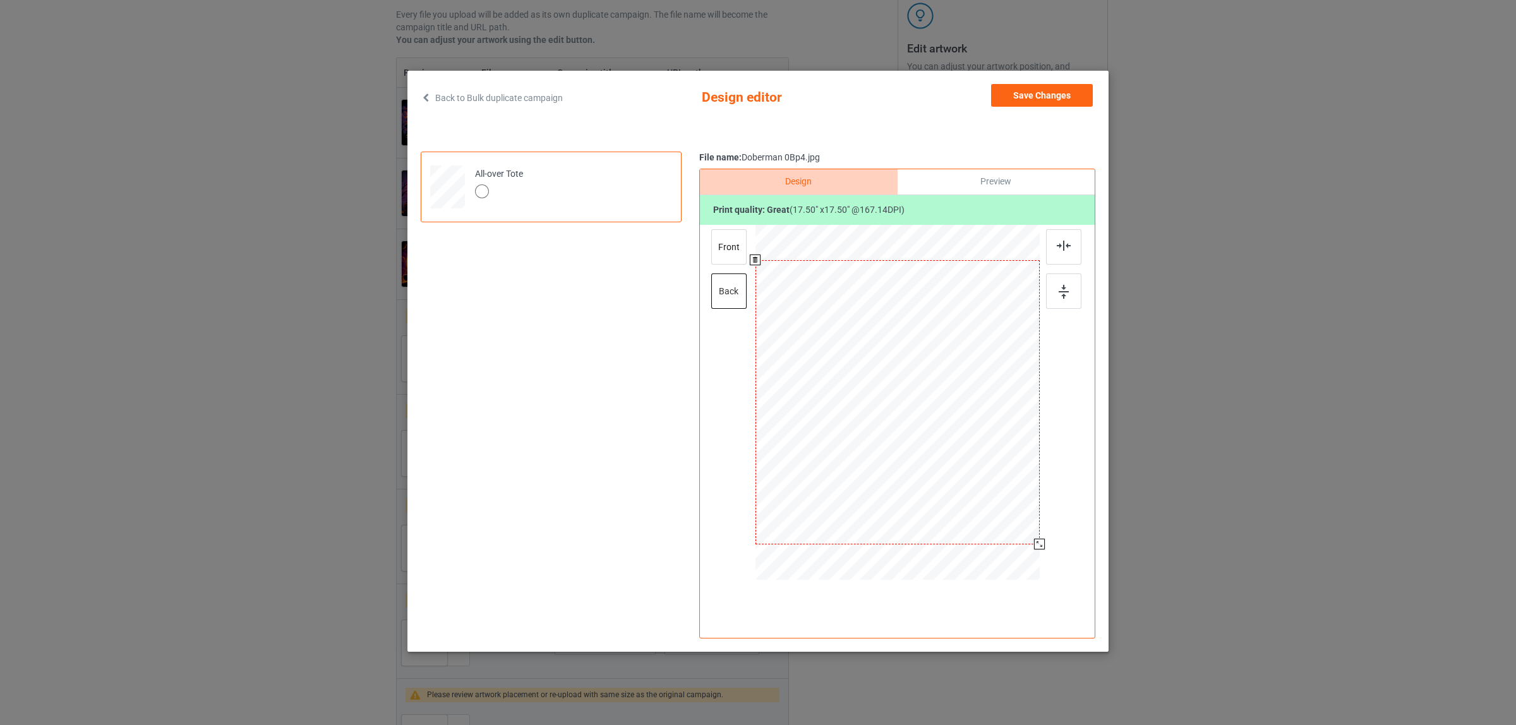
drag, startPoint x: 982, startPoint y: 487, endPoint x: 1047, endPoint y: 534, distance: 80.1
click at [1047, 534] on div at bounding box center [897, 404] width 328 height 358
click at [715, 236] on div "front" at bounding box center [728, 246] width 35 height 35
drag, startPoint x: 985, startPoint y: 487, endPoint x: 1050, endPoint y: 537, distance: 81.5
click at [1050, 537] on div at bounding box center [897, 404] width 328 height 358
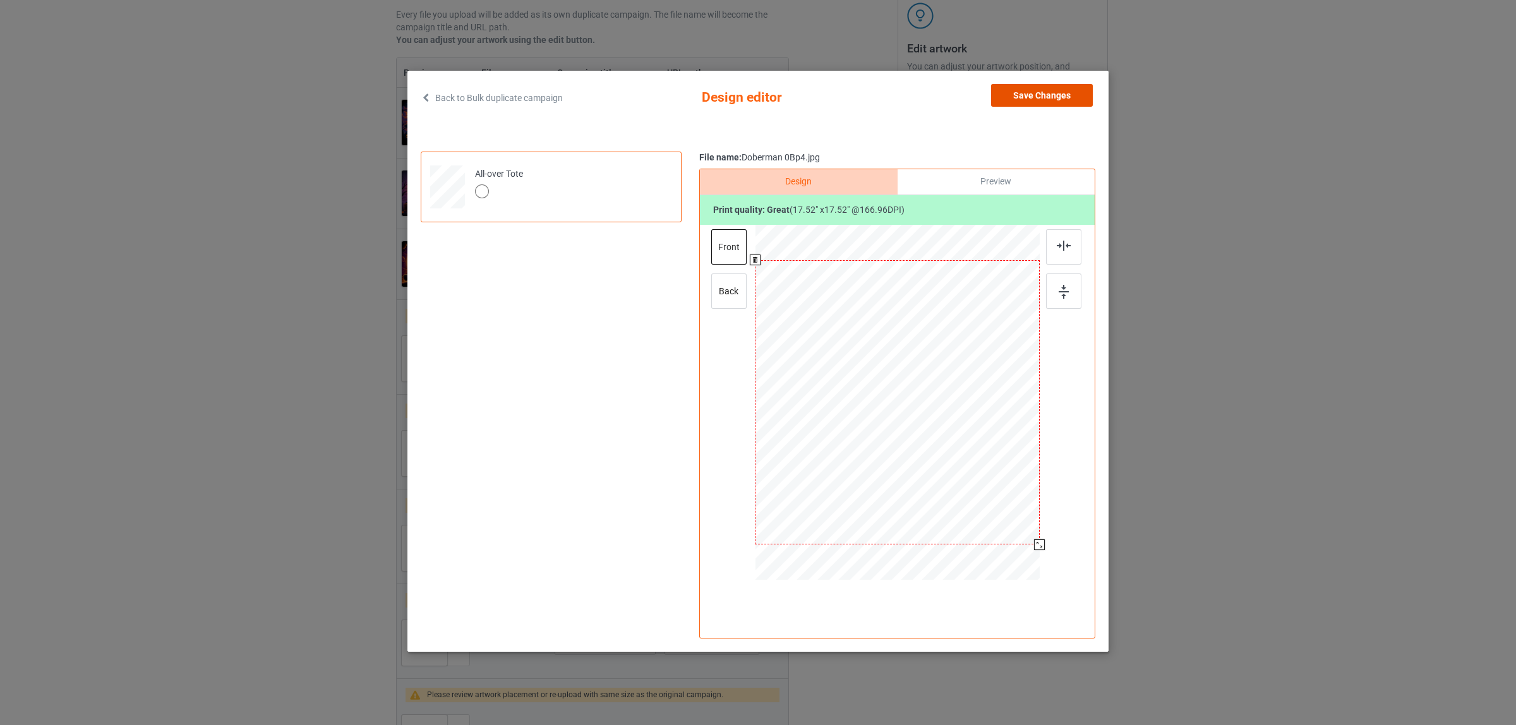
click at [1033, 95] on button "Save Changes" at bounding box center [1042, 95] width 102 height 23
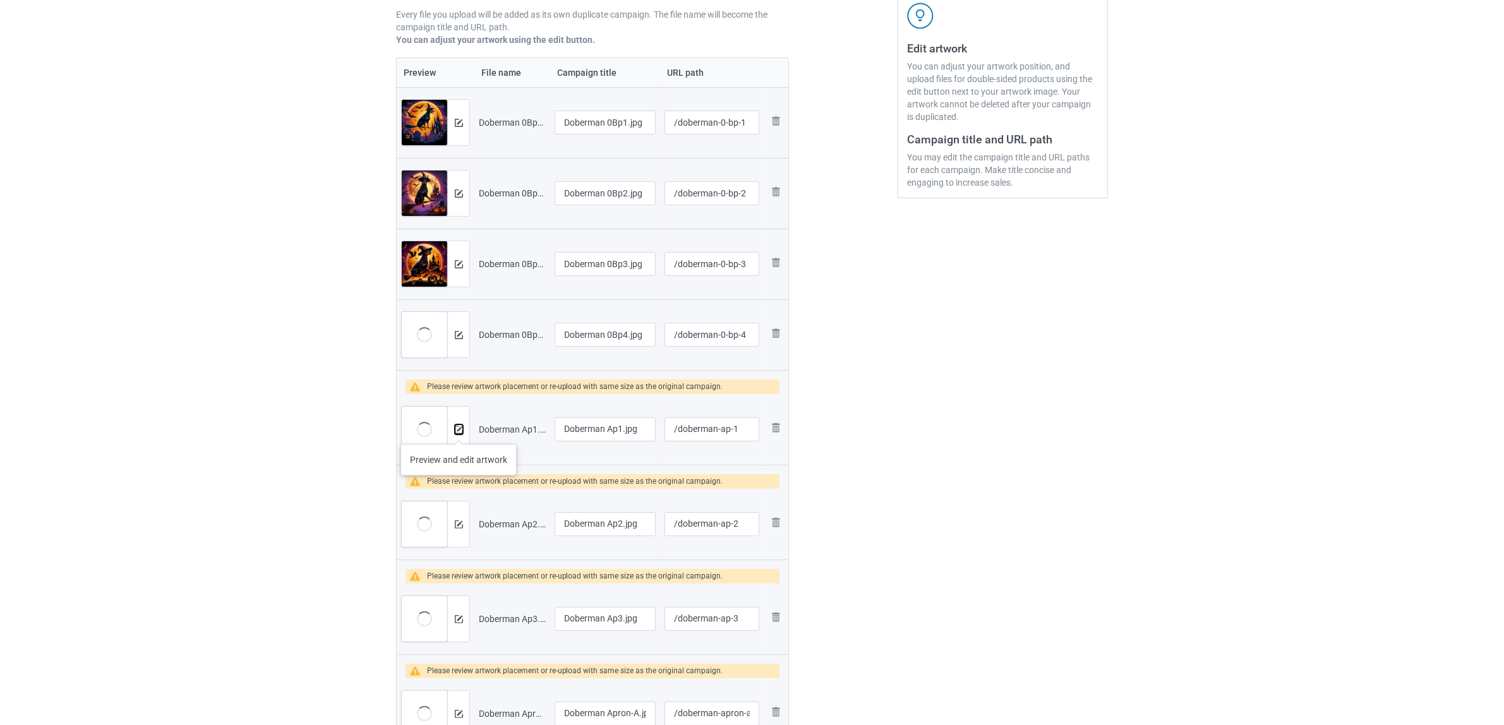
click at [458, 431] on img at bounding box center [459, 430] width 8 height 8
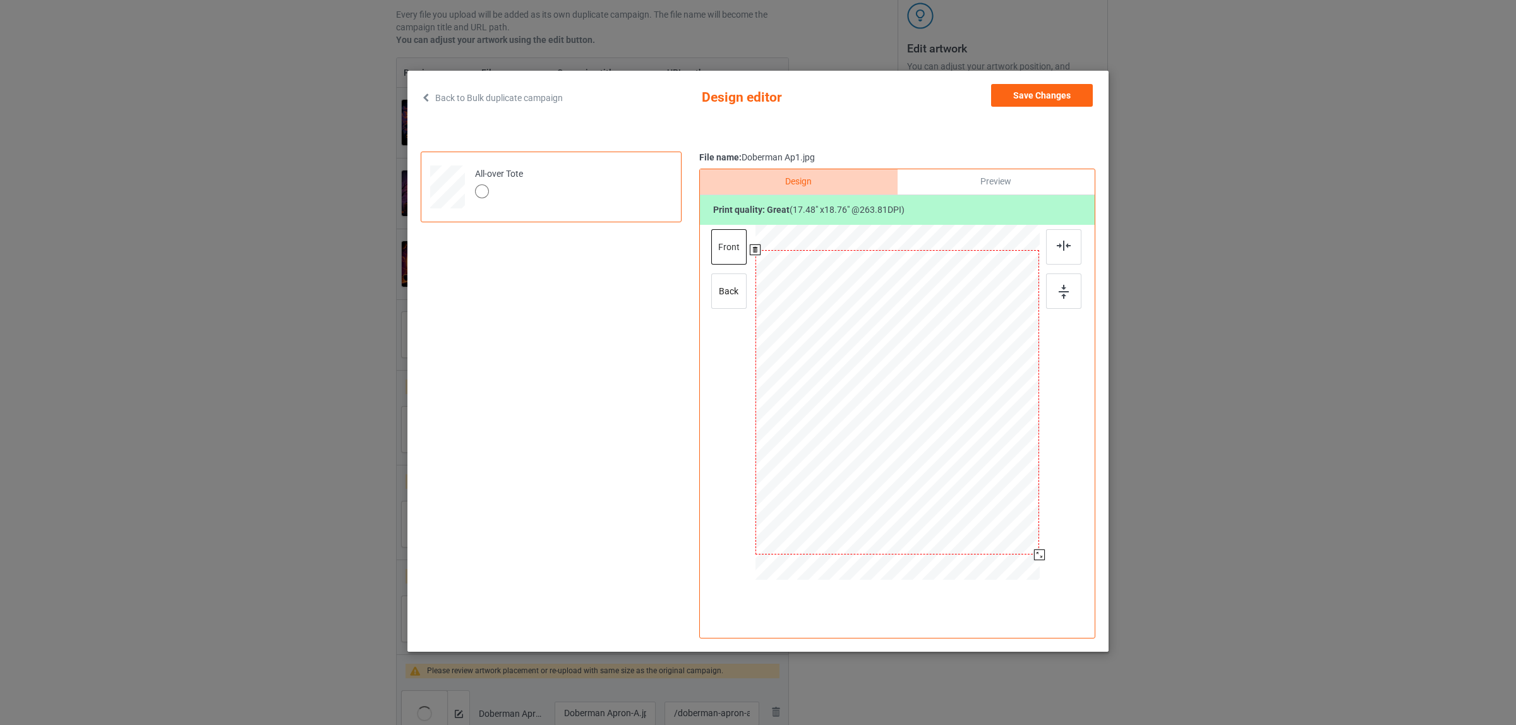
drag, startPoint x: 979, startPoint y: 493, endPoint x: 1043, endPoint y: 544, distance: 81.8
click at [1043, 544] on div at bounding box center [897, 404] width 328 height 358
click at [725, 291] on div "back" at bounding box center [728, 290] width 35 height 35
drag, startPoint x: 981, startPoint y: 493, endPoint x: 1046, endPoint y: 543, distance: 82.4
click at [1046, 543] on div at bounding box center [897, 404] width 328 height 358
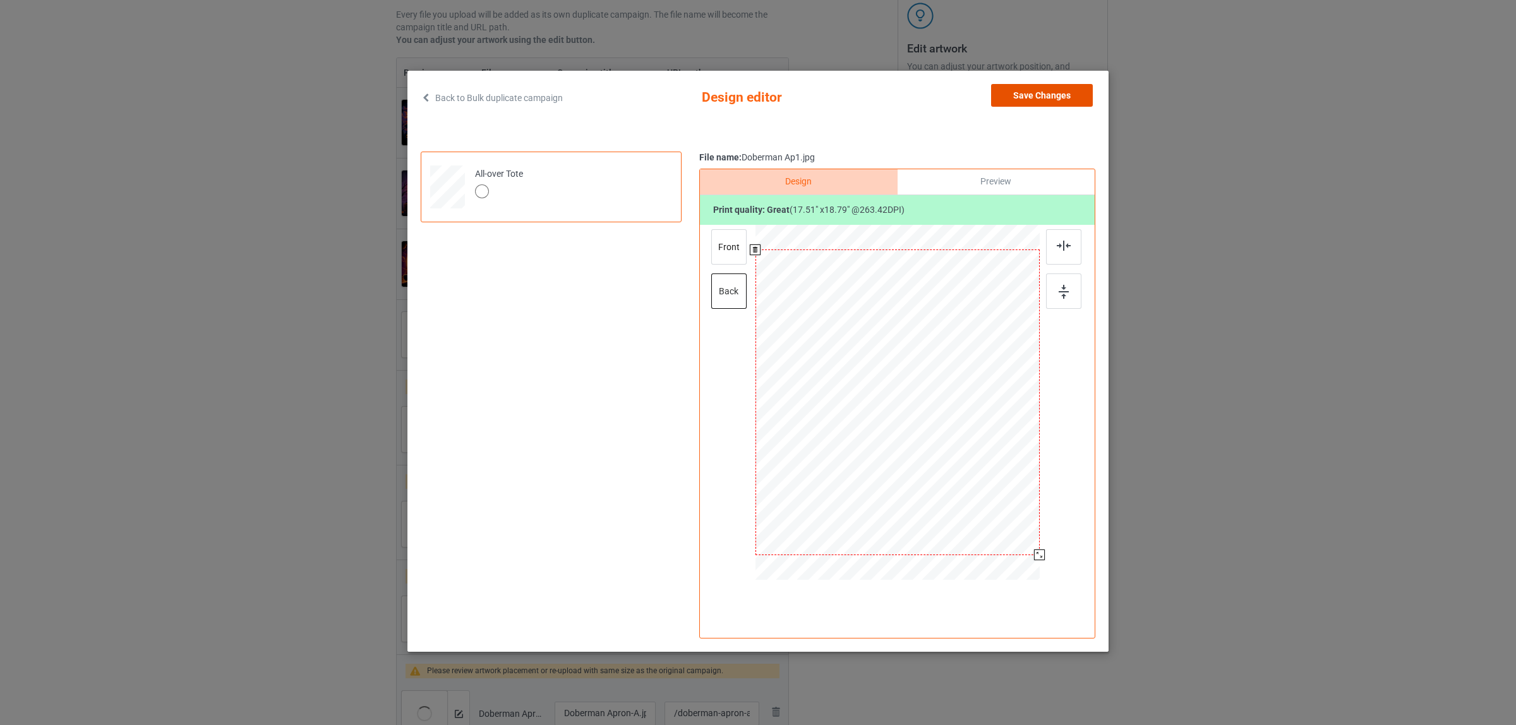
click at [1026, 84] on button "Save Changes" at bounding box center [1042, 95] width 102 height 23
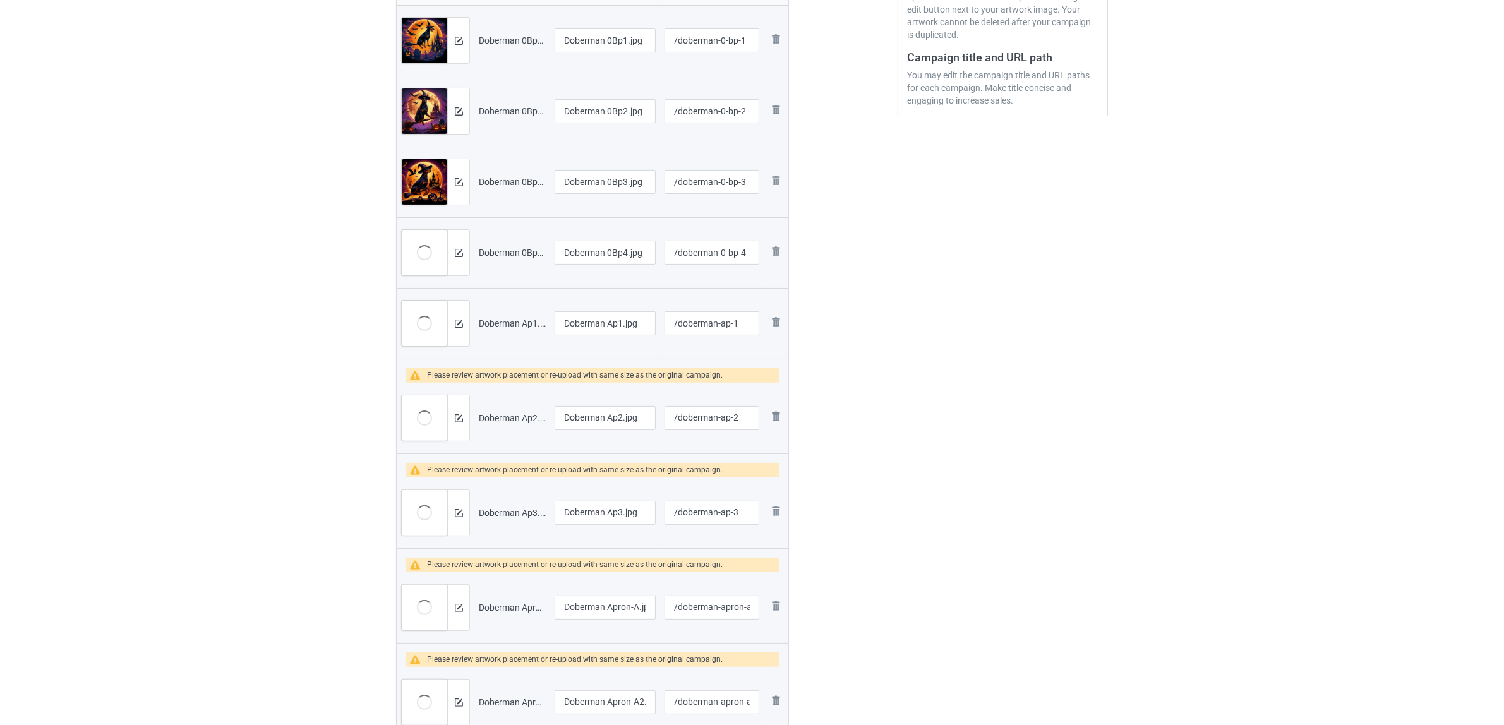
scroll to position [395, 0]
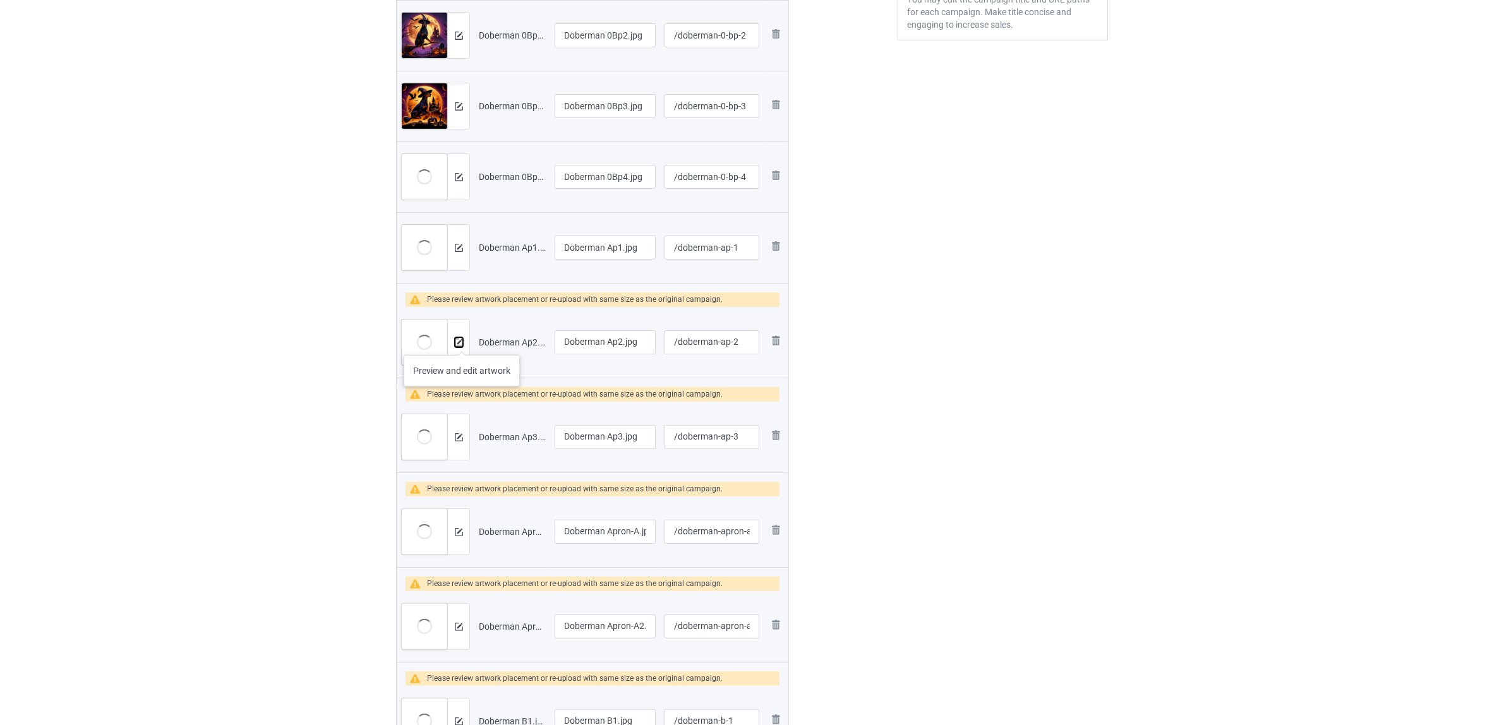
click at [461, 342] on img at bounding box center [459, 342] width 8 height 8
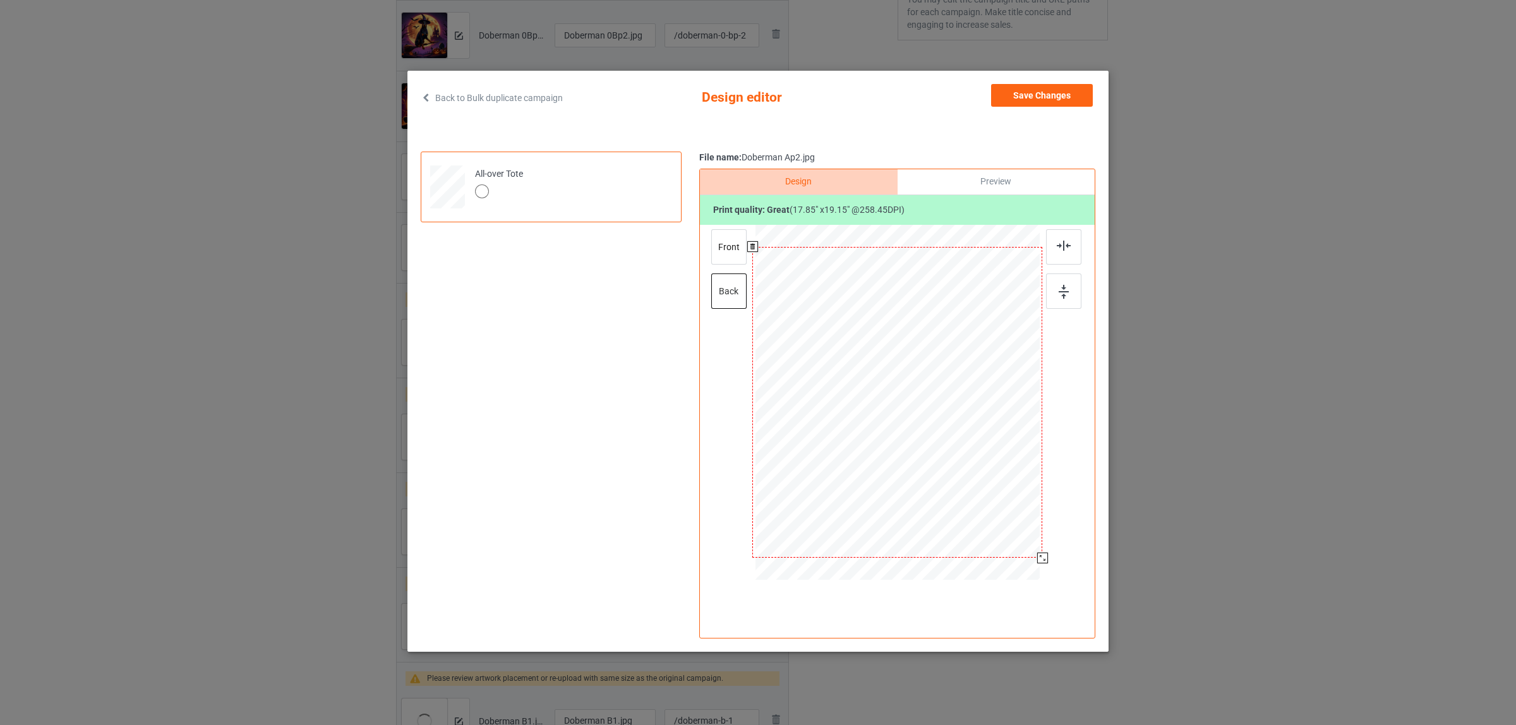
drag, startPoint x: 984, startPoint y: 494, endPoint x: 1055, endPoint y: 548, distance: 88.9
click at [1055, 548] on div at bounding box center [897, 404] width 328 height 358
click at [722, 240] on div "front" at bounding box center [728, 246] width 35 height 35
drag, startPoint x: 986, startPoint y: 496, endPoint x: 1055, endPoint y: 549, distance: 86.8
click at [1055, 549] on div at bounding box center [897, 404] width 328 height 358
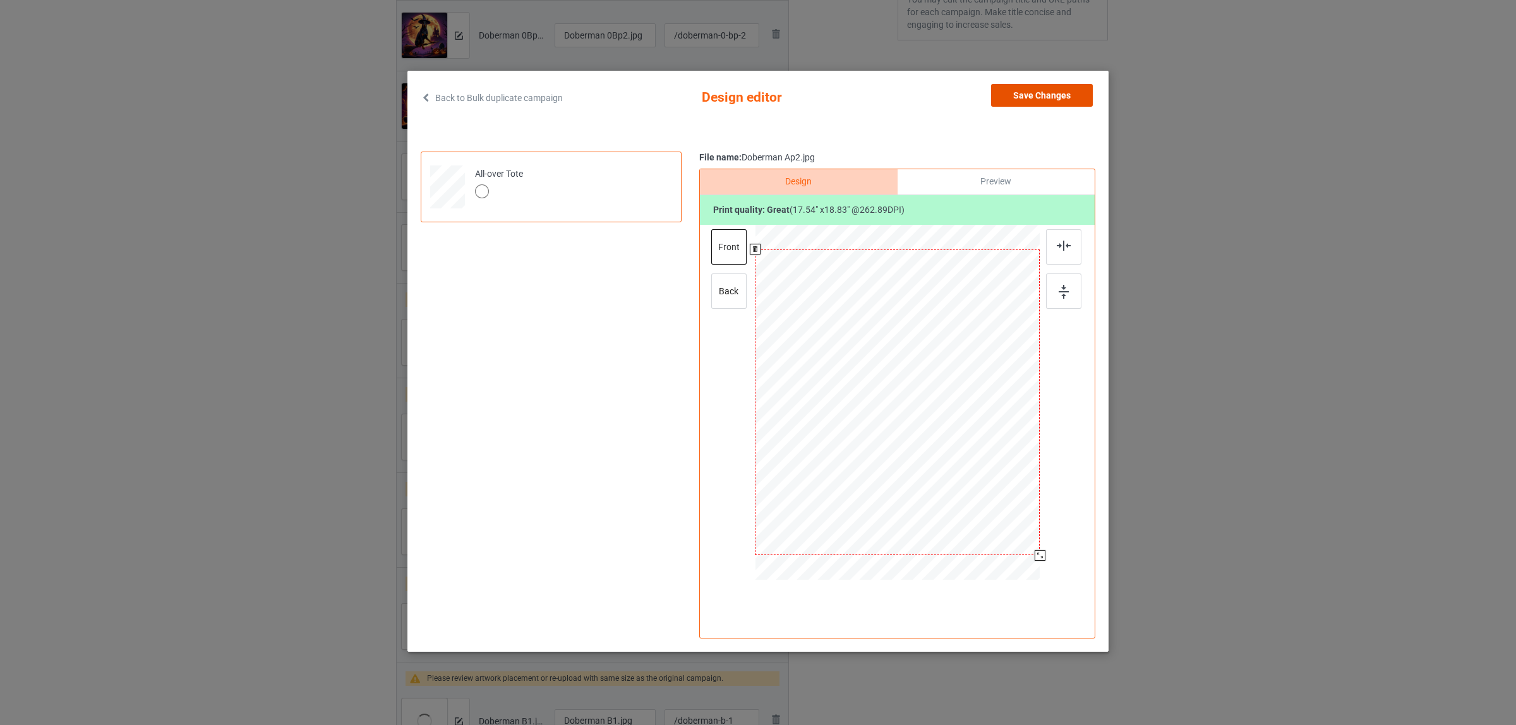
click at [1024, 95] on button "Save Changes" at bounding box center [1042, 95] width 102 height 23
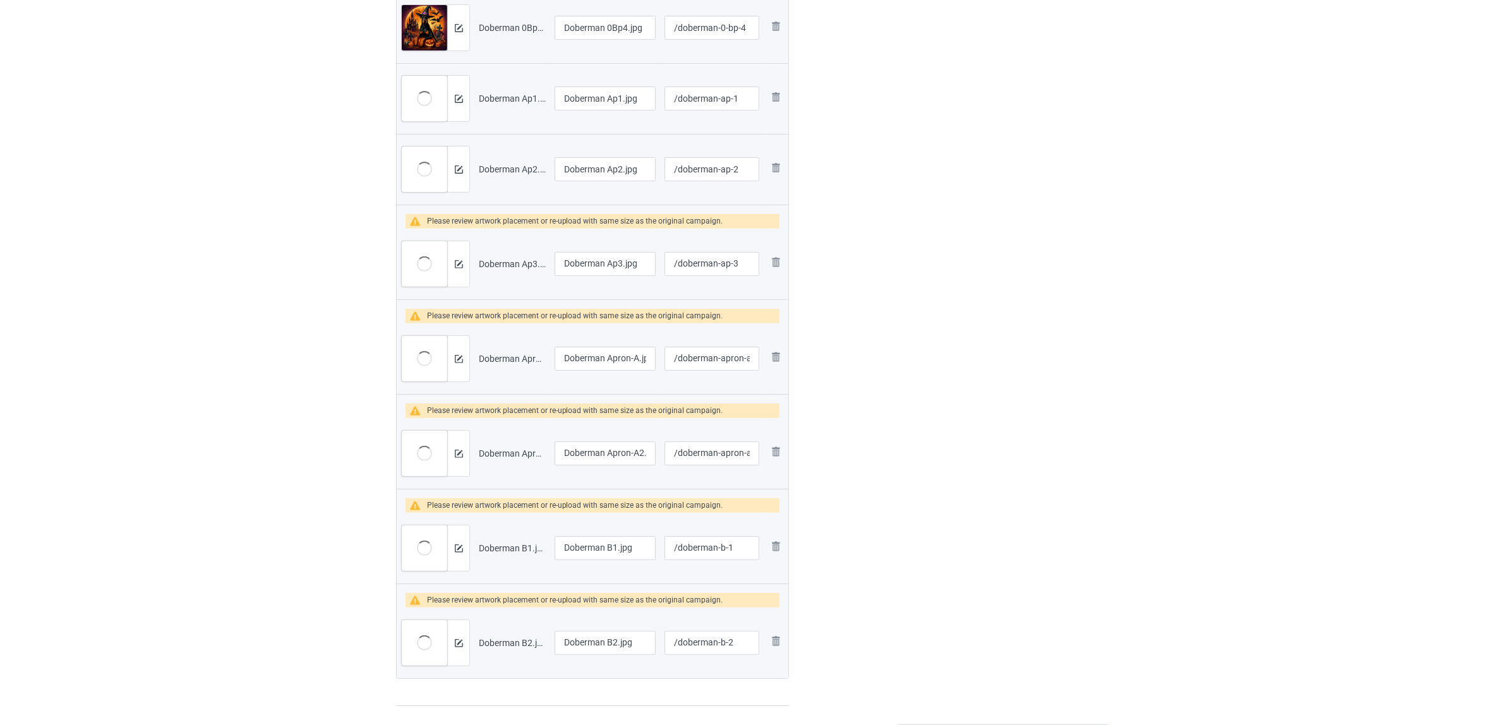
scroll to position [553, 0]
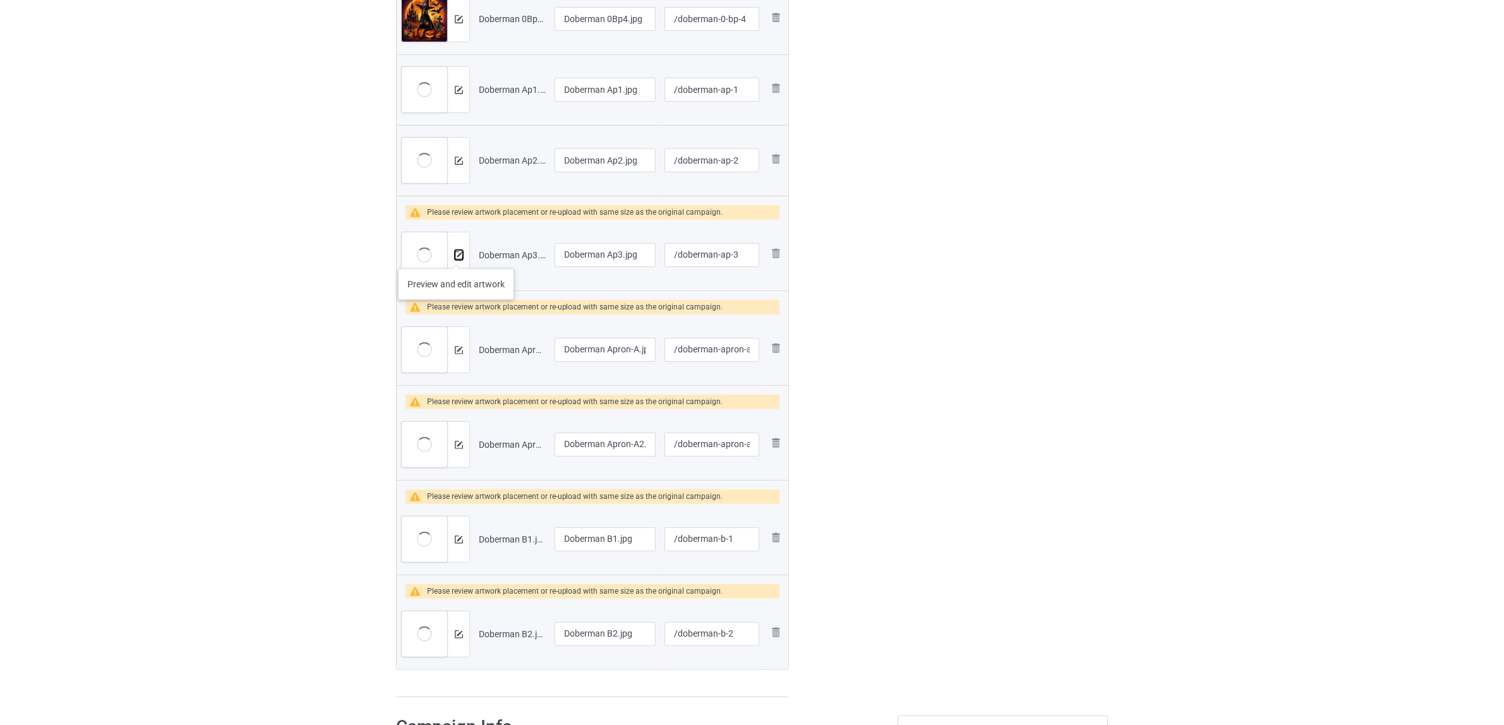
click at [456, 256] on img at bounding box center [459, 255] width 8 height 8
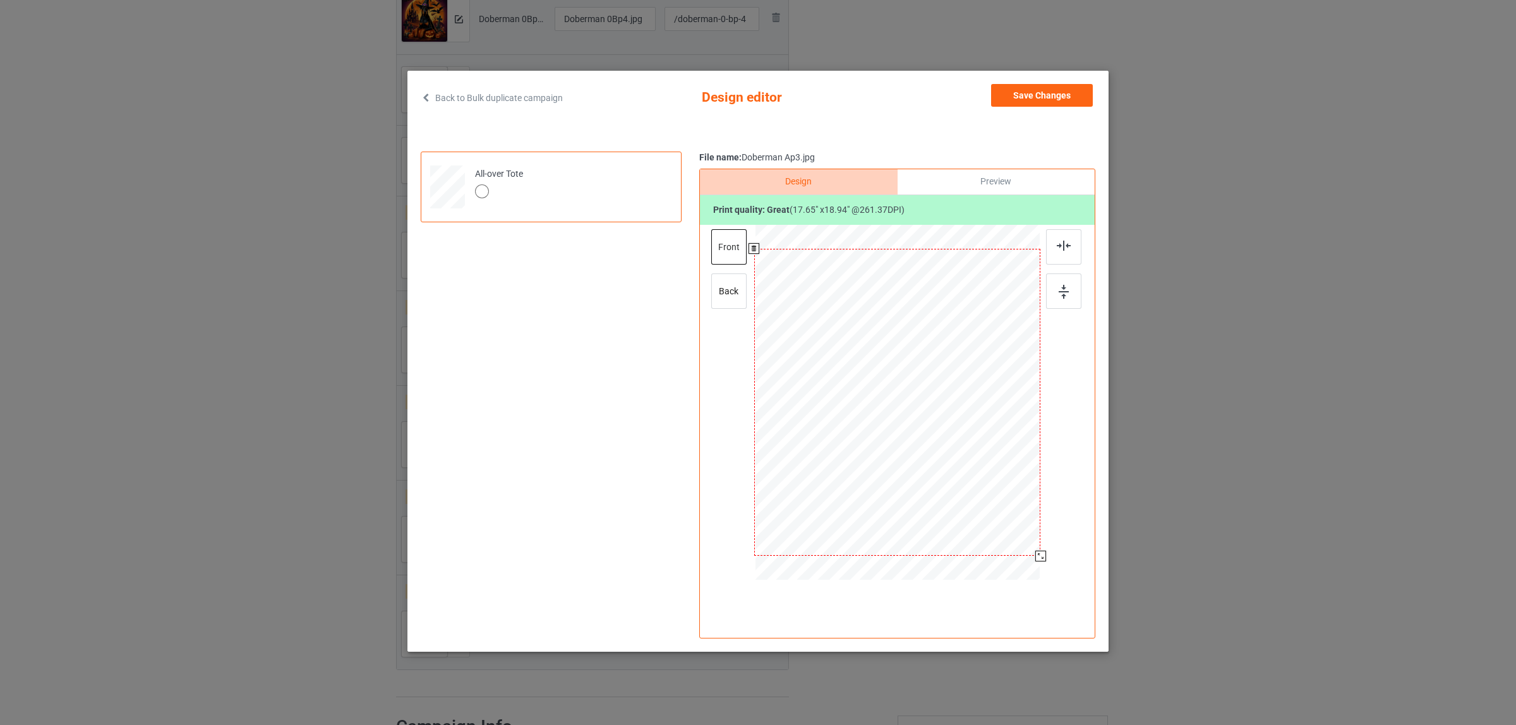
drag, startPoint x: 985, startPoint y: 494, endPoint x: 1055, endPoint y: 545, distance: 86.8
click at [1055, 545] on div at bounding box center [897, 404] width 328 height 358
click at [721, 299] on div "back" at bounding box center [728, 290] width 35 height 35
drag, startPoint x: 982, startPoint y: 494, endPoint x: 1050, endPoint y: 541, distance: 82.3
click at [1050, 541] on div at bounding box center [897, 404] width 328 height 358
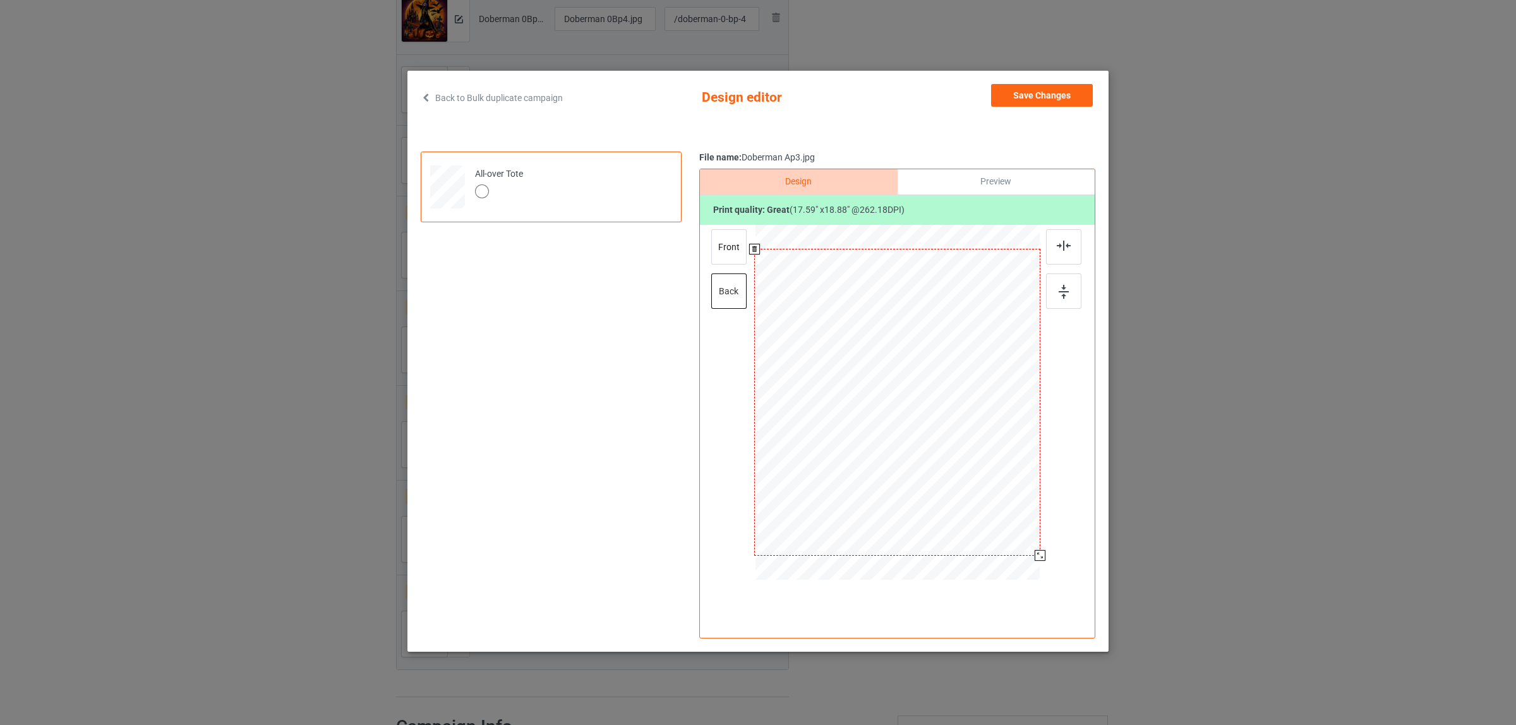
click at [1036, 554] on div at bounding box center [1039, 555] width 11 height 11
click at [1039, 96] on button "Save Changes" at bounding box center [1042, 95] width 102 height 23
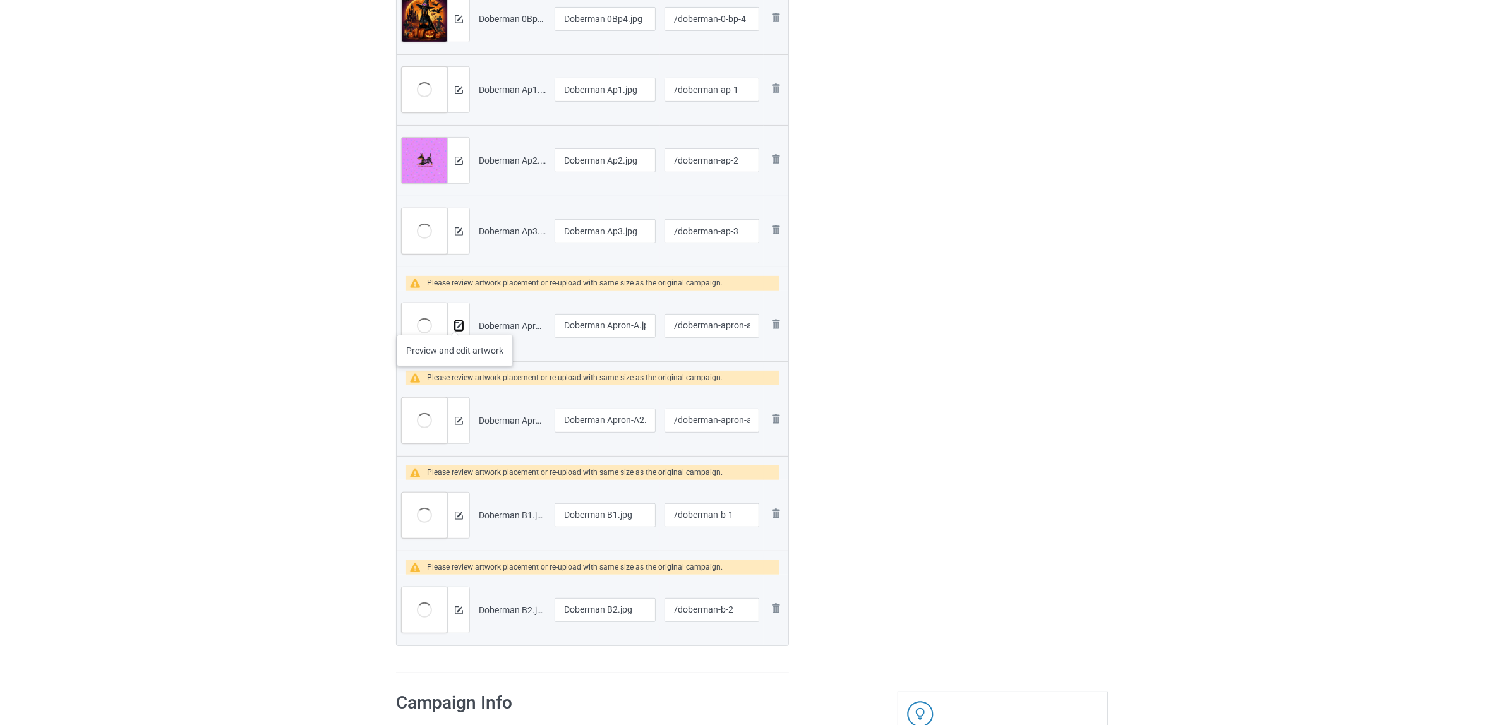
click at [455, 322] on img at bounding box center [459, 326] width 8 height 8
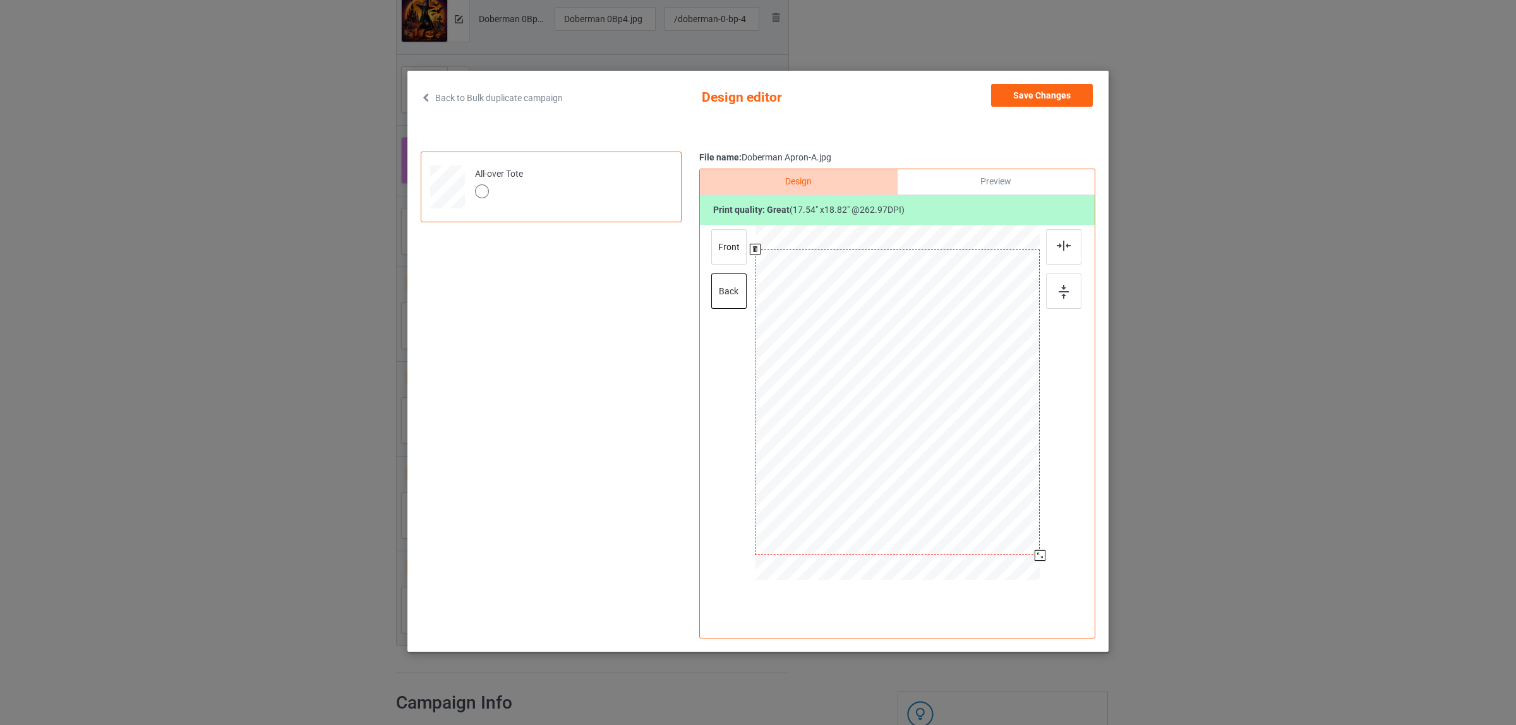
drag, startPoint x: 985, startPoint y: 493, endPoint x: 1051, endPoint y: 545, distance: 84.5
click at [1051, 545] on div at bounding box center [897, 404] width 328 height 358
click at [720, 235] on div "front" at bounding box center [728, 246] width 35 height 35
drag, startPoint x: 983, startPoint y: 494, endPoint x: 1053, endPoint y: 544, distance: 85.2
click at [1053, 544] on div at bounding box center [897, 404] width 328 height 358
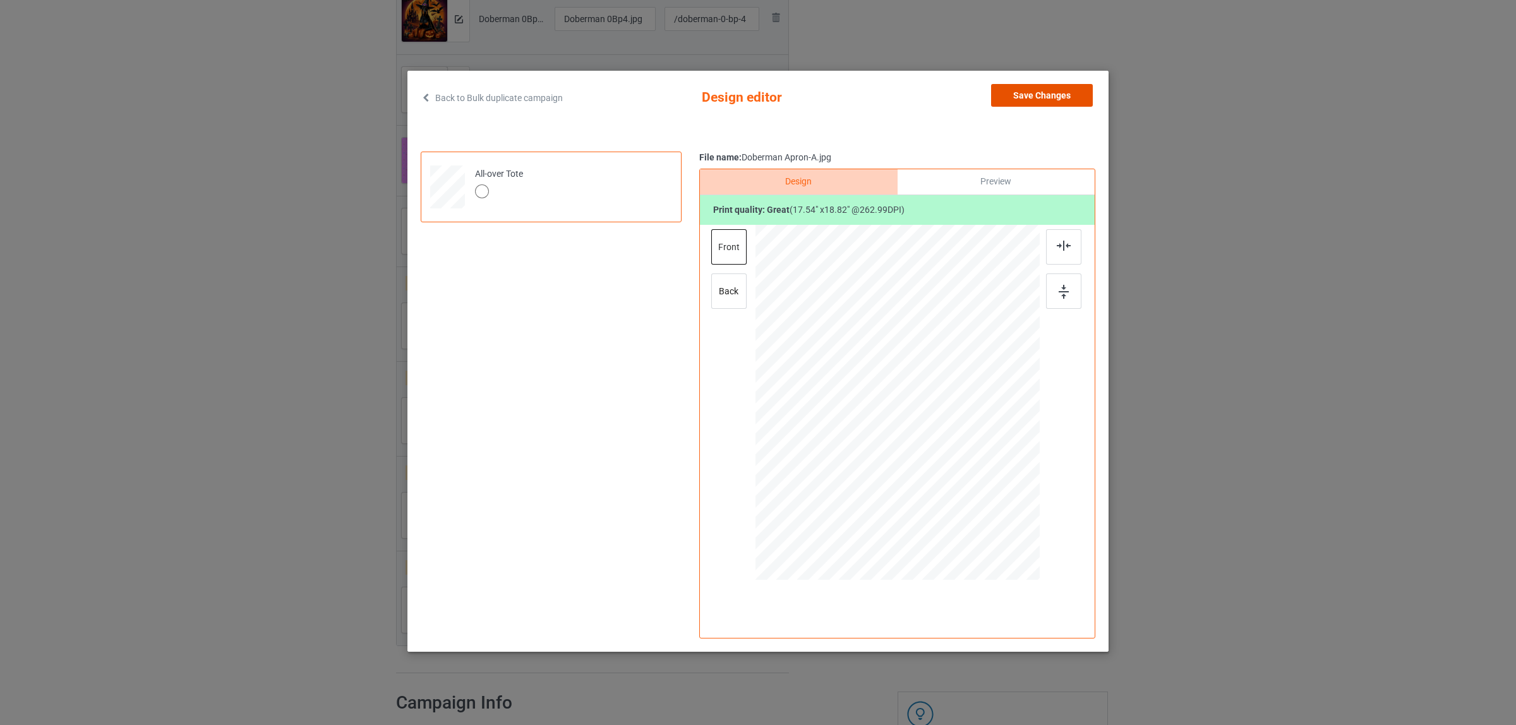
click at [1017, 99] on button "Save Changes" at bounding box center [1042, 95] width 102 height 23
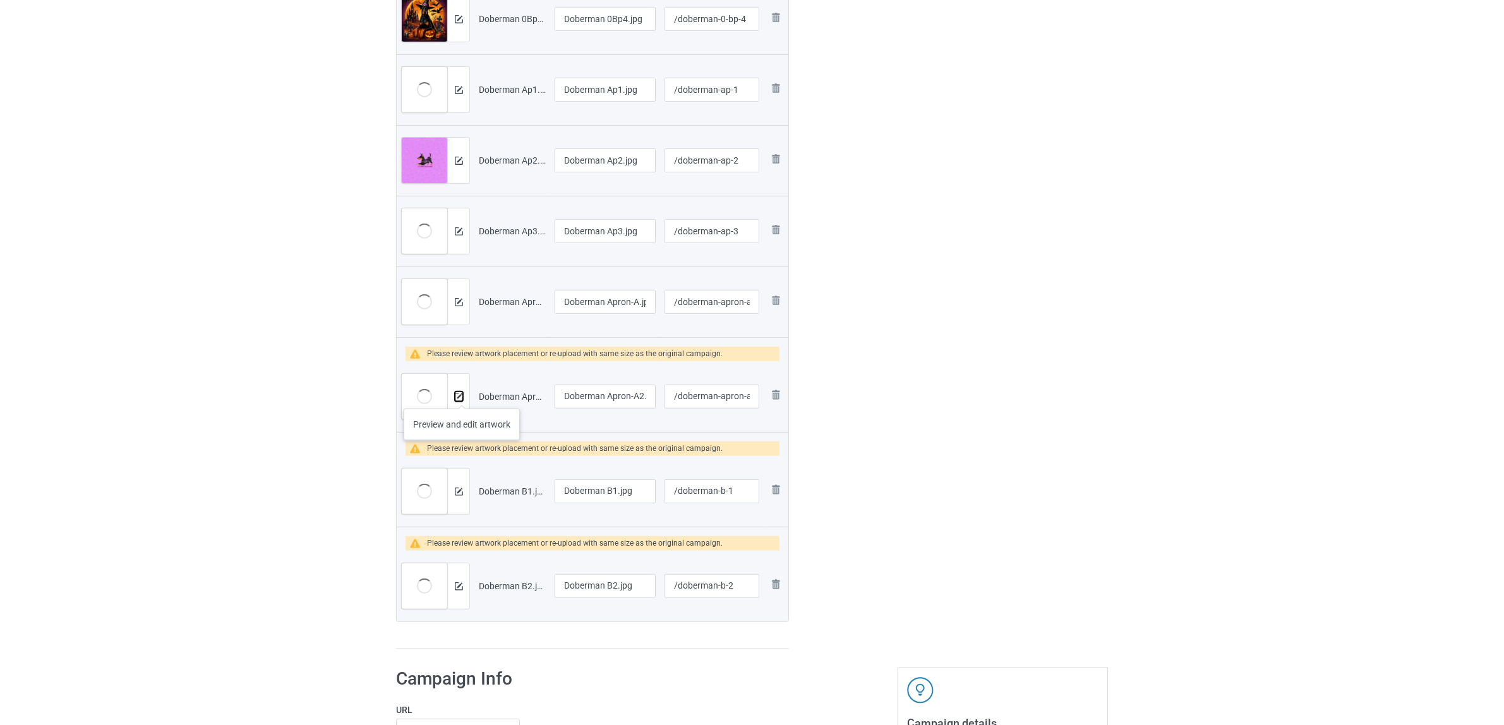
click at [462, 396] on img at bounding box center [459, 397] width 8 height 8
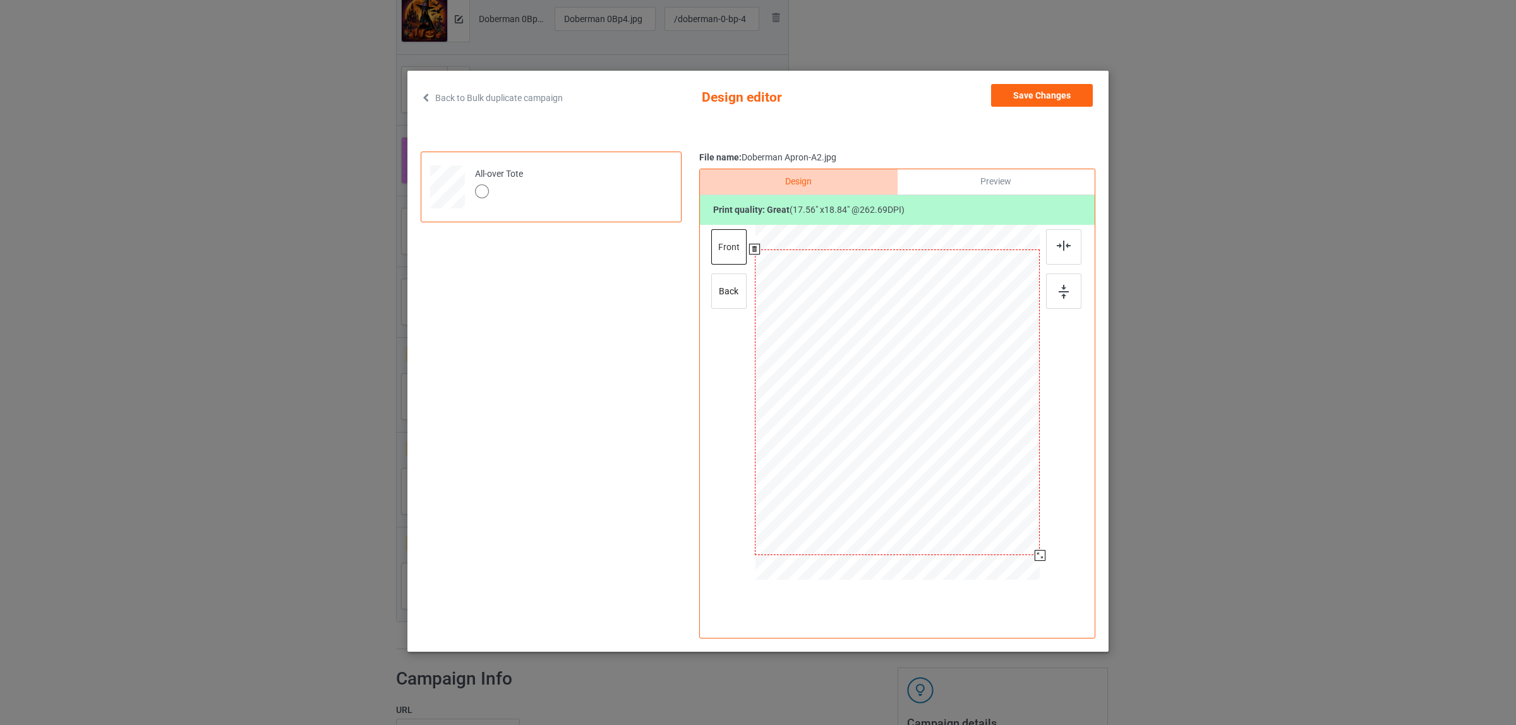
drag, startPoint x: 980, startPoint y: 494, endPoint x: 1053, endPoint y: 537, distance: 84.9
click at [1053, 537] on div at bounding box center [897, 404] width 328 height 358
click at [714, 284] on div "back" at bounding box center [728, 290] width 35 height 35
drag, startPoint x: 982, startPoint y: 491, endPoint x: 1047, endPoint y: 543, distance: 83.1
click at [1047, 543] on div at bounding box center [897, 404] width 328 height 358
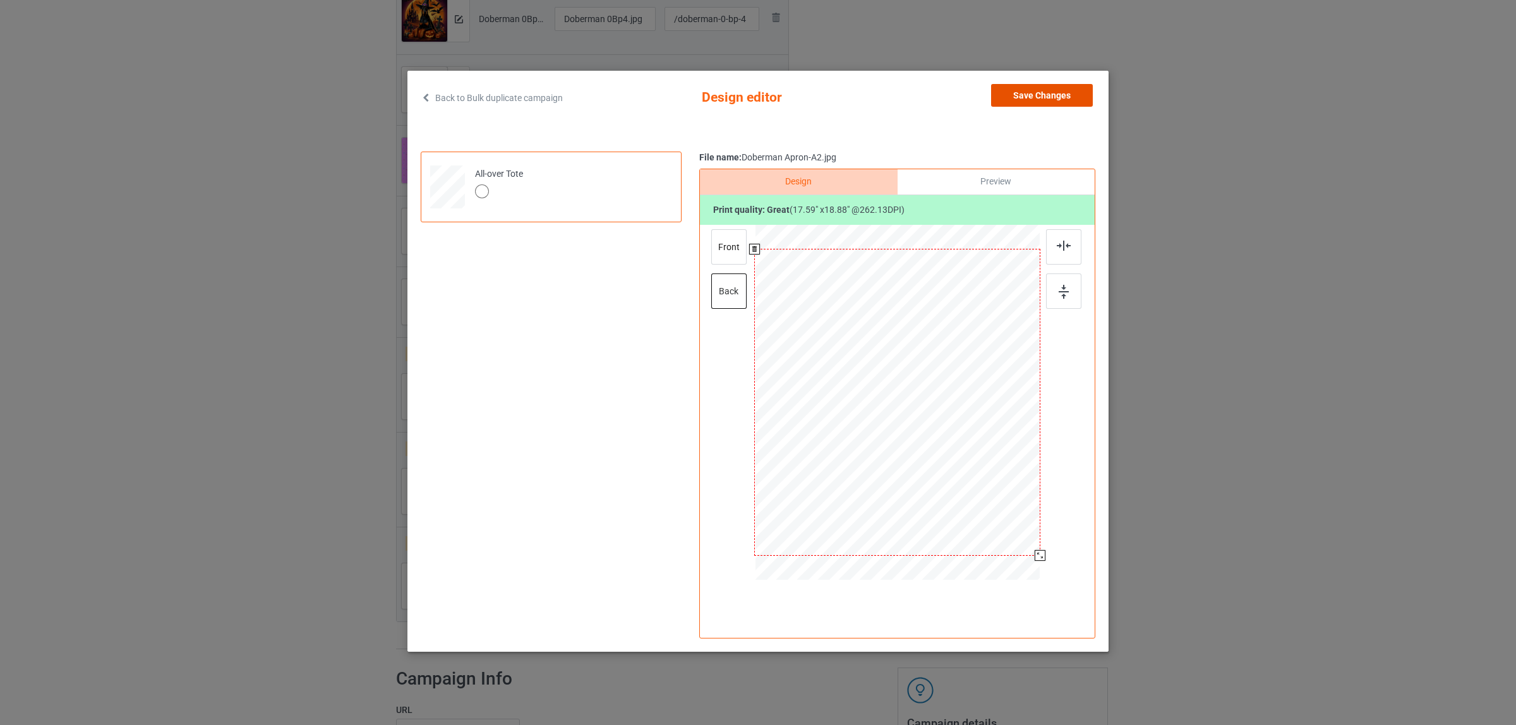
click at [1033, 88] on button "Save Changes" at bounding box center [1042, 95] width 102 height 23
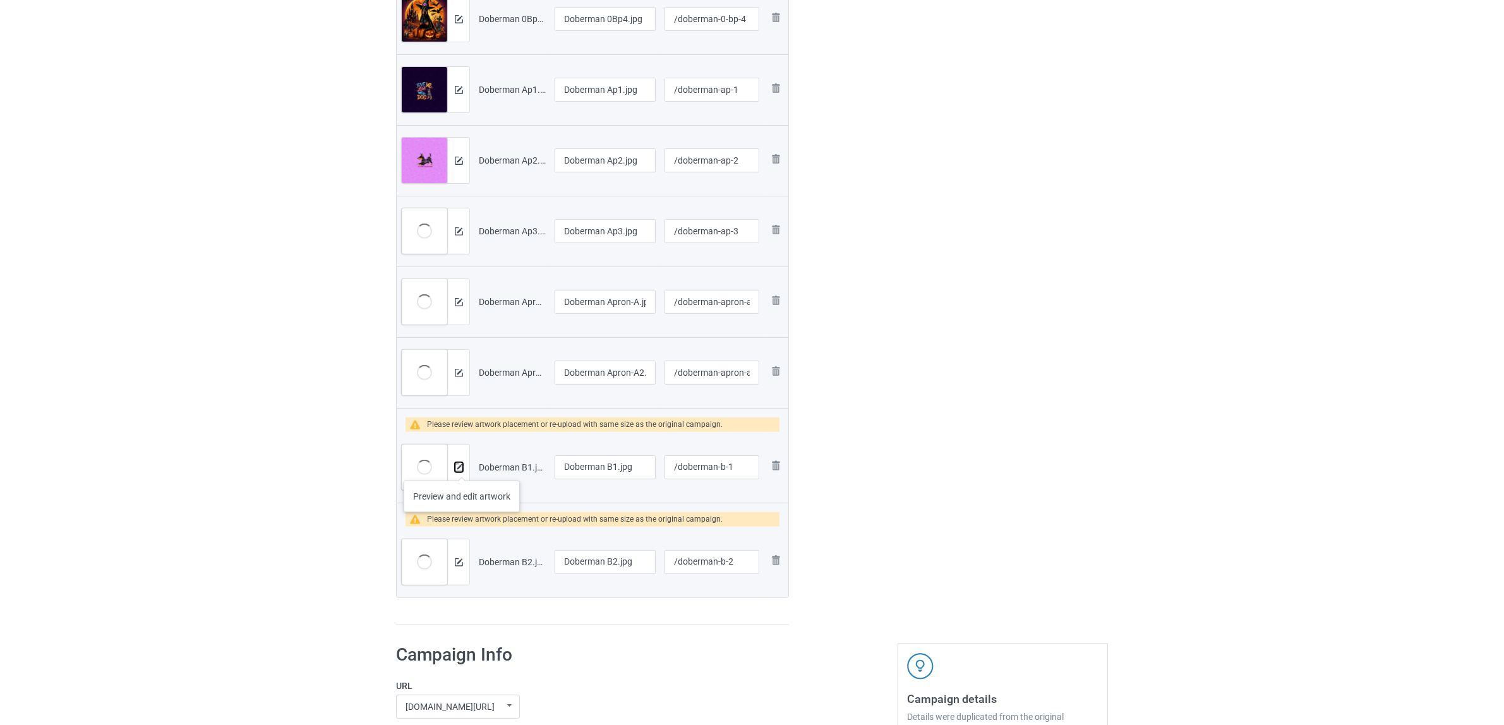
click at [462, 468] on img at bounding box center [459, 468] width 8 height 8
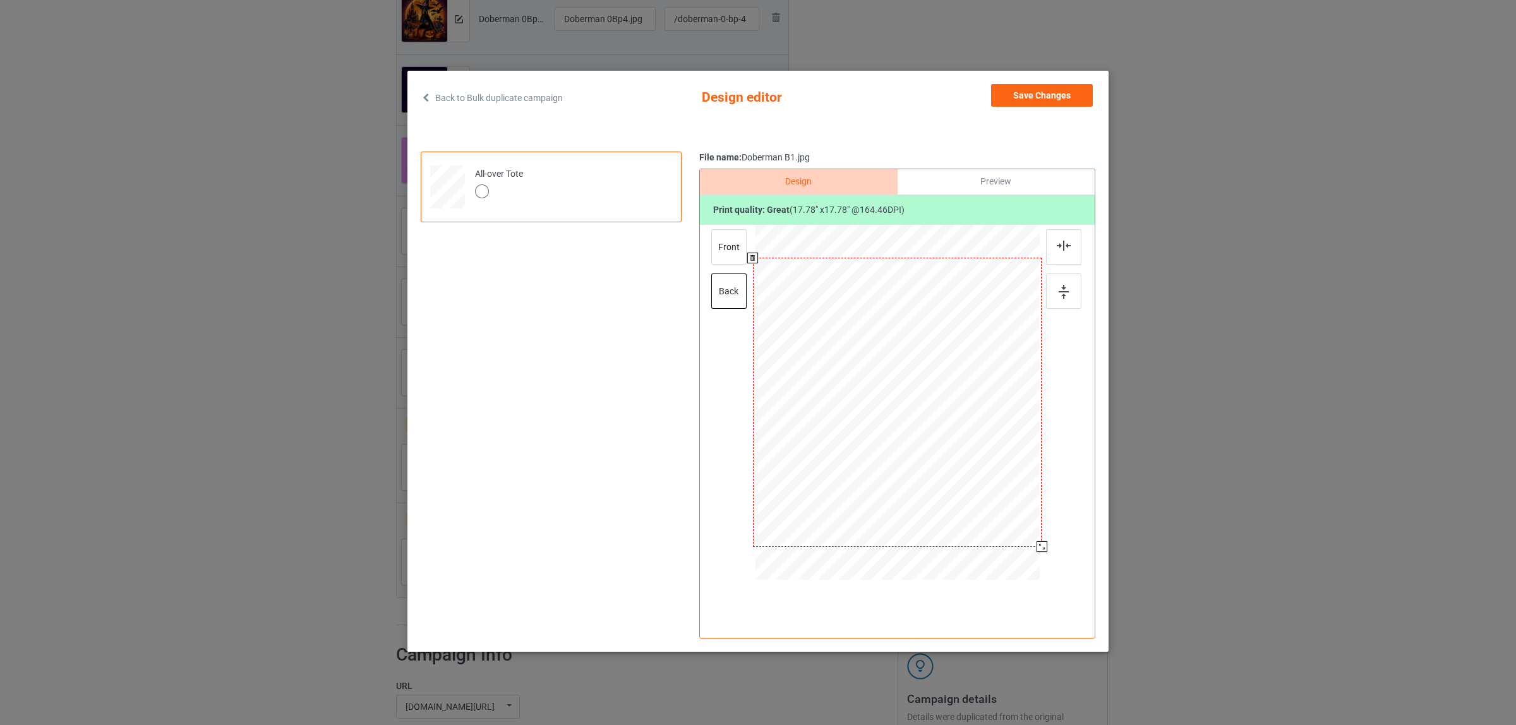
drag, startPoint x: 985, startPoint y: 487, endPoint x: 1055, endPoint y: 535, distance: 85.0
click at [1055, 535] on div at bounding box center [897, 404] width 328 height 358
click at [736, 260] on div "front" at bounding box center [728, 246] width 35 height 35
drag, startPoint x: 986, startPoint y: 488, endPoint x: 1045, endPoint y: 544, distance: 82.2
click at [1045, 544] on div at bounding box center [897, 404] width 328 height 358
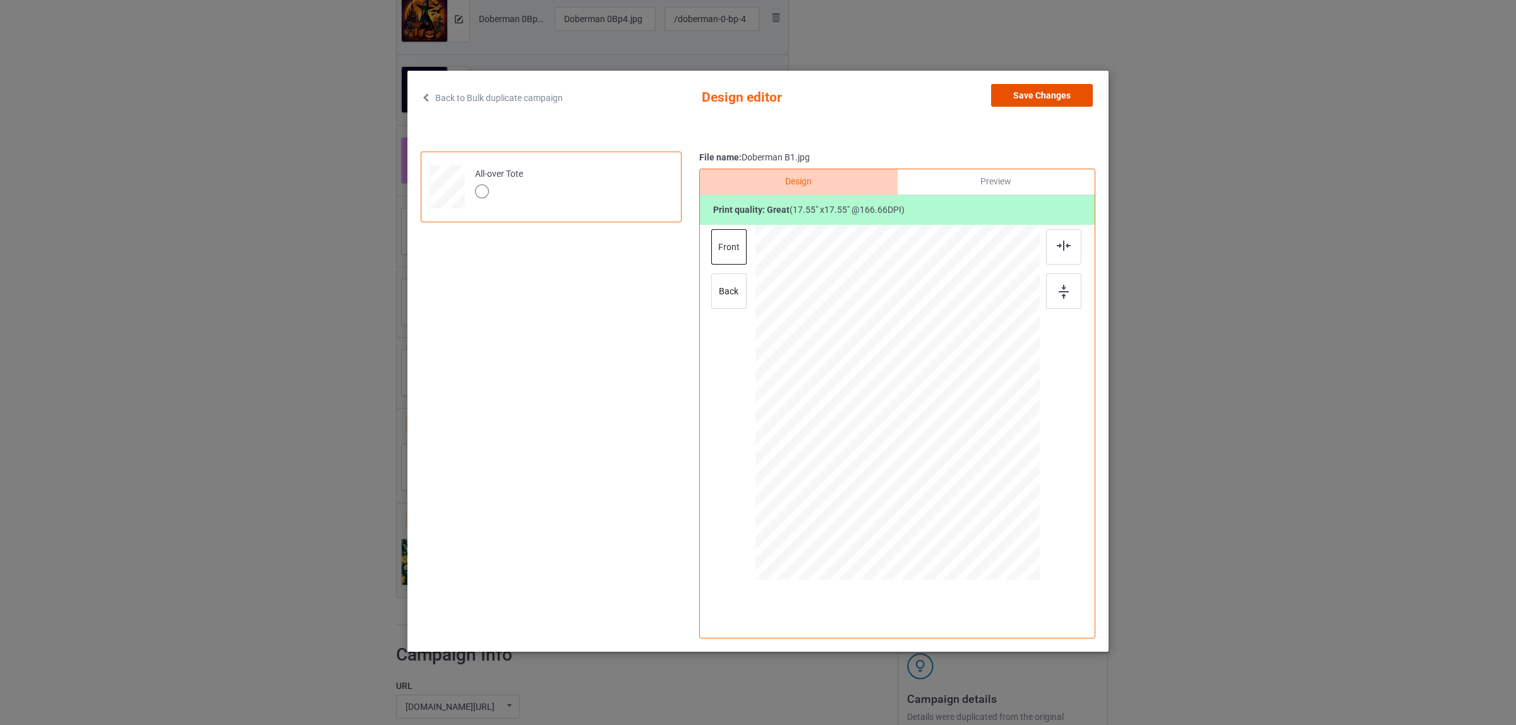
click at [1007, 98] on button "Save Changes" at bounding box center [1042, 95] width 102 height 23
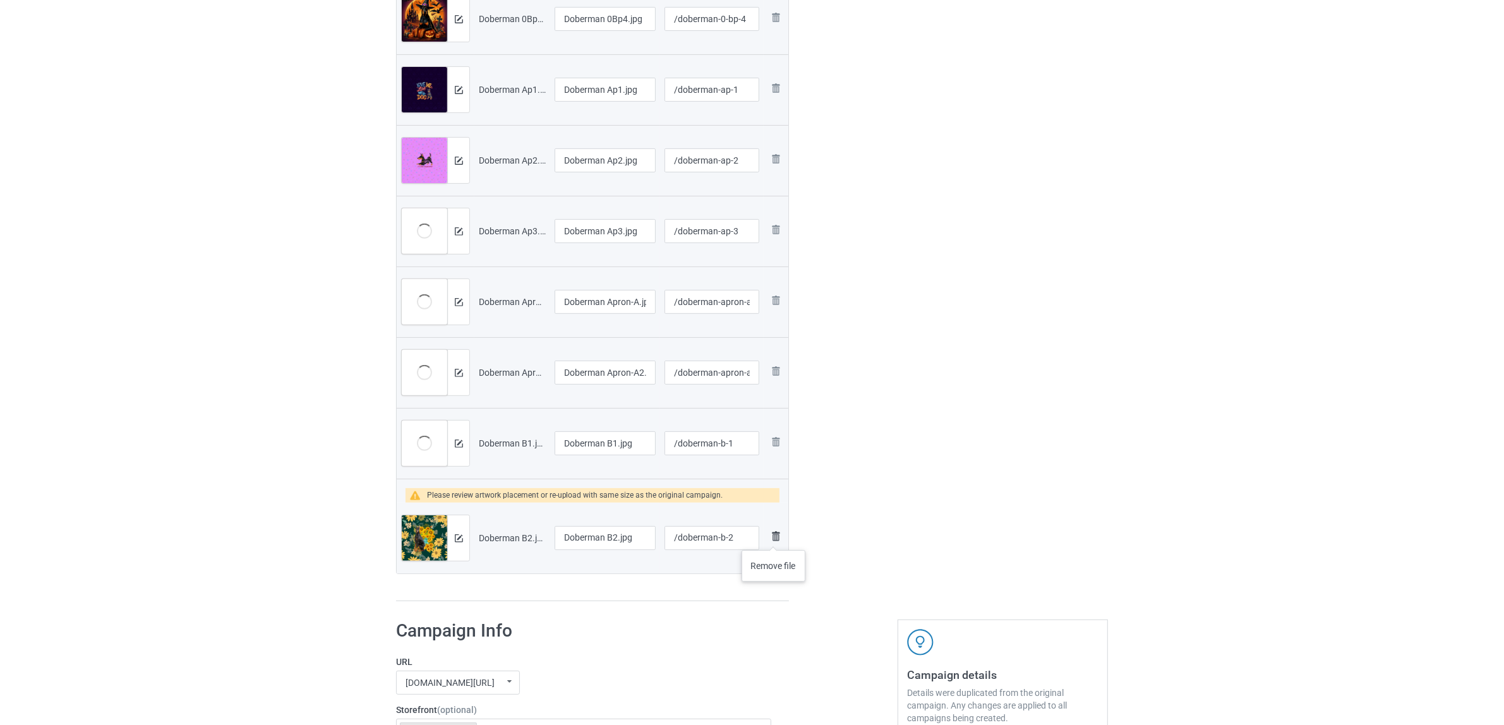
click at [774, 537] on img at bounding box center [775, 536] width 15 height 15
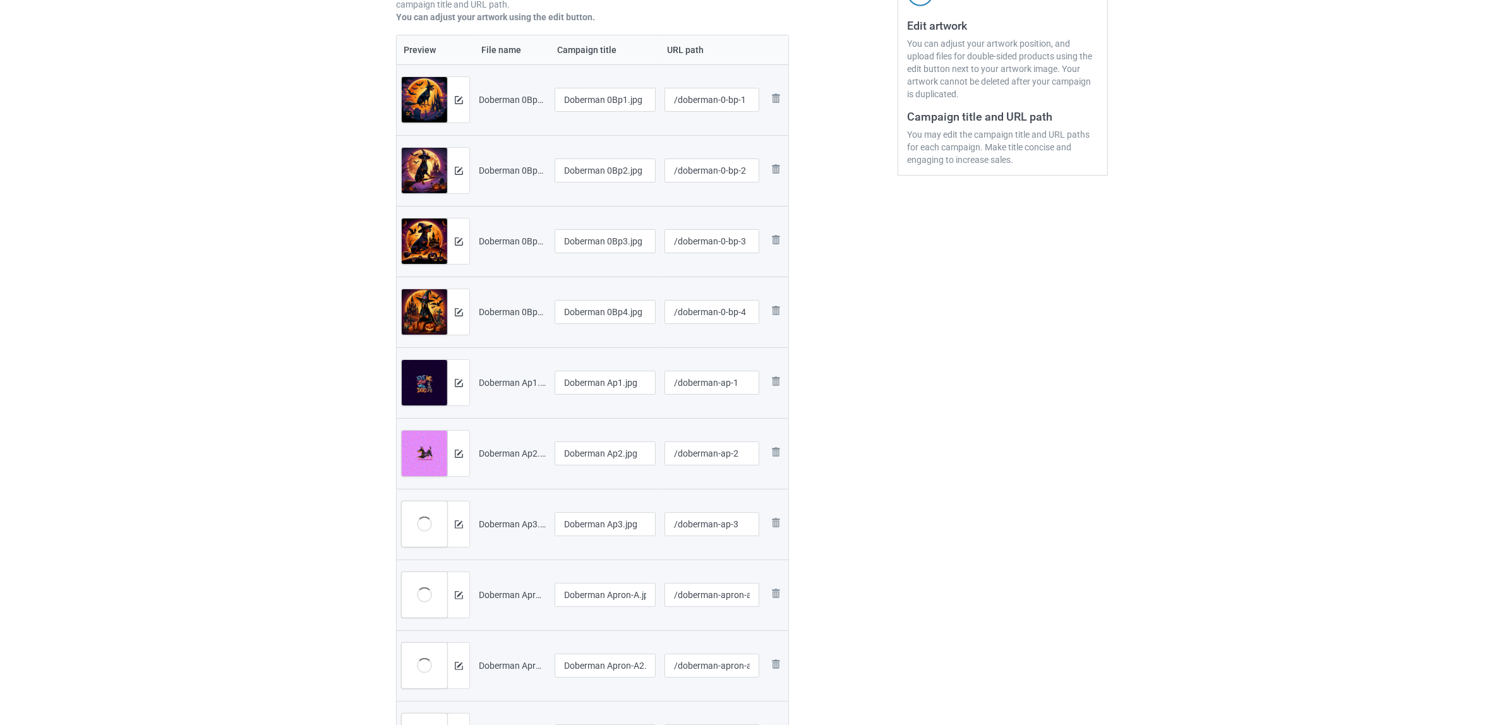
scroll to position [158, 0]
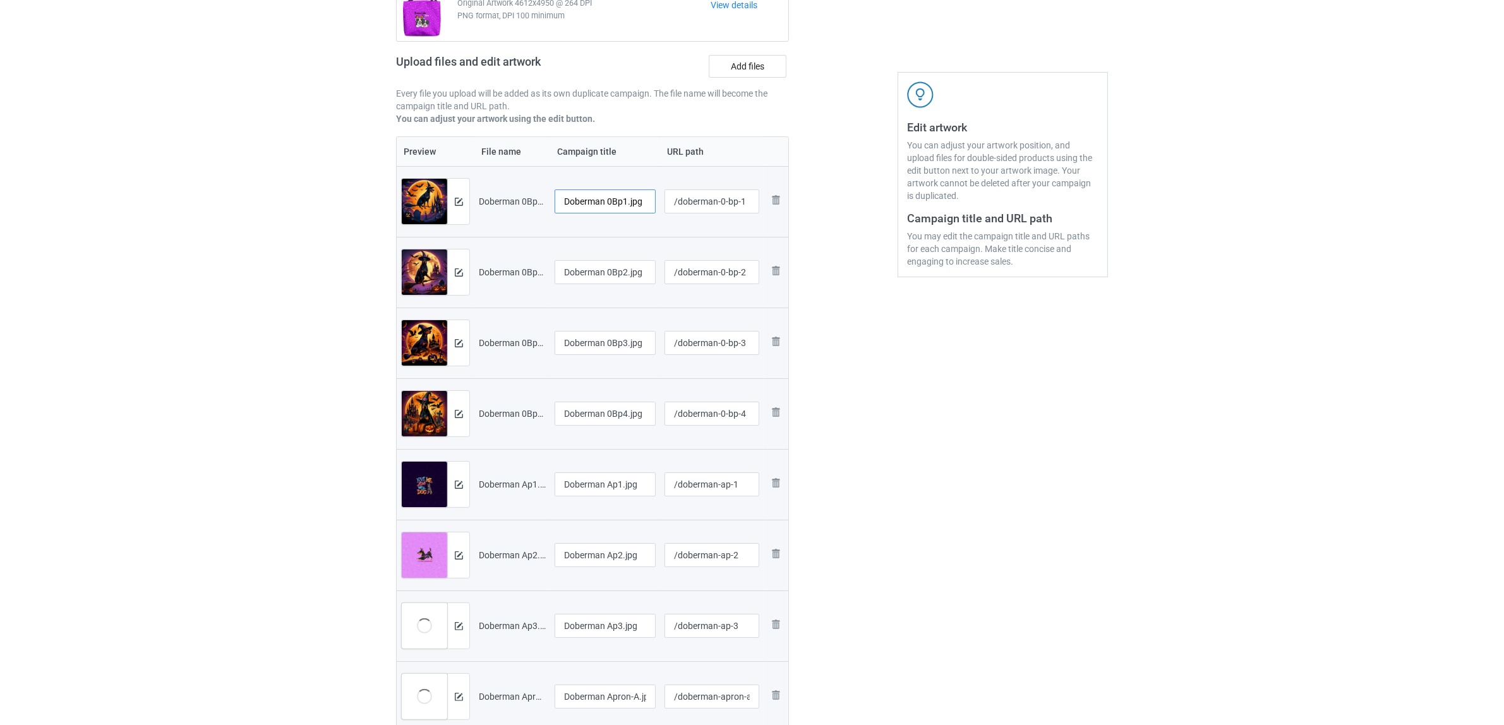
drag, startPoint x: 608, startPoint y: 203, endPoint x: 643, endPoint y: 202, distance: 35.4
click at [643, 202] on input "Doberman 0Bp1.jpg" at bounding box center [604, 201] width 101 height 24
drag, startPoint x: 619, startPoint y: 200, endPoint x: 544, endPoint y: 184, distance: 76.9
click at [544, 184] on tr "Preview and edit artwork Doberman 0Bp1.jpg Doberman /doberman-0-bp-1 Remove file" at bounding box center [593, 201] width 392 height 71
type input "Doberman"
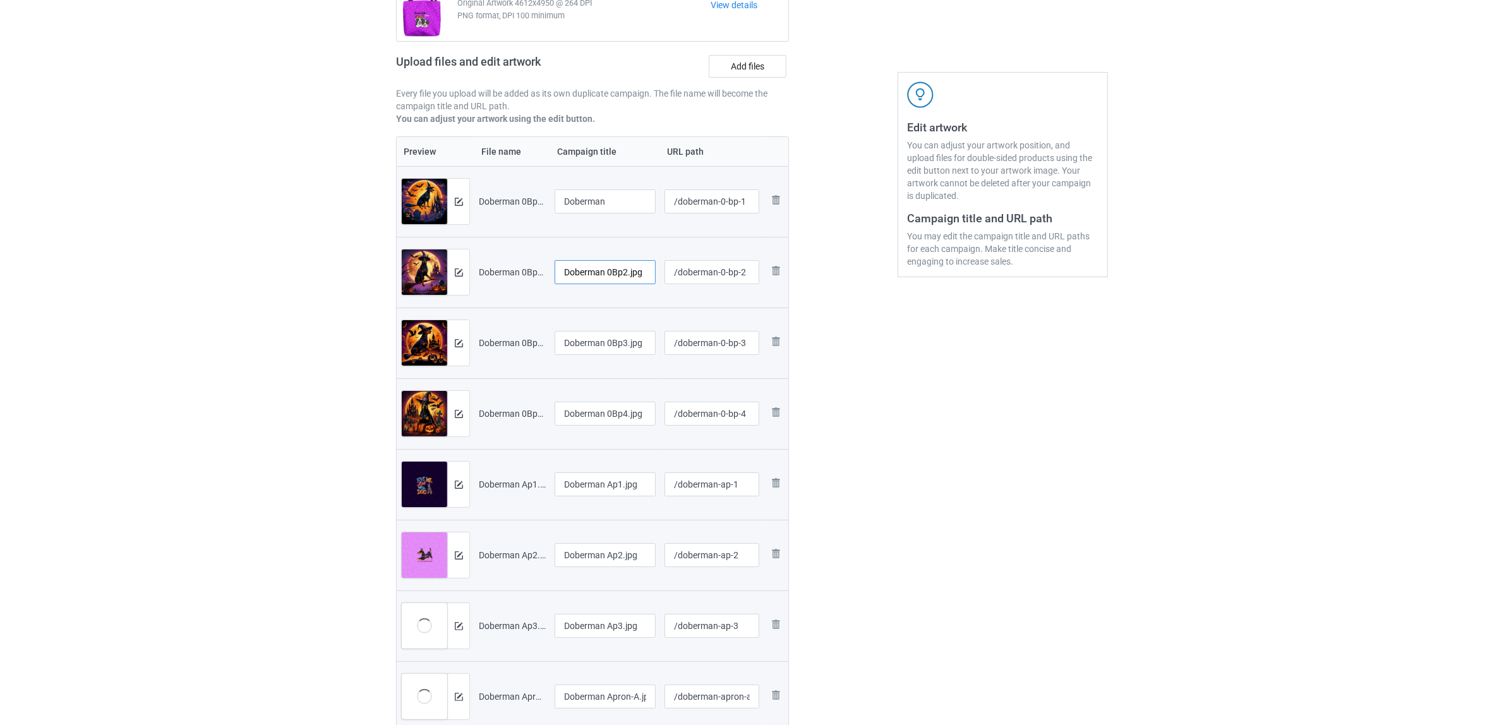
click at [602, 270] on input "Doberman 0Bp2.jpg" at bounding box center [604, 272] width 101 height 24
paste input "text"
type input "Doberman"
click at [621, 340] on input "Doberman 0Bp3.jpg" at bounding box center [604, 343] width 101 height 24
paste input "text"
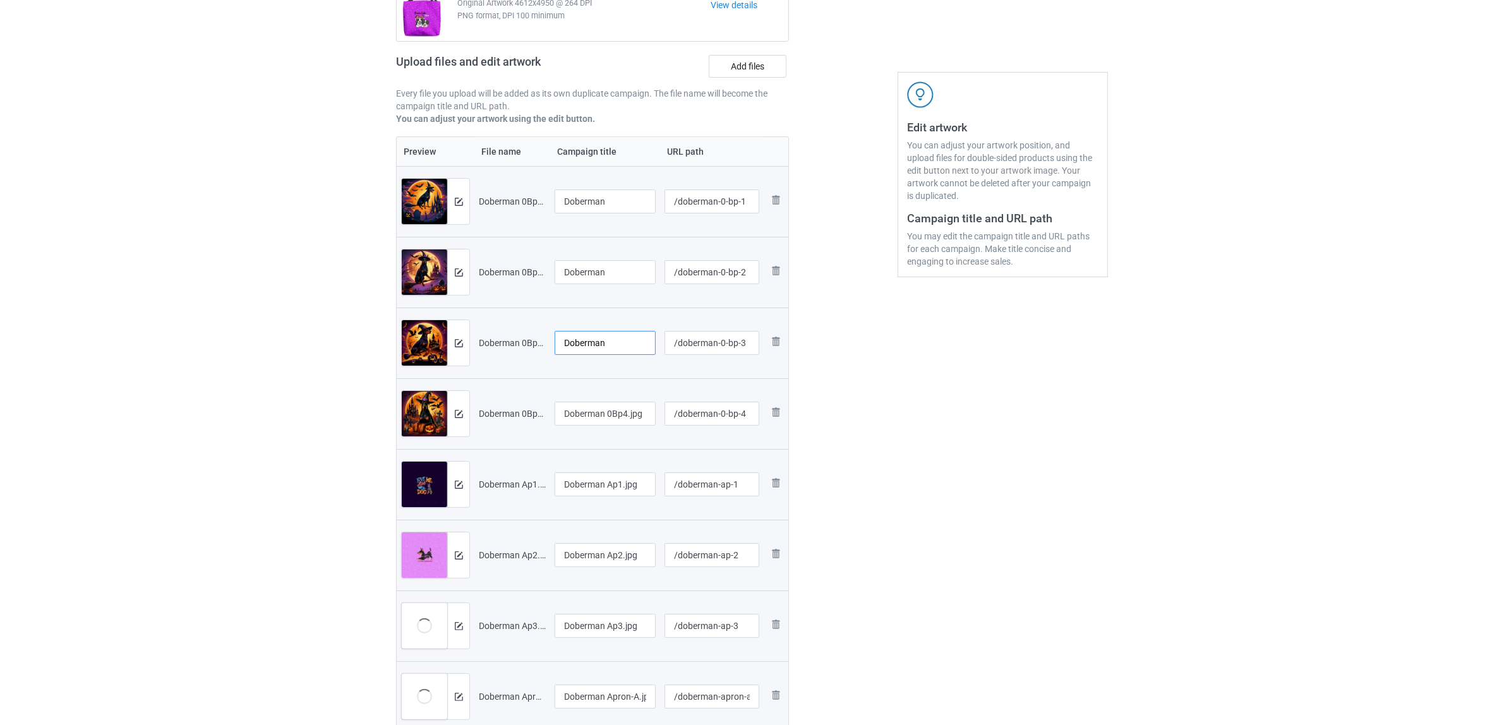
type input "Doberman"
click at [622, 406] on input "Doberman 0Bp4.jpg" at bounding box center [604, 414] width 101 height 24
paste input "text"
type input "Doberman"
click at [623, 491] on input "Doberman Ap1.jpg" at bounding box center [604, 484] width 101 height 24
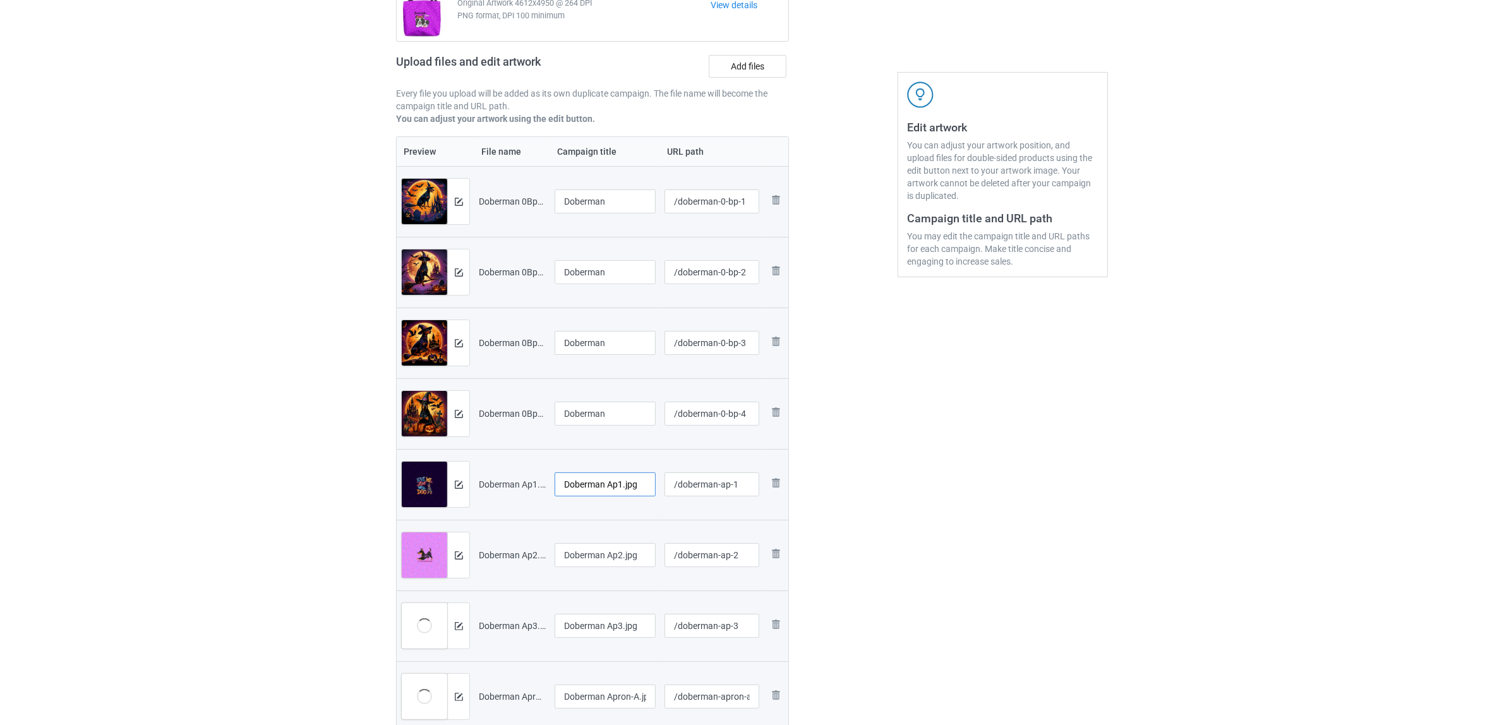
paste input "text"
type input "Doberman"
click at [589, 559] on input "Doberman Ap2.jpg" at bounding box center [604, 555] width 101 height 24
paste input "text"
type input "Doberman"
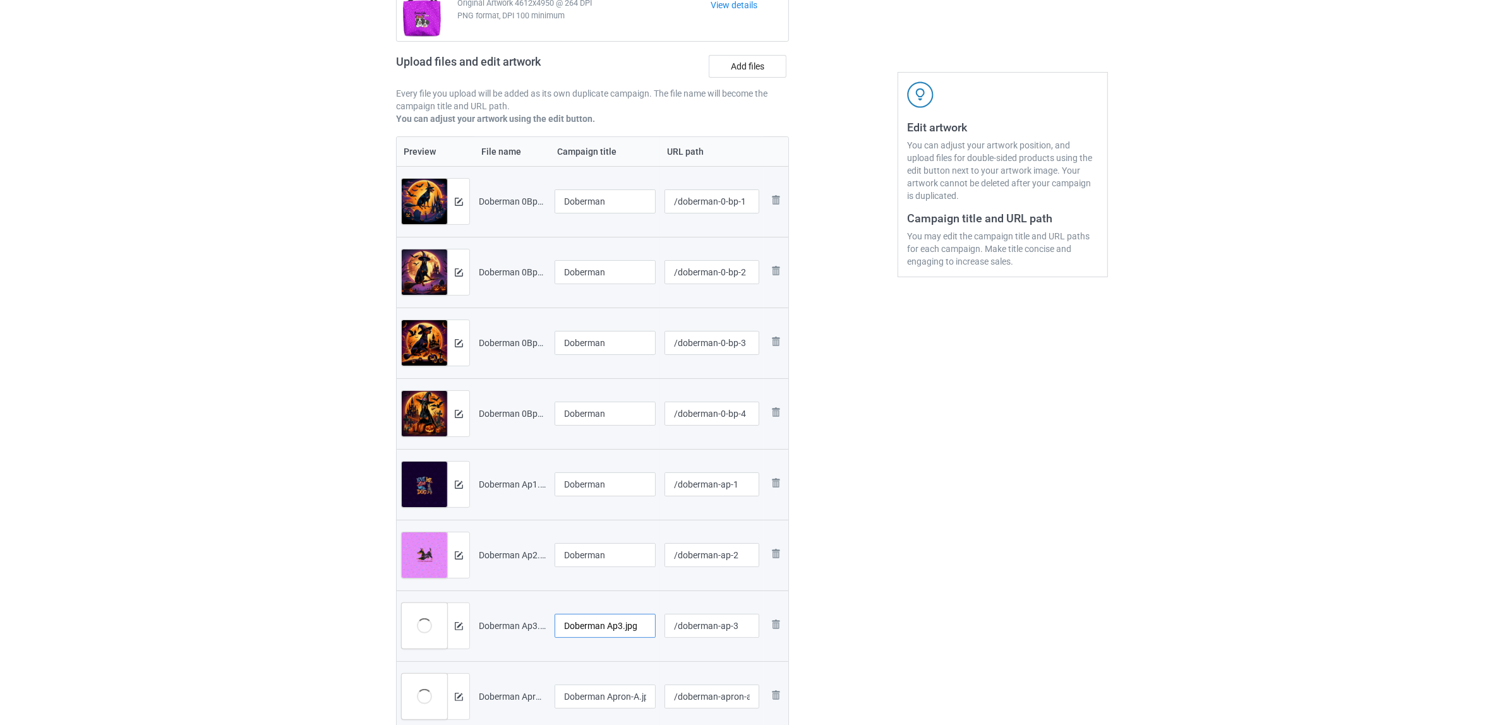
click at [618, 621] on input "Doberman Ap3.jpg" at bounding box center [604, 626] width 101 height 24
paste input "text"
type input "Doberman"
drag, startPoint x: 984, startPoint y: 601, endPoint x: 973, endPoint y: 597, distance: 11.4
click at [984, 600] on div "Edit artwork You can adjust your artwork position, and upload files for double-…" at bounding box center [1003, 421] width 228 height 980
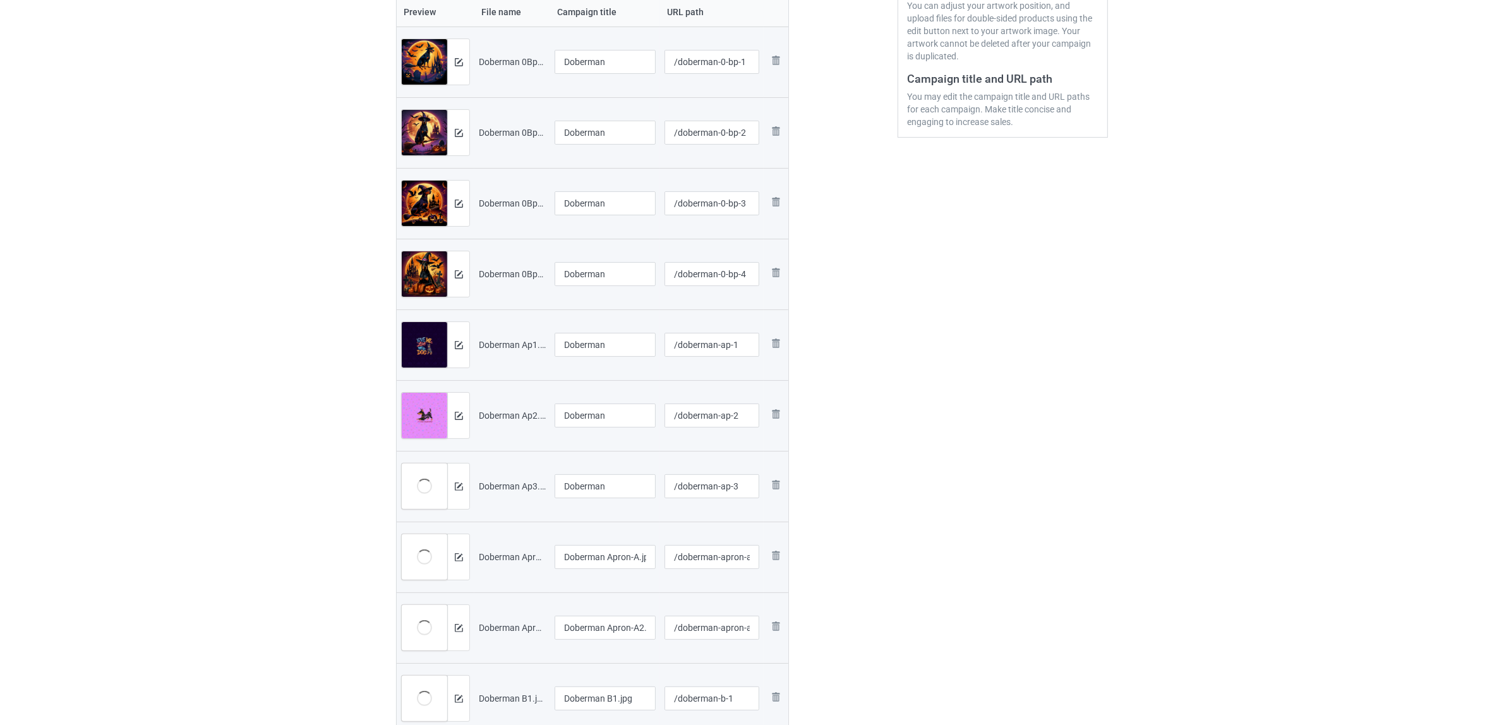
scroll to position [395, 0]
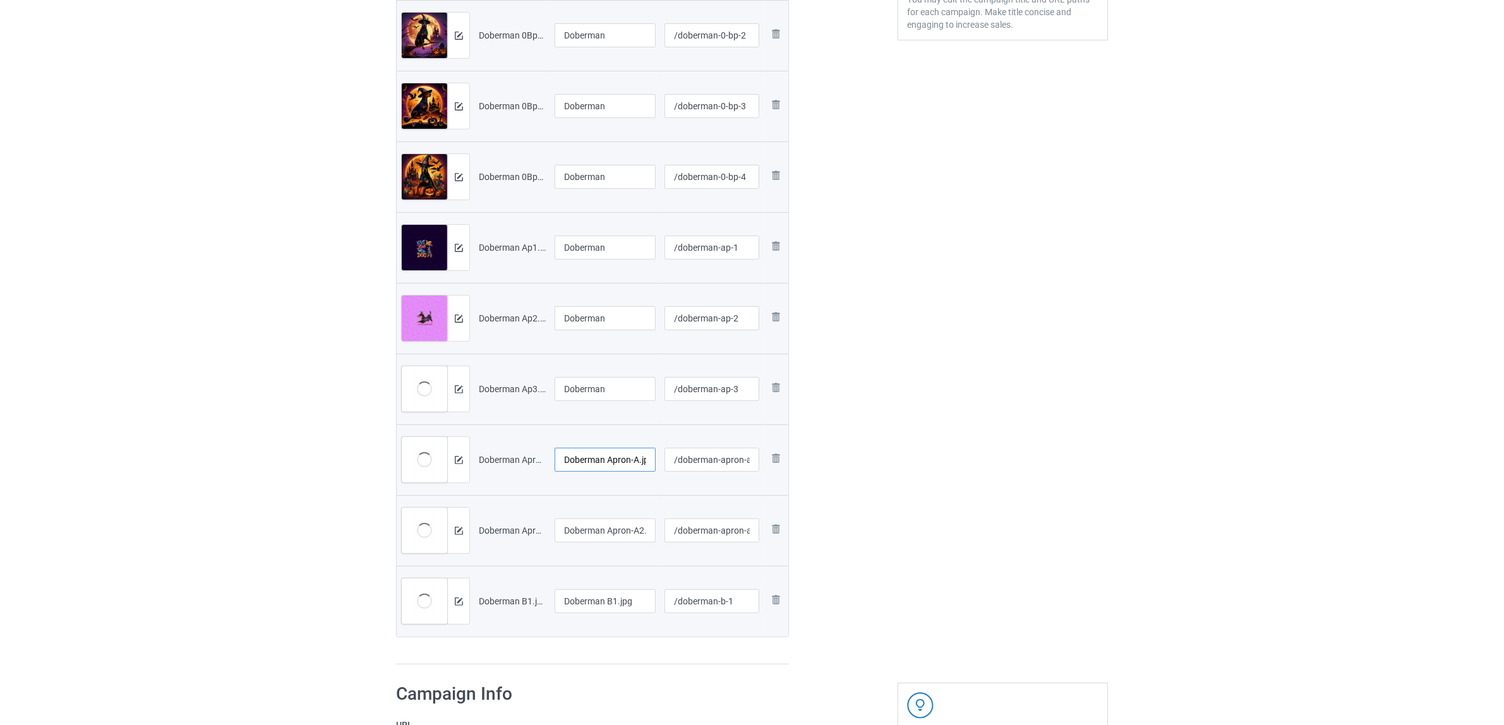
click at [594, 462] on input "Doberman Apron-A.jpg" at bounding box center [604, 460] width 101 height 24
paste input "text"
type input "Doberman"
click at [606, 528] on input "Doberman Apron-A2.jpg" at bounding box center [604, 530] width 101 height 24
paste input "text"
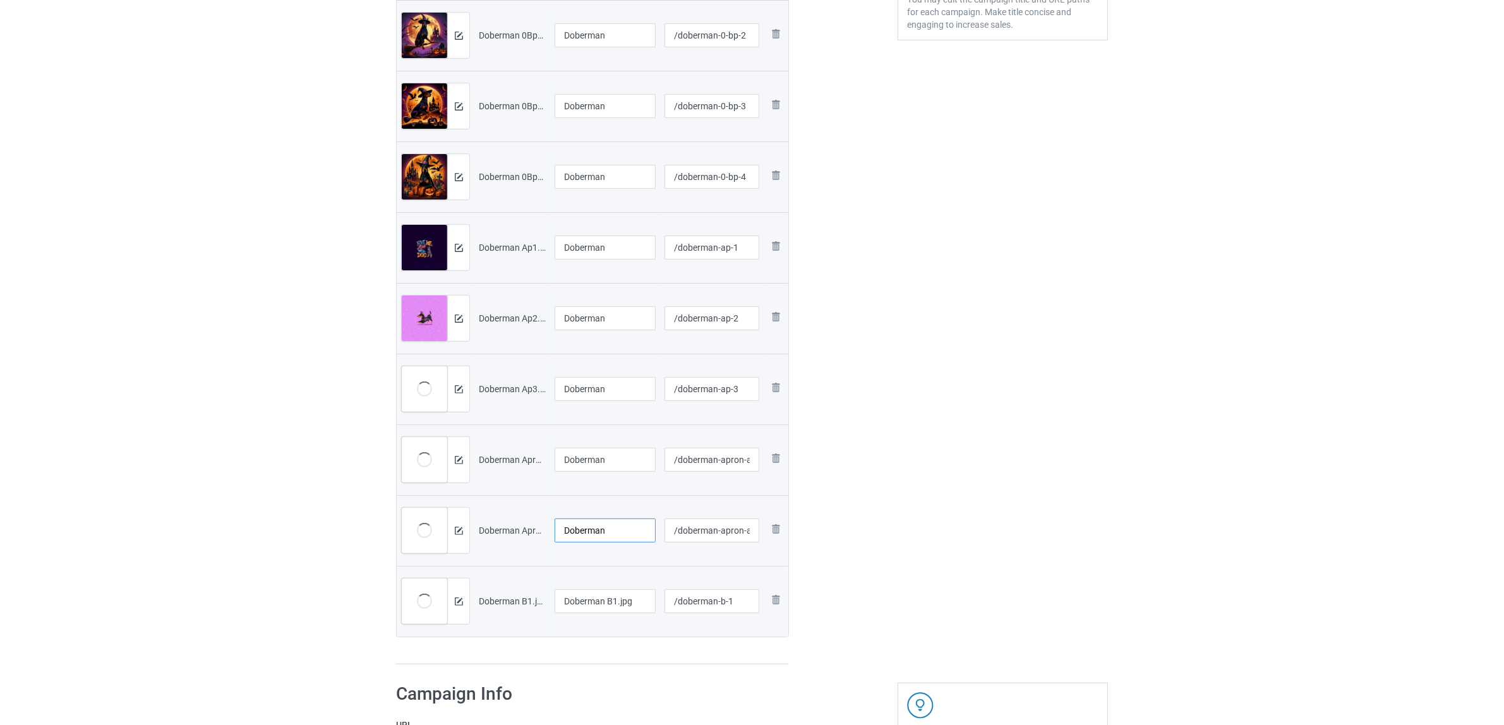
type input "Doberman"
click at [601, 598] on input "Doberman B1.jpg" at bounding box center [604, 601] width 101 height 24
paste input "text"
type input "Doberman"
click at [605, 649] on div "Preview File name Campaign title URL path Preview and edit artwork Doberman 0Bp…" at bounding box center [592, 282] width 393 height 765
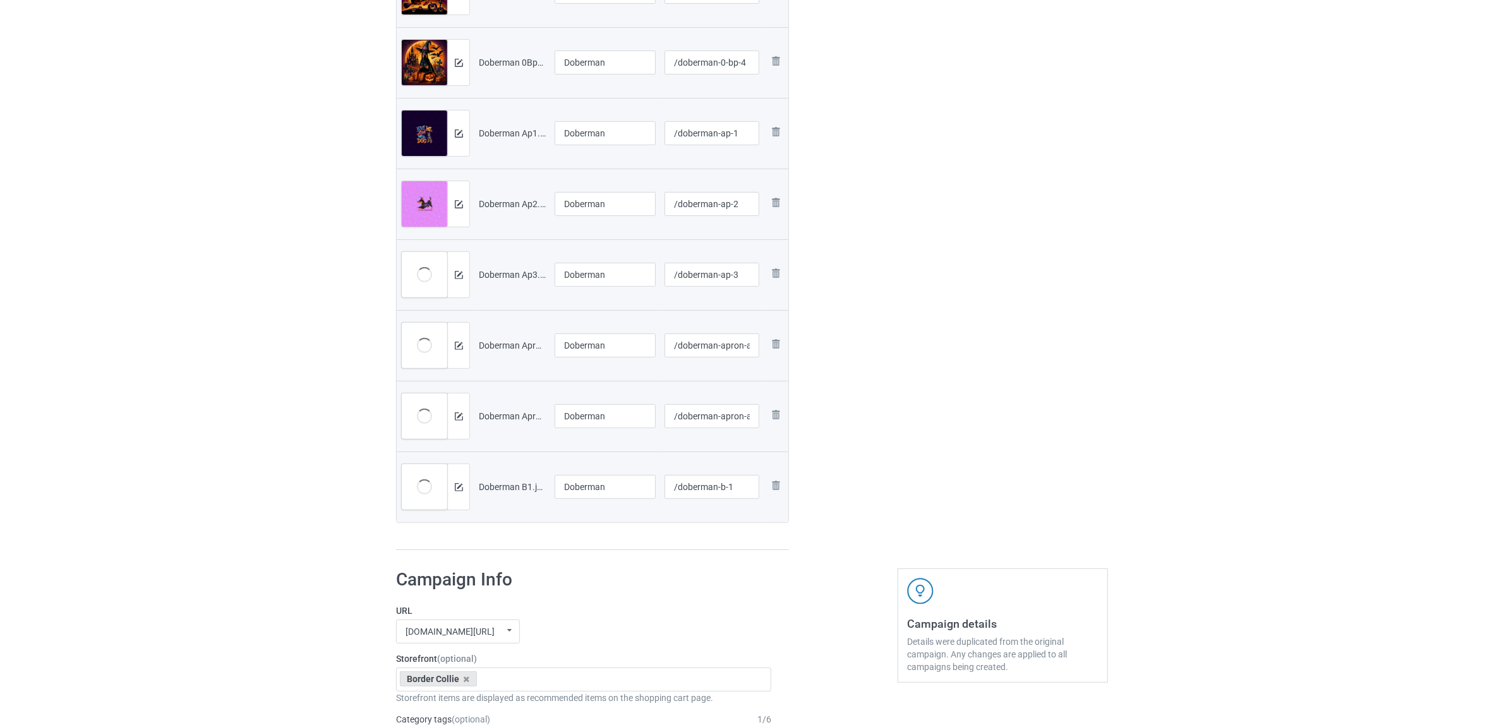
scroll to position [632, 0]
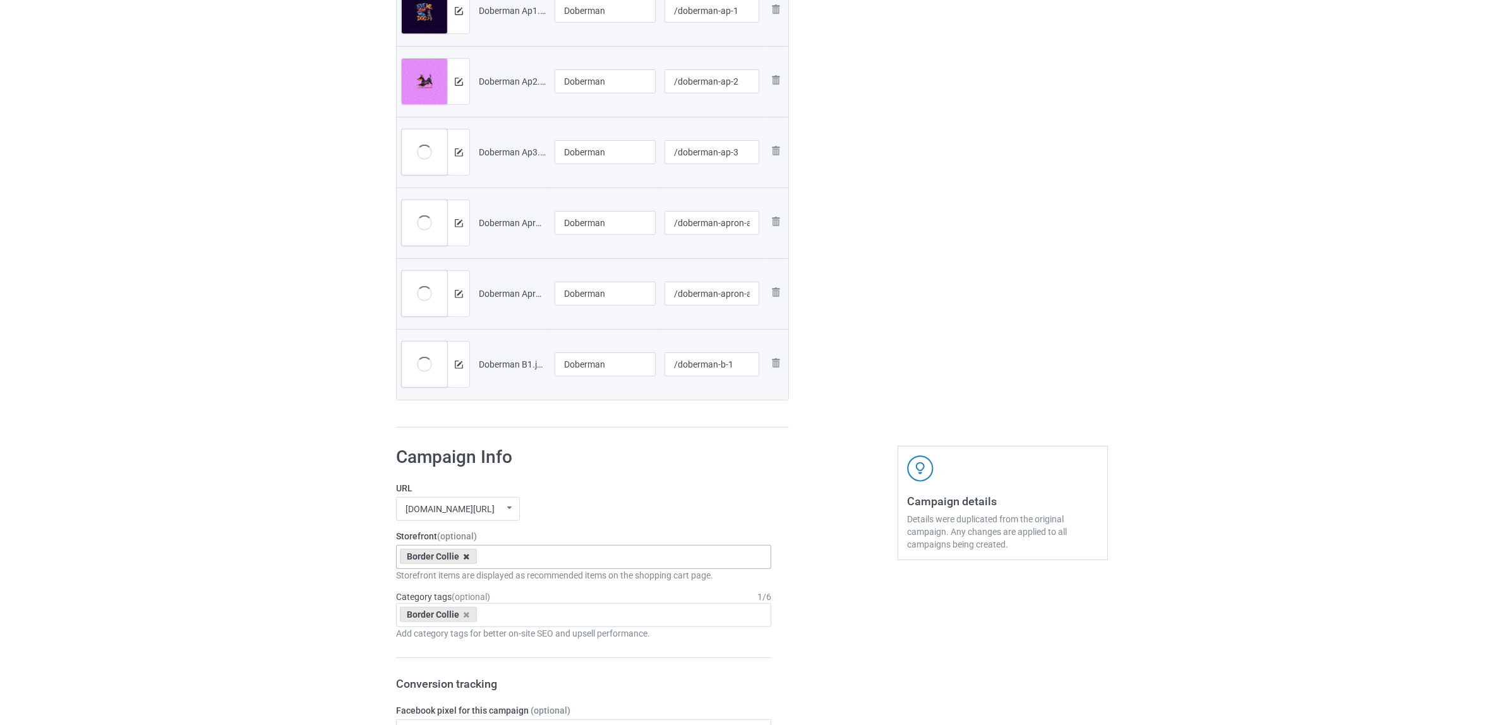
click at [464, 556] on icon at bounding box center [467, 557] width 6 height 8
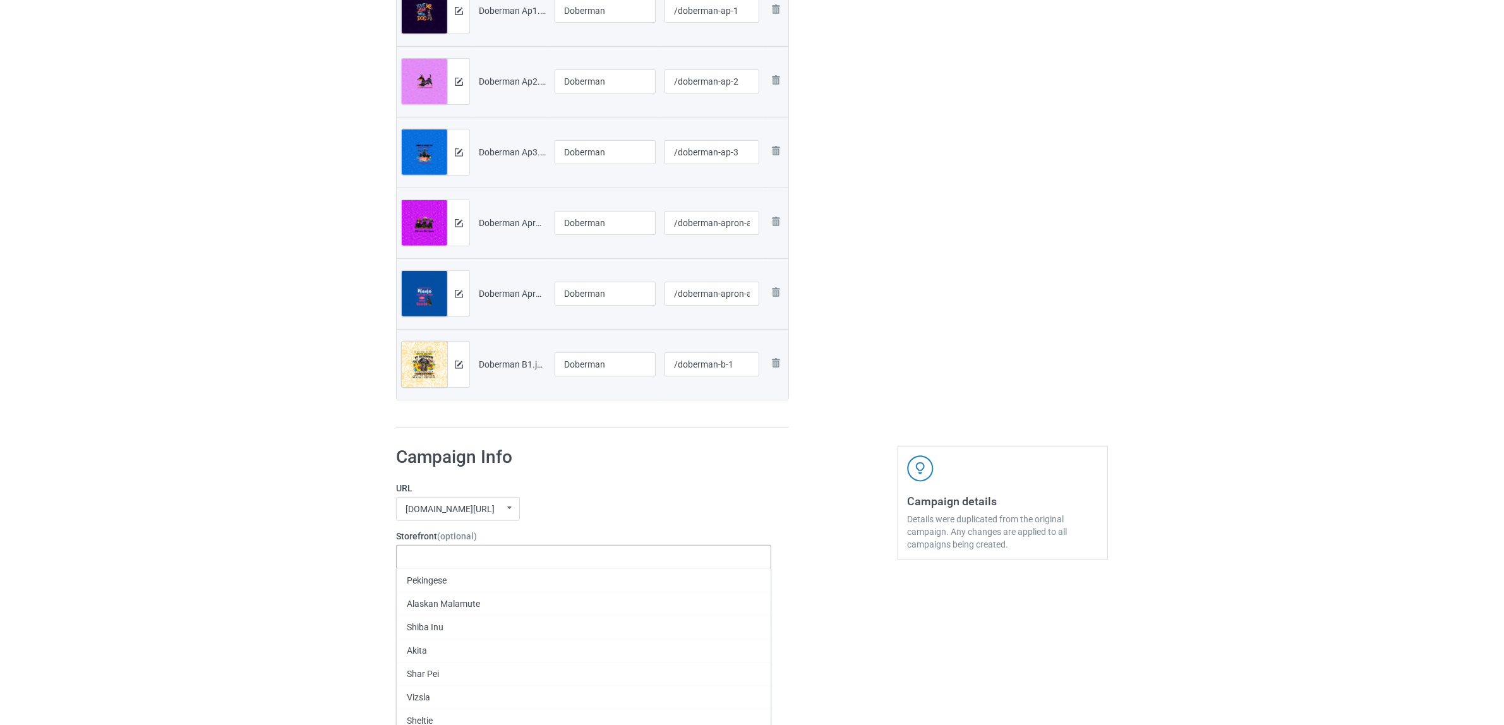
paste input "Doberman"
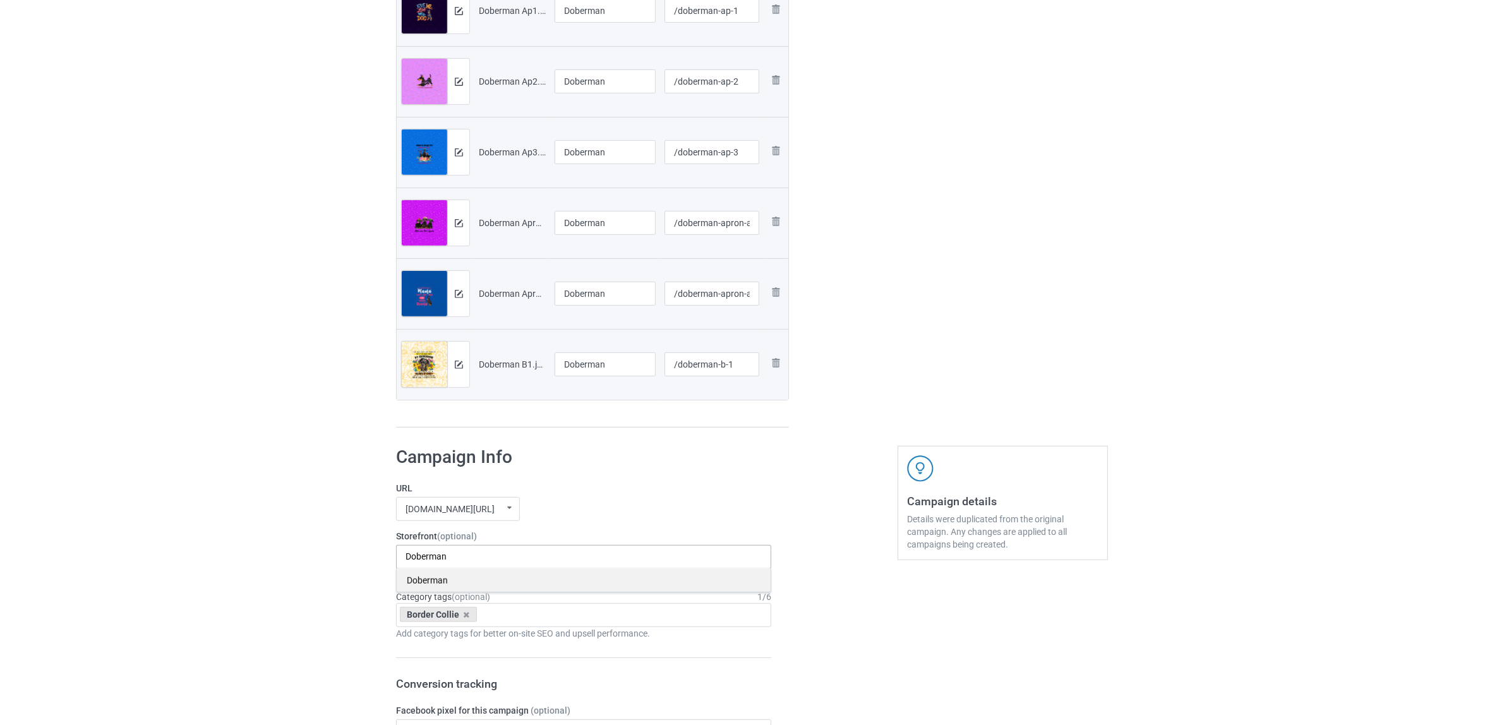
type input "Doberman"
click at [421, 578] on div "Doberman" at bounding box center [584, 579] width 374 height 23
click at [200, 510] on div "Bulk duplicate campaign Campaign to duplicate Border Collie Original Artwork 46…" at bounding box center [752, 508] width 1504 height 2210
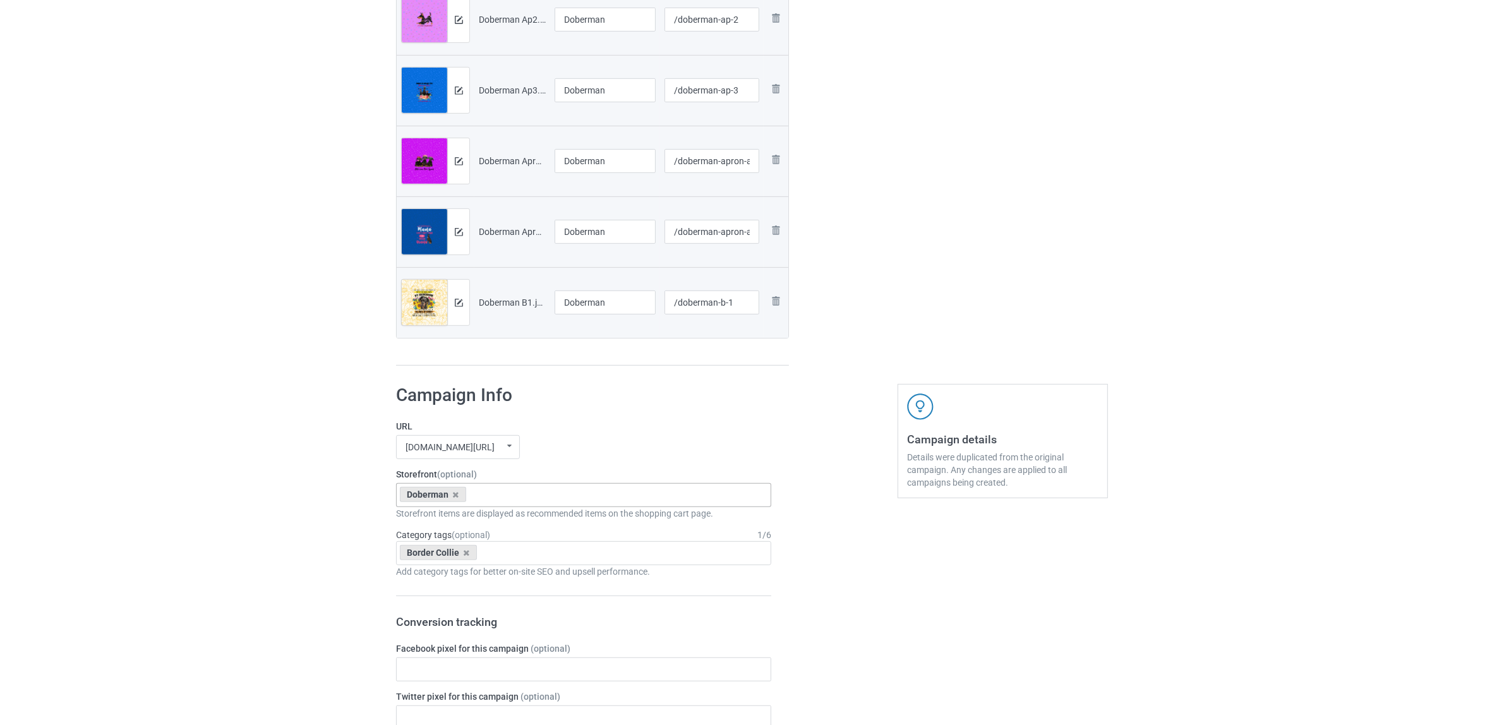
scroll to position [789, 0]
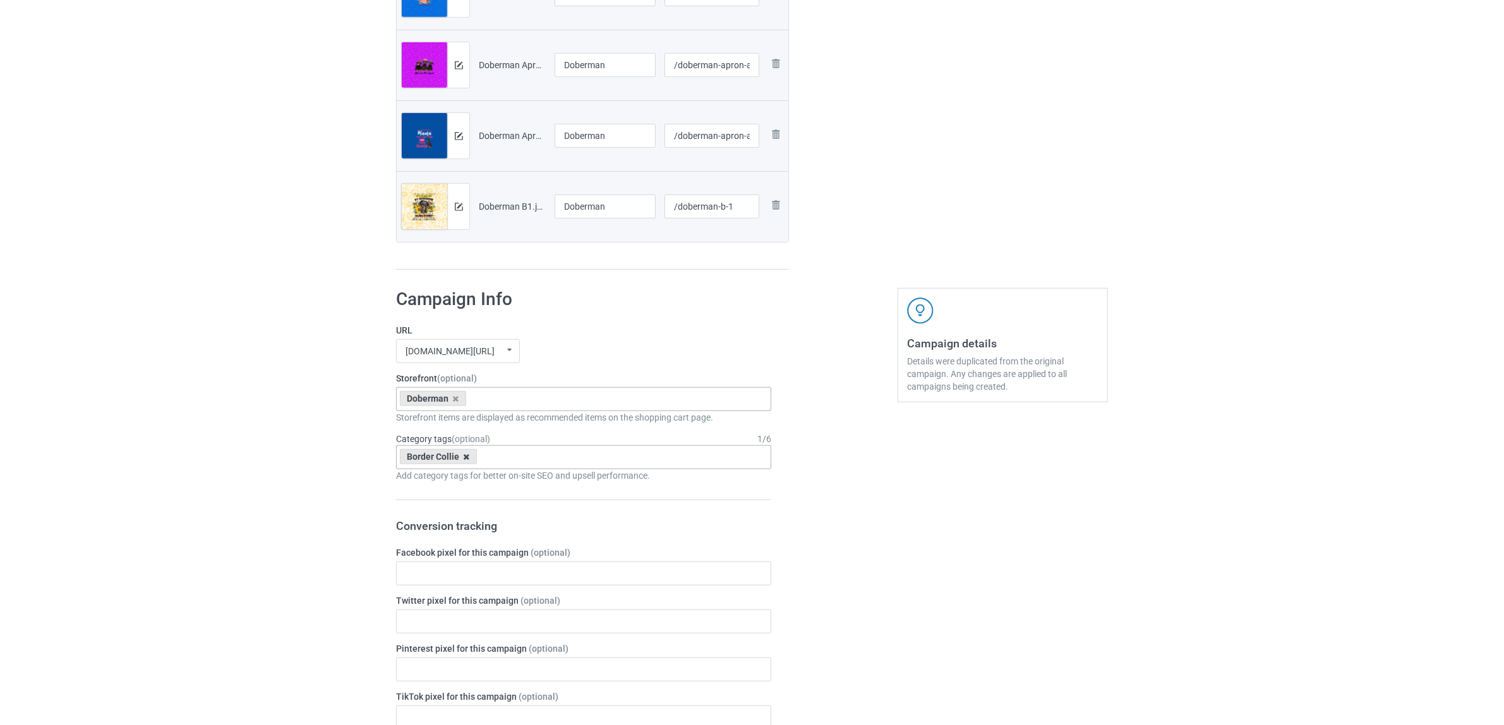
click at [464, 458] on icon at bounding box center [467, 457] width 6 height 8
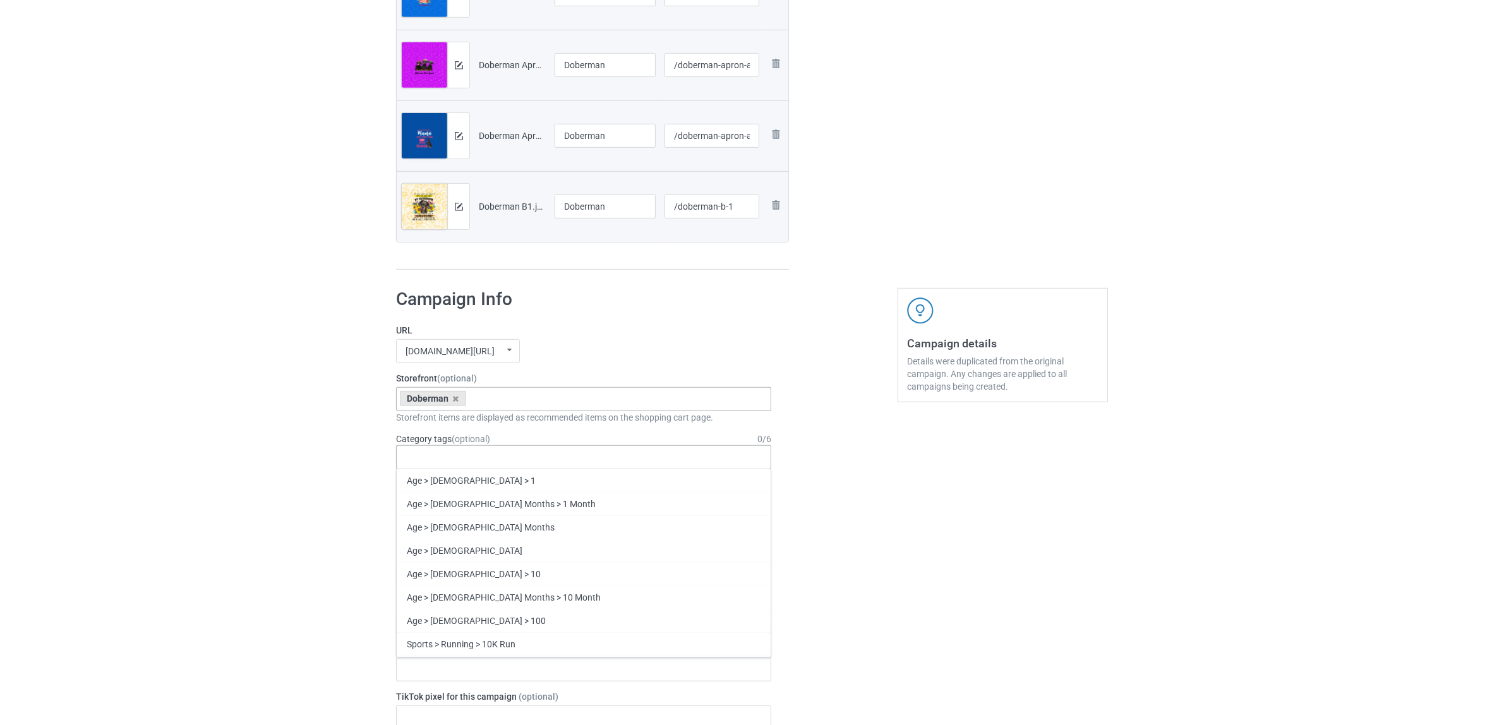
paste input "Doberman"
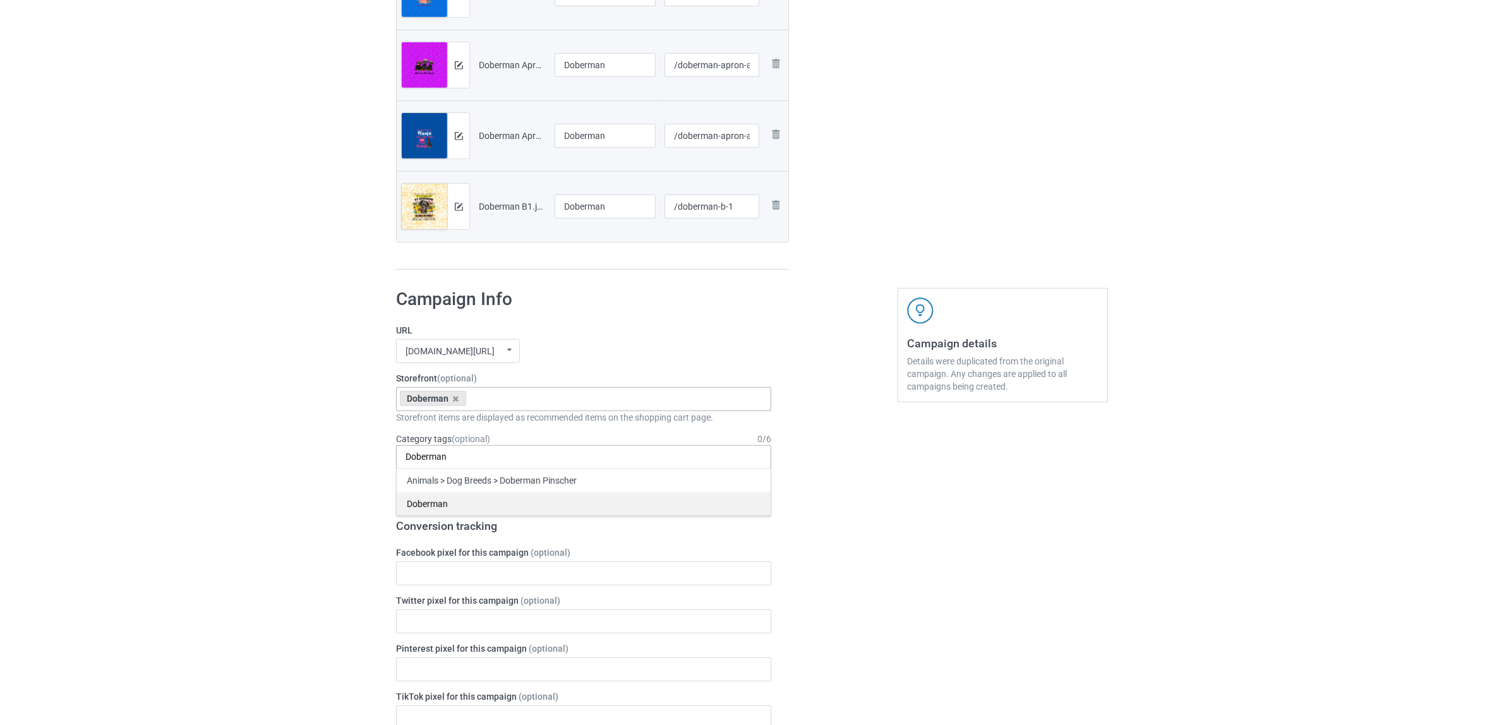
type input "Doberman"
click at [429, 505] on div "Doberman" at bounding box center [584, 503] width 374 height 23
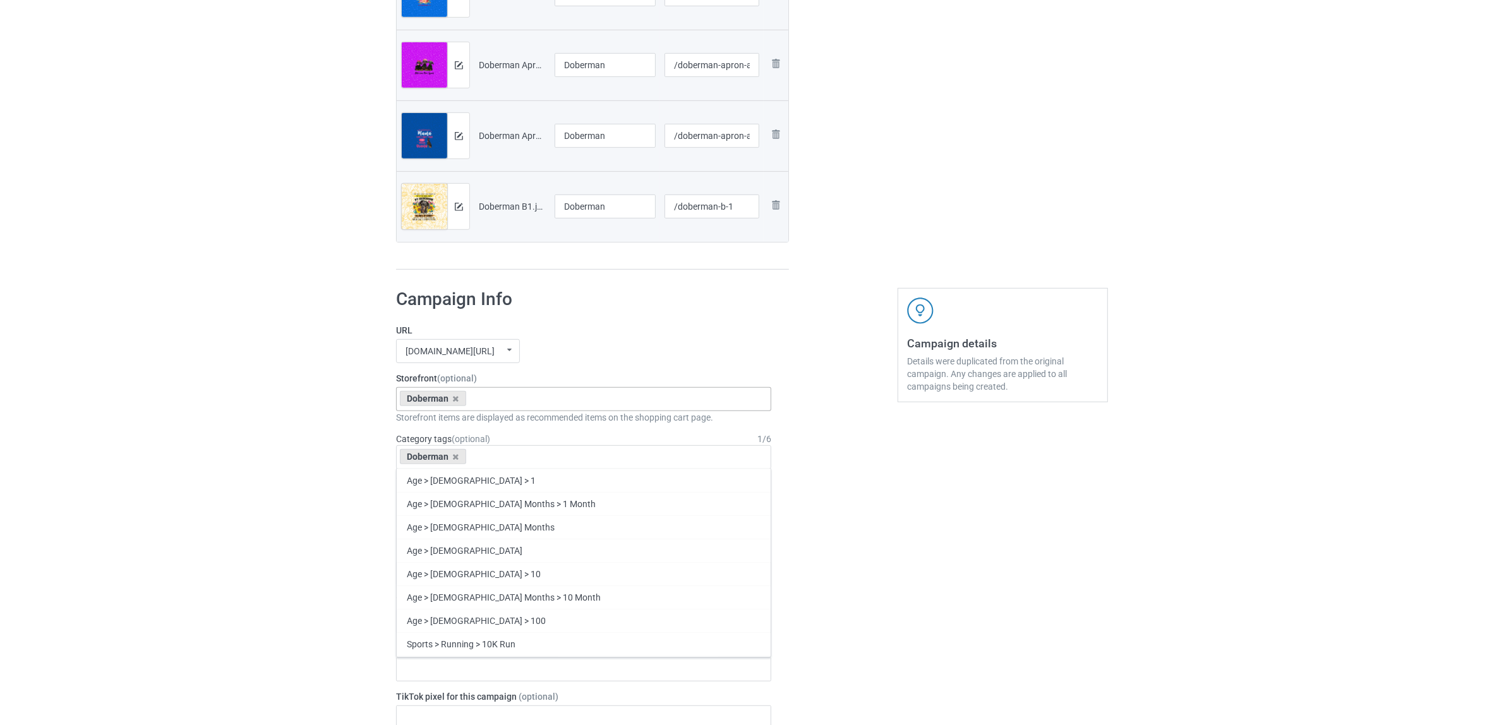
click at [253, 481] on div "Bulk duplicate campaign Campaign to duplicate Border Collie Original Artwork 46…" at bounding box center [752, 350] width 1504 height 2210
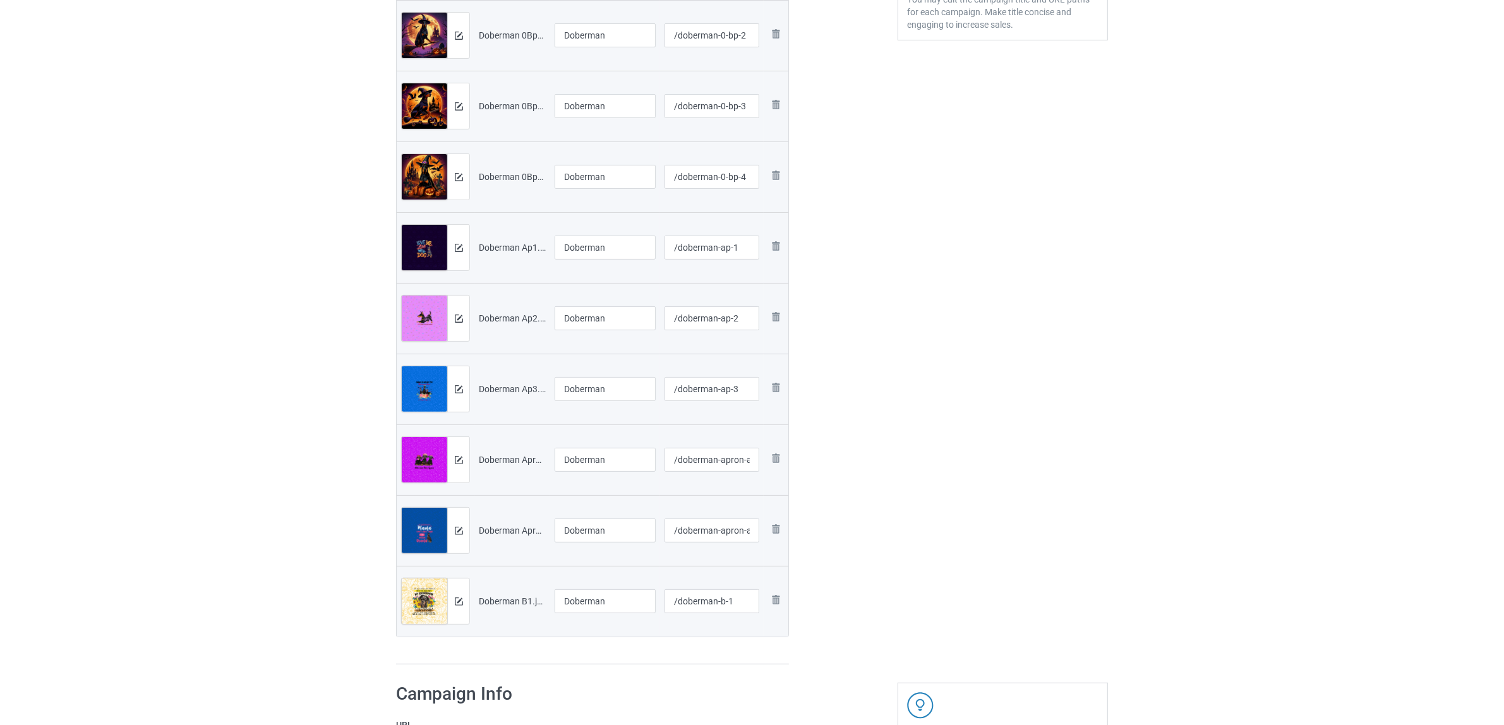
scroll to position [79, 0]
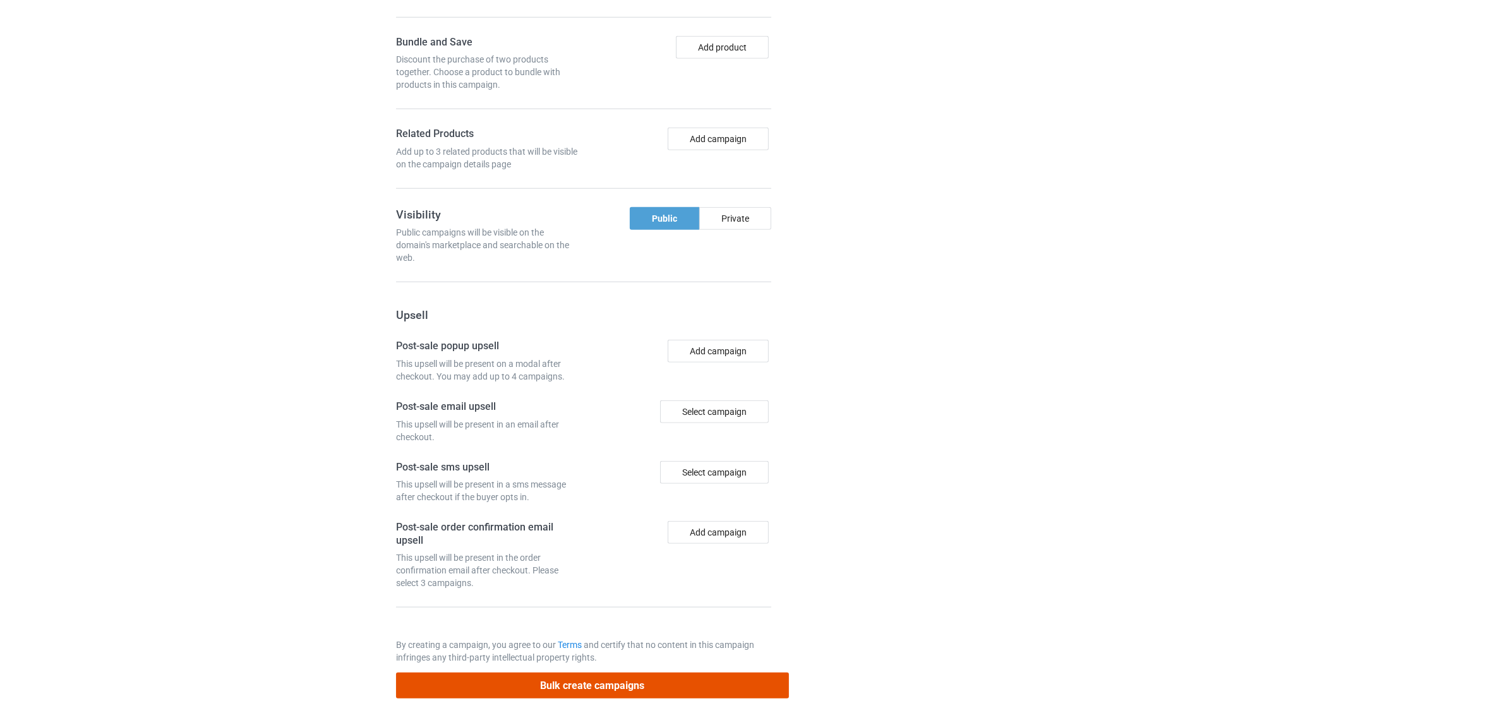
click at [702, 687] on button "Bulk create campaigns" at bounding box center [592, 686] width 393 height 26
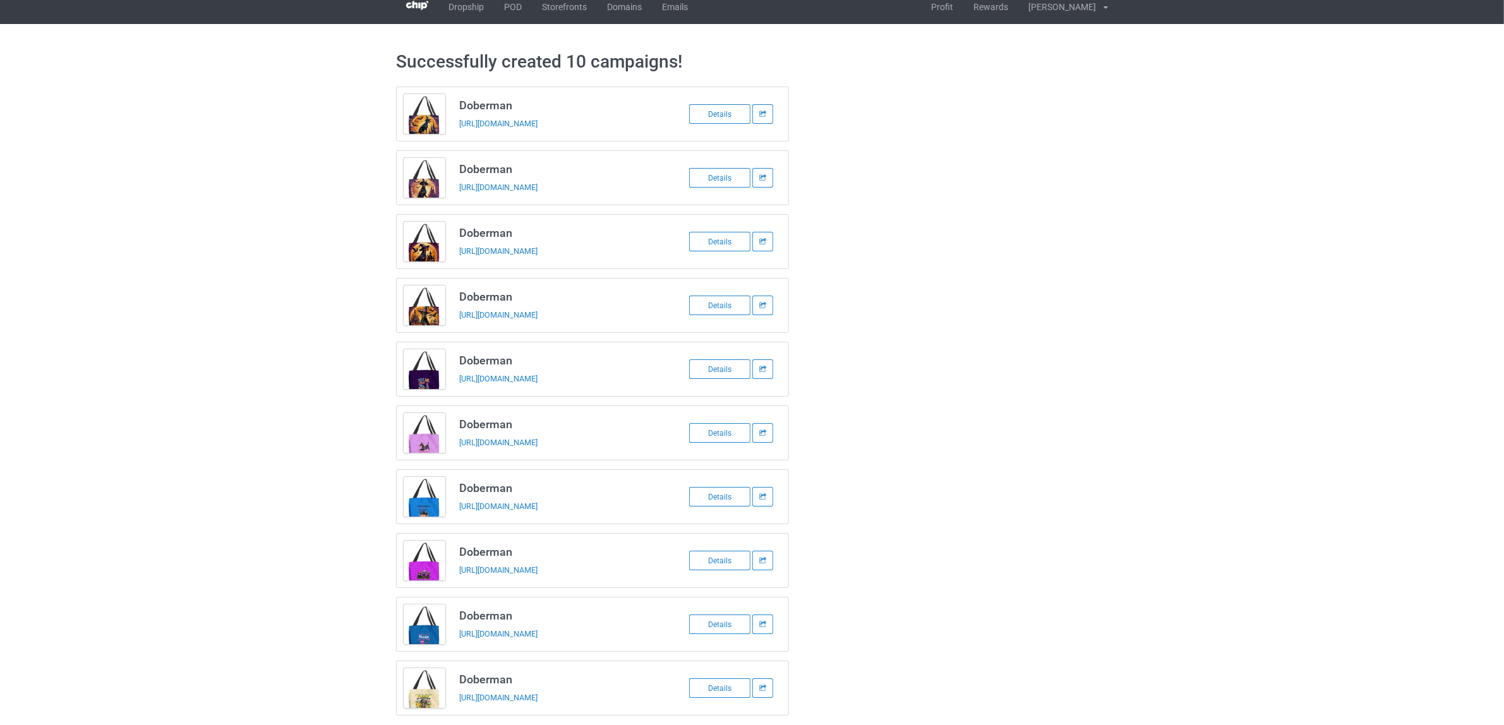
scroll to position [0, 0]
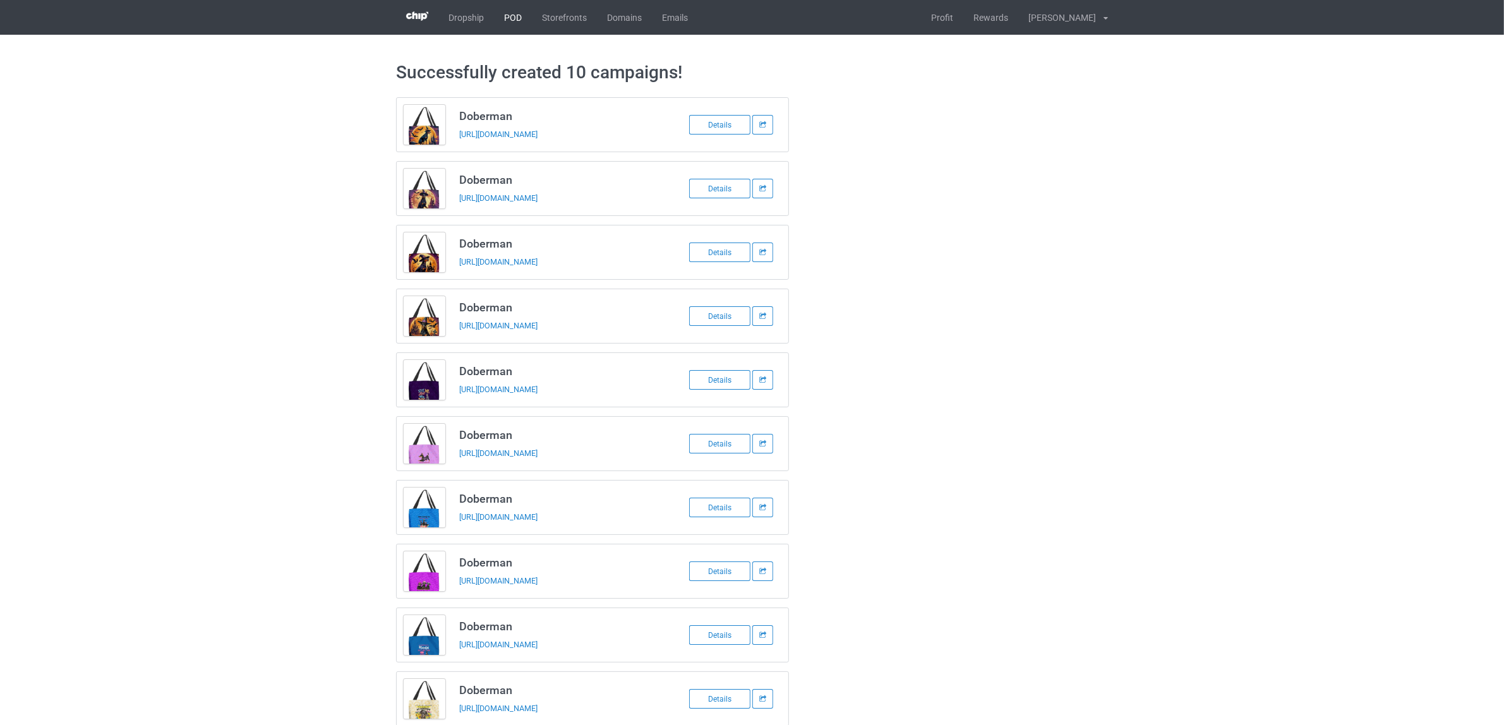
click at [513, 20] on link "POD" at bounding box center [513, 17] width 38 height 35
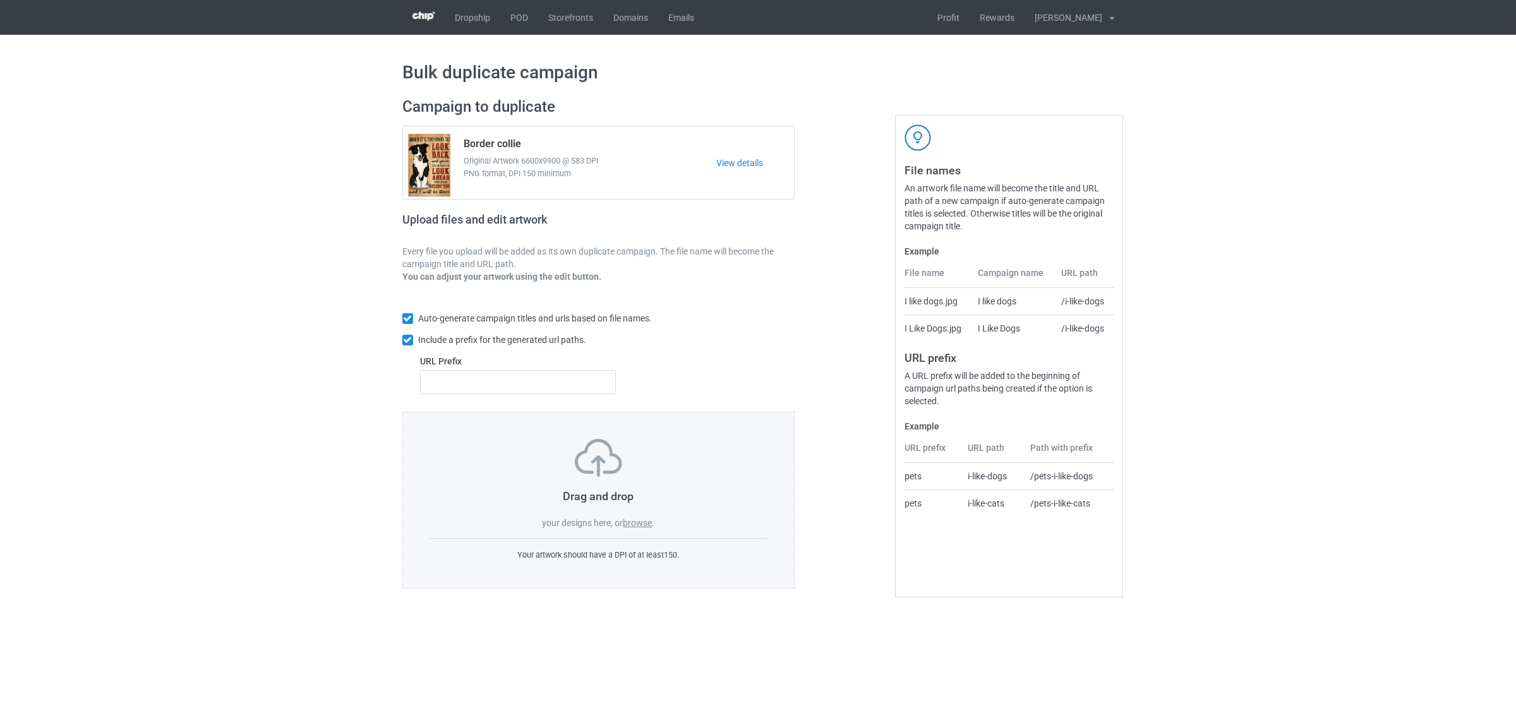
click at [641, 525] on label "browse" at bounding box center [637, 523] width 29 height 10
click at [0, 0] on input "browse" at bounding box center [0, 0] width 0 height 0
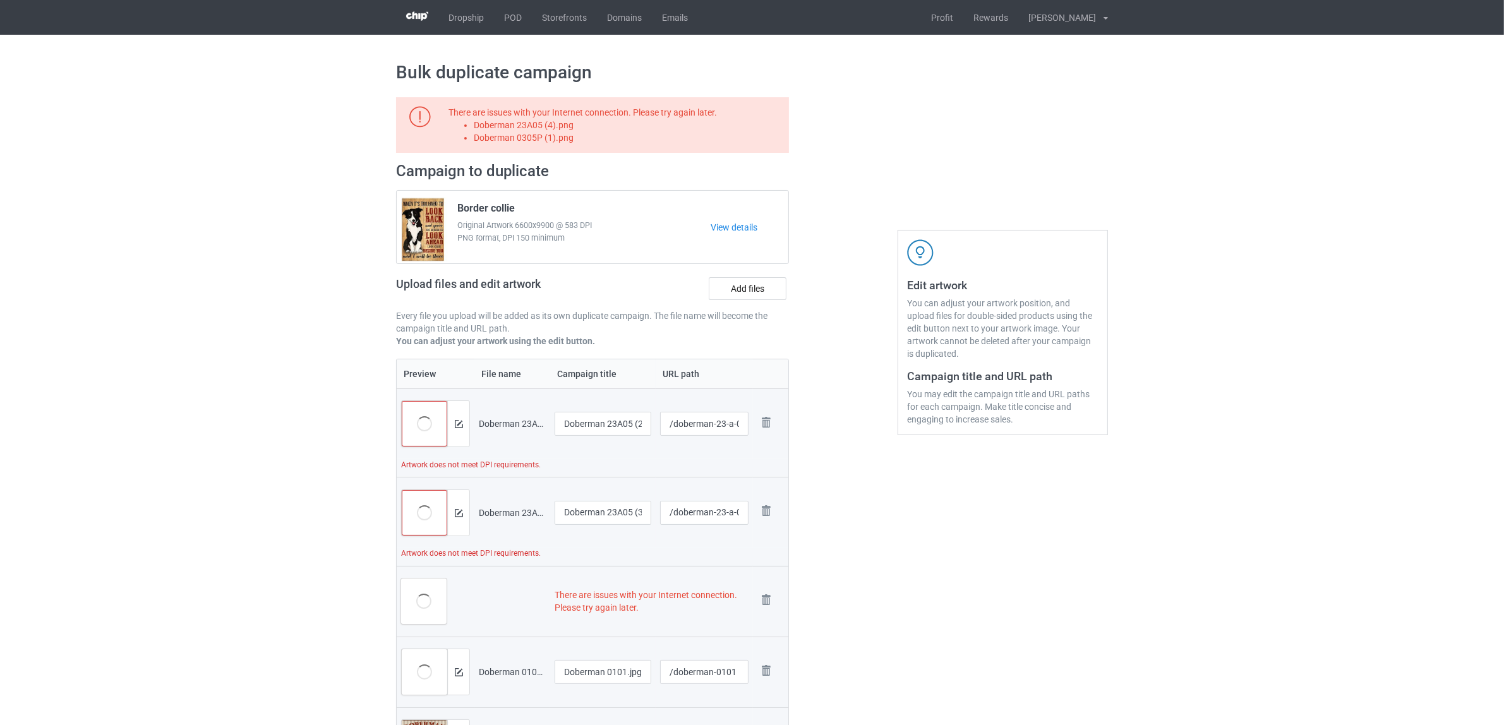
click at [769, 412] on td "Remove file" at bounding box center [770, 423] width 35 height 71
click at [762, 421] on img at bounding box center [766, 423] width 18 height 18
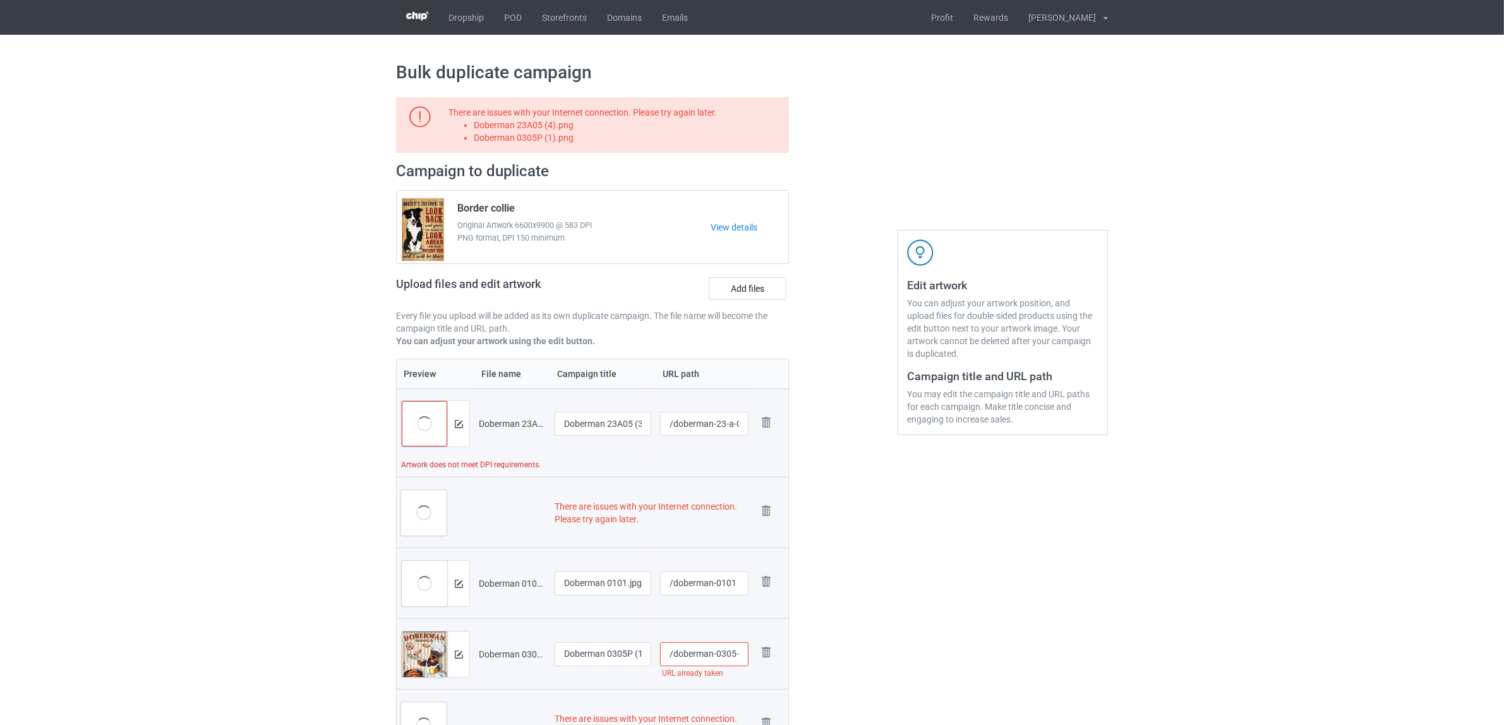
click at [0, 0] on img at bounding box center [0, 0] width 0 height 0
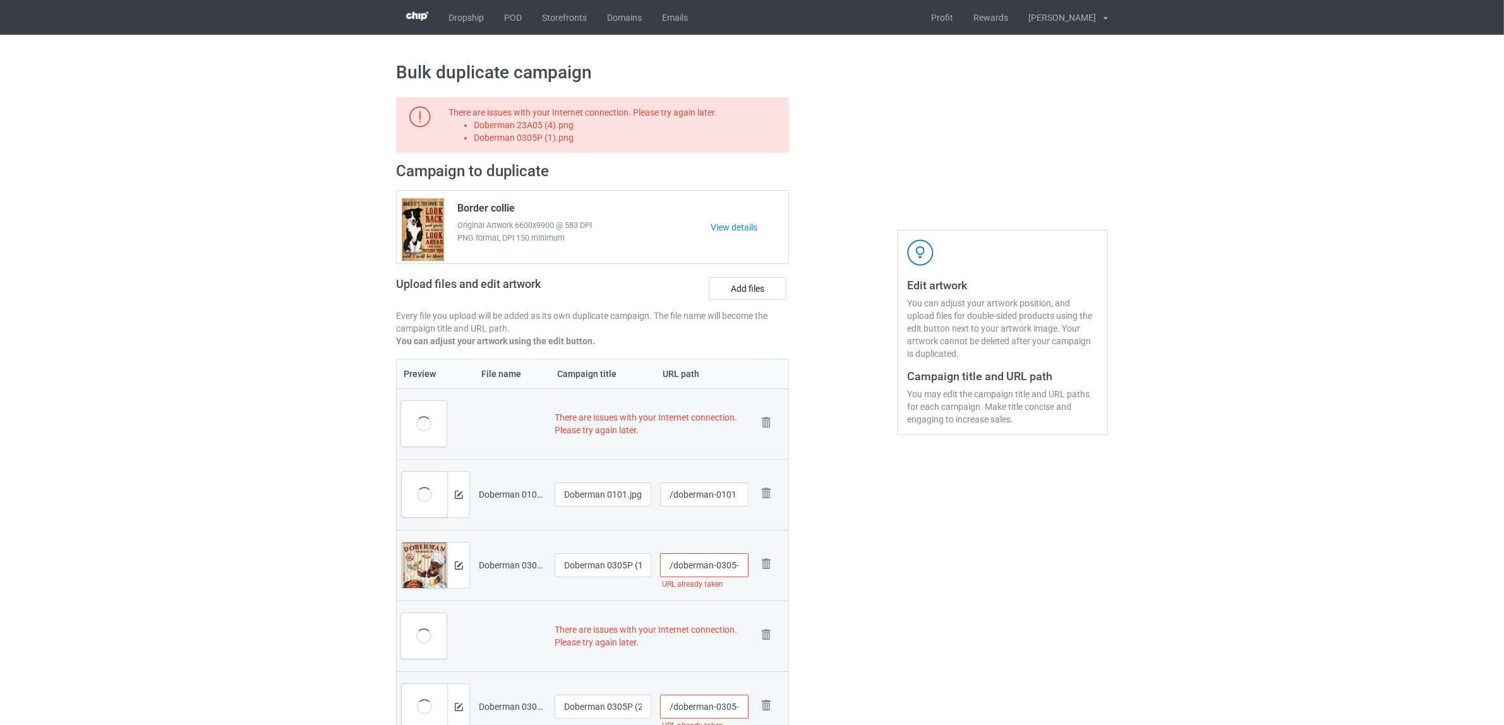
click at [0, 0] on img at bounding box center [0, 0] width 0 height 0
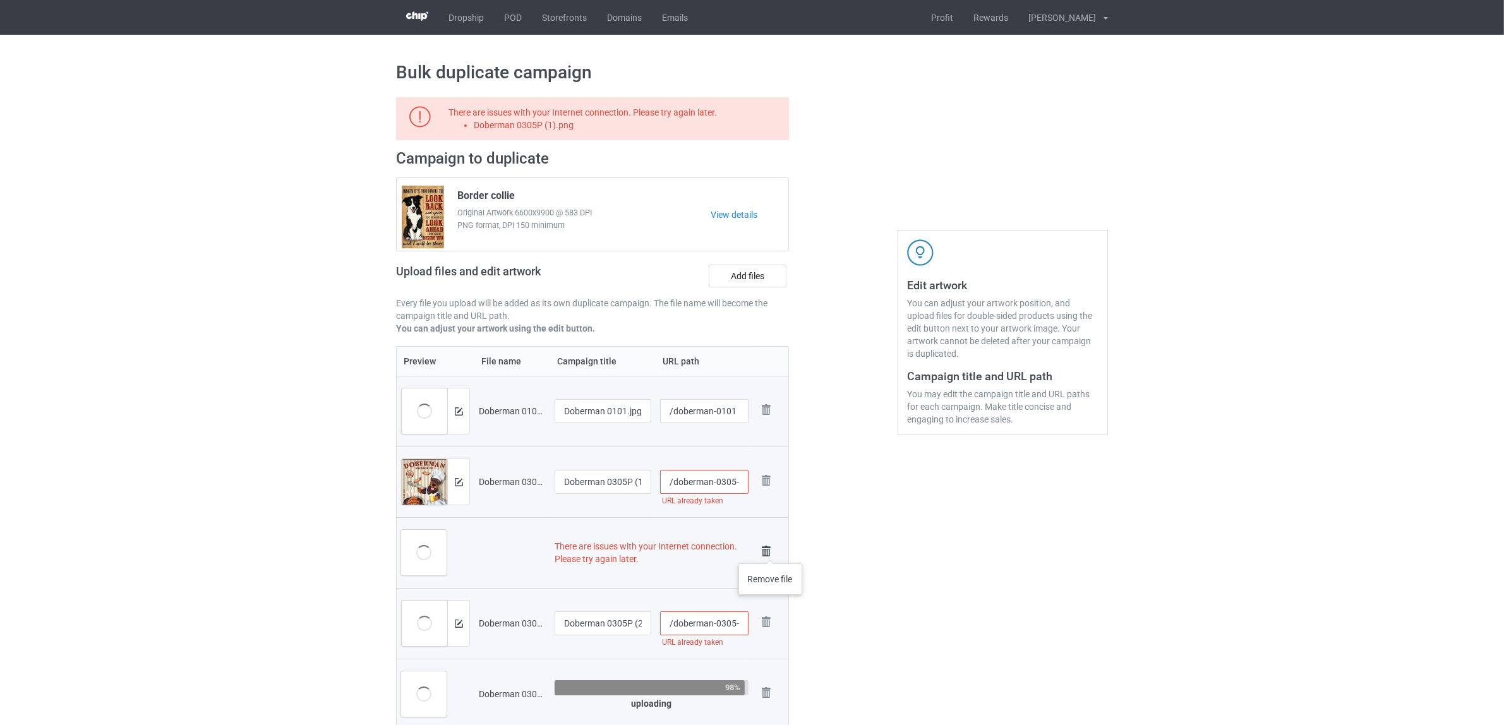
click at [770, 551] on img at bounding box center [766, 551] width 18 height 18
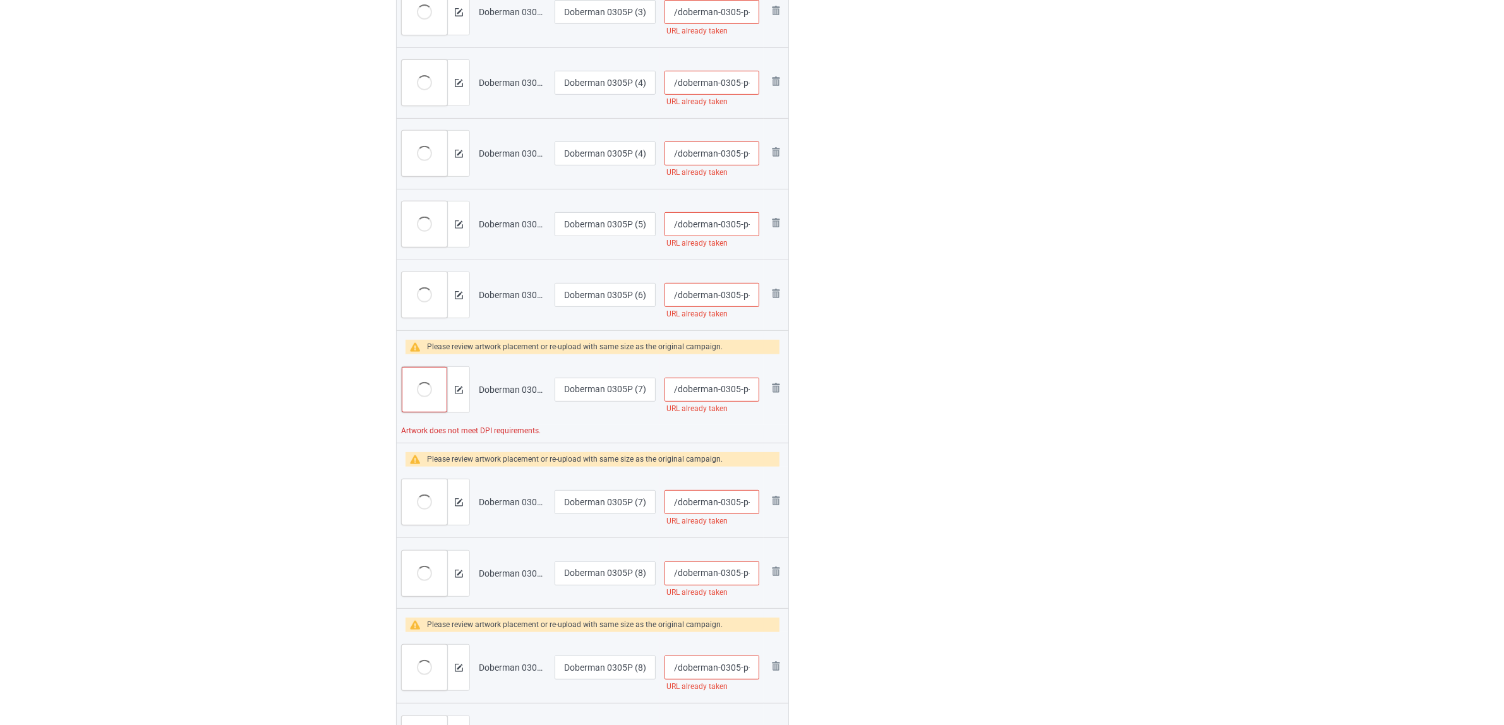
scroll to position [632, 0]
click at [780, 390] on img at bounding box center [775, 386] width 15 height 15
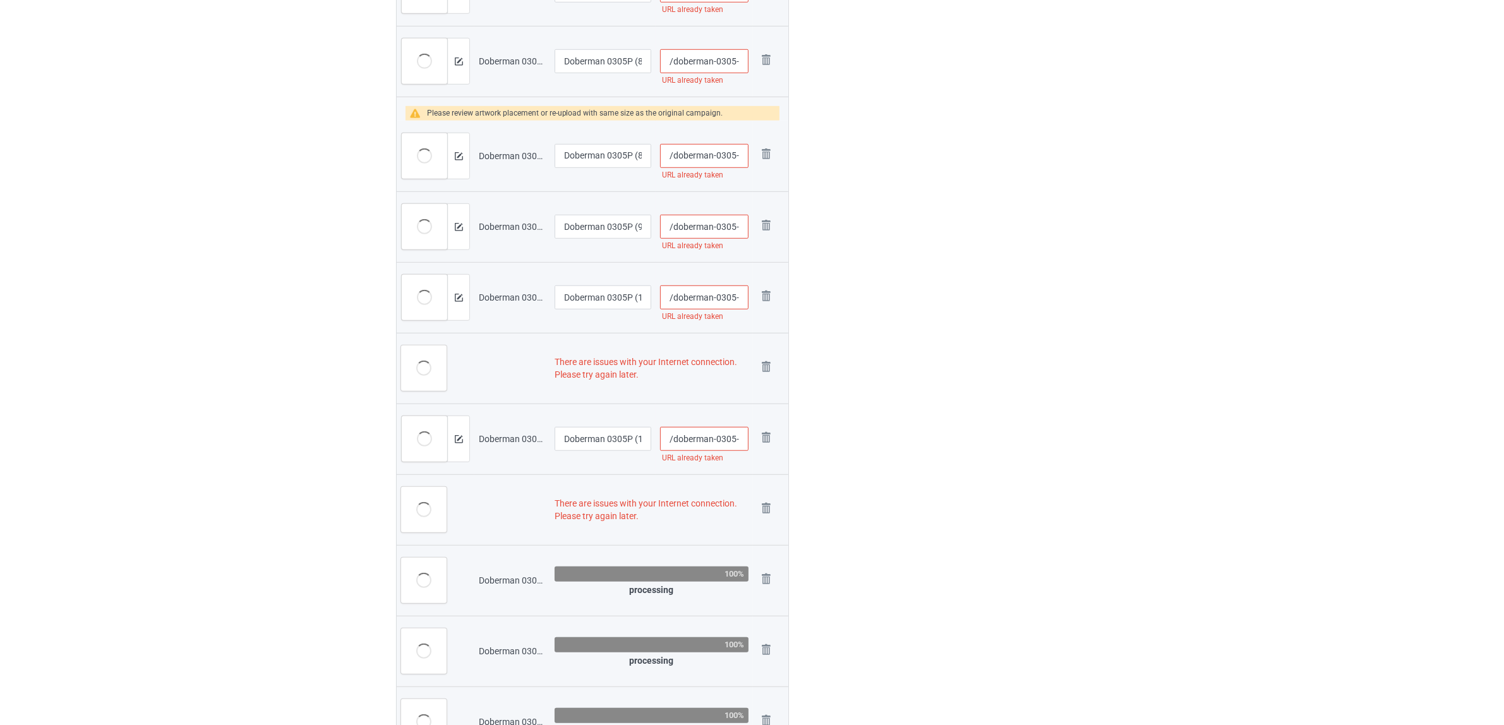
scroll to position [1091, 0]
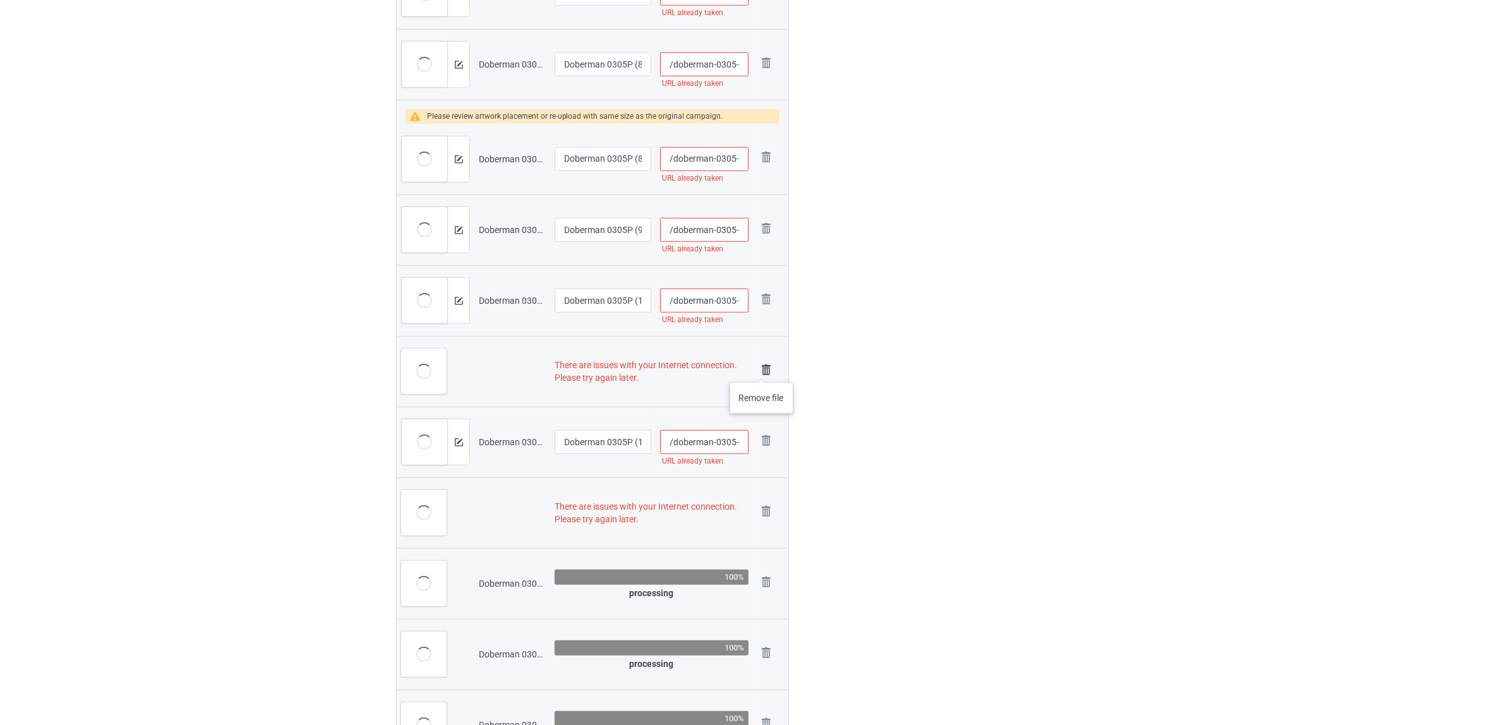
click at [762, 369] on img at bounding box center [766, 370] width 18 height 18
click at [765, 444] on img at bounding box center [766, 441] width 18 height 18
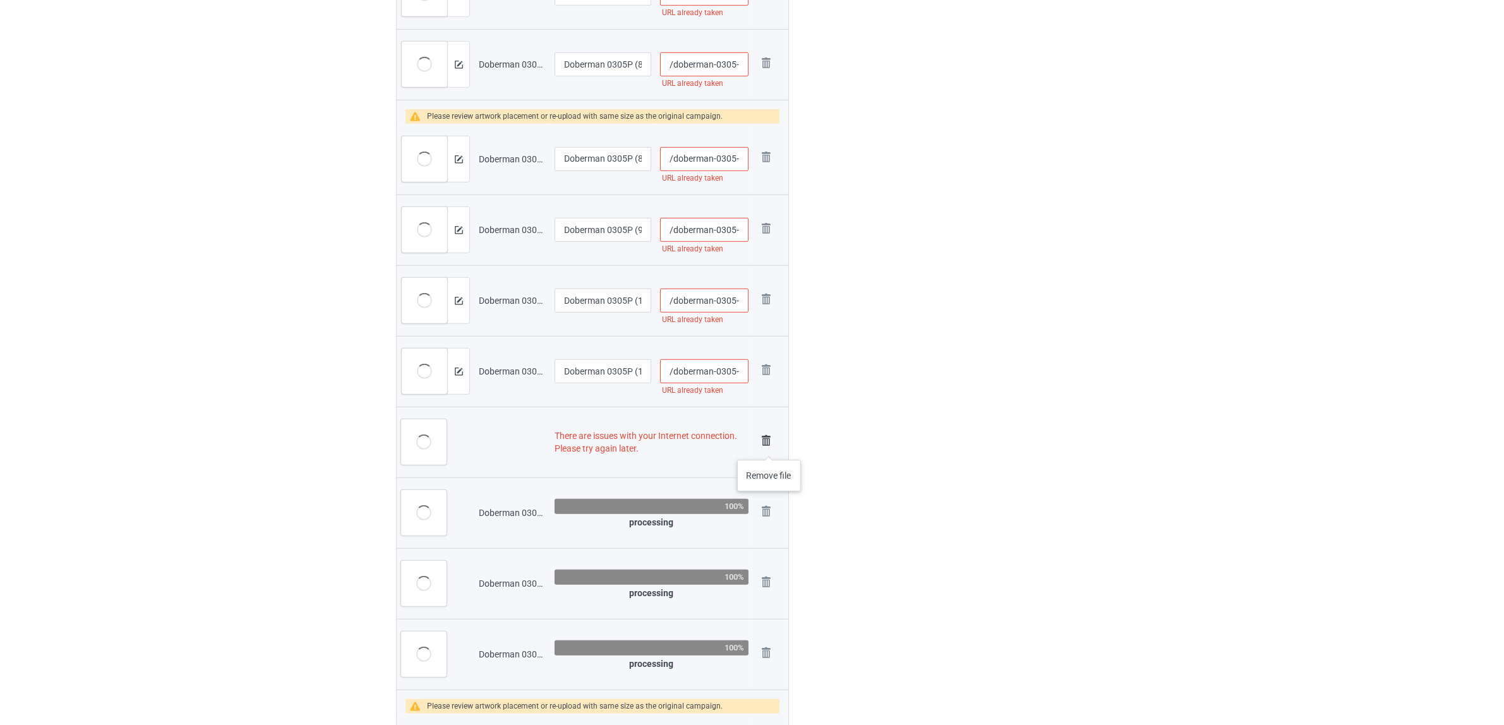
click at [769, 445] on img at bounding box center [766, 441] width 18 height 18
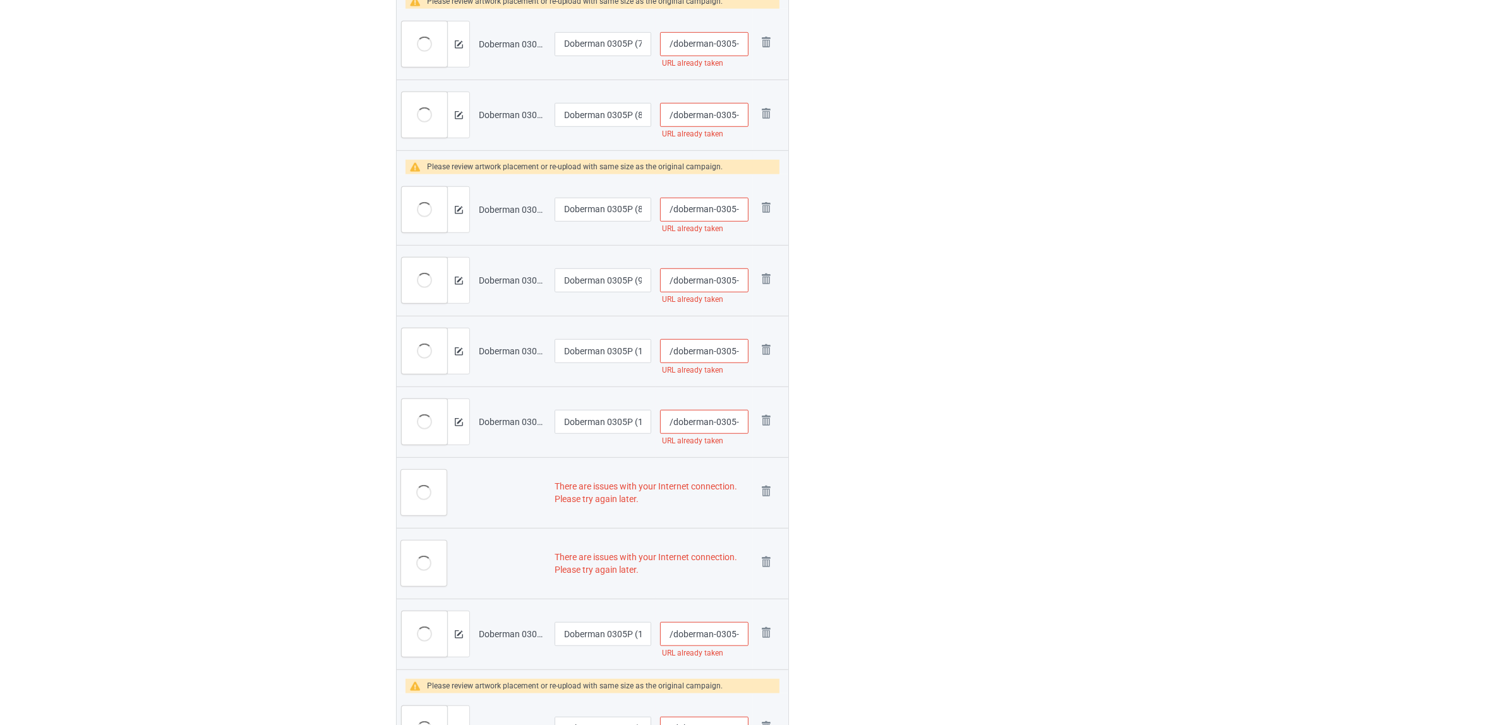
scroll to position [1129, 0]
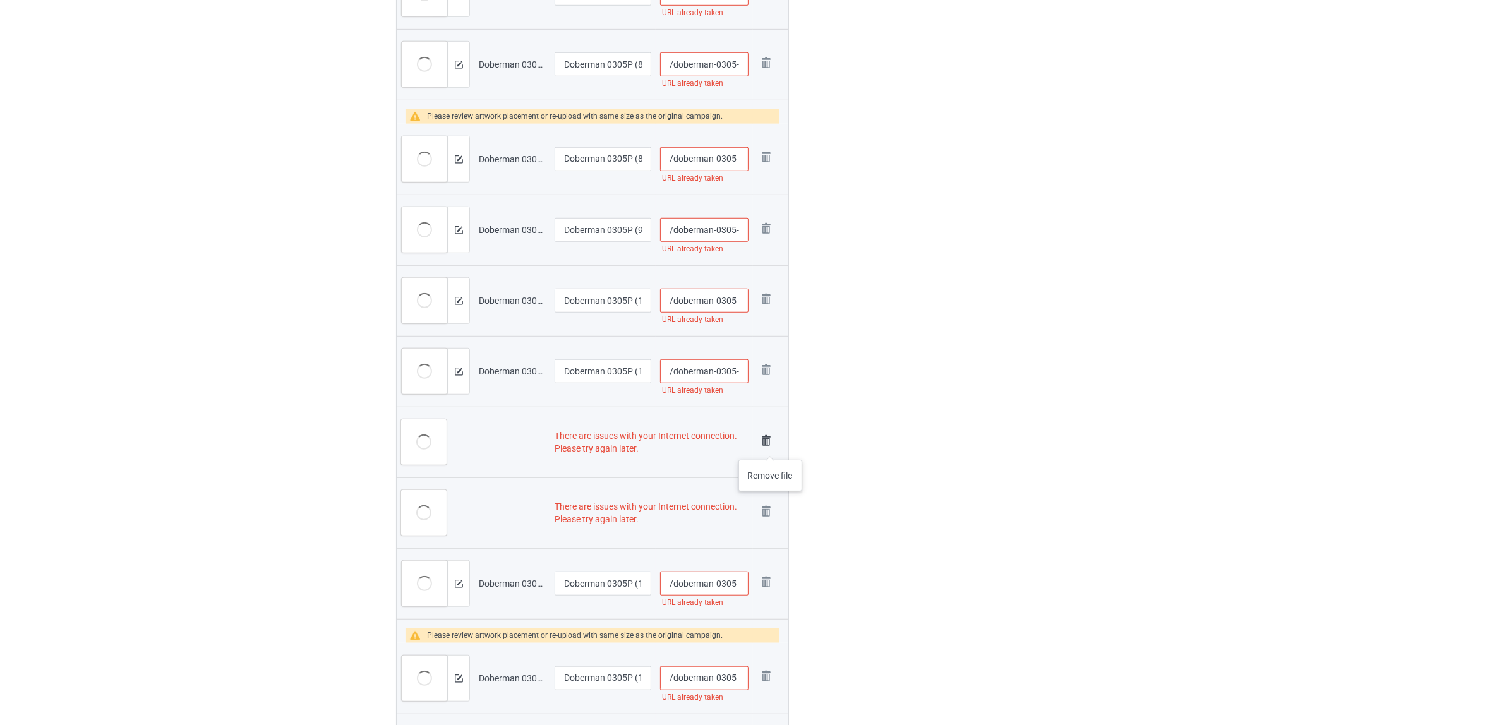
click at [770, 447] on img at bounding box center [766, 441] width 18 height 18
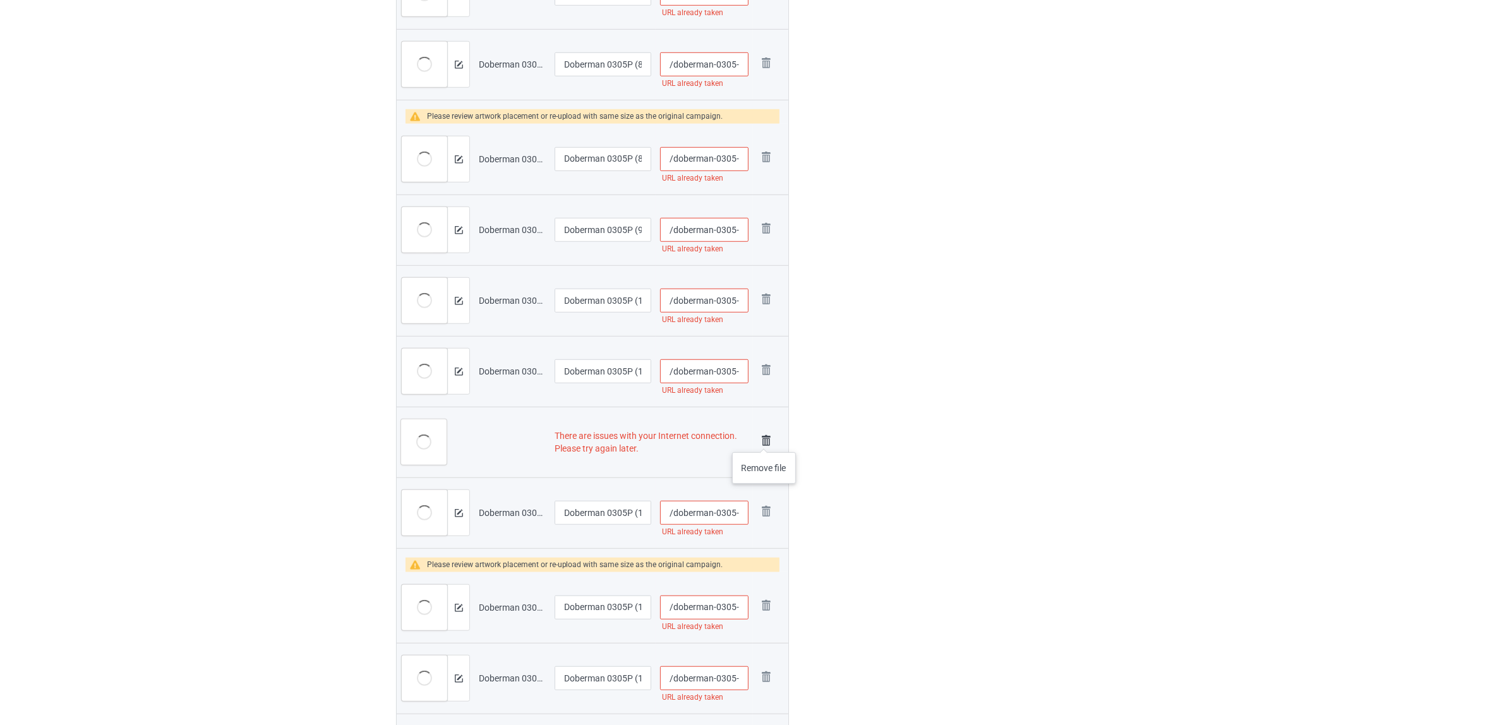
click at [764, 440] on img at bounding box center [766, 441] width 18 height 18
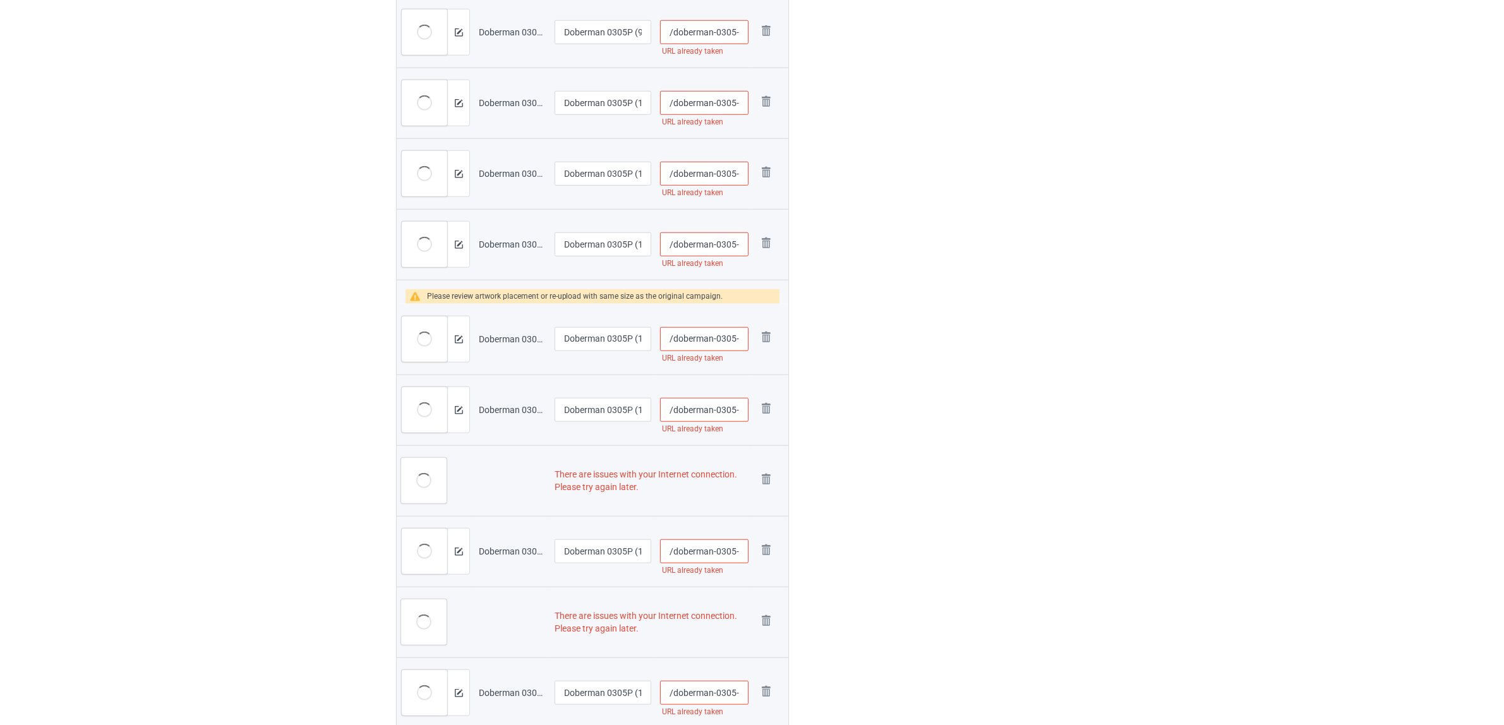
scroll to position [1419, 0]
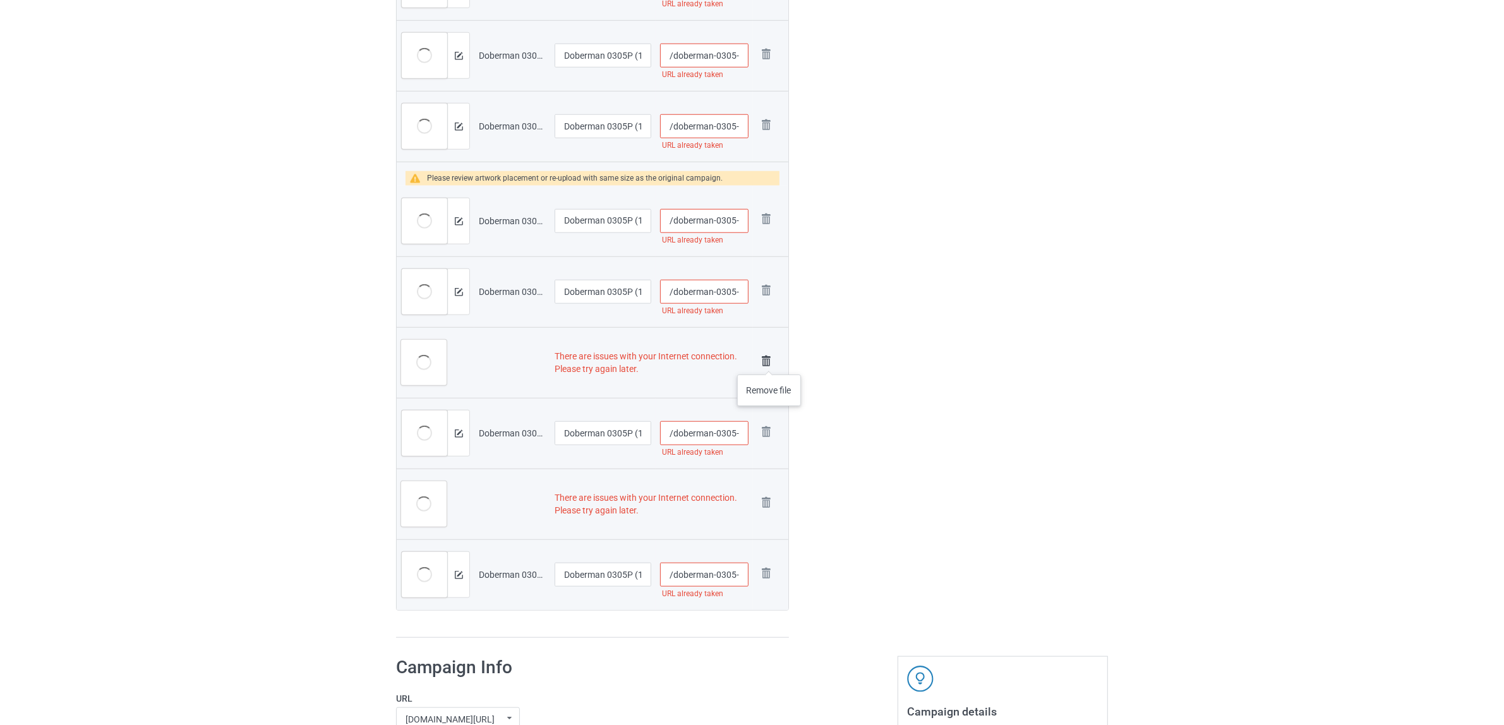
click at [769, 362] on img at bounding box center [766, 361] width 18 height 18
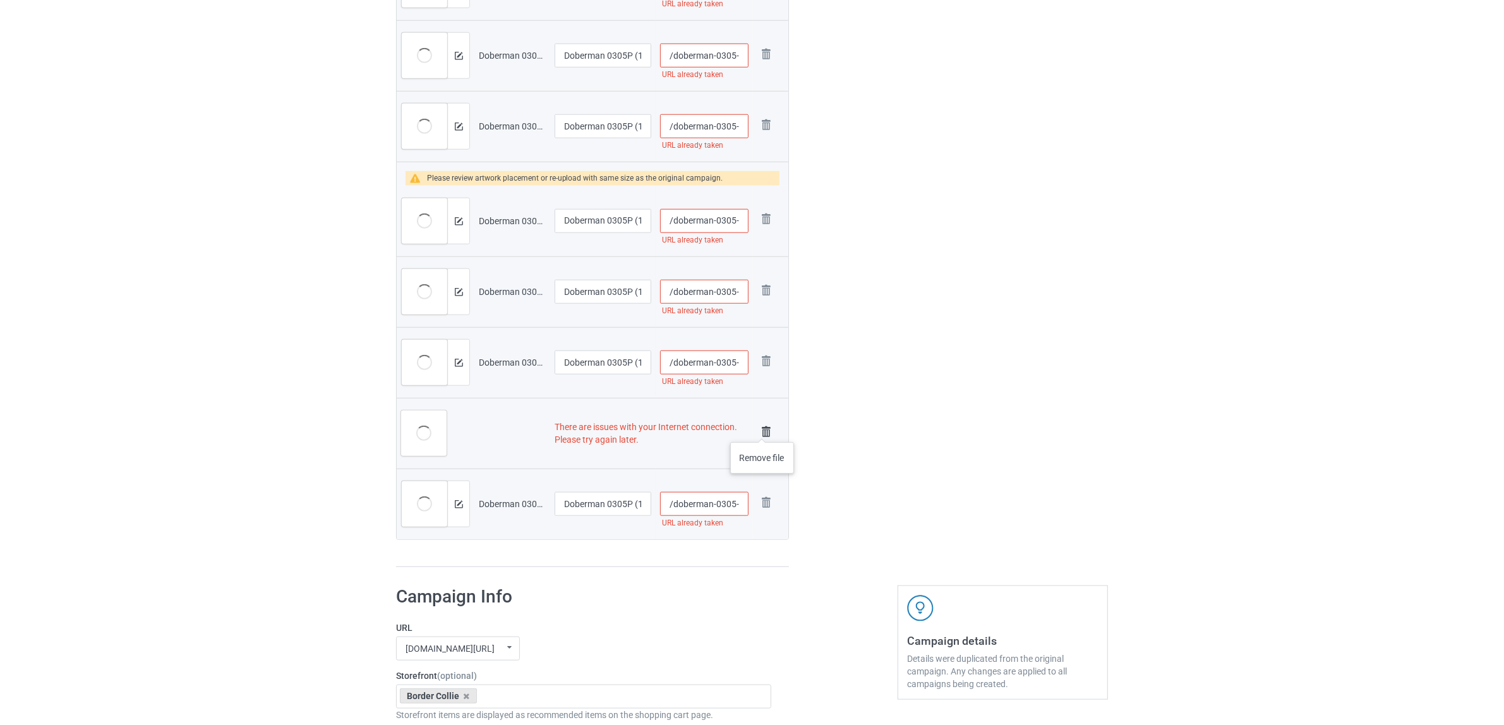
click at [762, 429] on img at bounding box center [766, 432] width 18 height 18
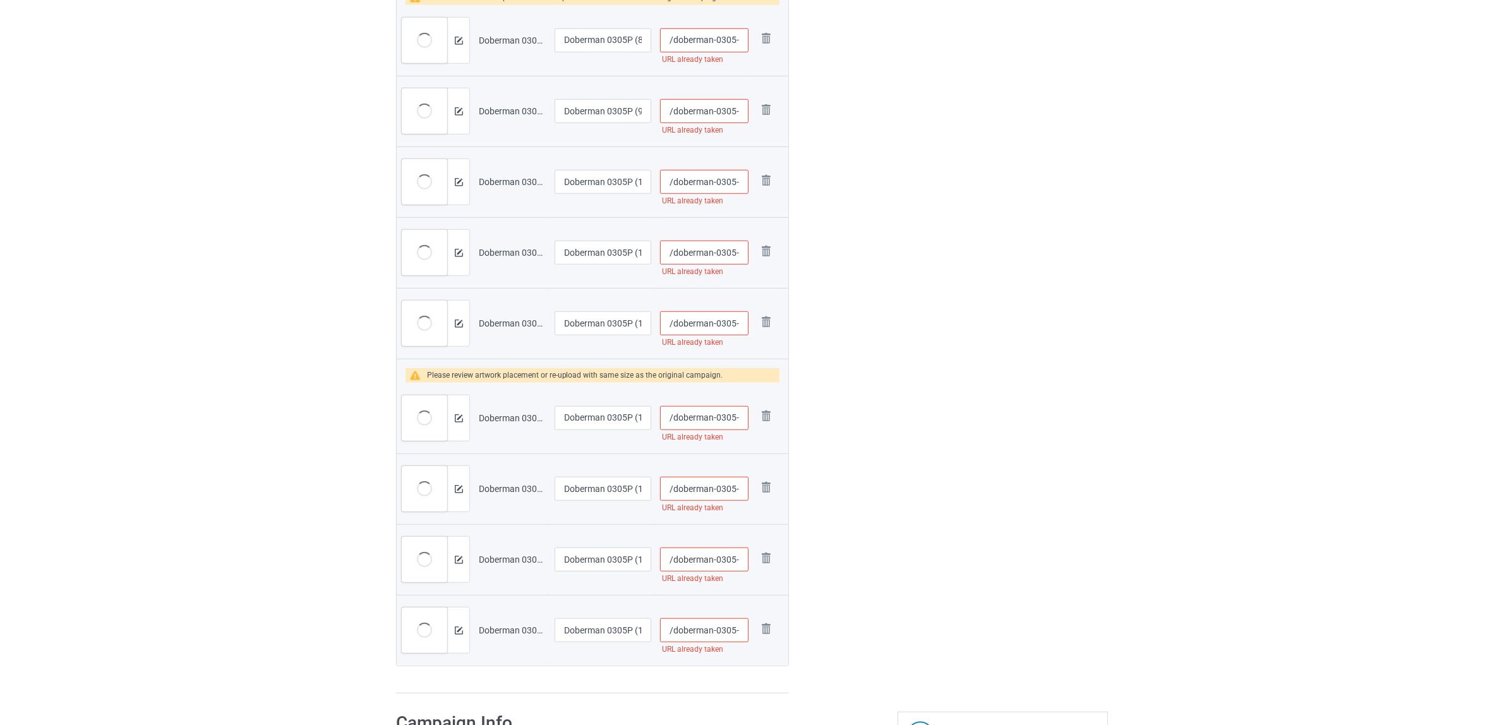
scroll to position [1078, 0]
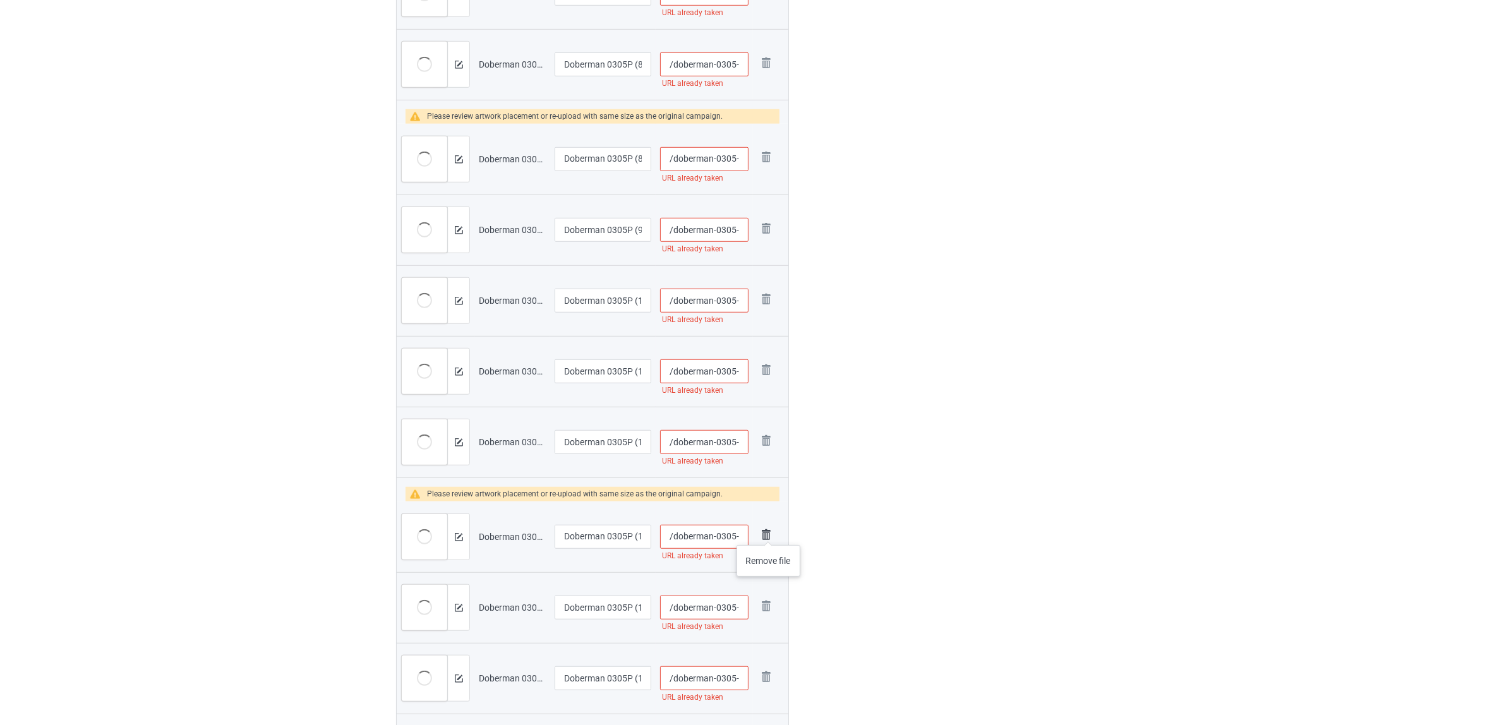
click at [769, 532] on img at bounding box center [766, 535] width 18 height 18
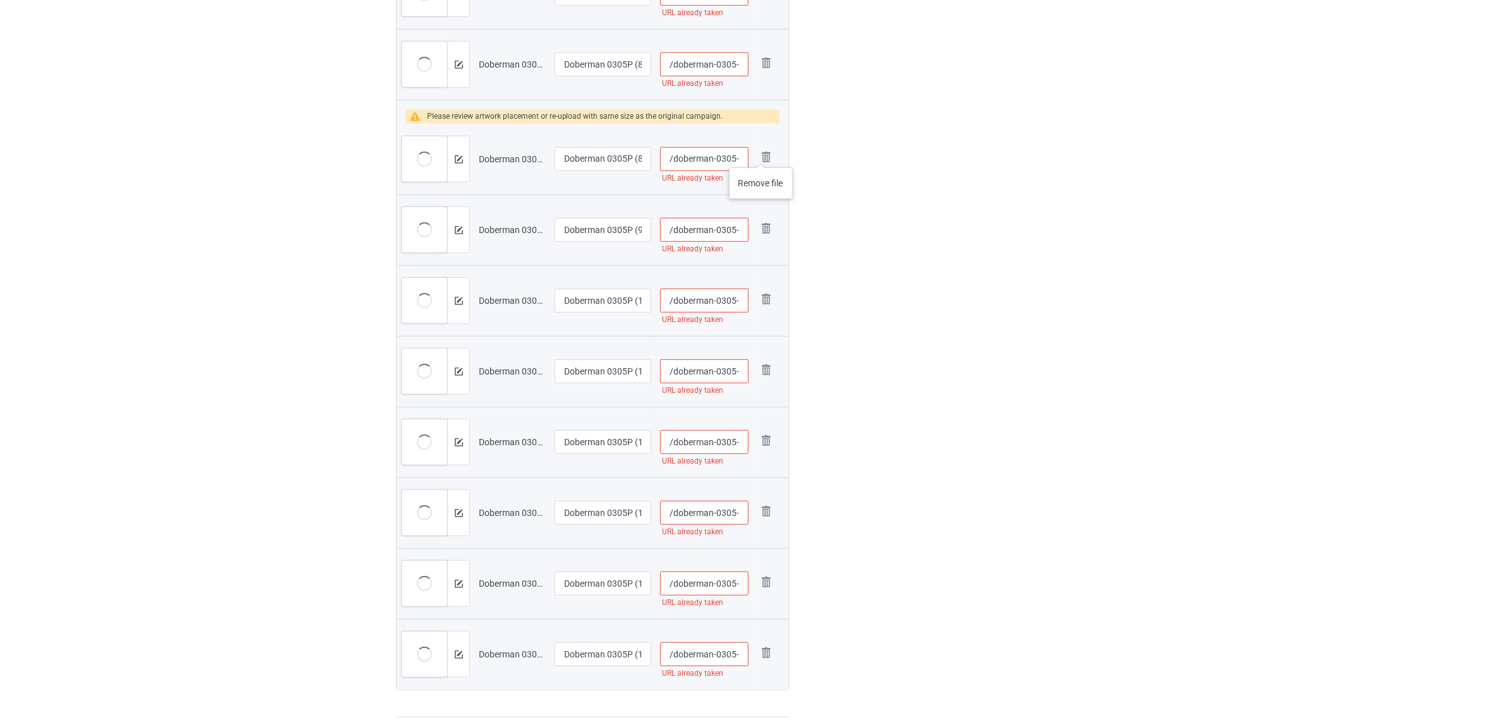
click at [0, 0] on img at bounding box center [0, 0] width 0 height 0
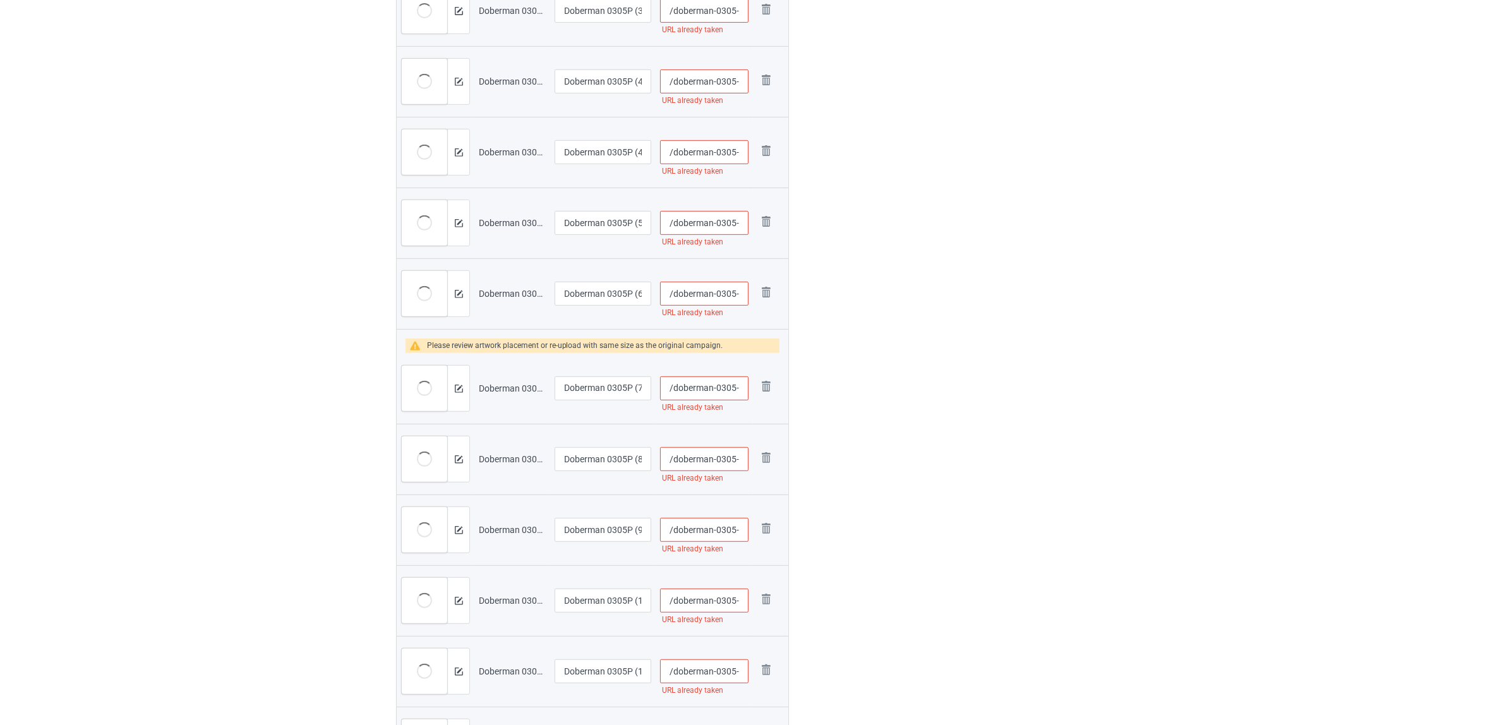
scroll to position [446, 0]
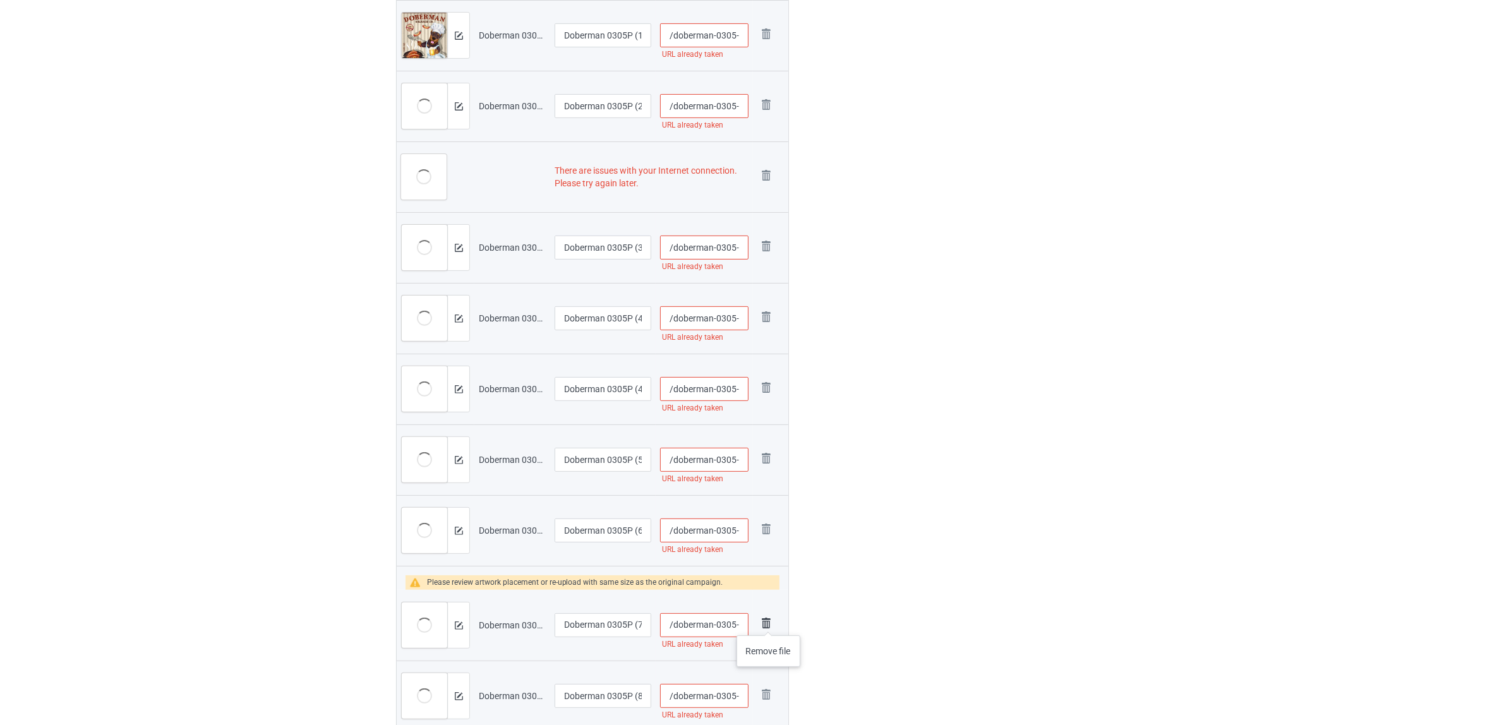
click at [769, 623] on img at bounding box center [766, 623] width 18 height 18
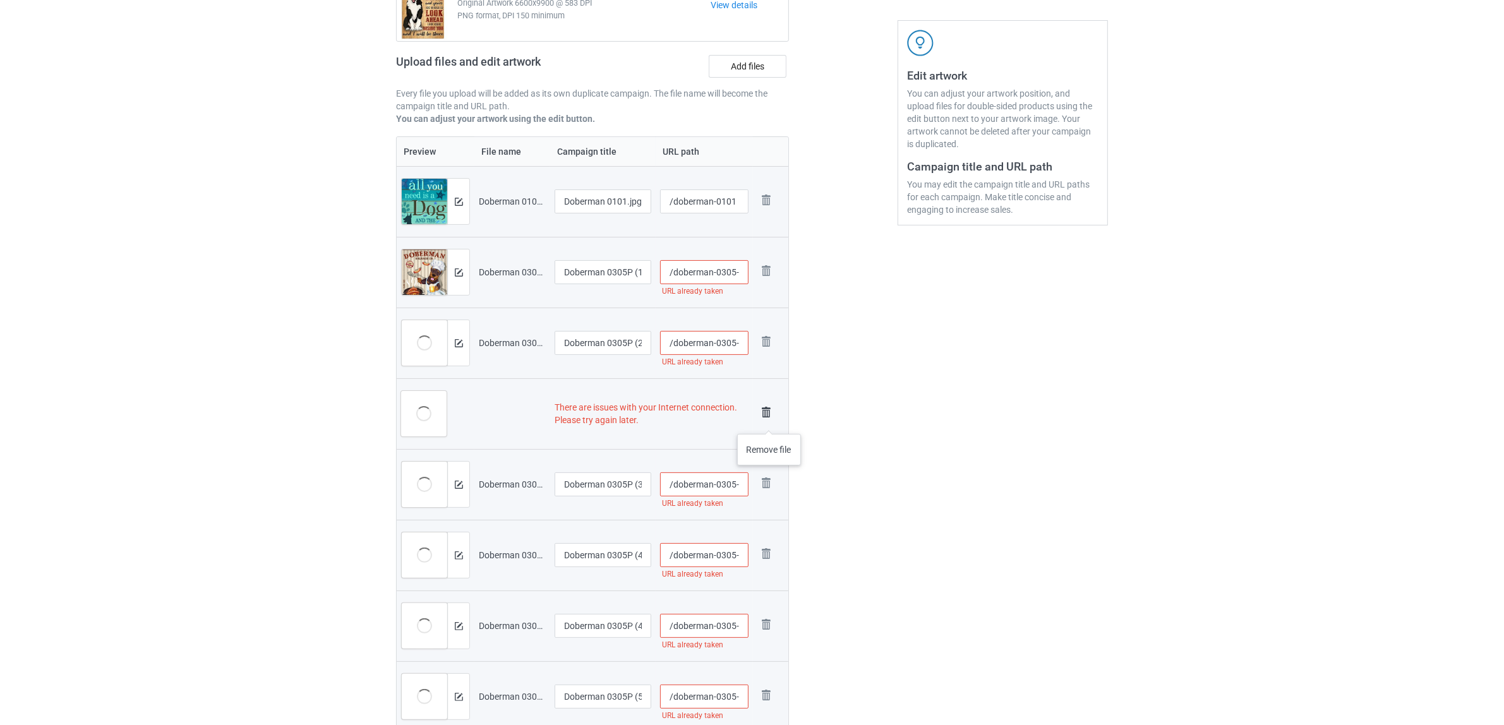
click at [769, 421] on link at bounding box center [766, 414] width 18 height 21
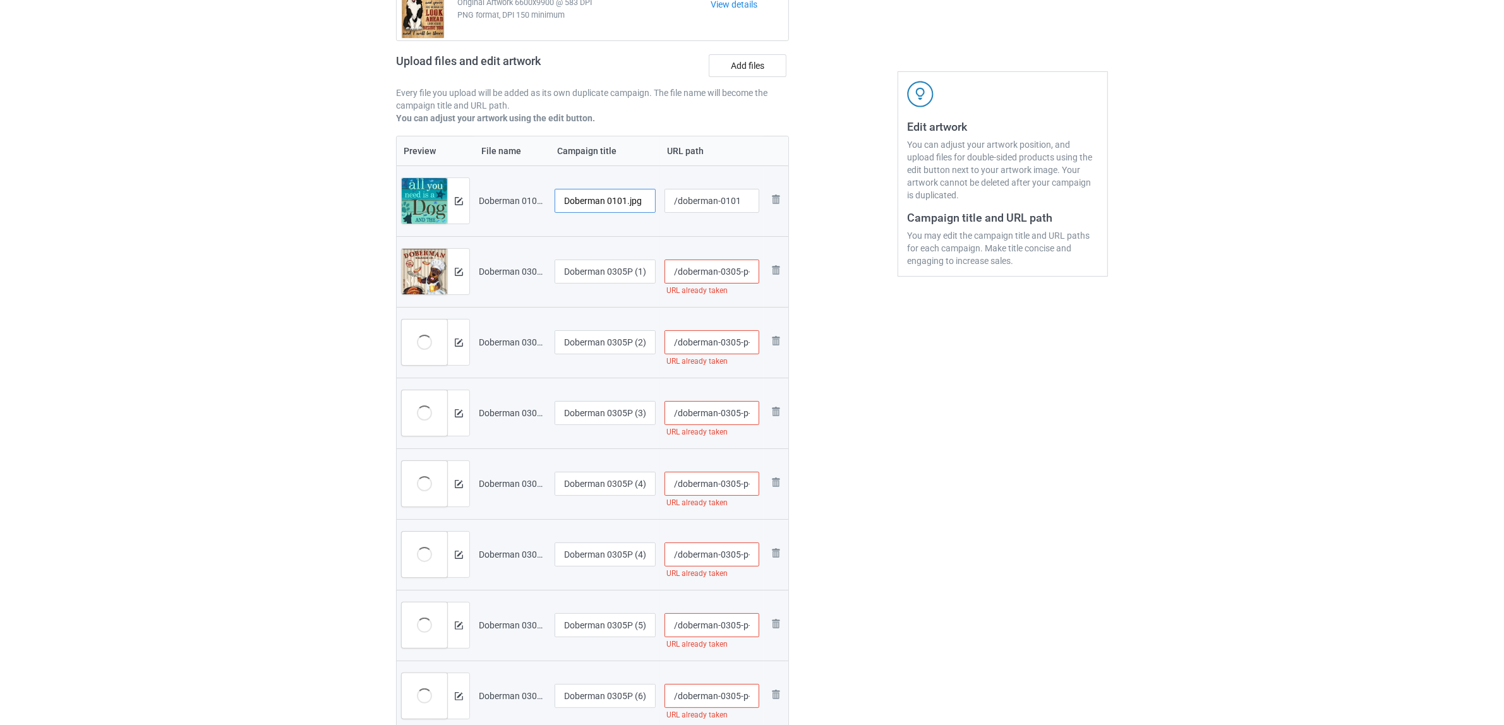
drag, startPoint x: 636, startPoint y: 207, endPoint x: 648, endPoint y: 208, distance: 12.1
click at [648, 208] on input "Doberman 0101.jpg" at bounding box center [604, 201] width 101 height 24
click at [592, 208] on input "Doberman" at bounding box center [604, 201] width 101 height 24
type input "Doberman"
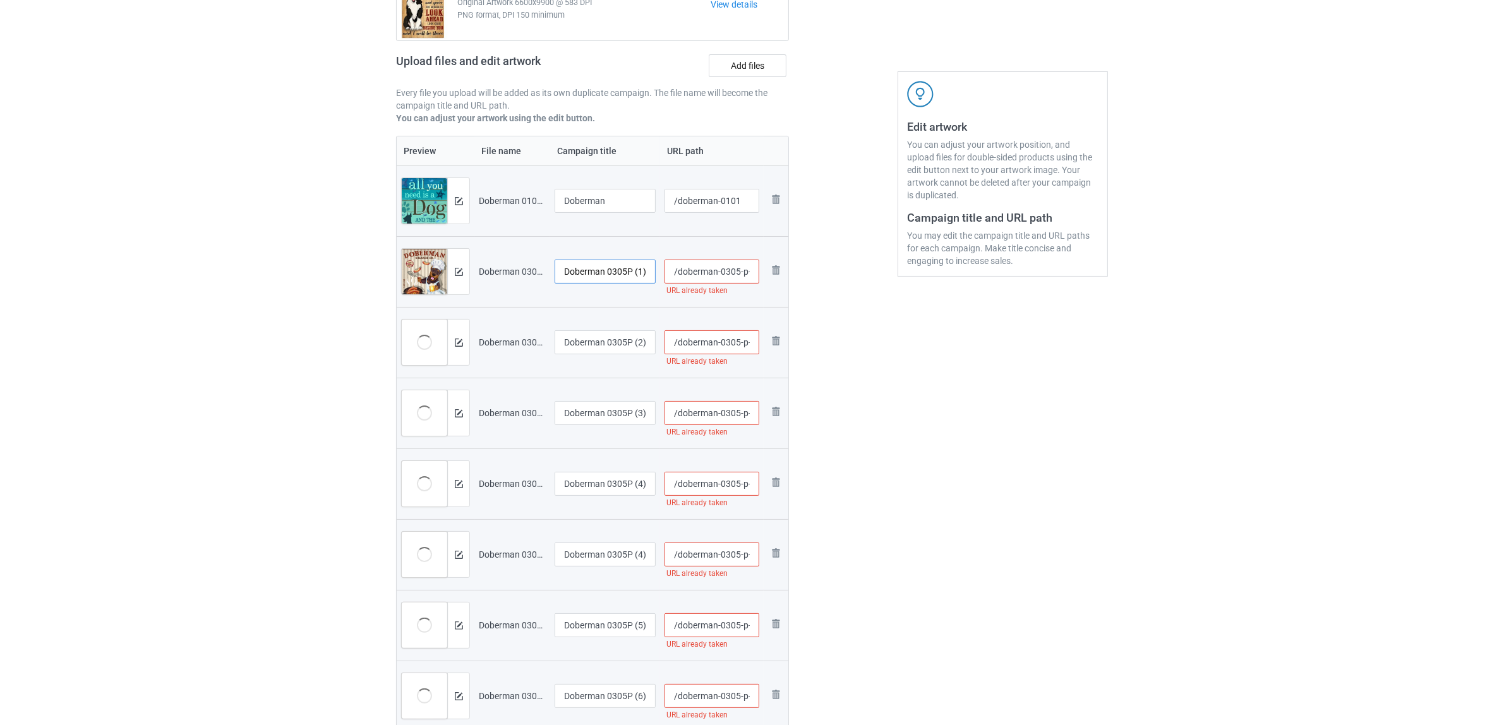
click at [609, 272] on input "Doberman 0305P (1).jpg" at bounding box center [604, 272] width 101 height 24
paste input "text"
type input "Doberman"
click at [597, 338] on input "Doberman 0305P (2).jpg" at bounding box center [604, 342] width 101 height 24
paste input "text"
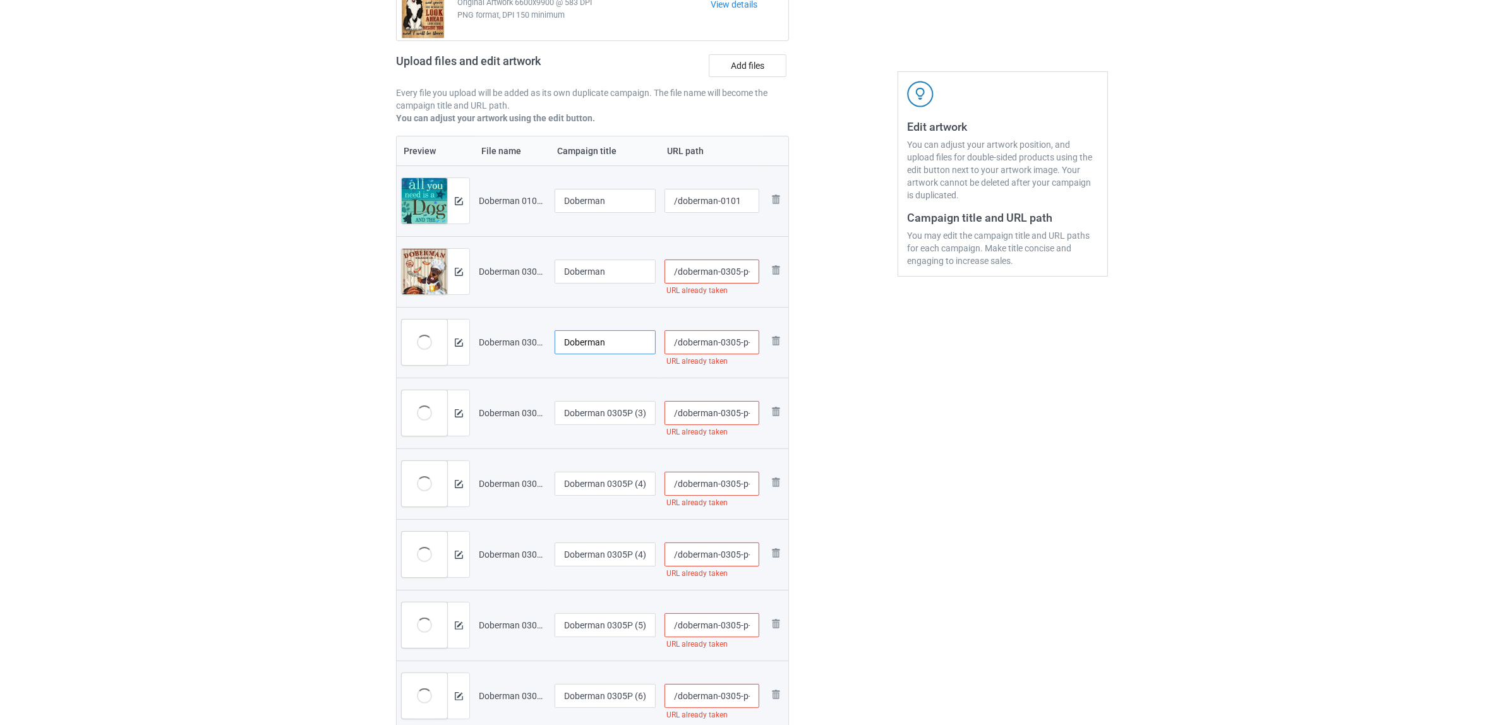
type input "Doberman"
click at [620, 407] on input "Doberman 0305P (3).jpg" at bounding box center [604, 413] width 101 height 24
paste input "text"
type input "Doberman"
click at [619, 477] on input "Doberman 0305P (4).jpg" at bounding box center [604, 484] width 101 height 24
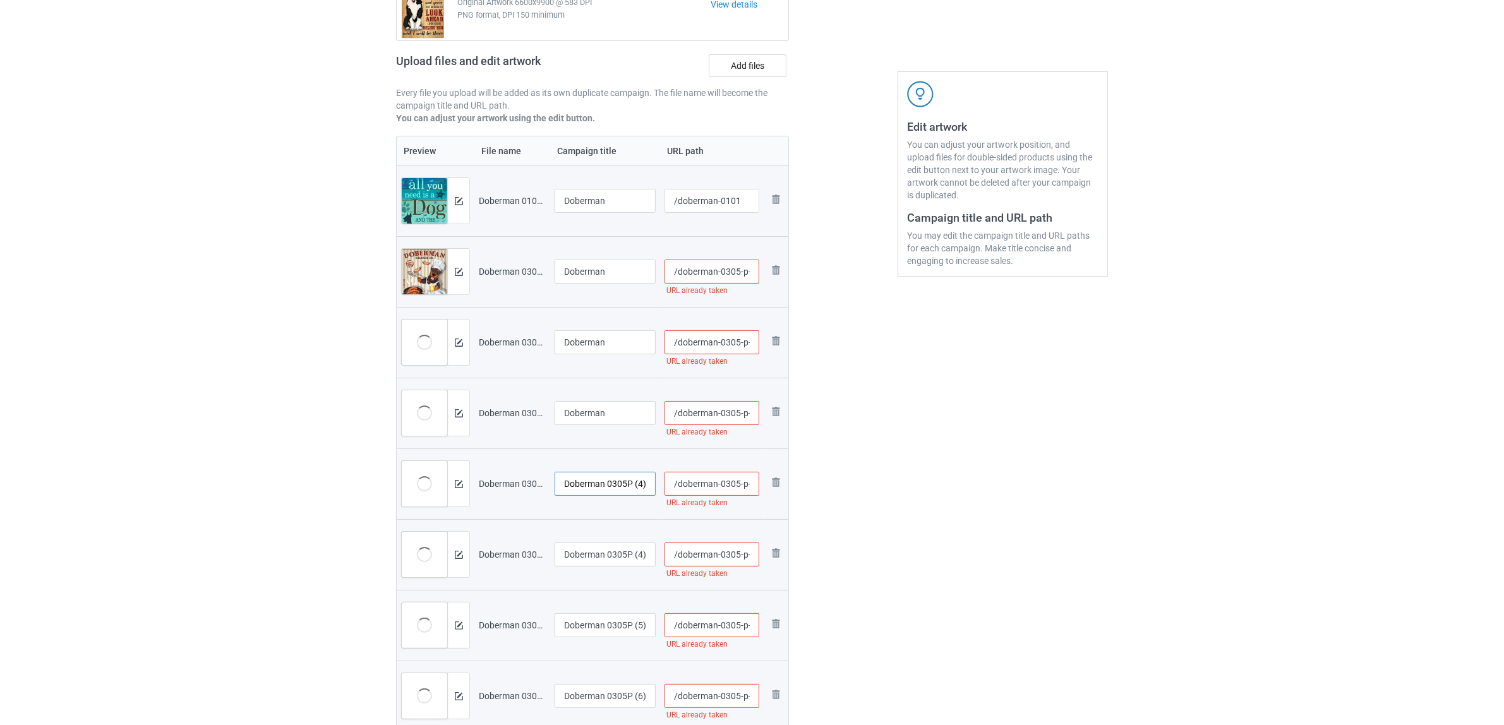
paste input "text"
type input "Doberman"
click at [928, 534] on div "Edit artwork You can adjust your artwork position, and upload files for double-…" at bounding box center [1003, 632] width 228 height 1405
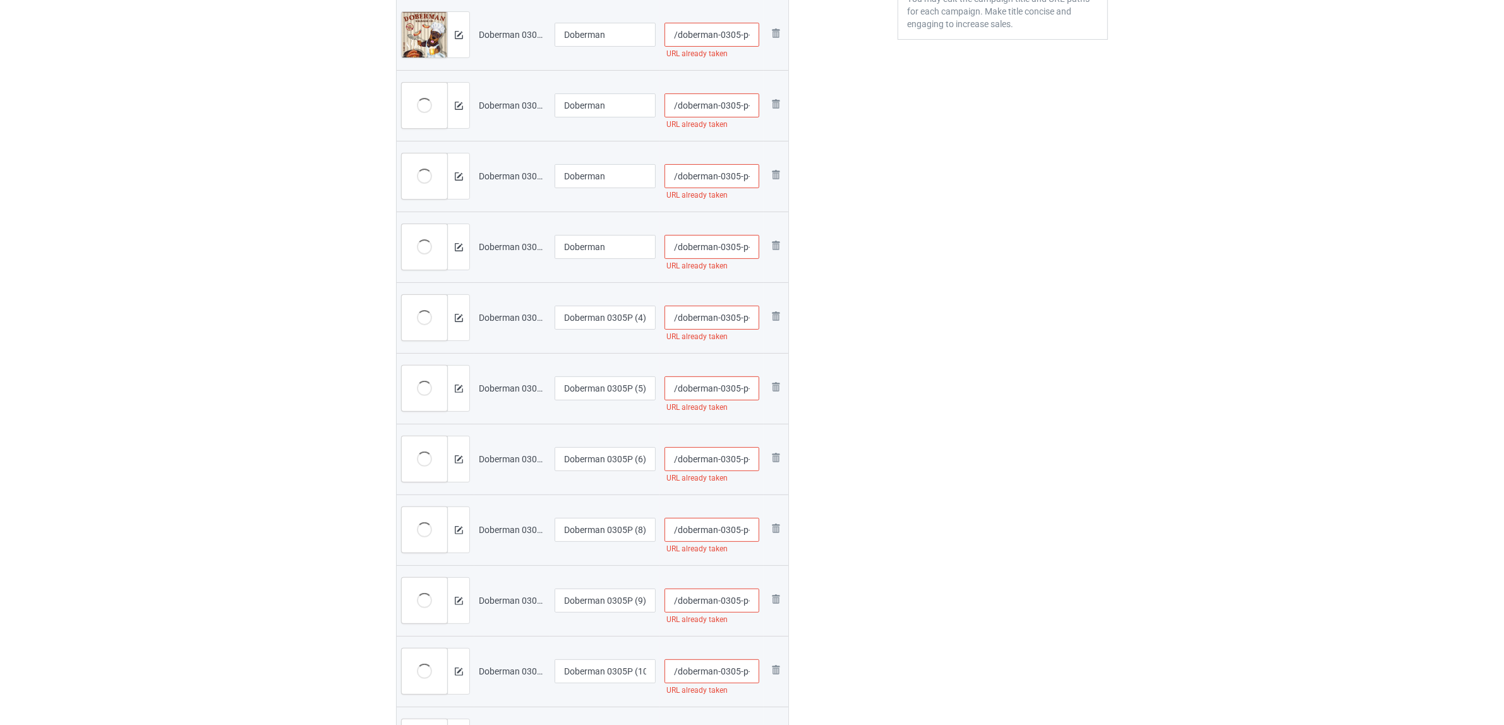
click at [600, 330] on div at bounding box center [604, 334] width 101 height 8
click at [601, 320] on input "Doberman 0305P (4)" at bounding box center [604, 318] width 101 height 24
paste input "text"
type input "Doberman"
click at [601, 392] on input "Doberman 0305P (5).jpg" at bounding box center [604, 388] width 101 height 24
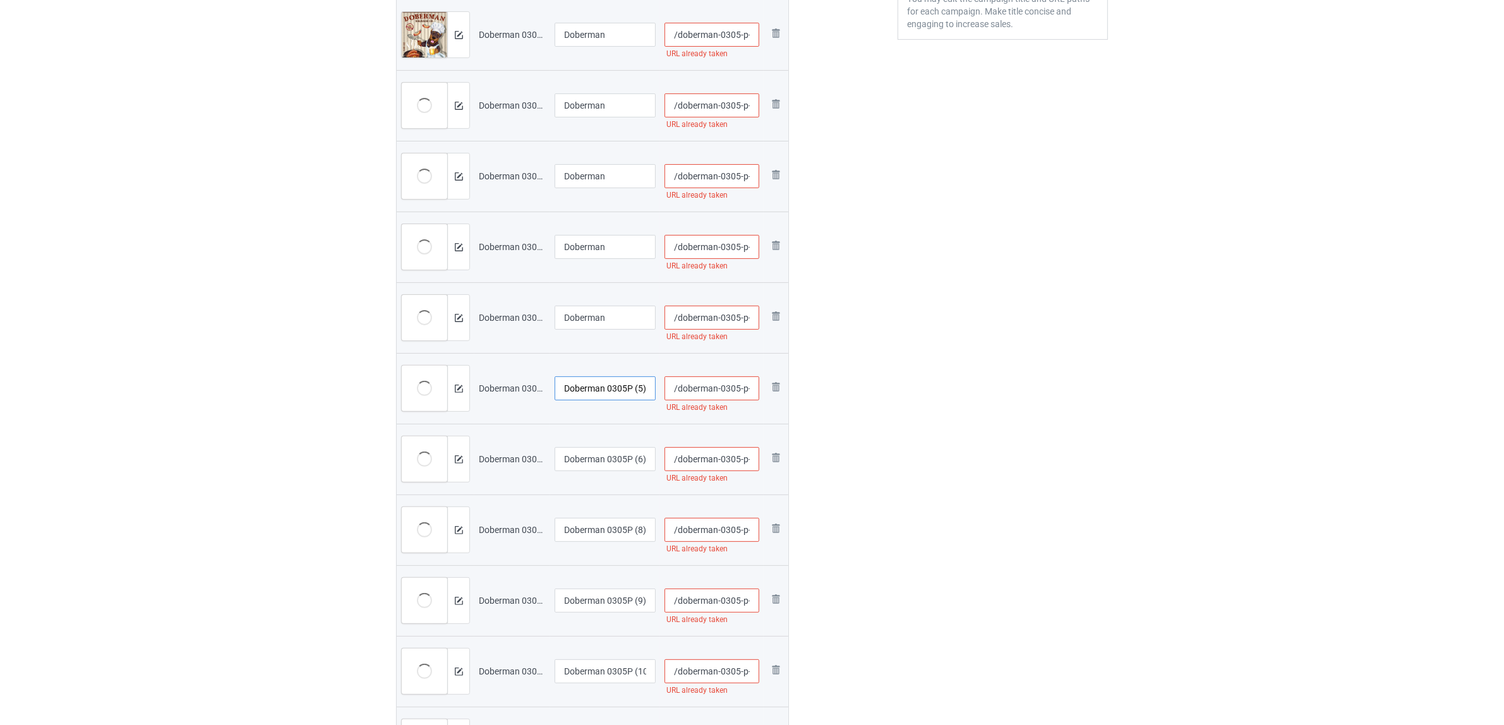
paste input "text"
type input "Doberman"
click at [606, 455] on input "Doberman 0305P (6).jpg" at bounding box center [604, 459] width 101 height 24
paste input "text"
type input "Doberman"
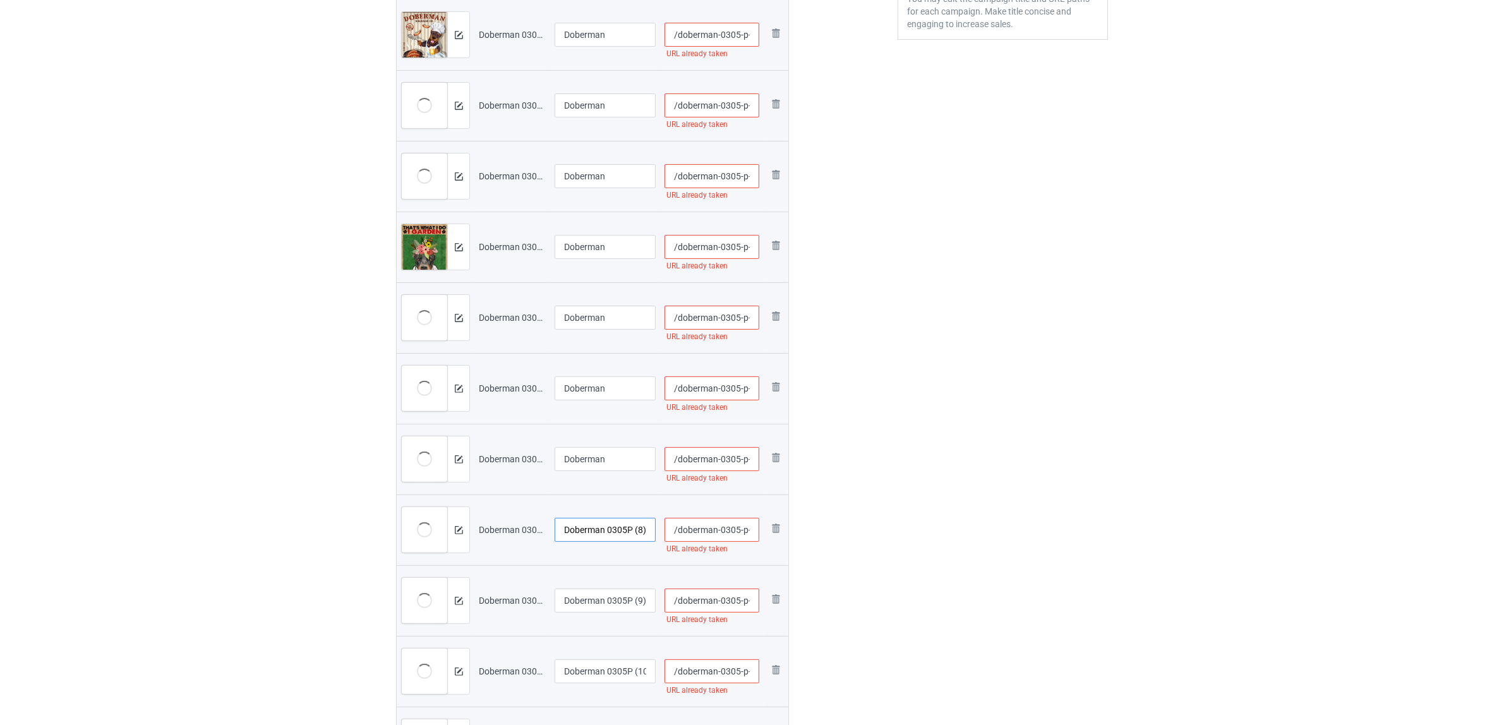
click at [597, 532] on input "Doberman 0305P (8).jpg" at bounding box center [604, 530] width 101 height 24
paste input "text"
type input "Doberman"
click at [601, 601] on input "Doberman 0305P (9).jpg" at bounding box center [604, 601] width 101 height 24
paste input "text"
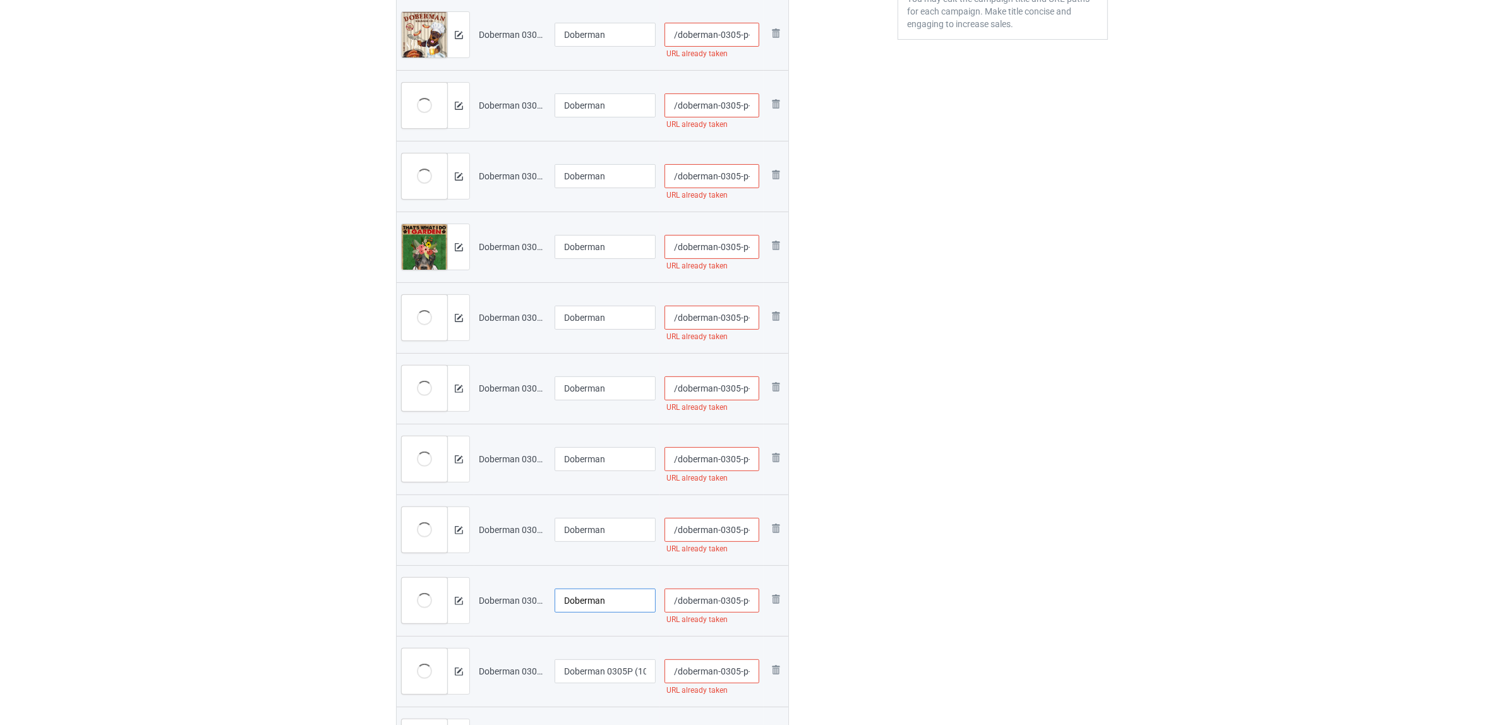
type input "Doberman"
click at [604, 671] on input "Doberman 0305P (10).jpg" at bounding box center [604, 671] width 101 height 24
paste input "text"
type input "Doberman"
click at [1069, 601] on div "Edit artwork You can adjust your artwork position, and upload files for double-…" at bounding box center [1003, 395] width 228 height 1405
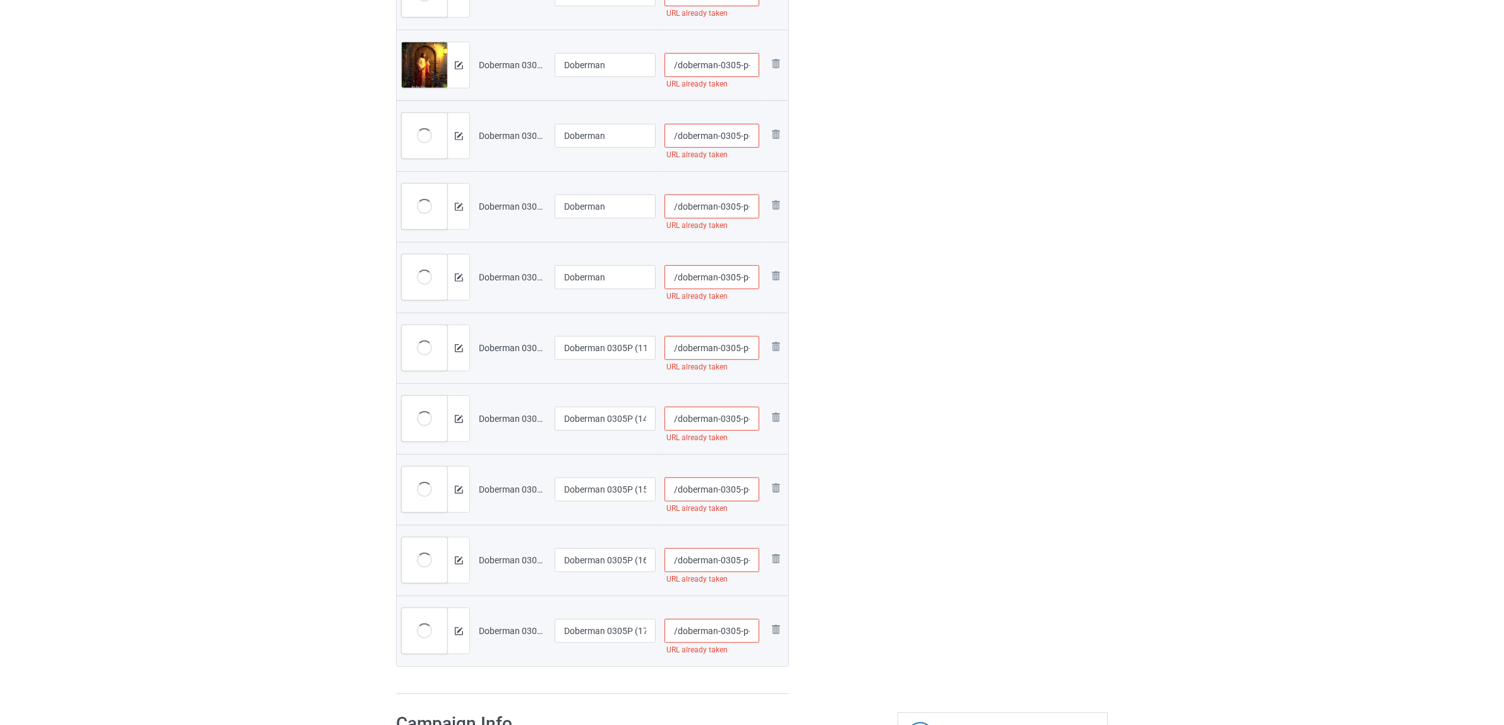
scroll to position [790, 0]
click at [610, 351] on input "Doberman 0305P (11).jpg" at bounding box center [604, 347] width 101 height 24
paste input "text"
type input "Doberman"
click at [591, 419] on input "Doberman 0305P (14).jpg" at bounding box center [604, 418] width 101 height 24
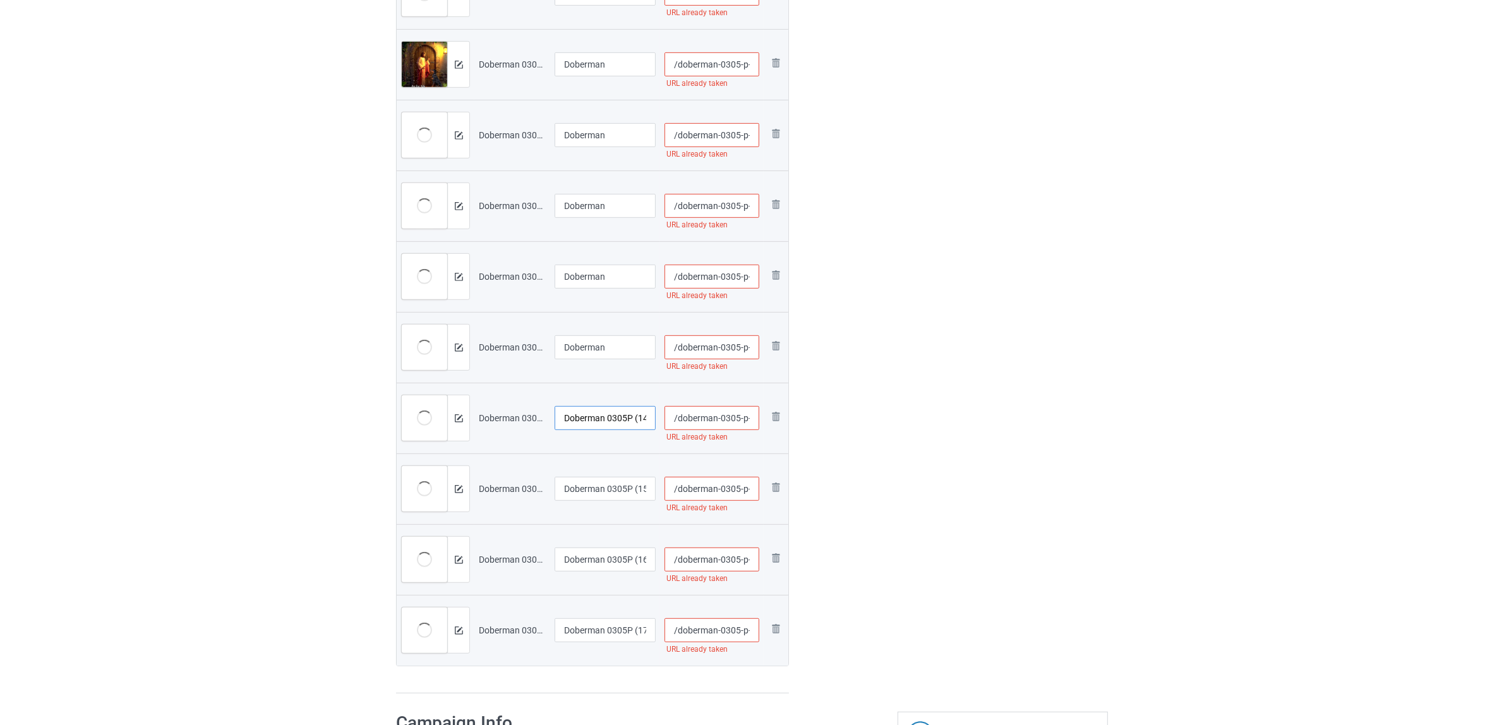
paste input "text"
type input "Doberman"
click at [602, 485] on input "Doberman 0305P (15).jpg" at bounding box center [604, 489] width 101 height 24
paste input "text"
type input "Doberman"
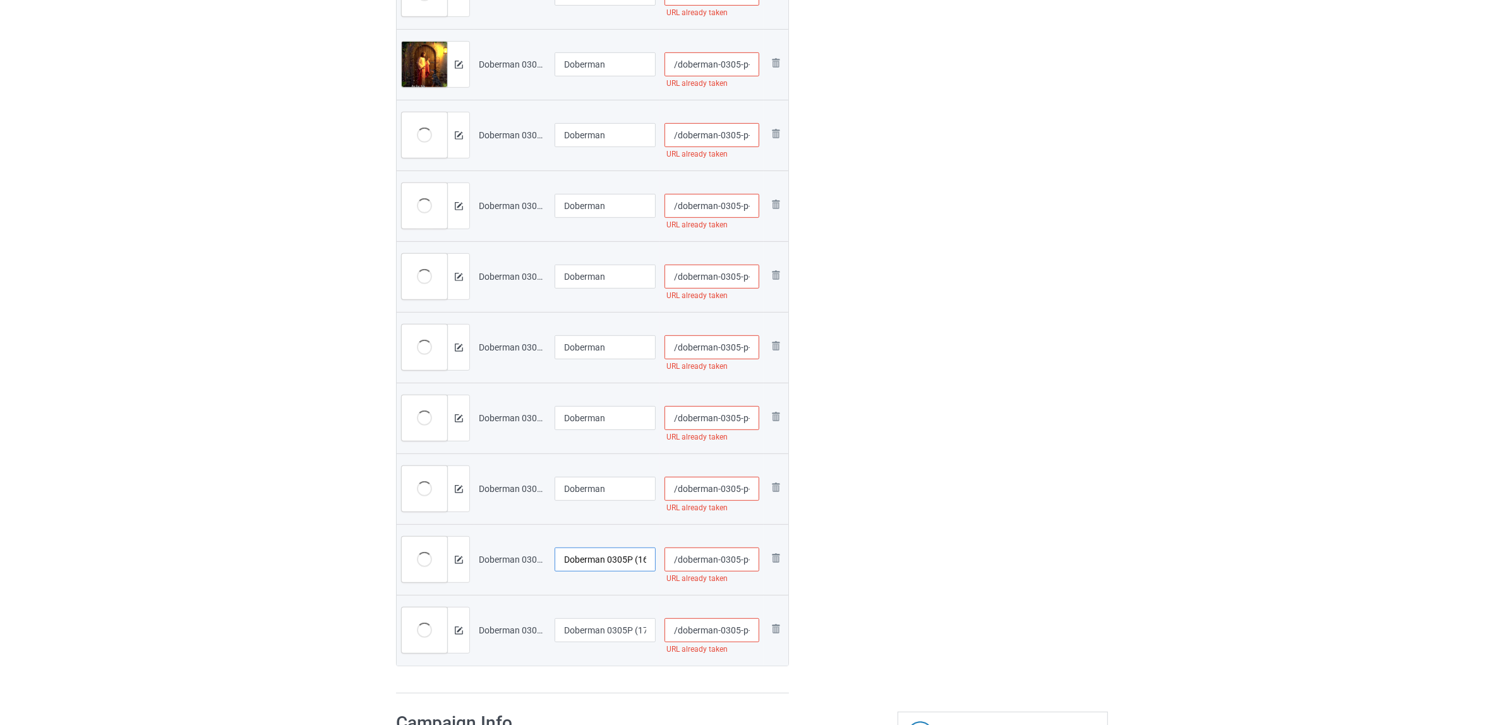
click at [592, 554] on input "Doberman 0305P (16).jpg" at bounding box center [604, 560] width 101 height 24
paste input "text"
type input "Doberman"
click at [573, 639] on input "Doberman 0305P (17).jpg" at bounding box center [604, 630] width 101 height 24
paste input "text"
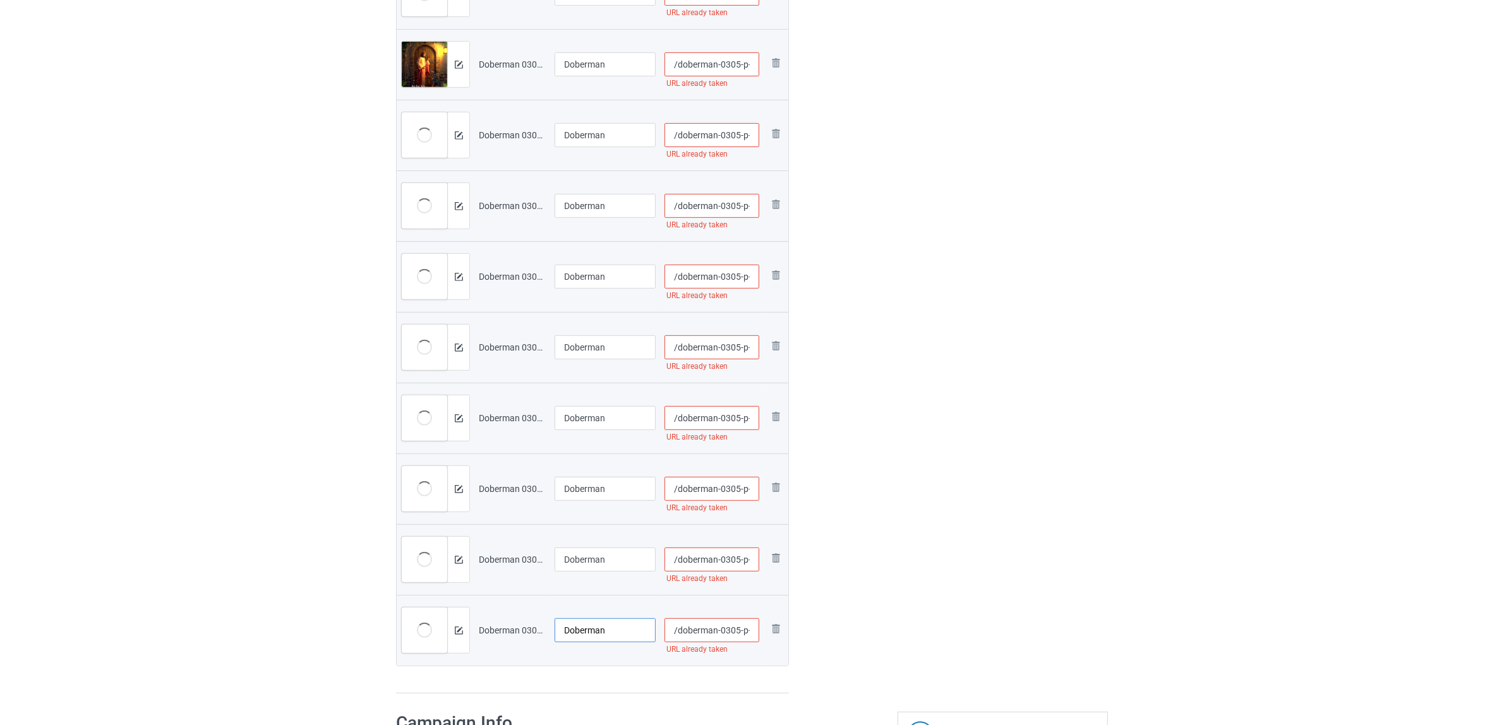
type input "Doberman"
click at [1014, 566] on div "Edit artwork You can adjust your artwork position, and upload files for double-…" at bounding box center [1003, 0] width 228 height 1405
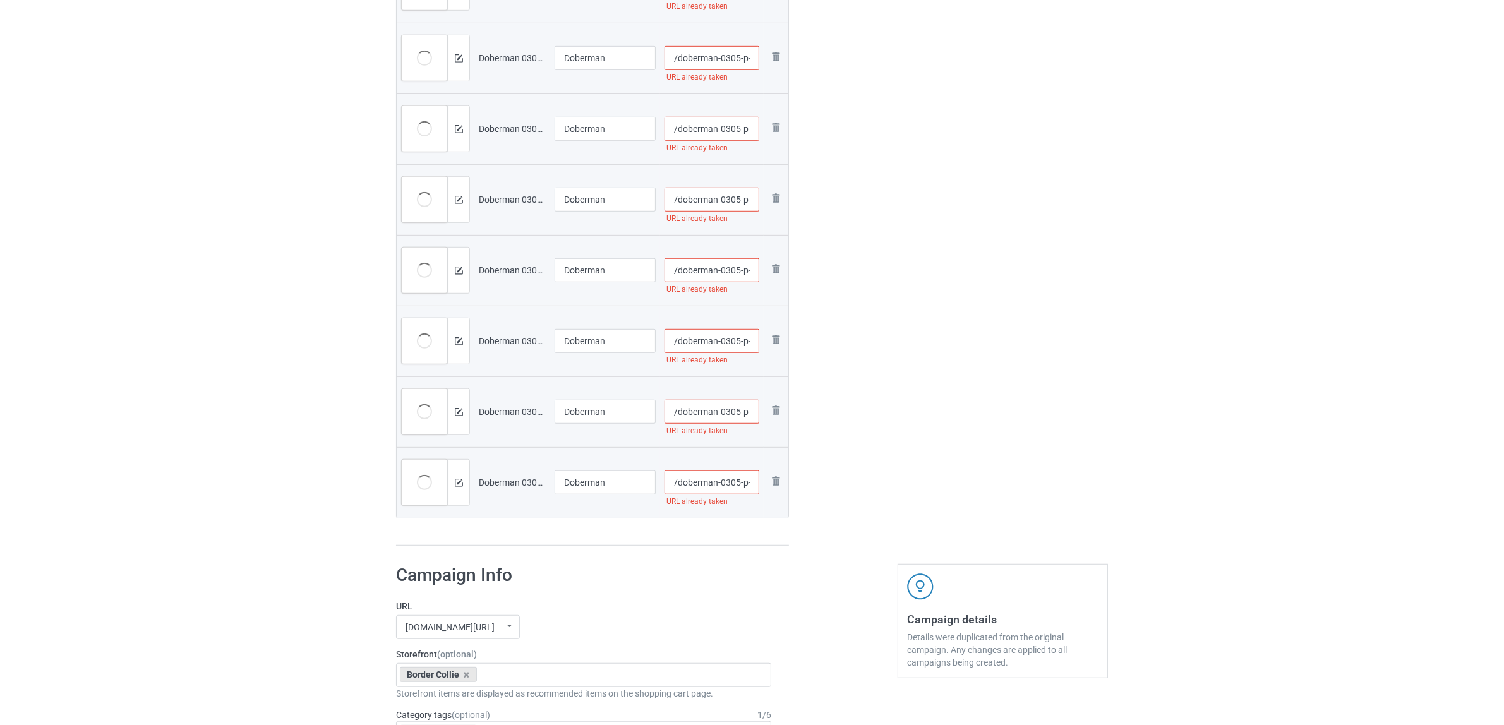
scroll to position [1106, 0]
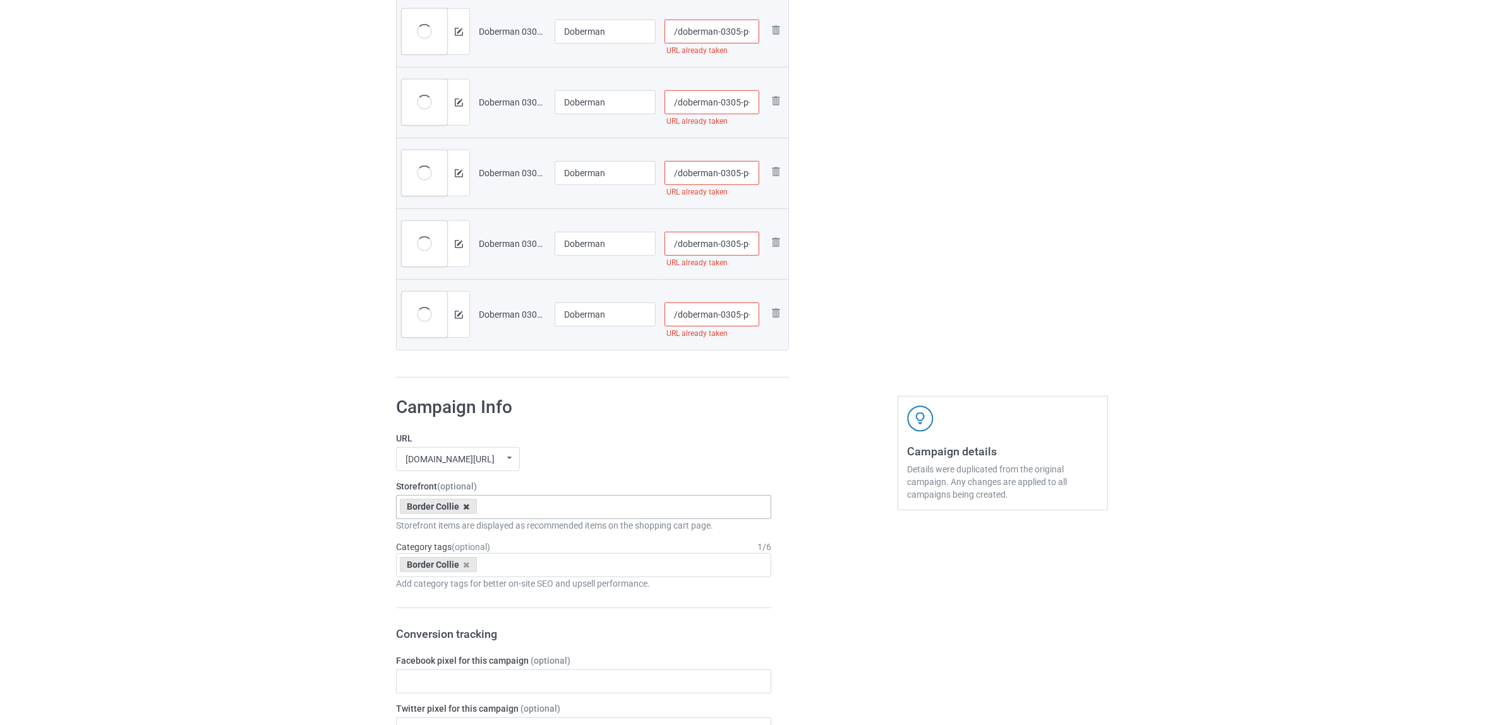
click at [464, 505] on icon at bounding box center [467, 507] width 6 height 8
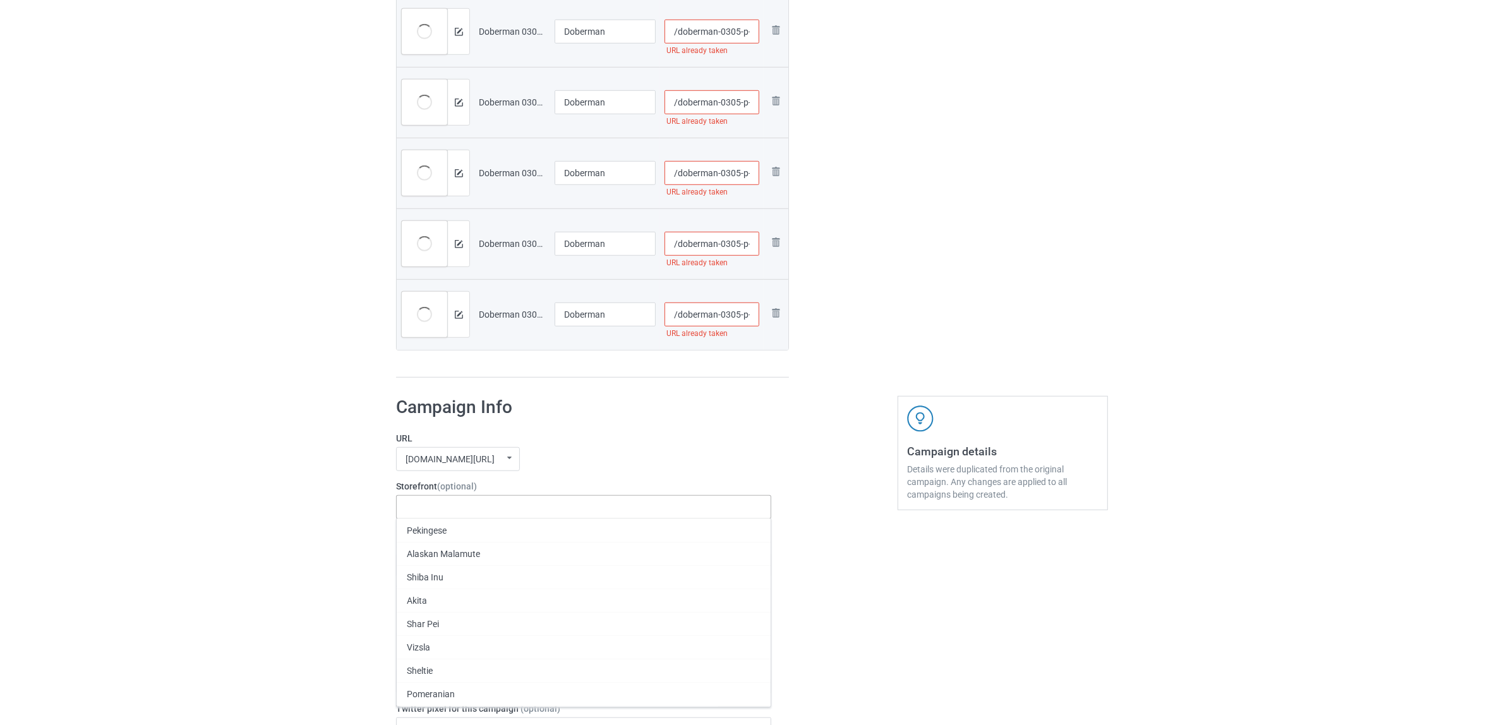
paste input "Doberman"
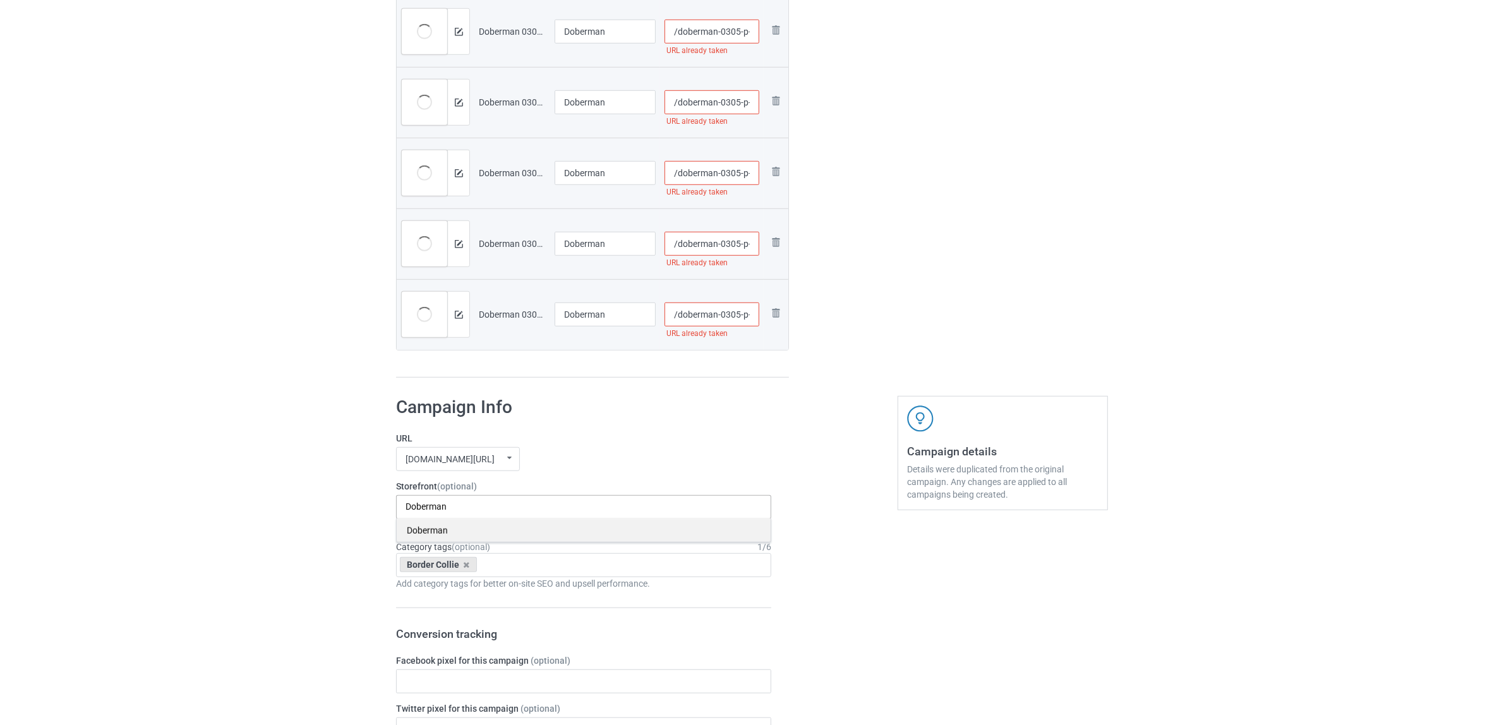
type input "Doberman"
click at [439, 530] on div "Doberman" at bounding box center [584, 529] width 374 height 23
click at [467, 569] on icon at bounding box center [467, 565] width 6 height 8
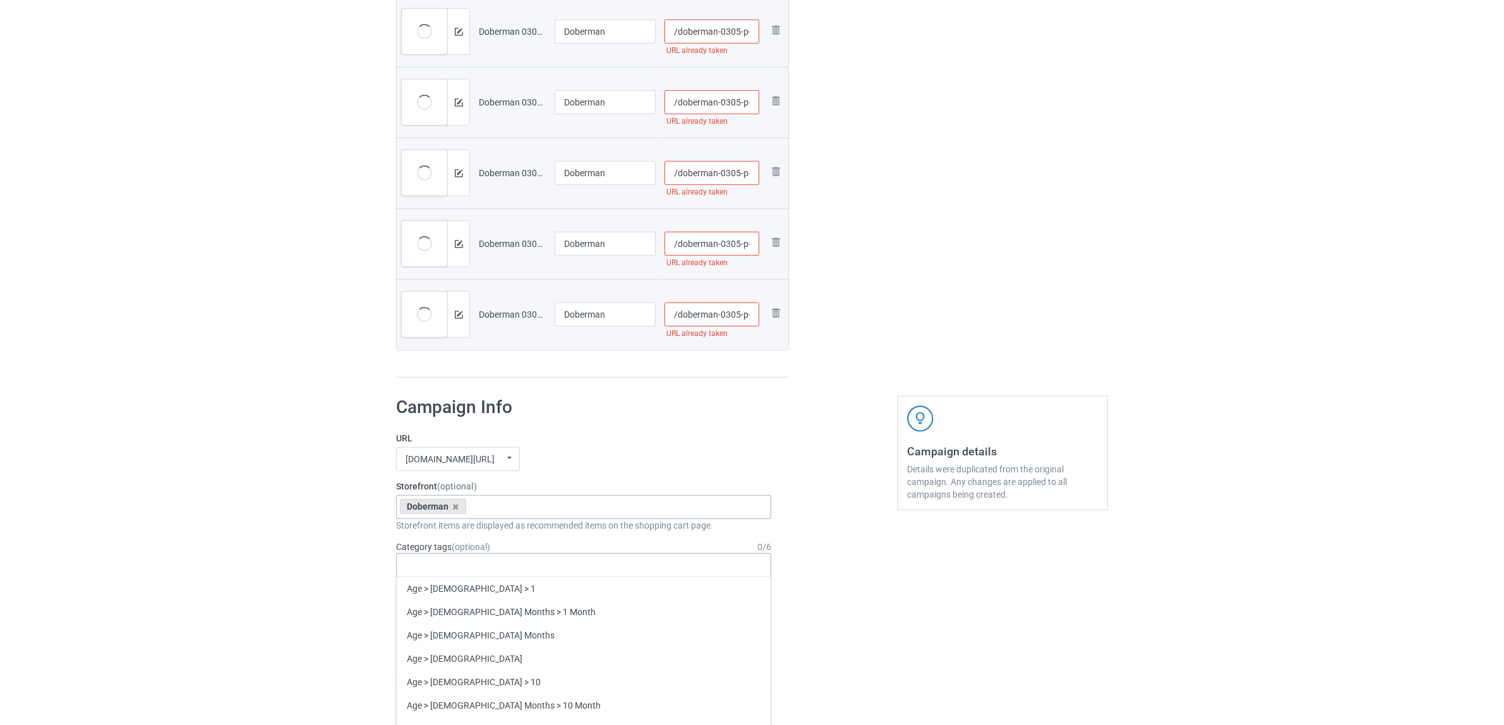
paste input "Doberman"
type input "Doberman"
drag, startPoint x: 442, startPoint y: 607, endPoint x: 601, endPoint y: 566, distance: 164.2
click at [441, 607] on div "Doberman" at bounding box center [584, 611] width 374 height 23
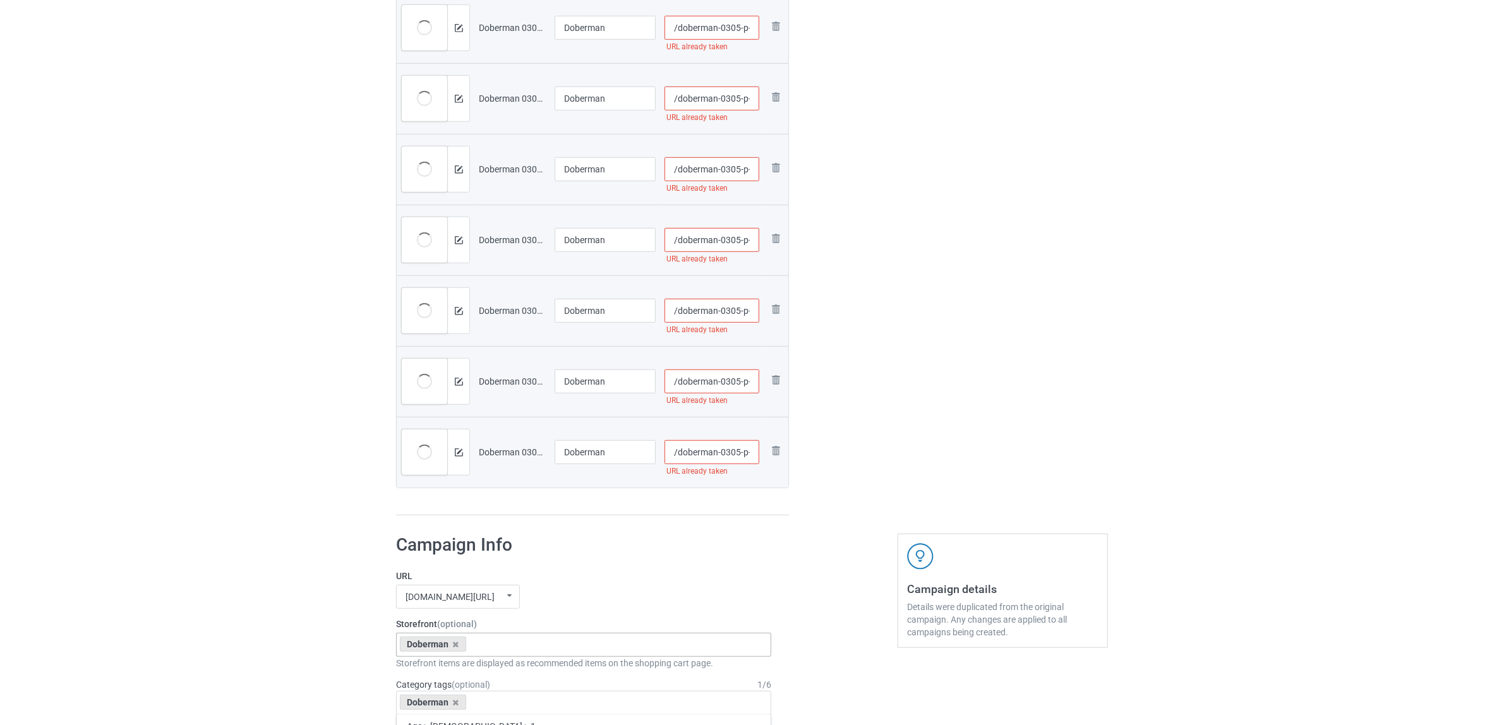
scroll to position [869, 0]
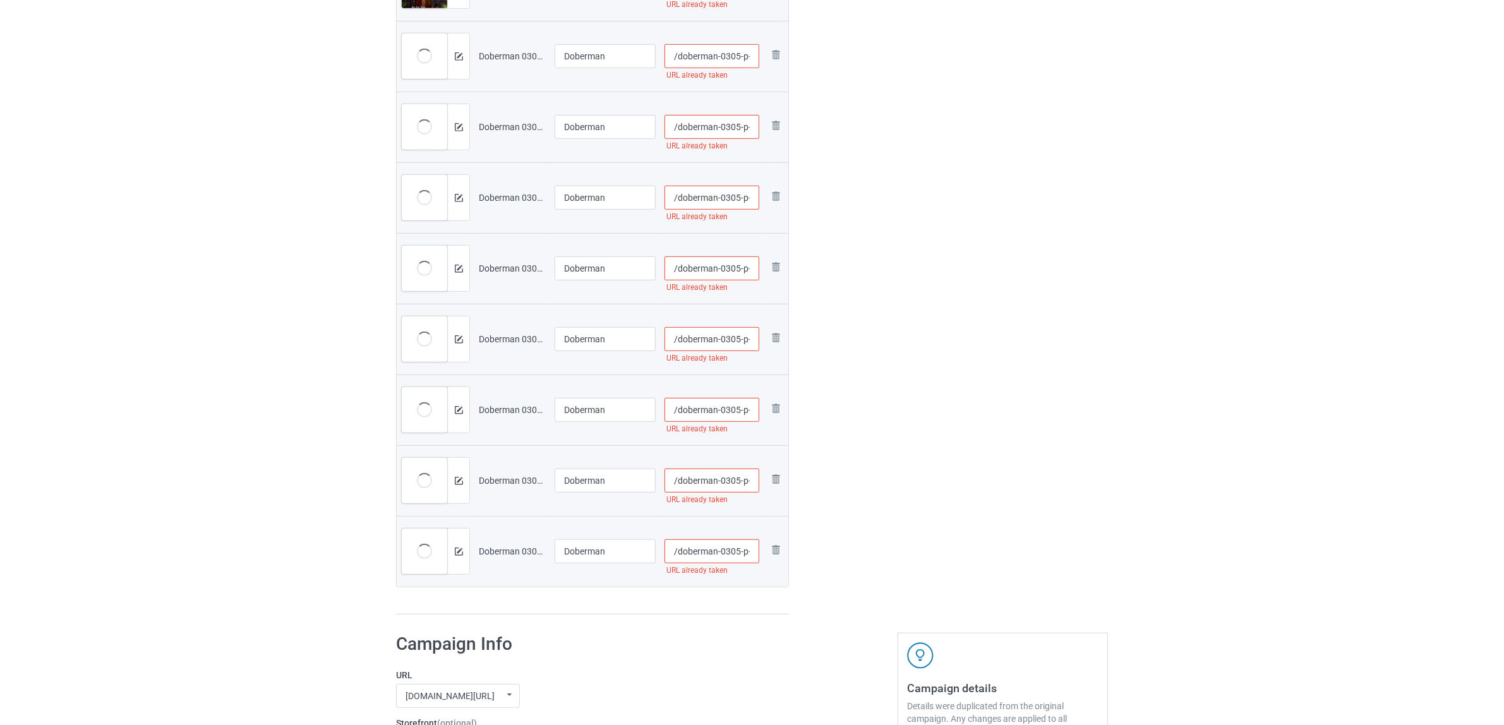
click at [733, 559] on input "/doberman-0305-p-17" at bounding box center [711, 551] width 95 height 24
type input "/doberman-03p05-p-17"
click at [726, 481] on input "/doberman-0305-p-16" at bounding box center [711, 481] width 95 height 24
type input "/doberman-0p305-p-16"
click at [728, 411] on input "/doberman-0305-p-15" at bounding box center [711, 410] width 95 height 24
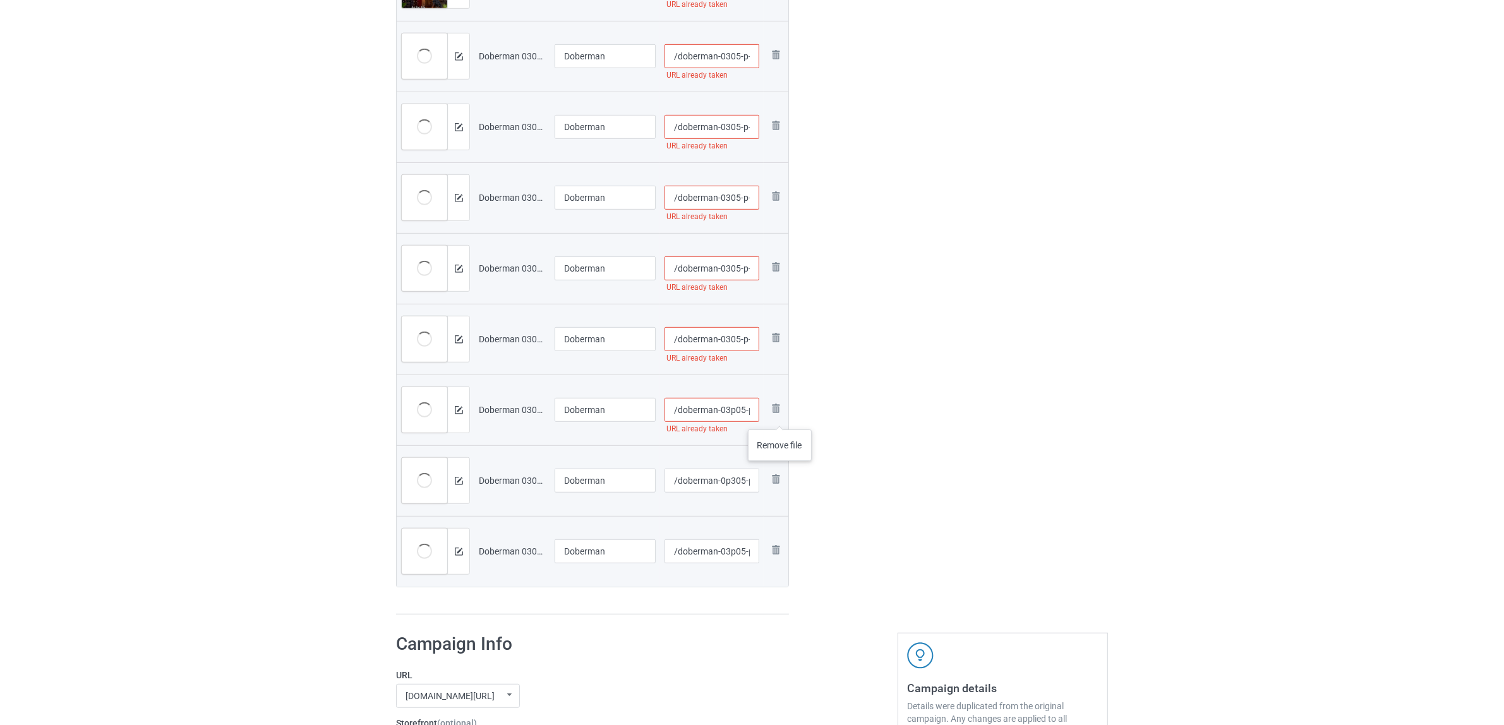
type input "/doberman-03p05-p-15"
click at [727, 341] on input "/doberman-0305-p-14" at bounding box center [711, 339] width 95 height 24
type input "/doberman-0p305-p-14"
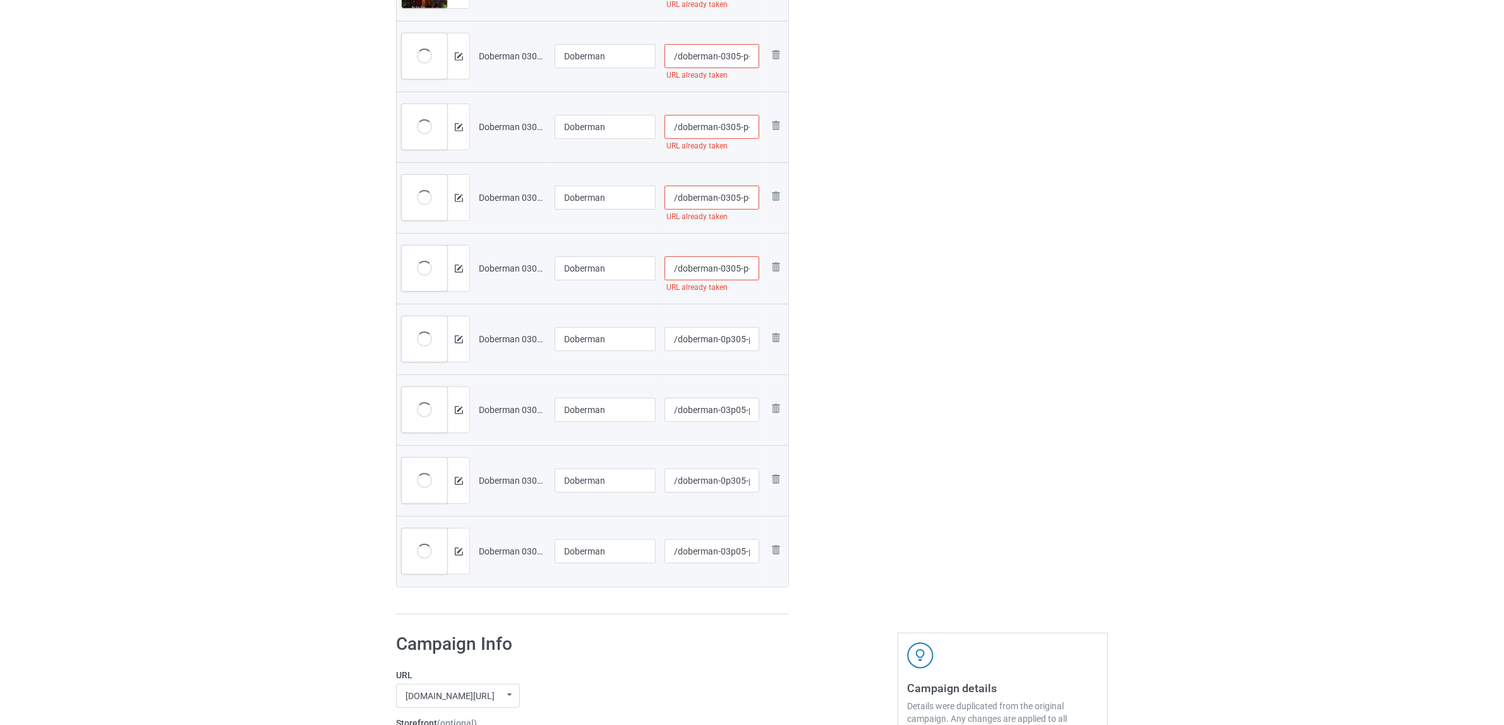
click at [723, 264] on input "/doberman-0305-p-11" at bounding box center [711, 268] width 95 height 24
type input "/doberman-0p305-p-11"
click at [731, 201] on input "/doberman-0305-p-10" at bounding box center [711, 198] width 95 height 24
type input "/doberman-03p05-p-10"
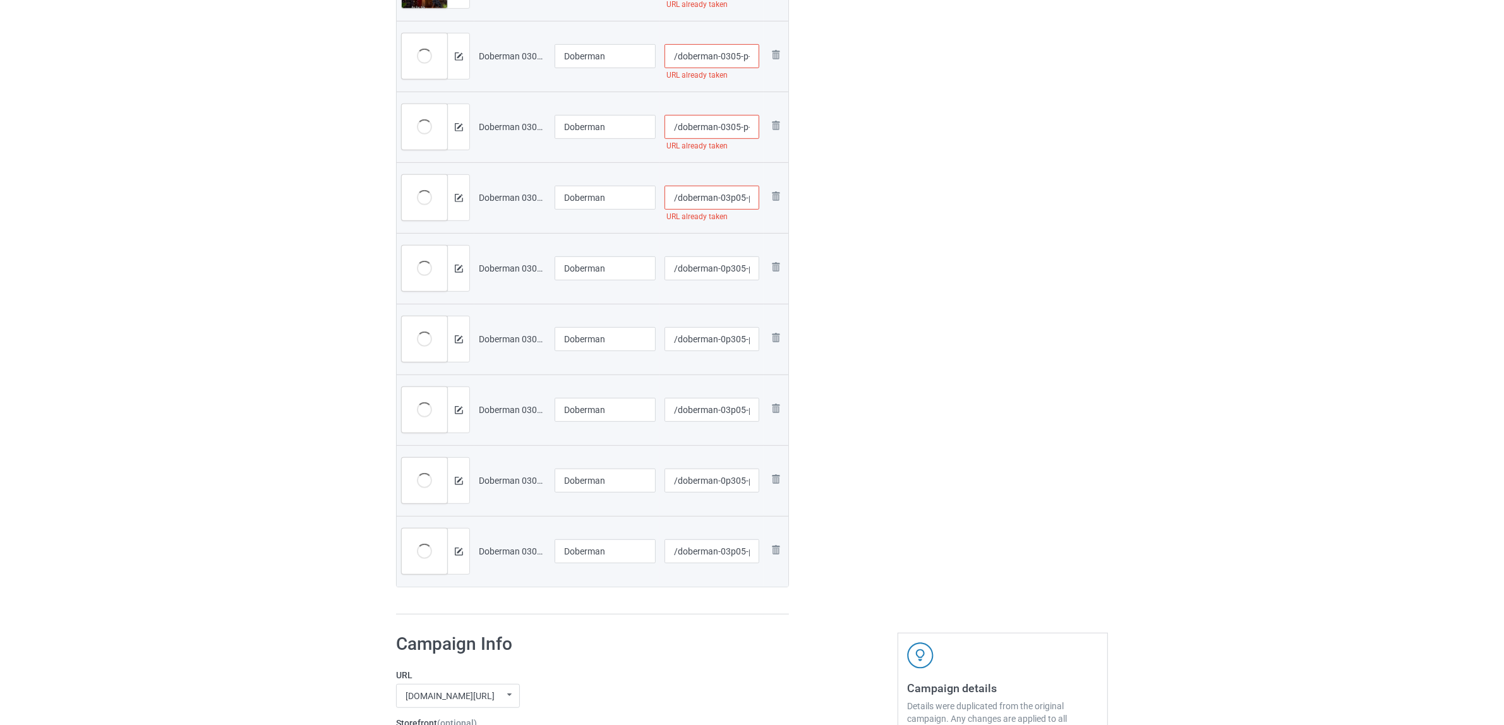
click at [731, 129] on input "/doberman-0305-p-9" at bounding box center [711, 127] width 95 height 24
type input "/doberman-03p05-p-9"
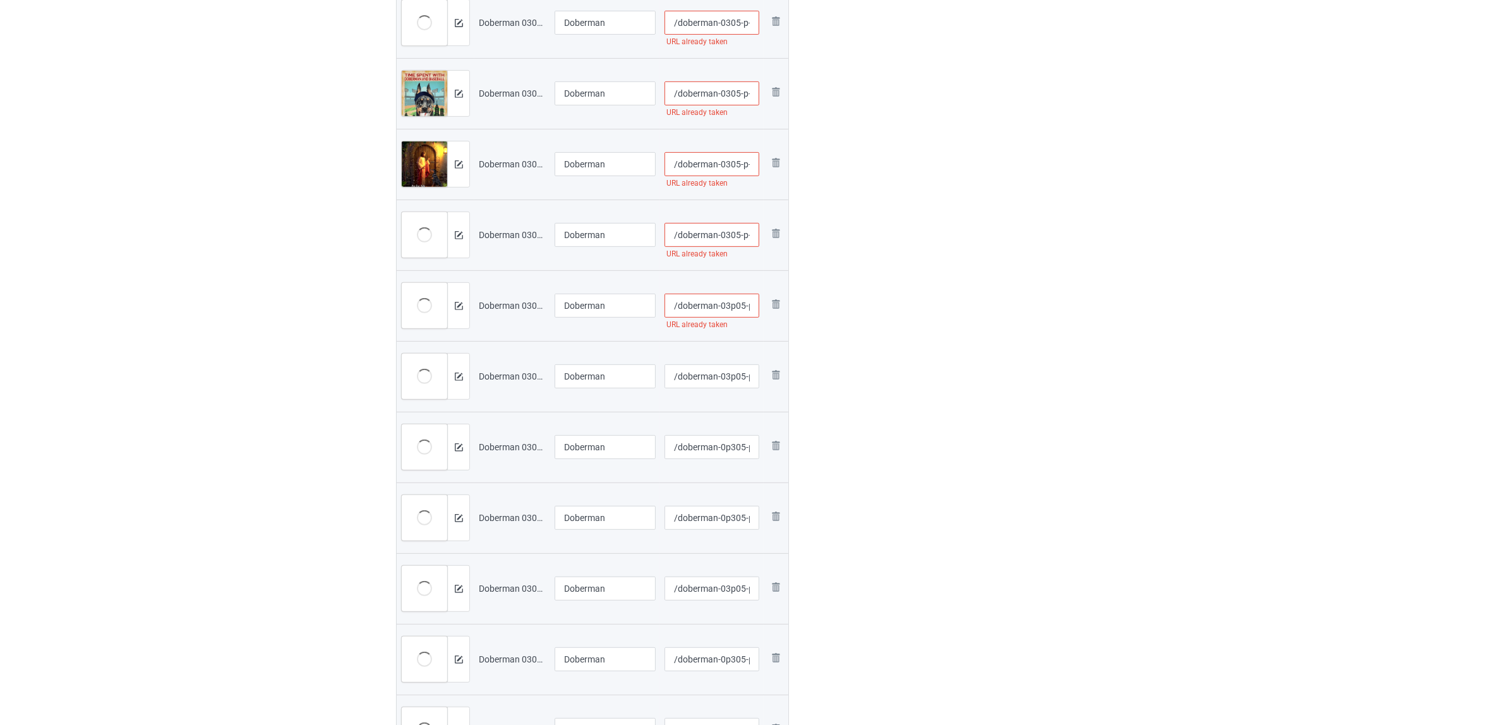
scroll to position [553, 0]
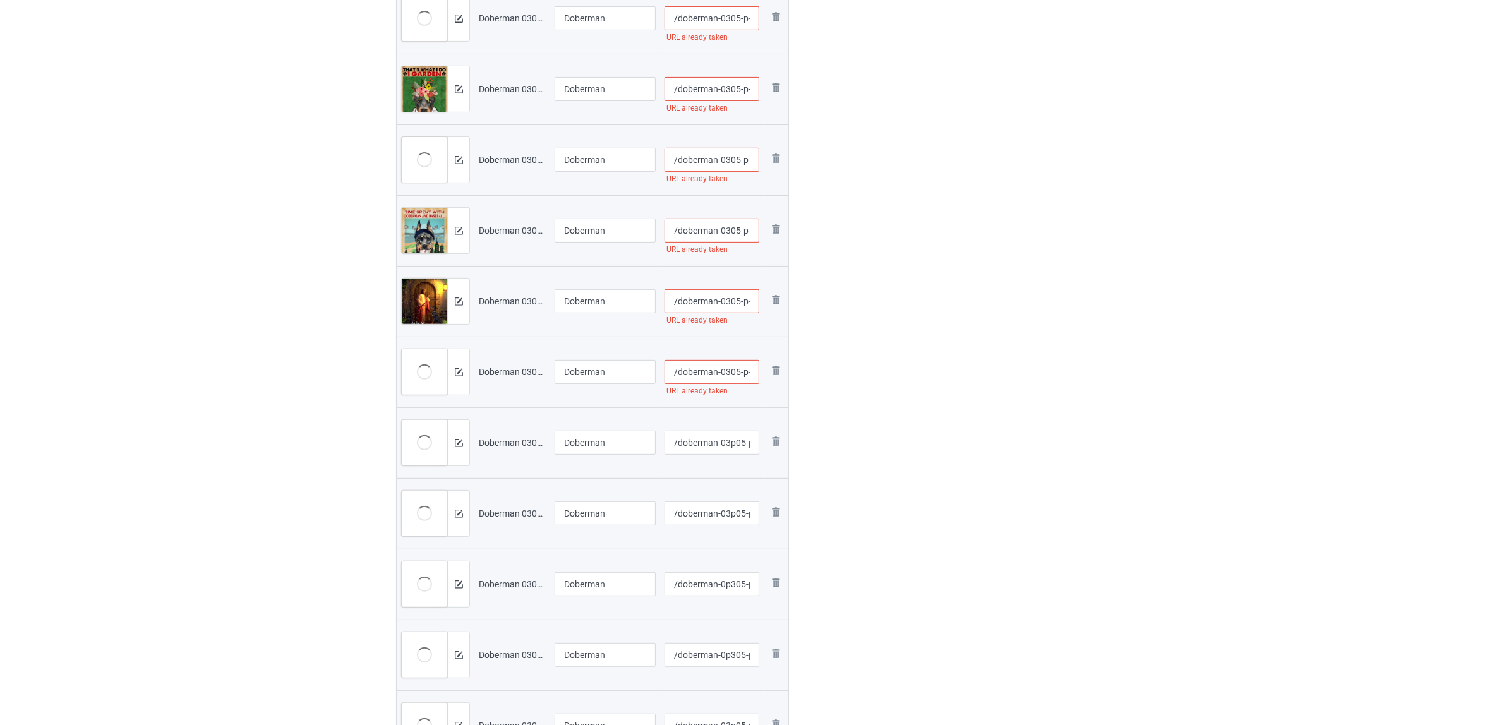
click at [733, 376] on input "/doberman-0305-p-8" at bounding box center [711, 372] width 95 height 24
type input "/doberman-03p05-p-8"
click at [973, 414] on div "Edit artwork You can adjust your artwork position, and upload files for double-…" at bounding box center [1003, 237] width 228 height 1405
click at [725, 304] on input "/doberman-0305-p-6" at bounding box center [711, 301] width 95 height 24
type input "/doberman-0p305-p-6"
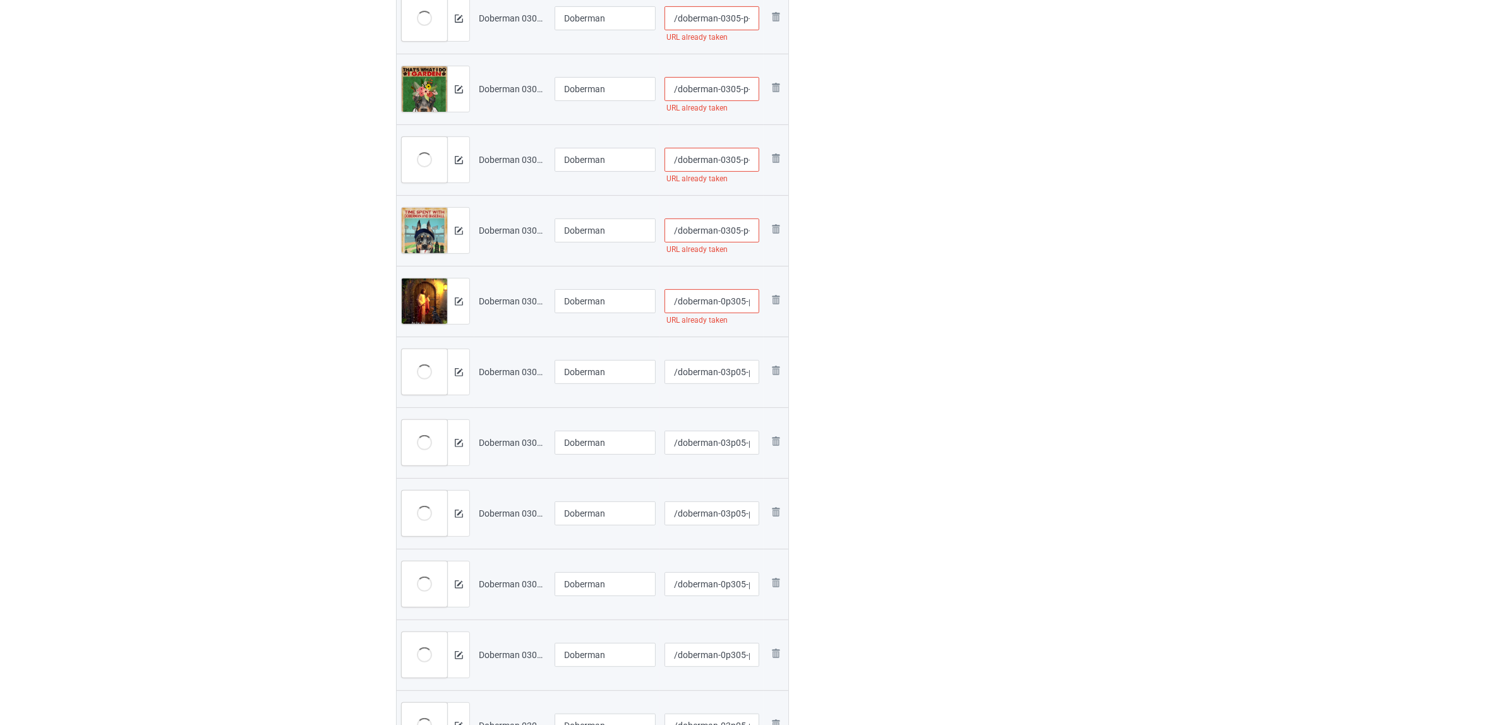
click at [932, 362] on div "Edit artwork You can adjust your artwork position, and upload files for double-…" at bounding box center [1003, 237] width 228 height 1405
click at [727, 229] on input "/doberman-0305-p-5" at bounding box center [711, 231] width 95 height 24
type input "/doberman-0p305-p-5"
click at [892, 275] on div "Edit artwork You can adjust your artwork position, and upload files for double-…" at bounding box center [1003, 237] width 228 height 1405
click at [727, 157] on input "/doberman-0305-p-4" at bounding box center [711, 160] width 95 height 24
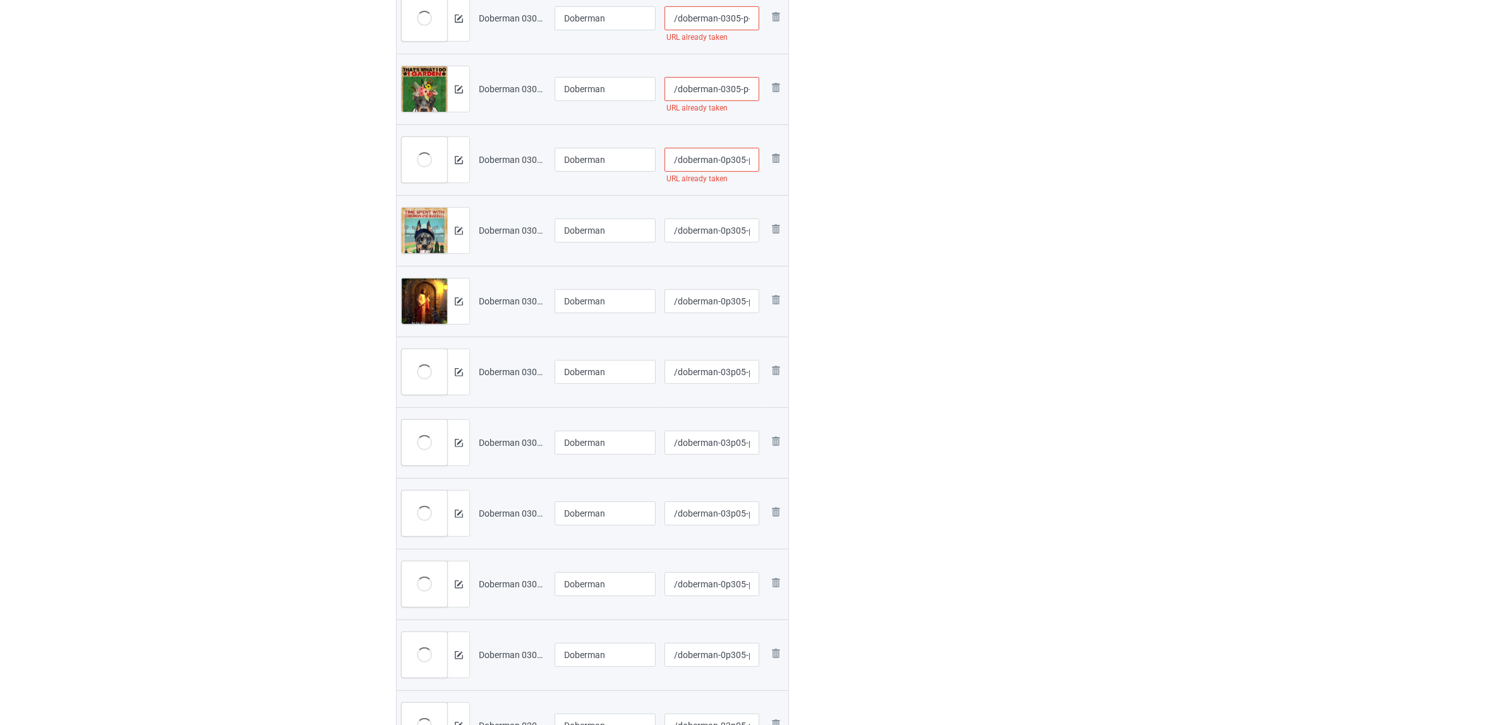
type input "/doberman-0p305-p-4"
click at [882, 229] on div at bounding box center [843, 237] width 91 height 1405
click at [731, 85] on input "/doberman-0305-p-4" at bounding box center [711, 89] width 95 height 24
type input "/doberman-03p05-p-4"
click at [926, 153] on div "Edit artwork You can adjust your artwork position, and upload files for double-…" at bounding box center [1003, 237] width 228 height 1405
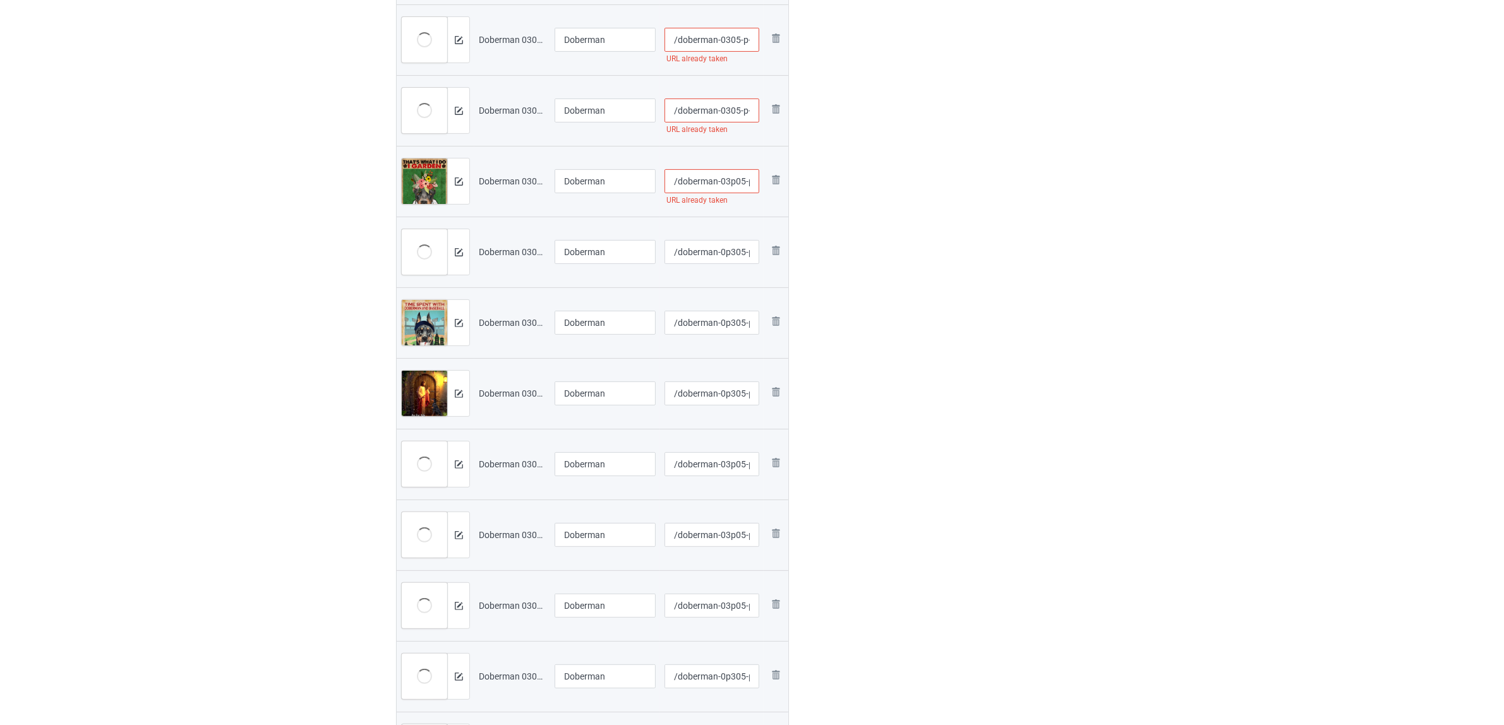
scroll to position [316, 0]
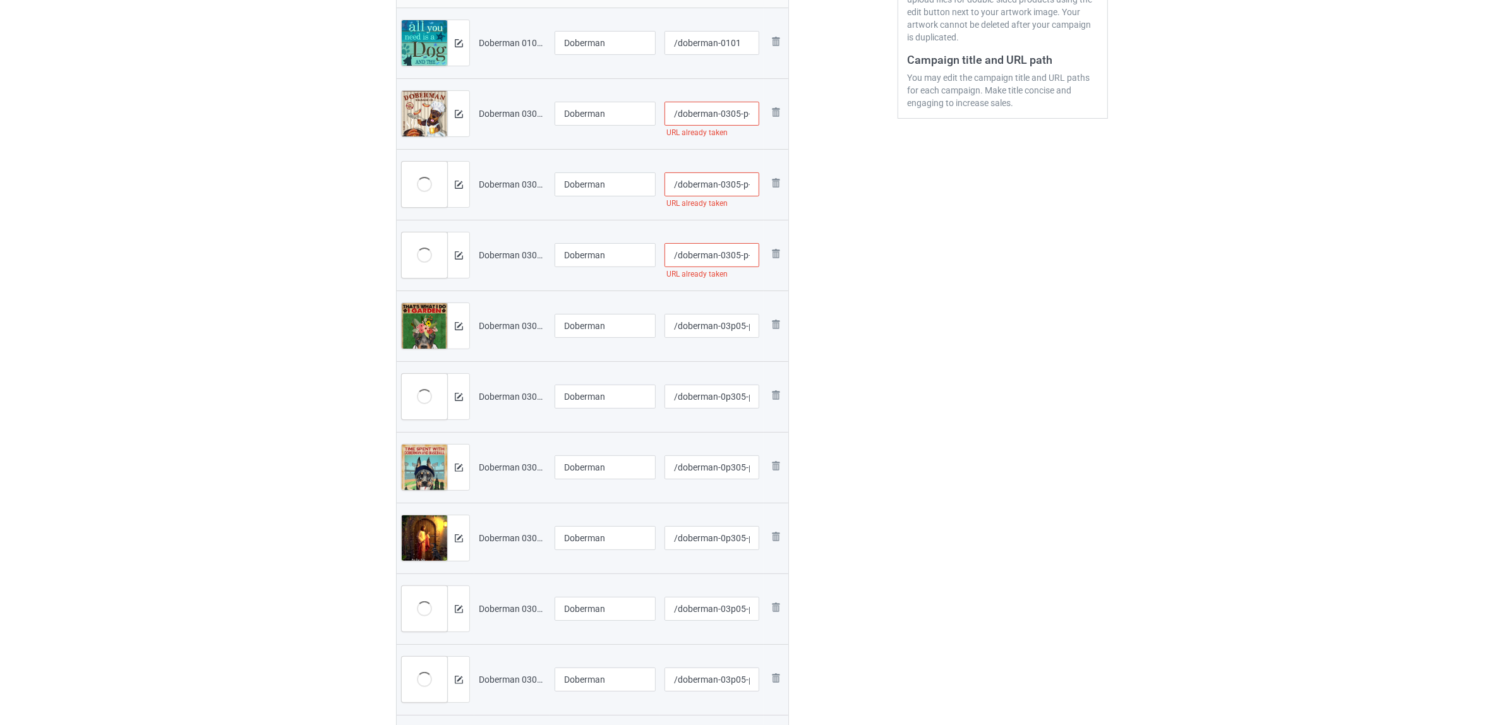
click at [723, 257] on input "/doberman-0305-p-3" at bounding box center [711, 255] width 95 height 24
type input "/doberman-0p305-p-3"
click at [942, 308] on div "Edit artwork You can adjust your artwork position, and upload files for double-…" at bounding box center [1003, 474] width 228 height 1405
click at [734, 188] on input "/doberman-0305-p-2" at bounding box center [711, 184] width 95 height 24
type input "/doberman-030p5-p-2"
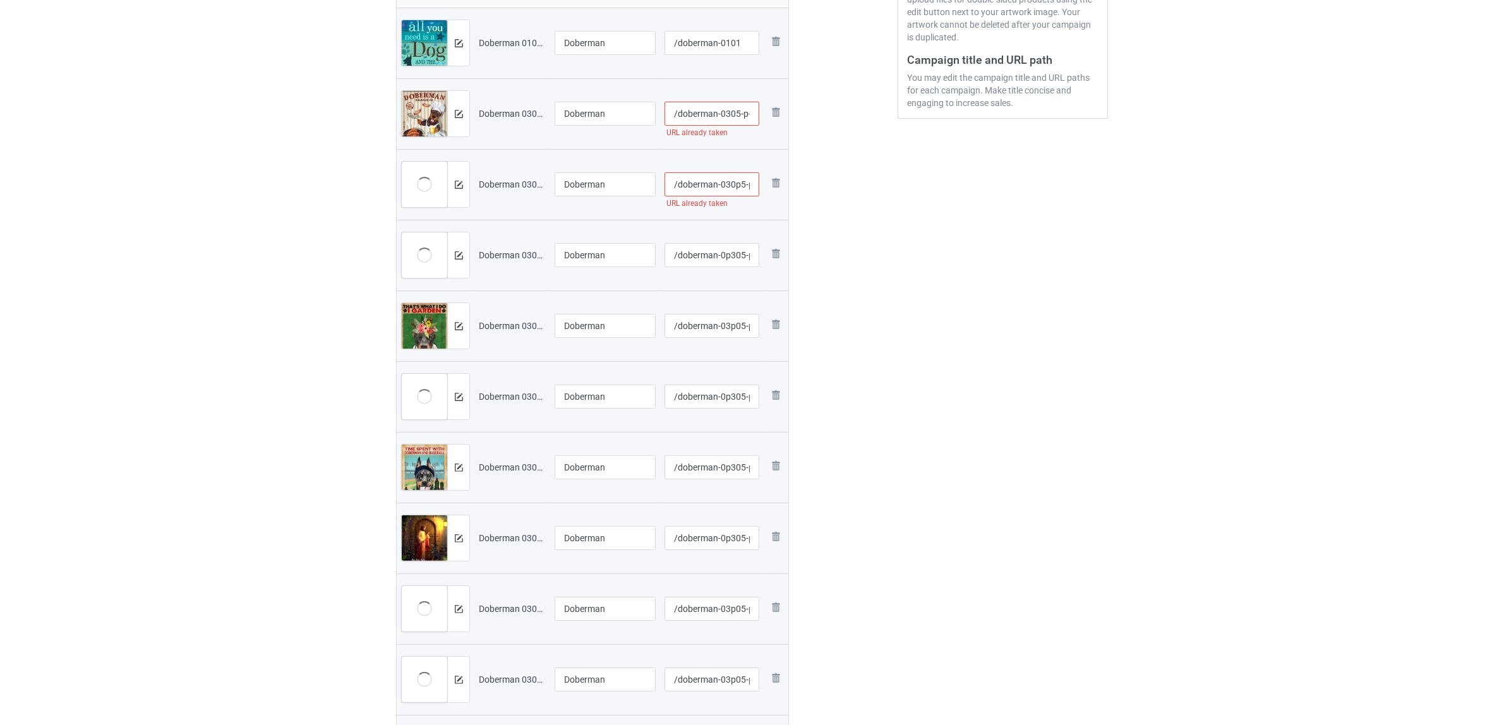
click at [945, 262] on div "Edit artwork You can adjust your artwork position, and upload files for double-…" at bounding box center [1003, 474] width 228 height 1405
click at [721, 106] on input "/doberman-0305-p-1" at bounding box center [711, 114] width 95 height 24
click at [736, 112] on input "/doberman-0305-p-1" at bounding box center [711, 114] width 95 height 24
type input "/doberman-030p5-p-1"
click at [933, 201] on div "Edit artwork You can adjust your artwork position, and upload files for double-…" at bounding box center [1003, 474] width 228 height 1405
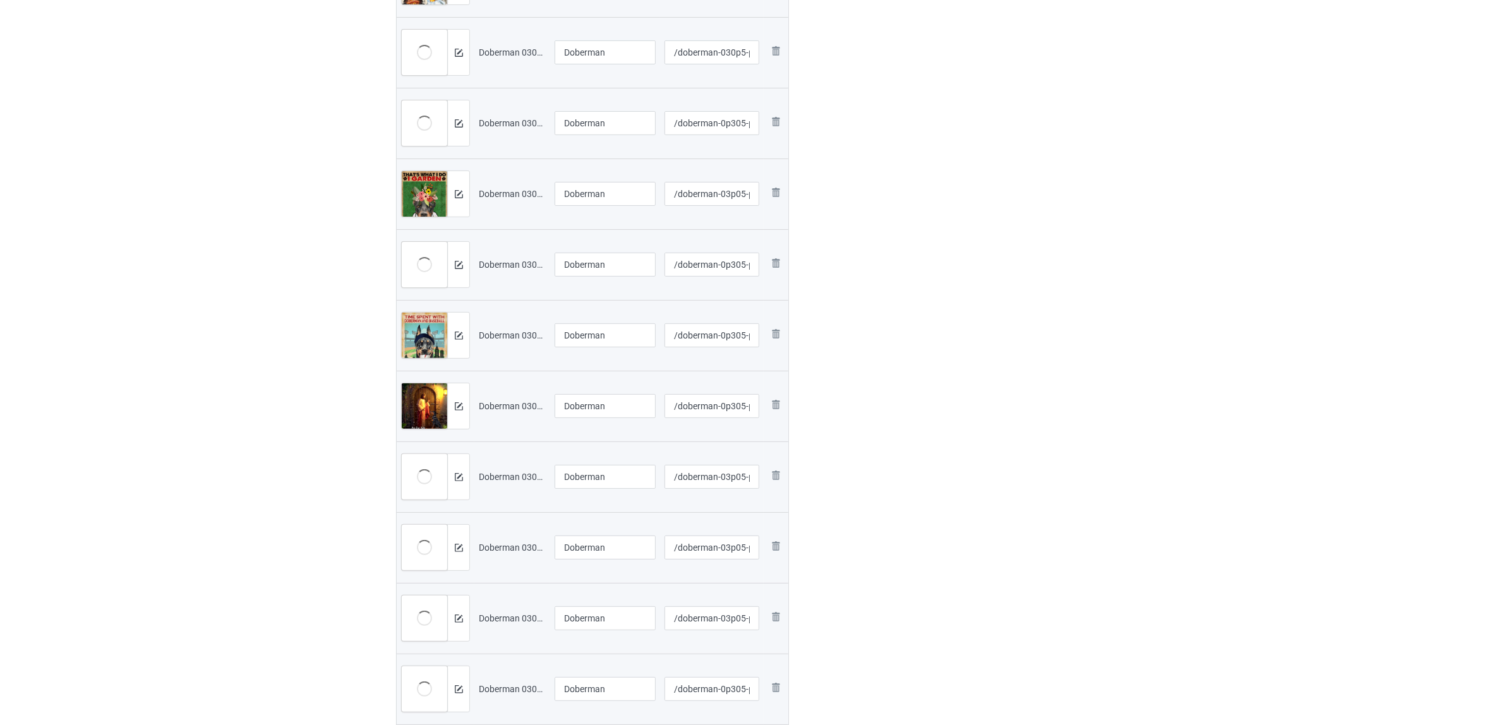
scroll to position [54, 0]
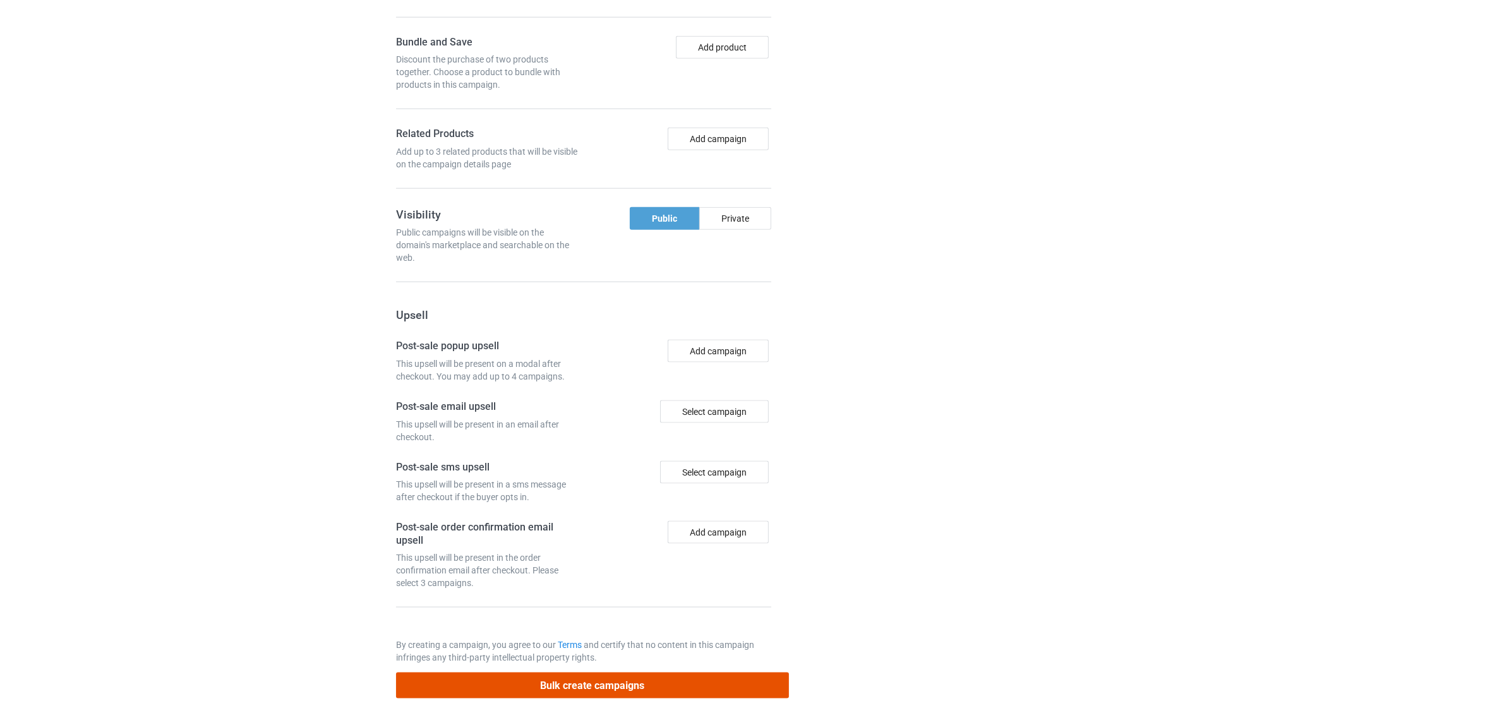
click at [648, 687] on button "Bulk create campaigns" at bounding box center [592, 686] width 393 height 26
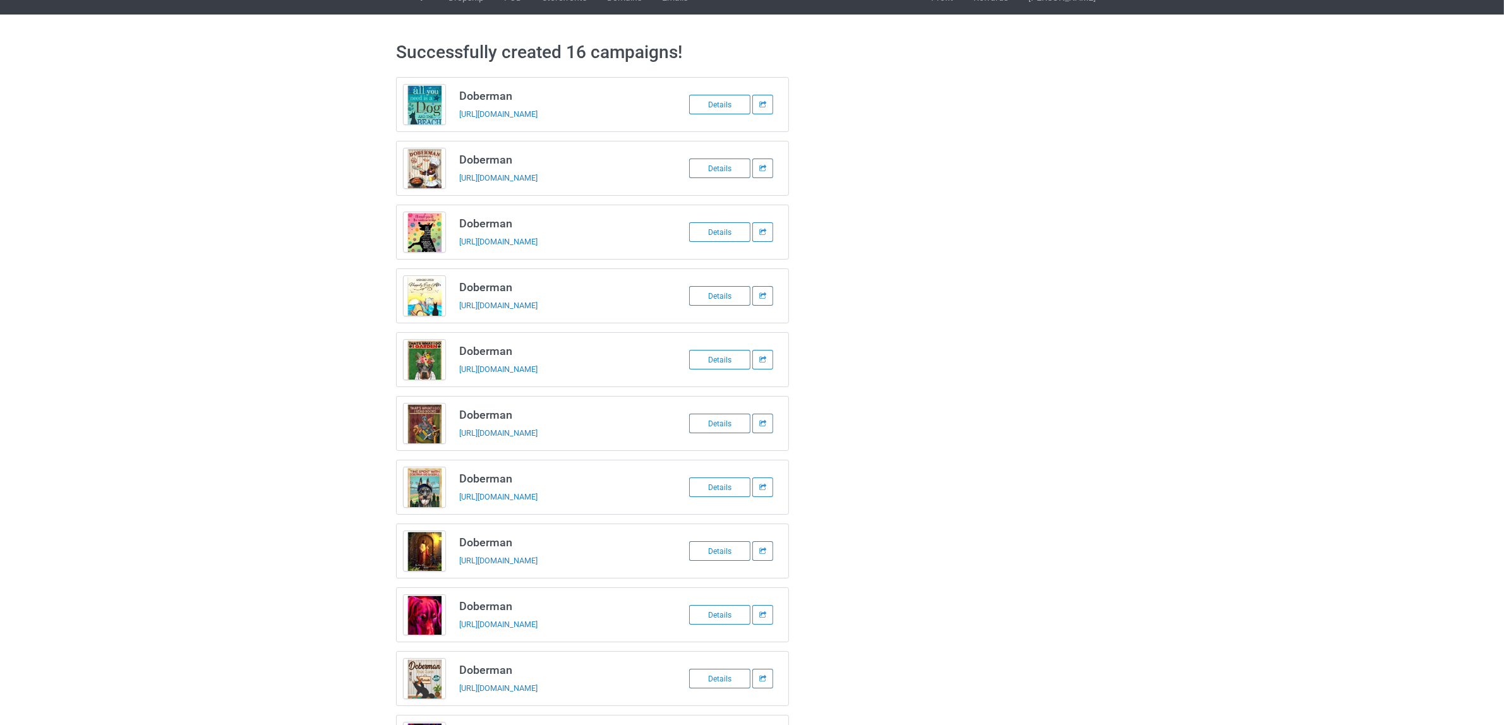
scroll to position [0, 0]
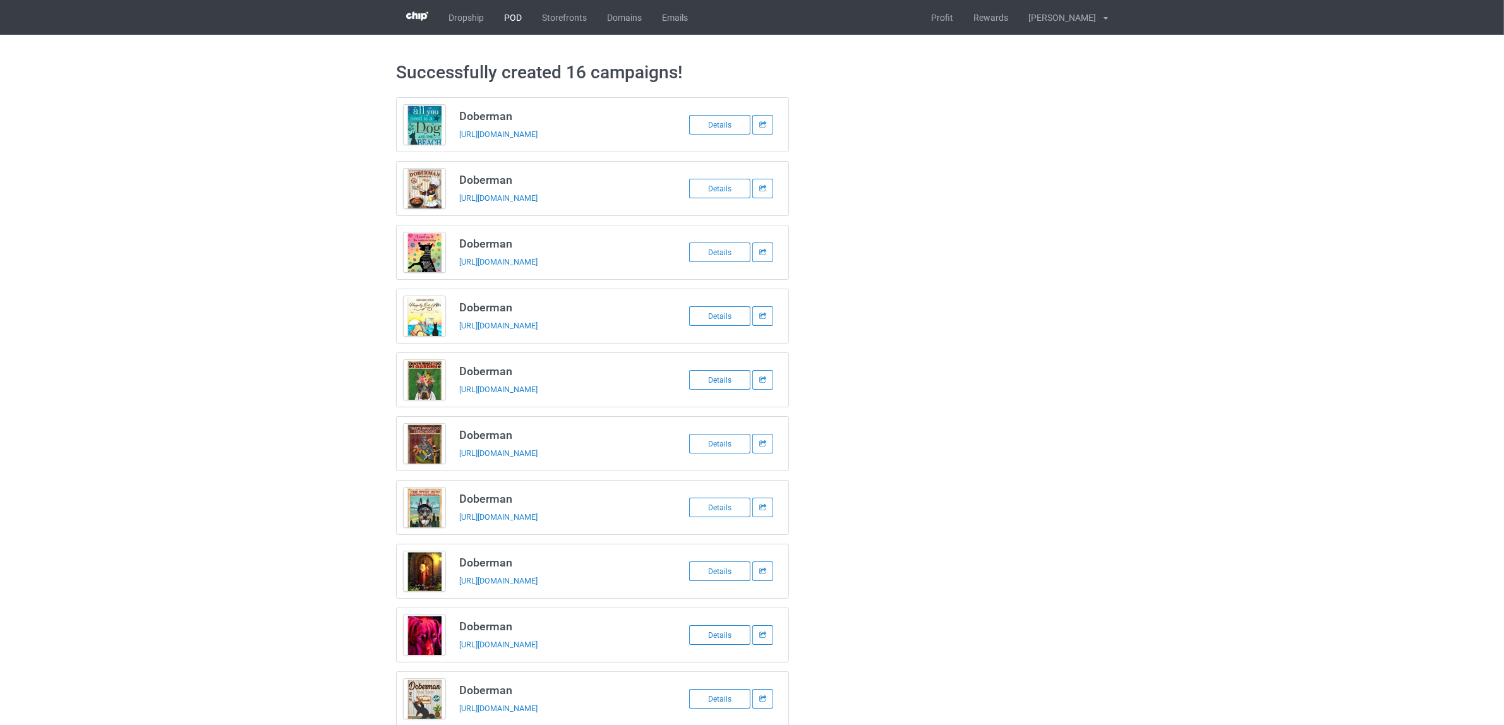
click at [509, 16] on link "POD" at bounding box center [513, 17] width 38 height 35
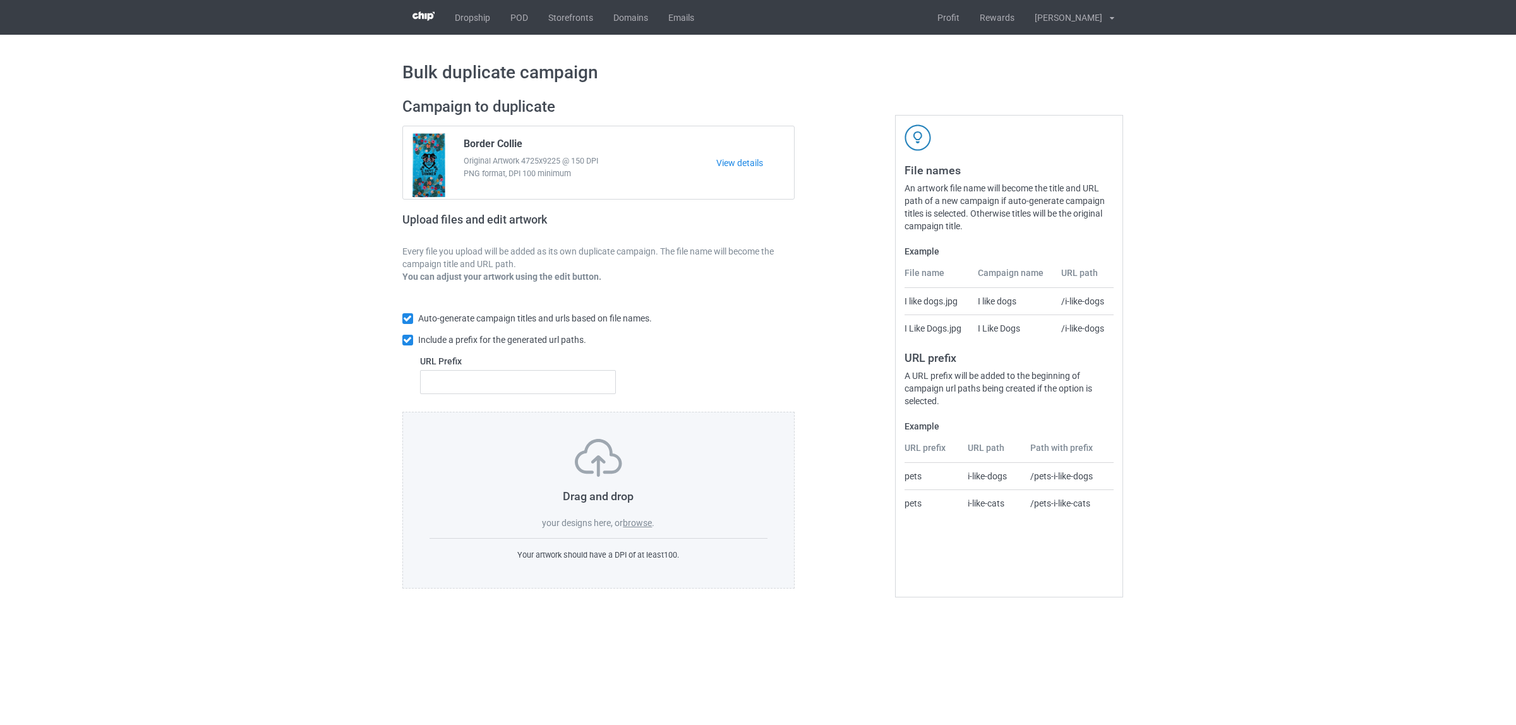
click at [643, 522] on label "browse" at bounding box center [637, 523] width 29 height 10
click at [0, 0] on input "browse" at bounding box center [0, 0] width 0 height 0
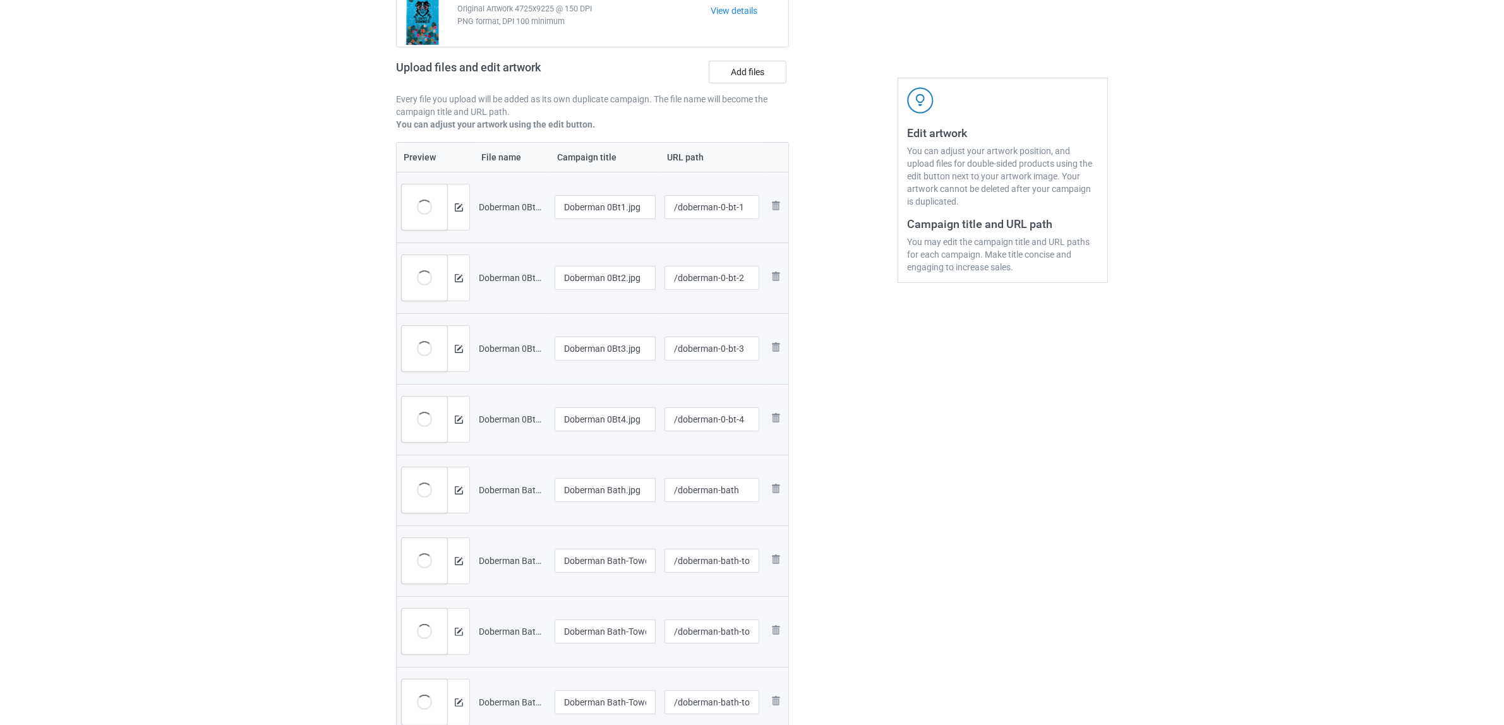
scroll to position [237, 0]
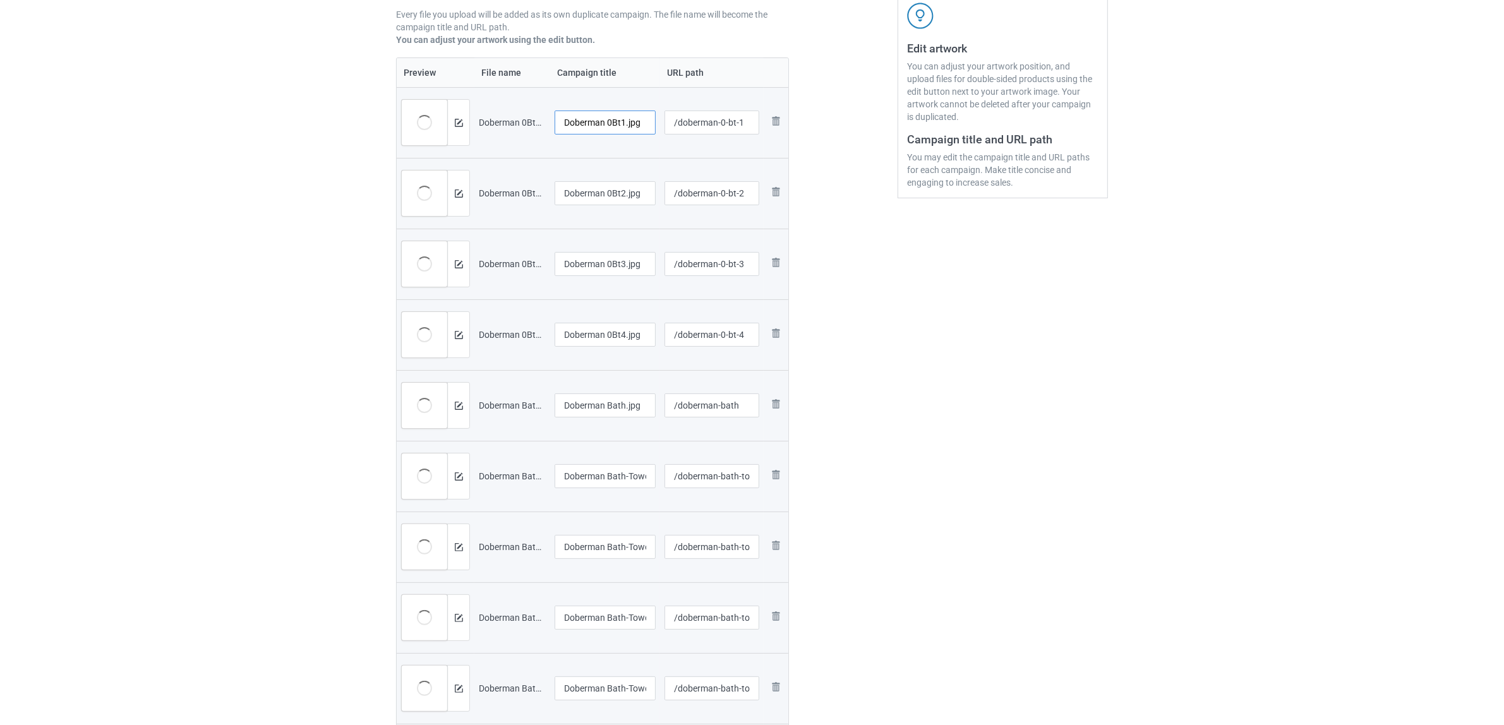
drag, startPoint x: 605, startPoint y: 125, endPoint x: 651, endPoint y: 125, distance: 46.1
click at [651, 125] on input "Doberman 0Bt1.jpg" at bounding box center [604, 123] width 101 height 24
drag, startPoint x: 629, startPoint y: 122, endPoint x: 481, endPoint y: 95, distance: 150.9
click at [481, 95] on tr "Preview and edit artwork Doberman 0Bt1.jpg Doberman /doberman-0-bt-1 Remove file" at bounding box center [593, 122] width 392 height 71
type input "Doberman"
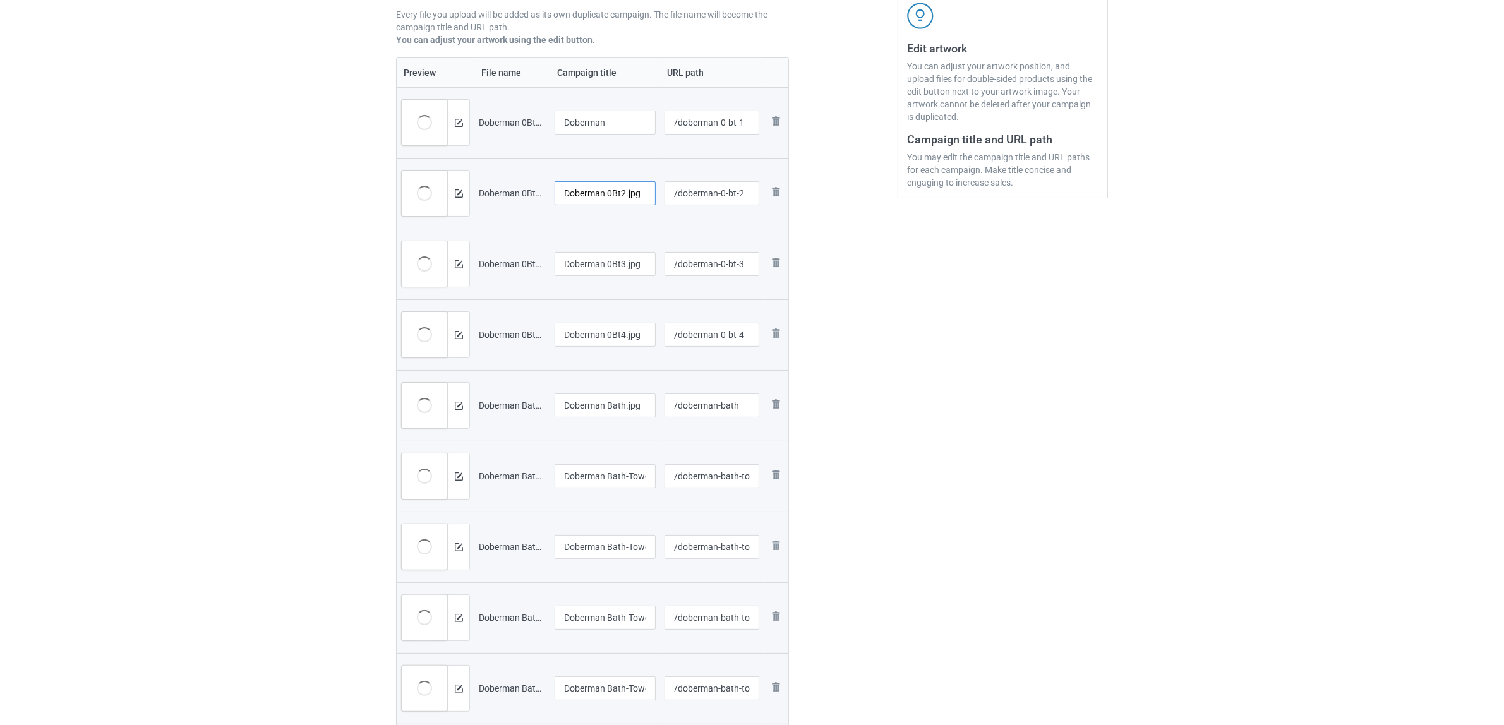
click at [621, 193] on input "Doberman 0Bt2.jpg" at bounding box center [604, 193] width 101 height 24
paste input "text"
type input "Doberman"
click at [626, 269] on input "Doberman 0Bt3.jpg" at bounding box center [604, 264] width 101 height 24
paste input "text"
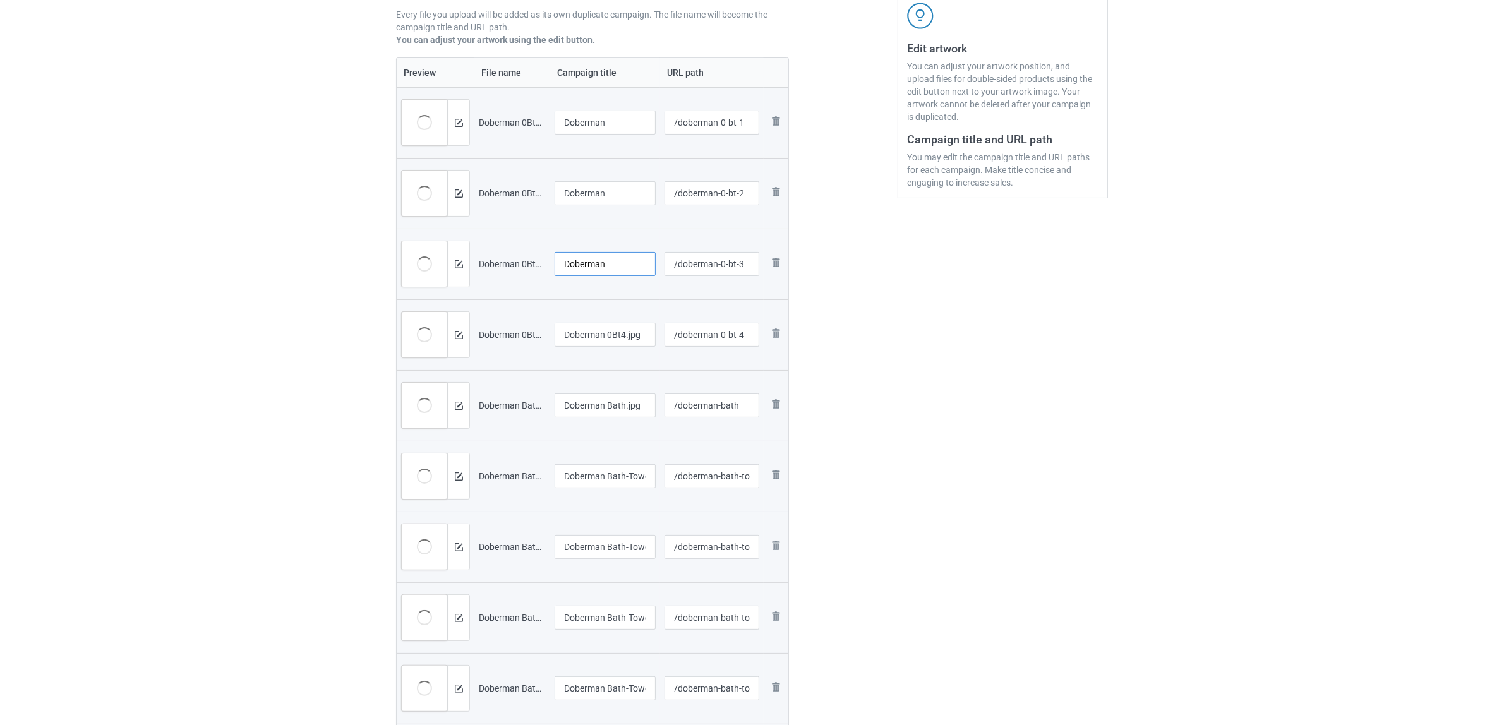
type input "Doberman"
click at [618, 321] on td "Doberman 0Bt4.jpg" at bounding box center [605, 334] width 110 height 71
click at [620, 330] on input "Doberman 0Bt4.jpg" at bounding box center [604, 335] width 101 height 24
paste input "text"
type input "Doberman"
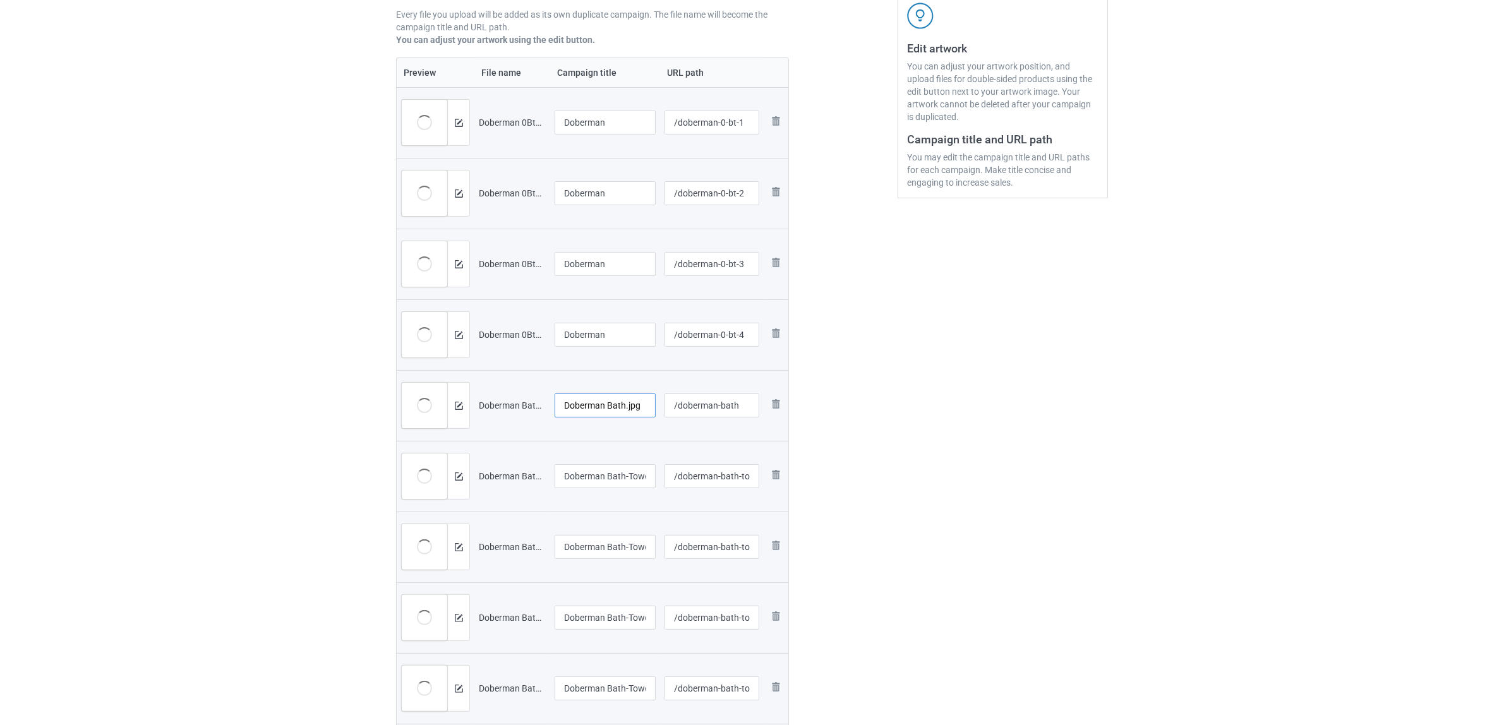
click at [606, 407] on input "Doberman Bath.jpg" at bounding box center [604, 405] width 101 height 24
paste input "text"
type input "Doberman"
click at [601, 491] on div at bounding box center [604, 492] width 101 height 8
click at [604, 475] on input "Doberman Bath-Towel 2.jpg" at bounding box center [604, 476] width 101 height 24
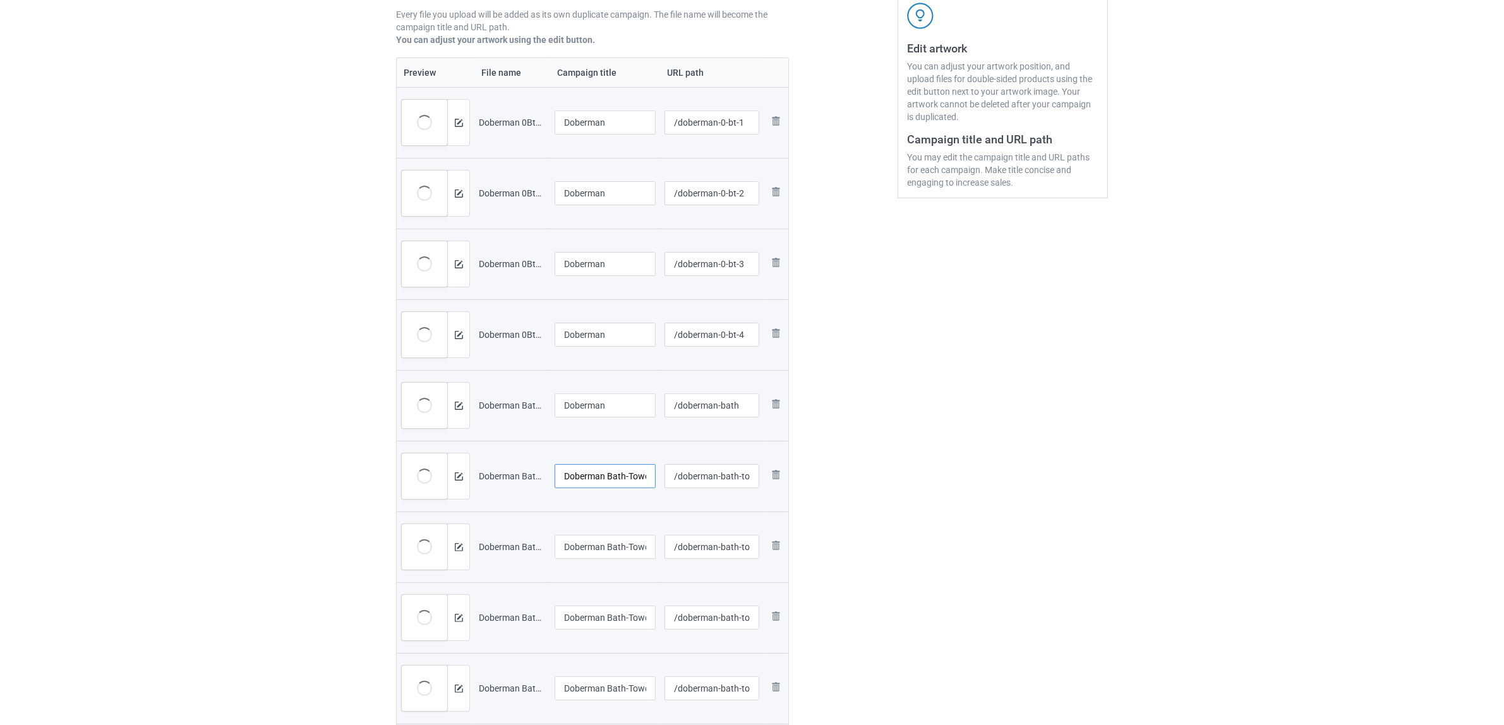
paste input "text"
type input "Doberman"
click at [620, 545] on input "Doberman Bath-Towel.jpg" at bounding box center [604, 547] width 101 height 24
paste input "text"
type input "Doberman"
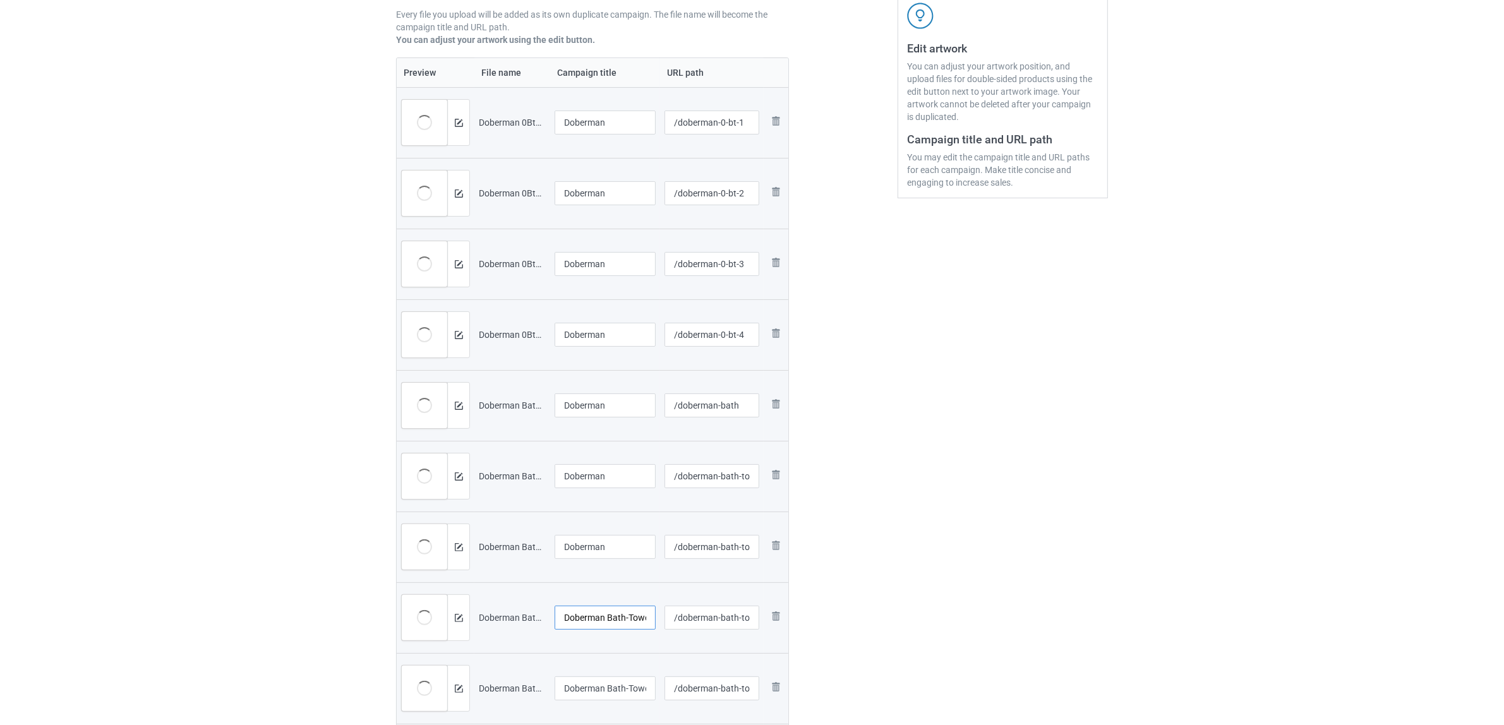
click at [622, 607] on input "Doberman Bath-Towel-1706V (1).jpg" at bounding box center [604, 618] width 101 height 24
paste input "text"
type input "Doberman"
click at [1037, 564] on div "Edit artwork You can adjust your artwork position, and upload files for double-…" at bounding box center [1003, 448] width 228 height 1192
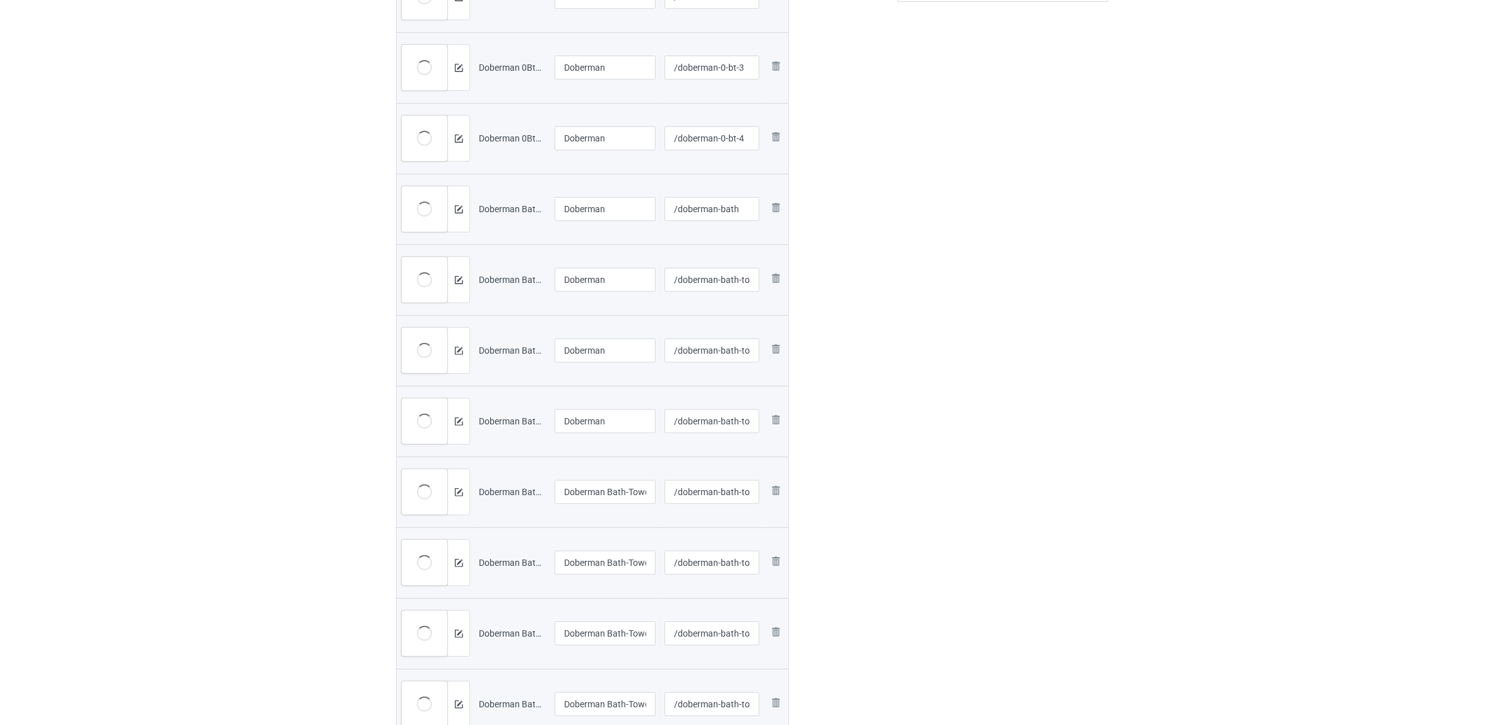
scroll to position [553, 0]
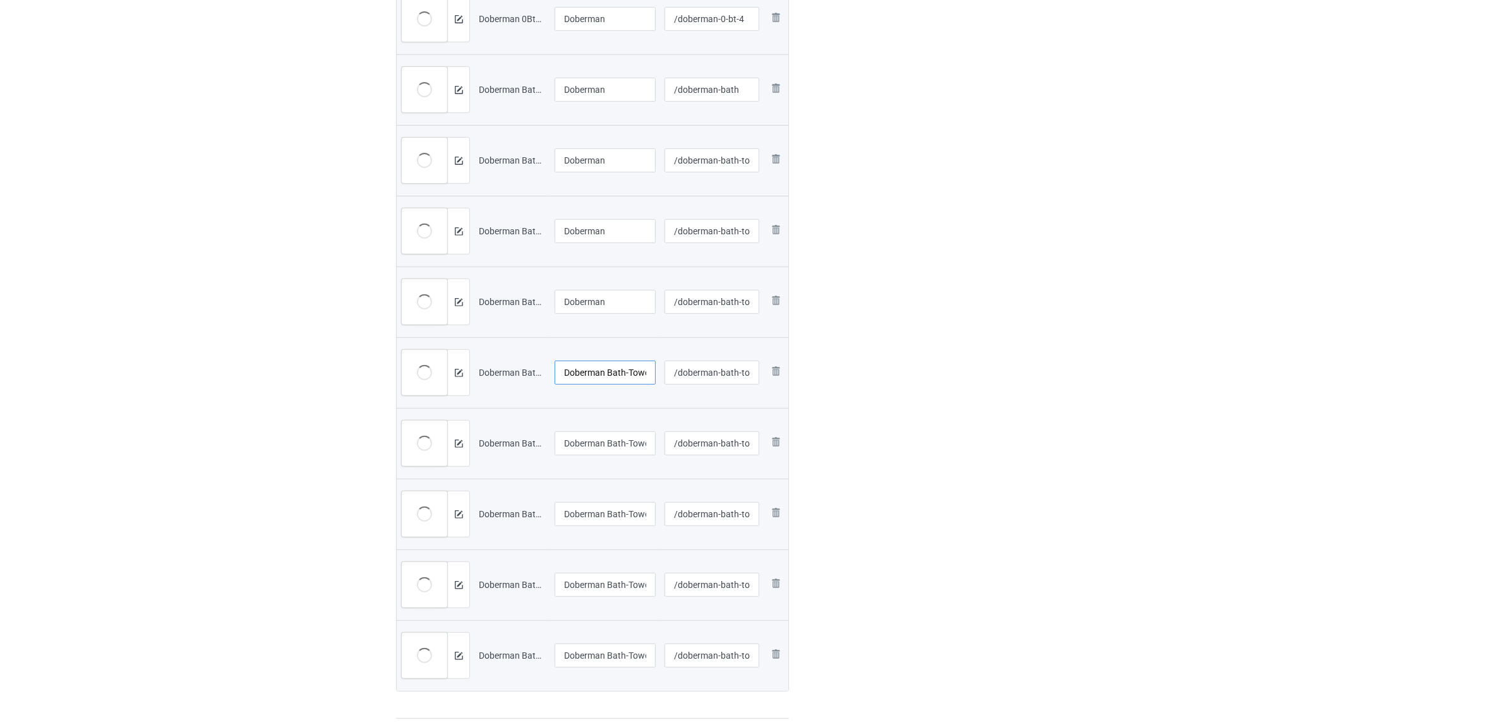
click at [604, 370] on input "Doberman Bath-Towel-1706V (2).jpg" at bounding box center [604, 373] width 101 height 24
paste input "text"
type input "Doberman"
click at [973, 438] on div "Edit artwork You can adjust your artwork position, and upload files for double-…" at bounding box center [1003, 132] width 228 height 1192
click at [585, 438] on input "Doberman Bath-Towel-1706V (3).jpg" at bounding box center [604, 443] width 101 height 24
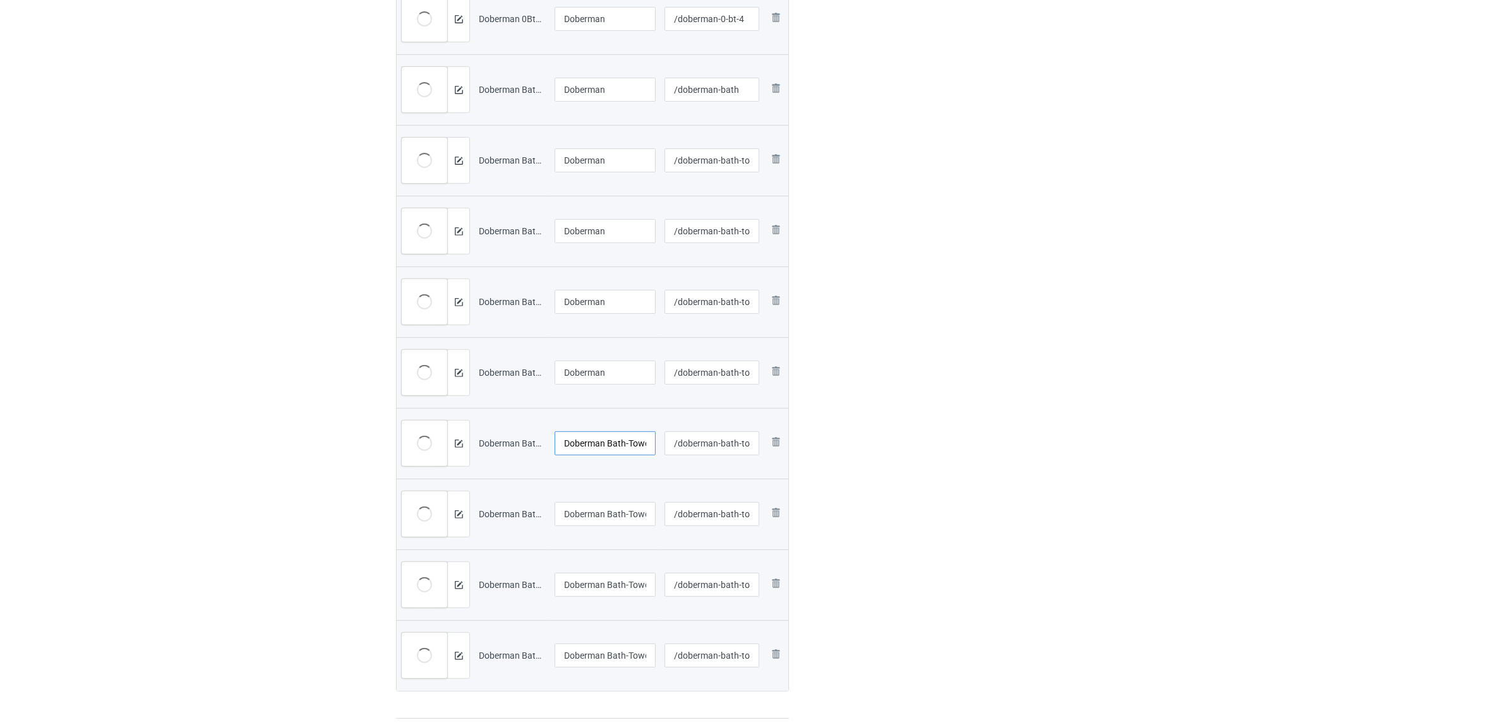
paste input "text"
type input "Doberman"
click at [948, 522] on div "Edit artwork You can adjust your artwork position, and upload files for double-…" at bounding box center [1003, 132] width 228 height 1192
click at [632, 507] on input "Doberman Bath-Towel-1706V (4).jpg" at bounding box center [604, 514] width 101 height 24
paste input "text"
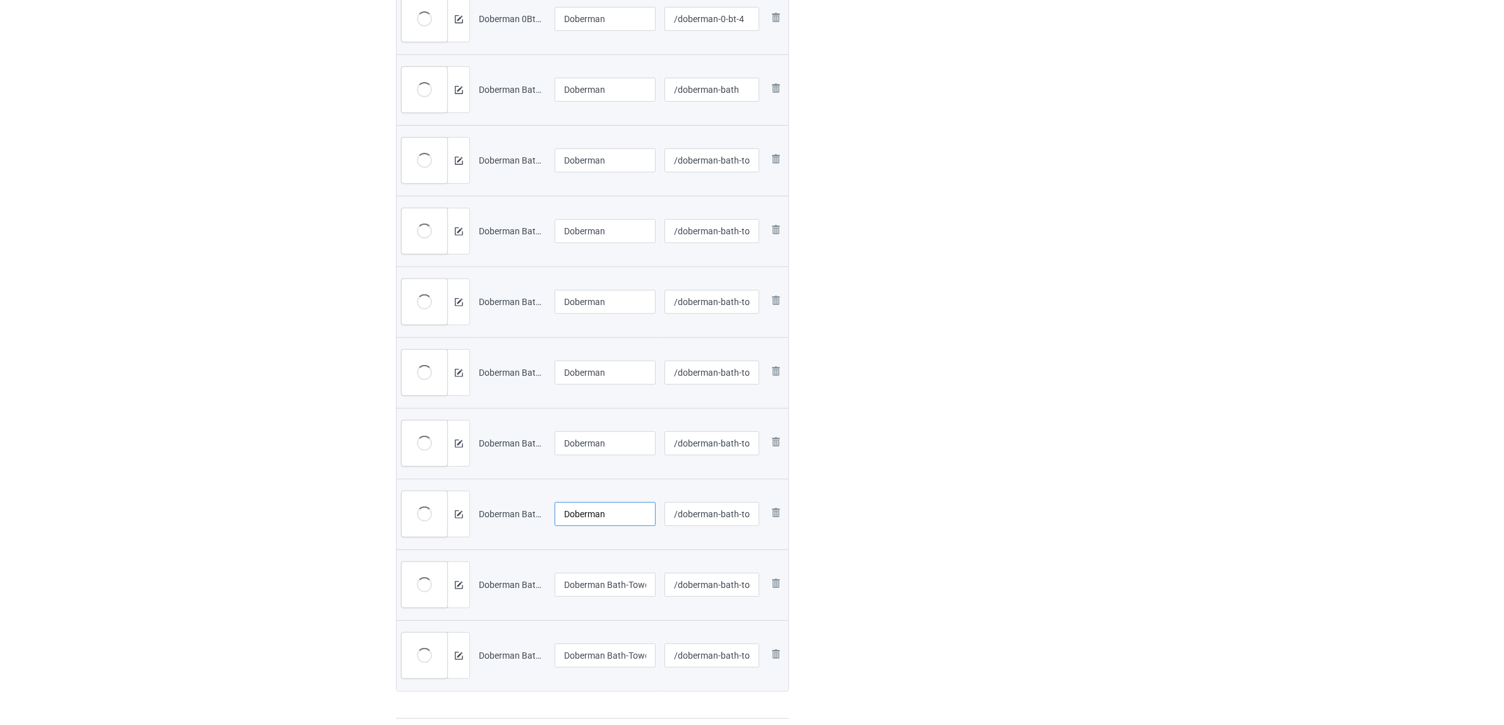
type input "Doberman"
click at [948, 570] on div "Edit artwork You can adjust your artwork position, and upload files for double-…" at bounding box center [1003, 132] width 228 height 1192
click at [608, 585] on input "Doberman Bath-Towel-2024A2.jpg" at bounding box center [604, 585] width 101 height 24
paste input "text"
type input "Doberman"
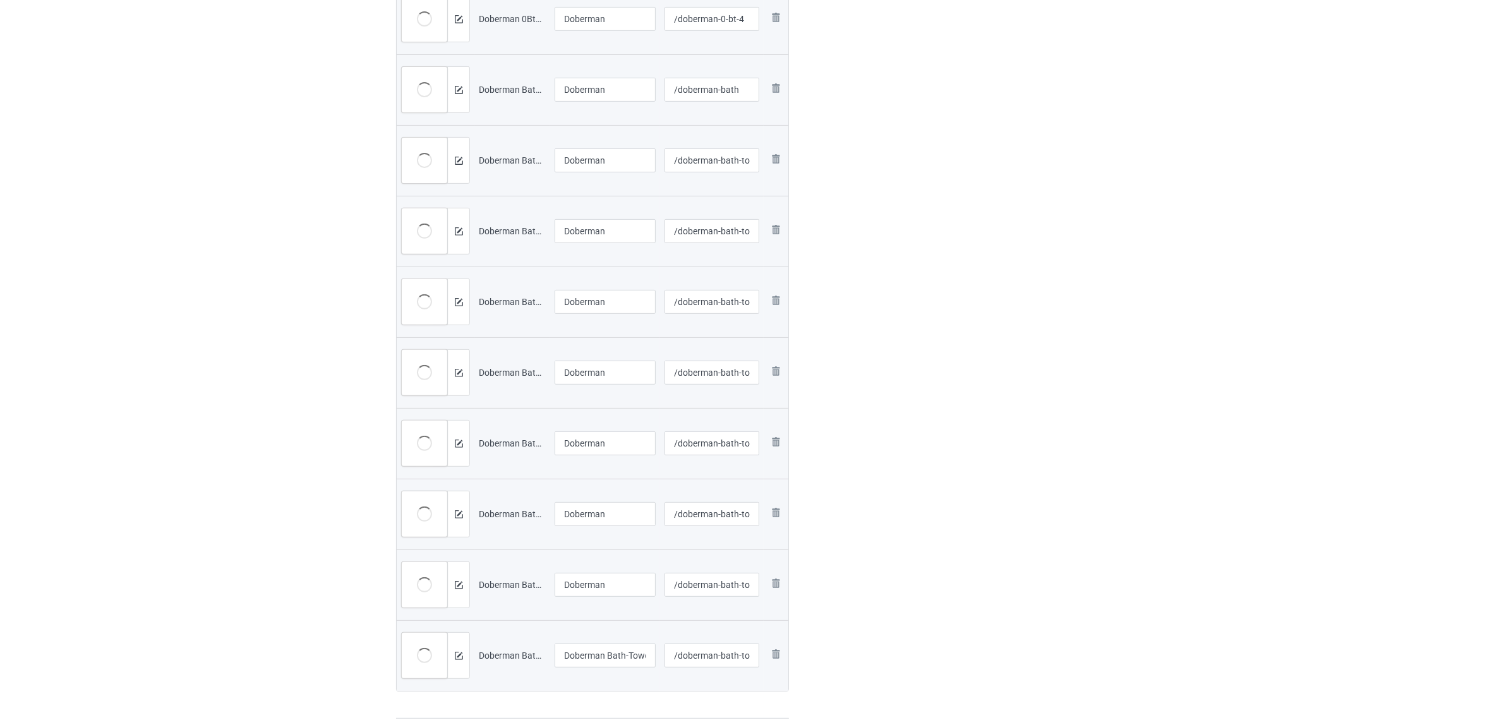
drag, startPoint x: 1043, startPoint y: 542, endPoint x: 1011, endPoint y: 551, distance: 33.0
click at [1042, 542] on div "Edit artwork You can adjust your artwork position, and upload files for double-…" at bounding box center [1003, 132] width 228 height 1192
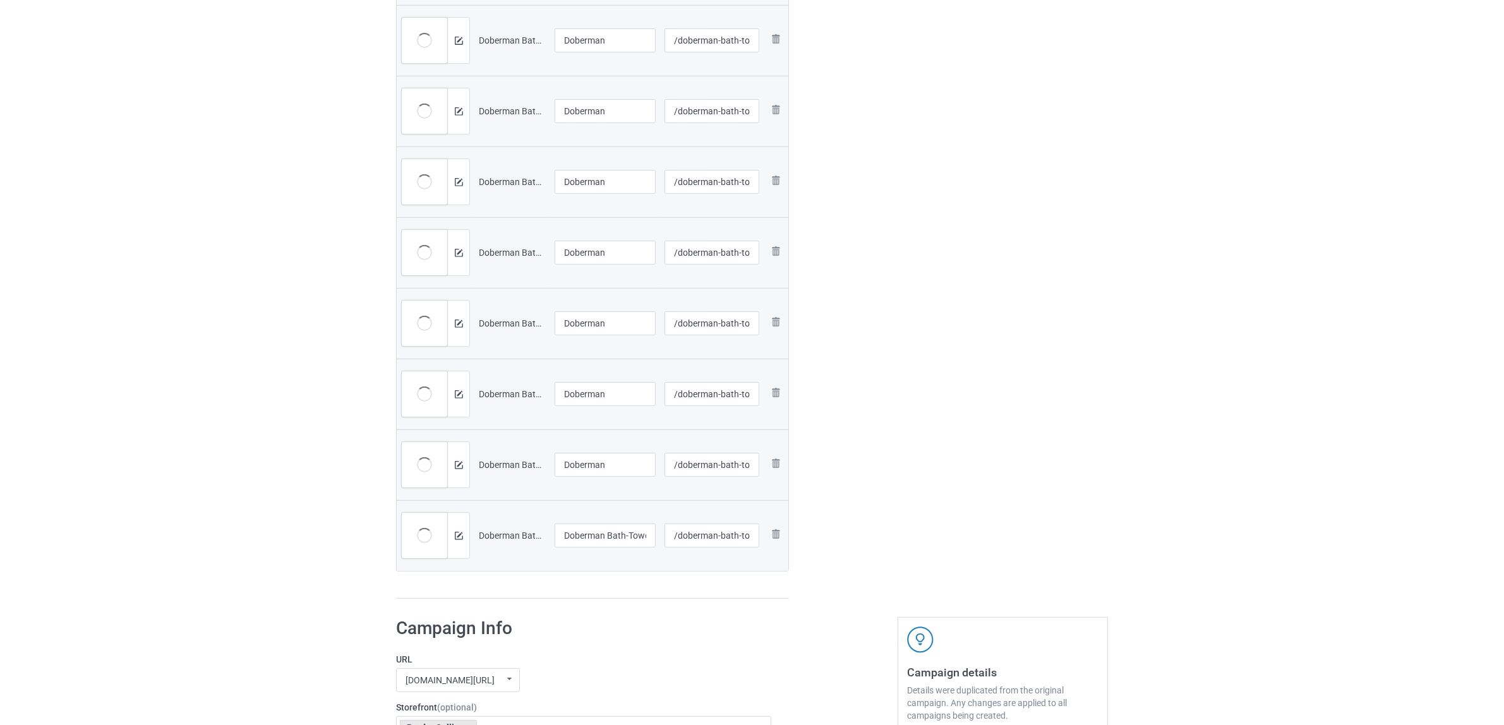
scroll to position [789, 0]
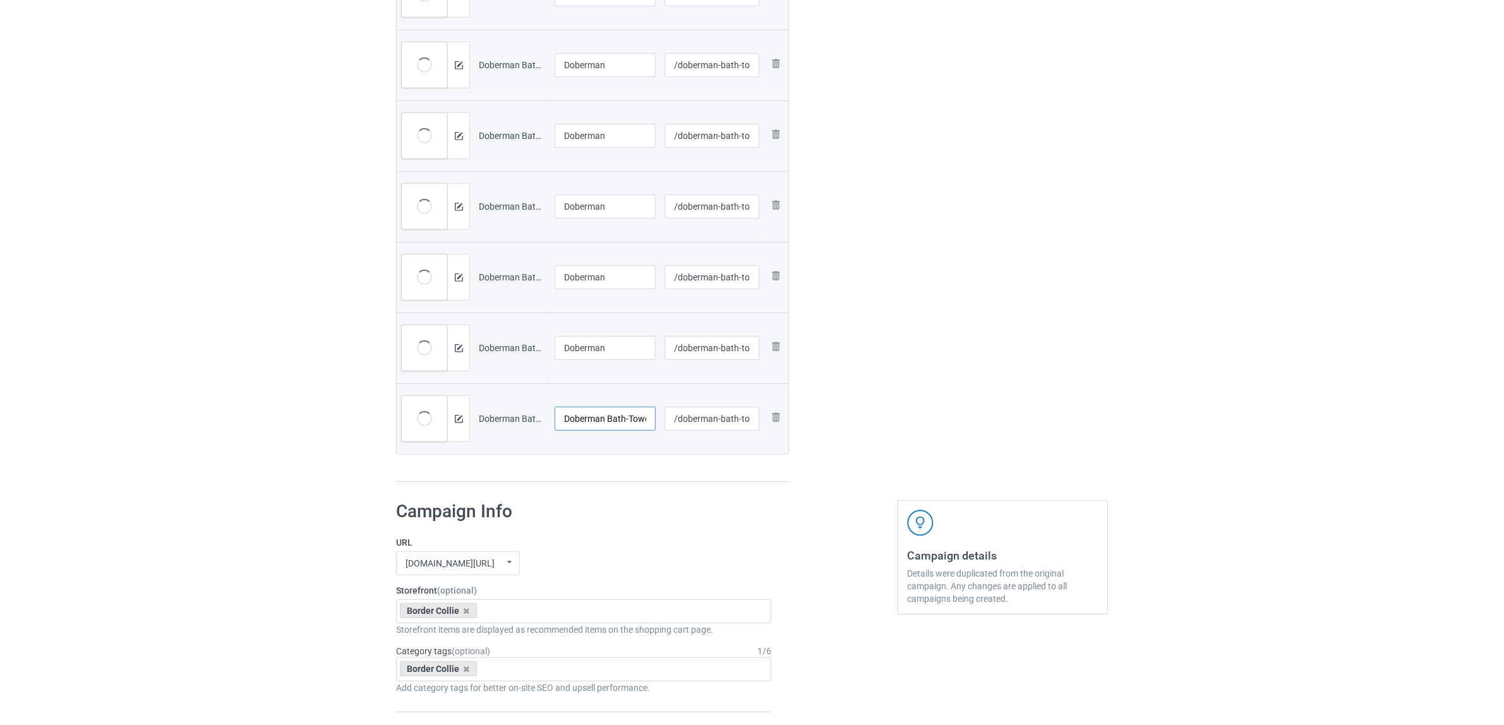
click at [595, 428] on input "Doberman Bath-Towel-2024A3.jpg" at bounding box center [604, 419] width 101 height 24
paste input "text"
type input "Doberman"
click at [665, 502] on h1 "Campaign Info" at bounding box center [583, 511] width 375 height 23
click at [465, 609] on icon at bounding box center [467, 611] width 6 height 8
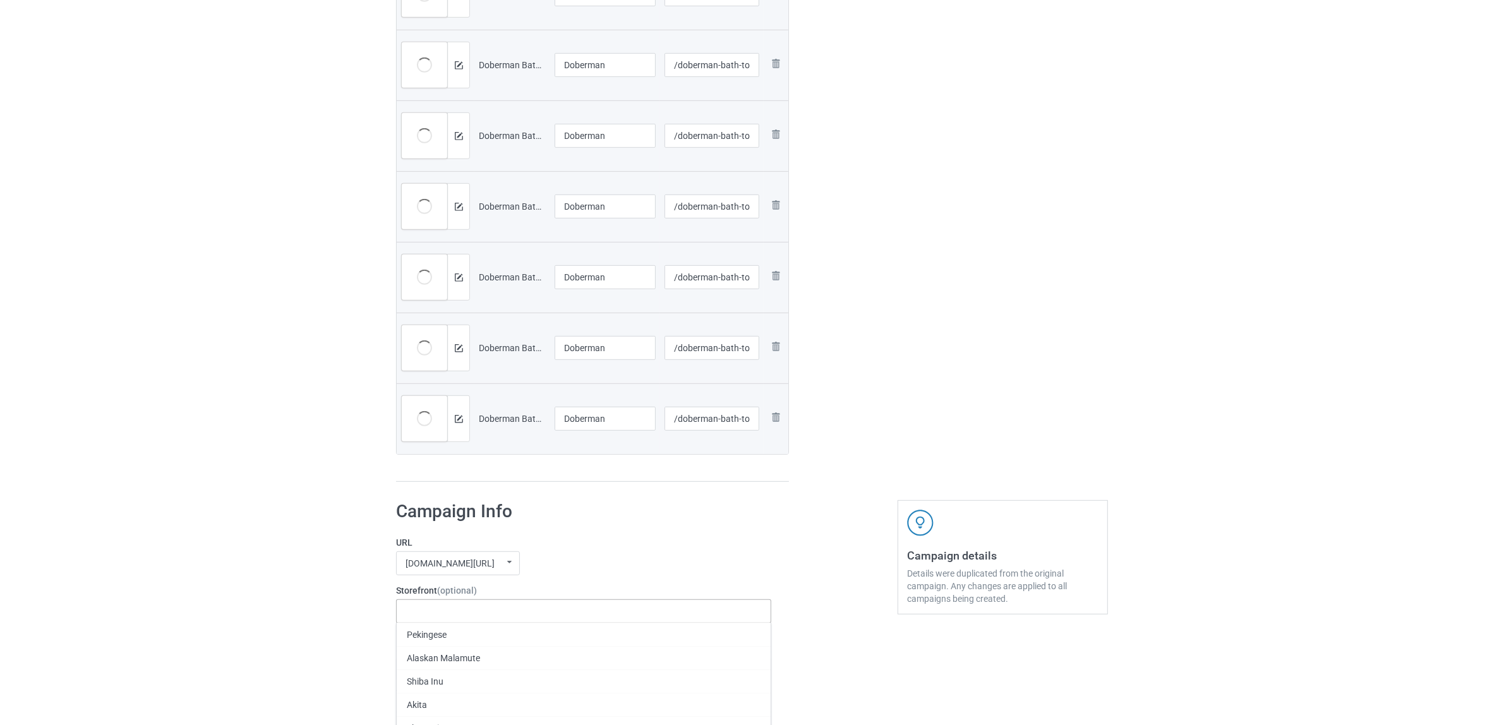
paste input "Doberman"
type input "Doberman"
click at [436, 638] on div "Doberman" at bounding box center [584, 634] width 374 height 23
click at [466, 670] on icon at bounding box center [467, 669] width 6 height 8
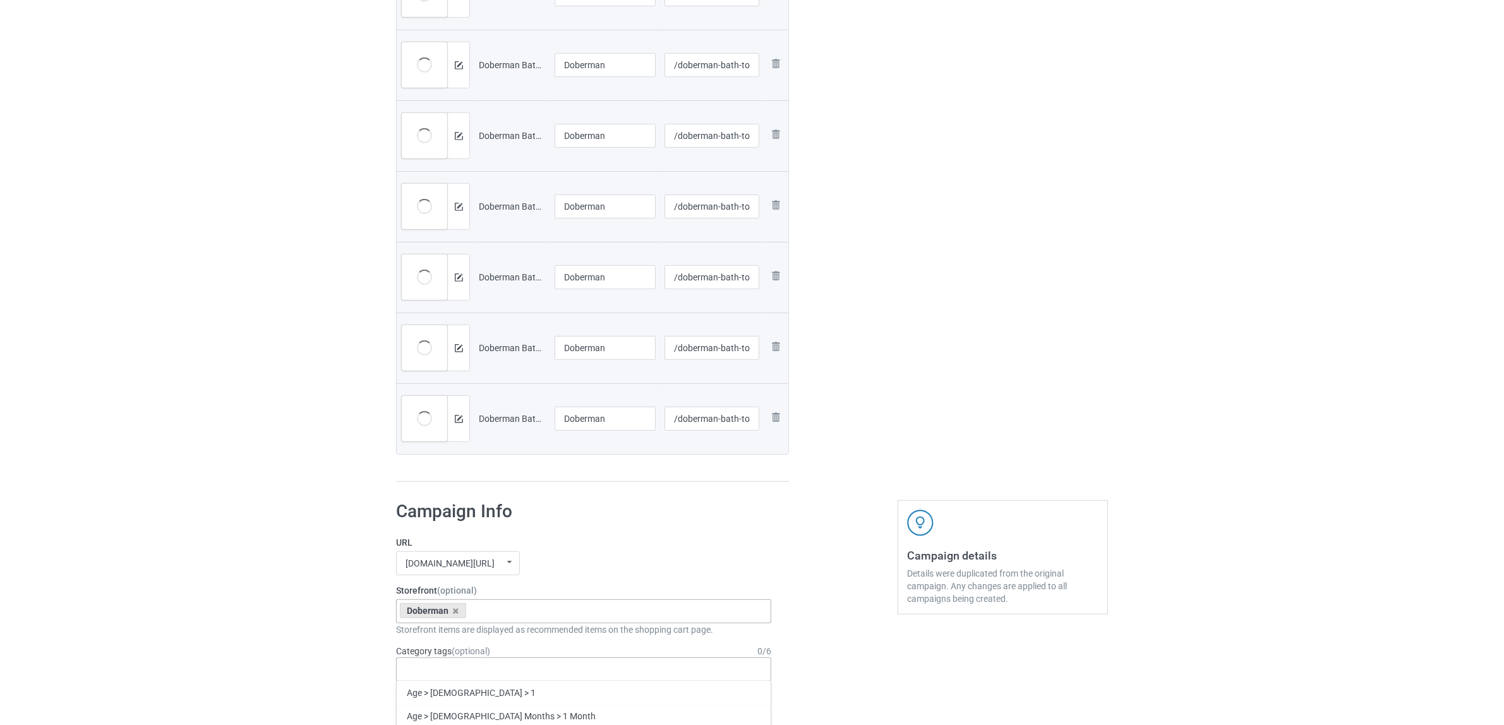
paste input "Doberman"
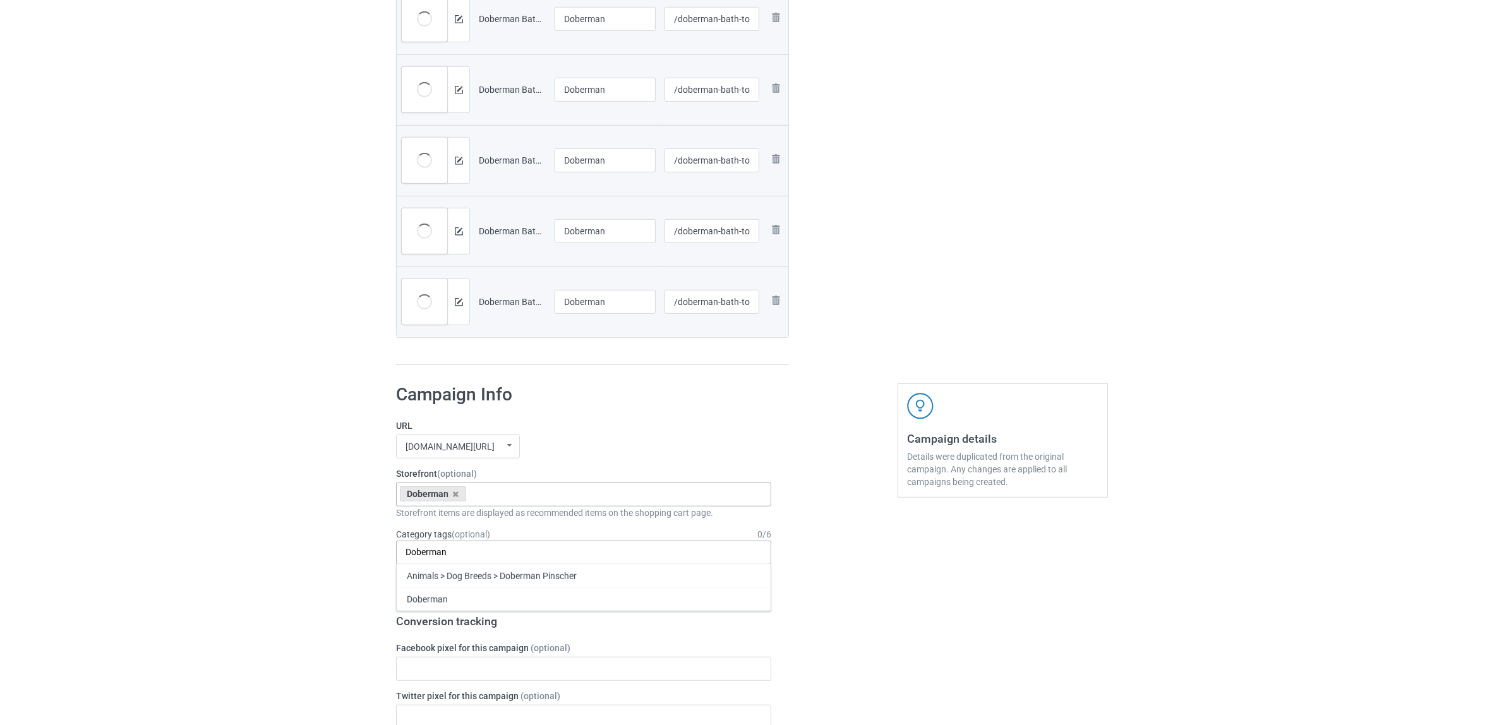
scroll to position [1105, 0]
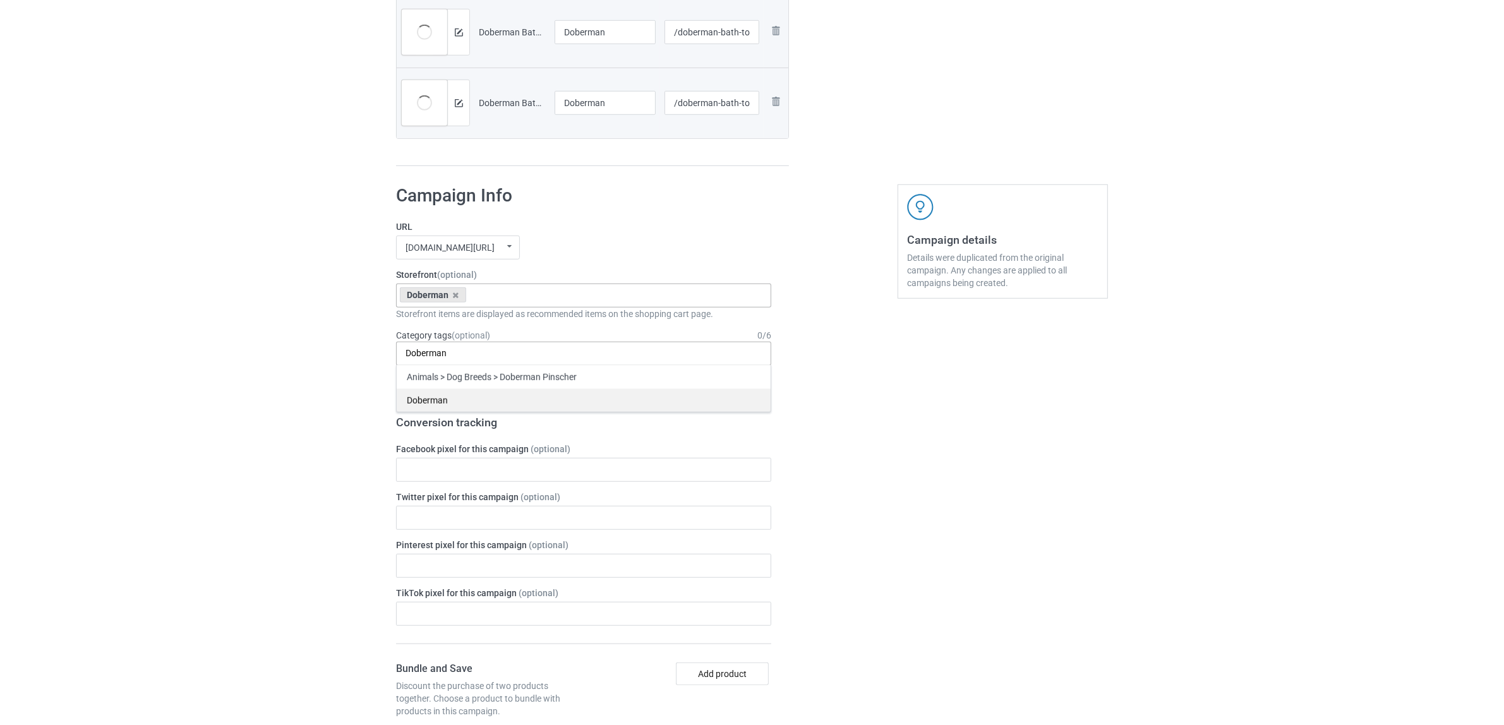
type input "Doberman"
click at [441, 405] on div "Doberman" at bounding box center [584, 399] width 374 height 23
click at [284, 395] on div "Bulk duplicate campaign Campaign to duplicate Border Collie Original Artwork 47…" at bounding box center [752, 141] width 1504 height 2422
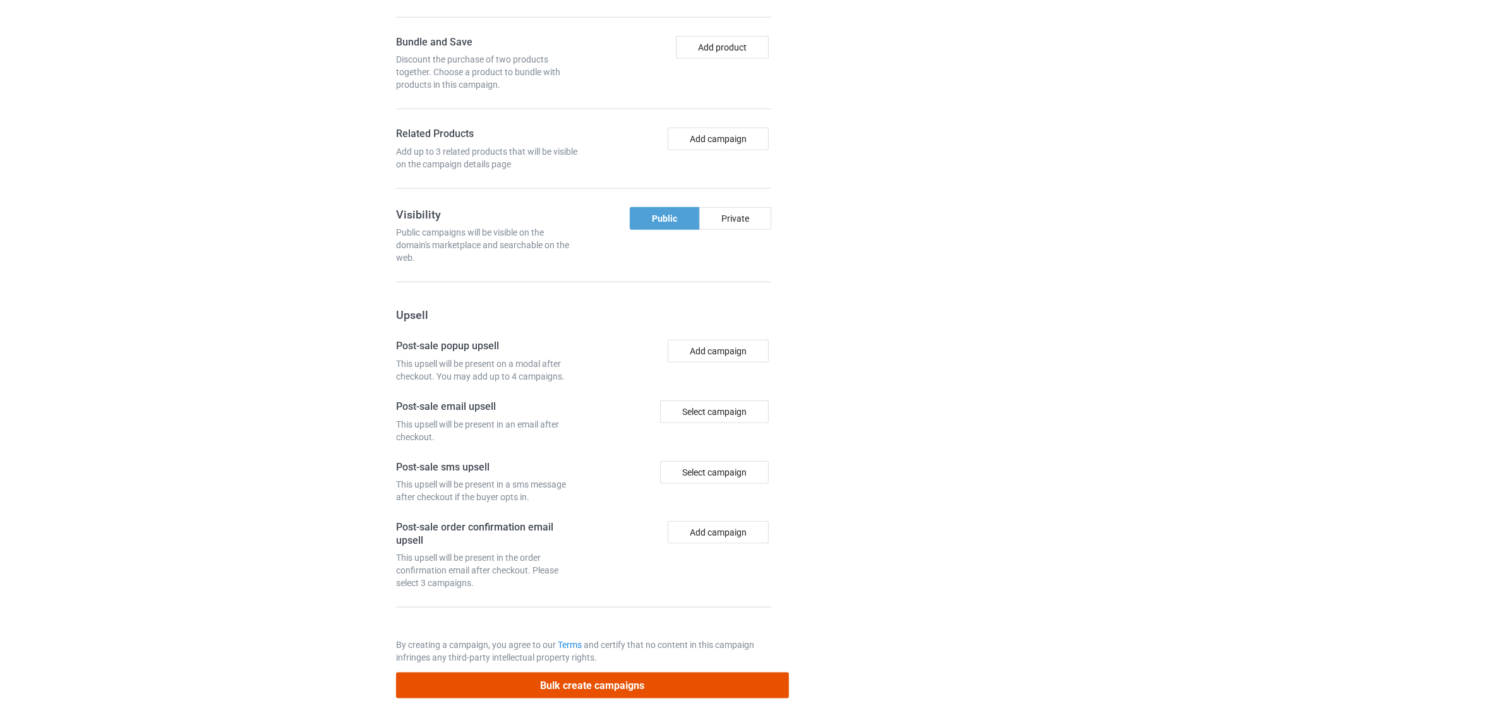
click at [654, 678] on button "Bulk create campaigns" at bounding box center [592, 686] width 393 height 26
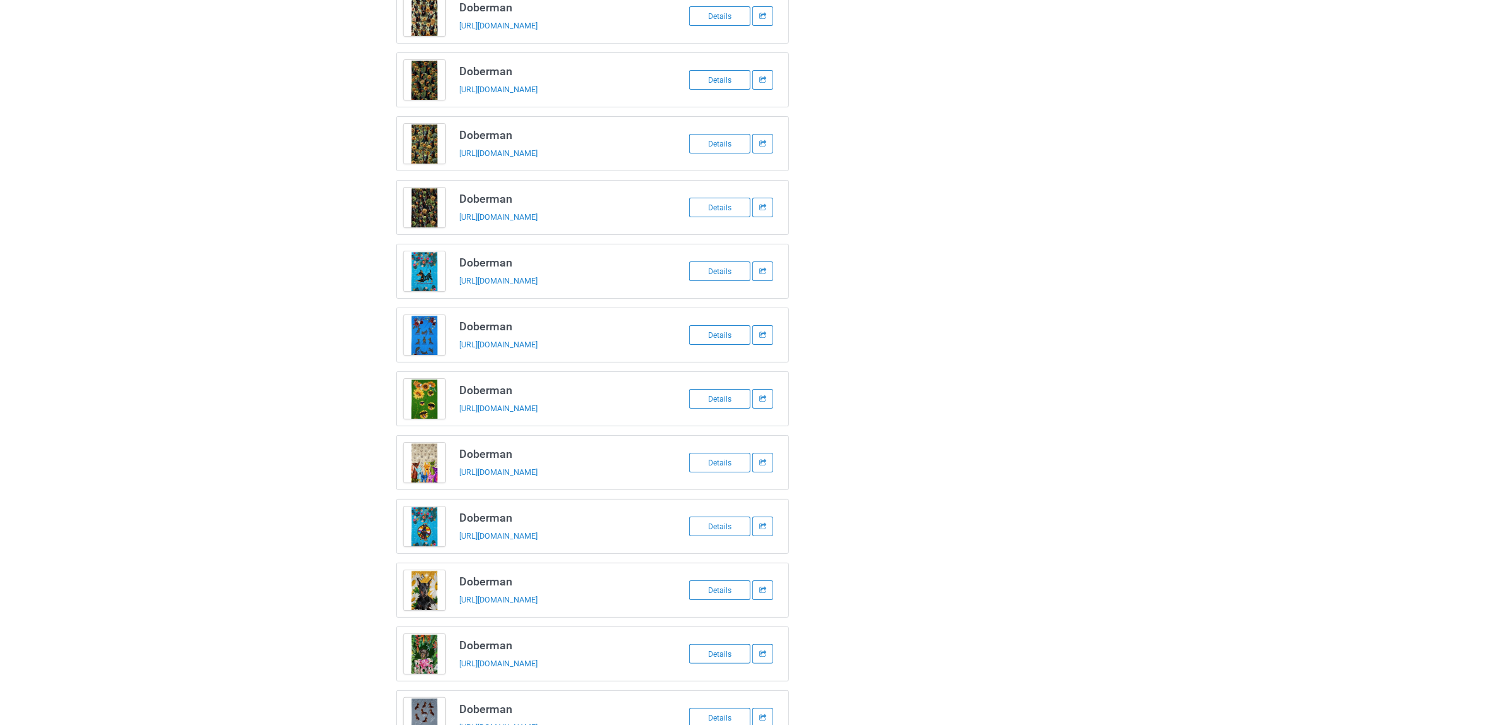
scroll to position [0, 0]
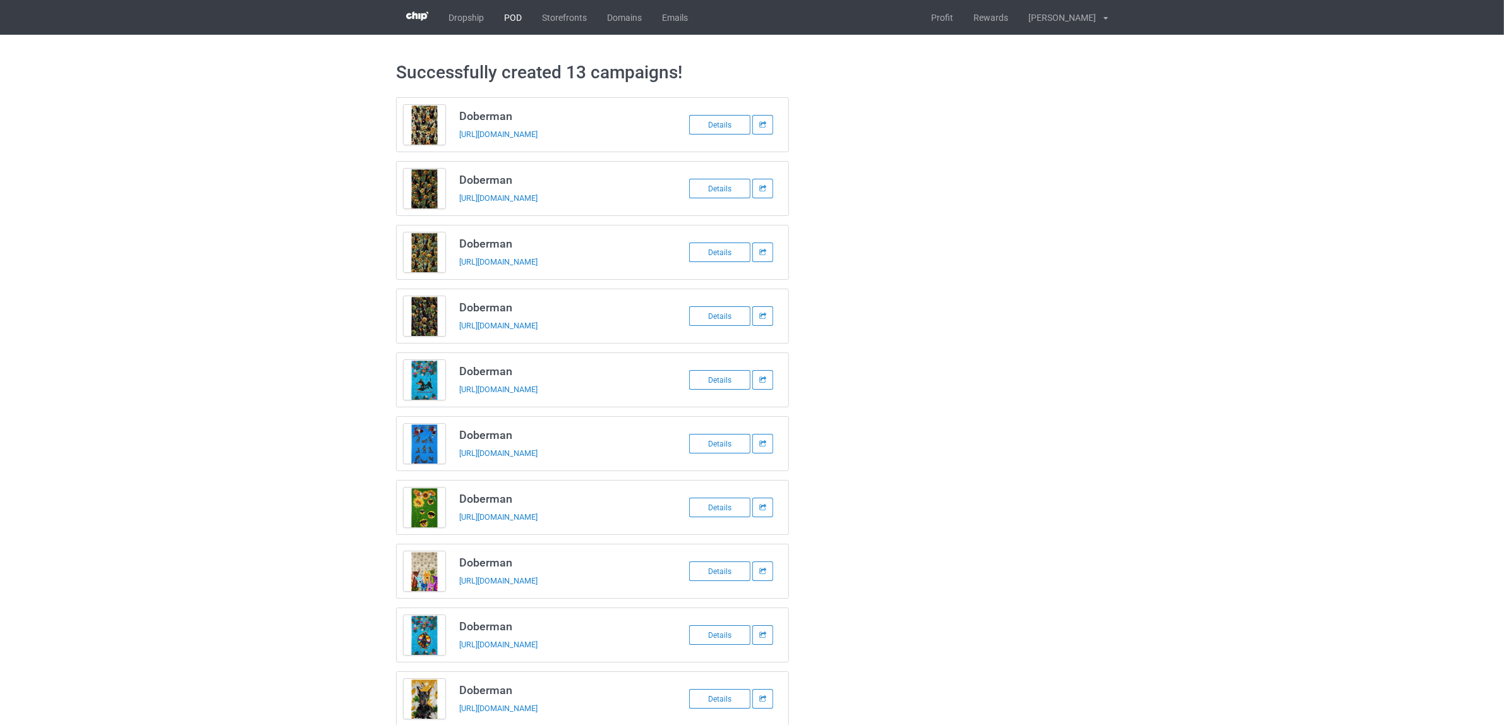
click at [509, 22] on link "POD" at bounding box center [513, 17] width 38 height 35
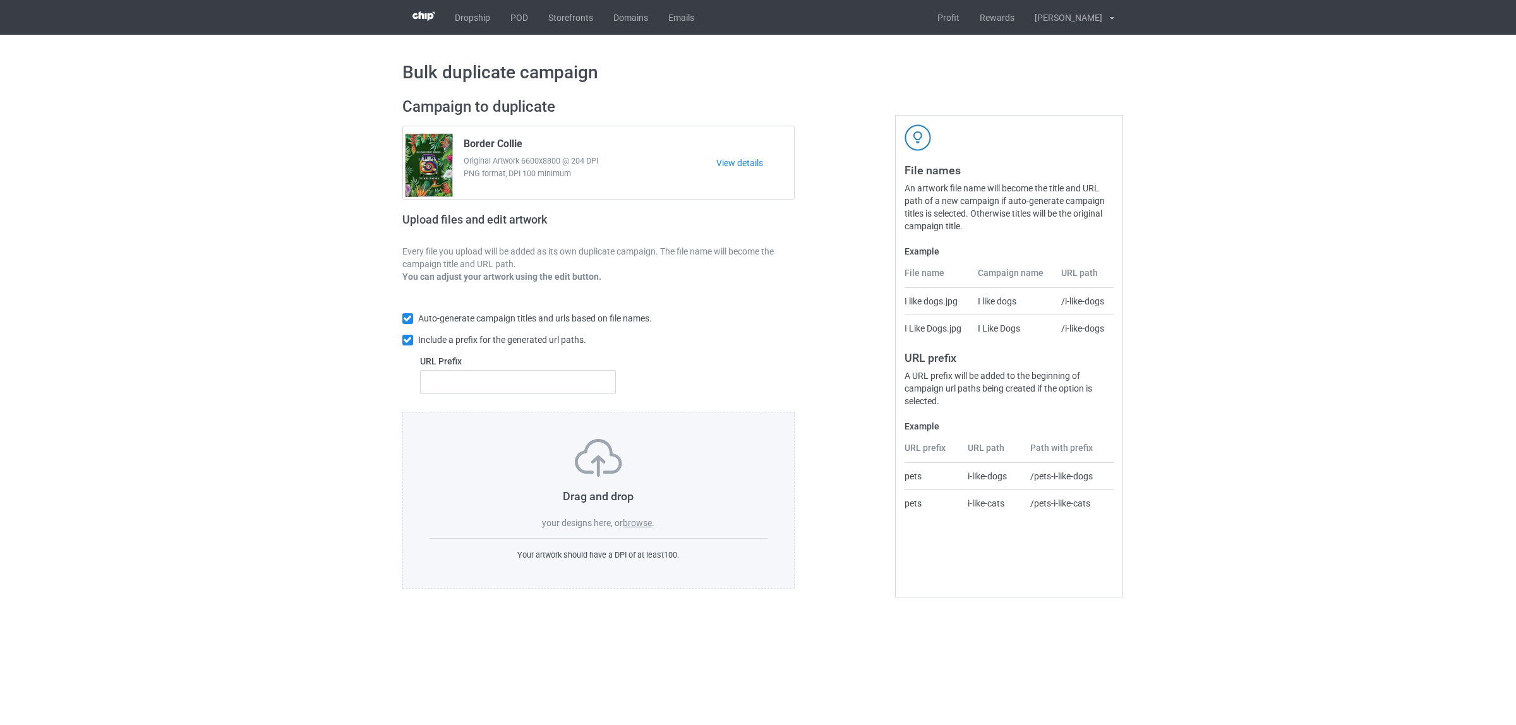
click at [640, 523] on label "browse" at bounding box center [637, 523] width 29 height 10
click at [0, 0] on input "browse" at bounding box center [0, 0] width 0 height 0
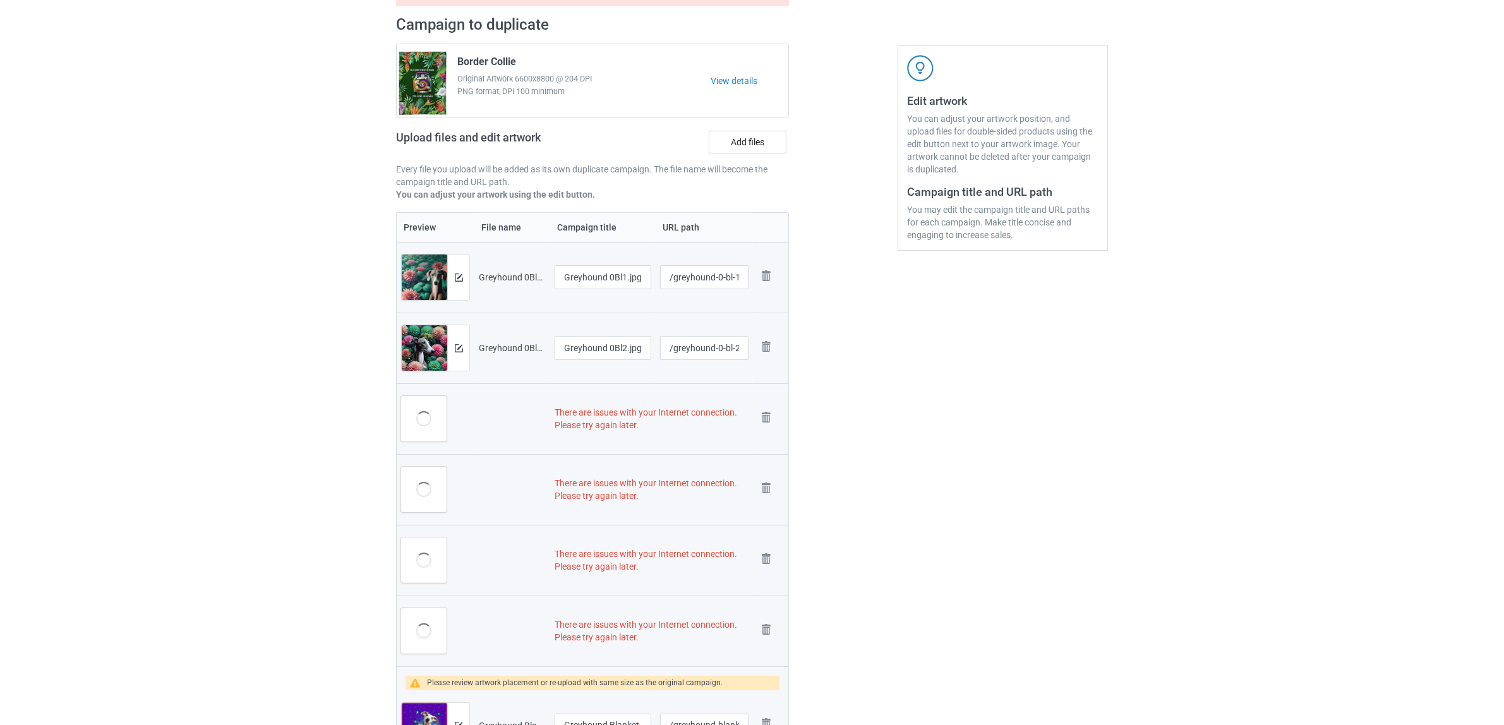
scroll to position [237, 0]
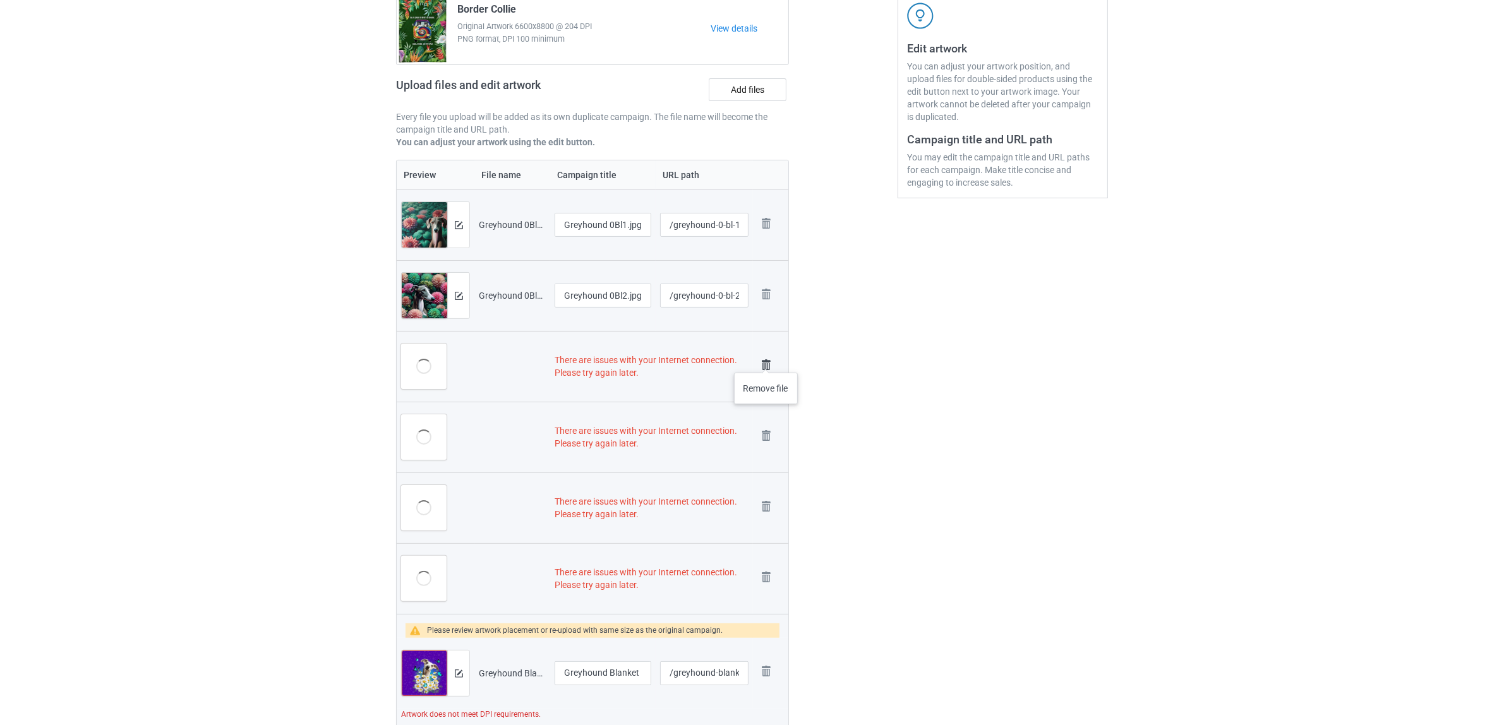
click at [766, 360] on img at bounding box center [766, 365] width 18 height 18
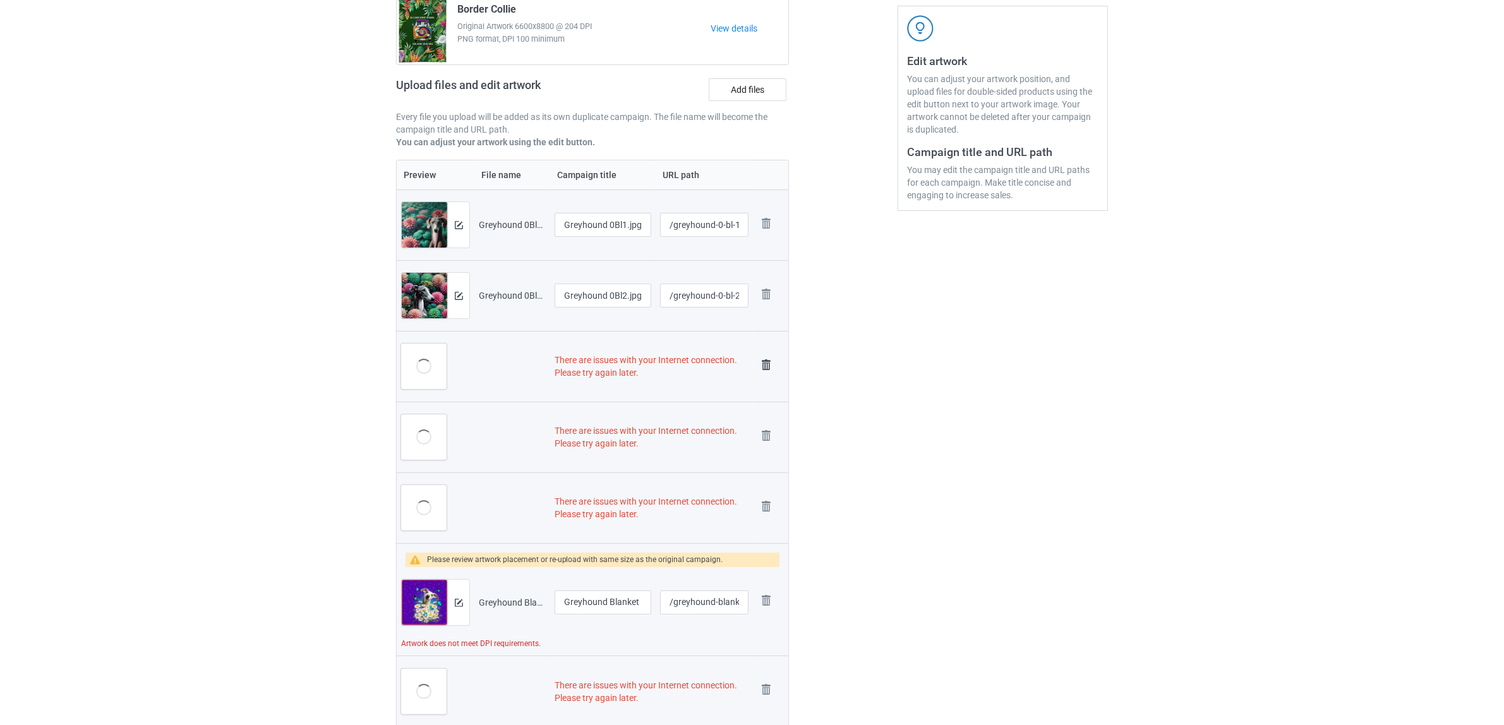
click at [763, 362] on img at bounding box center [766, 365] width 18 height 18
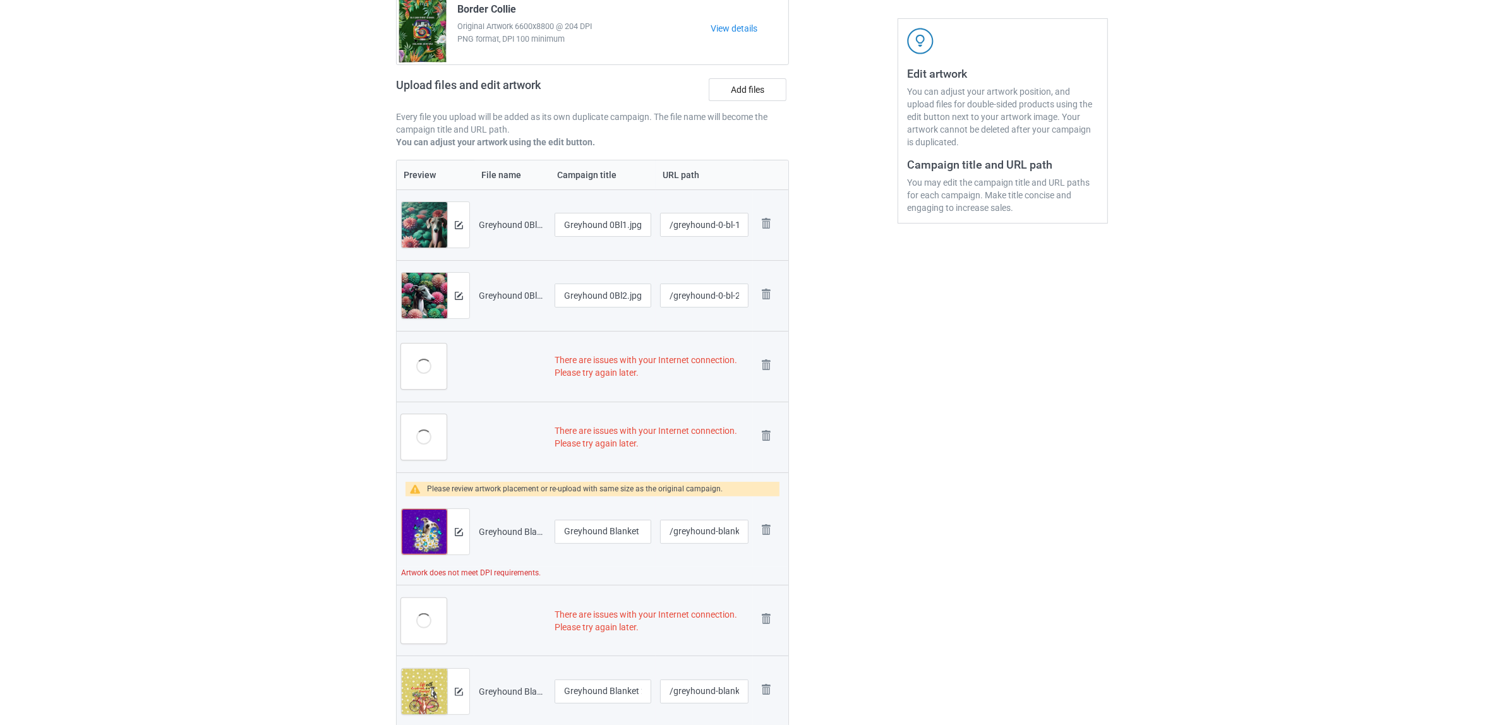
click at [0, 0] on img at bounding box center [0, 0] width 0 height 0
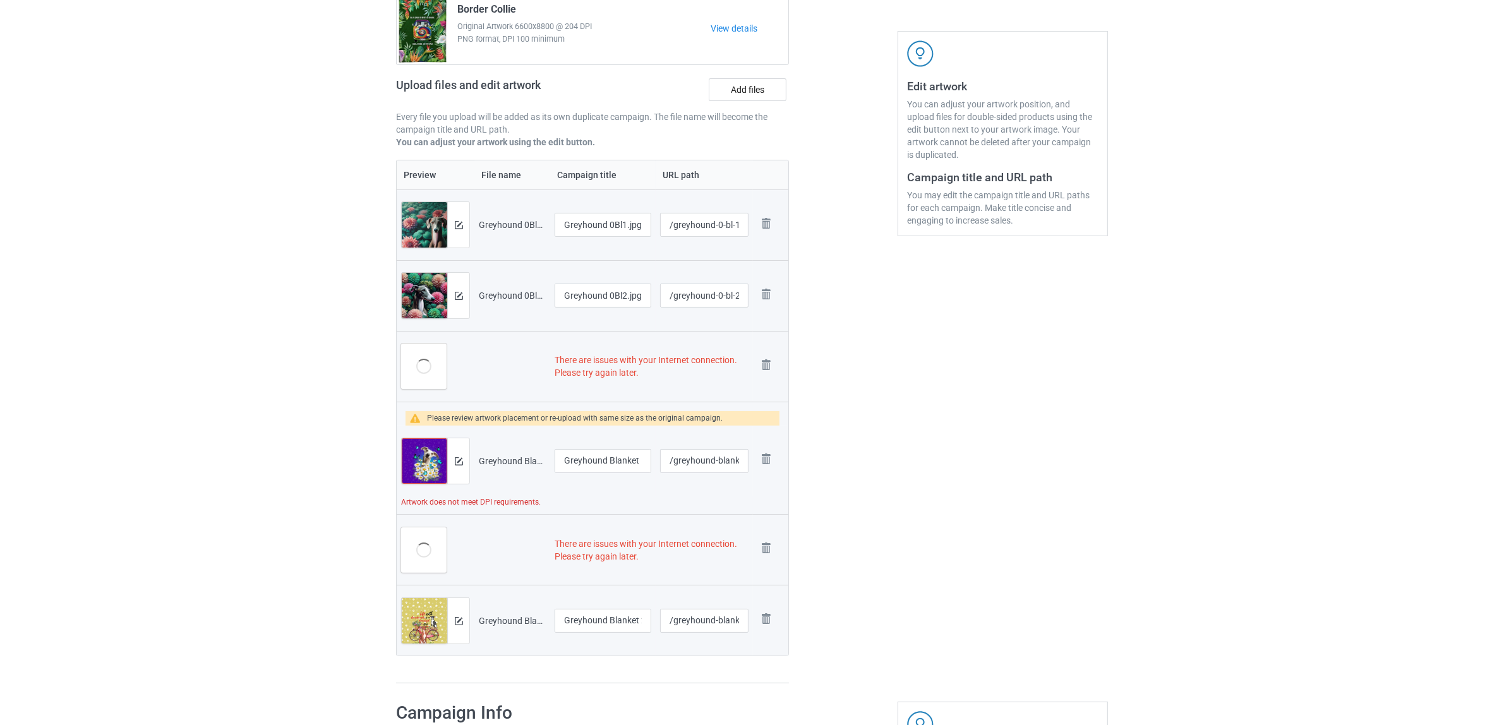
click at [0, 0] on img at bounding box center [0, 0] width 0 height 0
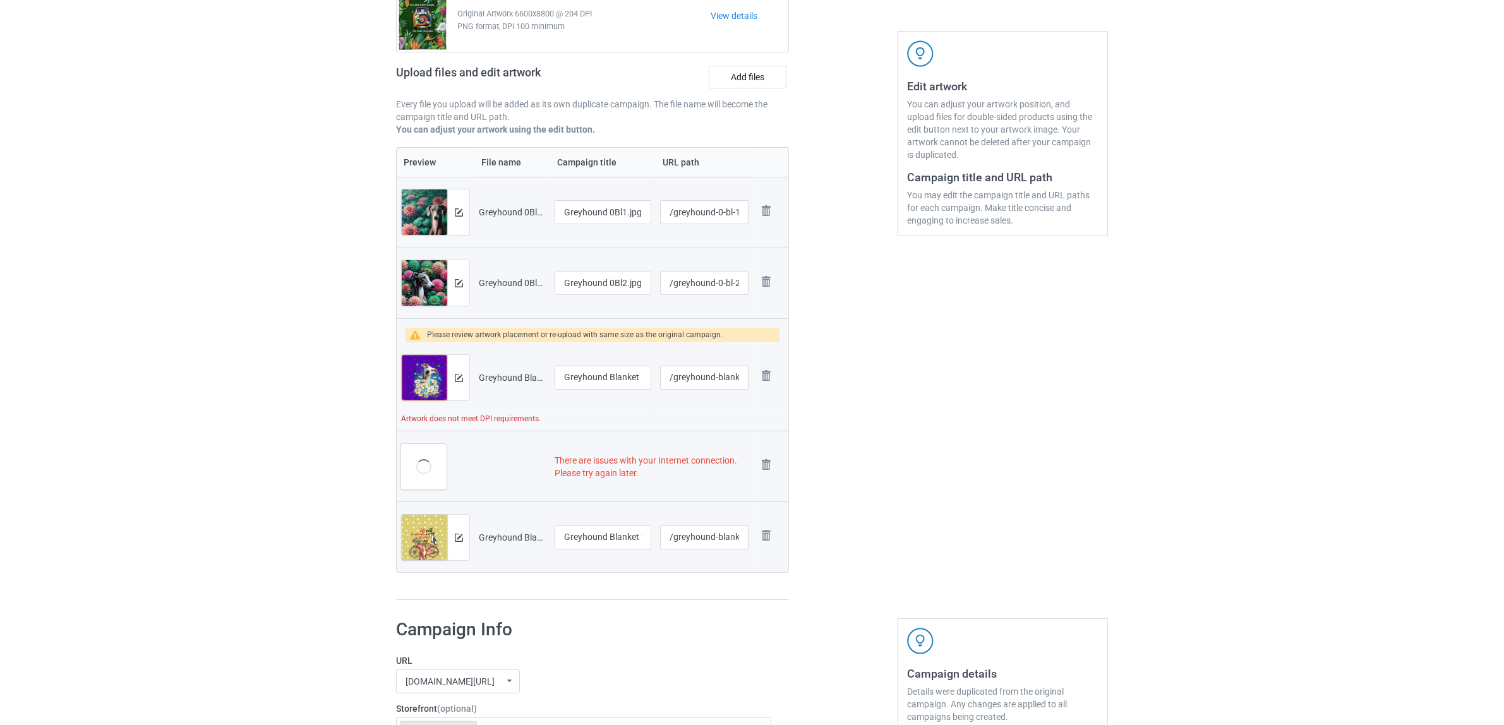
scroll to position [186, 0]
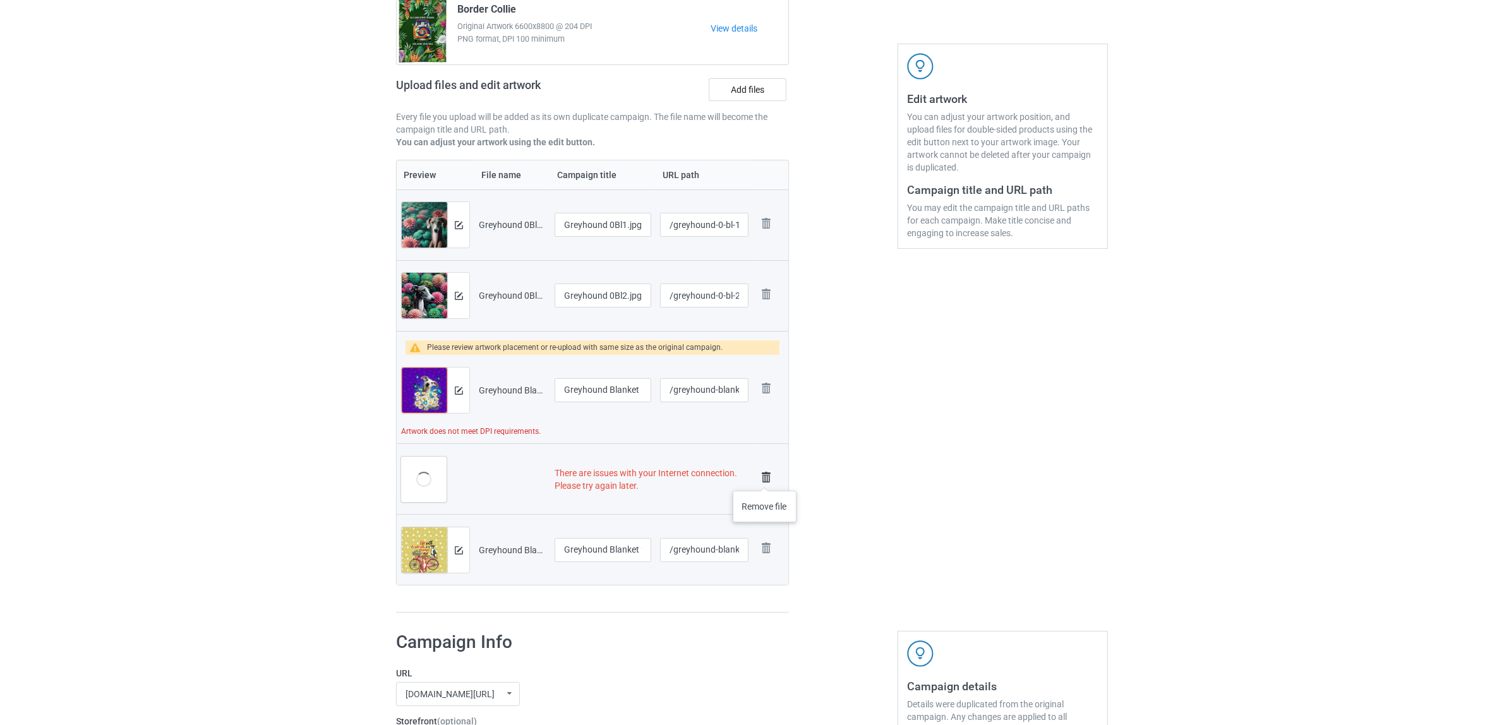
click at [765, 476] on img at bounding box center [766, 478] width 18 height 18
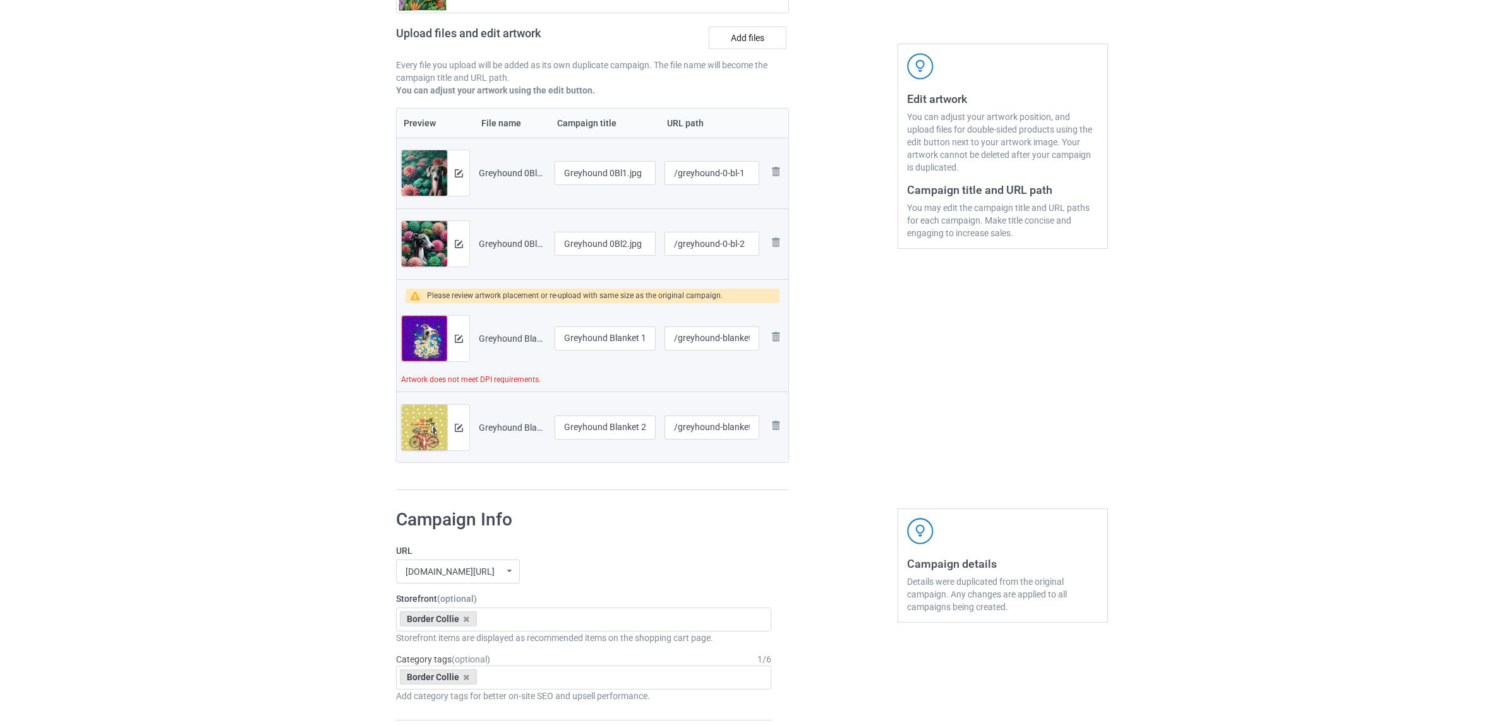
scroll to position [135, 0]
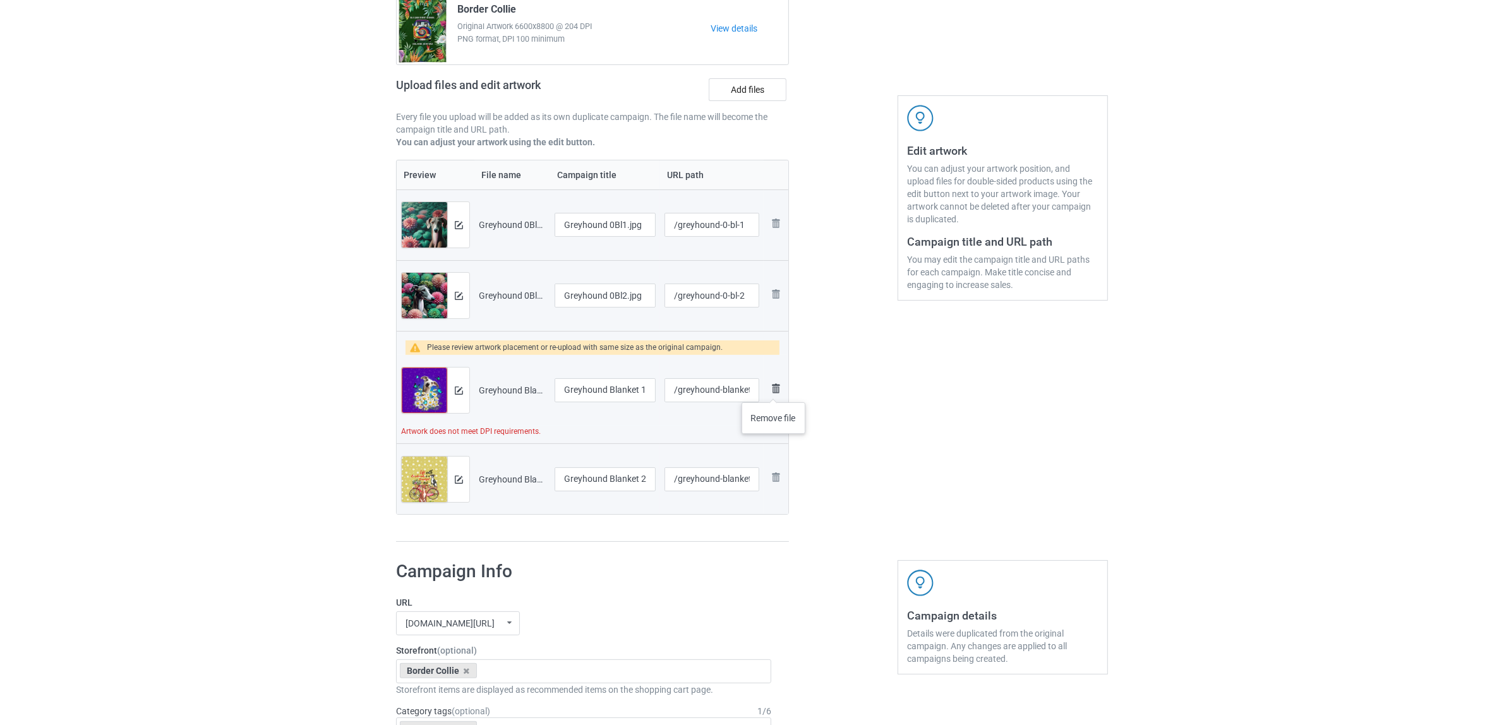
click at [774, 390] on img at bounding box center [775, 388] width 15 height 15
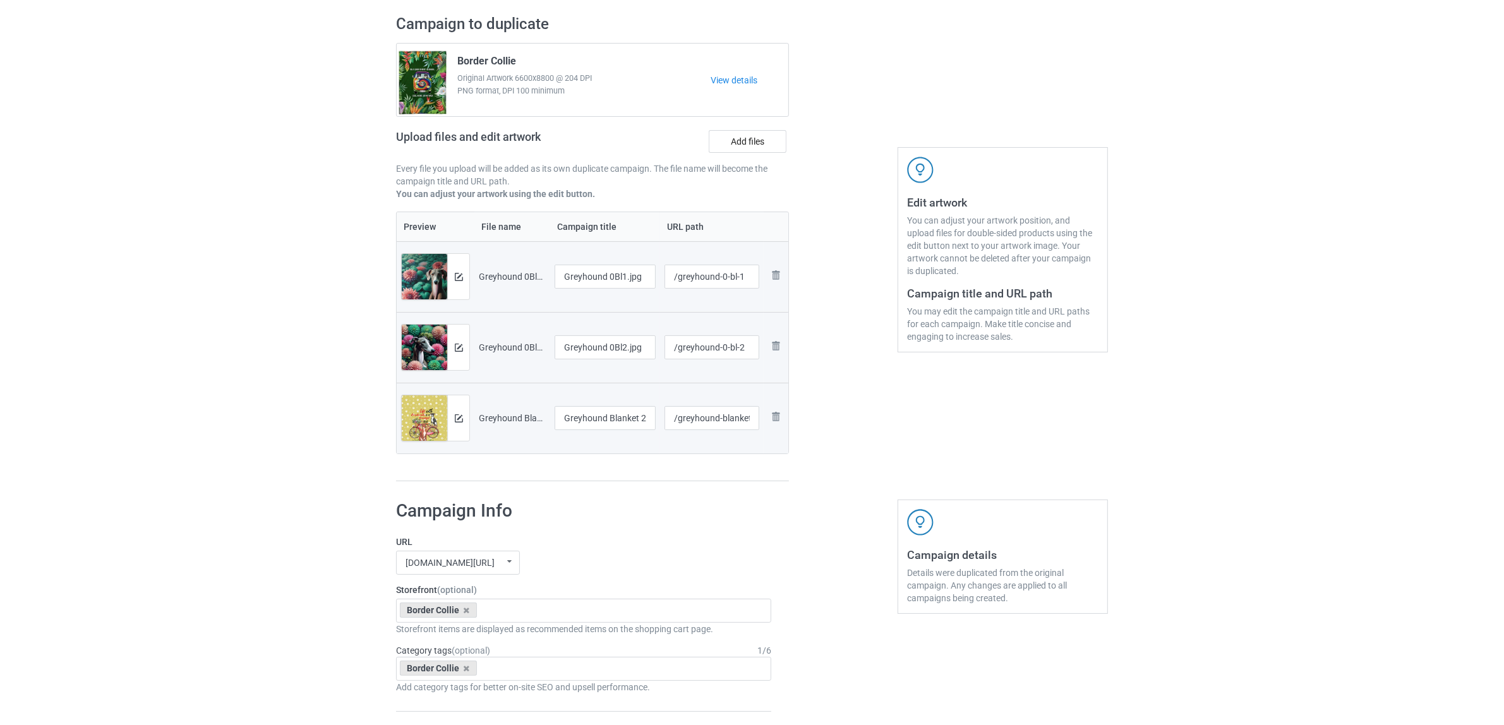
scroll to position [0, 0]
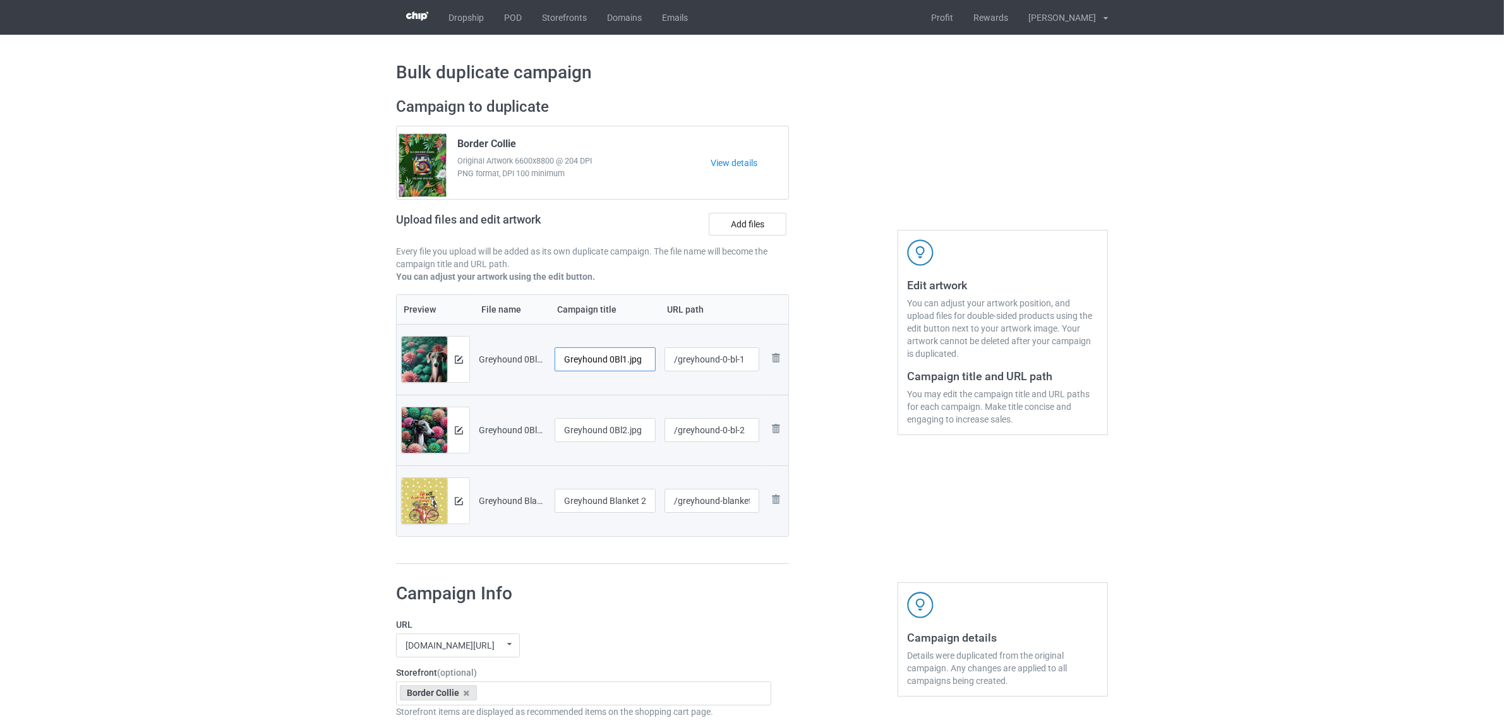
drag, startPoint x: 610, startPoint y: 356, endPoint x: 668, endPoint y: 361, distance: 58.4
click at [668, 361] on tr "Preview and edit artwork Greyhound 0Bl1.jpg Greyhound 0Bl1.jpg /greyhound-0-bl-…" at bounding box center [593, 359] width 392 height 71
drag, startPoint x: 616, startPoint y: 354, endPoint x: 463, endPoint y: 338, distance: 154.3
click at [463, 338] on tr "Preview and edit artwork Greyhound 0Bl1.jpg Greyhound /greyhound-0-bl-1 Remove …" at bounding box center [593, 359] width 392 height 71
type input "Greyhound"
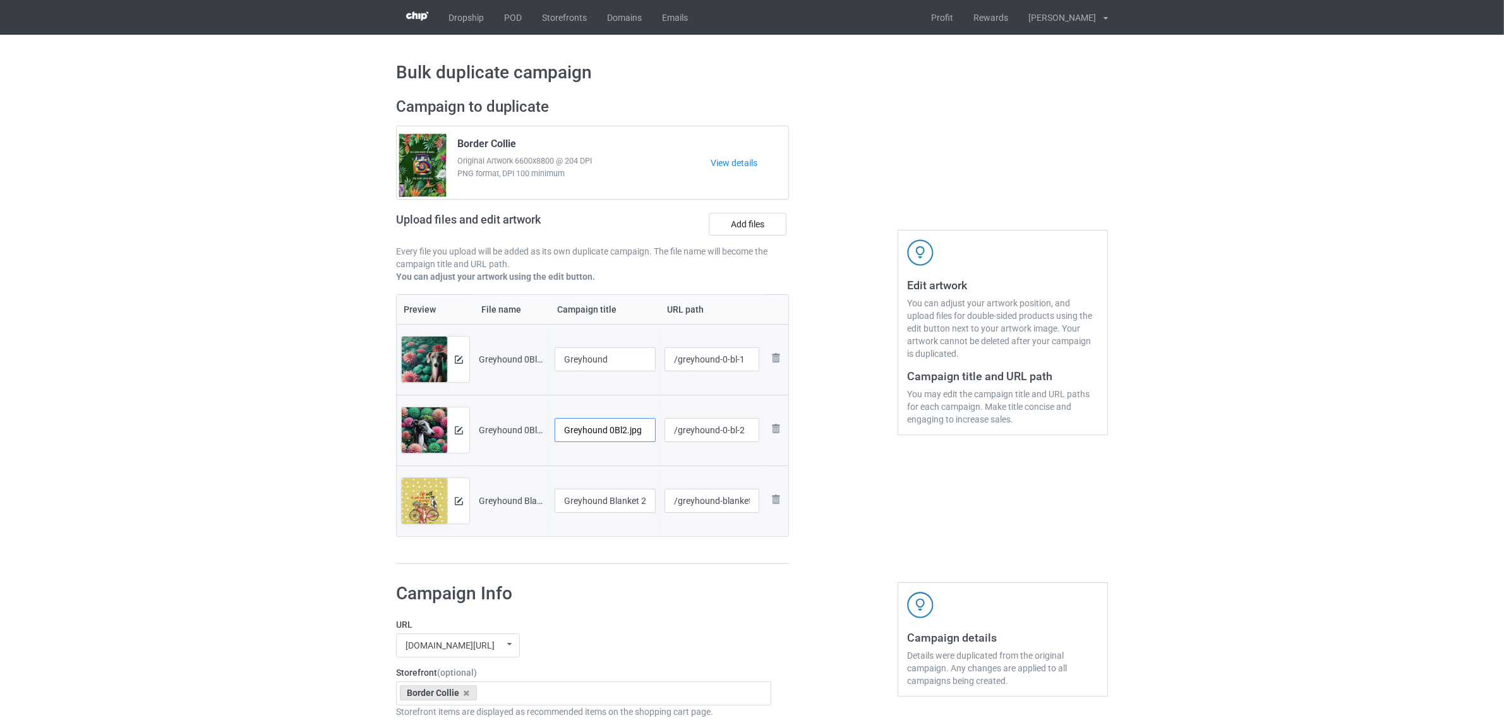
click at [589, 425] on input "Greyhound 0Bl2.jpg" at bounding box center [604, 430] width 101 height 24
paste input "text"
type input "Greyhound"
click at [626, 500] on input "Greyhound Blanket 2703 (1).jpg" at bounding box center [604, 501] width 101 height 24
paste input "text"
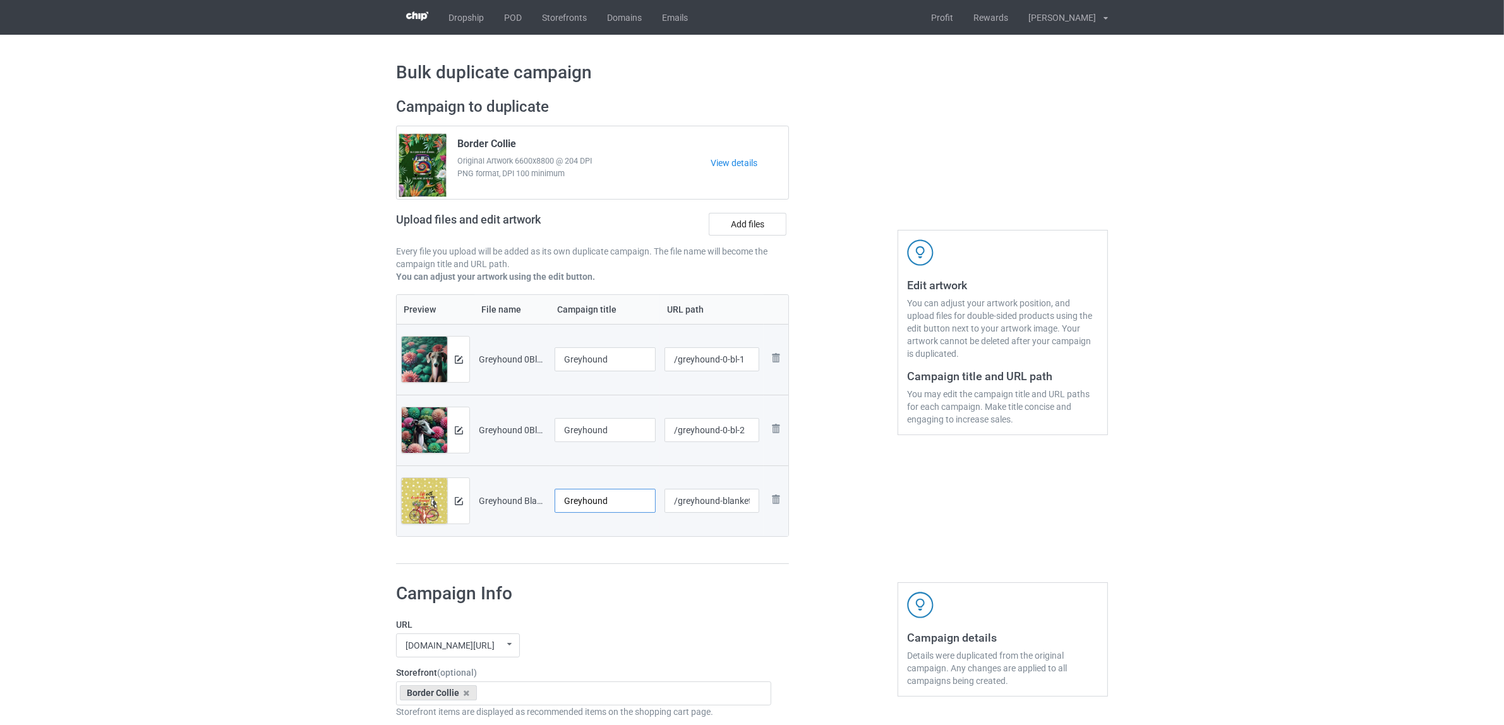
type input "Greyhound"
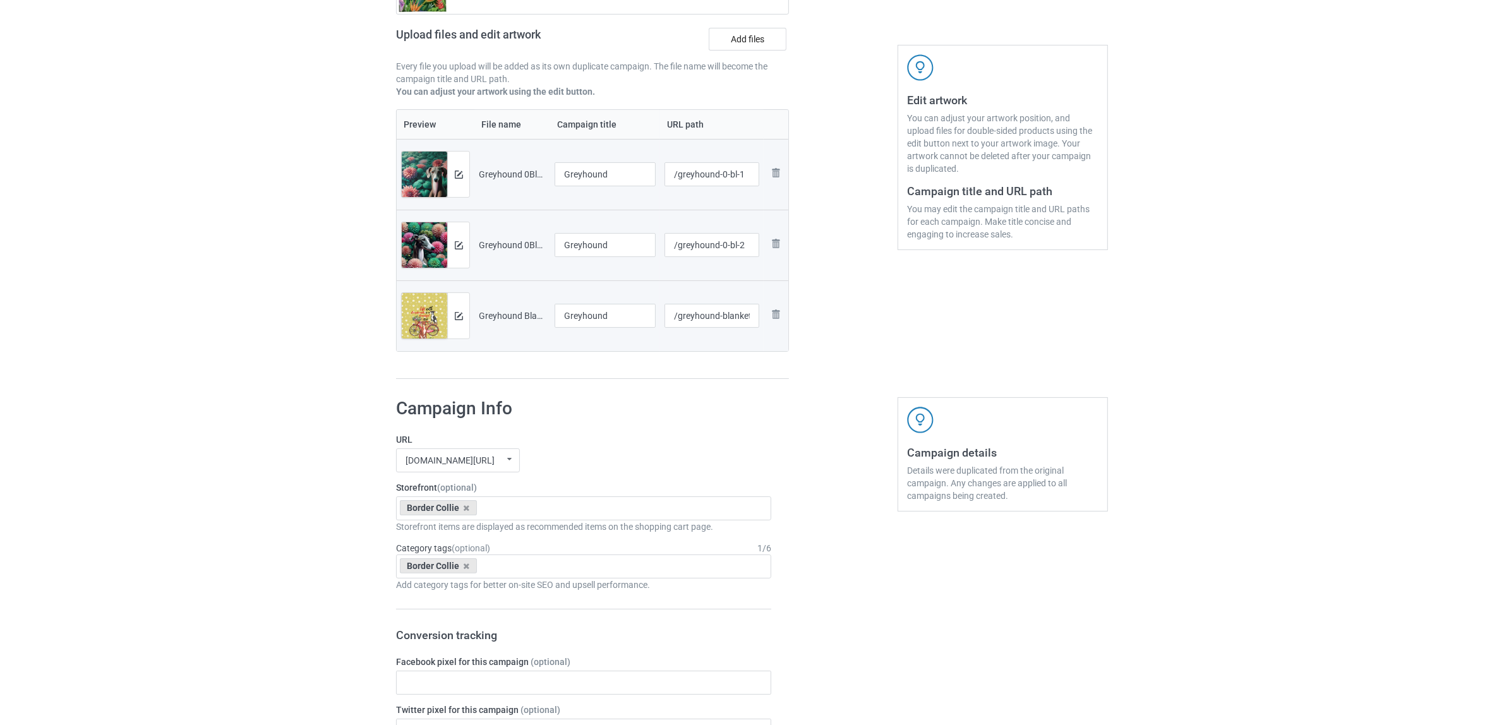
scroll to position [237, 0]
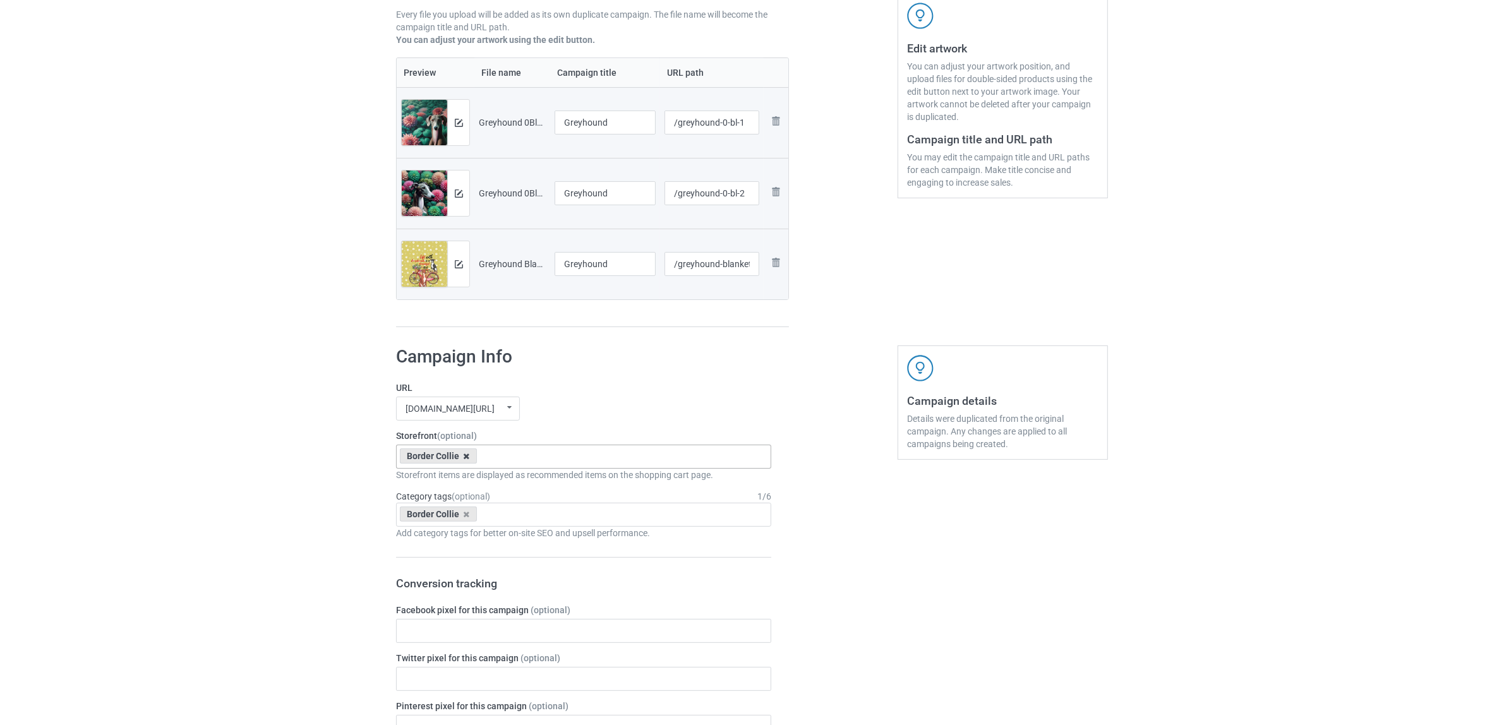
click at [464, 458] on icon at bounding box center [467, 456] width 6 height 8
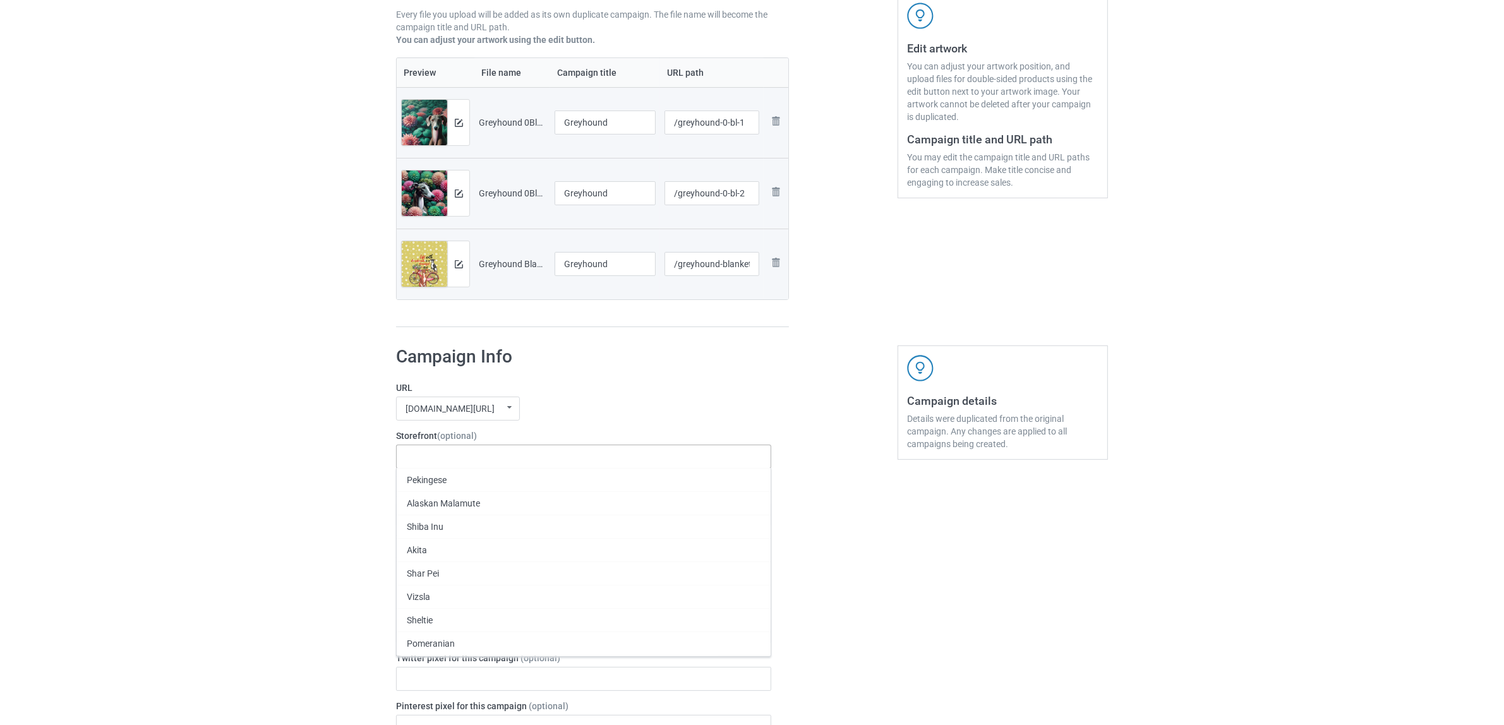
paste input "Greyhound"
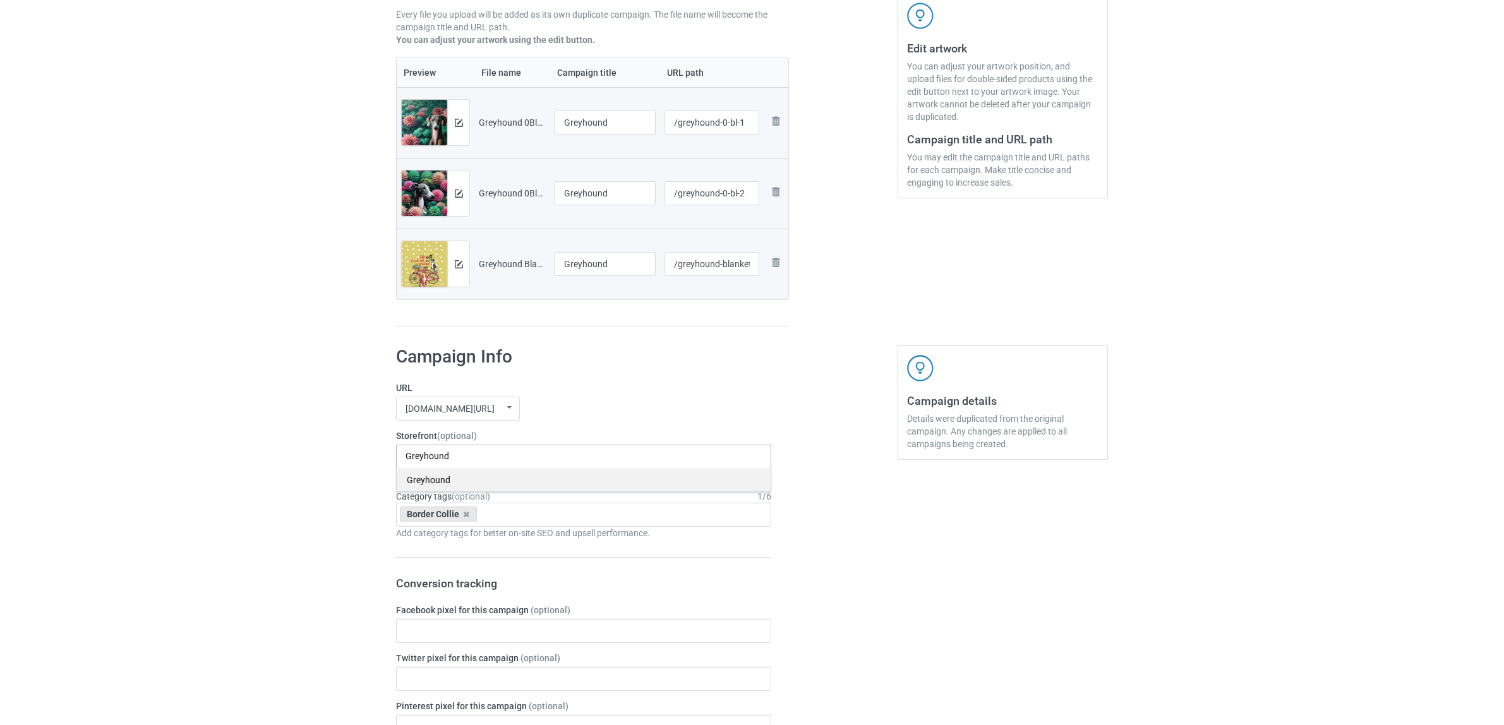
type input "Greyhound"
click at [437, 482] on div "Greyhound" at bounding box center [584, 479] width 374 height 23
click at [464, 515] on icon at bounding box center [467, 514] width 6 height 8
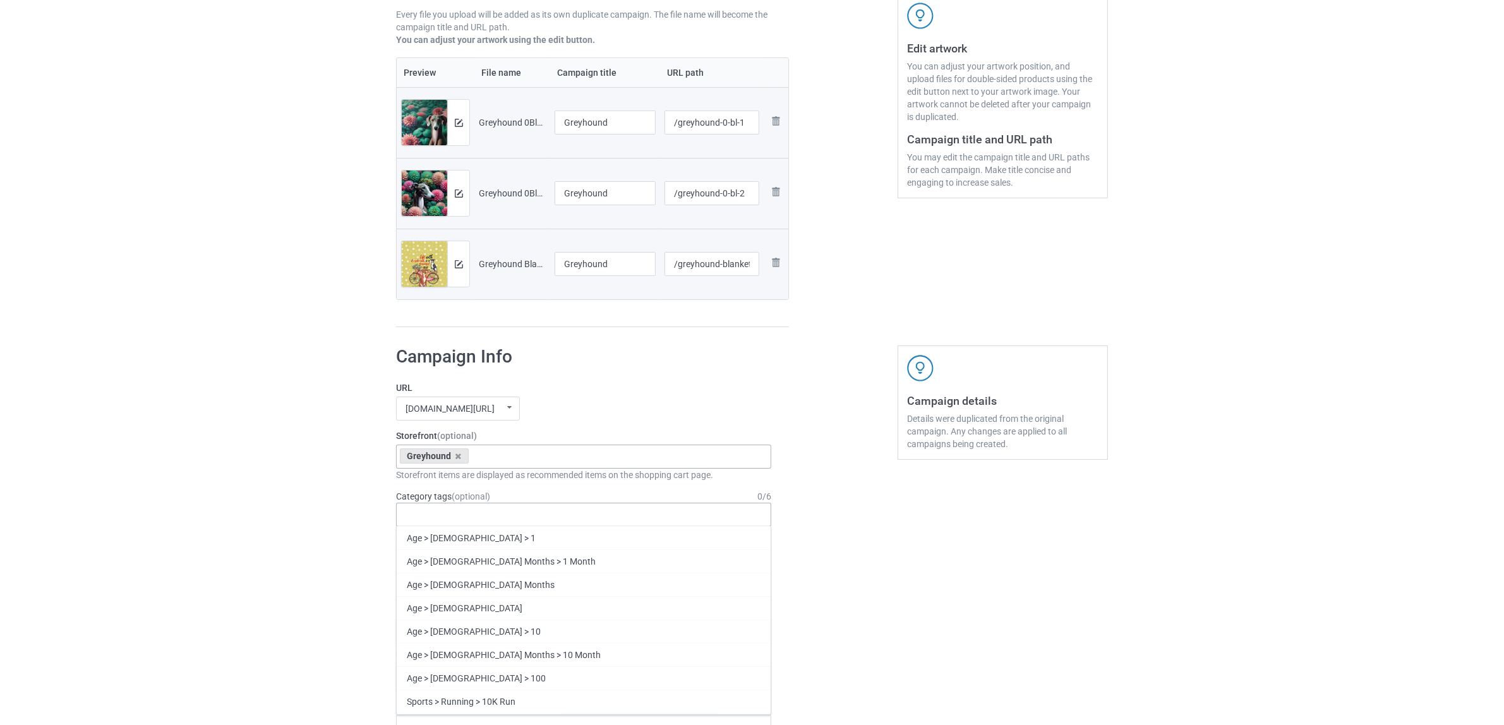
paste input "Greyhound"
type input "Greyhound"
click at [430, 582] on div "Greyhound" at bounding box center [584, 584] width 374 height 23
click at [275, 503] on div "Bulk duplicate campaign Campaign to duplicate Border Collie Original Artwork 66…" at bounding box center [752, 655] width 1504 height 1715
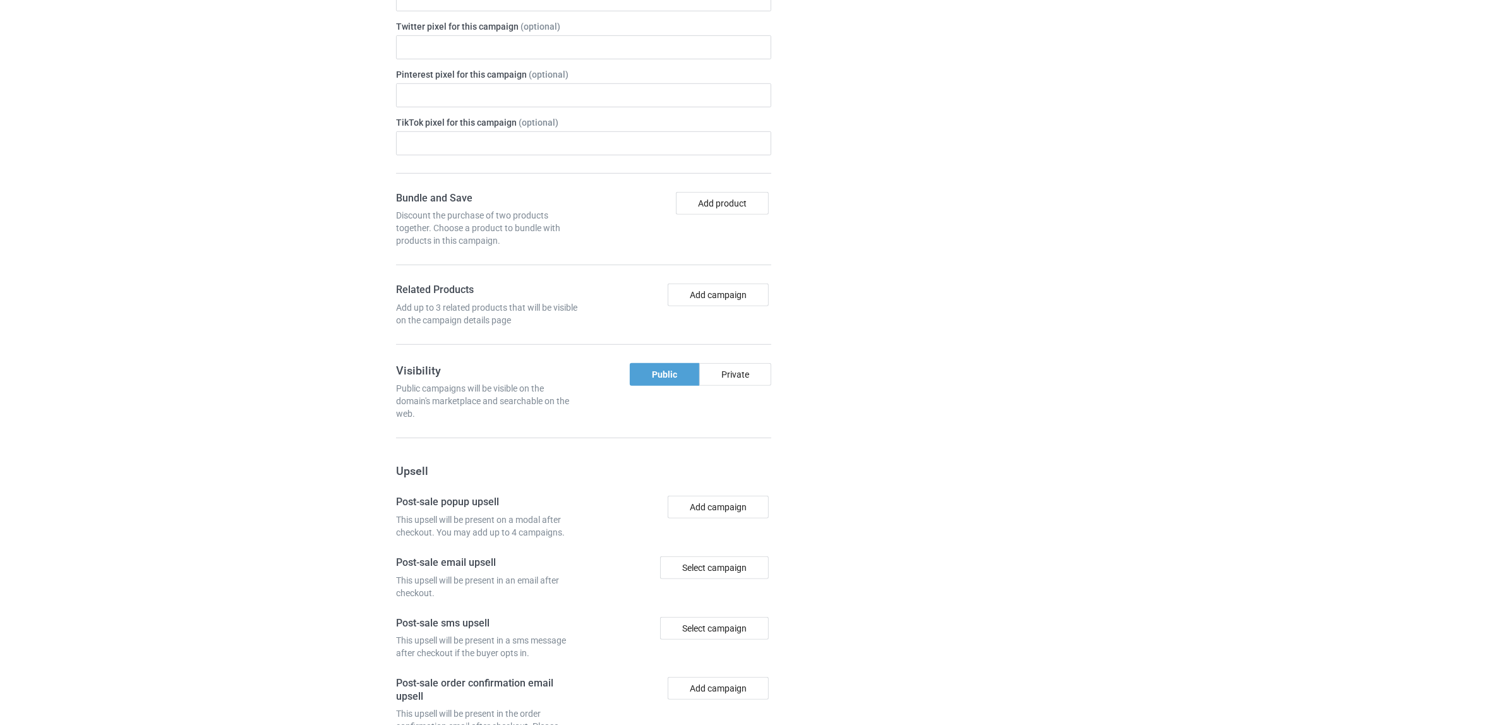
scroll to position [1028, 0]
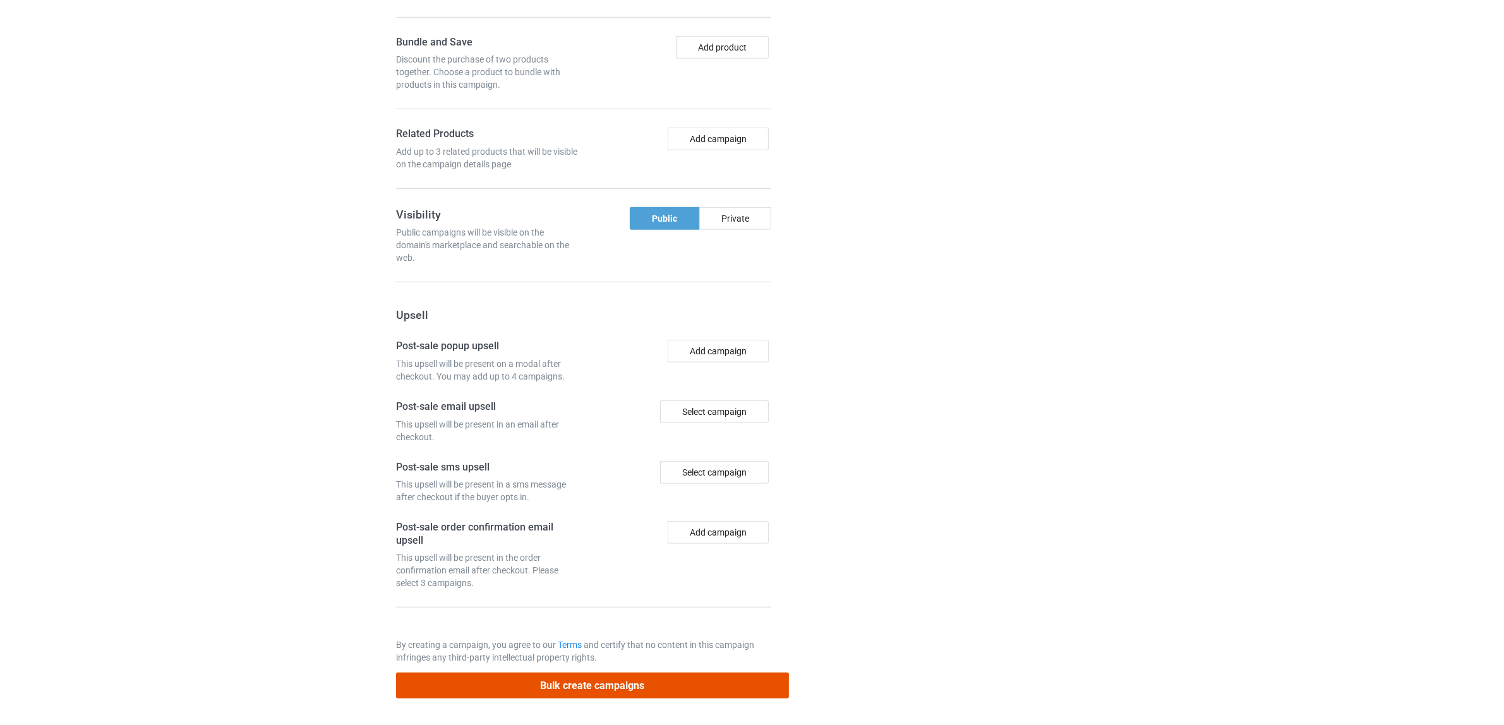
click at [604, 680] on button "Bulk create campaigns" at bounding box center [592, 686] width 393 height 26
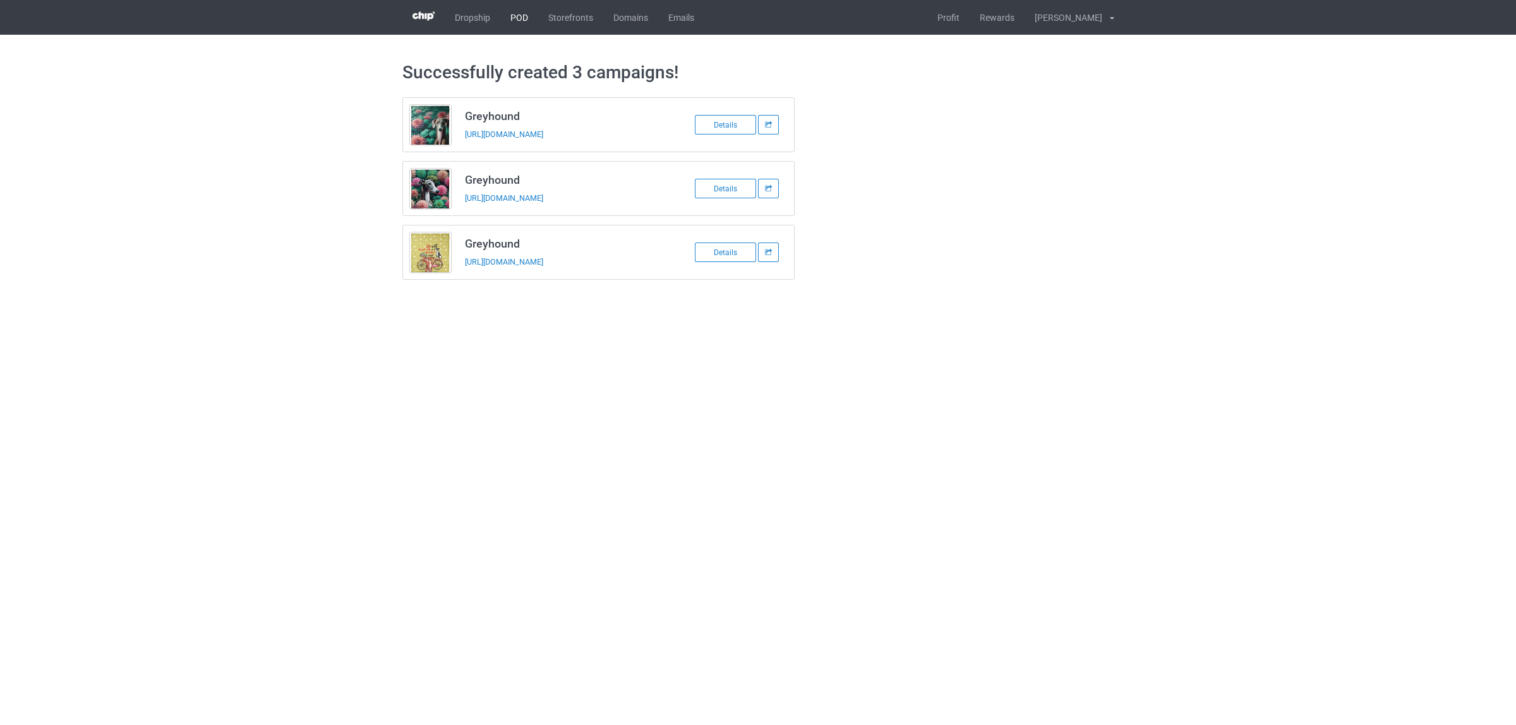
click at [522, 14] on link "POD" at bounding box center [519, 17] width 38 height 35
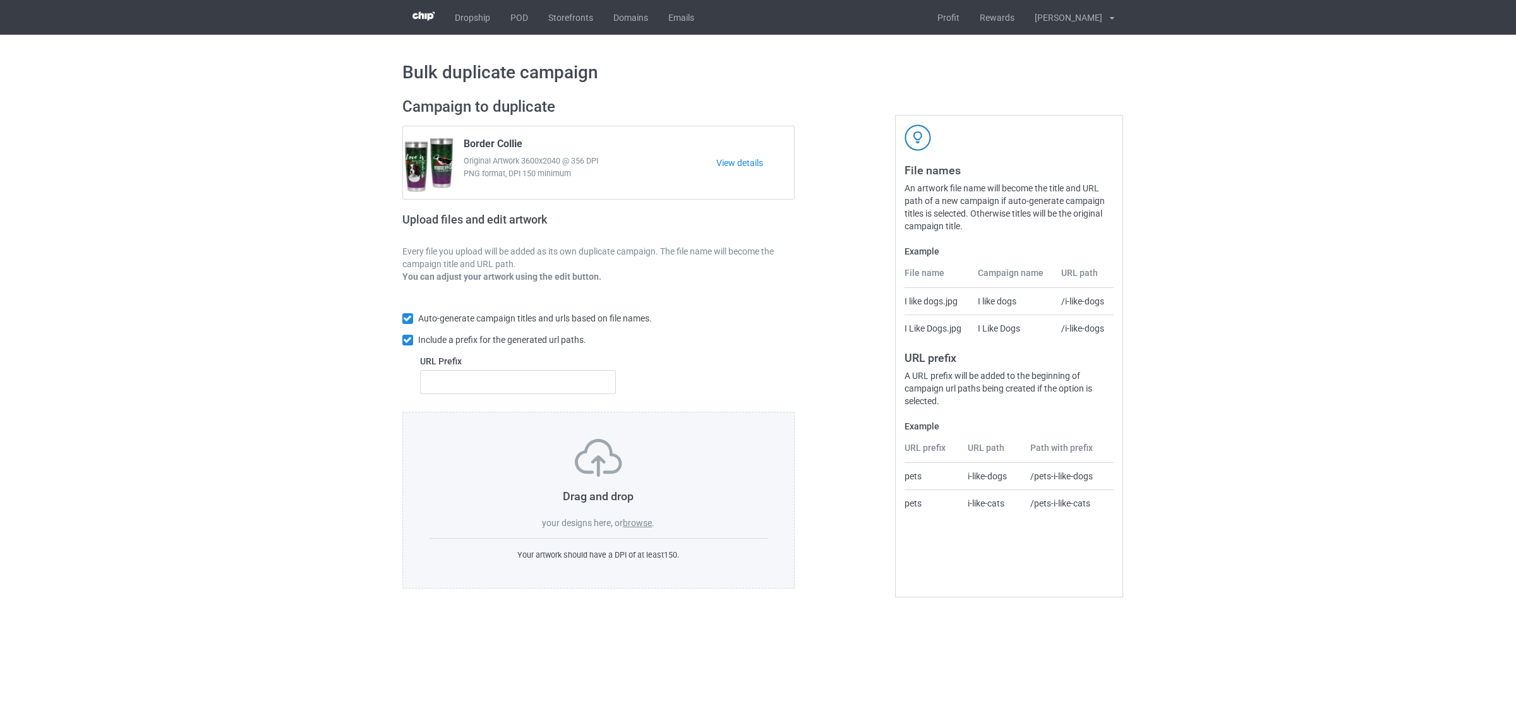
click at [636, 524] on label "browse" at bounding box center [637, 523] width 29 height 10
click at [0, 0] on input "browse" at bounding box center [0, 0] width 0 height 0
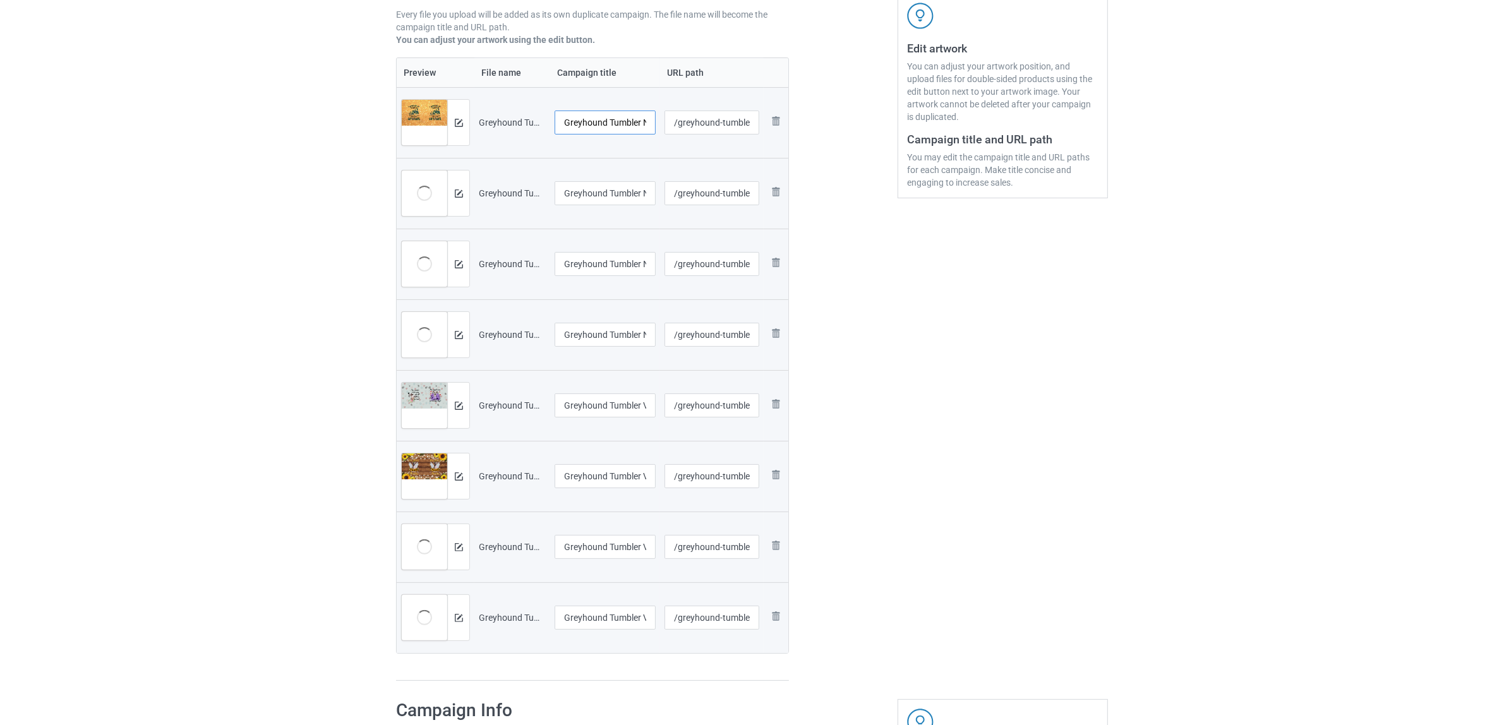
scroll to position [0, 23]
drag, startPoint x: 609, startPoint y: 122, endPoint x: 665, endPoint y: 129, distance: 56.1
click at [665, 129] on tr "Preview and edit artwork Greyhound Tumbler N1.jpg Greyhound Tumbler N1.jpg /gre…" at bounding box center [593, 122] width 392 height 71
click at [588, 121] on input "Greyhound" at bounding box center [604, 123] width 101 height 24
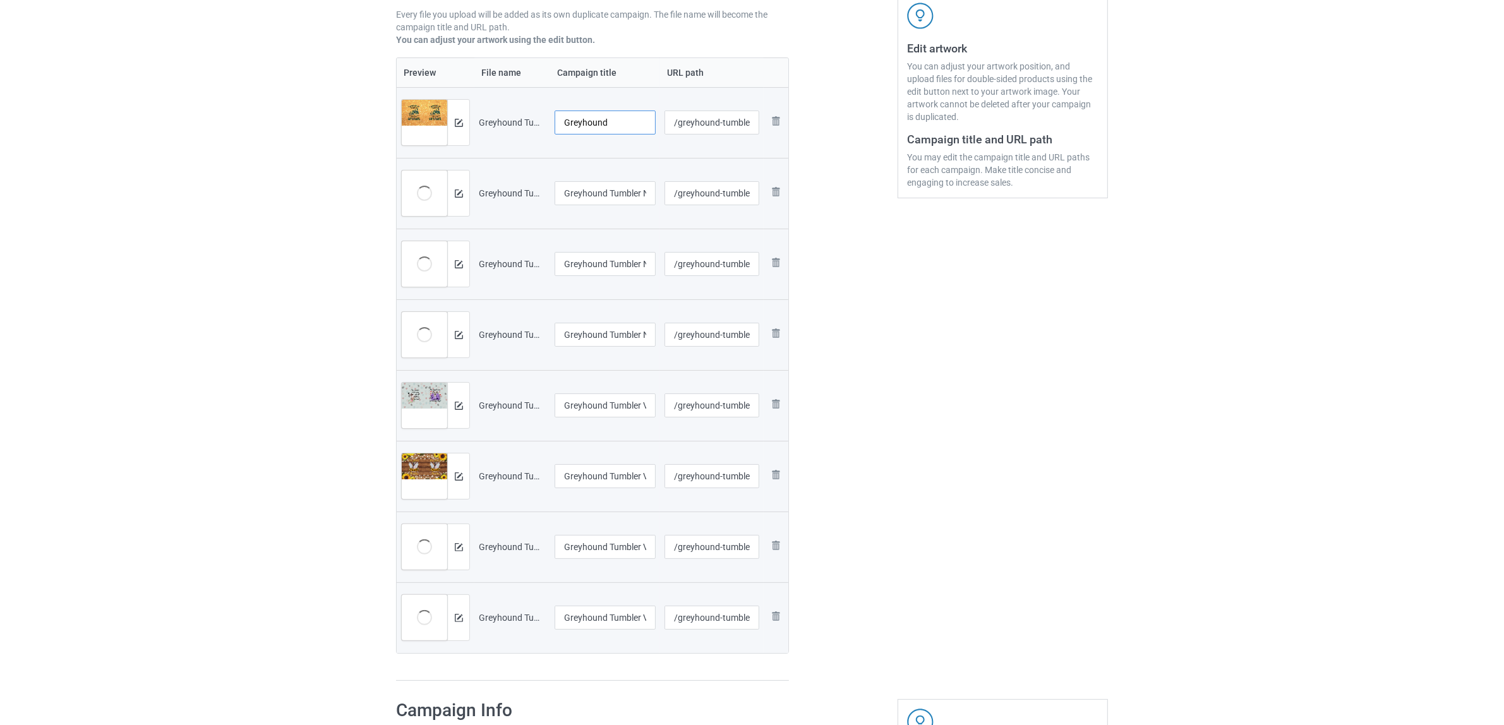
click at [588, 121] on input "Greyhound" at bounding box center [604, 123] width 101 height 24
type input "Greyhound"
click at [602, 193] on input "Greyhound Tumbler N2.jpg" at bounding box center [604, 193] width 101 height 24
paste input "text"
type input "Greyhound"
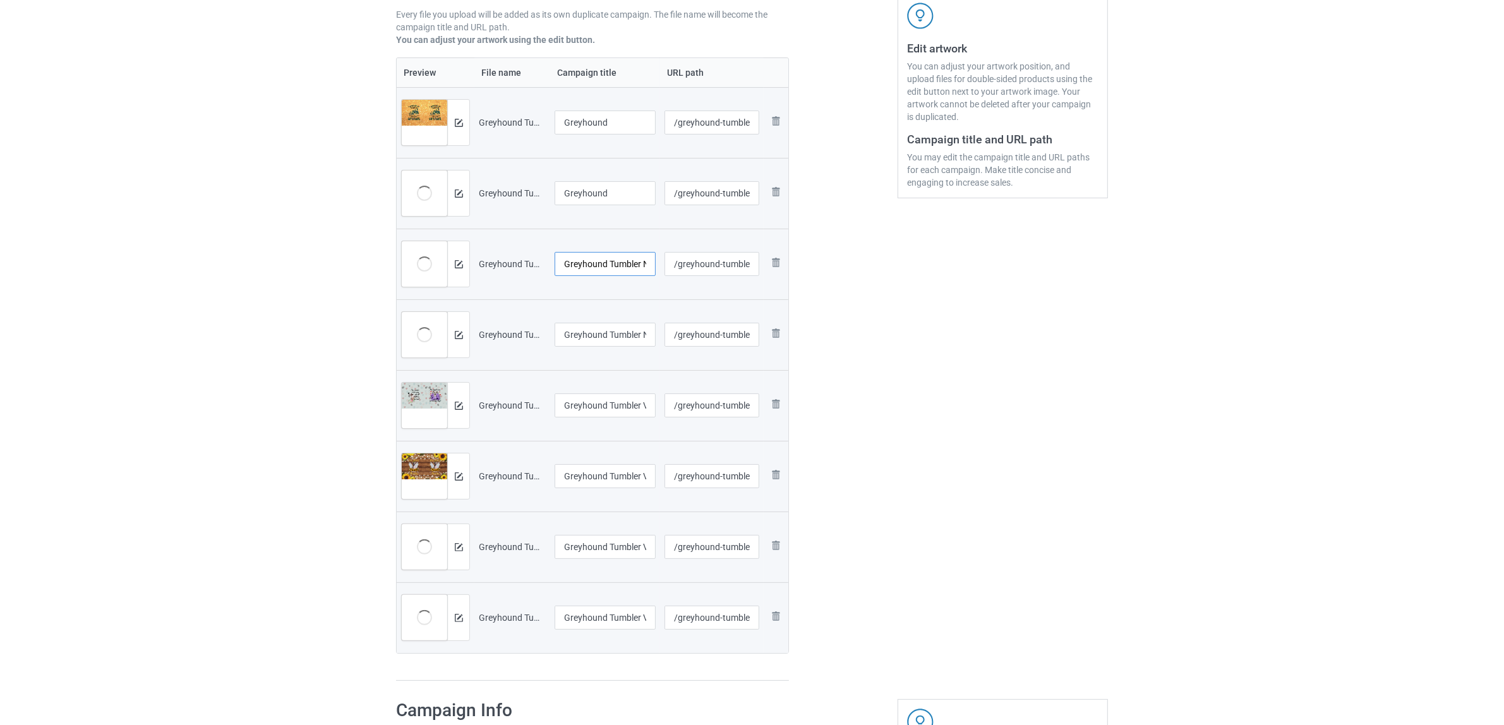
click at [617, 270] on input "Greyhound Tumbler N3.jpg" at bounding box center [604, 264] width 101 height 24
paste input "text"
type input "Greyhound"
click at [601, 335] on input "Greyhound Tumbler N4.jpg" at bounding box center [604, 335] width 101 height 24
paste input "text"
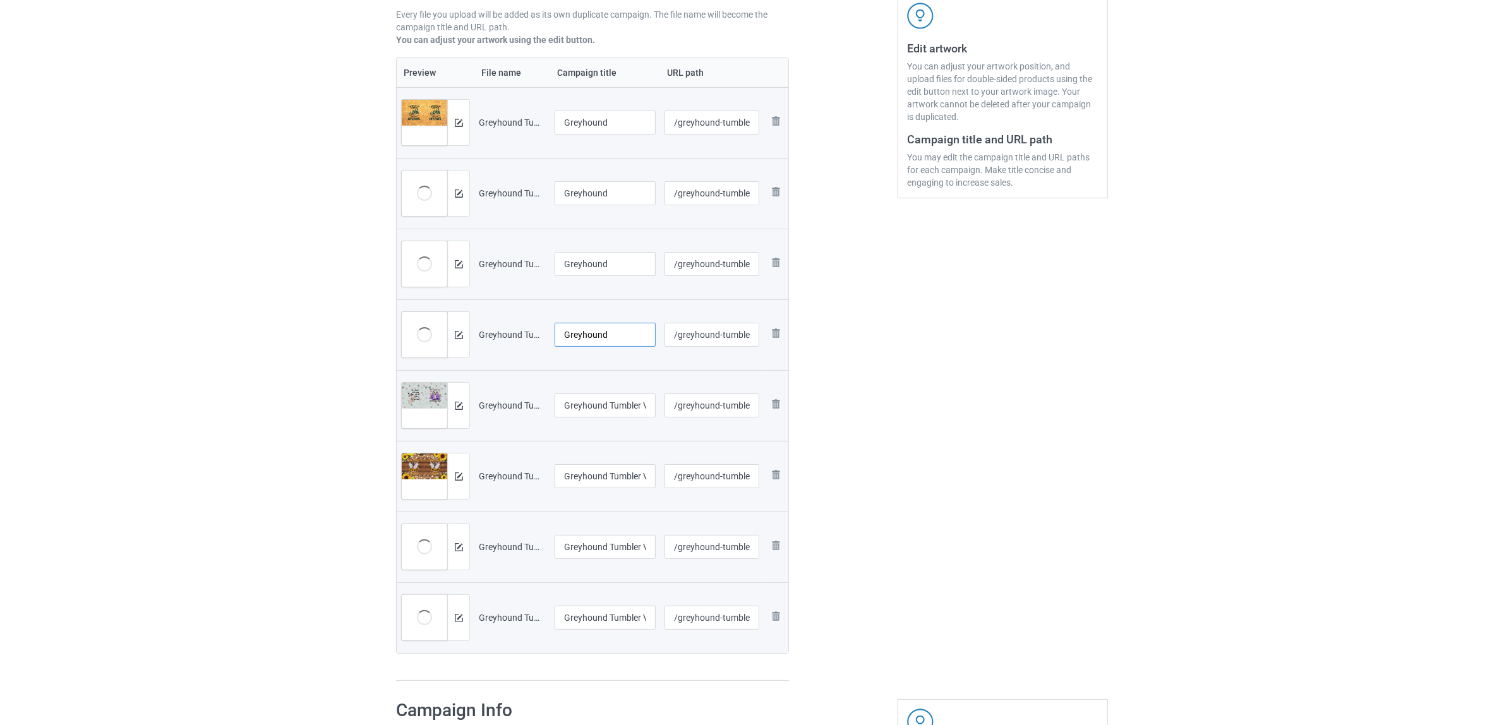
type input "Greyhound"
click at [608, 406] on input "Greyhound Tumbler V1 (1).jpg" at bounding box center [604, 405] width 101 height 24
paste input "text"
type input "Greyhound"
click at [613, 484] on input "Greyhound Tumbler V1 (2).jpg" at bounding box center [604, 476] width 101 height 24
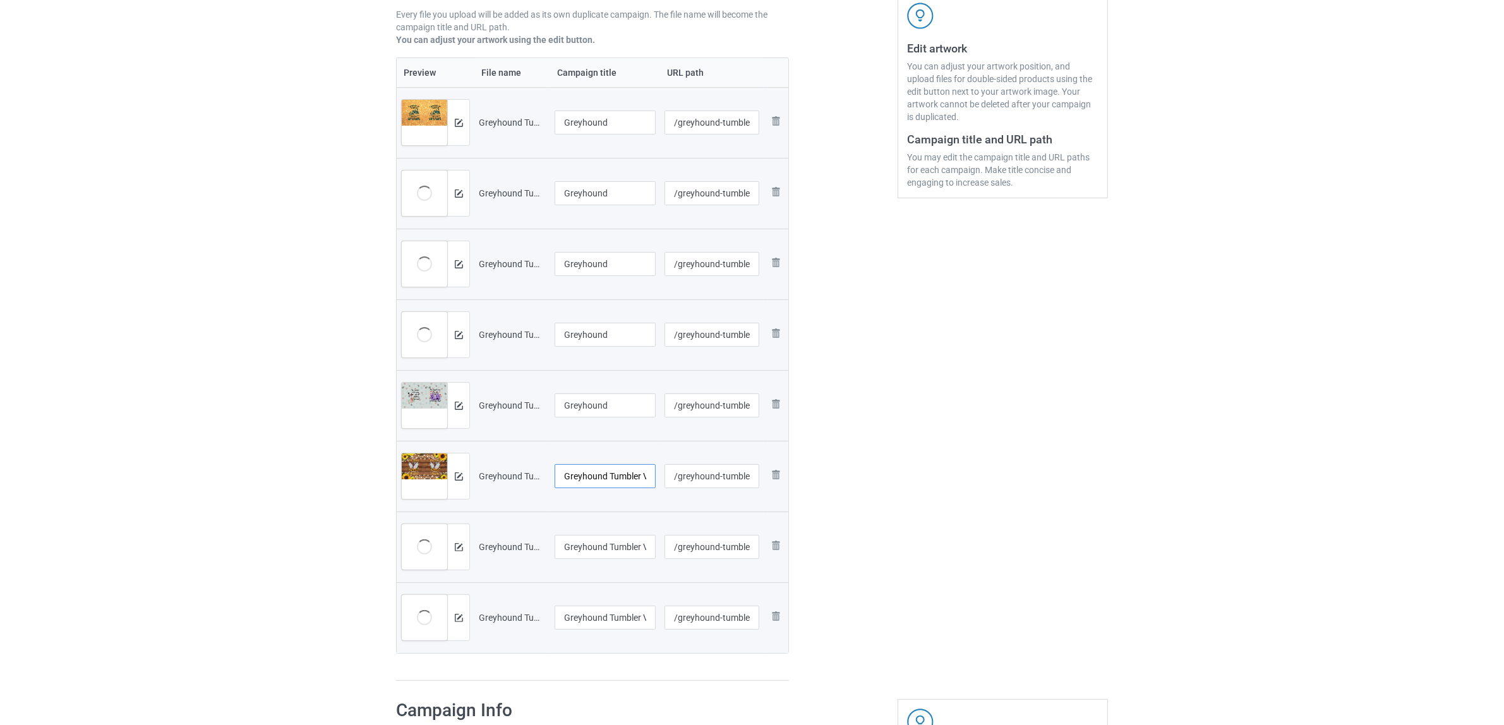
paste input "text"
type input "Greyhound"
click at [611, 534] on td "Greyhound Tumbler V1 (3).jpg" at bounding box center [605, 547] width 110 height 71
click at [611, 537] on input "Greyhound Tumbler V1 (3).jpg" at bounding box center [604, 547] width 101 height 24
paste input "text"
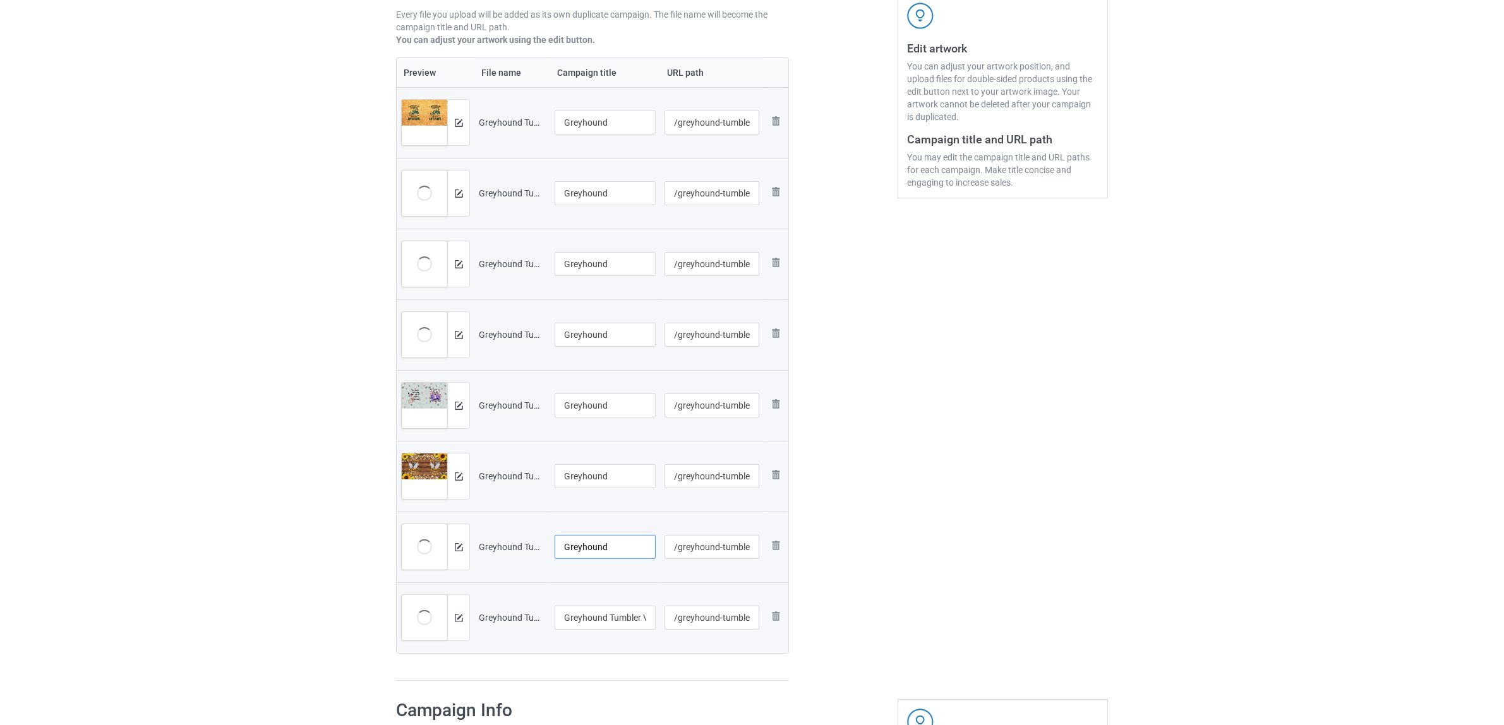
type input "Greyhound"
click at [607, 622] on input "Greyhound Tumbler V1 (4).jpg" at bounding box center [604, 618] width 101 height 24
paste input "text"
type input "Greyhound"
click at [883, 529] on div at bounding box center [843, 271] width 91 height 839
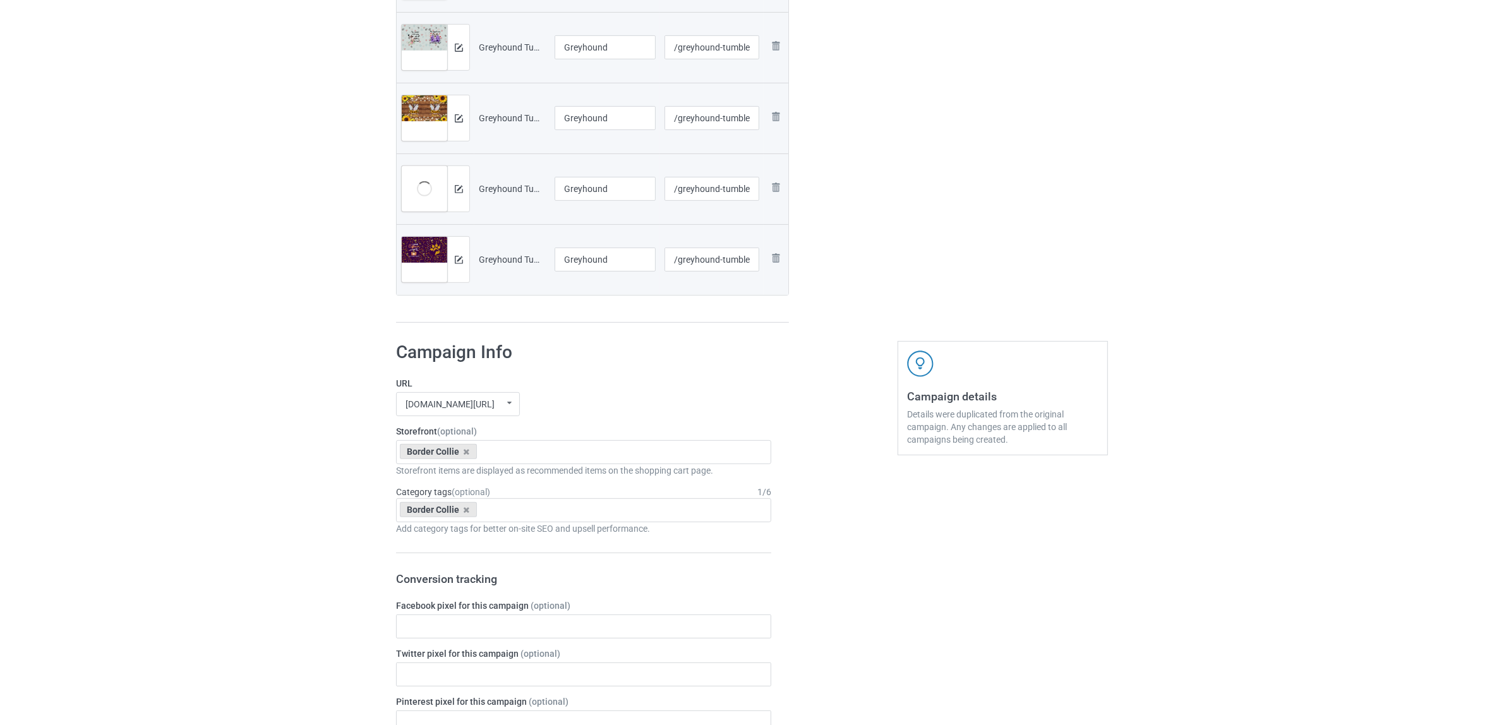
scroll to position [710, 0]
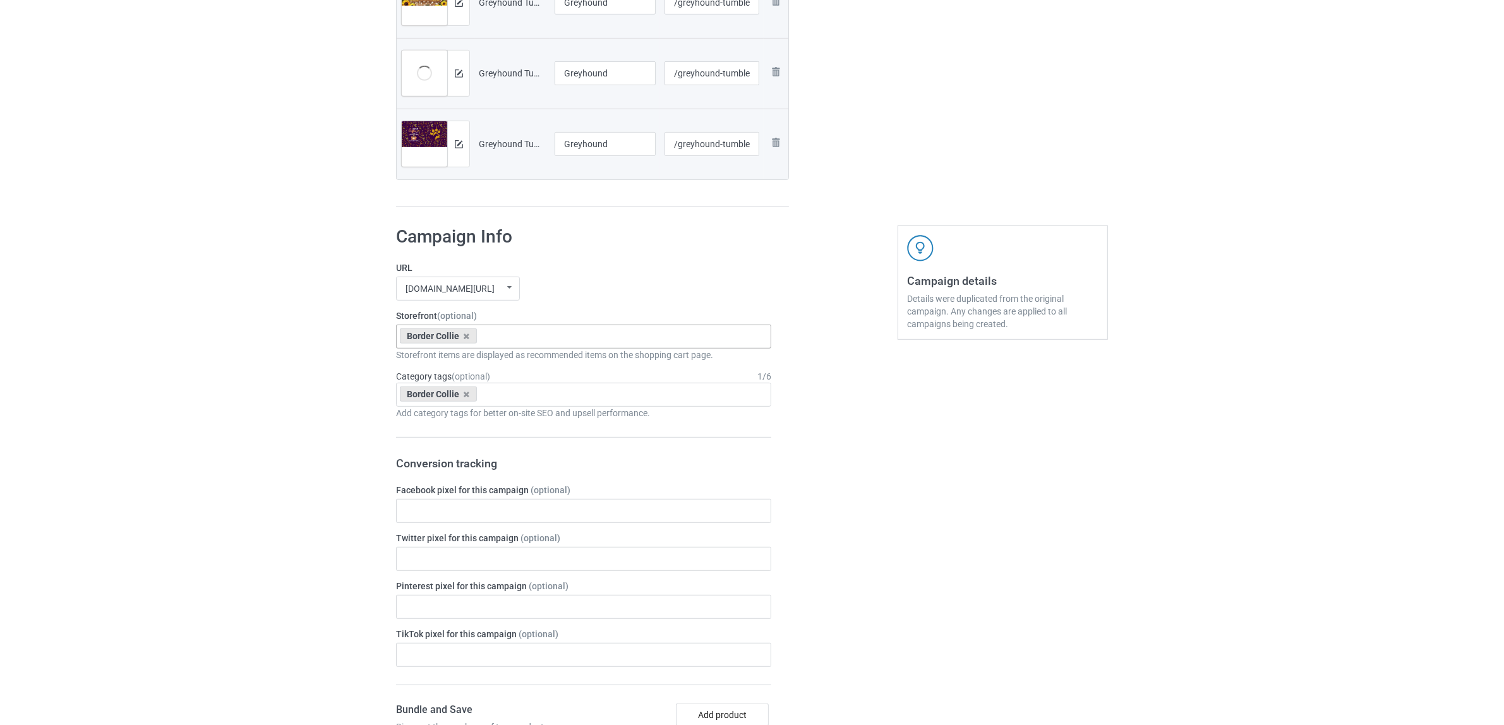
click at [471, 338] on div "Border Collie" at bounding box center [438, 335] width 77 height 15
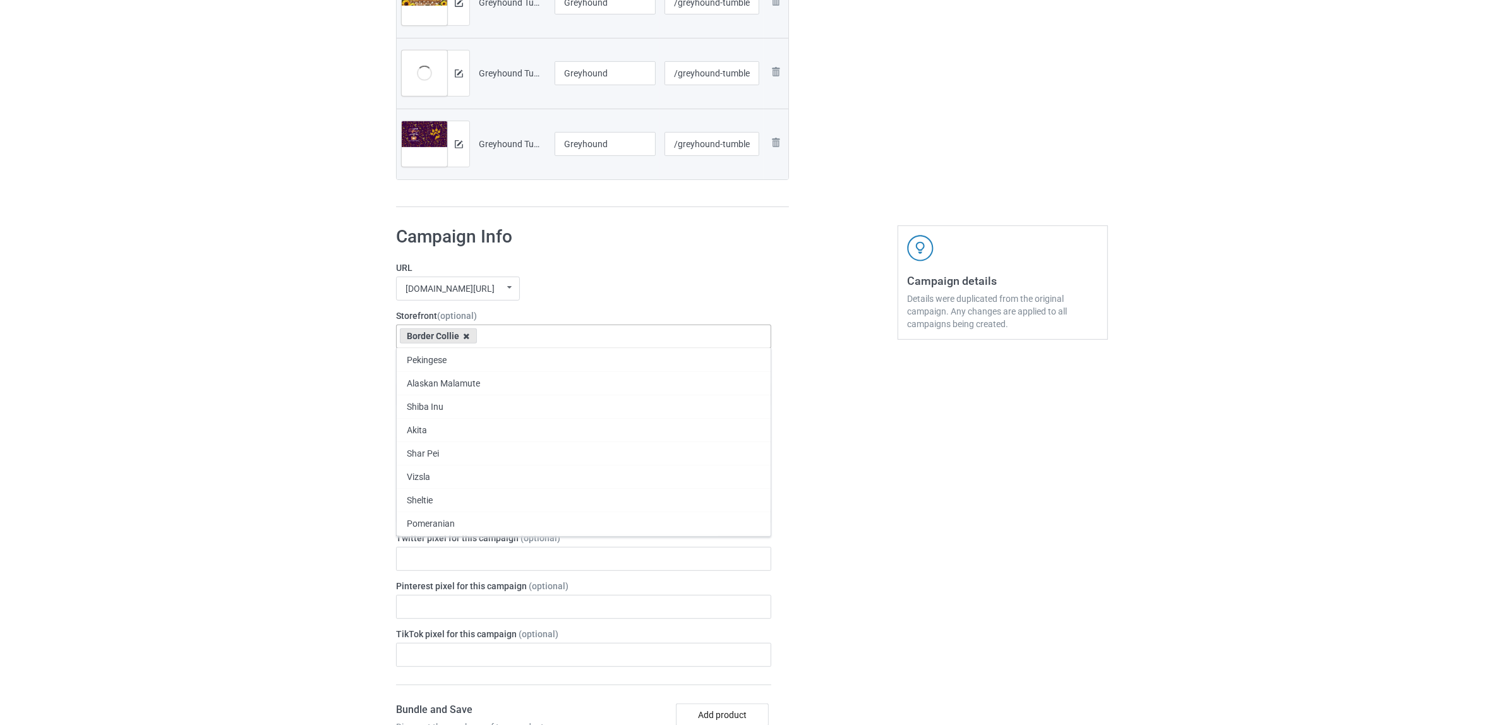
click at [464, 338] on icon at bounding box center [467, 336] width 6 height 8
paste input "Greyhound"
type input "Greyhound"
click at [431, 361] on div "Greyhound" at bounding box center [584, 359] width 374 height 23
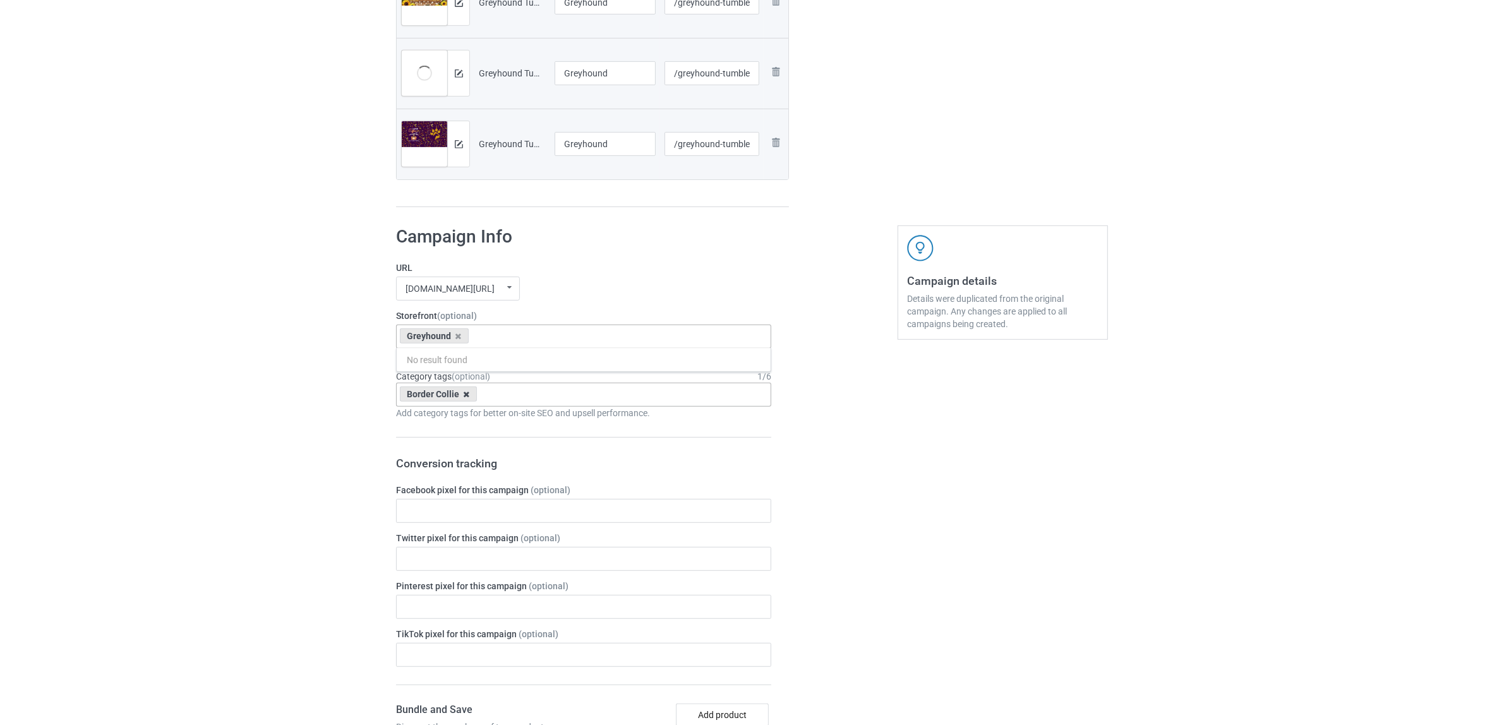
click at [466, 396] on icon at bounding box center [467, 394] width 6 height 8
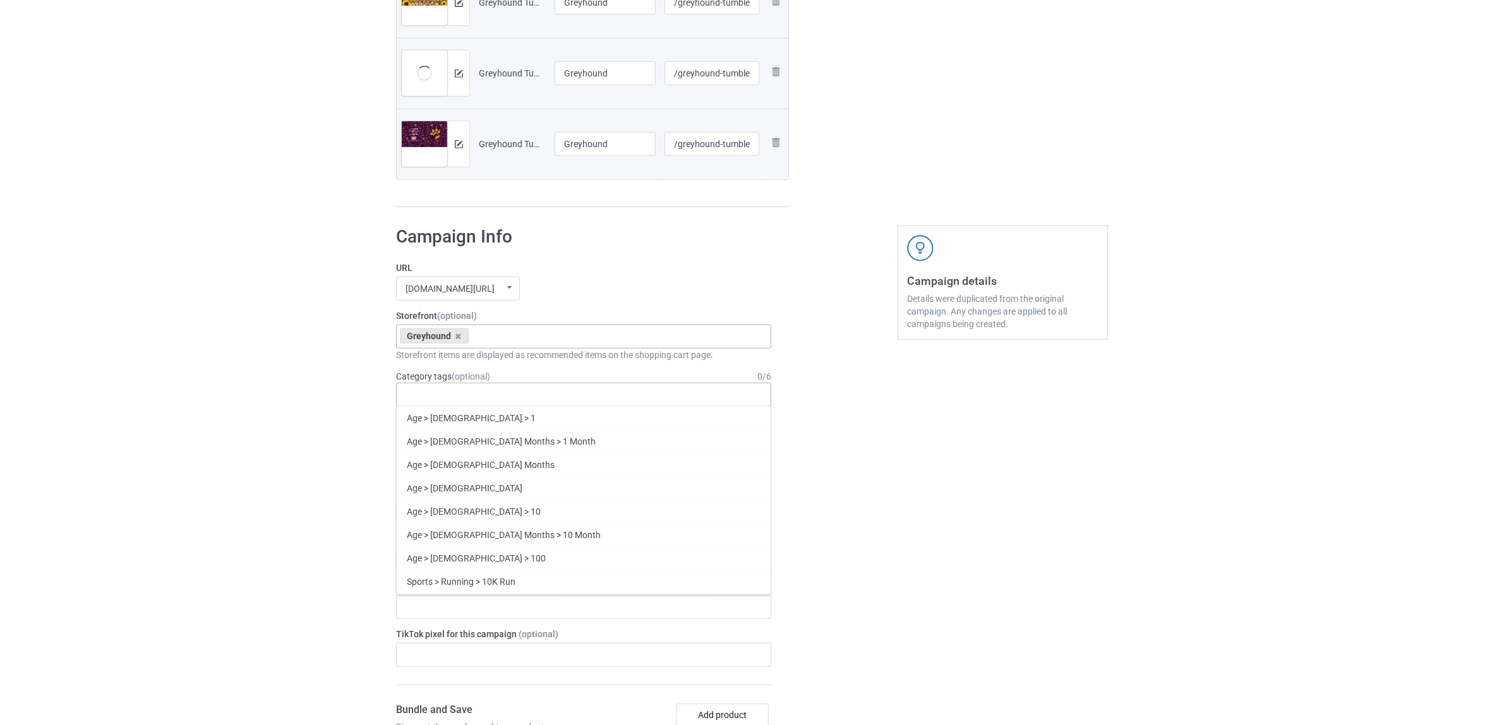
paste input "Greyhound"
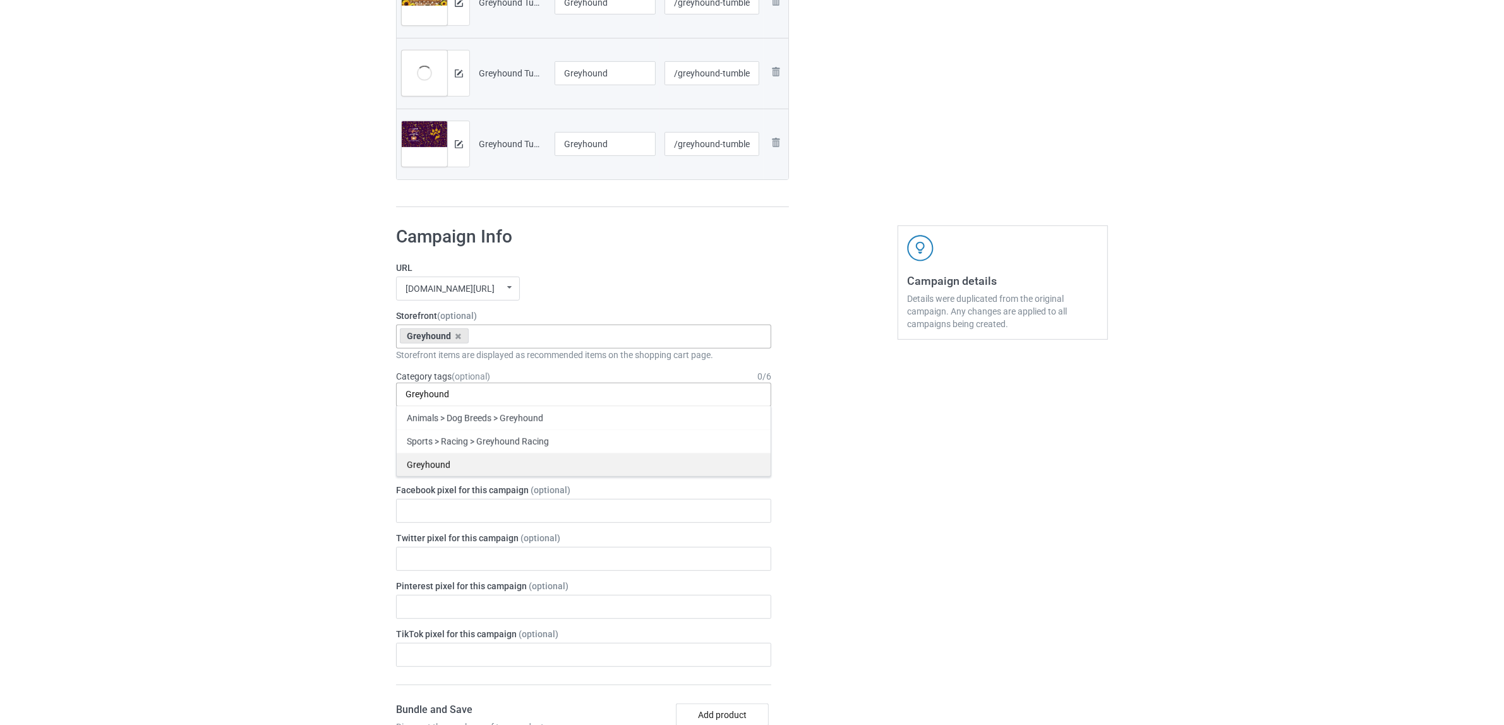
type input "Greyhound"
click at [434, 467] on div "Greyhound" at bounding box center [584, 464] width 374 height 23
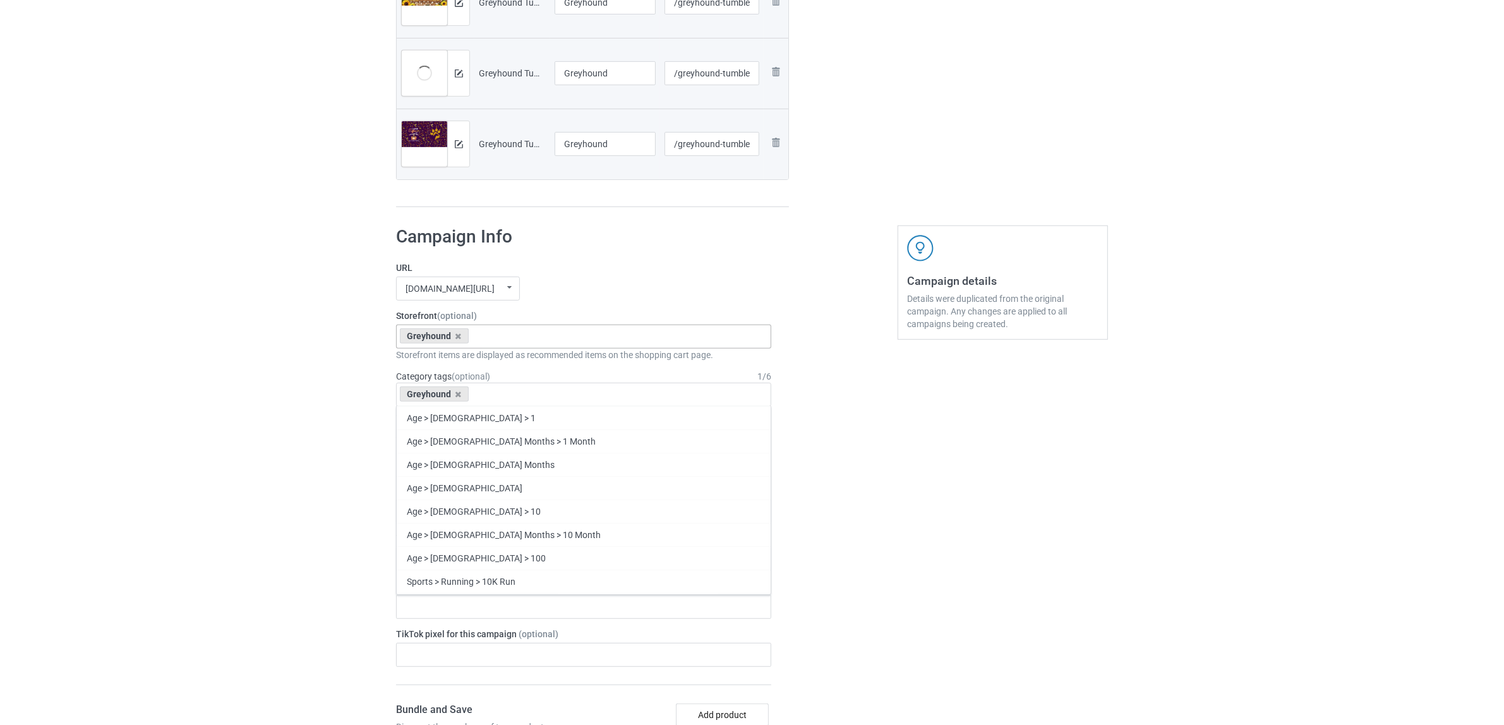
click at [218, 398] on div "Bulk duplicate campaign Campaign to duplicate Border Collie Original Artwork 36…" at bounding box center [752, 358] width 1504 height 2068
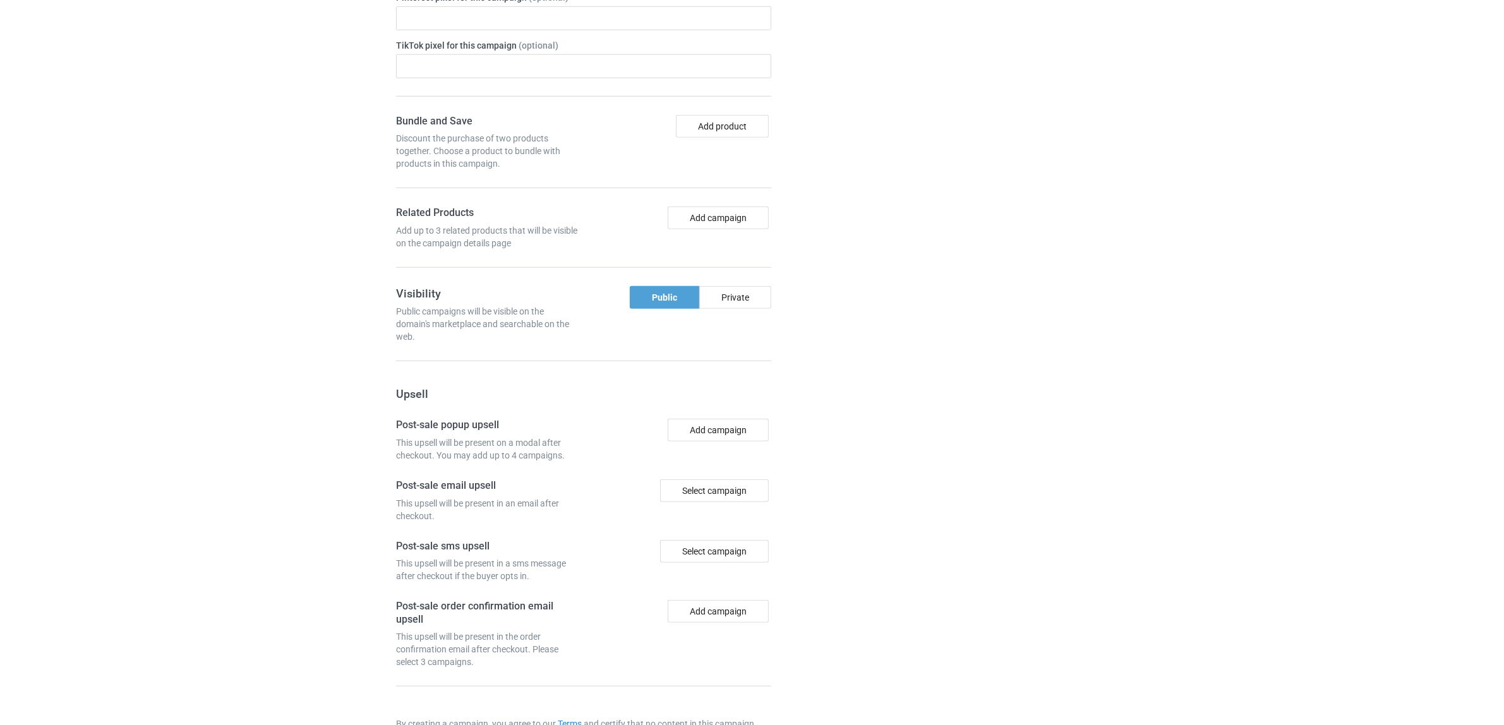
scroll to position [1382, 0]
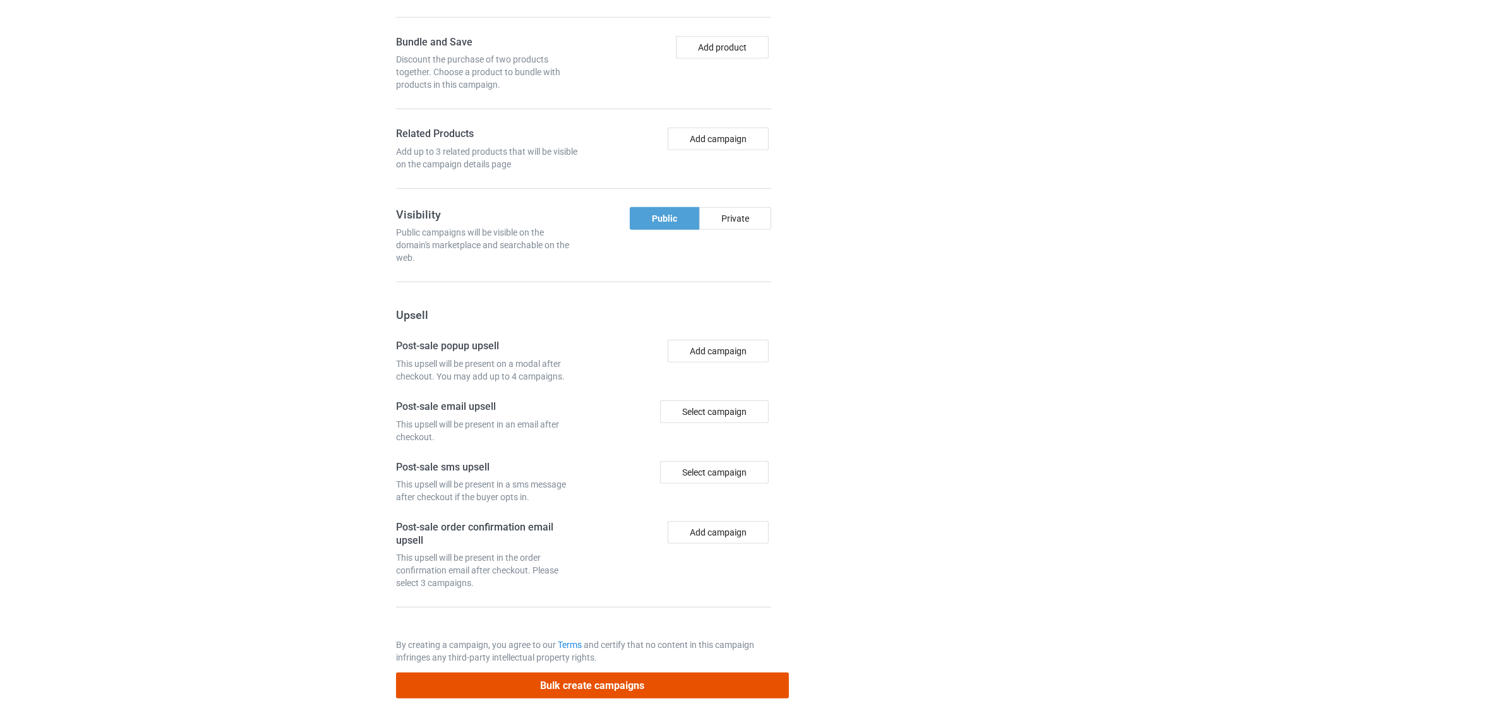
click at [666, 686] on button "Bulk create campaigns" at bounding box center [592, 686] width 393 height 26
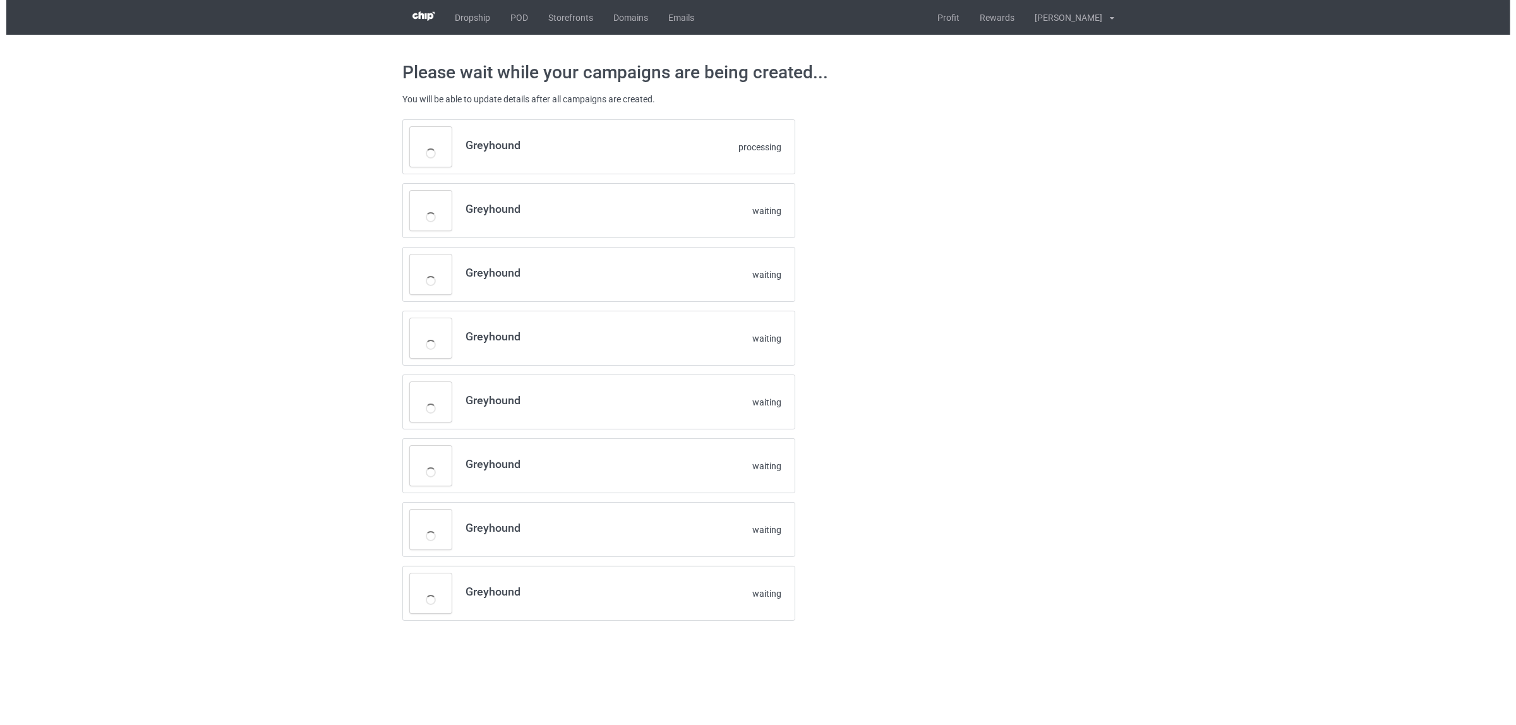
scroll to position [0, 0]
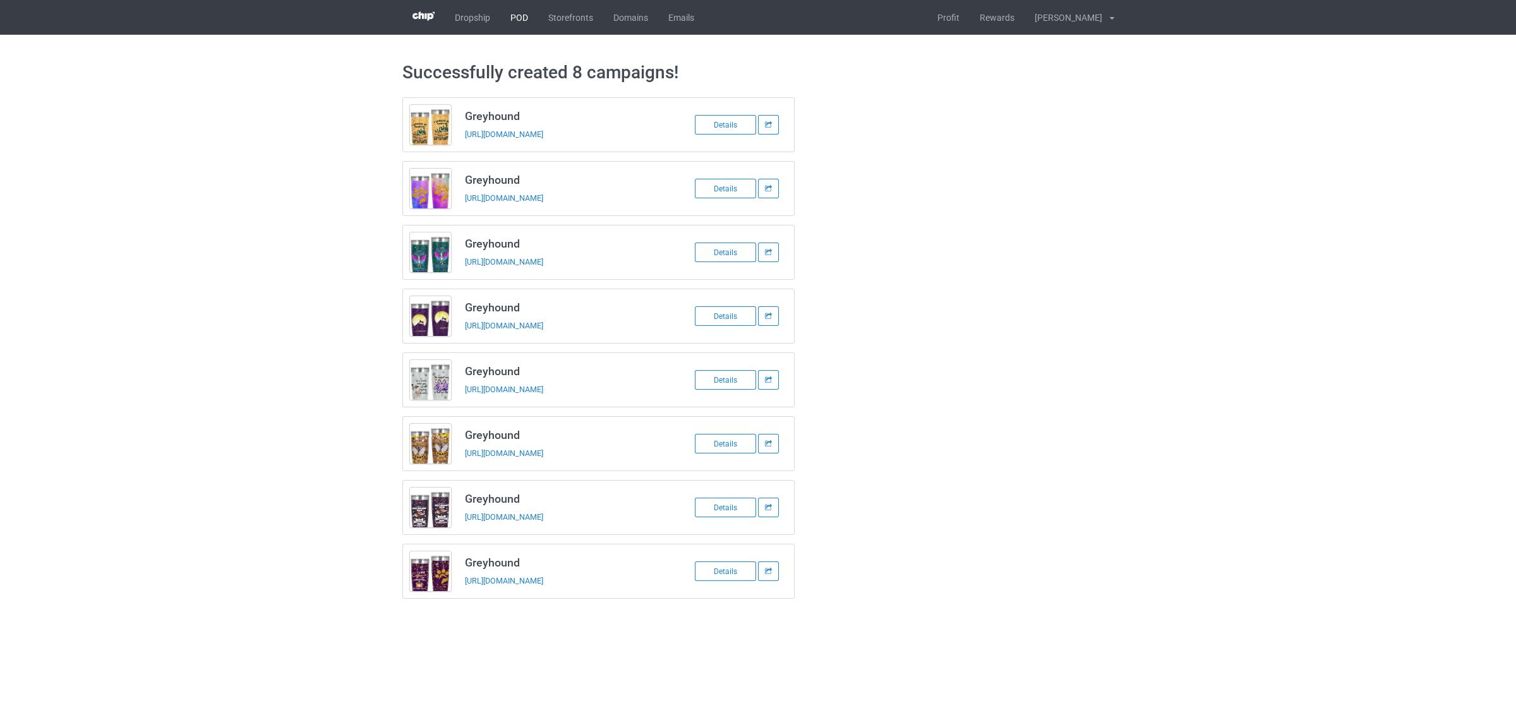
click at [520, 16] on link "POD" at bounding box center [519, 17] width 38 height 35
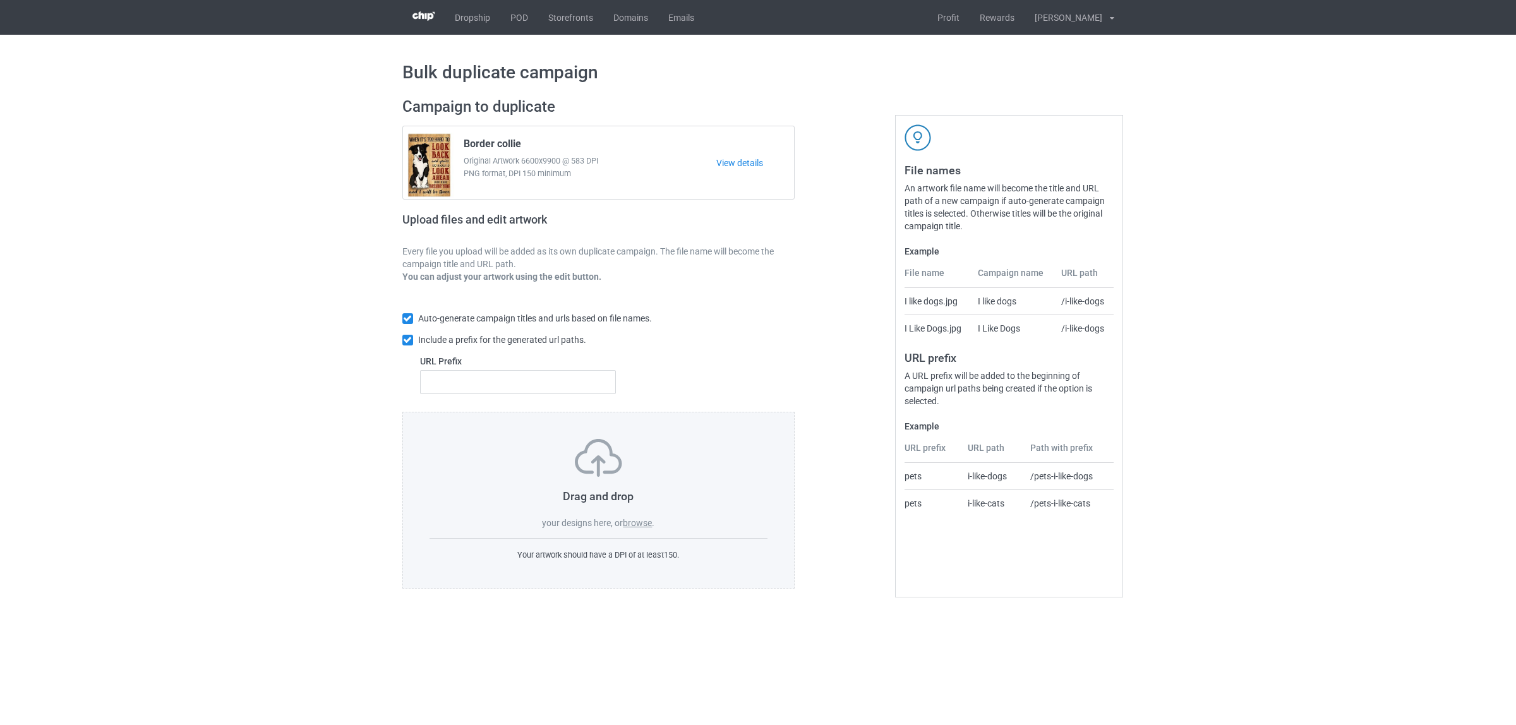
click at [639, 520] on label "browse" at bounding box center [637, 523] width 29 height 10
click at [0, 0] on input "browse" at bounding box center [0, 0] width 0 height 0
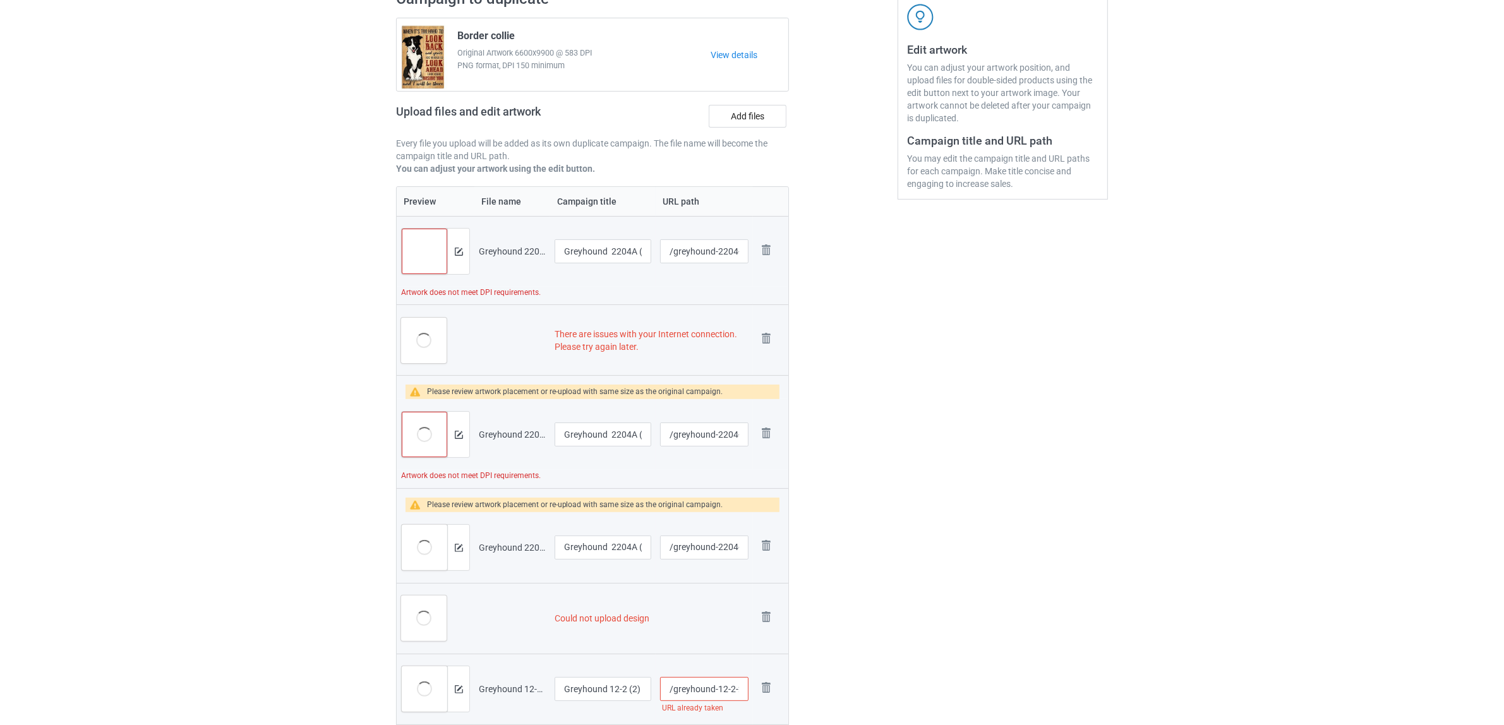
scroll to position [237, 0]
click at [769, 253] on img at bounding box center [766, 249] width 18 height 18
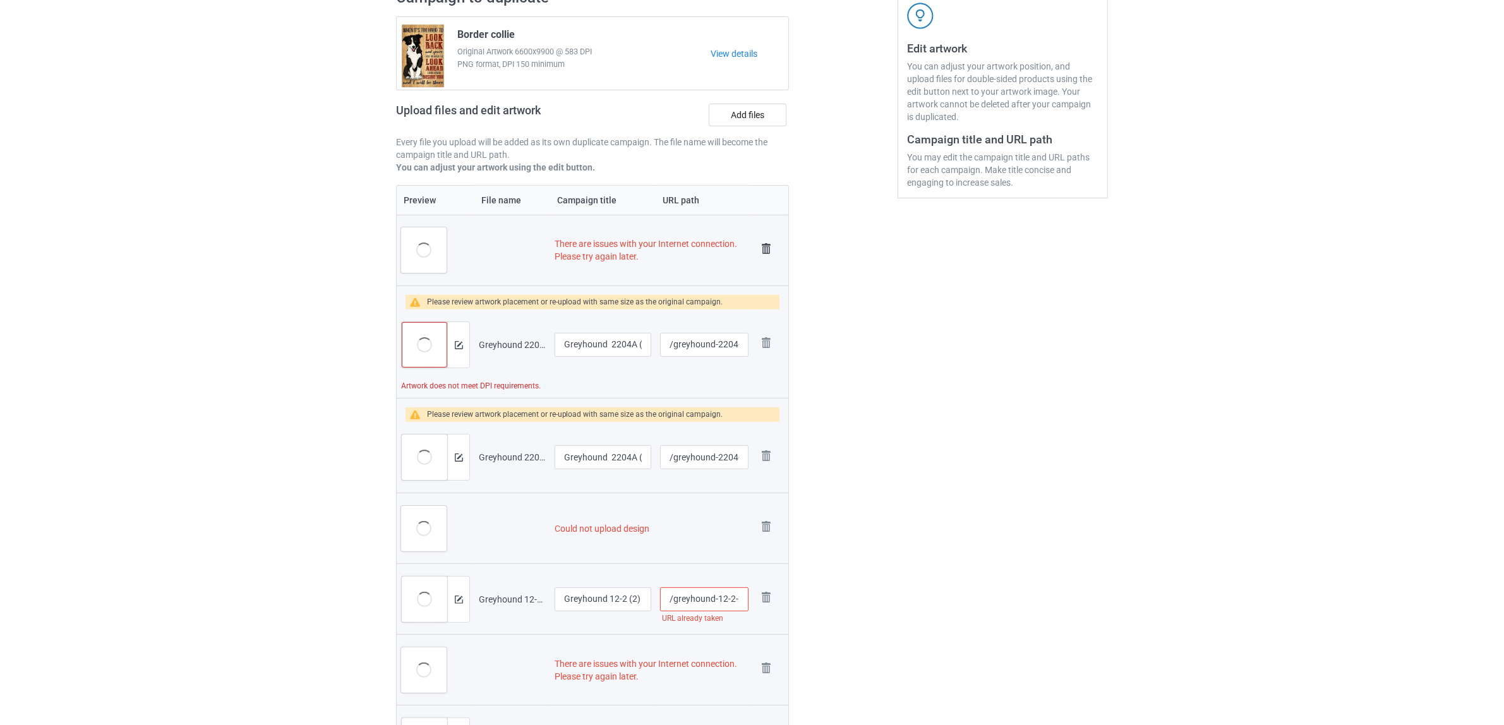
click at [764, 249] on img at bounding box center [766, 249] width 18 height 18
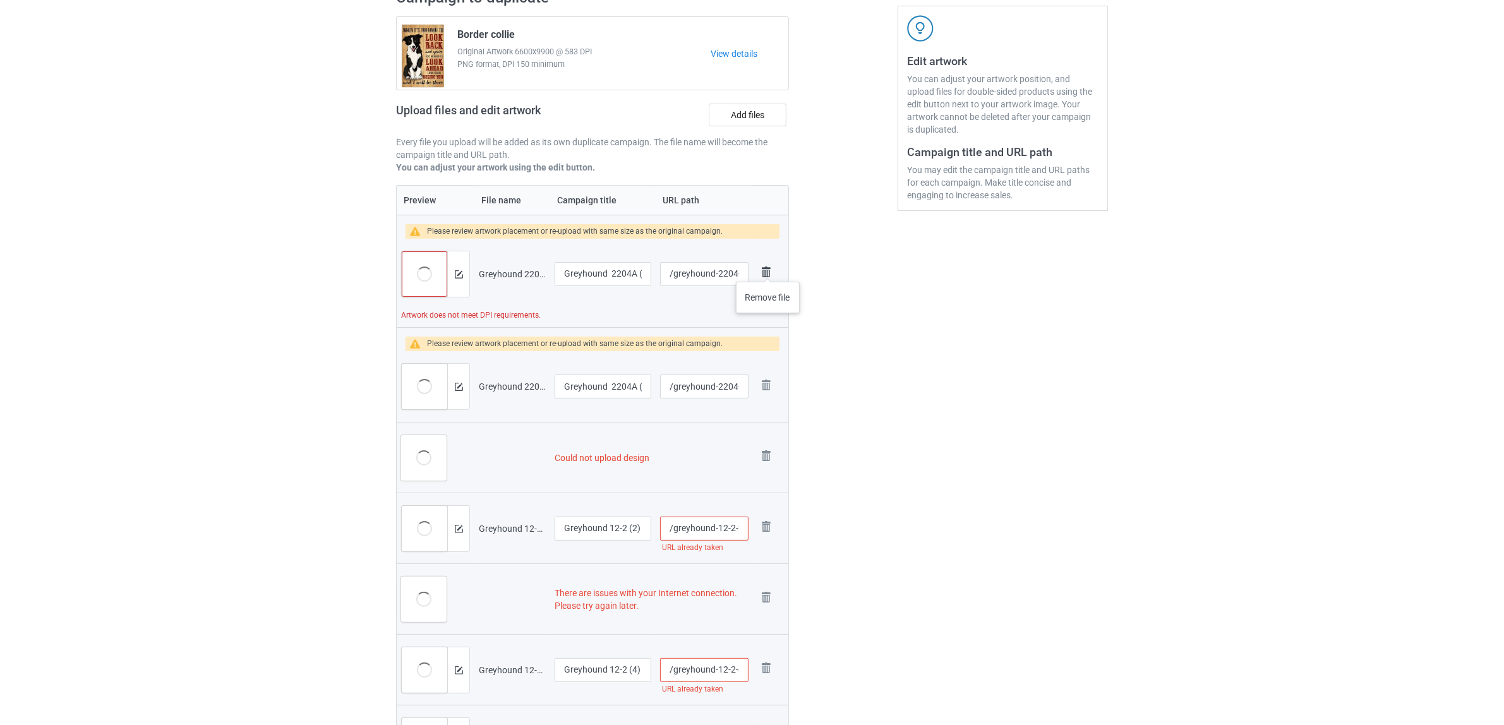
click at [768, 269] on img at bounding box center [766, 272] width 18 height 18
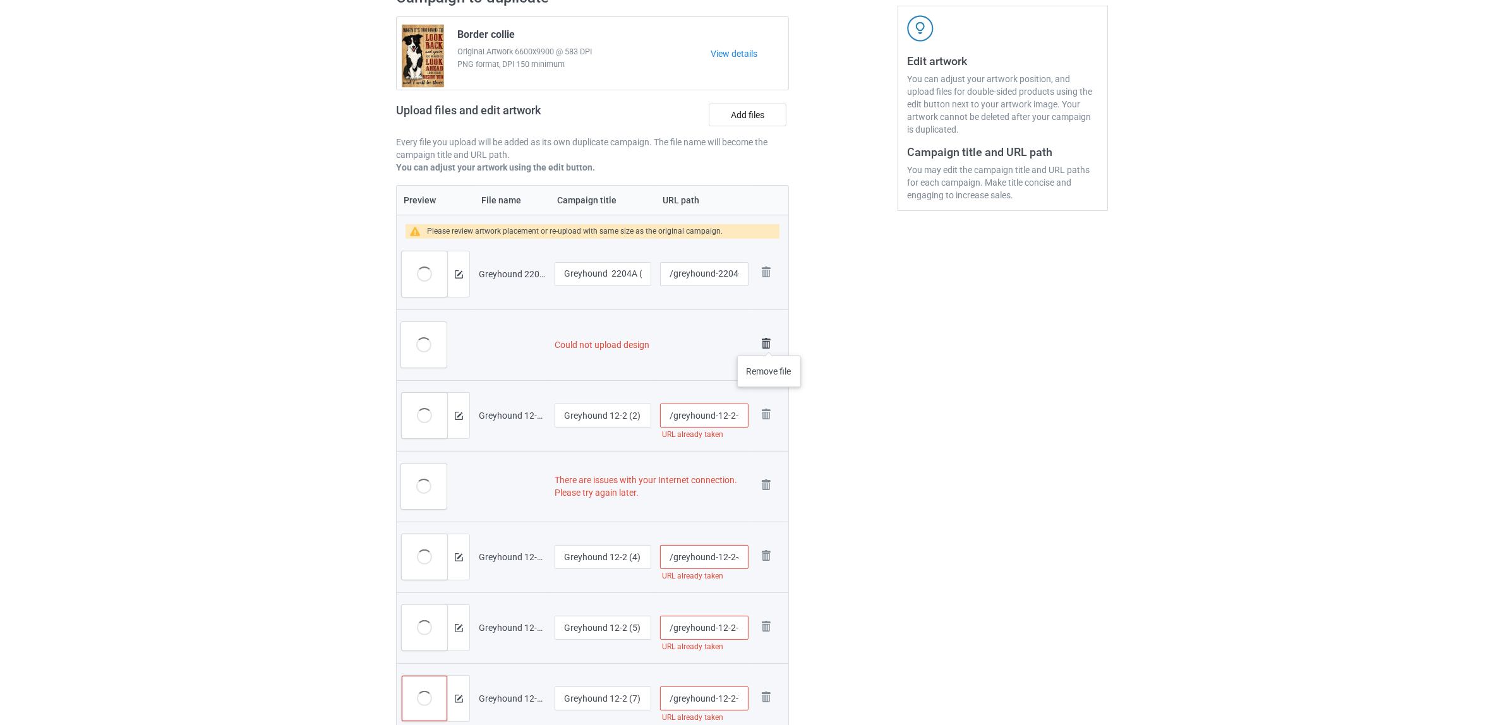
click at [769, 343] on img at bounding box center [766, 344] width 18 height 18
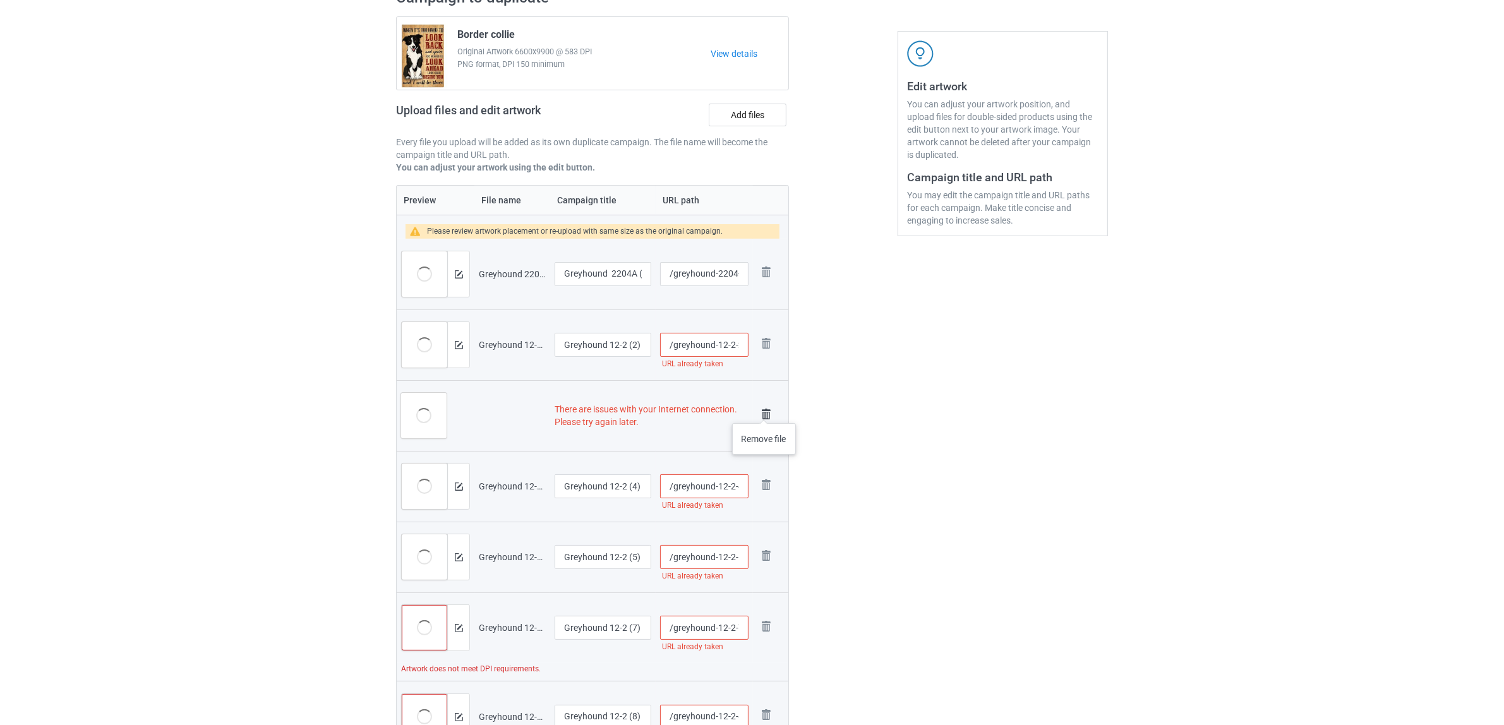
click at [764, 410] on img at bounding box center [766, 414] width 18 height 18
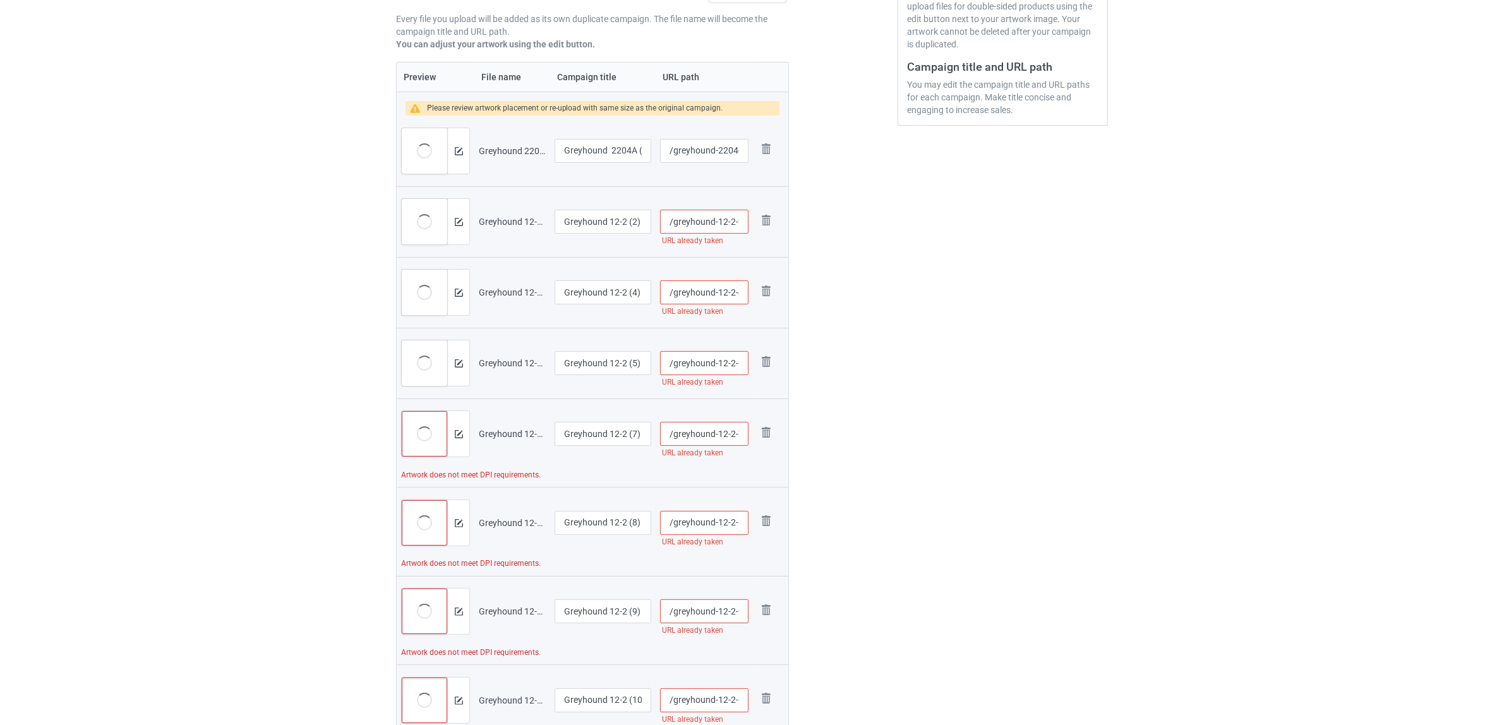
scroll to position [502, 0]
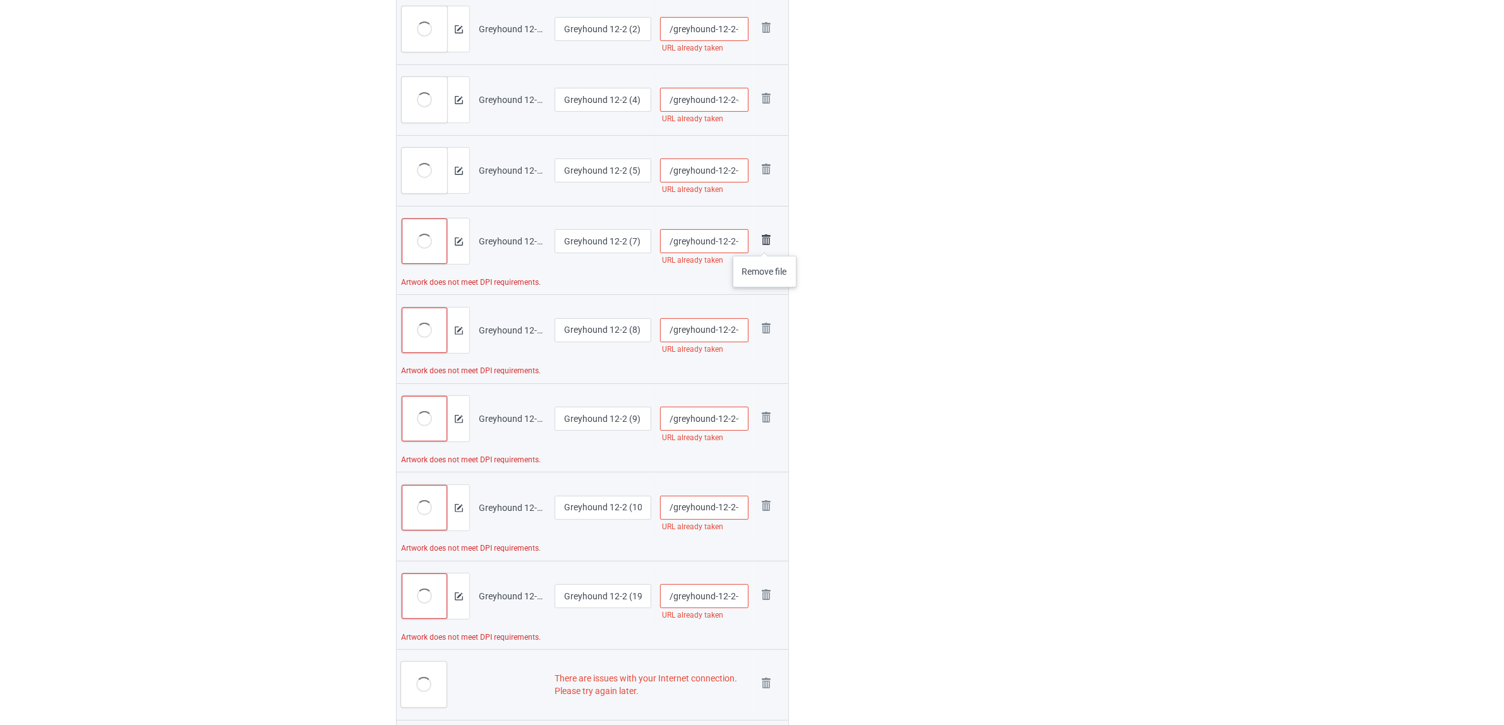
click at [765, 243] on img at bounding box center [766, 240] width 18 height 18
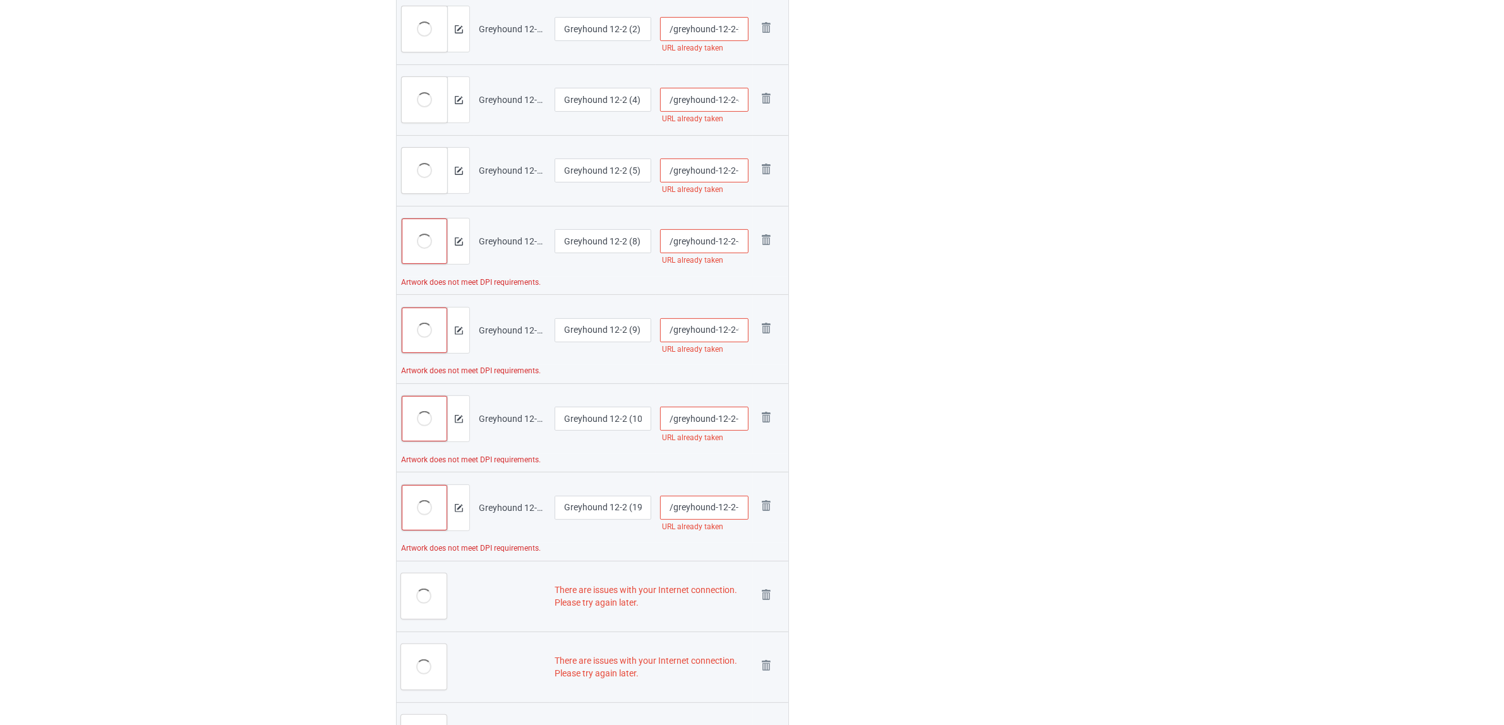
click at [0, 0] on img at bounding box center [0, 0] width 0 height 0
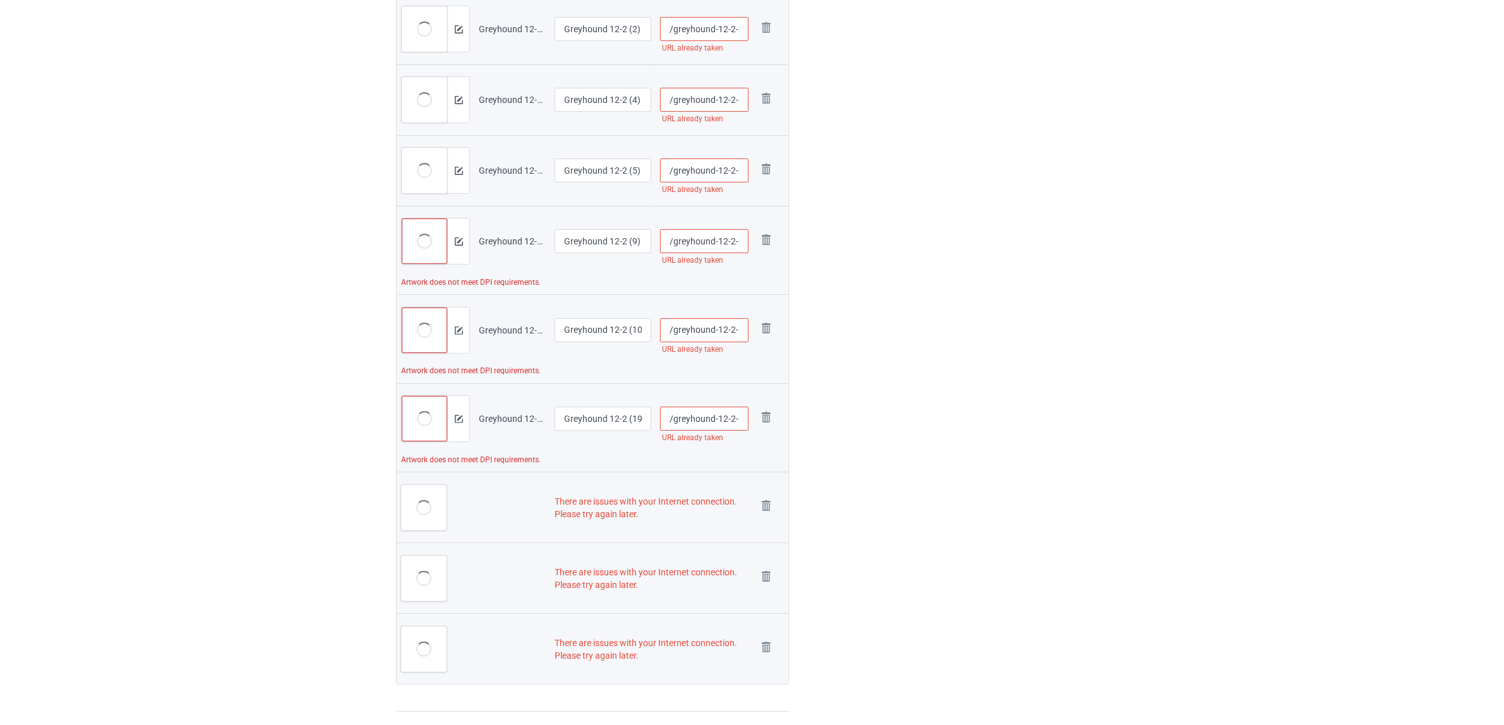
click at [0, 0] on img at bounding box center [0, 0] width 0 height 0
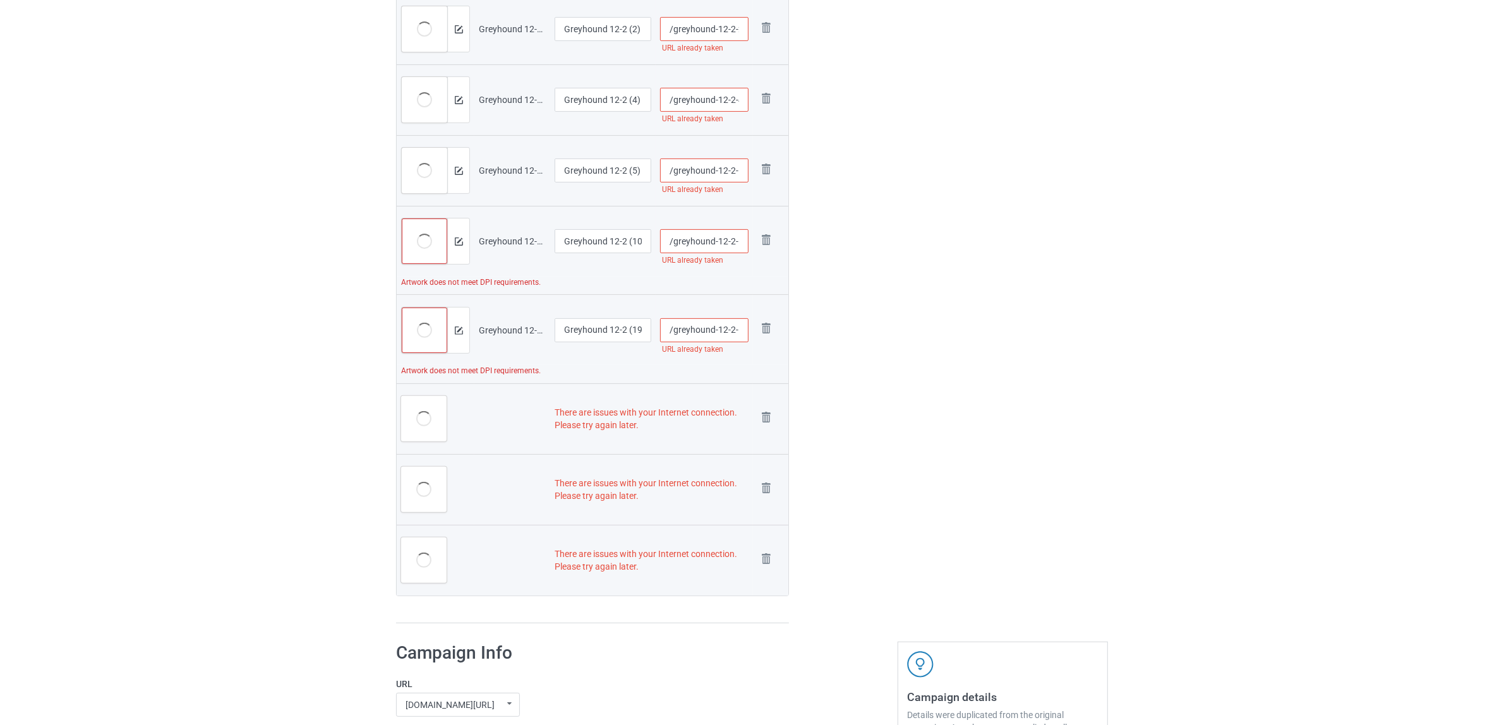
click at [0, 0] on img at bounding box center [0, 0] width 0 height 0
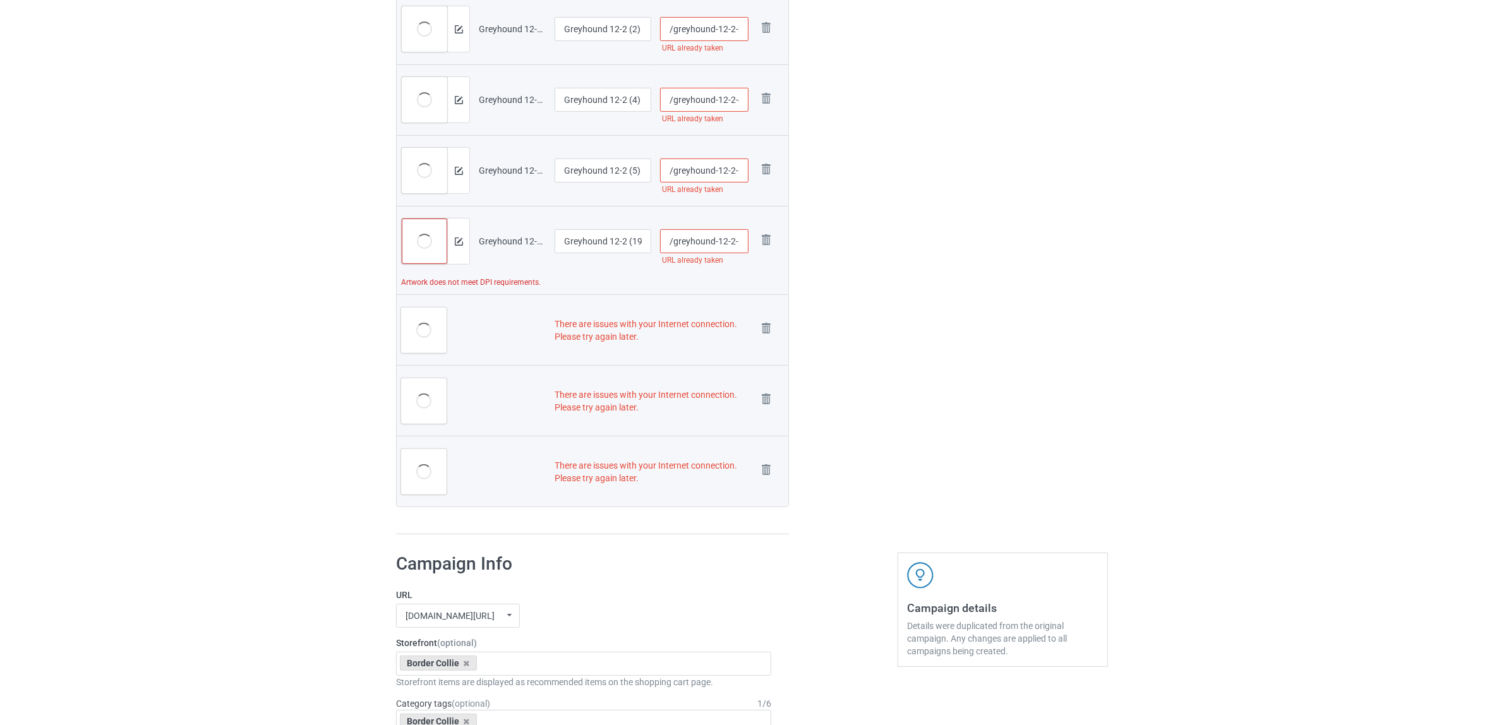
click at [0, 0] on img at bounding box center [0, 0] width 0 height 0
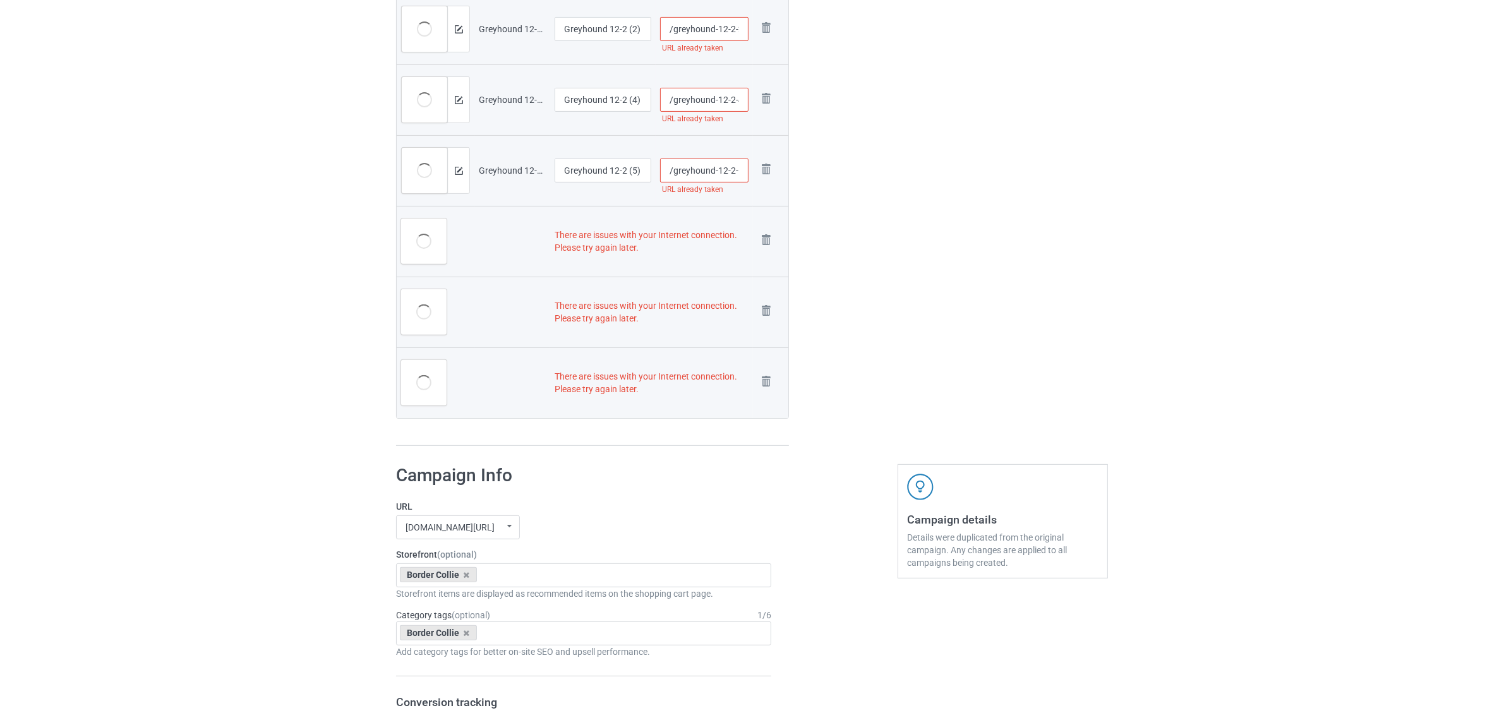
click at [0, 0] on img at bounding box center [0, 0] width 0 height 0
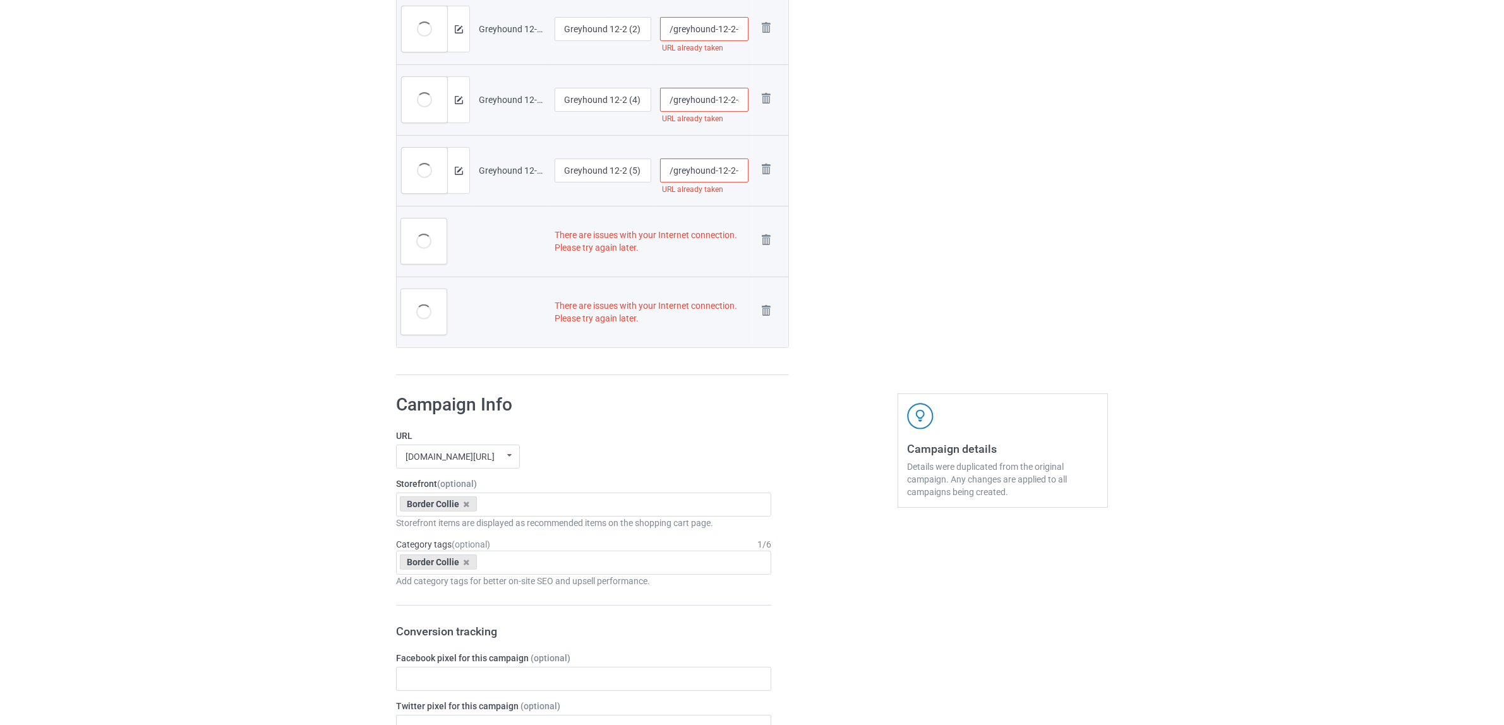
click at [0, 0] on img at bounding box center [0, 0] width 0 height 0
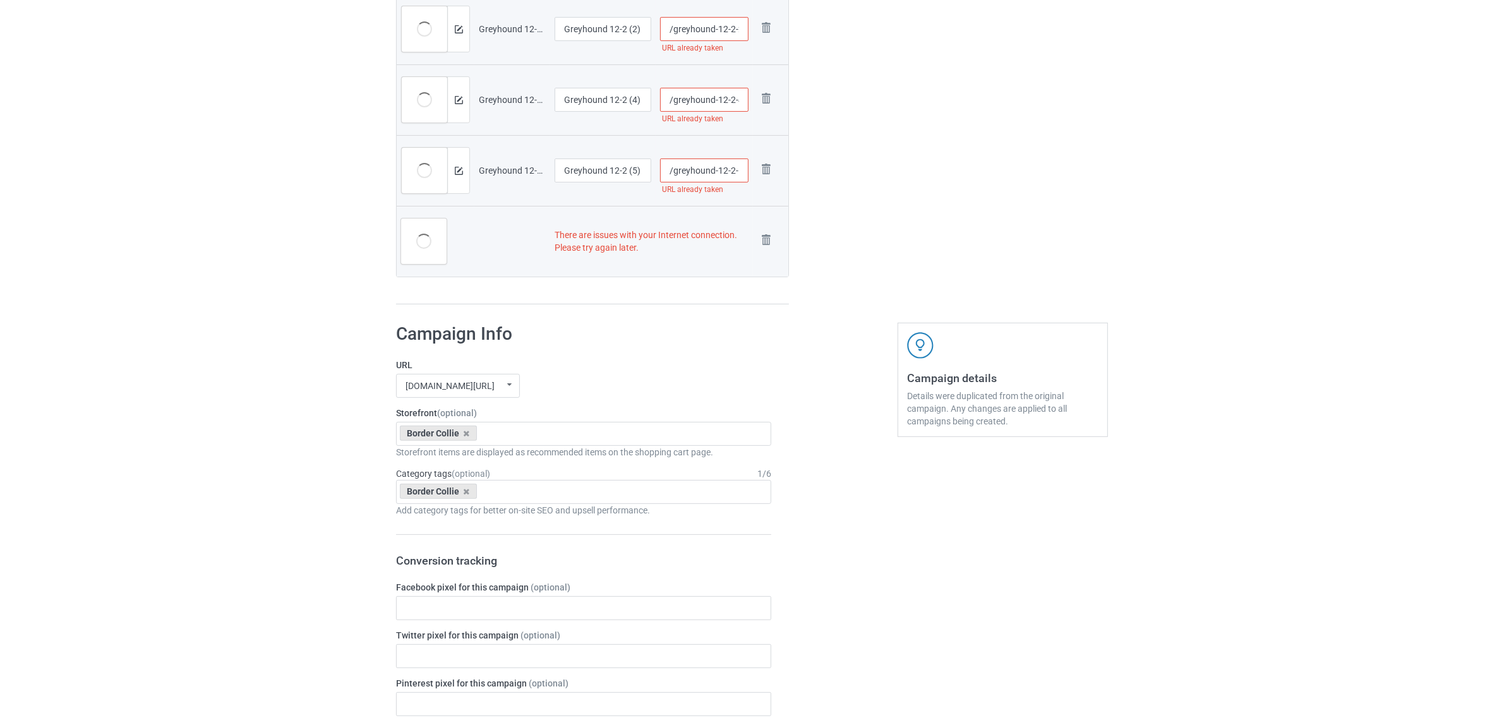
click at [0, 0] on img at bounding box center [0, 0] width 0 height 0
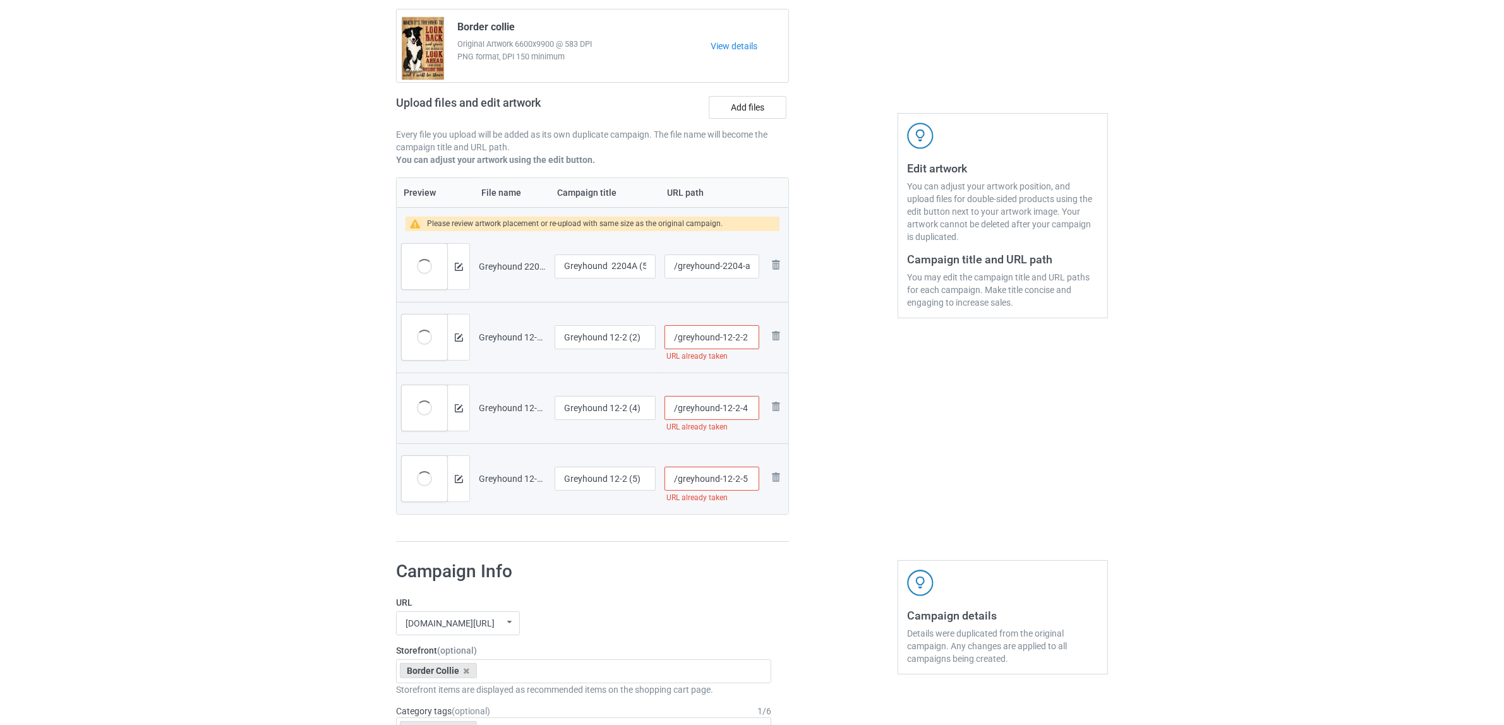
scroll to position [109, 0]
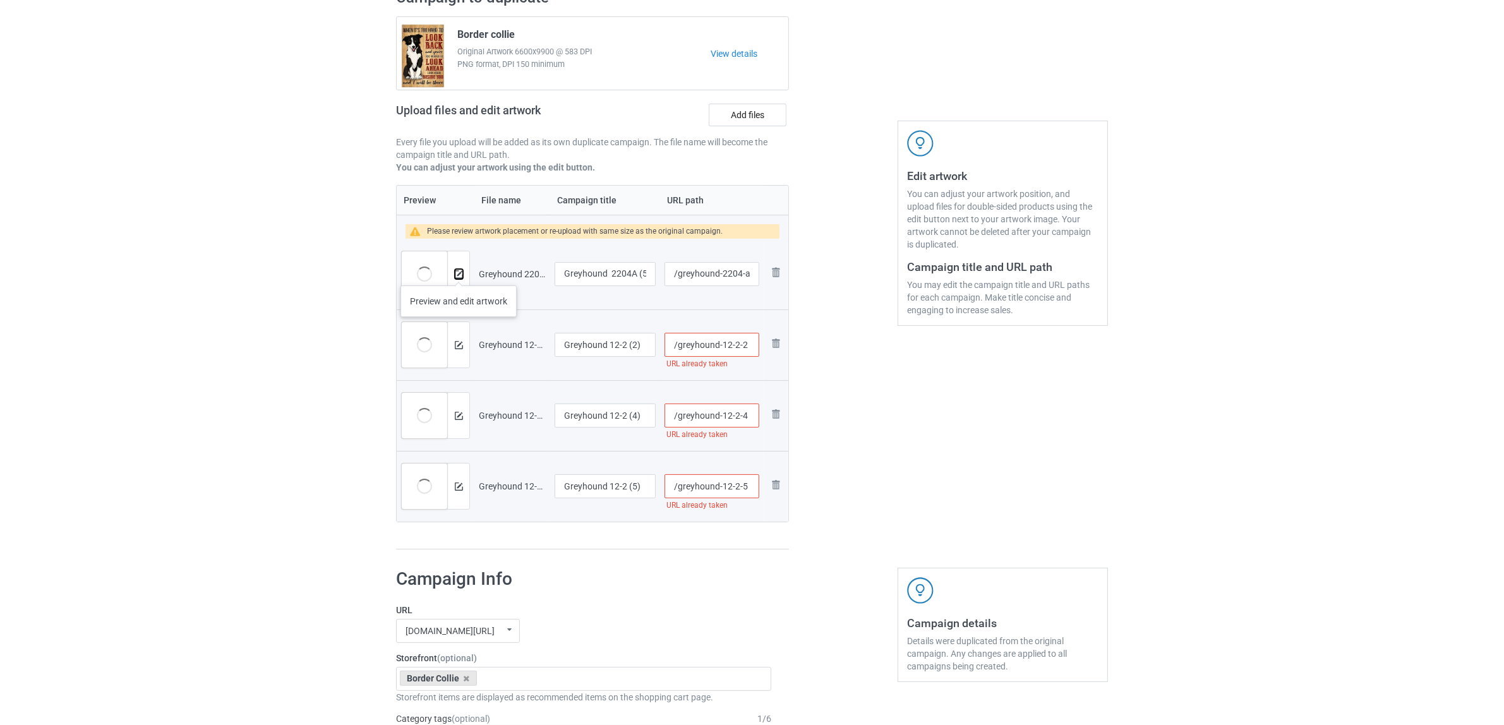
click at [458, 273] on img at bounding box center [459, 274] width 8 height 8
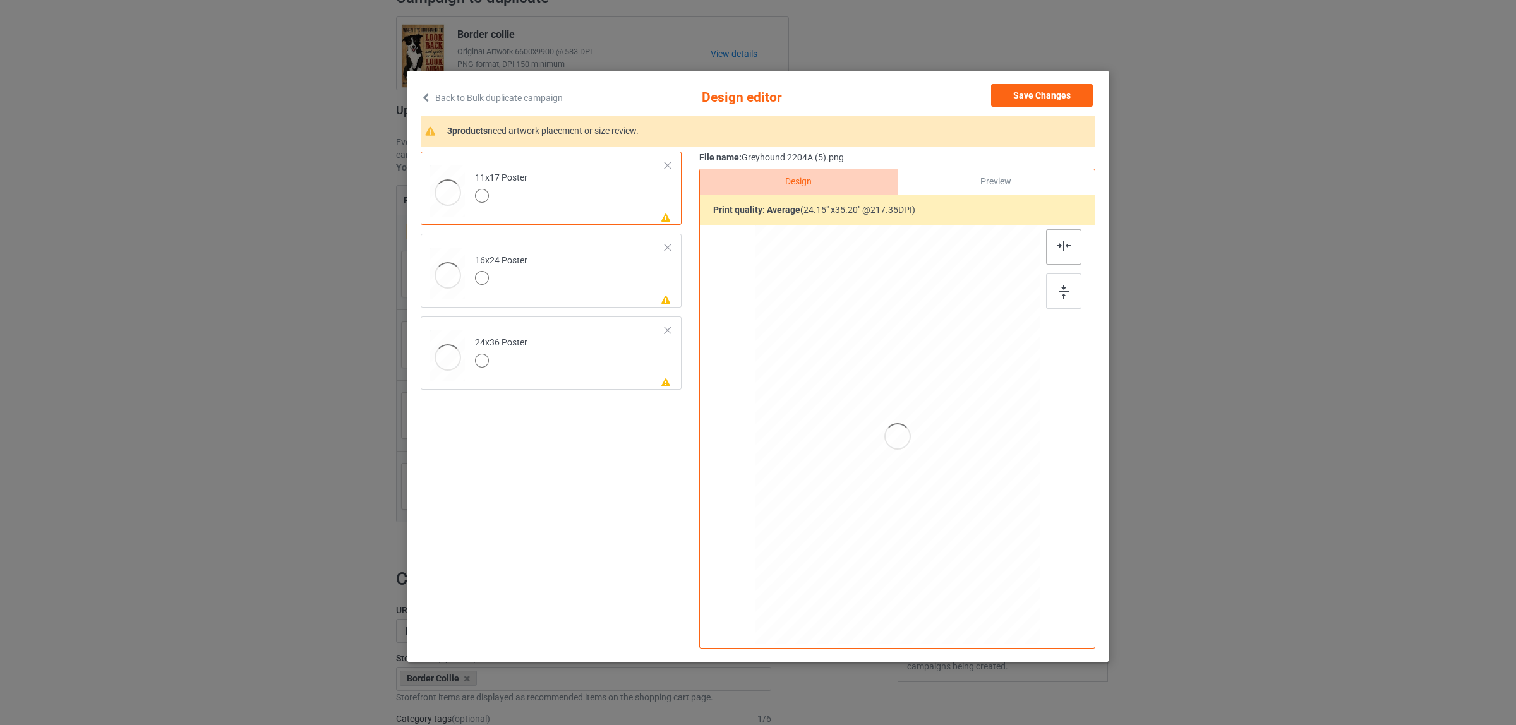
click at [1057, 246] on img at bounding box center [1064, 246] width 14 height 10
click at [578, 273] on td "Please review artwork placement 16x24 Poster" at bounding box center [570, 270] width 204 height 63
click at [1058, 248] on img at bounding box center [1064, 246] width 14 height 10
click at [603, 369] on td "Please review artwork placement 24x36 Poster" at bounding box center [570, 352] width 204 height 63
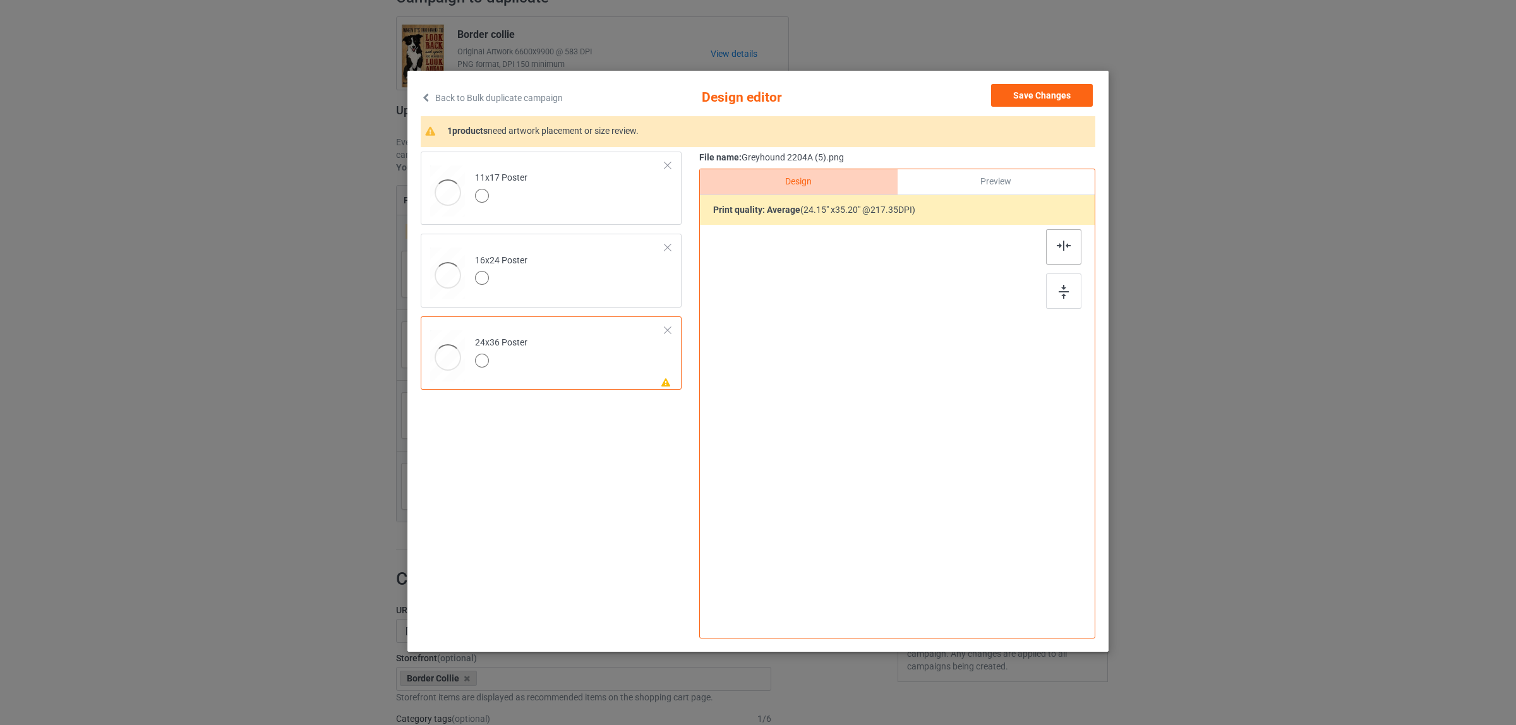
click at [1066, 251] on img at bounding box center [1064, 246] width 14 height 10
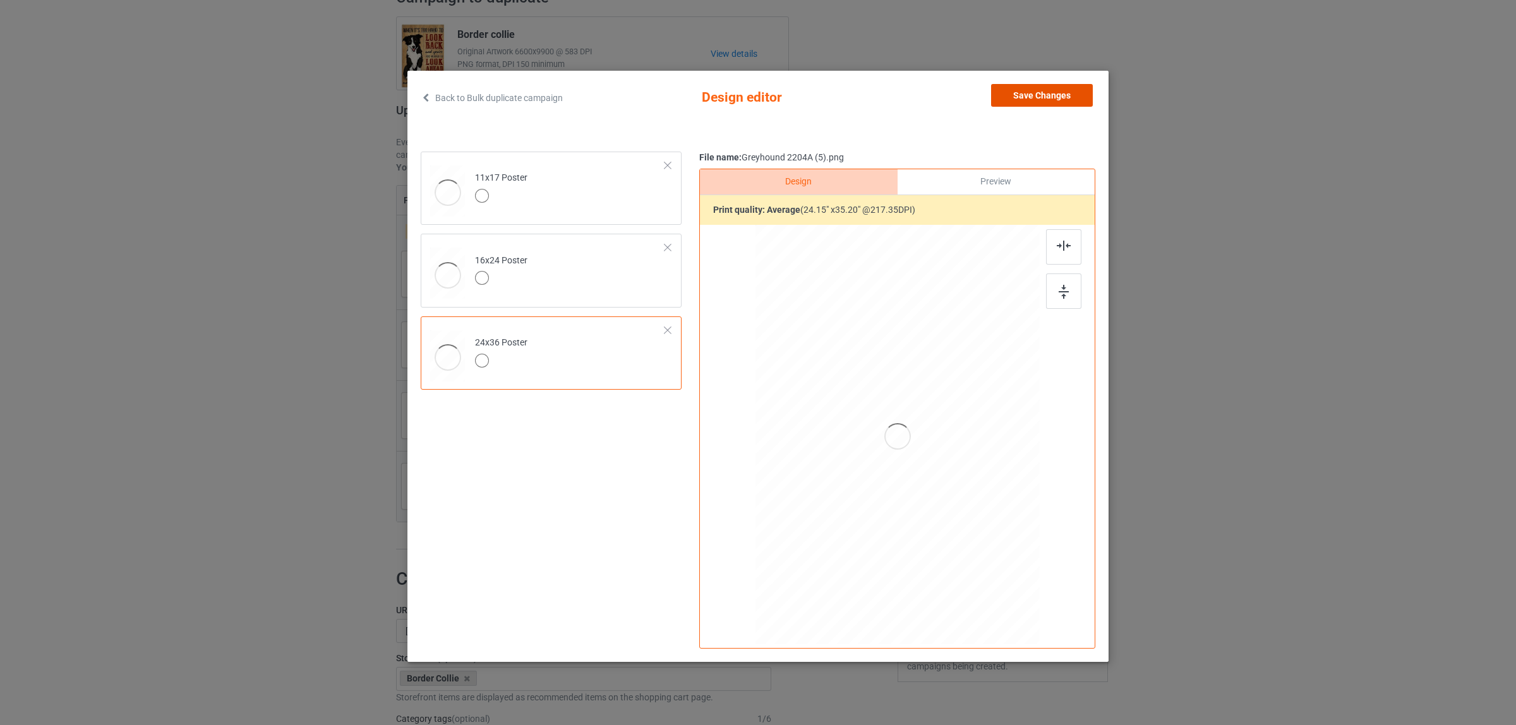
click at [1029, 96] on button "Save Changes" at bounding box center [1042, 95] width 102 height 23
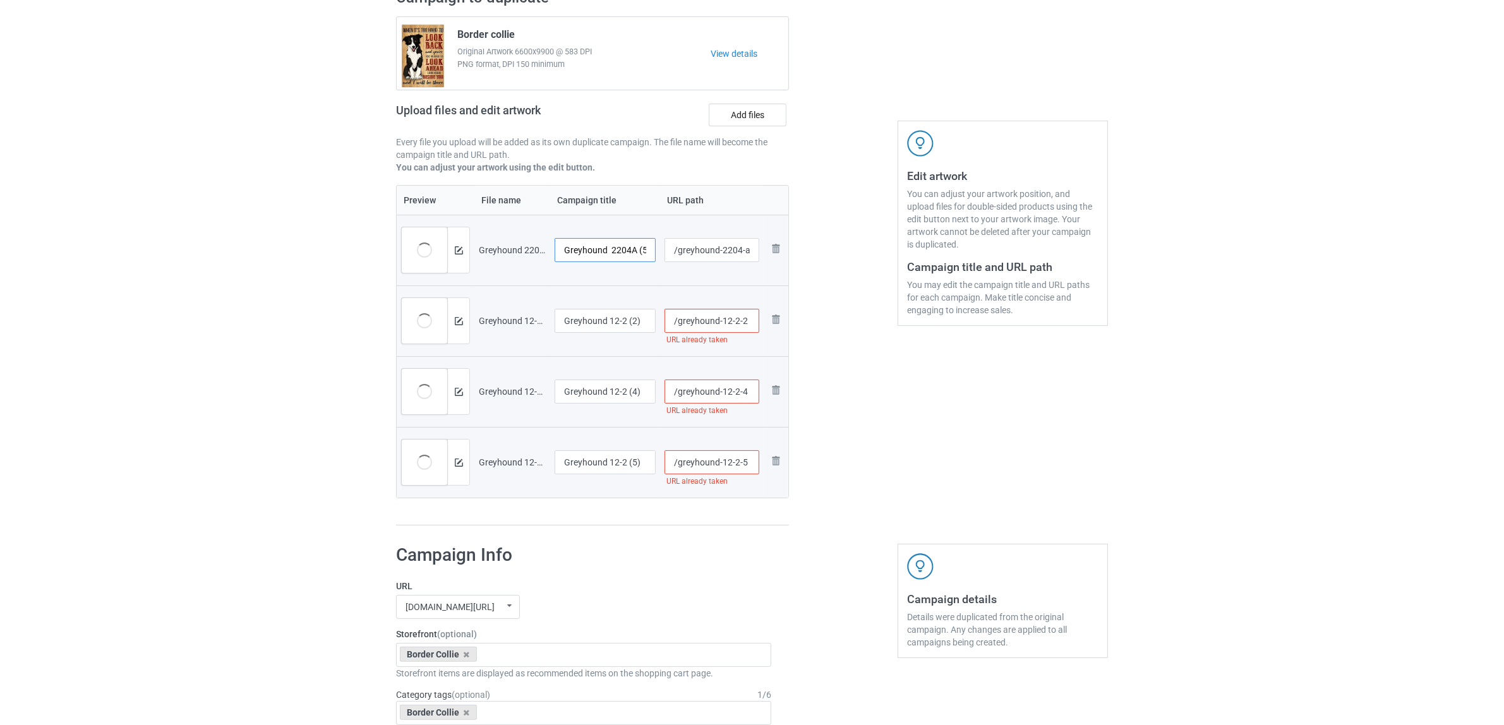
scroll to position [0, 4]
drag, startPoint x: 610, startPoint y: 253, endPoint x: 659, endPoint y: 253, distance: 48.6
click at [659, 253] on td "Greyhound 2204A (5)" at bounding box center [605, 250] width 110 height 71
click at [576, 247] on input "Greyhound" at bounding box center [604, 250] width 101 height 24
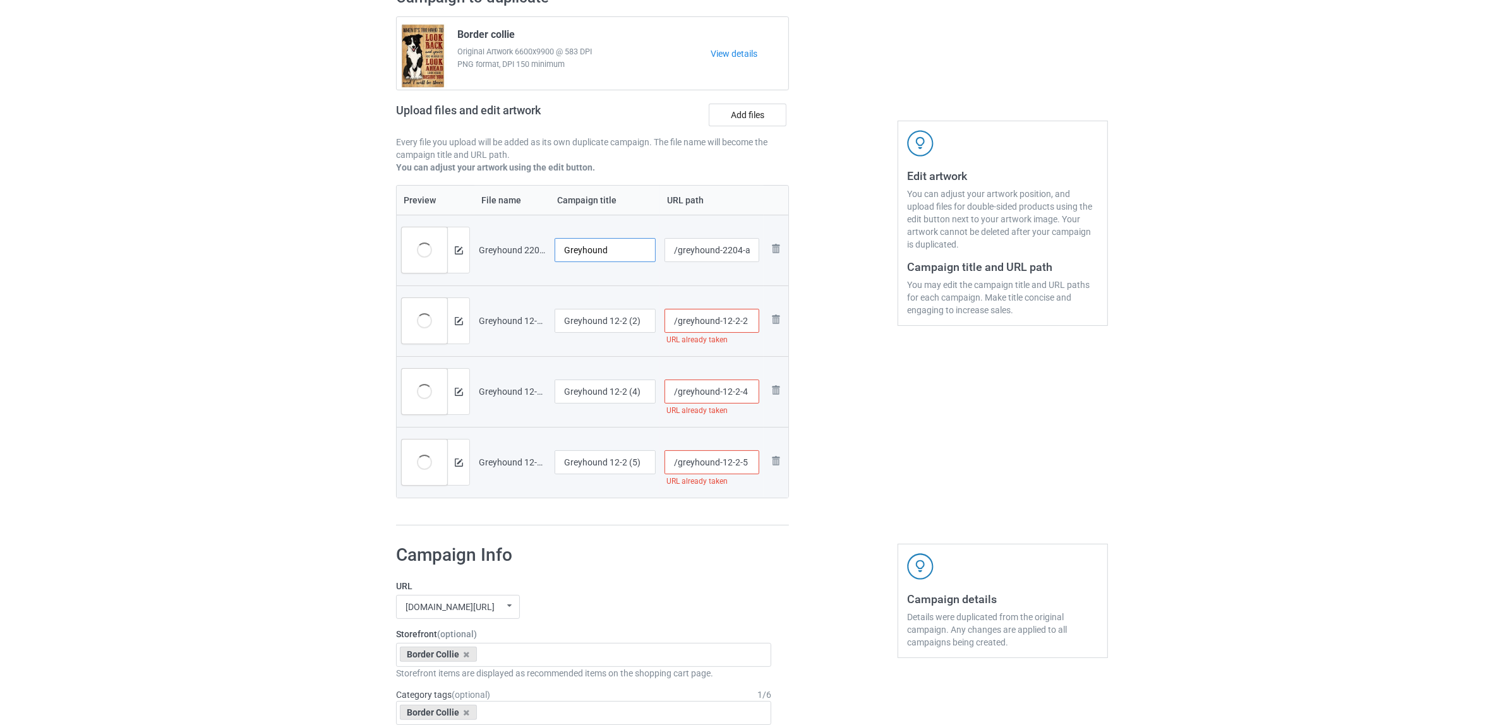
click at [576, 247] on input "Greyhound" at bounding box center [604, 250] width 101 height 24
type input "Greyhound"
click at [601, 326] on input "Greyhound 12-2 (2)" at bounding box center [604, 321] width 101 height 24
paste input "text"
type input "Greyhound"
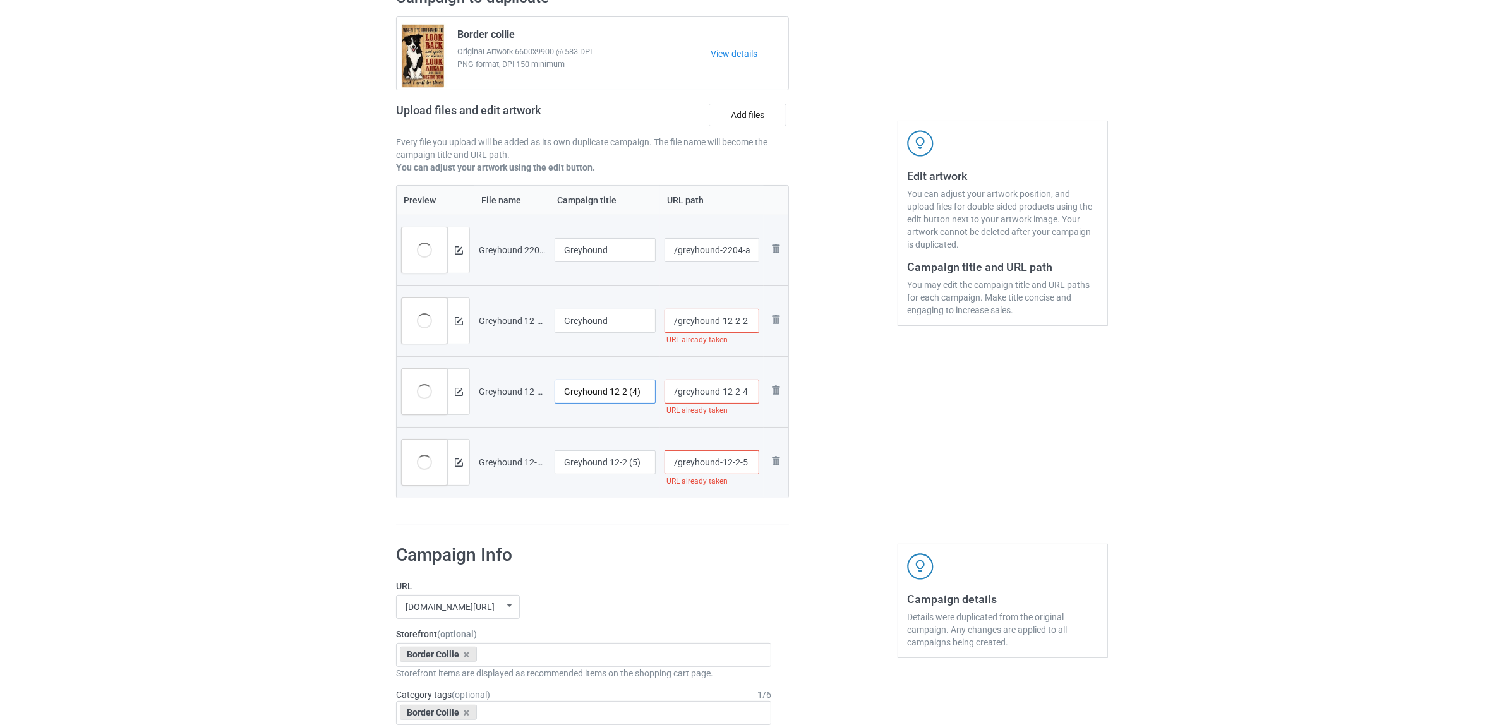
click at [597, 390] on input "Greyhound 12-2 (4)" at bounding box center [604, 392] width 101 height 24
paste input "text"
type input "Greyhound"
click at [600, 469] on input "Greyhound 12-2 (5)" at bounding box center [604, 462] width 101 height 24
paste input "text"
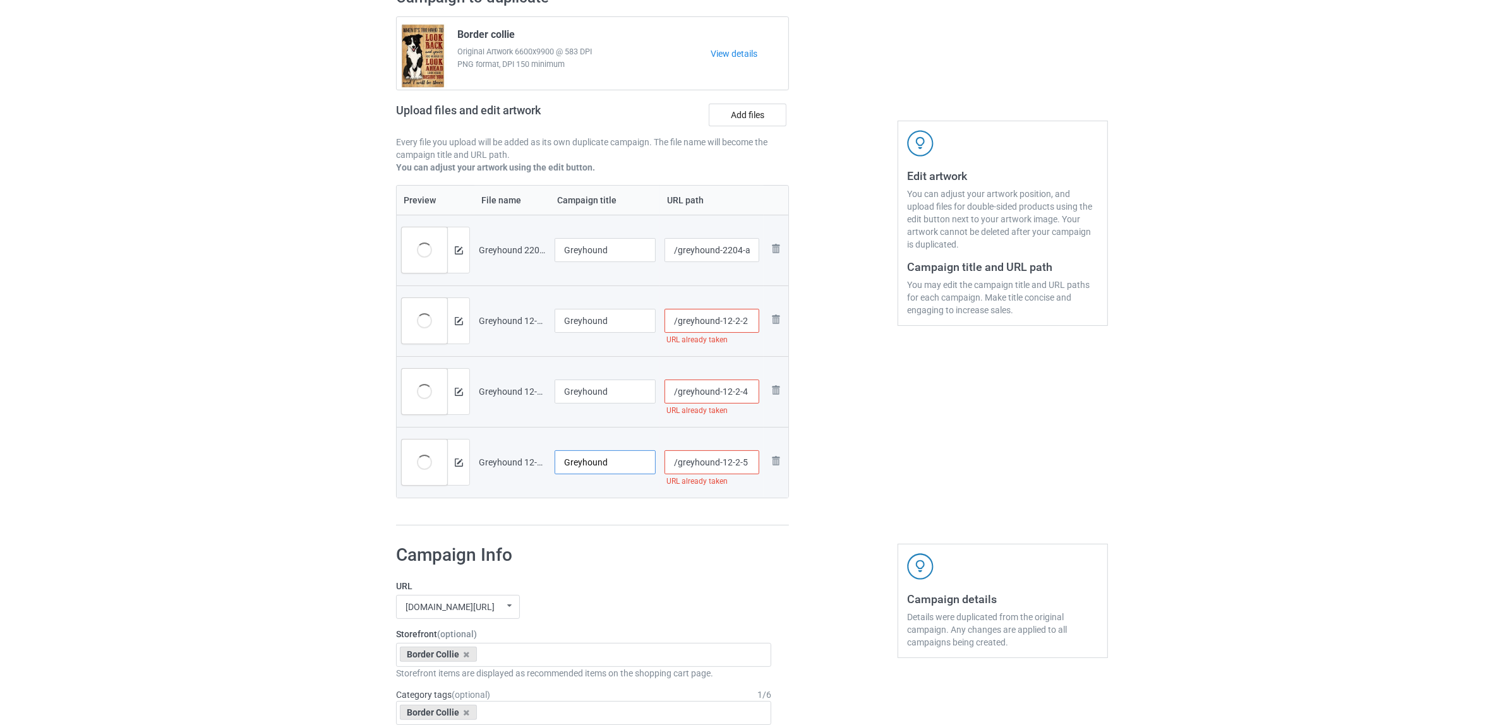
type input "Greyhound"
click at [592, 530] on div "Campaign to duplicate Border collie Original Artwork 6600x9900 @ 583 DPI PNG fo…" at bounding box center [592, 257] width 410 height 556
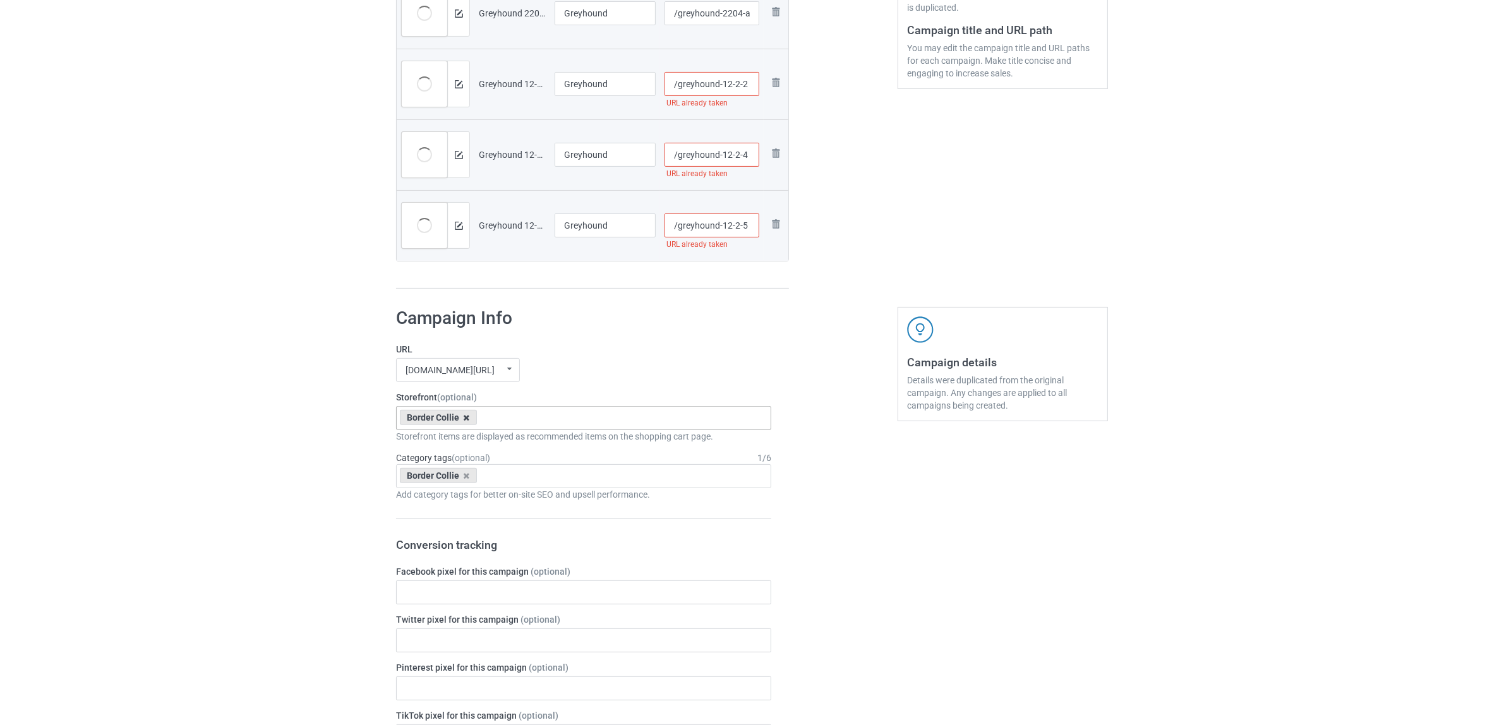
click at [464, 416] on icon at bounding box center [467, 418] width 6 height 8
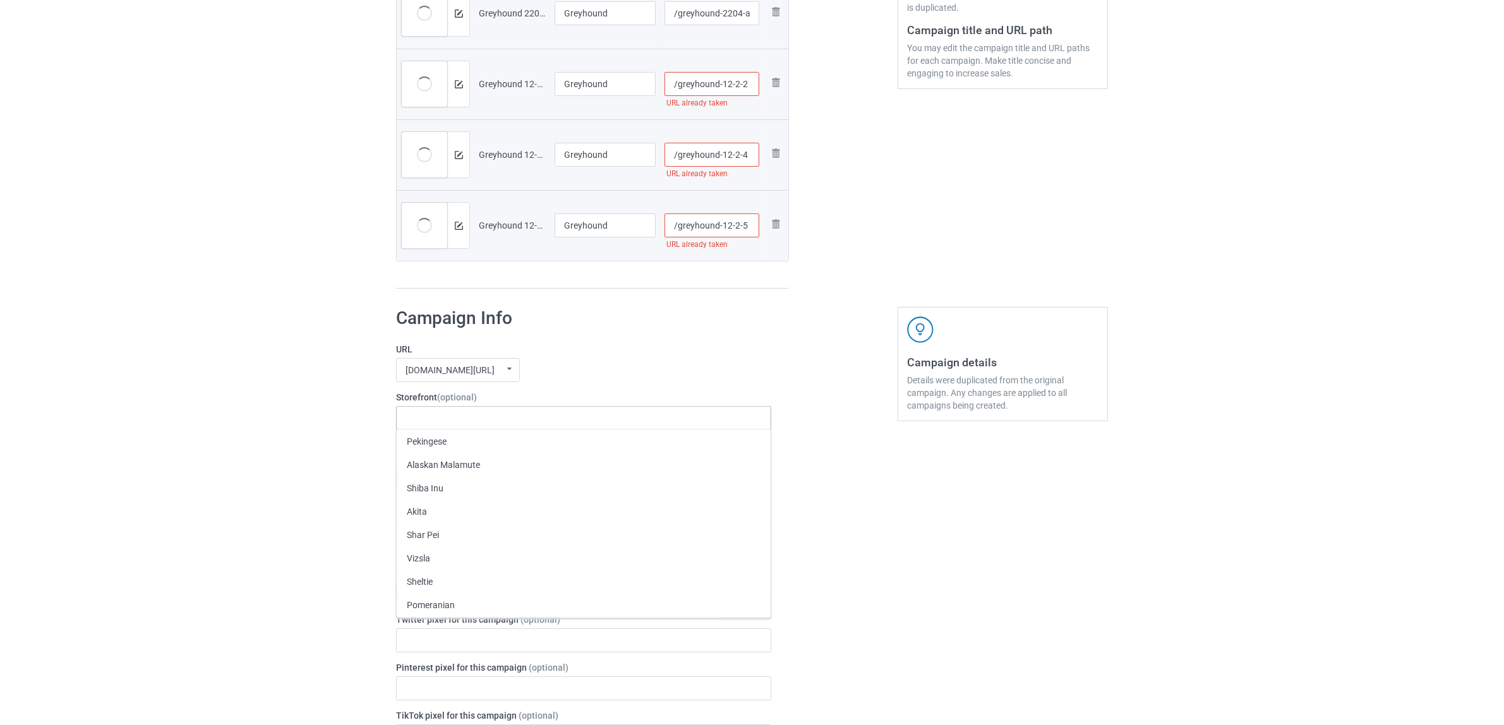
paste input "Greyhound"
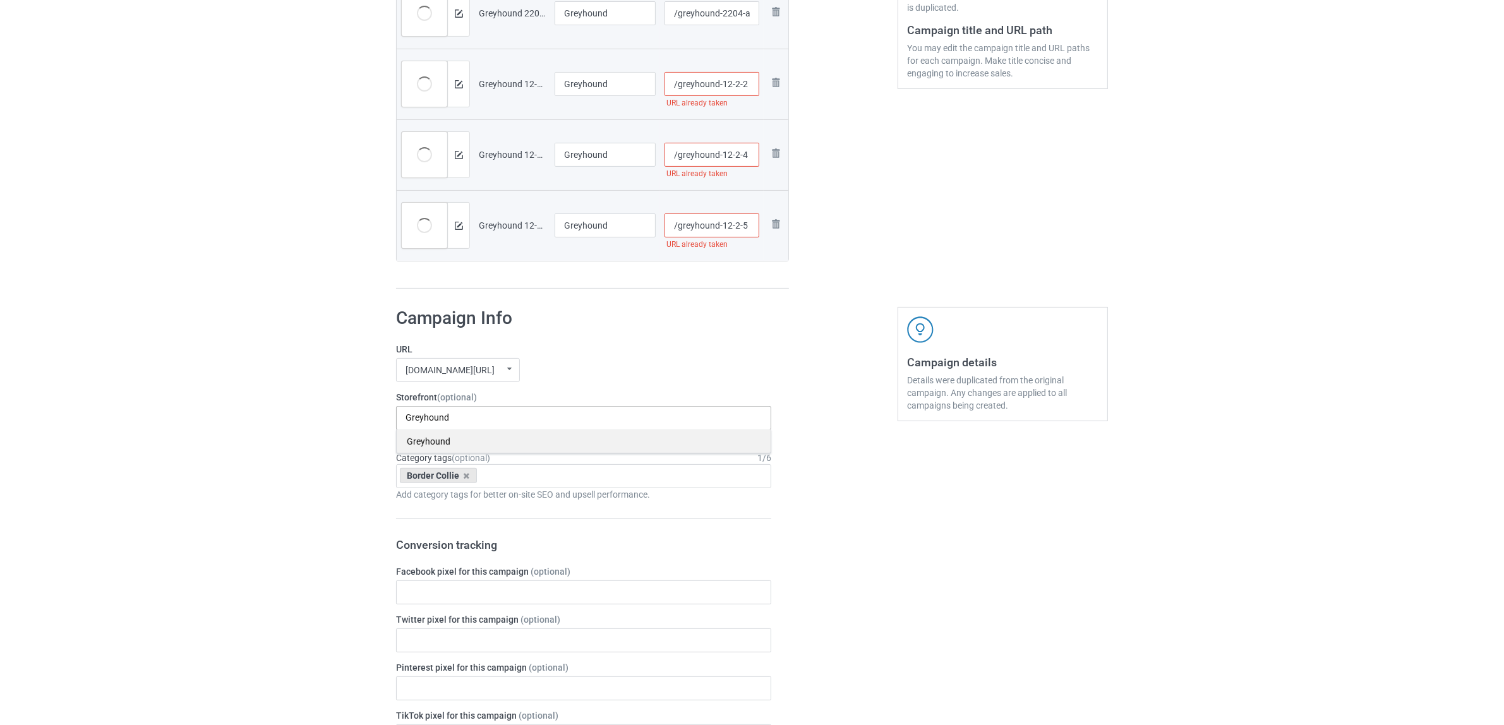
type input "Greyhound"
click at [427, 442] on div "Greyhound" at bounding box center [584, 440] width 374 height 23
click at [467, 474] on icon at bounding box center [467, 476] width 6 height 8
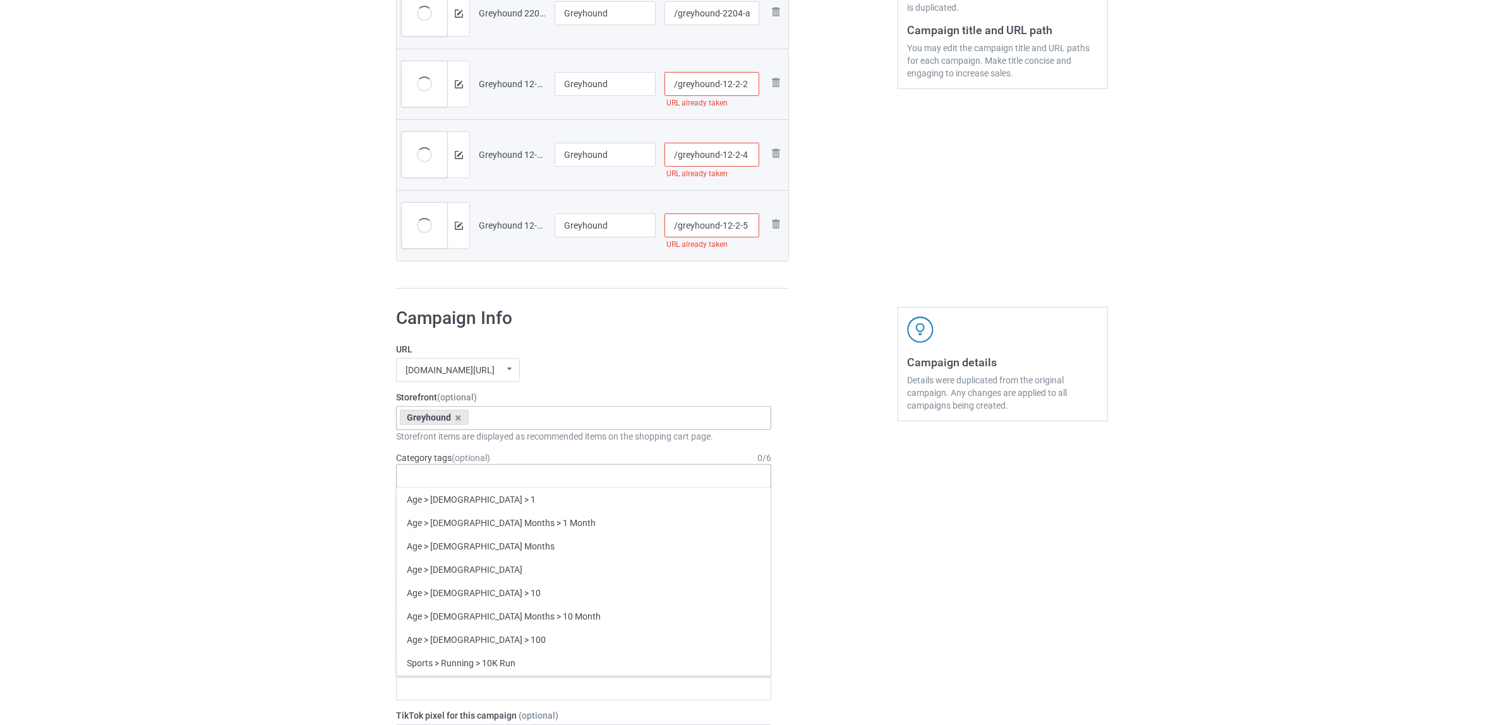
paste input "Greyhound"
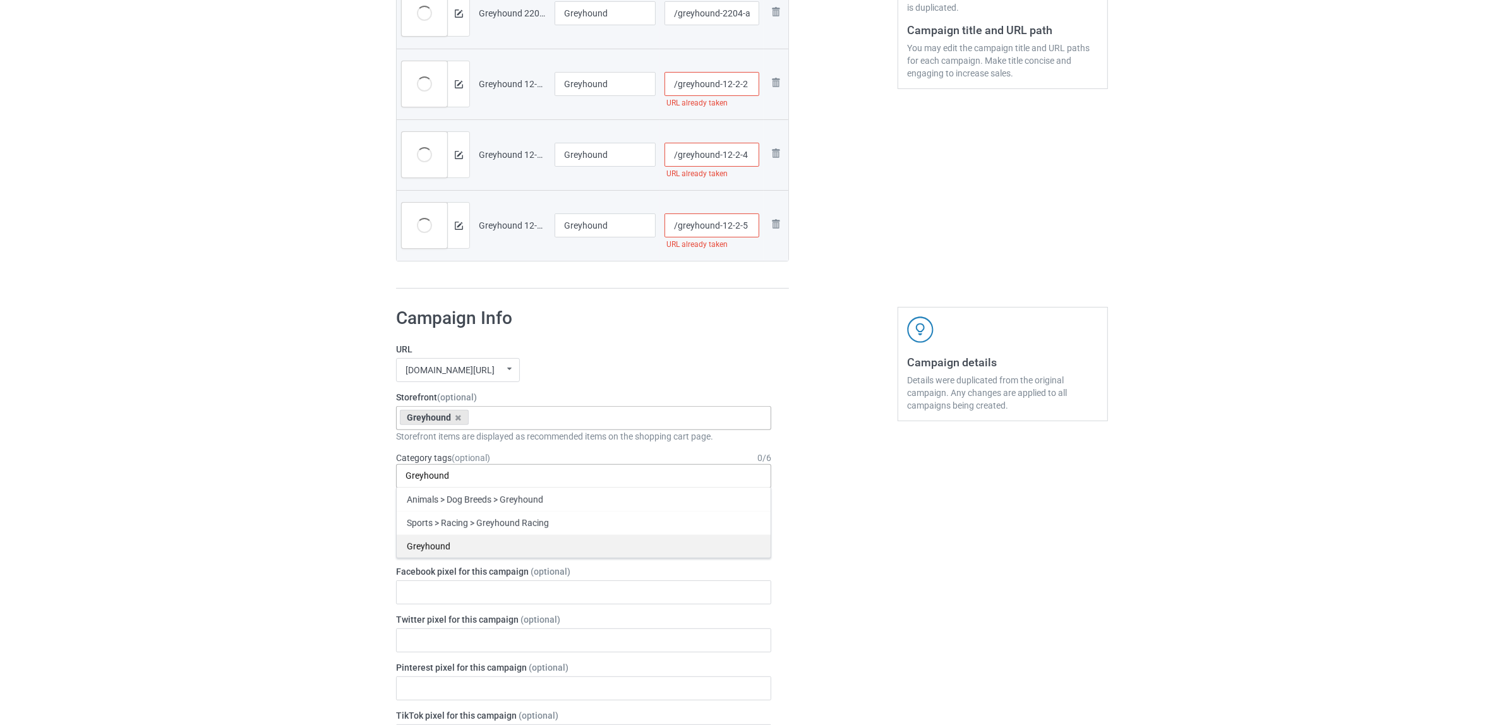
type input "Greyhound"
click at [441, 551] on div "Greyhound" at bounding box center [584, 545] width 374 height 23
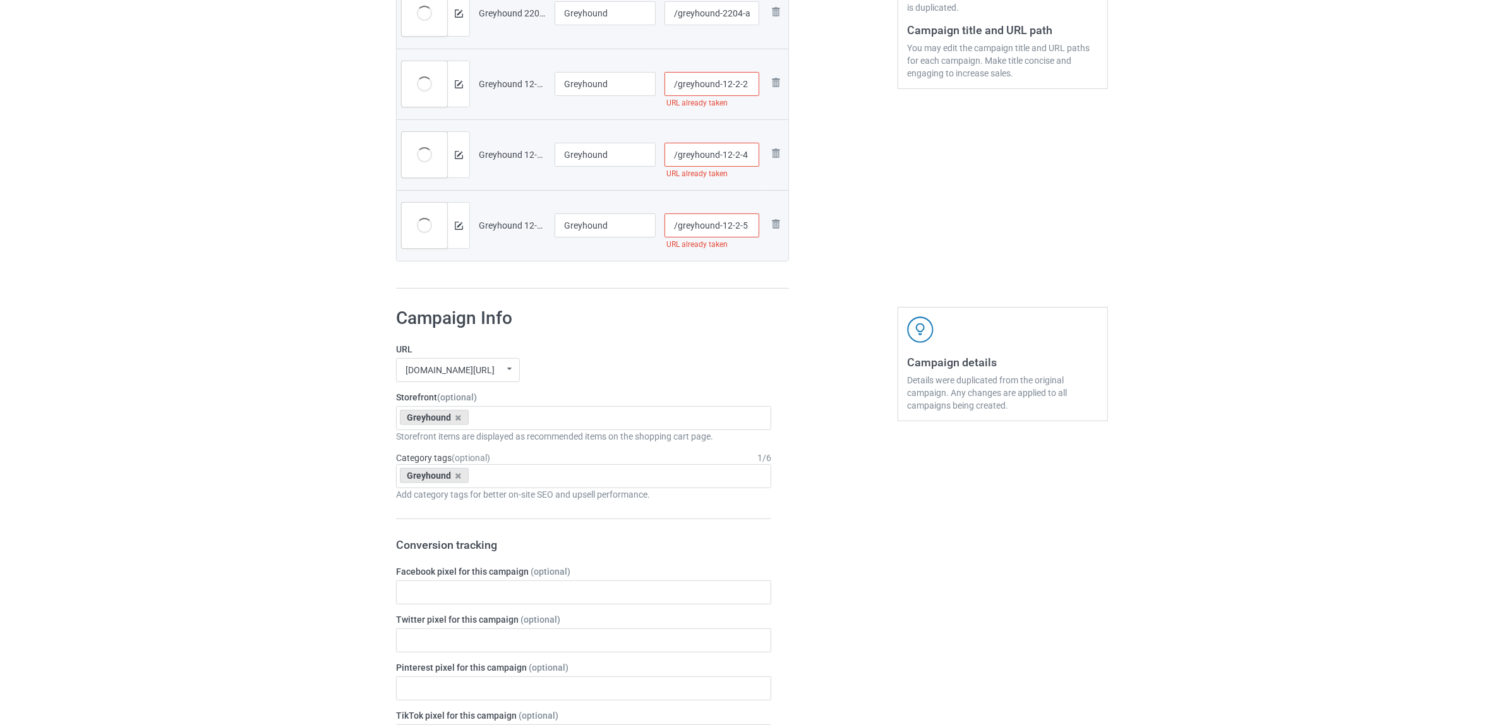
click at [733, 225] on input "/greyhound-12-2-5" at bounding box center [711, 225] width 95 height 24
type input "/greyhound-12ơ-2-5"
click at [736, 157] on input "/greyhound-12-2-4" at bounding box center [711, 155] width 95 height 24
type input "/greyhound-12-p2-4"
click at [734, 83] on input "/greyhound-12-2-2" at bounding box center [711, 84] width 95 height 24
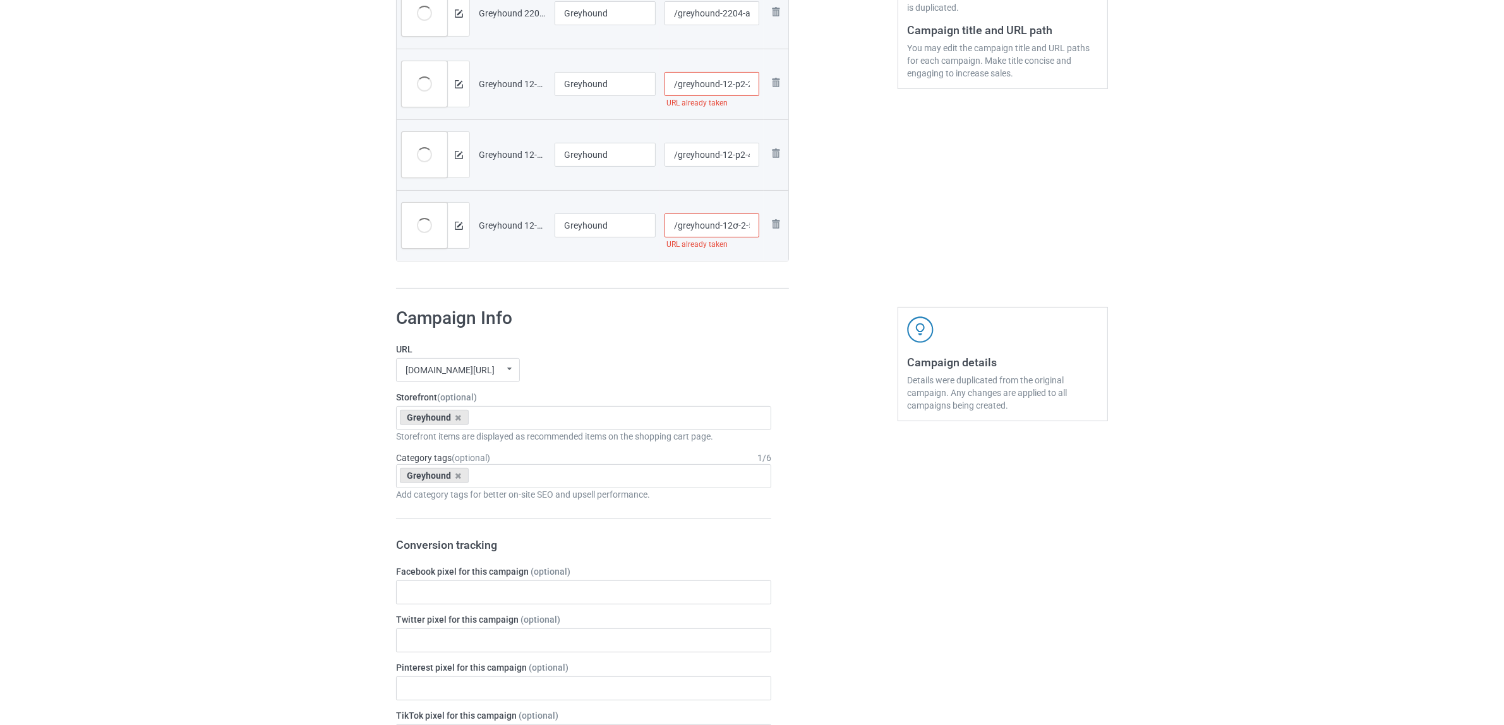
type input "/greyhound-12-p2-2"
click at [897, 227] on div "Edit artwork You can adjust your artwork position, and upload files for double-…" at bounding box center [1003, 20] width 228 height 556
click at [736, 223] on input "/greyhound-12ơ-2-5" at bounding box center [711, 225] width 95 height 24
type input "/greyhound-12p-2-5"
click at [894, 243] on div "Edit artwork You can adjust your artwork position, and upload files for double-…" at bounding box center [1003, 20] width 228 height 556
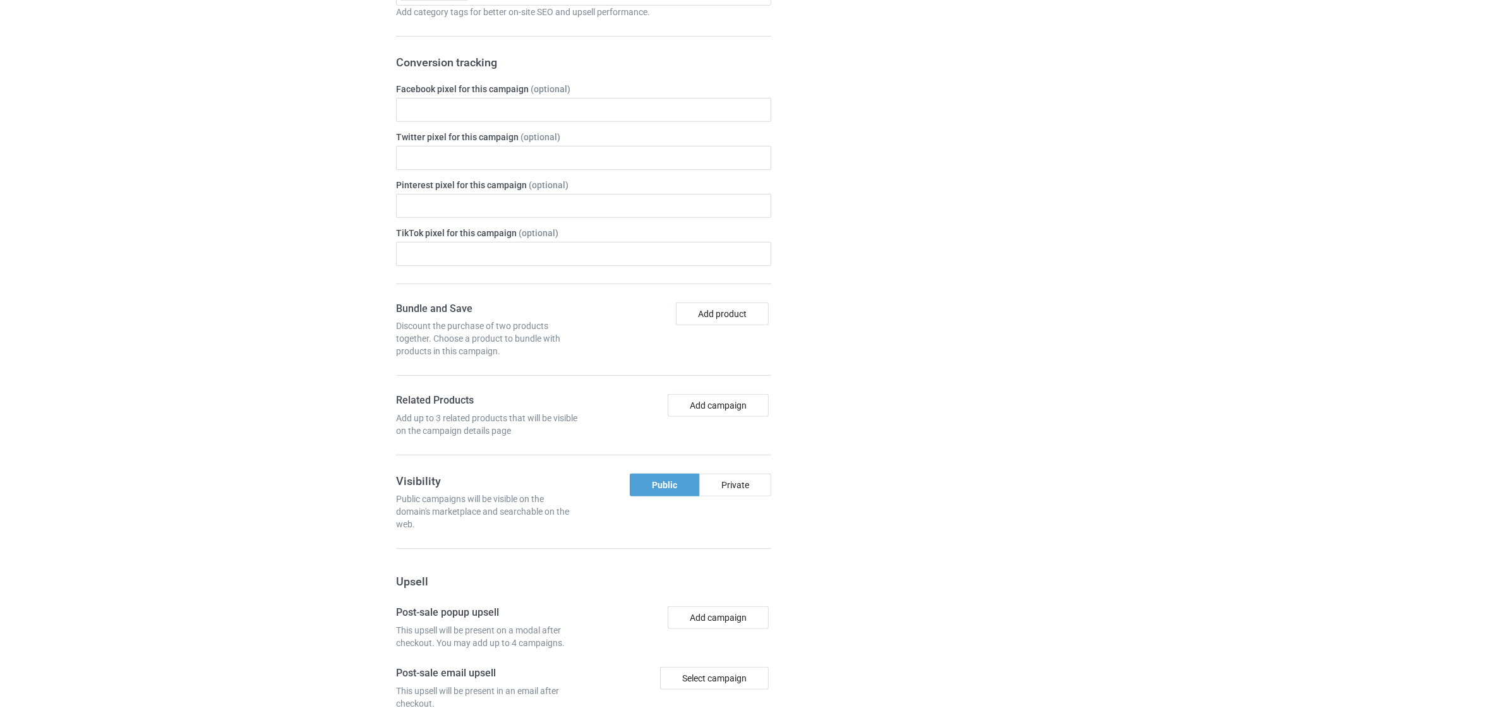
scroll to position [1099, 0]
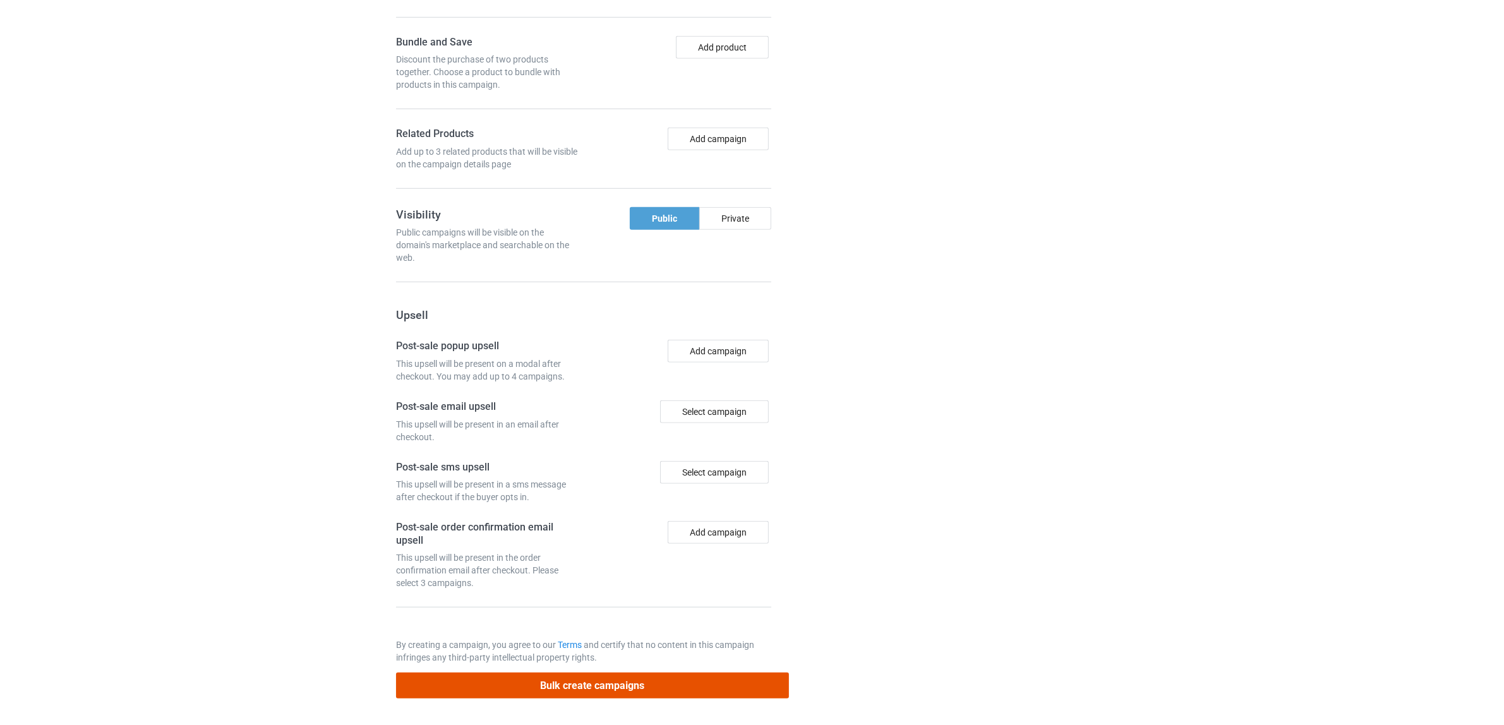
click at [596, 685] on button "Bulk create campaigns" at bounding box center [592, 686] width 393 height 26
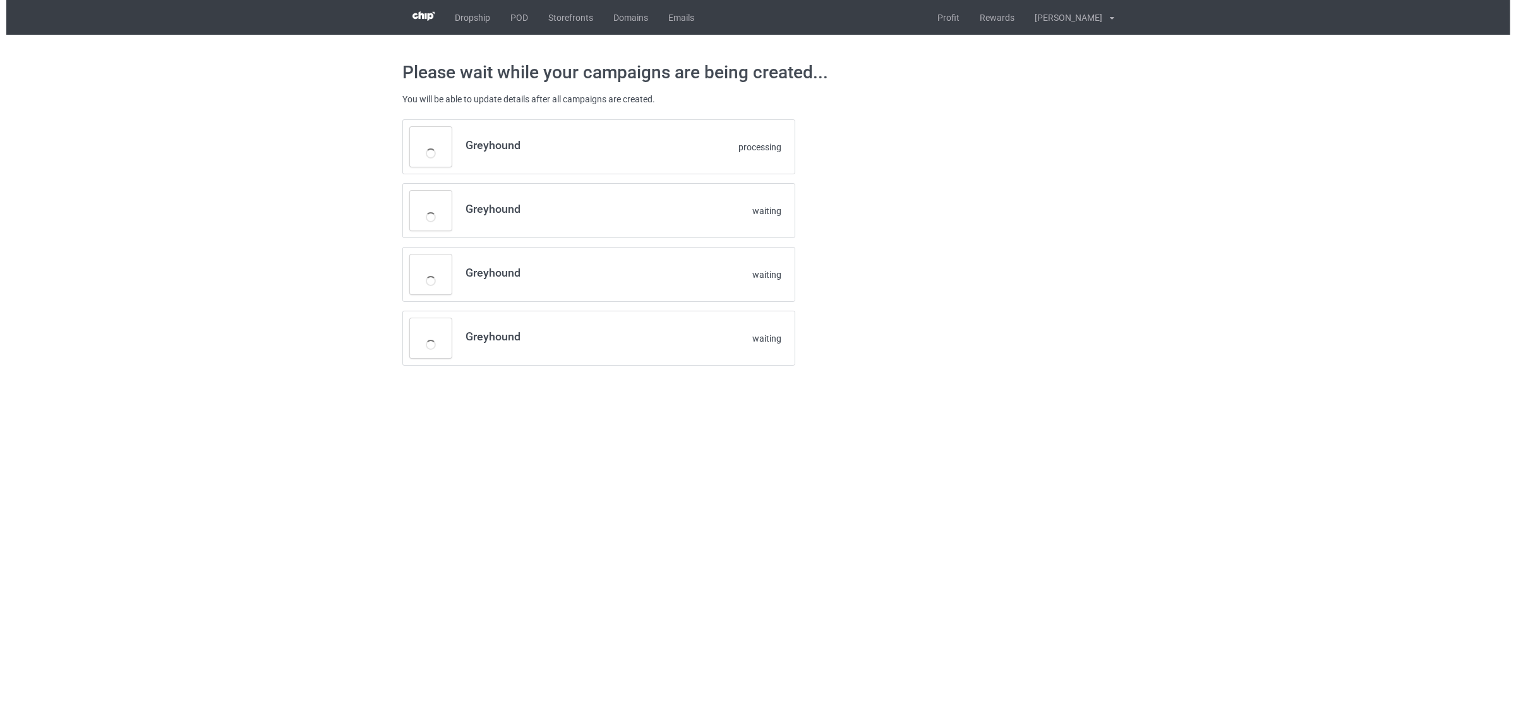
scroll to position [0, 0]
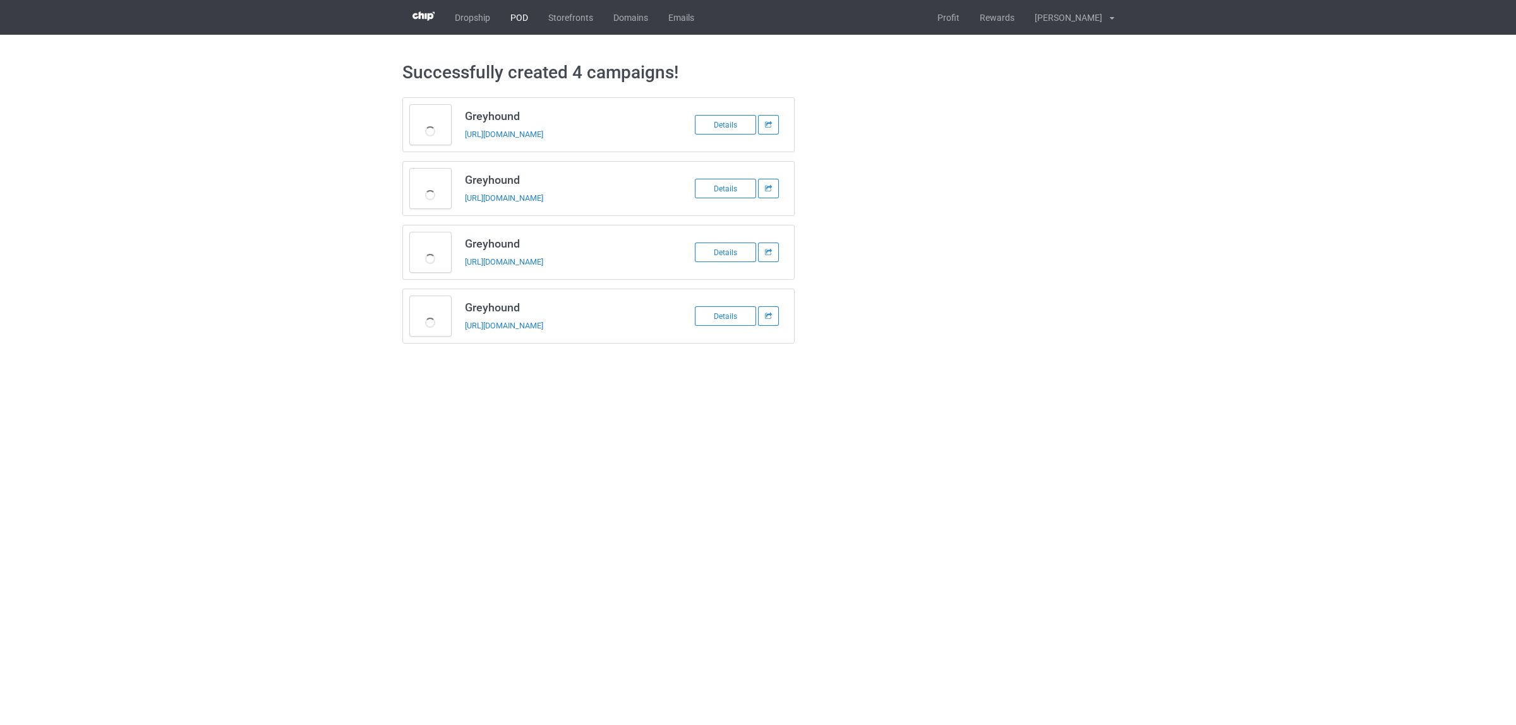
click at [524, 13] on link "POD" at bounding box center [519, 17] width 38 height 35
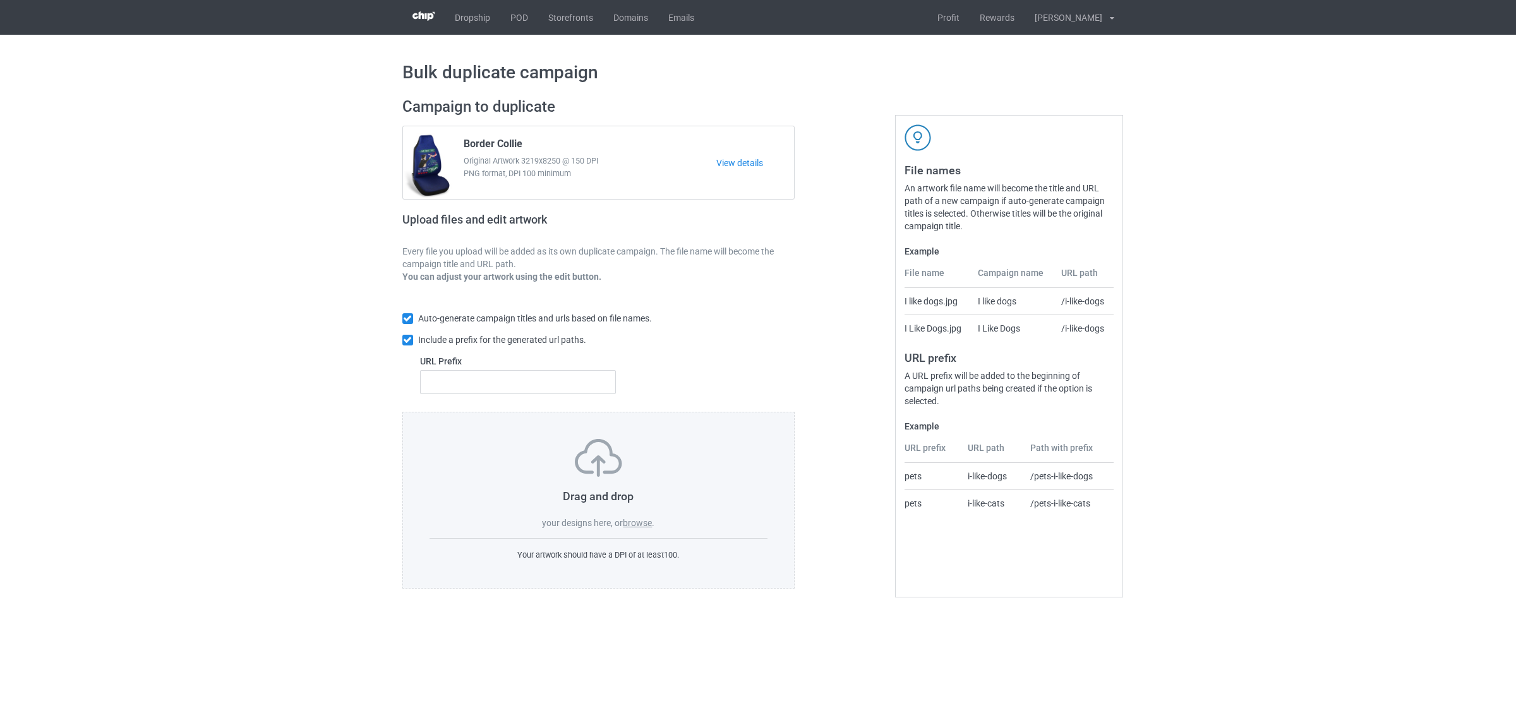
click at [644, 525] on label "browse" at bounding box center [637, 523] width 29 height 10
click at [0, 0] on input "browse" at bounding box center [0, 0] width 0 height 0
click at [636, 522] on label "browse" at bounding box center [637, 523] width 29 height 10
click at [0, 0] on input "browse" at bounding box center [0, 0] width 0 height 0
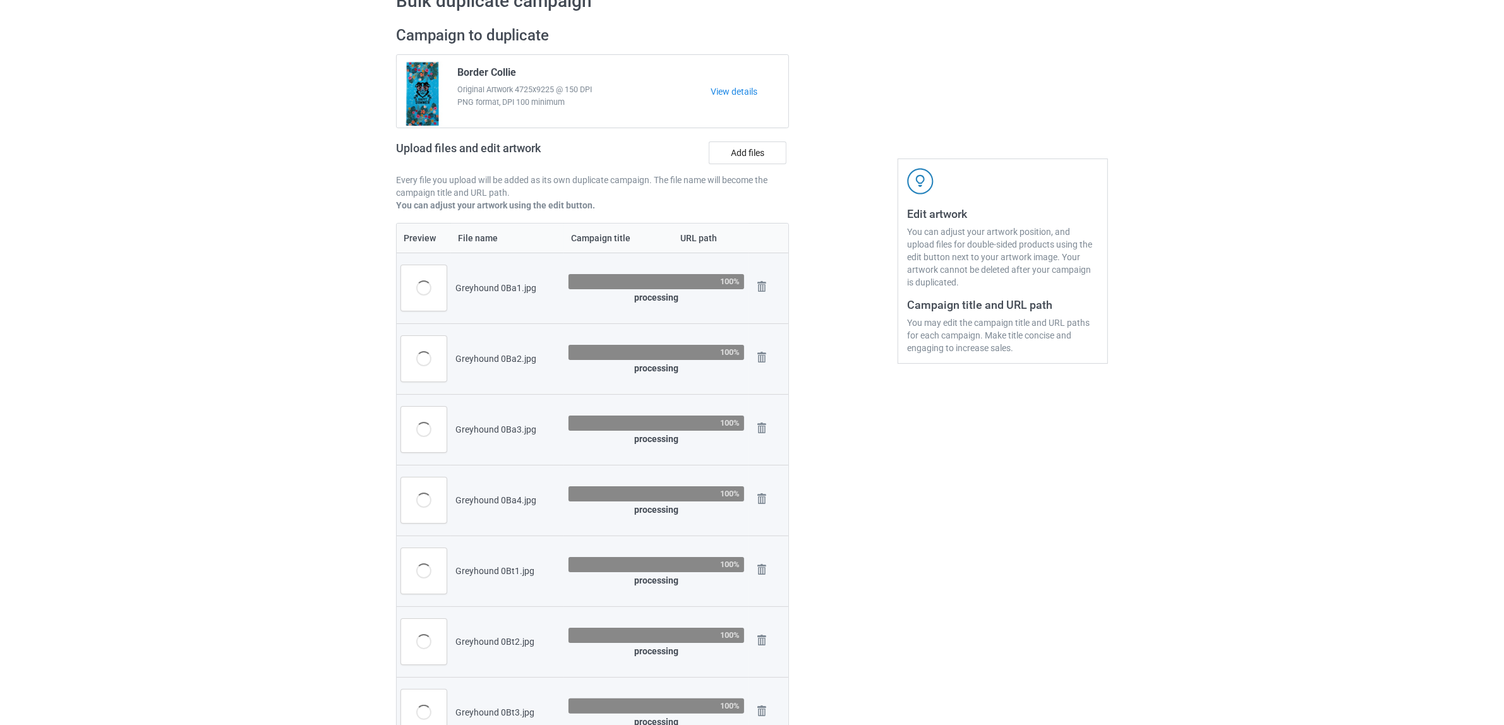
scroll to position [158, 0]
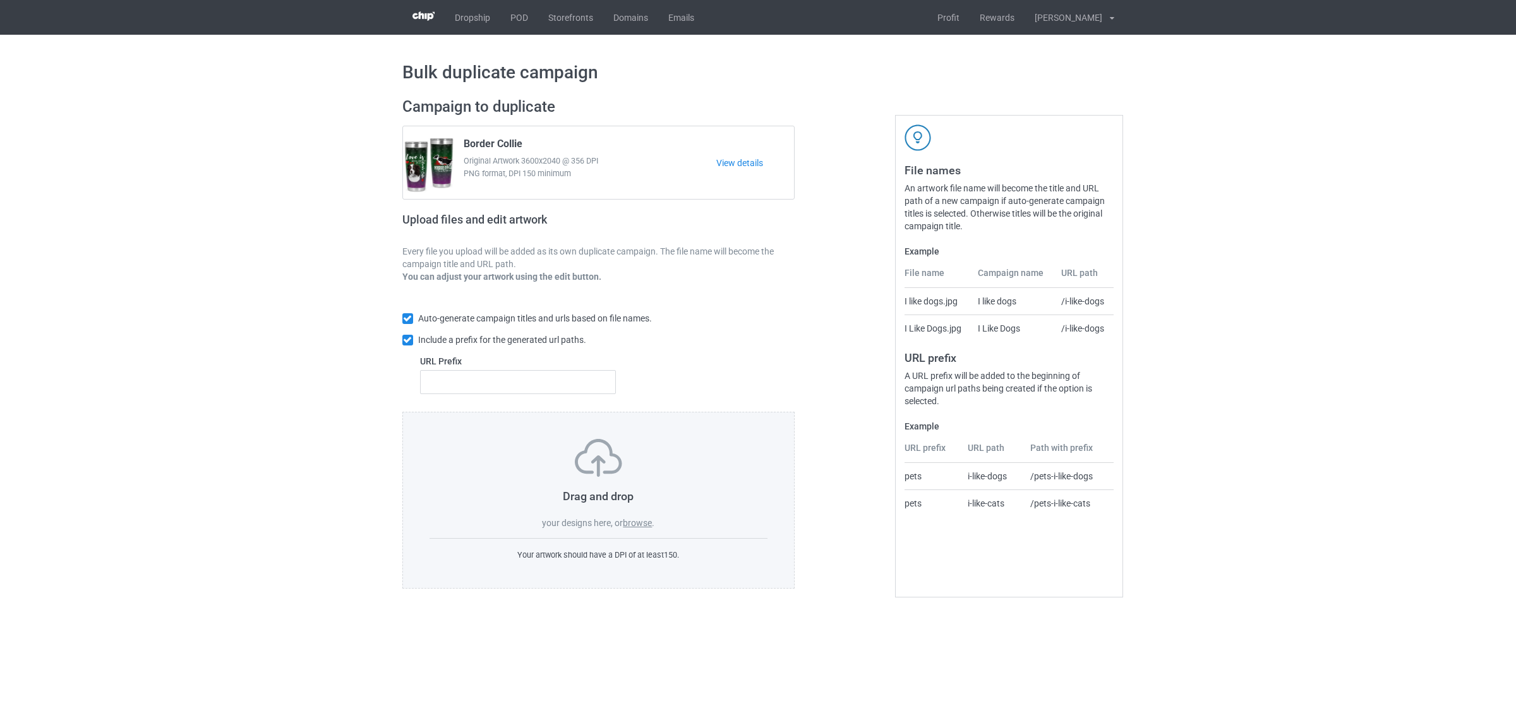
click at [642, 519] on label "browse" at bounding box center [637, 523] width 29 height 10
click at [0, 0] on input "browse" at bounding box center [0, 0] width 0 height 0
